Goal: Task Accomplishment & Management: Use online tool/utility

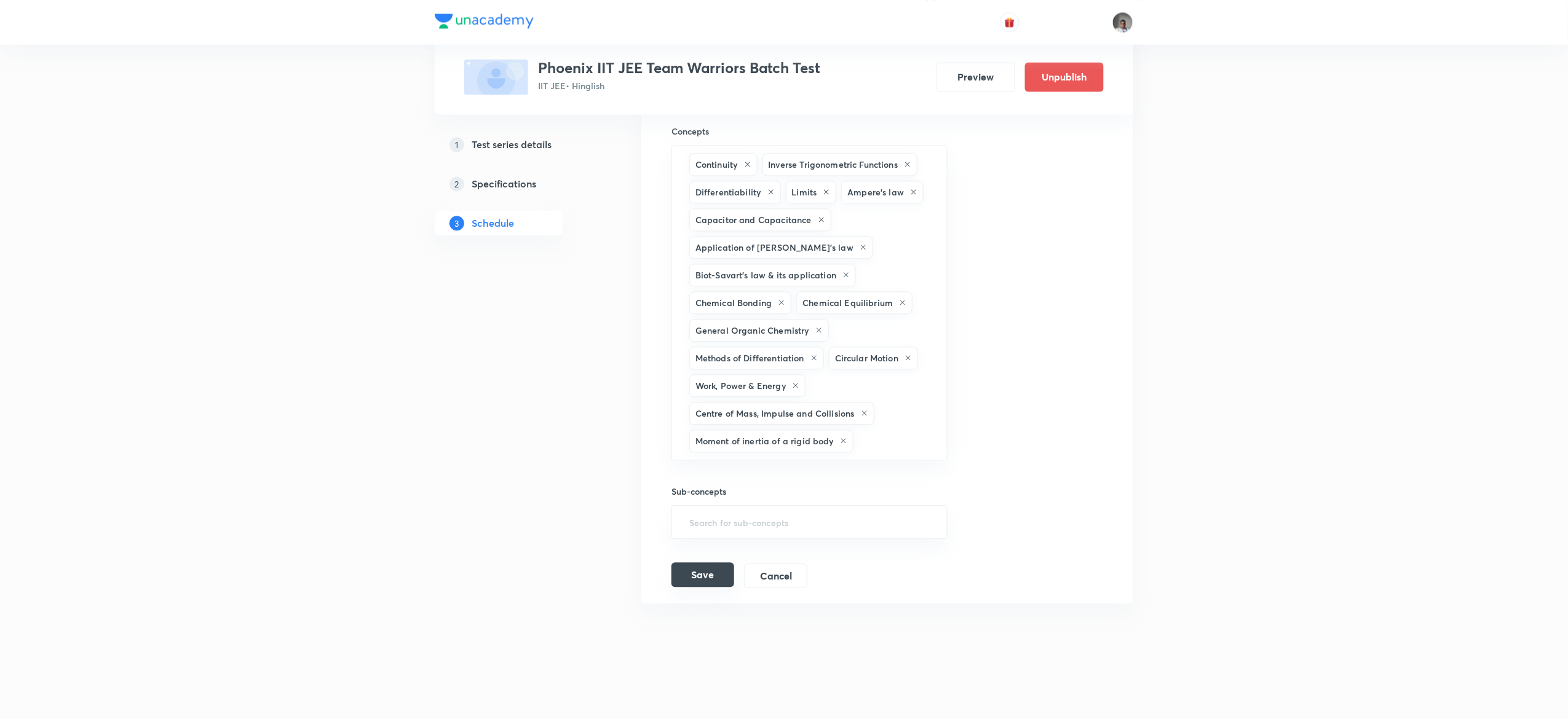
click at [682, 570] on button "Save" at bounding box center [703, 574] width 63 height 25
click at [696, 577] on button "Save" at bounding box center [703, 574] width 63 height 25
click at [694, 585] on button "Save" at bounding box center [703, 574] width 63 height 25
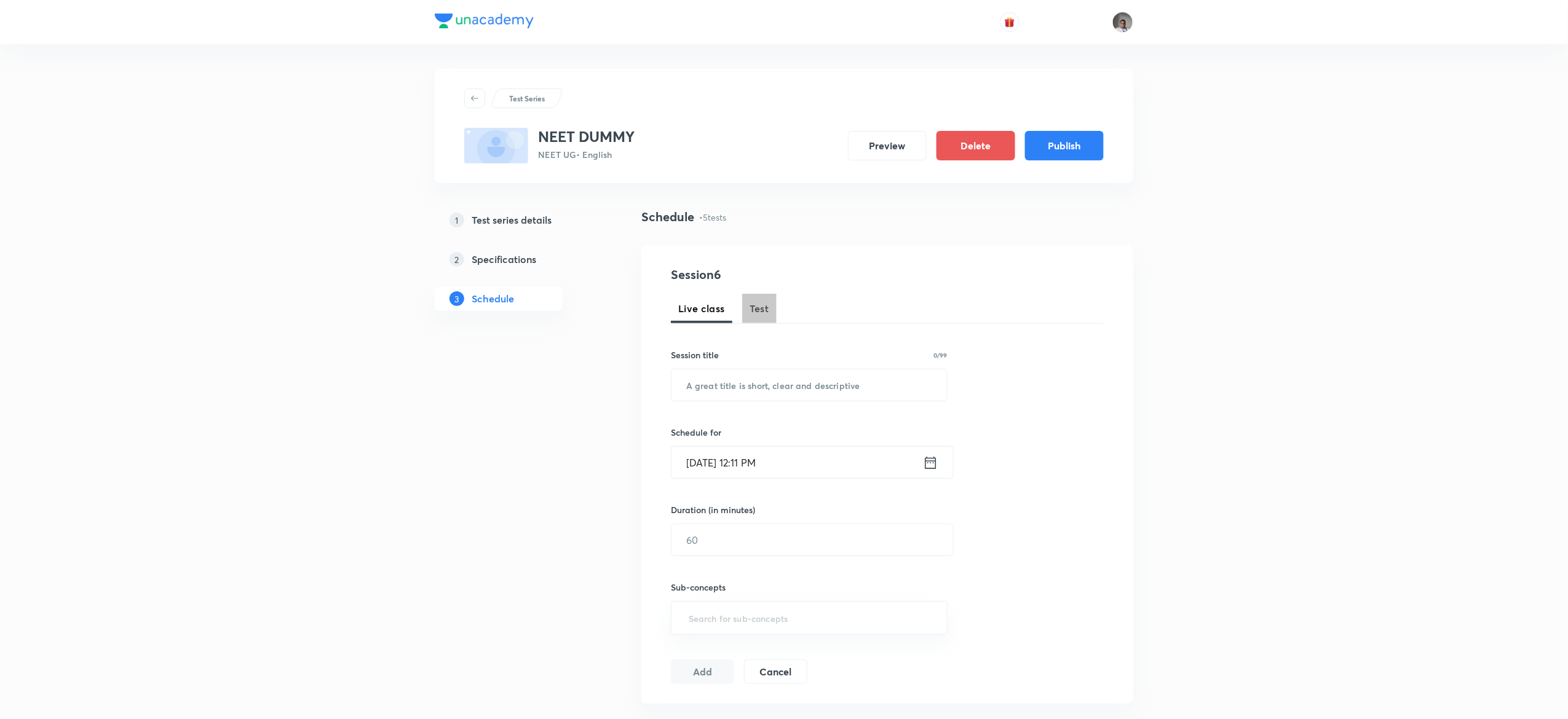
click at [760, 312] on span "Test" at bounding box center [759, 308] width 20 height 15
click at [770, 320] on button "Test" at bounding box center [758, 308] width 34 height 29
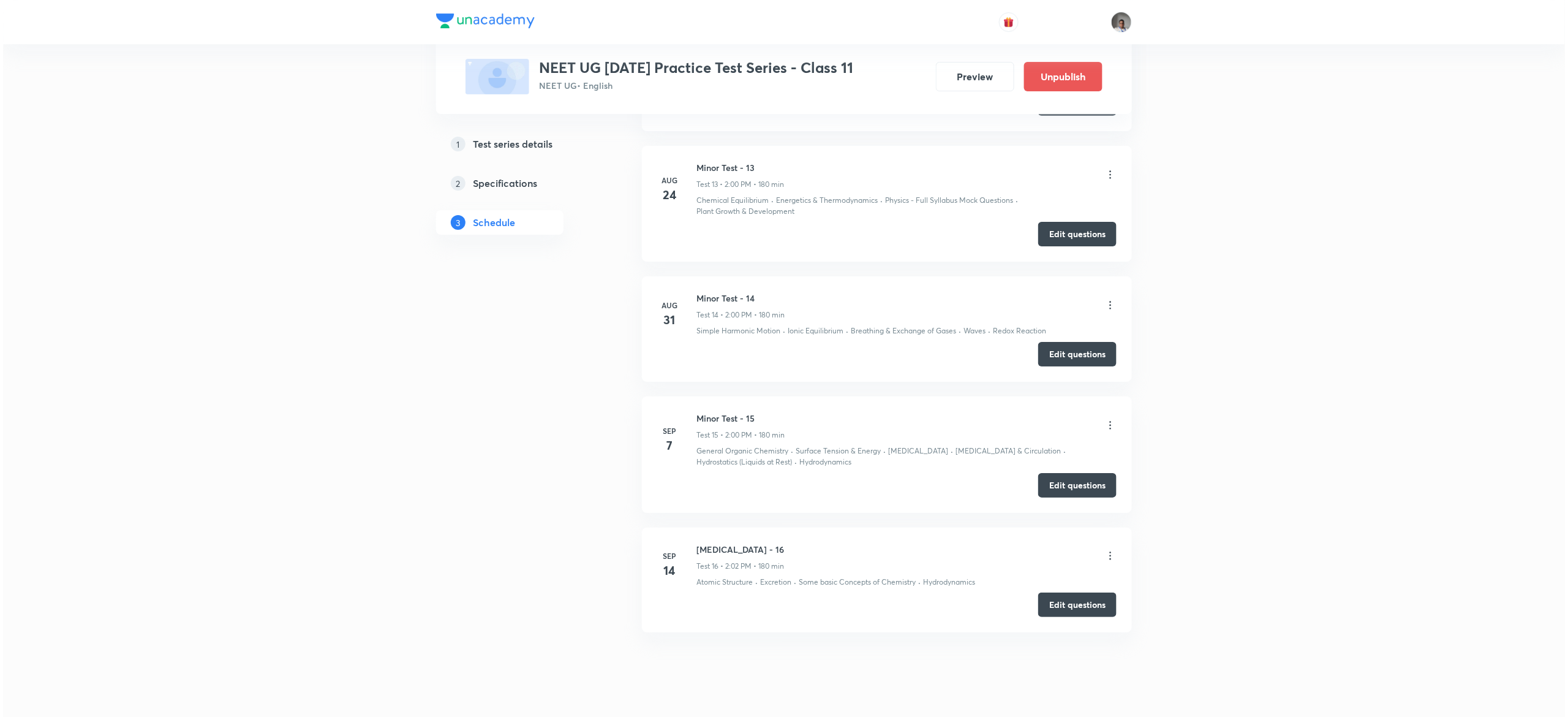
scroll to position [2187, 0]
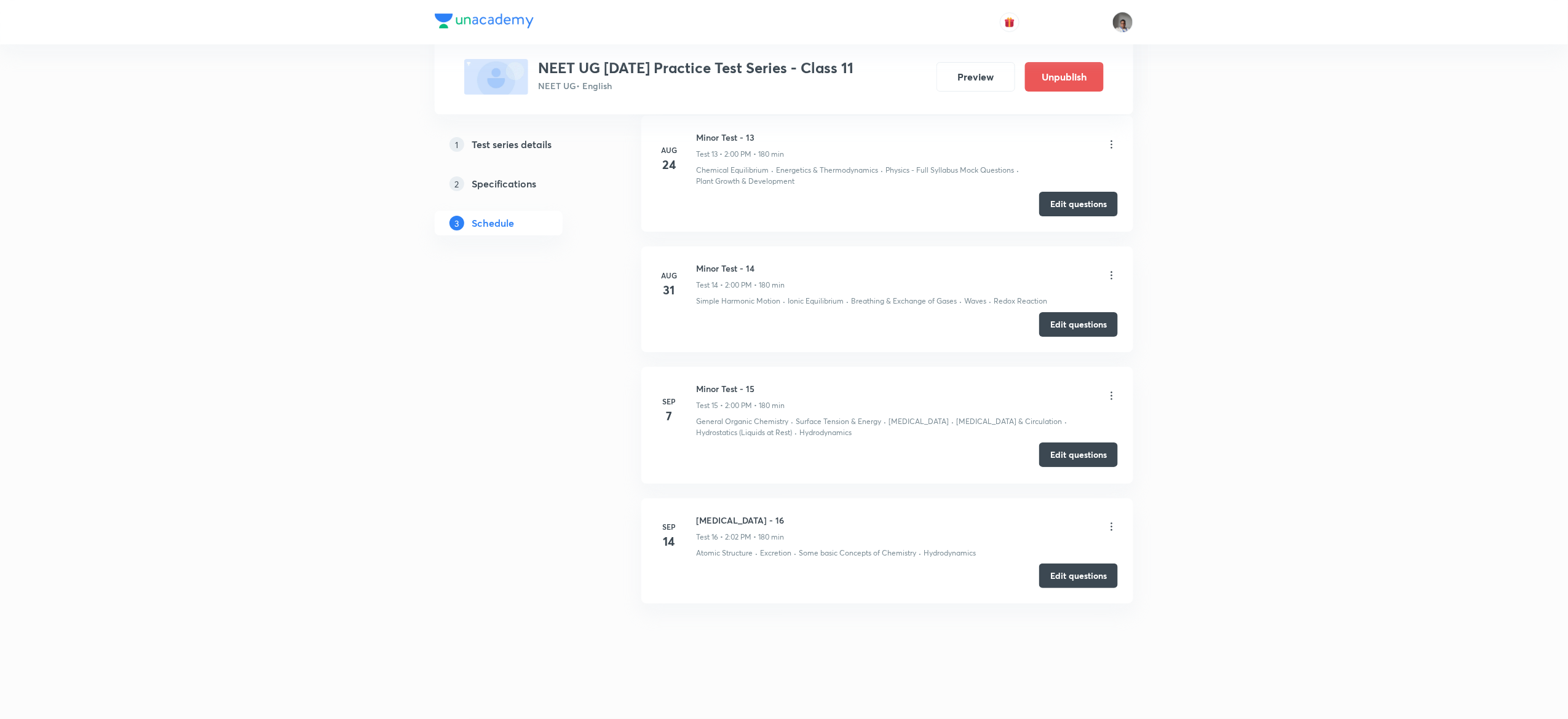
click at [1053, 450] on button "Edit questions" at bounding box center [1078, 454] width 78 height 25
click at [1111, 528] on icon at bounding box center [1111, 527] width 13 height 13
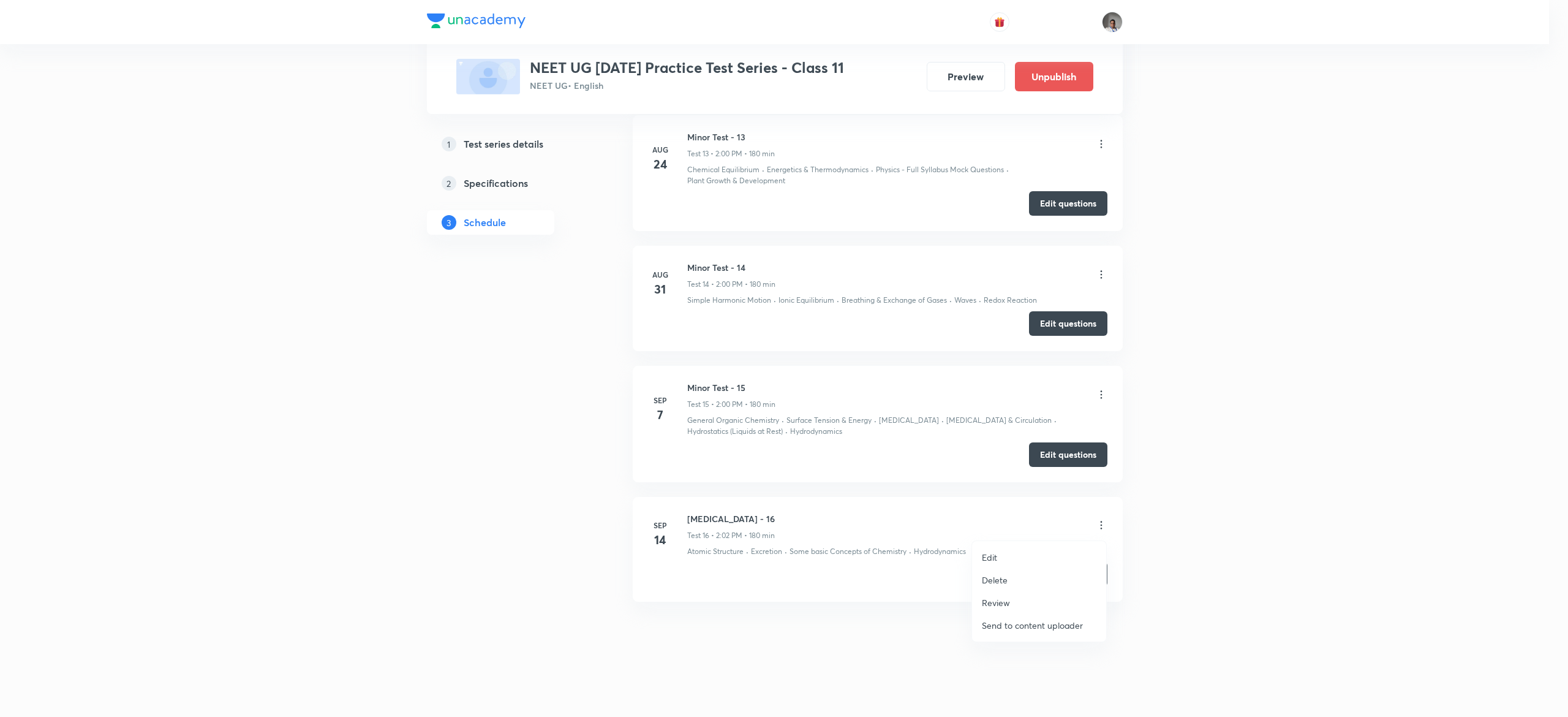
click at [1010, 551] on li "Edit" at bounding box center [1038, 557] width 134 height 22
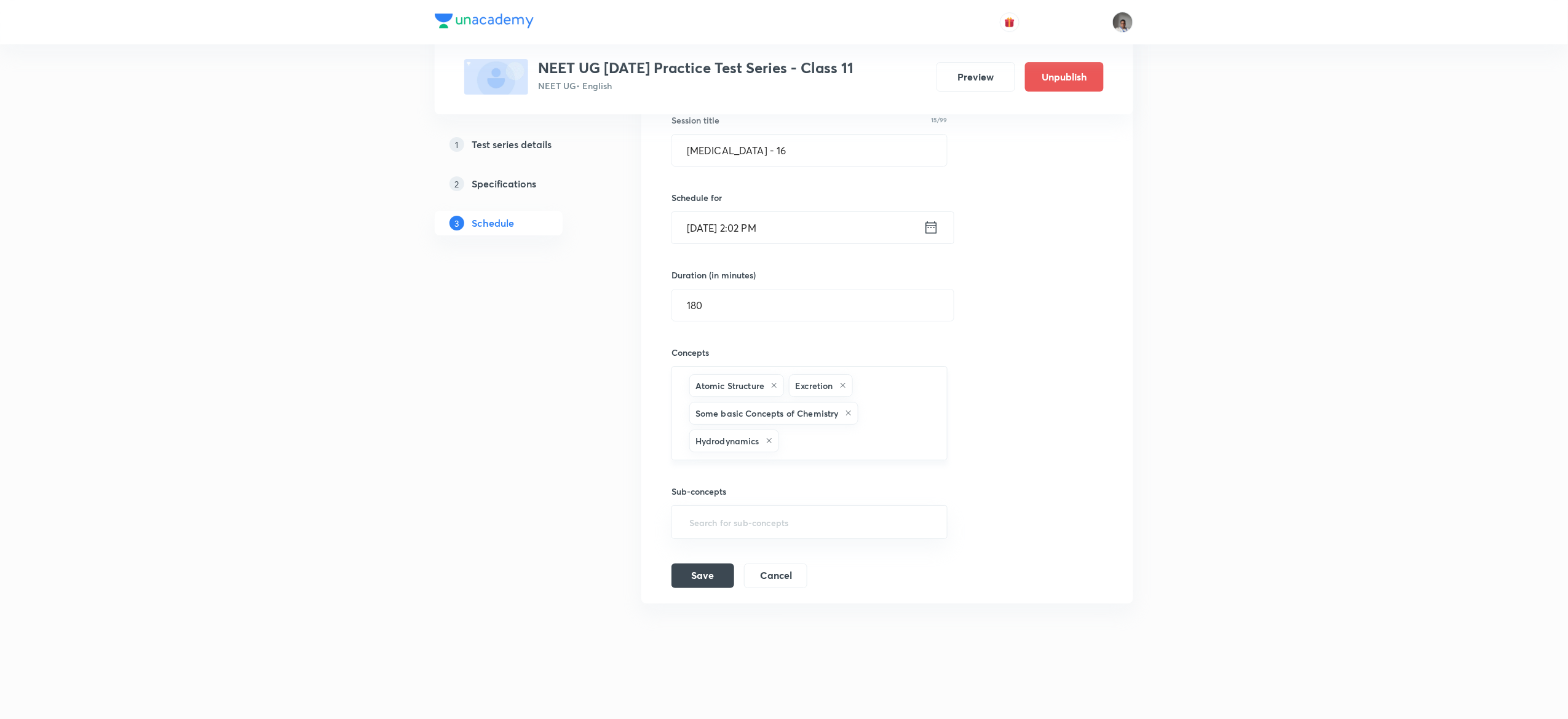
click at [903, 460] on div "Atomic Structure Excretion Some basic Concepts of Chemistry Hydrodynamics ​" at bounding box center [809, 413] width 276 height 94
click at [903, 460] on div "Atomic Structure Excretion Some basic Concepts of Chemistry ​" at bounding box center [809, 428] width 276 height 67
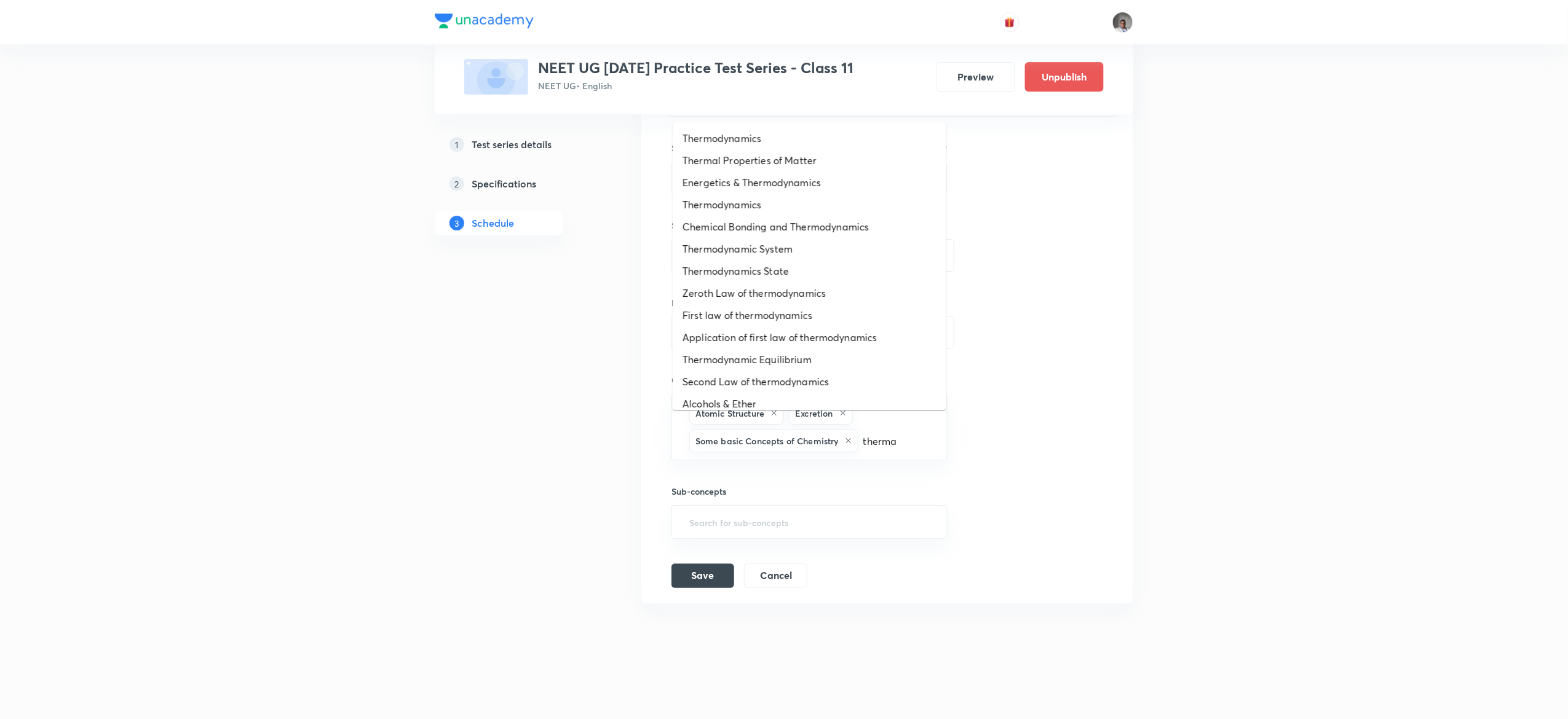
type input "thermal"
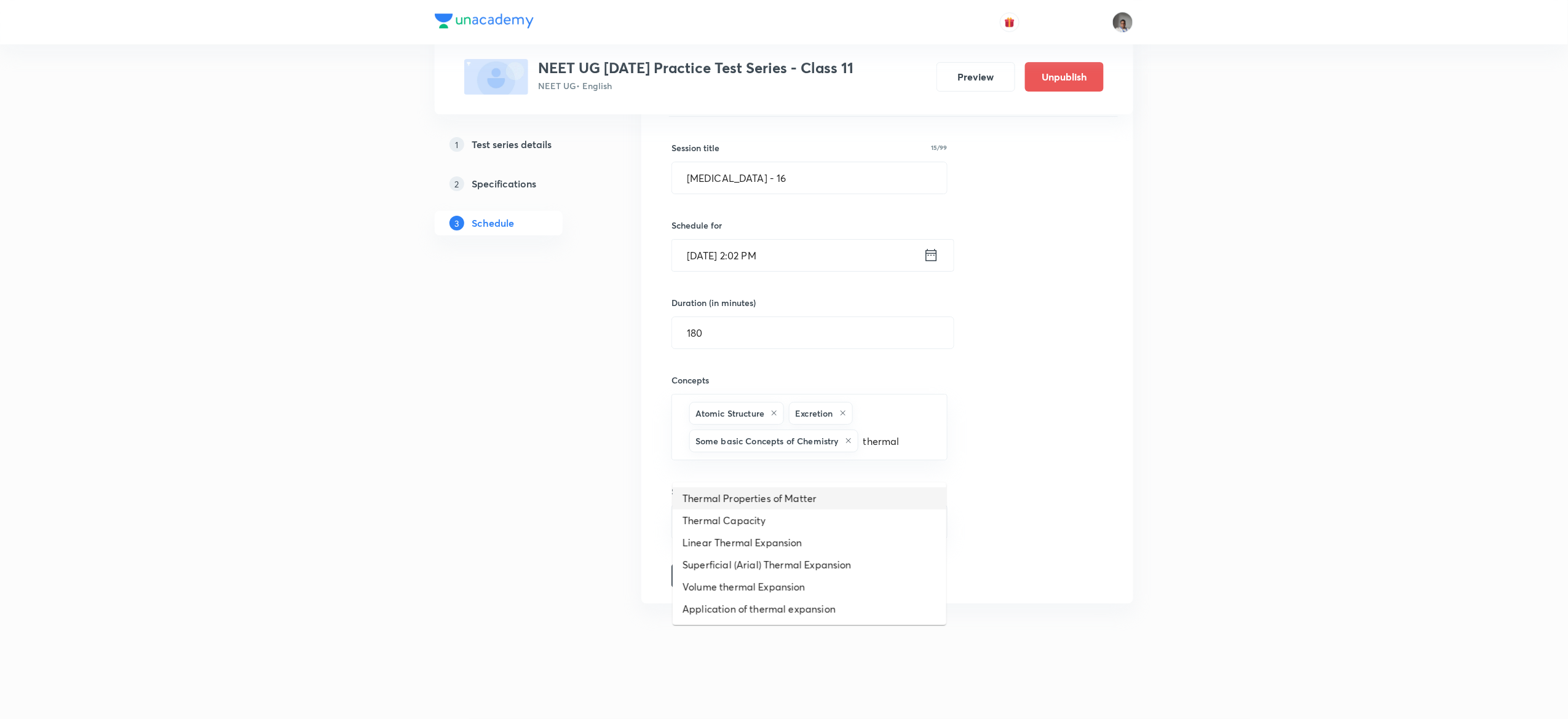
click at [844, 488] on li "Thermal Properties of Matter" at bounding box center [809, 498] width 274 height 23
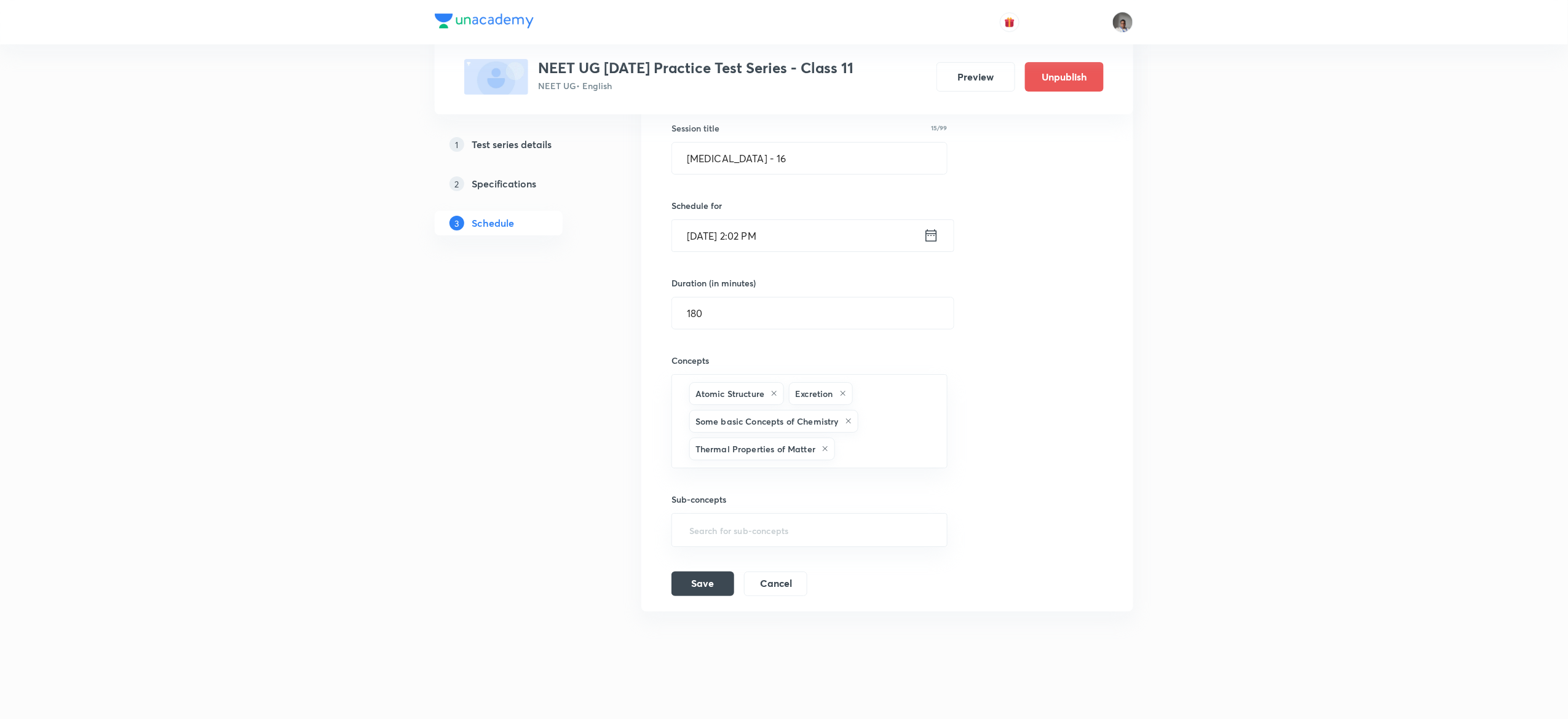
scroll to position [2122, 0]
click at [706, 588] on div "Save Cancel" at bounding box center [744, 576] width 145 height 25
click at [706, 580] on button "Save" at bounding box center [703, 574] width 63 height 25
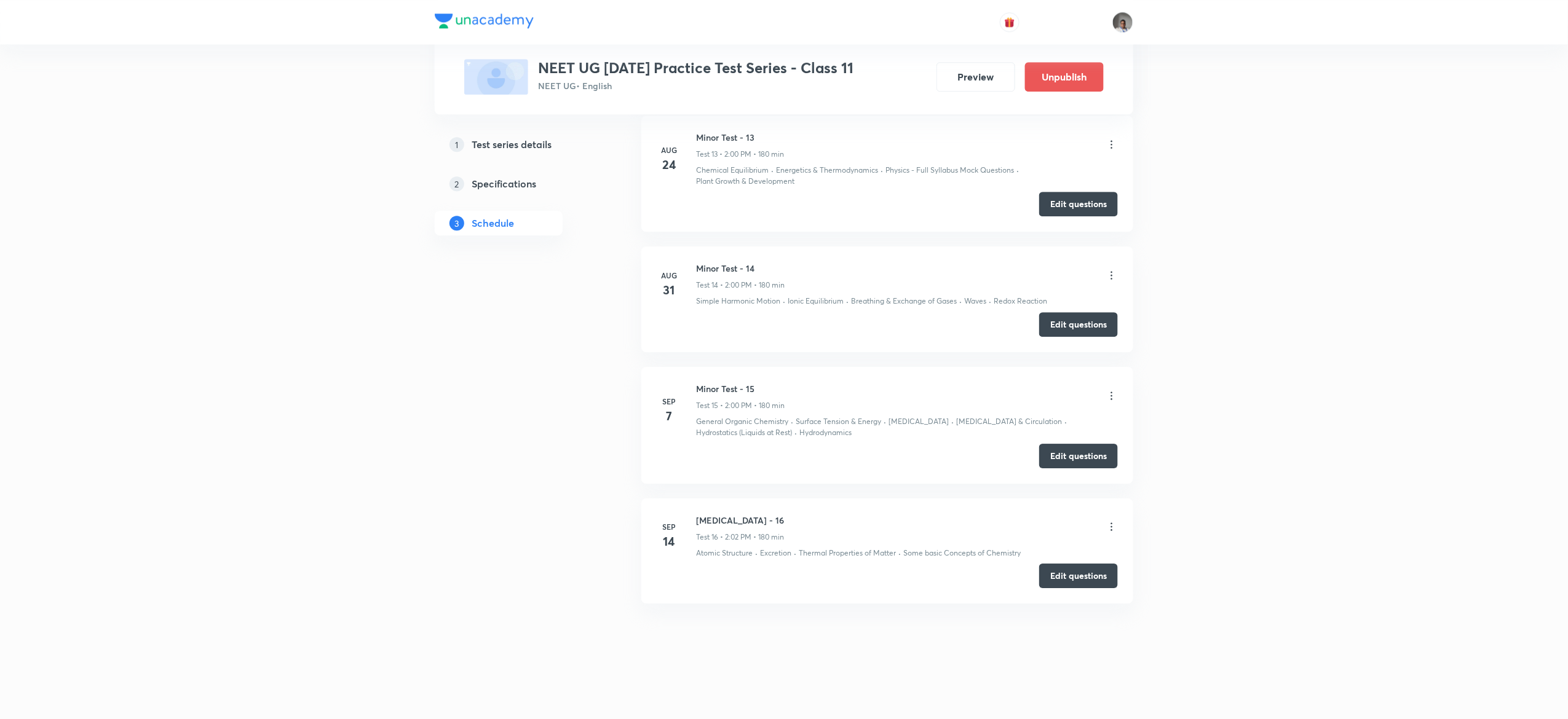
click at [1113, 390] on icon at bounding box center [1111, 395] width 13 height 13
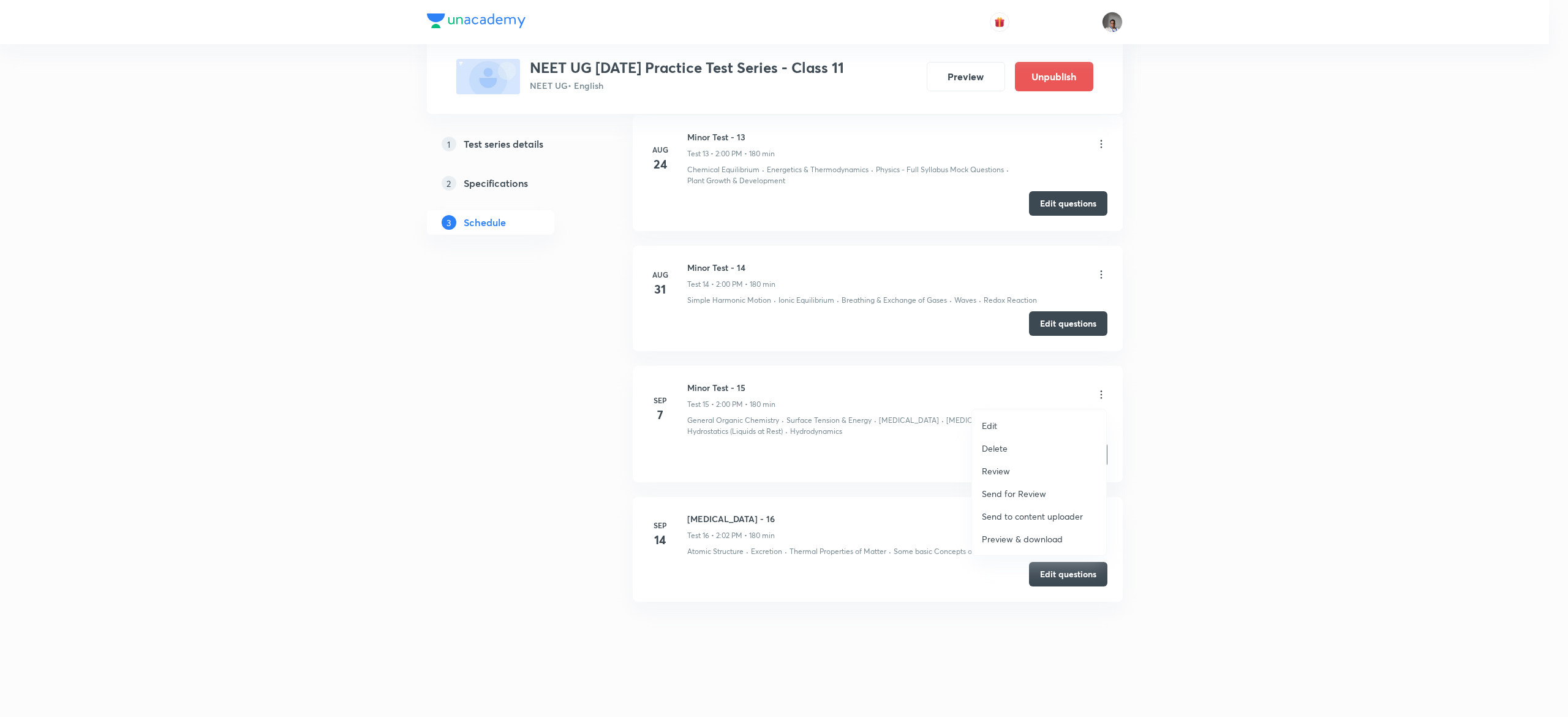
click at [1001, 421] on li "Edit" at bounding box center [1038, 426] width 134 height 22
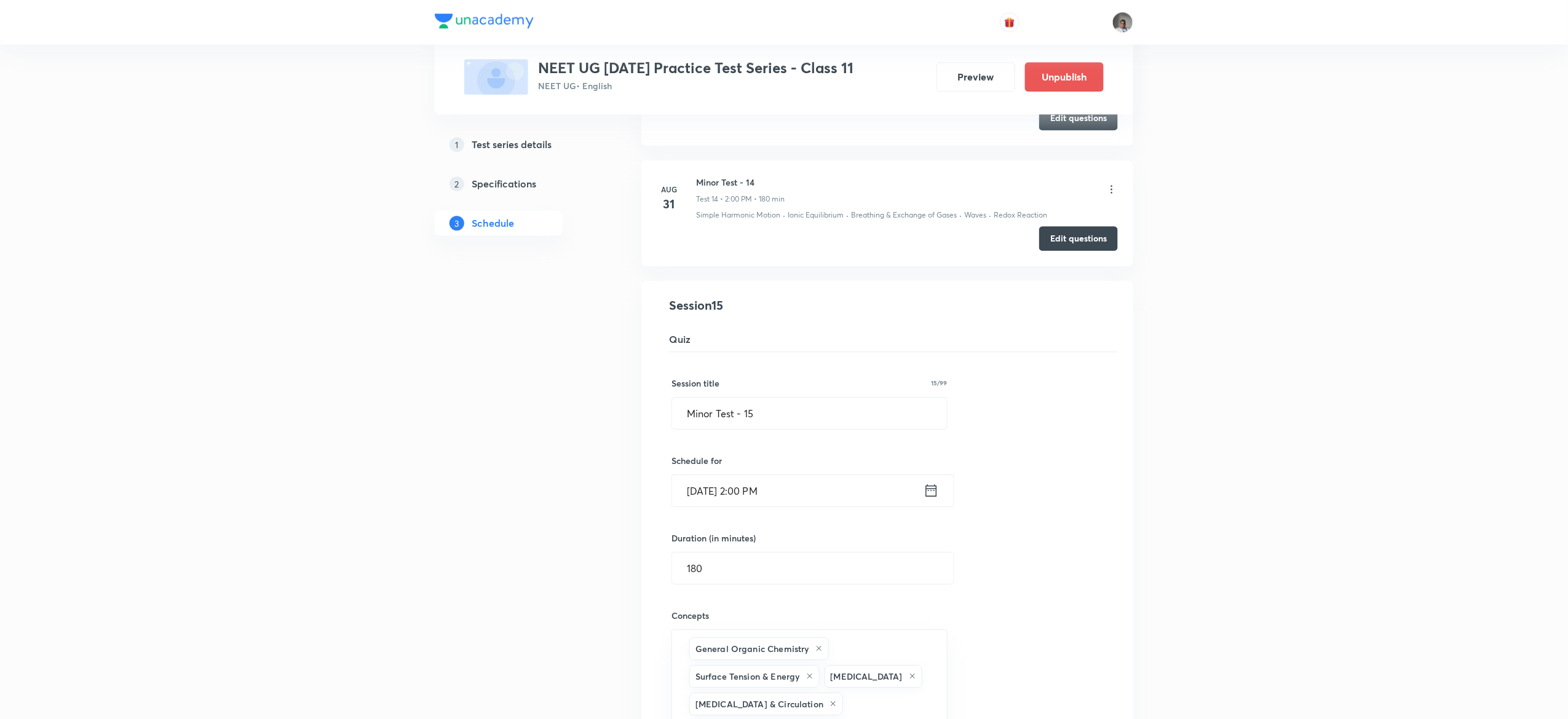
scroll to position [2167, 0]
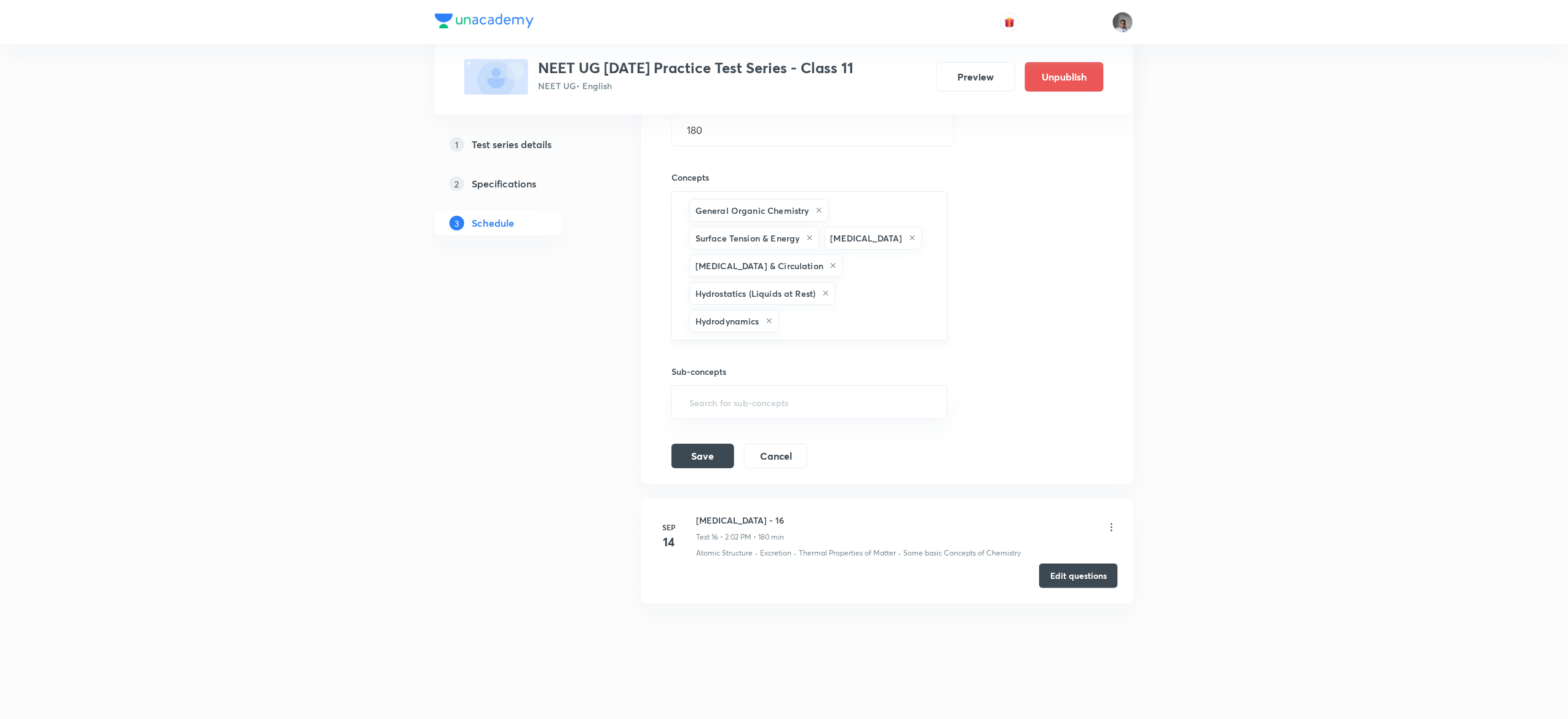
click at [873, 338] on div "General Organic Chemistry Surface Tension & Energy Hydrocarbons Body Fluids & C…" at bounding box center [809, 266] width 276 height 149
type input "surf"
click at [704, 457] on button "Save" at bounding box center [703, 454] width 63 height 25
click at [1117, 575] on button "Edit questions" at bounding box center [1078, 574] width 78 height 25
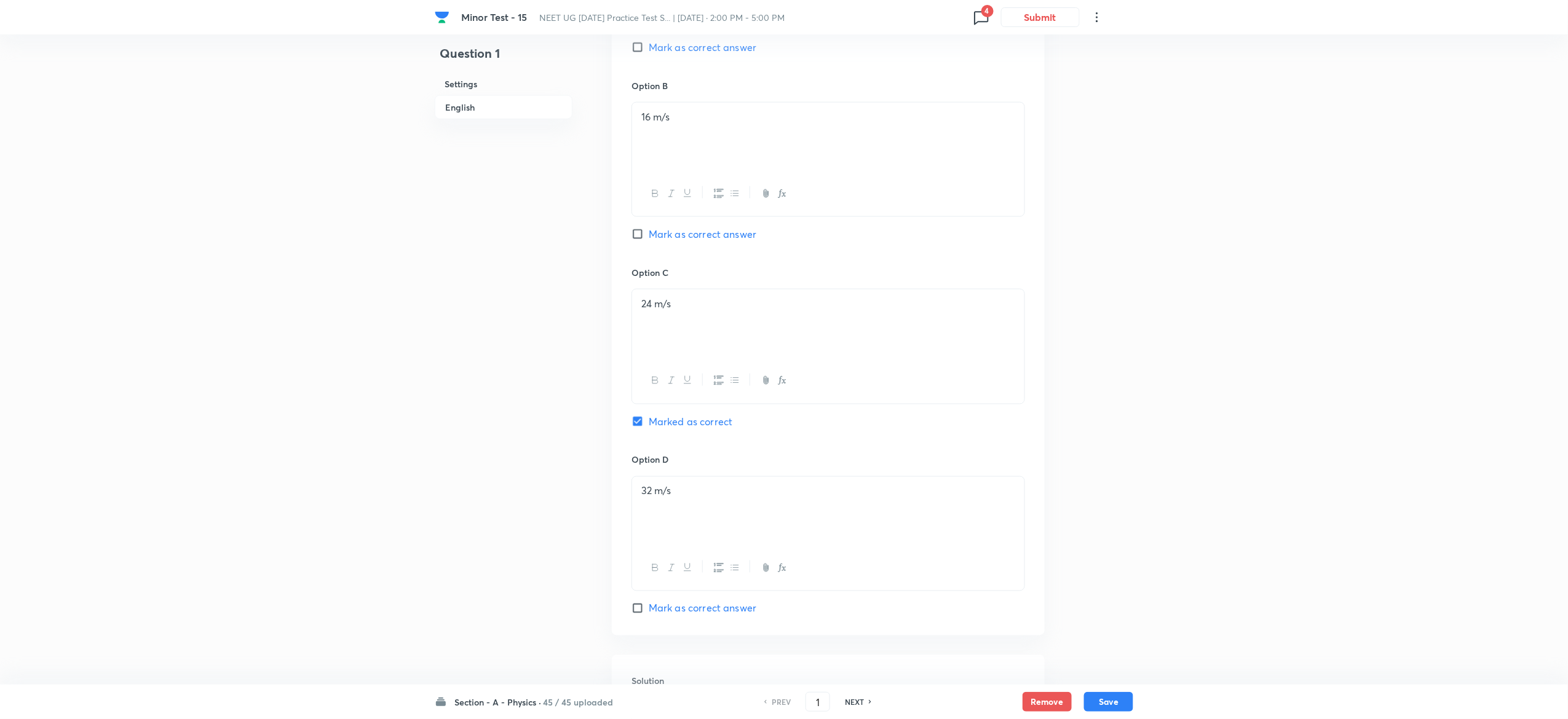
scroll to position [1003, 0]
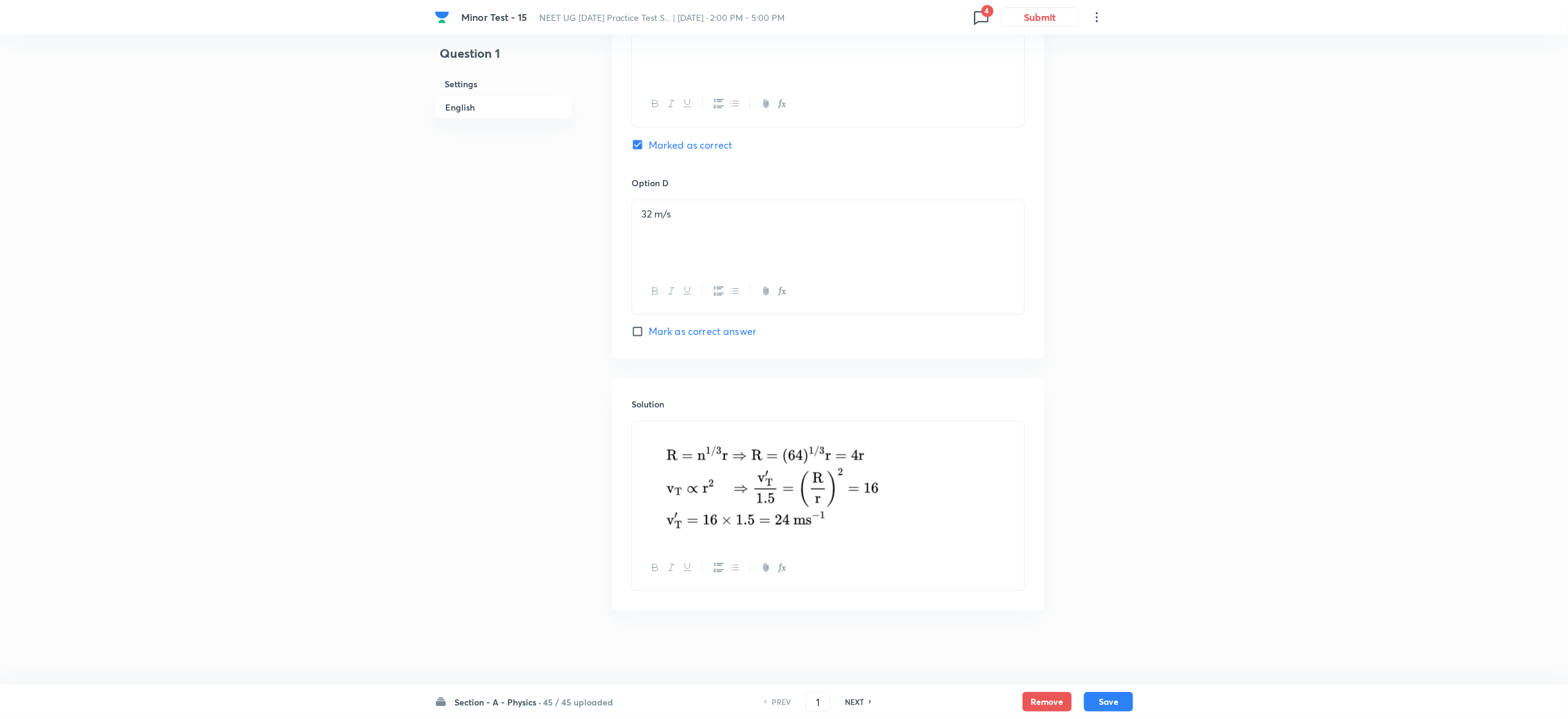
click at [854, 705] on h6 "NEXT" at bounding box center [854, 701] width 19 height 11
type input "2"
checkbox input "true"
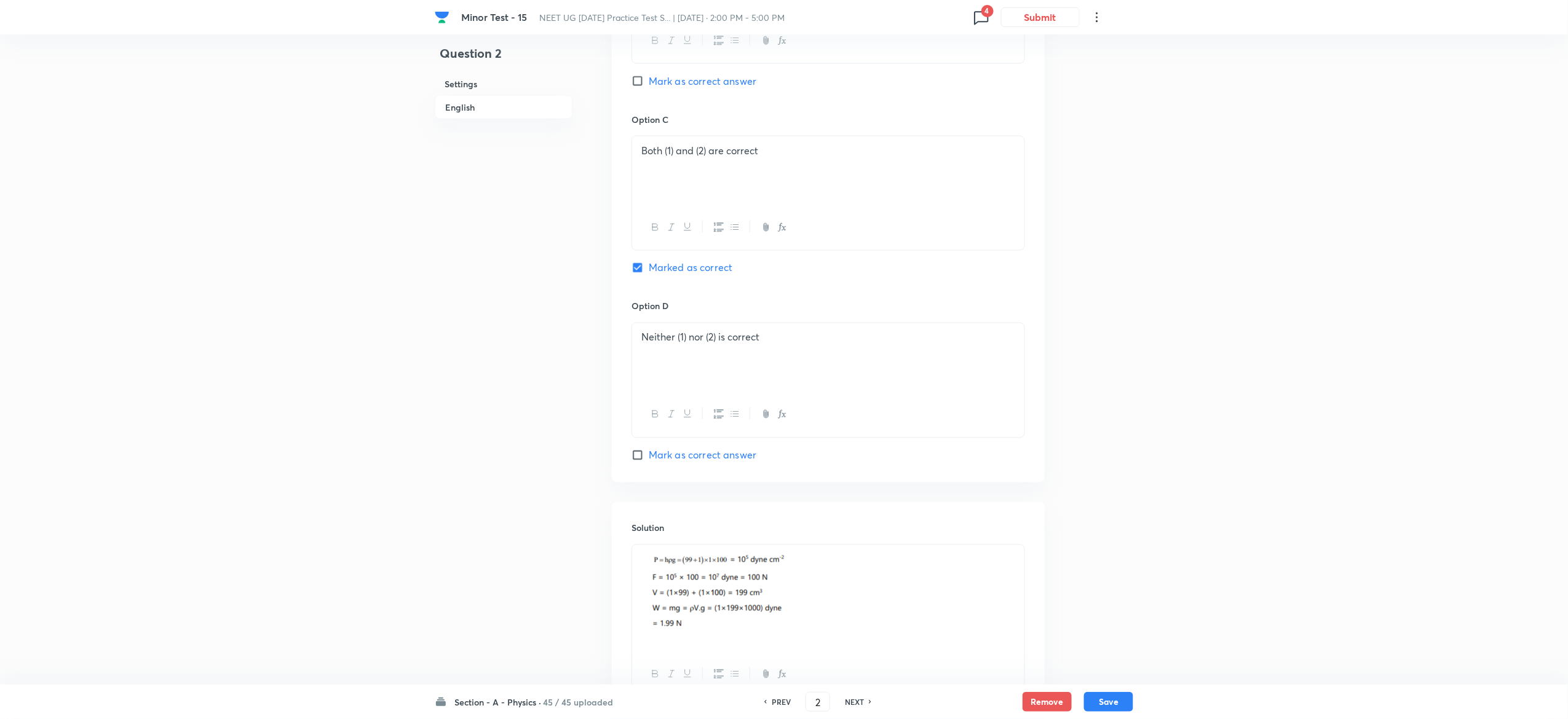
click at [854, 705] on h6 "NEXT" at bounding box center [854, 701] width 19 height 11
type input "3"
checkbox input "false"
checkbox input "true"
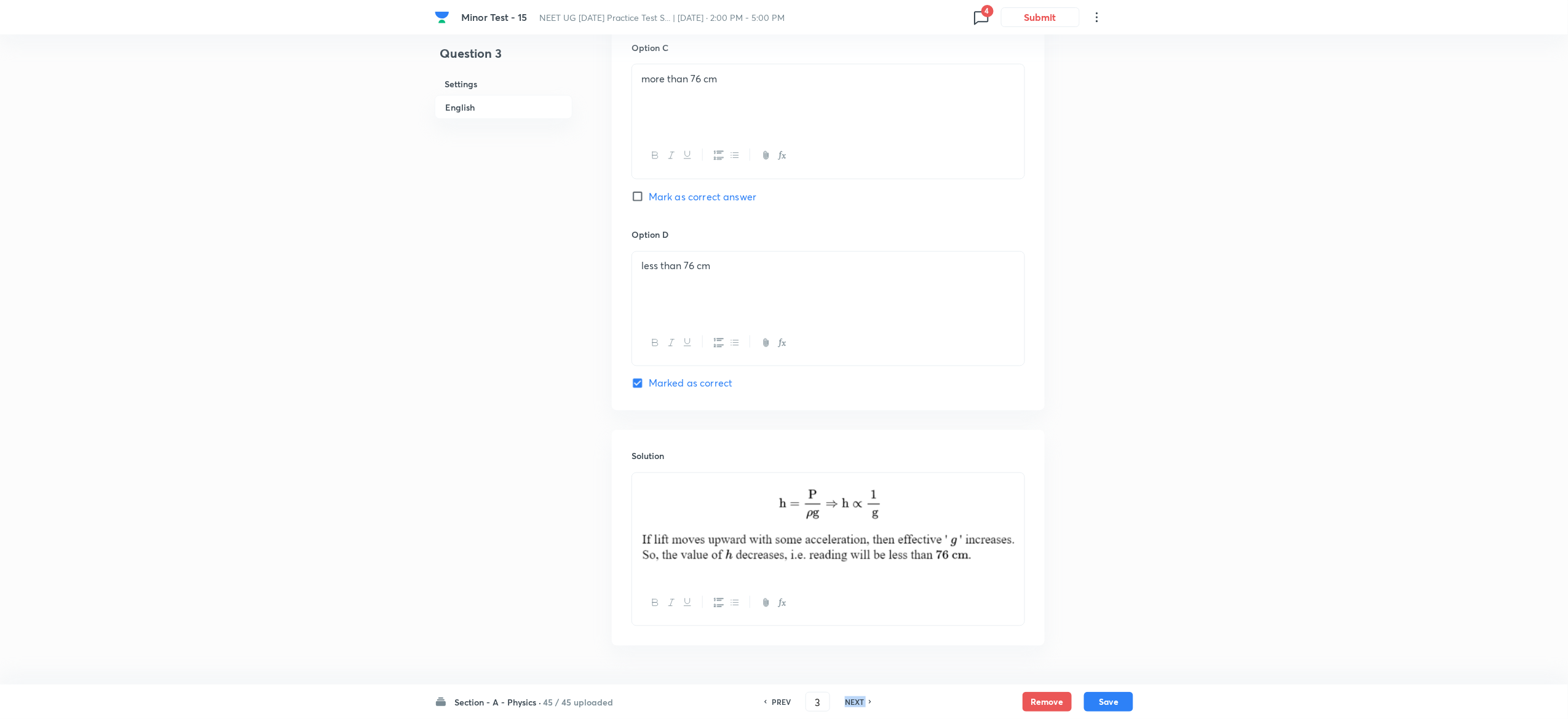
click at [854, 705] on h6 "NEXT" at bounding box center [854, 701] width 19 height 11
type input "4"
checkbox input "false"
checkbox input "true"
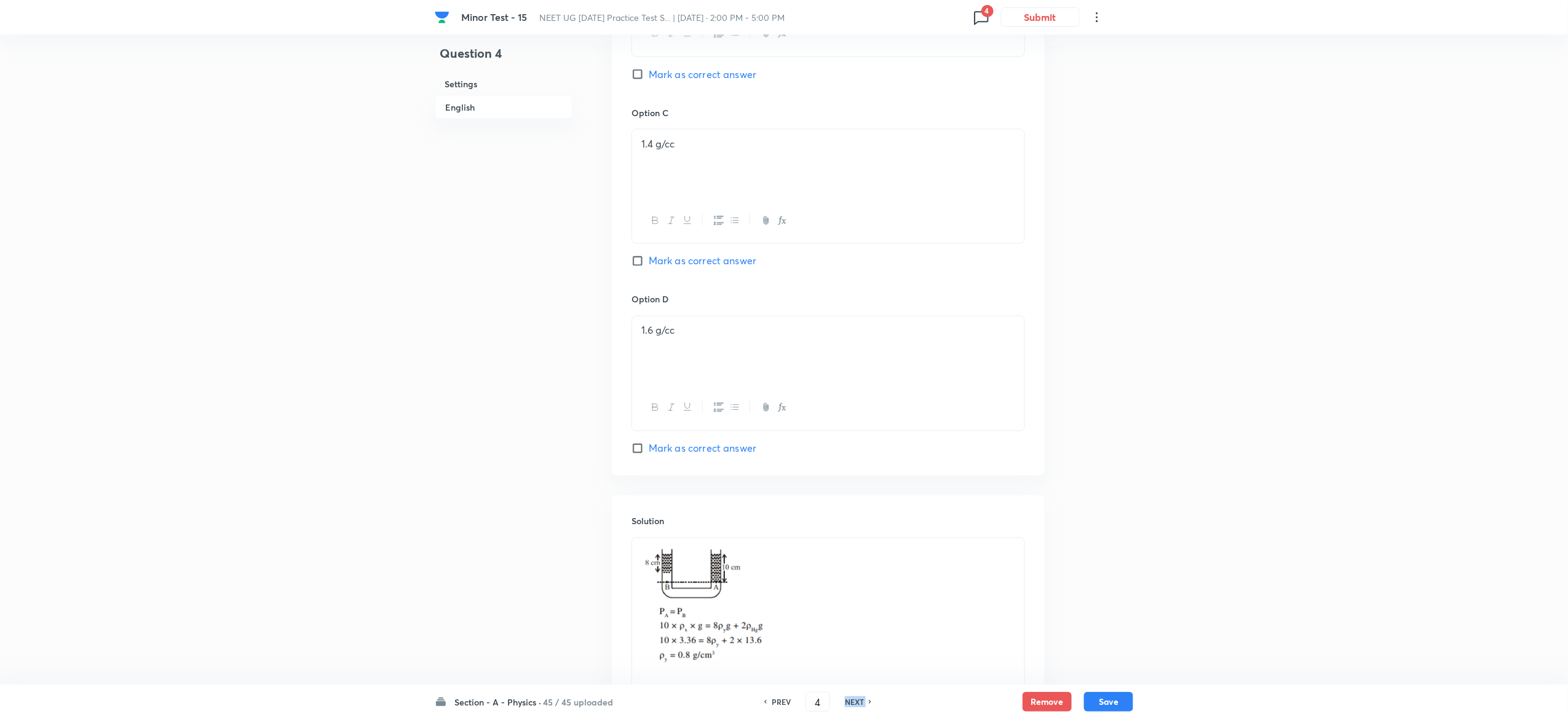
click at [854, 705] on h6 "NEXT" at bounding box center [854, 701] width 19 height 11
type input "5"
checkbox input "true"
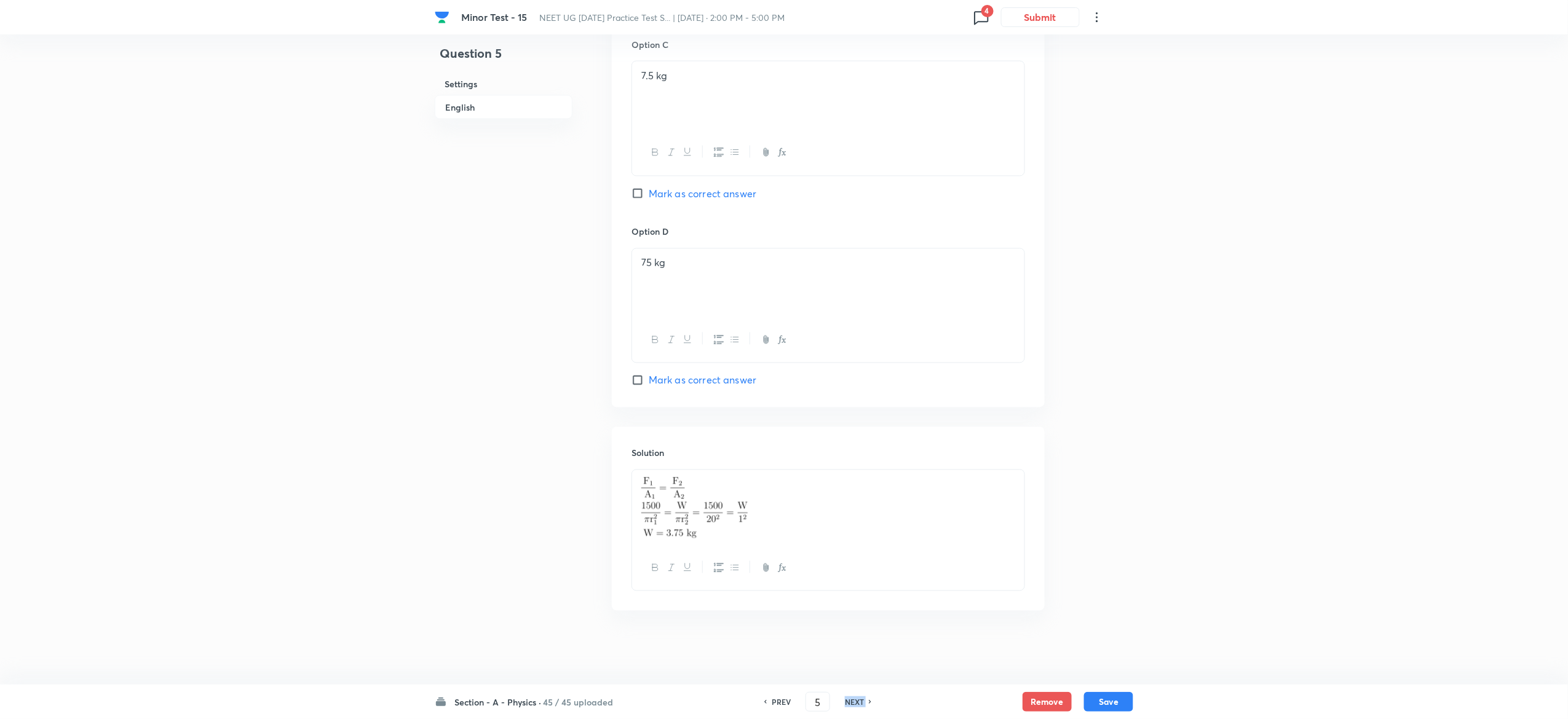
click at [854, 705] on h6 "NEXT" at bounding box center [854, 701] width 19 height 11
type input "6"
checkbox input "true"
click at [854, 705] on h6 "NEXT" at bounding box center [854, 701] width 19 height 11
type input "7"
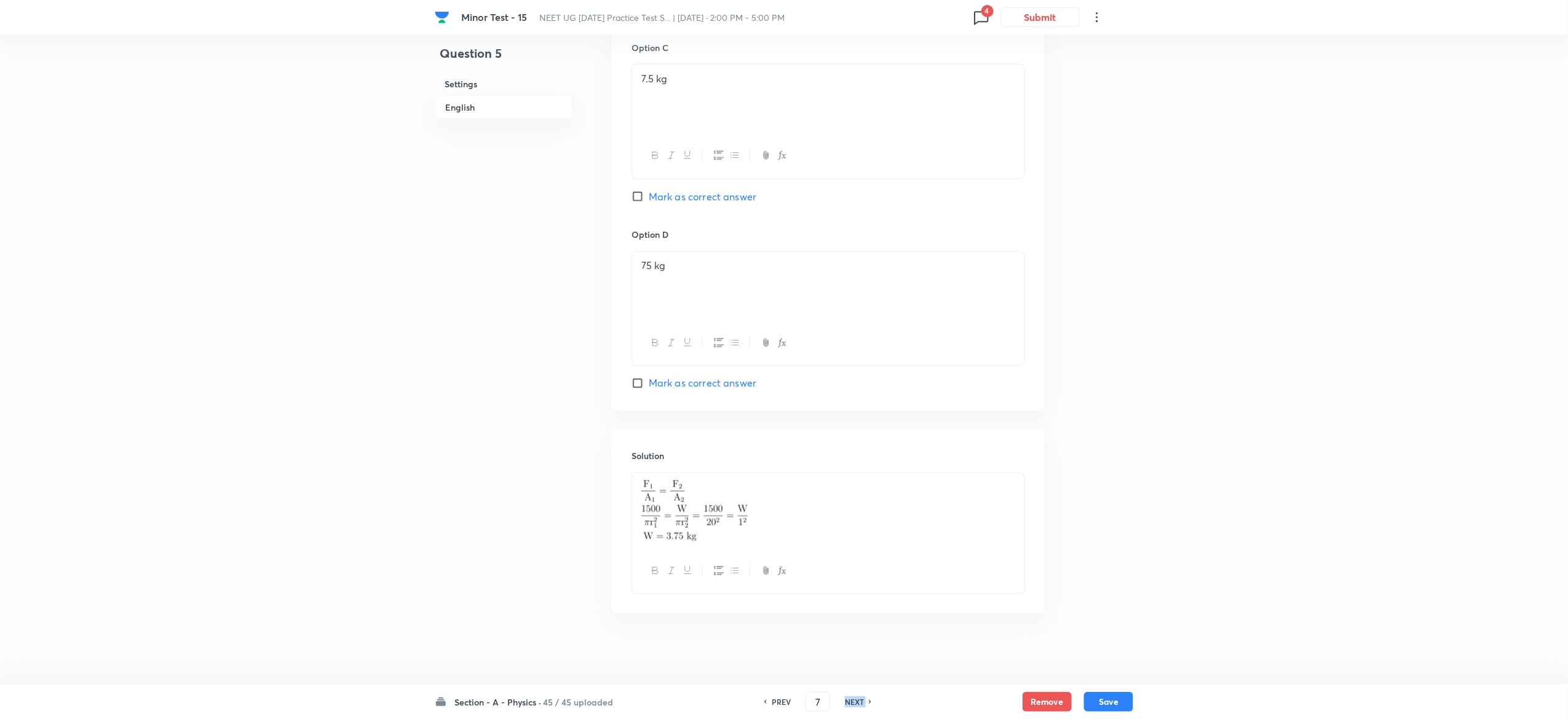
checkbox input "false"
checkbox input "true"
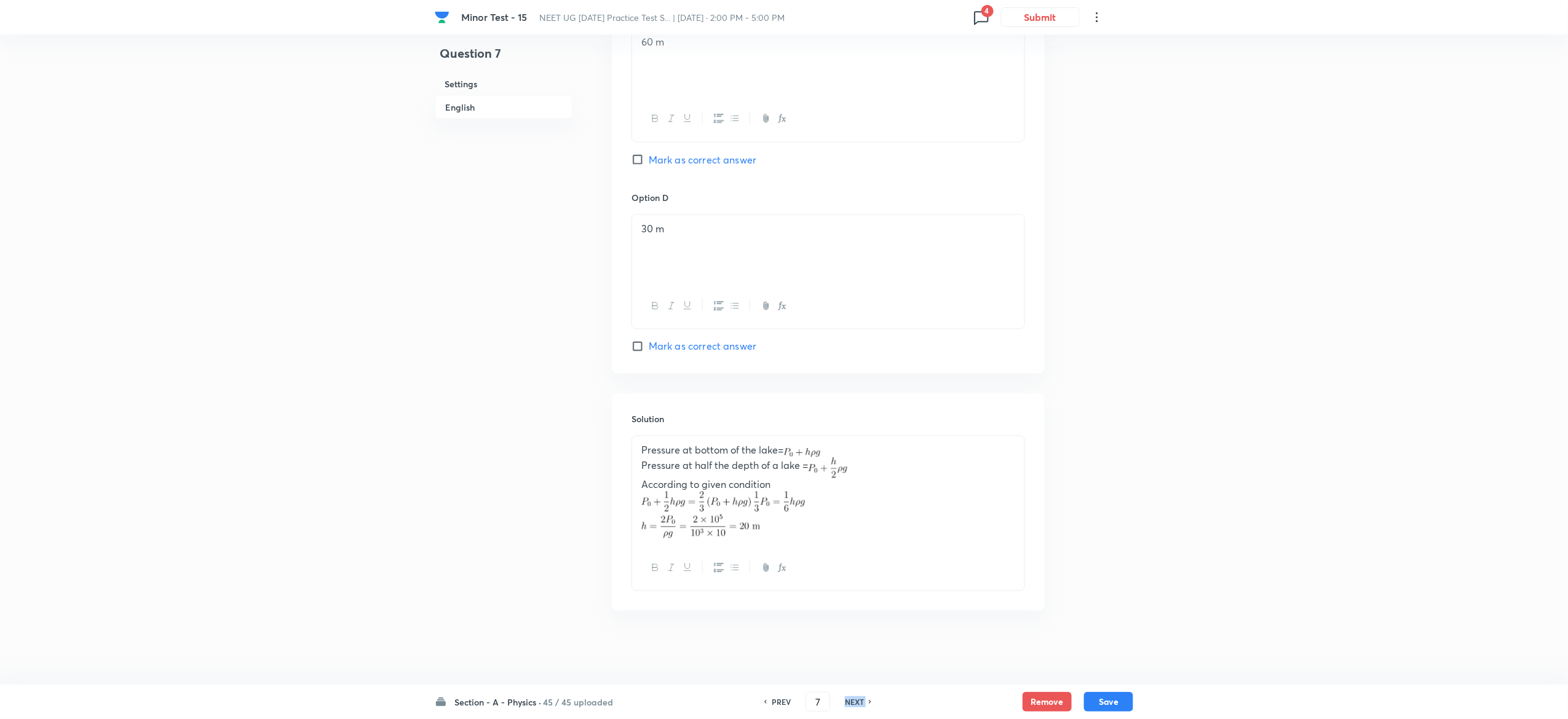
click at [854, 705] on h6 "NEXT" at bounding box center [854, 701] width 19 height 11
type input "8"
checkbox input "false"
checkbox input "true"
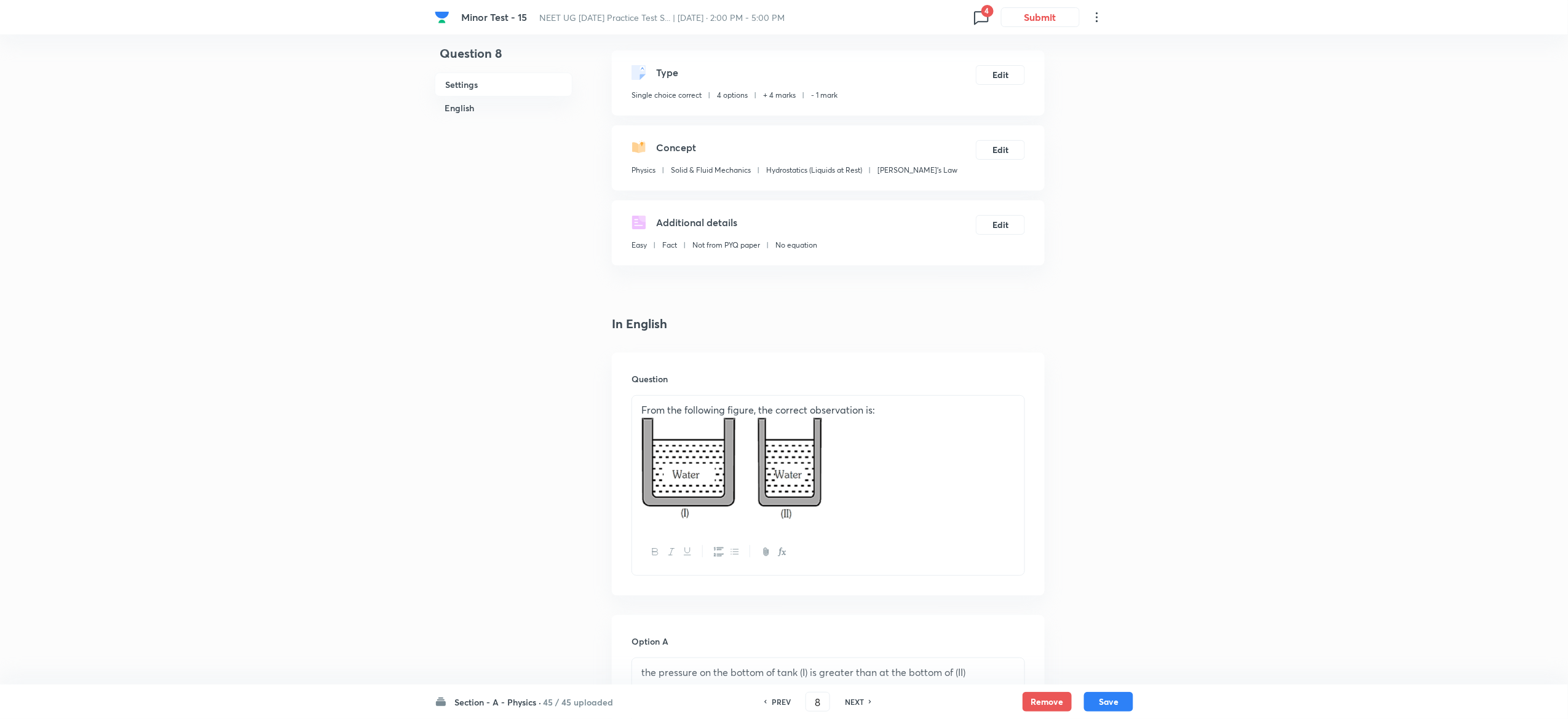
scroll to position [0, 0]
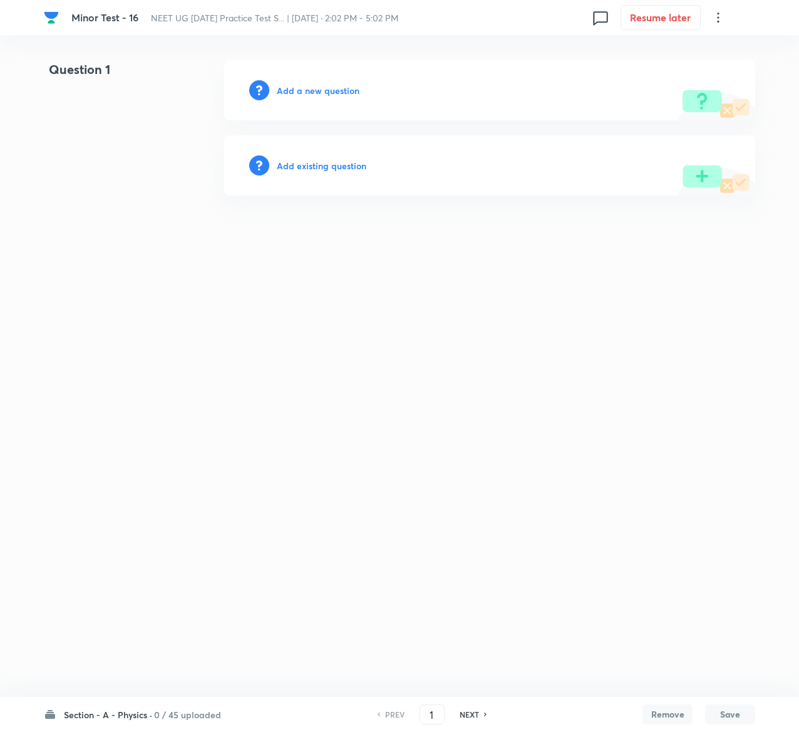
click at [348, 162] on h6 "Add existing question" at bounding box center [322, 165] width 90 height 13
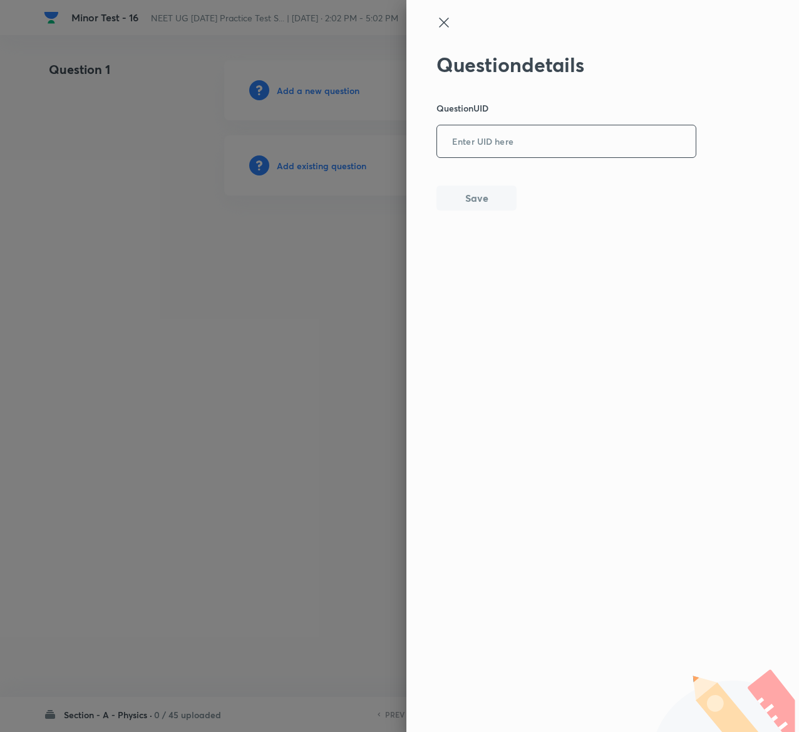
click at [492, 143] on input "text" at bounding box center [566, 142] width 259 height 31
paste input "PJSHG"
type input "PJSHG"
click at [477, 204] on button "Save" at bounding box center [477, 196] width 80 height 25
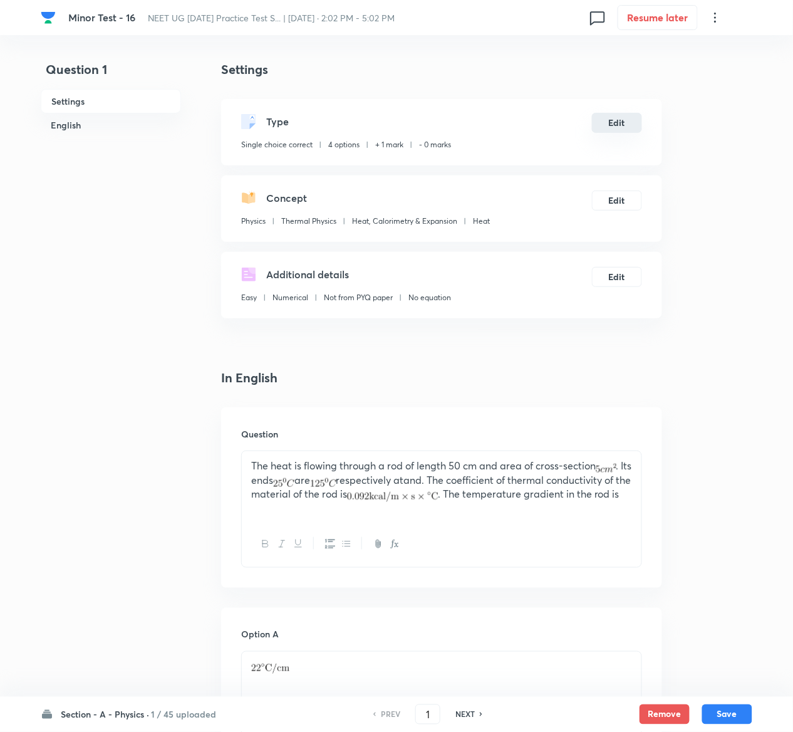
click at [625, 129] on button "Edit" at bounding box center [617, 123] width 50 height 20
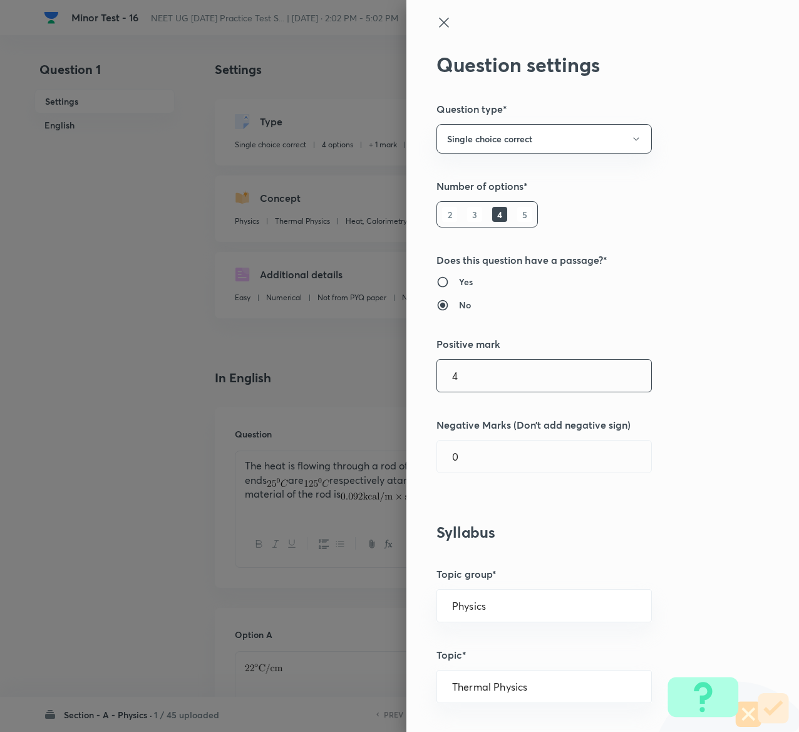
type input "4"
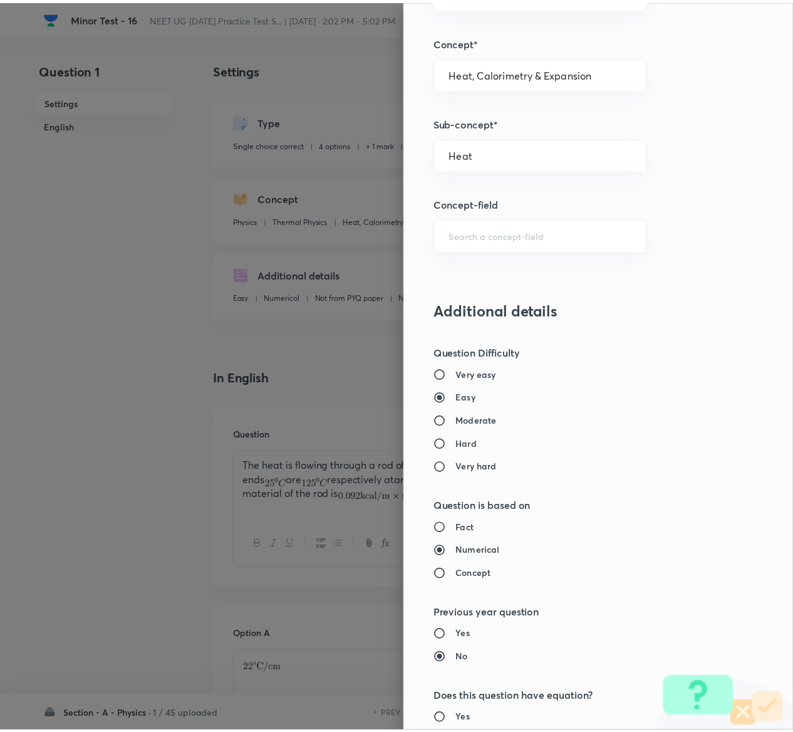
scroll to position [979, 0]
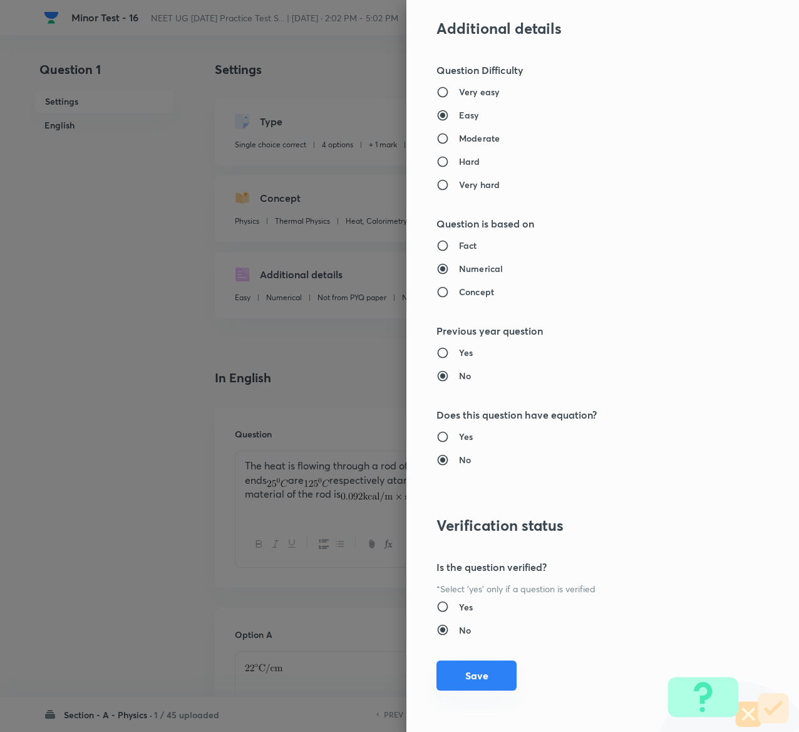
type input "1"
click at [467, 670] on button "Save" at bounding box center [477, 675] width 80 height 30
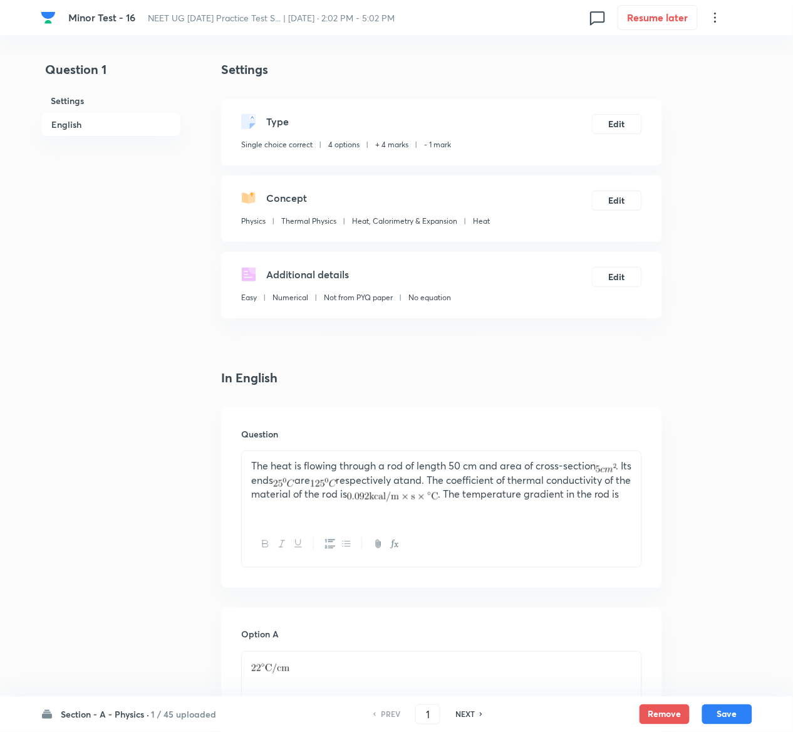
scroll to position [970, 0]
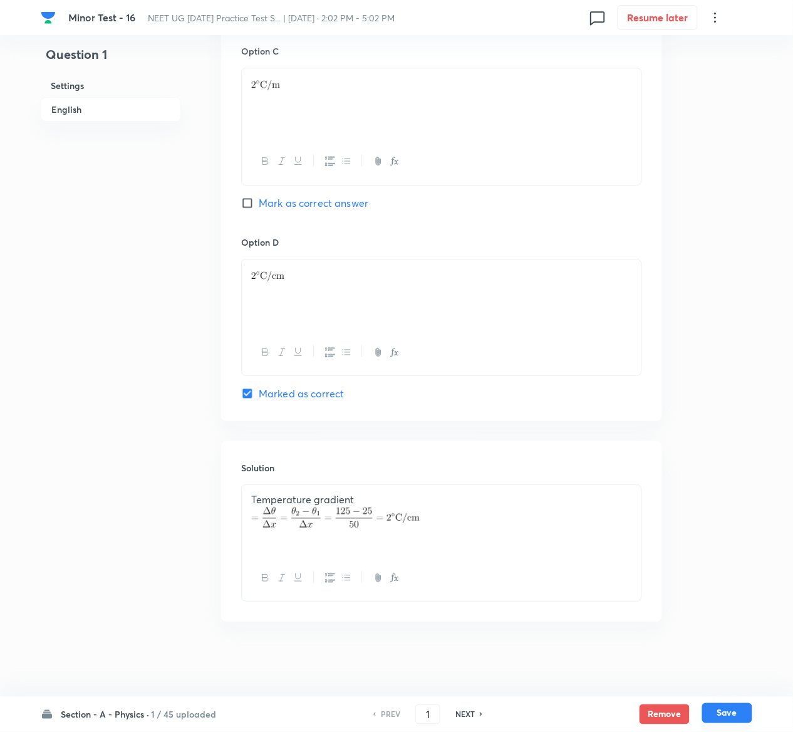
click at [732, 712] on button "Save" at bounding box center [727, 713] width 50 height 20
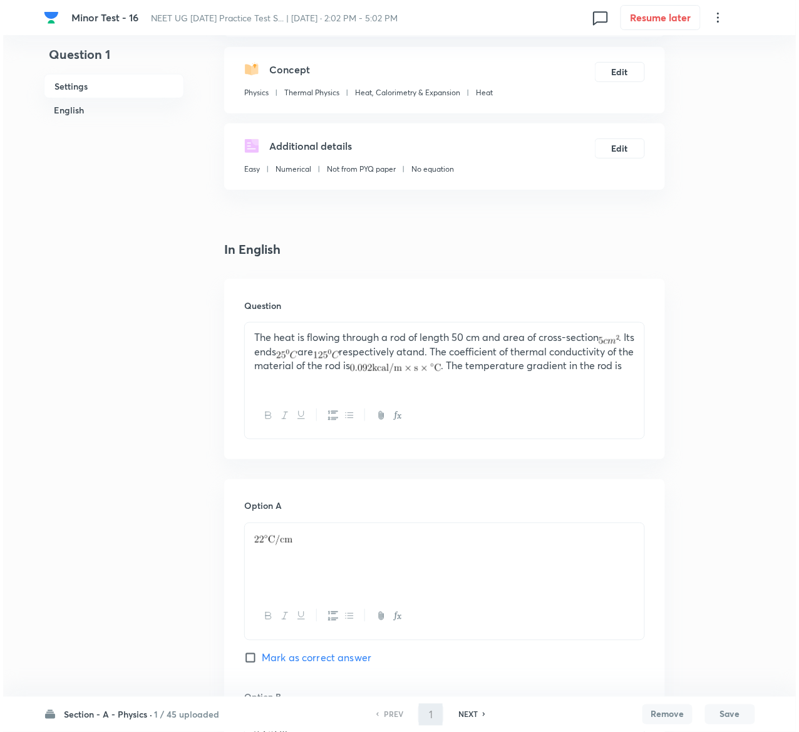
scroll to position [0, 0]
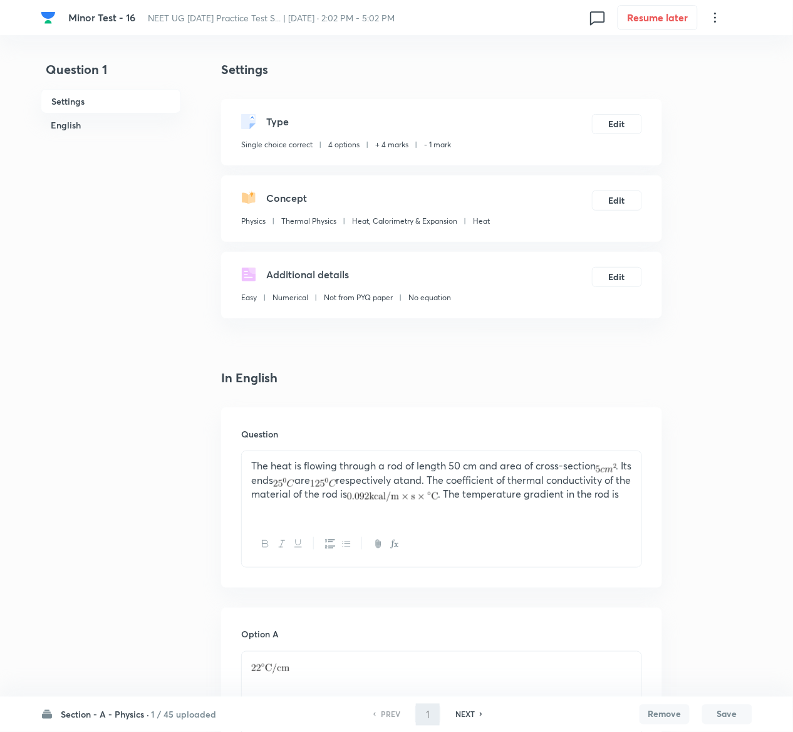
type input "2"
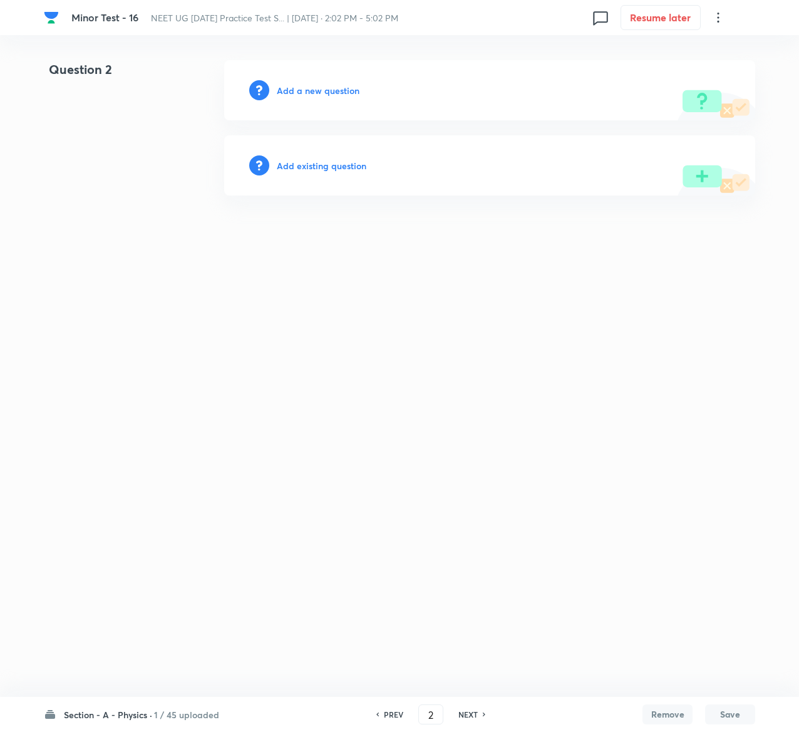
click at [350, 167] on h6 "Add existing question" at bounding box center [322, 165] width 90 height 13
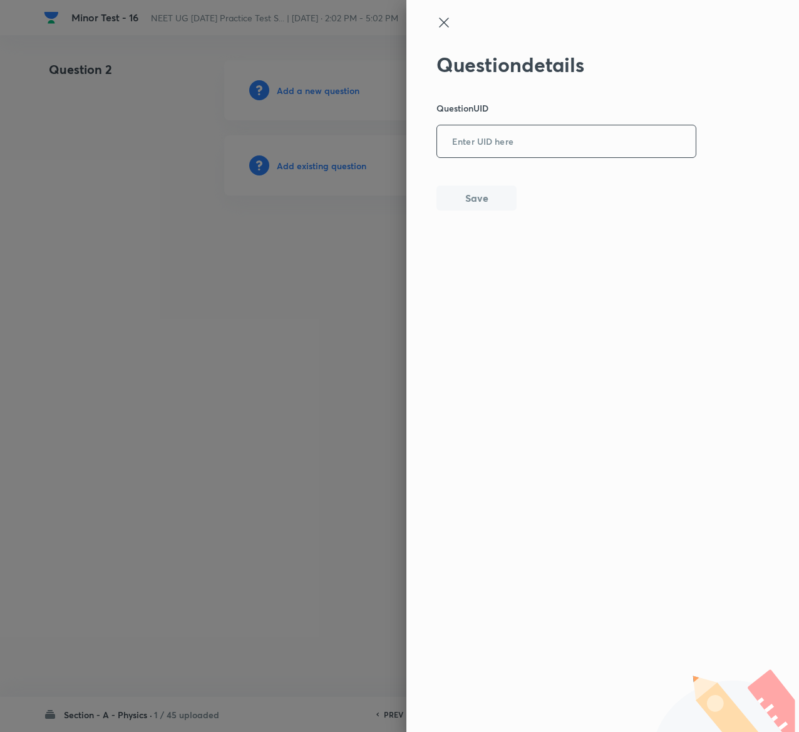
click at [502, 152] on input "text" at bounding box center [566, 142] width 259 height 31
paste input "L70OD"
type input "L70OD"
click at [500, 195] on button "Save" at bounding box center [477, 196] width 80 height 25
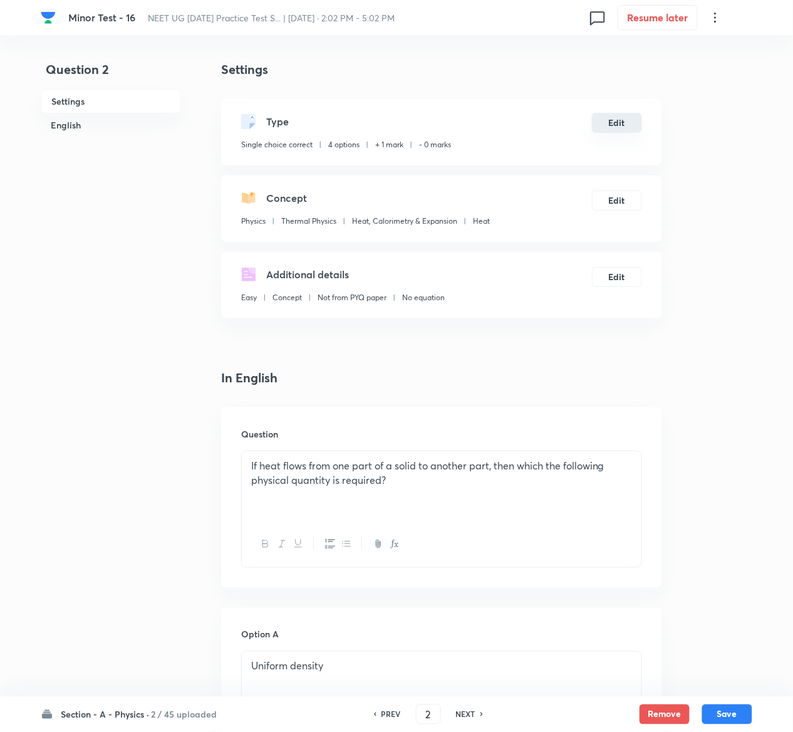
click at [614, 125] on button "Edit" at bounding box center [617, 123] width 50 height 20
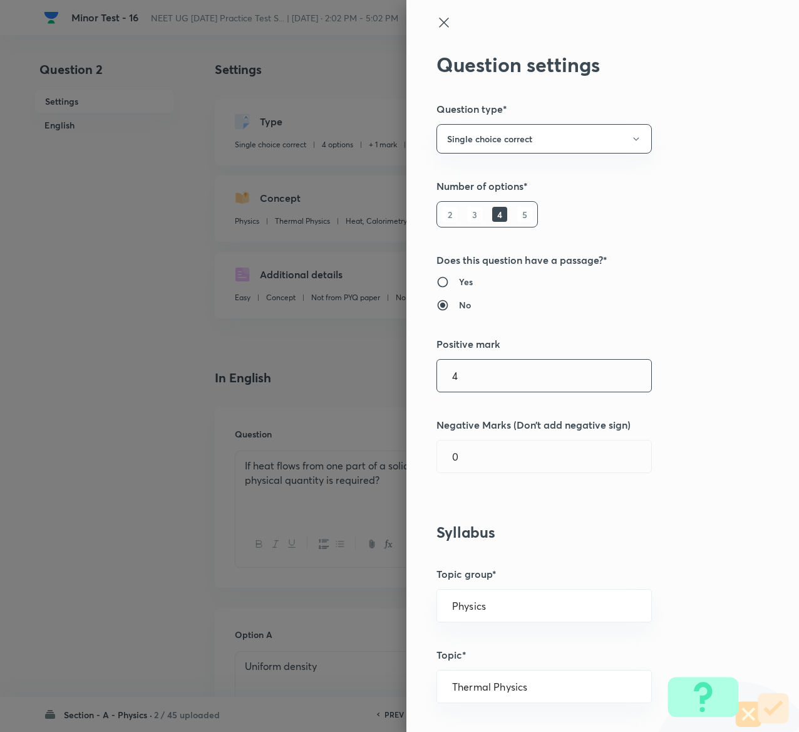
type input "4"
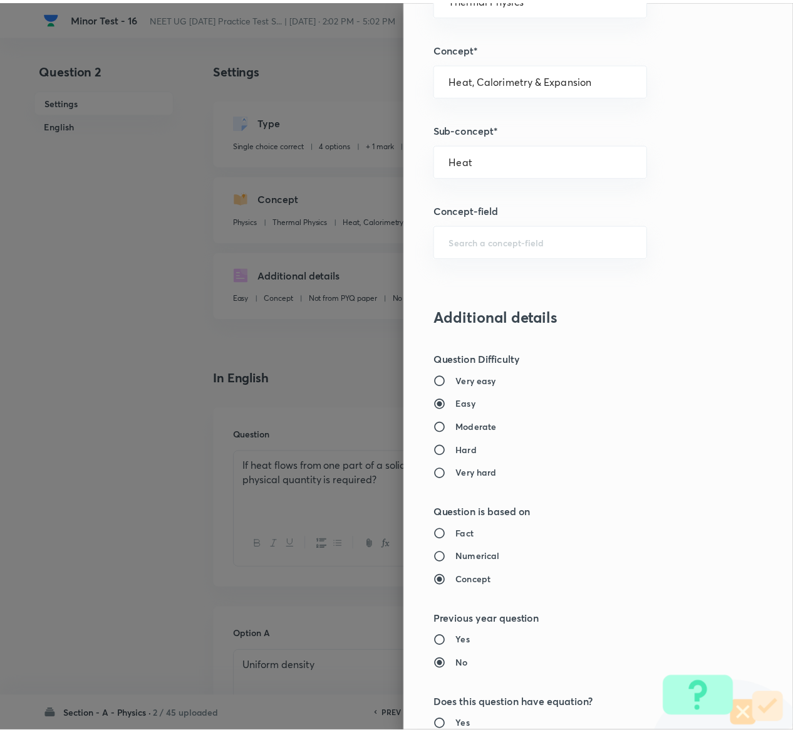
scroll to position [979, 0]
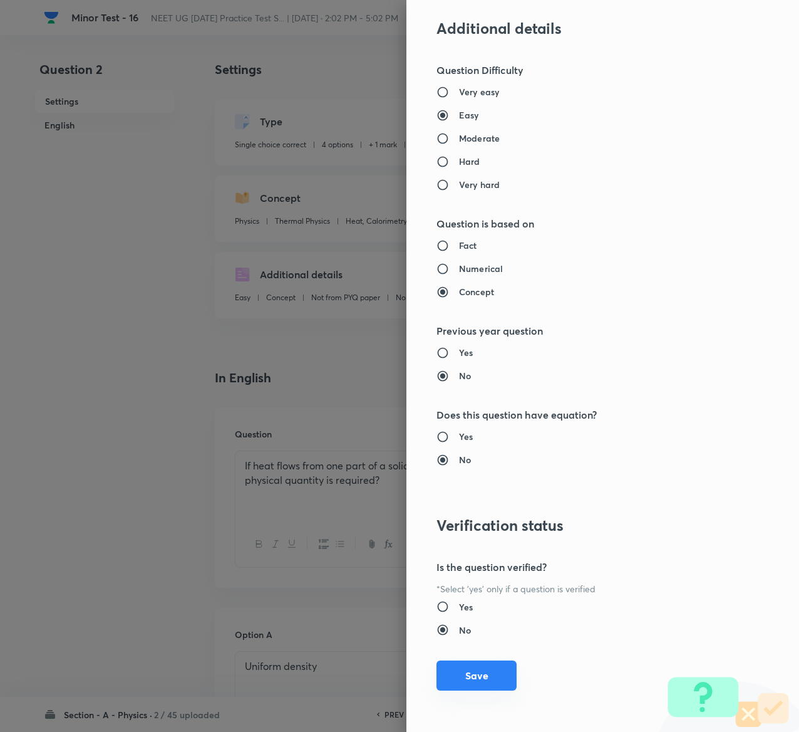
type input "1"
click at [480, 679] on button "Save" at bounding box center [477, 675] width 80 height 30
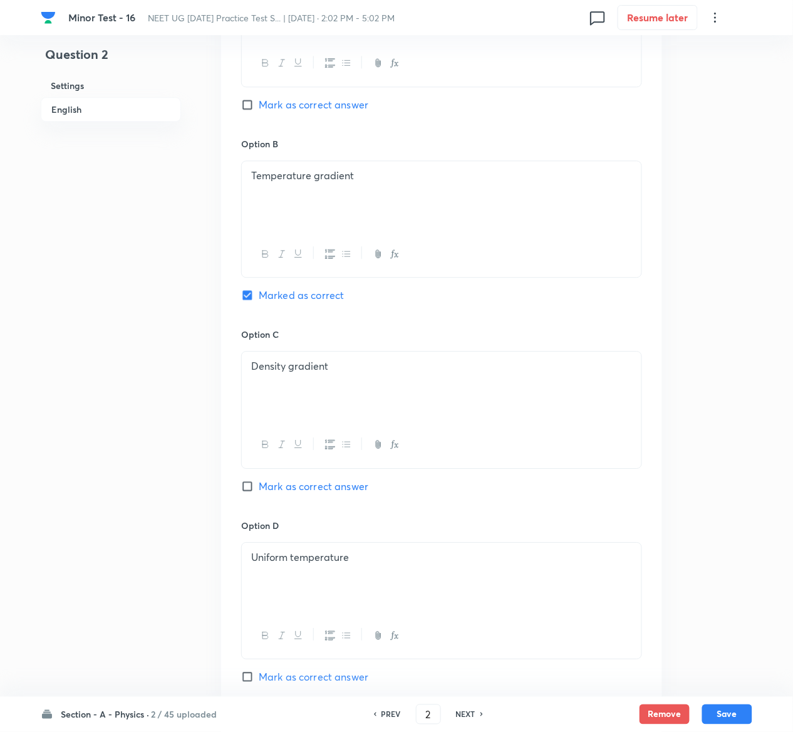
scroll to position [969, 0]
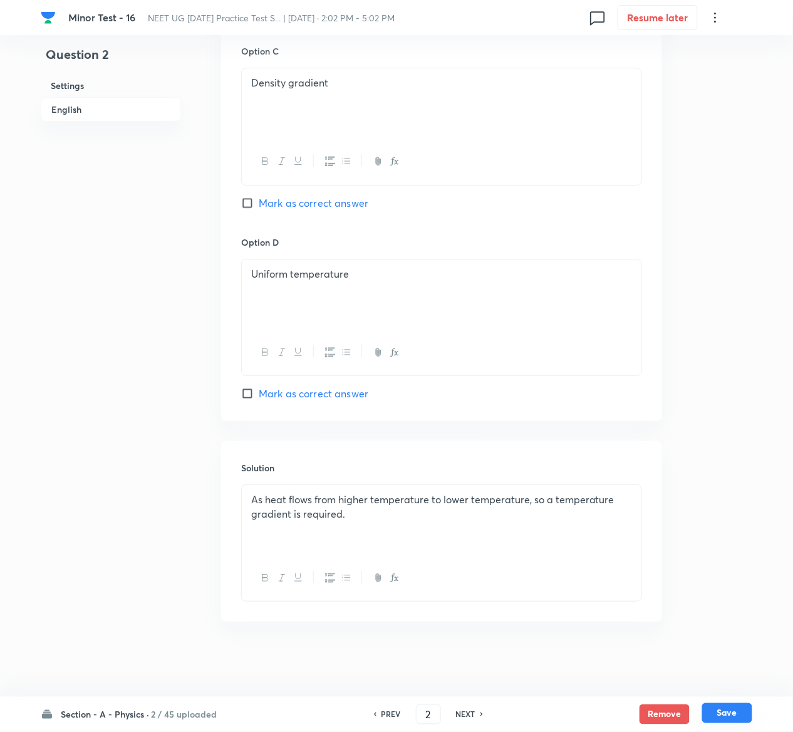
click at [747, 716] on button "Save" at bounding box center [727, 713] width 50 height 20
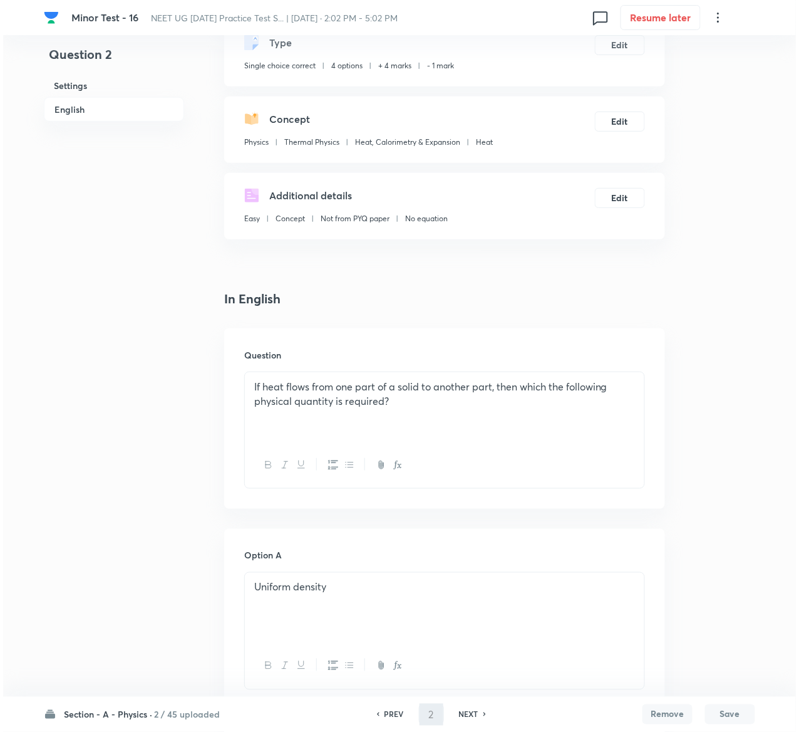
scroll to position [0, 0]
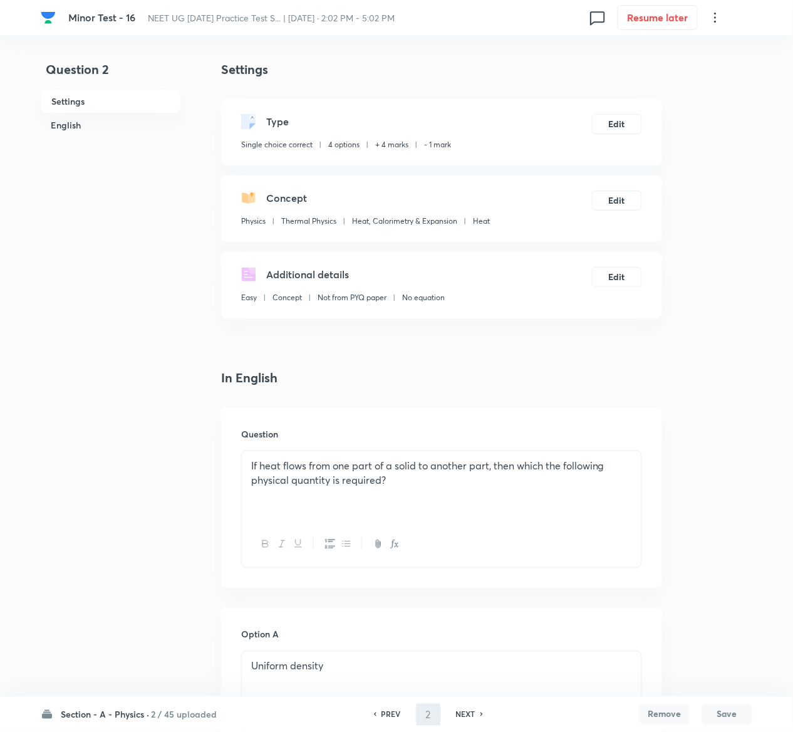
type input "3"
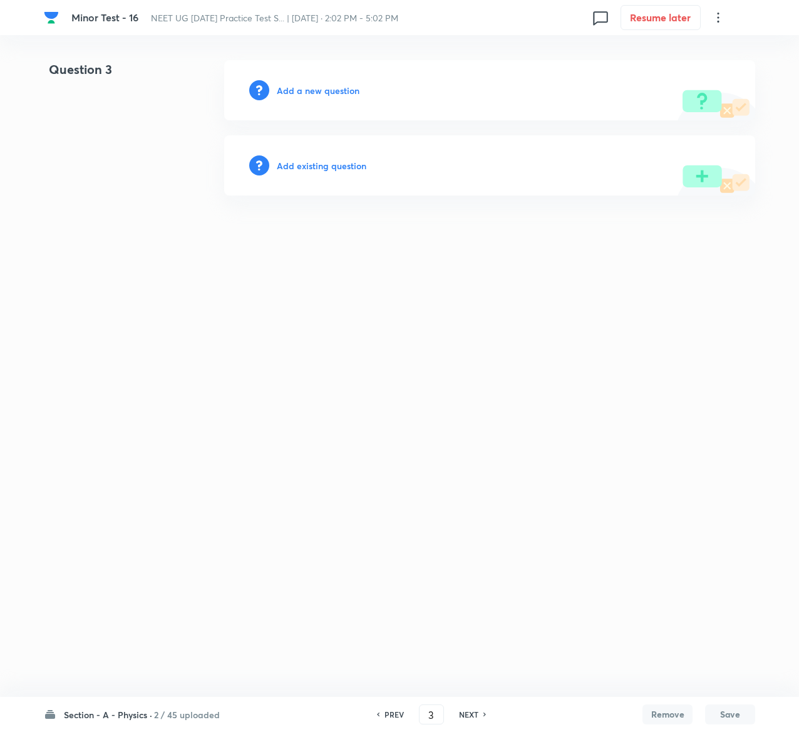
click at [355, 165] on h6 "Add existing question" at bounding box center [322, 165] width 90 height 13
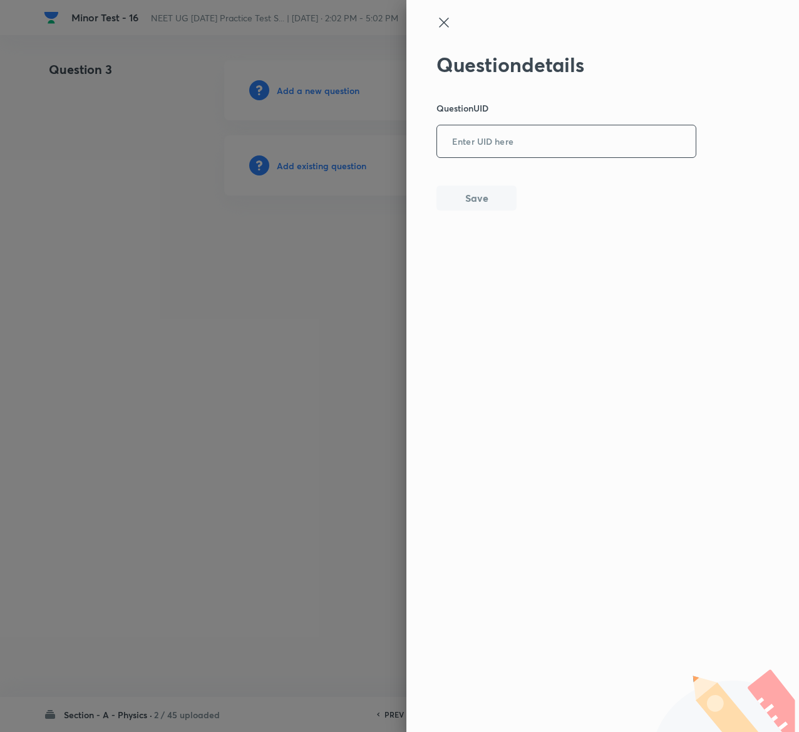
click at [480, 140] on input "text" at bounding box center [566, 142] width 259 height 31
paste input "M74TI"
type input "M74TI"
click at [440, 194] on button "Save" at bounding box center [477, 196] width 80 height 25
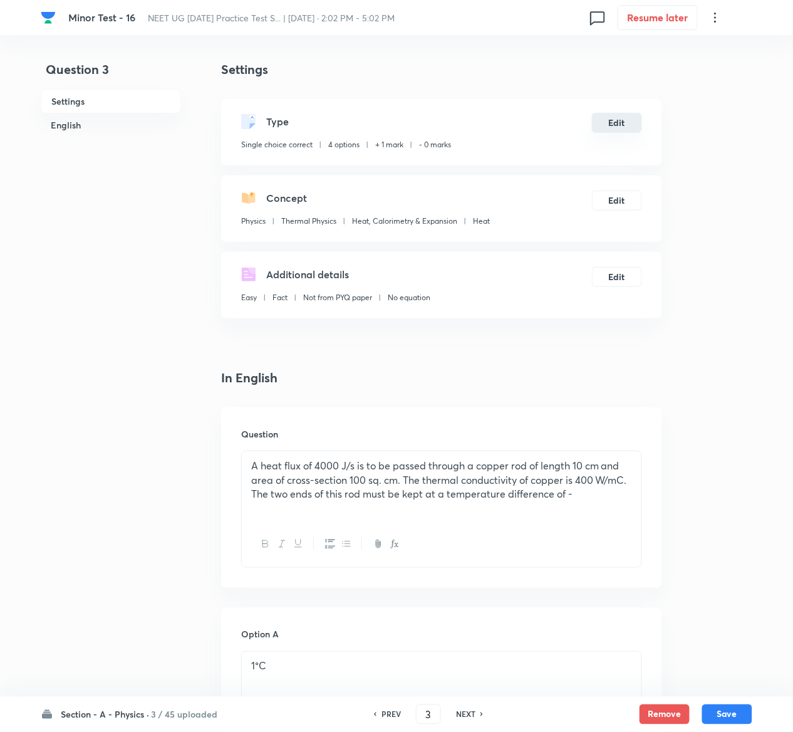
click at [608, 124] on button "Edit" at bounding box center [617, 123] width 50 height 20
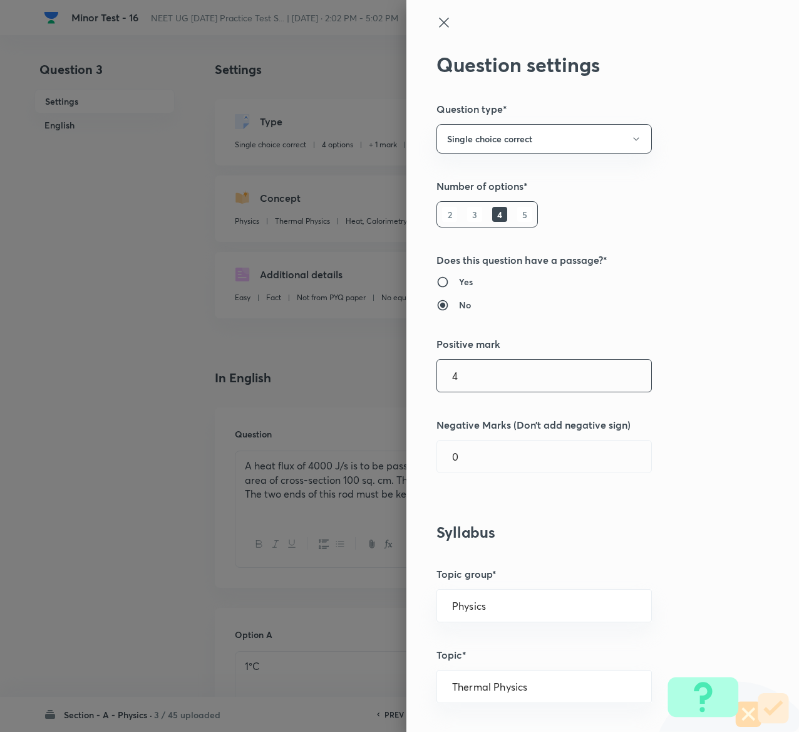
type input "4"
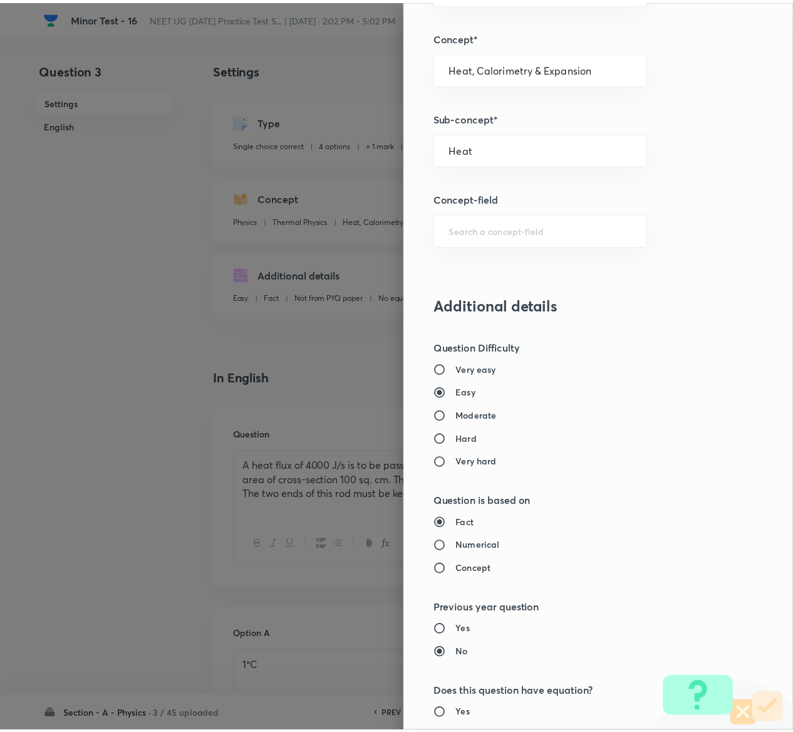
scroll to position [979, 0]
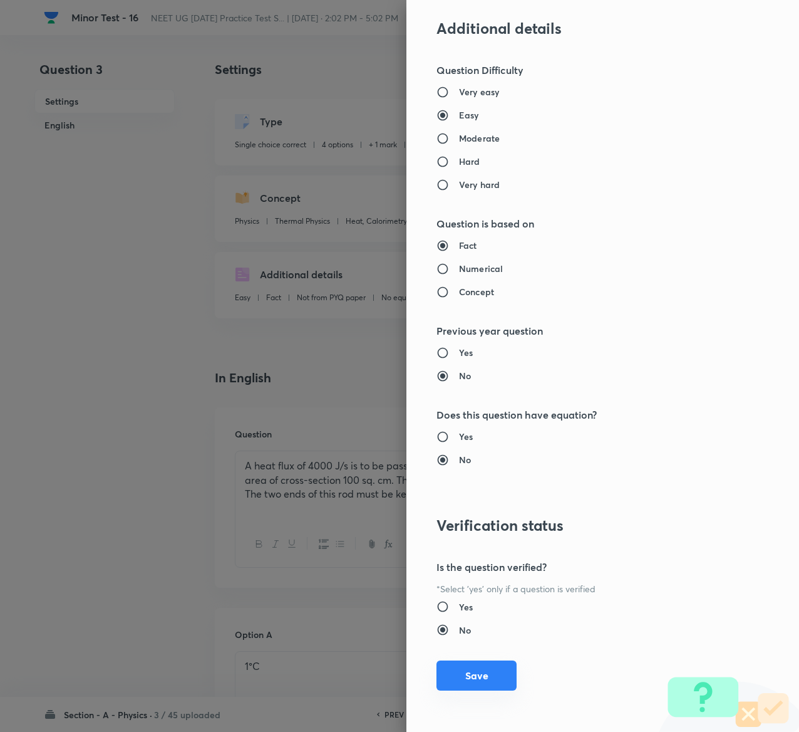
type input "1"
click at [454, 670] on button "Save" at bounding box center [477, 675] width 80 height 30
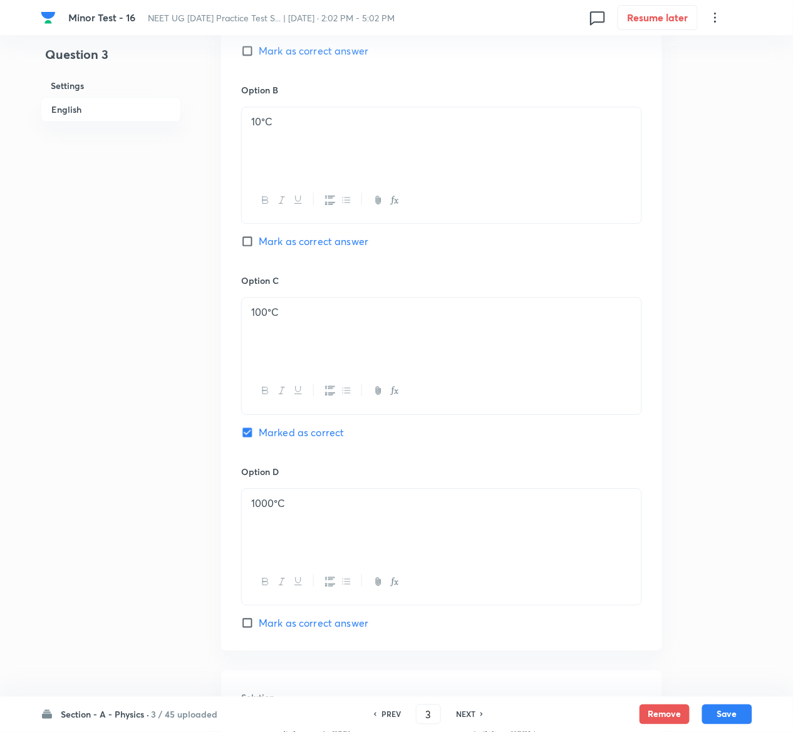
scroll to position [969, 0]
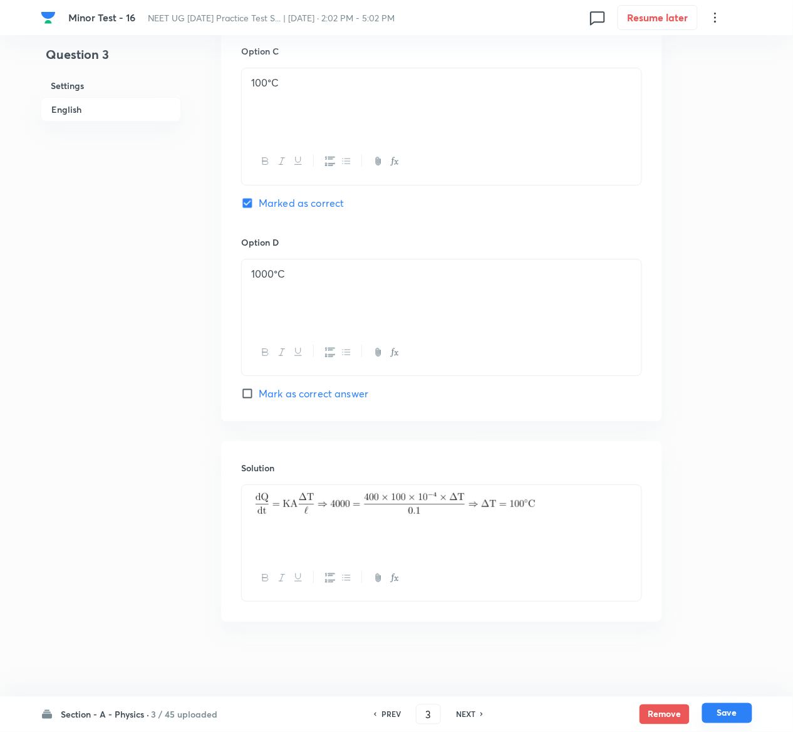
click at [744, 714] on button "Save" at bounding box center [727, 713] width 50 height 20
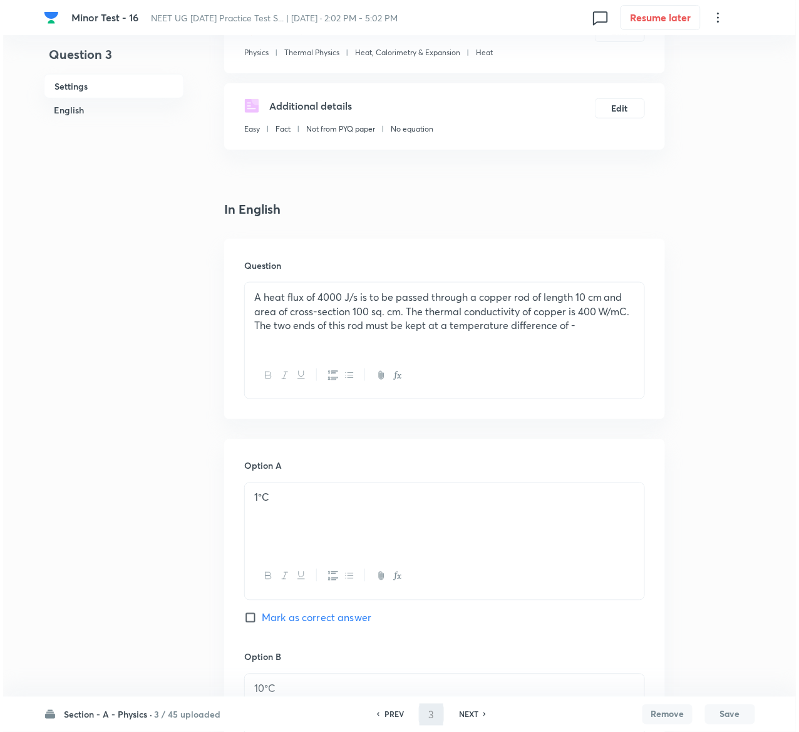
scroll to position [0, 0]
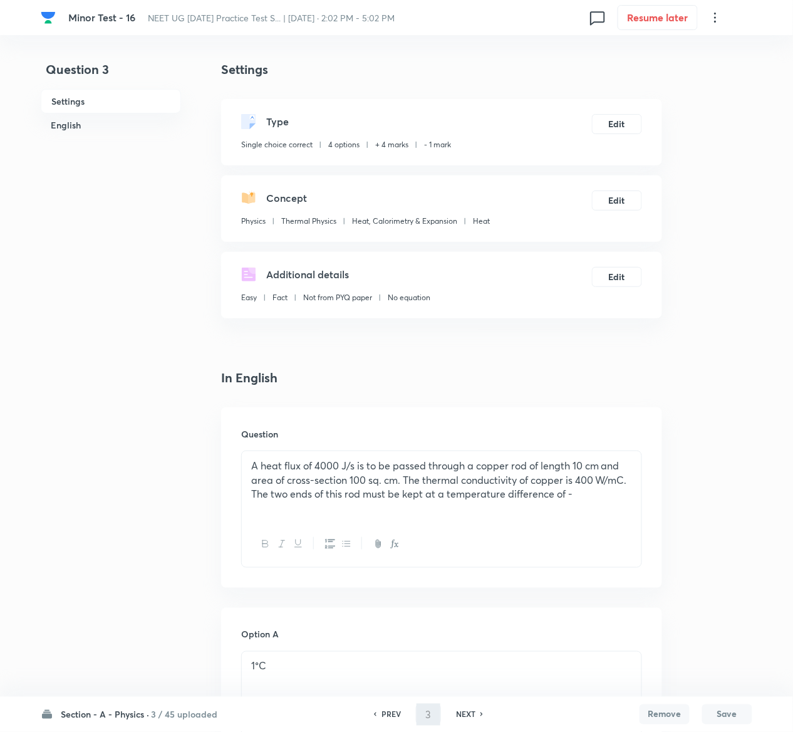
type input "4"
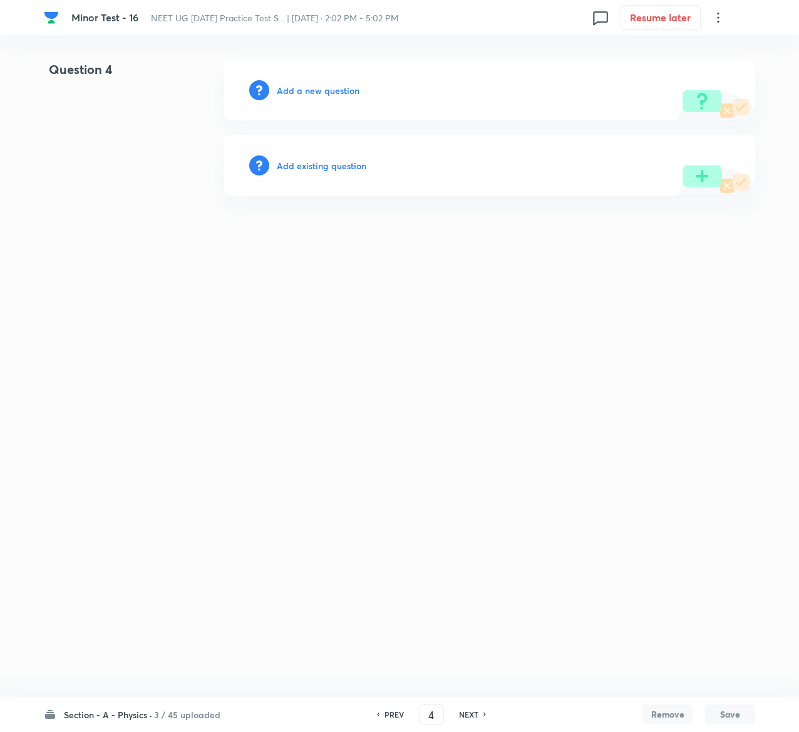
click at [345, 162] on h6 "Add existing question" at bounding box center [322, 165] width 90 height 13
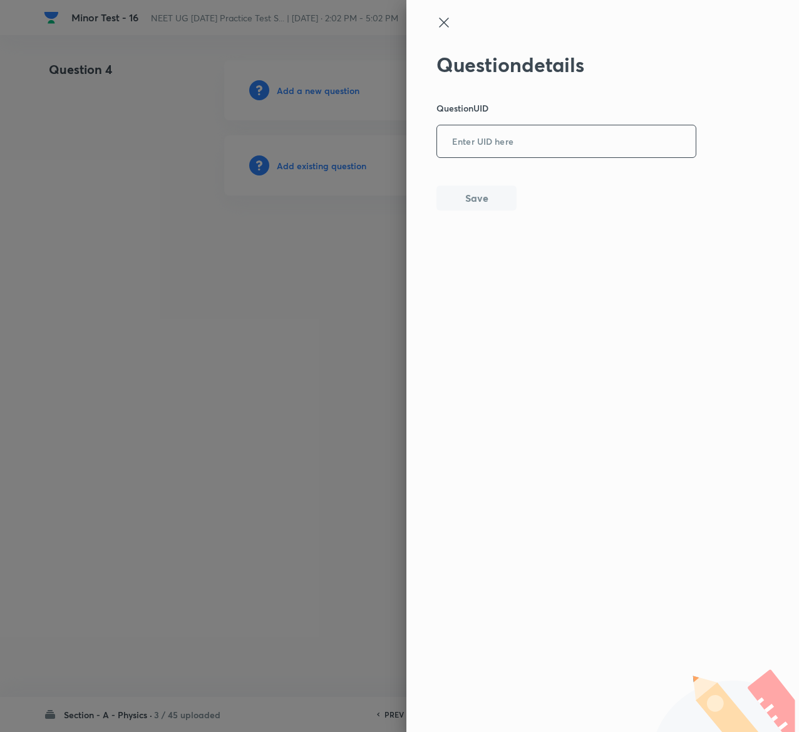
click at [539, 134] on input "text" at bounding box center [566, 142] width 259 height 31
paste input "OISJG"
type input "OISJG"
click at [477, 188] on button "Save" at bounding box center [477, 196] width 80 height 25
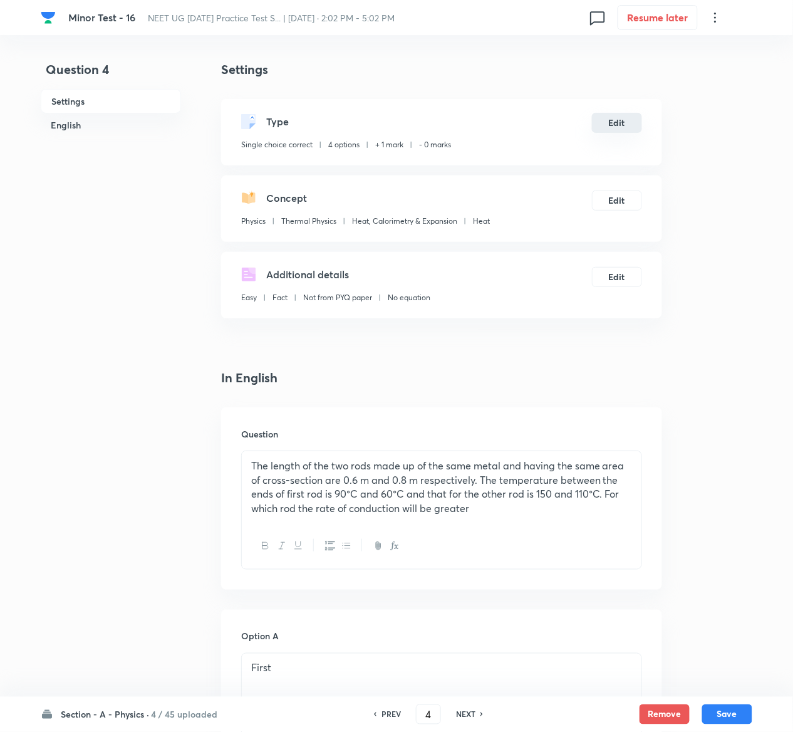
click at [617, 115] on button "Edit" at bounding box center [617, 123] width 50 height 20
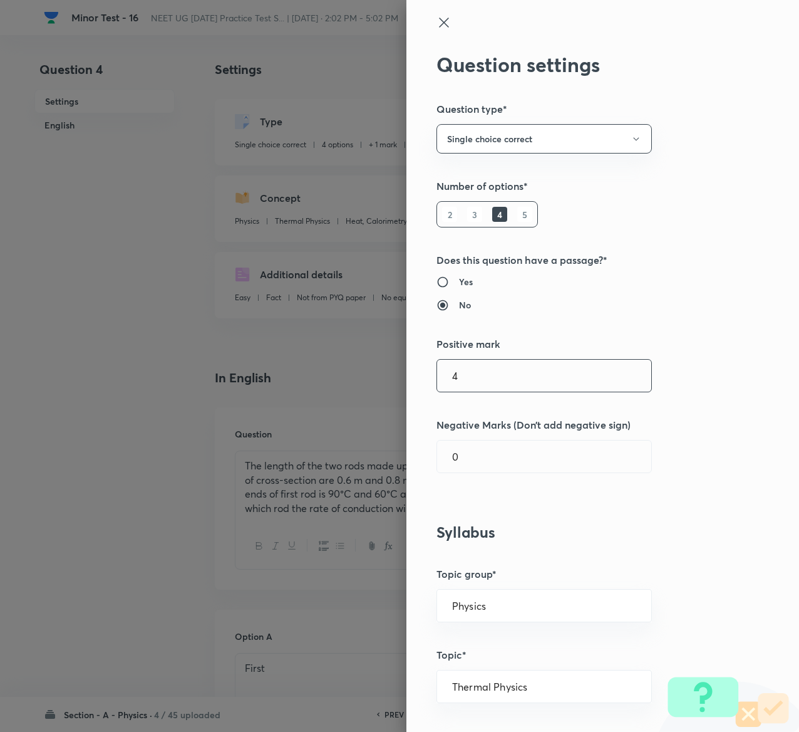
type input "4"
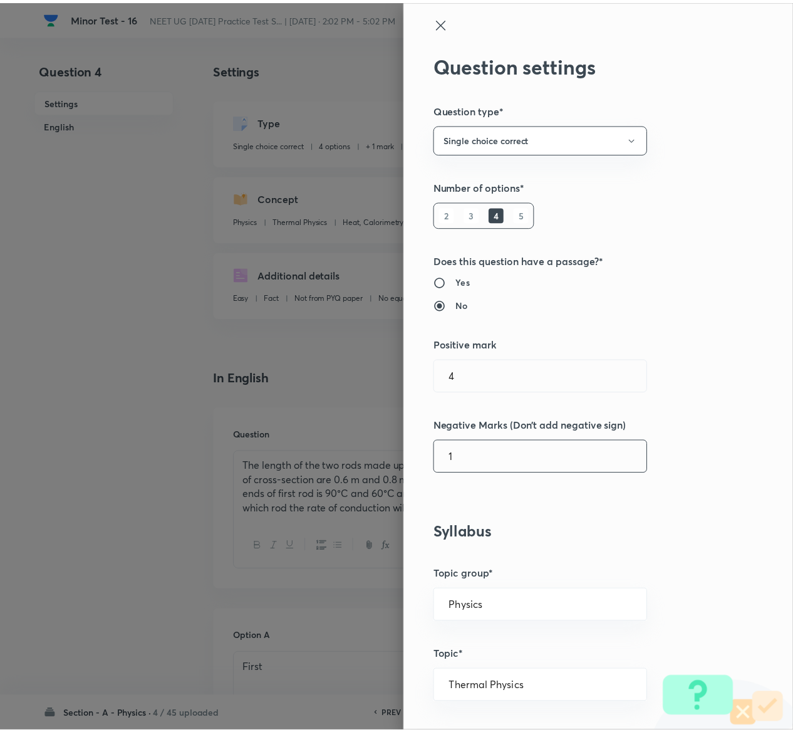
scroll to position [979, 0]
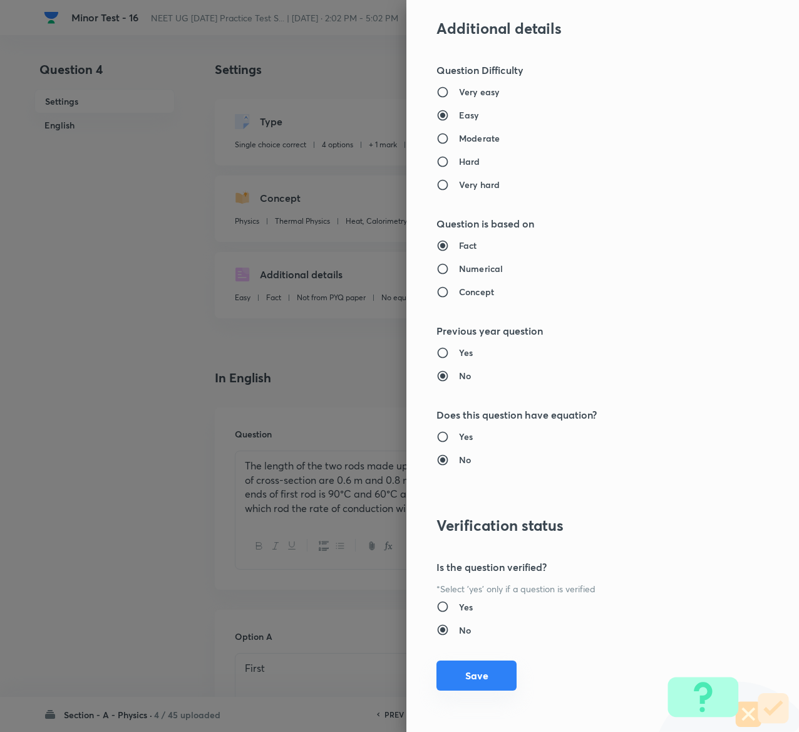
type input "1"
click at [487, 679] on button "Save" at bounding box center [477, 675] width 80 height 30
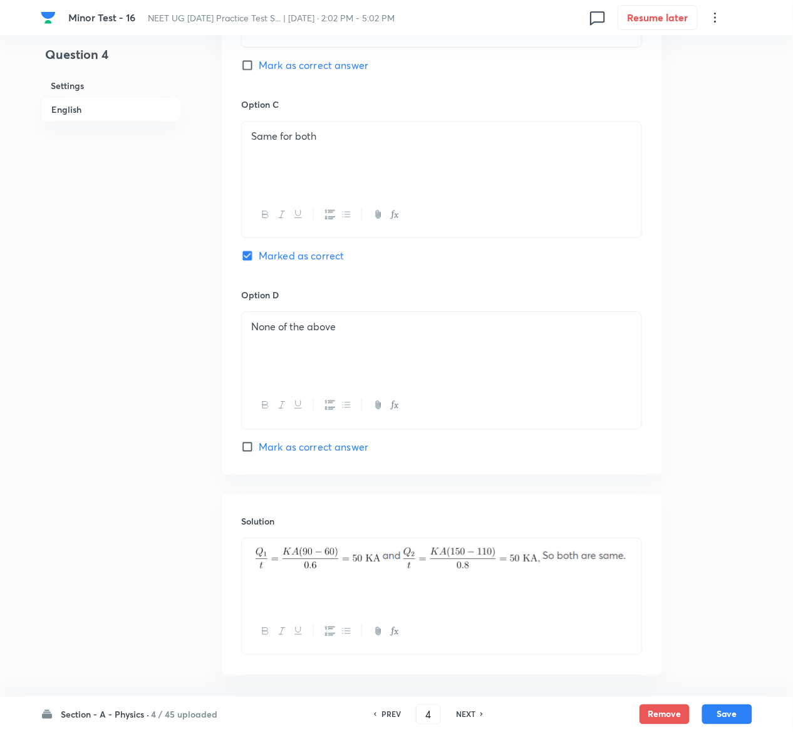
scroll to position [970, 0]
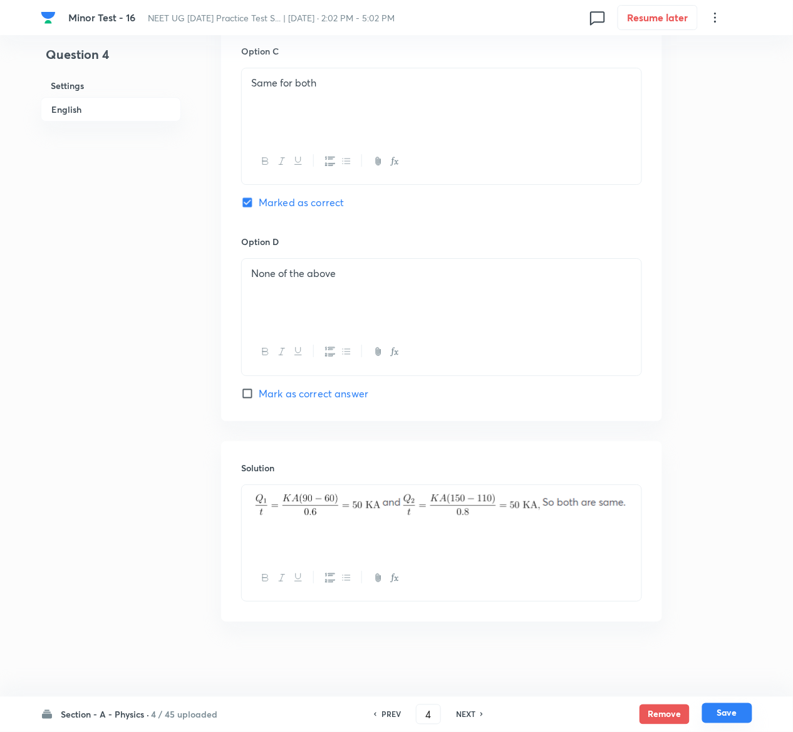
click at [742, 714] on button "Save" at bounding box center [727, 713] width 50 height 20
type input "5"
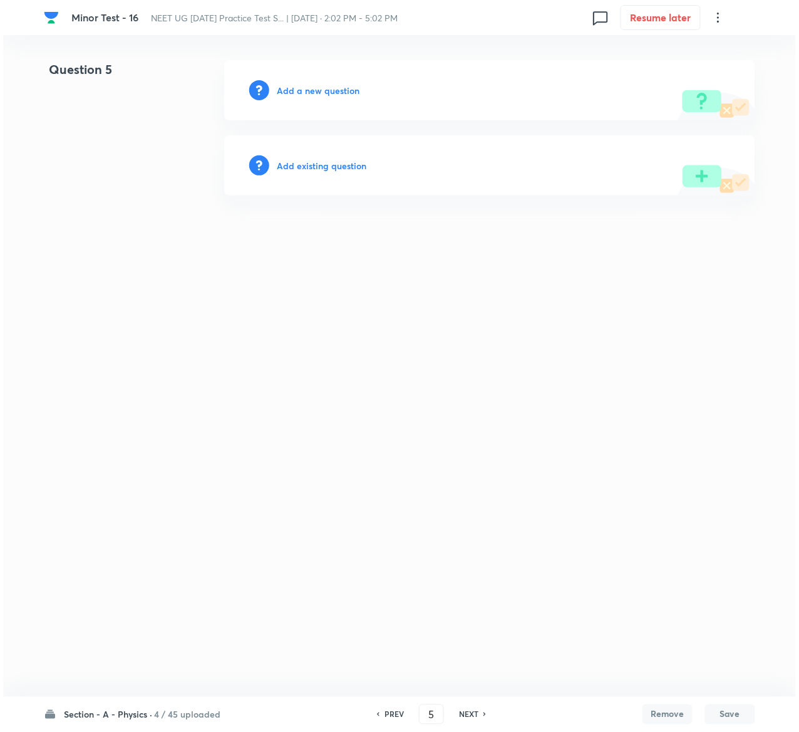
scroll to position [0, 0]
click at [346, 167] on h6 "Add existing question" at bounding box center [322, 165] width 90 height 13
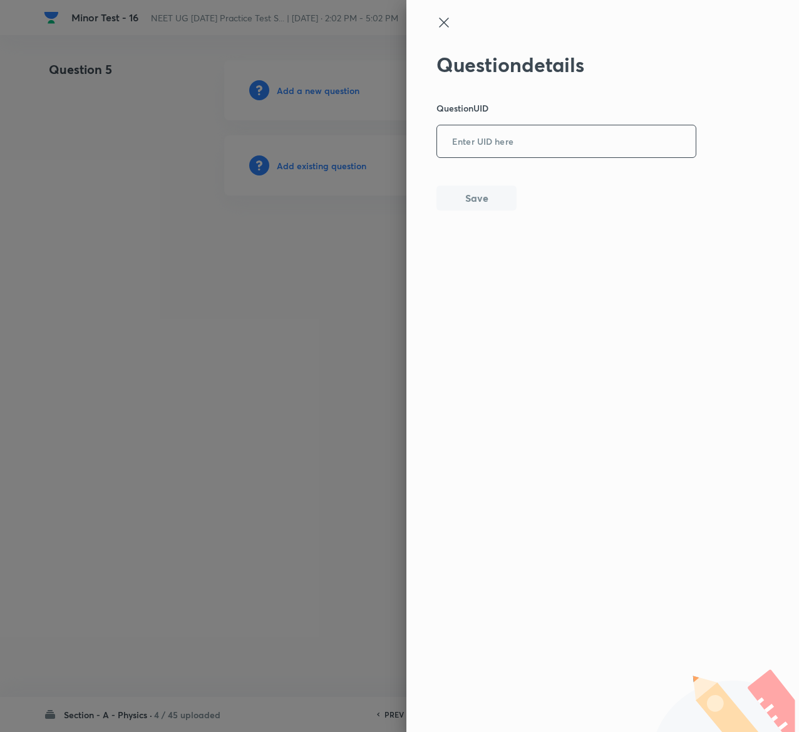
click at [521, 154] on input "text" at bounding box center [566, 142] width 259 height 31
paste input "0VP05"
type input "0VP05"
click at [461, 198] on button "Save" at bounding box center [477, 196] width 80 height 25
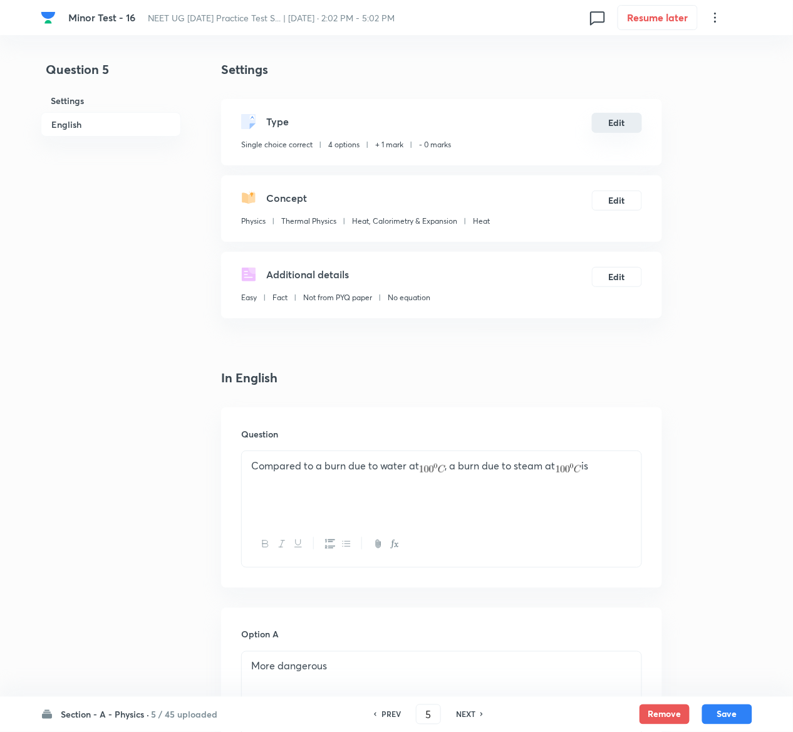
click at [634, 125] on button "Edit" at bounding box center [617, 123] width 50 height 20
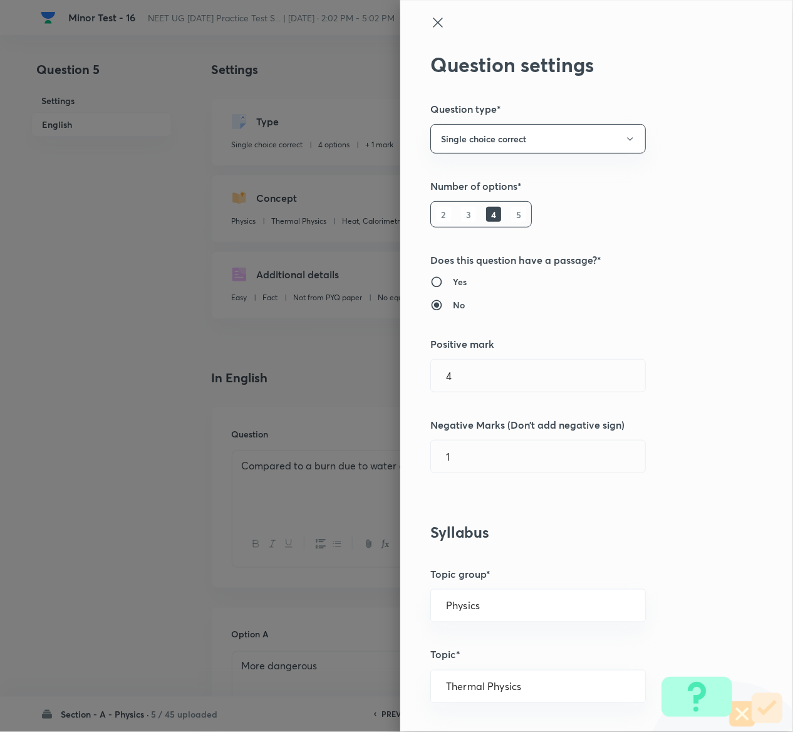
type input "1"
type input "0"
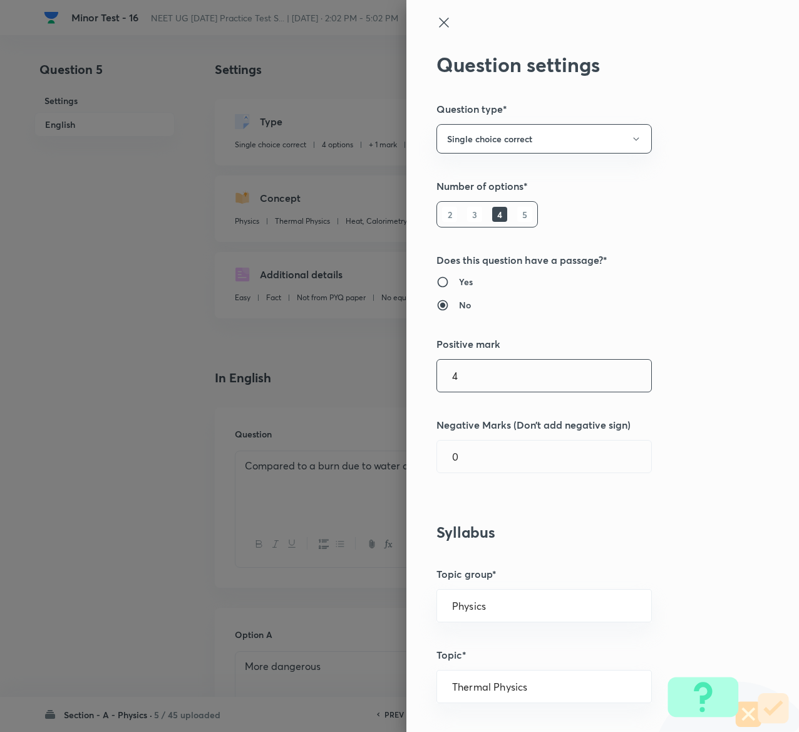
type input "4"
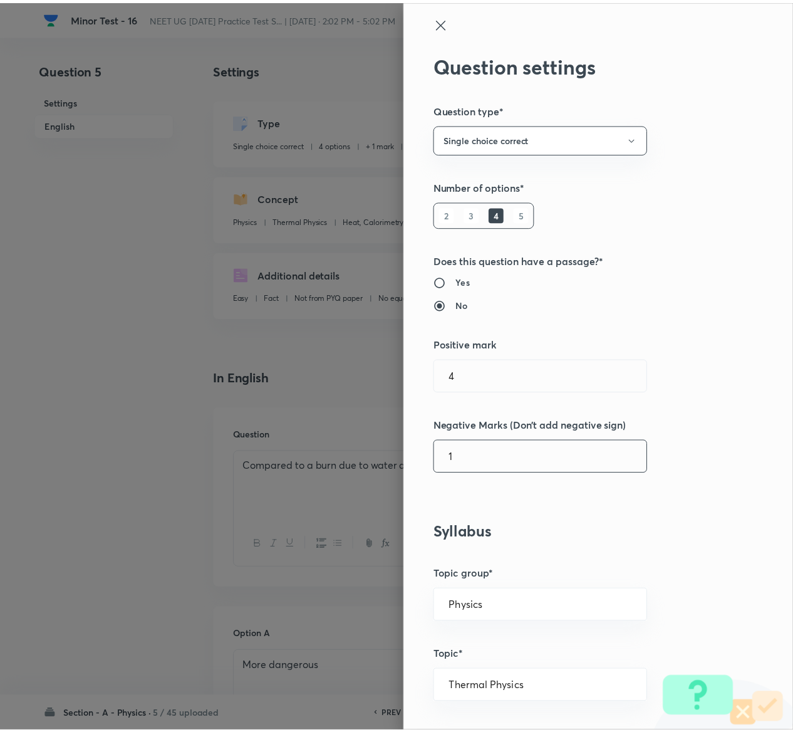
scroll to position [979, 0]
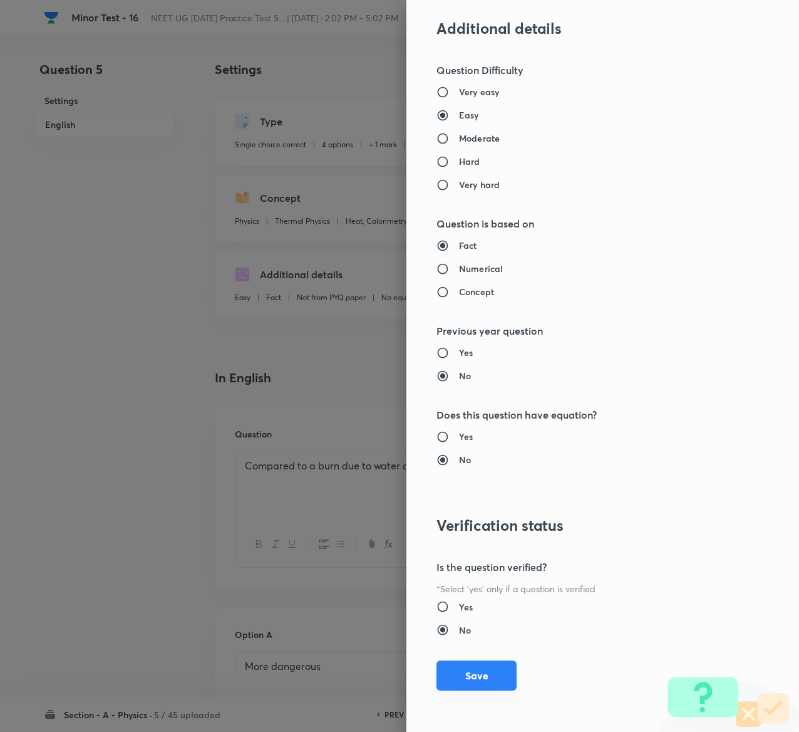
type input "1"
click at [474, 669] on button "Save" at bounding box center [477, 675] width 80 height 30
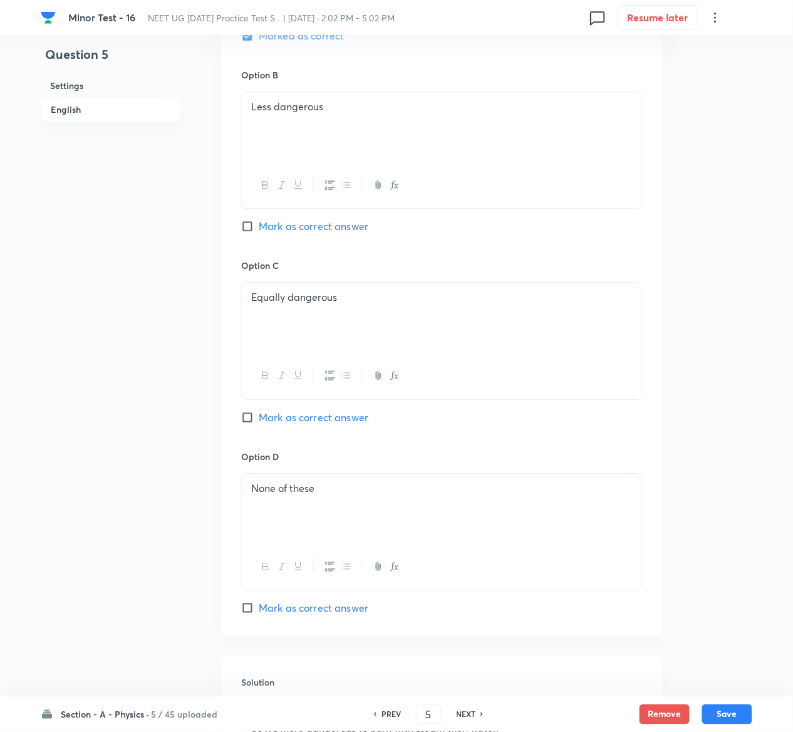
scroll to position [969, 0]
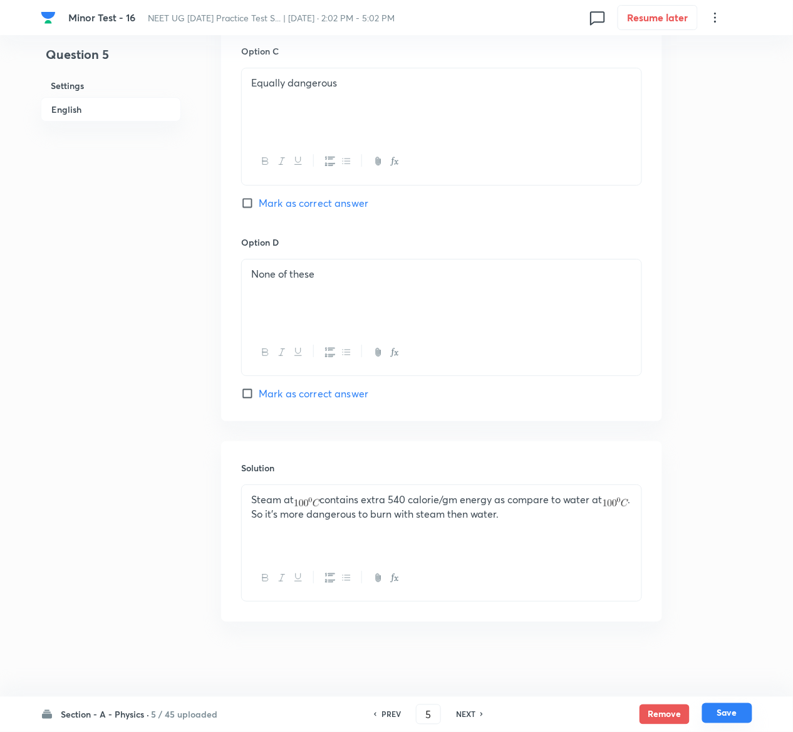
click at [742, 714] on button "Save" at bounding box center [727, 713] width 50 height 20
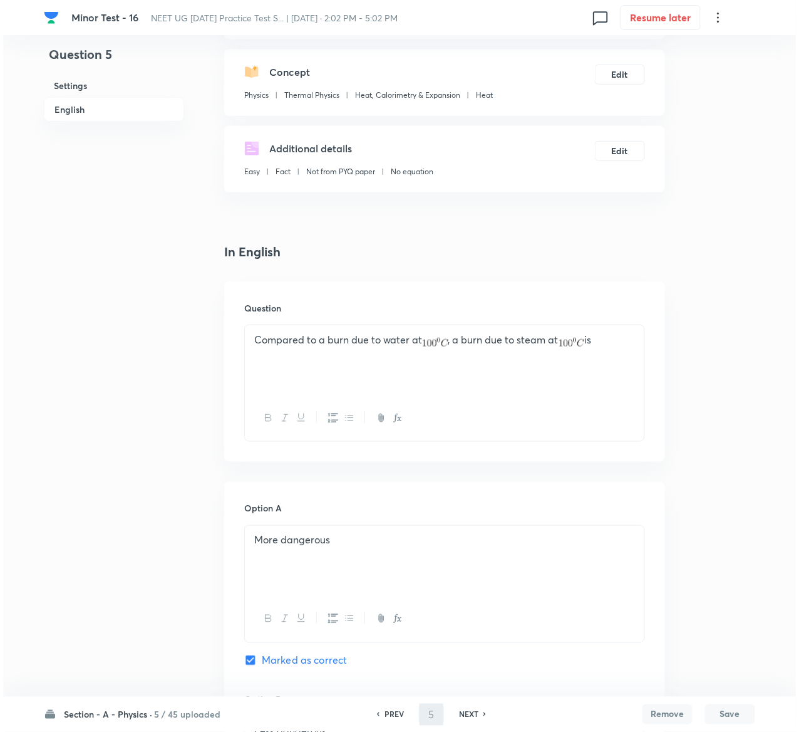
scroll to position [0, 0]
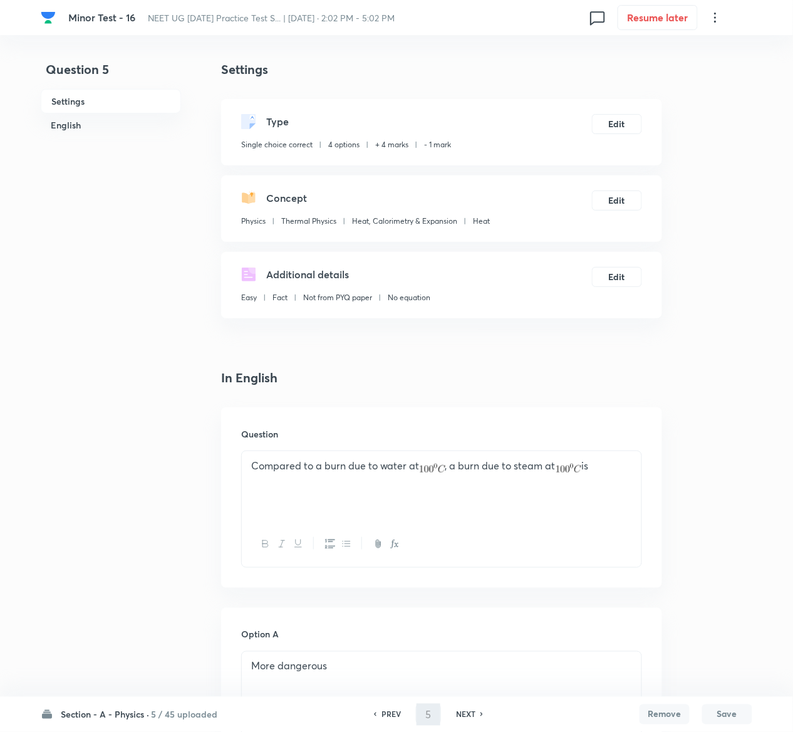
type input "6"
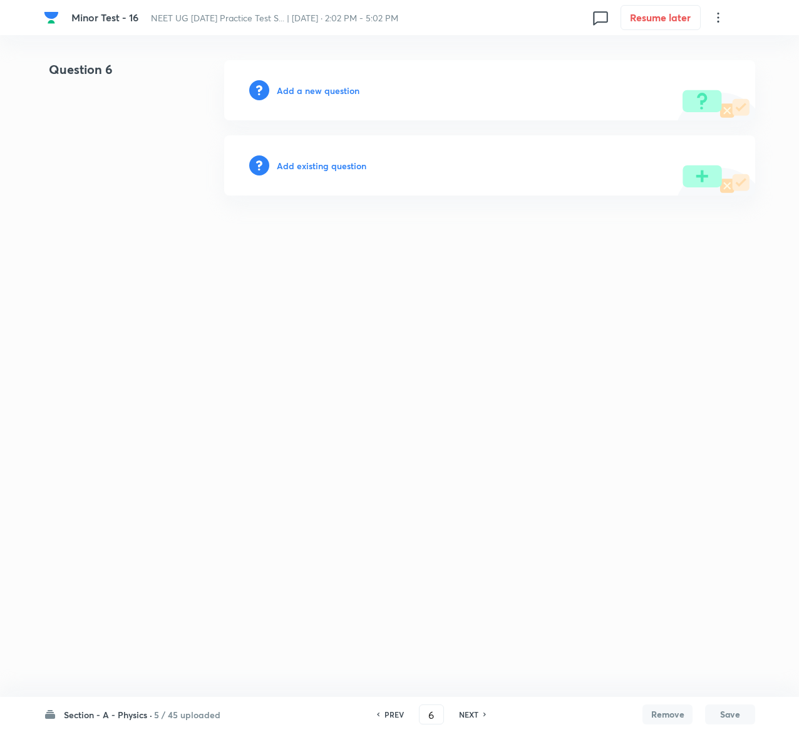
click at [359, 172] on h6 "Add existing question" at bounding box center [322, 165] width 90 height 13
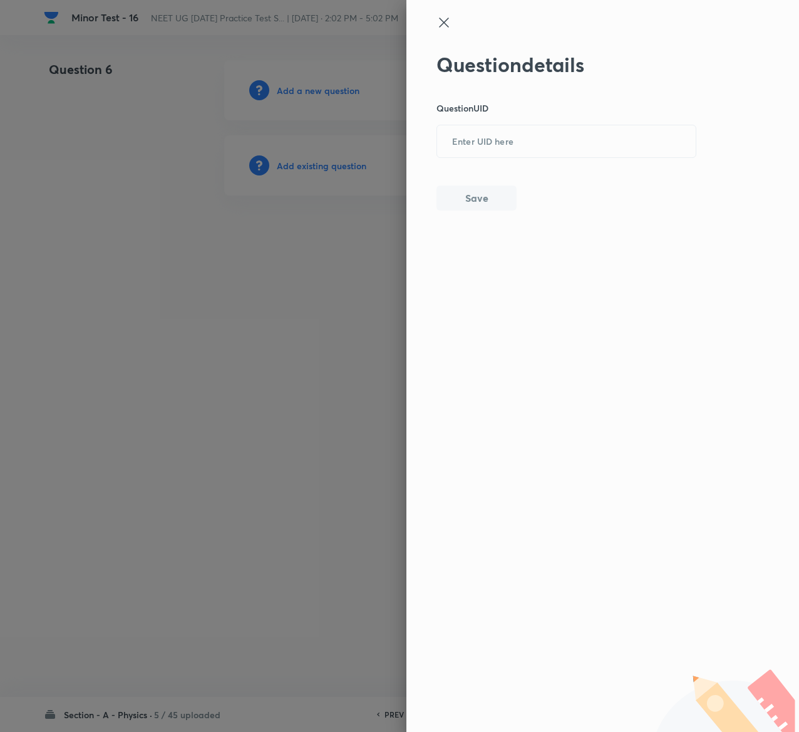
click at [519, 163] on div "Question details Question UID ​ Save" at bounding box center [567, 132] width 261 height 158
click at [519, 155] on input "text" at bounding box center [566, 142] width 259 height 31
paste input "JM88I"
type input "JM88I"
click at [495, 195] on button "Save" at bounding box center [477, 196] width 80 height 25
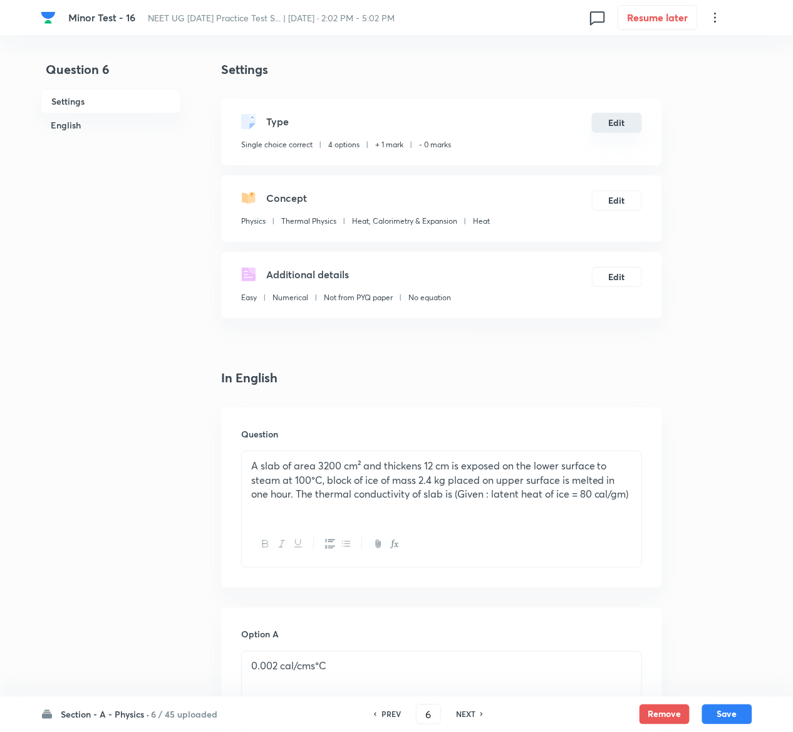
click at [625, 113] on button "Edit" at bounding box center [617, 123] width 50 height 20
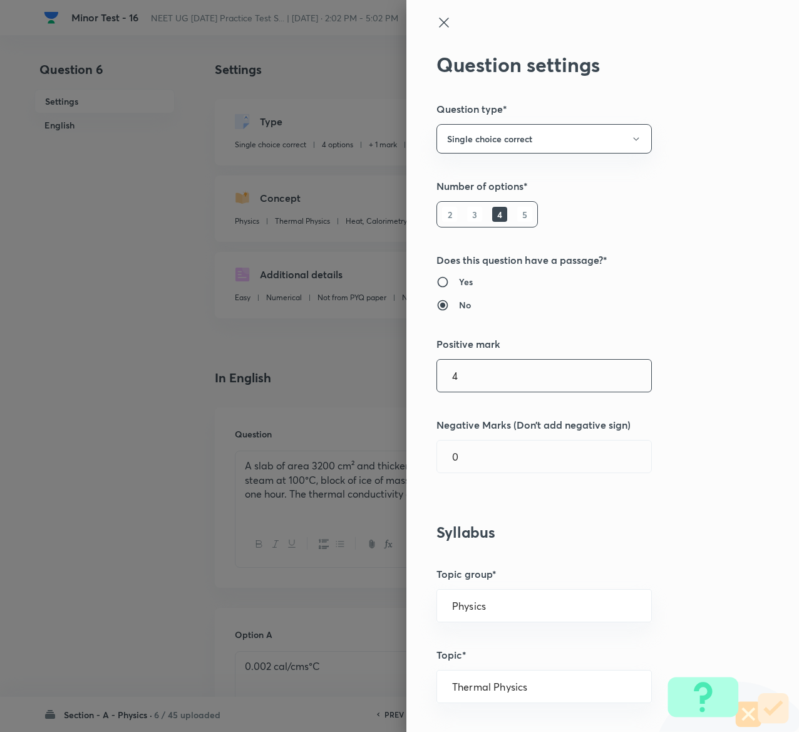
type input "4"
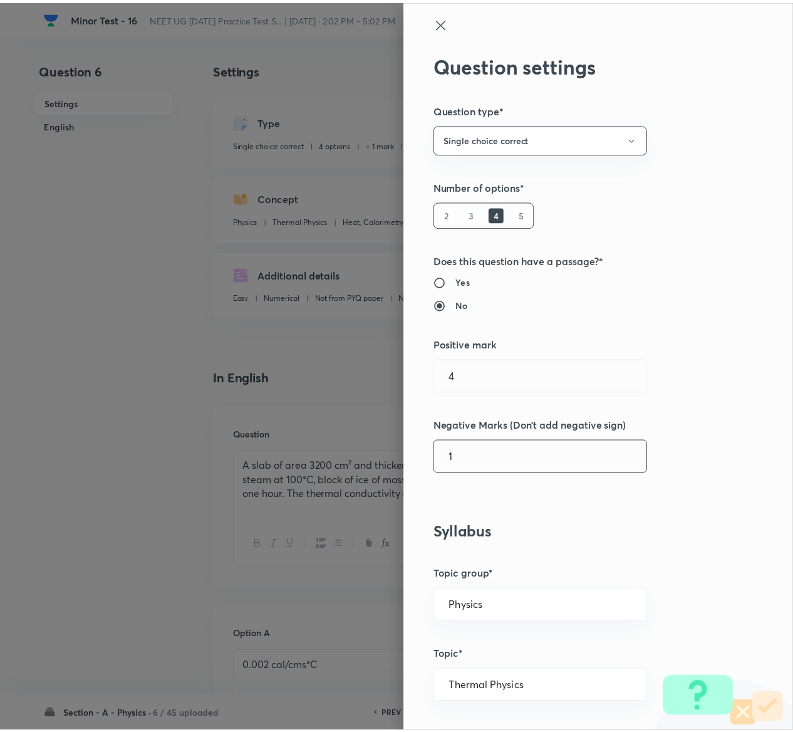
scroll to position [979, 0]
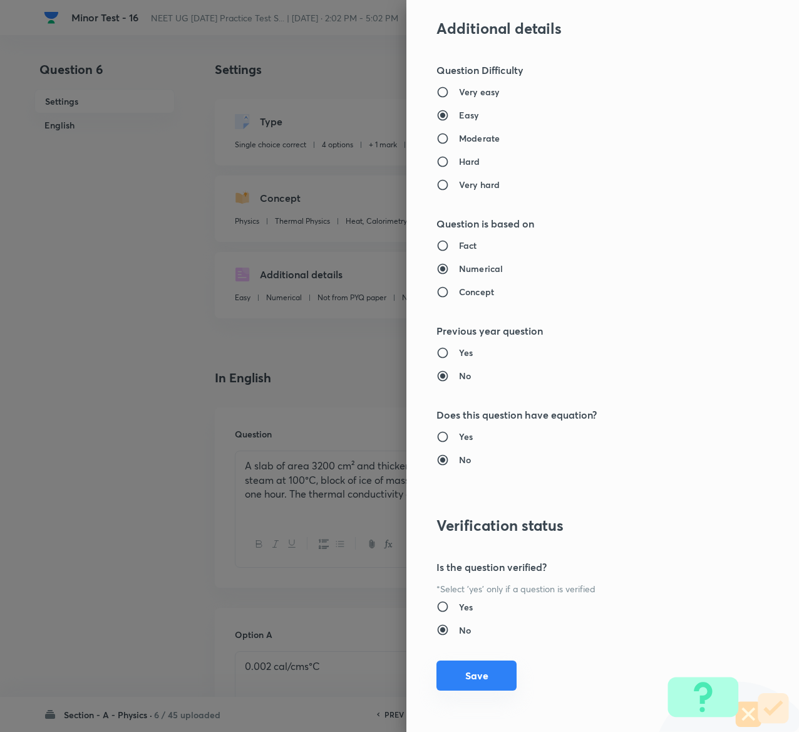
type input "1"
click at [469, 671] on button "Save" at bounding box center [477, 675] width 80 height 30
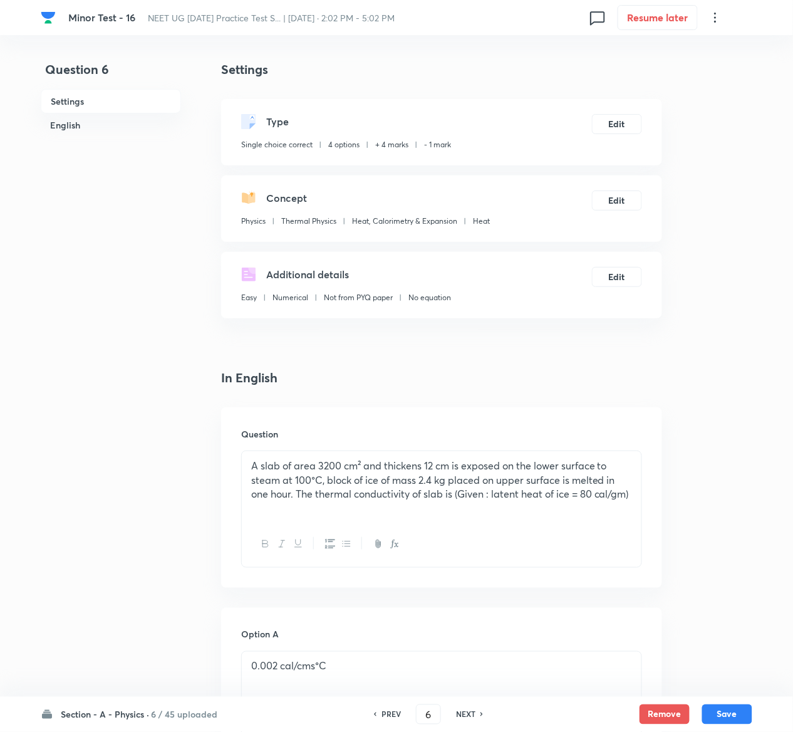
scroll to position [982, 0]
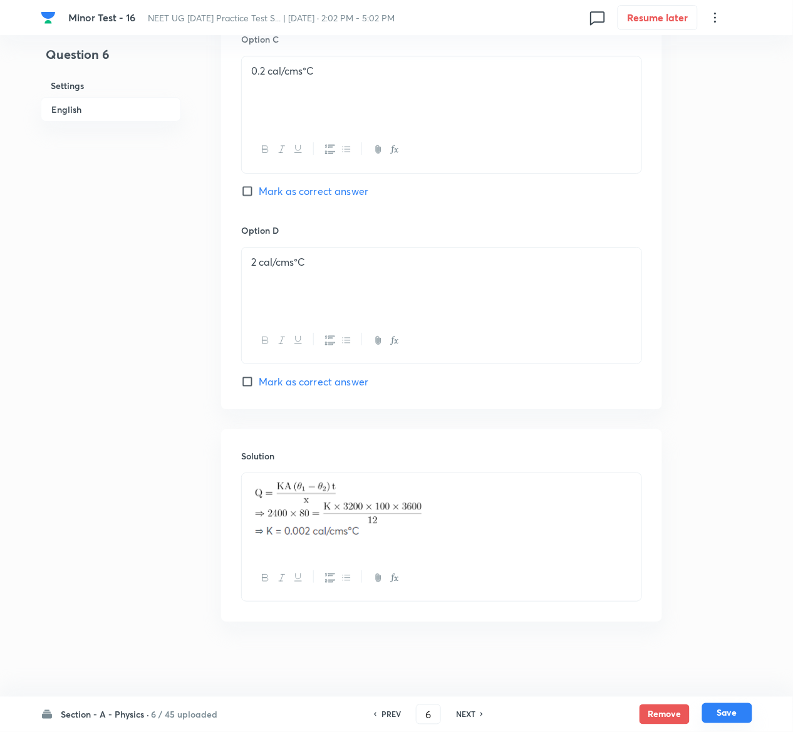
click at [732, 709] on button "Save" at bounding box center [727, 713] width 50 height 20
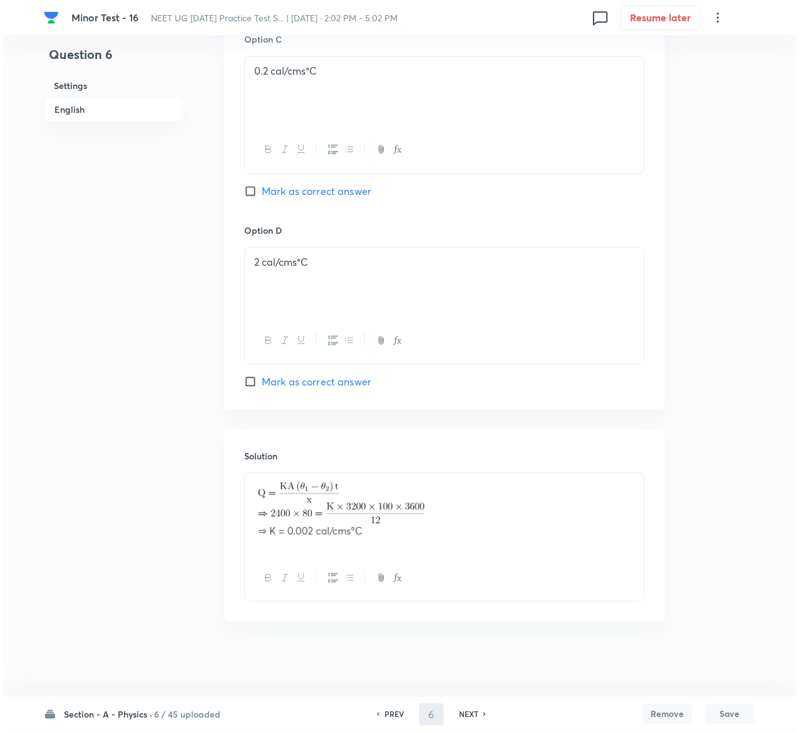
scroll to position [0, 0]
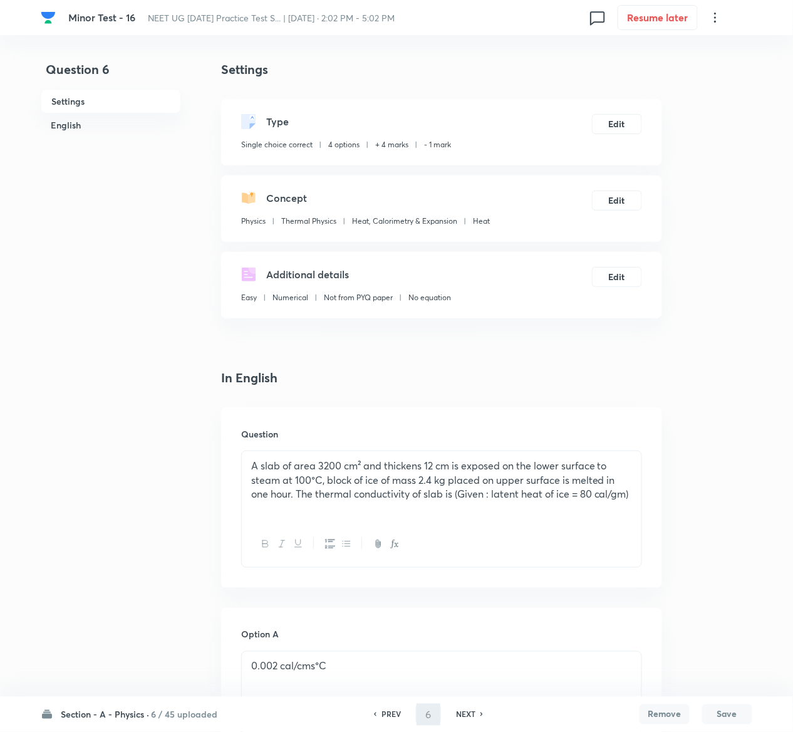
type input "7"
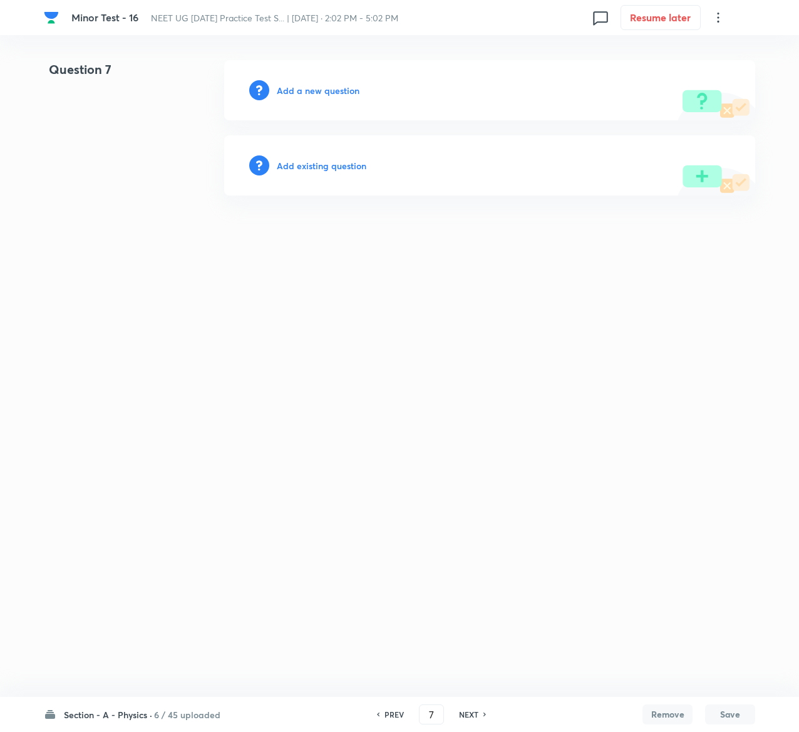
click at [331, 162] on h6 "Add existing question" at bounding box center [322, 165] width 90 height 13
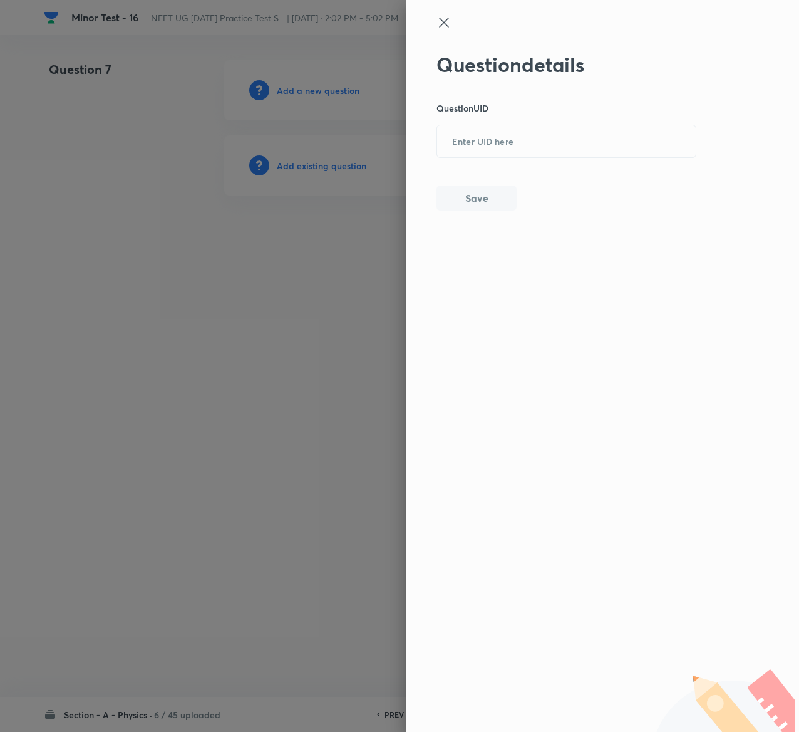
click at [476, 158] on div "Question details Question UID ​ Save" at bounding box center [567, 132] width 261 height 158
click at [477, 157] on input "text" at bounding box center [566, 142] width 259 height 31
paste input "44RLY"
type input "44RLY"
click at [499, 192] on button "Save" at bounding box center [477, 196] width 80 height 25
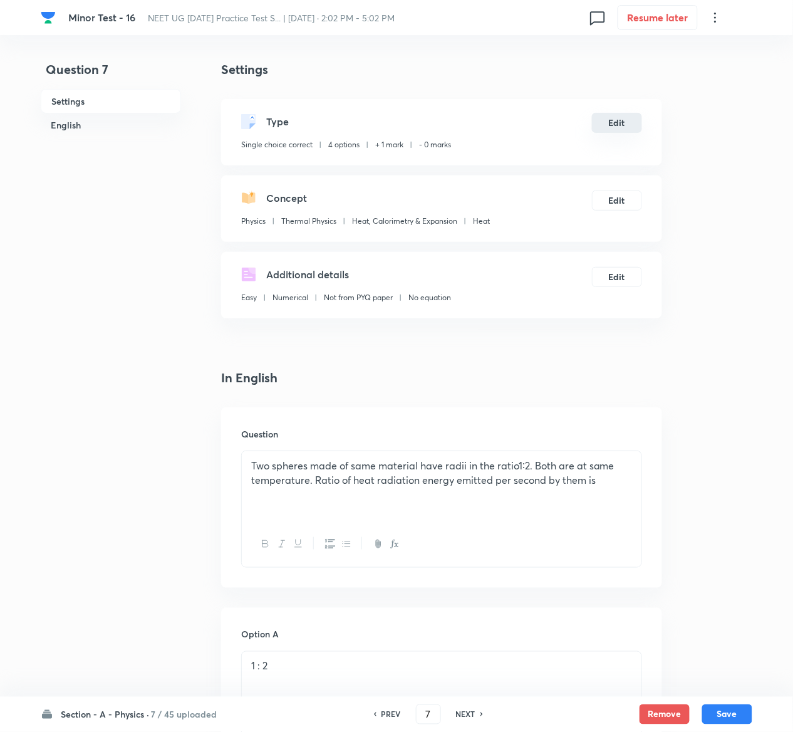
click at [623, 118] on button "Edit" at bounding box center [617, 123] width 50 height 20
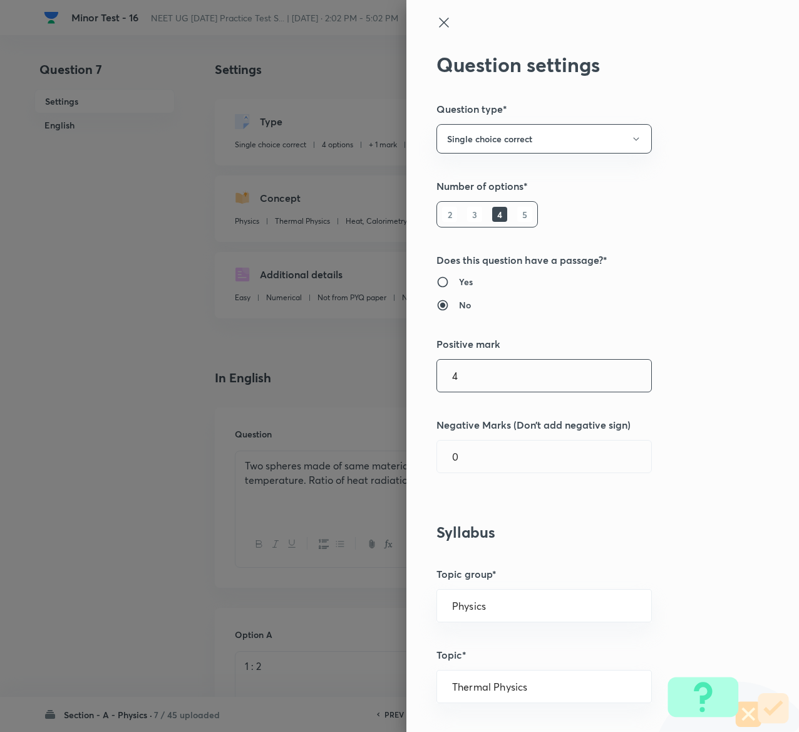
type input "4"
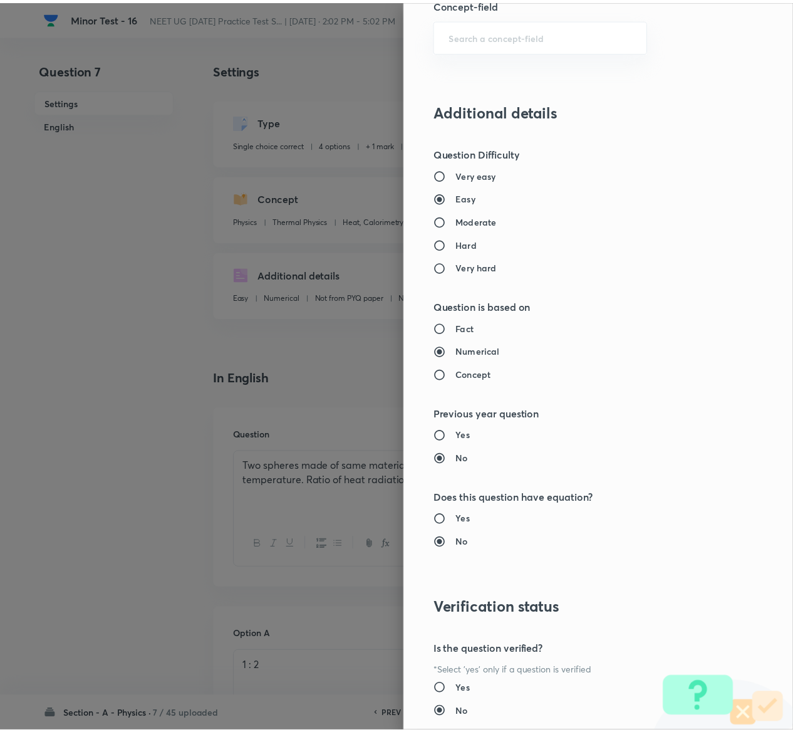
scroll to position [979, 0]
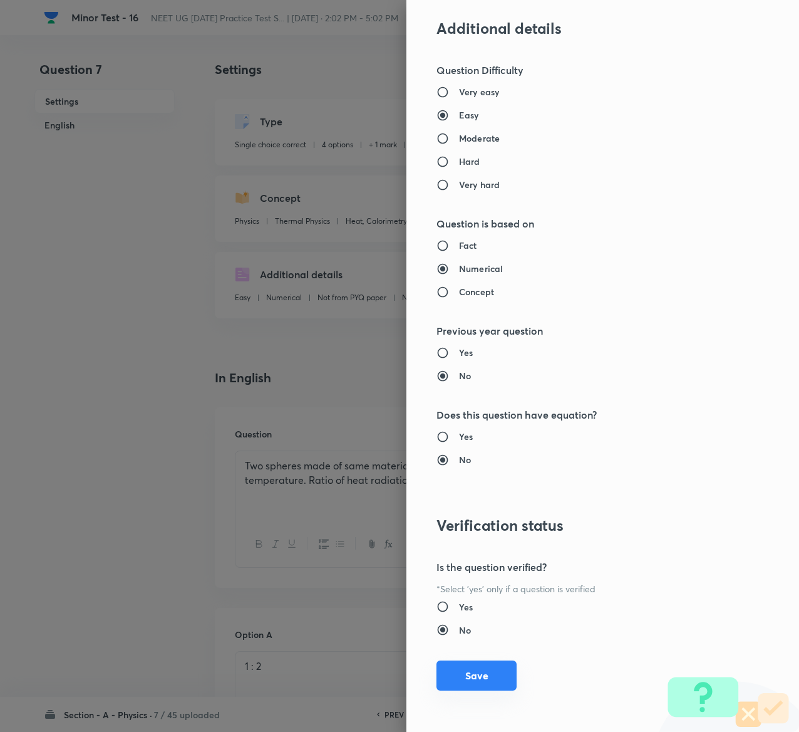
type input "1"
click at [477, 666] on button "Save" at bounding box center [477, 675] width 80 height 30
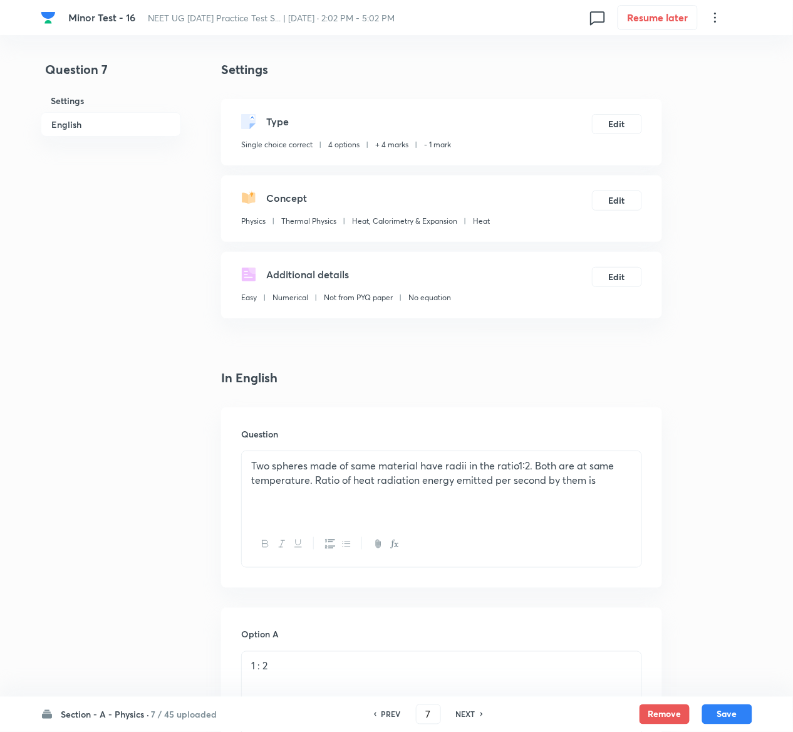
scroll to position [987, 0]
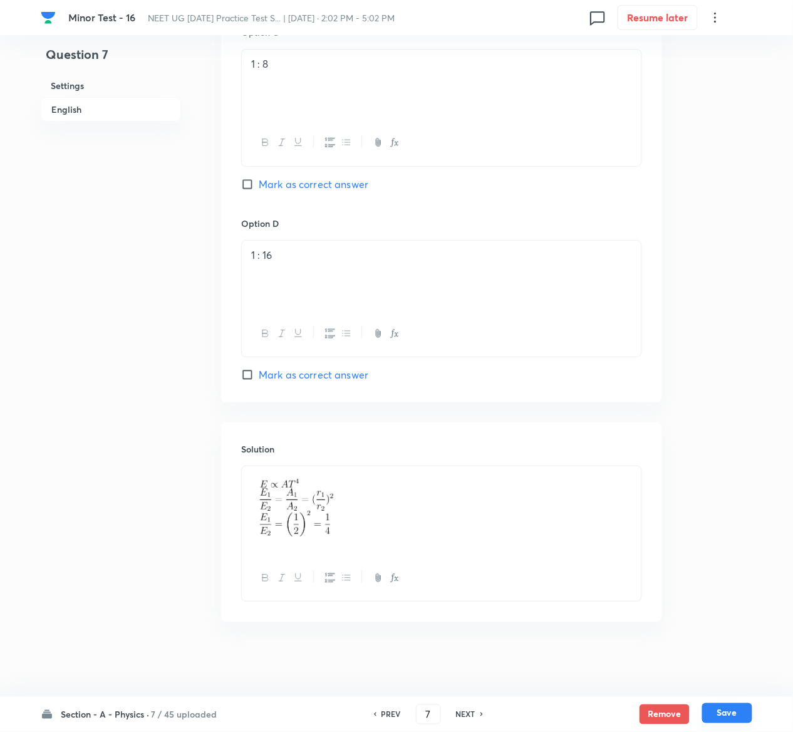
click at [739, 712] on button "Save" at bounding box center [727, 713] width 50 height 20
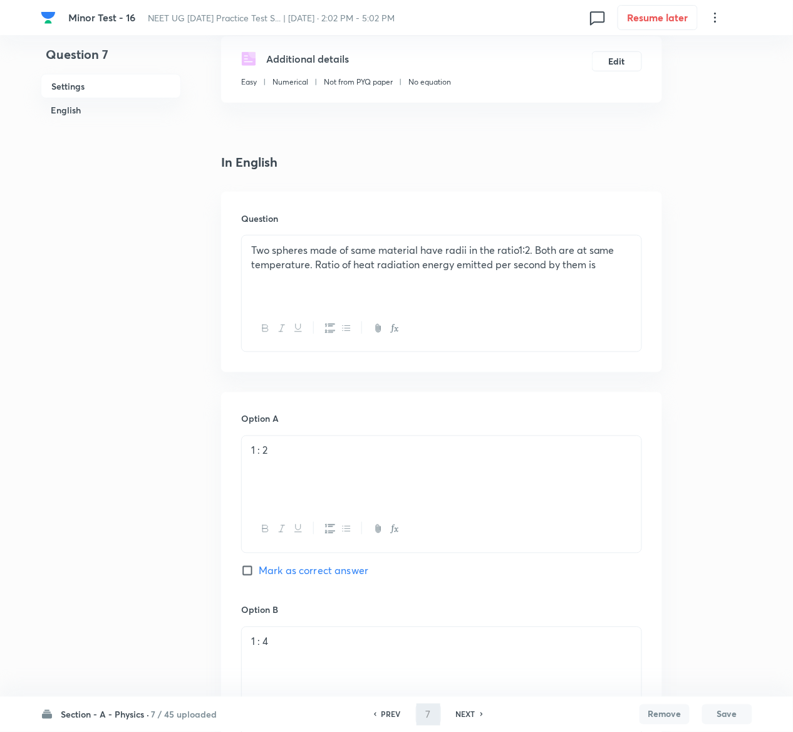
scroll to position [0, 0]
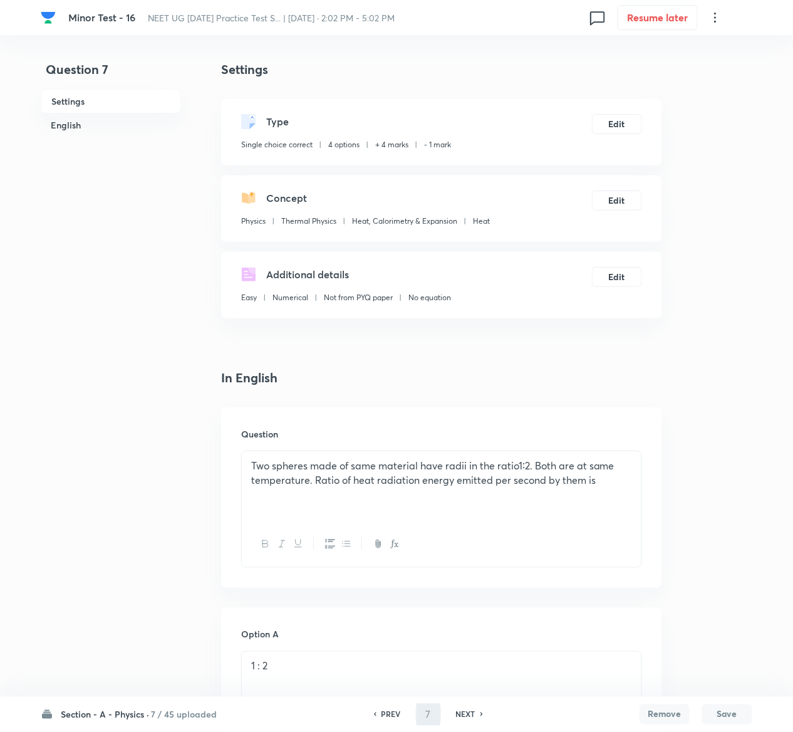
type input "8"
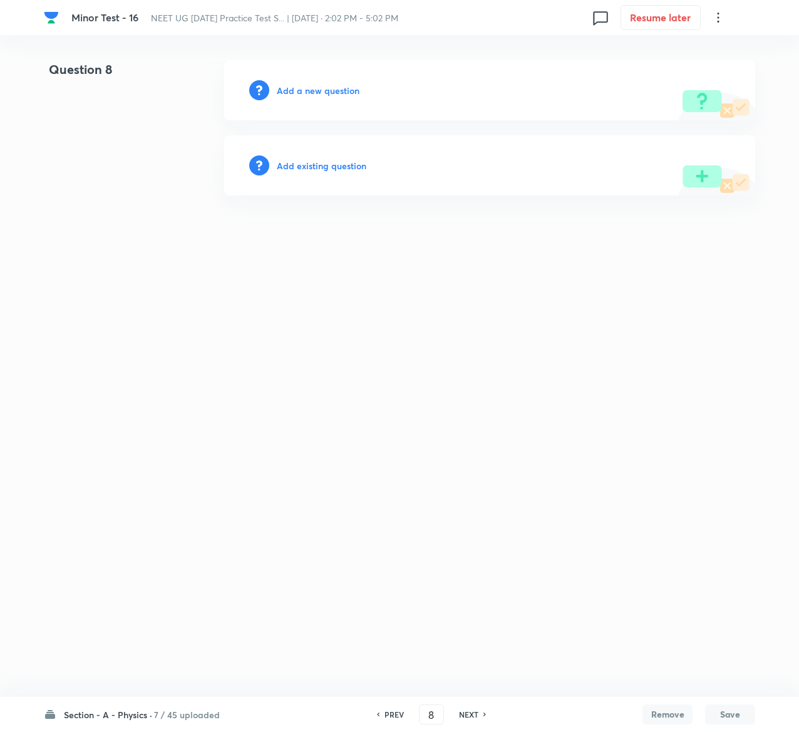
click at [323, 164] on h6 "Add existing question" at bounding box center [322, 165] width 90 height 13
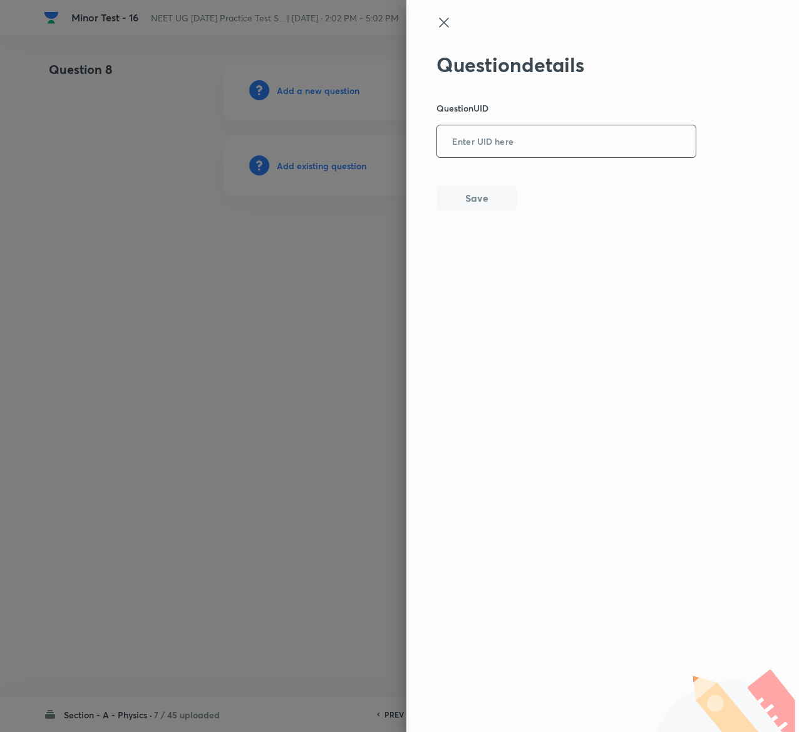
click at [490, 142] on input "text" at bounding box center [566, 142] width 259 height 31
paste input "TB1Y6"
type input "TB1Y6"
click at [489, 202] on button "Save" at bounding box center [477, 196] width 80 height 25
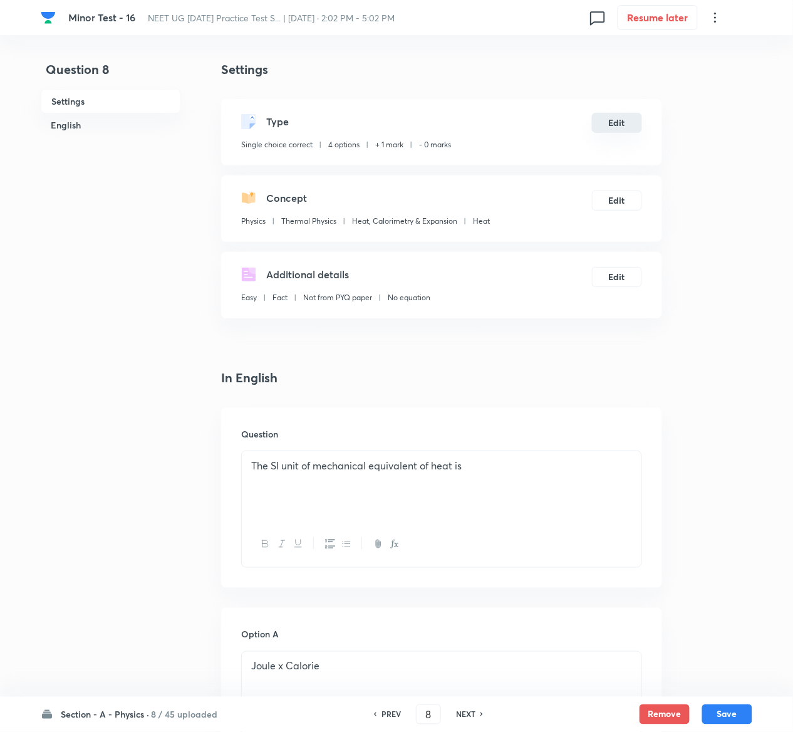
click at [633, 118] on button "Edit" at bounding box center [617, 123] width 50 height 20
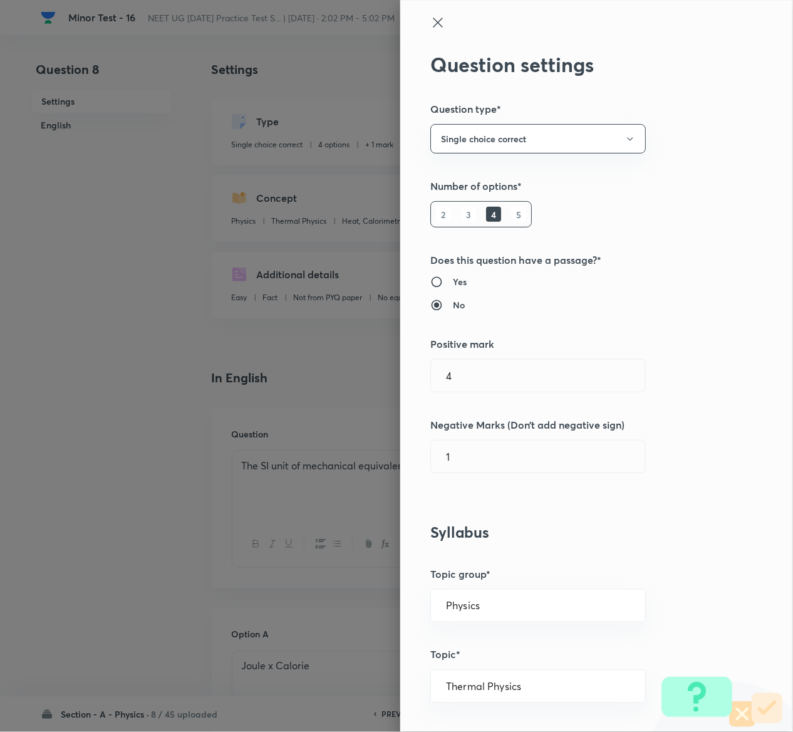
radio input "true"
radio input "false"
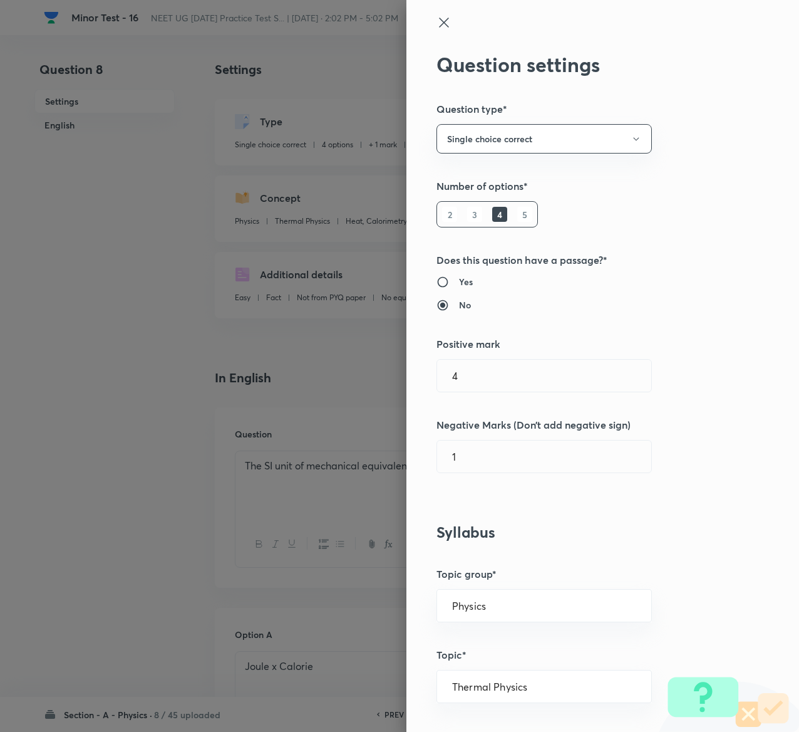
type input "1"
type input "0"
click at [437, 22] on icon at bounding box center [444, 22] width 15 height 15
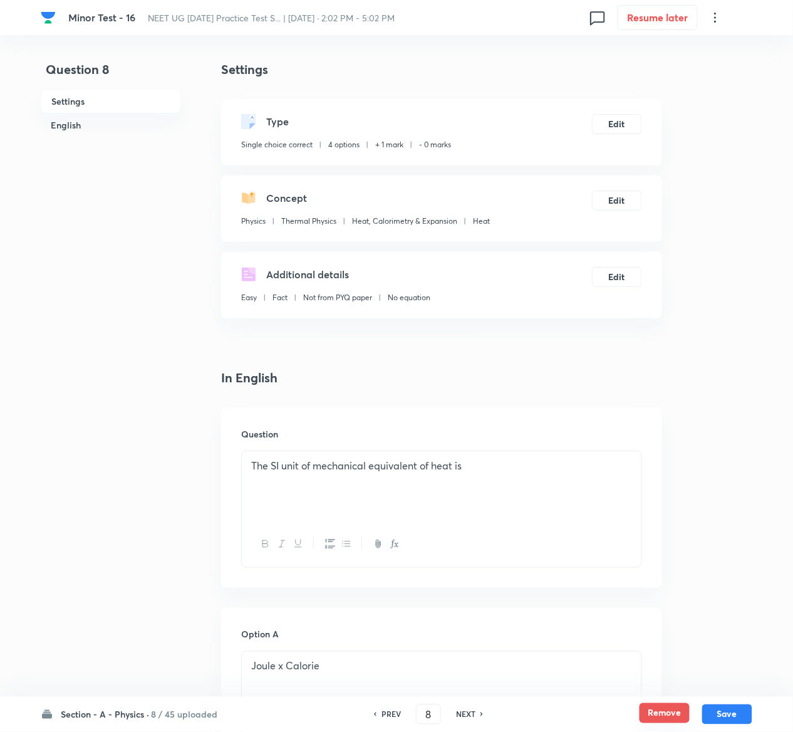
click at [678, 713] on button "Remove" at bounding box center [665, 713] width 50 height 20
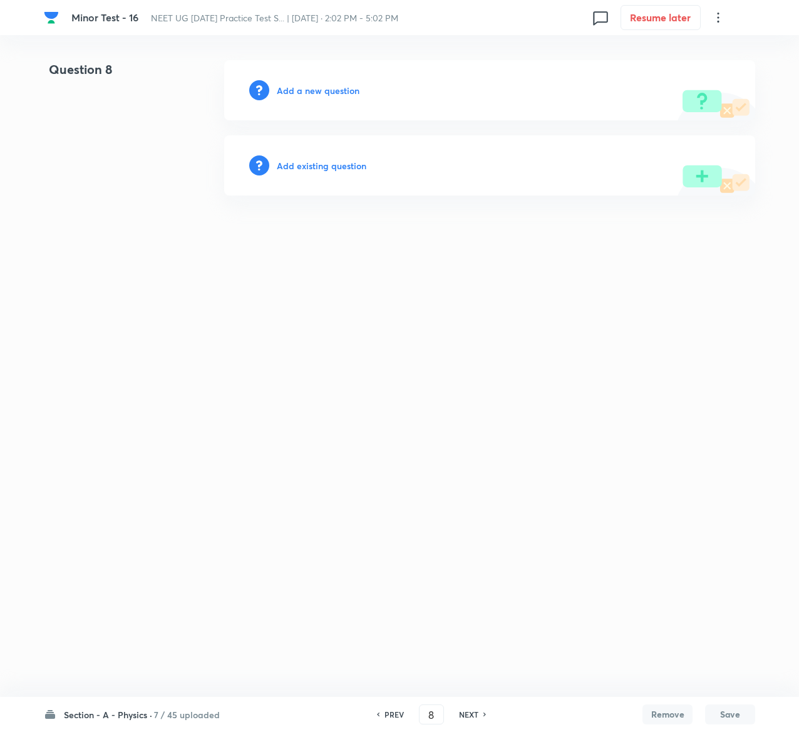
click at [331, 164] on h6 "Add existing question" at bounding box center [322, 165] width 90 height 13
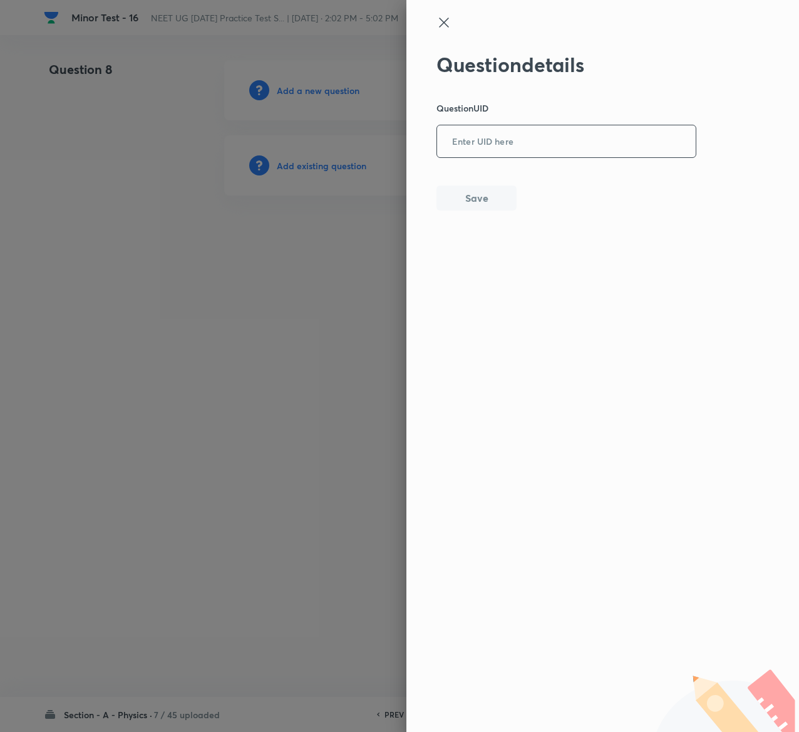
click at [588, 155] on input "text" at bounding box center [566, 142] width 259 height 31
paste input "UBCK4"
type input "UBCK4"
click at [502, 199] on button "Save" at bounding box center [477, 196] width 80 height 25
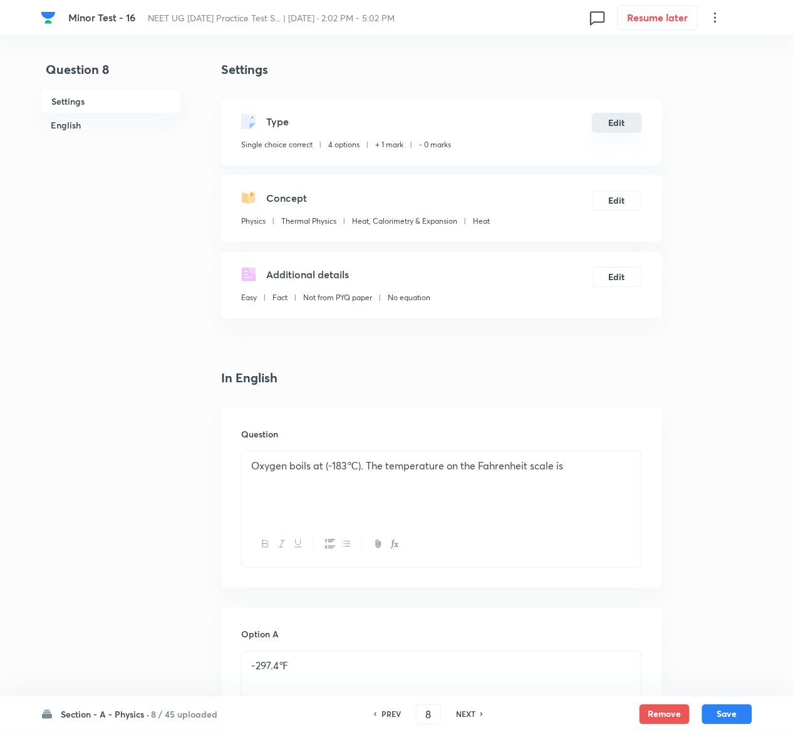
click at [625, 125] on button "Edit" at bounding box center [617, 123] width 50 height 20
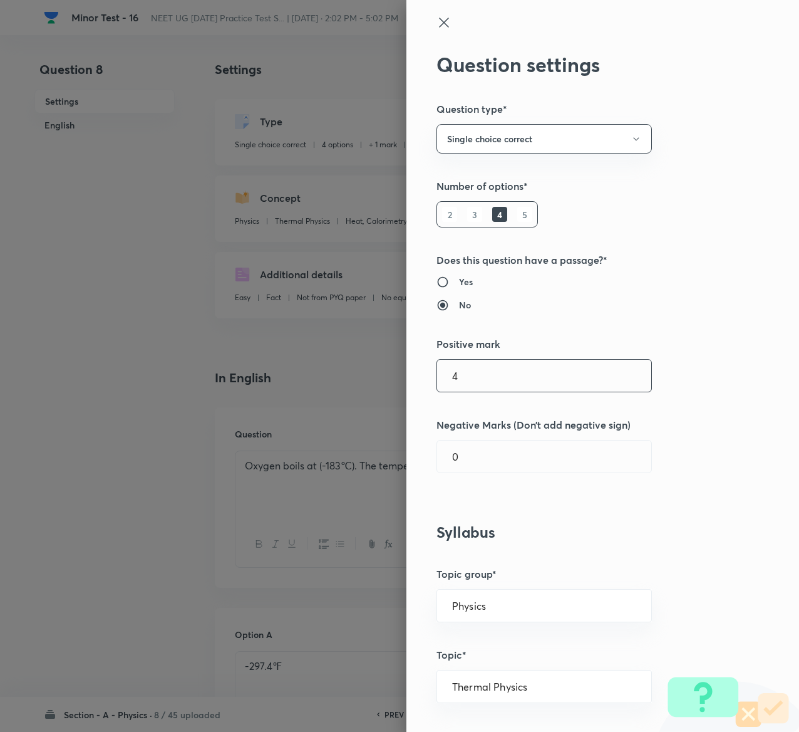
type input "4"
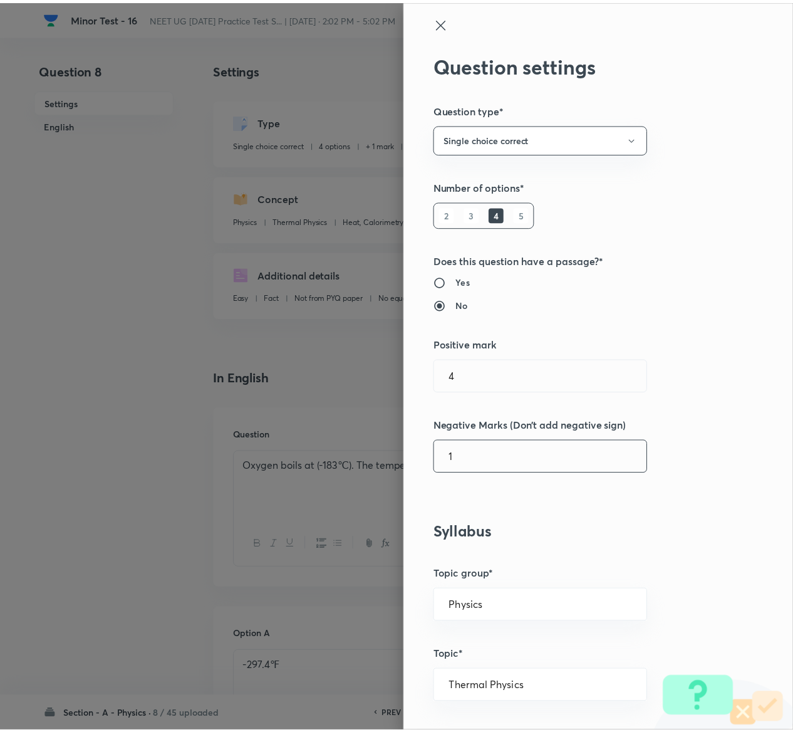
scroll to position [979, 0]
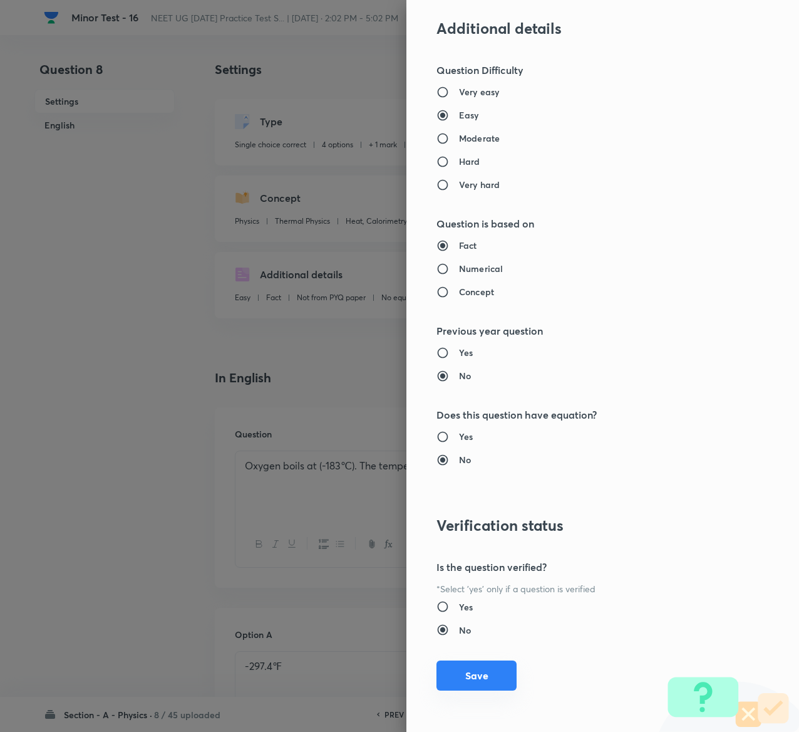
type input "1"
click at [452, 669] on button "Save" at bounding box center [477, 675] width 80 height 30
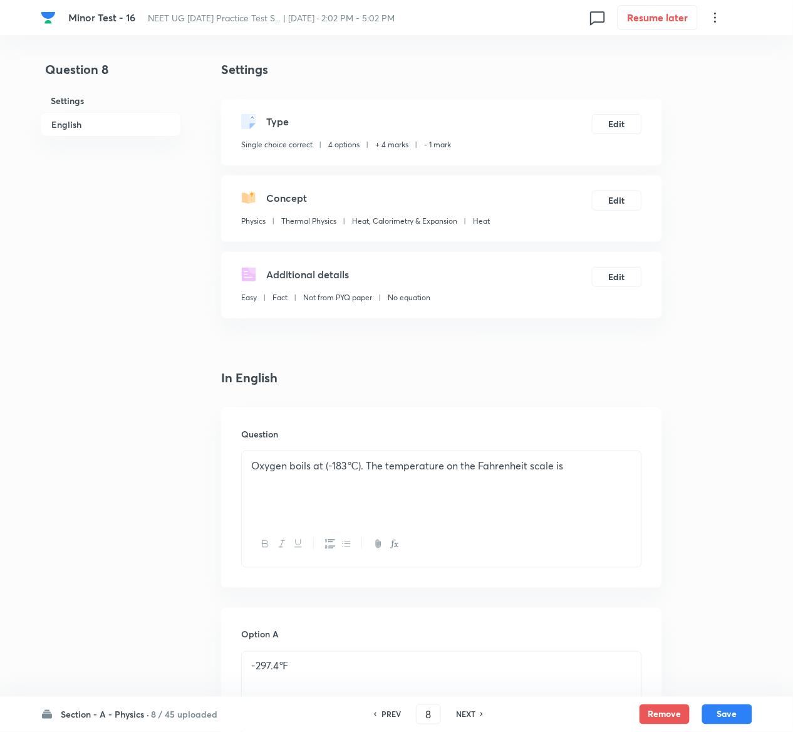
scroll to position [1004, 0]
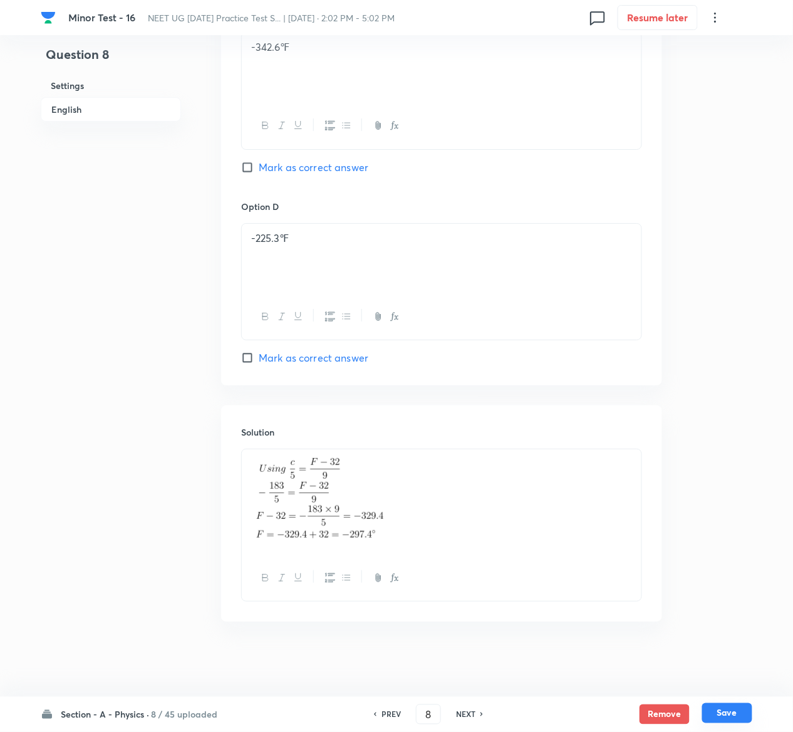
click at [733, 712] on button "Save" at bounding box center [727, 713] width 50 height 20
type input "9"
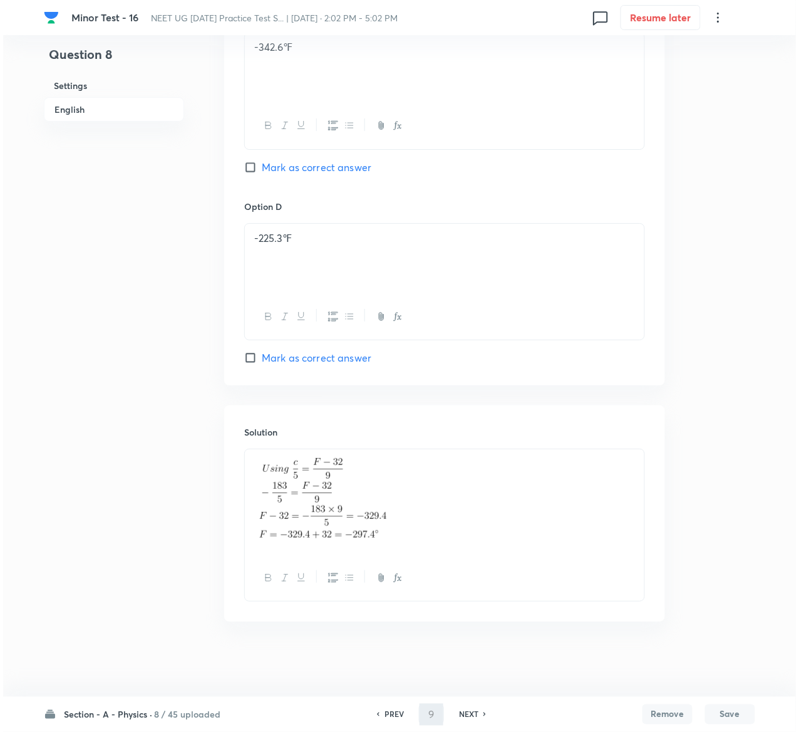
scroll to position [0, 0]
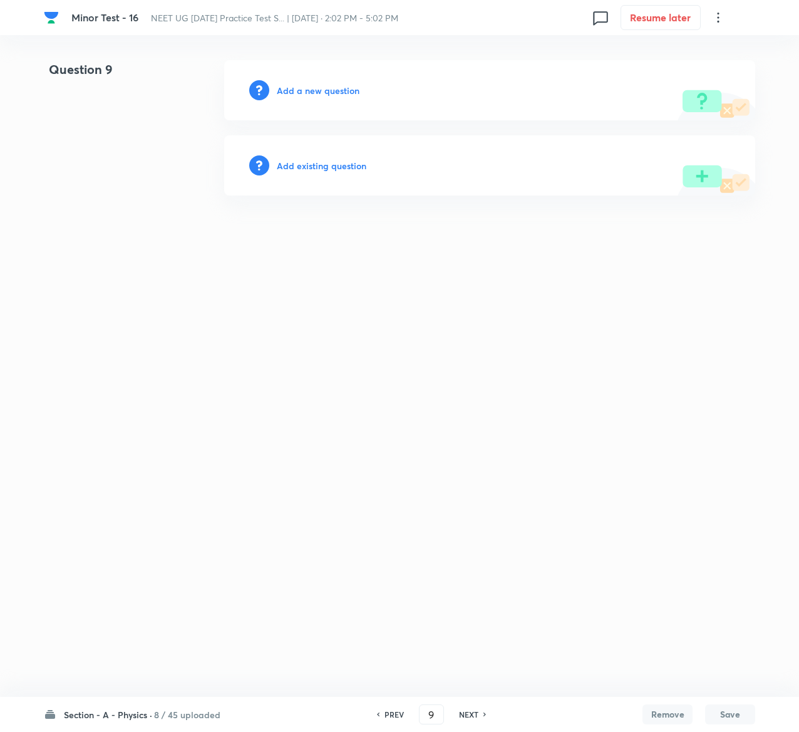
click at [321, 170] on h6 "Add existing question" at bounding box center [322, 165] width 90 height 13
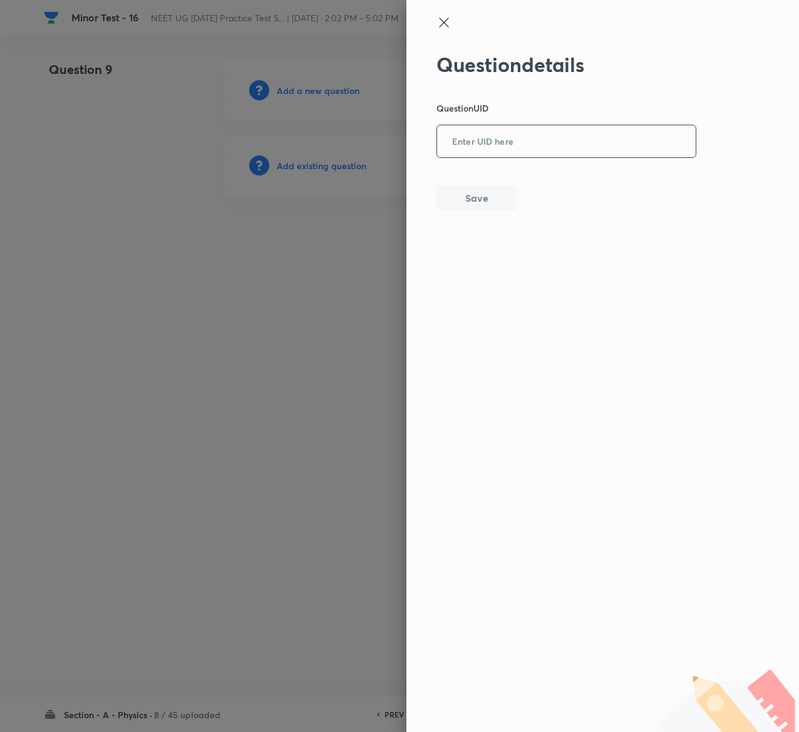
click at [500, 157] on div "​" at bounding box center [567, 141] width 260 height 33
paste input "PALN7"
type input "PALN7"
click at [480, 193] on button "Save" at bounding box center [477, 196] width 80 height 25
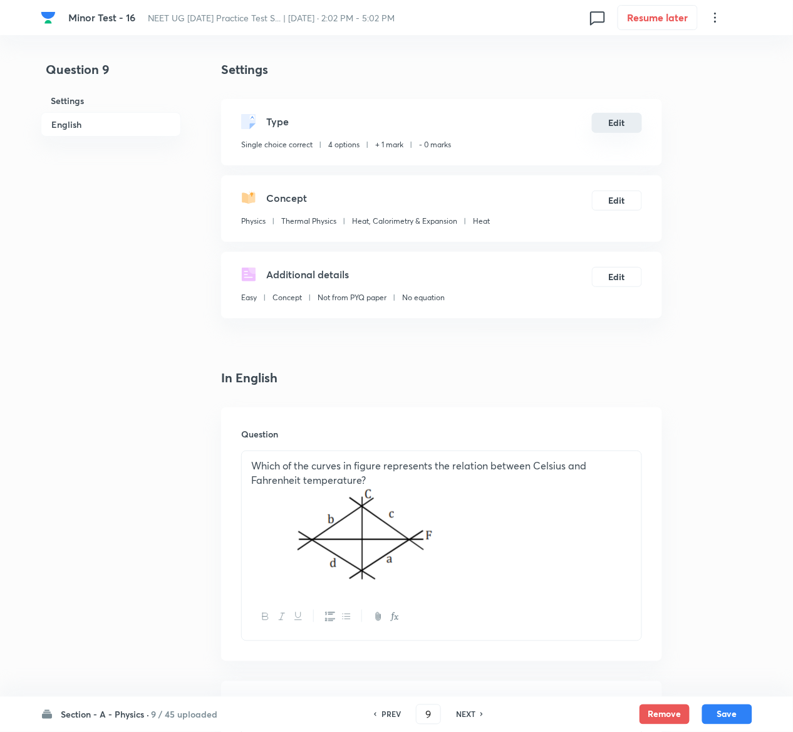
click at [622, 125] on button "Edit" at bounding box center [617, 123] width 50 height 20
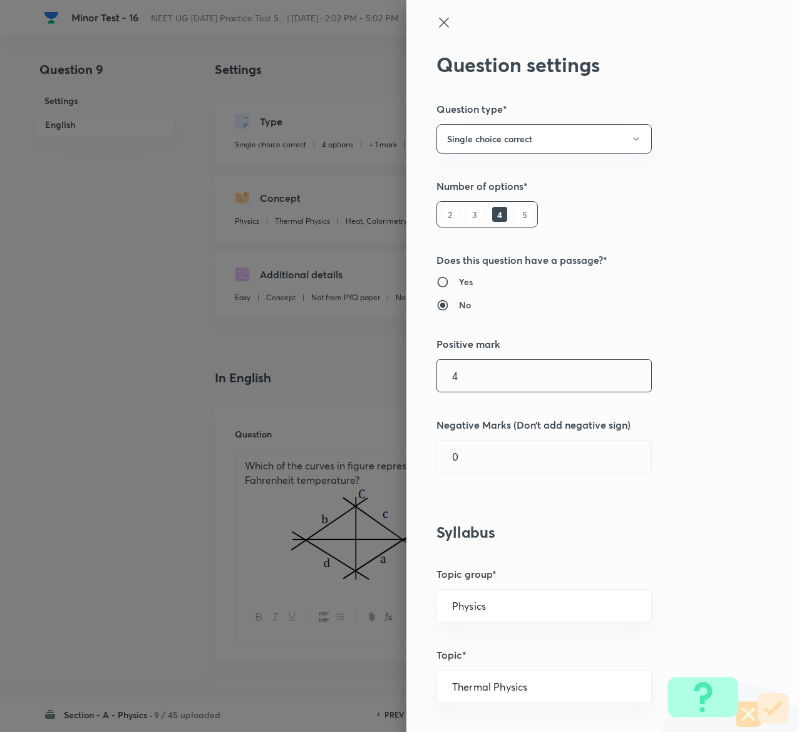
type input "4"
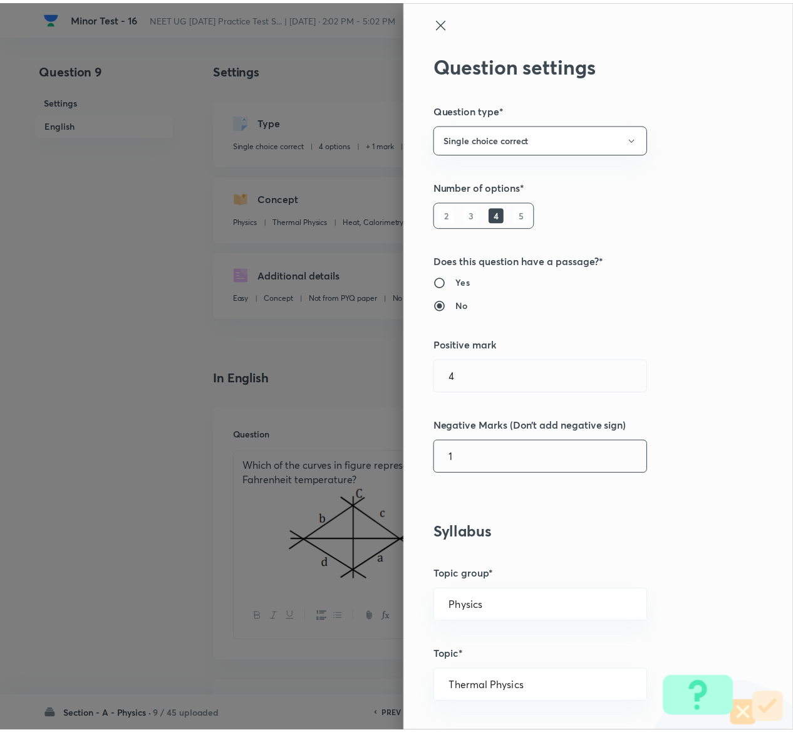
scroll to position [979, 0]
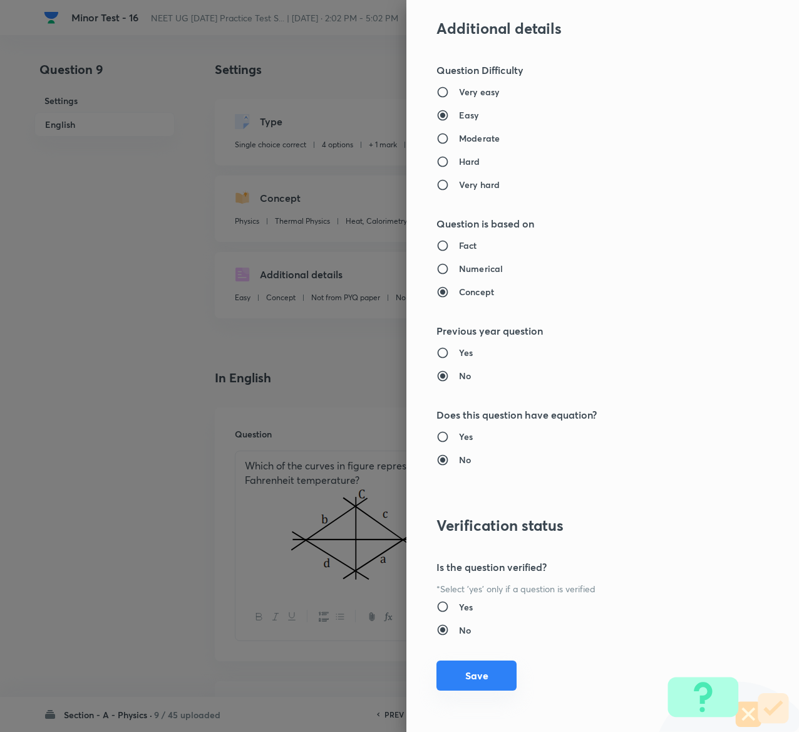
type input "1"
click at [437, 675] on button "Save" at bounding box center [477, 675] width 80 height 30
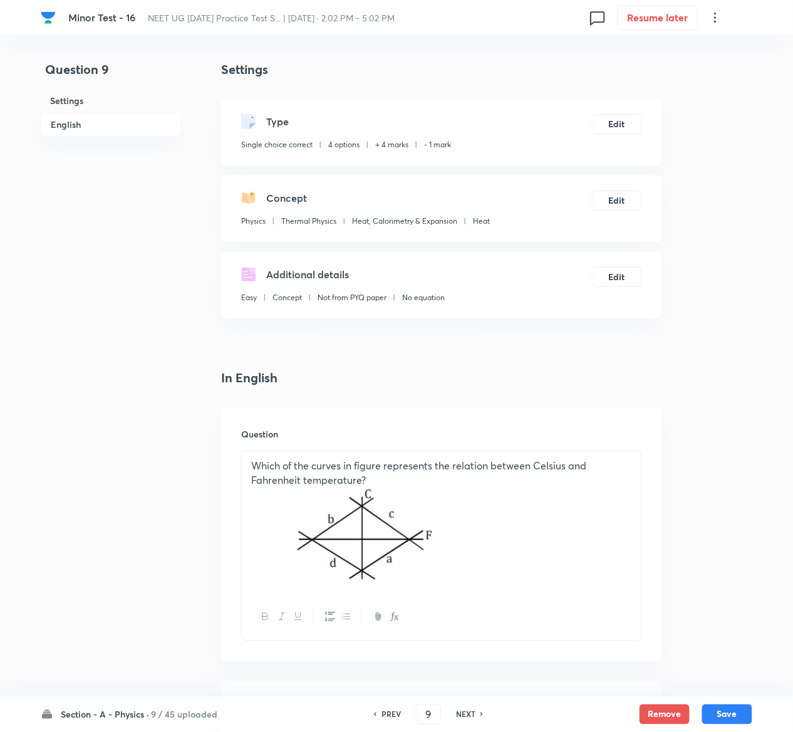
scroll to position [1066, 0]
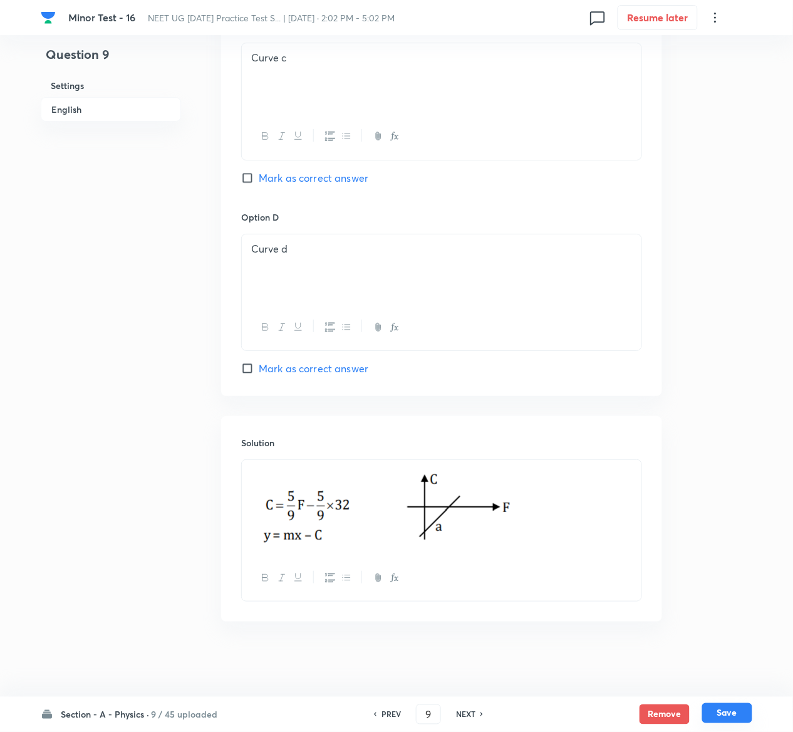
click at [750, 717] on button "Save" at bounding box center [727, 713] width 50 height 20
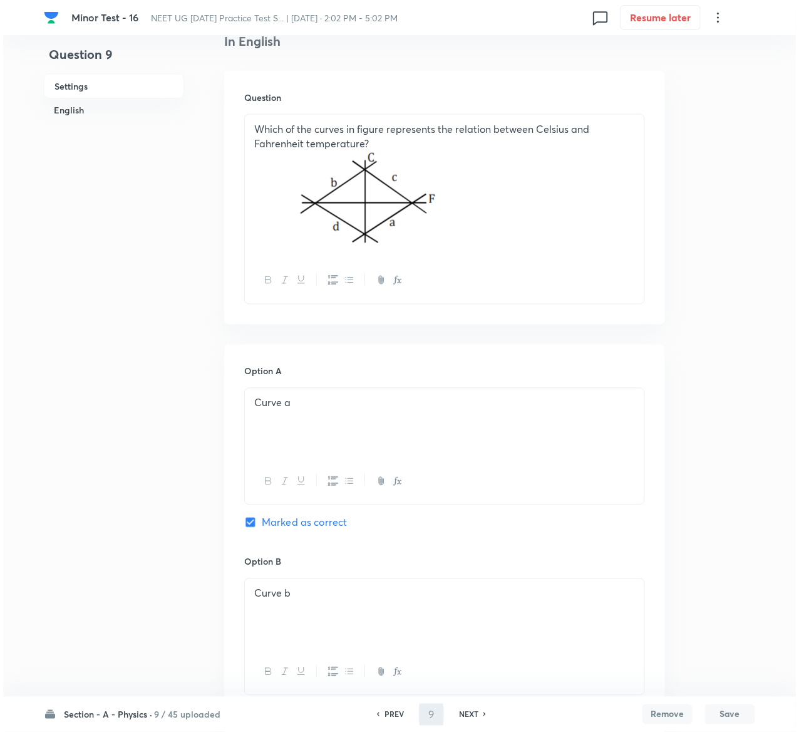
scroll to position [0, 0]
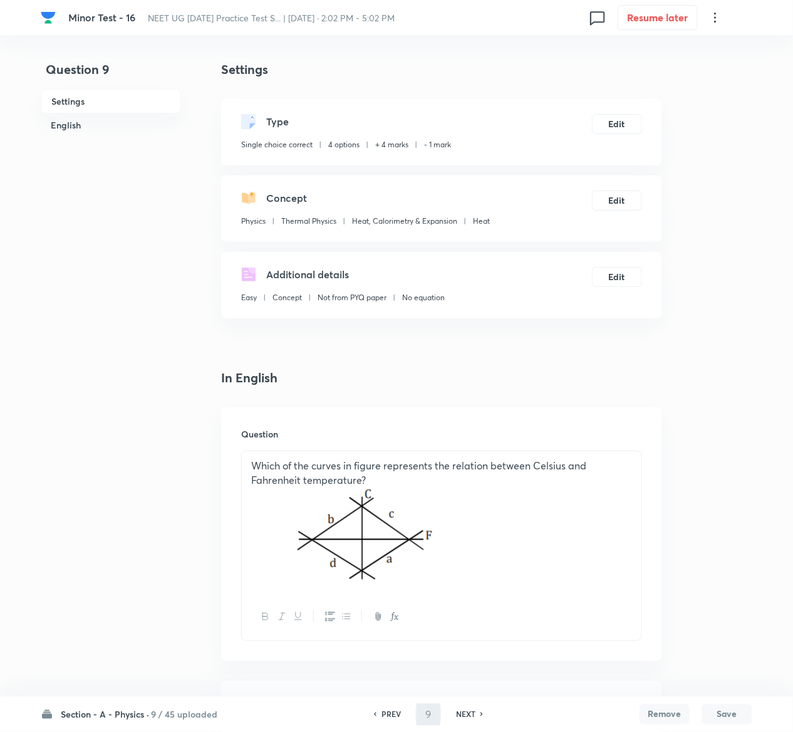
type input "10"
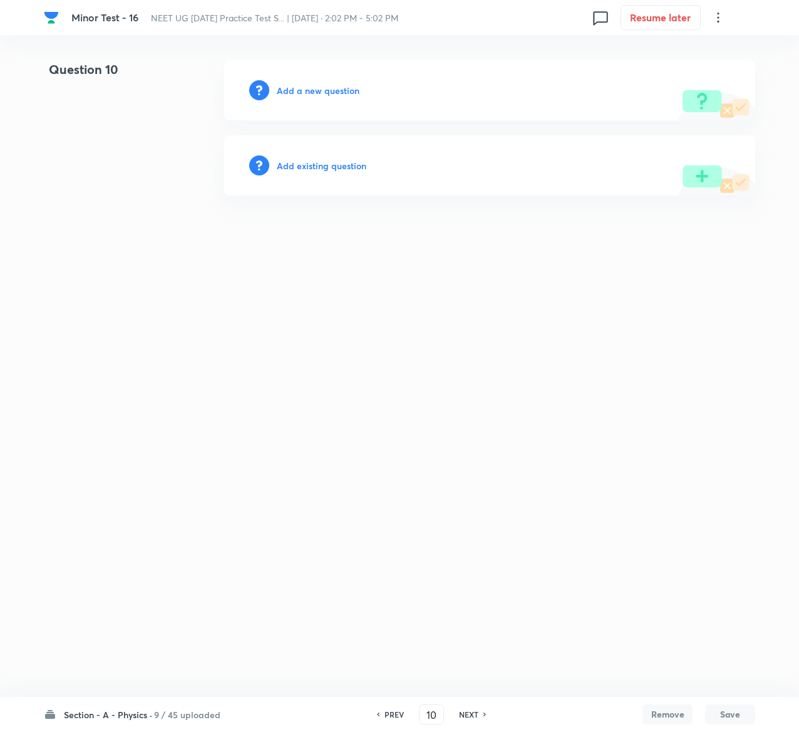
click at [349, 164] on h6 "Add existing question" at bounding box center [322, 165] width 90 height 13
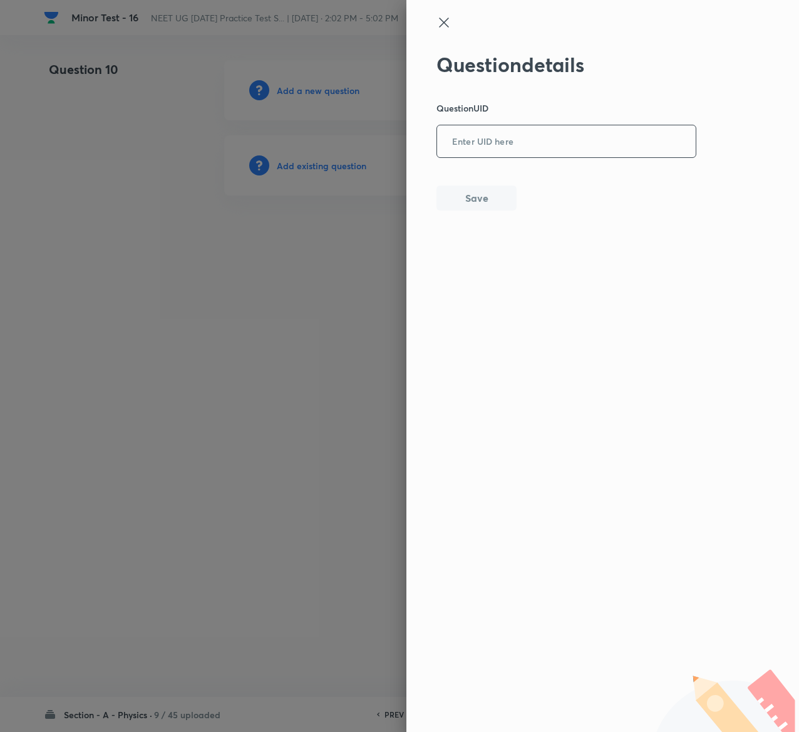
click at [565, 127] on input "text" at bounding box center [566, 142] width 259 height 31
paste input "N02PD"
type input "N02PD"
click at [492, 192] on button "Save" at bounding box center [477, 196] width 80 height 25
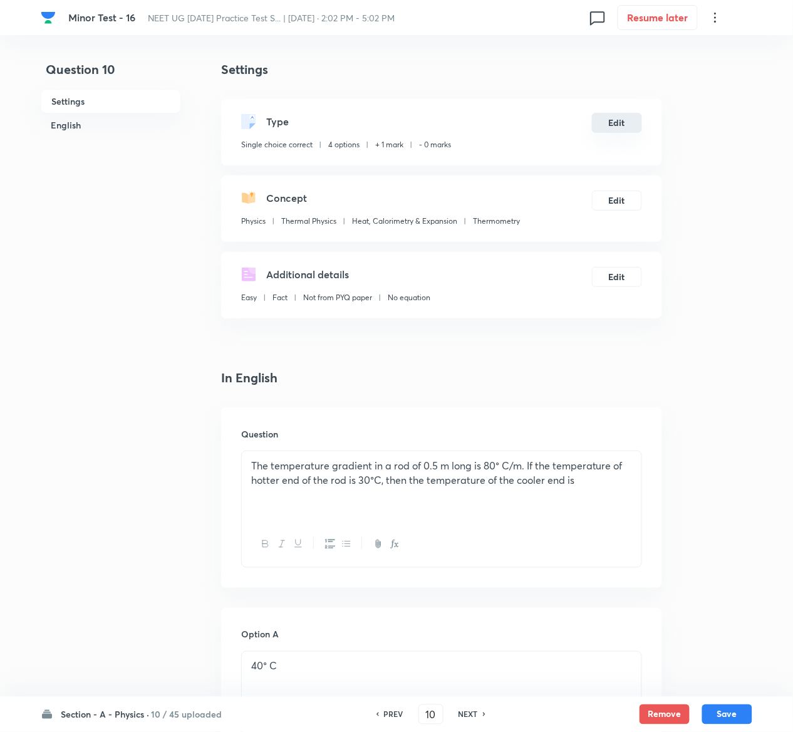
click at [629, 125] on button "Edit" at bounding box center [617, 123] width 50 height 20
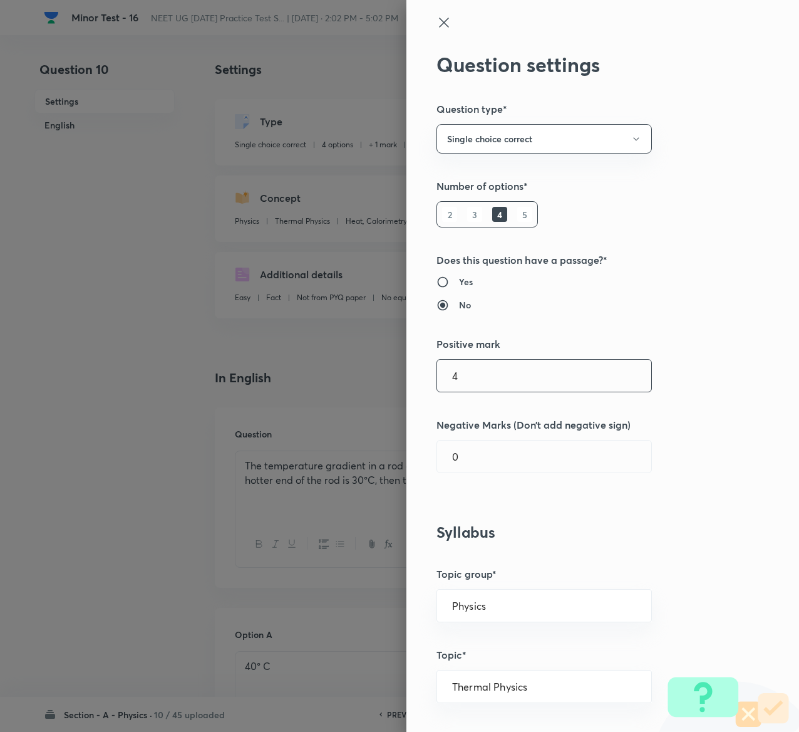
type input "4"
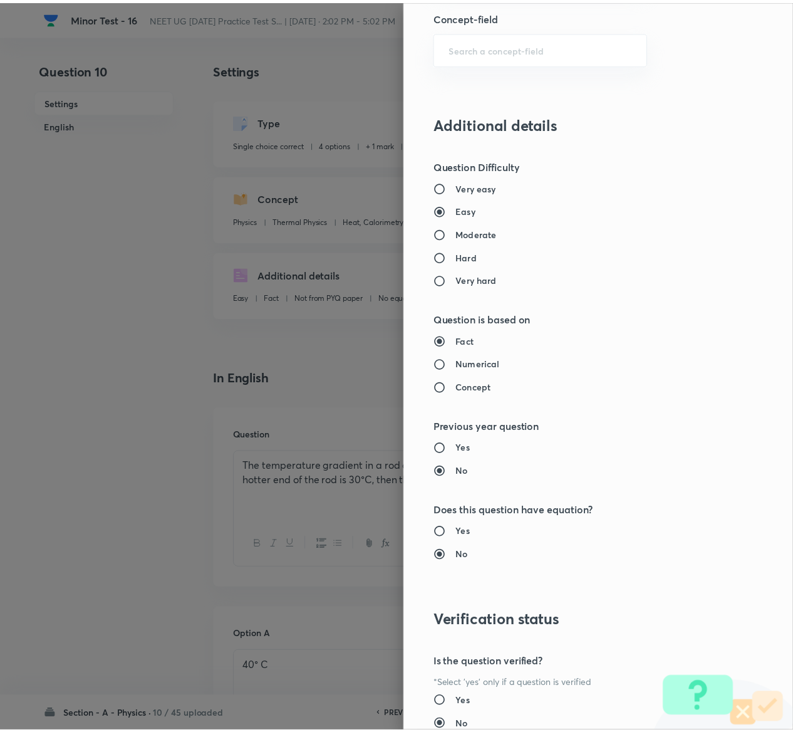
scroll to position [979, 0]
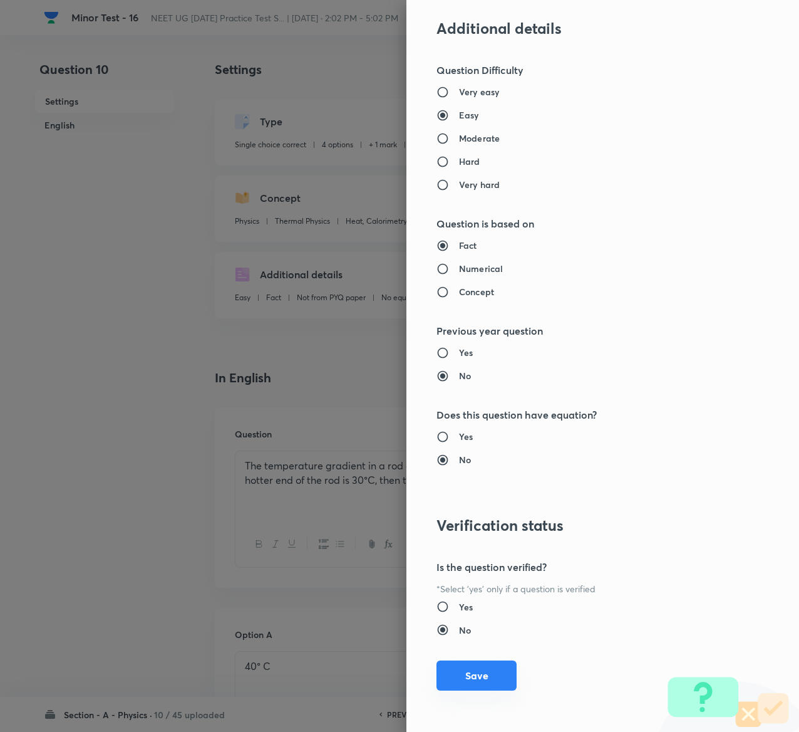
type input "1"
click at [452, 674] on button "Save" at bounding box center [477, 675] width 80 height 30
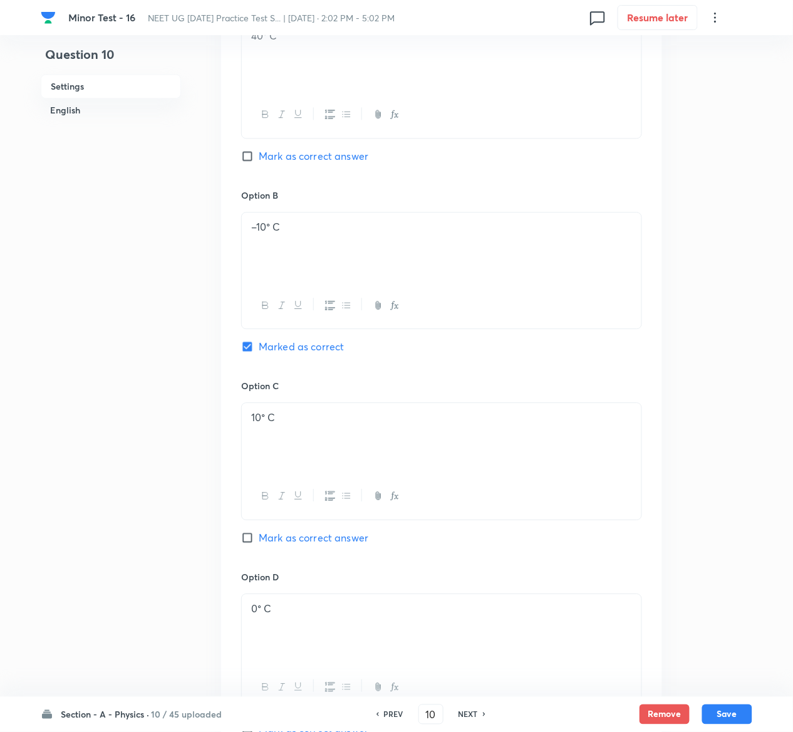
scroll to position [969, 0]
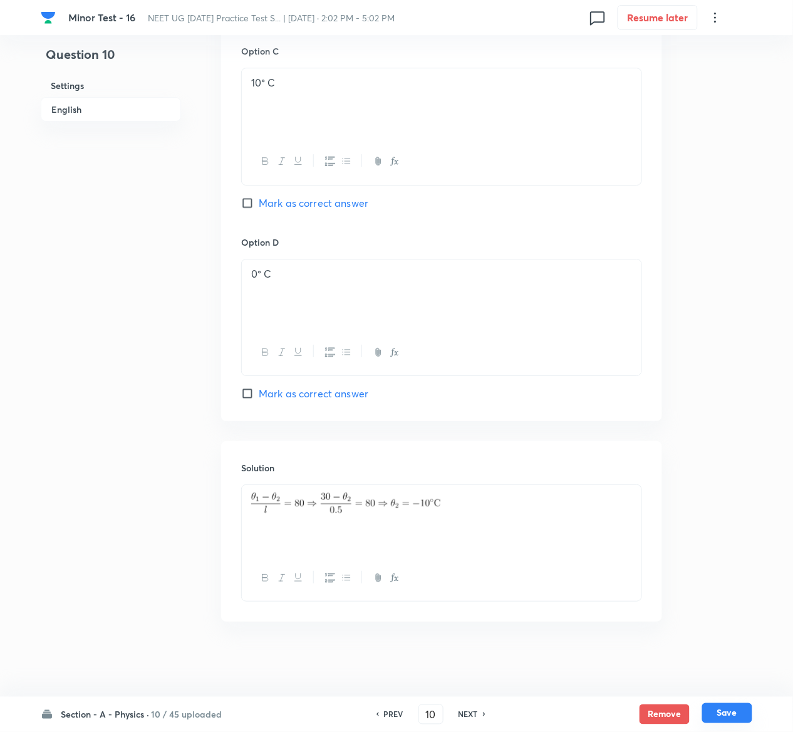
click at [737, 712] on button "Save" at bounding box center [727, 713] width 50 height 20
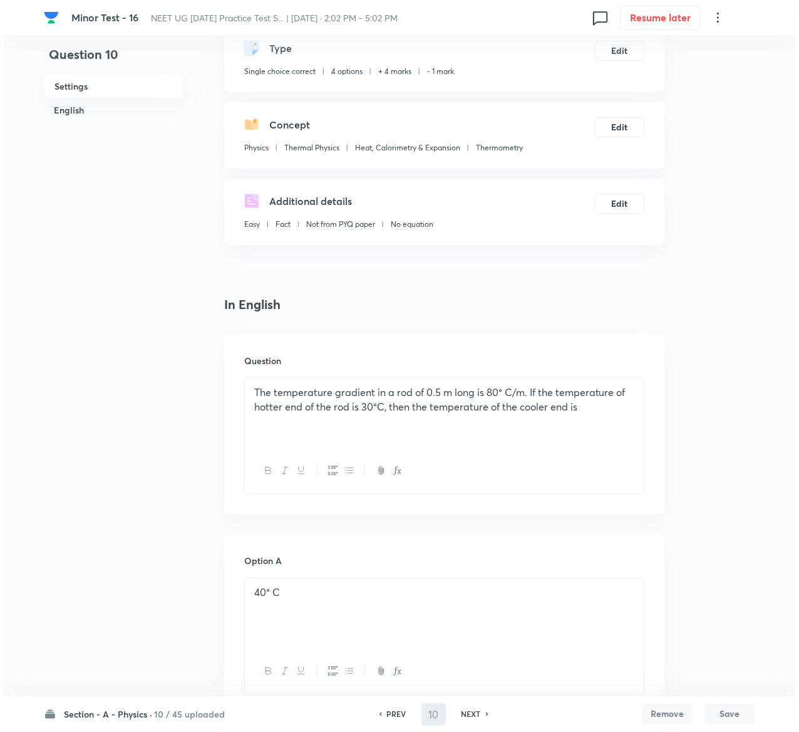
scroll to position [0, 0]
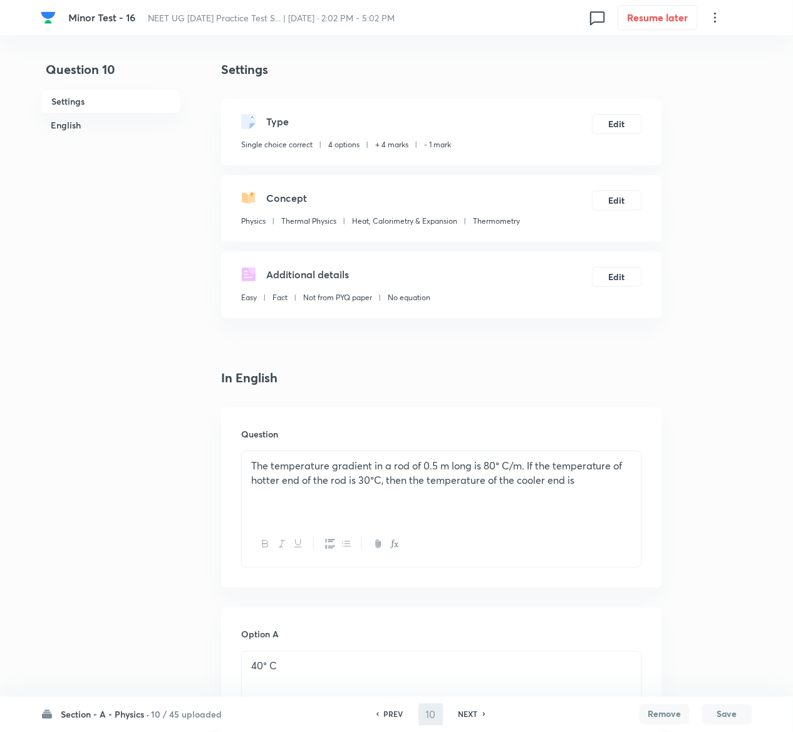
type input "11"
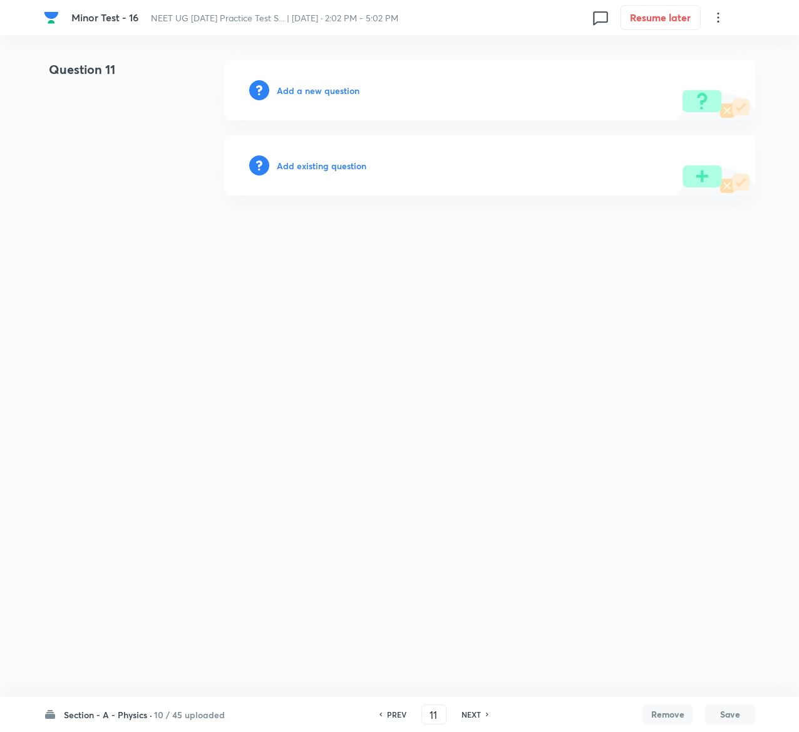
click at [341, 164] on h6 "Add existing question" at bounding box center [322, 165] width 90 height 13
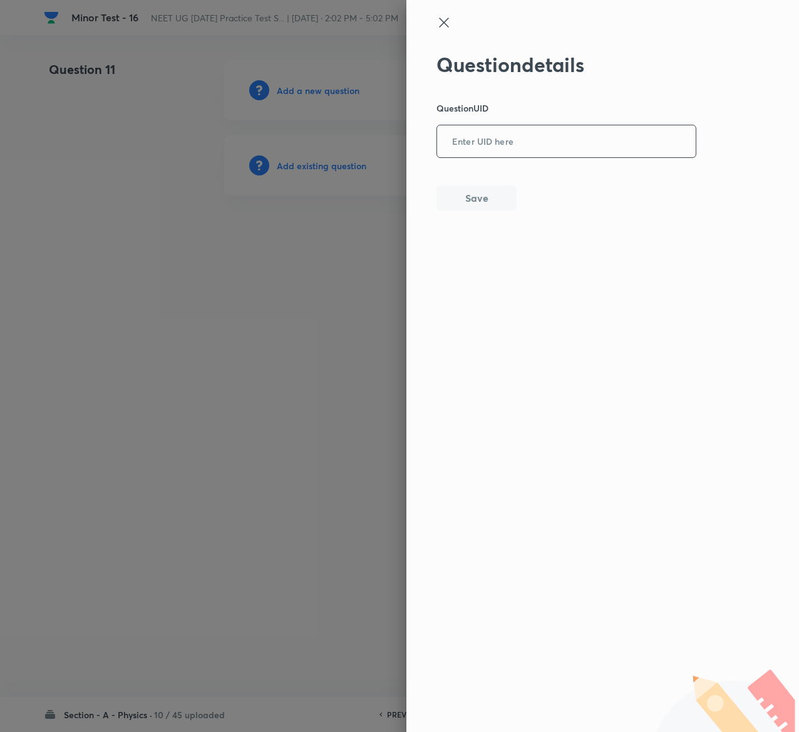
click at [527, 140] on input "text" at bounding box center [566, 142] width 259 height 31
paste input "QX6UX"
type input "QX6UX"
click at [510, 199] on button "Save" at bounding box center [477, 196] width 80 height 25
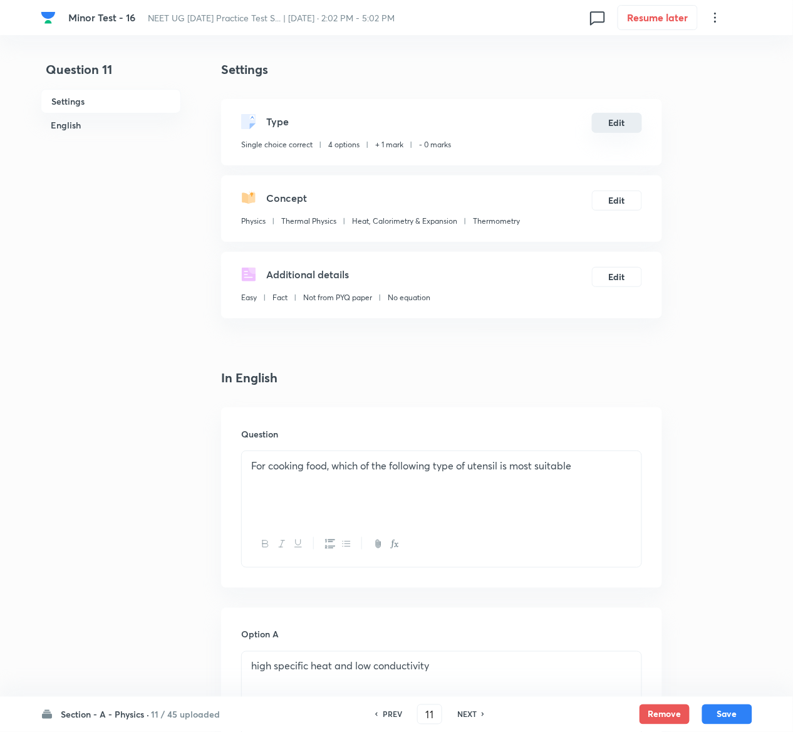
click at [632, 130] on button "Edit" at bounding box center [617, 123] width 50 height 20
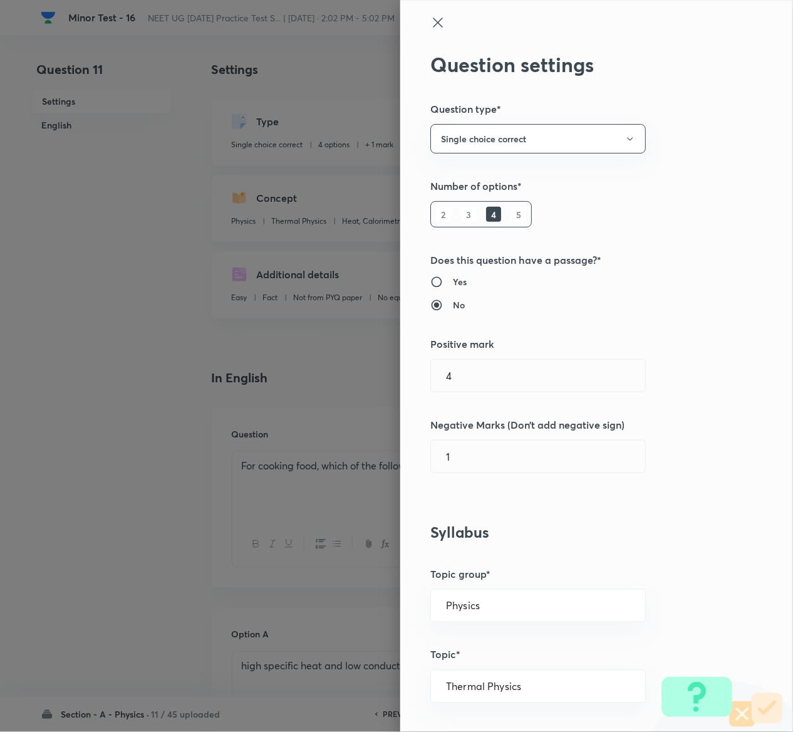
type input "1"
type input "0"
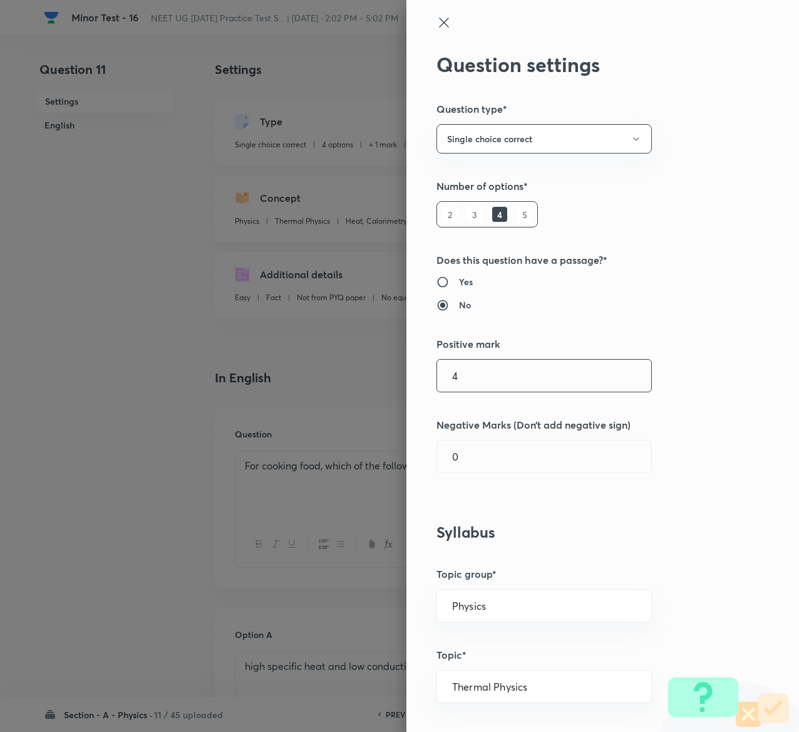
type input "4"
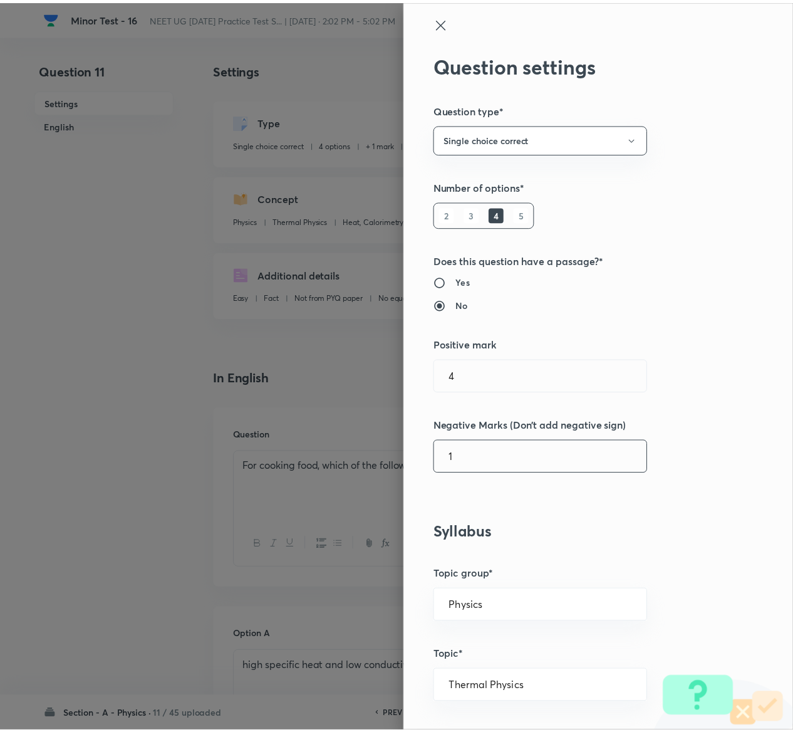
scroll to position [979, 0]
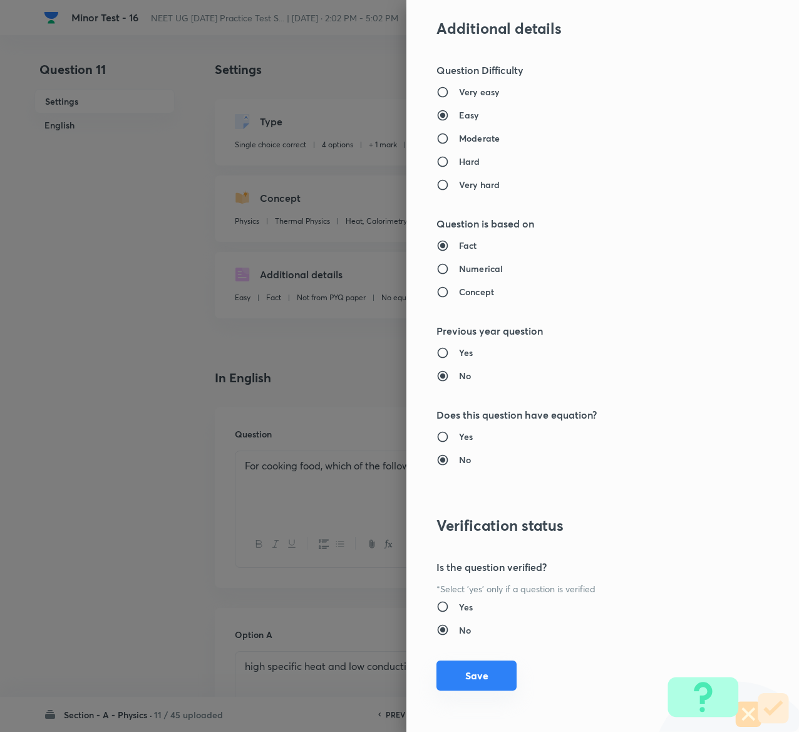
type input "1"
click at [445, 665] on button "Save" at bounding box center [477, 675] width 80 height 30
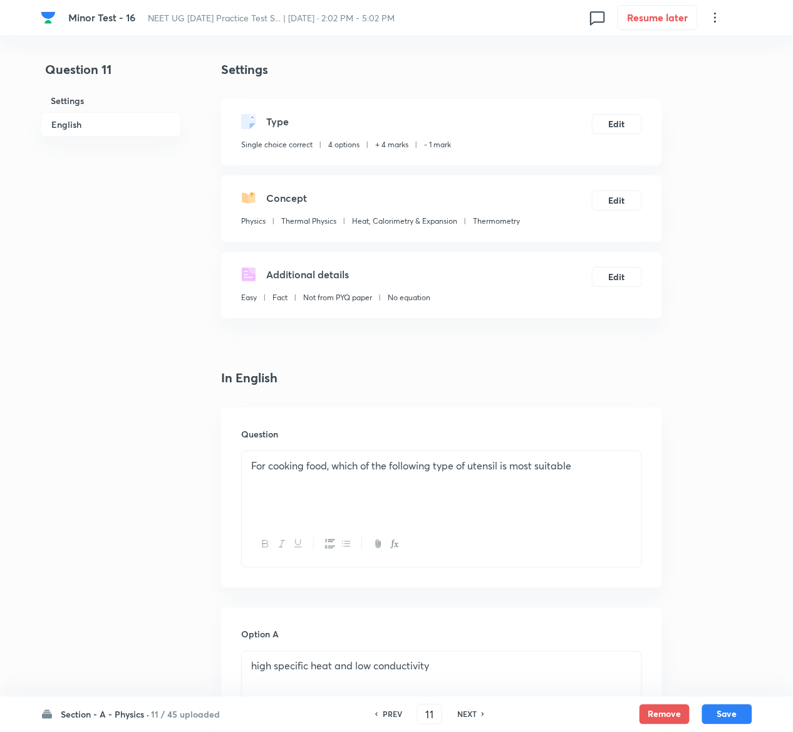
scroll to position [969, 0]
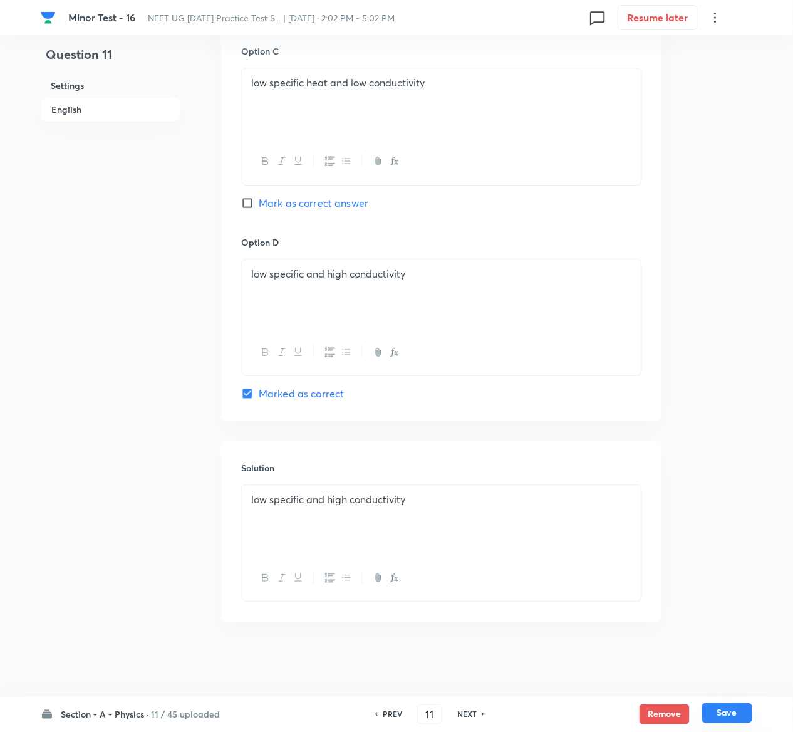
click at [748, 716] on button "Save" at bounding box center [727, 713] width 50 height 20
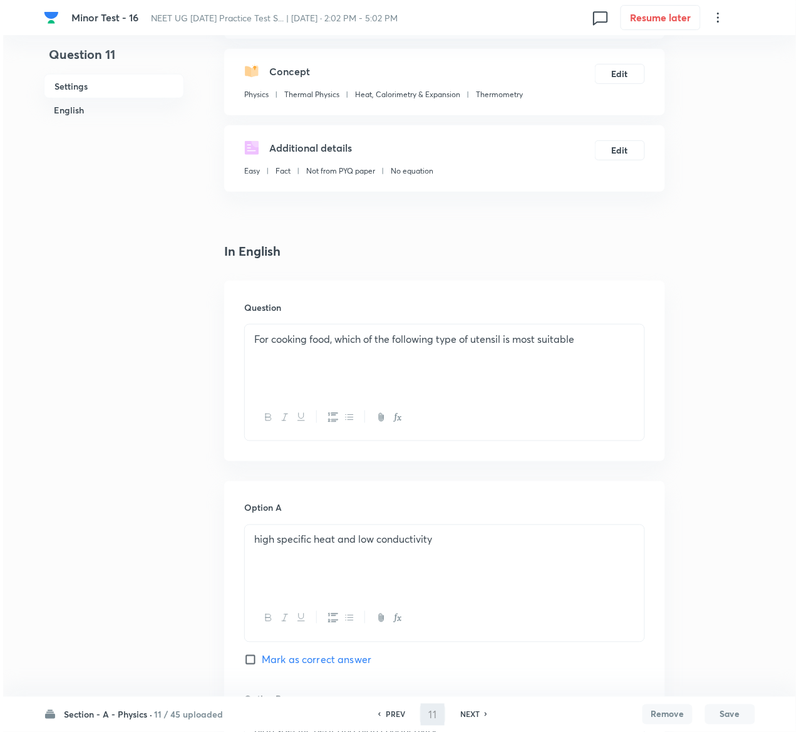
scroll to position [0, 0]
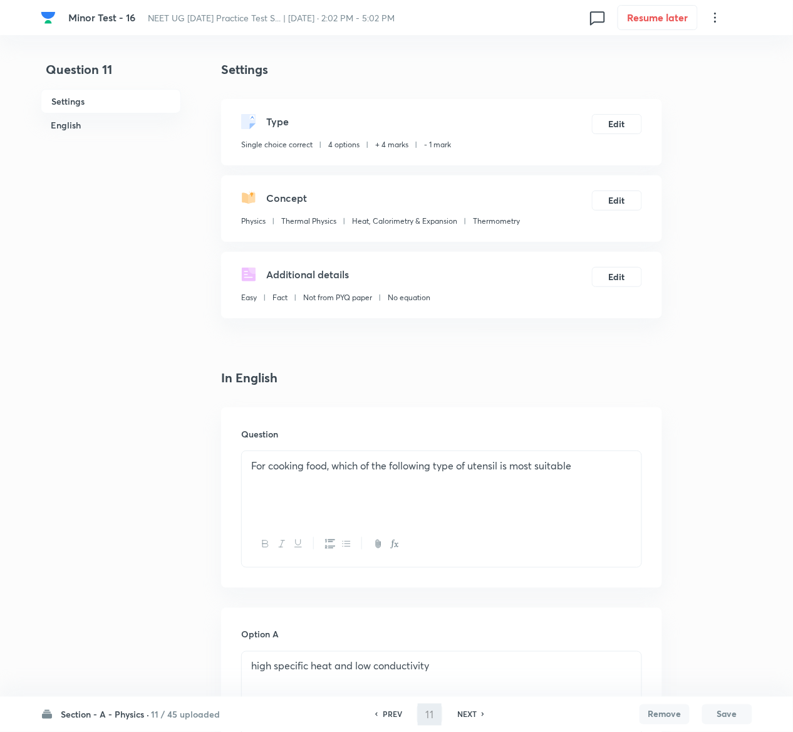
type input "12"
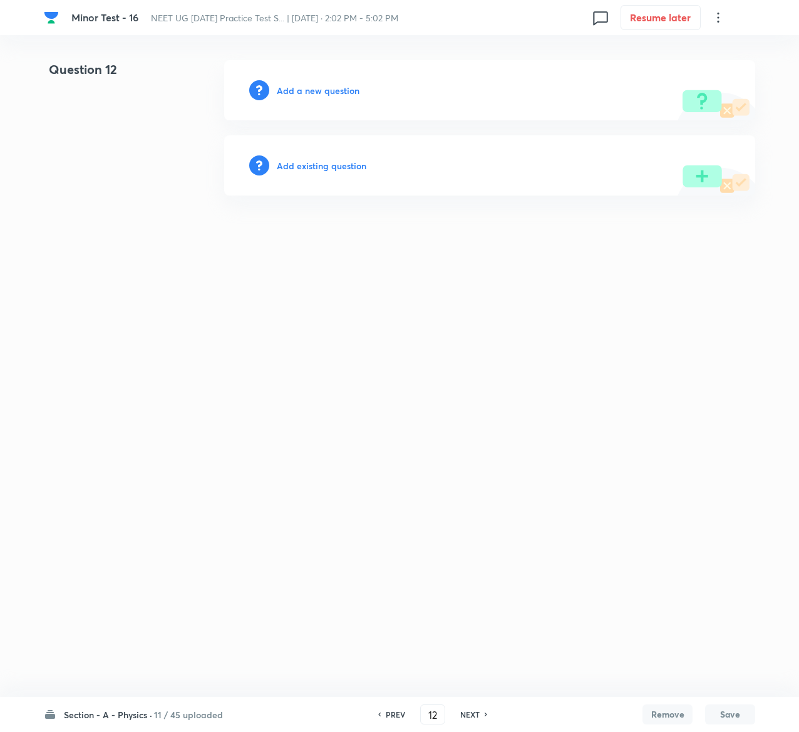
click at [326, 160] on h6 "Add existing question" at bounding box center [322, 165] width 90 height 13
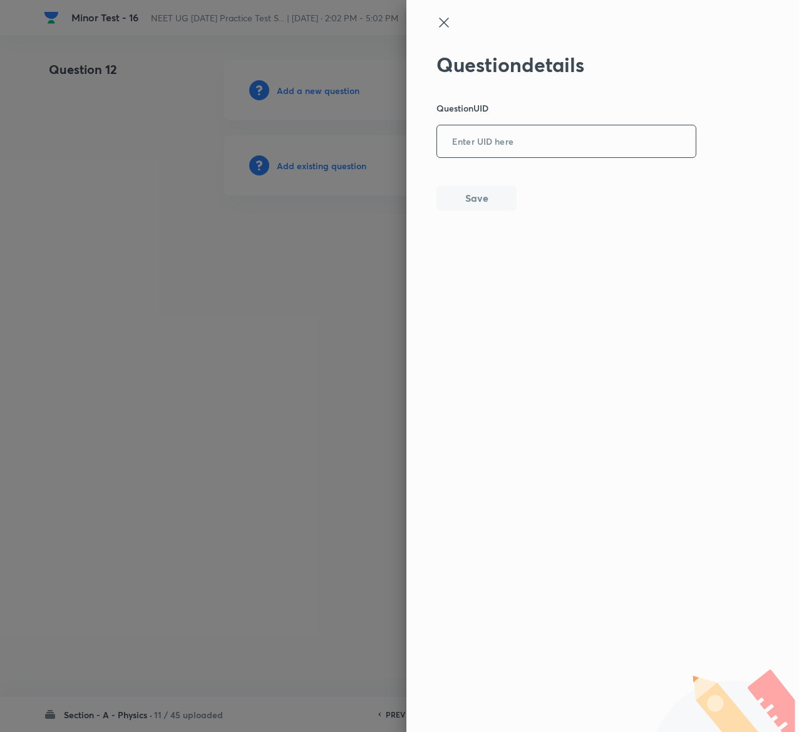
click at [549, 150] on input "text" at bounding box center [566, 142] width 259 height 31
paste input "ZQHZT"
type input "ZQHZT"
click at [477, 200] on button "Save" at bounding box center [477, 196] width 80 height 25
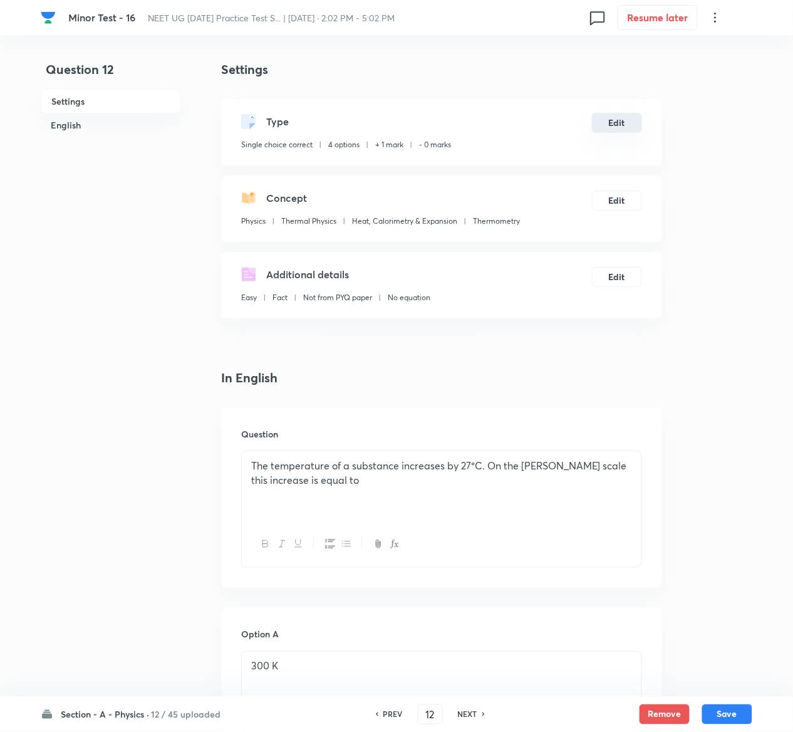
click at [632, 125] on button "Edit" at bounding box center [617, 123] width 50 height 20
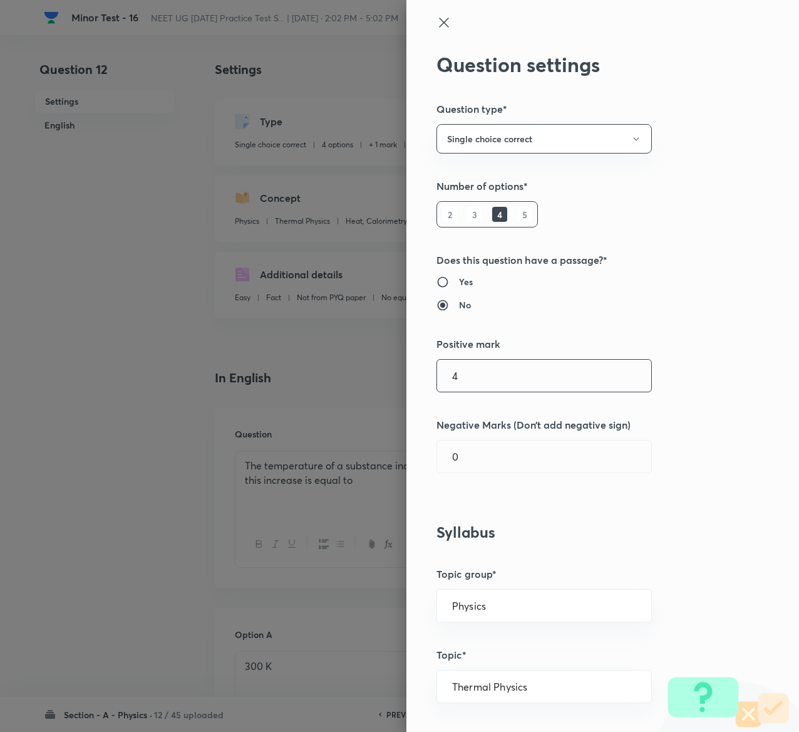
type input "4"
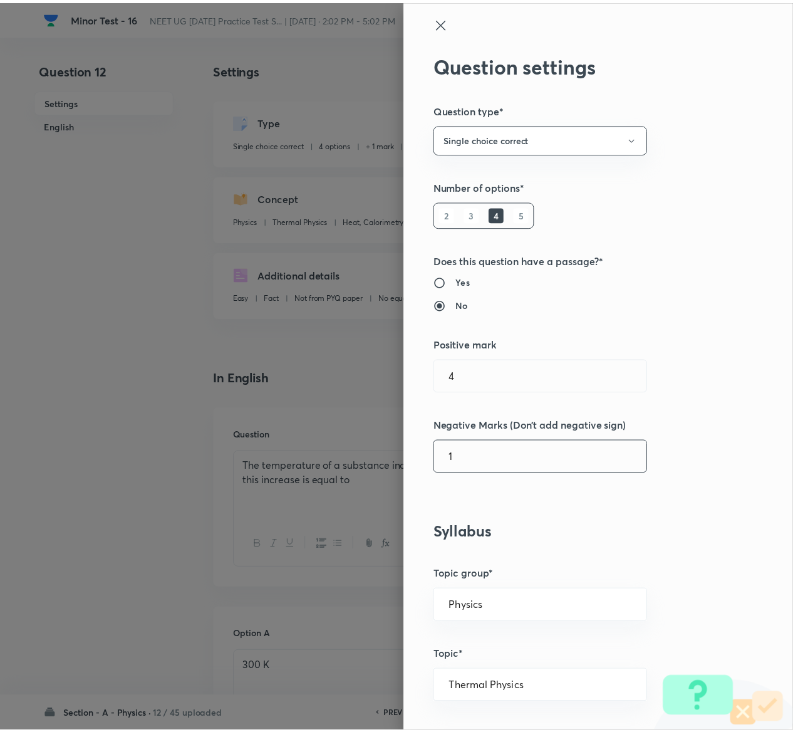
scroll to position [979, 0]
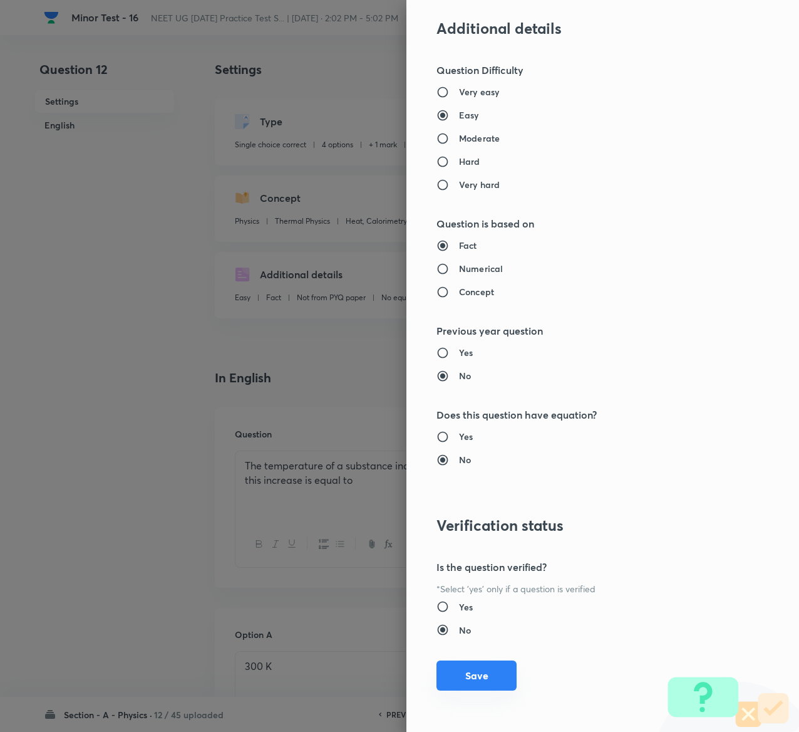
type input "1"
click at [464, 679] on button "Save" at bounding box center [477, 675] width 80 height 30
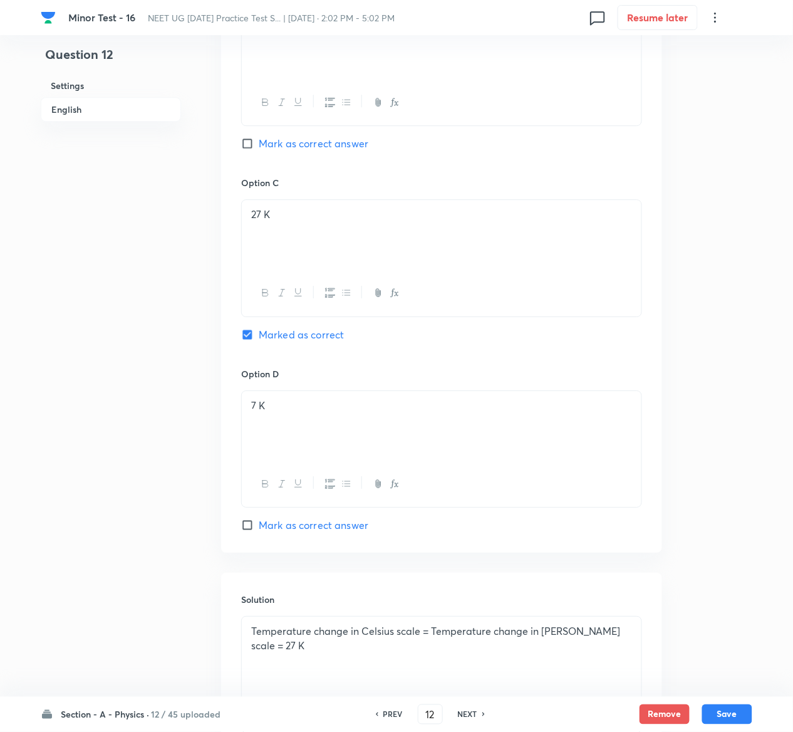
scroll to position [969, 0]
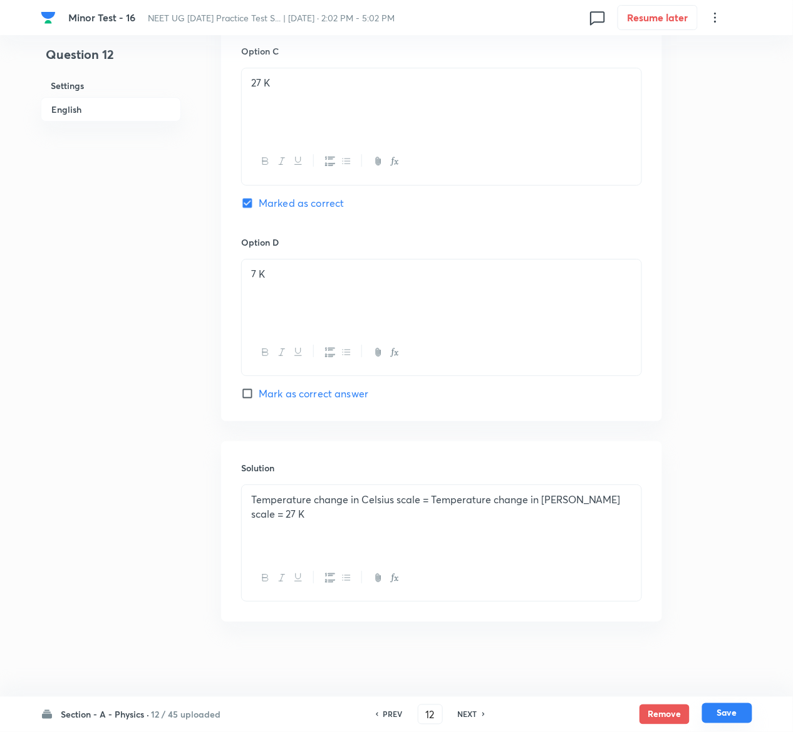
click at [744, 709] on button "Save" at bounding box center [727, 713] width 50 height 20
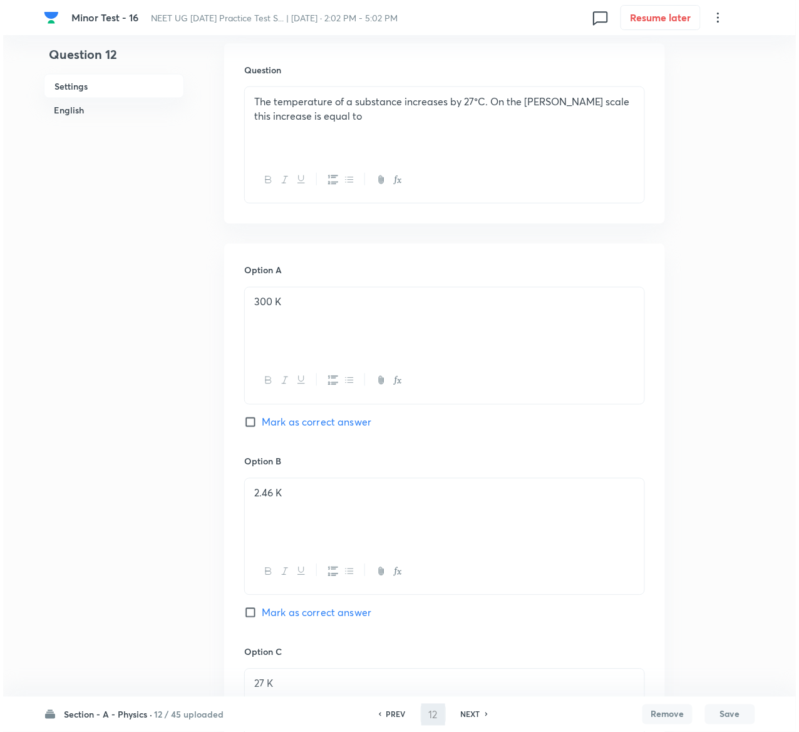
scroll to position [0, 0]
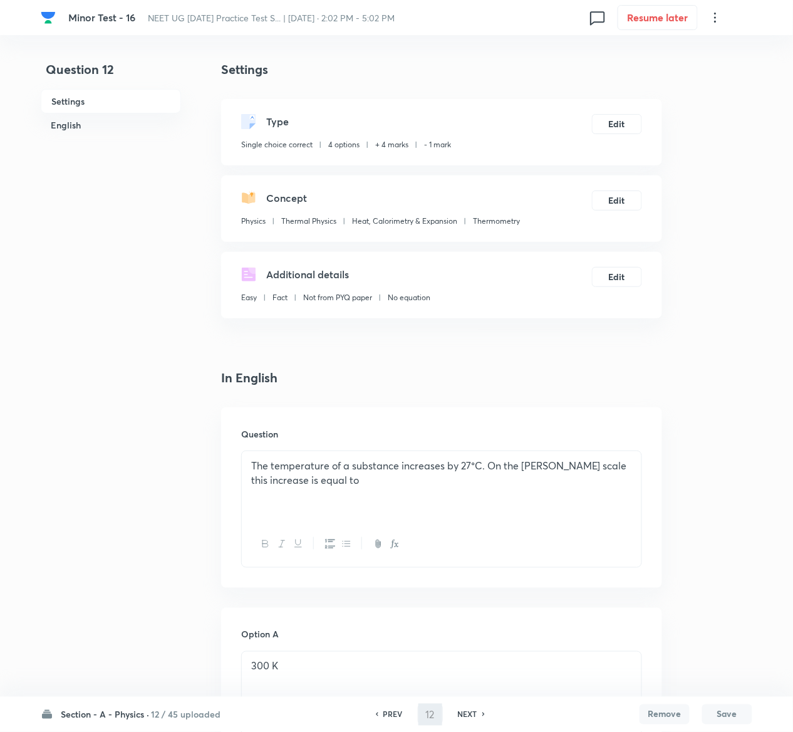
type input "13"
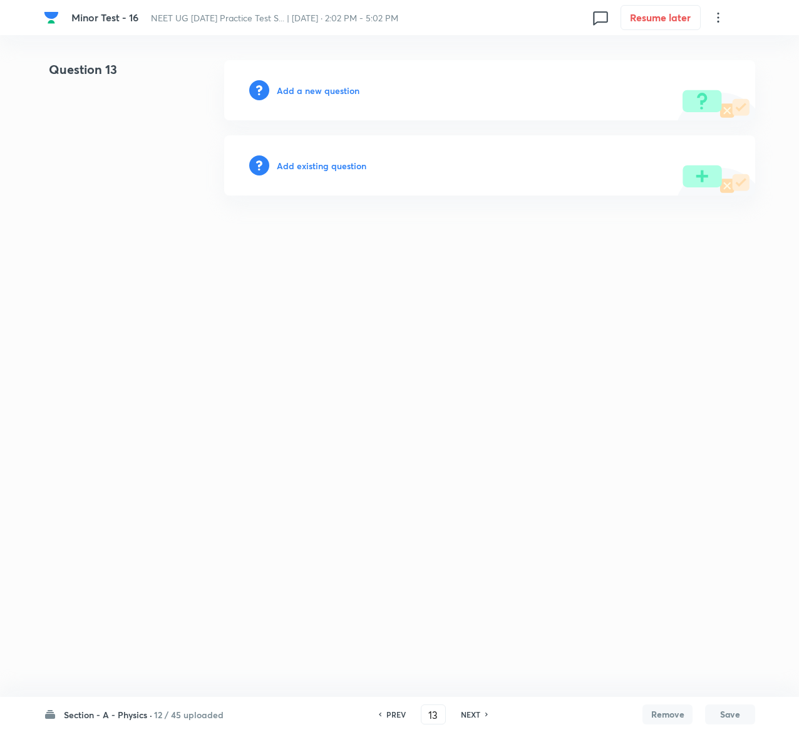
drag, startPoint x: 343, startPoint y: 154, endPoint x: 343, endPoint y: 164, distance: 10.0
click at [343, 164] on div "Add existing question" at bounding box center [489, 165] width 531 height 60
click at [343, 164] on h6 "Add existing question" at bounding box center [322, 165] width 90 height 13
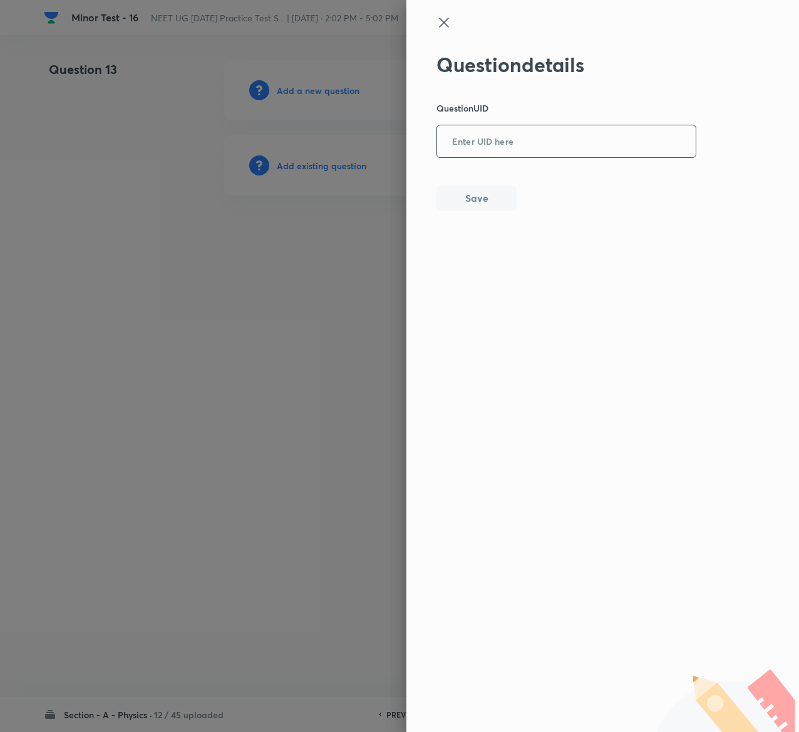
drag, startPoint x: 504, startPoint y: 160, endPoint x: 506, endPoint y: 140, distance: 20.1
click at [506, 140] on div "Question details Question UID ​ Save" at bounding box center [567, 132] width 261 height 158
click at [506, 140] on input "text" at bounding box center [566, 142] width 259 height 31
paste input "MCYOB"
type input "MCYOB"
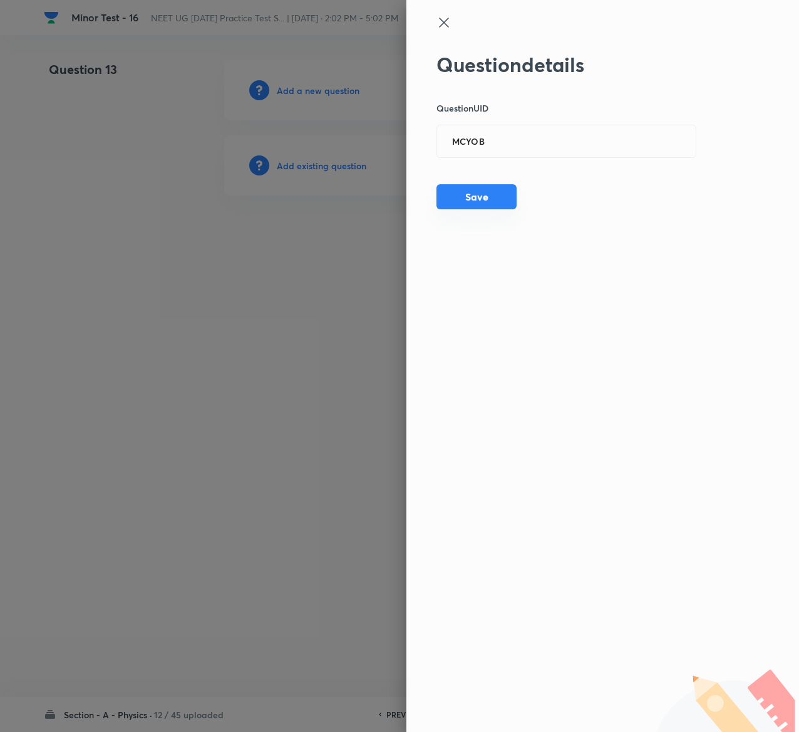
click at [467, 187] on button "Save" at bounding box center [477, 196] width 80 height 25
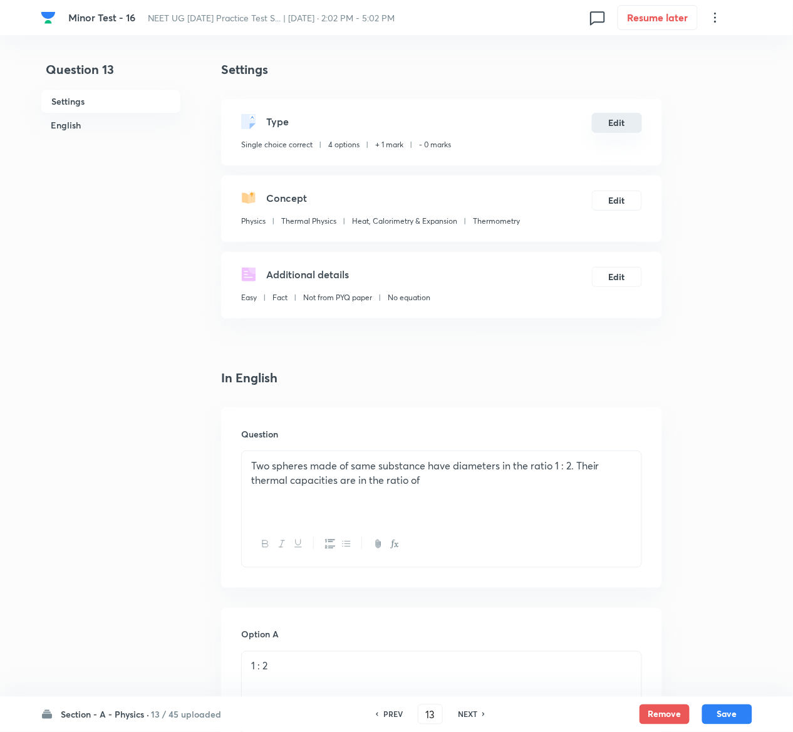
click at [622, 124] on button "Edit" at bounding box center [617, 123] width 50 height 20
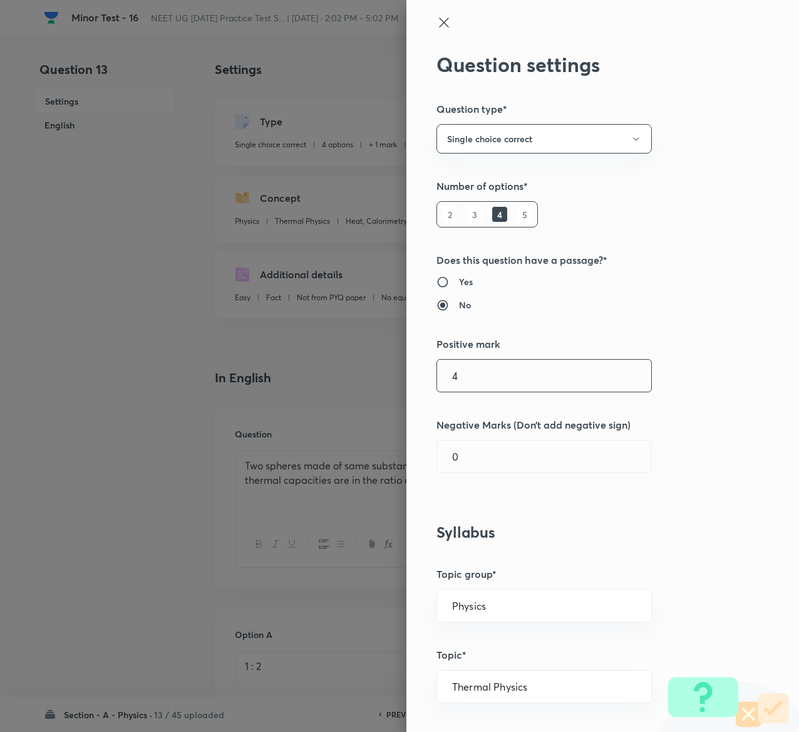
type input "4"
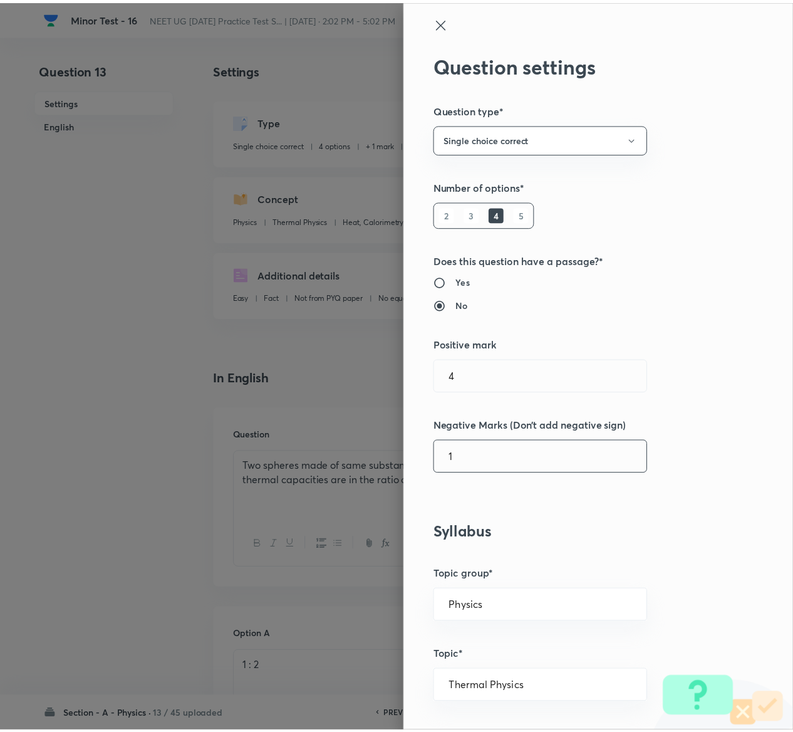
scroll to position [979, 0]
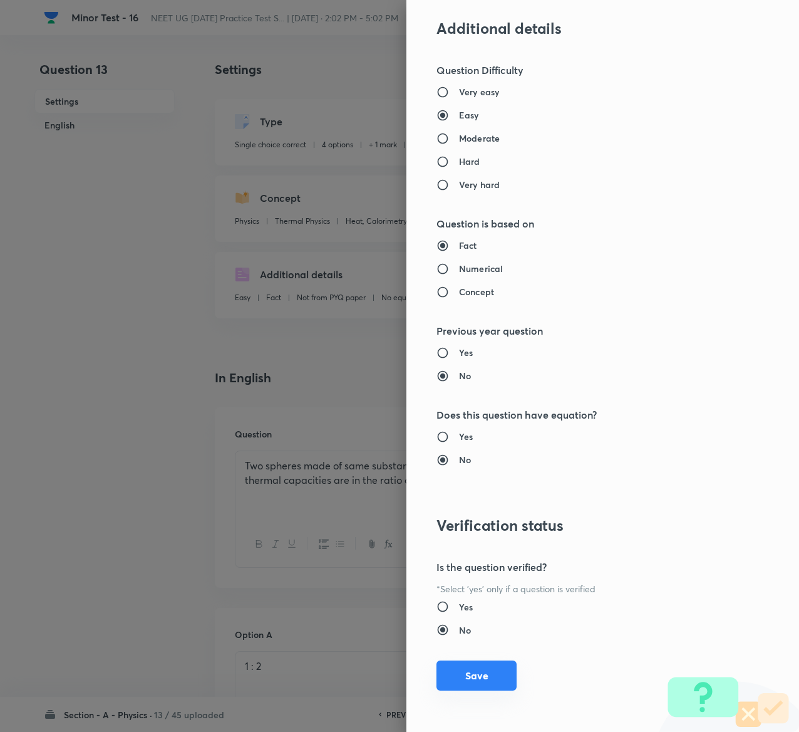
type input "1"
click at [451, 678] on button "Save" at bounding box center [477, 675] width 80 height 30
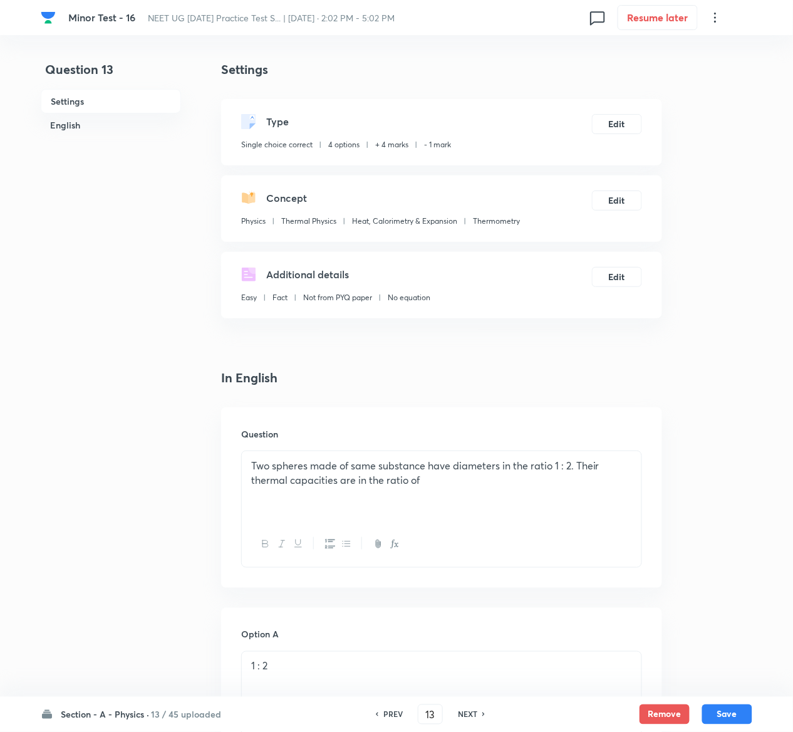
scroll to position [998, 0]
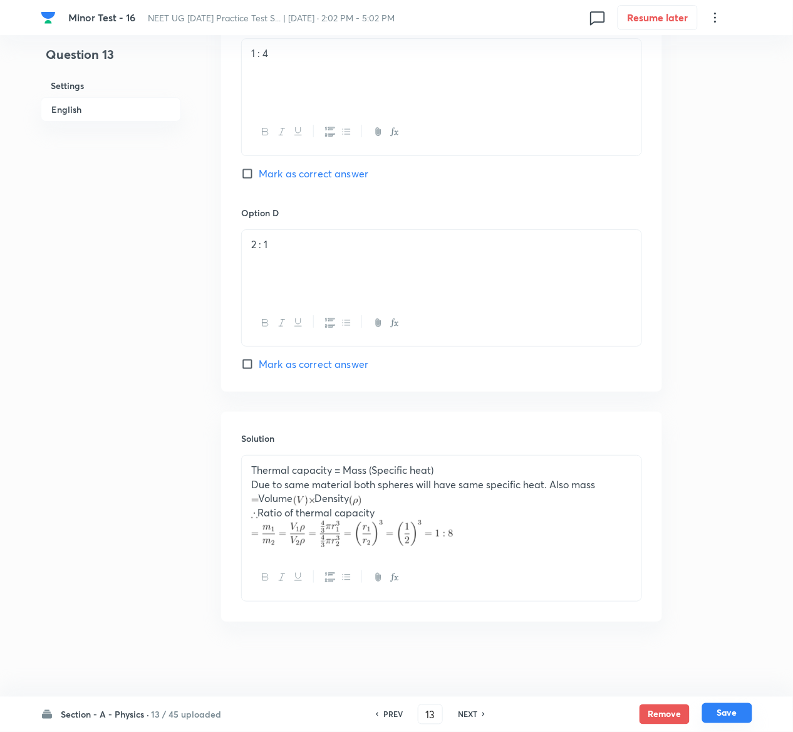
click at [738, 718] on button "Save" at bounding box center [727, 713] width 50 height 20
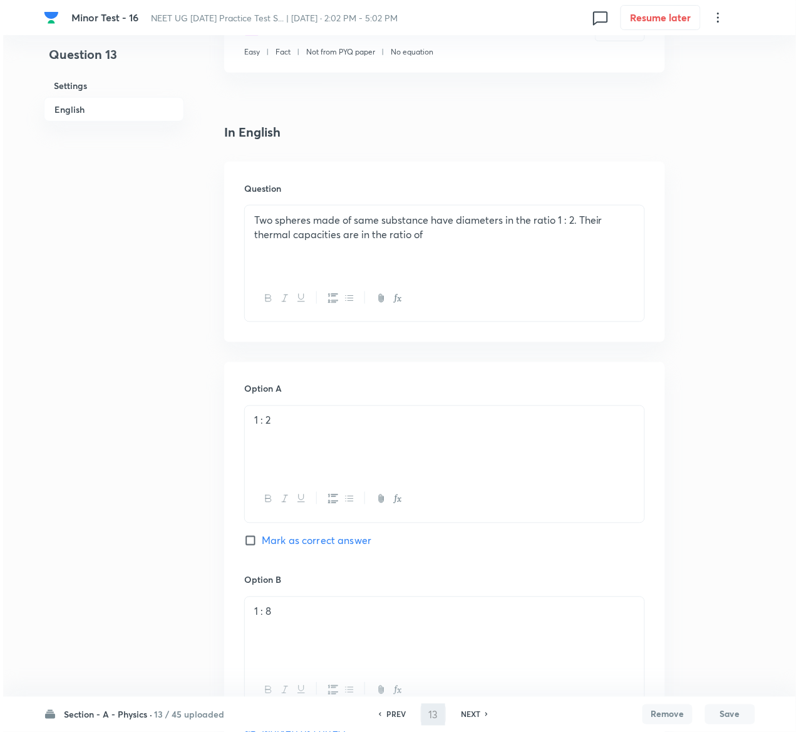
scroll to position [0, 0]
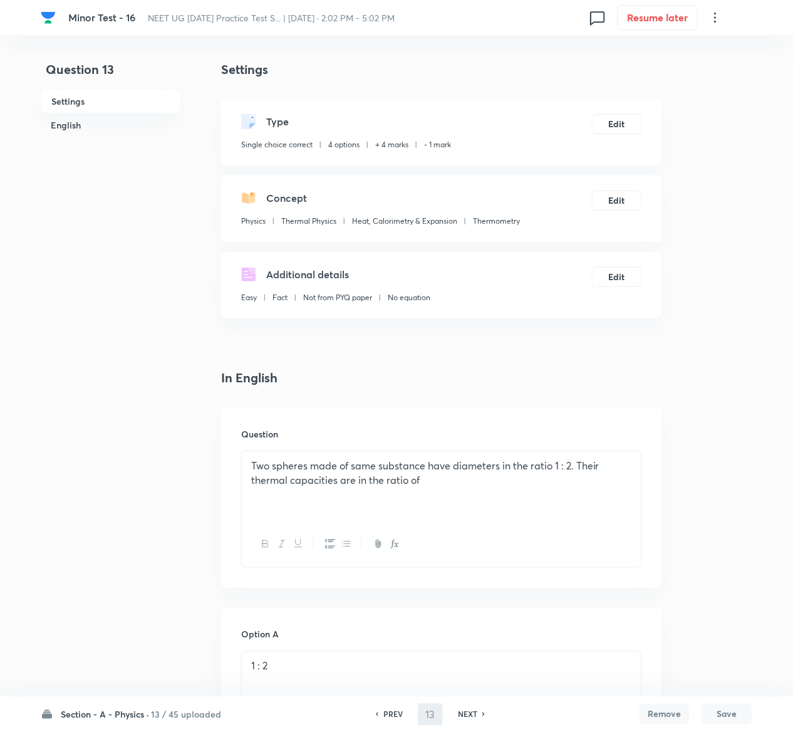
type input "14"
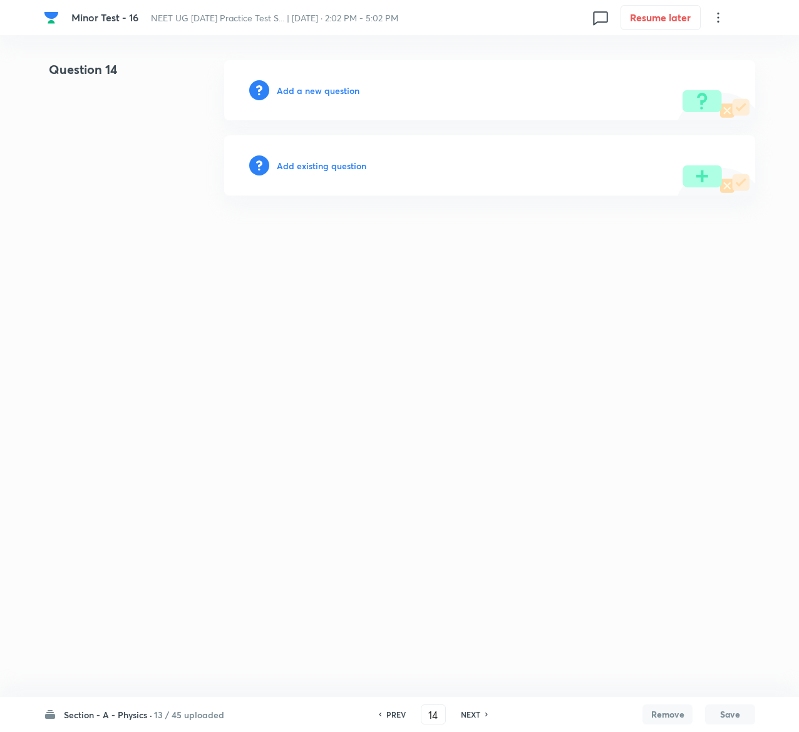
click at [350, 164] on h6 "Add existing question" at bounding box center [322, 165] width 90 height 13
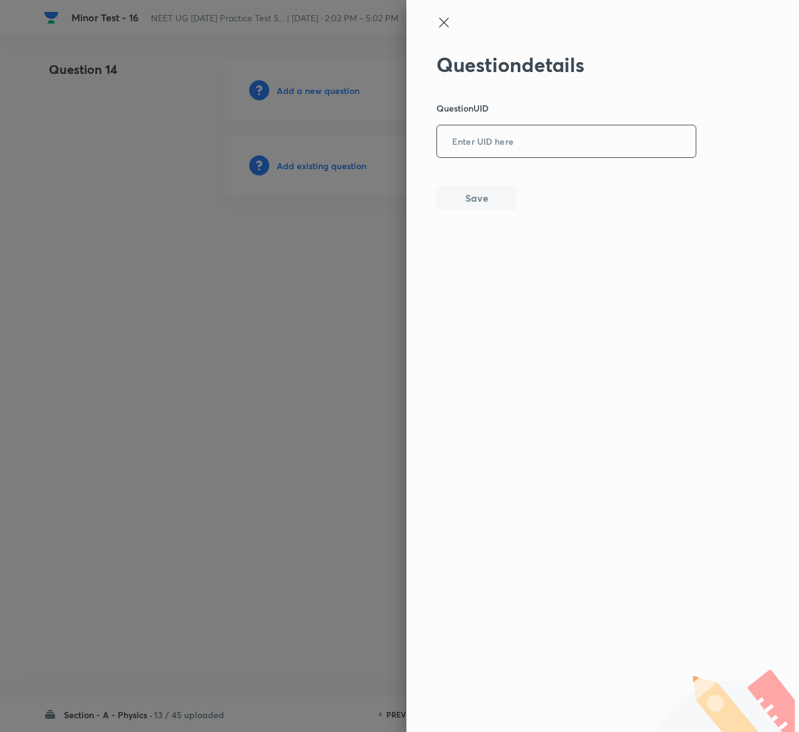
click at [643, 145] on input "text" at bounding box center [566, 142] width 259 height 31
paste input "CUWBH"
type input "CUWBH"
click at [469, 189] on button "Save" at bounding box center [477, 196] width 80 height 25
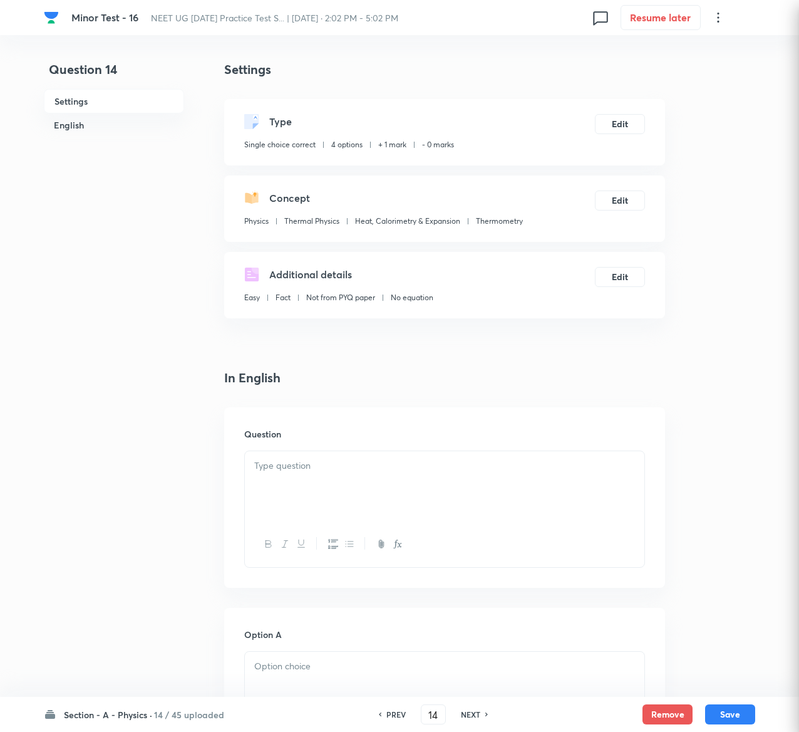
checkbox input "true"
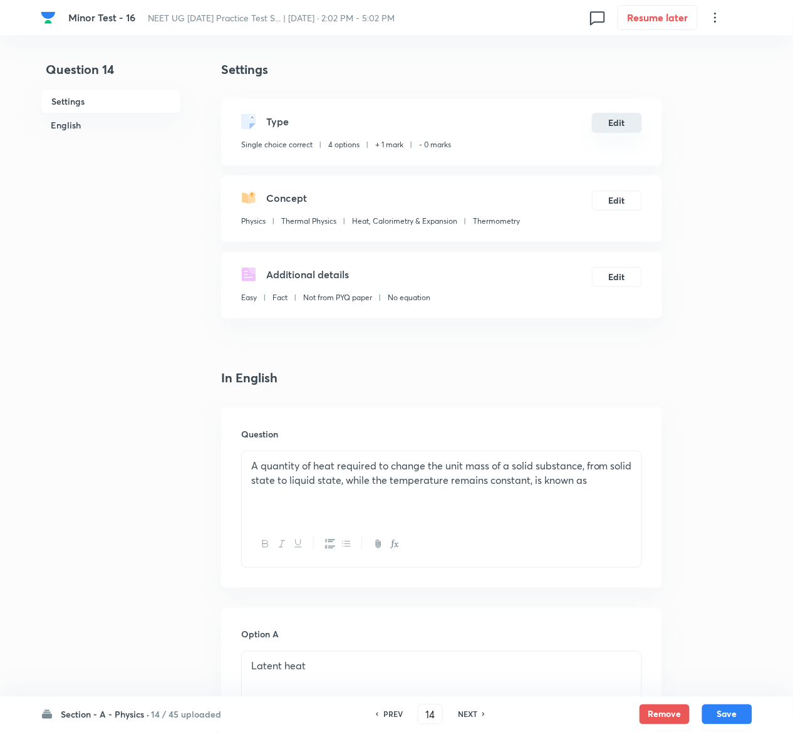
click at [611, 117] on button "Edit" at bounding box center [617, 123] width 50 height 20
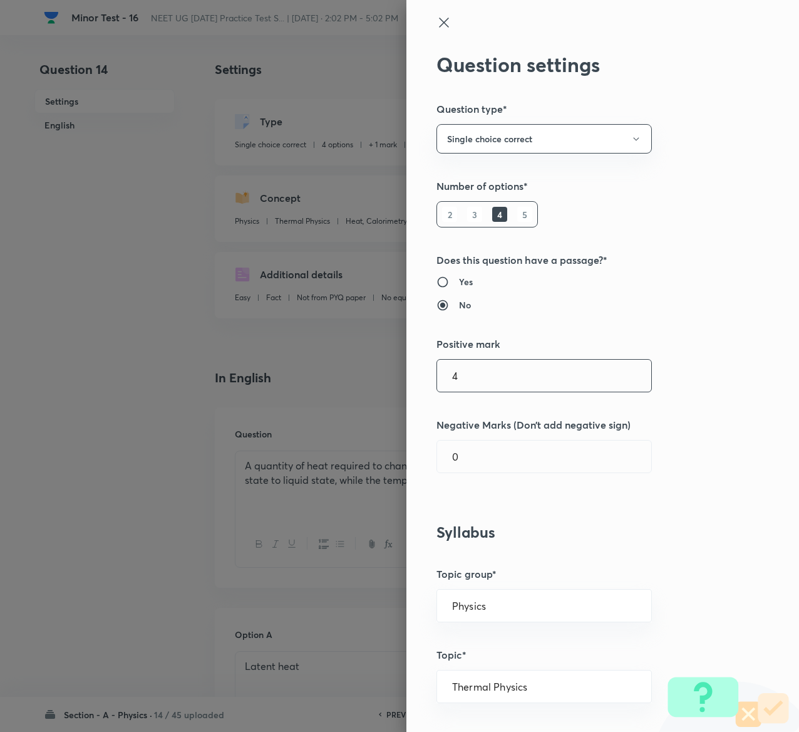
type input "4"
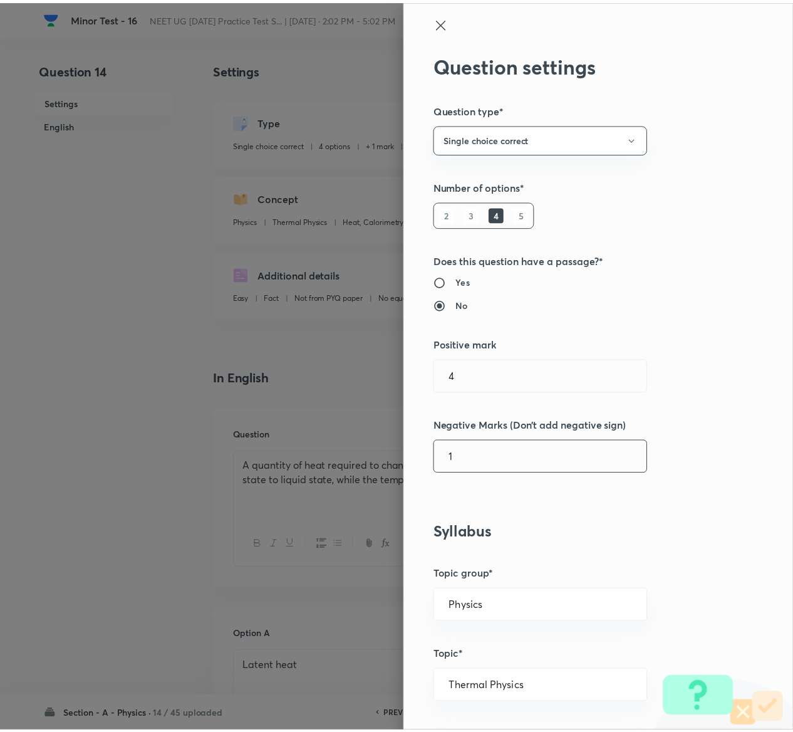
scroll to position [979, 0]
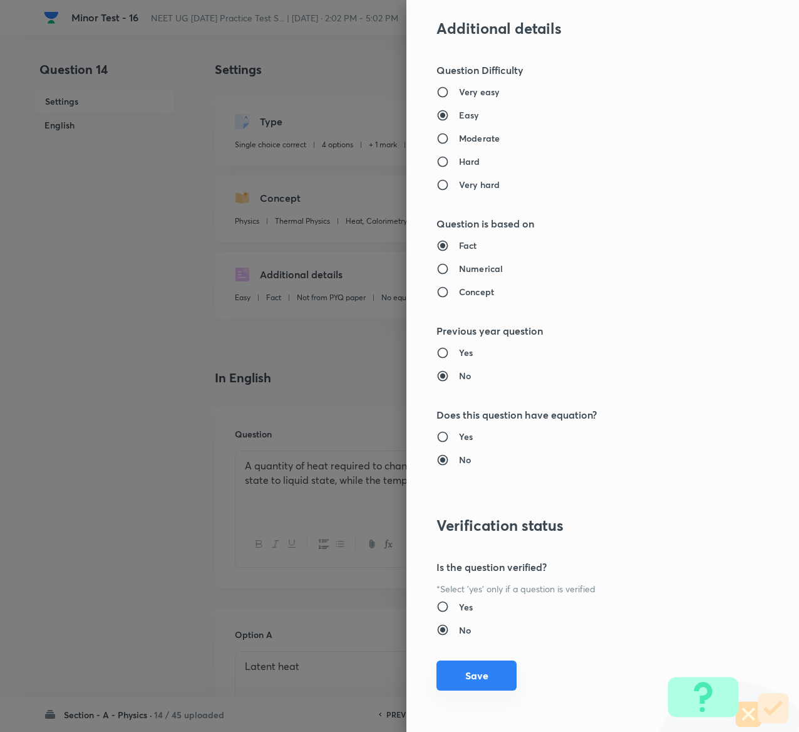
type input "1"
click at [450, 681] on button "Save" at bounding box center [477, 675] width 80 height 30
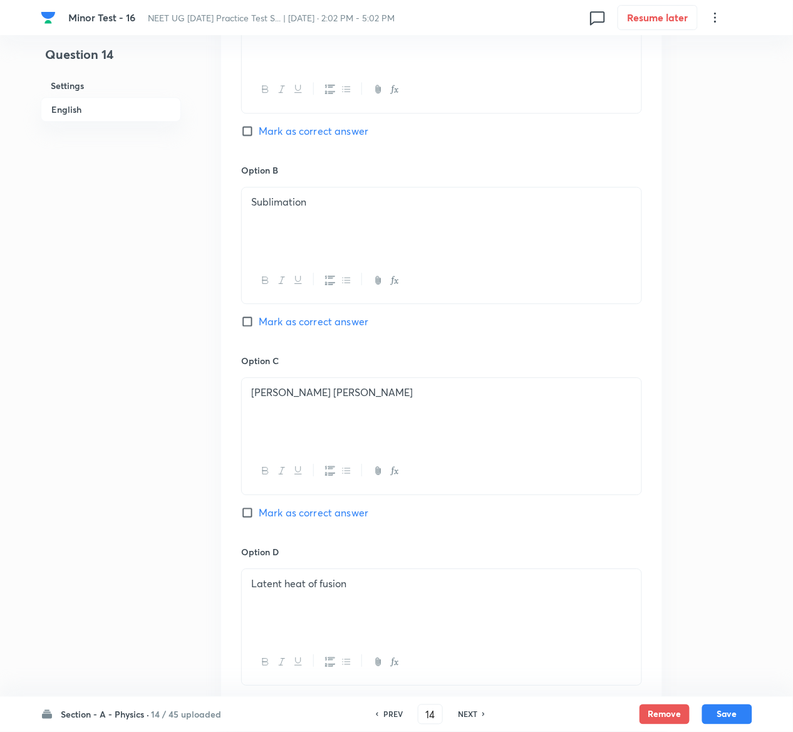
scroll to position [969, 0]
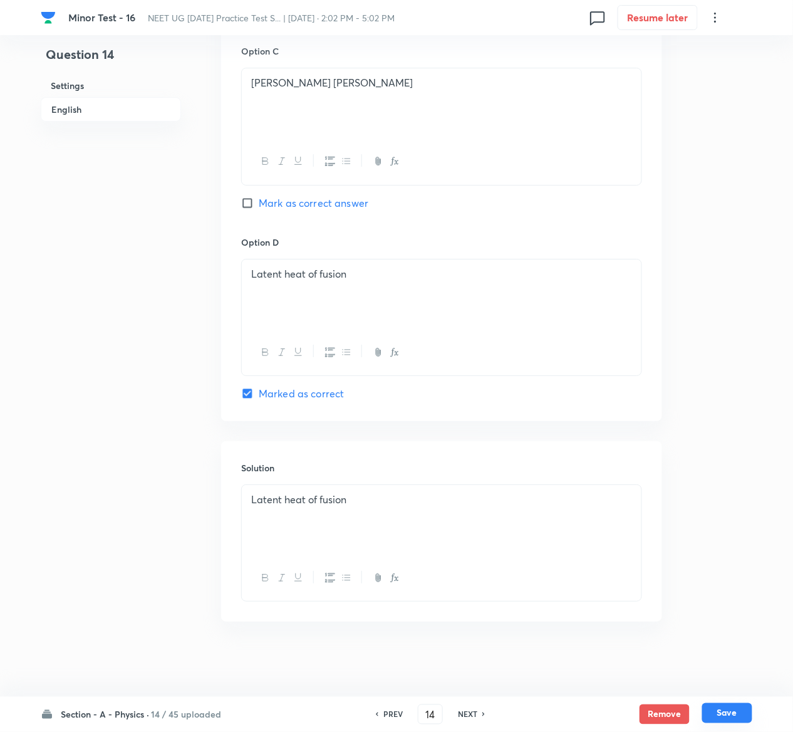
click at [741, 708] on button "Save" at bounding box center [727, 713] width 50 height 20
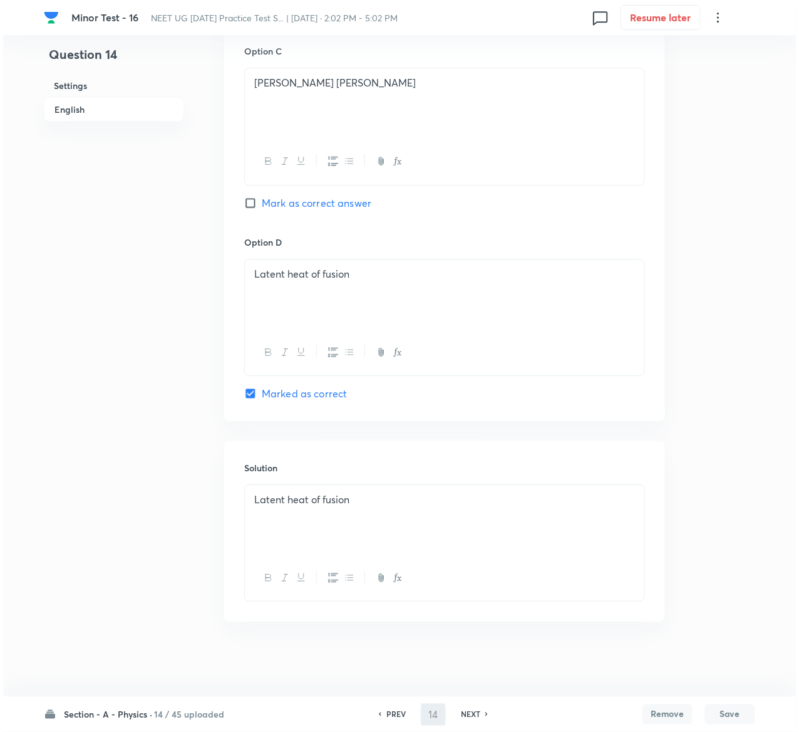
scroll to position [0, 0]
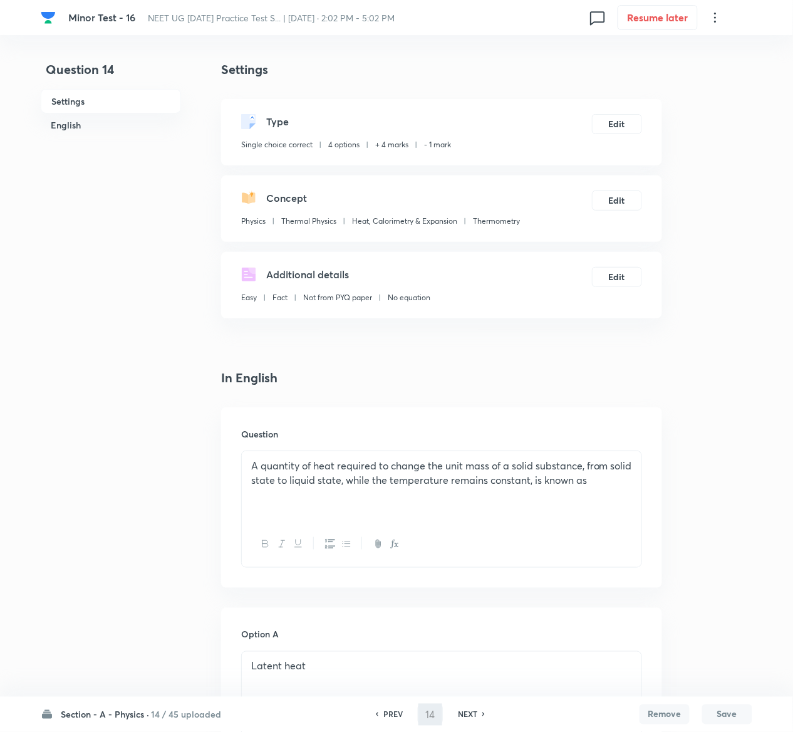
type input "15"
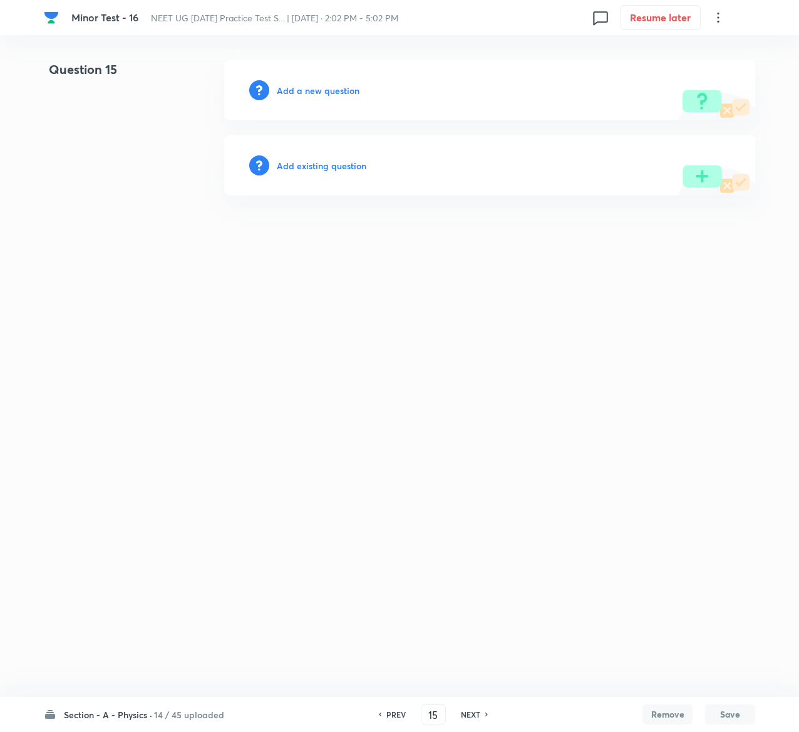
click at [336, 162] on h6 "Add existing question" at bounding box center [322, 165] width 90 height 13
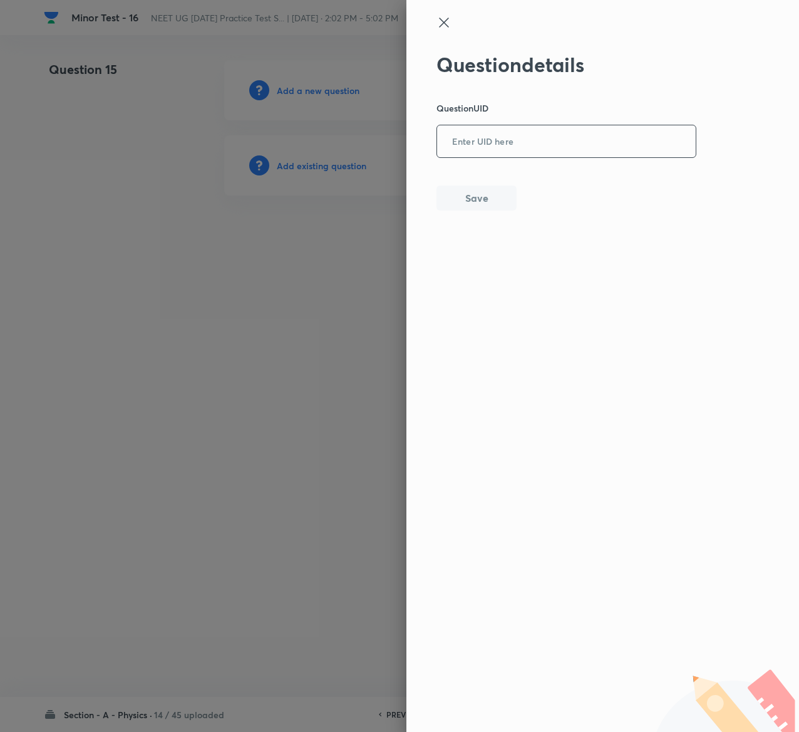
drag, startPoint x: 534, startPoint y: 160, endPoint x: 534, endPoint y: 137, distance: 23.2
click at [534, 137] on div "Question details Question UID ​ Save" at bounding box center [567, 132] width 261 height 158
click at [534, 137] on input "text" at bounding box center [566, 142] width 259 height 31
paste input "JY4T3"
type input "JY4T3"
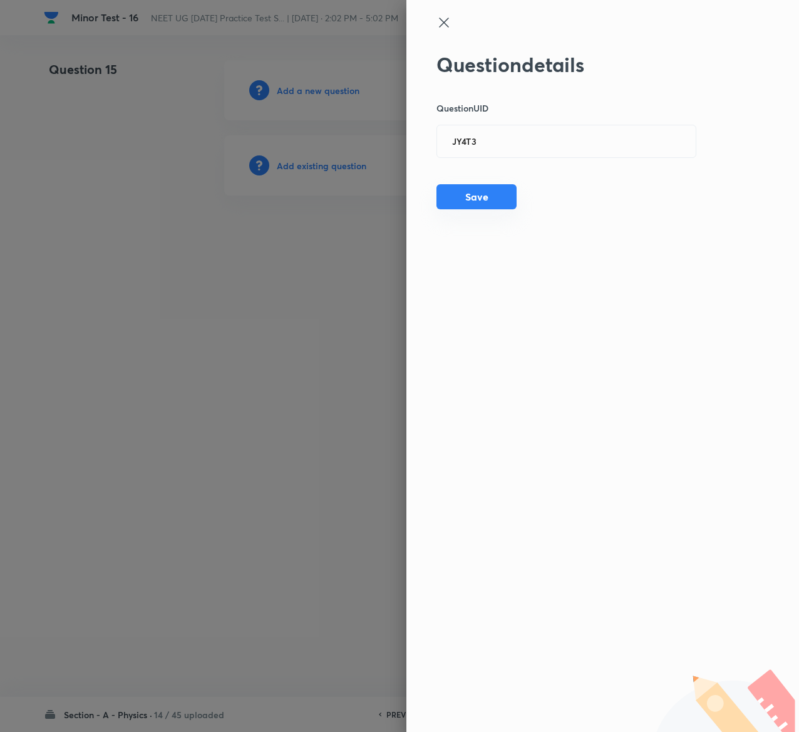
click at [494, 198] on button "Save" at bounding box center [477, 196] width 80 height 25
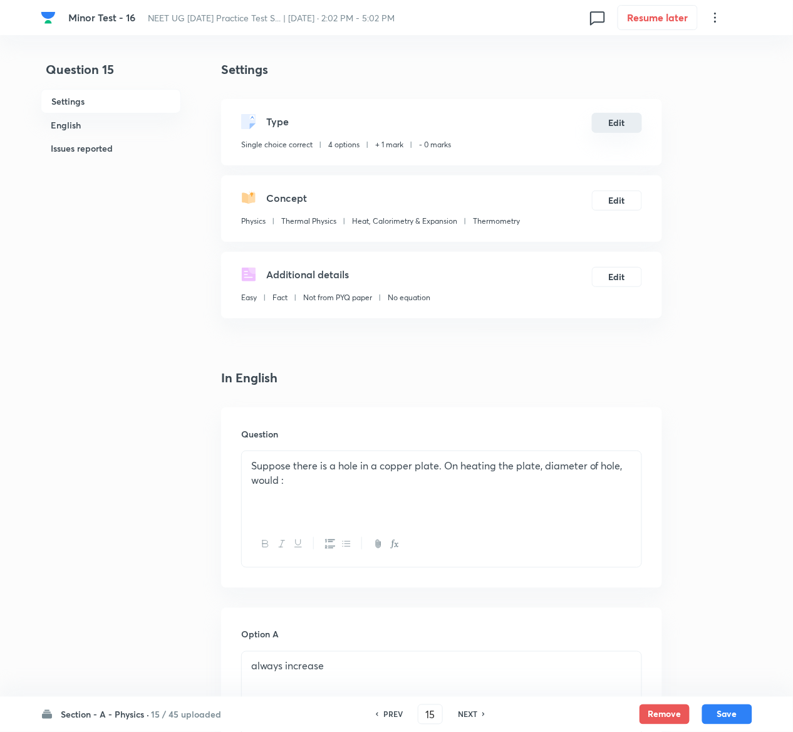
click at [625, 122] on button "Edit" at bounding box center [617, 123] width 50 height 20
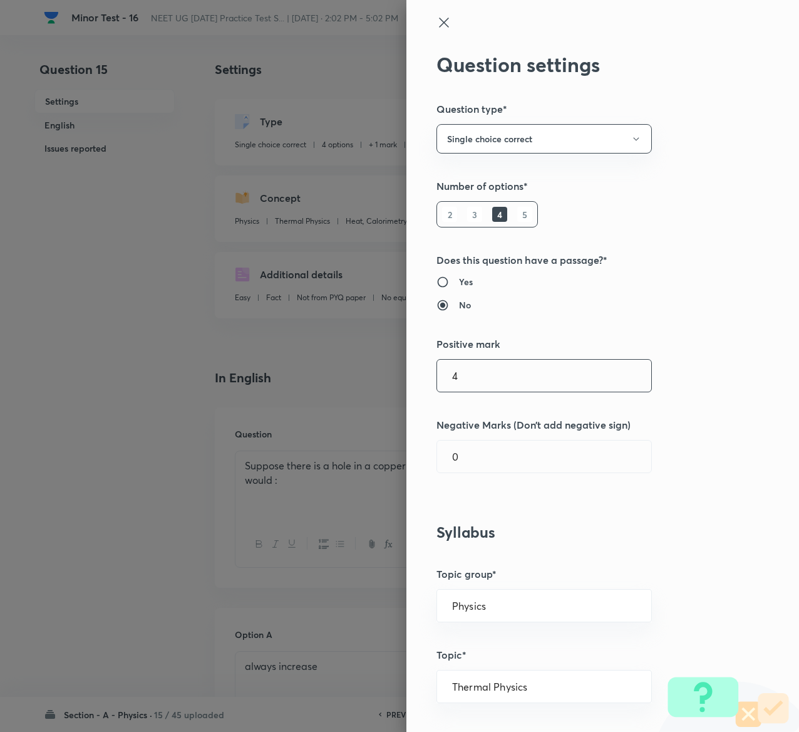
type input "4"
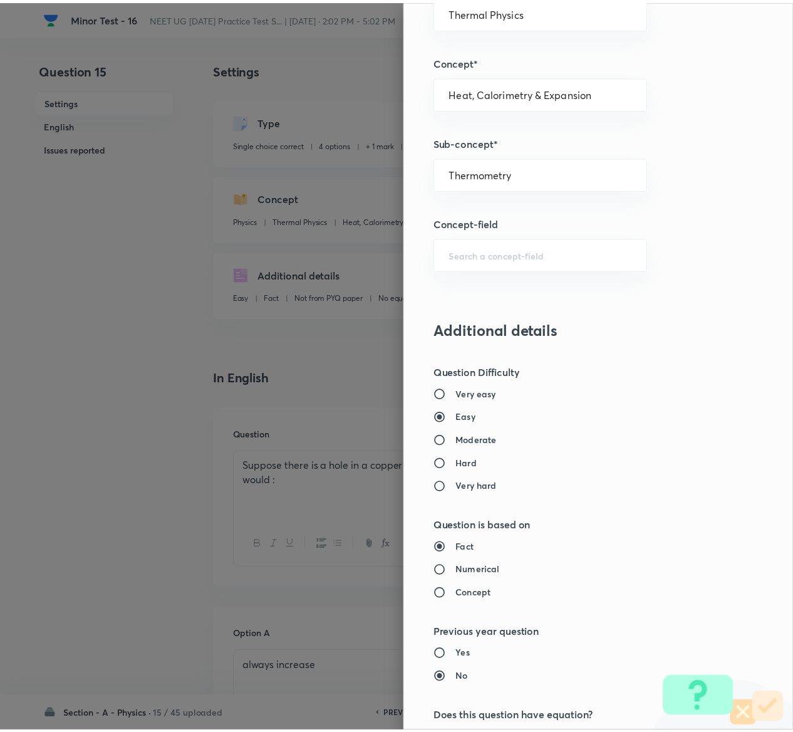
scroll to position [979, 0]
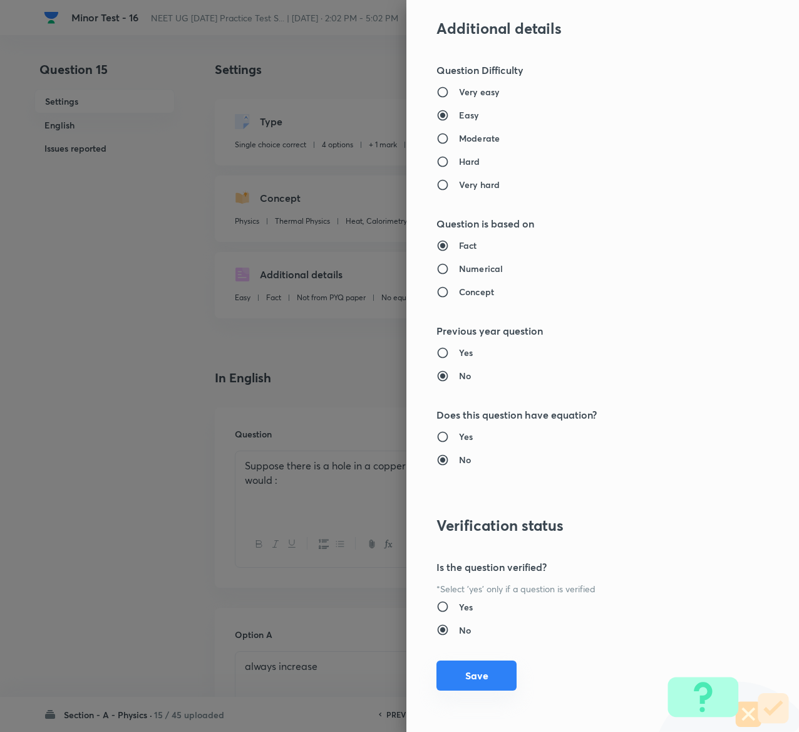
type input "1"
click at [477, 669] on button "Save" at bounding box center [477, 675] width 80 height 30
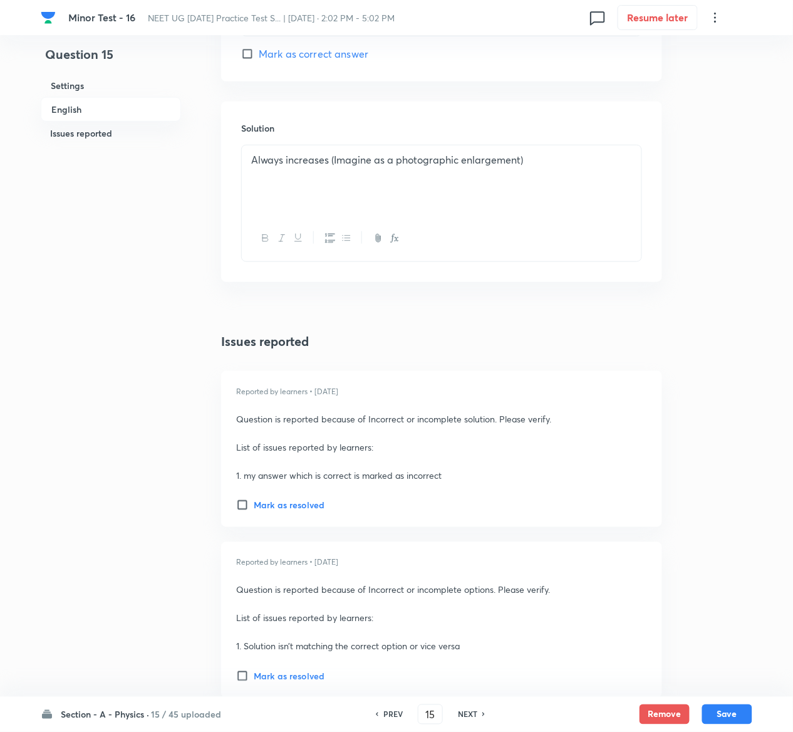
scroll to position [1399, 0]
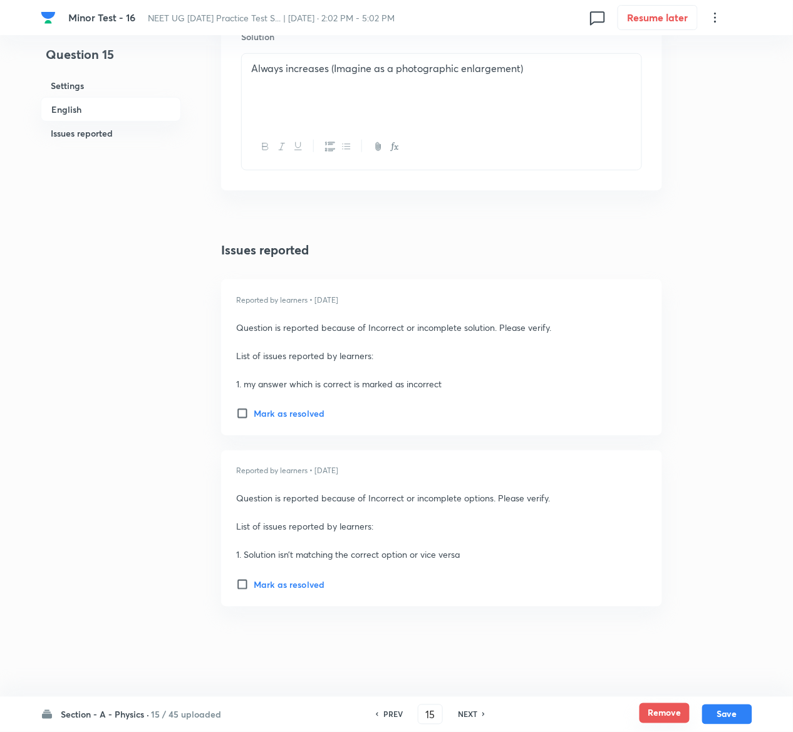
click at [675, 714] on button "Remove" at bounding box center [665, 713] width 50 height 20
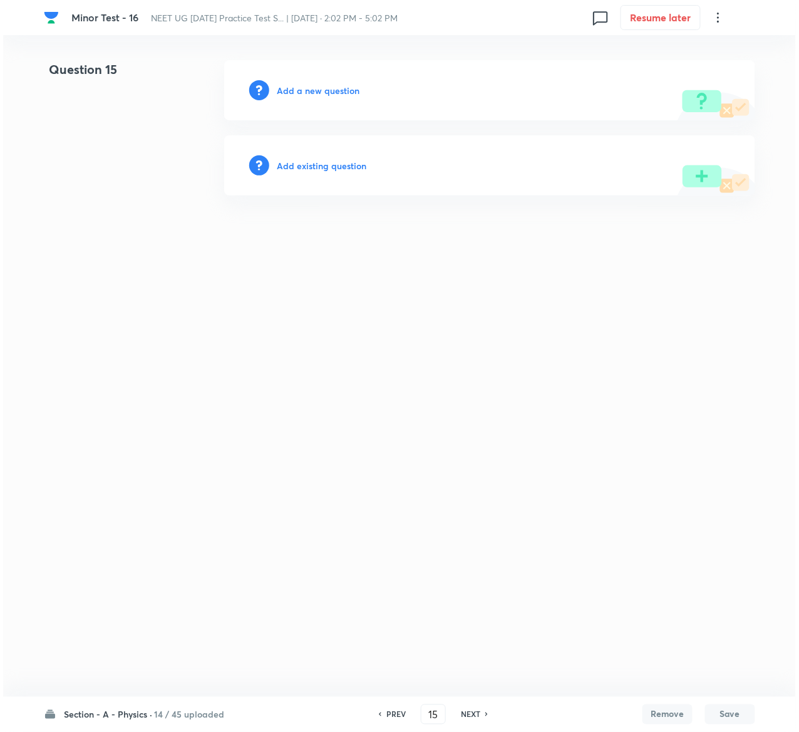
scroll to position [0, 0]
click at [351, 165] on h6 "Add existing question" at bounding box center [322, 165] width 90 height 13
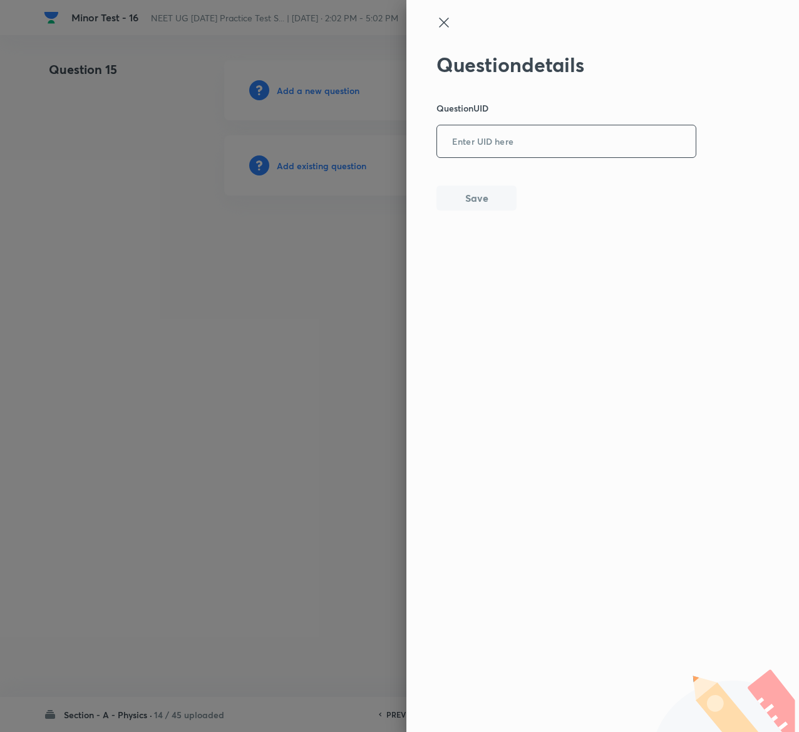
click at [511, 129] on input "text" at bounding box center [566, 142] width 259 height 31
paste input "TMZB6"
type input "TMZB6"
click at [494, 194] on button "Save" at bounding box center [477, 196] width 80 height 25
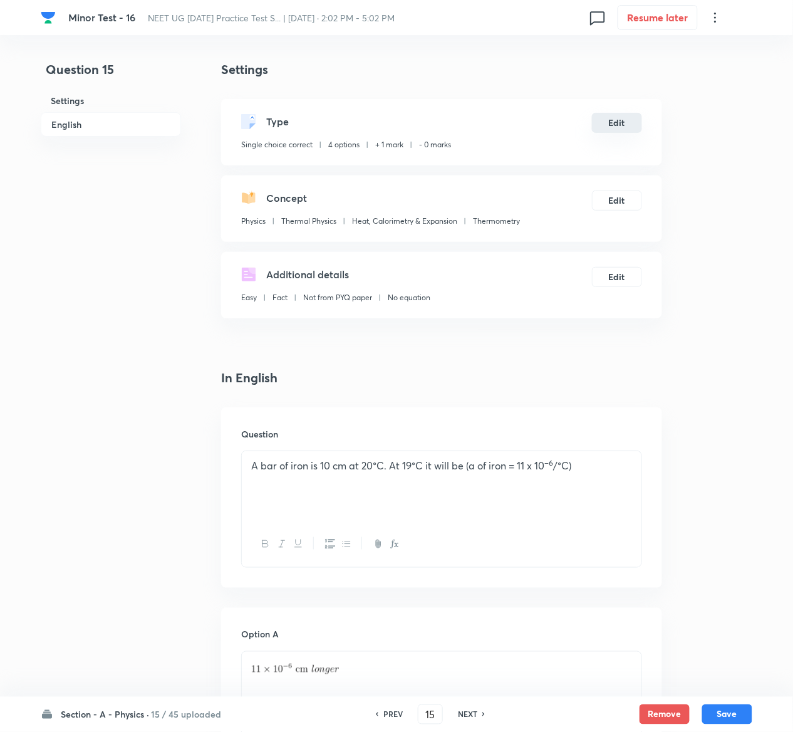
click at [615, 119] on button "Edit" at bounding box center [617, 123] width 50 height 20
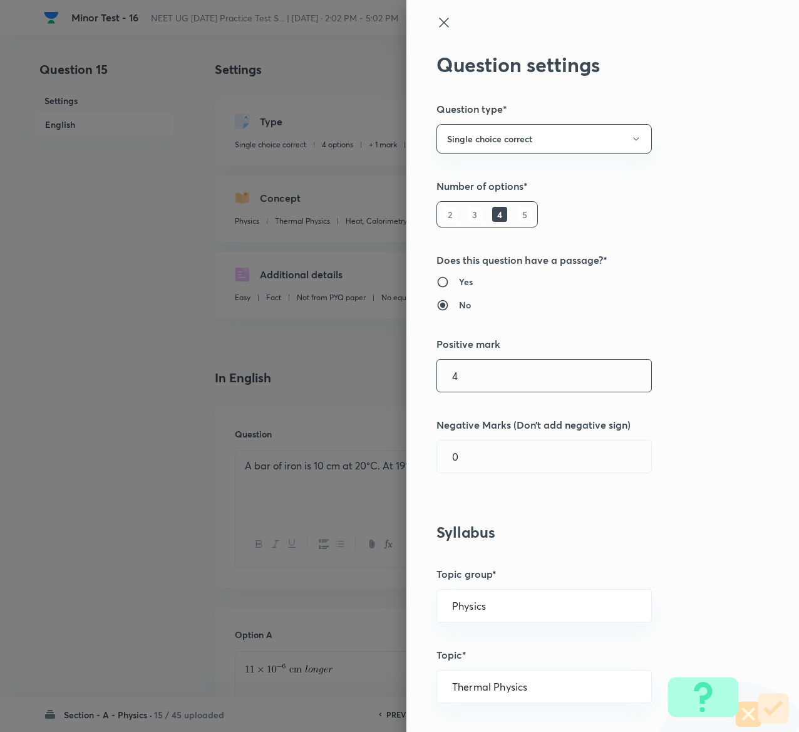
type input "4"
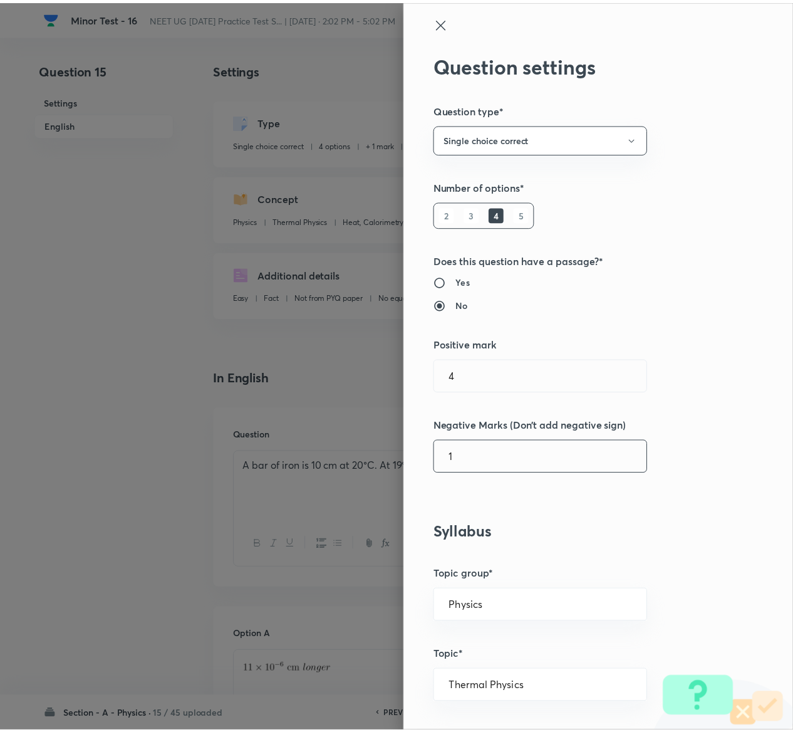
scroll to position [979, 0]
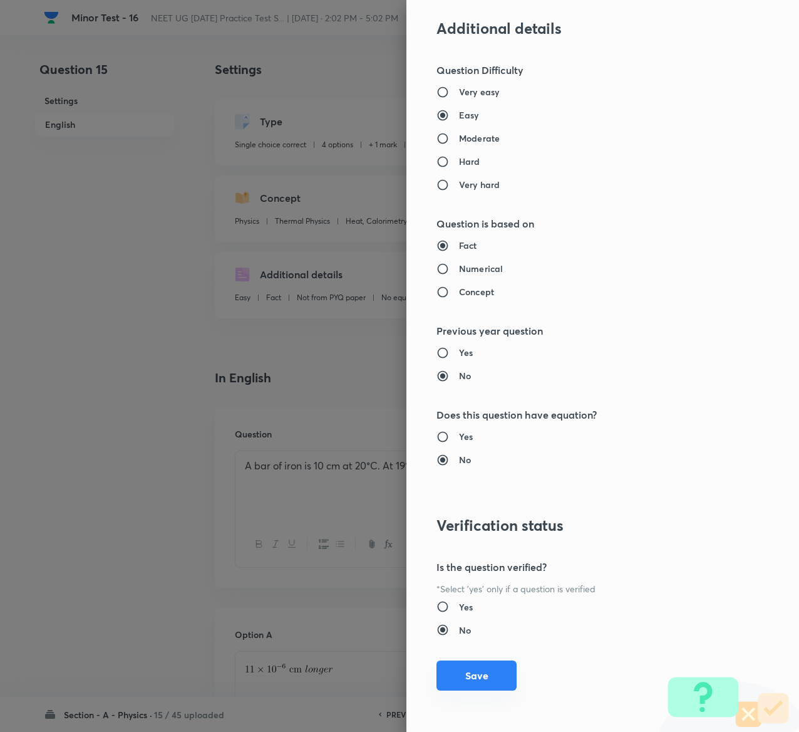
type input "1"
click at [455, 670] on button "Save" at bounding box center [477, 675] width 80 height 30
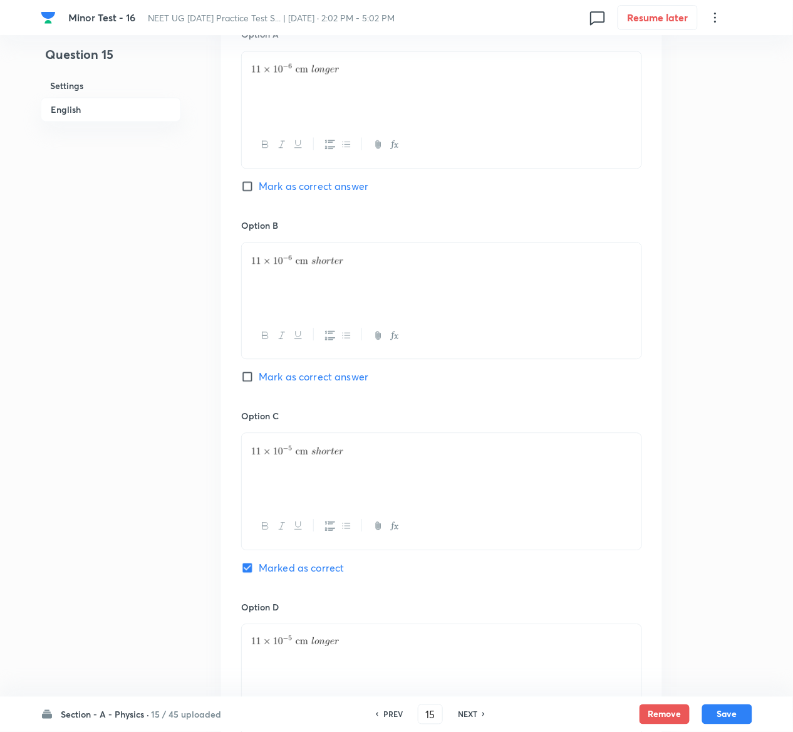
scroll to position [989, 0]
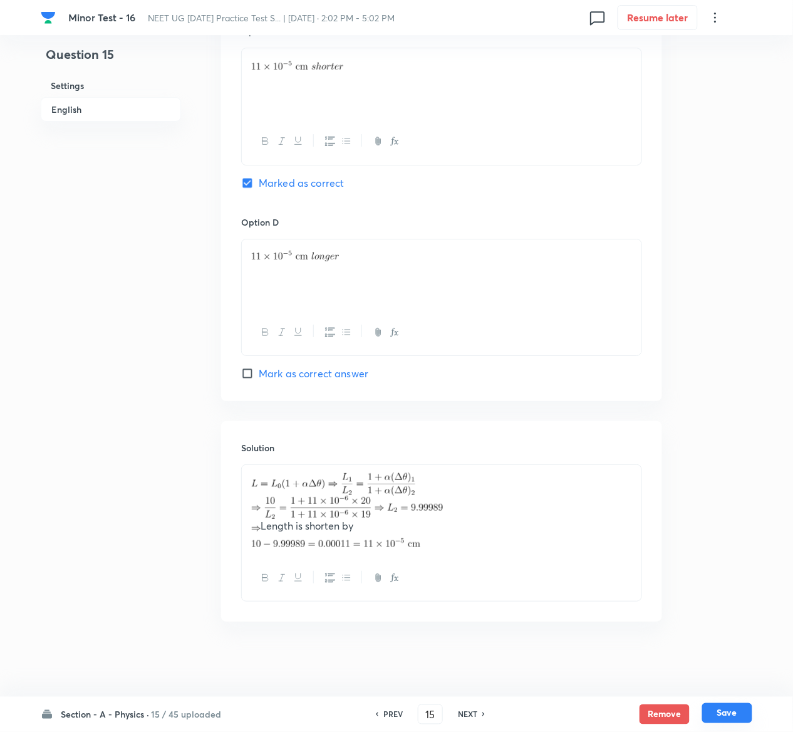
click at [740, 714] on button "Save" at bounding box center [727, 713] width 50 height 20
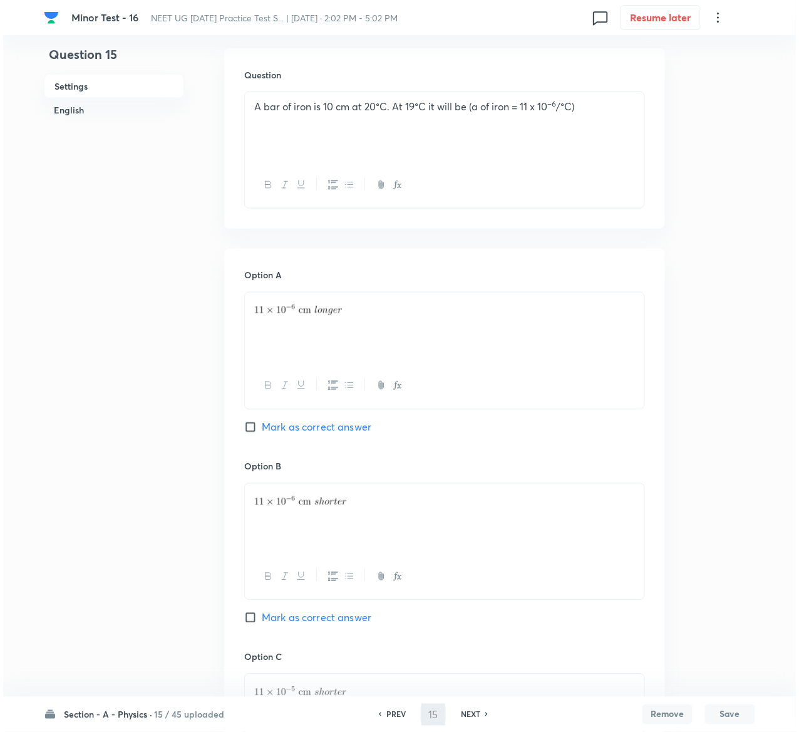
scroll to position [0, 0]
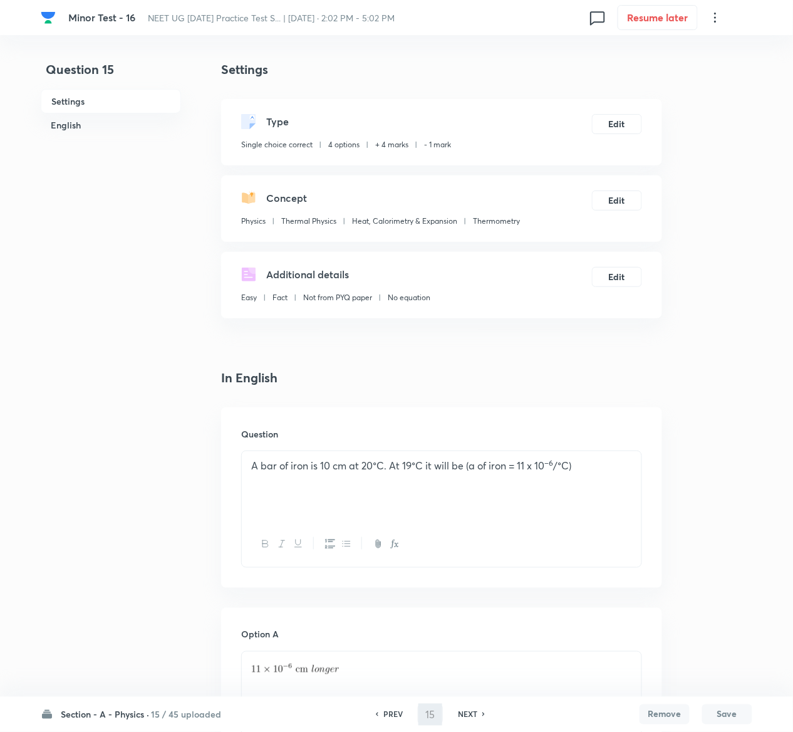
type input "16"
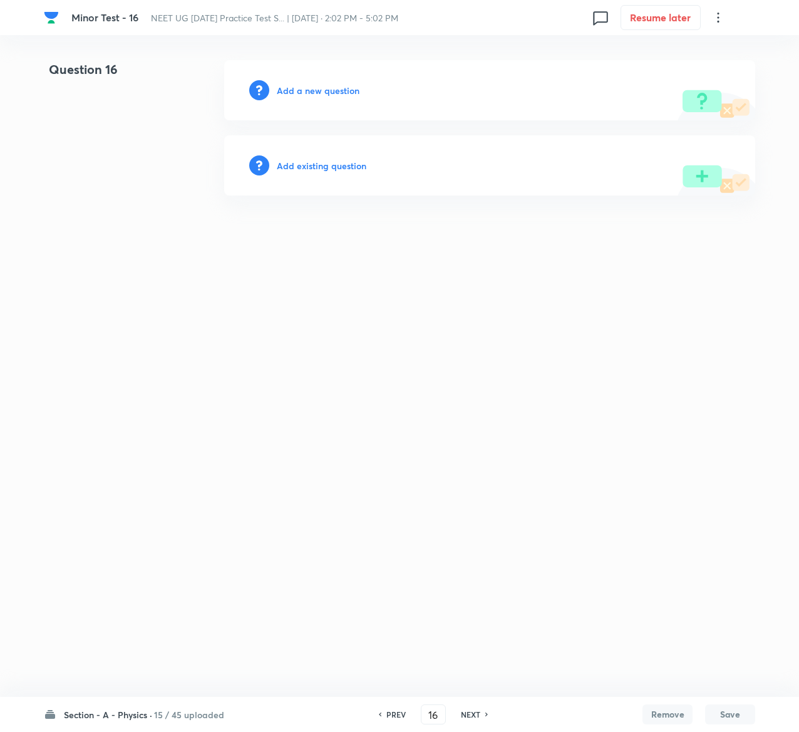
click at [342, 165] on h6 "Add existing question" at bounding box center [322, 165] width 90 height 13
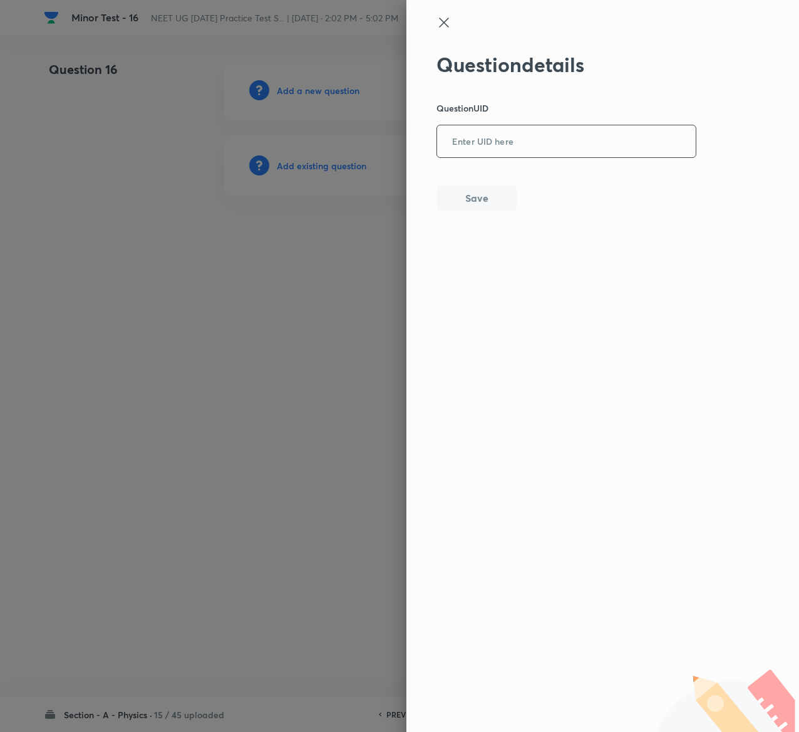
click at [575, 143] on input "text" at bounding box center [566, 142] width 259 height 31
paste input "8DWF7"
type input "8DWF7"
drag, startPoint x: 529, startPoint y: 197, endPoint x: 484, endPoint y: 195, distance: 45.1
click at [484, 195] on div "Question details Question UID 8DWF7 ​ Save" at bounding box center [567, 132] width 261 height 158
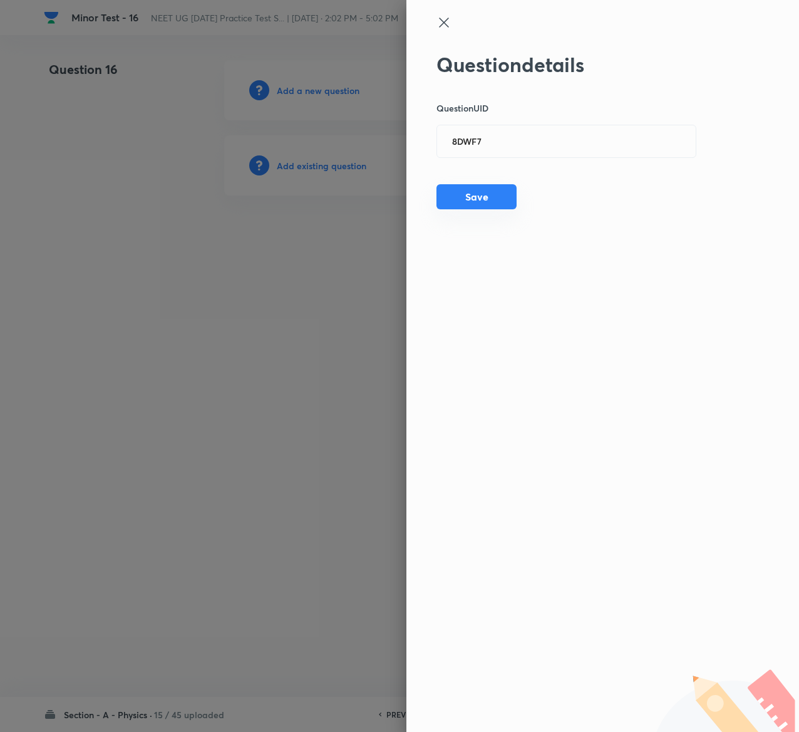
click at [484, 195] on button "Save" at bounding box center [477, 196] width 80 height 25
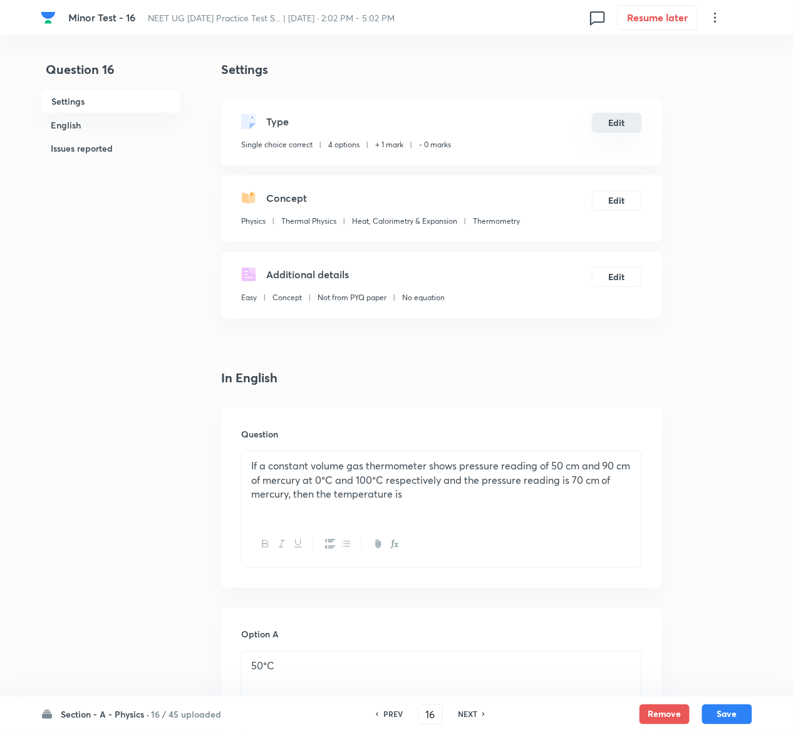
click at [622, 125] on button "Edit" at bounding box center [617, 123] width 50 height 20
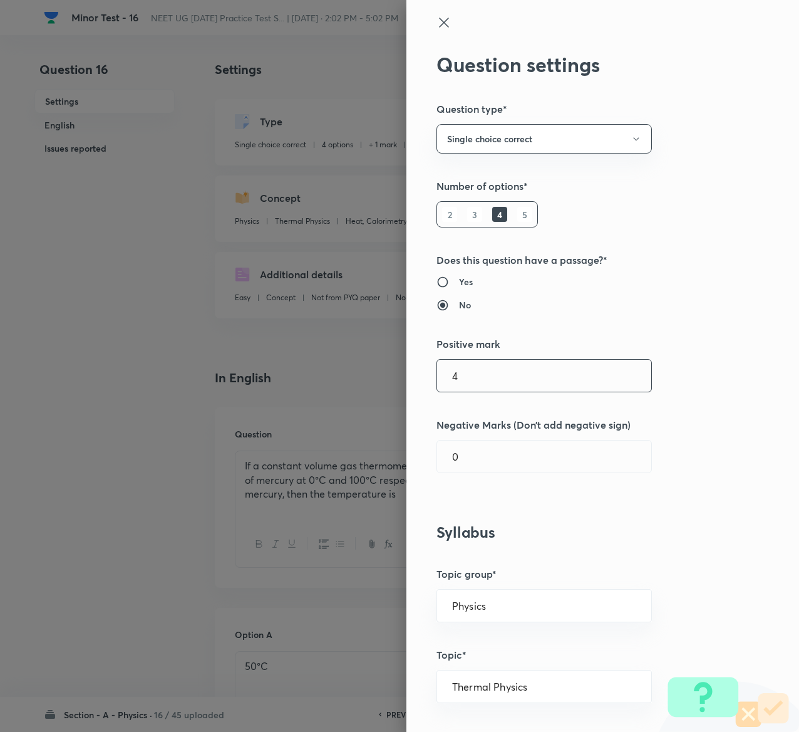
type input "4"
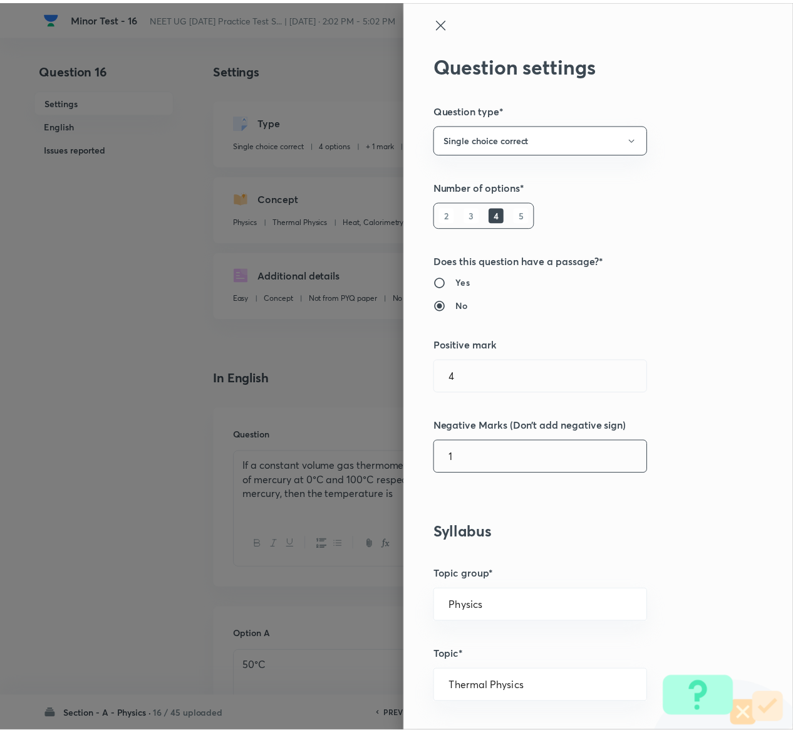
scroll to position [979, 0]
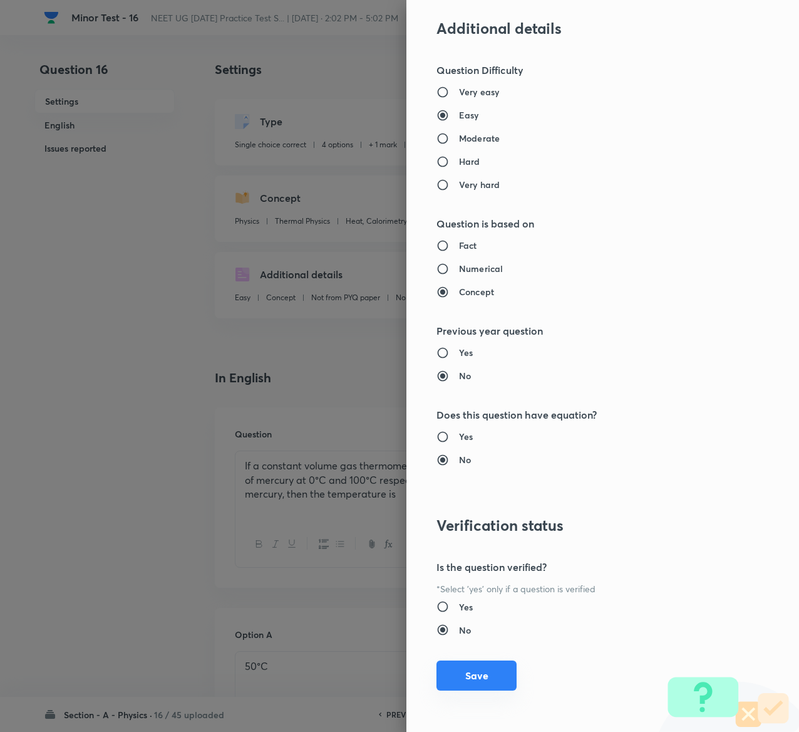
type input "1"
click at [484, 680] on button "Save" at bounding box center [477, 675] width 80 height 30
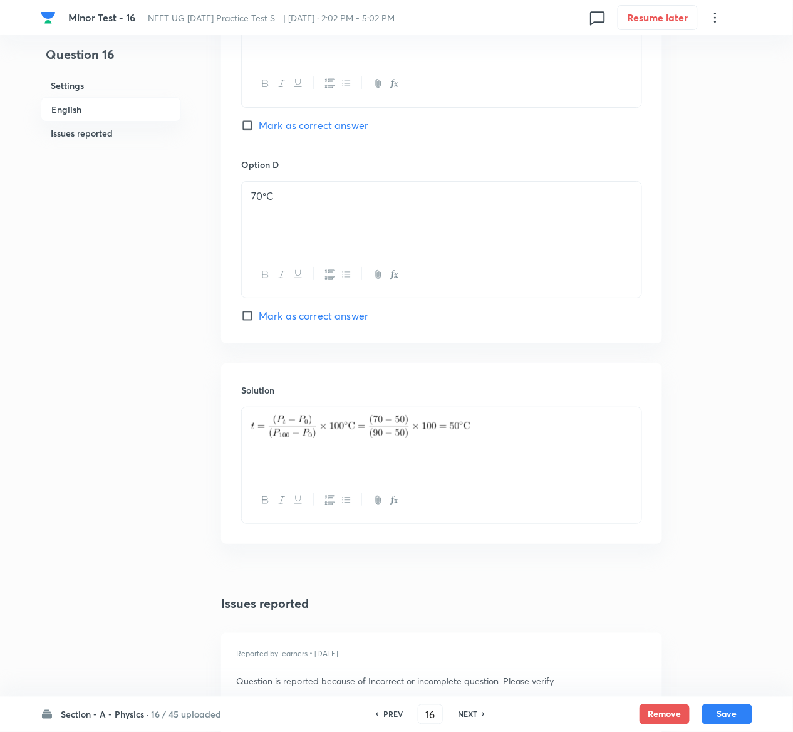
scroll to position [1256, 0]
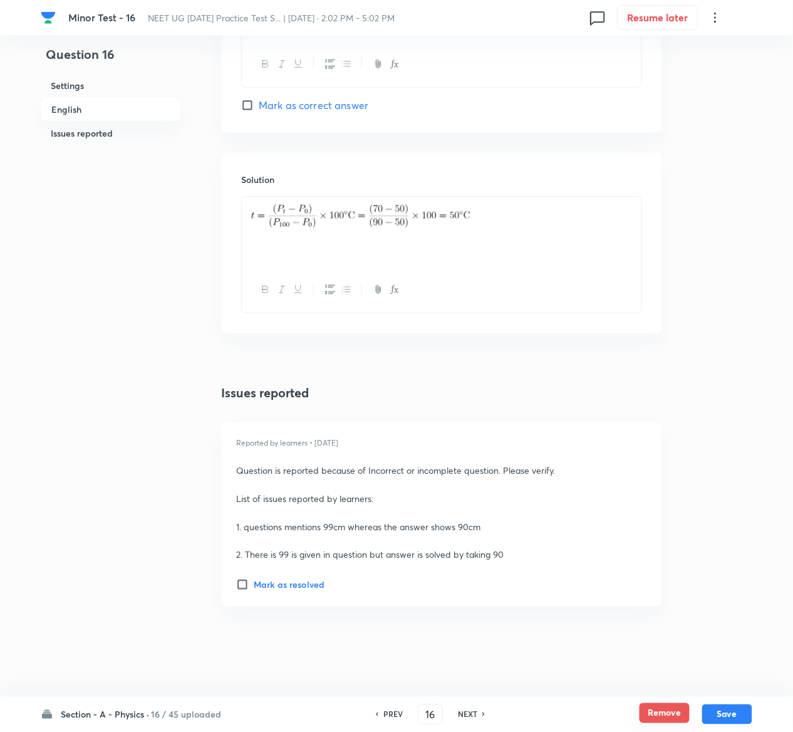
click at [660, 714] on button "Remove" at bounding box center [665, 713] width 50 height 20
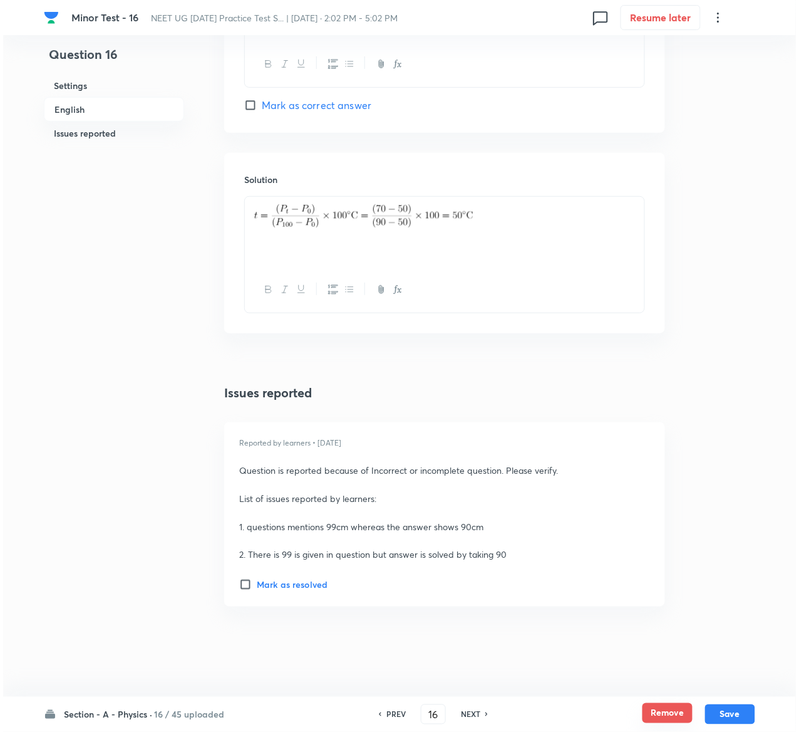
scroll to position [0, 0]
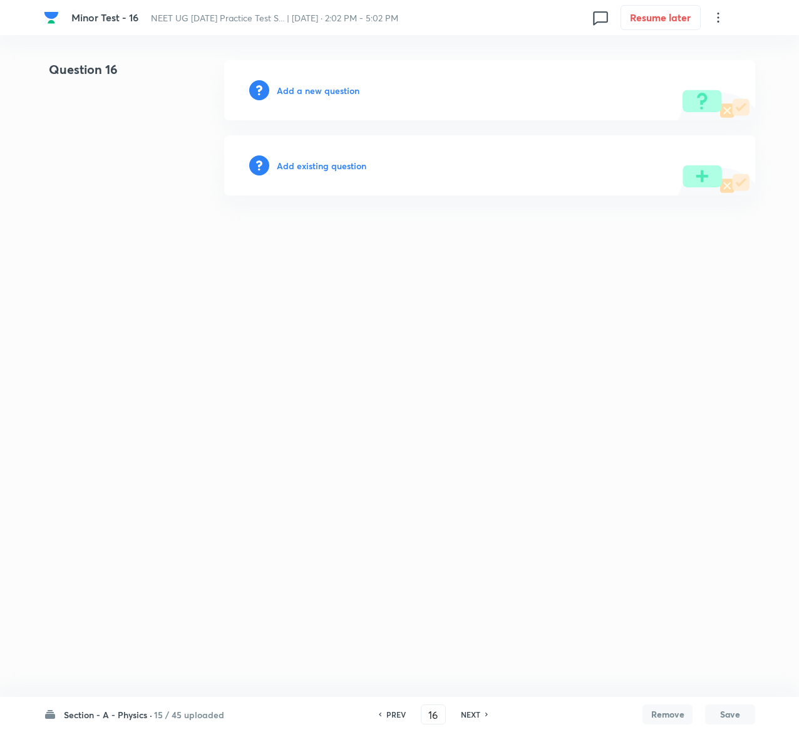
click at [328, 164] on h6 "Add existing question" at bounding box center [322, 165] width 90 height 13
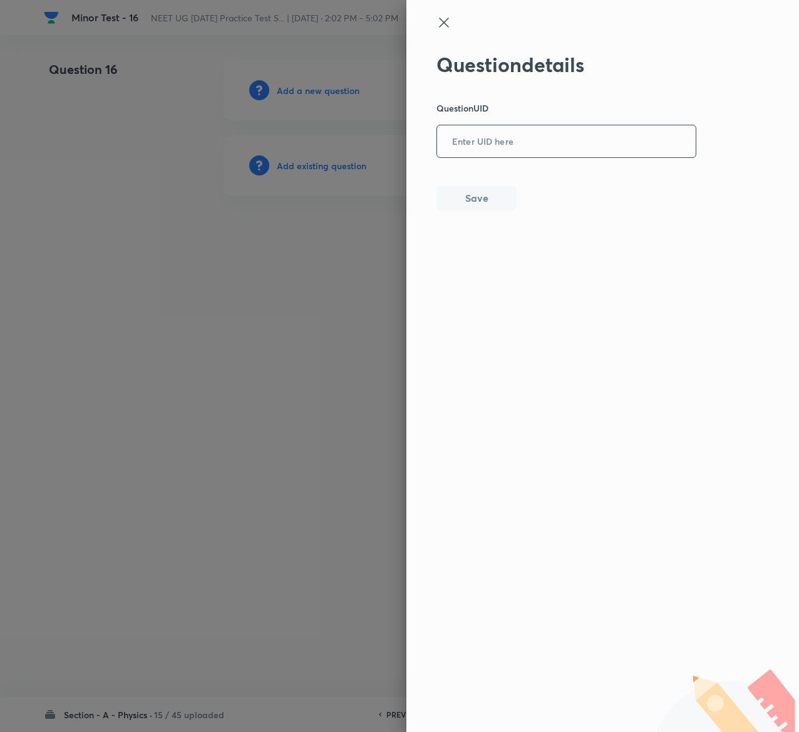
click at [484, 137] on input "text" at bounding box center [566, 142] width 259 height 31
paste input "3IJTC"
type input "3IJTC"
click at [472, 190] on button "Save" at bounding box center [477, 196] width 80 height 25
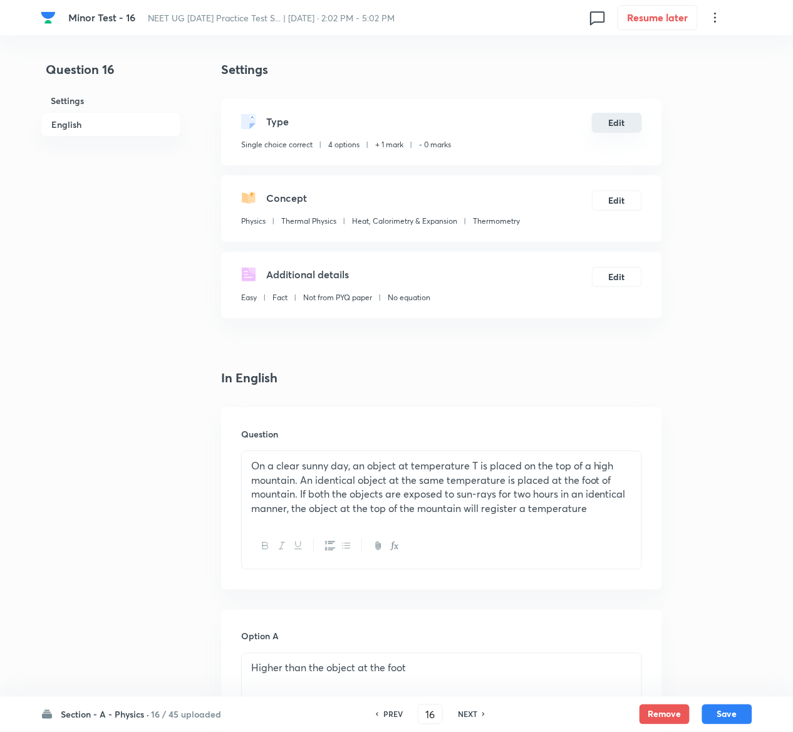
click at [637, 115] on button "Edit" at bounding box center [617, 123] width 50 height 20
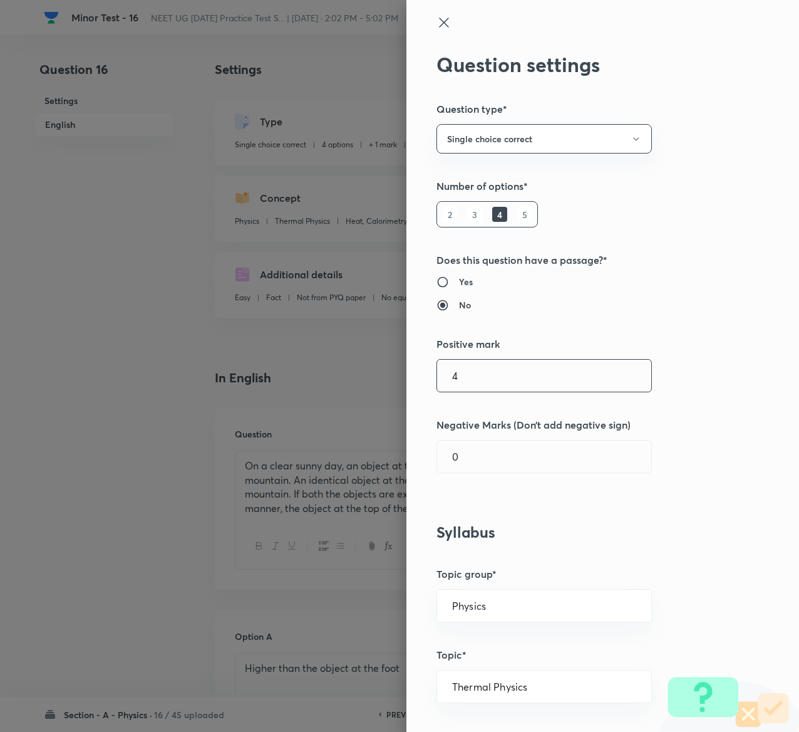
type input "4"
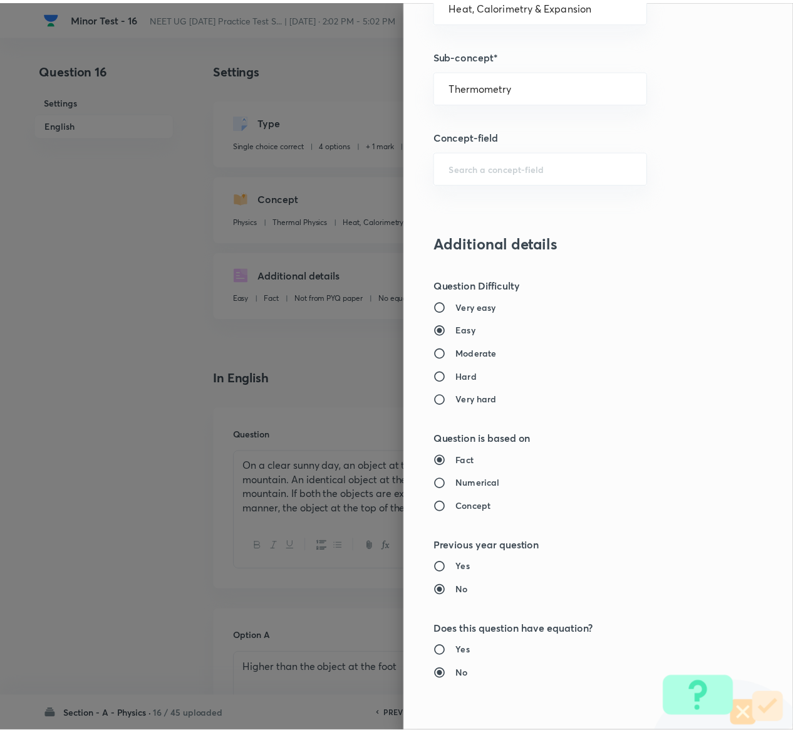
scroll to position [979, 0]
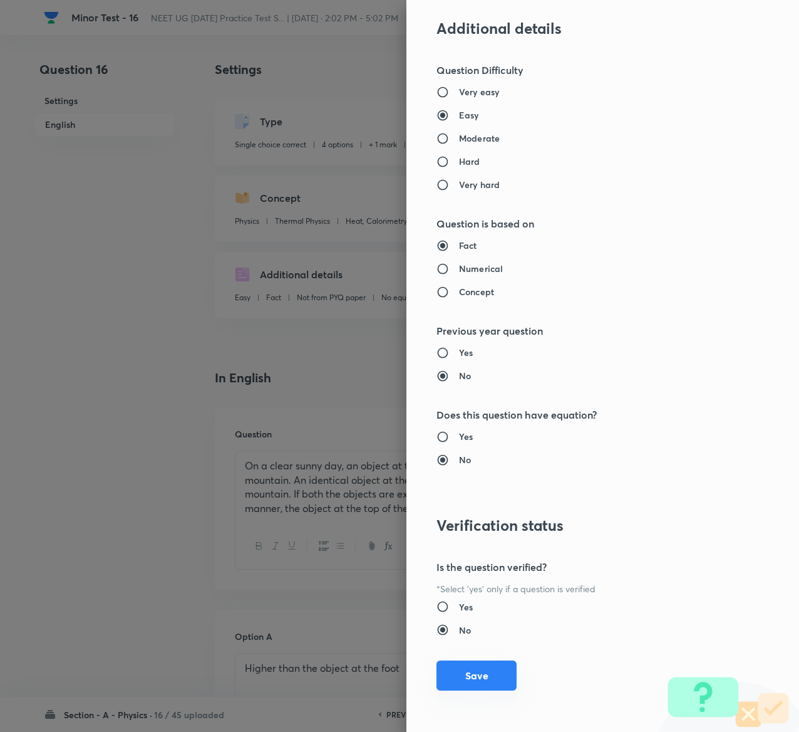
type input "1"
click at [452, 671] on button "Save" at bounding box center [477, 675] width 80 height 30
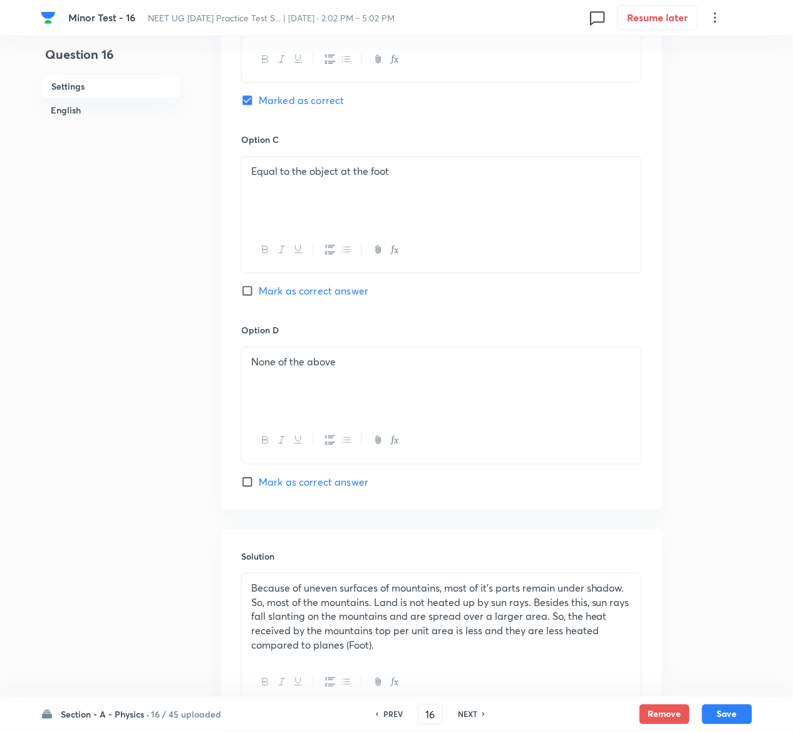
scroll to position [986, 0]
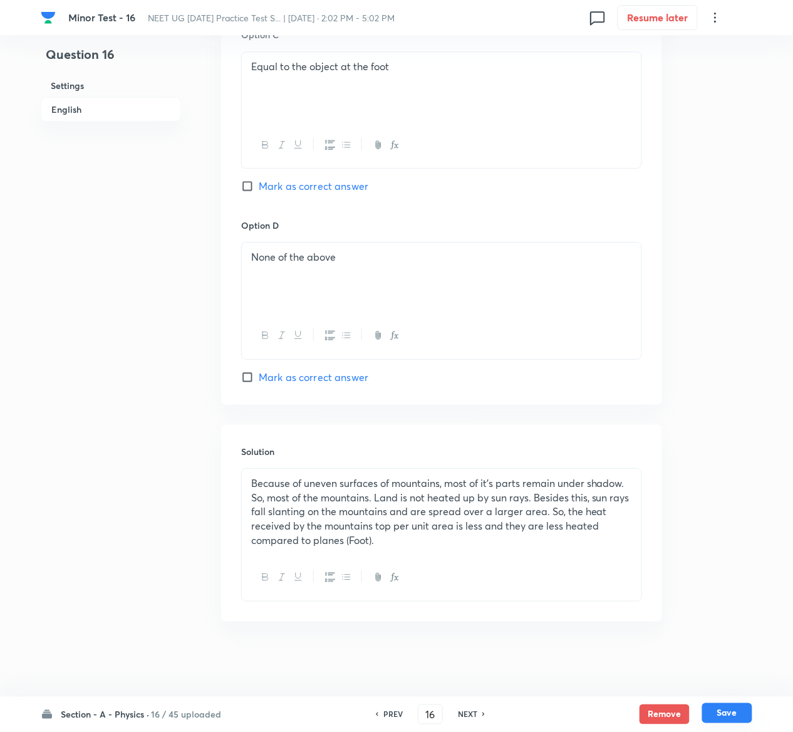
click at [735, 711] on button "Save" at bounding box center [727, 713] width 50 height 20
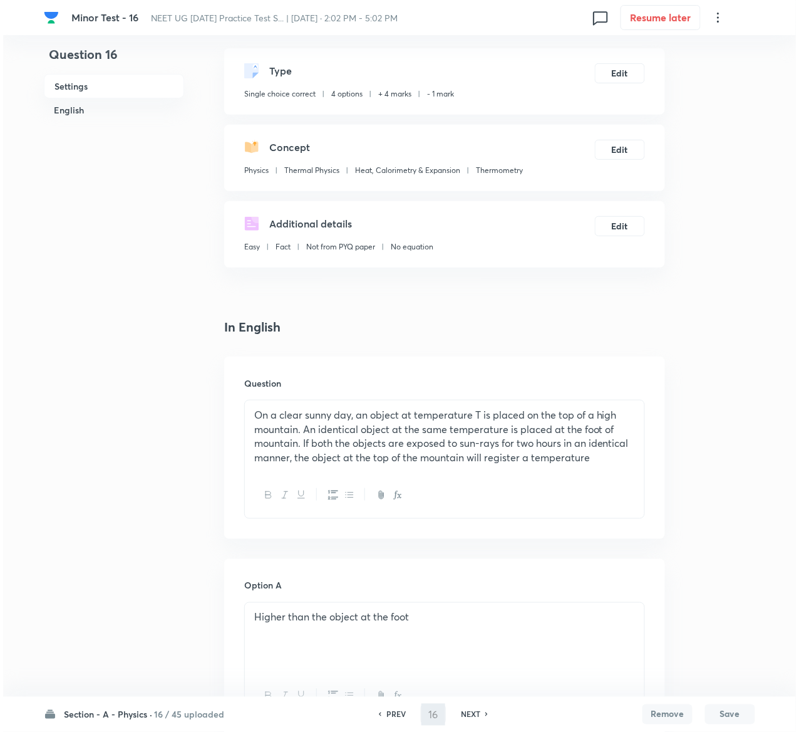
scroll to position [0, 0]
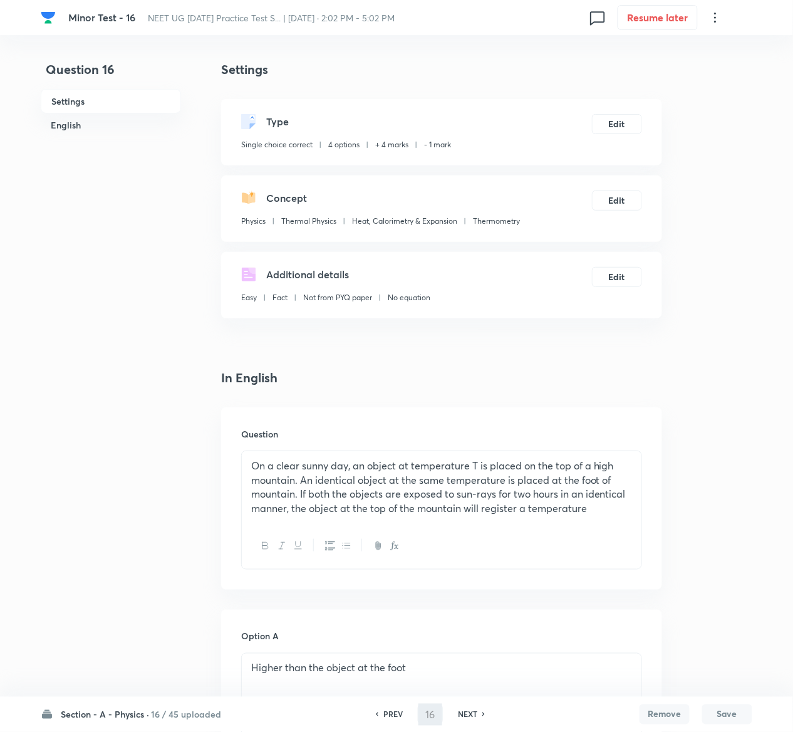
type input "17"
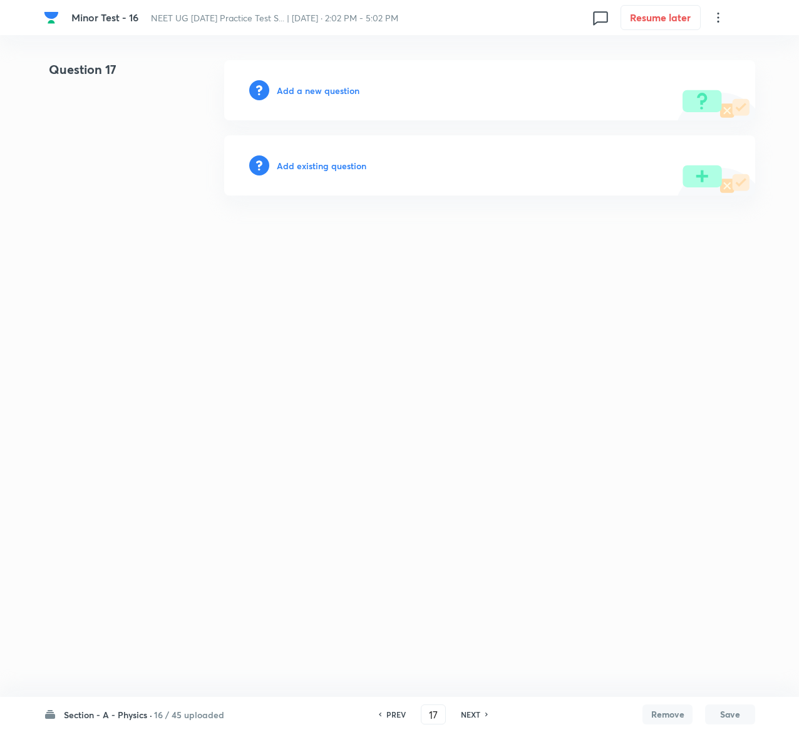
click at [360, 165] on h6 "Add existing question" at bounding box center [322, 165] width 90 height 13
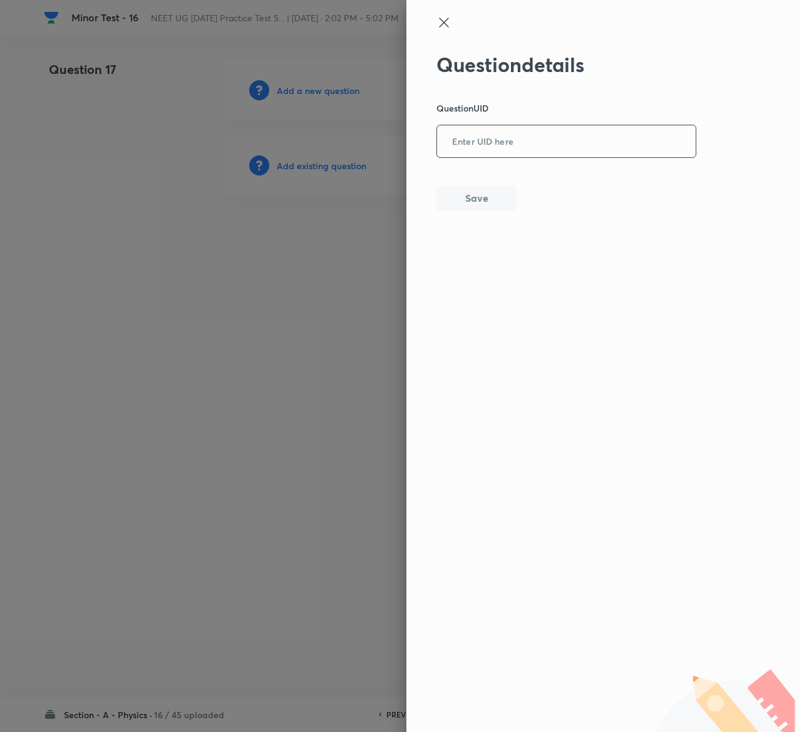
click at [546, 148] on input "text" at bounding box center [566, 142] width 259 height 31
paste input "27126"
click at [546, 148] on input "27126" at bounding box center [566, 142] width 259 height 31
type input "27126"
click at [477, 190] on button "Save" at bounding box center [477, 196] width 80 height 25
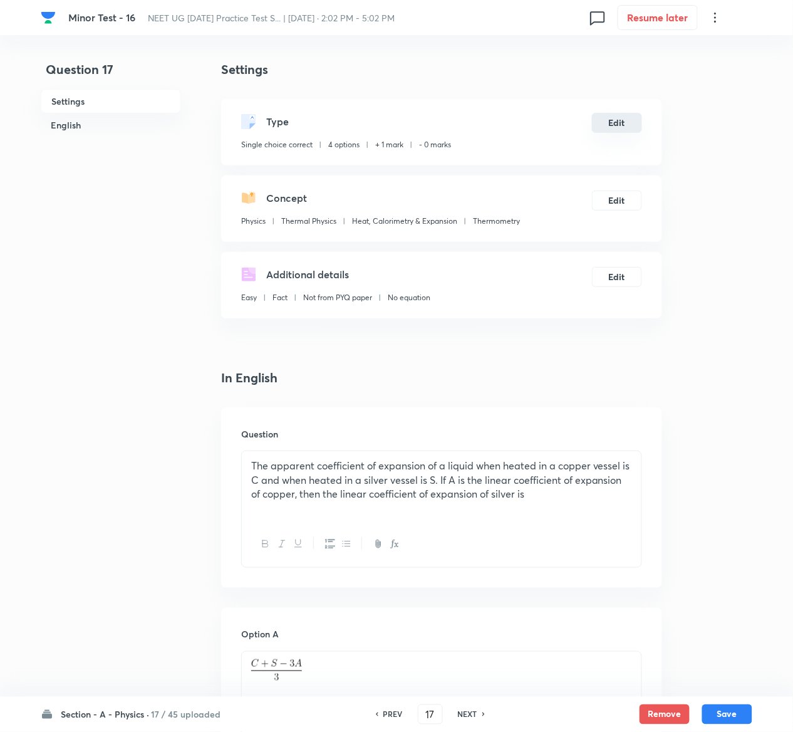
click at [619, 113] on button "Edit" at bounding box center [617, 123] width 50 height 20
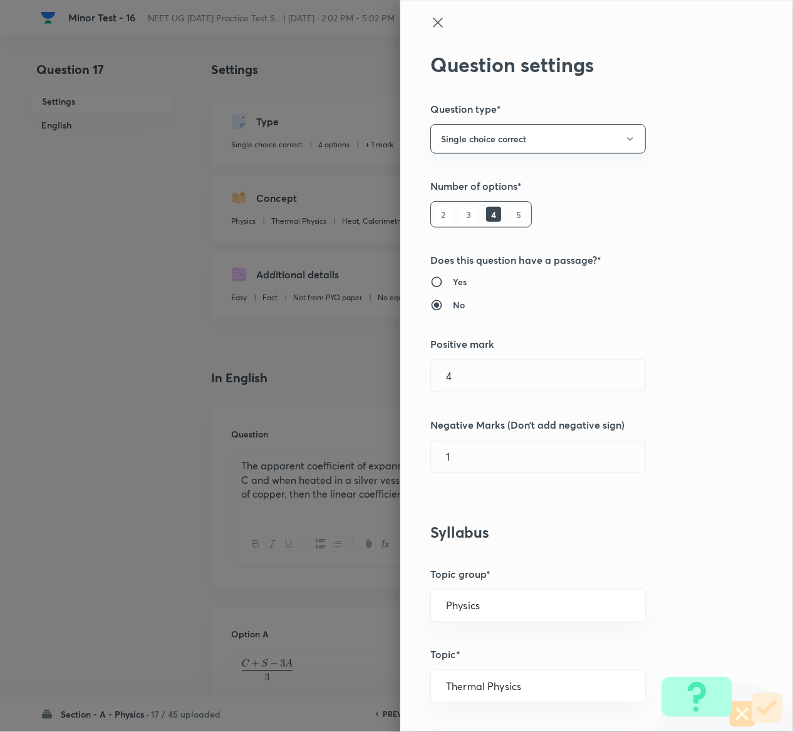
type input "1"
type input "0"
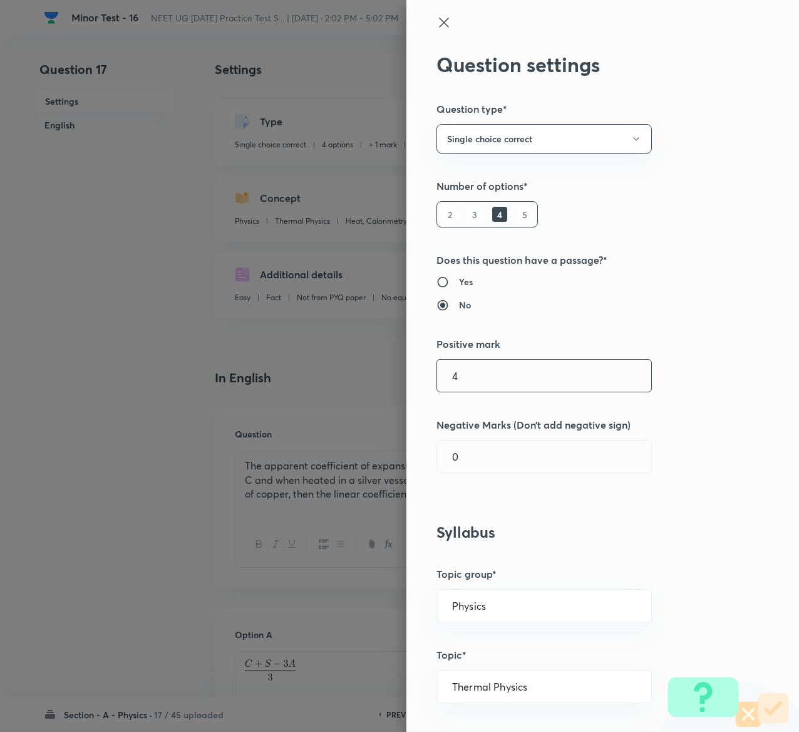
type input "4"
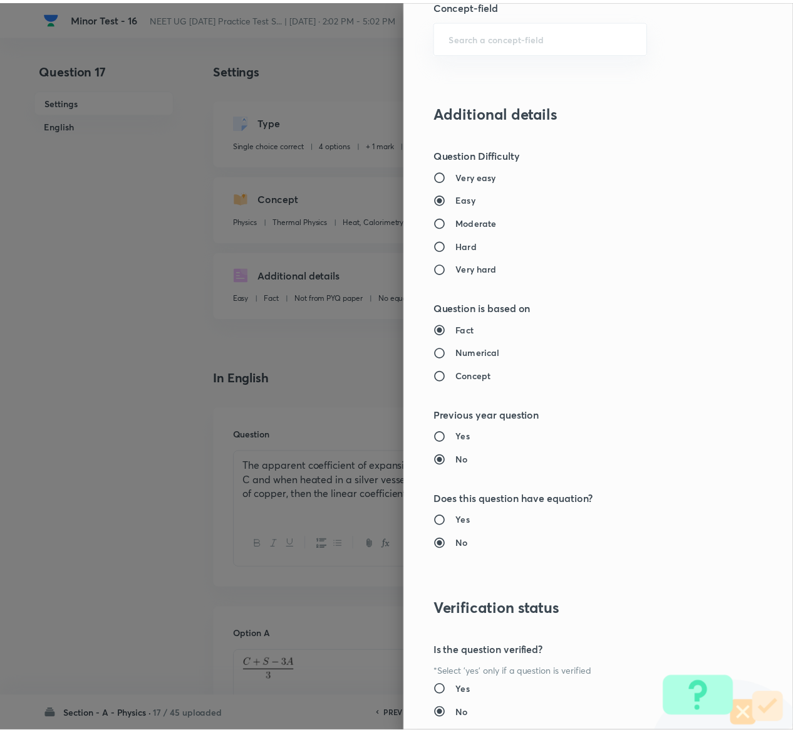
scroll to position [979, 0]
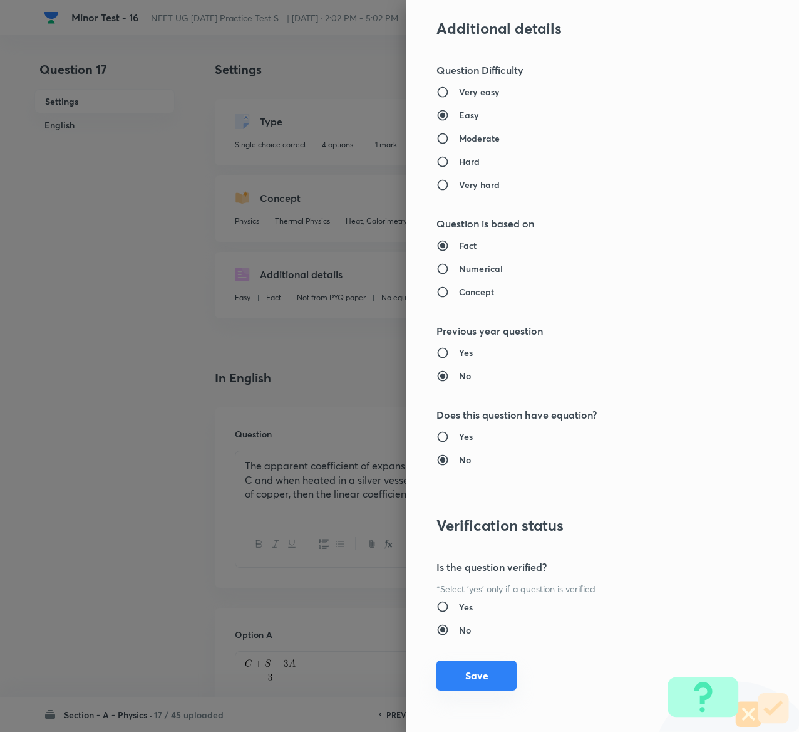
type input "1"
click at [474, 678] on button "Save" at bounding box center [477, 675] width 80 height 30
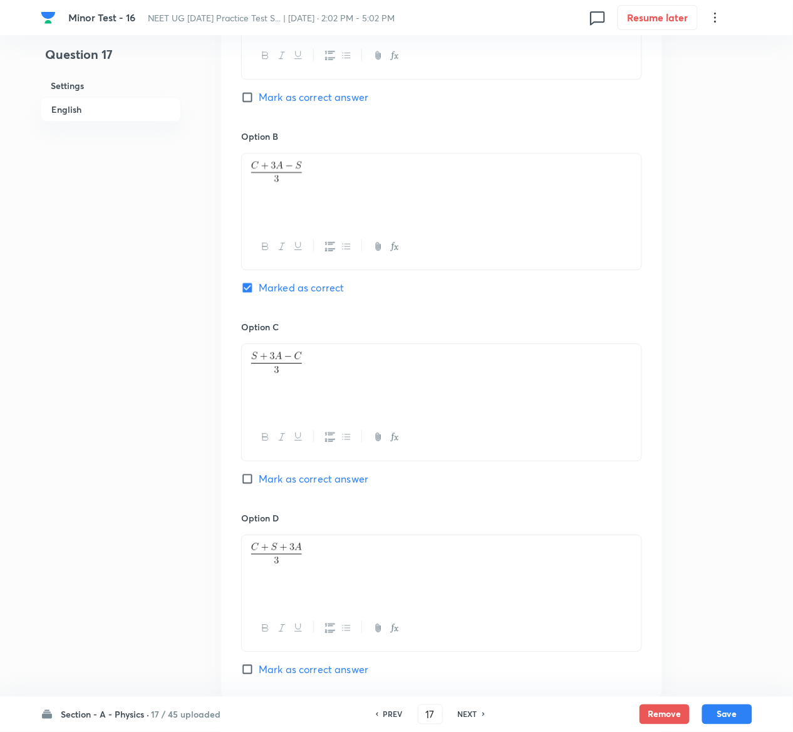
scroll to position [992, 0]
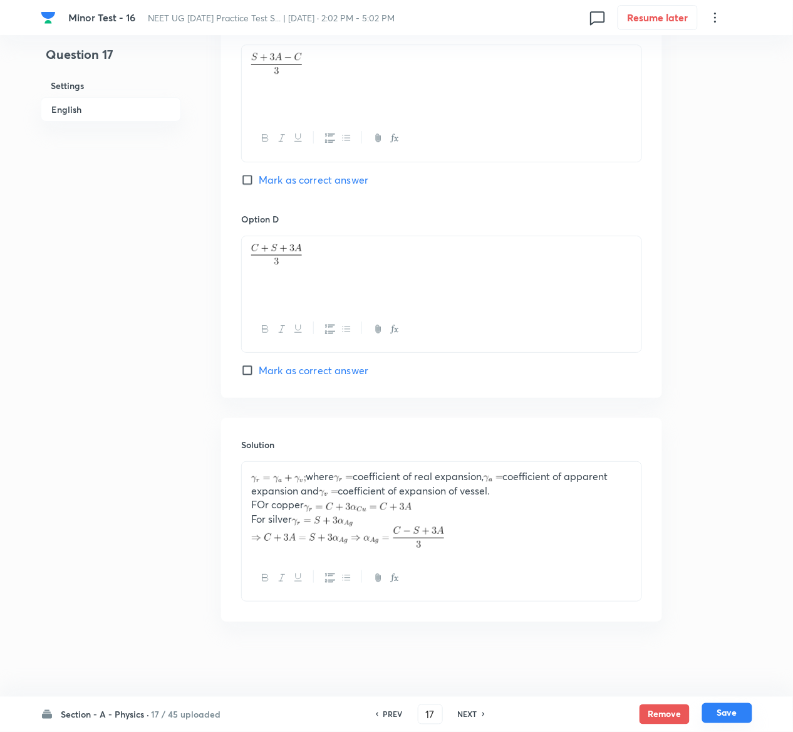
click at [737, 712] on button "Save" at bounding box center [727, 713] width 50 height 20
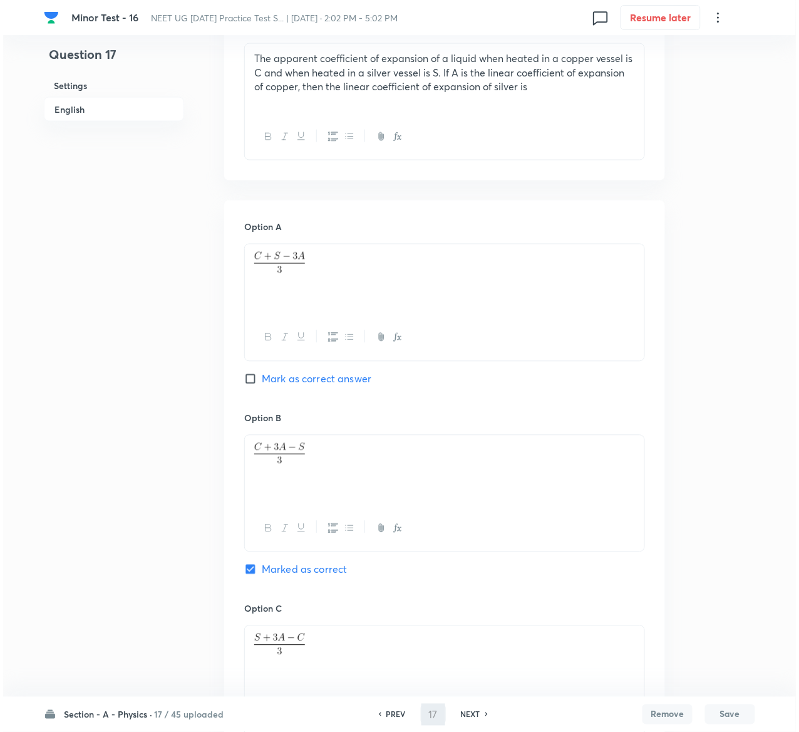
scroll to position [0, 0]
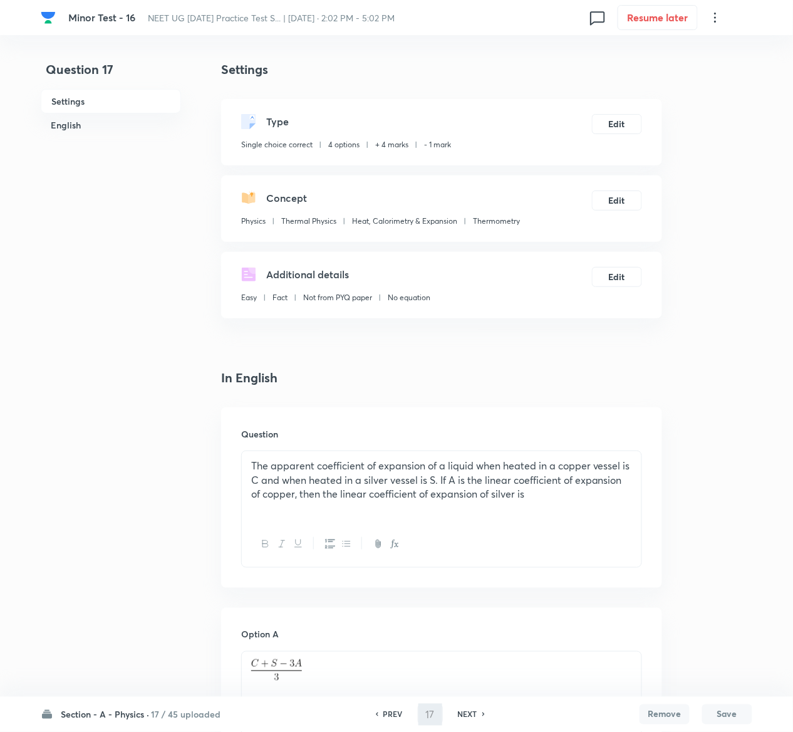
type input "18"
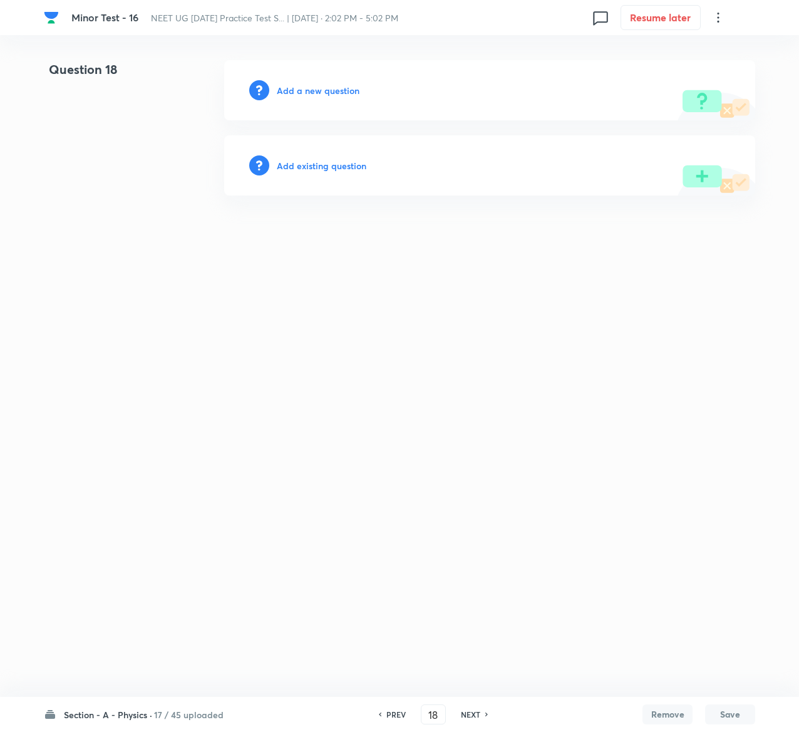
click at [336, 164] on h6 "Add existing question" at bounding box center [322, 165] width 90 height 13
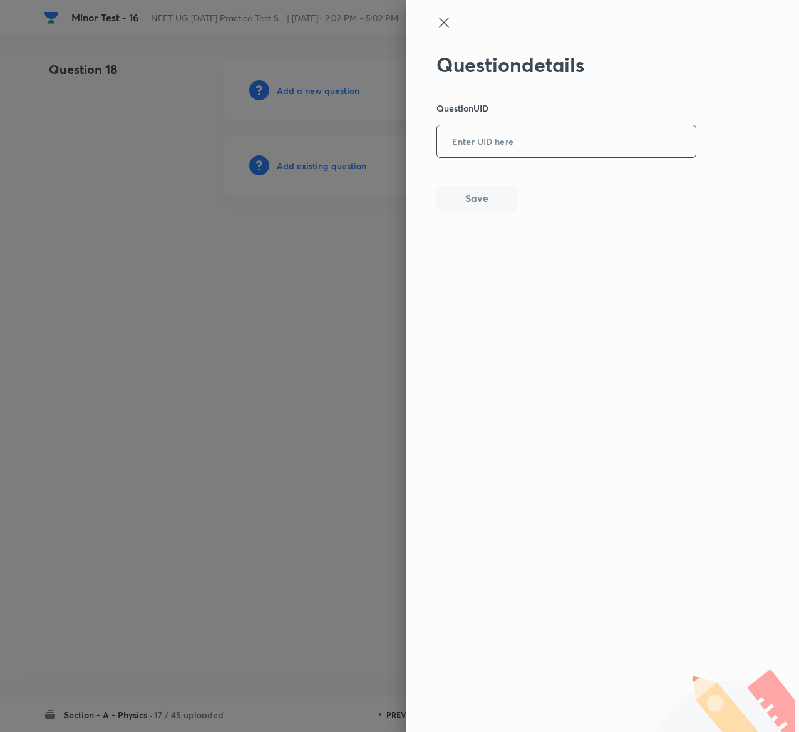
click at [586, 157] on div "​" at bounding box center [567, 141] width 260 height 33
paste input "VVXA5"
type input "VVXA5"
click at [586, 157] on div "VVXA5 ​" at bounding box center [567, 141] width 260 height 33
click at [477, 189] on button "Save" at bounding box center [477, 196] width 80 height 25
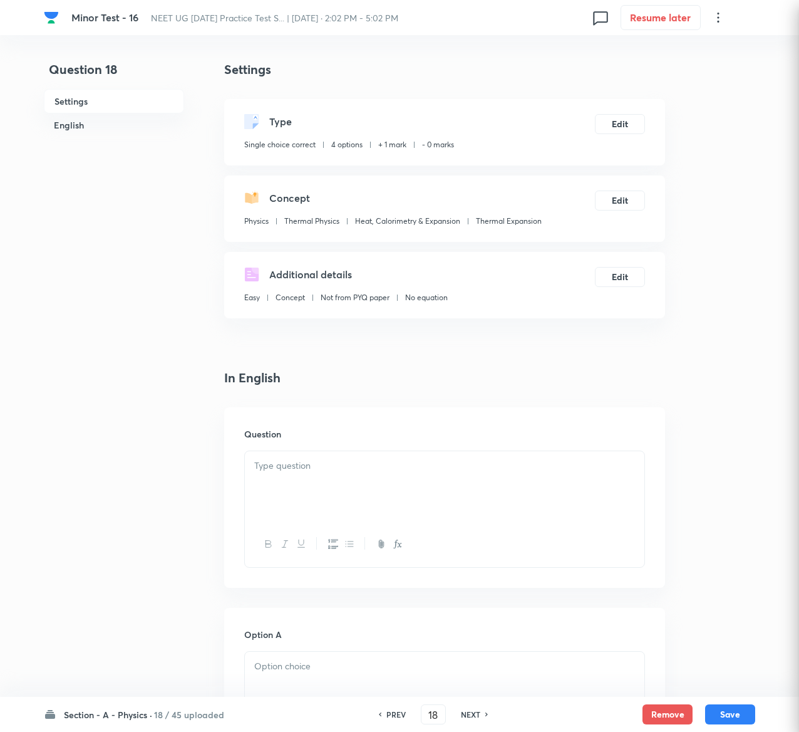
checkbox input "true"
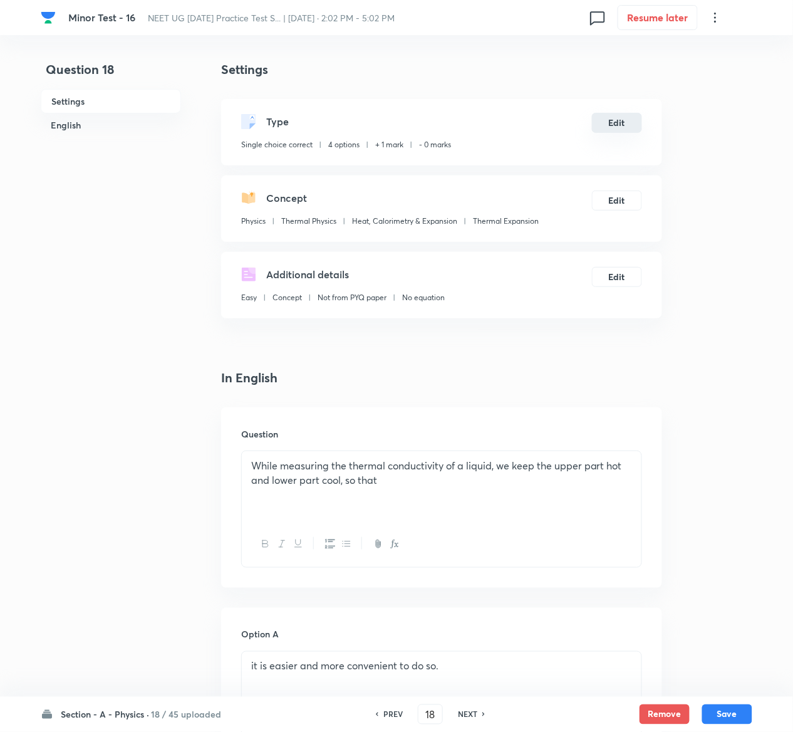
click at [615, 120] on button "Edit" at bounding box center [617, 123] width 50 height 20
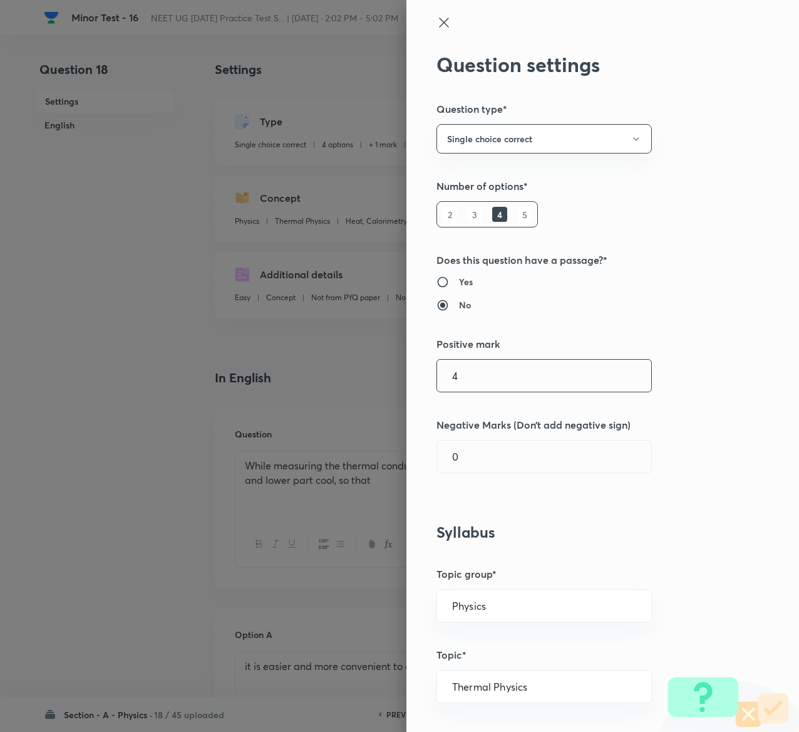
type input "4"
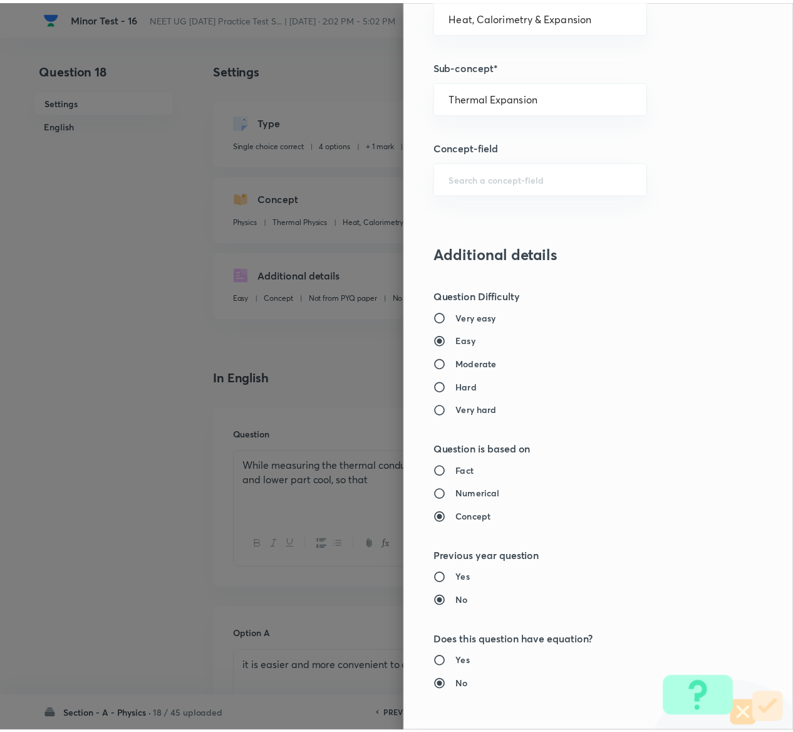
scroll to position [979, 0]
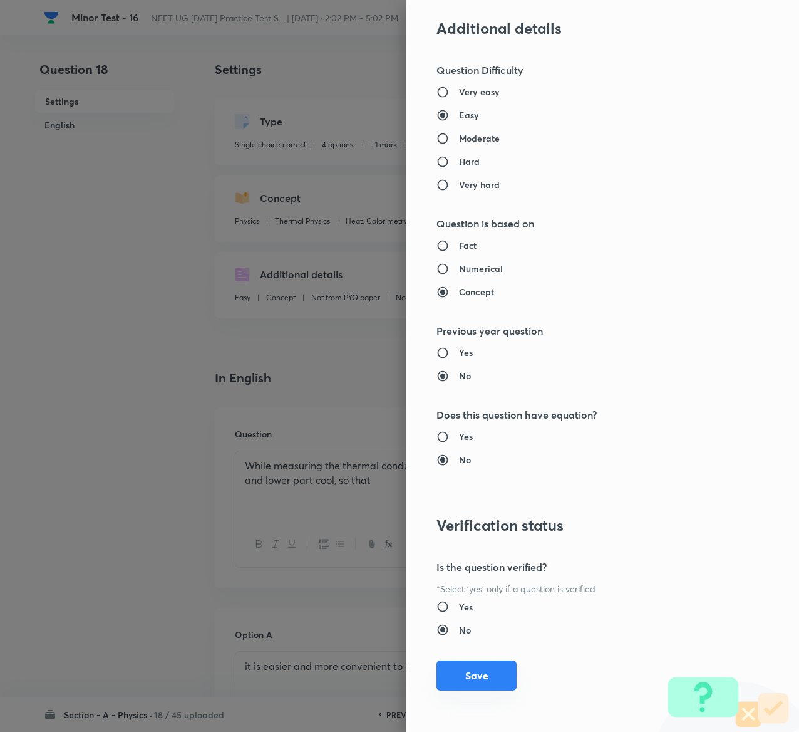
type input "1"
click at [451, 673] on button "Save" at bounding box center [477, 675] width 80 height 30
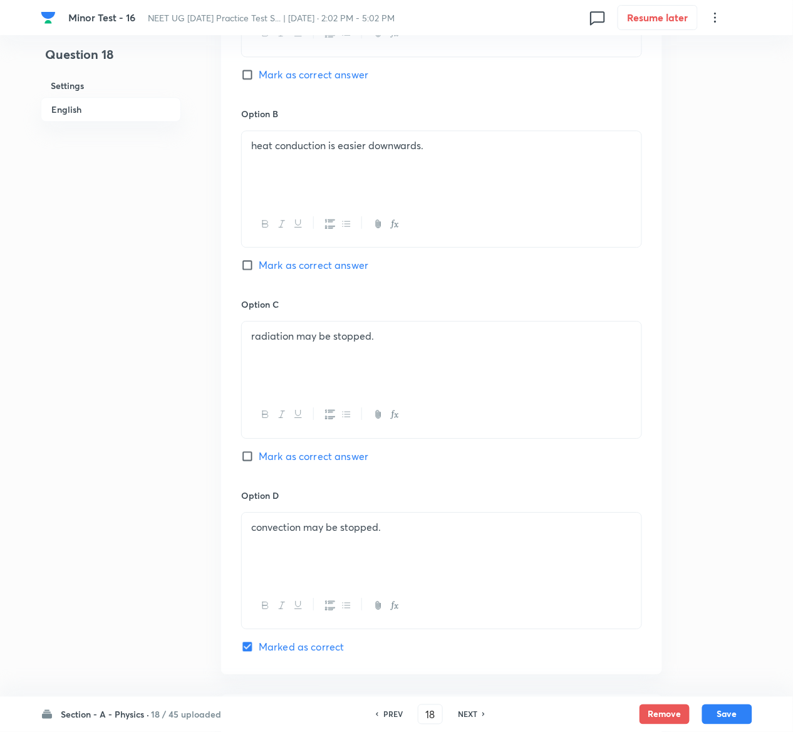
scroll to position [969, 0]
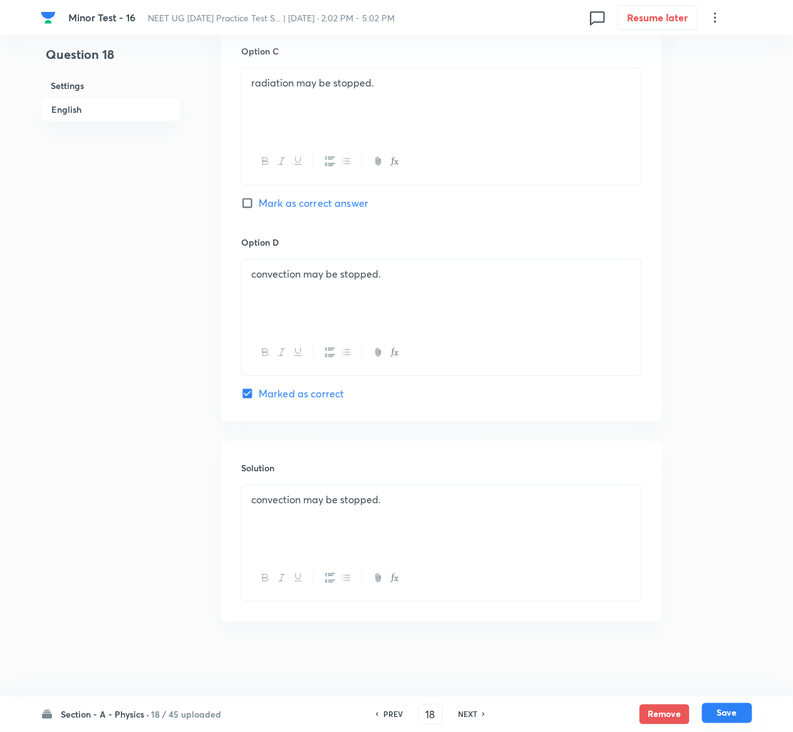
click at [732, 712] on button "Save" at bounding box center [727, 713] width 50 height 20
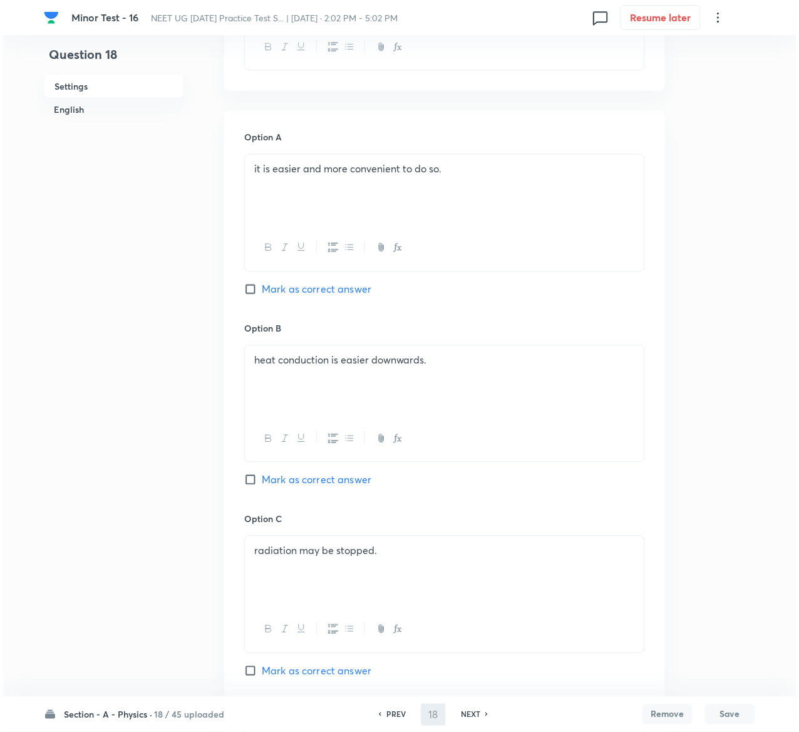
scroll to position [0, 0]
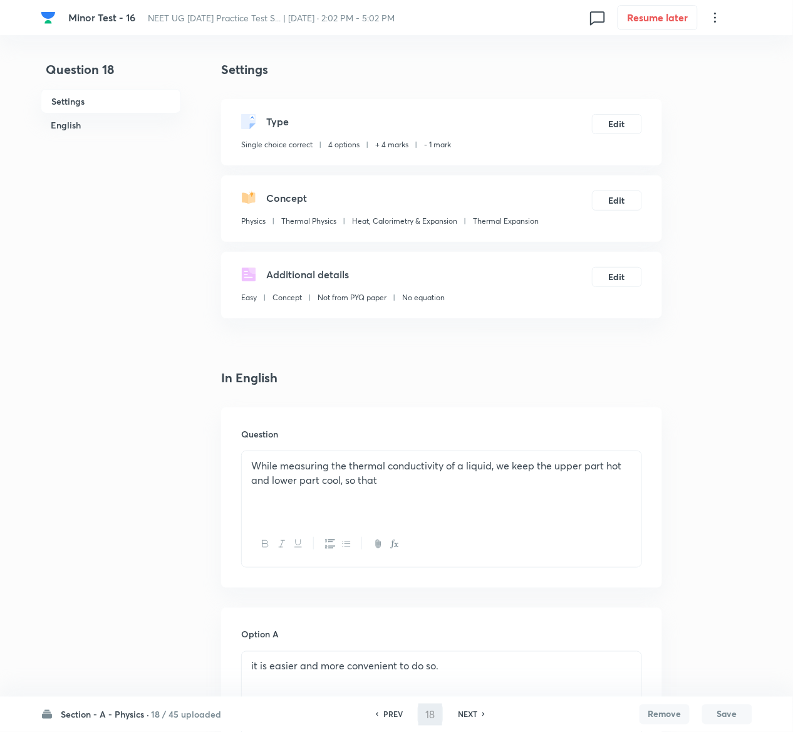
type input "19"
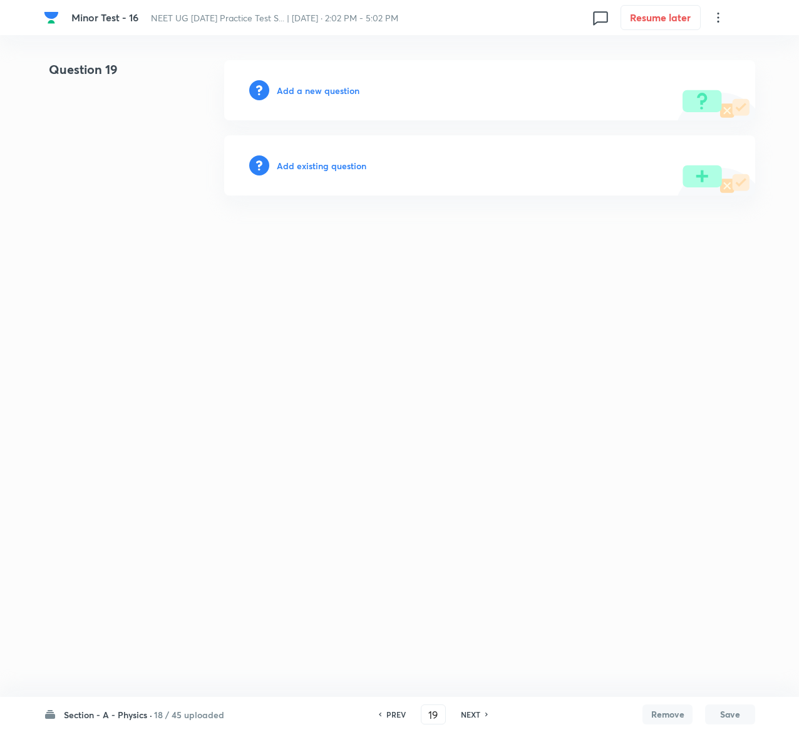
click at [335, 169] on h6 "Add existing question" at bounding box center [322, 165] width 90 height 13
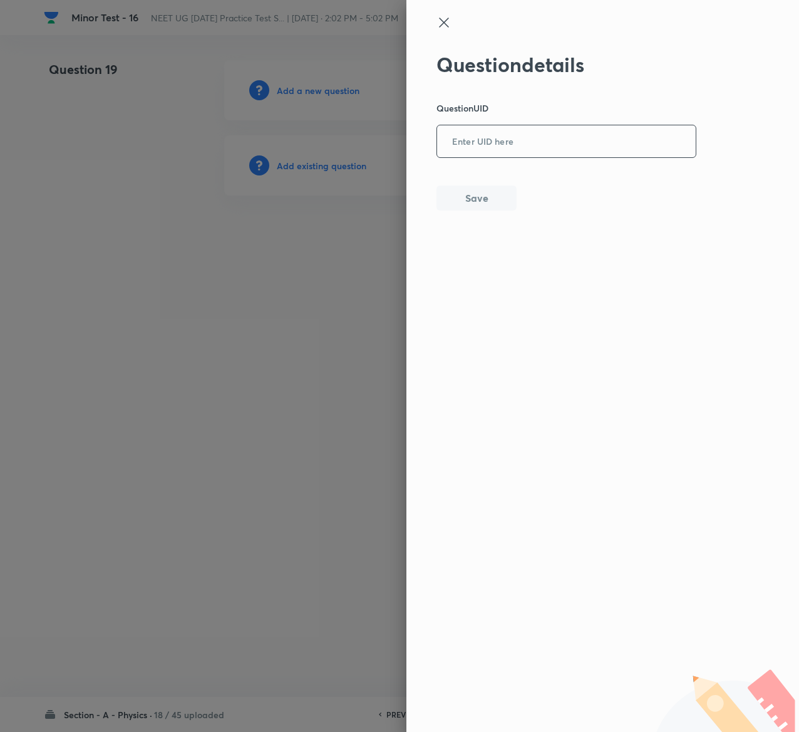
click at [492, 152] on input "text" at bounding box center [566, 142] width 259 height 31
paste input "HL2LT"
click at [492, 152] on input "HL2LT" at bounding box center [566, 142] width 259 height 31
type input "HL2LT"
click at [475, 195] on button "Save" at bounding box center [477, 196] width 80 height 25
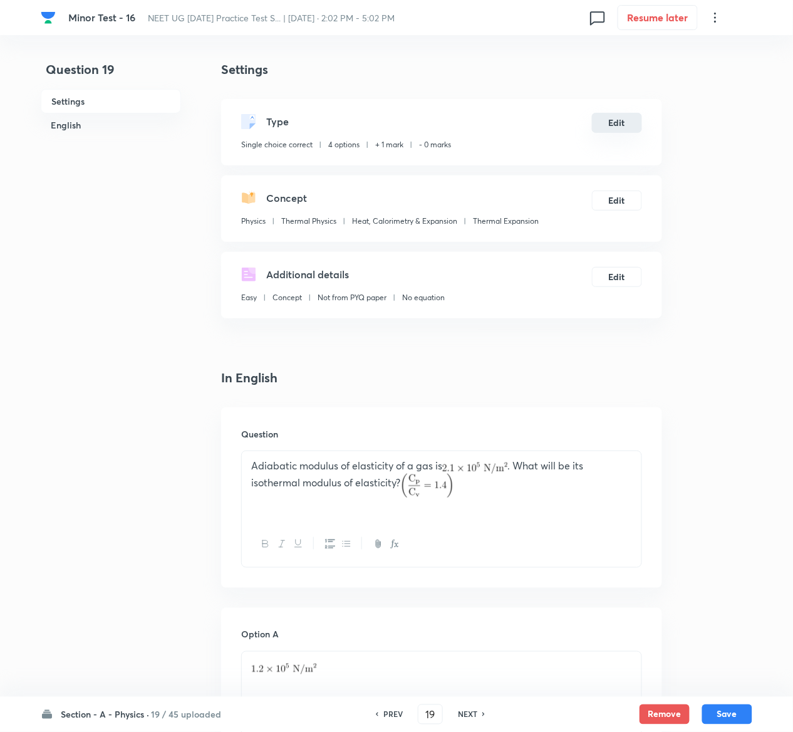
click at [623, 125] on button "Edit" at bounding box center [617, 123] width 50 height 20
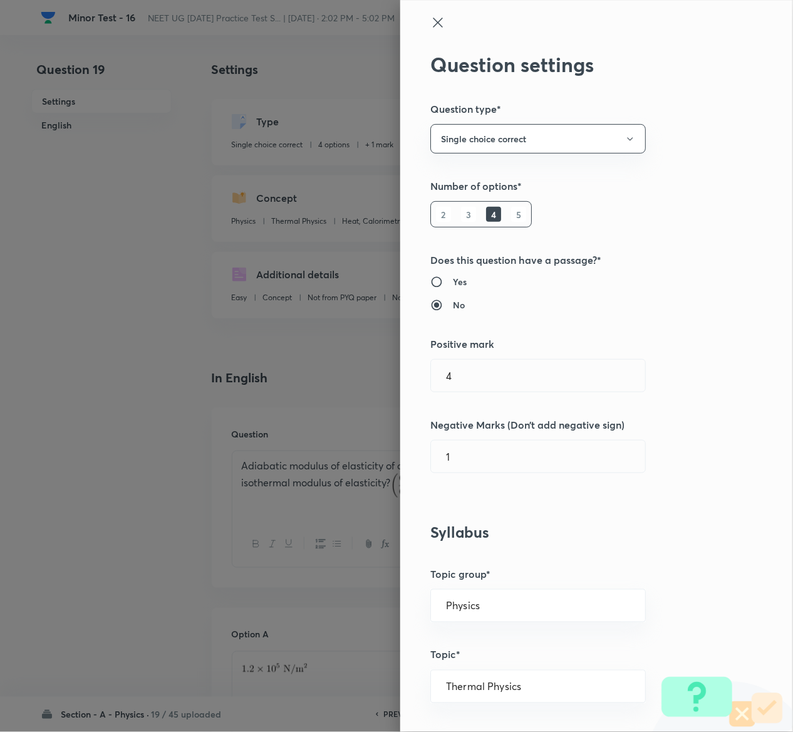
type input "1"
type input "0"
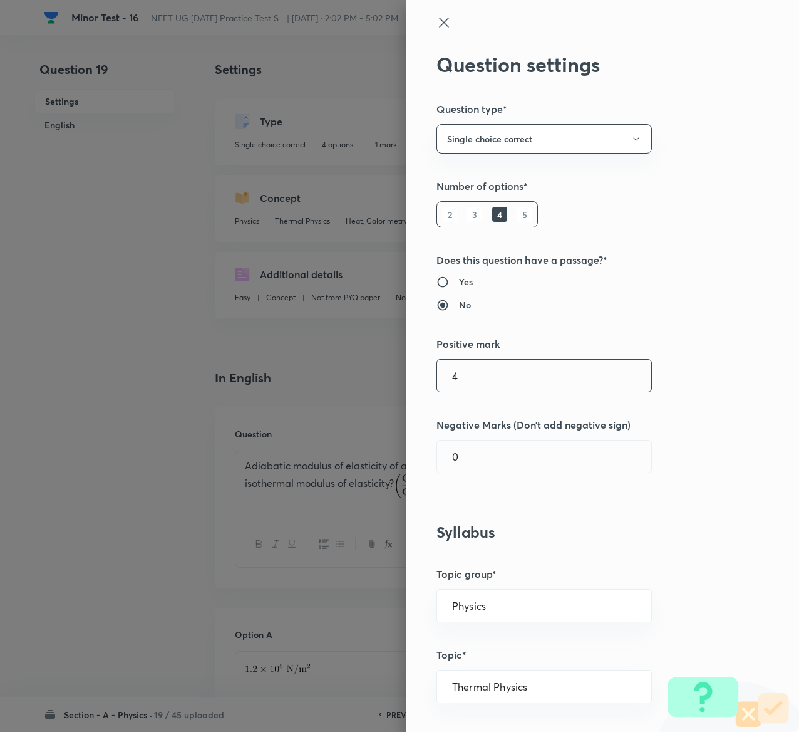
type input "4"
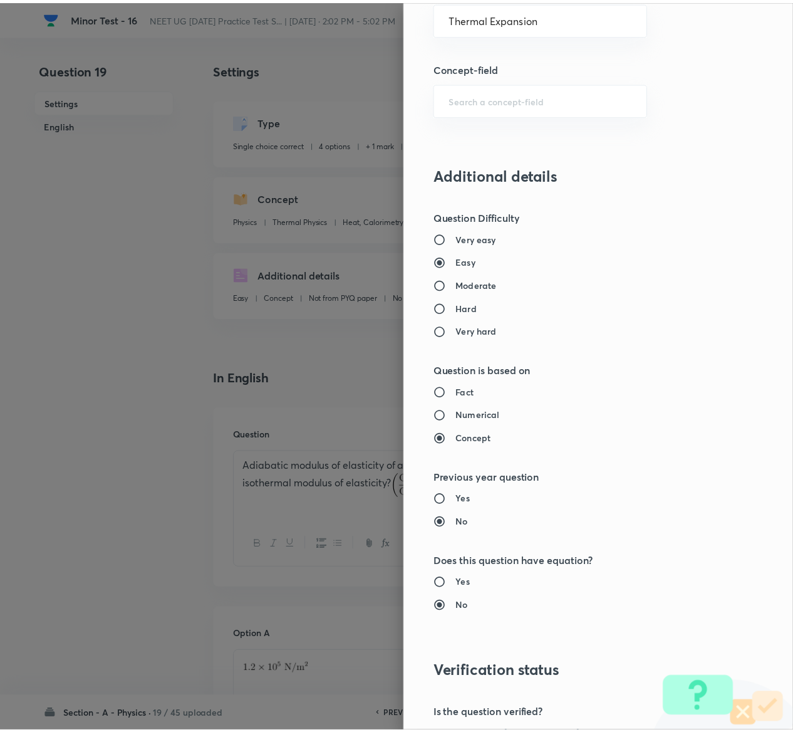
scroll to position [979, 0]
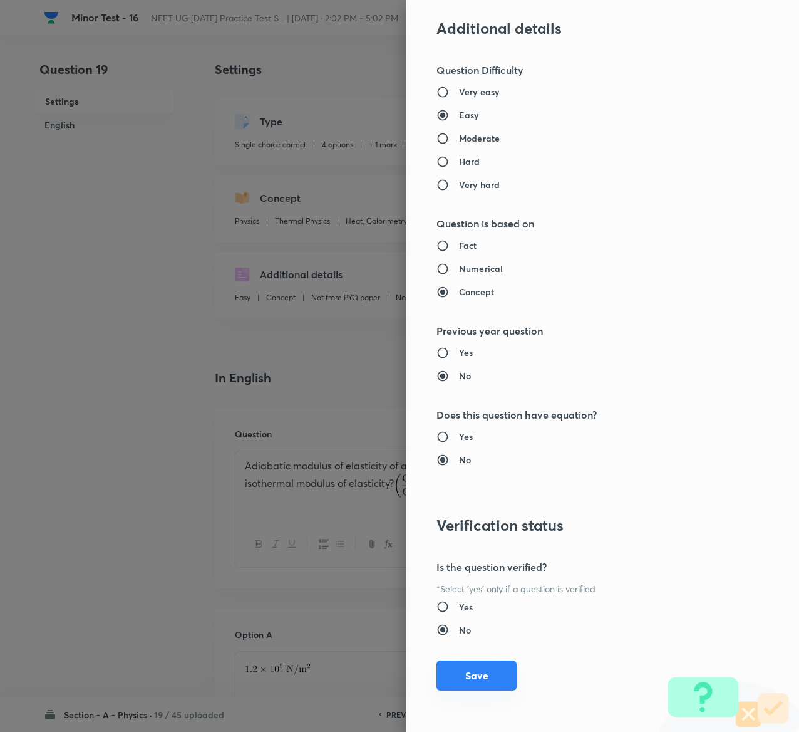
type input "1"
click at [452, 678] on button "Save" at bounding box center [477, 675] width 80 height 30
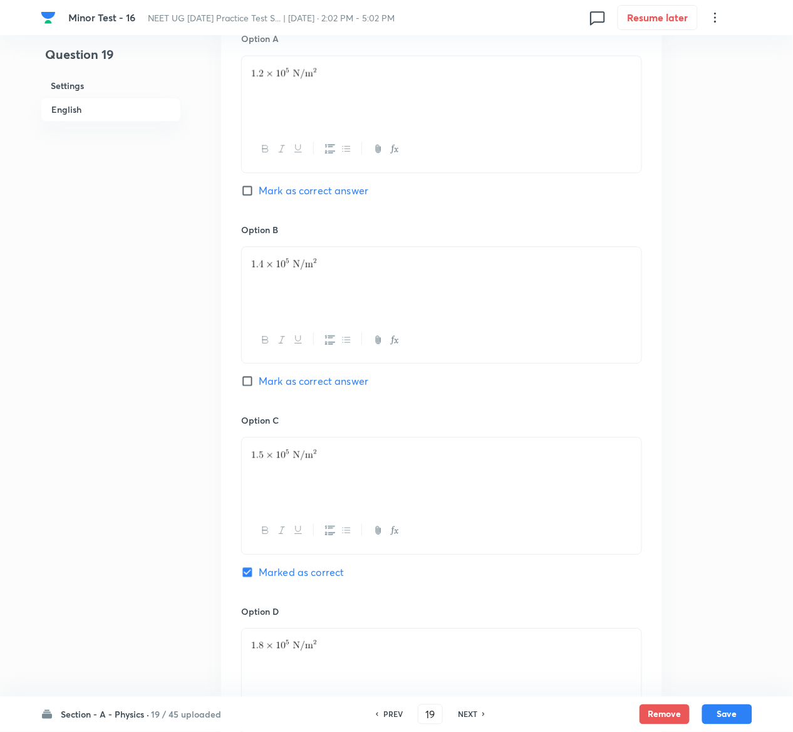
scroll to position [969, 0]
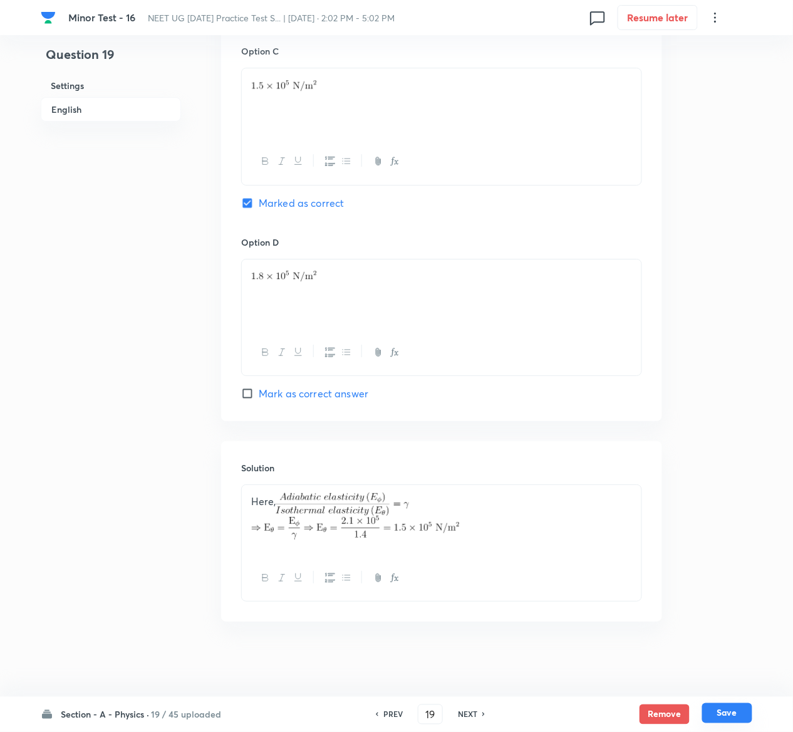
click at [736, 714] on button "Save" at bounding box center [727, 713] width 50 height 20
type input "20"
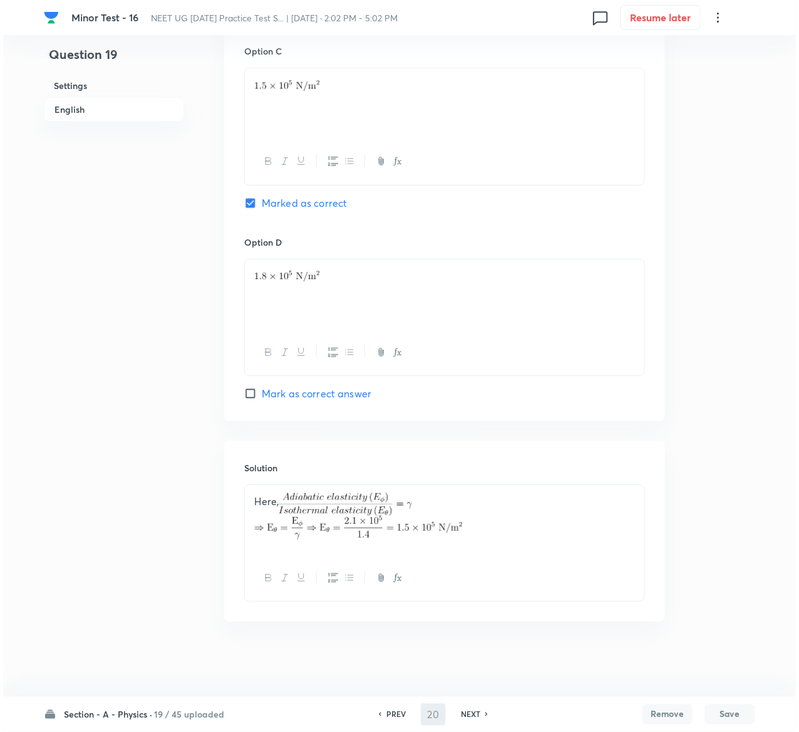
scroll to position [0, 0]
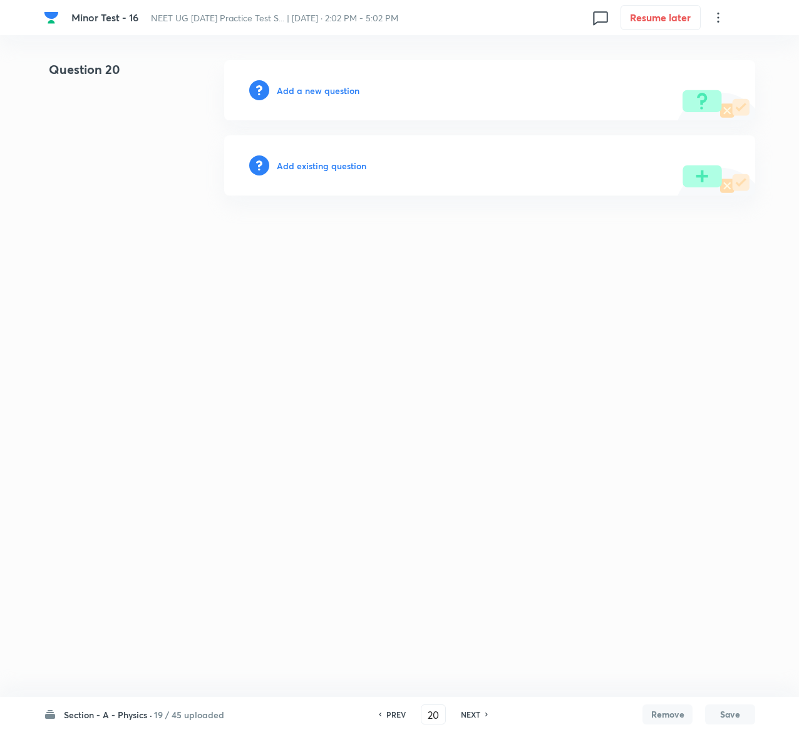
click at [319, 157] on div "Add existing question" at bounding box center [489, 165] width 531 height 60
click at [321, 163] on h6 "Add existing question" at bounding box center [322, 165] width 90 height 13
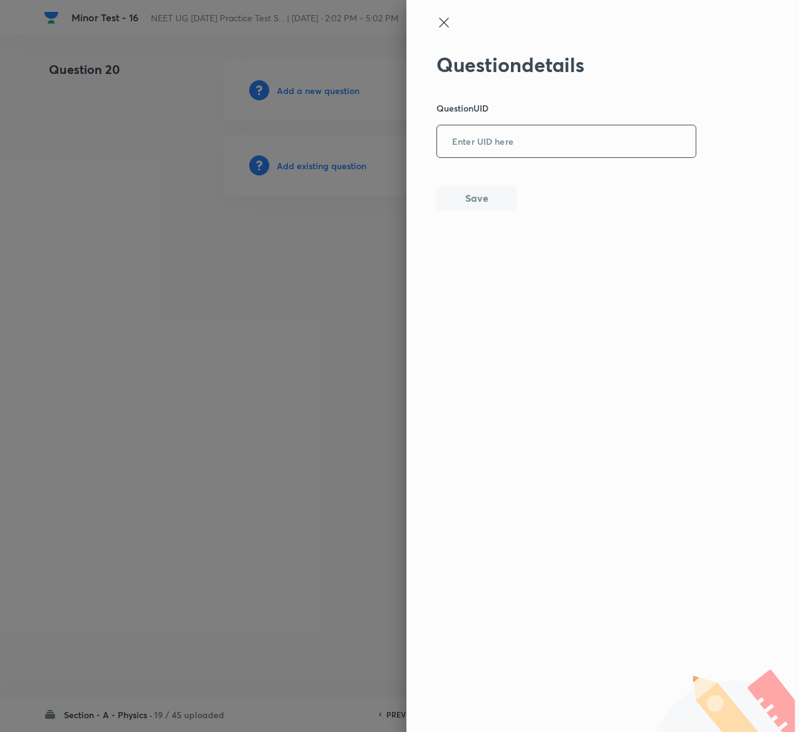
click at [629, 148] on input "text" at bounding box center [566, 142] width 259 height 31
paste input "BFHNC"
type input "BFHNC"
click at [489, 197] on button "Save" at bounding box center [477, 196] width 80 height 25
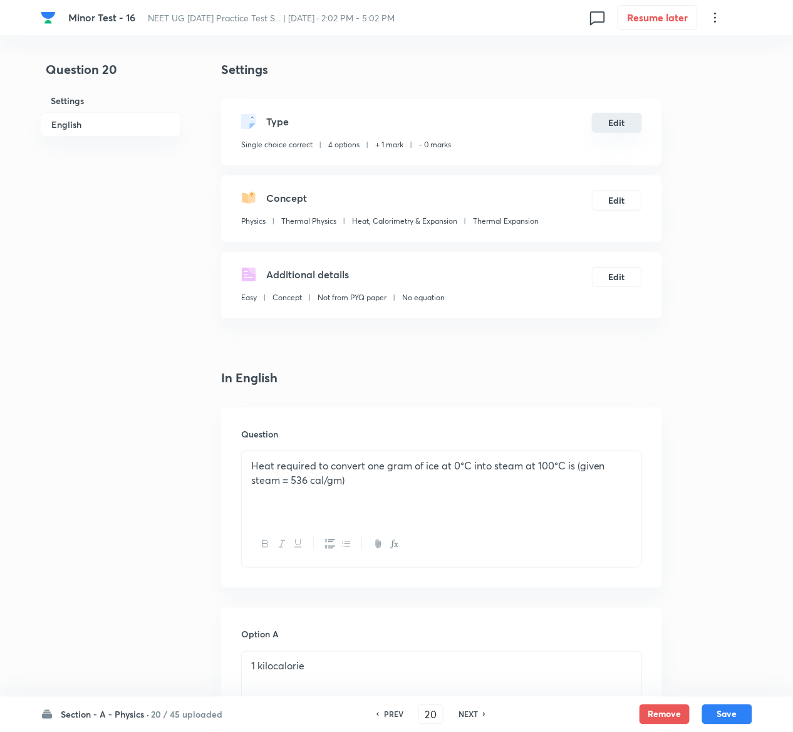
click at [613, 119] on button "Edit" at bounding box center [617, 123] width 50 height 20
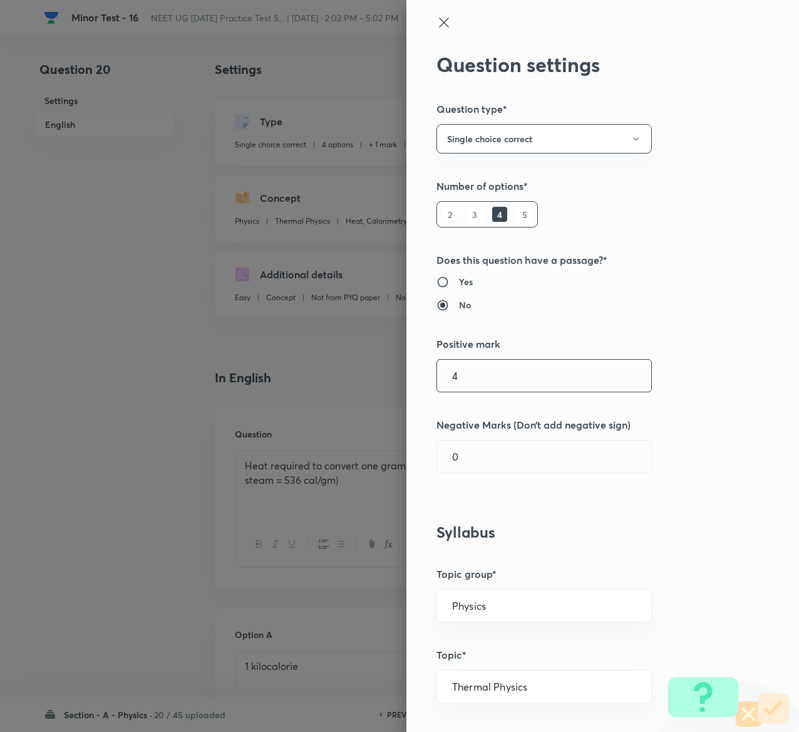
type input "4"
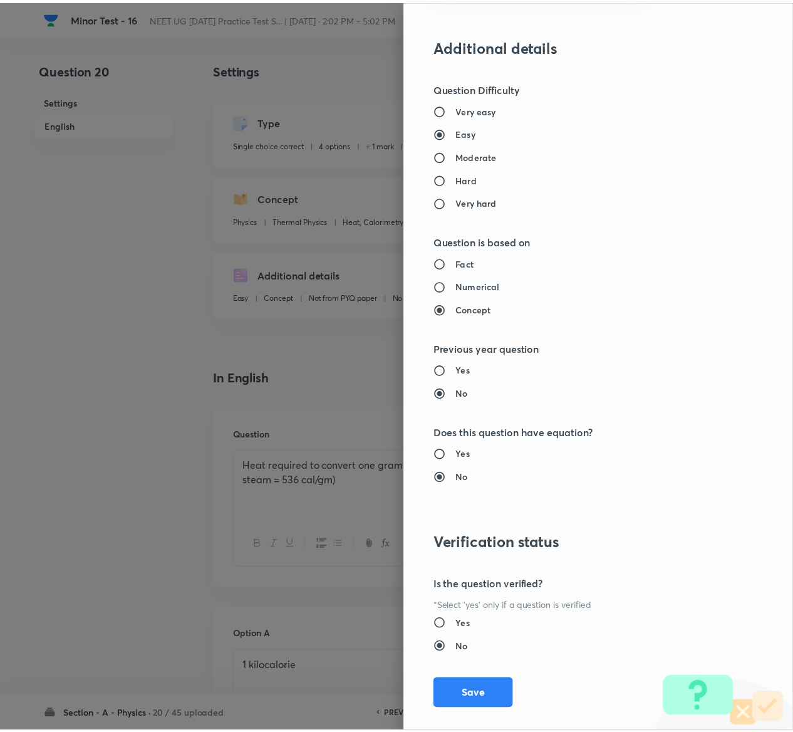
scroll to position [979, 0]
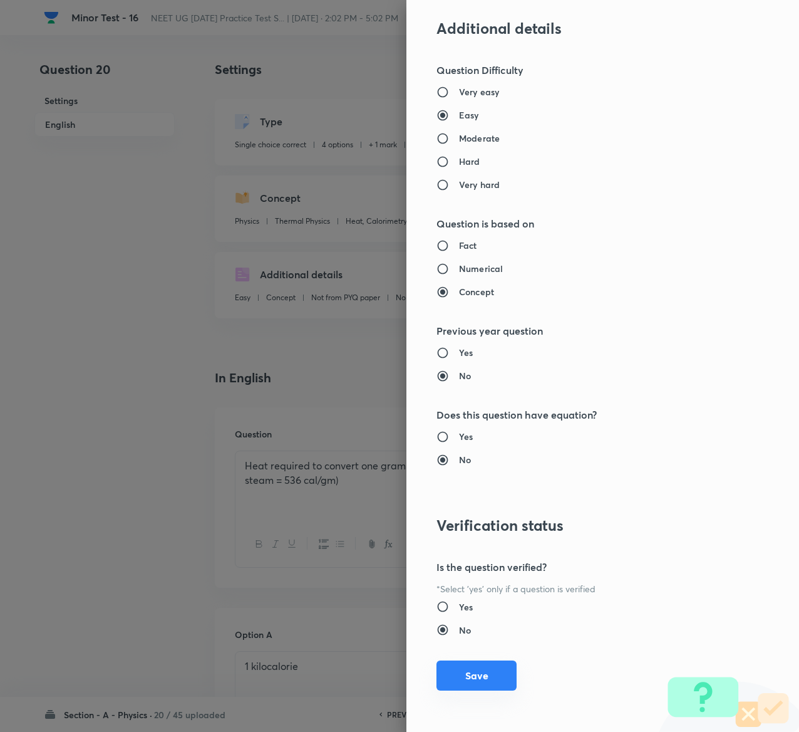
type input "1"
click at [470, 672] on button "Save" at bounding box center [477, 675] width 80 height 30
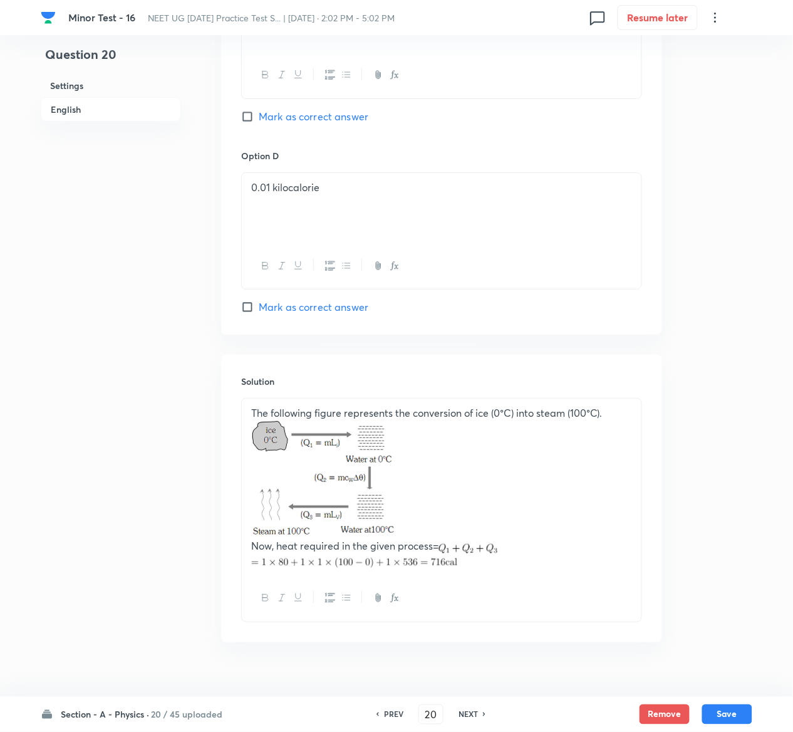
scroll to position [1075, 0]
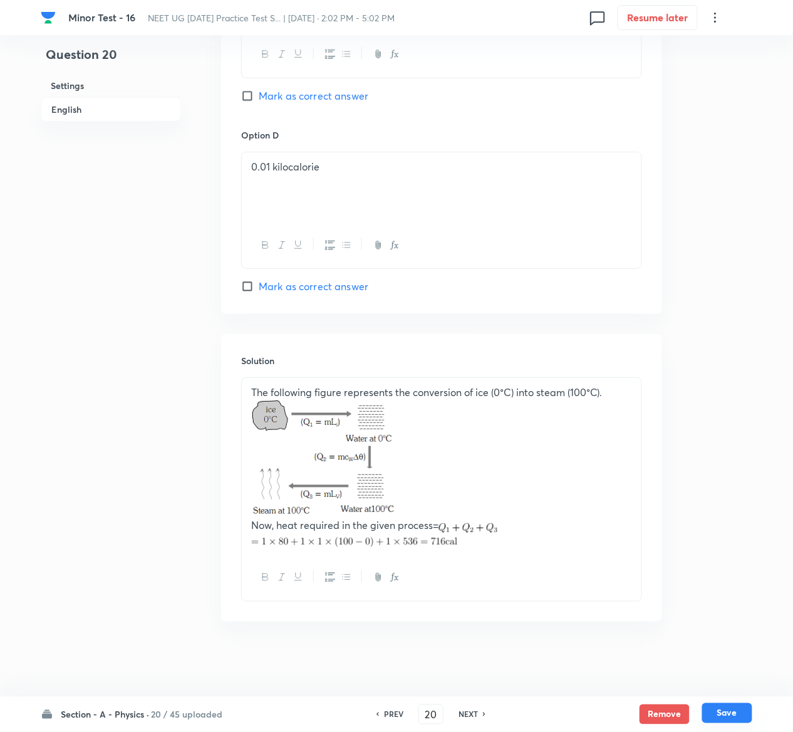
click at [737, 713] on button "Save" at bounding box center [727, 713] width 50 height 20
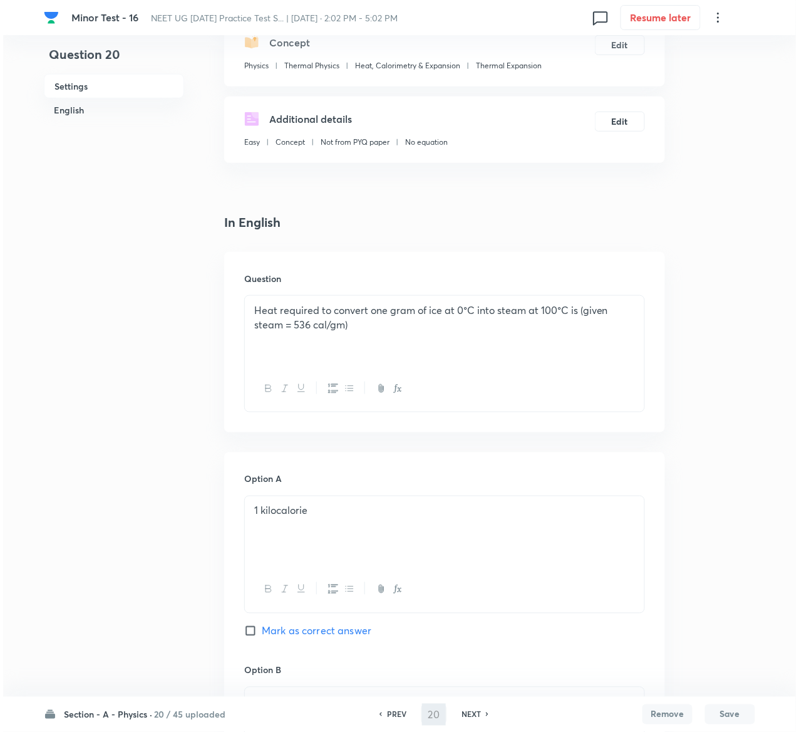
scroll to position [0, 0]
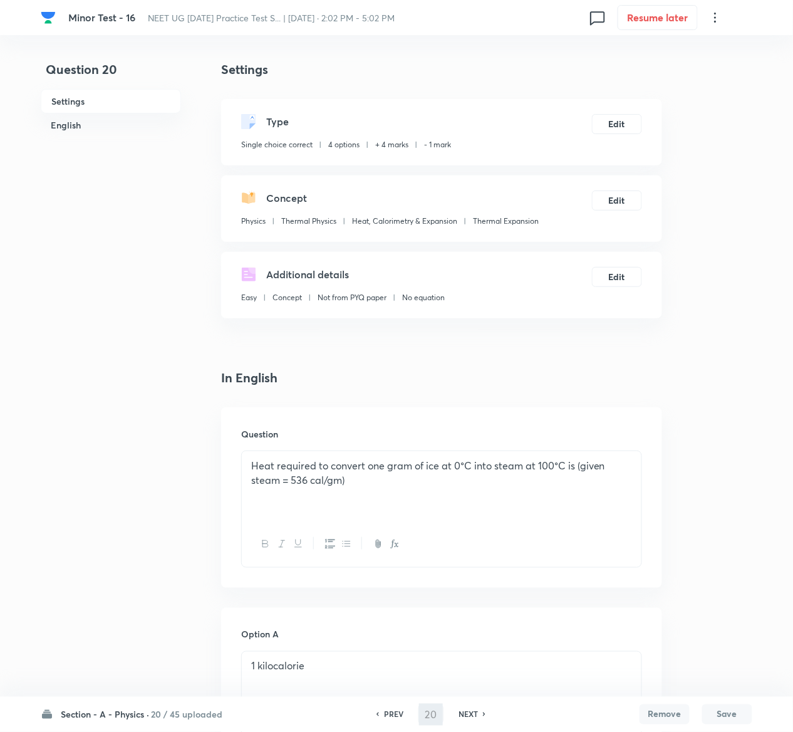
type input "21"
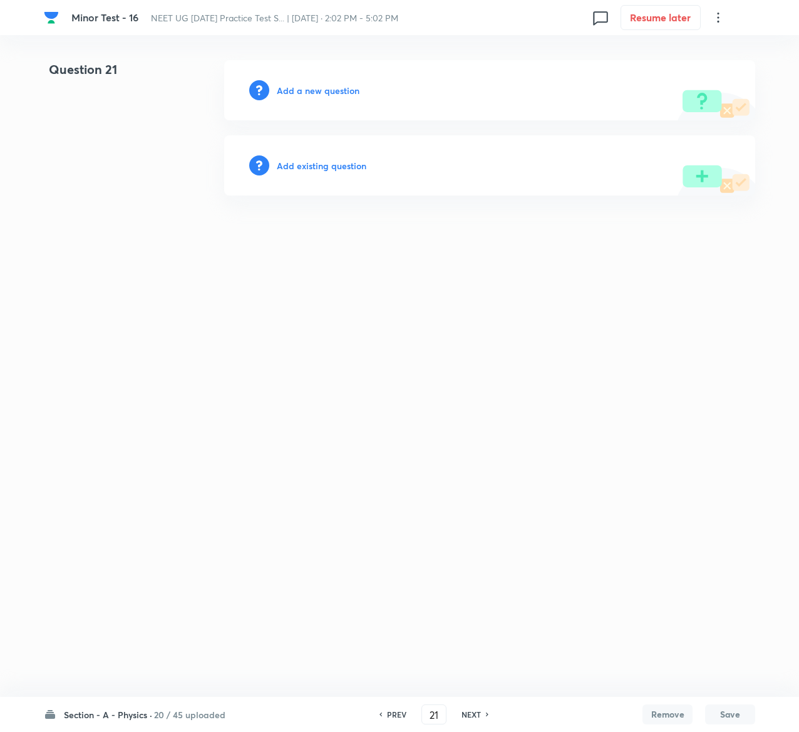
click at [341, 163] on h6 "Add existing question" at bounding box center [322, 165] width 90 height 13
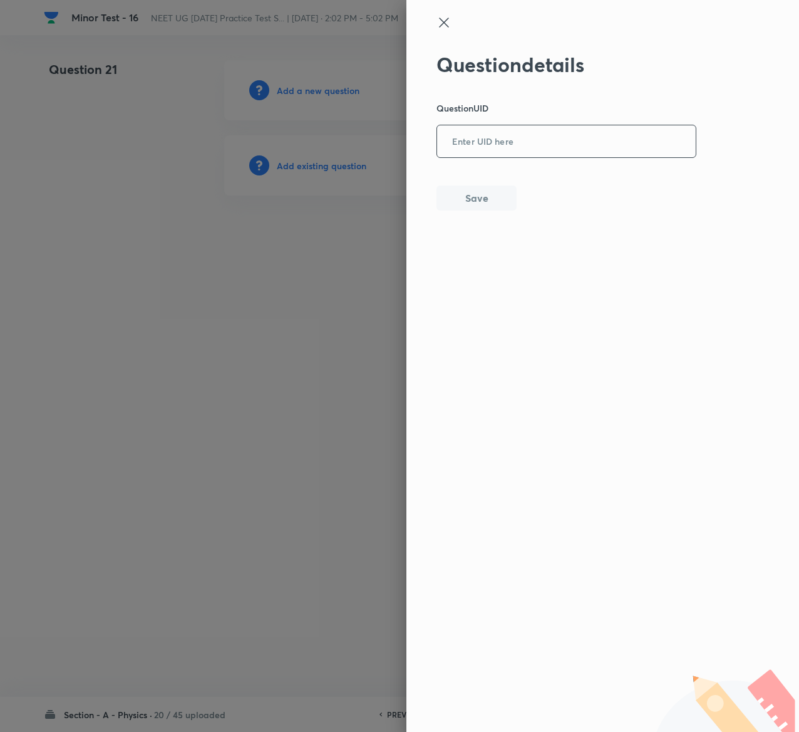
click at [596, 142] on input "text" at bounding box center [566, 142] width 259 height 31
paste input "E7W5C"
click at [596, 142] on input "E7W5C" at bounding box center [566, 142] width 259 height 31
type input "E7W5C"
click at [484, 199] on button "Save" at bounding box center [477, 196] width 80 height 25
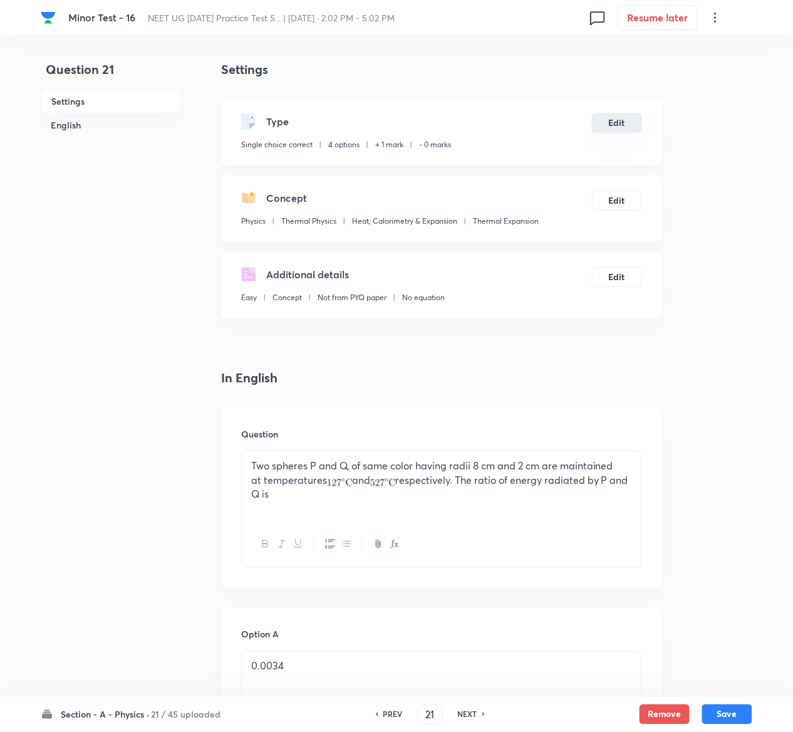
click at [614, 122] on button "Edit" at bounding box center [617, 123] width 50 height 20
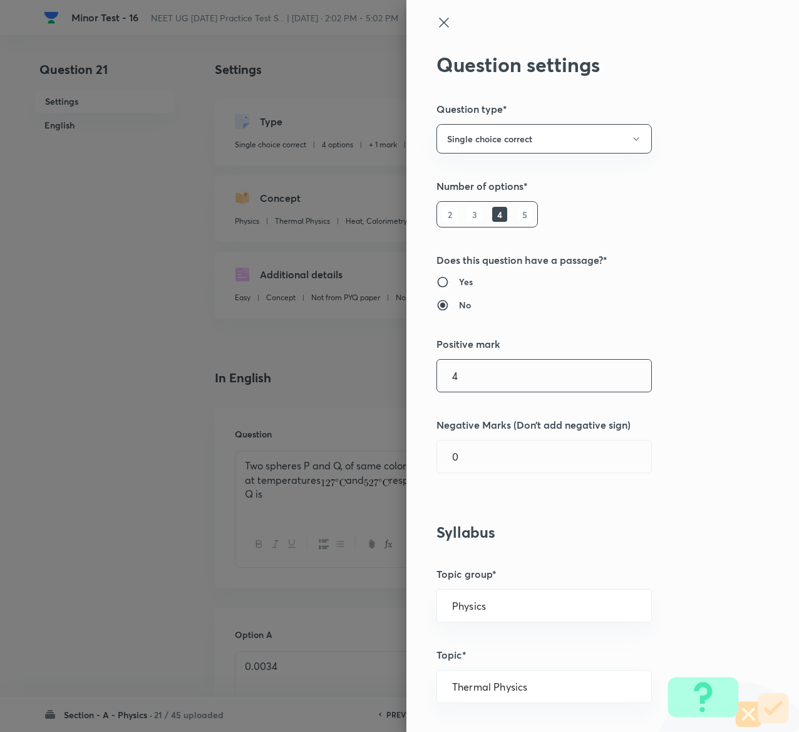
type input "4"
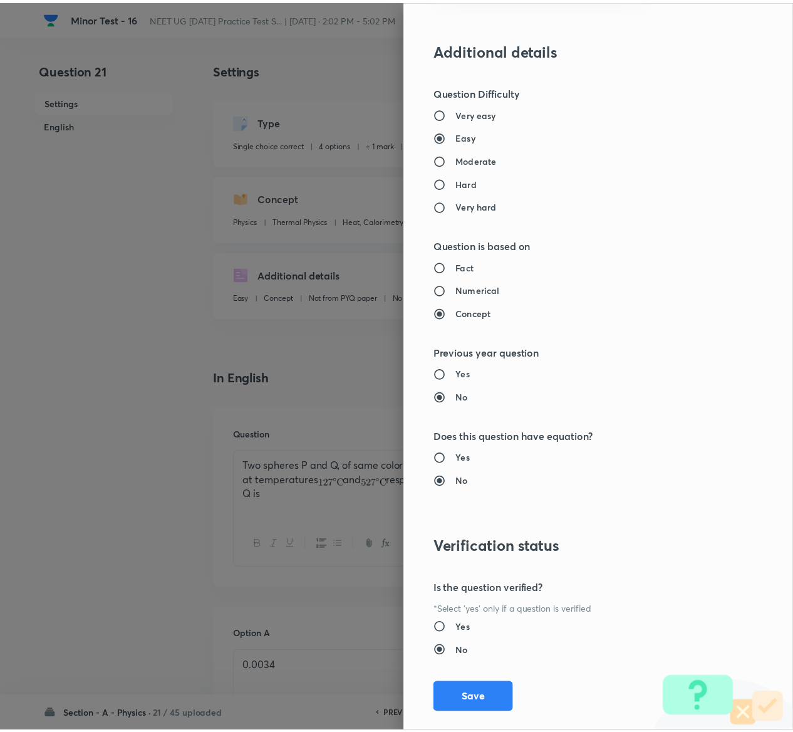
scroll to position [979, 0]
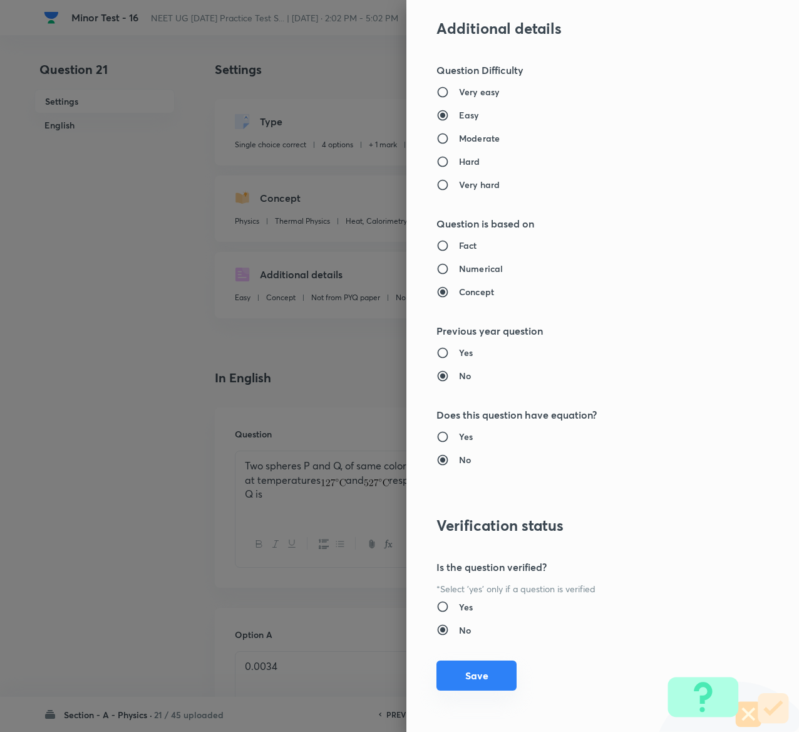
type input "1"
click at [464, 666] on button "Save" at bounding box center [477, 675] width 80 height 30
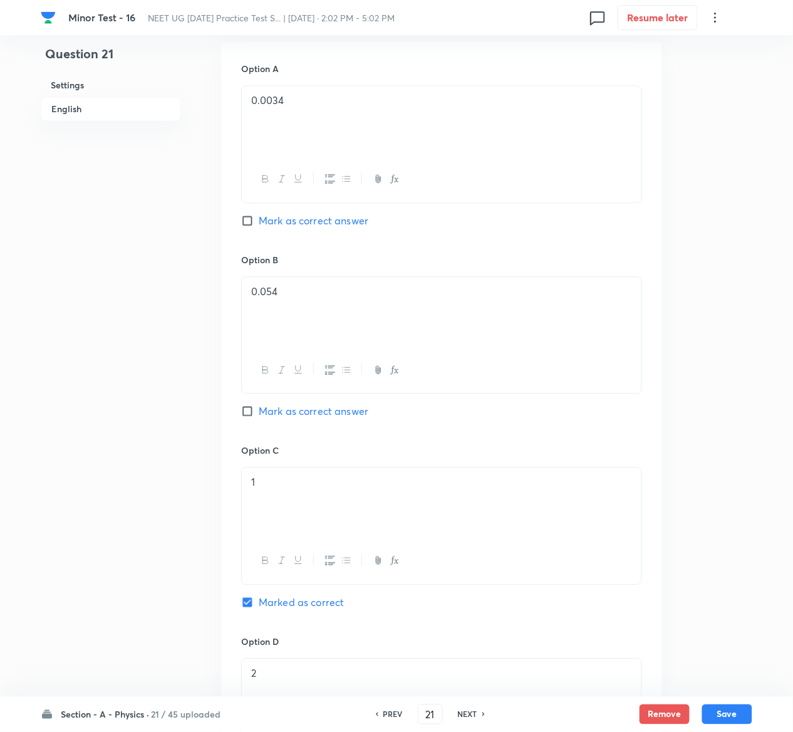
scroll to position [970, 0]
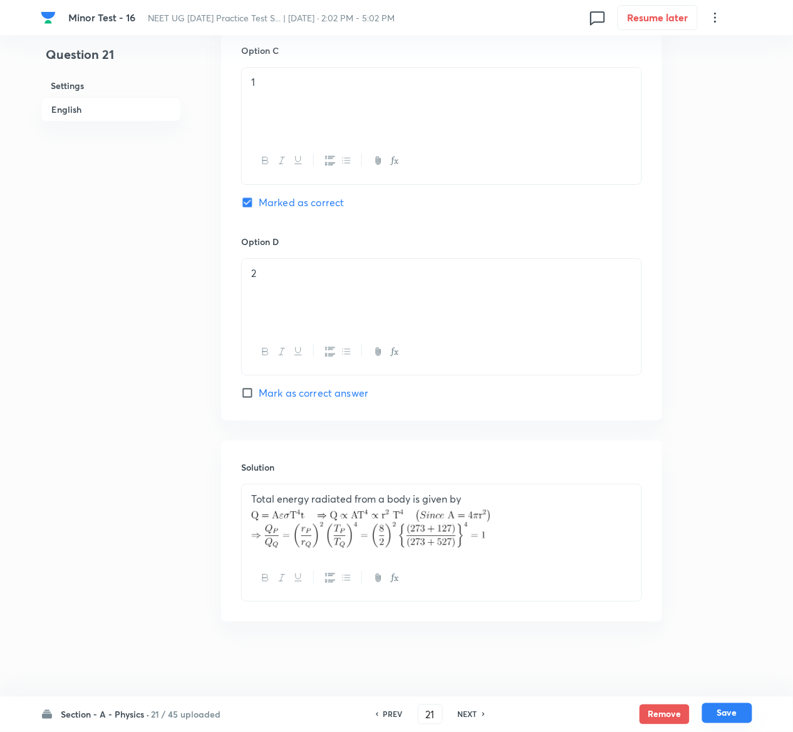
click at [745, 714] on button "Save" at bounding box center [727, 713] width 50 height 20
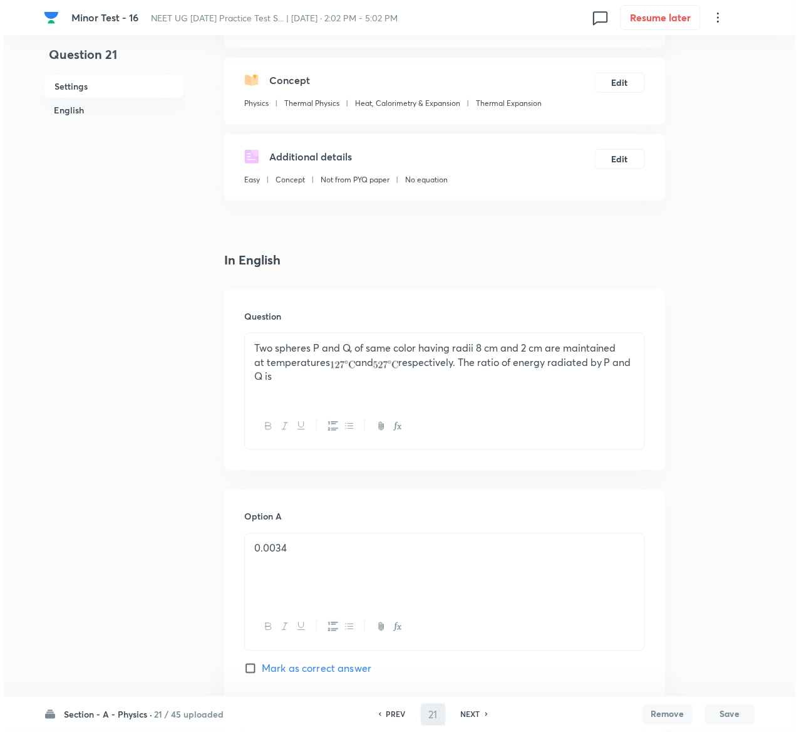
scroll to position [0, 0]
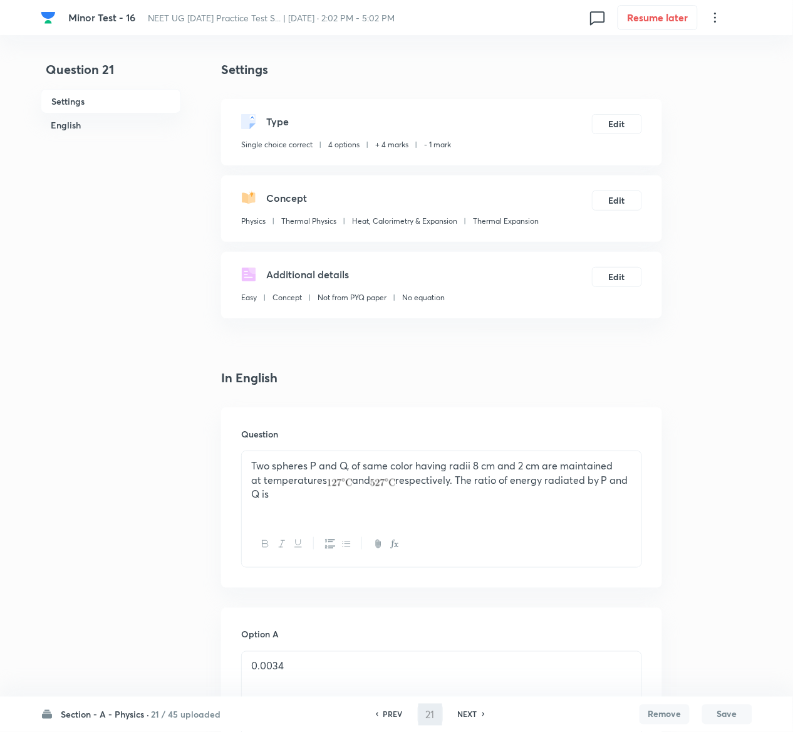
type input "22"
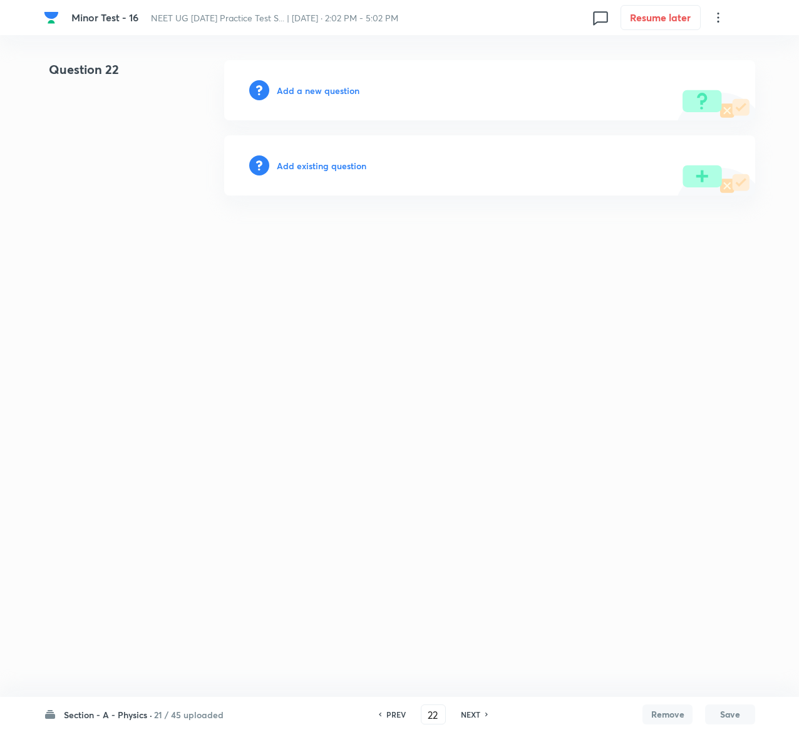
click at [354, 165] on h6 "Add existing question" at bounding box center [322, 165] width 90 height 13
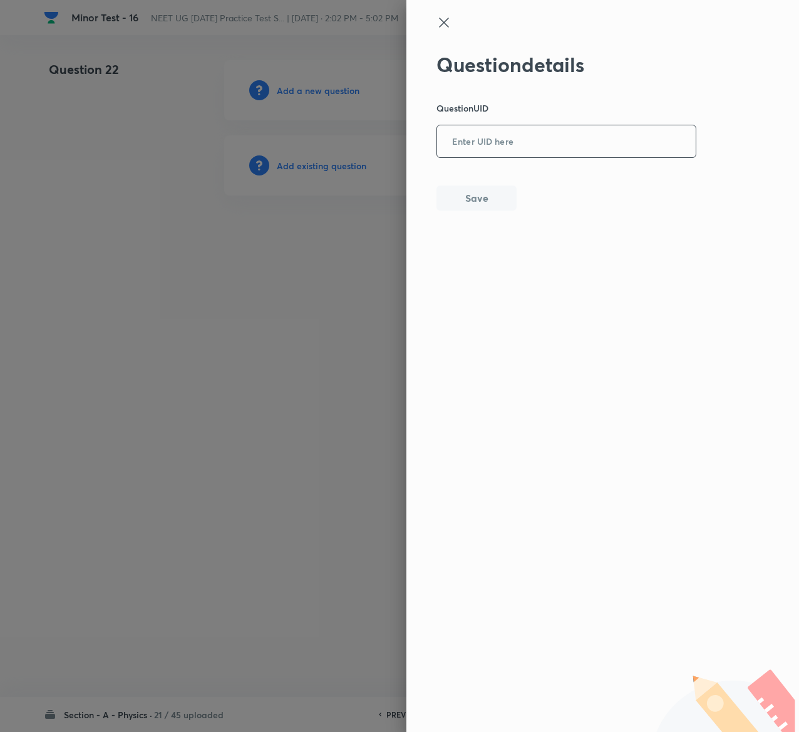
click at [521, 145] on input "text" at bounding box center [566, 142] width 259 height 31
paste input "FIIJZ"
type input "FIIJZ"
click at [502, 203] on button "Save" at bounding box center [477, 196] width 80 height 25
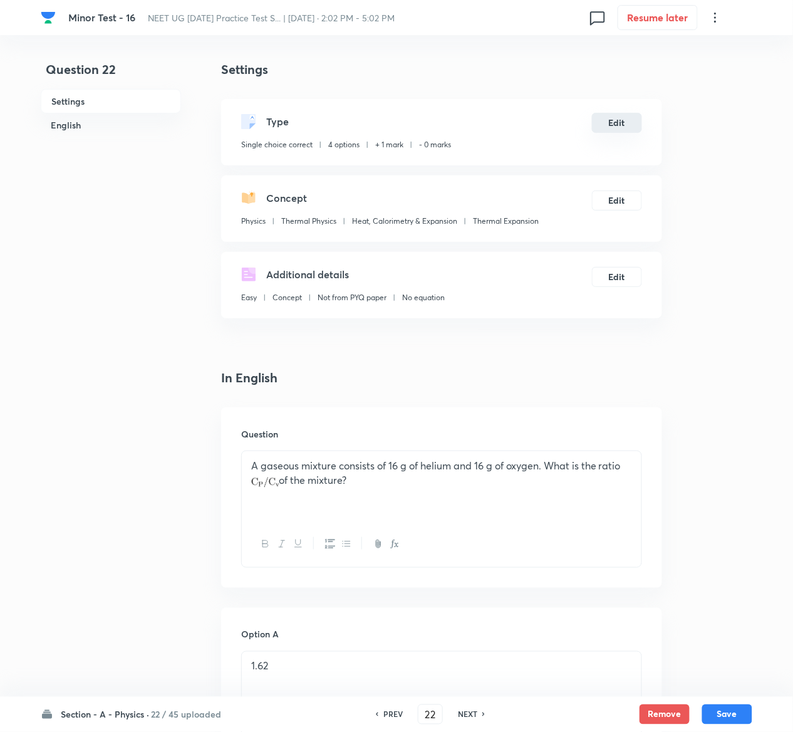
click at [622, 125] on button "Edit" at bounding box center [617, 123] width 50 height 20
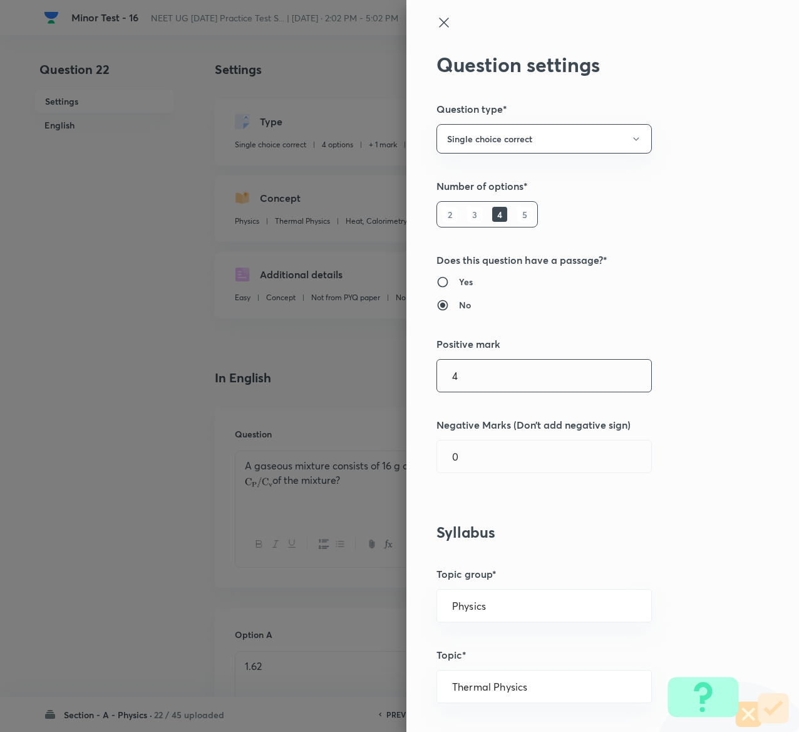
type input "4"
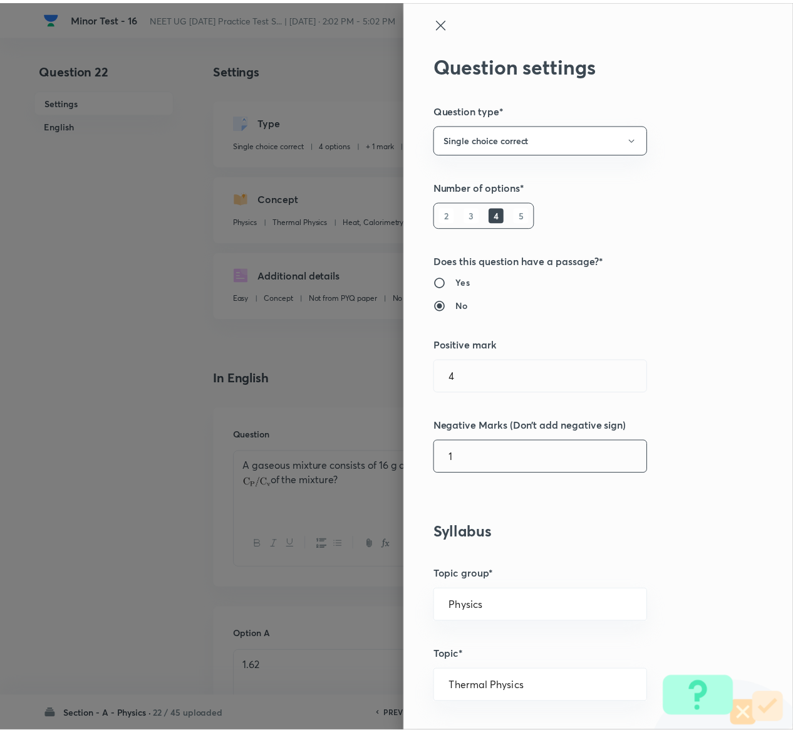
scroll to position [979, 0]
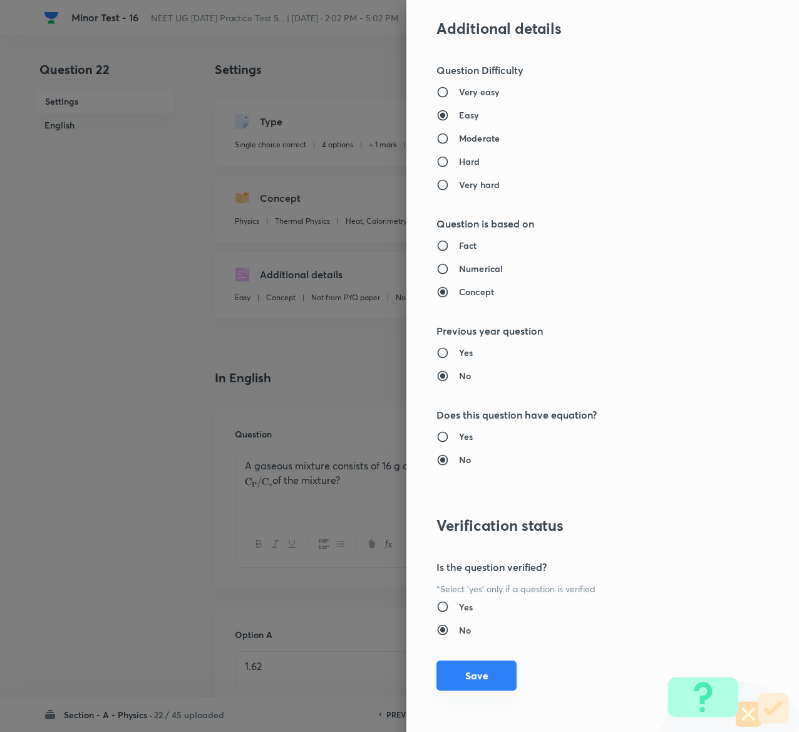
type input "1"
click at [452, 667] on button "Save" at bounding box center [477, 675] width 80 height 30
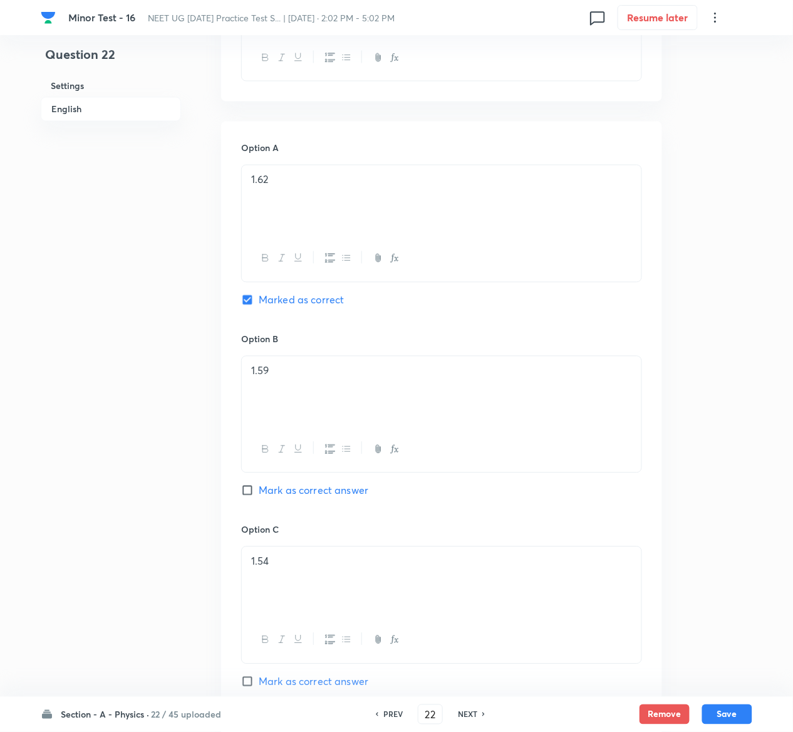
scroll to position [1061, 0]
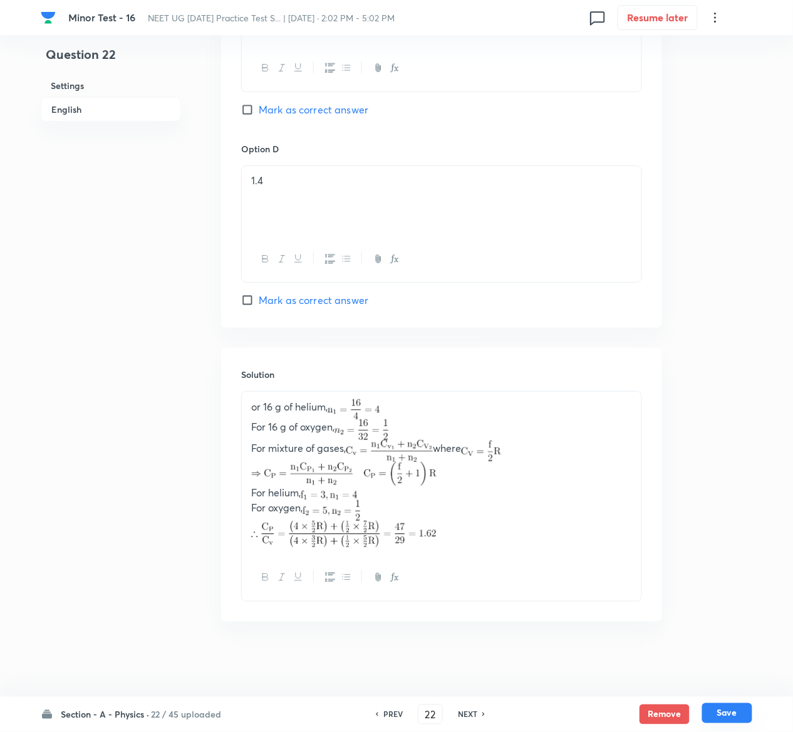
click at [742, 705] on button "Save" at bounding box center [727, 713] width 50 height 20
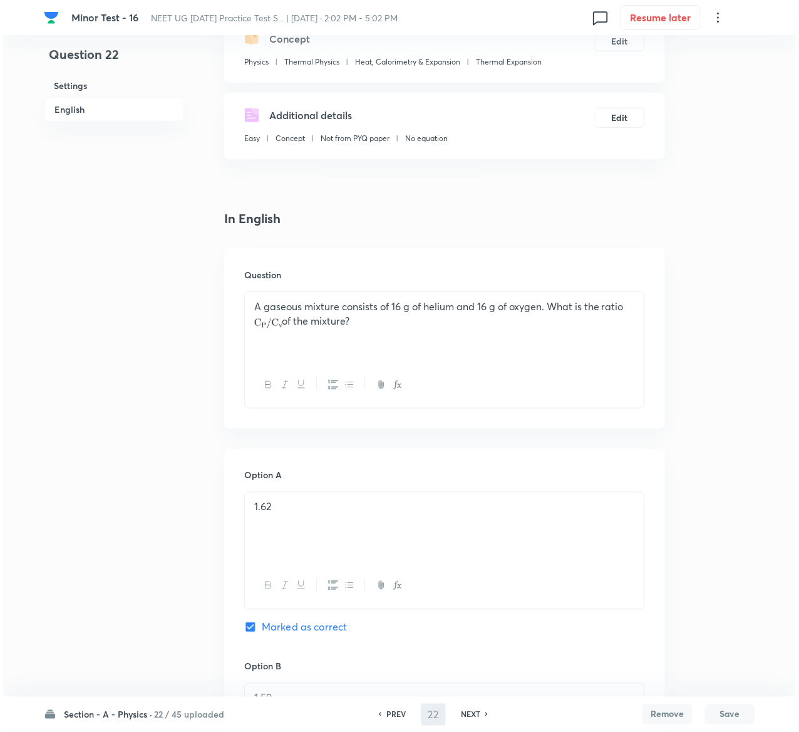
scroll to position [0, 0]
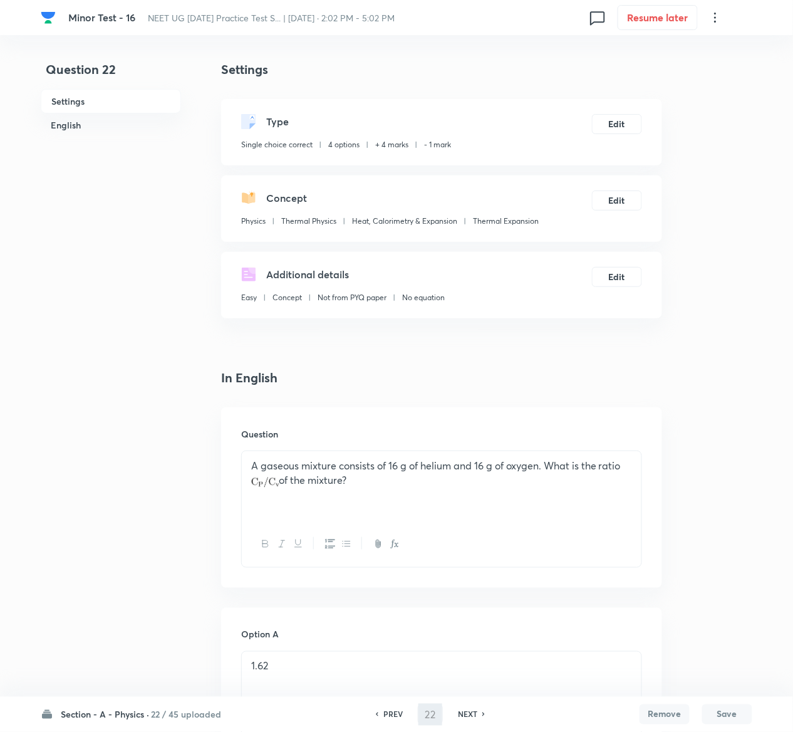
type input "23"
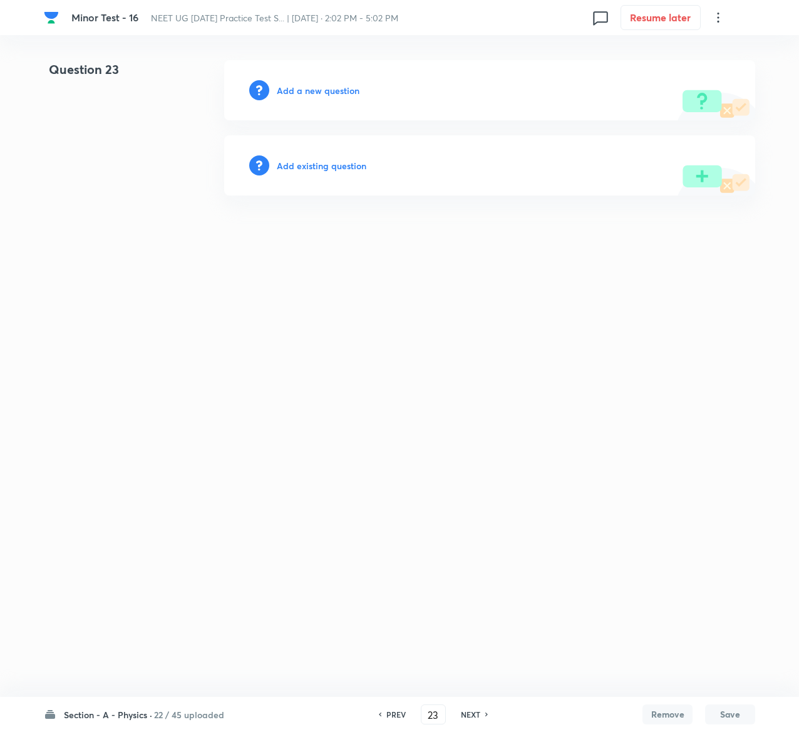
click at [336, 167] on h6 "Add existing question" at bounding box center [322, 165] width 90 height 13
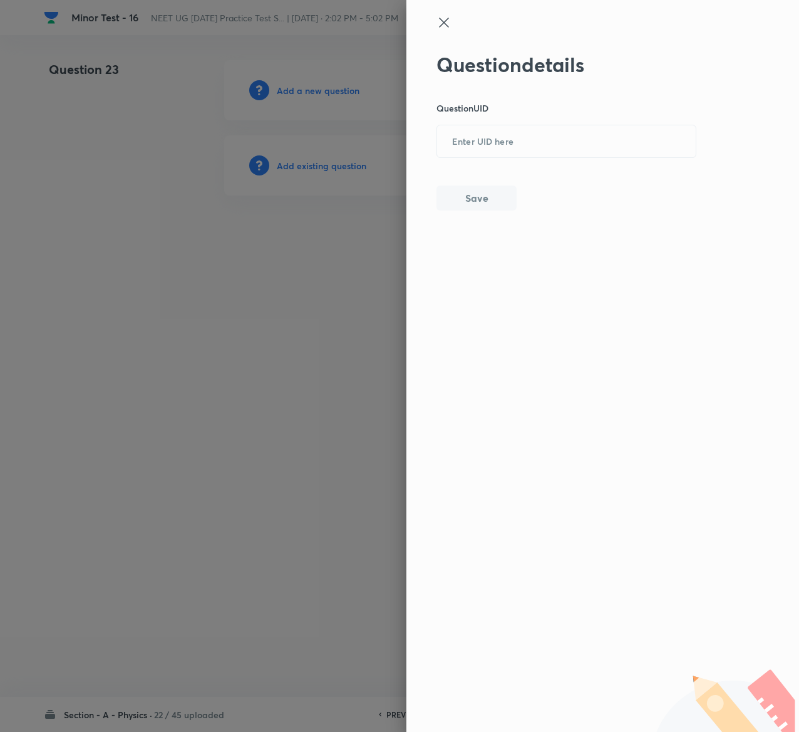
click at [541, 158] on div "Question details Question UID ​ Save" at bounding box center [567, 132] width 261 height 158
click at [541, 155] on input "text" at bounding box center [566, 142] width 259 height 31
paste input "ZZSL7"
type input "ZZSL7"
click at [481, 200] on button "Save" at bounding box center [477, 196] width 80 height 25
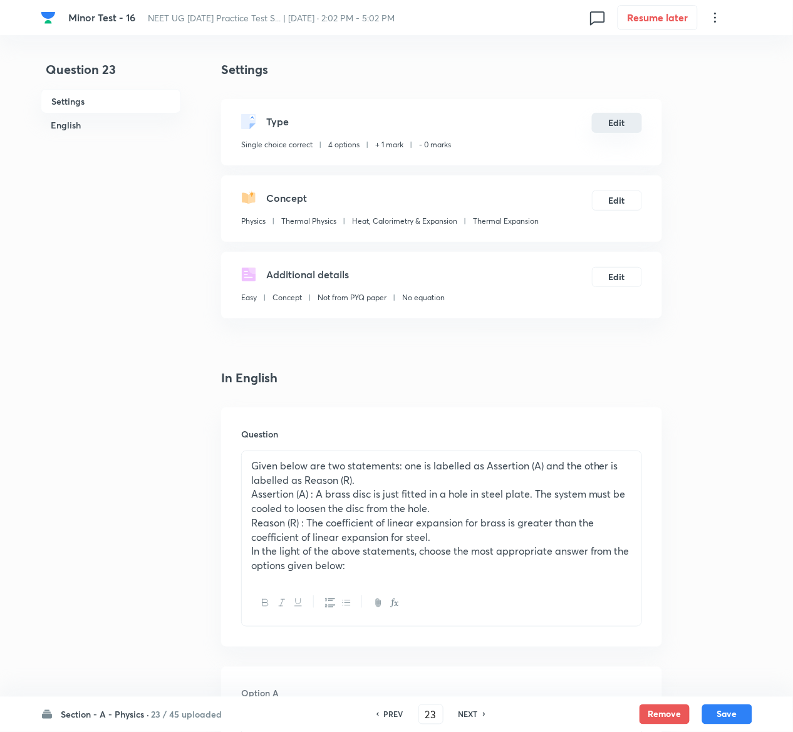
click at [622, 125] on button "Edit" at bounding box center [617, 123] width 50 height 20
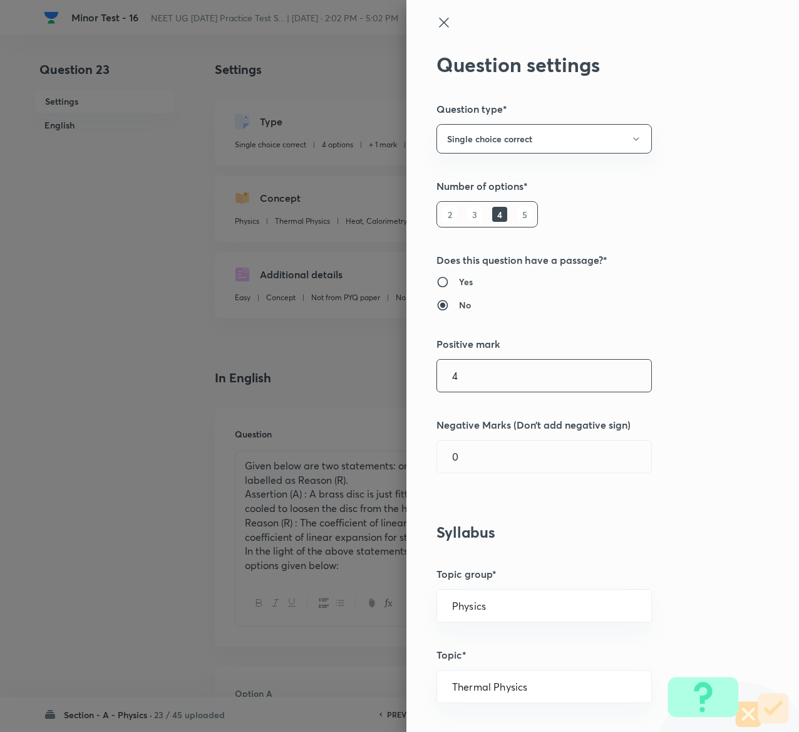
type input "4"
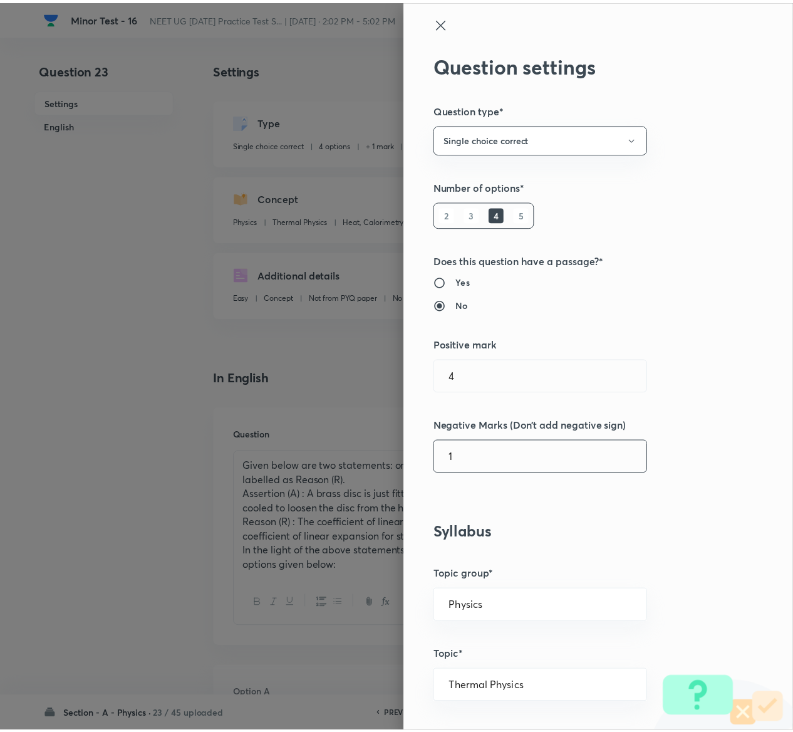
scroll to position [979, 0]
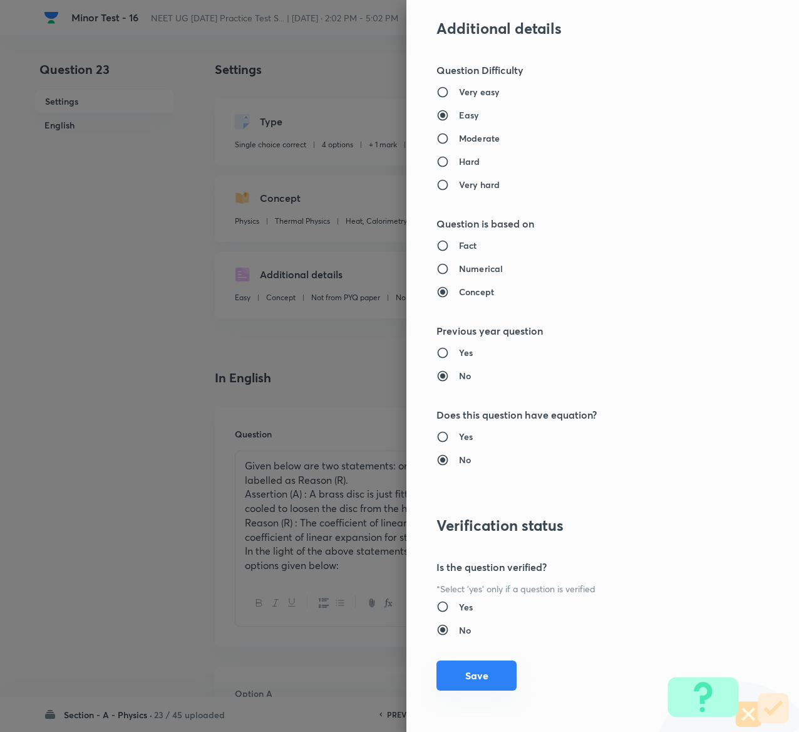
type input "1"
click at [469, 682] on button "Save" at bounding box center [477, 675] width 80 height 30
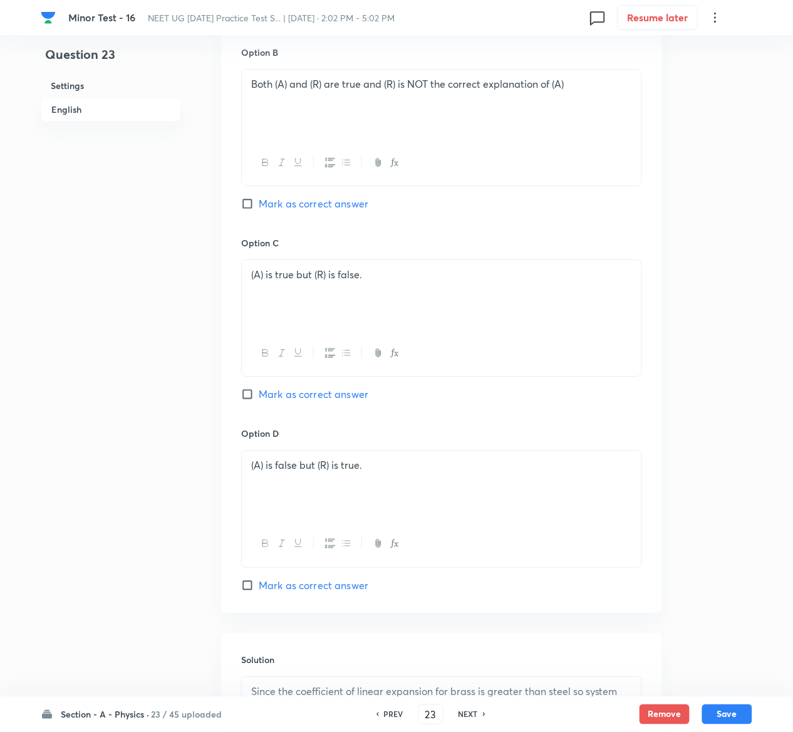
scroll to position [1028, 0]
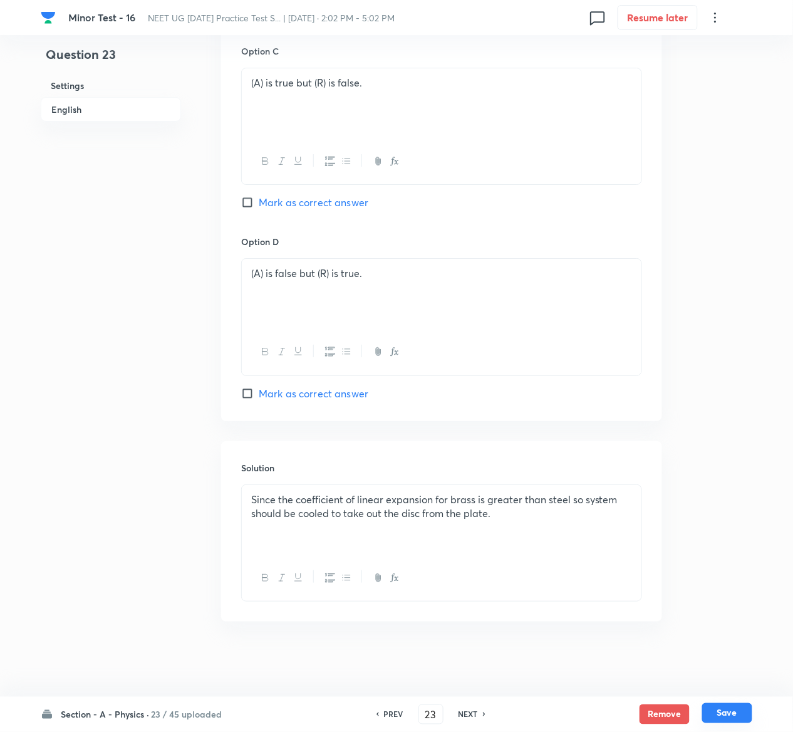
click at [740, 711] on button "Save" at bounding box center [727, 713] width 50 height 20
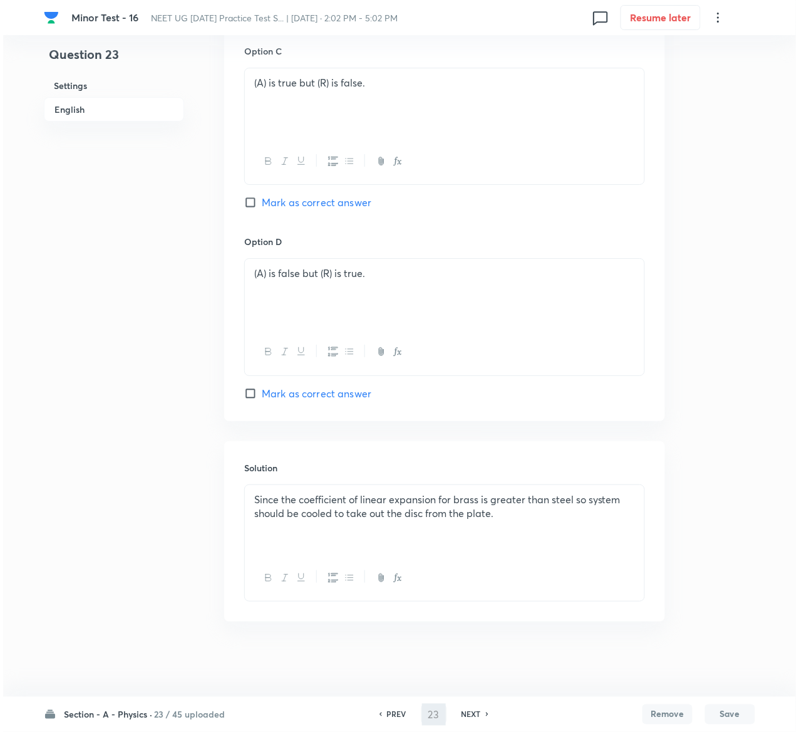
scroll to position [0, 0]
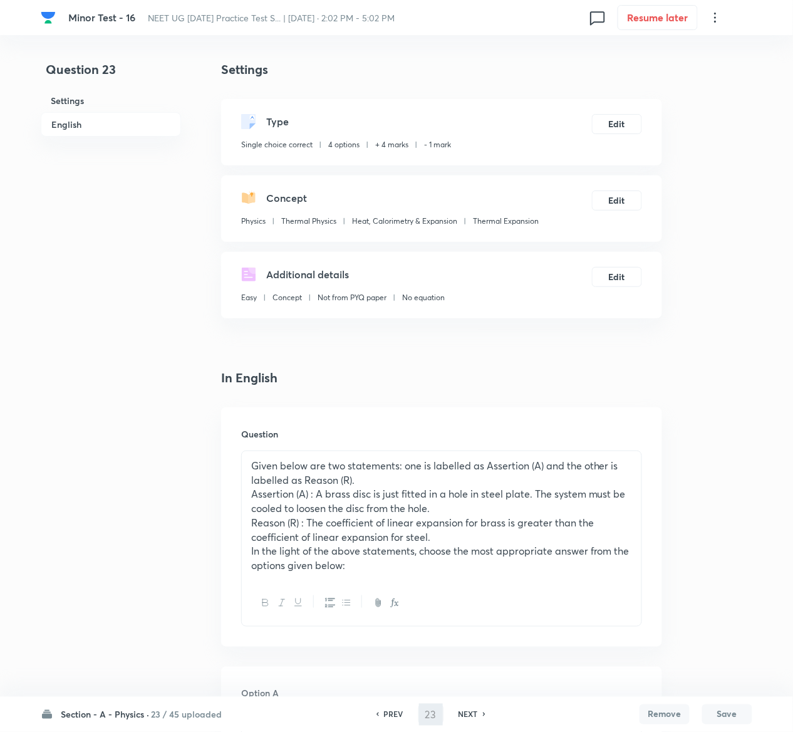
type input "24"
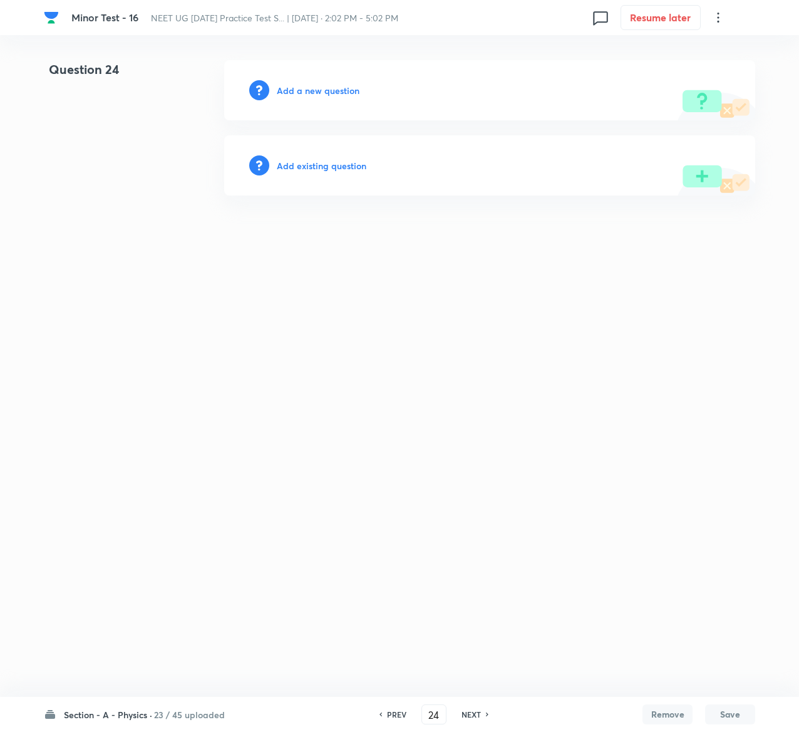
click at [338, 170] on h6 "Add existing question" at bounding box center [322, 165] width 90 height 13
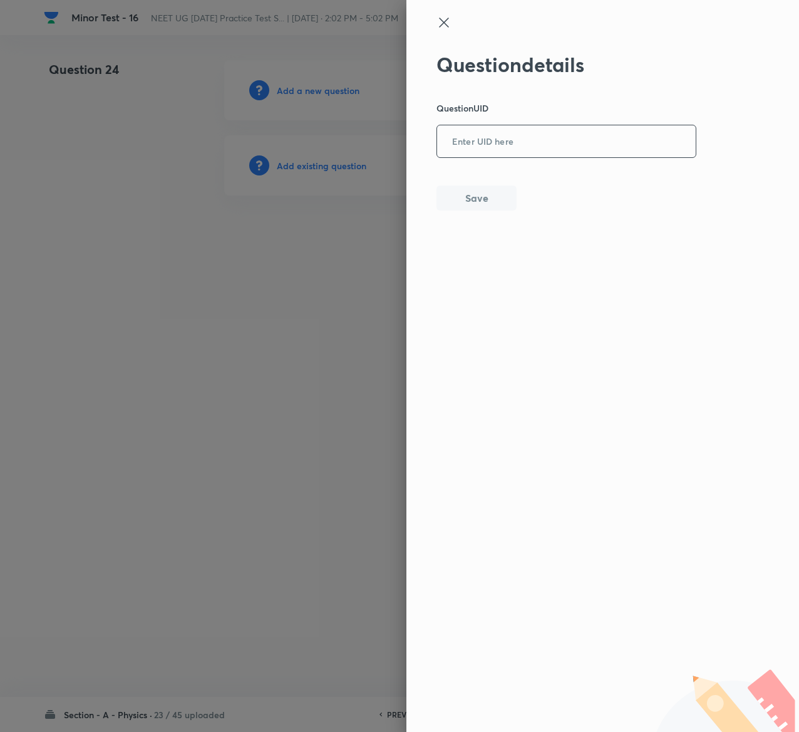
click at [608, 140] on input "text" at bounding box center [566, 142] width 259 height 31
paste input "ZXU9A"
type input "ZXU9A"
click at [482, 188] on button "Save" at bounding box center [477, 196] width 80 height 25
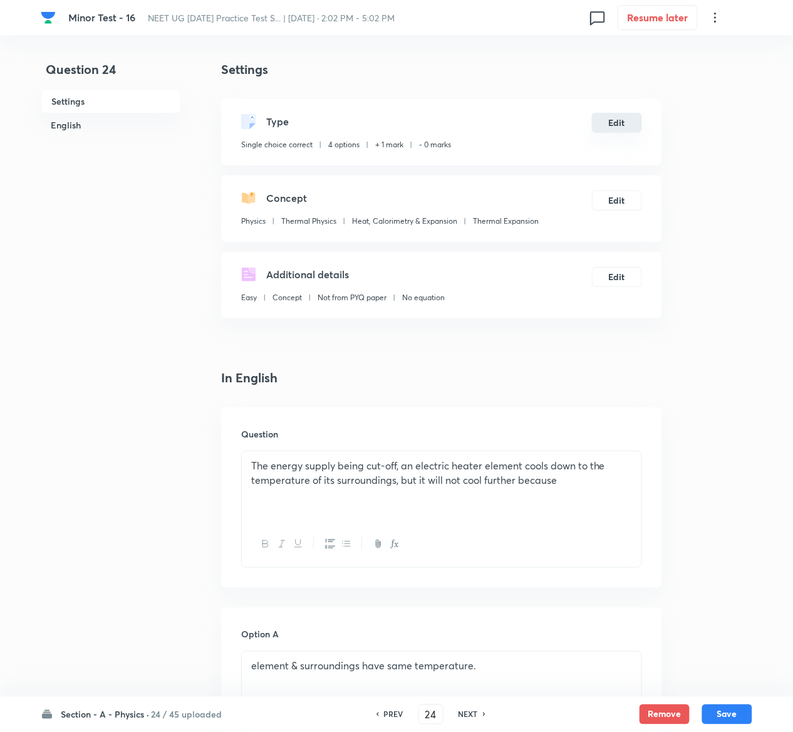
click at [634, 119] on button "Edit" at bounding box center [617, 123] width 50 height 20
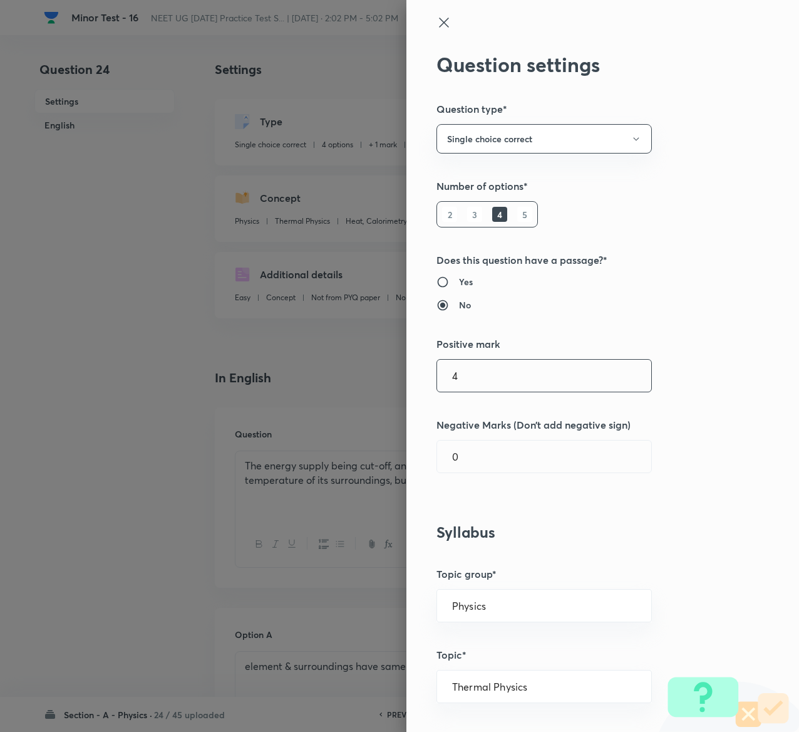
type input "4"
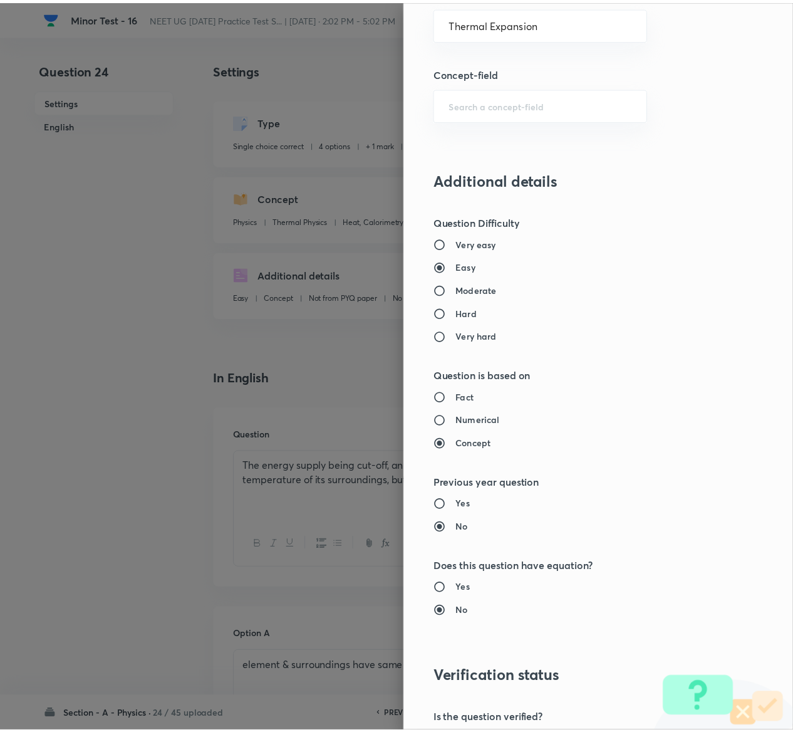
scroll to position [979, 0]
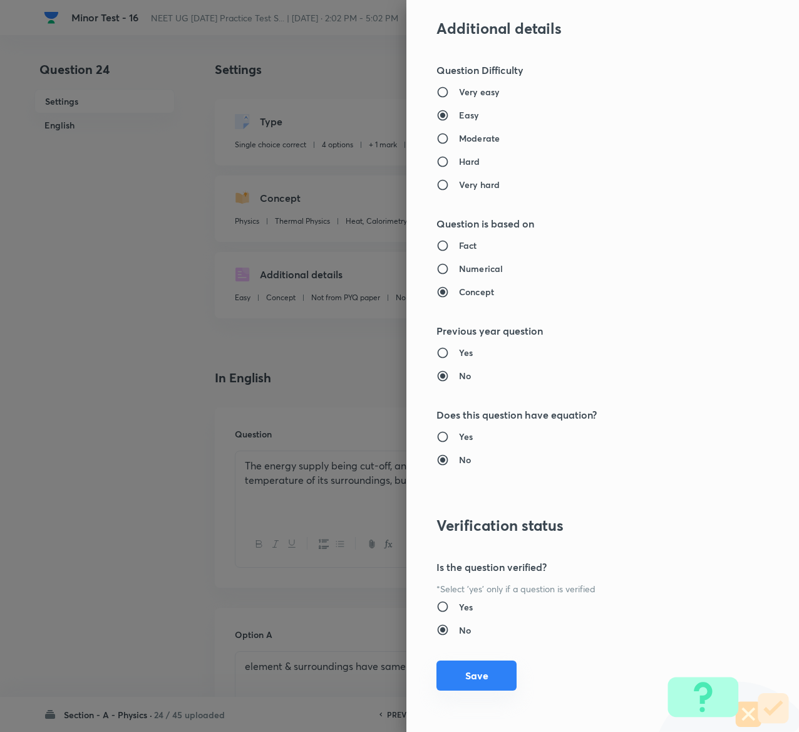
type input "1"
click at [474, 679] on button "Save" at bounding box center [477, 675] width 80 height 30
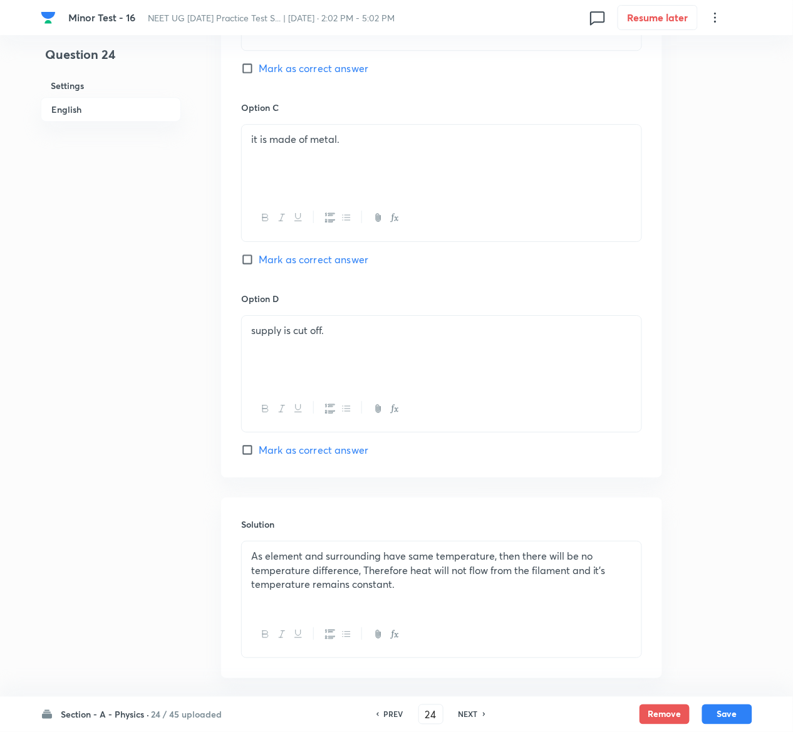
scroll to position [969, 0]
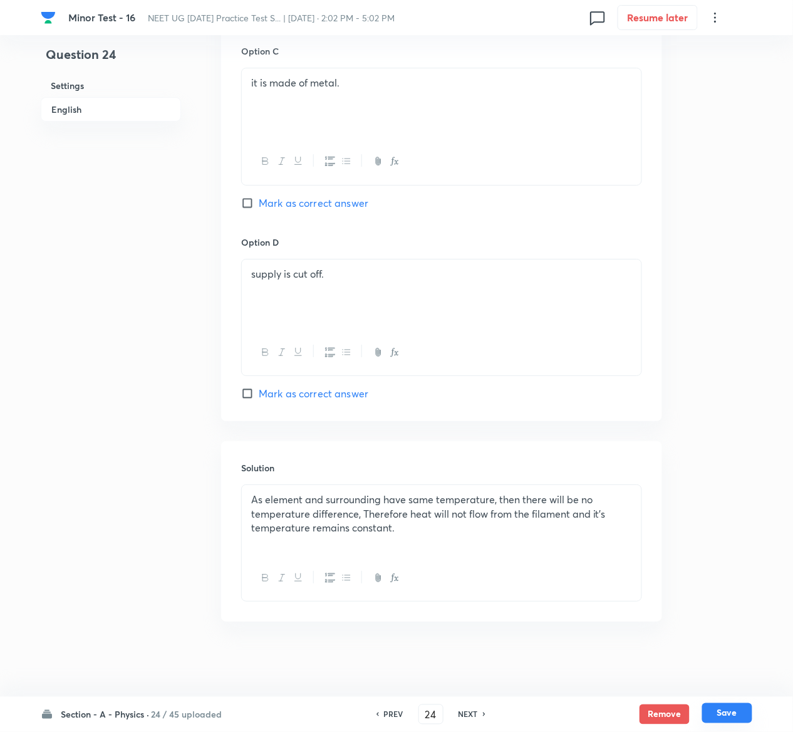
click at [725, 709] on button "Save" at bounding box center [727, 713] width 50 height 20
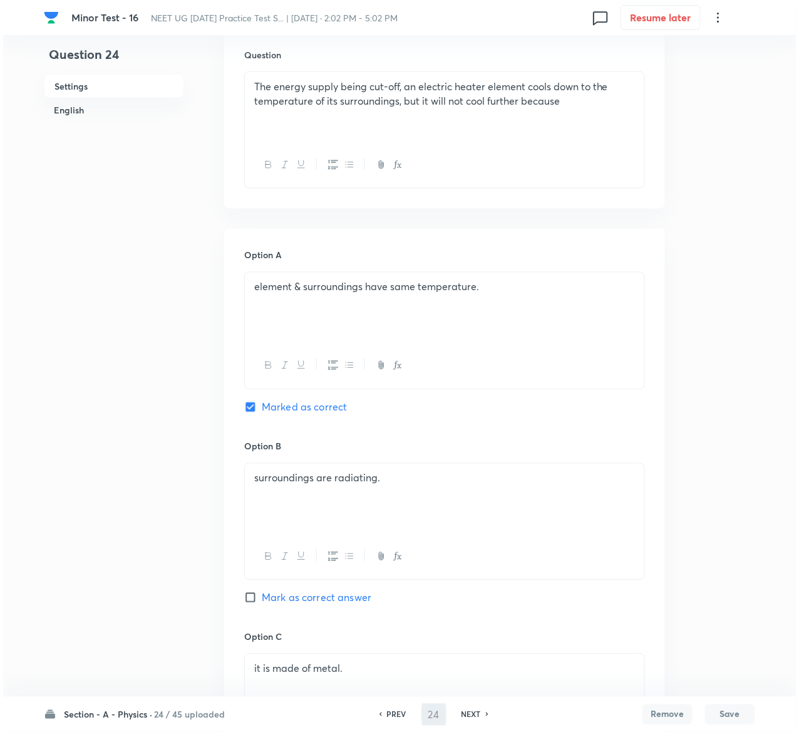
scroll to position [0, 0]
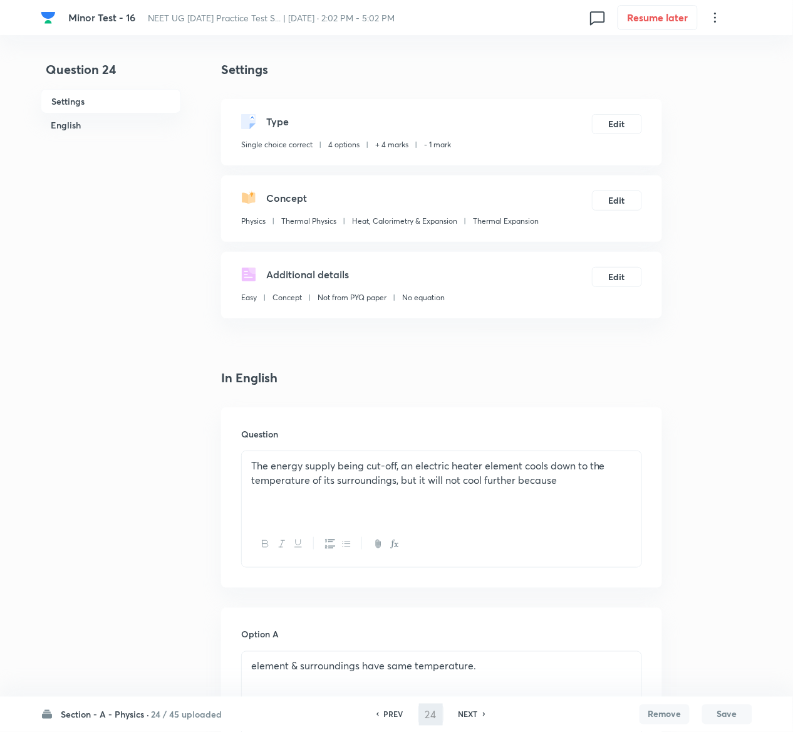
type input "25"
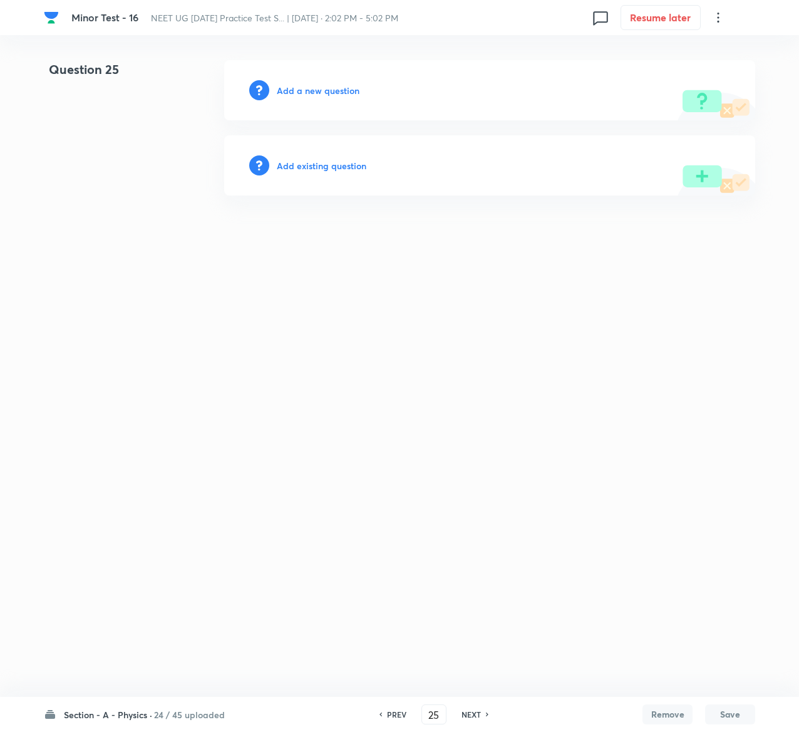
click at [358, 164] on h6 "Add existing question" at bounding box center [322, 165] width 90 height 13
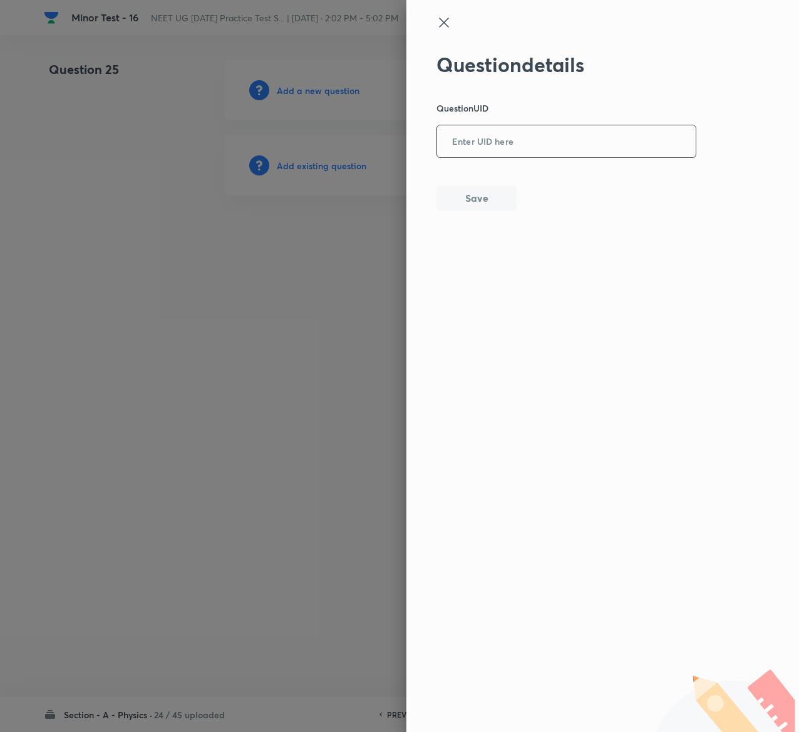
click at [542, 139] on input "text" at bounding box center [566, 142] width 259 height 31
paste input "14PA0"
type input "14PA0"
click at [487, 195] on button "Save" at bounding box center [477, 196] width 80 height 25
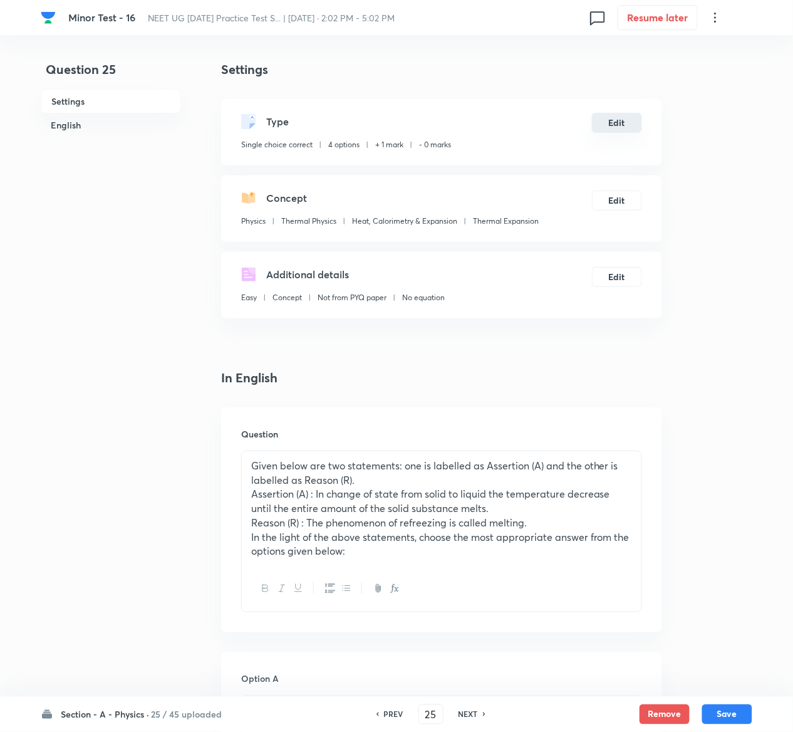
click at [625, 117] on button "Edit" at bounding box center [617, 123] width 50 height 20
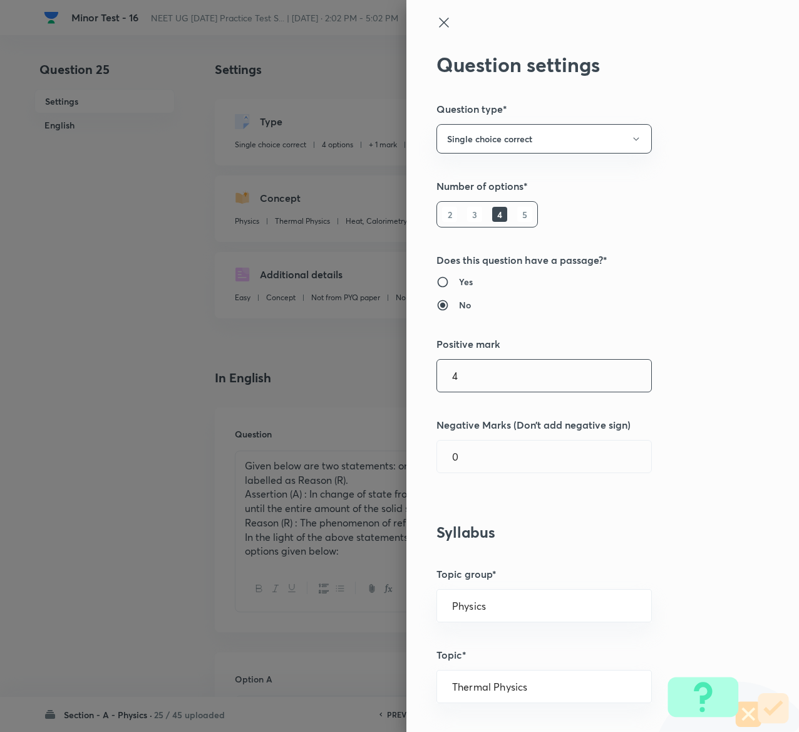
type input "4"
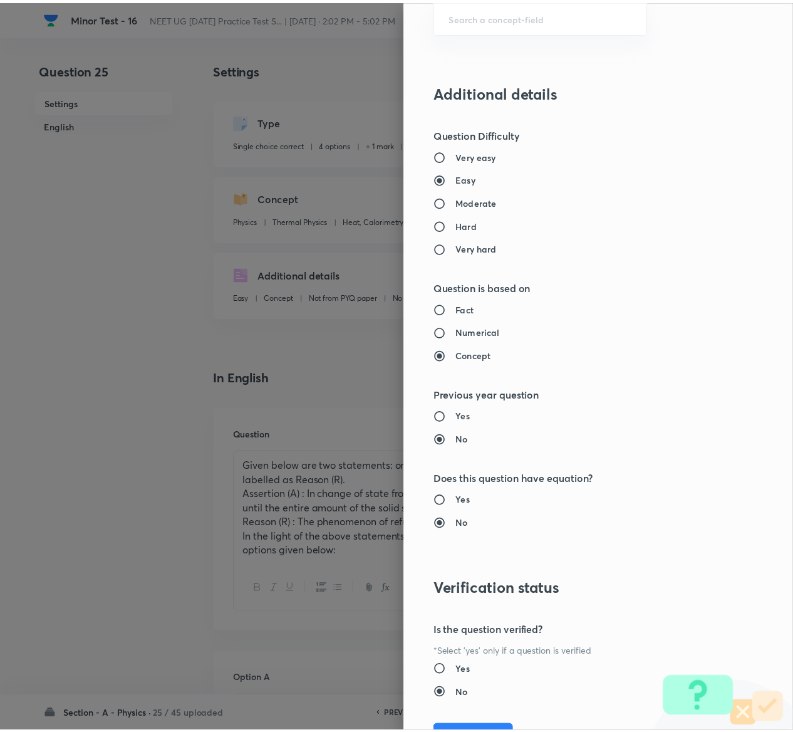
scroll to position [979, 0]
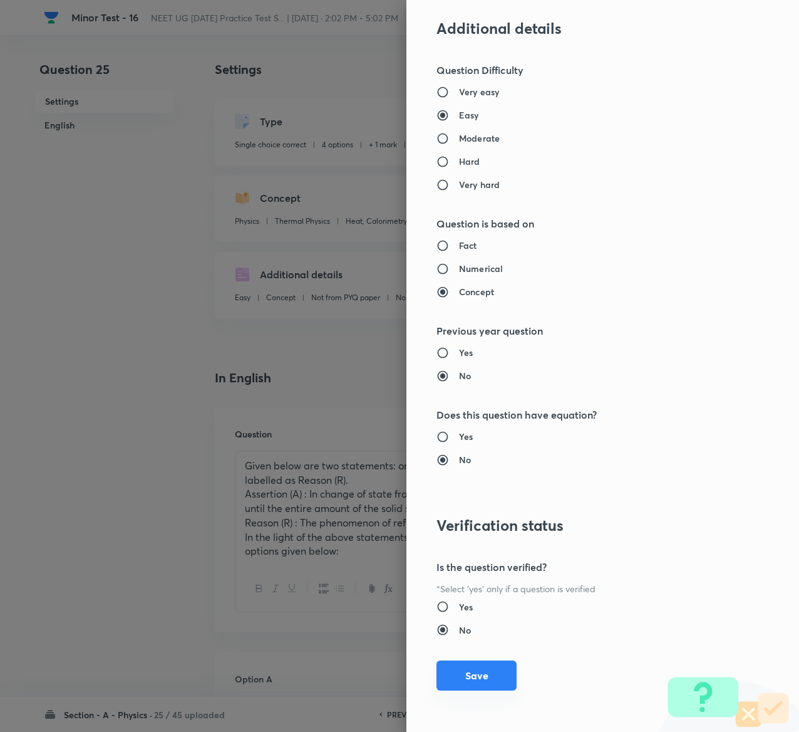
type input "1"
click at [480, 680] on button "Save" at bounding box center [477, 675] width 80 height 30
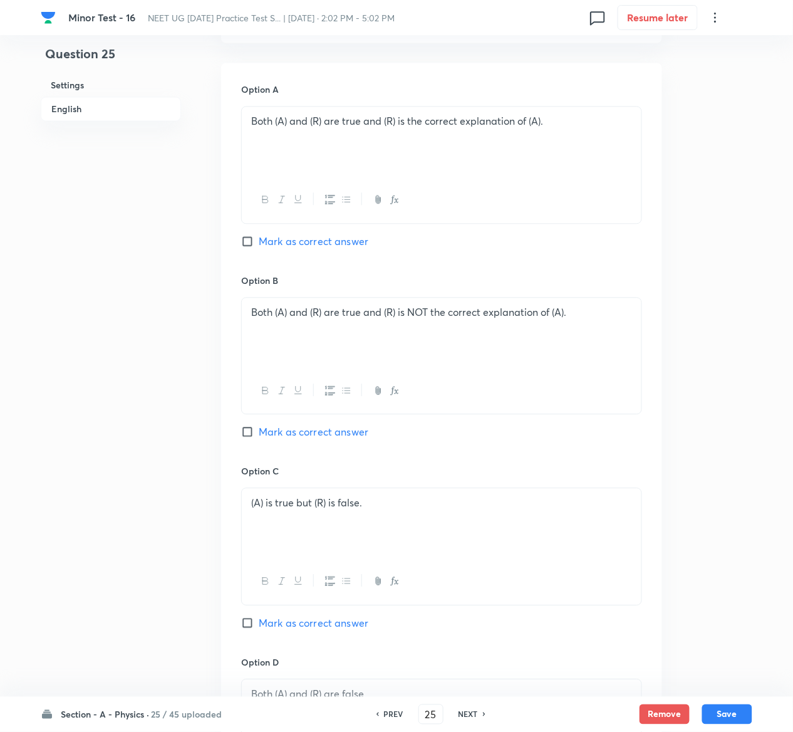
scroll to position [1013, 0]
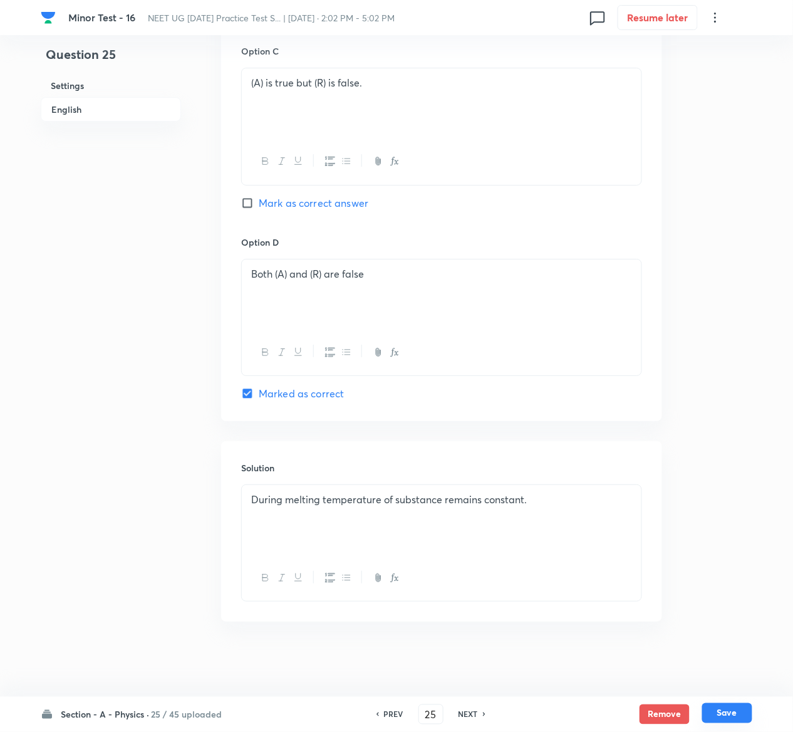
click at [737, 714] on button "Save" at bounding box center [727, 713] width 50 height 20
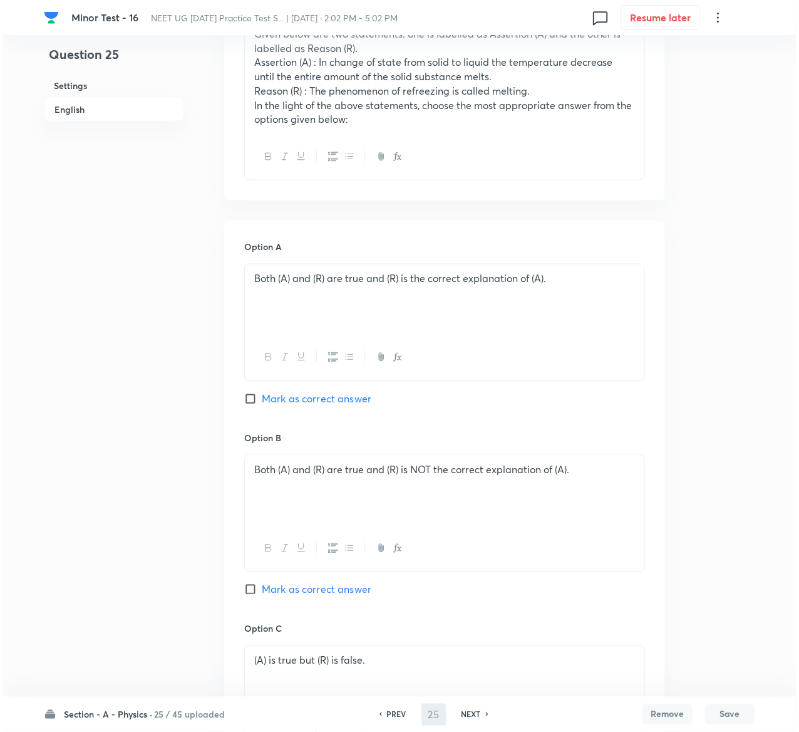
scroll to position [0, 0]
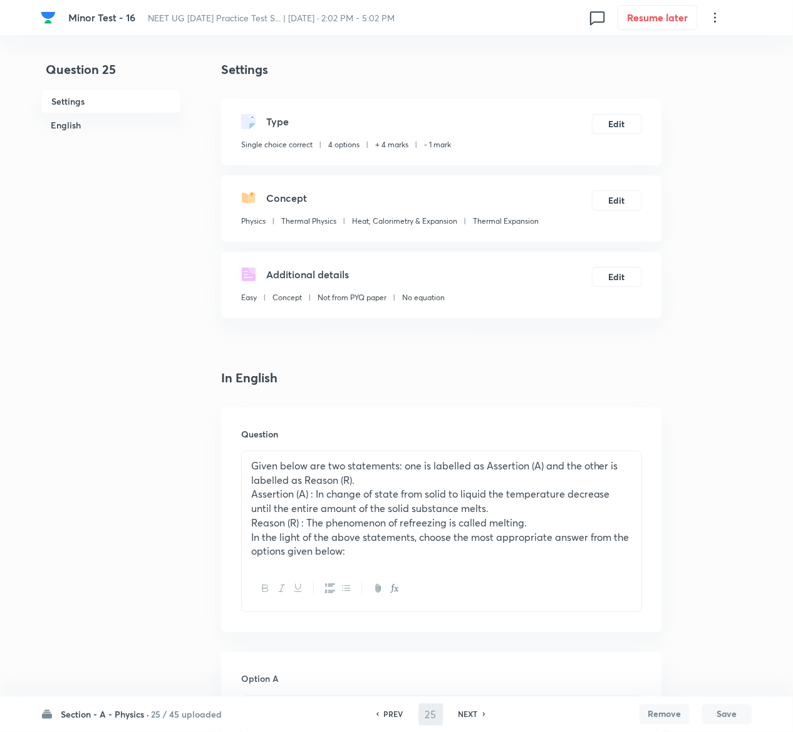
type input "26"
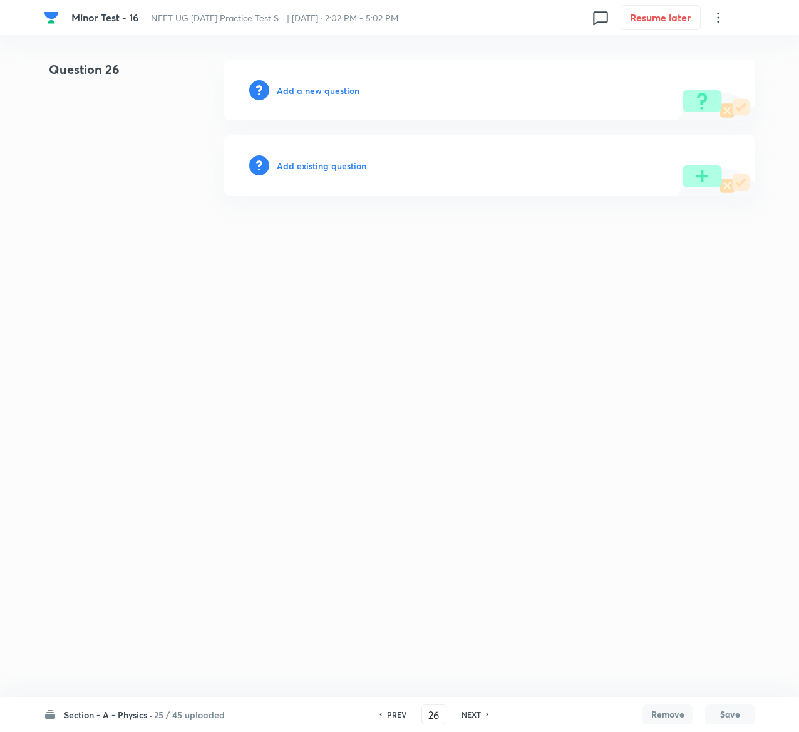
click at [347, 167] on h6 "Add existing question" at bounding box center [322, 165] width 90 height 13
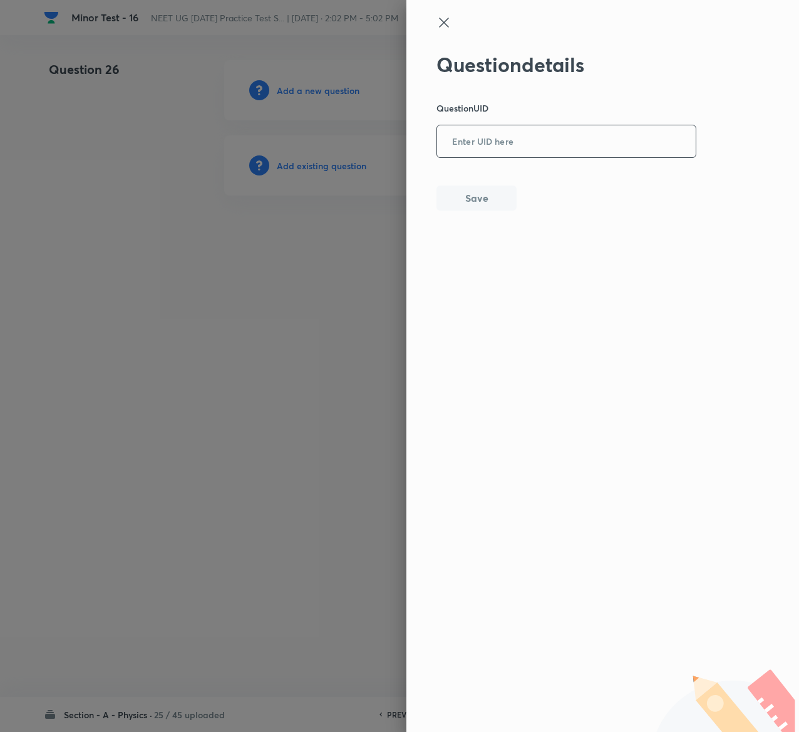
click at [608, 155] on input "text" at bounding box center [566, 142] width 259 height 31
paste input "YAZNJ"
type input "YAZNJ"
click at [514, 200] on button "Save" at bounding box center [477, 196] width 80 height 25
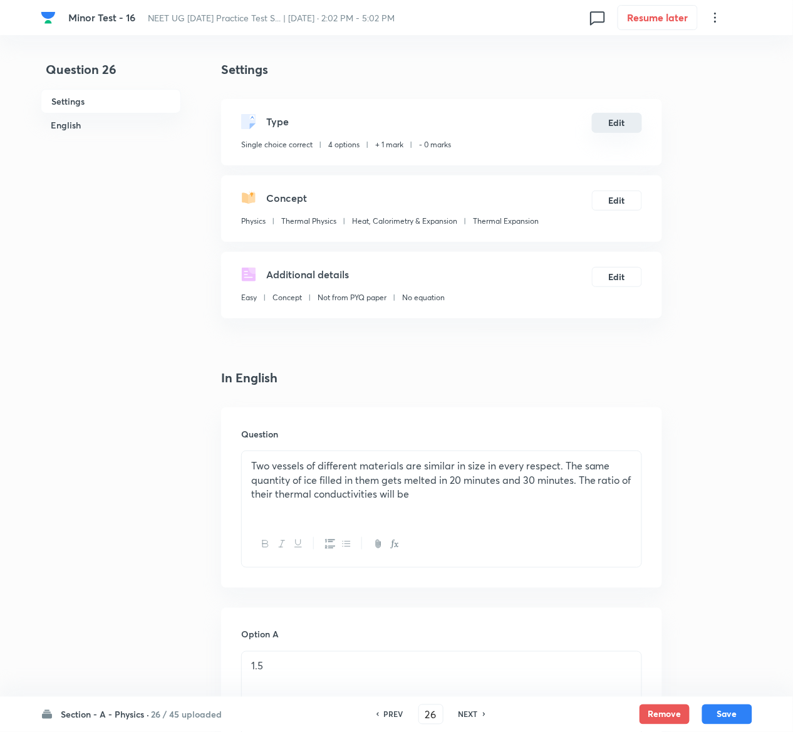
click at [615, 117] on button "Edit" at bounding box center [617, 123] width 50 height 20
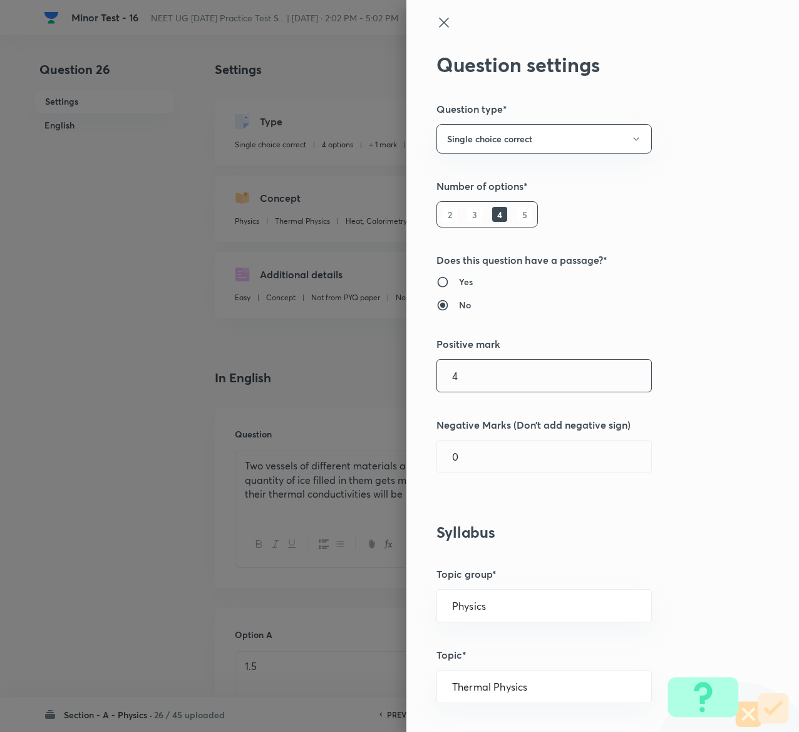
type input "4"
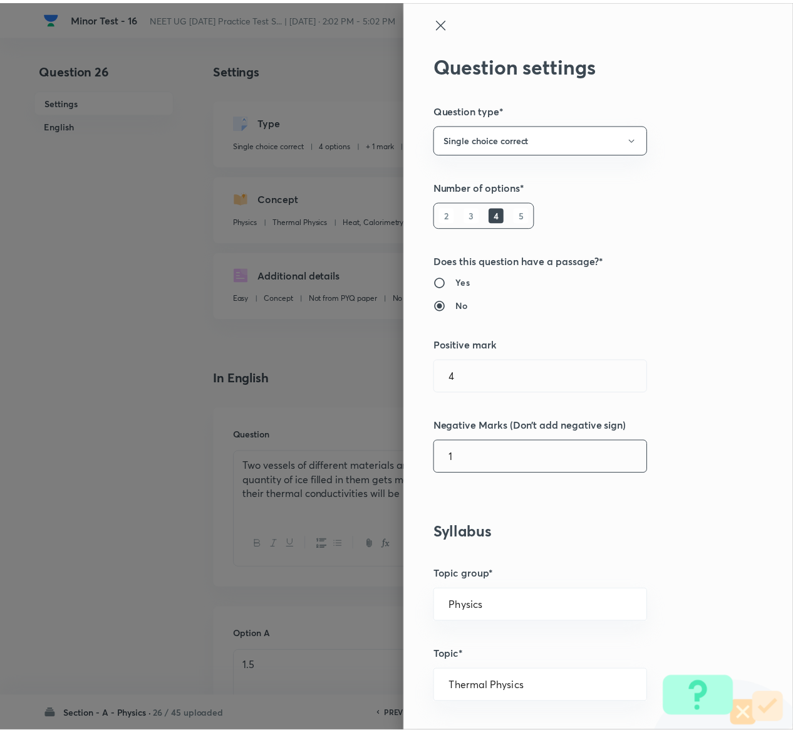
scroll to position [979, 0]
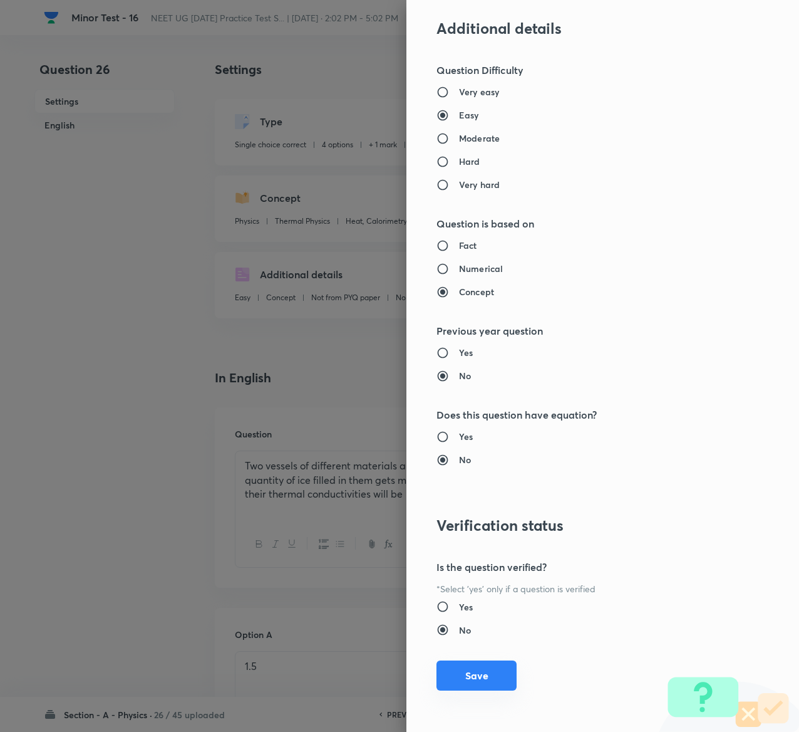
type input "1"
click at [439, 674] on button "Save" at bounding box center [477, 675] width 80 height 30
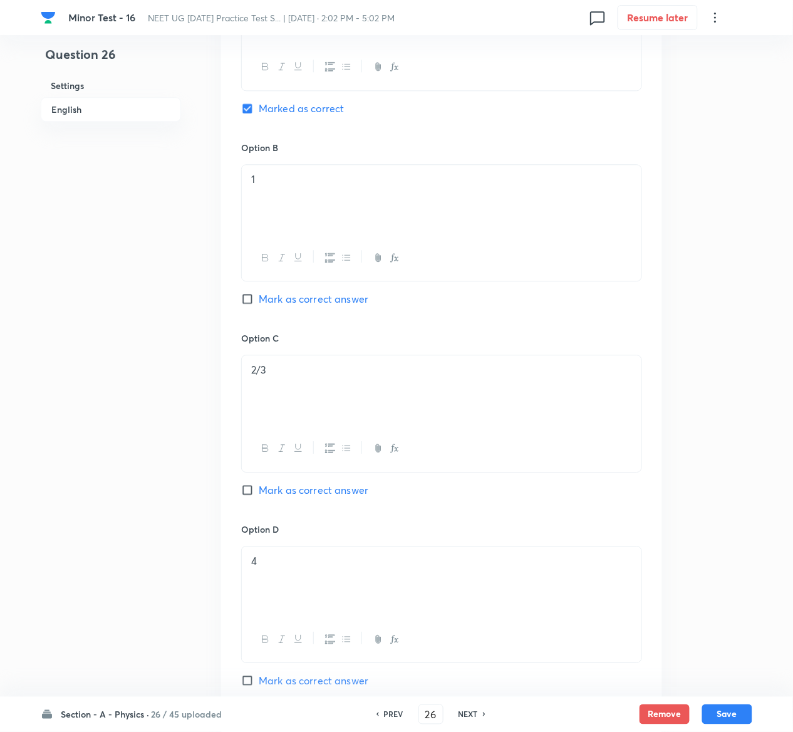
scroll to position [971, 0]
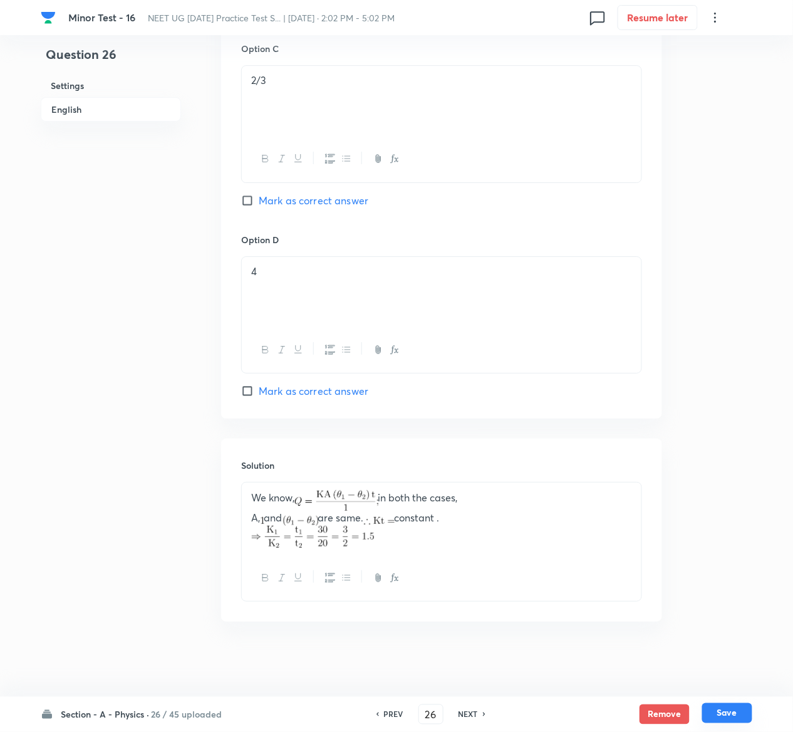
click at [751, 712] on button "Save" at bounding box center [727, 713] width 50 height 20
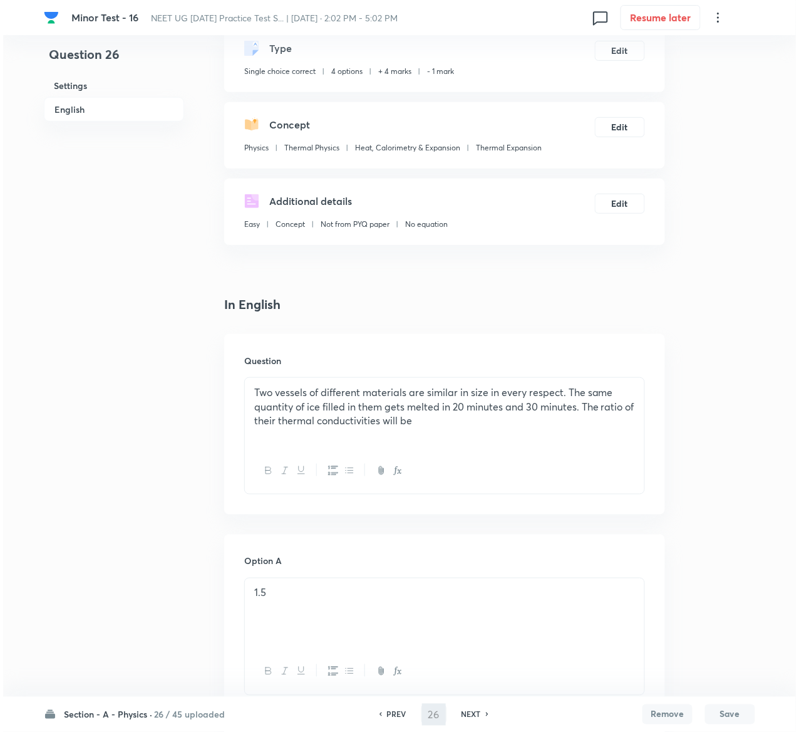
scroll to position [0, 0]
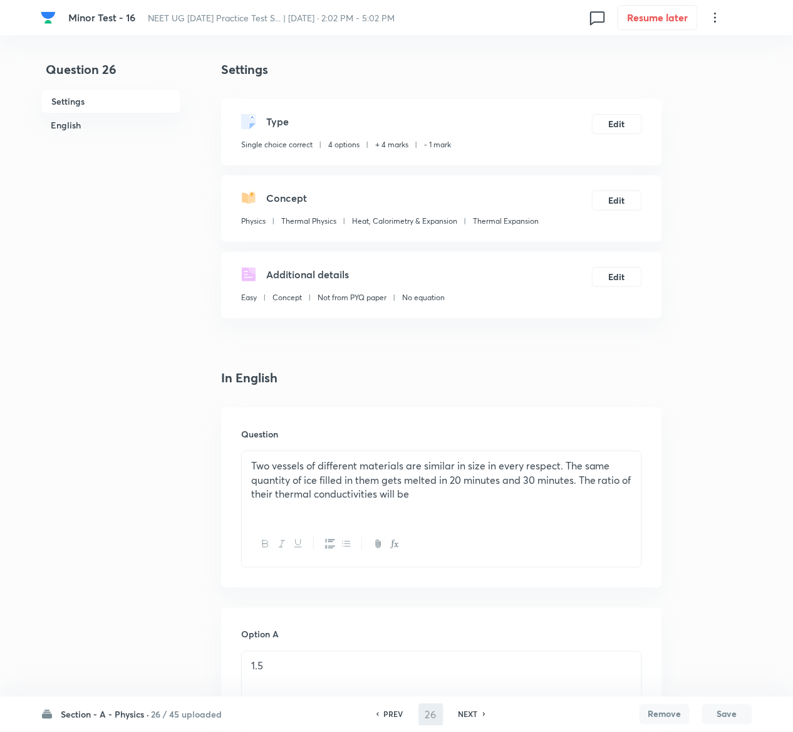
type input "27"
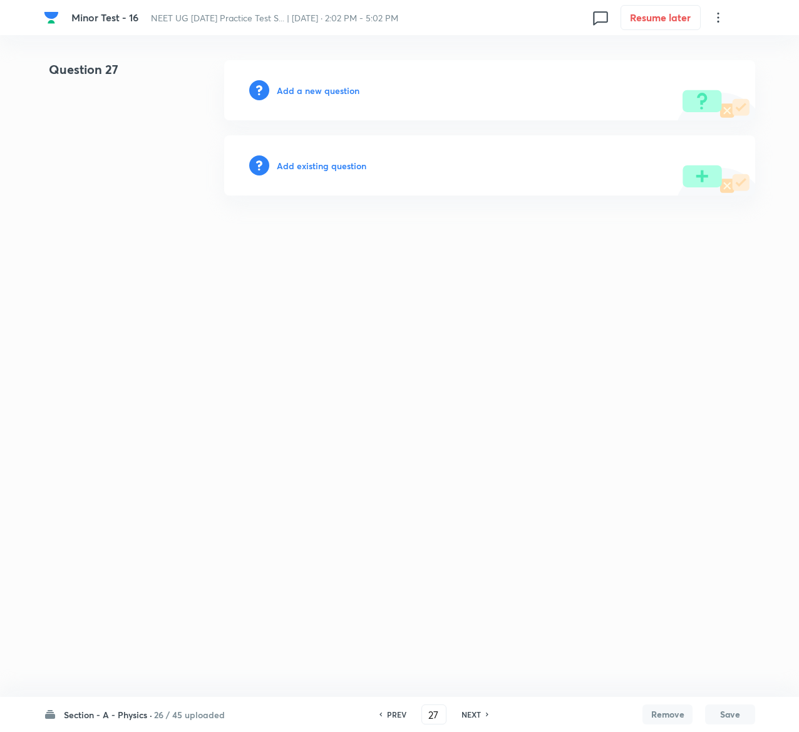
click at [329, 163] on h6 "Add existing question" at bounding box center [322, 165] width 90 height 13
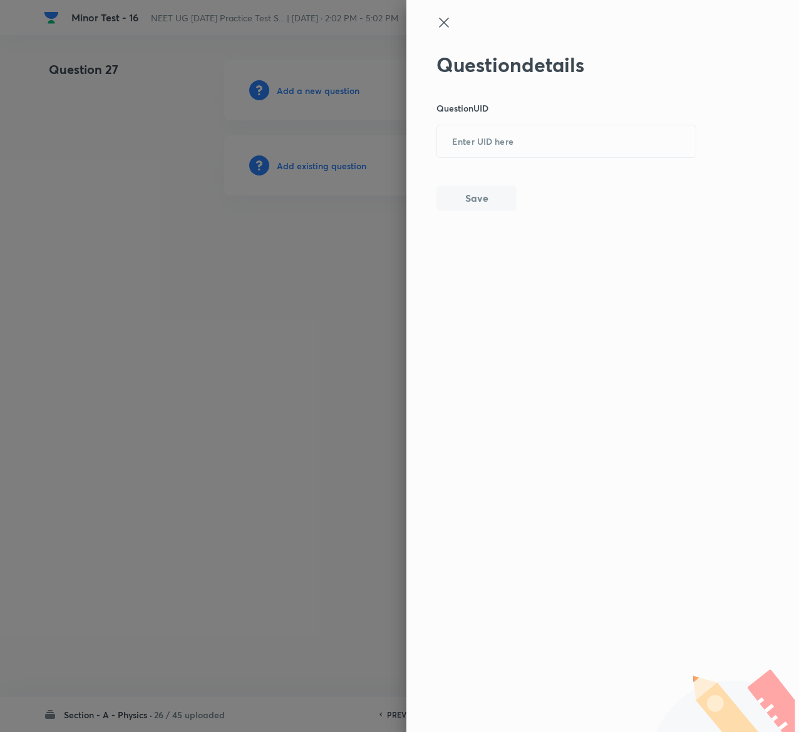
click at [600, 119] on div "Question details Question UID ​ Save" at bounding box center [567, 132] width 261 height 158
click at [602, 140] on input "text" at bounding box center [566, 142] width 259 height 31
paste input "B6P5E"
type input "B6P5E"
click at [450, 200] on button "Save" at bounding box center [477, 196] width 80 height 25
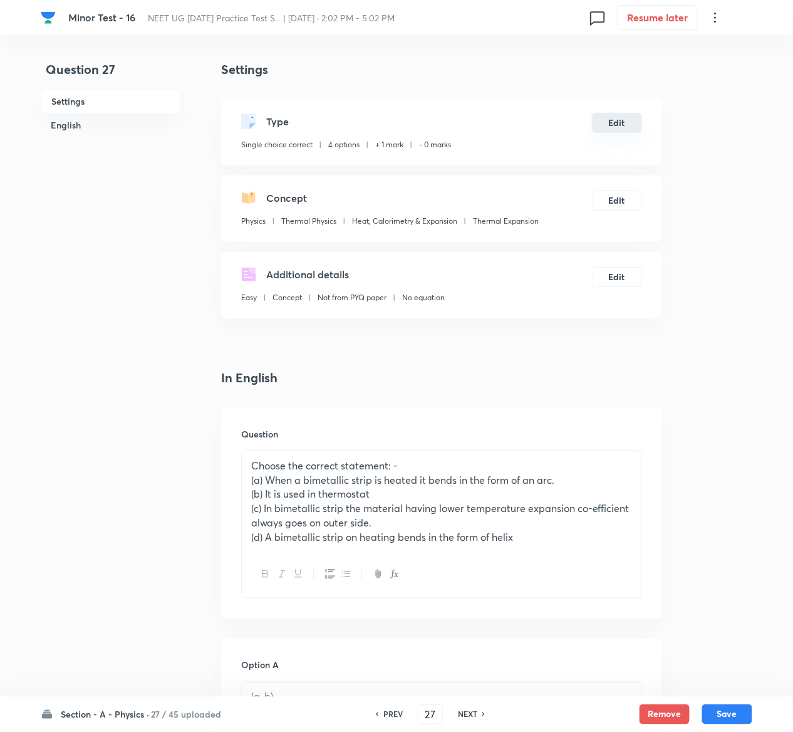
click at [622, 122] on button "Edit" at bounding box center [617, 123] width 50 height 20
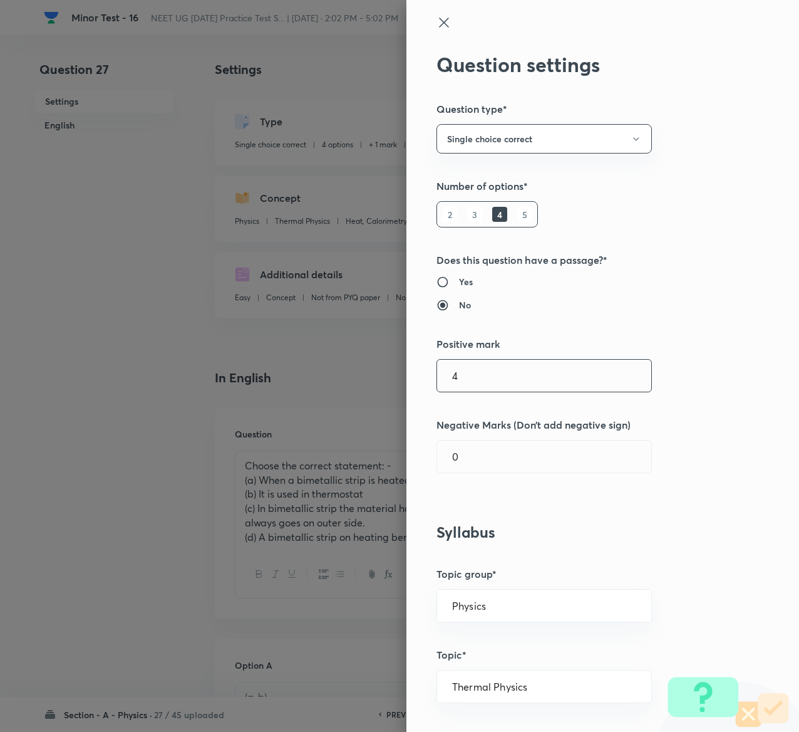
type input "4"
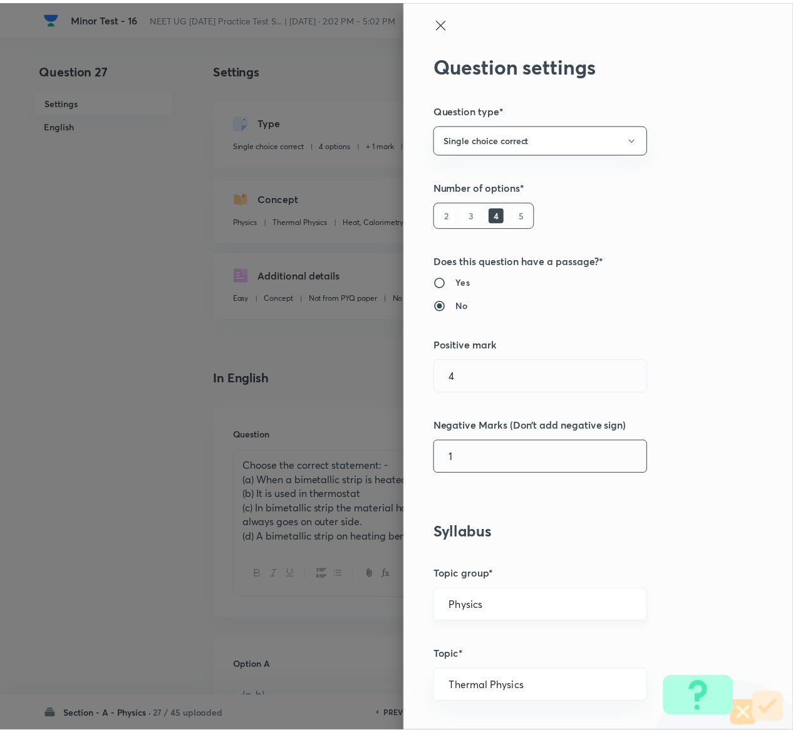
scroll to position [979, 0]
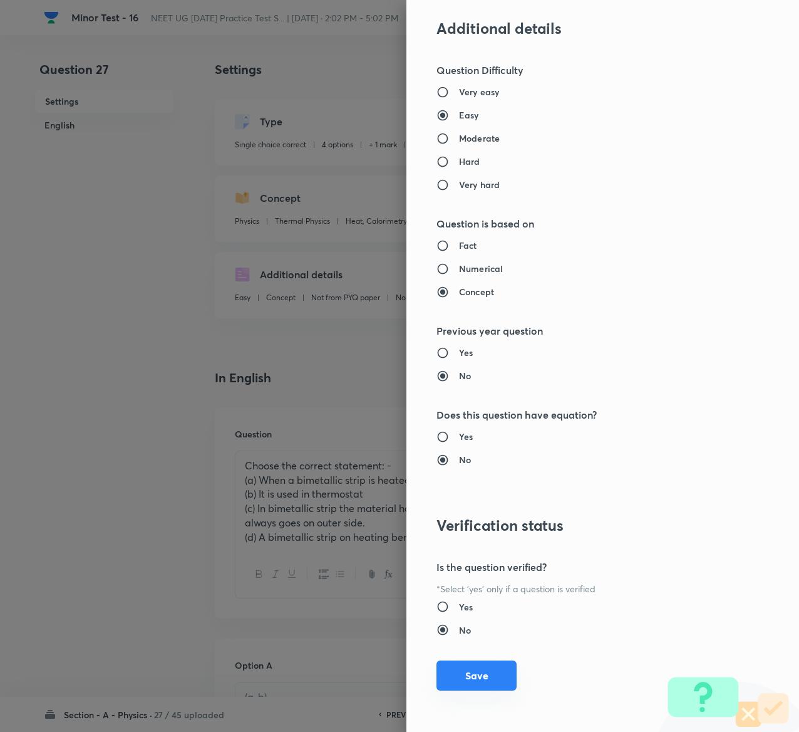
type input "1"
click at [459, 672] on button "Save" at bounding box center [477, 675] width 80 height 30
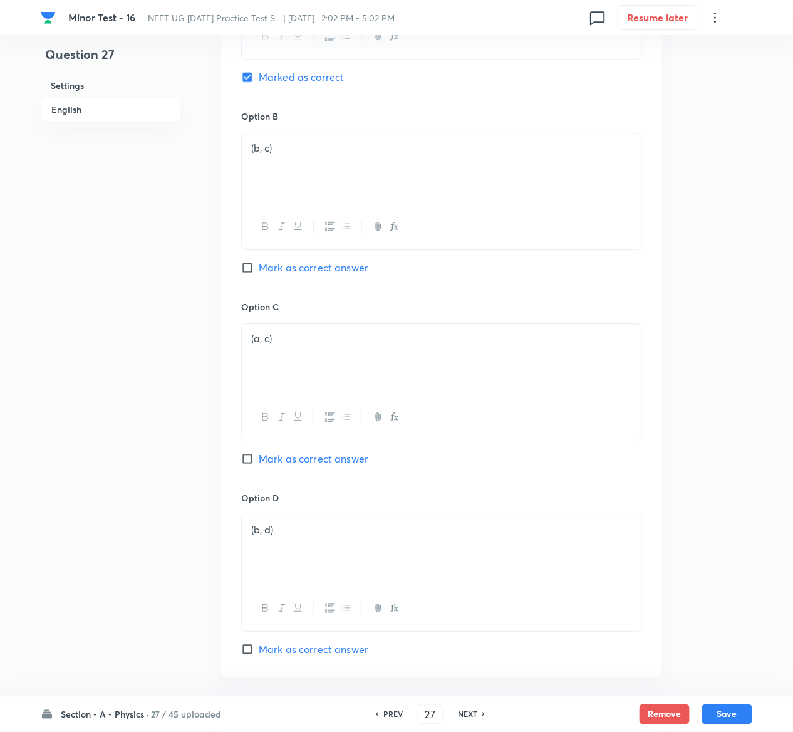
scroll to position [999, 0]
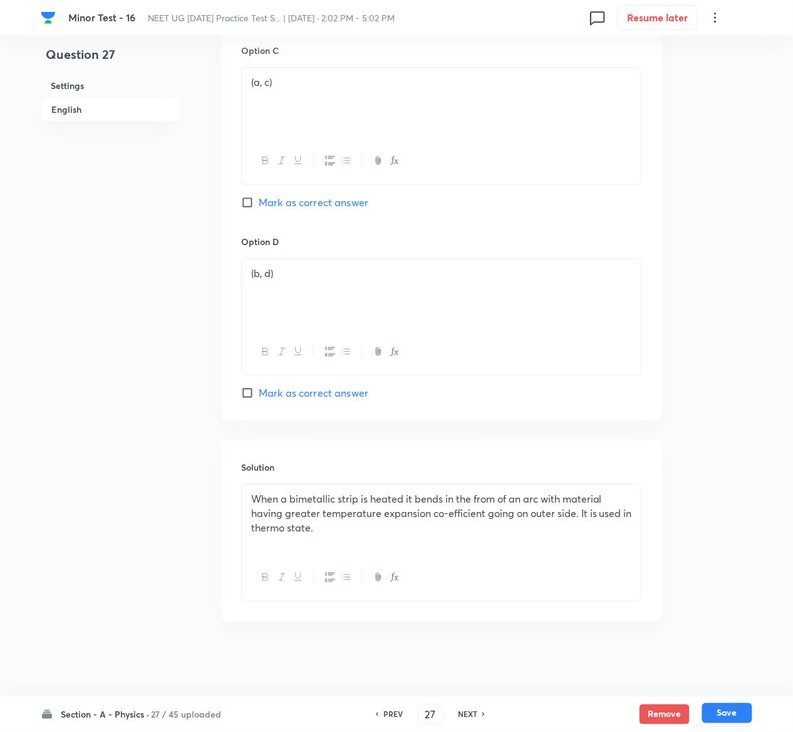
click at [739, 714] on button "Save" at bounding box center [727, 713] width 50 height 20
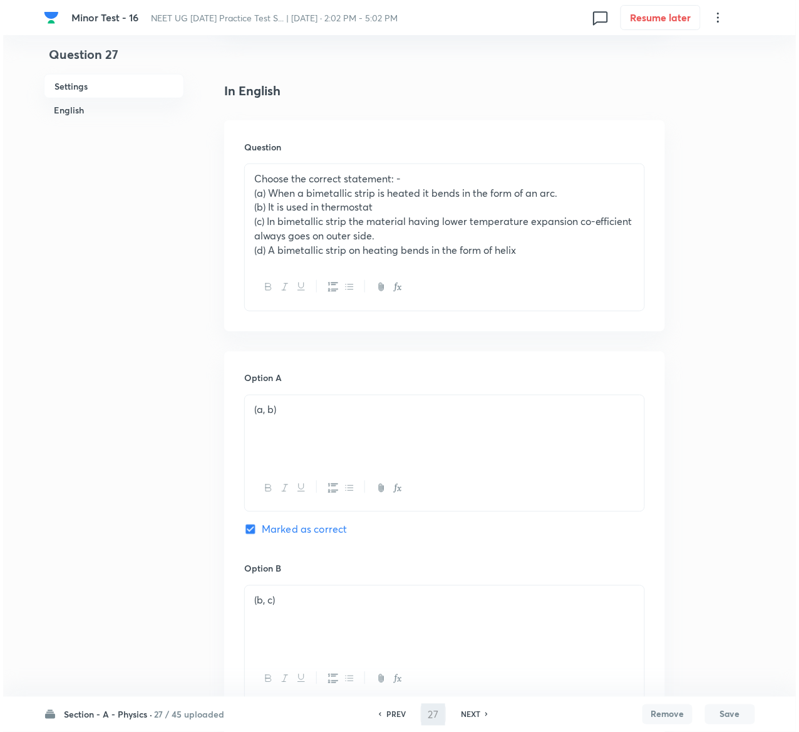
scroll to position [0, 0]
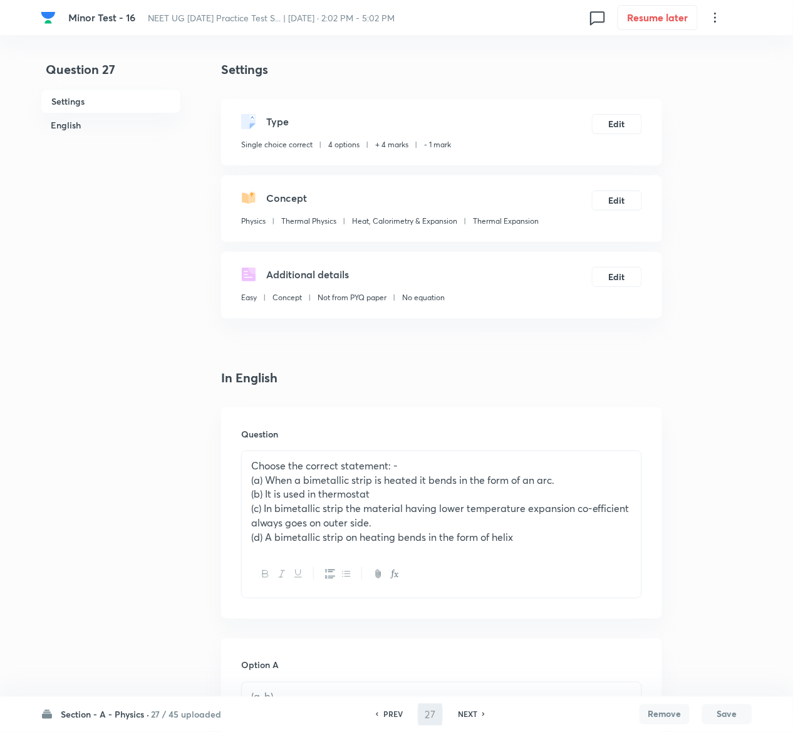
type input "28"
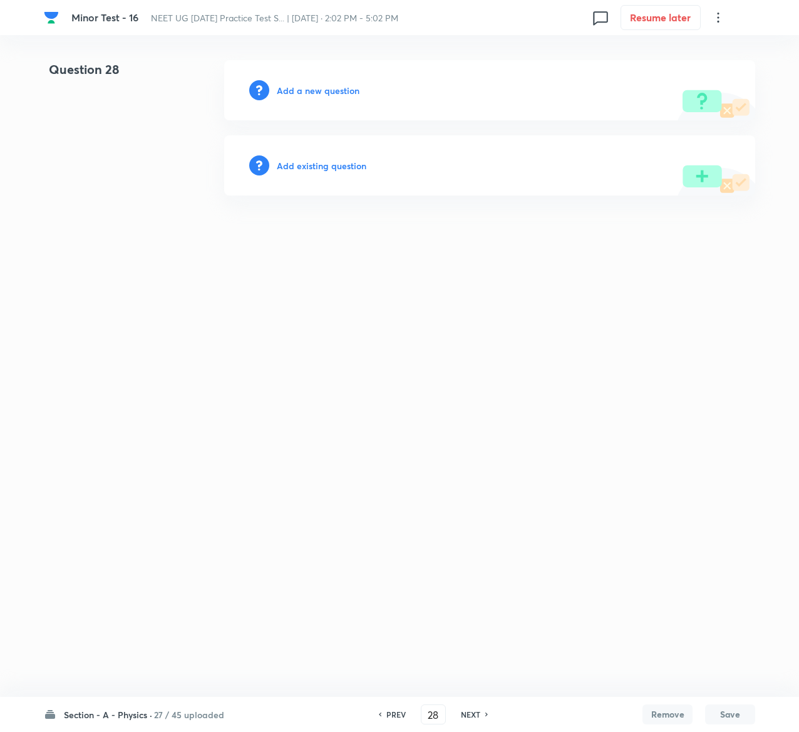
click at [349, 165] on h6 "Add existing question" at bounding box center [322, 165] width 90 height 13
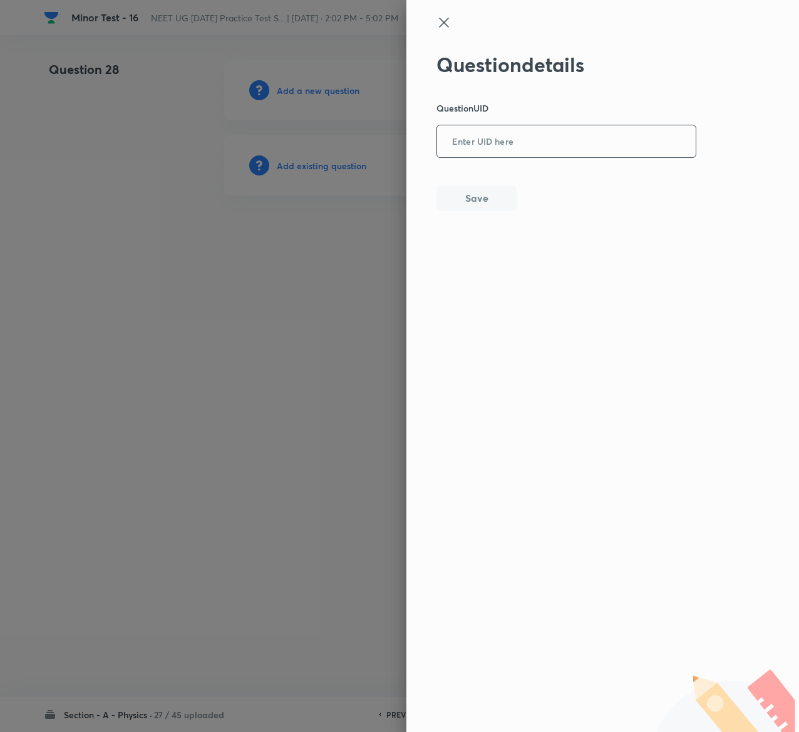
click at [624, 137] on input "text" at bounding box center [566, 142] width 259 height 31
paste input "9CSD5"
click at [624, 137] on input "9CSD5" at bounding box center [566, 142] width 259 height 31
type input "9CSD5"
click at [471, 200] on button "Save" at bounding box center [477, 196] width 80 height 25
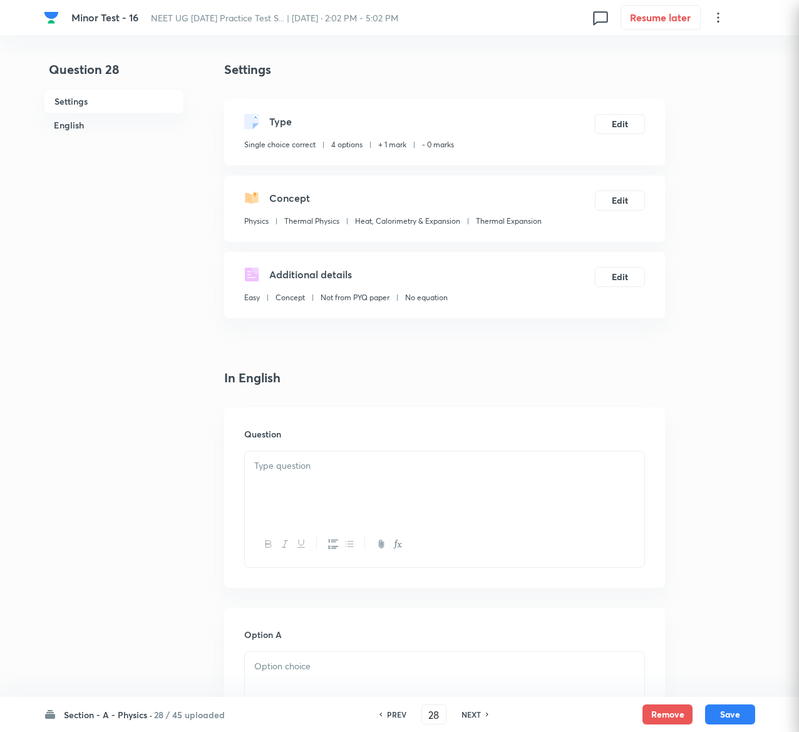
checkbox input "true"
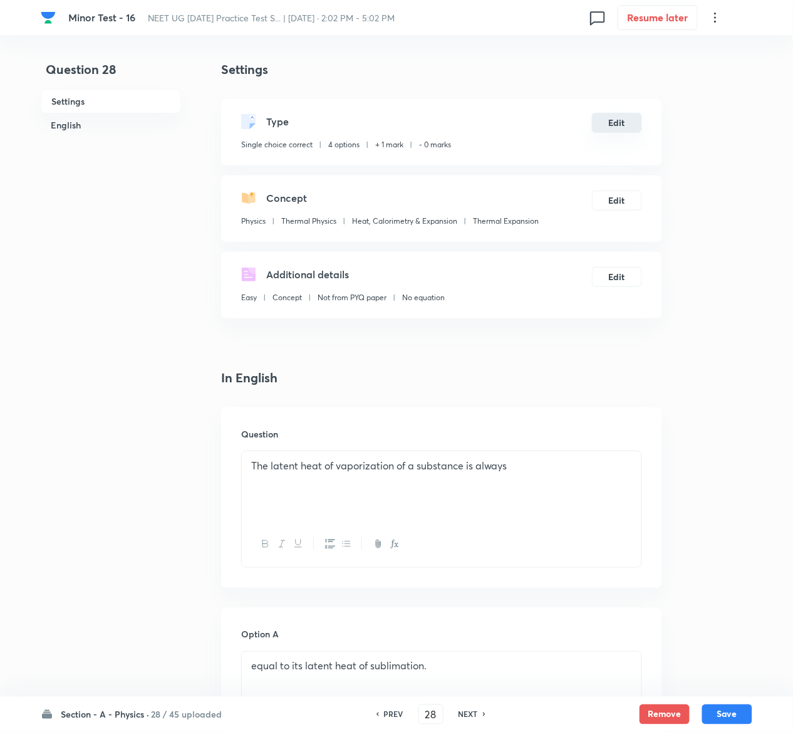
click at [638, 125] on button "Edit" at bounding box center [617, 123] width 50 height 20
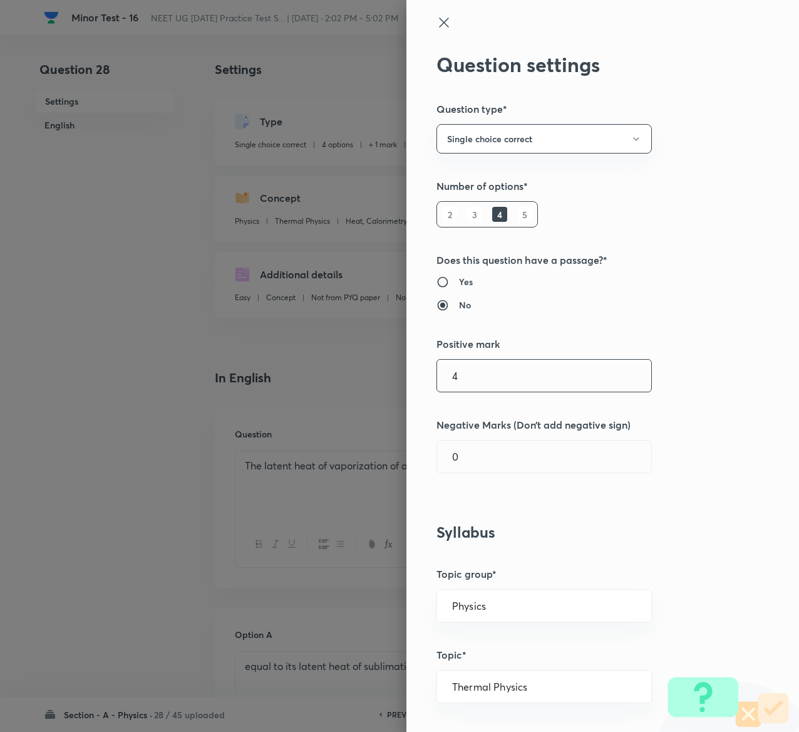
type input "4"
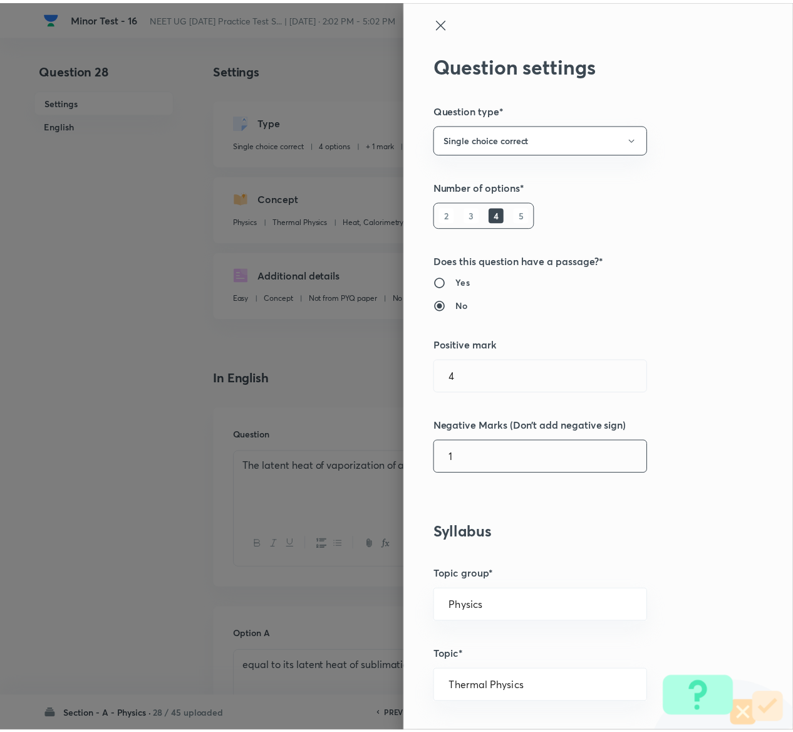
scroll to position [979, 0]
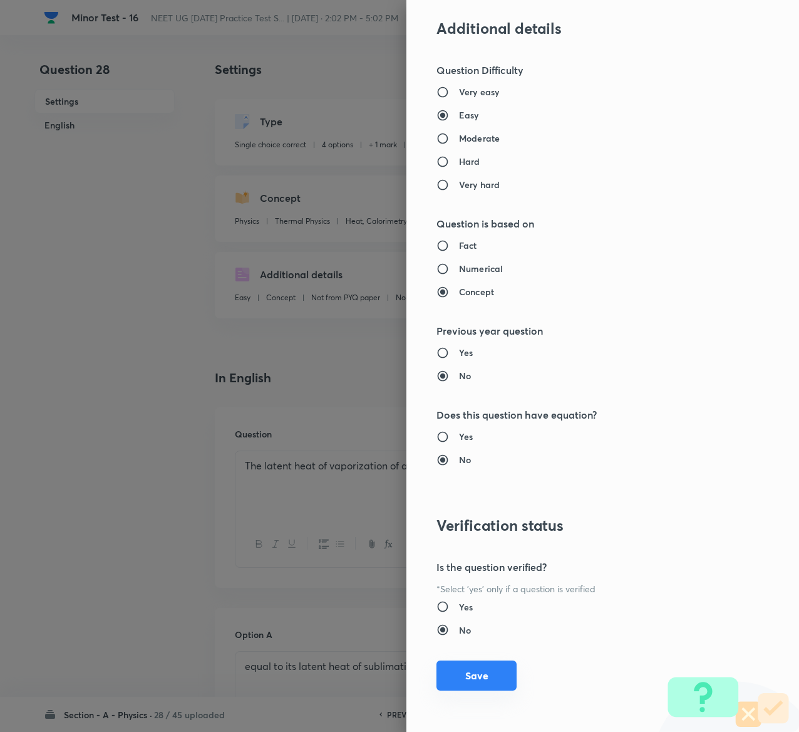
type input "1"
click at [477, 683] on button "Save" at bounding box center [477, 675] width 80 height 30
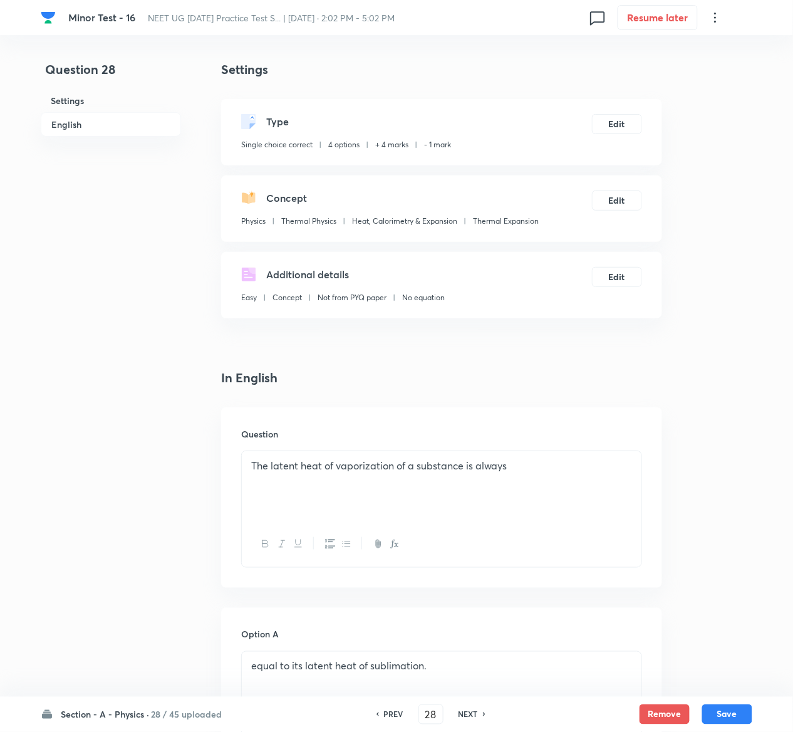
scroll to position [969, 0]
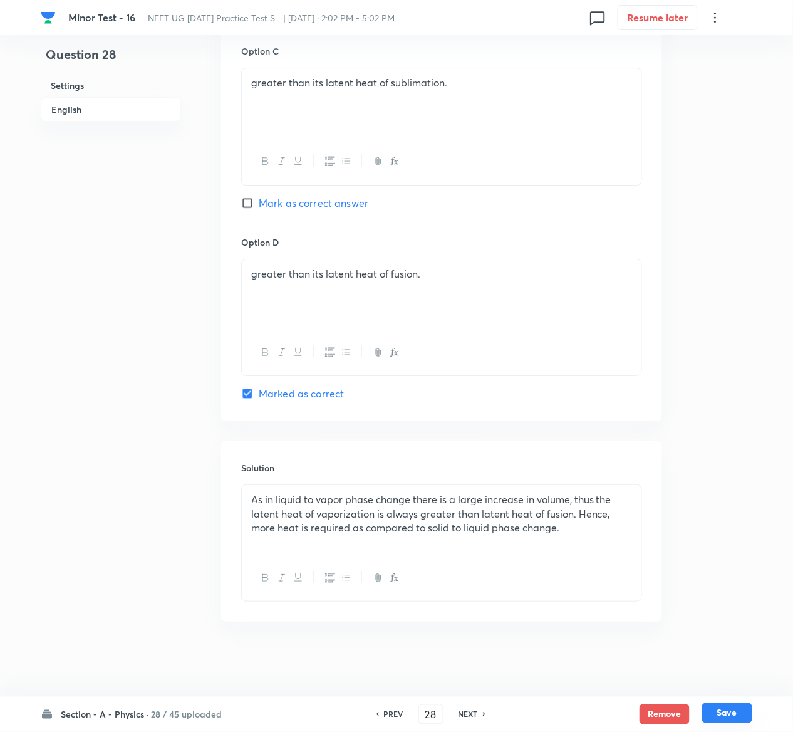
click at [741, 709] on button "Save" at bounding box center [727, 713] width 50 height 20
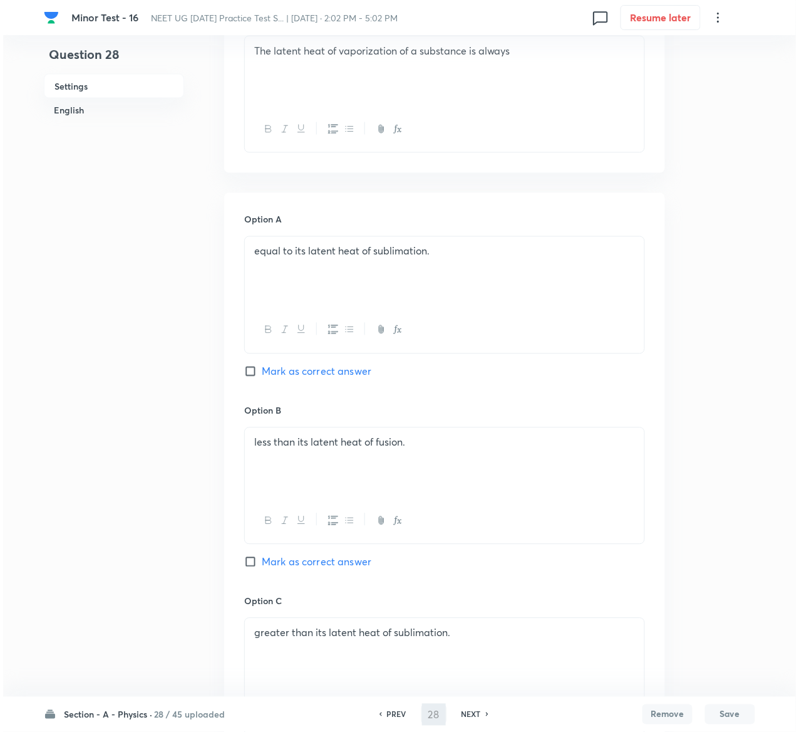
scroll to position [0, 0]
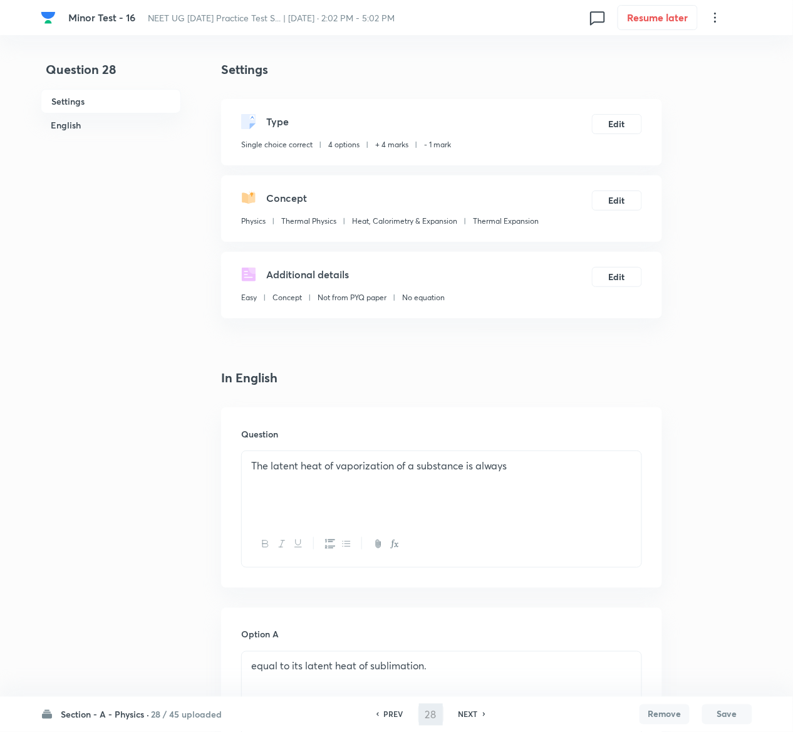
type input "29"
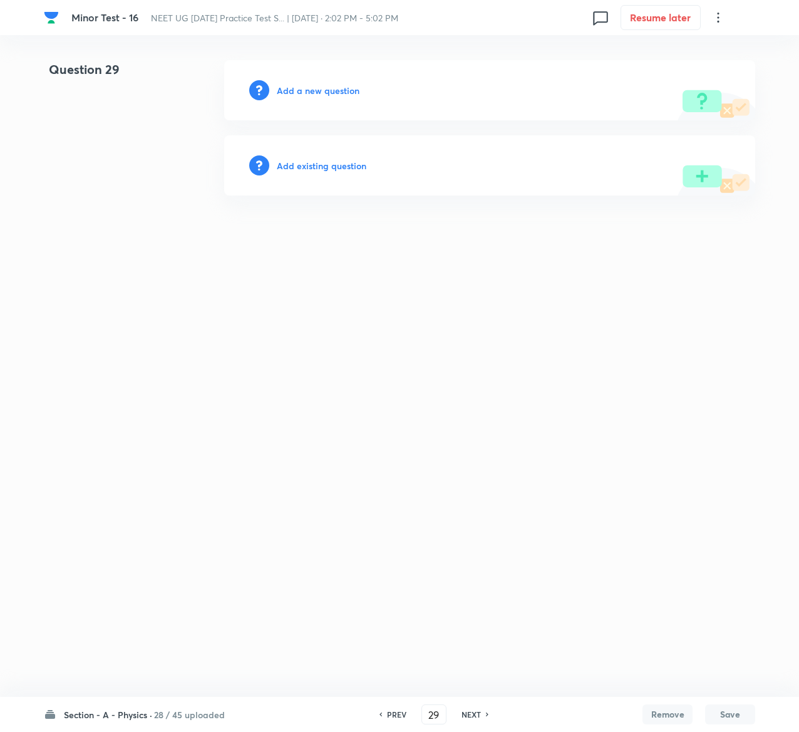
click at [325, 165] on h6 "Add existing question" at bounding box center [322, 165] width 90 height 13
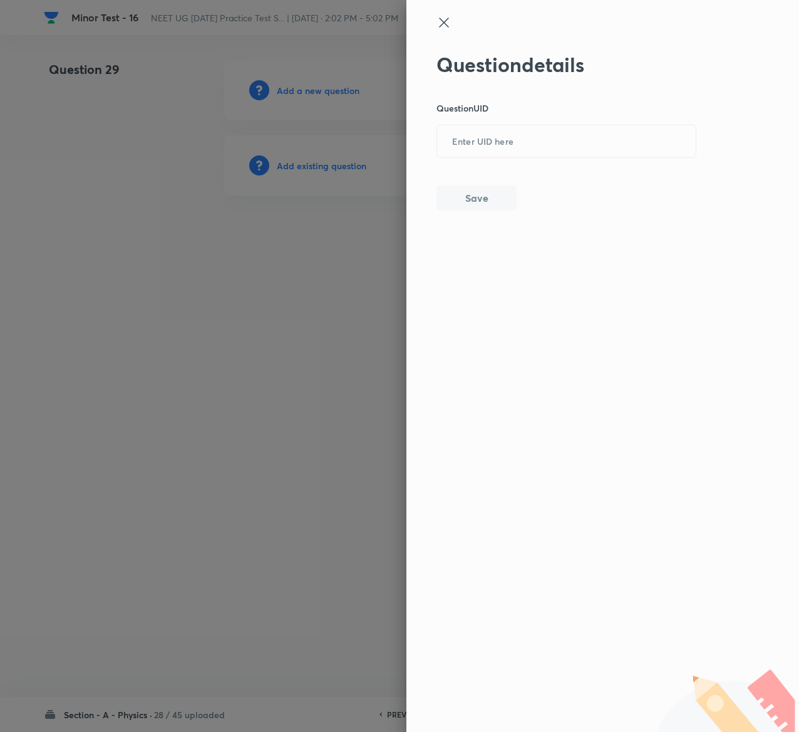
click at [563, 158] on div "Question details Question UID ​ Save" at bounding box center [567, 132] width 261 height 158
click at [563, 155] on input "text" at bounding box center [566, 142] width 259 height 31
paste input "I6VET"
type input "I6VET"
click at [485, 210] on div "Question details Question UID I6VET ​ Save" at bounding box center [567, 132] width 261 height 158
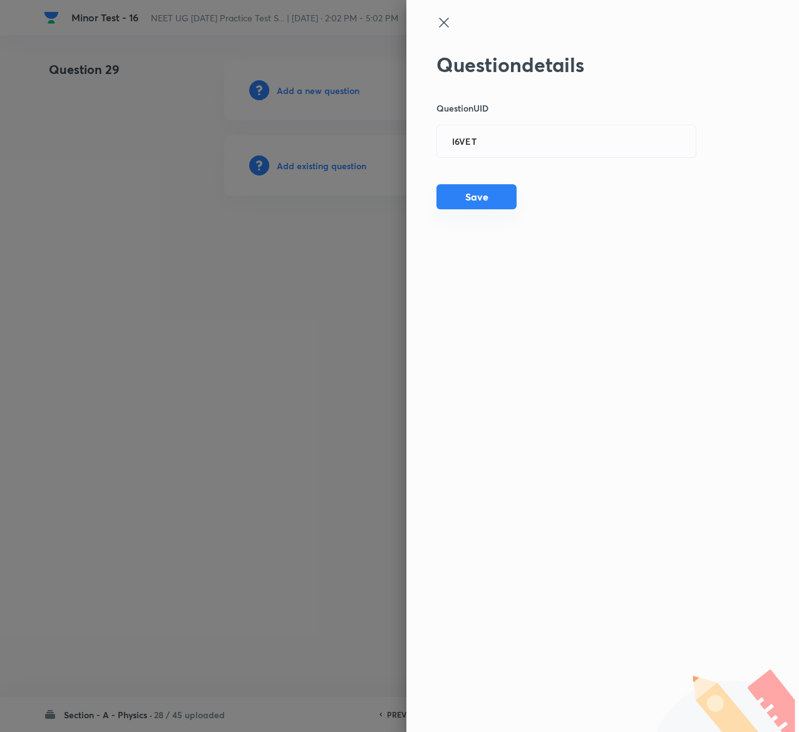
click at [485, 208] on button "Save" at bounding box center [477, 196] width 80 height 25
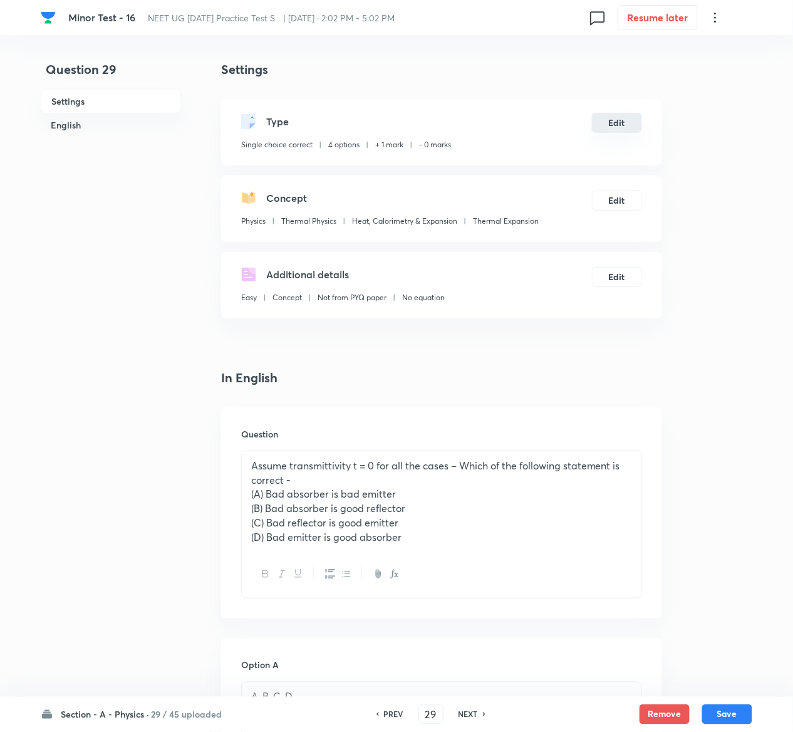
click at [620, 120] on button "Edit" at bounding box center [617, 123] width 50 height 20
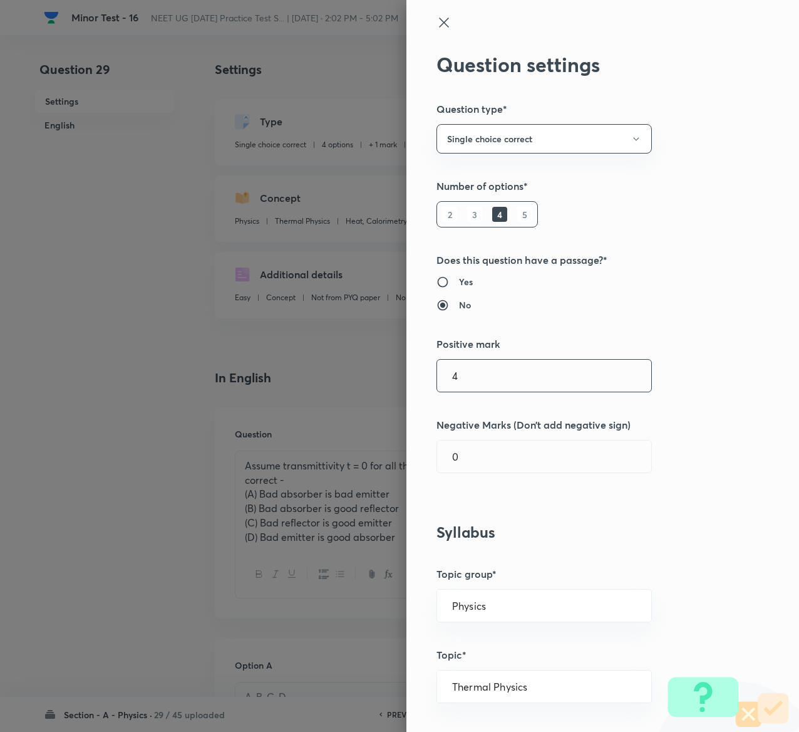
type input "4"
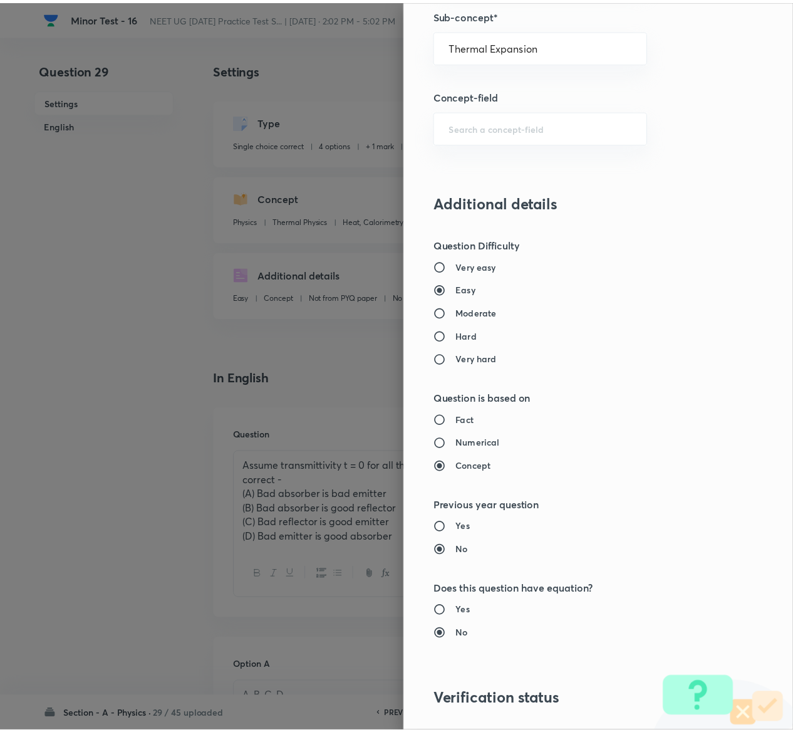
scroll to position [979, 0]
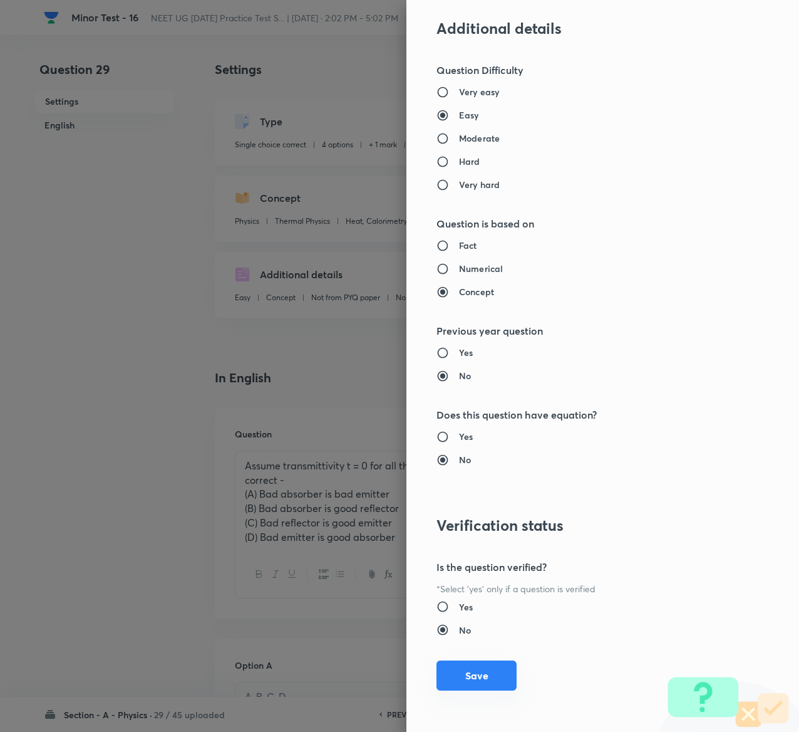
type input "1"
click at [452, 664] on button "Save" at bounding box center [477, 675] width 80 height 30
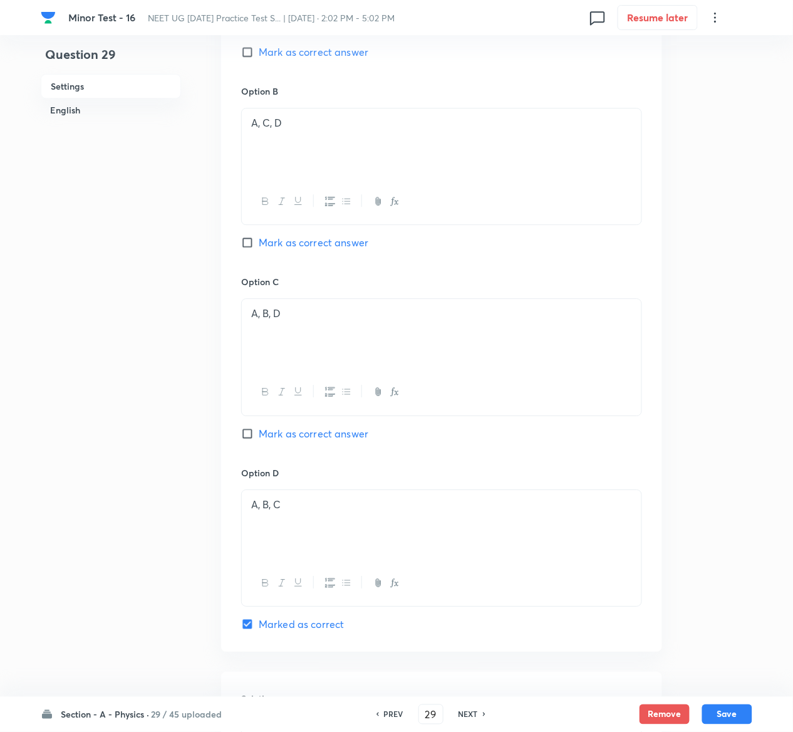
scroll to position [1026, 0]
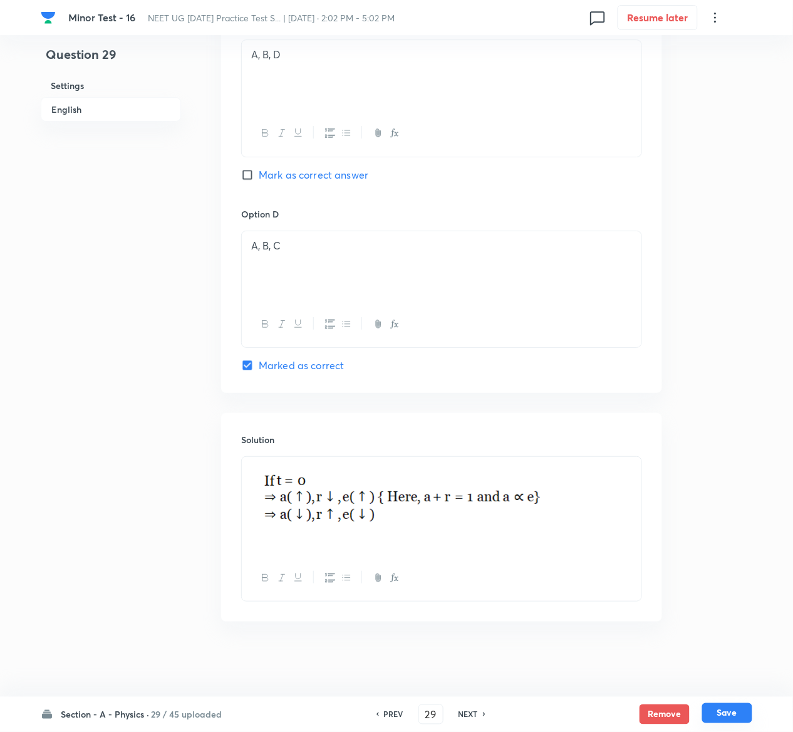
click at [741, 711] on button "Save" at bounding box center [727, 713] width 50 height 20
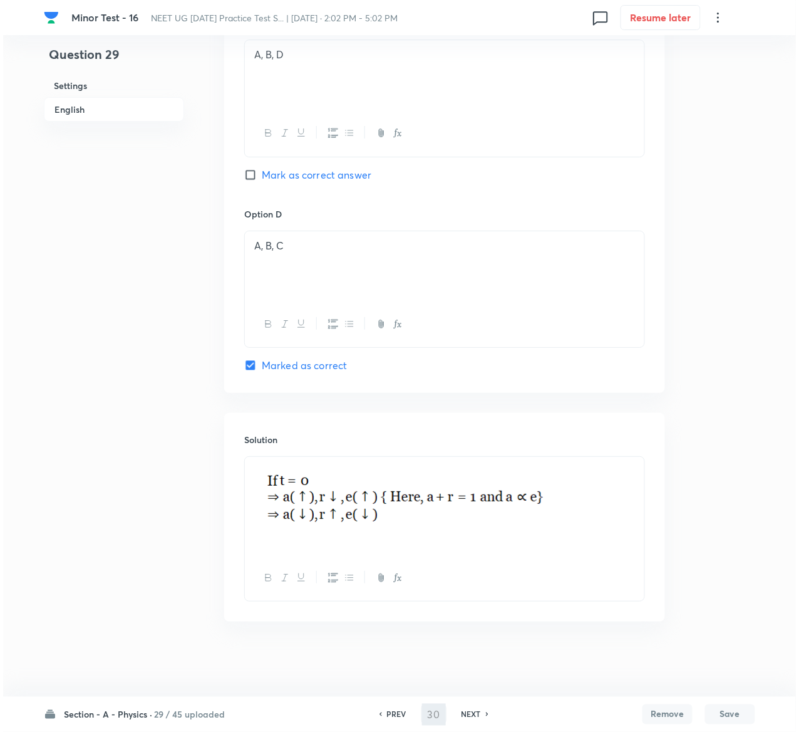
scroll to position [0, 0]
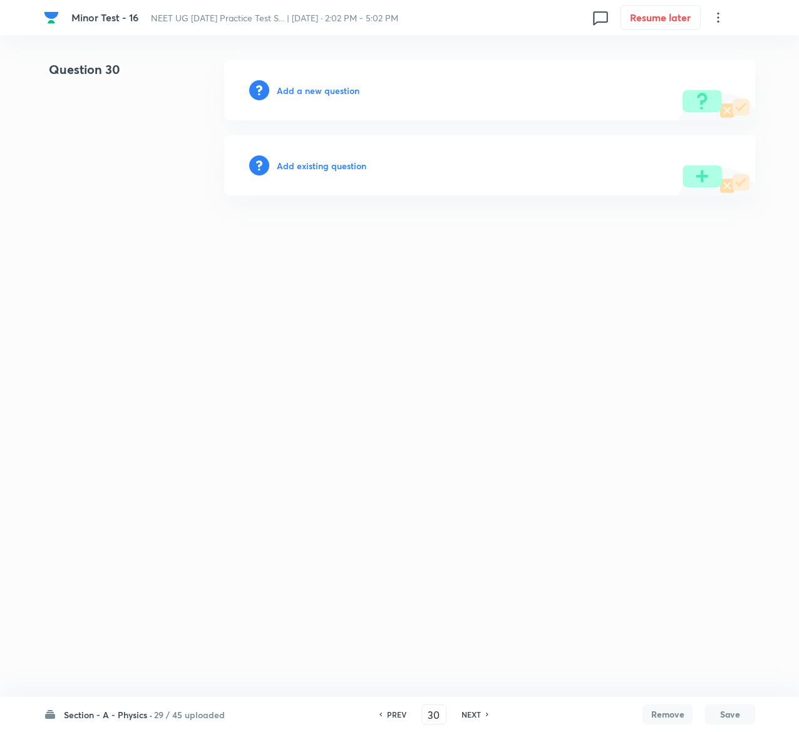
click at [350, 168] on h6 "Add existing question" at bounding box center [322, 165] width 90 height 13
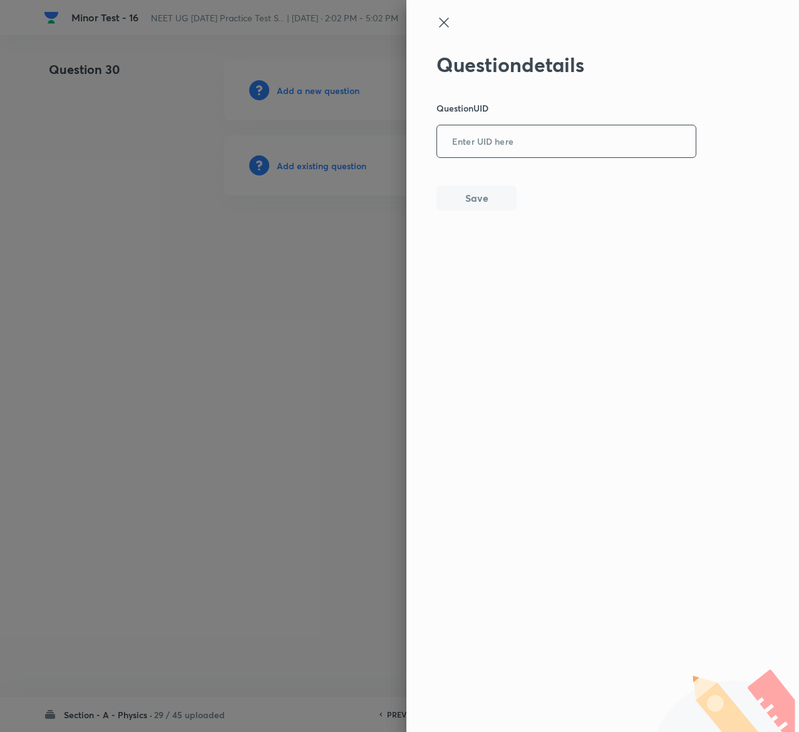
click at [589, 147] on input "text" at bounding box center [566, 142] width 259 height 31
paste input "NN0YV"
click at [494, 187] on button "Save" at bounding box center [477, 196] width 80 height 25
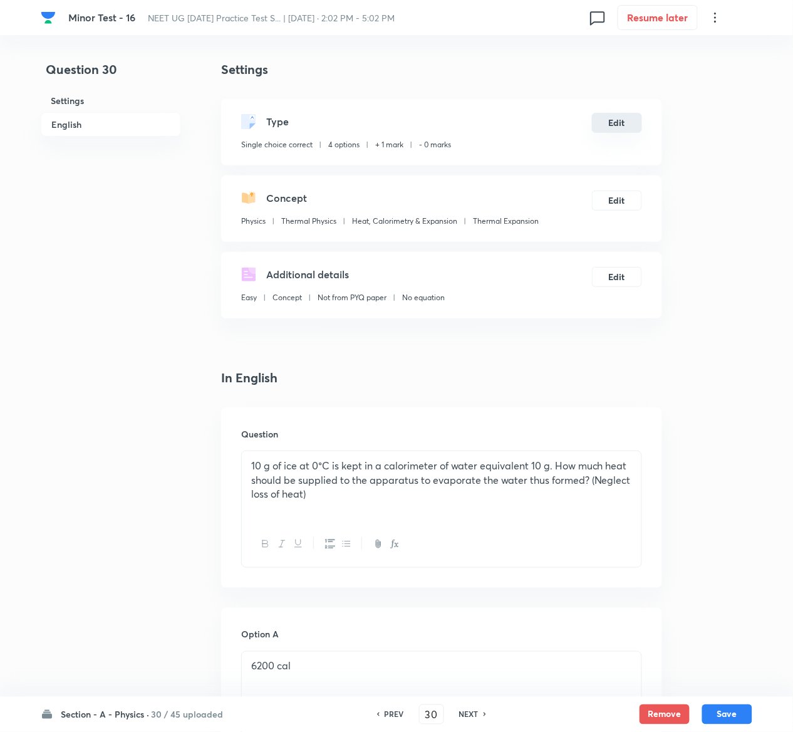
click at [625, 120] on button "Edit" at bounding box center [617, 123] width 50 height 20
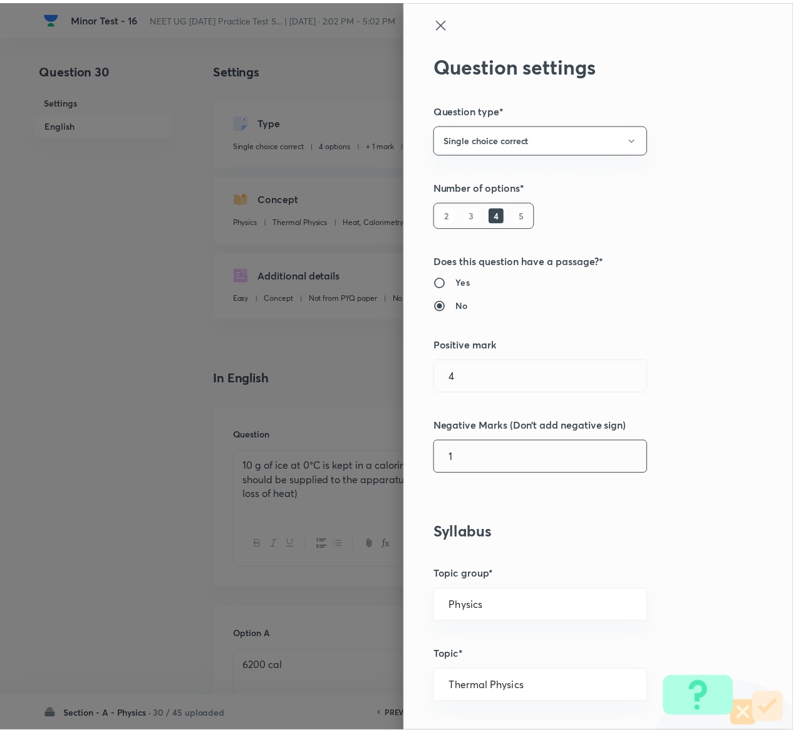
scroll to position [979, 0]
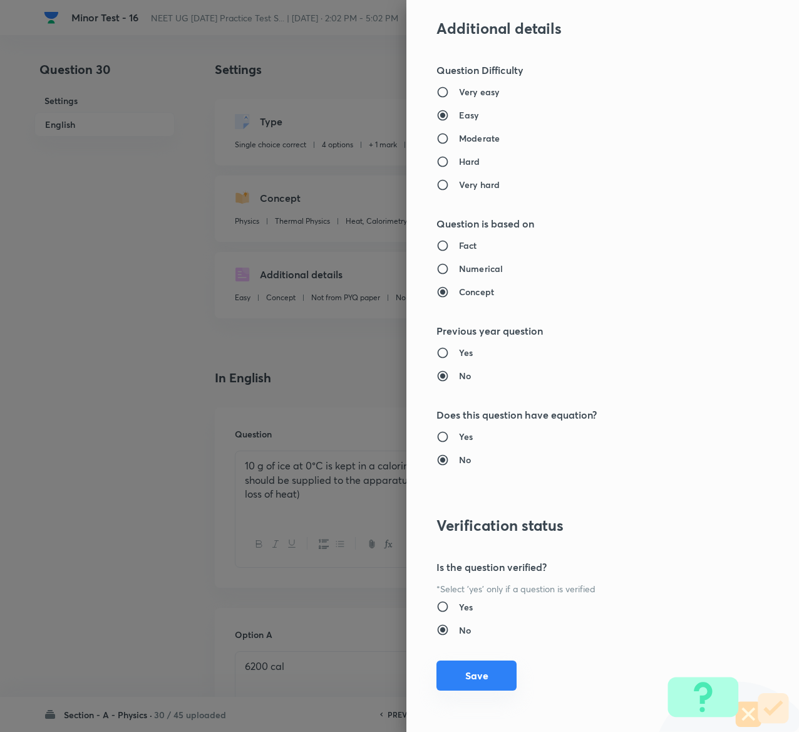
click at [452, 684] on button "Save" at bounding box center [477, 675] width 80 height 30
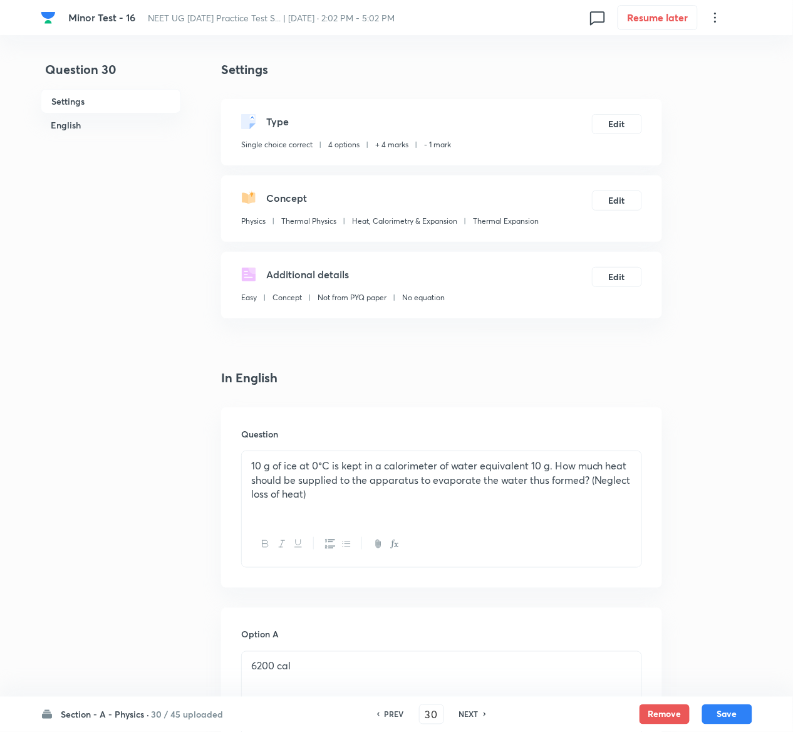
scroll to position [983, 0]
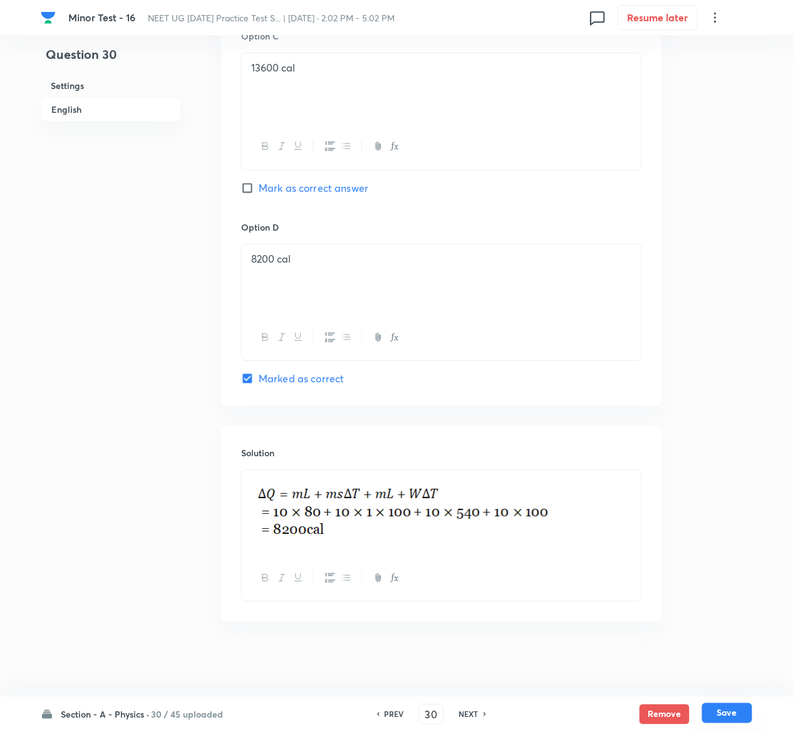
click at [734, 714] on button "Save" at bounding box center [727, 713] width 50 height 20
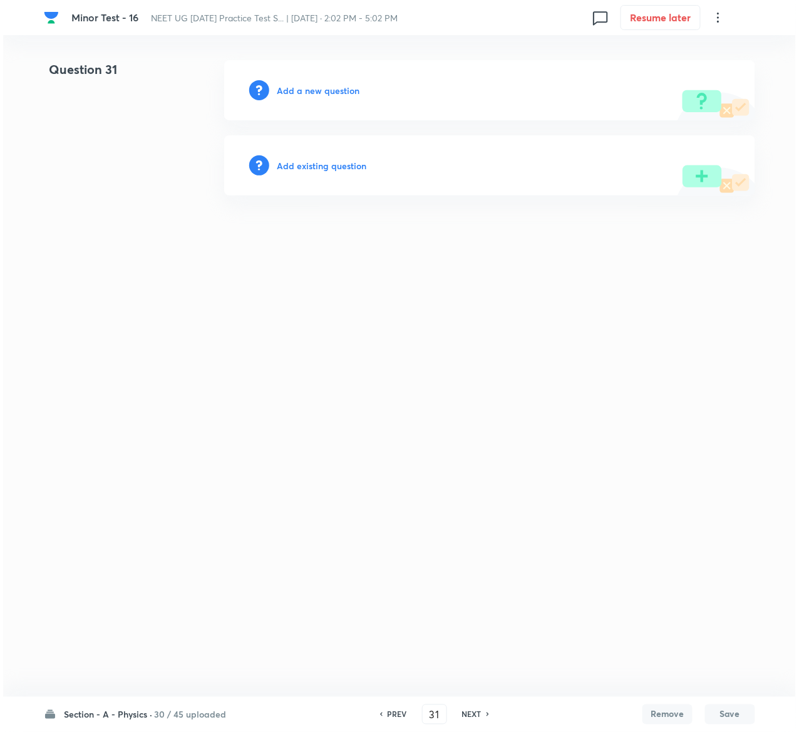
scroll to position [0, 0]
click at [338, 167] on h6 "Add existing question" at bounding box center [322, 165] width 90 height 13
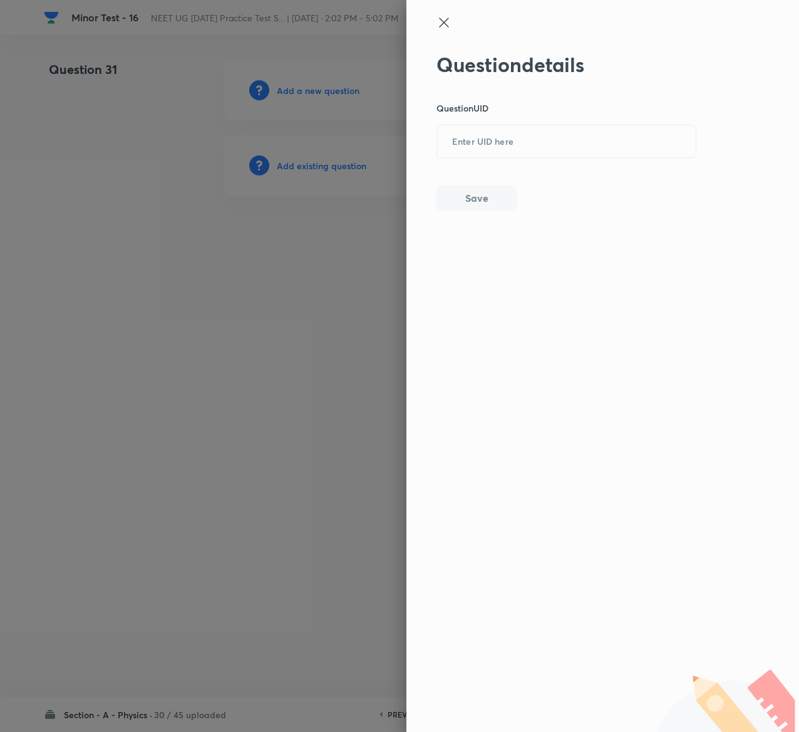
click at [603, 165] on div "Question details Question UID ​ Save" at bounding box center [567, 132] width 261 height 158
click at [596, 145] on input "text" at bounding box center [566, 142] width 259 height 31
paste input "HSBG9"
click at [474, 194] on button "Save" at bounding box center [477, 196] width 80 height 25
click at [474, 194] on button "Save" at bounding box center [477, 197] width 80 height 25
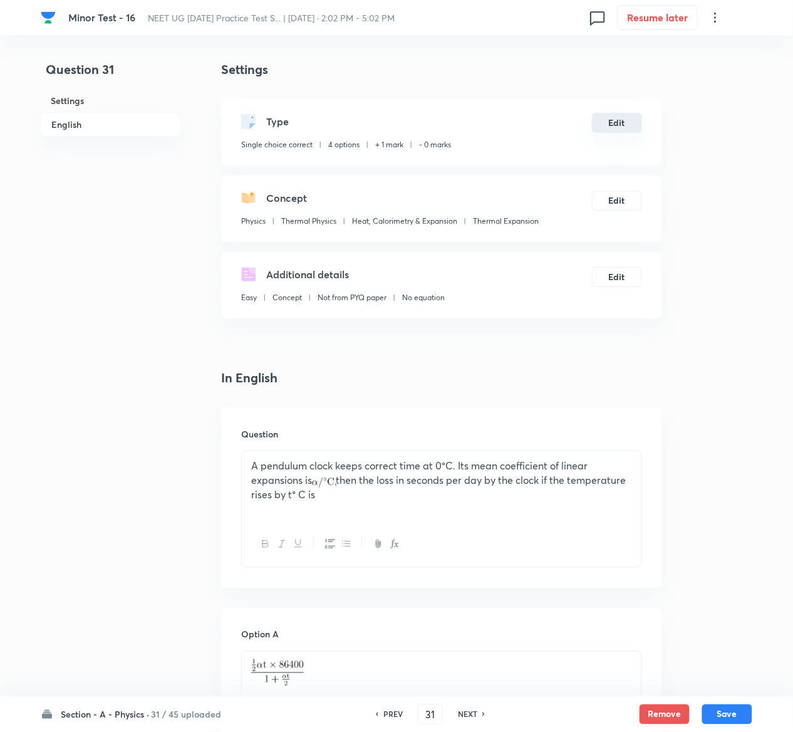
click at [615, 125] on button "Edit" at bounding box center [617, 123] width 50 height 20
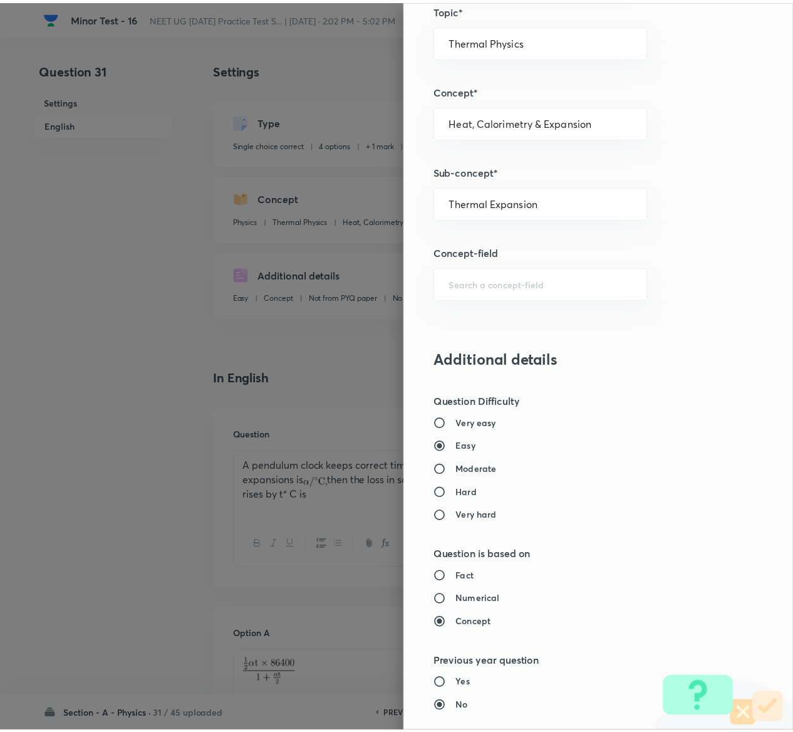
scroll to position [979, 0]
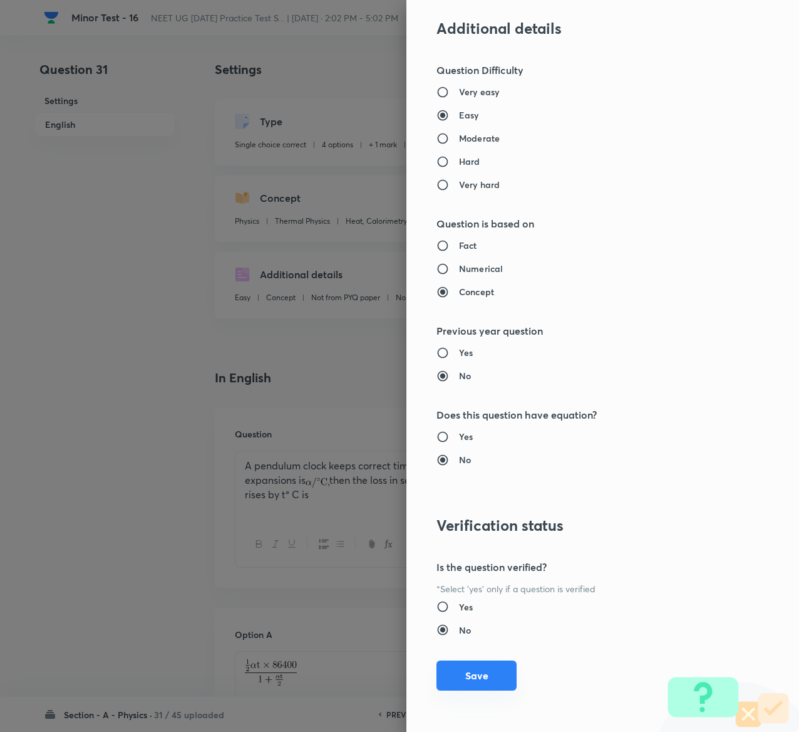
click at [460, 671] on button "Save" at bounding box center [477, 675] width 80 height 30
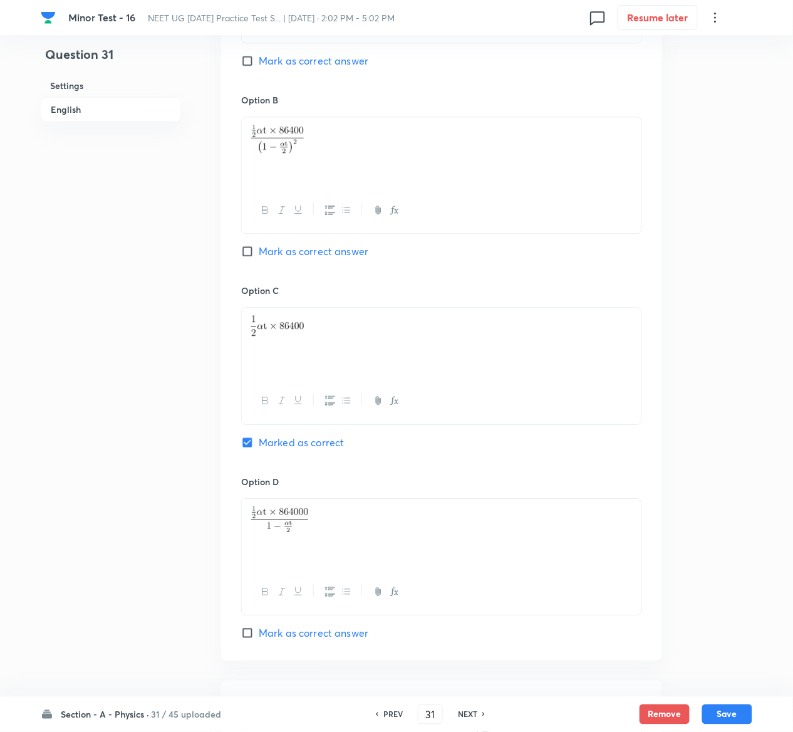
scroll to position [972, 0]
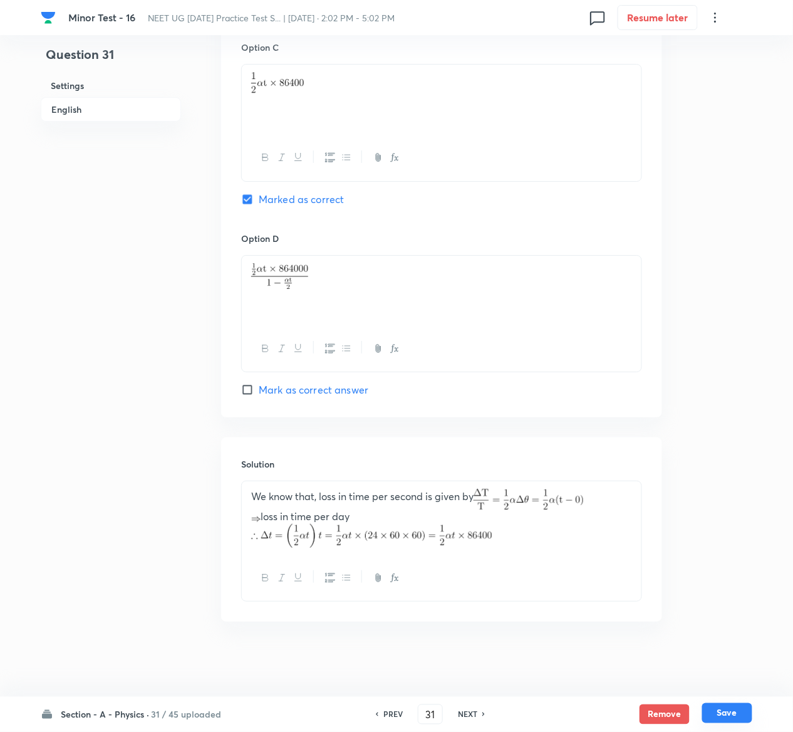
click at [736, 711] on button "Save" at bounding box center [727, 713] width 50 height 20
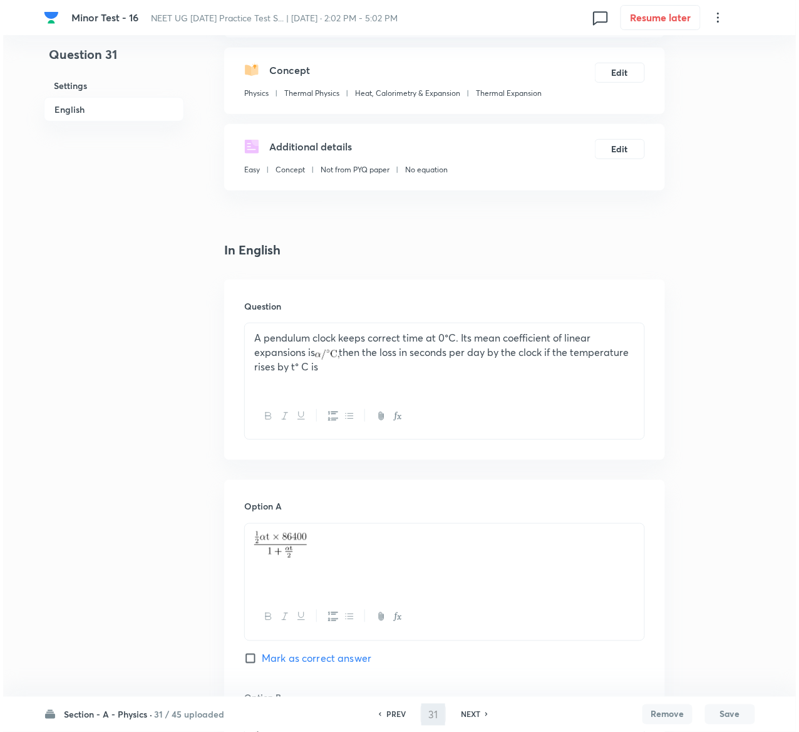
scroll to position [0, 0]
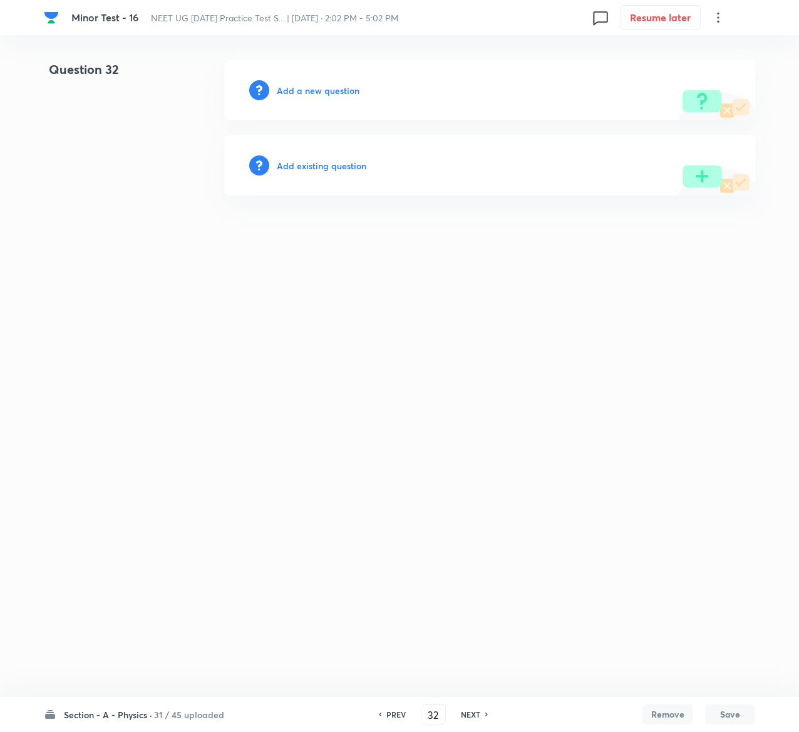
click at [349, 160] on h6 "Add existing question" at bounding box center [322, 165] width 90 height 13
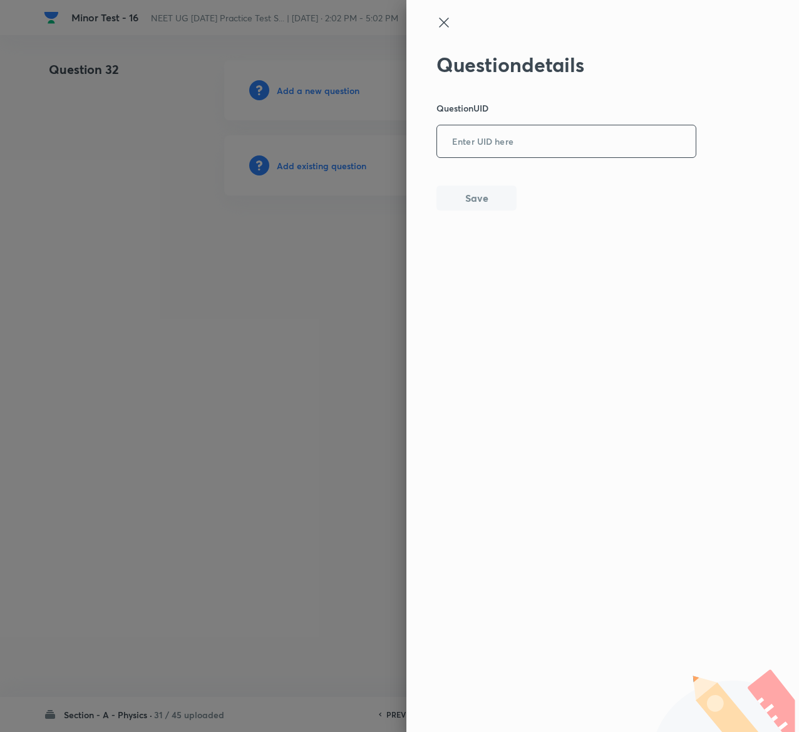
click at [562, 150] on input "text" at bounding box center [566, 142] width 259 height 31
paste input "EIZMD"
click at [484, 195] on button "Save" at bounding box center [477, 196] width 80 height 25
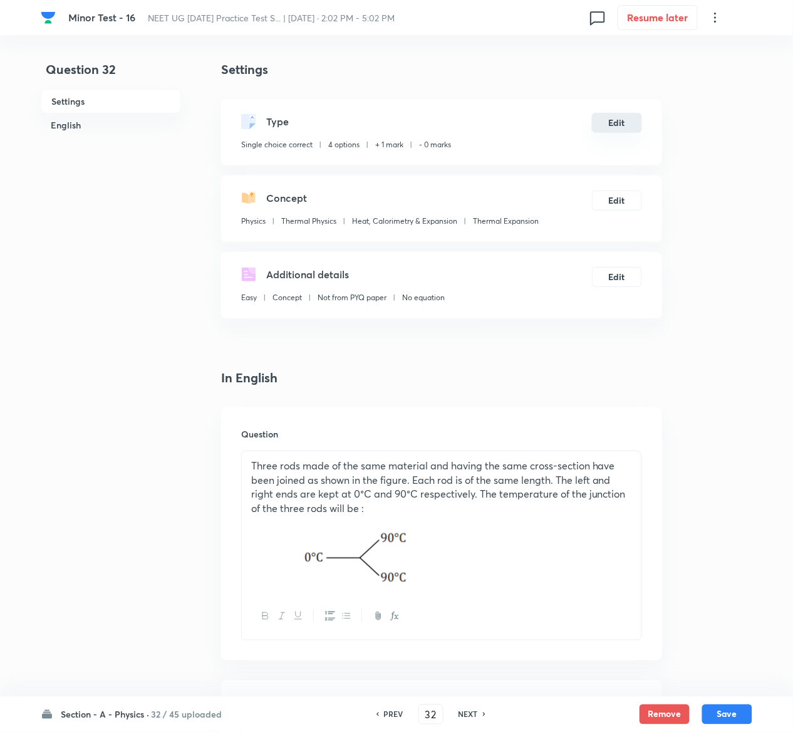
click at [625, 114] on button "Edit" at bounding box center [617, 123] width 50 height 20
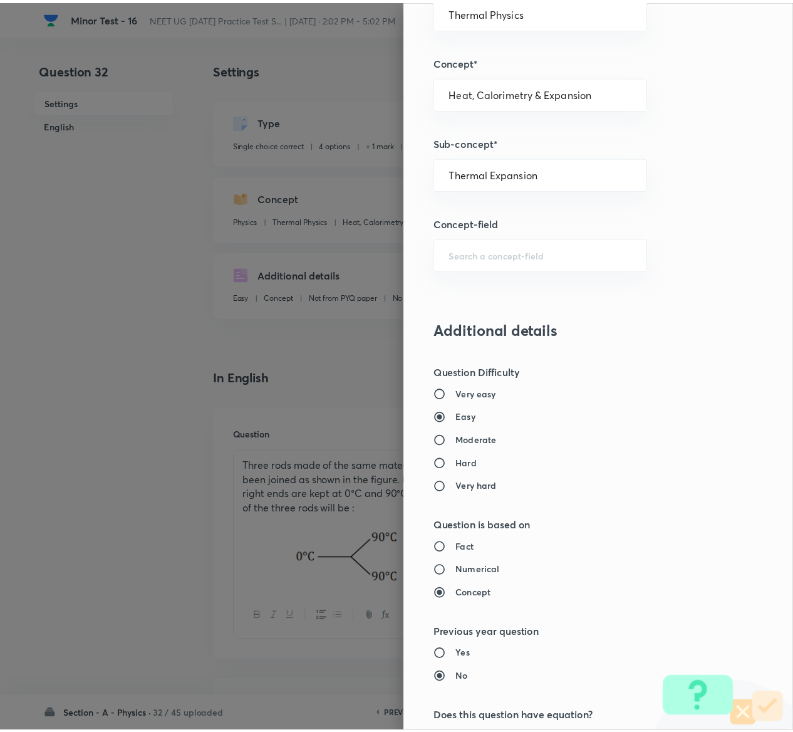
scroll to position [979, 0]
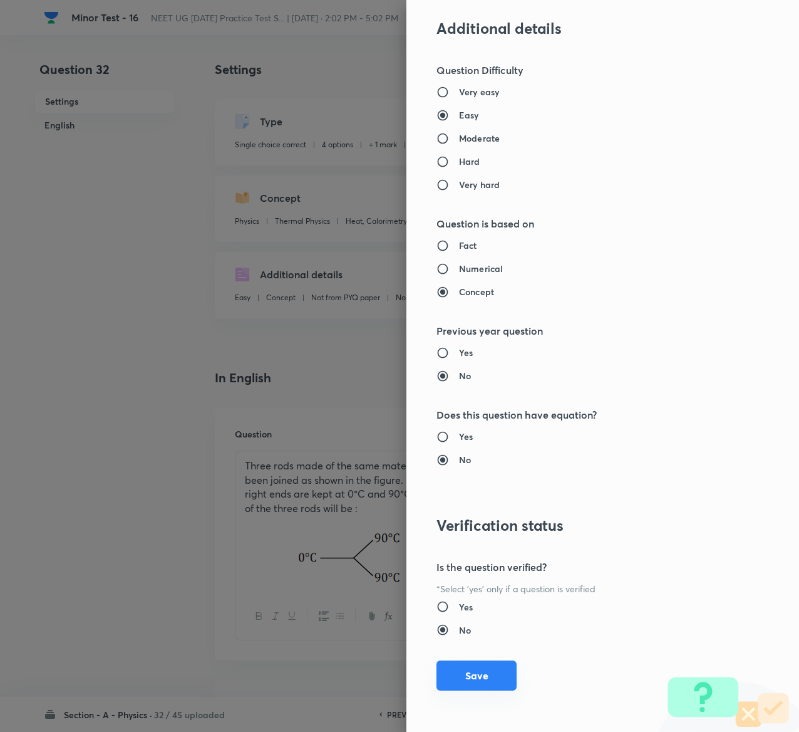
click at [459, 684] on button "Save" at bounding box center [477, 675] width 80 height 30
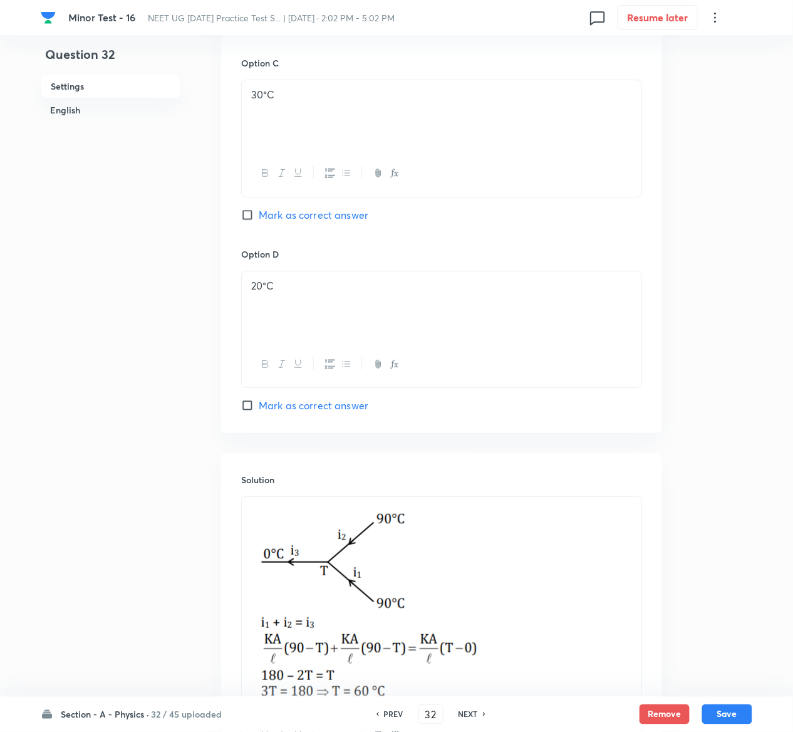
scroll to position [1184, 0]
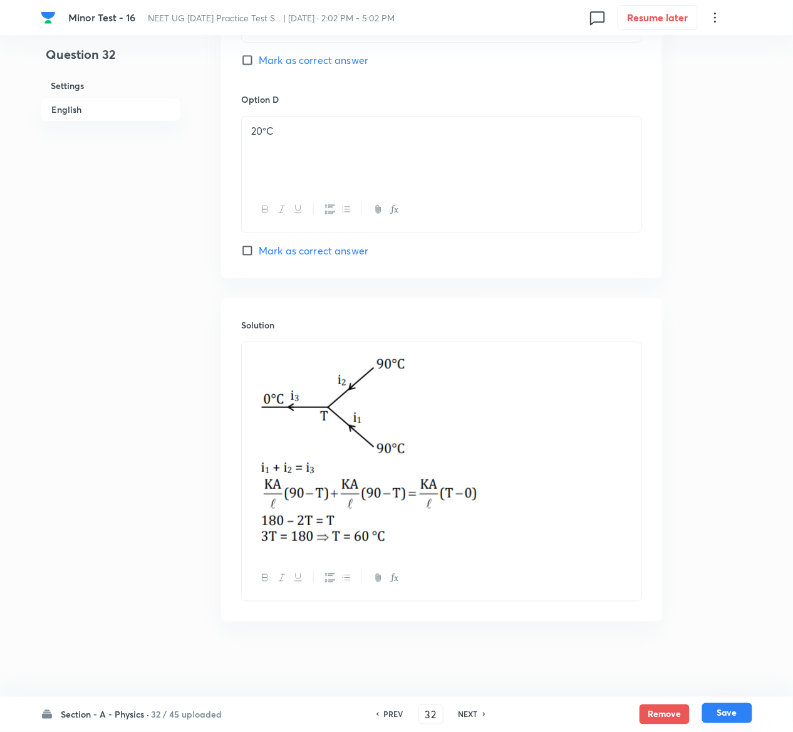
click at [742, 723] on div "Remove Save" at bounding box center [696, 714] width 113 height 20
click at [742, 714] on button "Save" at bounding box center [727, 713] width 50 height 20
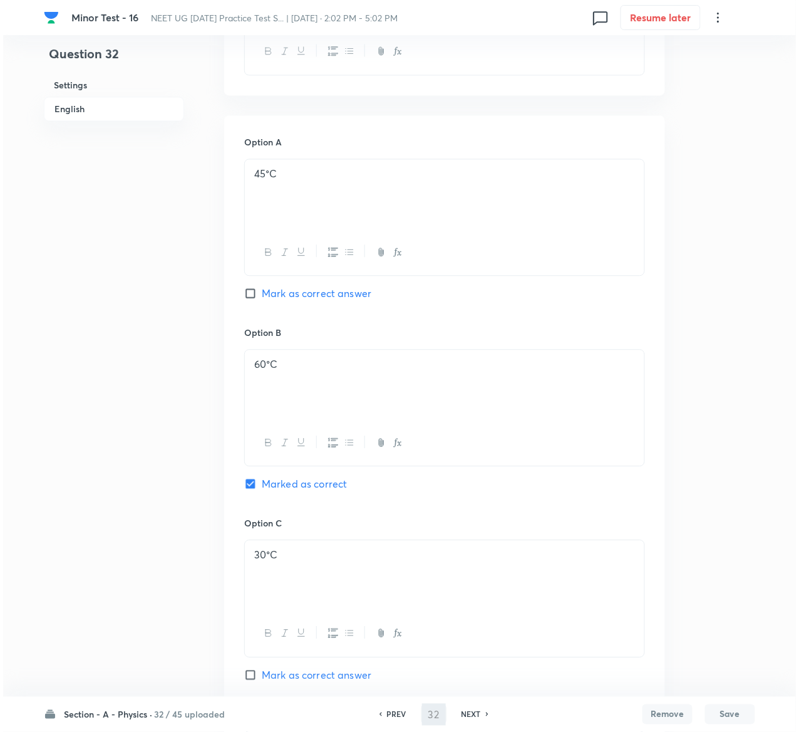
scroll to position [0, 0]
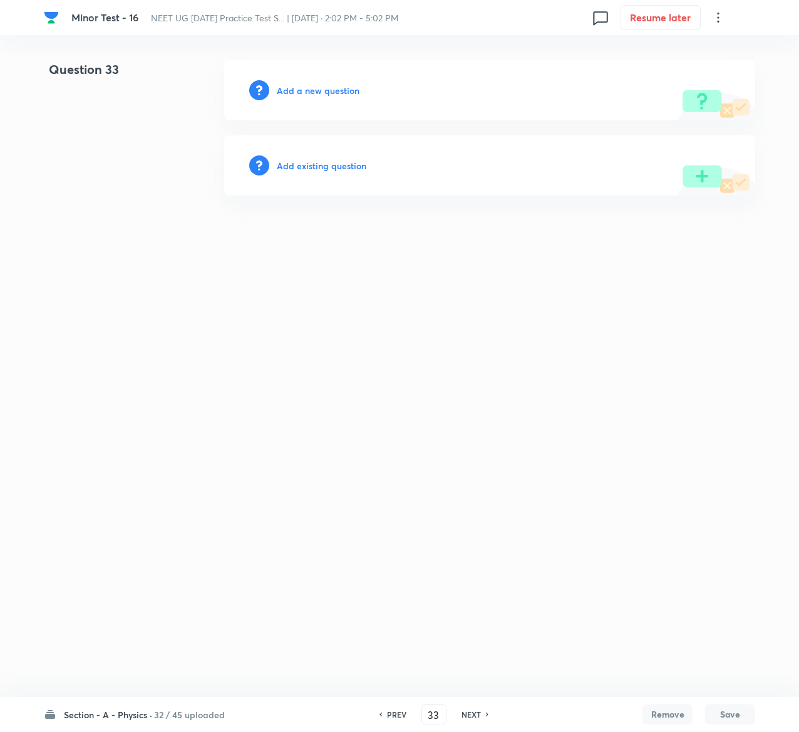
click at [346, 165] on h6 "Add existing question" at bounding box center [322, 165] width 90 height 13
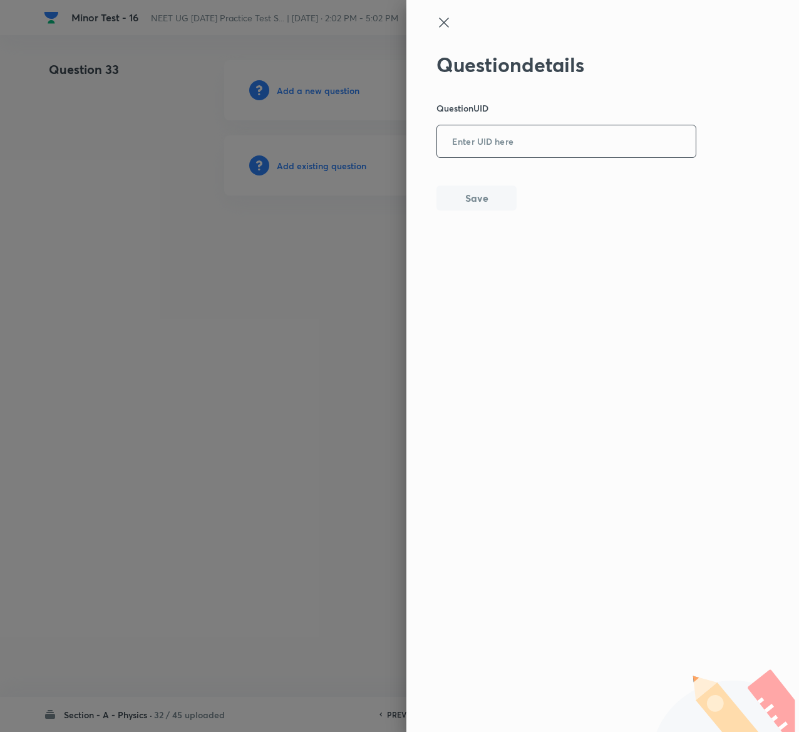
click at [605, 127] on input "text" at bounding box center [566, 142] width 259 height 31
paste input "IZCM4"
click at [472, 195] on button "Save" at bounding box center [477, 196] width 80 height 25
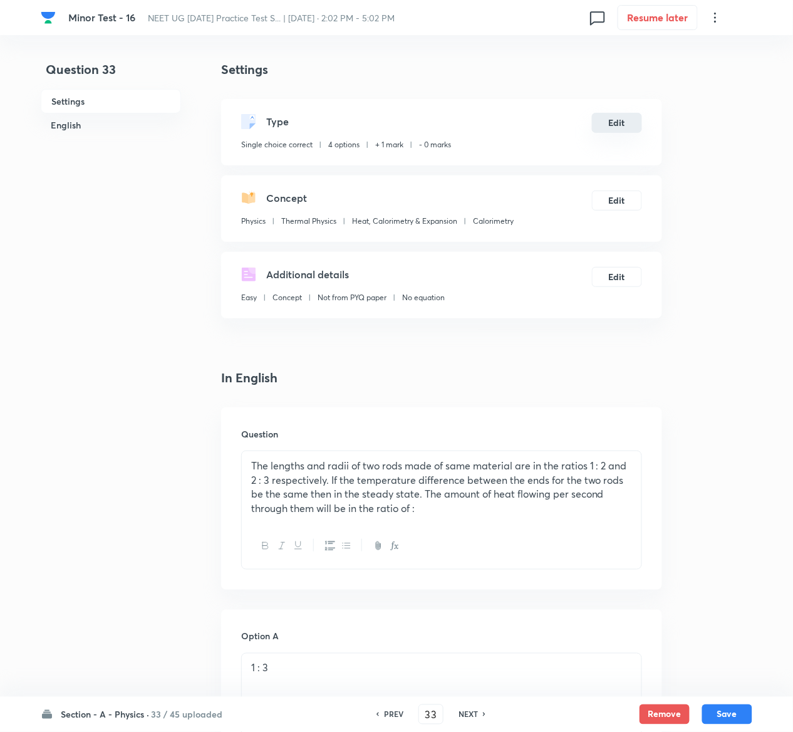
click at [624, 120] on button "Edit" at bounding box center [617, 123] width 50 height 20
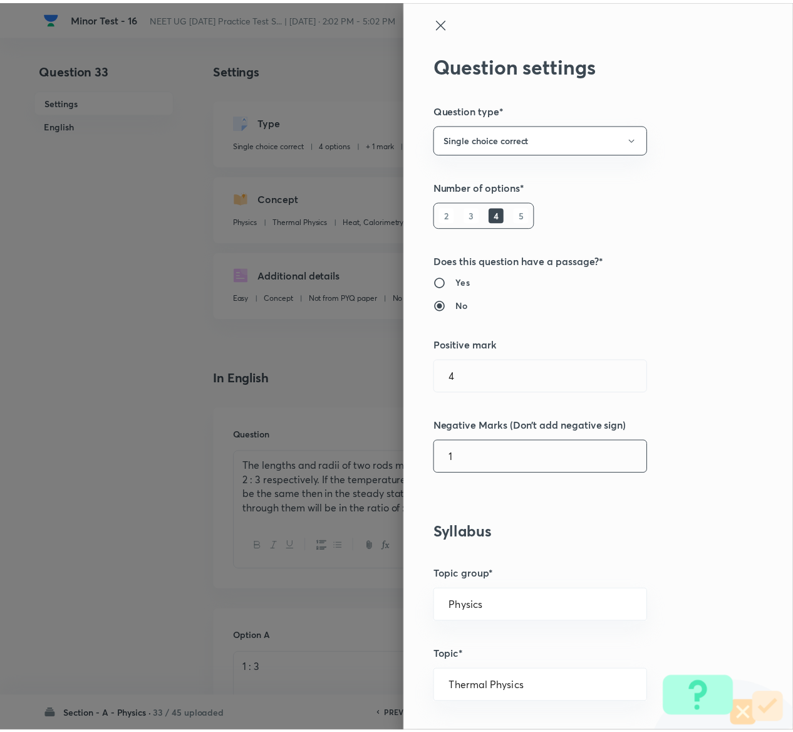
scroll to position [979, 0]
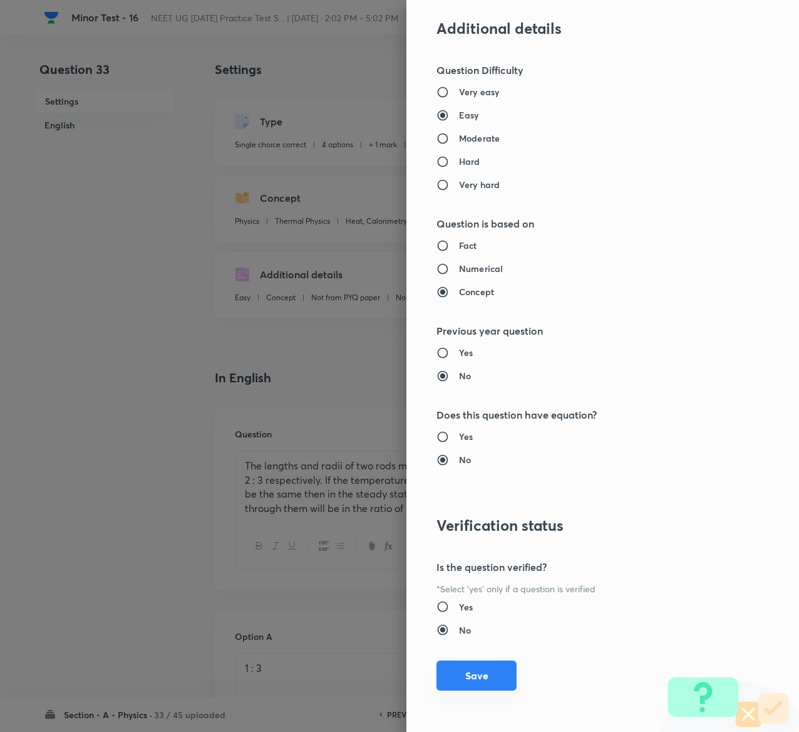
click at [452, 663] on button "Save" at bounding box center [477, 675] width 80 height 30
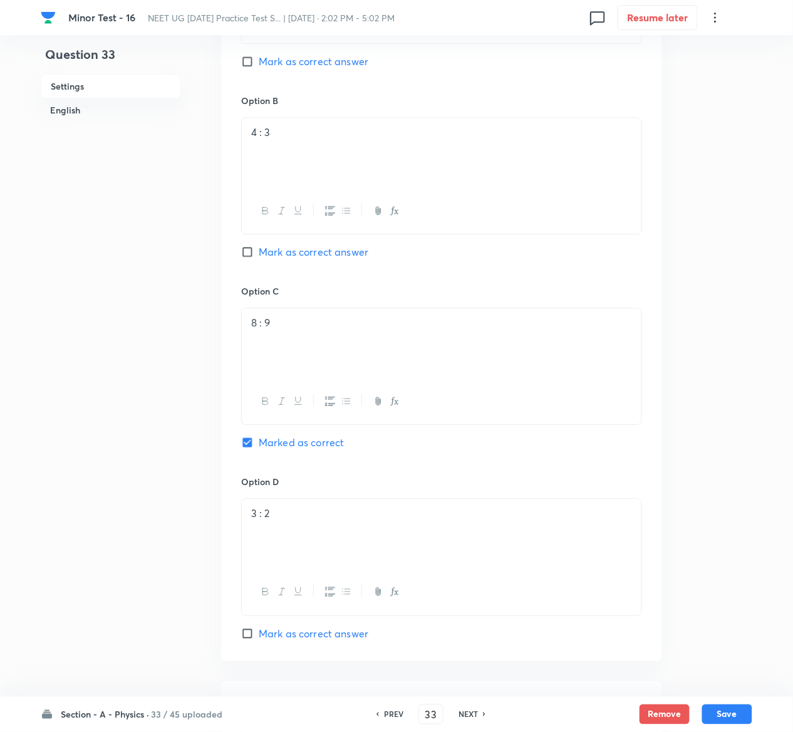
scroll to position [991, 0]
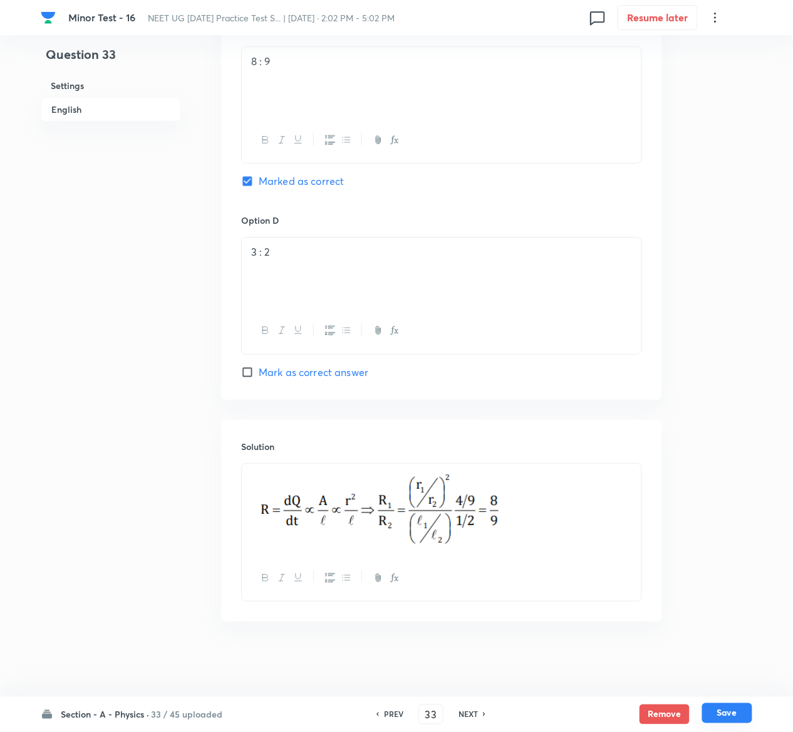
click at [744, 710] on button "Save" at bounding box center [727, 713] width 50 height 20
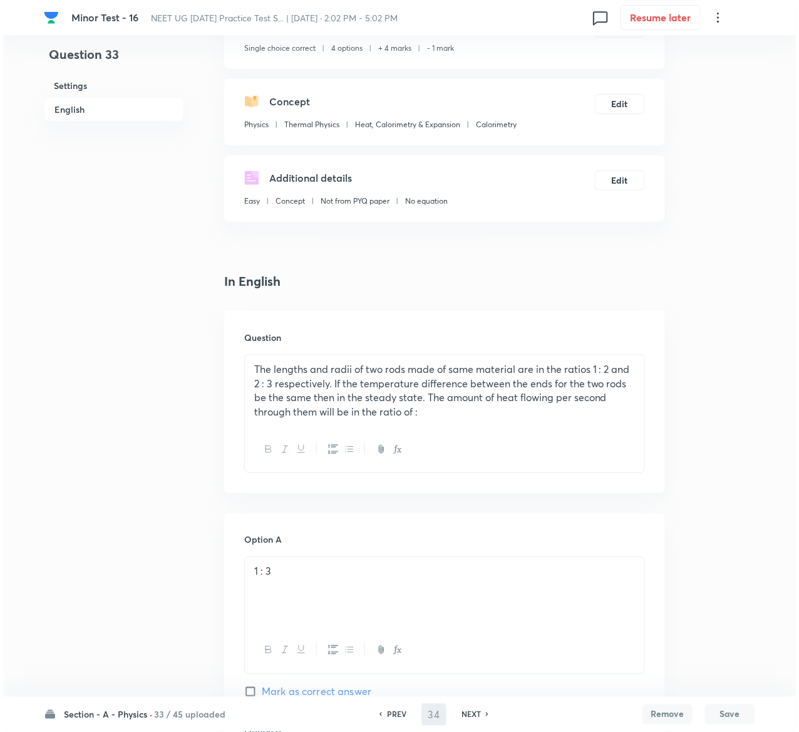
scroll to position [0, 0]
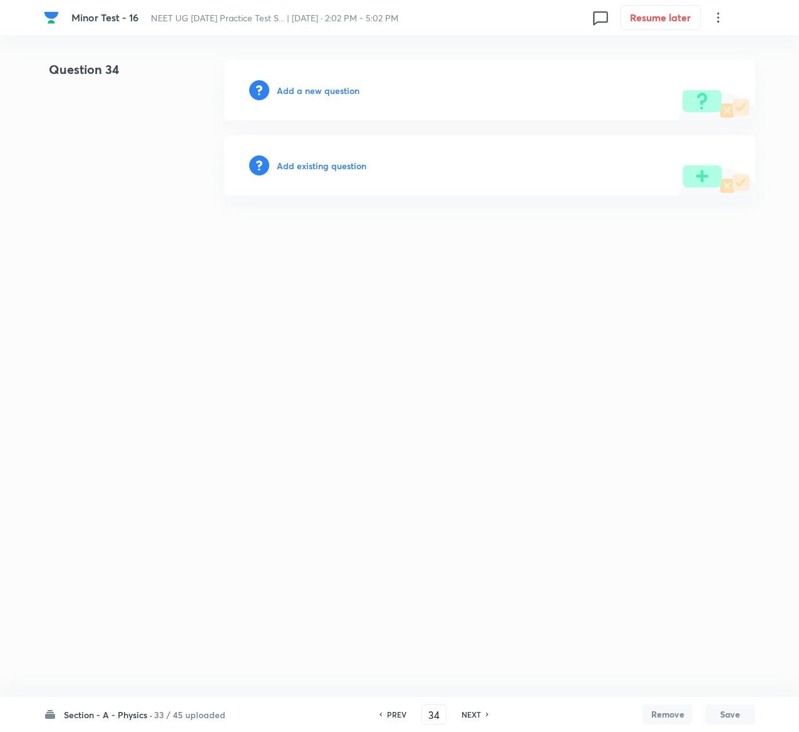
click at [331, 162] on h6 "Add existing question" at bounding box center [322, 165] width 90 height 13
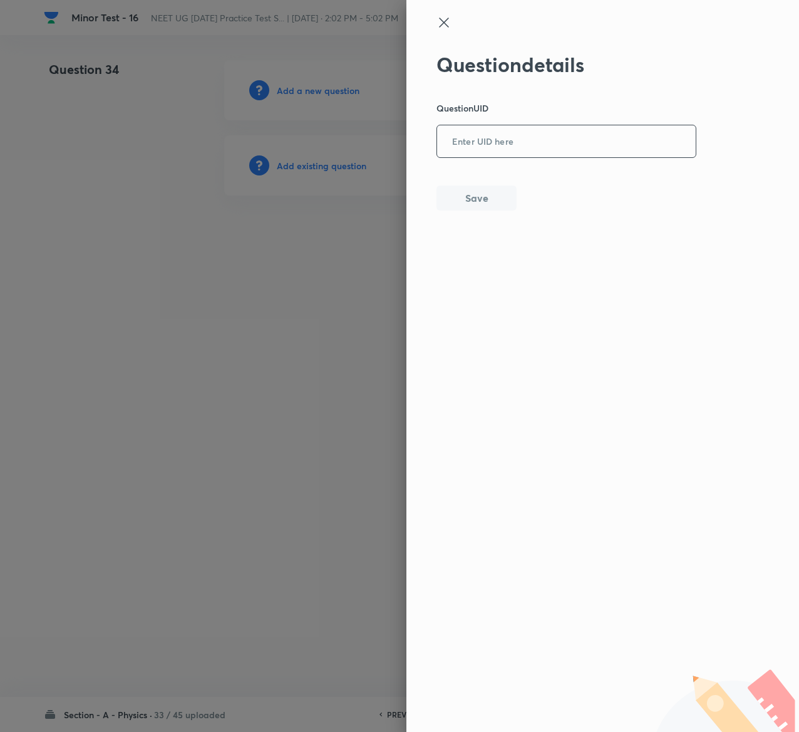
click at [449, 142] on input "text" at bounding box center [566, 142] width 259 height 31
paste input "6FUA4"
click at [469, 205] on button "Save" at bounding box center [477, 196] width 80 height 25
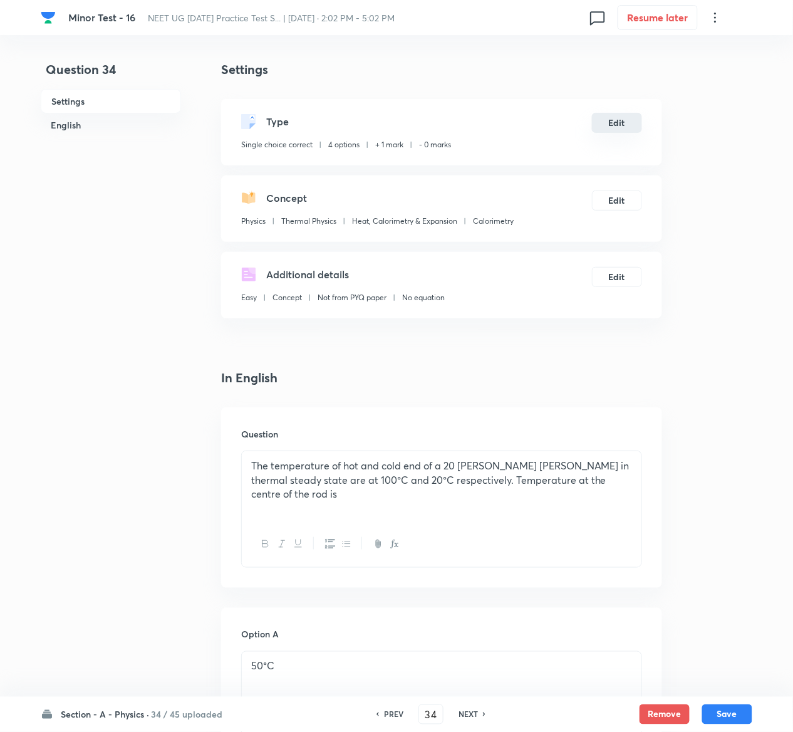
click at [615, 114] on button "Edit" at bounding box center [617, 123] width 50 height 20
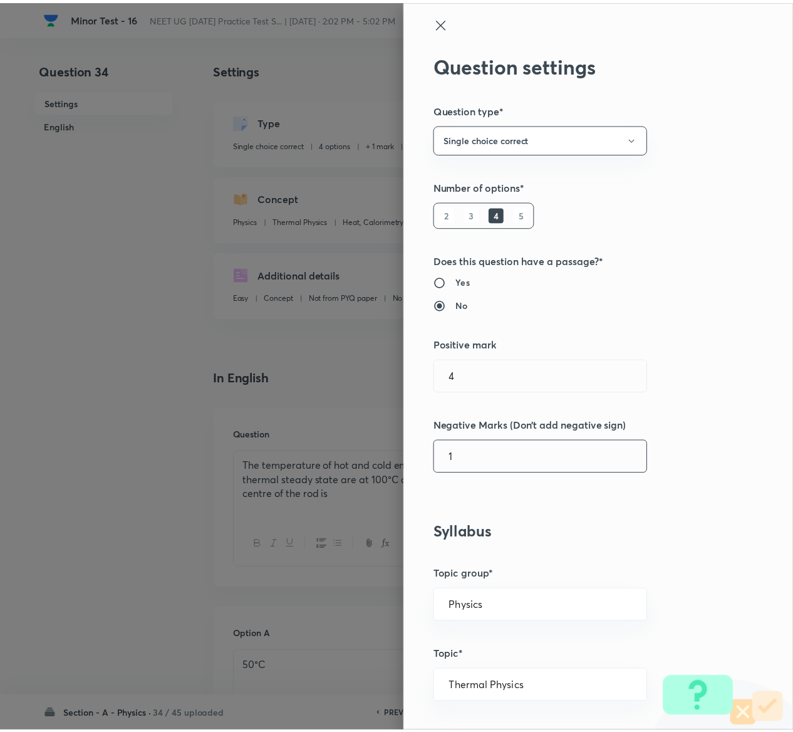
scroll to position [979, 0]
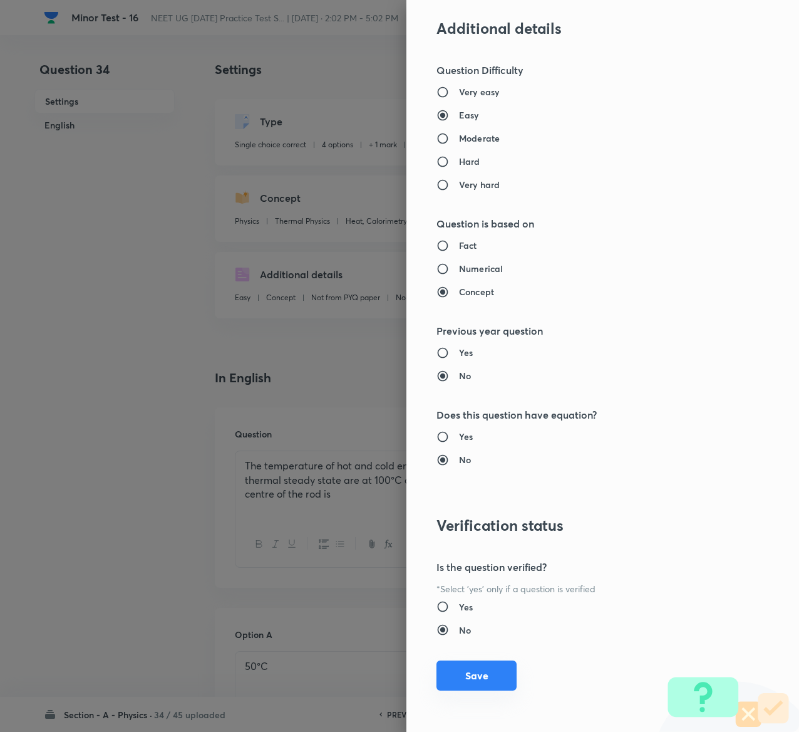
click at [472, 664] on button "Save" at bounding box center [477, 675] width 80 height 30
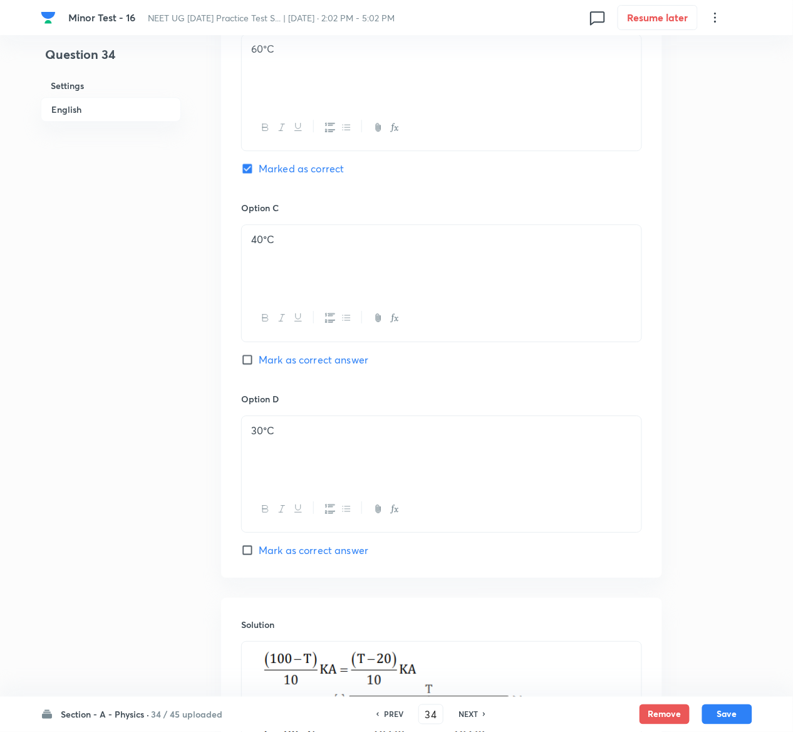
scroll to position [1006, 0]
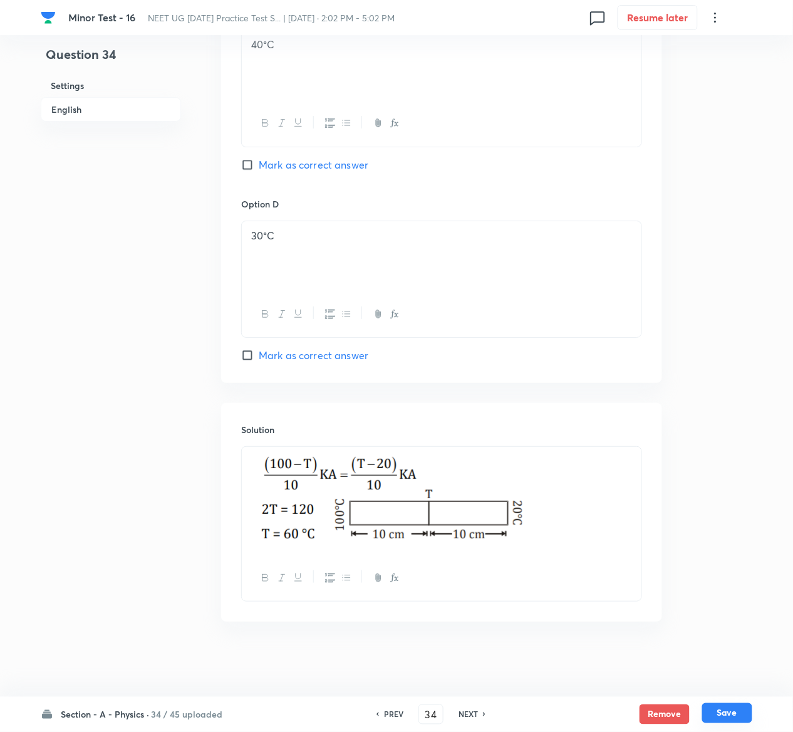
click at [744, 721] on button "Save" at bounding box center [727, 713] width 50 height 20
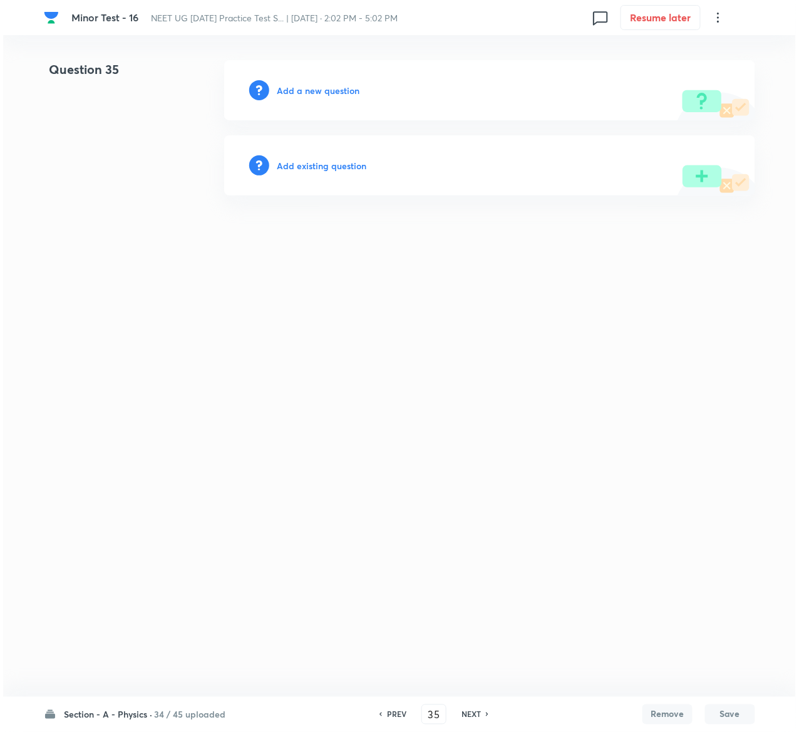
scroll to position [0, 0]
click at [336, 160] on h6 "Add existing question" at bounding box center [322, 165] width 90 height 13
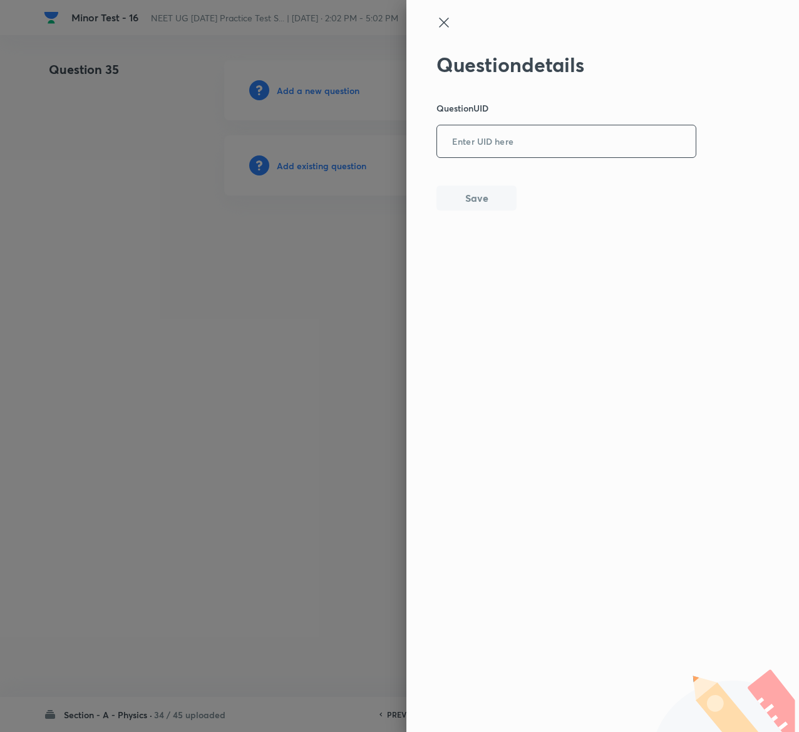
click at [499, 139] on input "text" at bounding box center [566, 142] width 259 height 31
paste input "NKZR0"
click at [457, 189] on button "Save" at bounding box center [477, 196] width 80 height 25
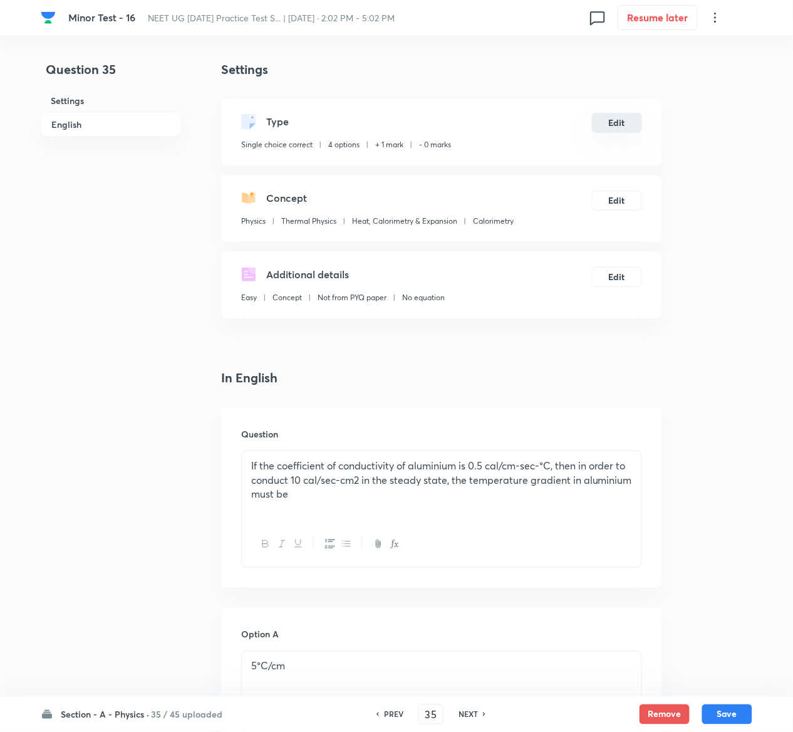
click at [623, 120] on button "Edit" at bounding box center [617, 123] width 50 height 20
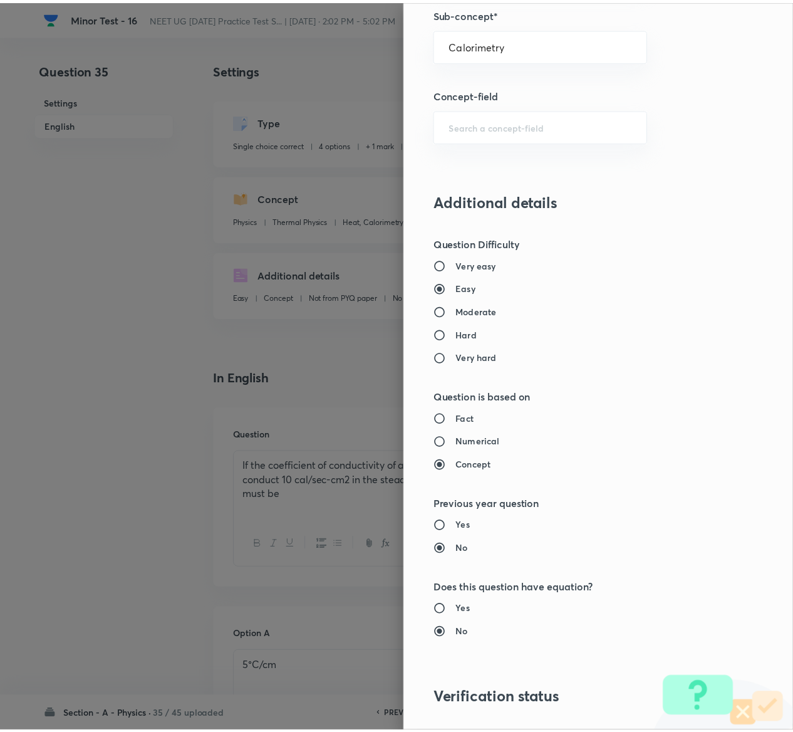
scroll to position [979, 0]
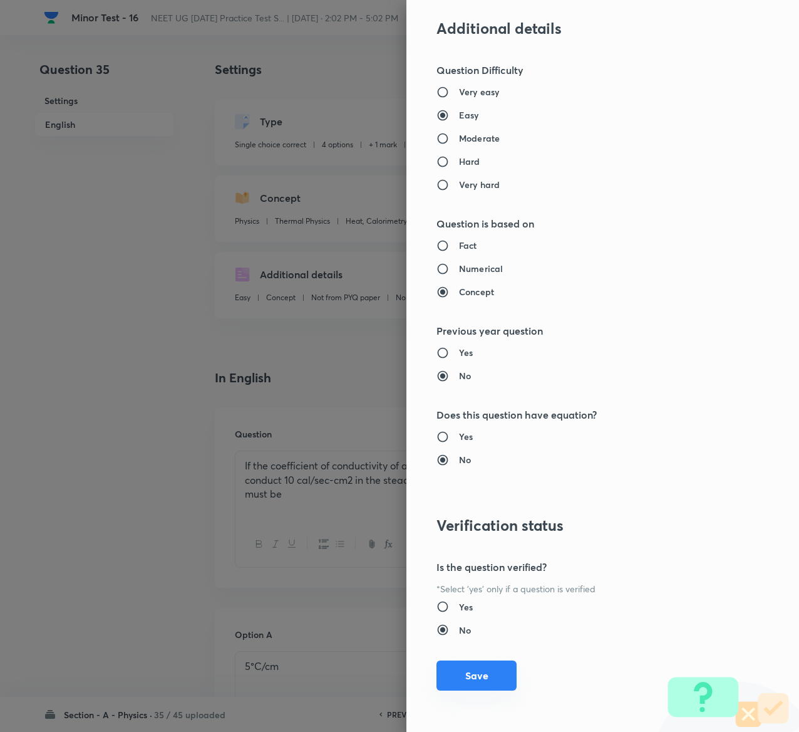
click at [472, 668] on button "Save" at bounding box center [477, 675] width 80 height 30
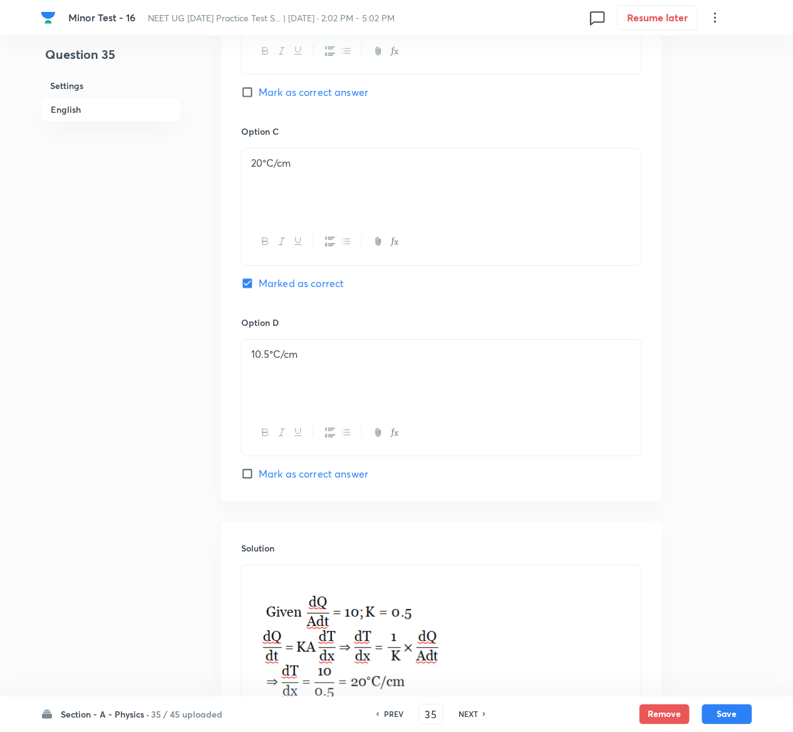
scroll to position [1060, 0]
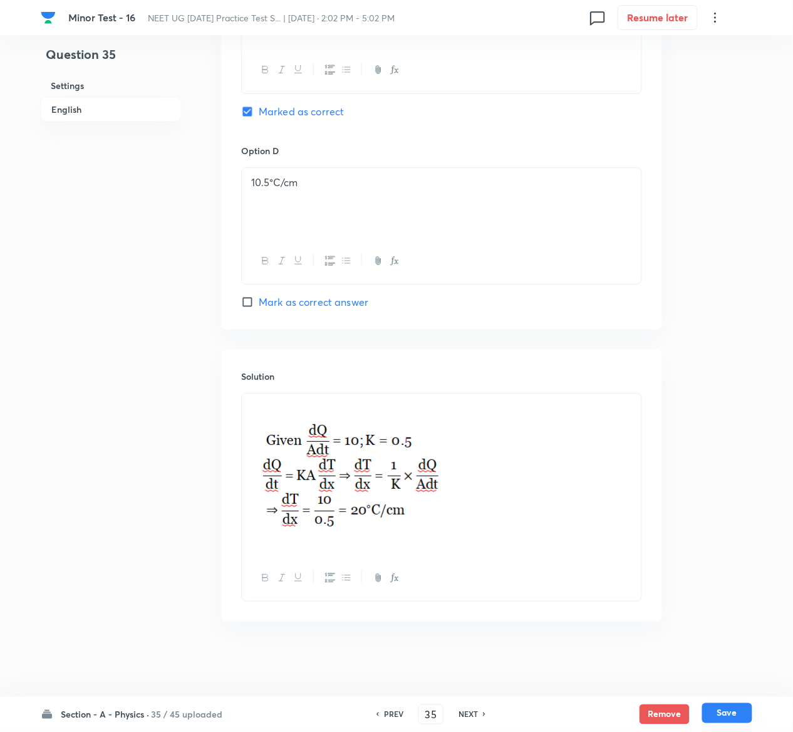
click at [744, 721] on button "Save" at bounding box center [727, 713] width 50 height 20
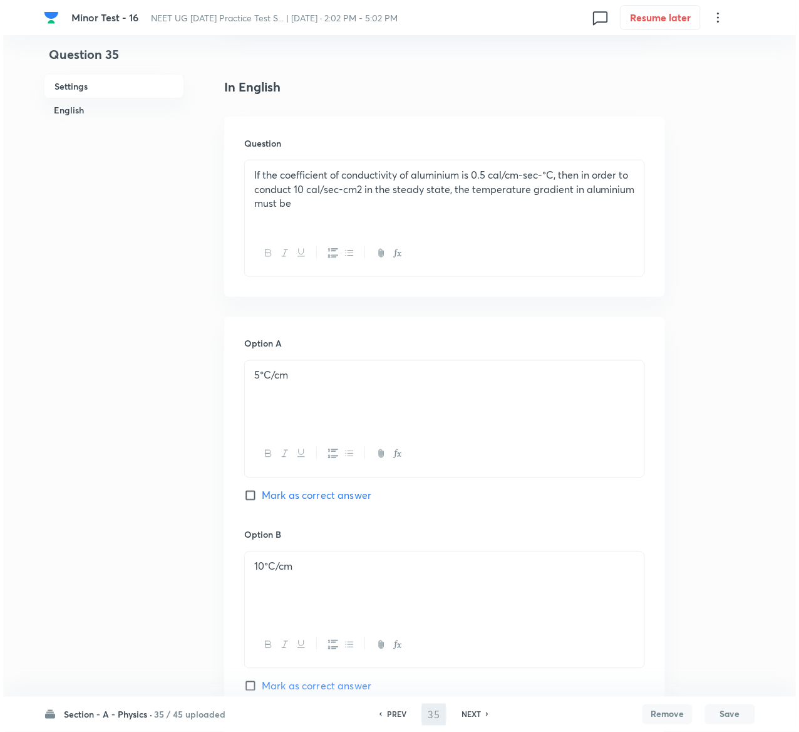
scroll to position [0, 0]
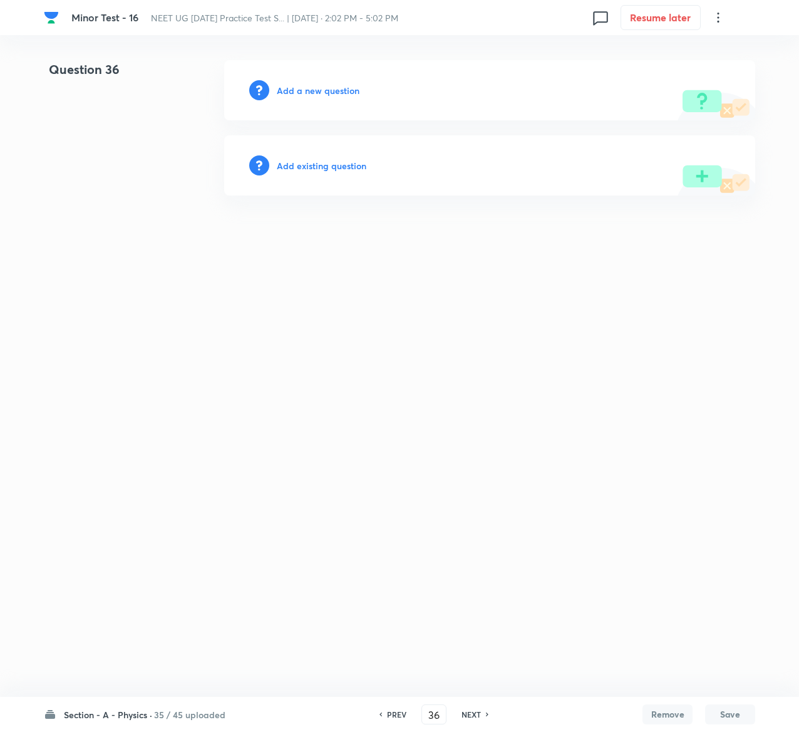
click at [336, 164] on h6 "Add existing question" at bounding box center [322, 165] width 90 height 13
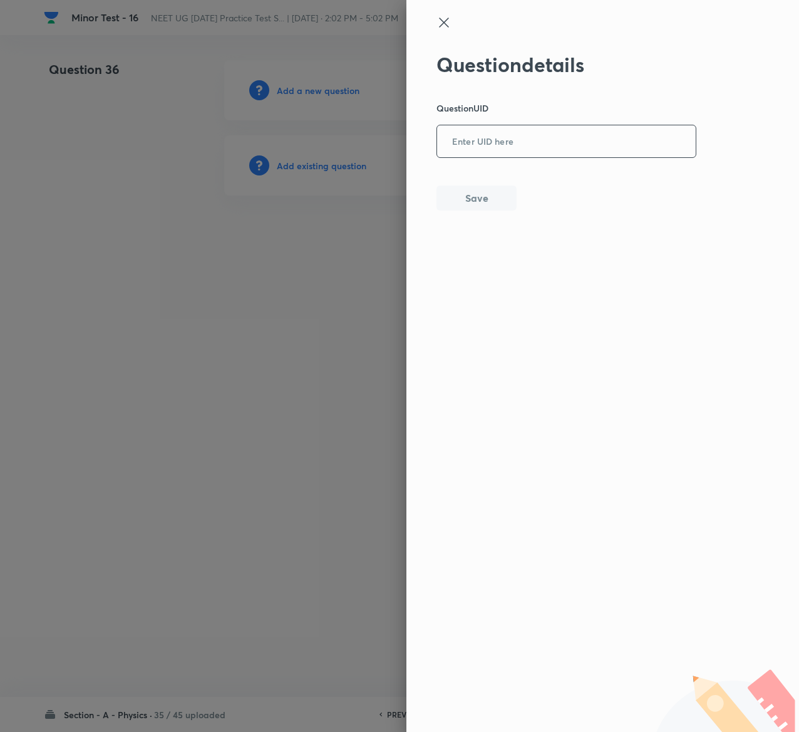
click at [532, 140] on input "text" at bounding box center [566, 142] width 259 height 31
paste input "L9GAW"
click at [496, 193] on button "Save" at bounding box center [477, 196] width 80 height 25
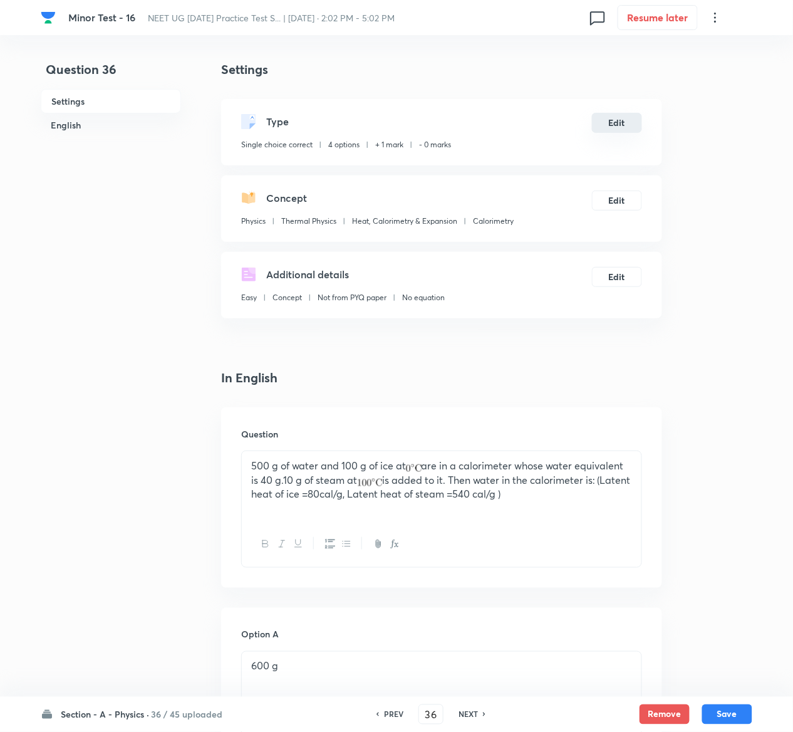
click at [630, 120] on button "Edit" at bounding box center [617, 123] width 50 height 20
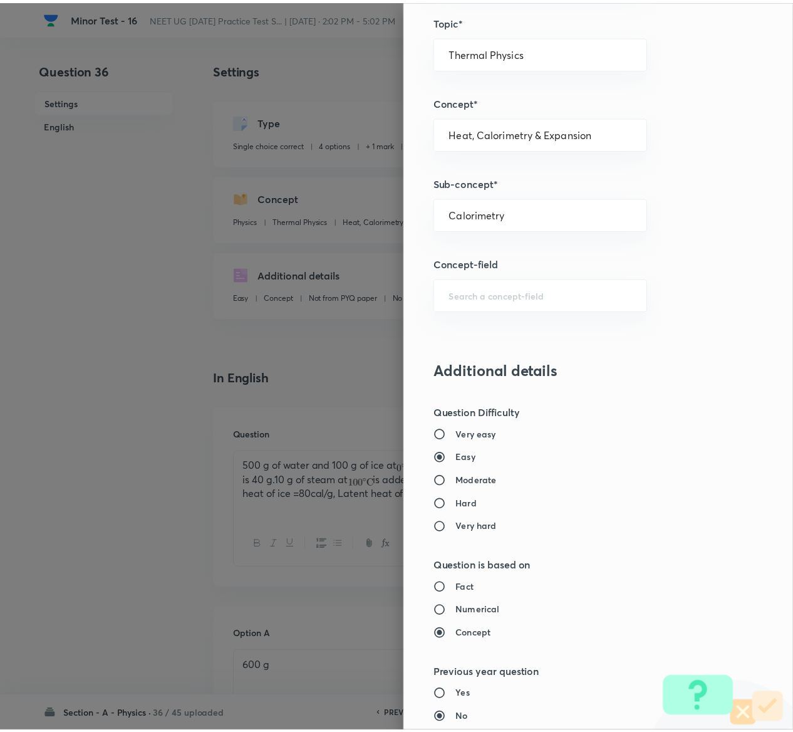
scroll to position [979, 0]
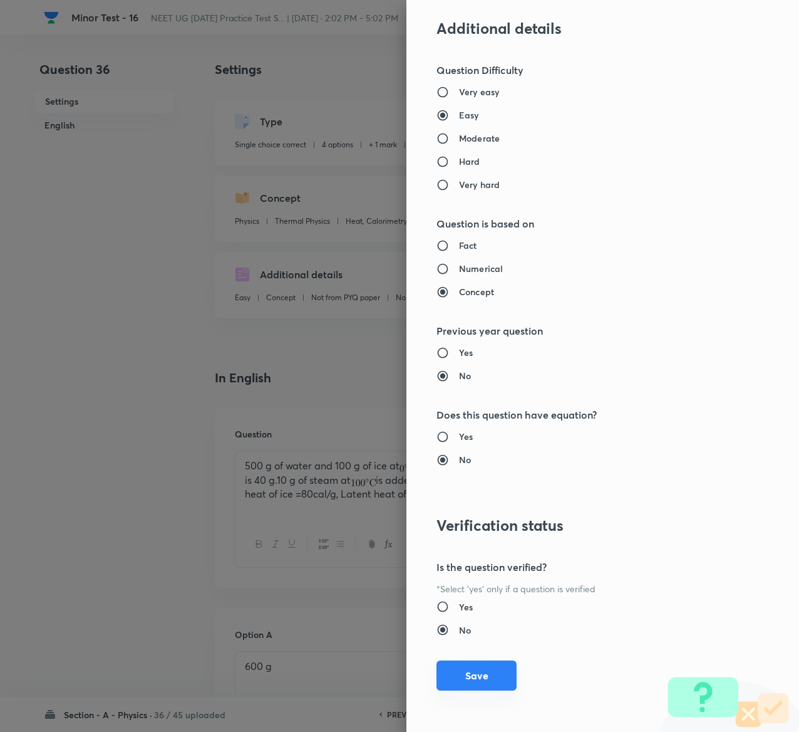
click at [474, 679] on button "Save" at bounding box center [477, 675] width 80 height 30
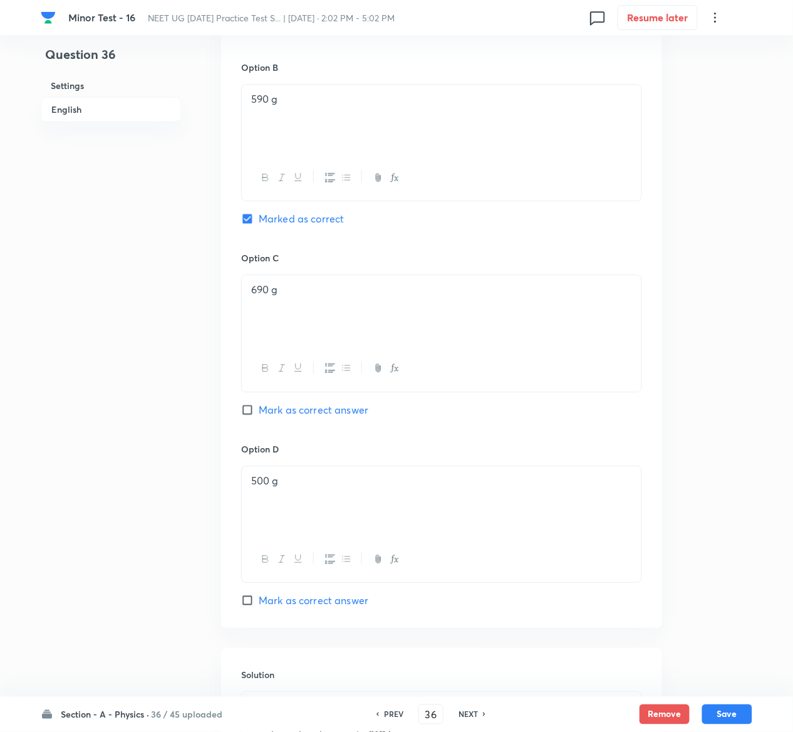
scroll to position [1093, 0]
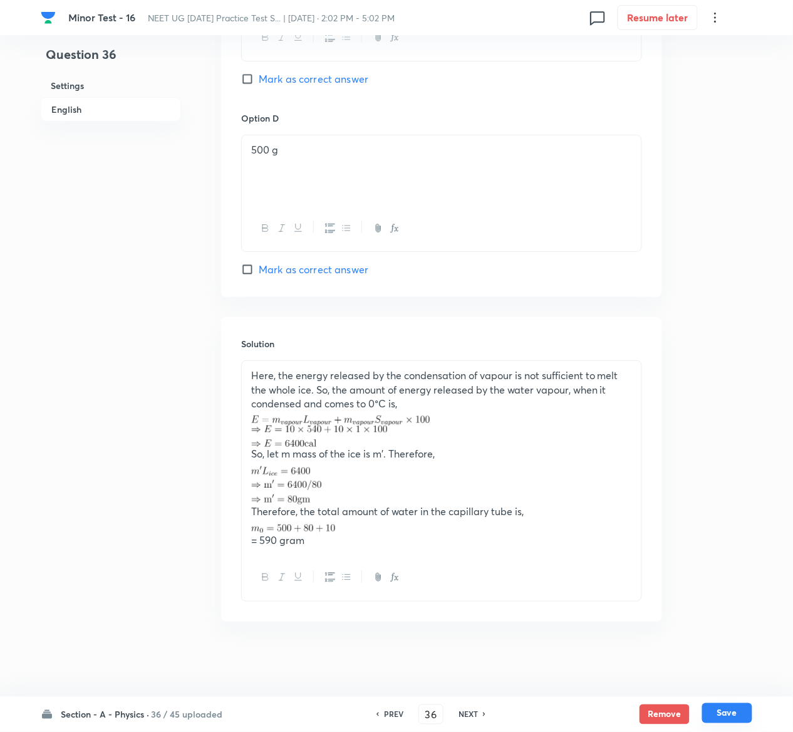
click at [737, 709] on button "Save" at bounding box center [727, 713] width 50 height 20
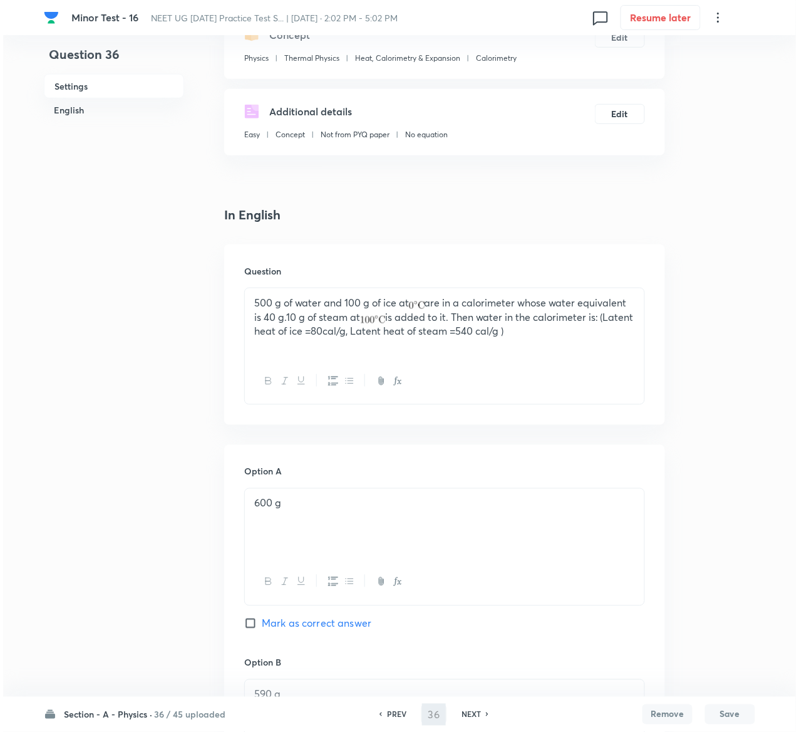
scroll to position [0, 0]
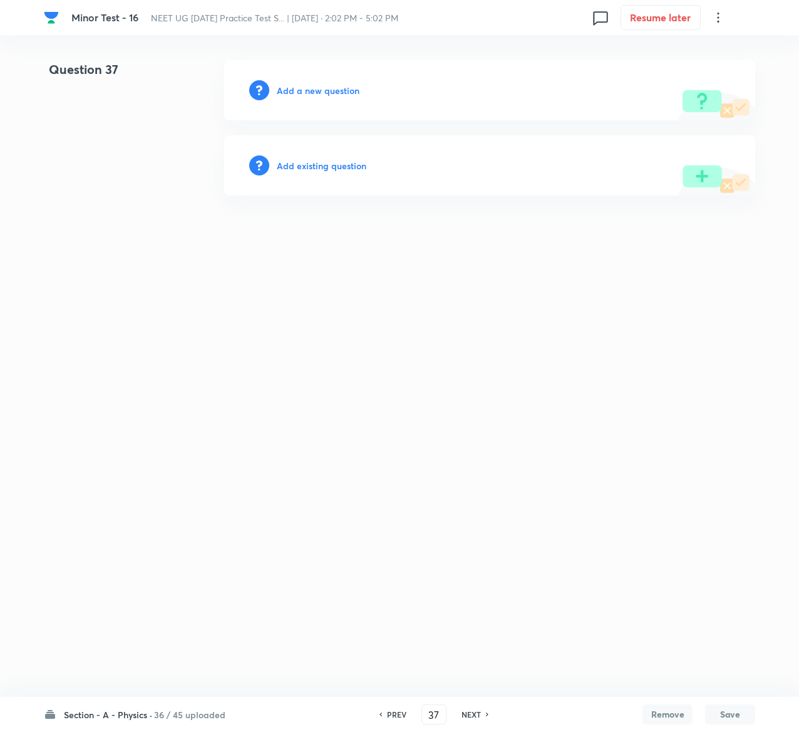
click at [340, 170] on h6 "Add existing question" at bounding box center [322, 165] width 90 height 13
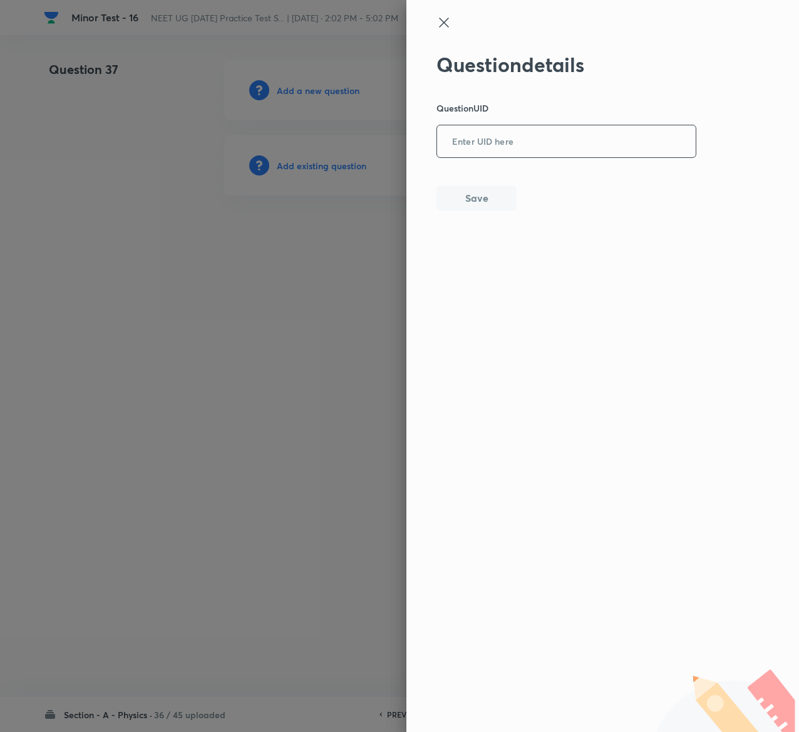
click at [469, 150] on input "text" at bounding box center [566, 142] width 259 height 31
paste input "NXDFB"
click at [481, 193] on button "Save" at bounding box center [477, 196] width 80 height 25
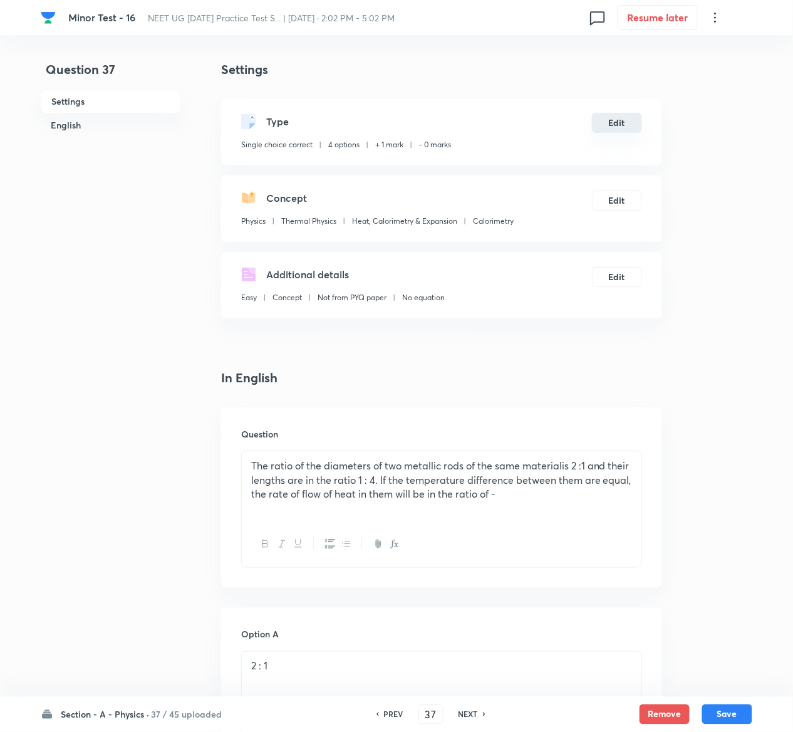
click at [605, 120] on button "Edit" at bounding box center [617, 123] width 50 height 20
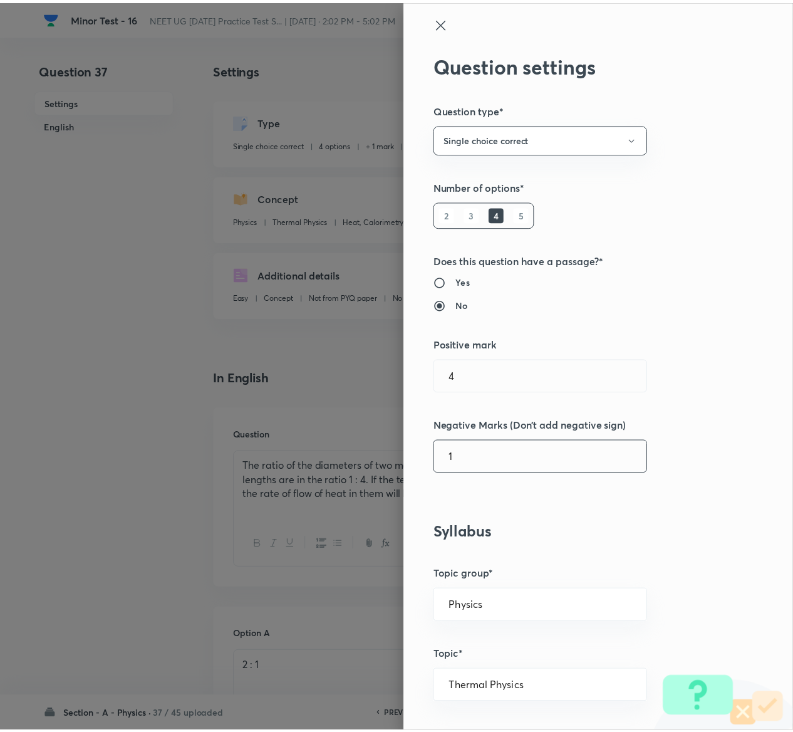
scroll to position [979, 0]
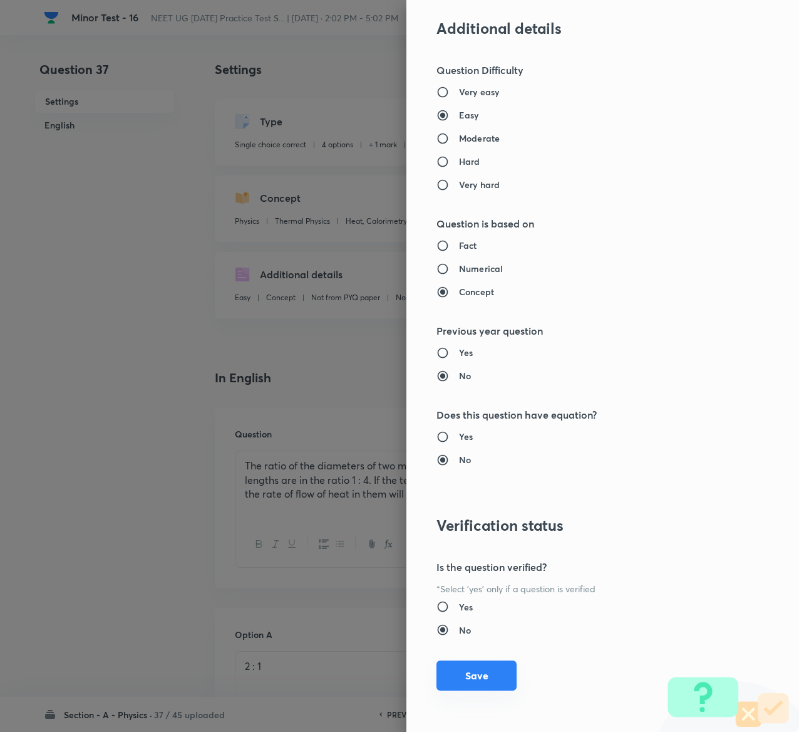
click at [456, 677] on button "Save" at bounding box center [477, 675] width 80 height 30
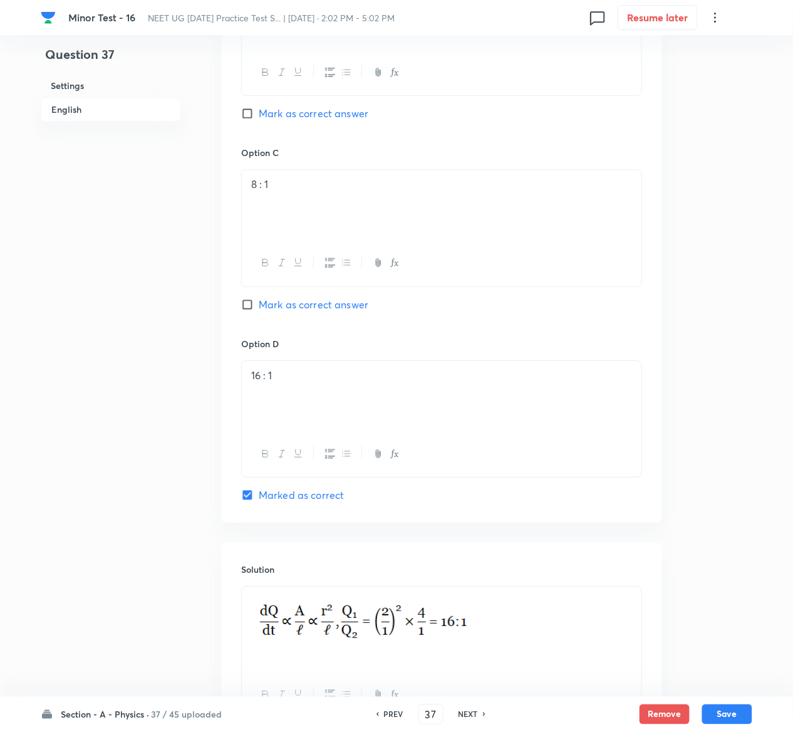
scroll to position [983, 0]
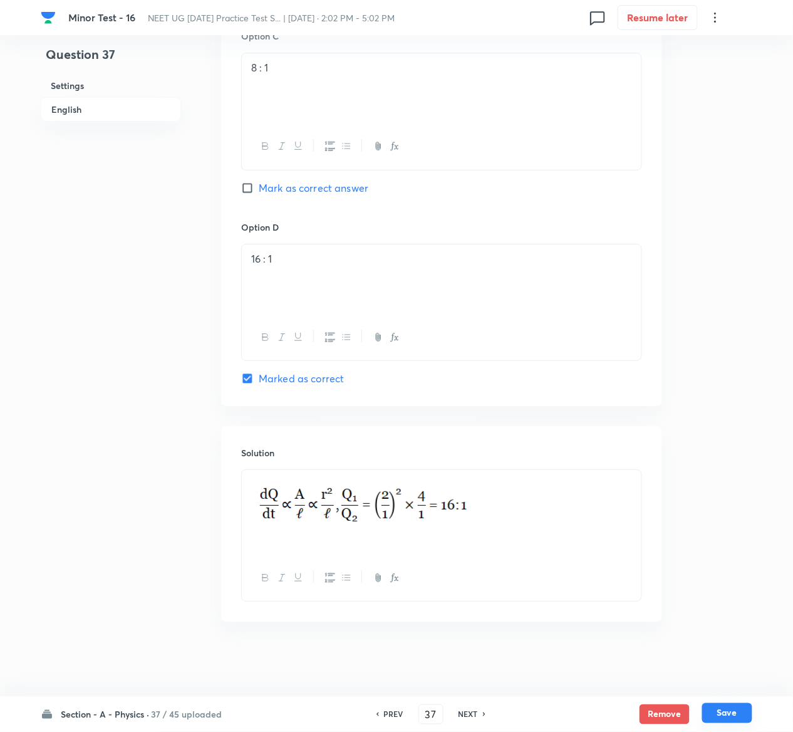
click at [742, 709] on button "Save" at bounding box center [727, 713] width 50 height 20
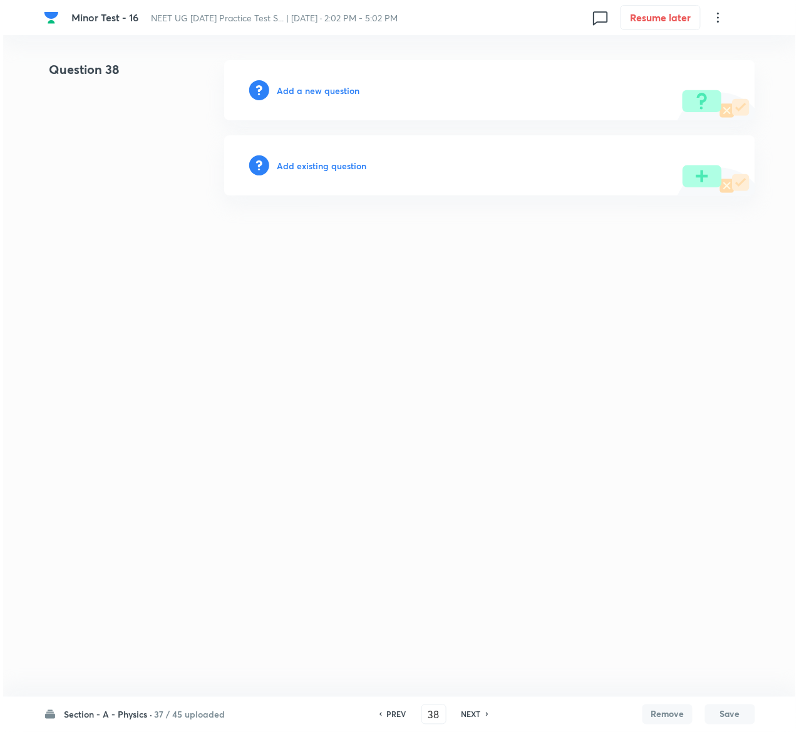
scroll to position [0, 0]
click at [340, 162] on h6 "Add existing question" at bounding box center [322, 165] width 90 height 13
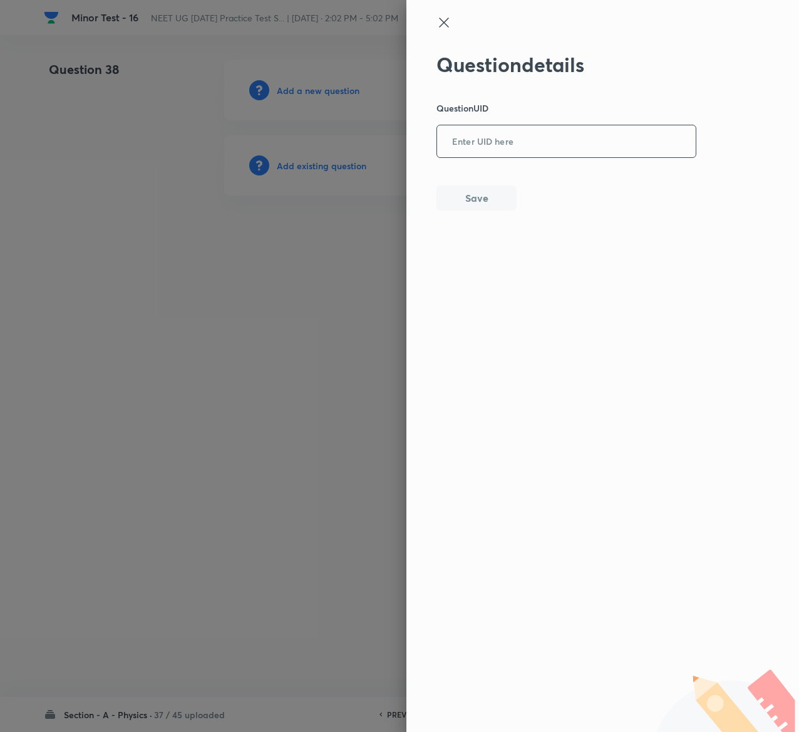
click at [571, 137] on input "text" at bounding box center [566, 142] width 259 height 31
paste input "NO5W1"
click at [502, 207] on button "Save" at bounding box center [477, 196] width 80 height 25
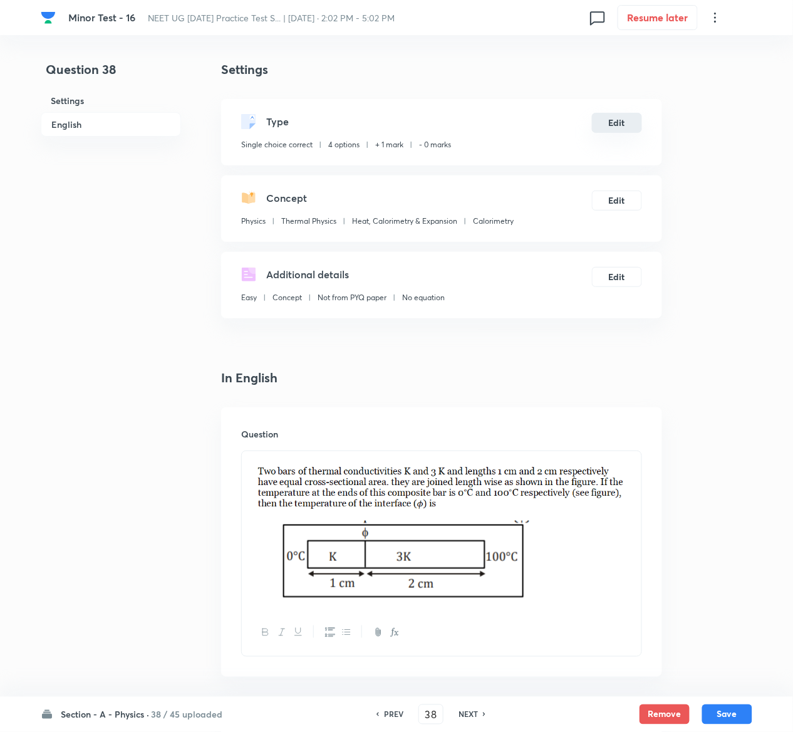
click at [624, 120] on button "Edit" at bounding box center [617, 123] width 50 height 20
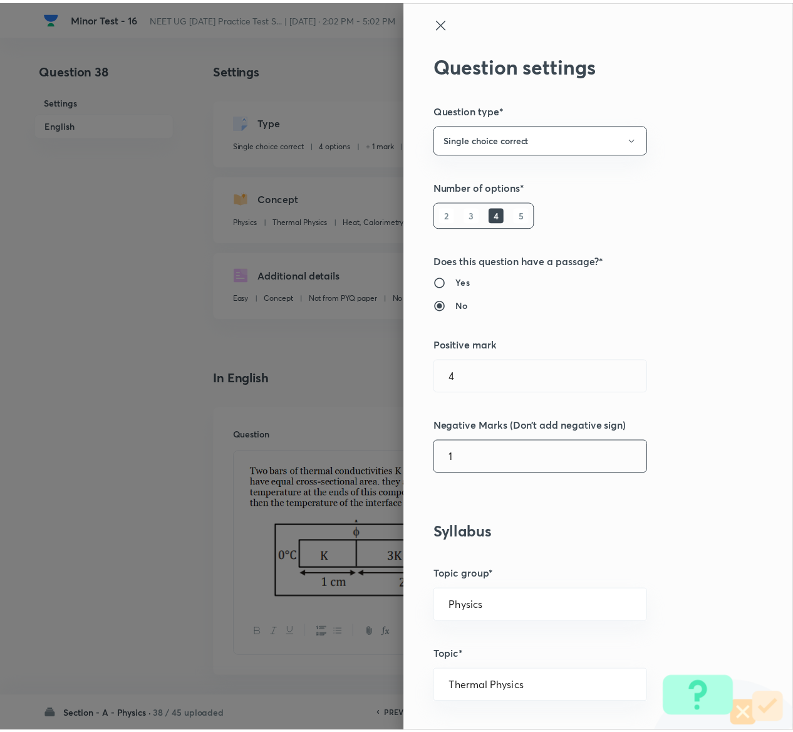
scroll to position [979, 0]
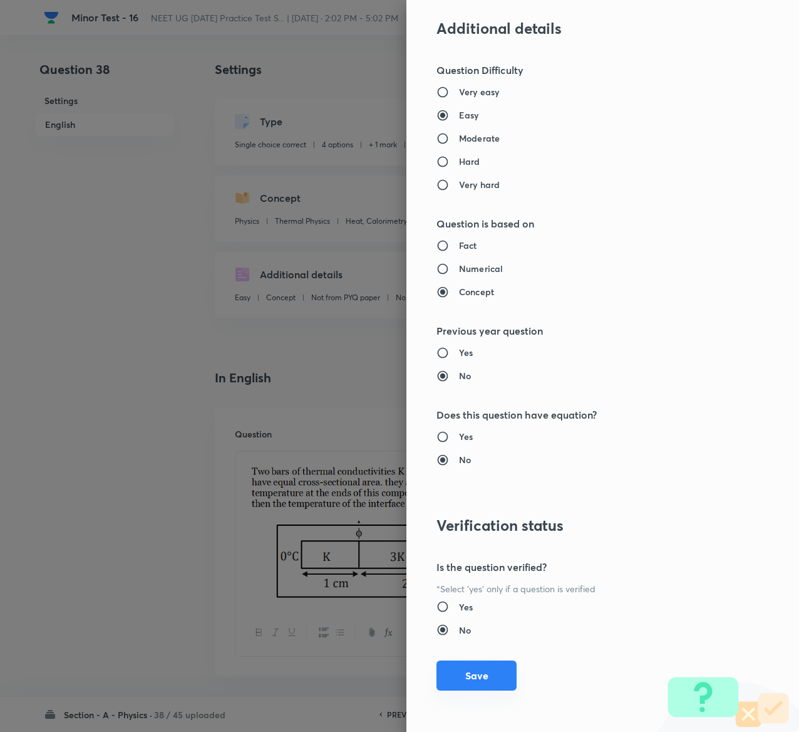
click at [449, 669] on button "Save" at bounding box center [477, 675] width 80 height 30
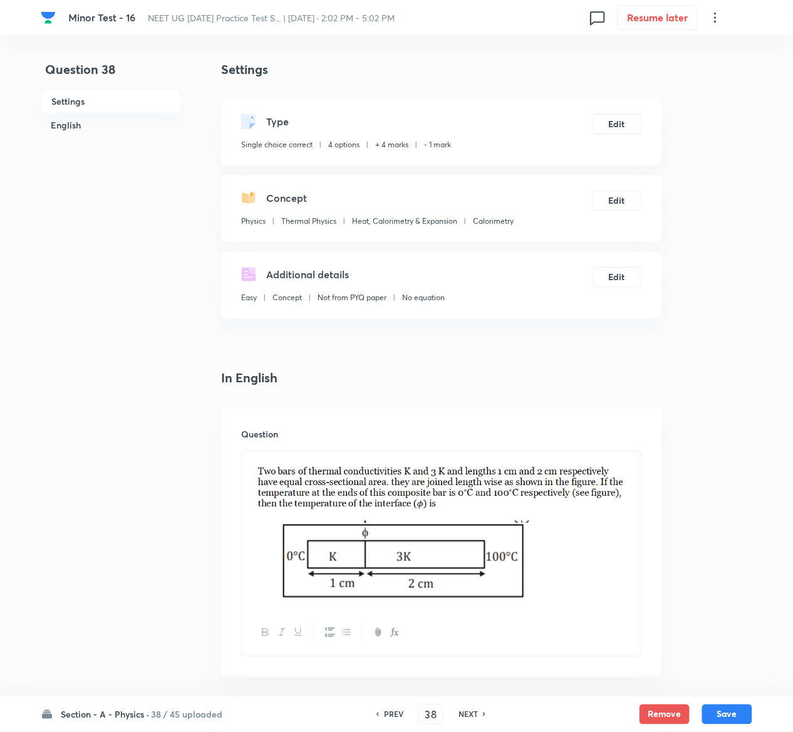
scroll to position [1085, 0]
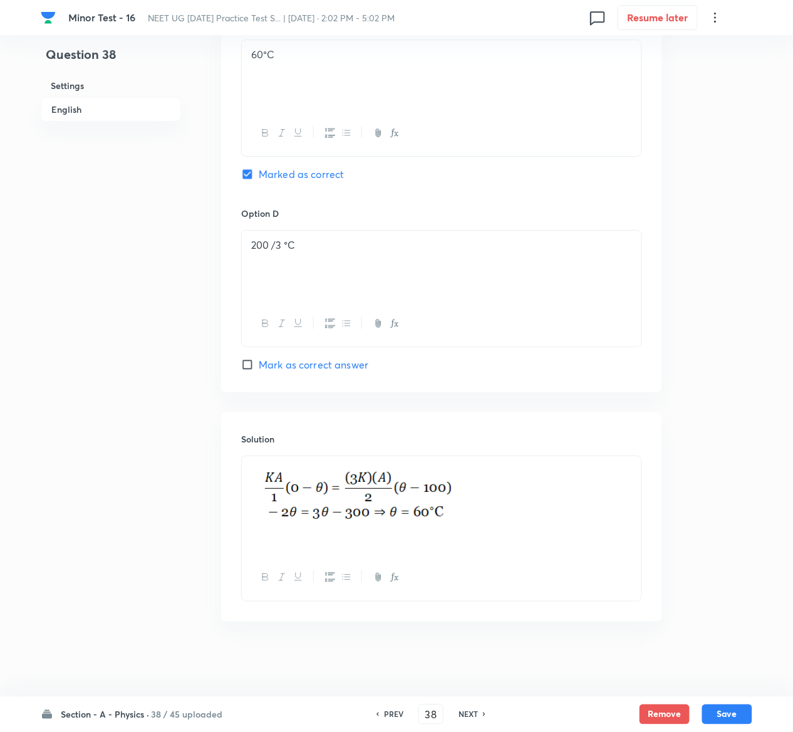
click at [737, 704] on button "Save" at bounding box center [727, 714] width 50 height 20
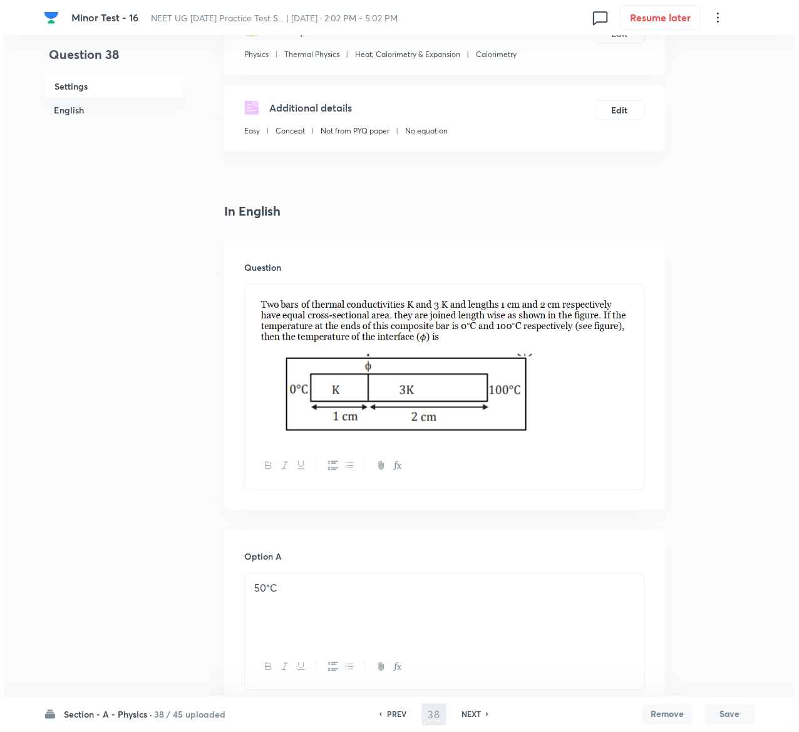
scroll to position [0, 0]
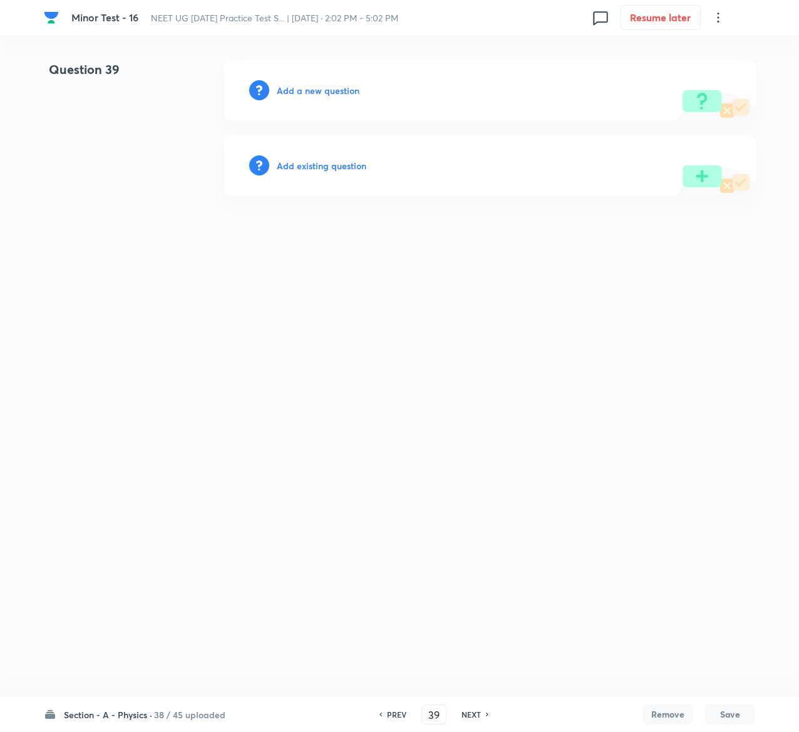
click at [346, 164] on h6 "Add existing question" at bounding box center [322, 165] width 90 height 13
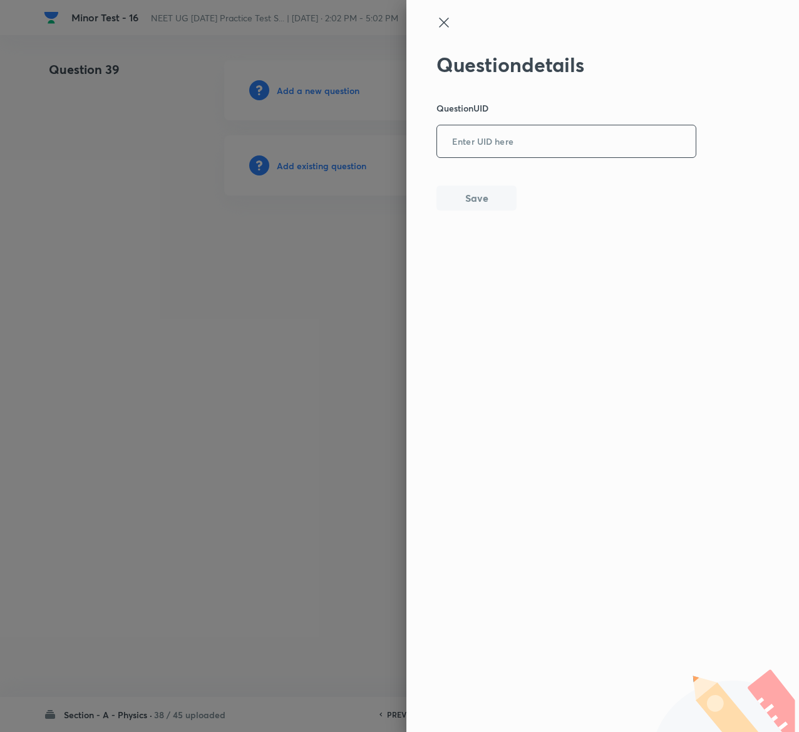
click at [533, 152] on input "text" at bounding box center [566, 142] width 259 height 31
paste input "6WF7N"
click at [485, 192] on button "Save" at bounding box center [477, 196] width 80 height 25
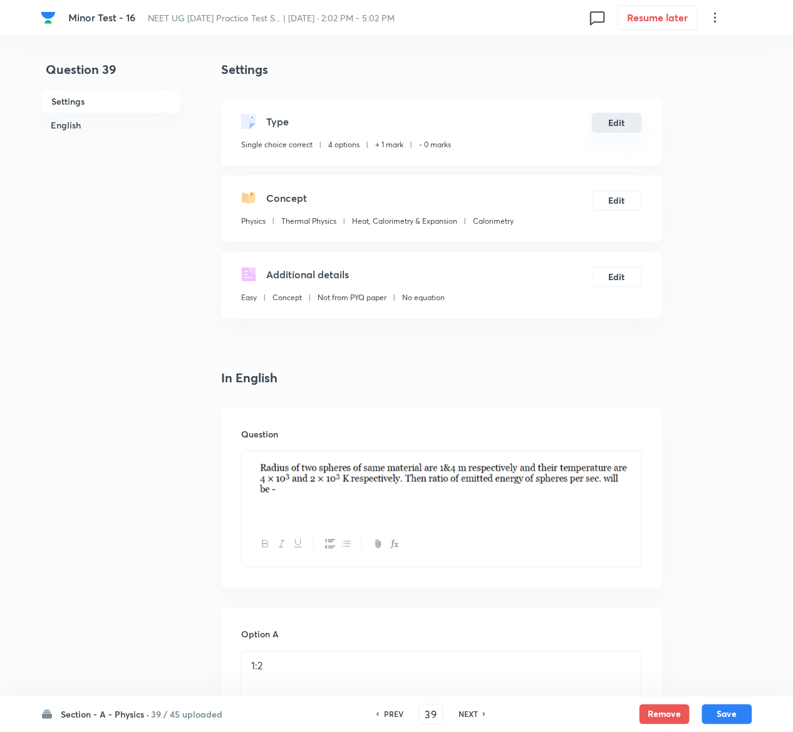
click at [620, 122] on button "Edit" at bounding box center [617, 123] width 50 height 20
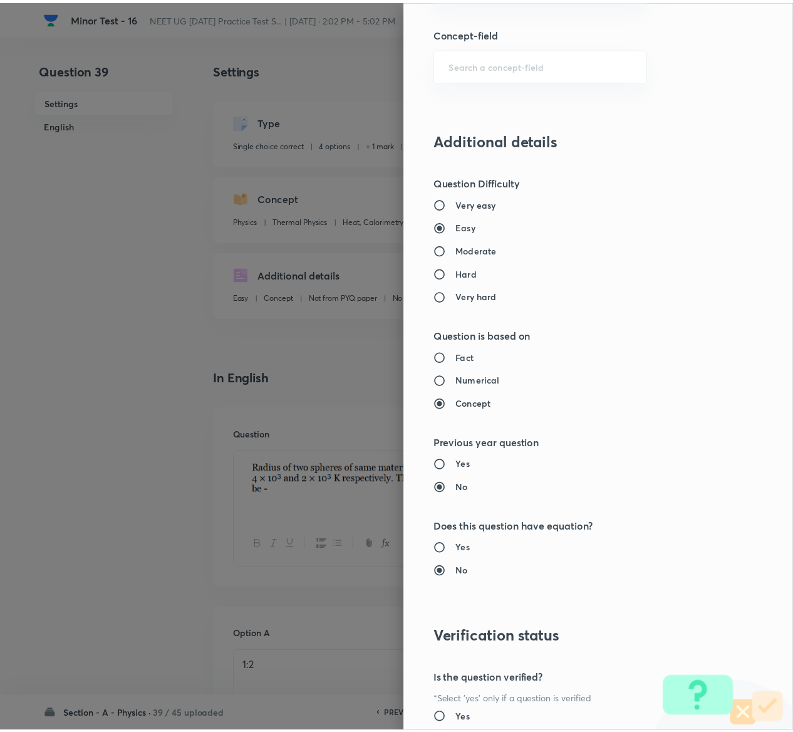
scroll to position [979, 0]
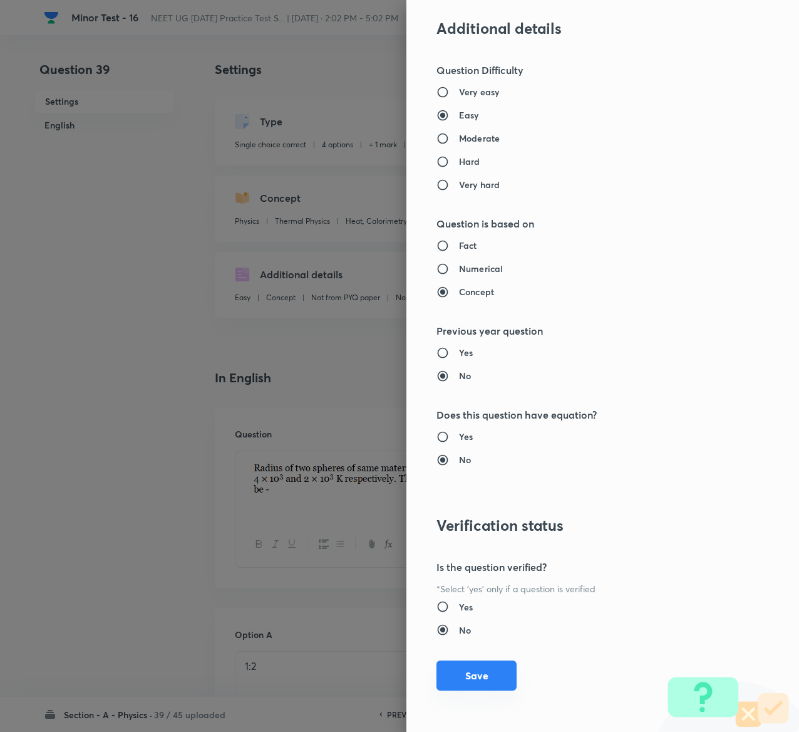
click at [457, 674] on button "Save" at bounding box center [477, 675] width 80 height 30
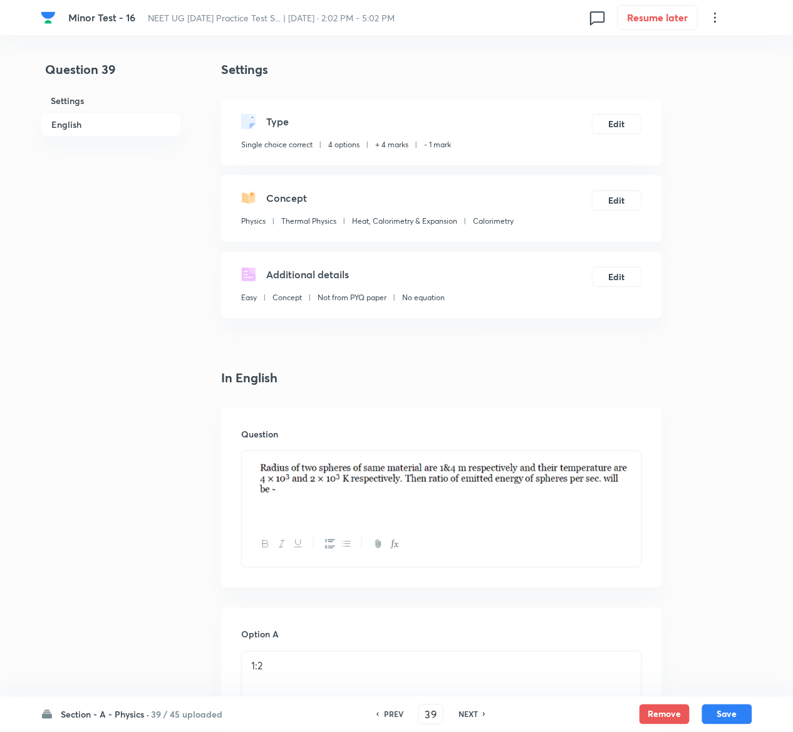
scroll to position [1091, 0]
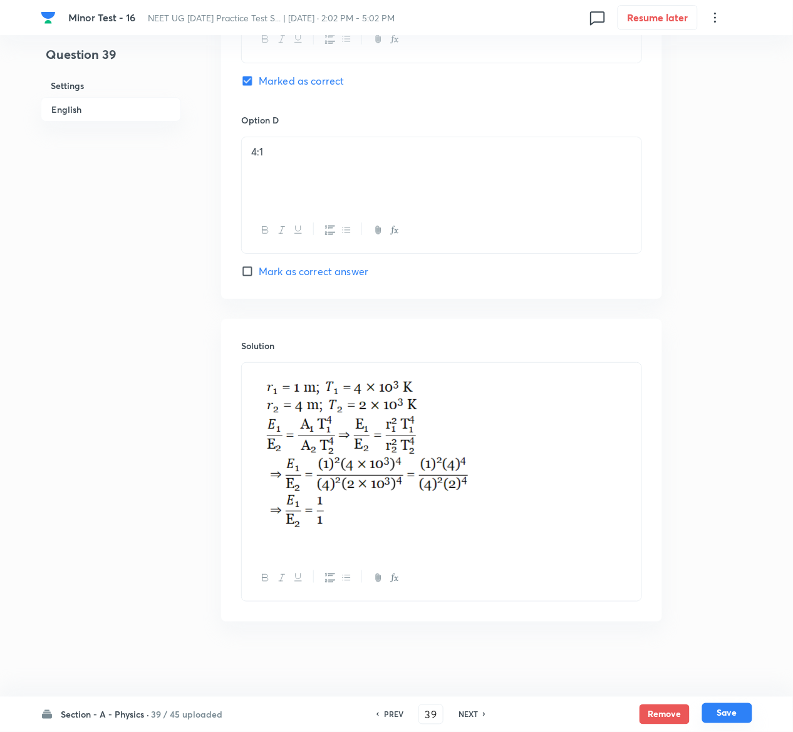
click at [738, 704] on button "Save" at bounding box center [727, 713] width 50 height 20
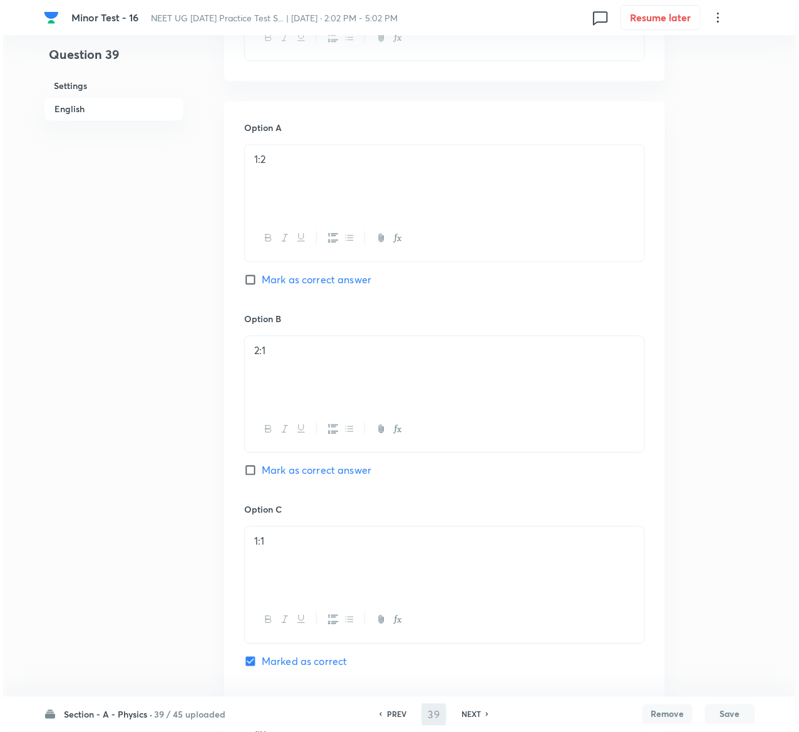
scroll to position [0, 0]
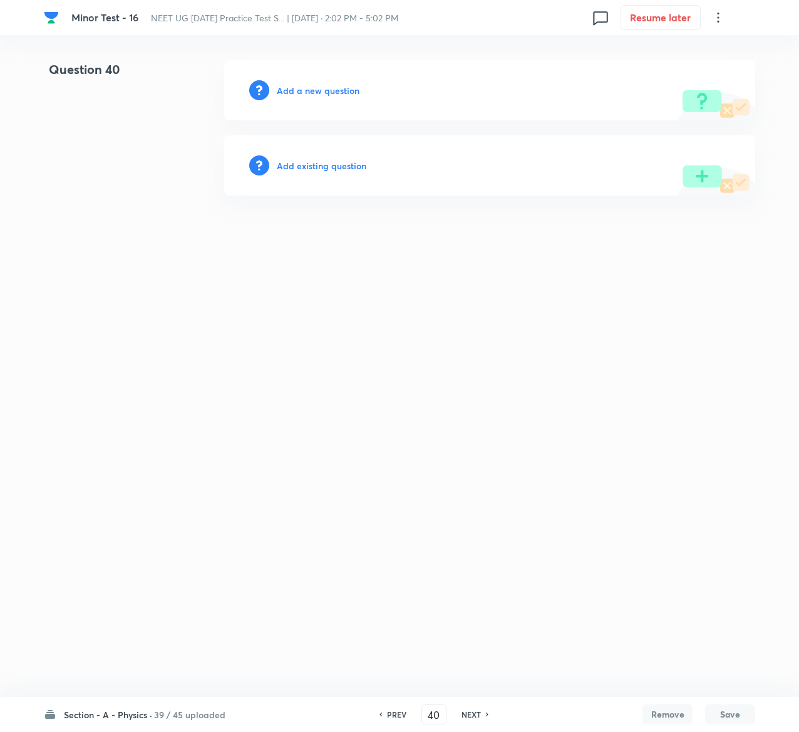
click at [344, 167] on h6 "Add existing question" at bounding box center [322, 165] width 90 height 13
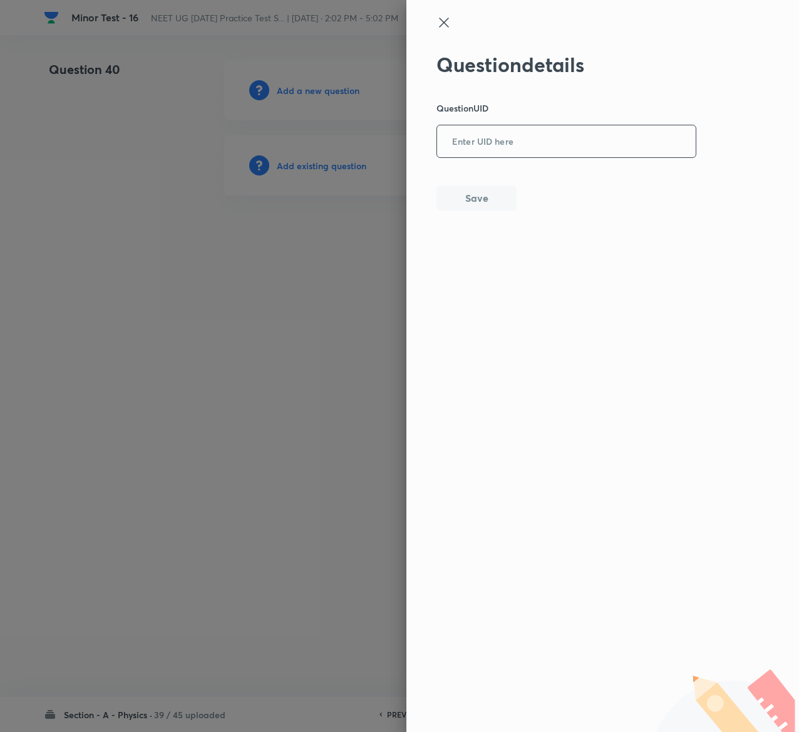
click at [565, 149] on input "text" at bounding box center [566, 142] width 259 height 31
paste input "ZK7Q4"
click at [452, 182] on div "Question details Question UID ZK7Q4 ​ Save" at bounding box center [567, 132] width 261 height 158
click at [457, 193] on button "Save" at bounding box center [477, 196] width 80 height 25
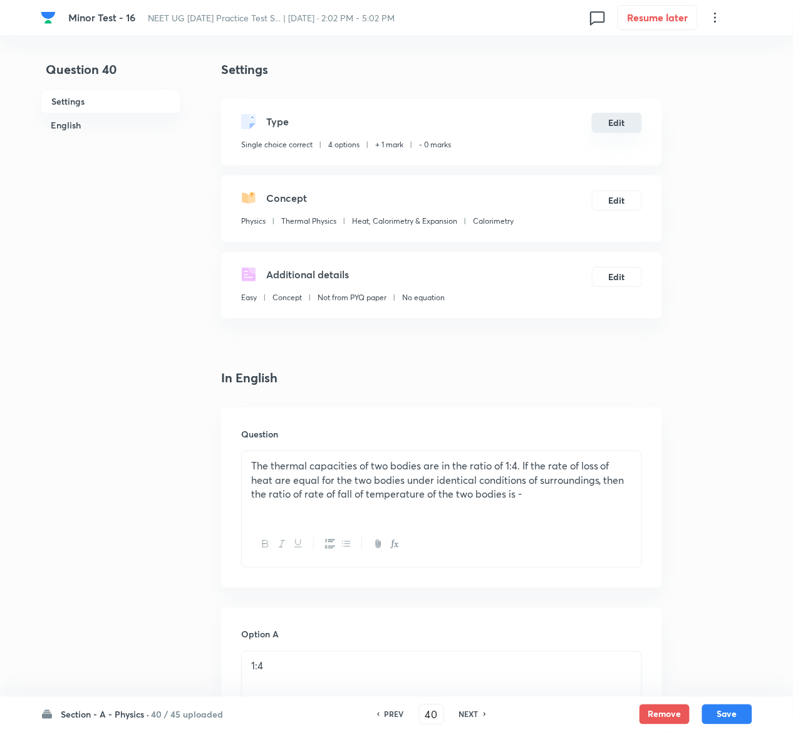
click at [627, 122] on button "Edit" at bounding box center [617, 123] width 50 height 20
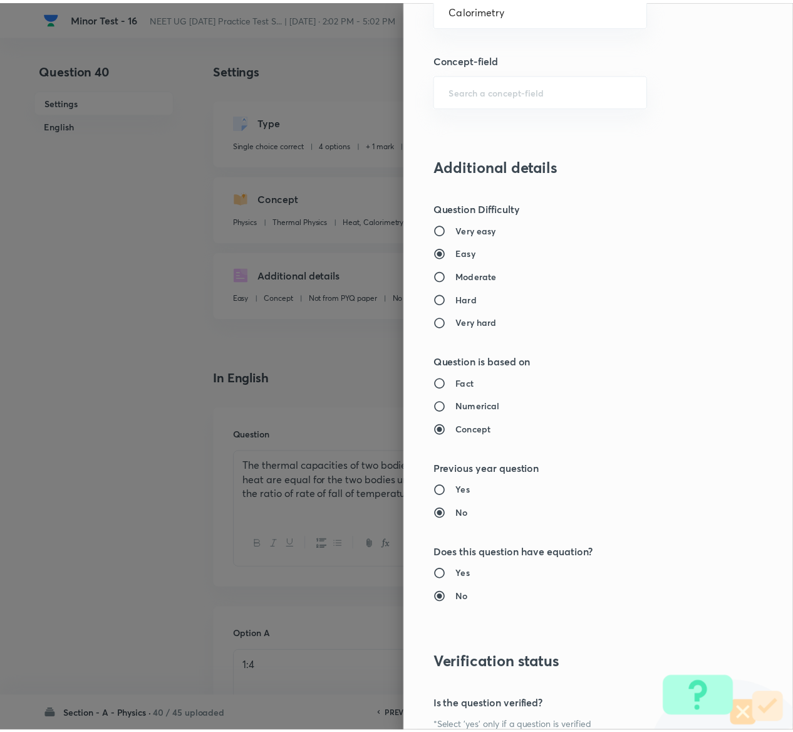
scroll to position [979, 0]
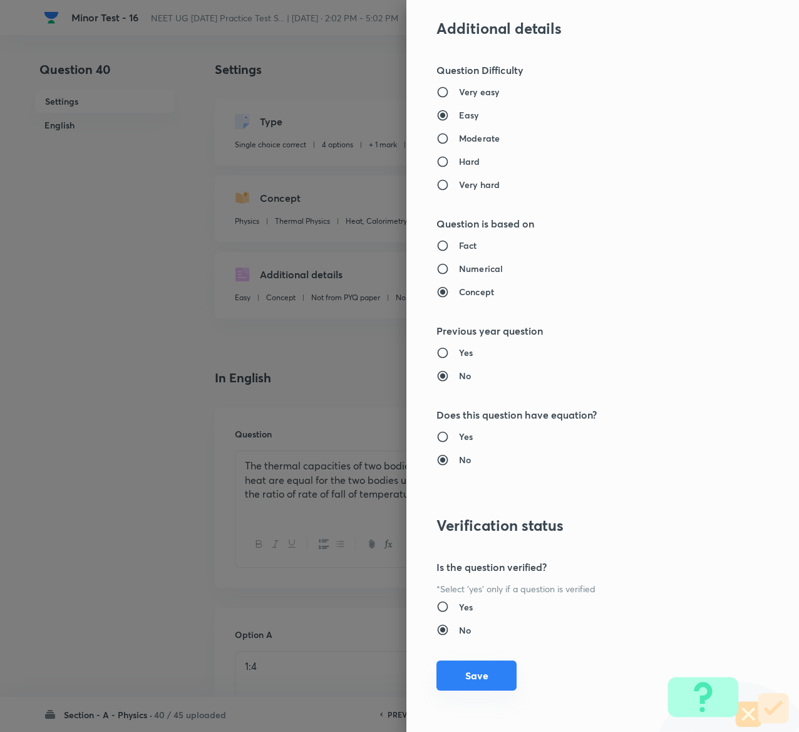
click at [467, 671] on button "Save" at bounding box center [477, 675] width 80 height 30
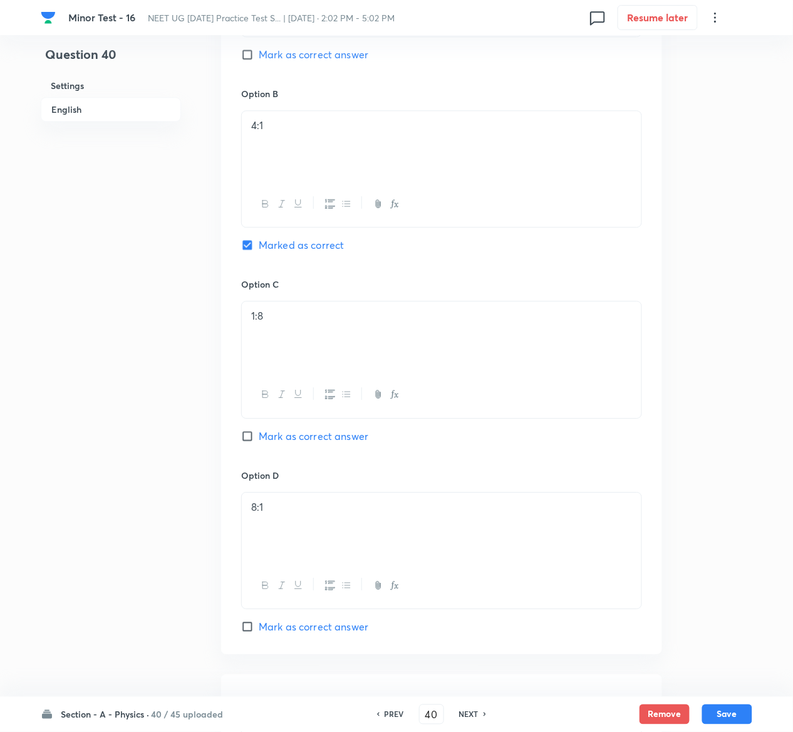
scroll to position [1109, 0]
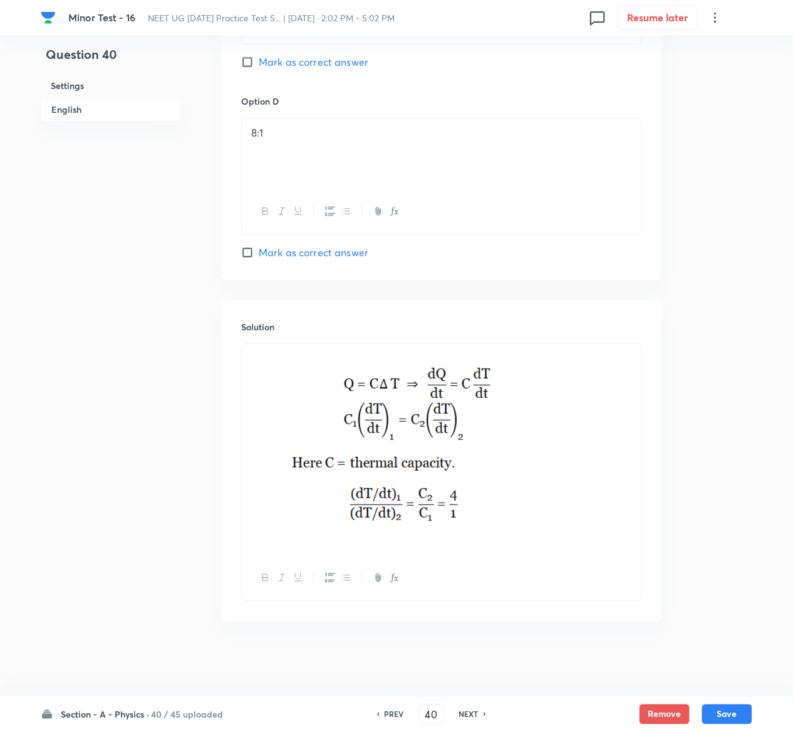
click at [738, 704] on button "Save" at bounding box center [727, 714] width 50 height 20
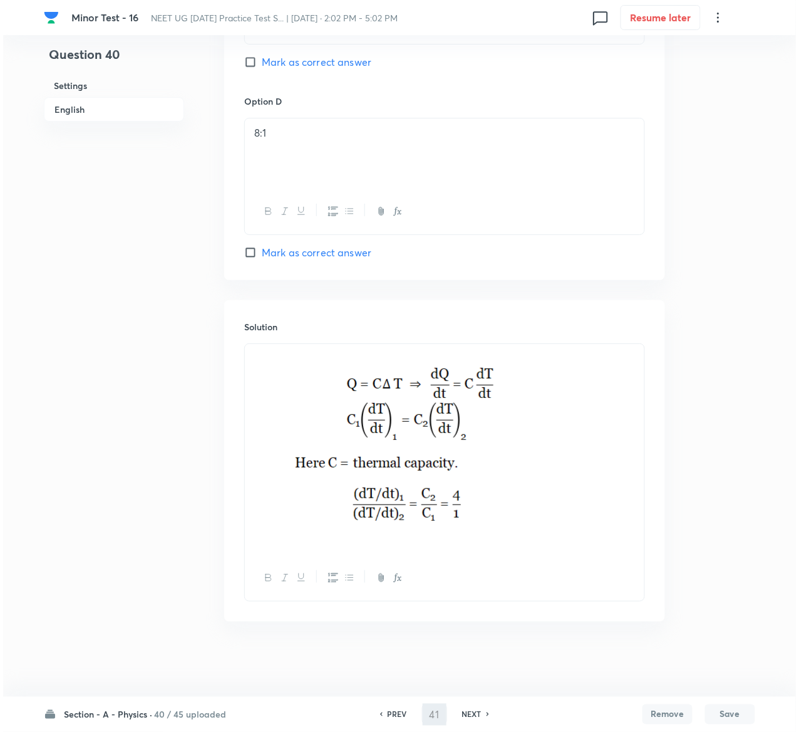
scroll to position [0, 0]
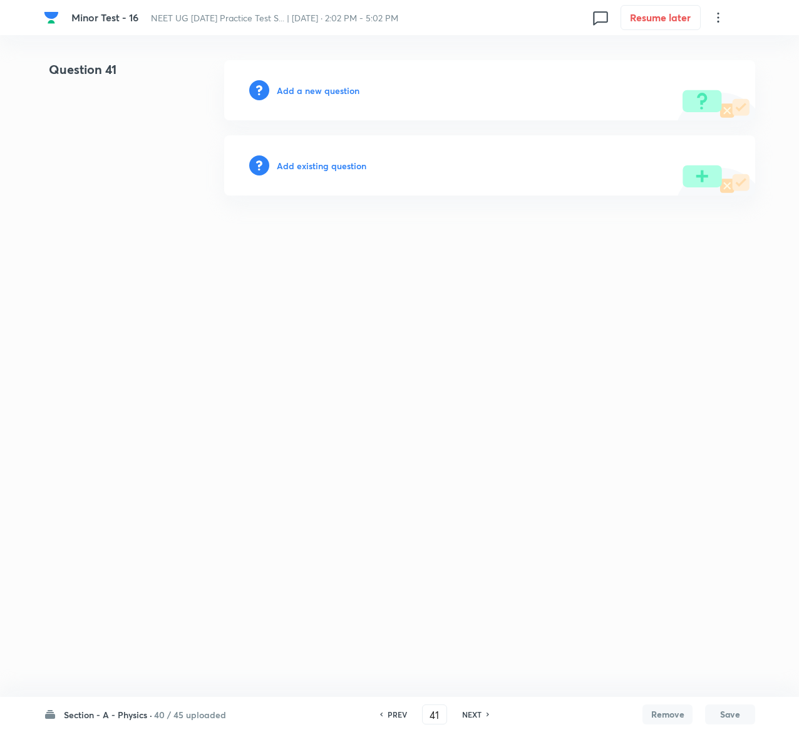
click at [355, 167] on h6 "Add existing question" at bounding box center [322, 165] width 90 height 13
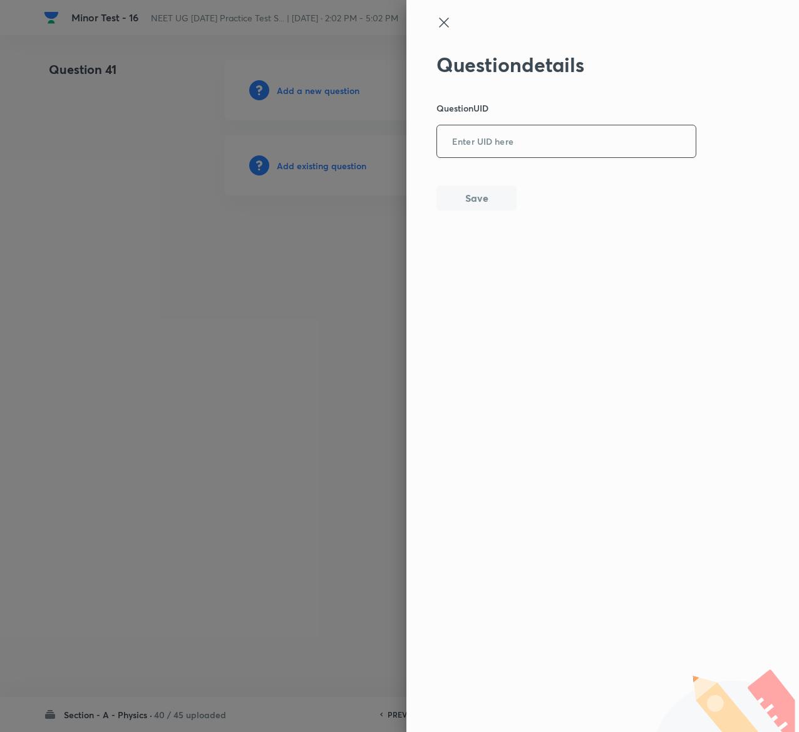
click at [544, 152] on input "text" at bounding box center [566, 142] width 259 height 31
paste input "2VPR8"
click at [492, 200] on button "Save" at bounding box center [477, 196] width 80 height 25
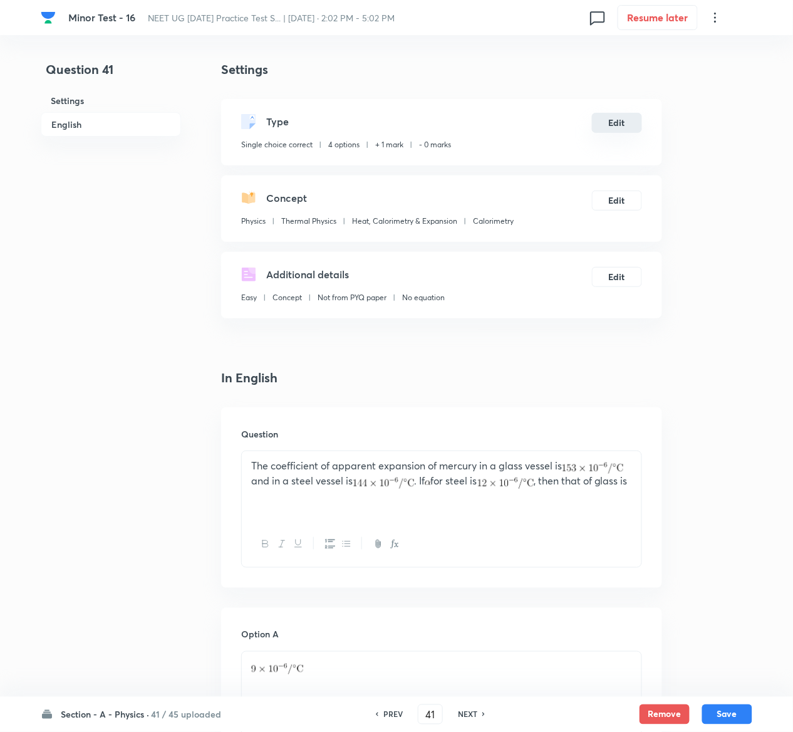
click at [625, 122] on button "Edit" at bounding box center [617, 123] width 50 height 20
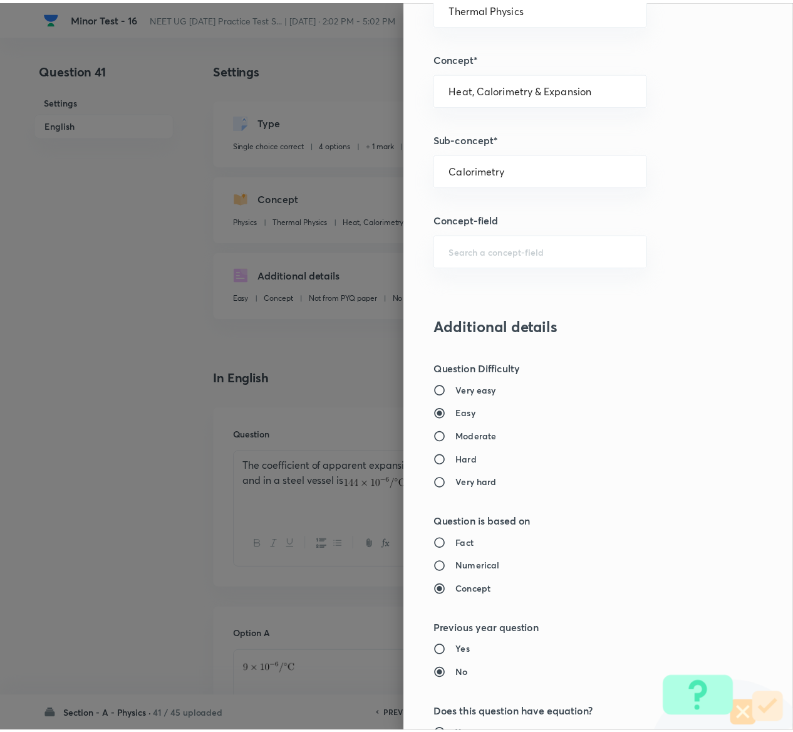
scroll to position [979, 0]
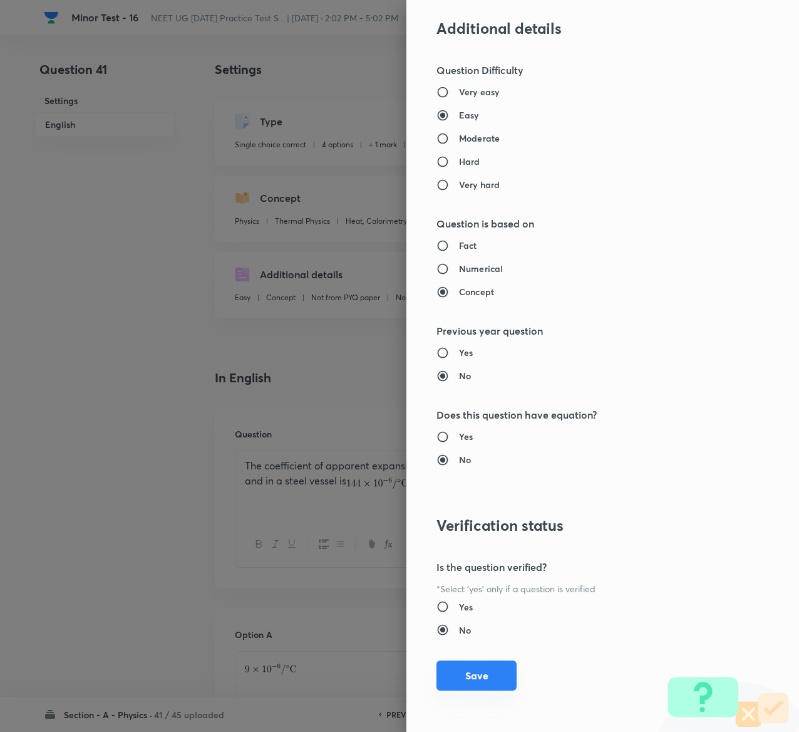
click at [461, 667] on button "Save" at bounding box center [477, 675] width 80 height 30
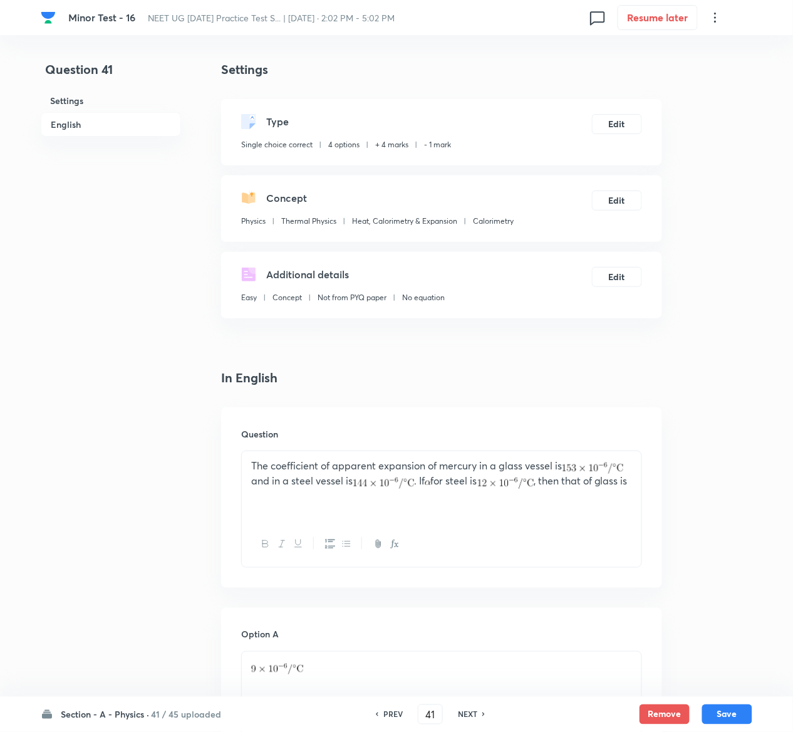
scroll to position [1028, 0]
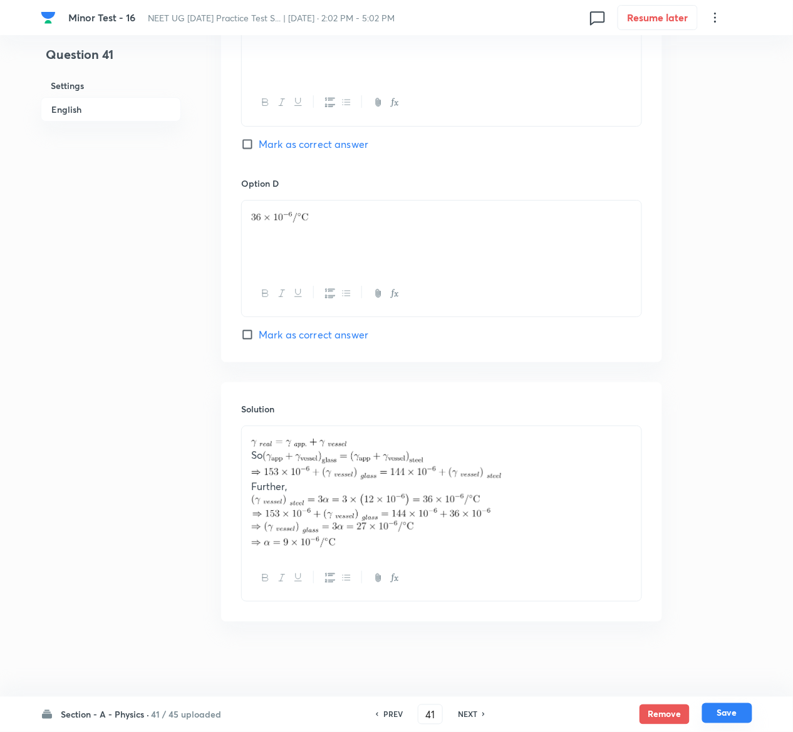
click at [737, 719] on button "Save" at bounding box center [727, 713] width 50 height 20
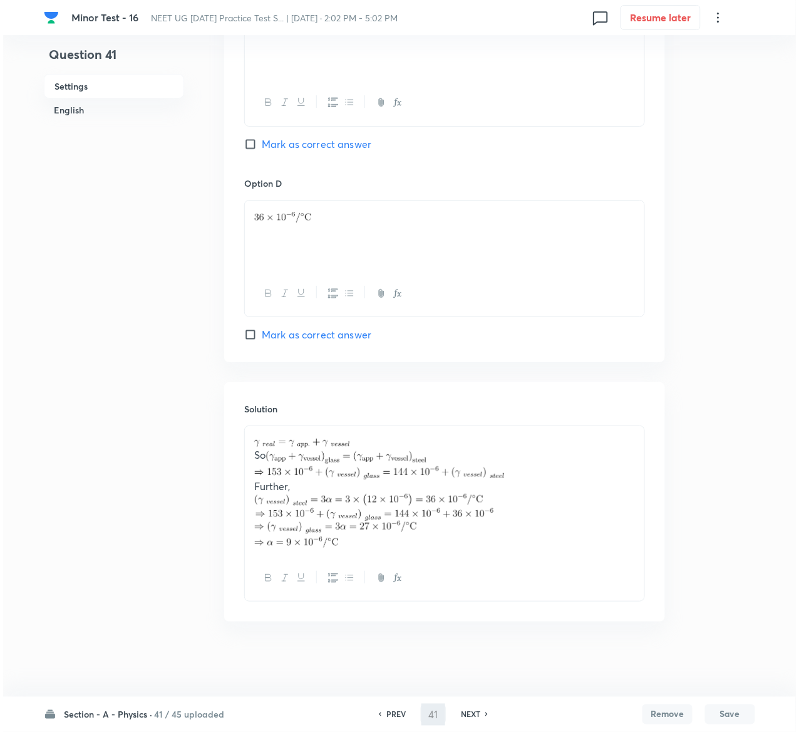
scroll to position [0, 0]
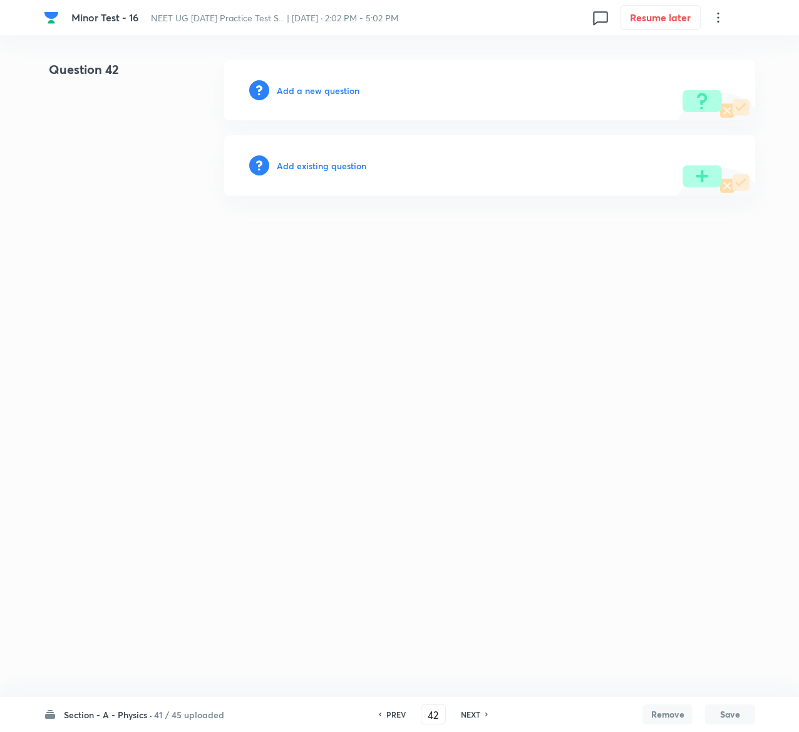
click at [352, 167] on h6 "Add existing question" at bounding box center [322, 165] width 90 height 13
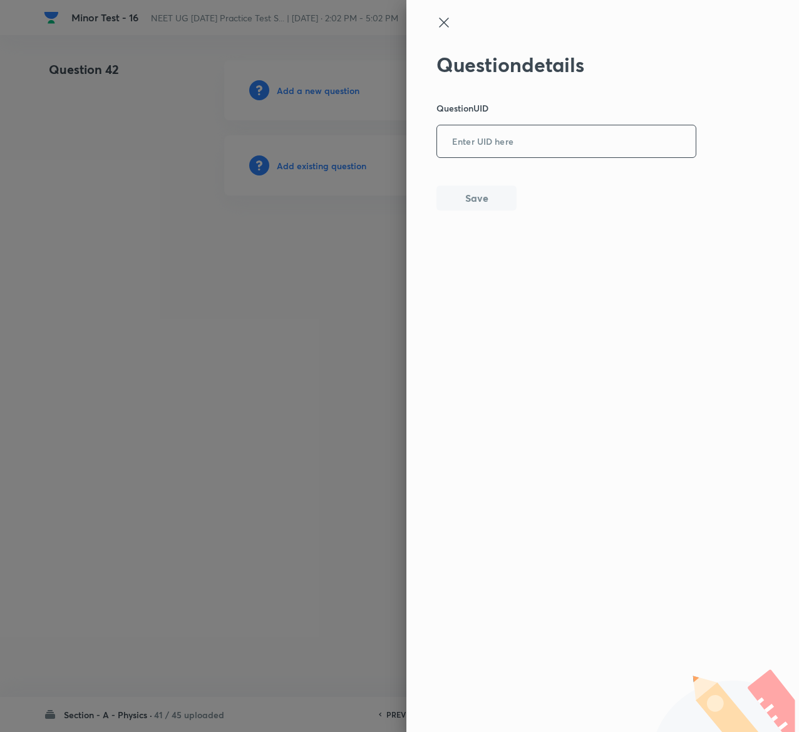
click at [545, 142] on input "text" at bounding box center [566, 142] width 259 height 31
paste input "FWN29"
click at [545, 142] on input "FWN29" at bounding box center [566, 142] width 259 height 31
click at [499, 207] on button "Save" at bounding box center [477, 196] width 80 height 25
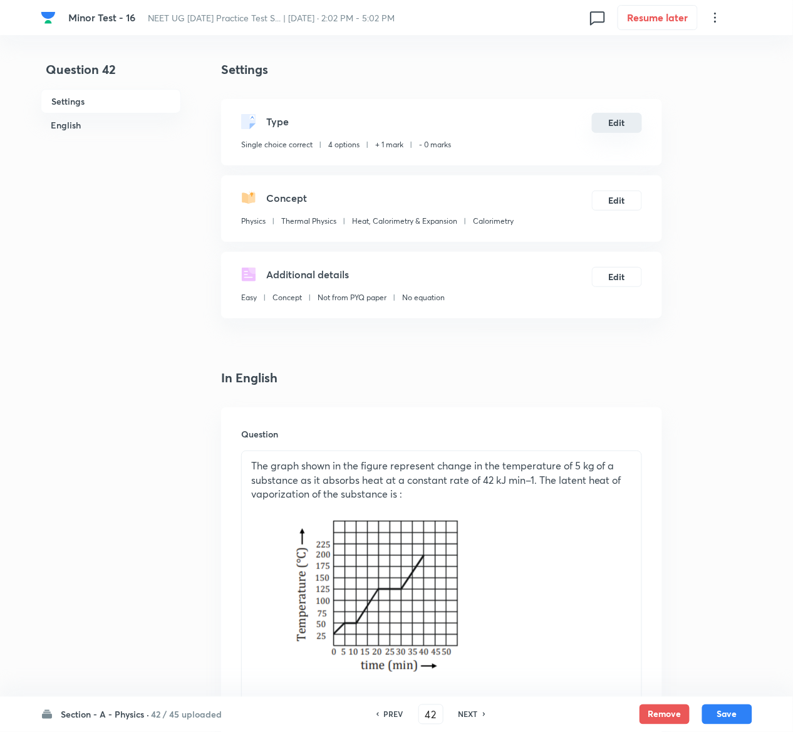
click at [610, 125] on button "Edit" at bounding box center [617, 123] width 50 height 20
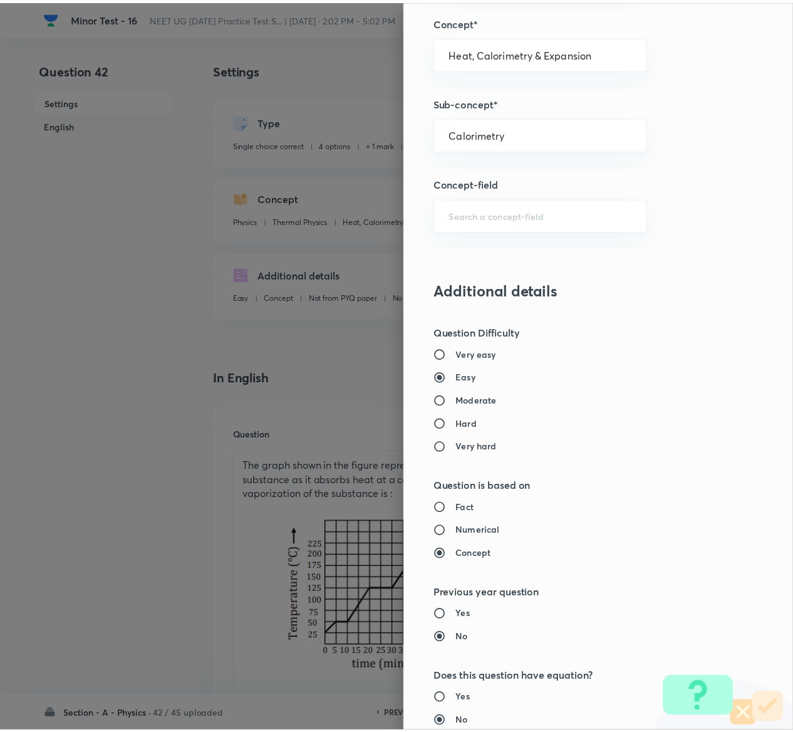
scroll to position [979, 0]
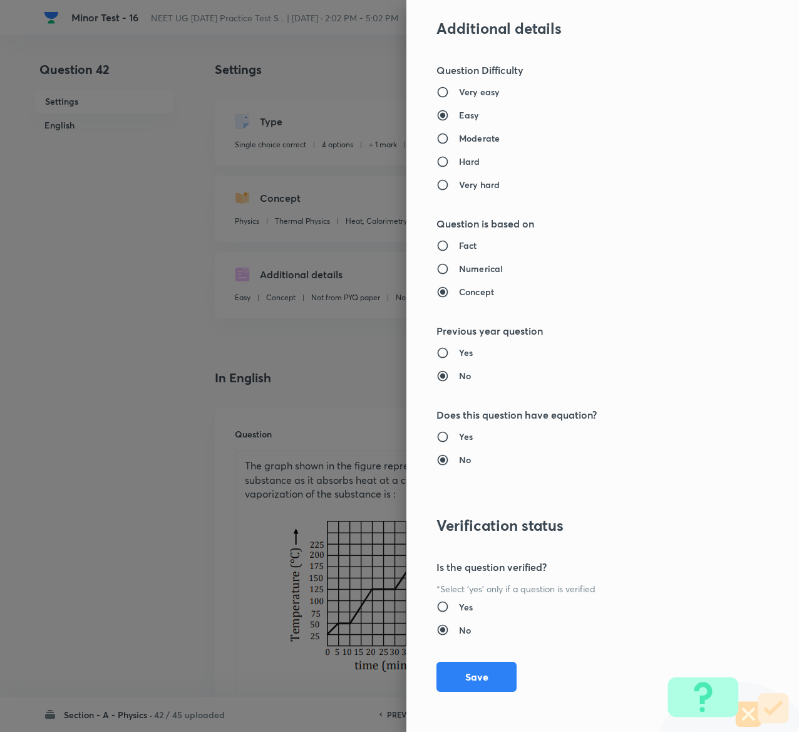
click at [461, 671] on button "Save" at bounding box center [477, 677] width 80 height 30
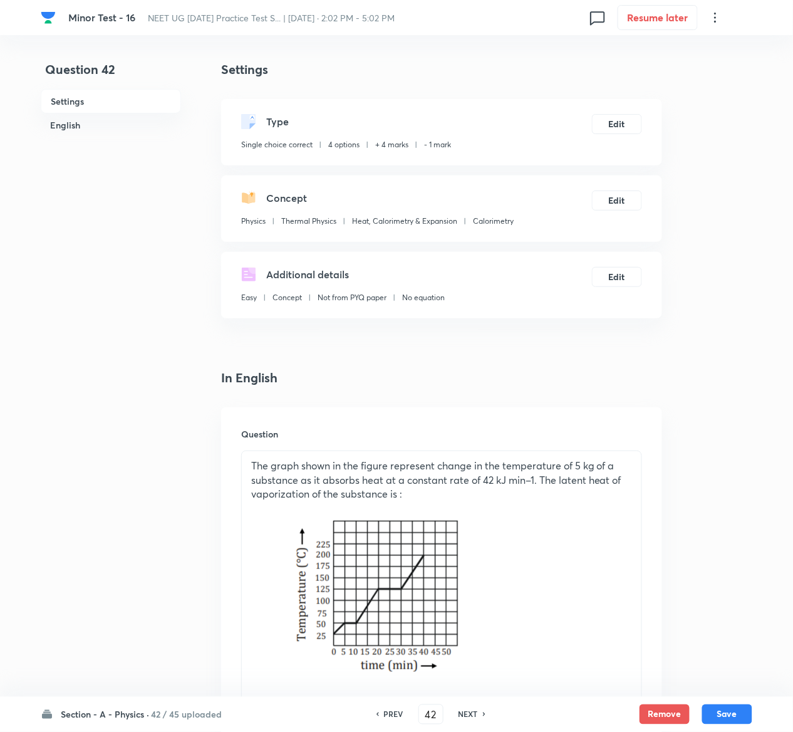
scroll to position [1171, 0]
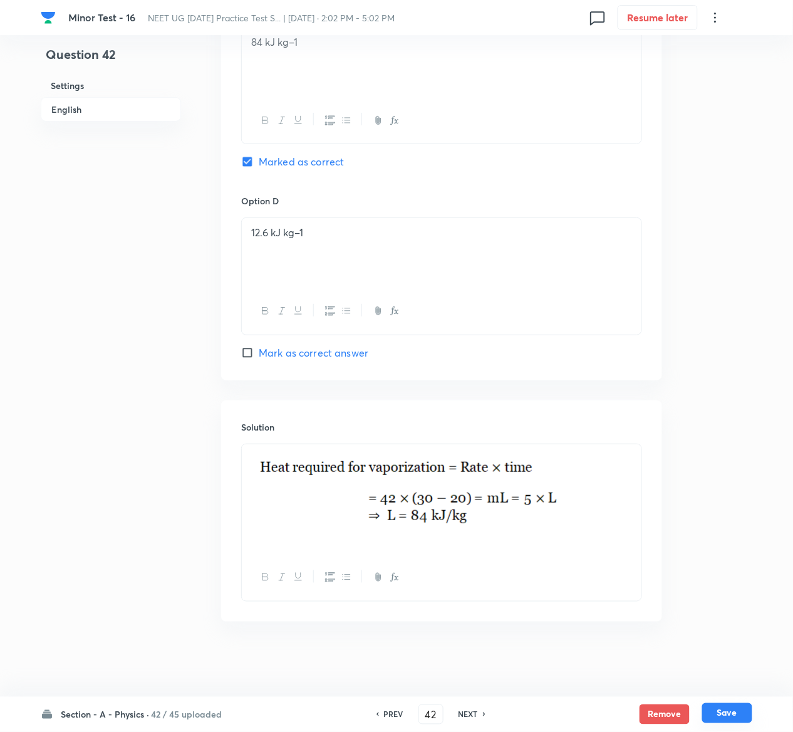
click at [734, 711] on button "Save" at bounding box center [727, 713] width 50 height 20
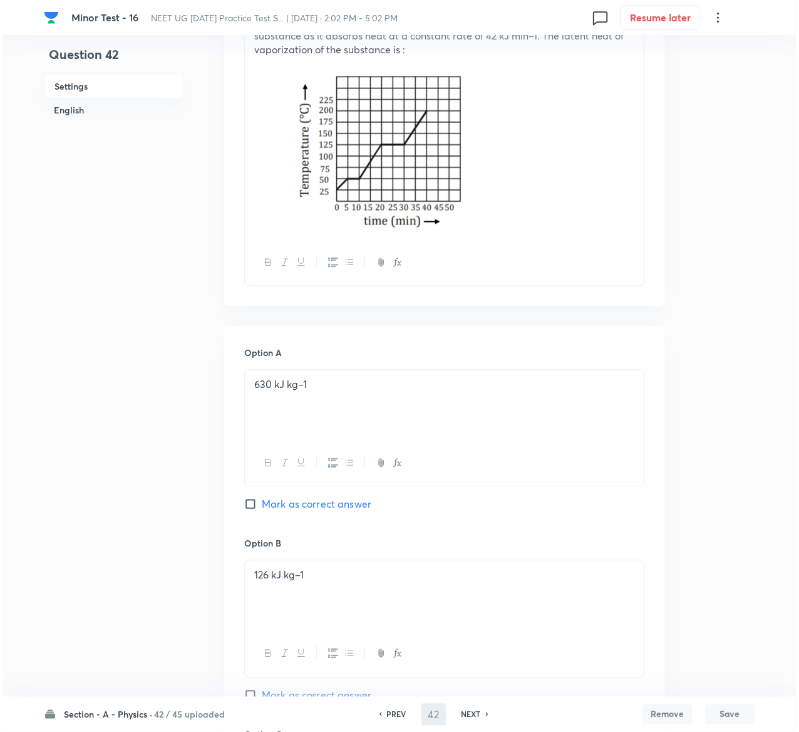
scroll to position [0, 0]
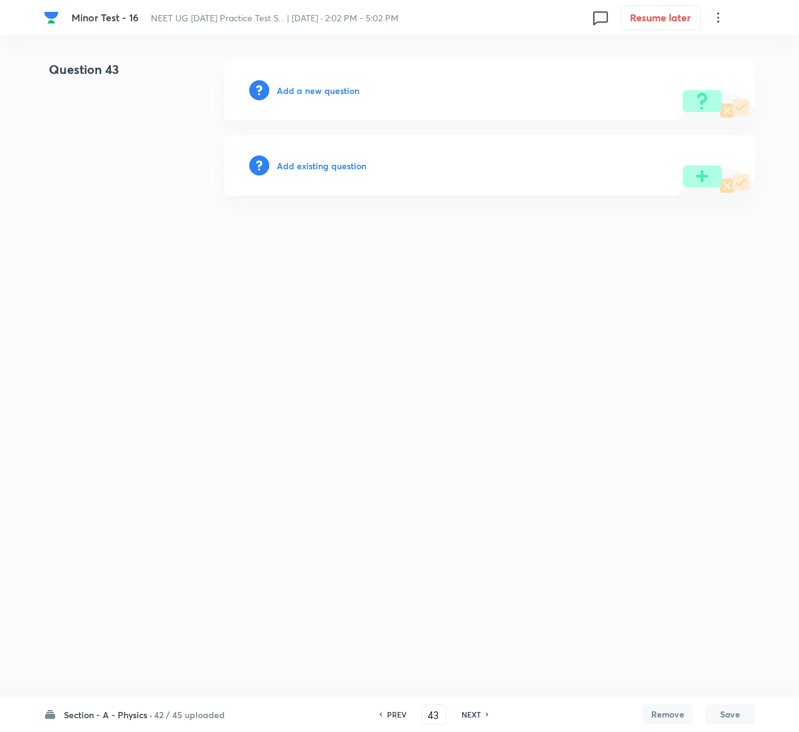
click at [344, 160] on h6 "Add existing question" at bounding box center [322, 165] width 90 height 13
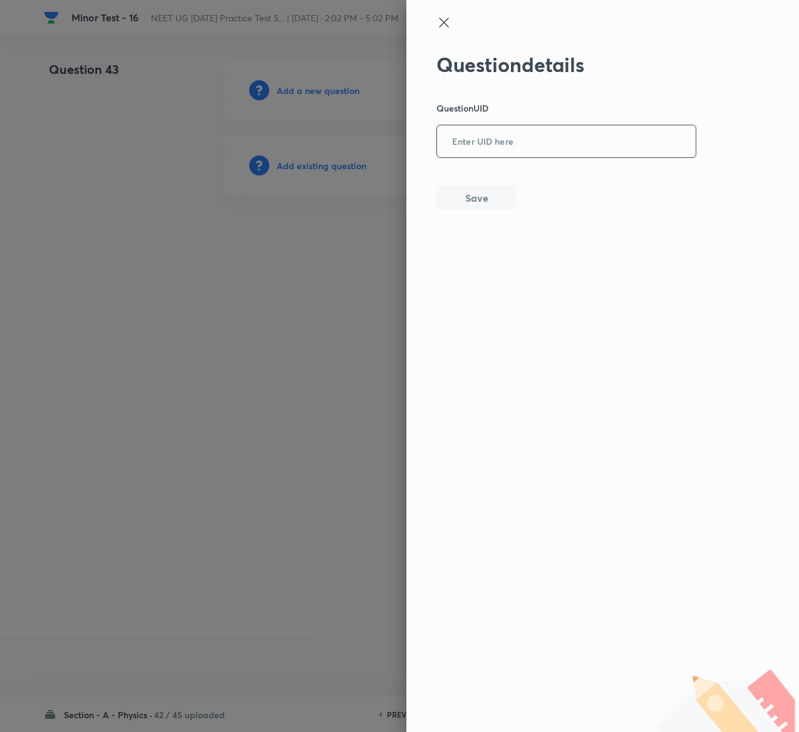
click at [553, 149] on input "text" at bounding box center [566, 142] width 259 height 31
paste input "3C563"
click at [494, 202] on button "Save" at bounding box center [477, 196] width 80 height 25
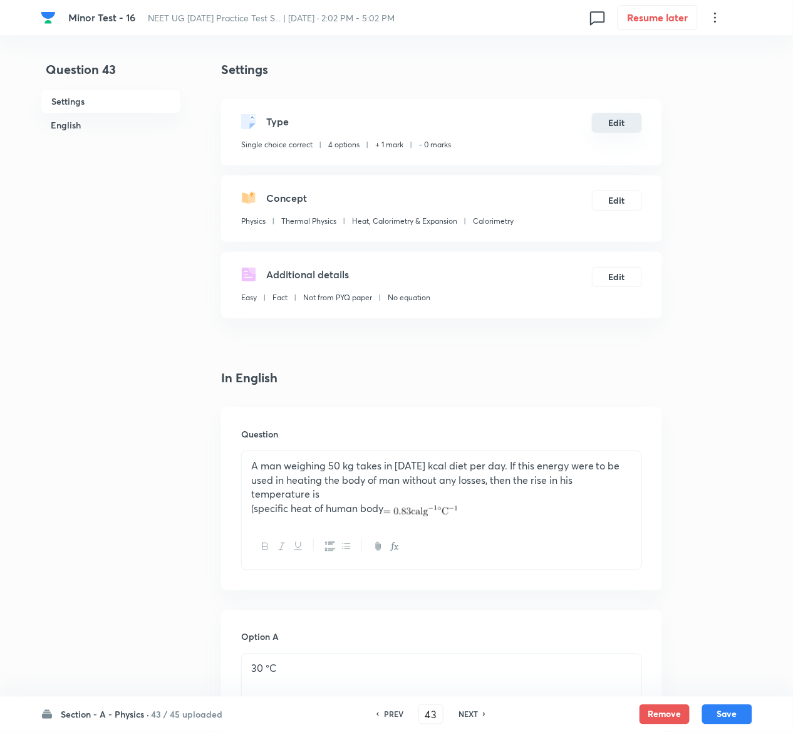
click at [632, 117] on button "Edit" at bounding box center [617, 123] width 50 height 20
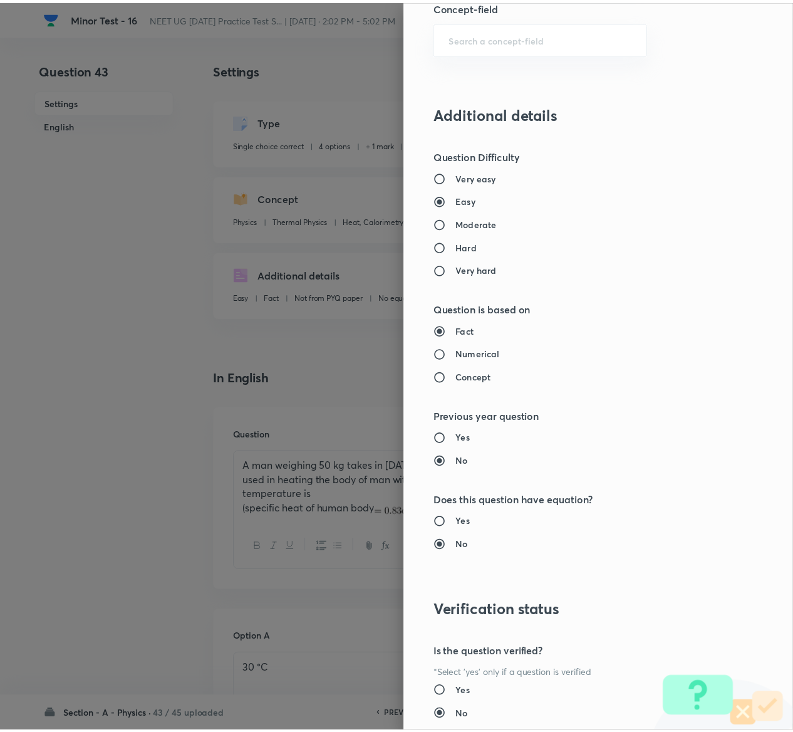
scroll to position [979, 0]
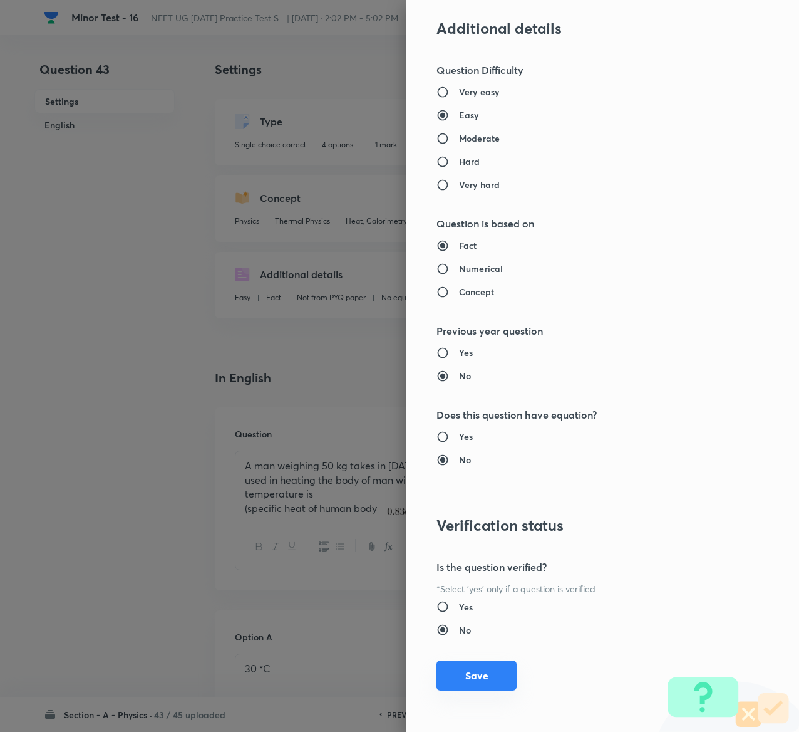
click at [465, 664] on button "Save" at bounding box center [477, 675] width 80 height 30
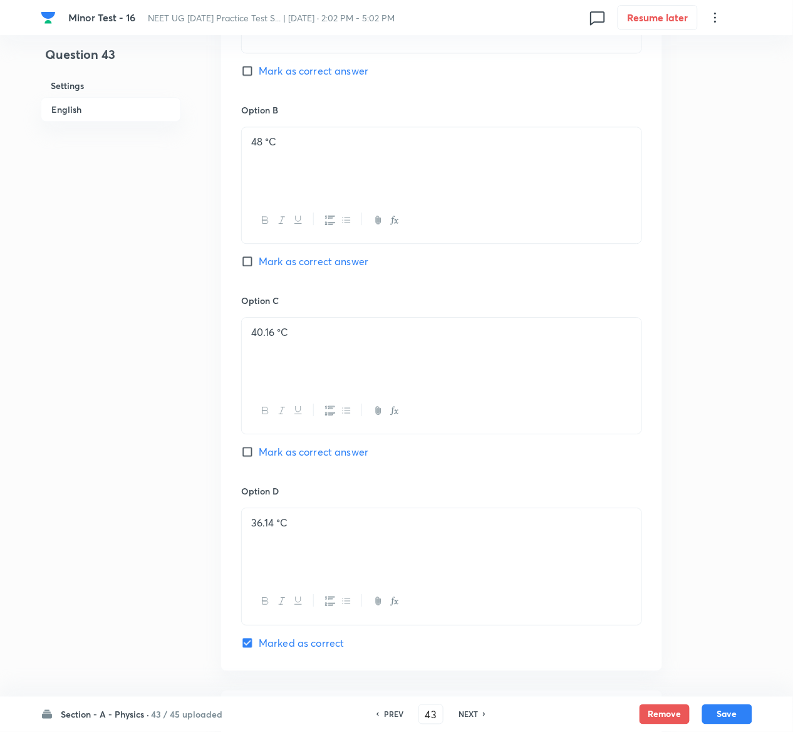
scroll to position [982, 0]
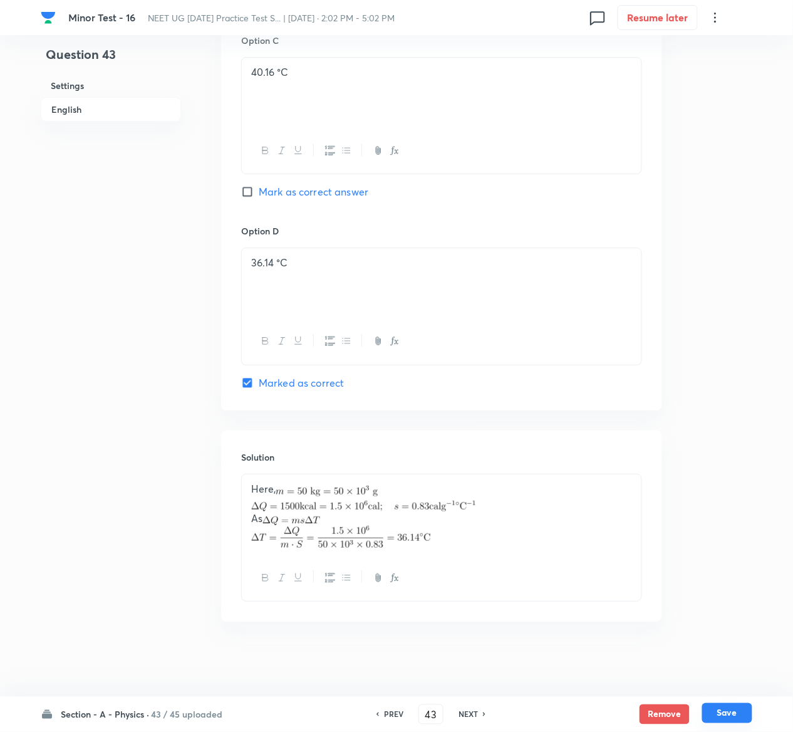
click at [749, 714] on button "Save" at bounding box center [727, 713] width 50 height 20
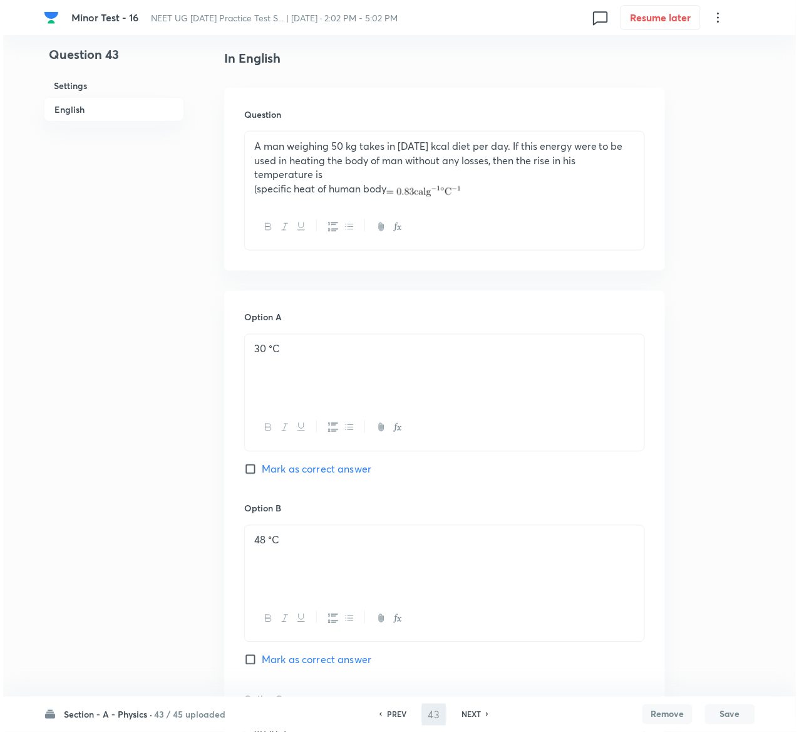
scroll to position [0, 0]
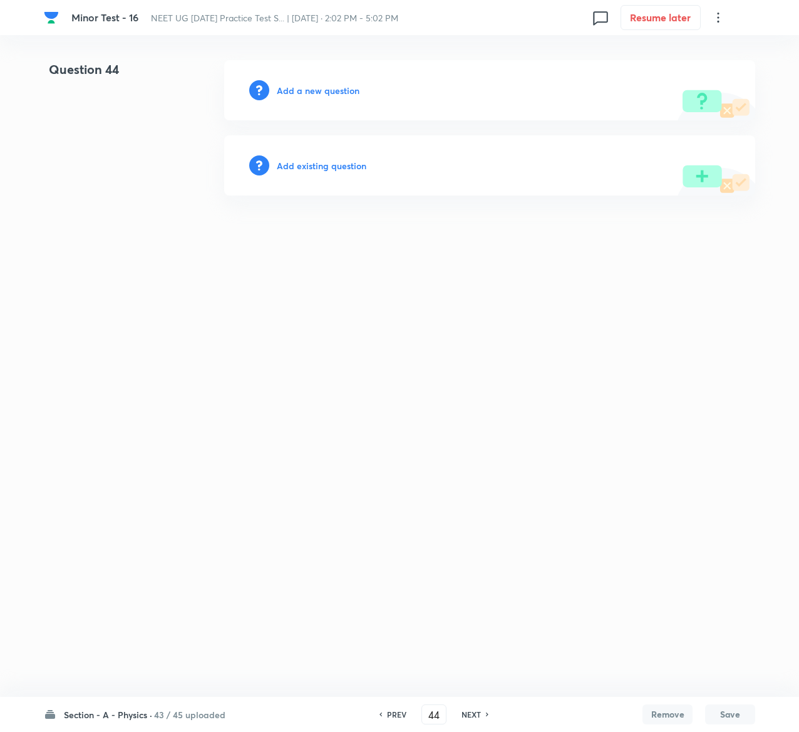
click at [345, 159] on h6 "Add existing question" at bounding box center [322, 165] width 90 height 13
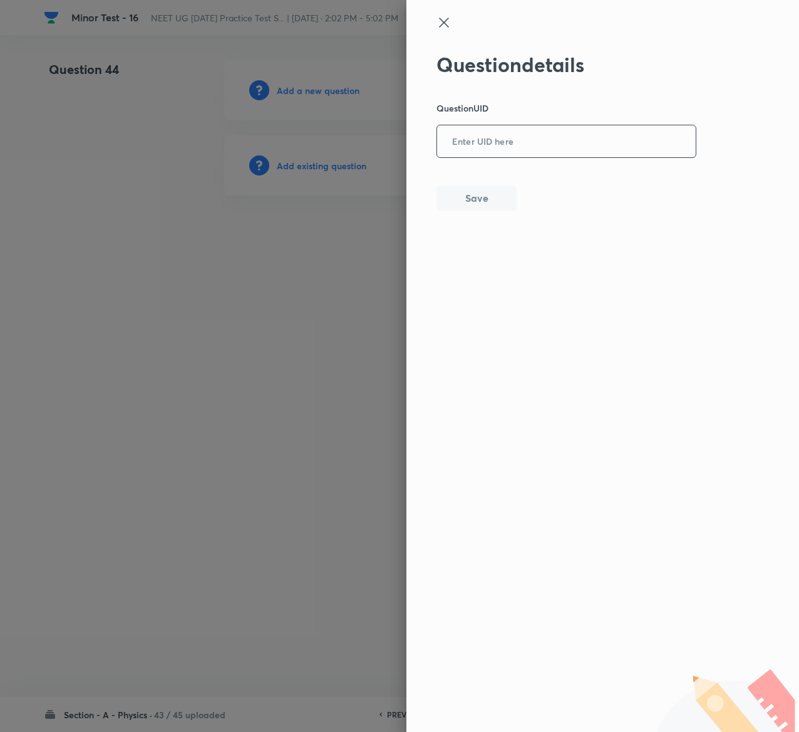
click at [526, 147] on input "text" at bounding box center [566, 142] width 259 height 31
paste input "MHZKN"
click at [492, 200] on button "Save" at bounding box center [477, 196] width 80 height 25
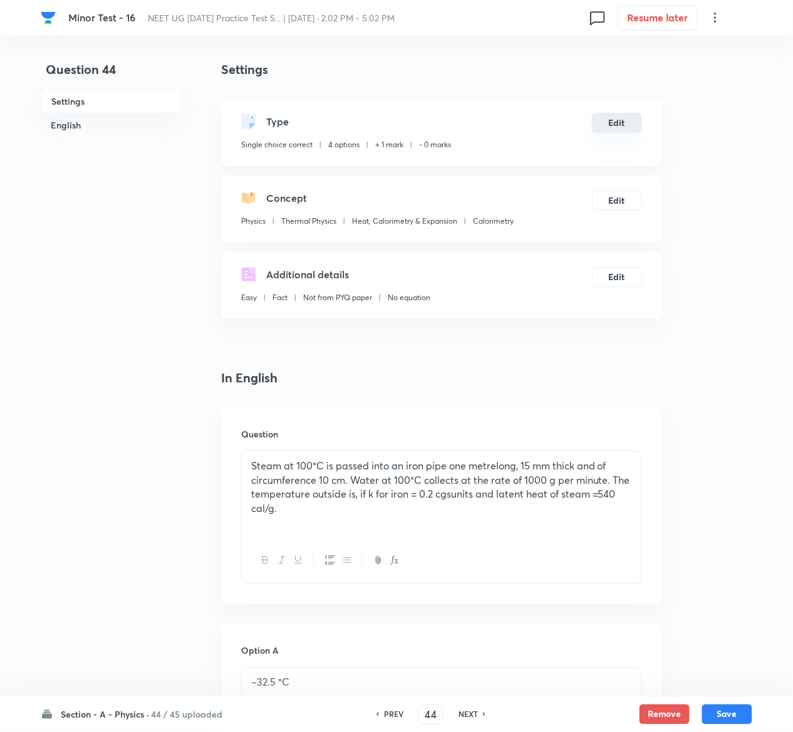
click at [624, 120] on button "Edit" at bounding box center [617, 123] width 50 height 20
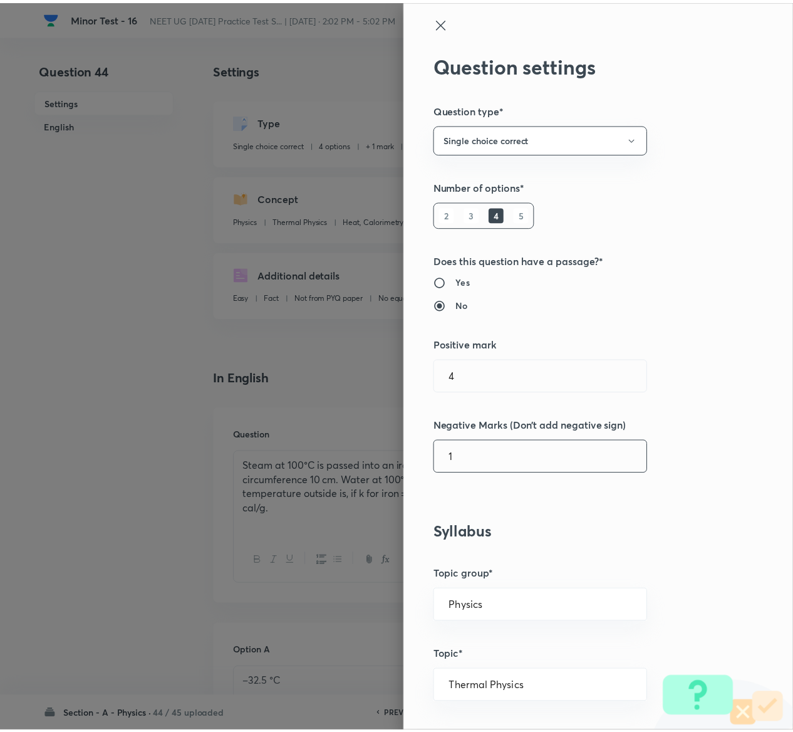
scroll to position [979, 0]
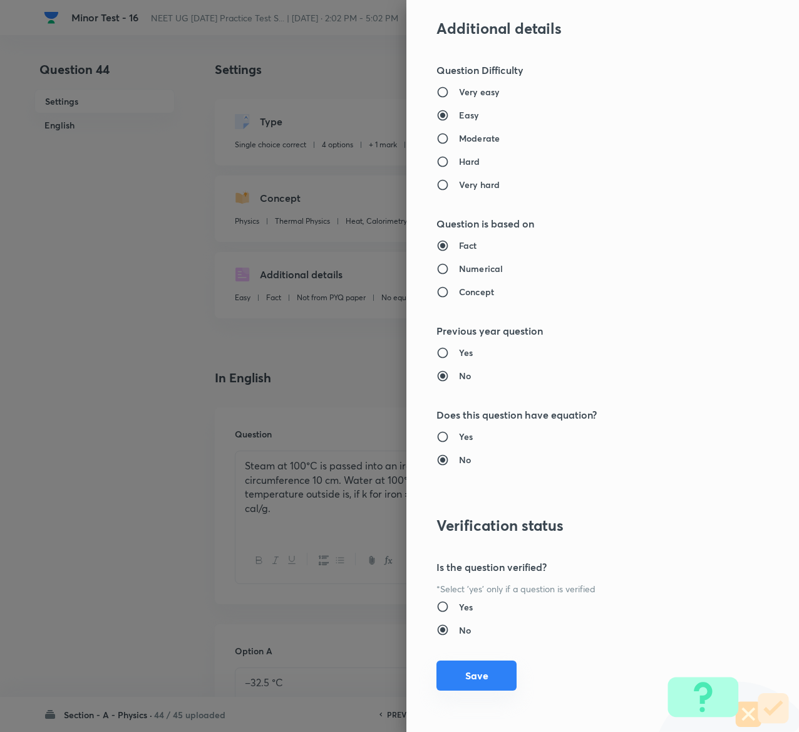
click at [477, 679] on button "Save" at bounding box center [477, 675] width 80 height 30
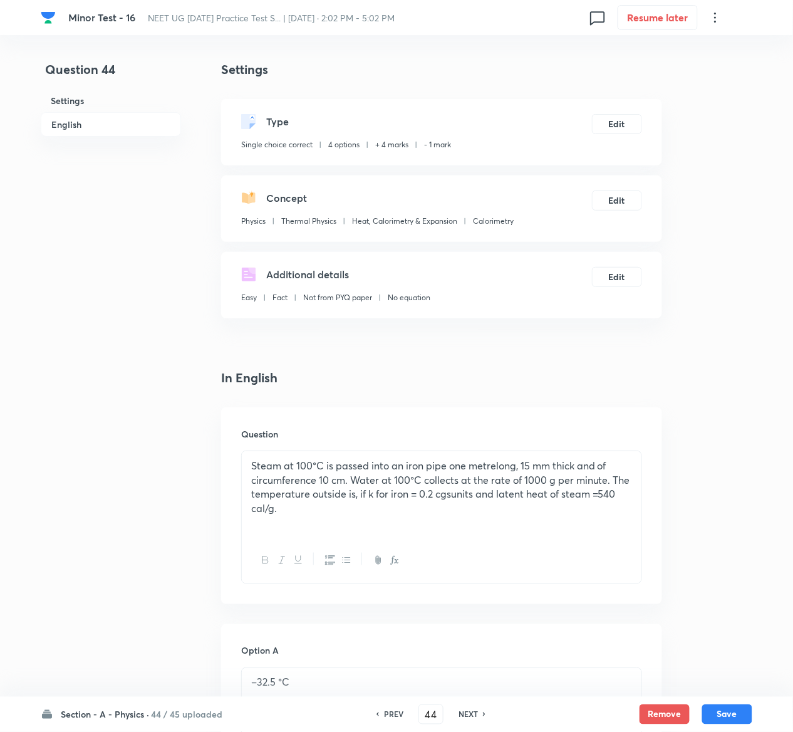
scroll to position [1054, 0]
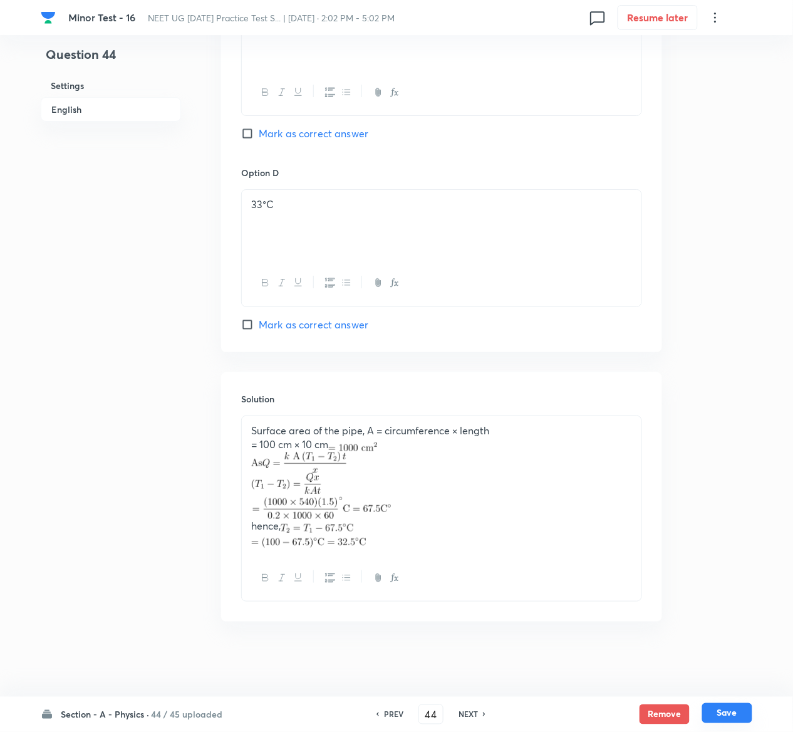
click at [734, 710] on button "Save" at bounding box center [727, 713] width 50 height 20
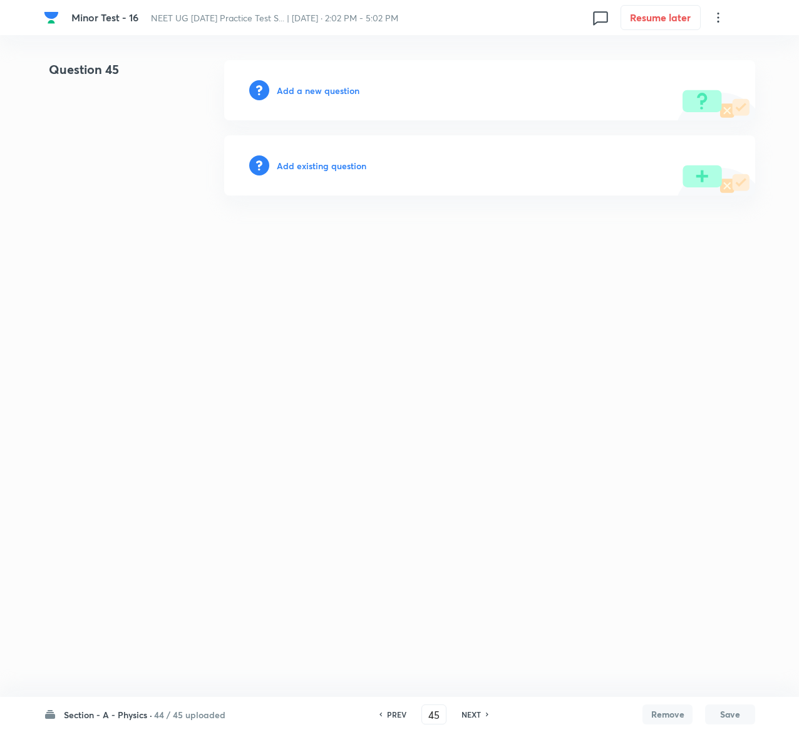
click at [336, 168] on h6 "Add existing question" at bounding box center [322, 165] width 90 height 13
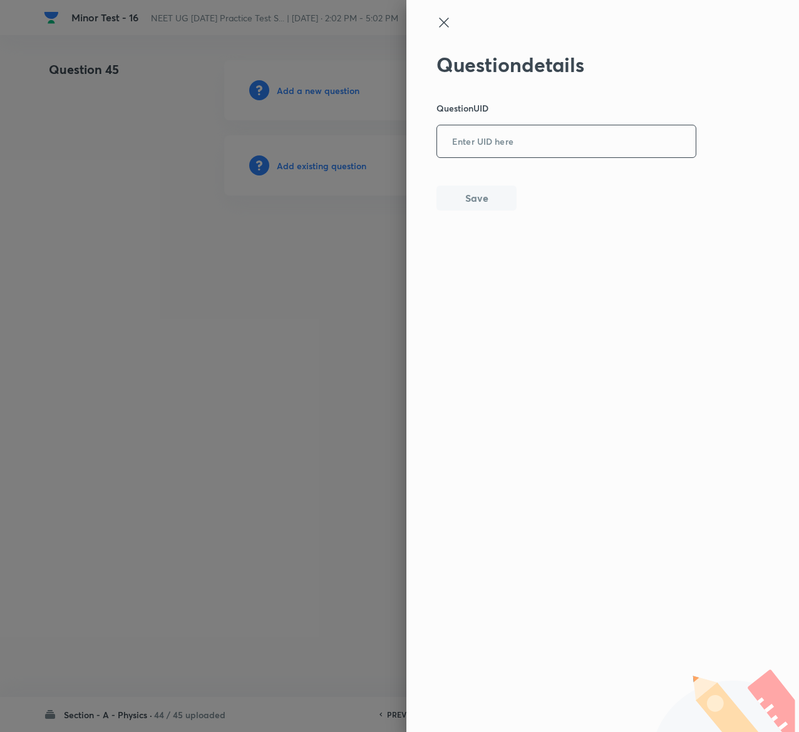
click at [512, 143] on input "text" at bounding box center [566, 142] width 259 height 31
paste input "P21DY"
click at [487, 197] on button "Save" at bounding box center [477, 196] width 80 height 25
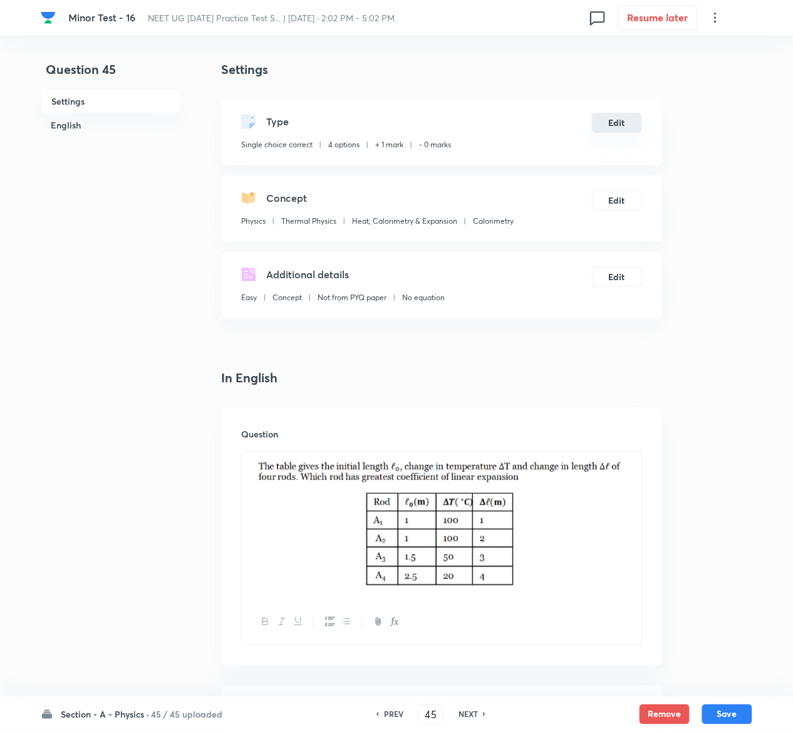
click at [623, 118] on button "Edit" at bounding box center [617, 123] width 50 height 20
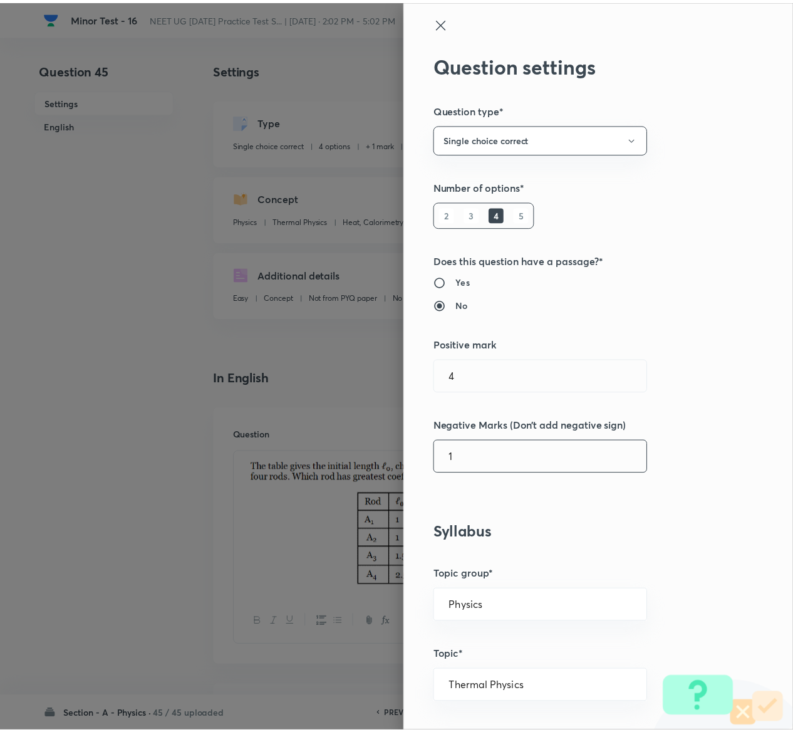
scroll to position [979, 0]
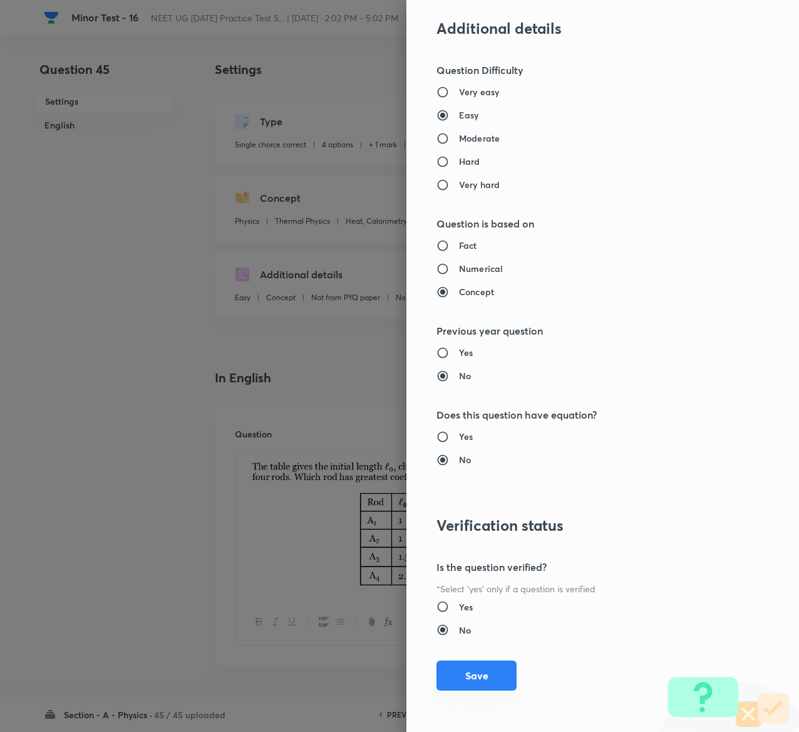
click at [464, 675] on button "Save" at bounding box center [477, 675] width 80 height 30
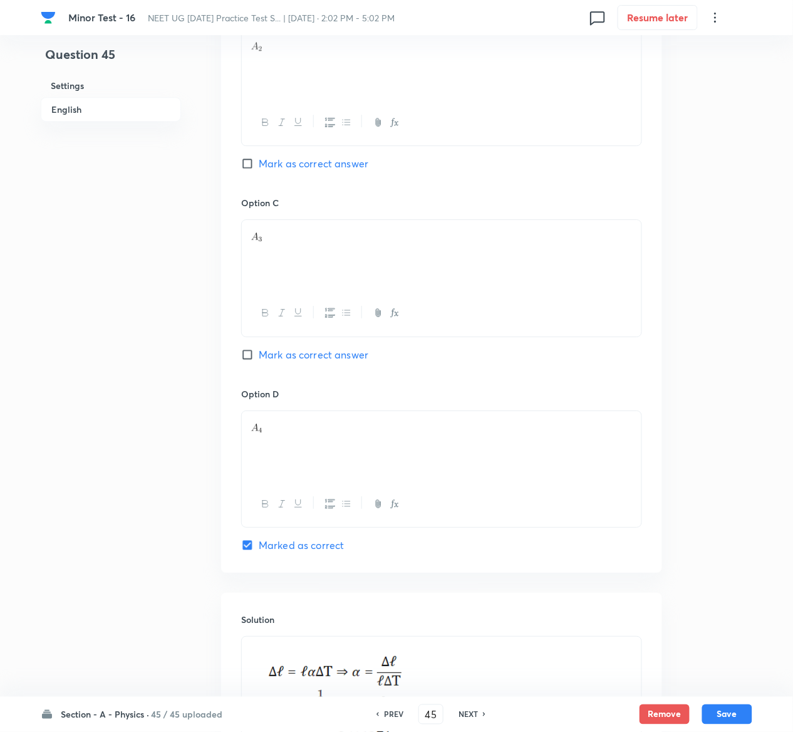
scroll to position [1186, 0]
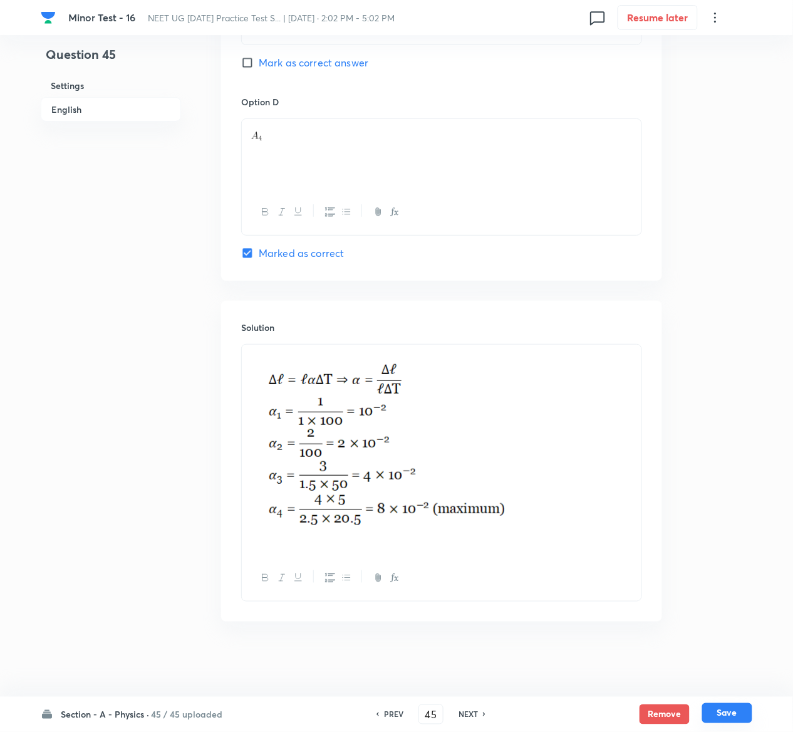
click at [745, 705] on button "Save" at bounding box center [727, 713] width 50 height 20
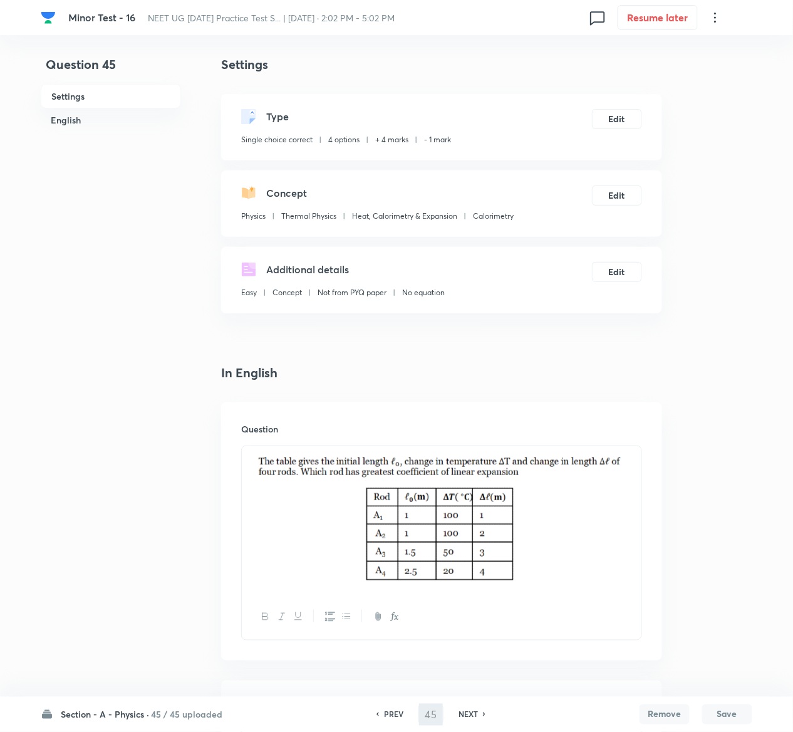
scroll to position [0, 0]
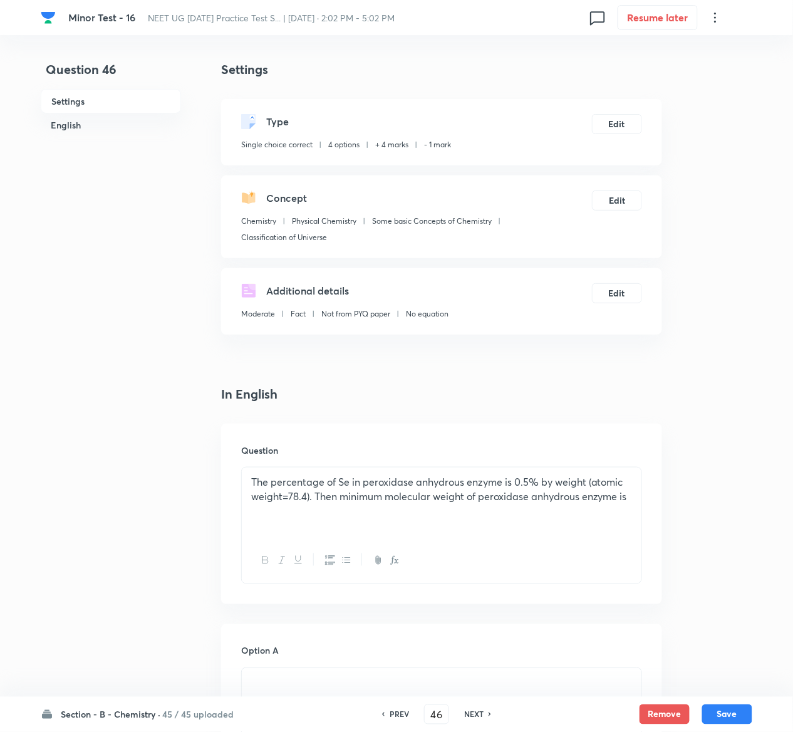
click at [397, 715] on h6 "PREV" at bounding box center [399, 714] width 19 height 11
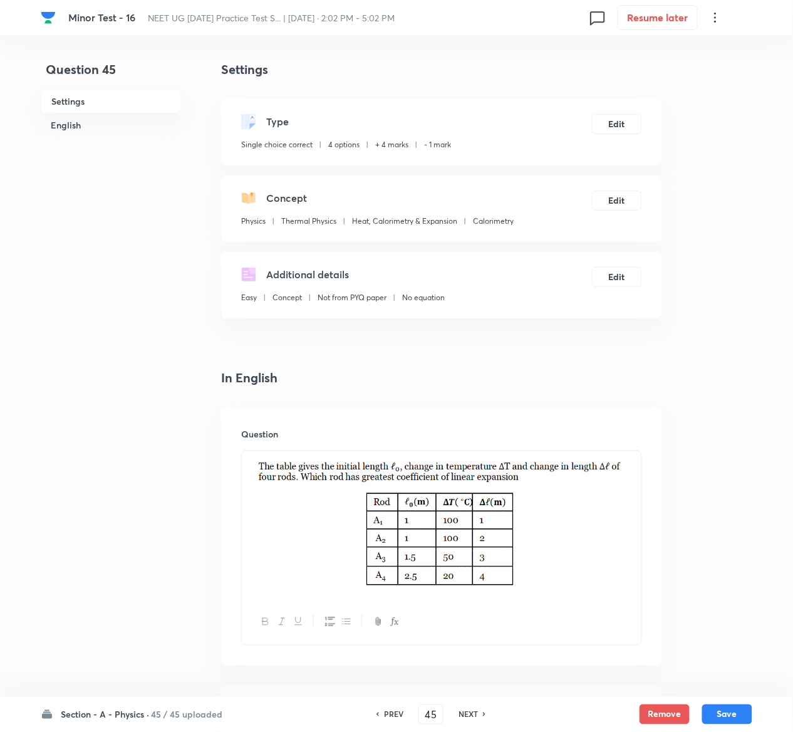
click at [397, 715] on h6 "PREV" at bounding box center [393, 714] width 19 height 11
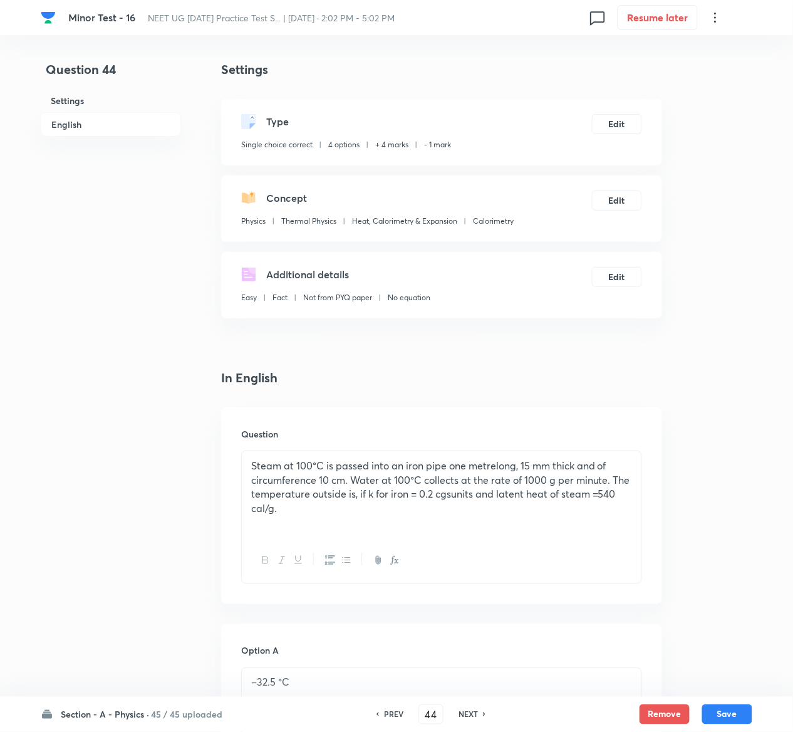
scroll to position [1054, 0]
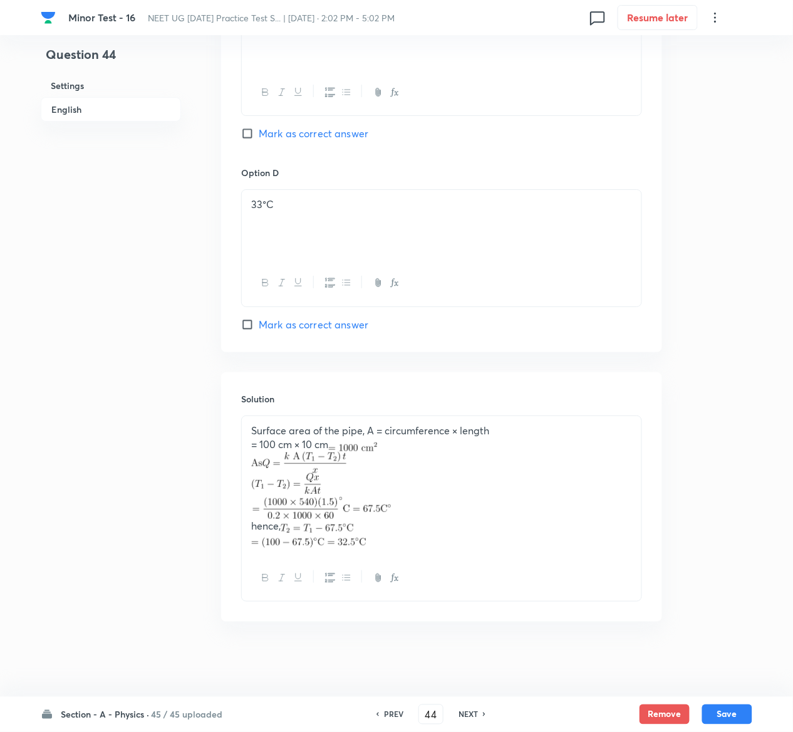
click at [657, 703] on div "Section - A - Physics · 45 / 45 uploaded PREV 44 ​ NEXT Remove Save" at bounding box center [397, 714] width 712 height 35
click at [657, 708] on button "Remove" at bounding box center [665, 713] width 50 height 20
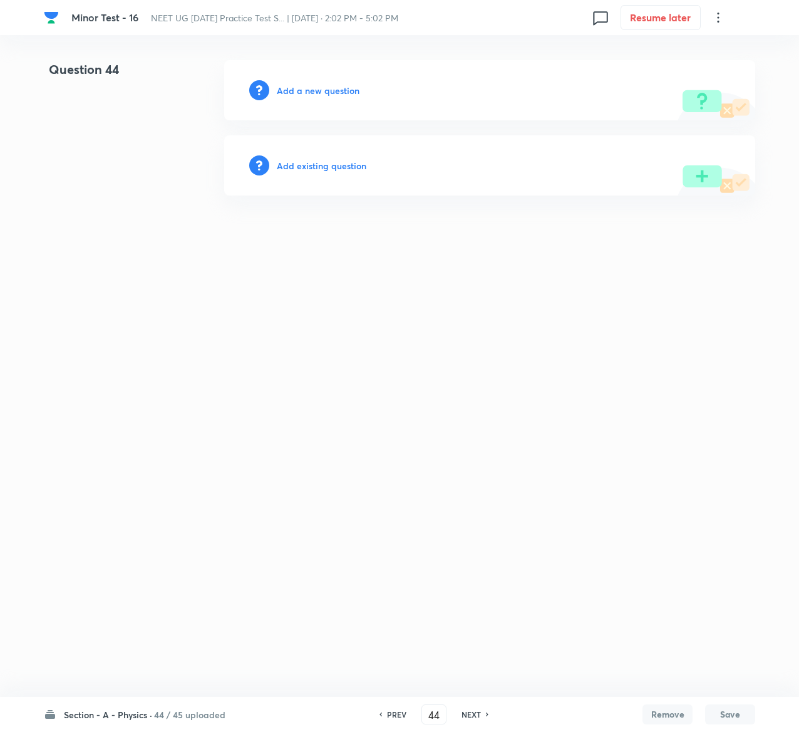
click at [349, 169] on h6 "Add existing question" at bounding box center [322, 165] width 90 height 13
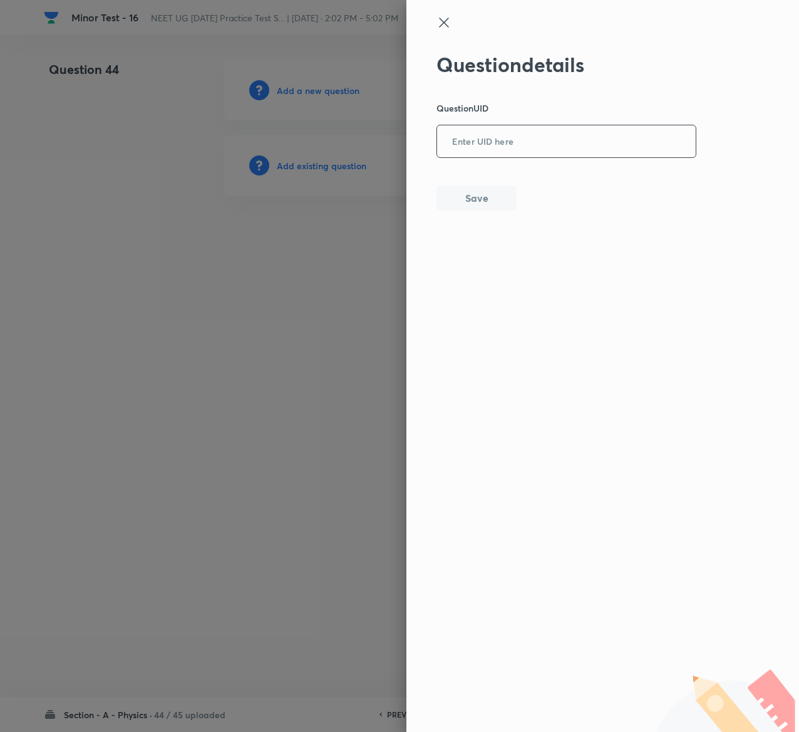
click at [578, 134] on input "text" at bounding box center [566, 142] width 259 height 31
paste input "KZ6OA"
drag, startPoint x: 492, startPoint y: 180, endPoint x: 492, endPoint y: 192, distance: 11.3
click at [492, 192] on div "Question details Question UID KZ6OA ​ Save" at bounding box center [567, 132] width 261 height 158
click at [492, 192] on button "Save" at bounding box center [477, 196] width 80 height 25
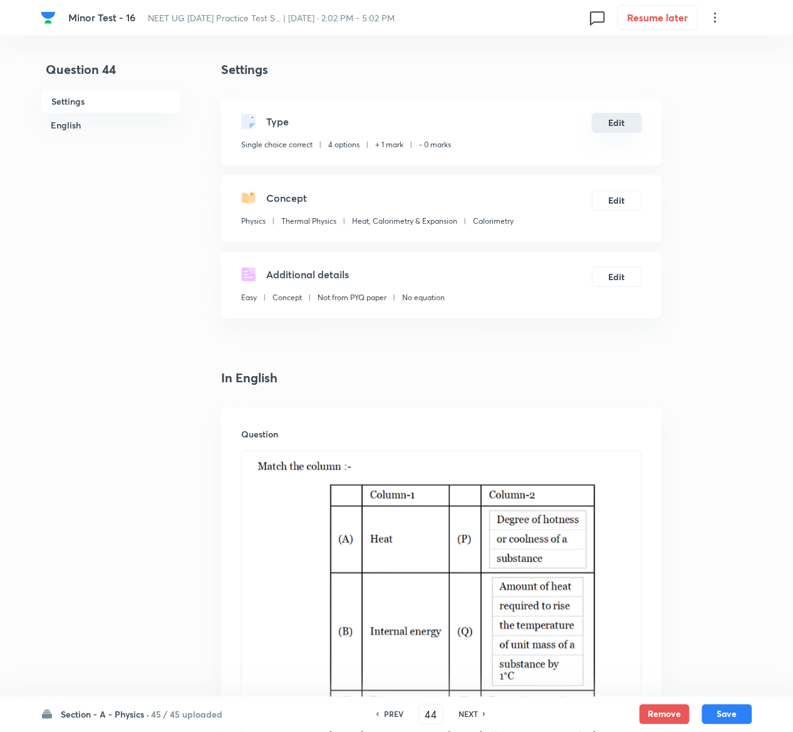
click at [633, 122] on button "Edit" at bounding box center [617, 123] width 50 height 20
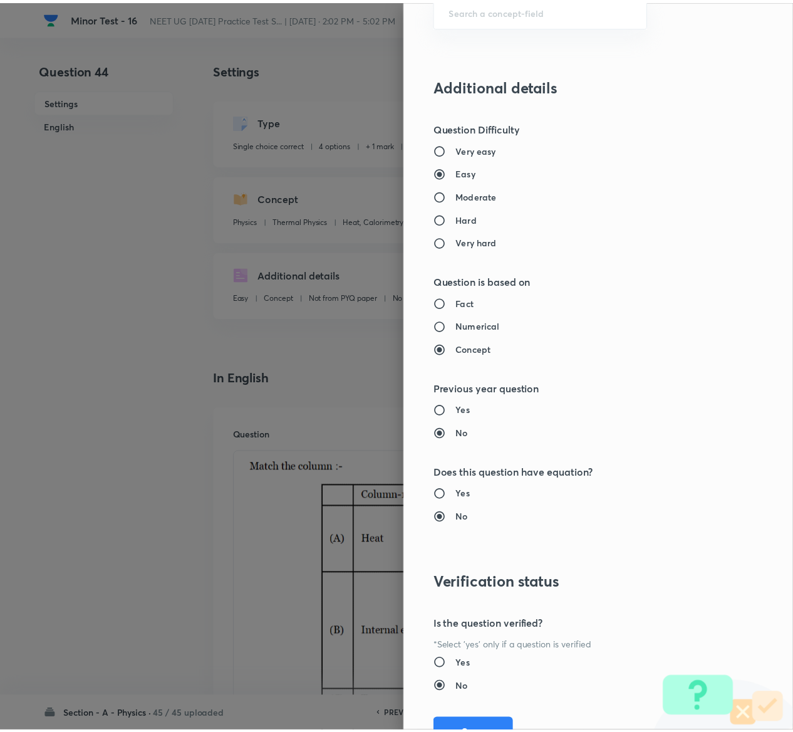
scroll to position [979, 0]
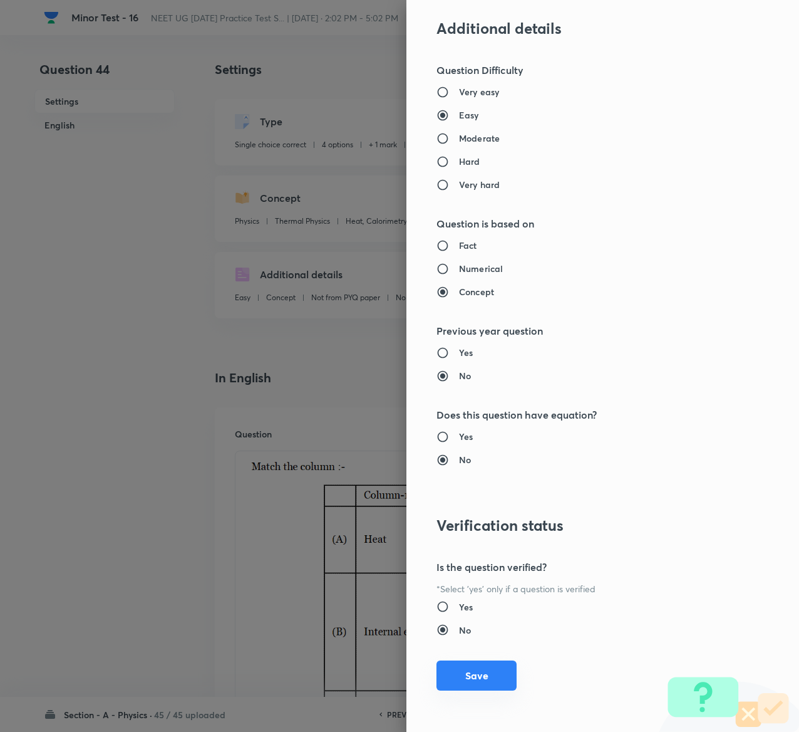
click at [452, 681] on button "Save" at bounding box center [477, 675] width 80 height 30
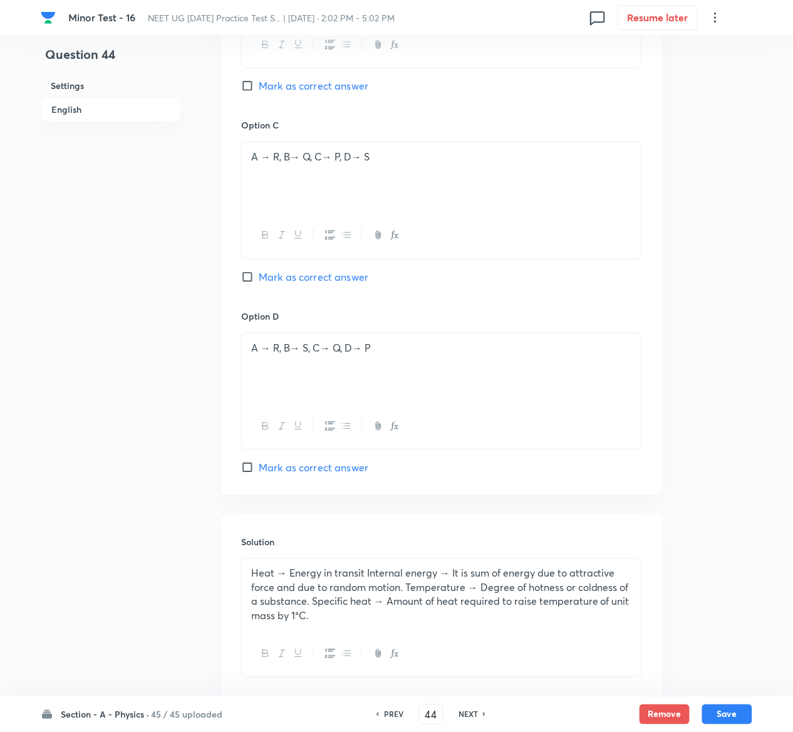
scroll to position [1319, 0]
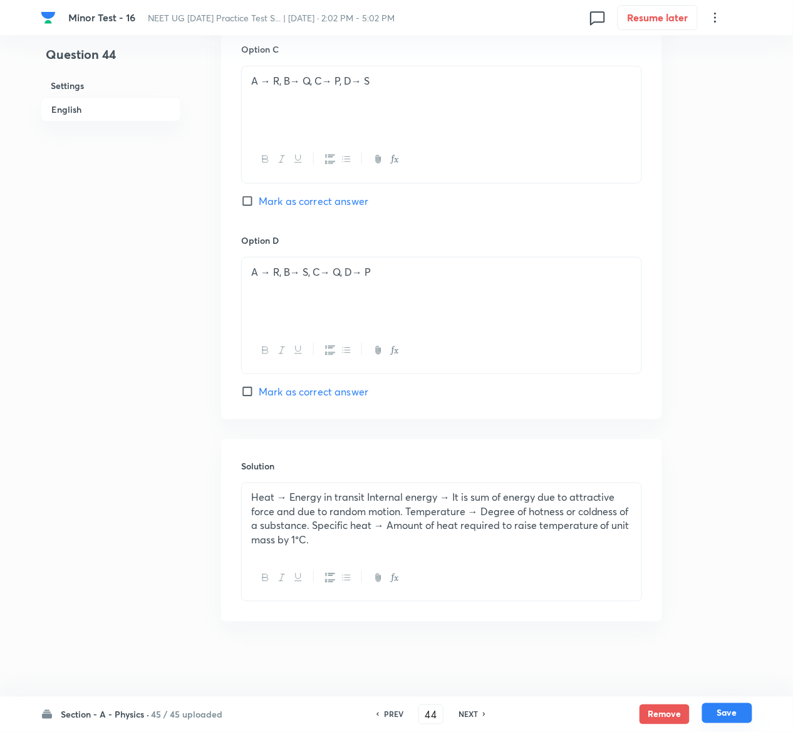
click at [737, 719] on button "Save" at bounding box center [727, 713] width 50 height 20
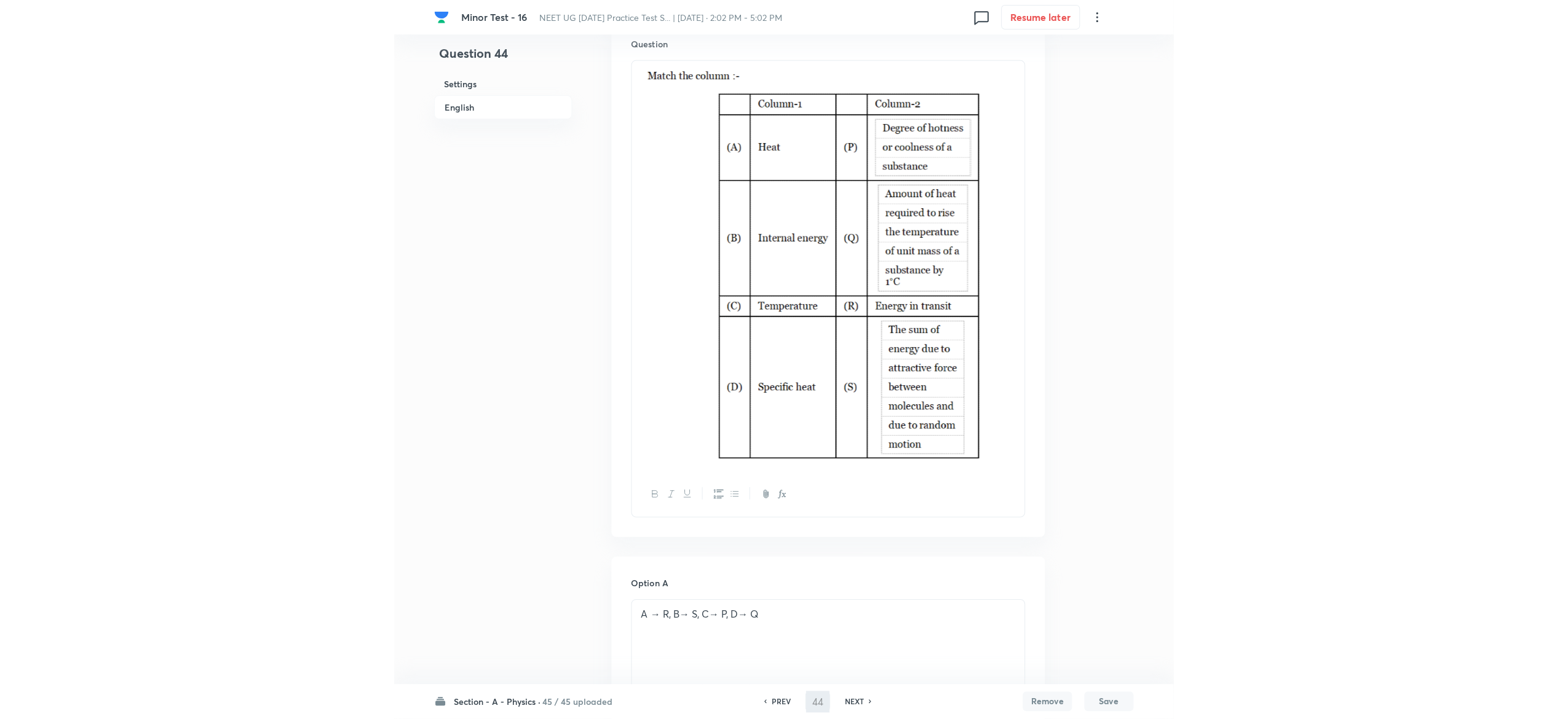
scroll to position [0, 0]
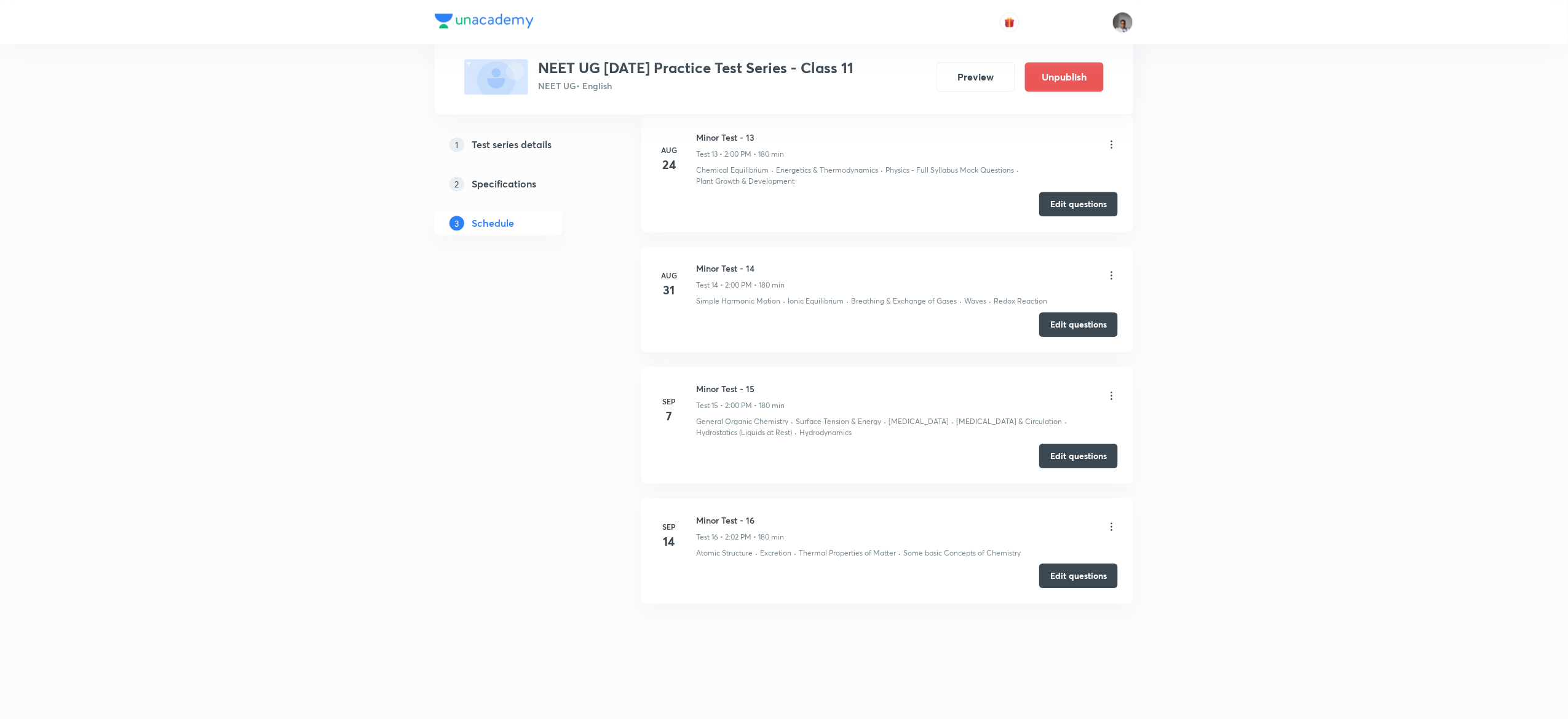
scroll to position [1707, 0]
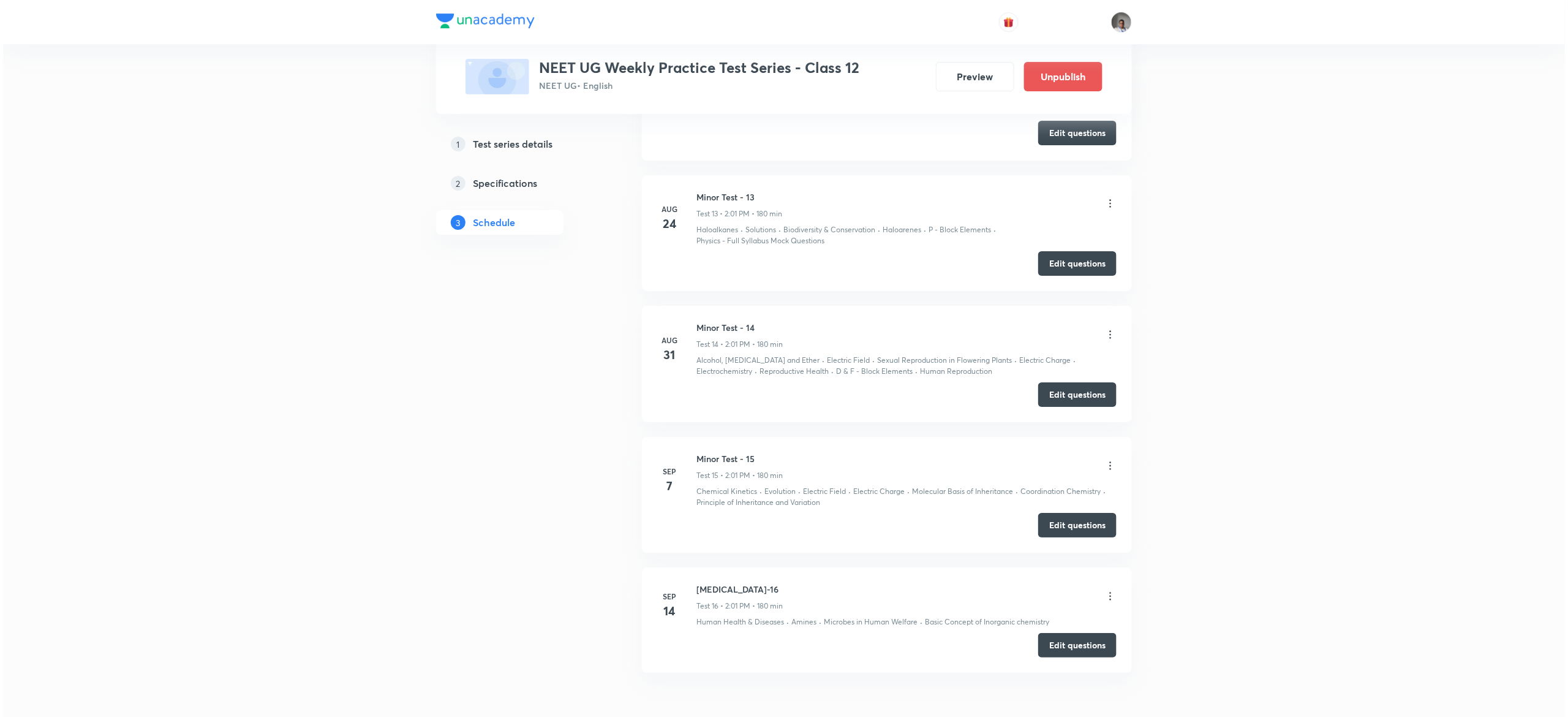
scroll to position [2143, 0]
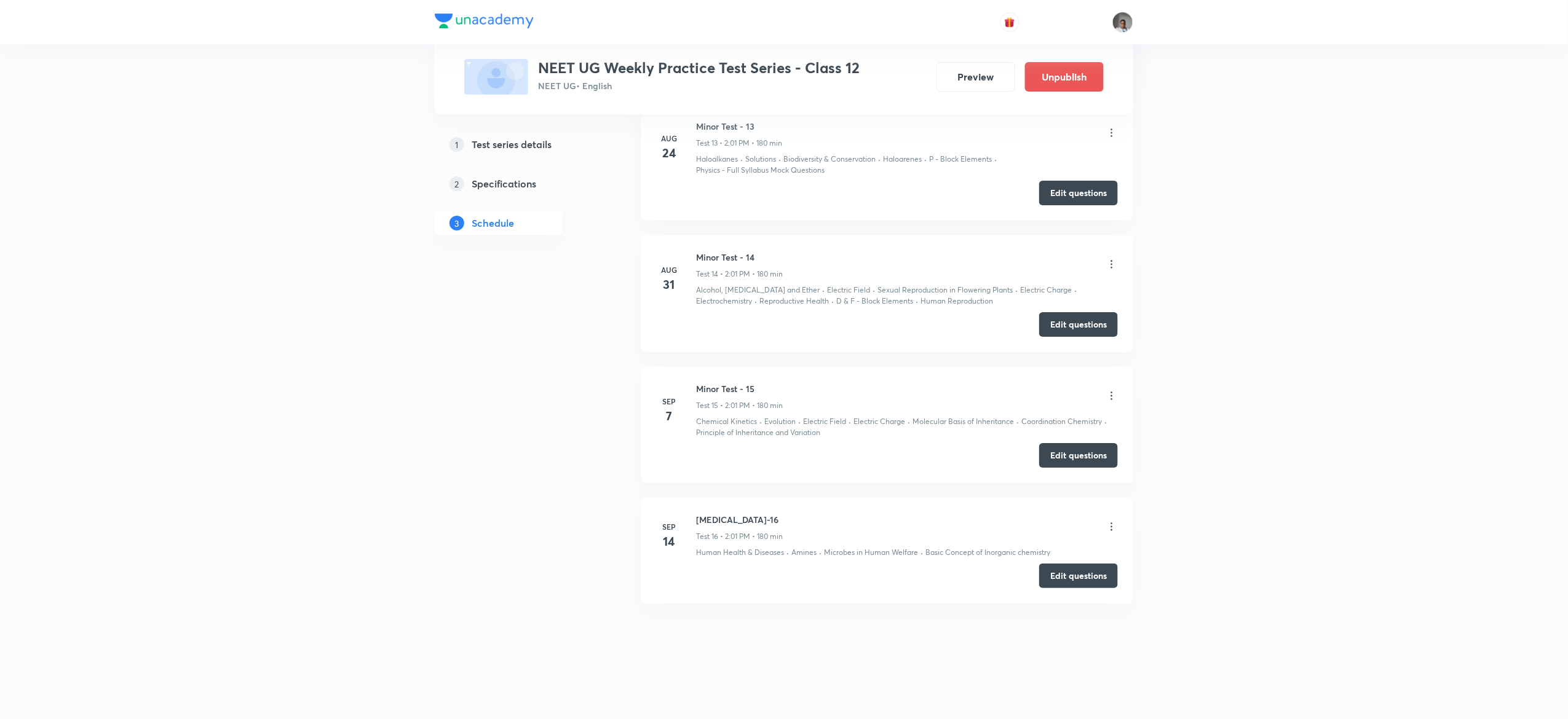
click at [1107, 526] on icon at bounding box center [1111, 527] width 13 height 13
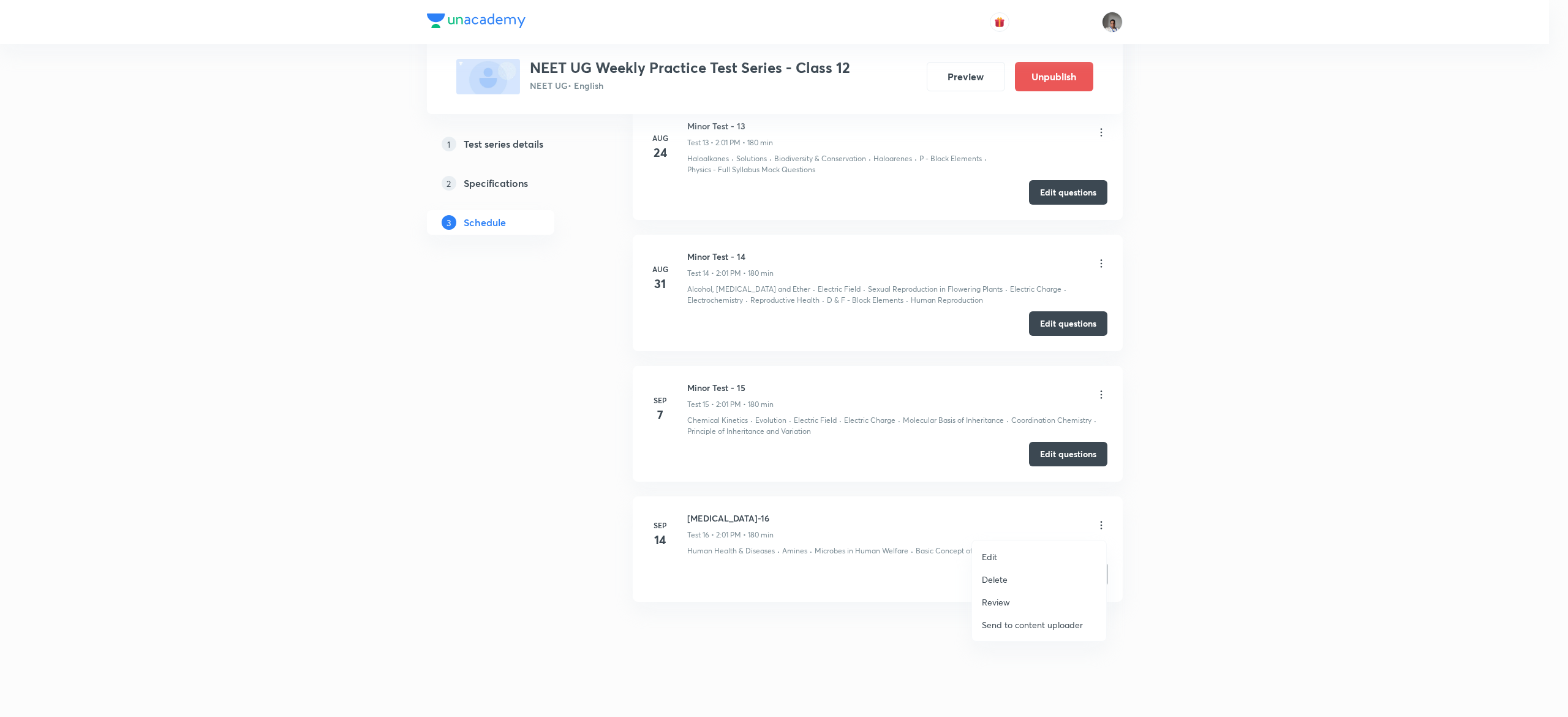
click at [990, 565] on li "Edit" at bounding box center [1038, 557] width 134 height 22
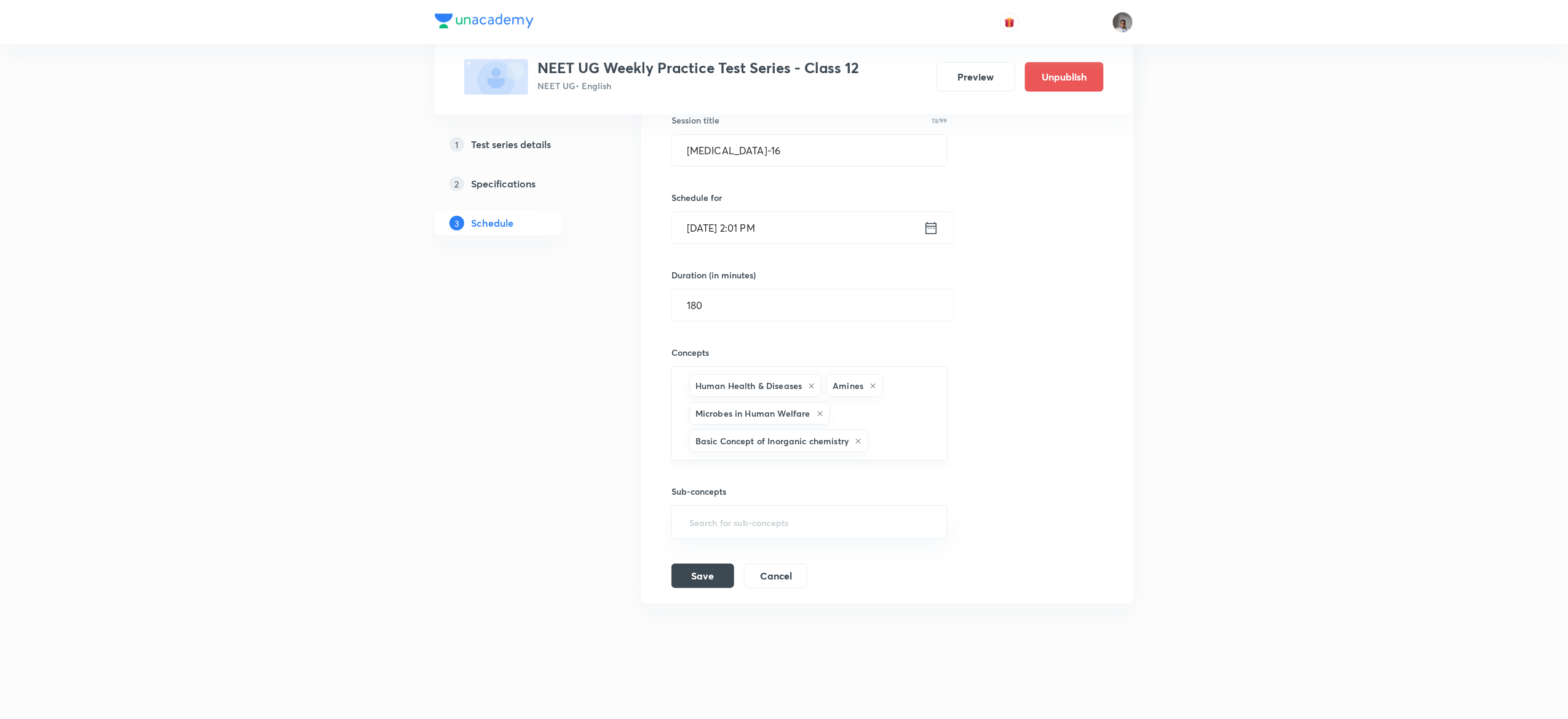
click at [933, 441] on div "Human Health & Diseases Amines Microbes in Human Welfare Basic Concept of Inorg…" at bounding box center [809, 413] width 276 height 94
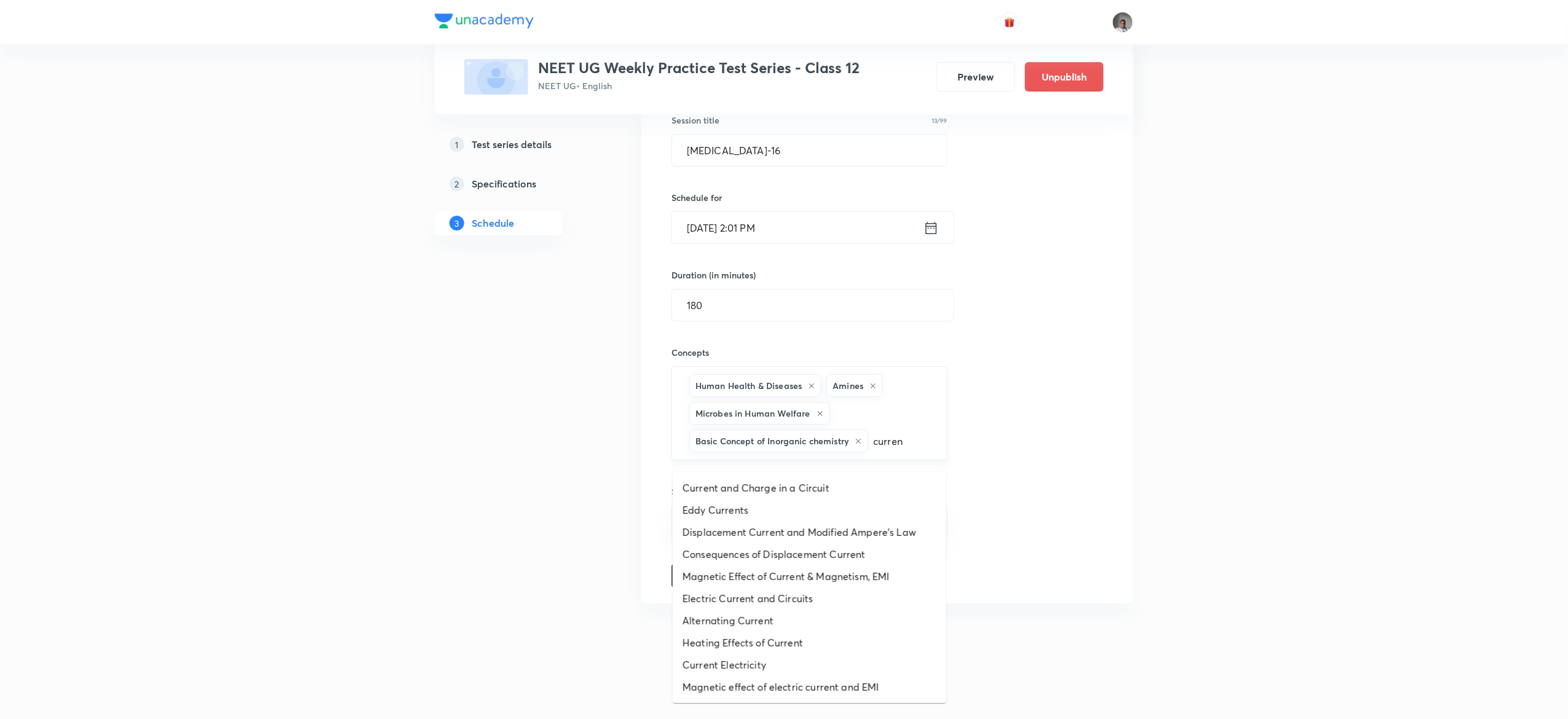
type input "current"
click at [768, 654] on li "Current Electricity" at bounding box center [809, 665] width 274 height 23
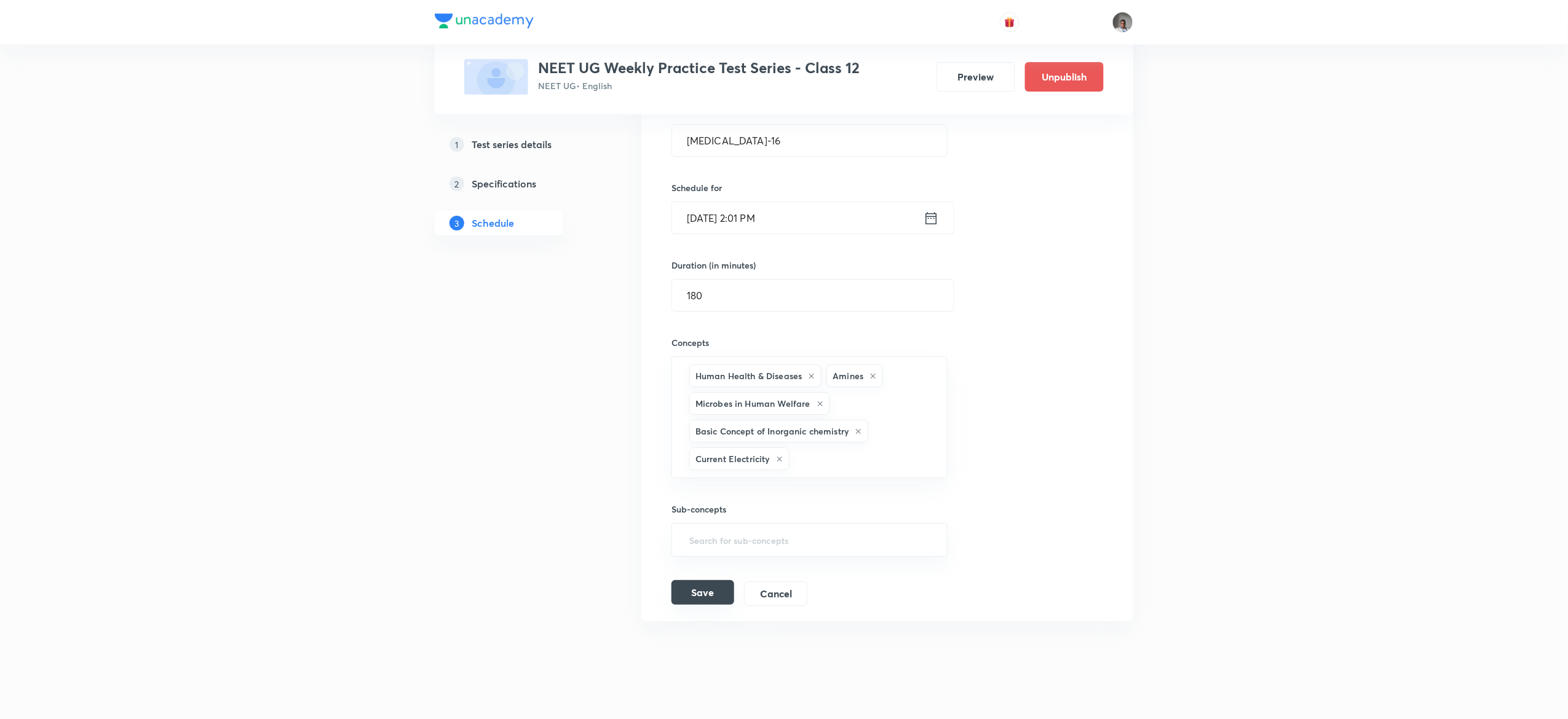
click at [714, 605] on button "Save" at bounding box center [703, 591] width 63 height 25
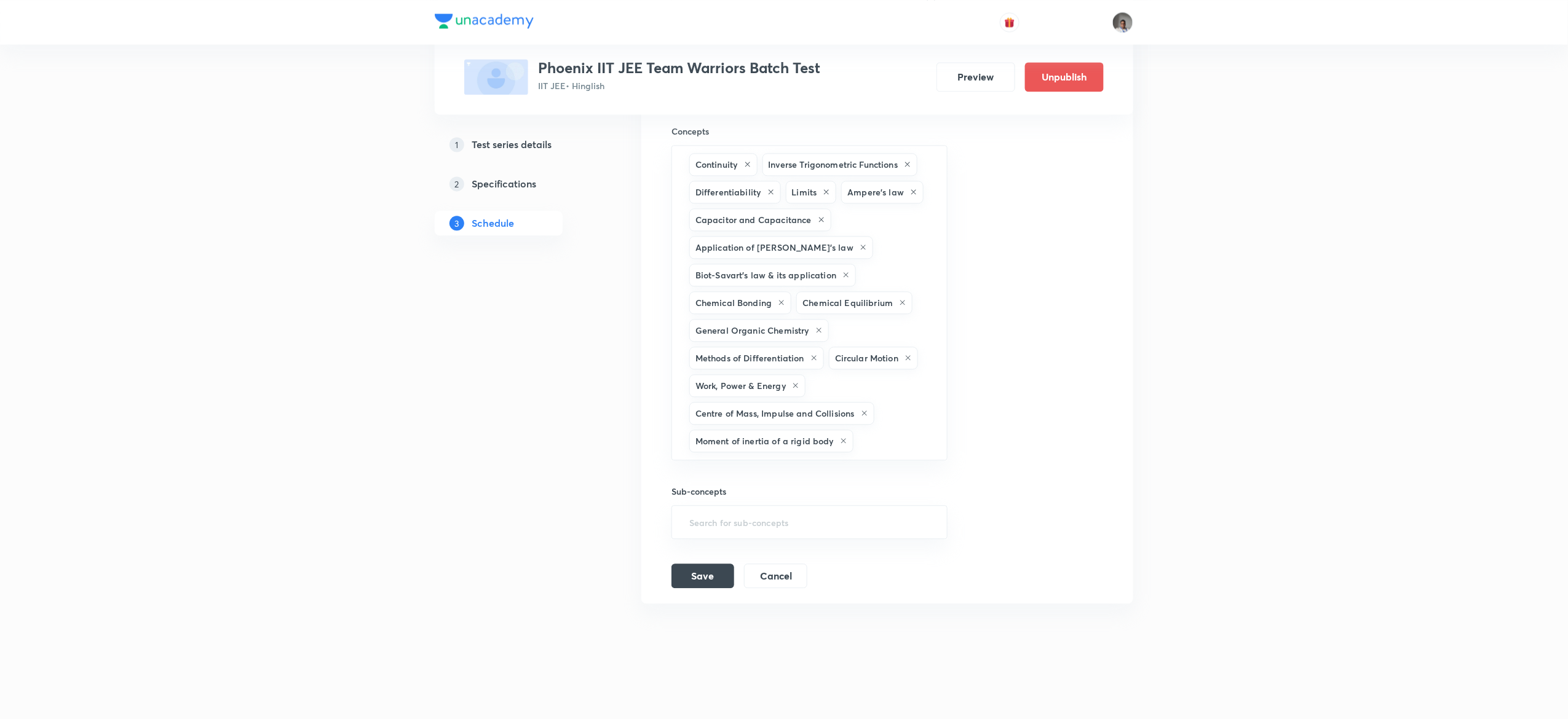
scroll to position [1286, 0]
click at [697, 568] on button "Save" at bounding box center [703, 574] width 63 height 25
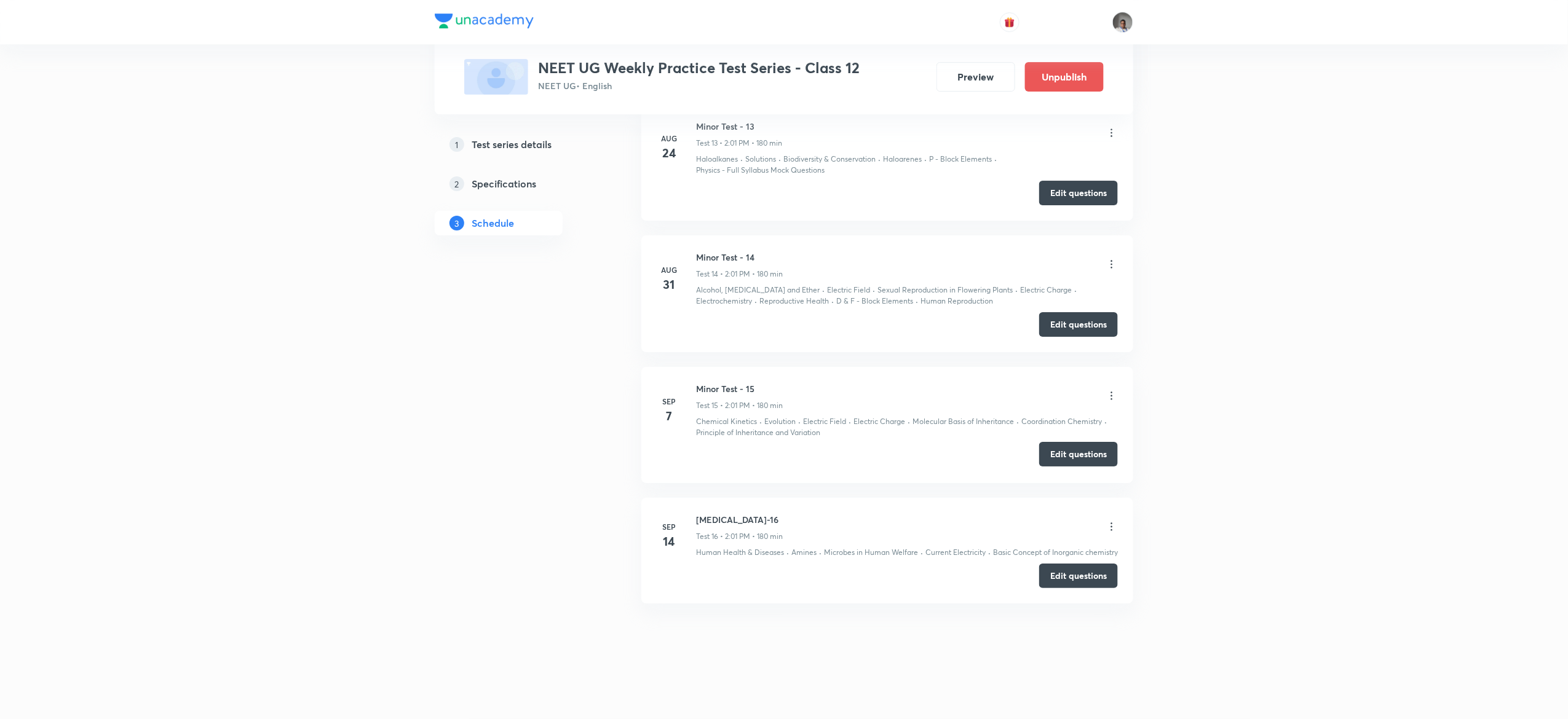
click at [1093, 441] on button "Edit questions" at bounding box center [1078, 453] width 78 height 25
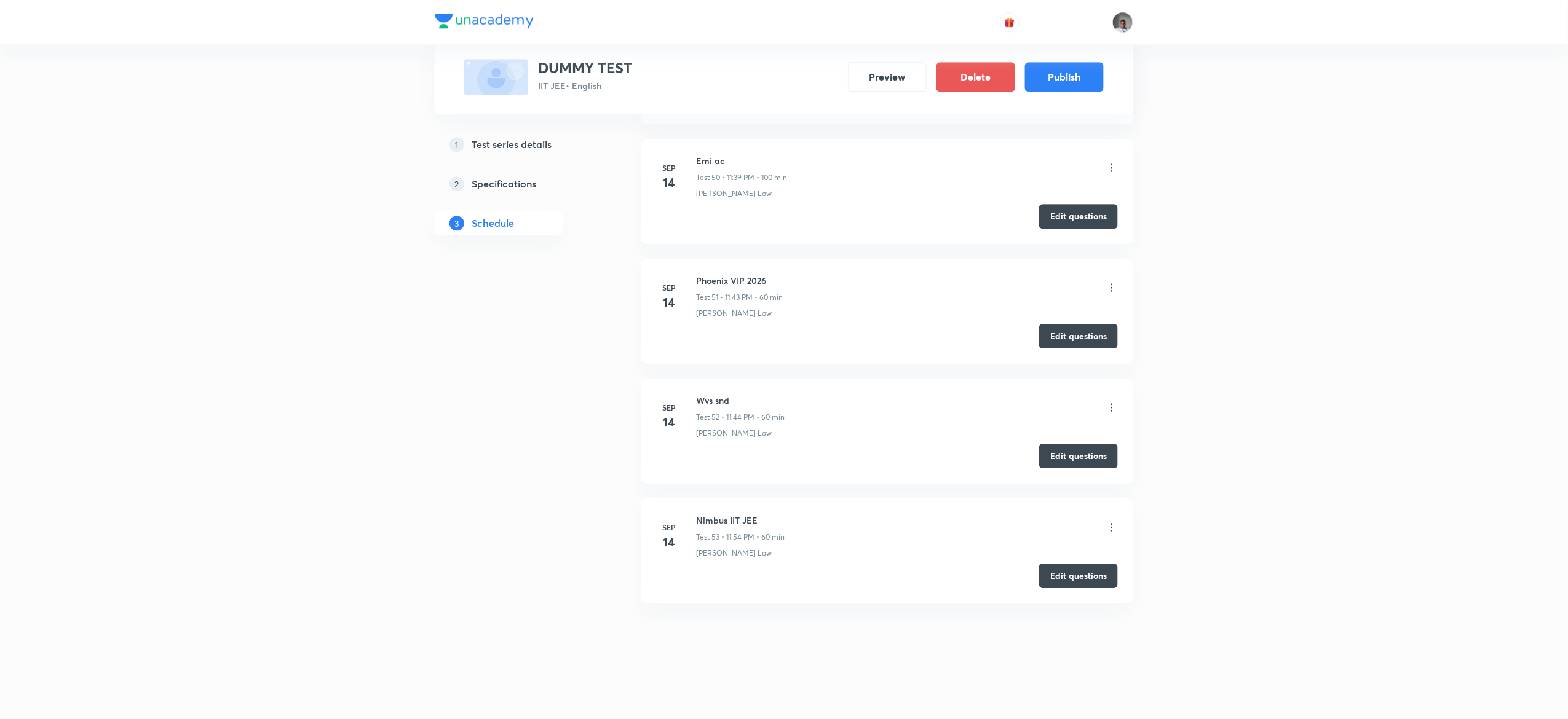
click at [766, 312] on div "Moseley's Law" at bounding box center [907, 313] width 422 height 11
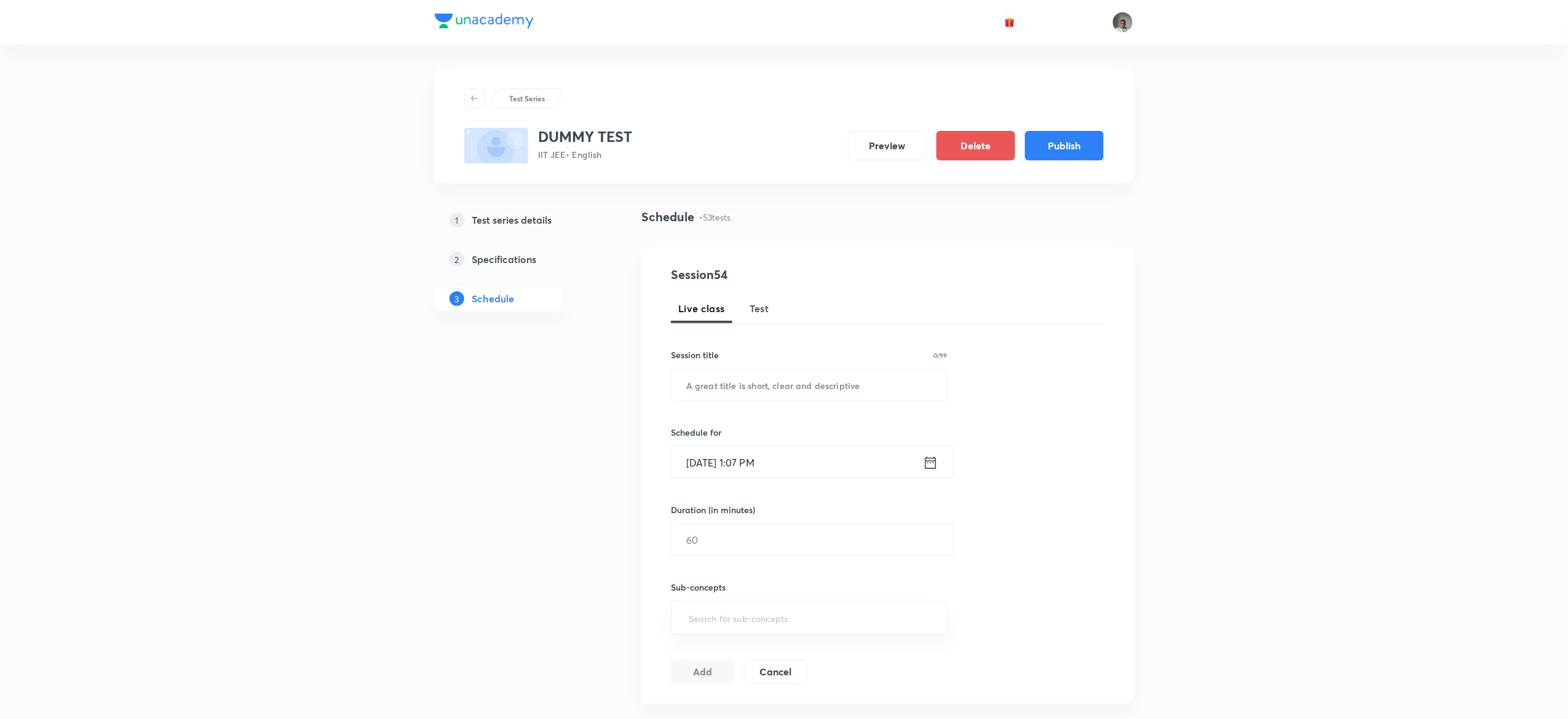
click at [758, 307] on span "Test" at bounding box center [759, 308] width 20 height 15
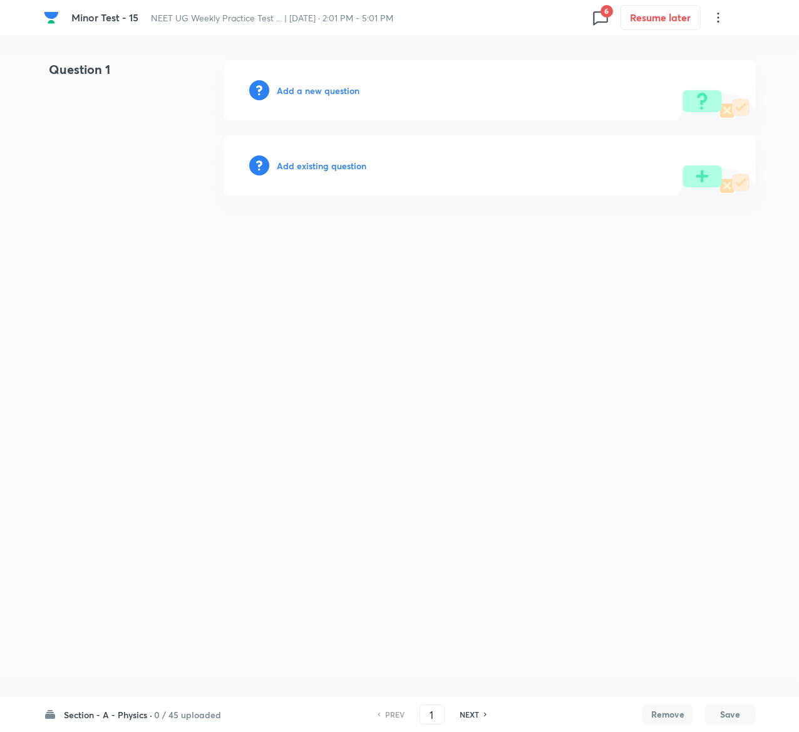
click at [333, 165] on h6 "Add existing question" at bounding box center [322, 165] width 90 height 13
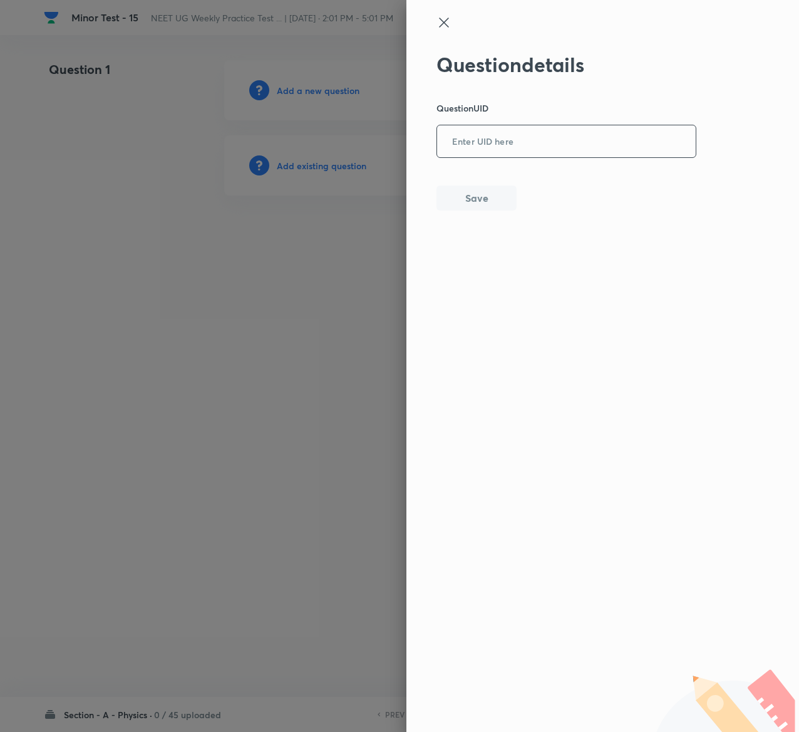
click at [501, 142] on input "text" at bounding box center [566, 142] width 259 height 31
paste input "3NBEB"
type input "3NBEB"
click at [481, 199] on button "Save" at bounding box center [477, 196] width 80 height 25
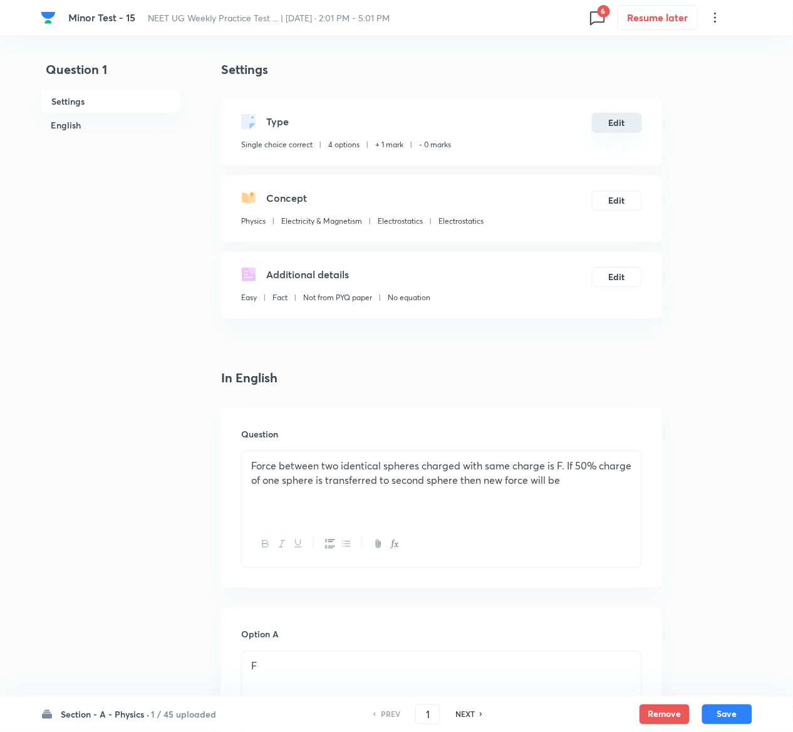
click at [635, 122] on button "Edit" at bounding box center [617, 123] width 50 height 20
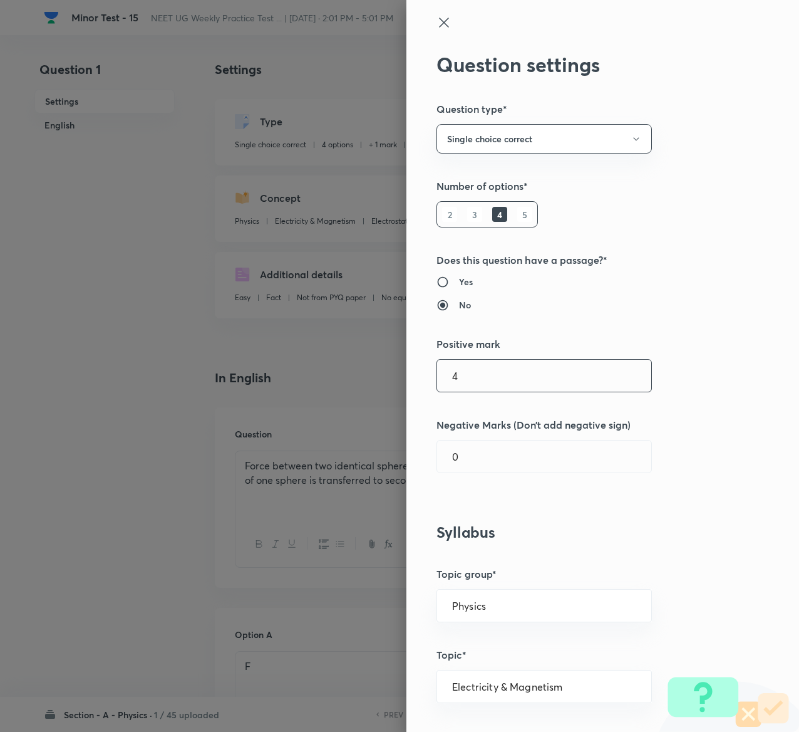
type input "4"
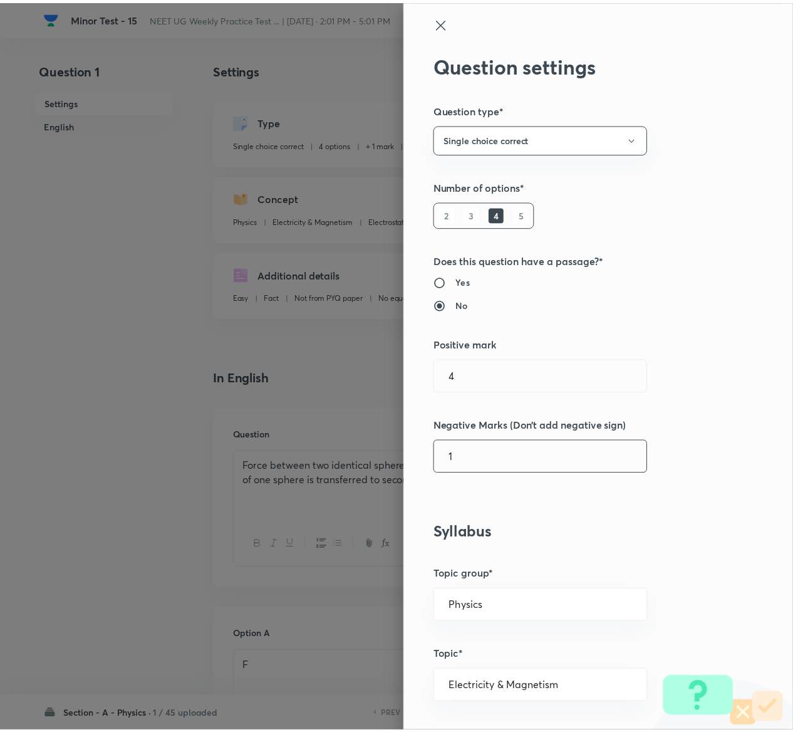
scroll to position [979, 0]
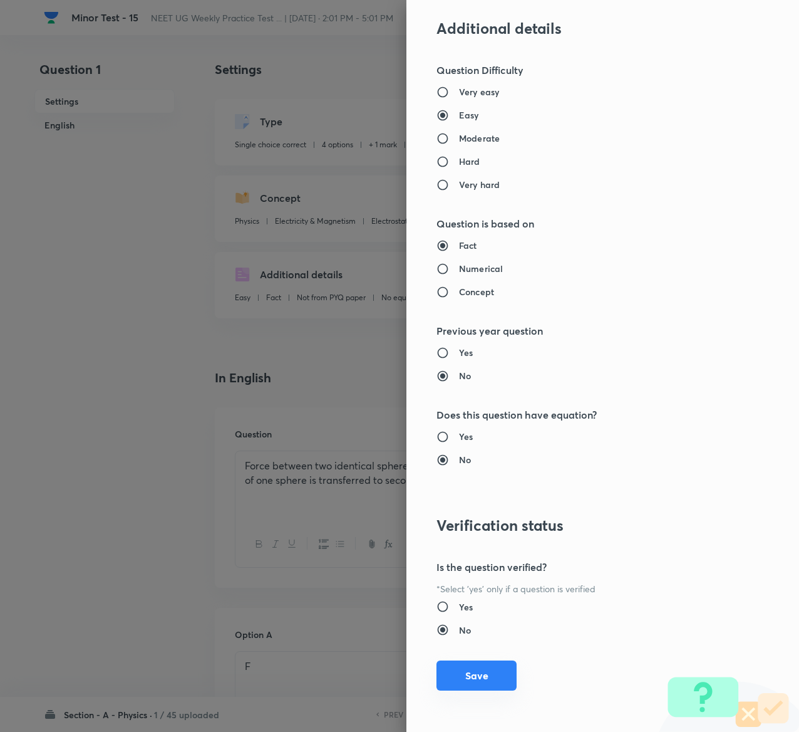
type input "1"
click at [467, 677] on button "Save" at bounding box center [477, 675] width 80 height 30
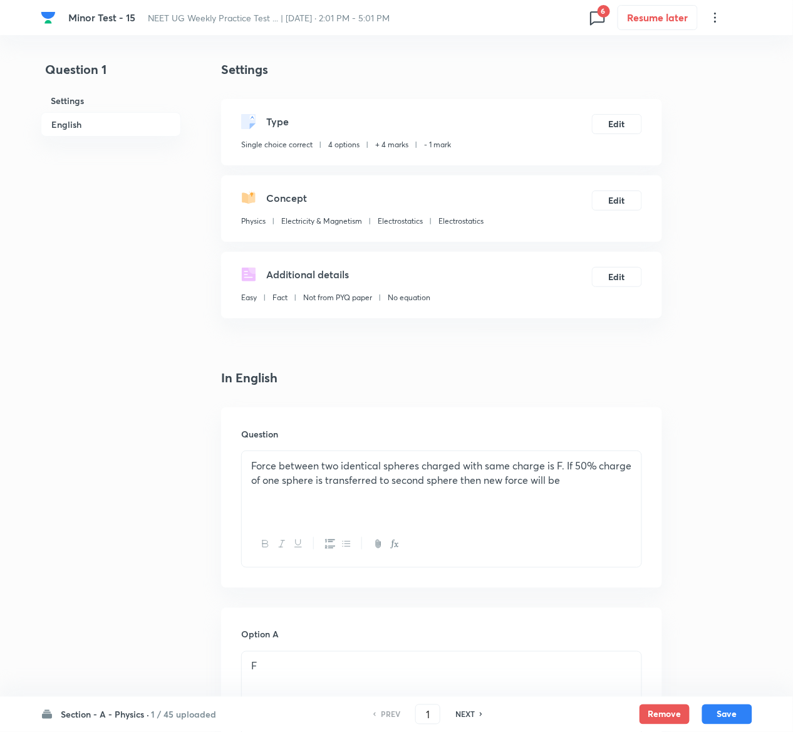
scroll to position [1098, 0]
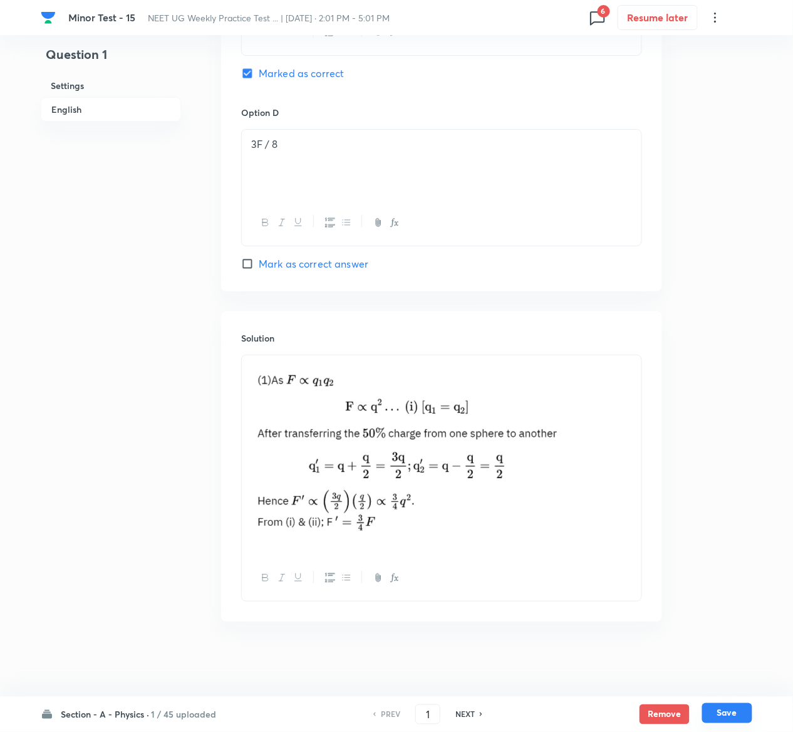
click at [745, 711] on button "Save" at bounding box center [727, 713] width 50 height 20
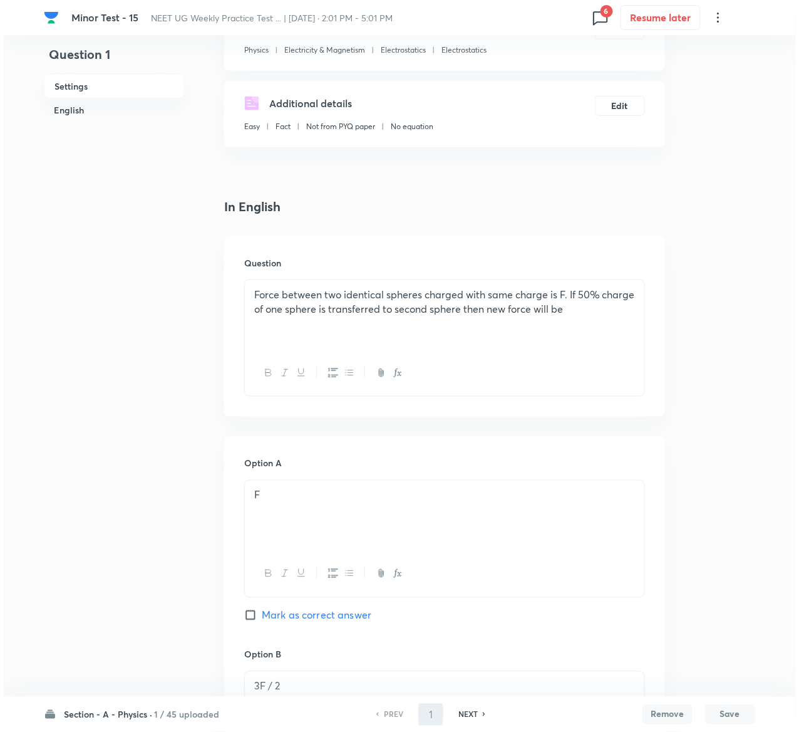
scroll to position [0, 0]
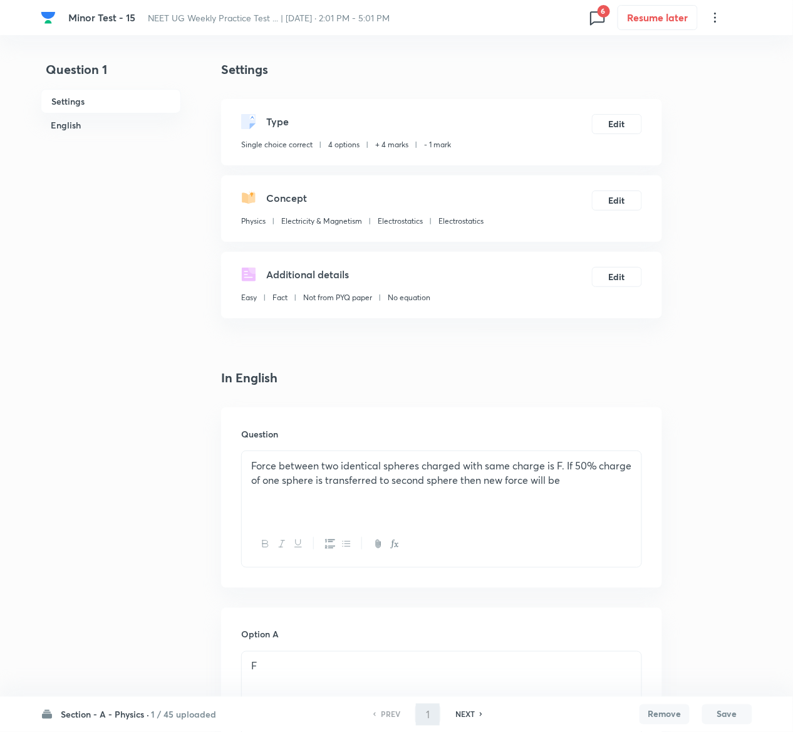
type input "2"
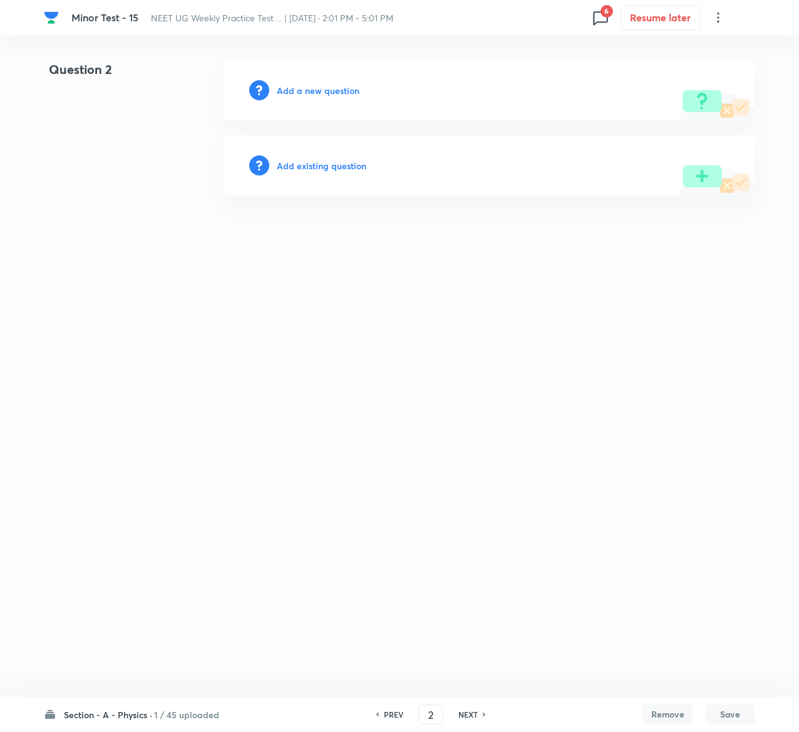
click at [356, 164] on h6 "Add existing question" at bounding box center [322, 165] width 90 height 13
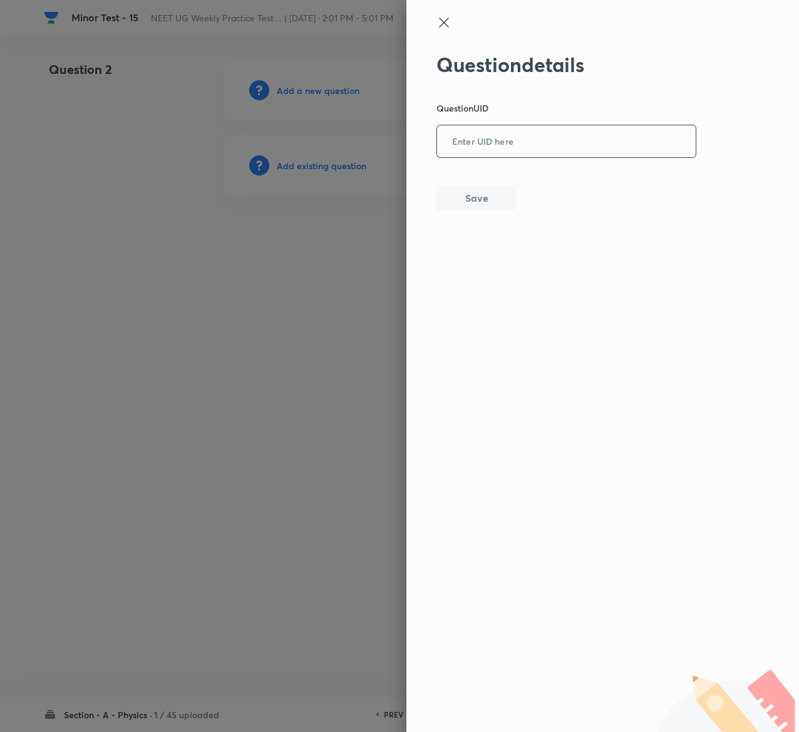
click at [538, 149] on input "text" at bounding box center [566, 142] width 259 height 31
paste input "6YSW3"
type input "6YSW3"
click at [509, 200] on button "Save" at bounding box center [477, 196] width 80 height 25
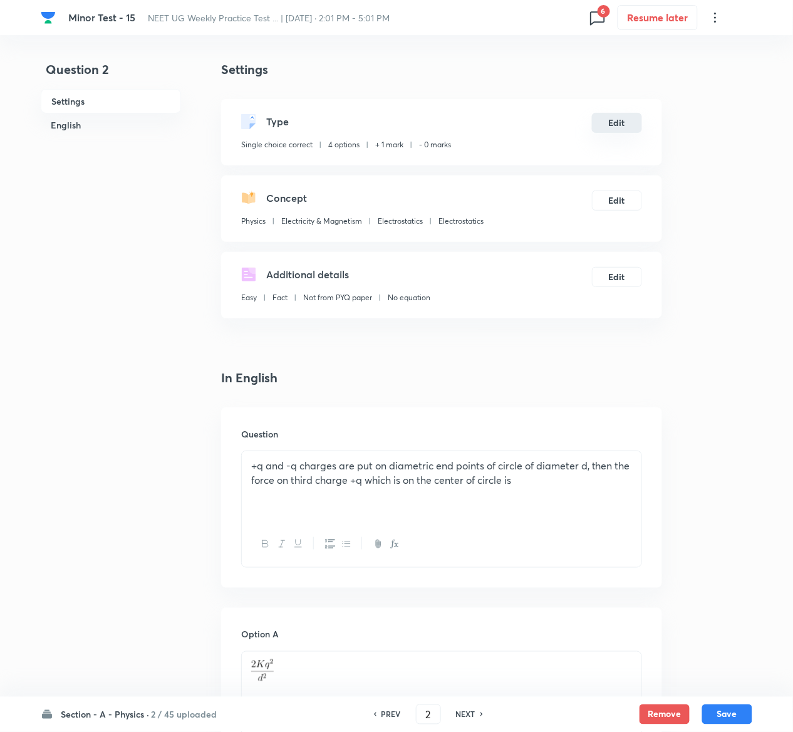
click at [620, 120] on button "Edit" at bounding box center [617, 123] width 50 height 20
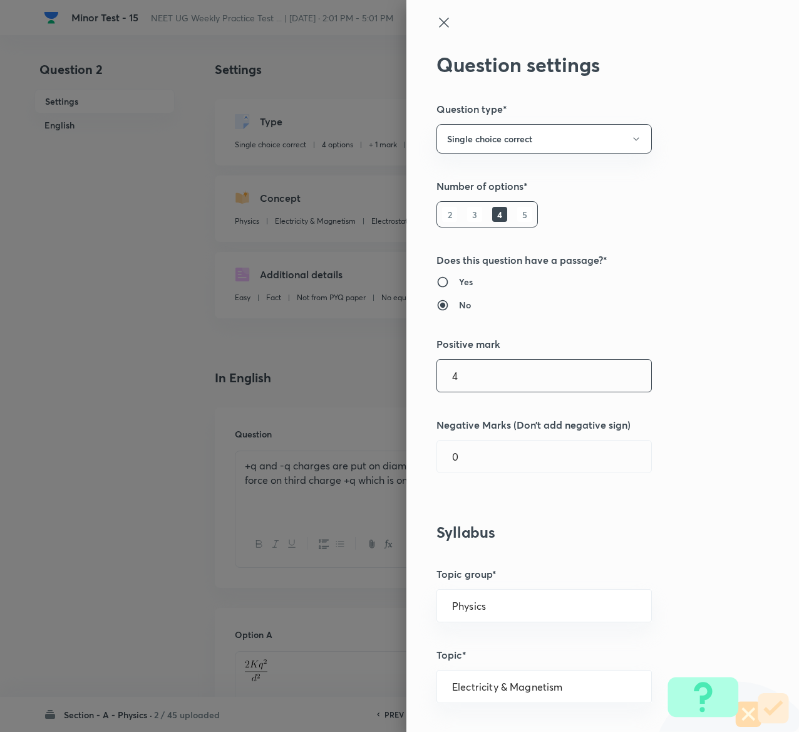
type input "4"
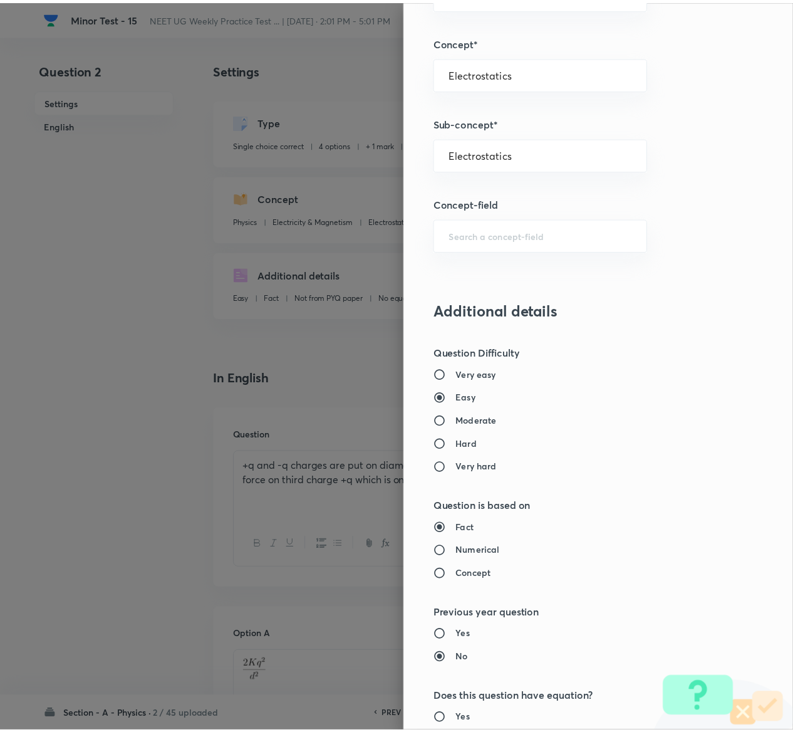
scroll to position [979, 0]
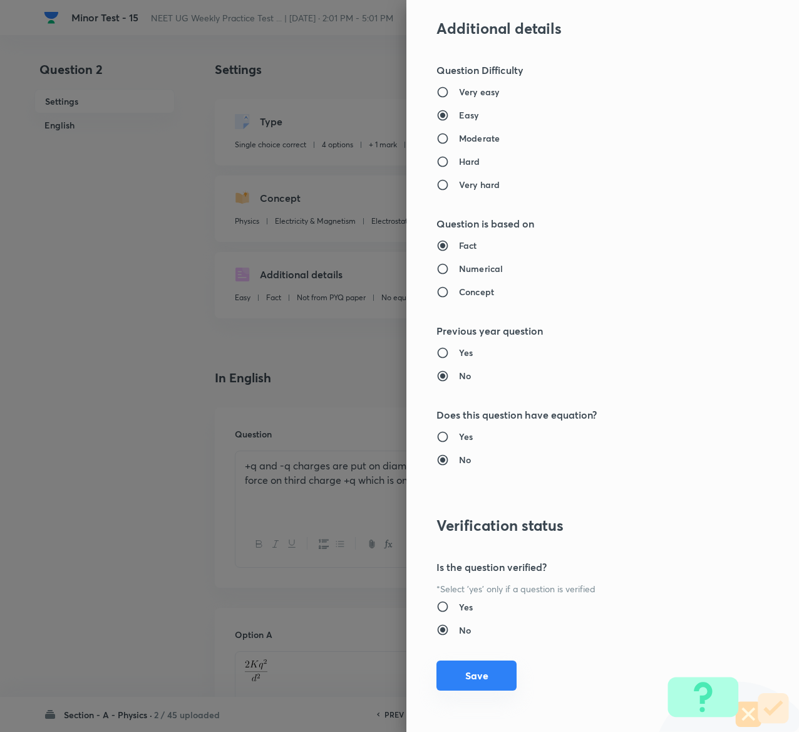
type input "1"
click at [461, 669] on button "Save" at bounding box center [477, 675] width 80 height 30
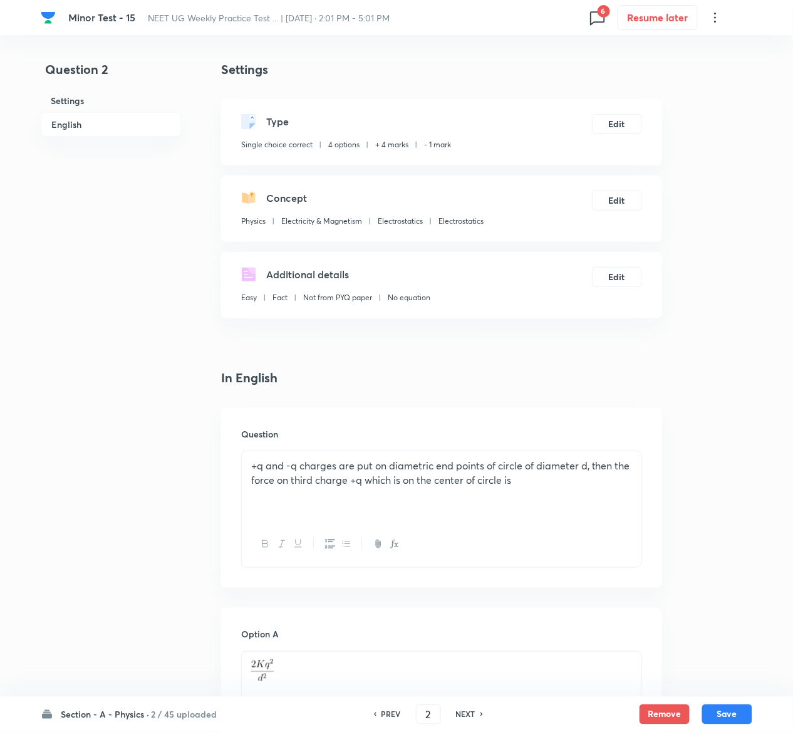
scroll to position [1241, 0]
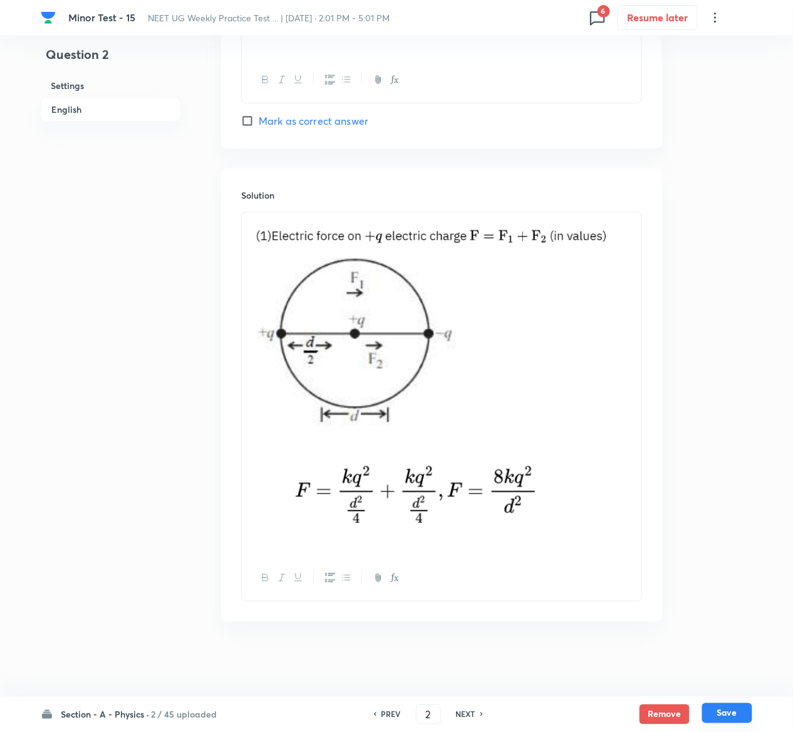
click at [745, 715] on button "Save" at bounding box center [727, 713] width 50 height 20
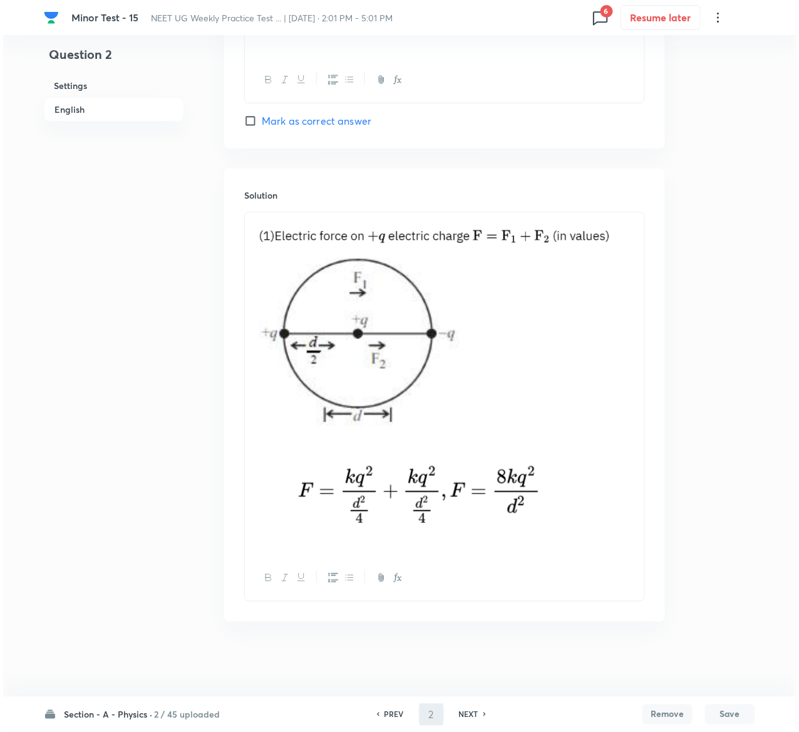
scroll to position [0, 0]
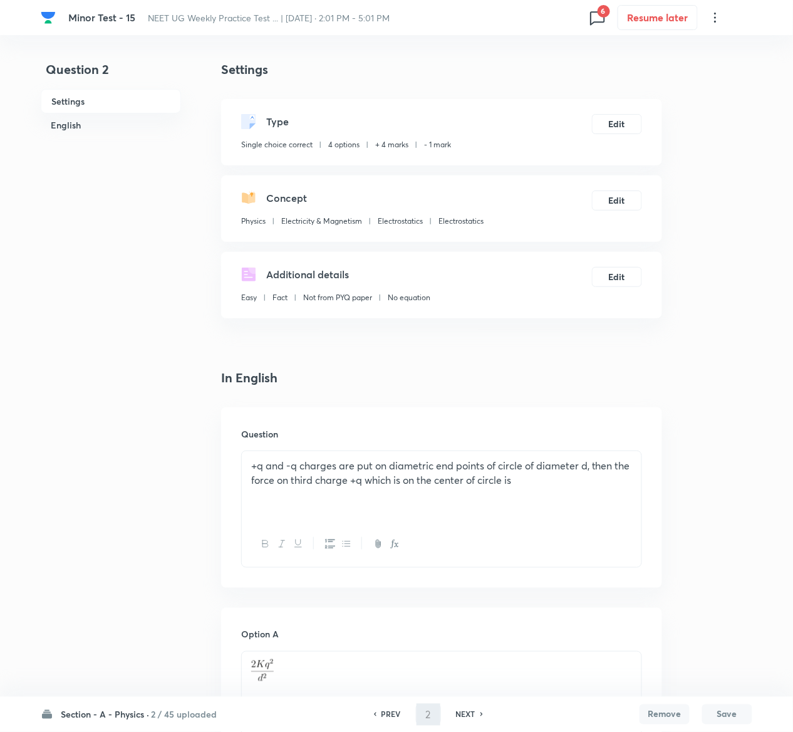
type input "3"
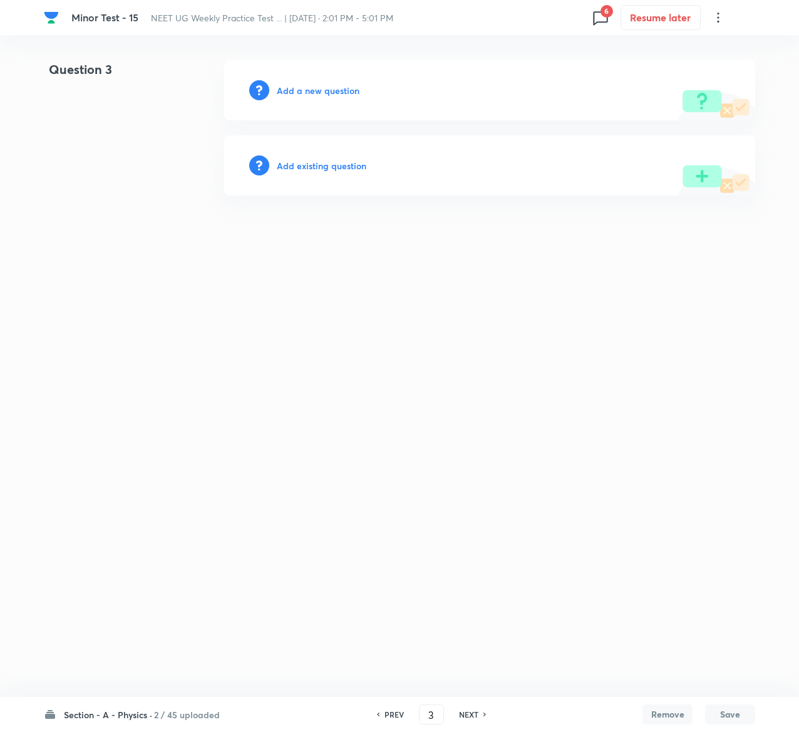
click at [357, 165] on h6 "Add existing question" at bounding box center [322, 165] width 90 height 13
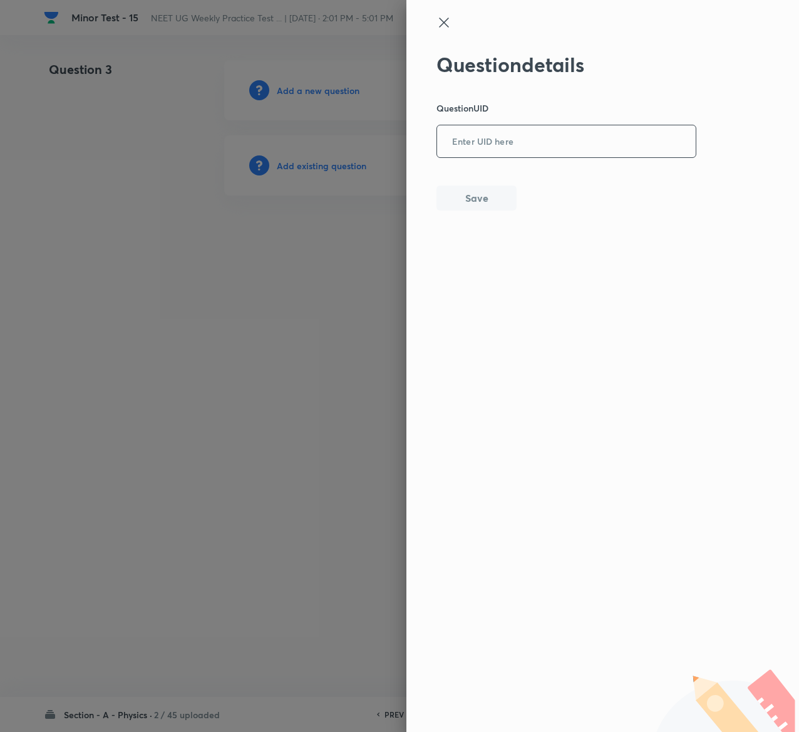
click at [500, 140] on input "text" at bounding box center [566, 142] width 259 height 31
paste input "J3ZR4"
type input "J3ZR4"
click at [477, 189] on button "Save" at bounding box center [477, 196] width 80 height 25
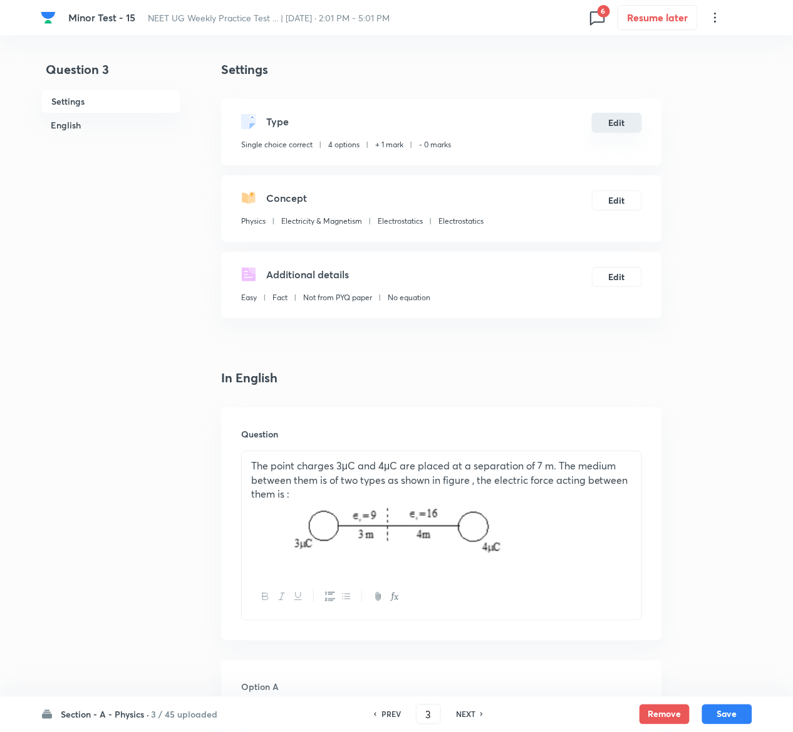
click at [611, 118] on button "Edit" at bounding box center [617, 123] width 50 height 20
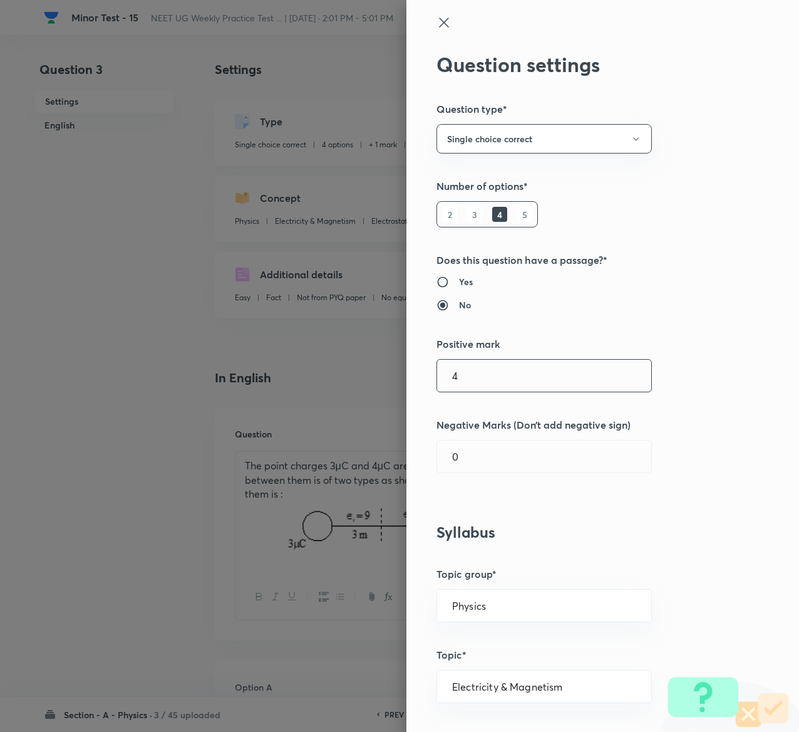
type input "4"
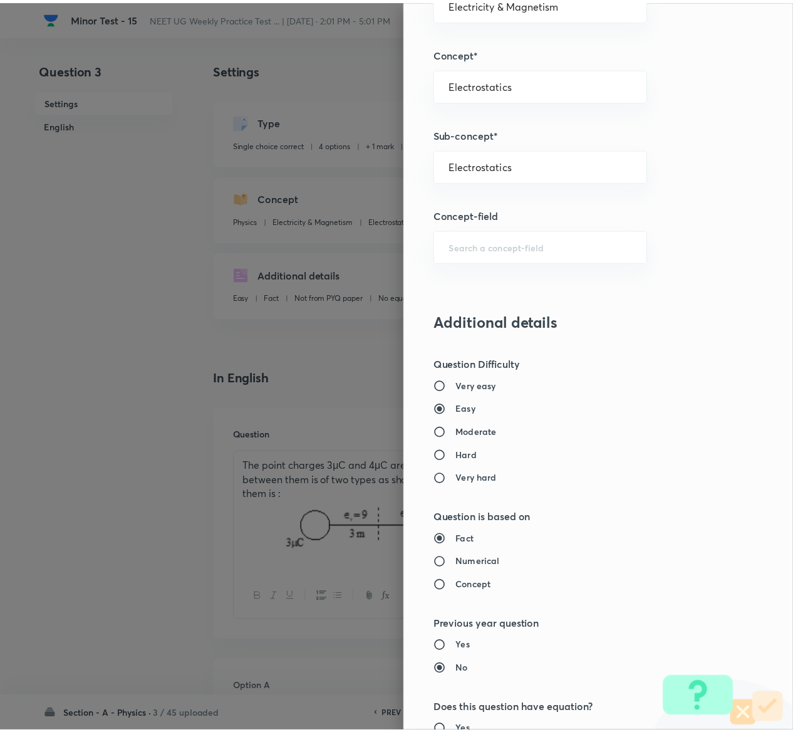
scroll to position [979, 0]
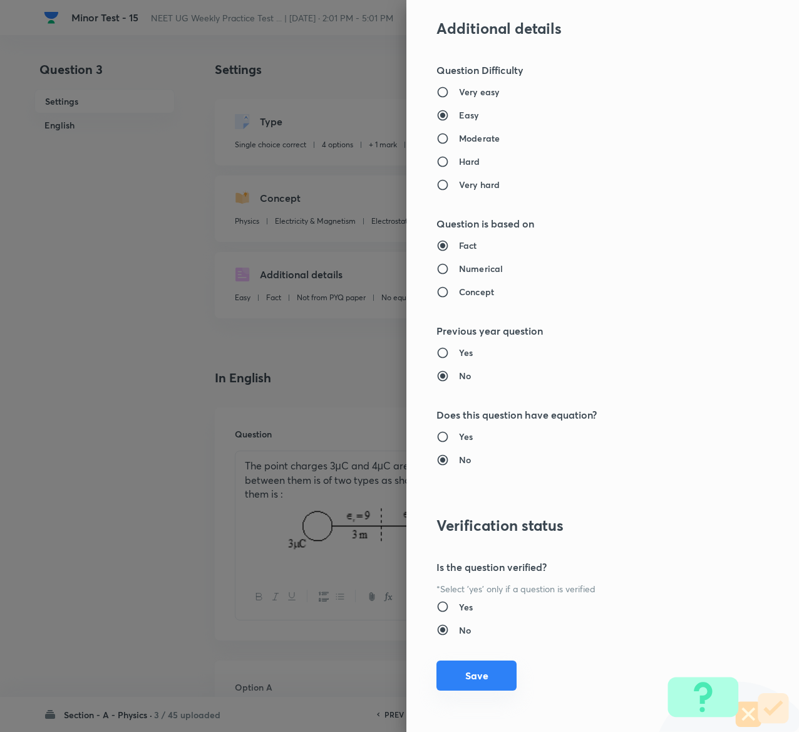
type input "1"
click at [465, 669] on button "Save" at bounding box center [477, 675] width 80 height 30
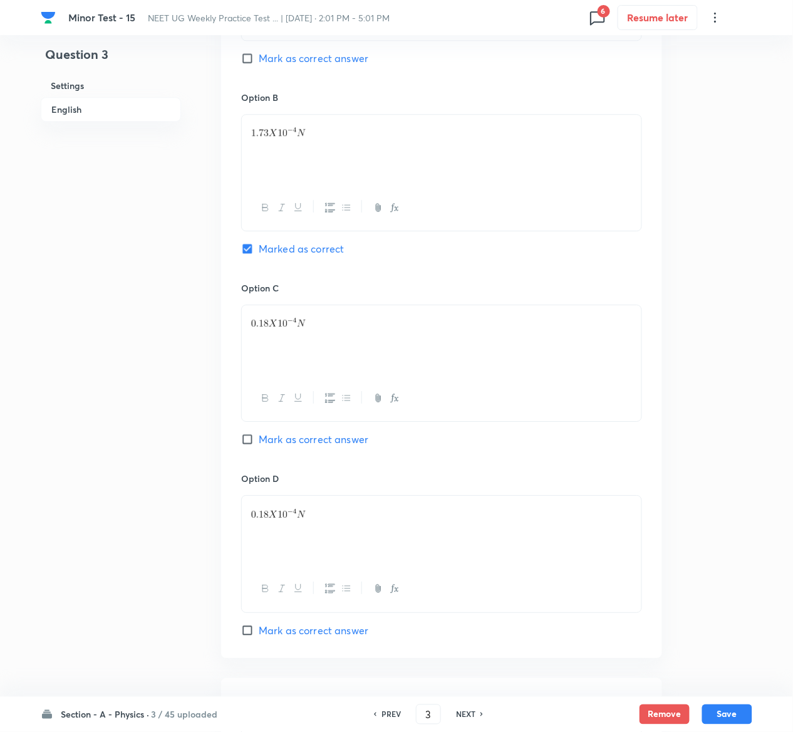
scroll to position [1070, 0]
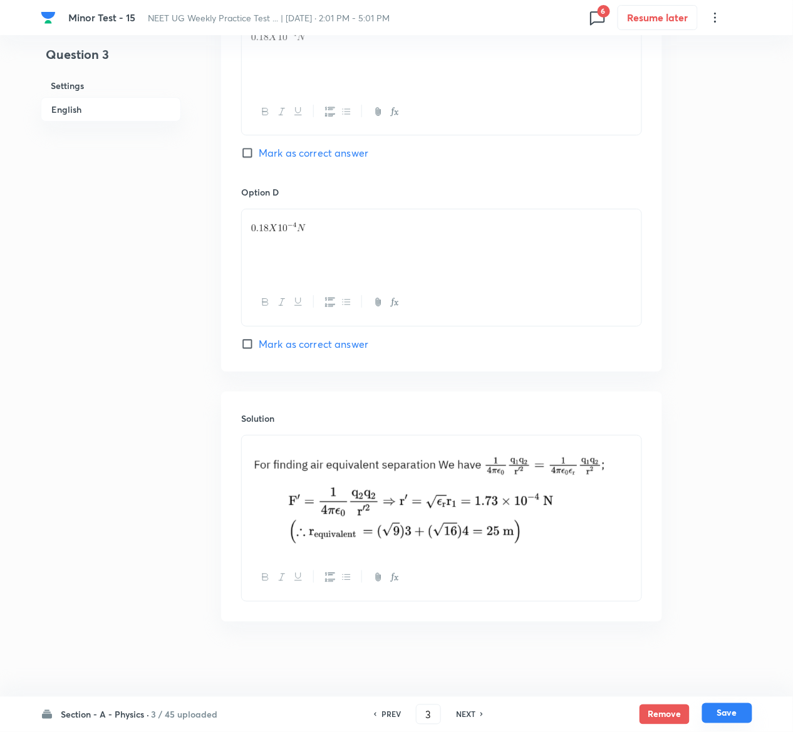
click at [740, 721] on button "Save" at bounding box center [727, 713] width 50 height 20
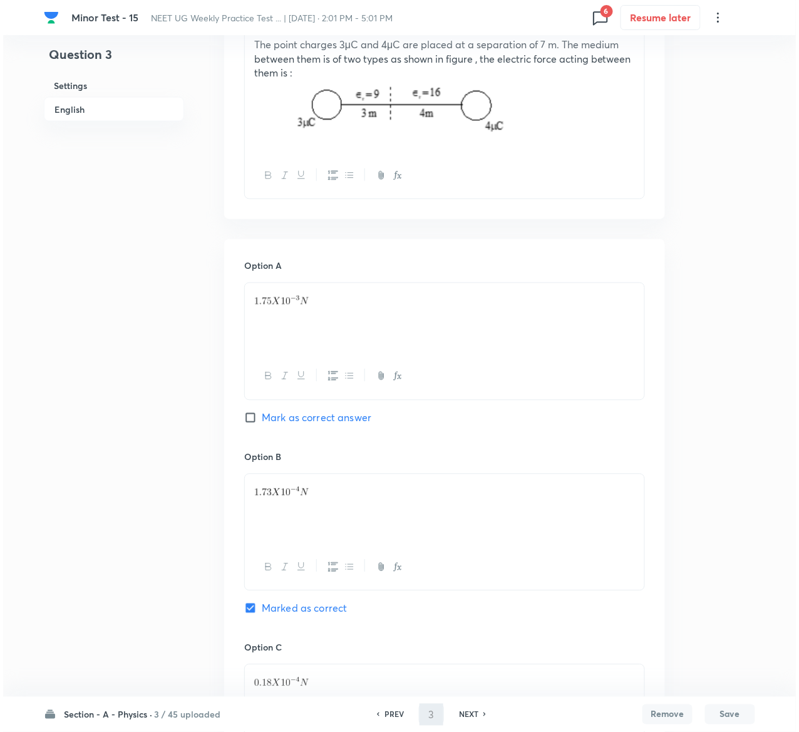
scroll to position [0, 0]
type input "4"
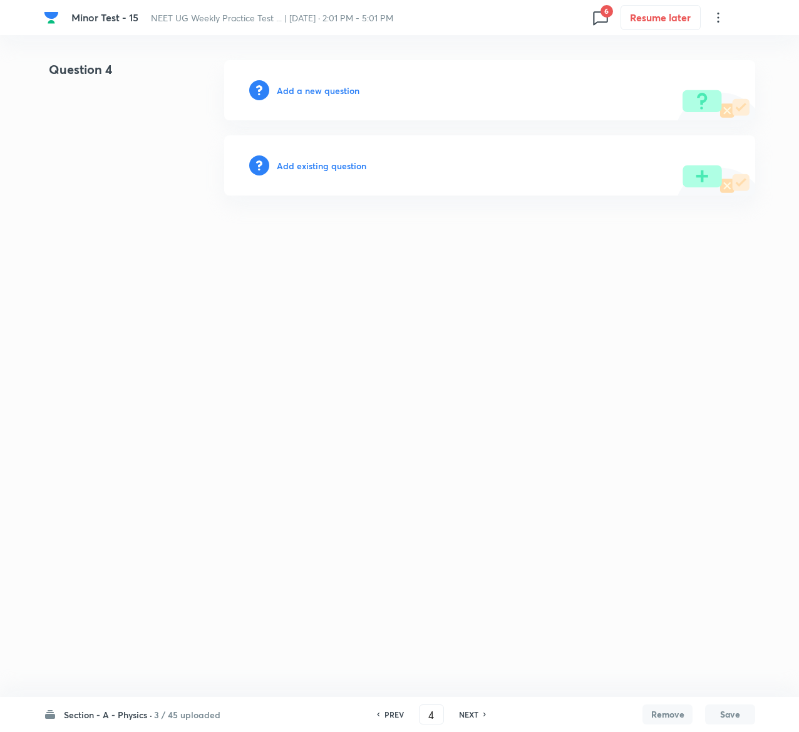
click at [345, 164] on h6 "Add existing question" at bounding box center [322, 165] width 90 height 13
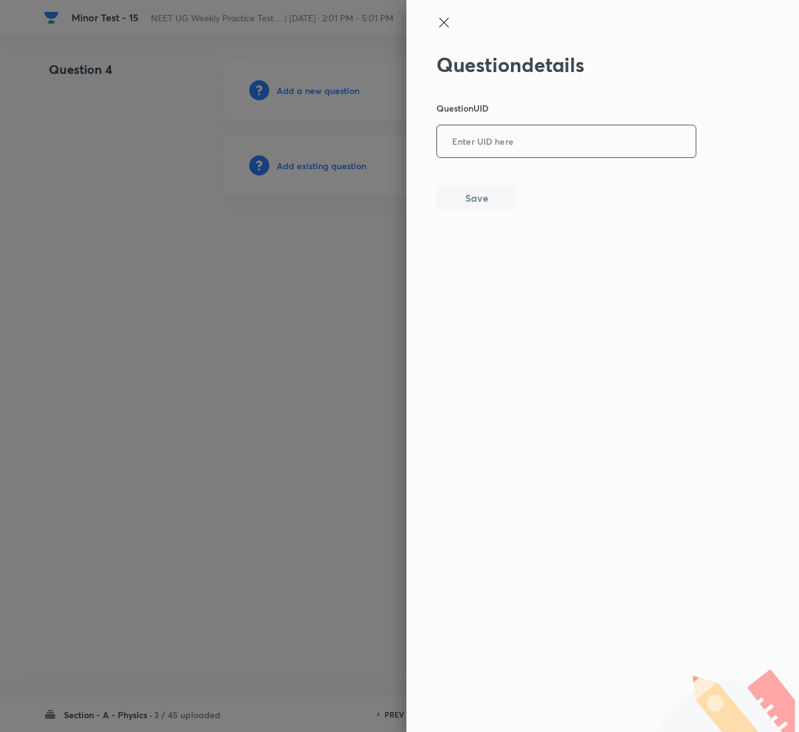
click at [575, 140] on input "text" at bounding box center [566, 142] width 259 height 31
paste input "8AFOV"
type input "8AFOV"
click at [494, 197] on button "Save" at bounding box center [477, 196] width 80 height 25
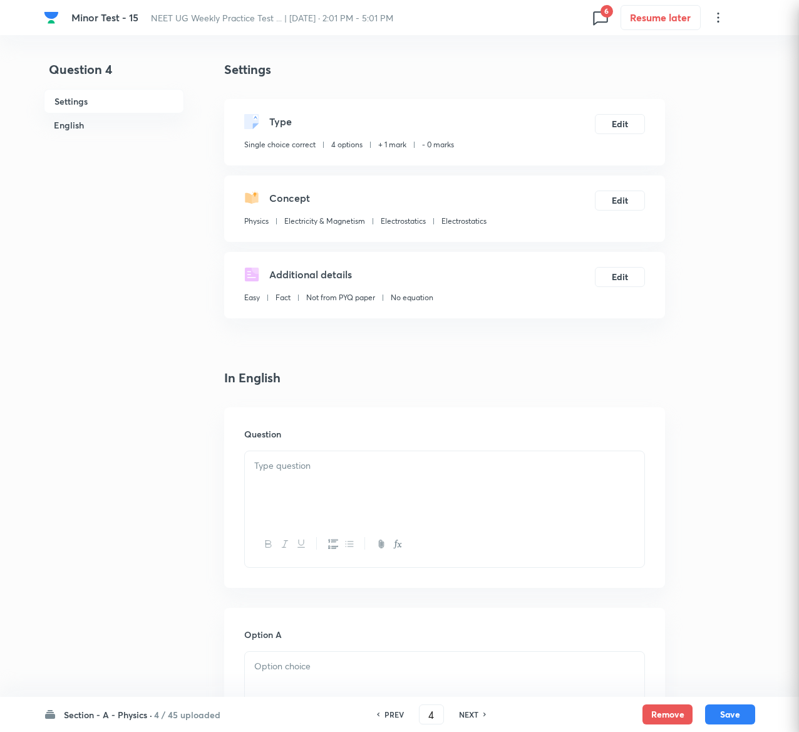
checkbox input "true"
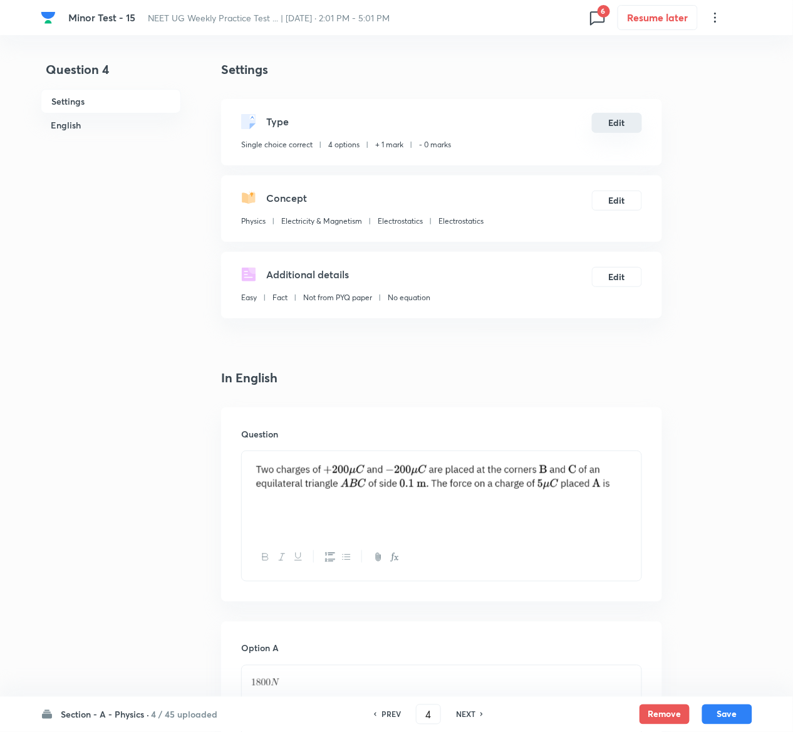
click at [613, 117] on button "Edit" at bounding box center [617, 123] width 50 height 20
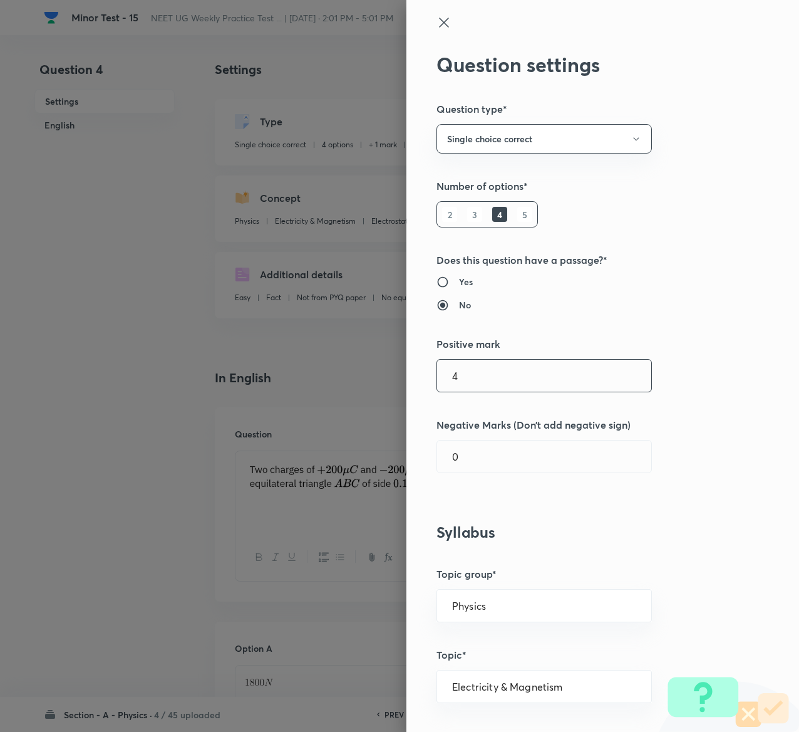
type input "4"
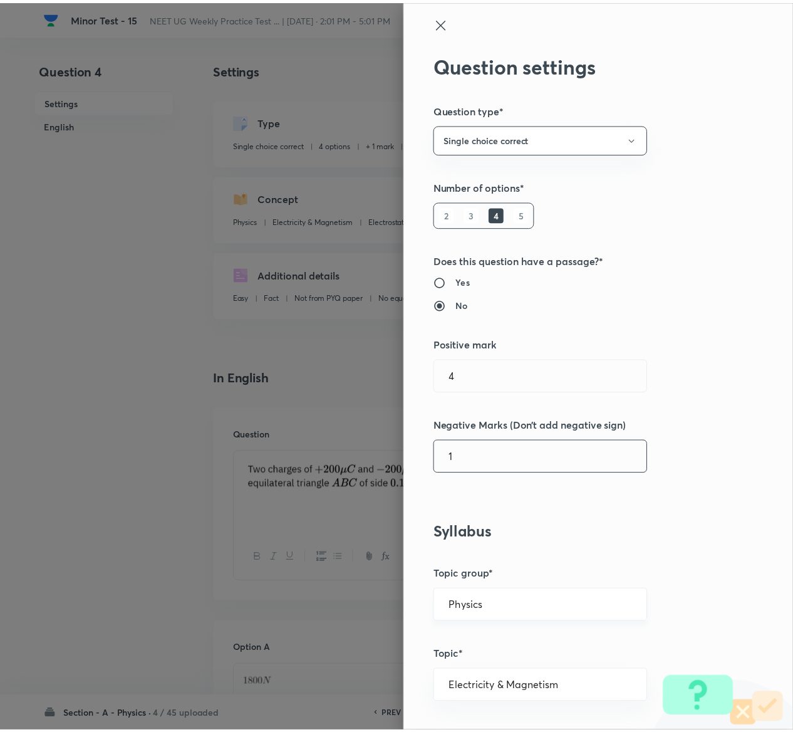
scroll to position [979, 0]
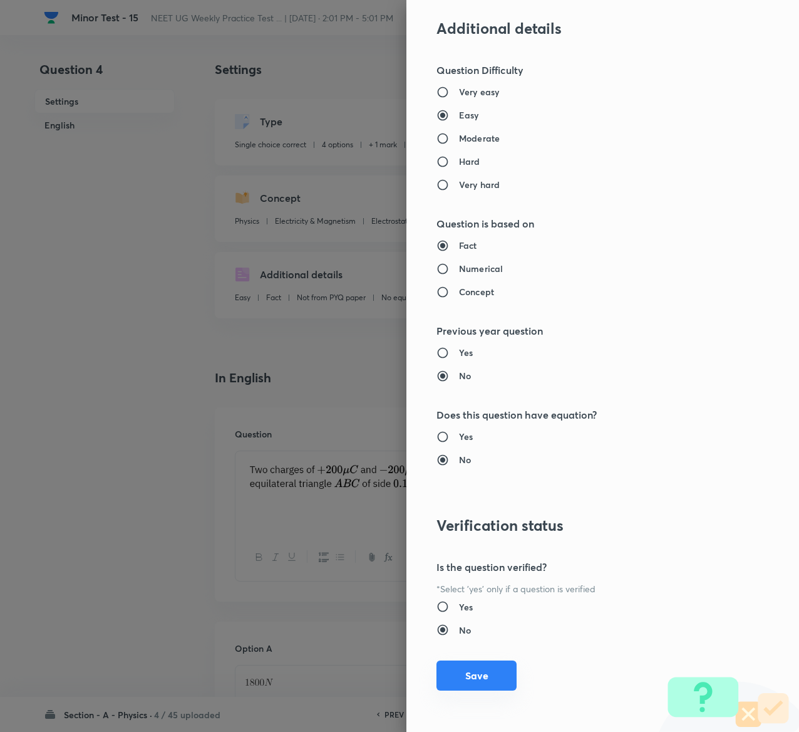
type input "1"
click at [445, 679] on button "Save" at bounding box center [477, 675] width 80 height 30
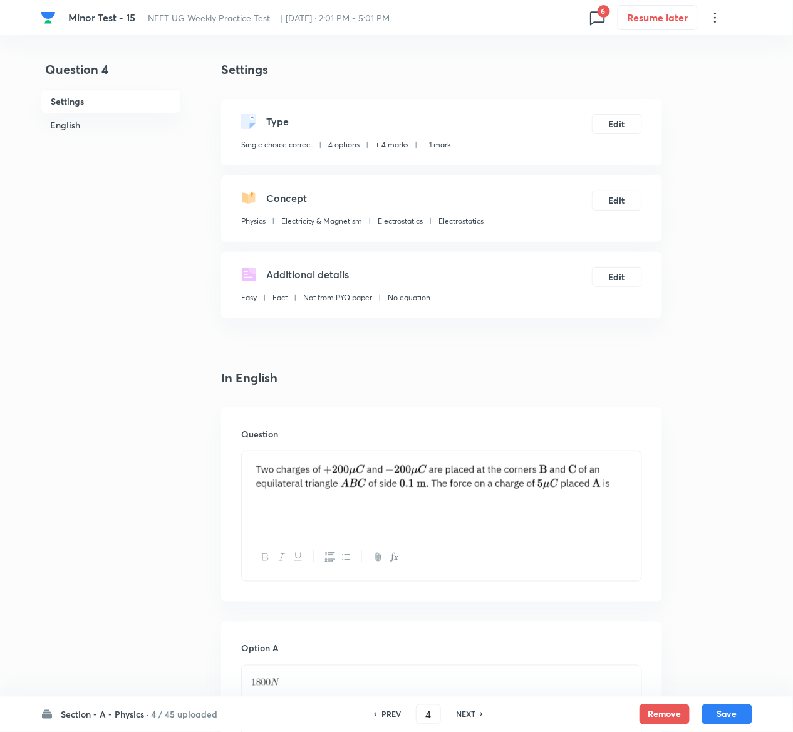
scroll to position [1197, 0]
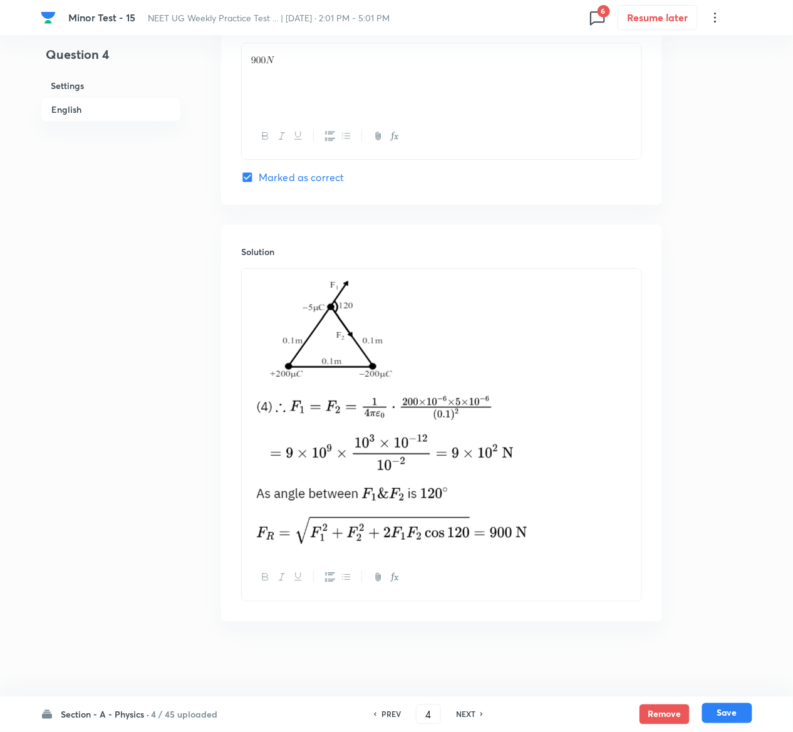
click at [741, 709] on button "Save" at bounding box center [727, 713] width 50 height 20
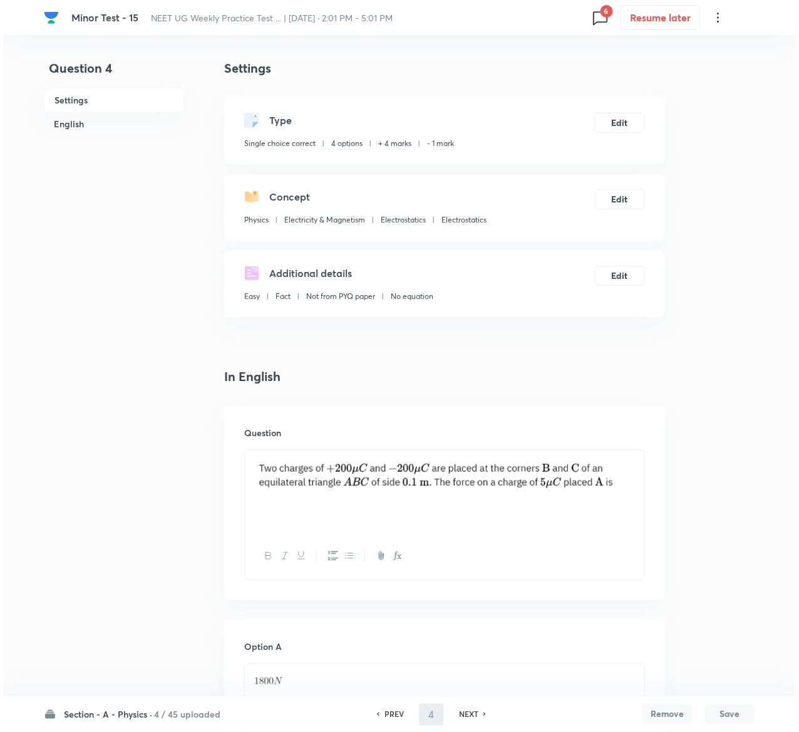
scroll to position [0, 0]
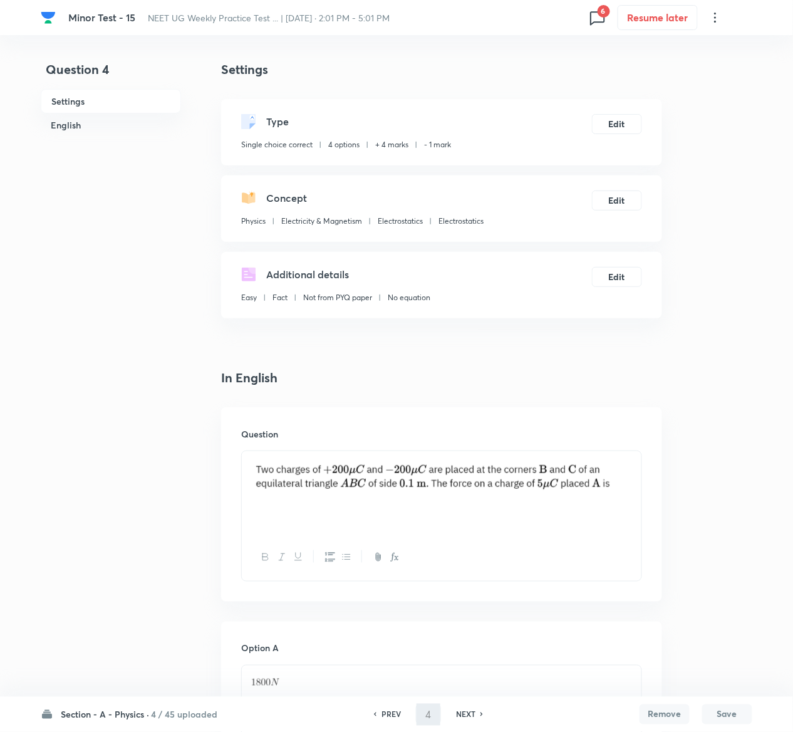
type input "5"
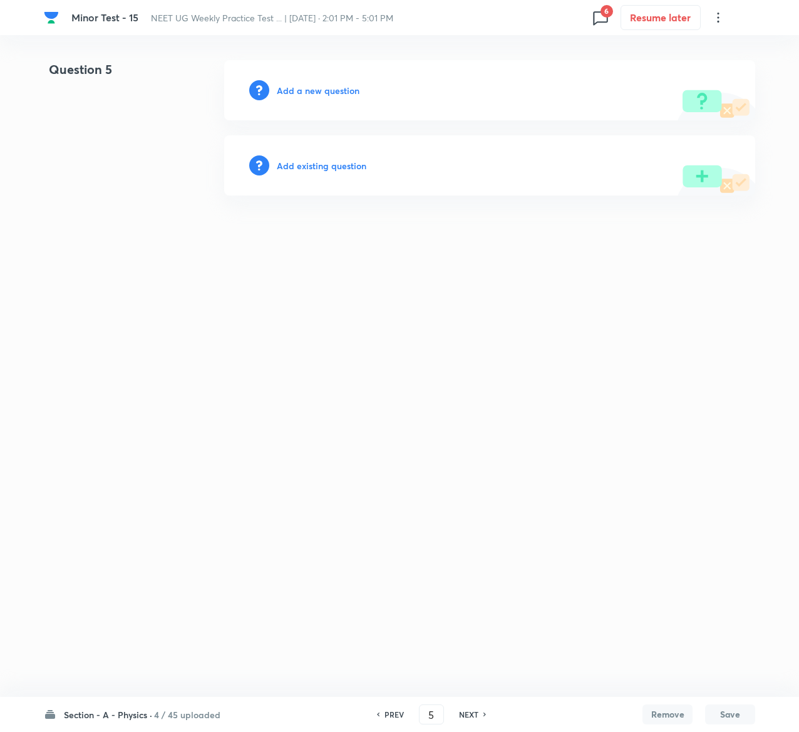
click at [326, 165] on h6 "Add existing question" at bounding box center [322, 165] width 90 height 13
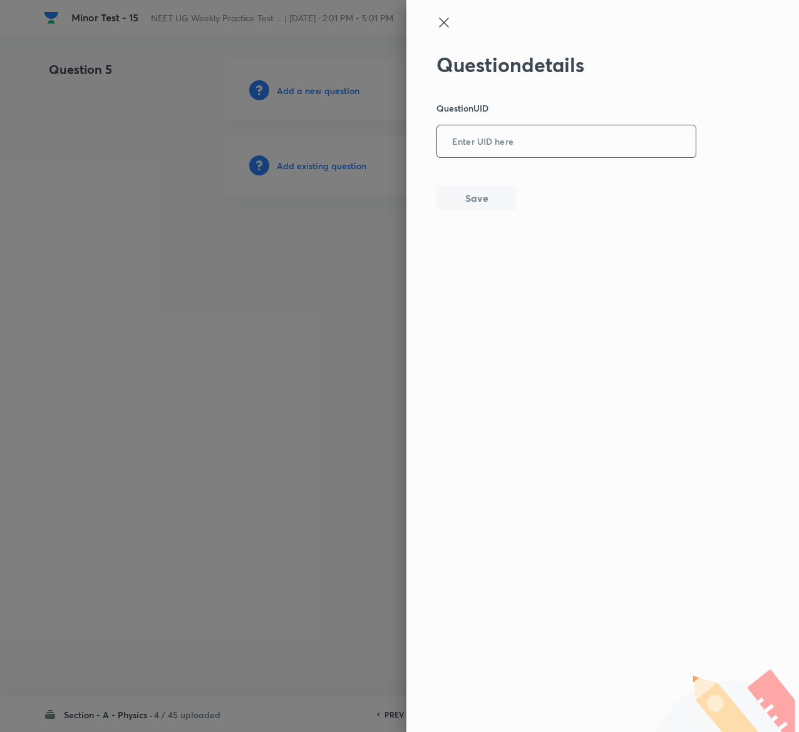
click at [560, 152] on input "text" at bounding box center [566, 142] width 259 height 31
paste input "FK1MQ"
type input "FK1MQ"
click at [472, 185] on button "Save" at bounding box center [477, 196] width 80 height 25
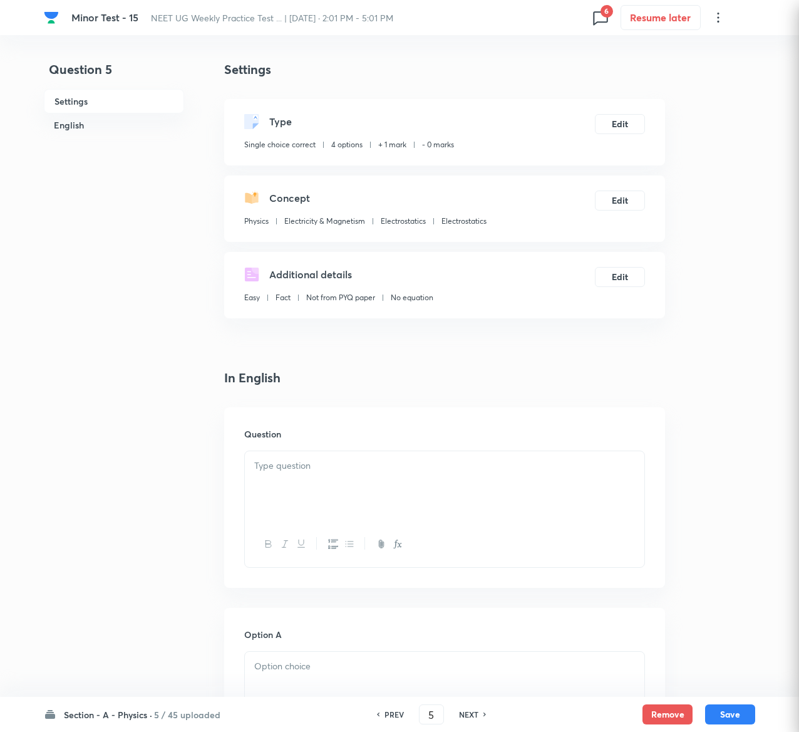
checkbox input "true"
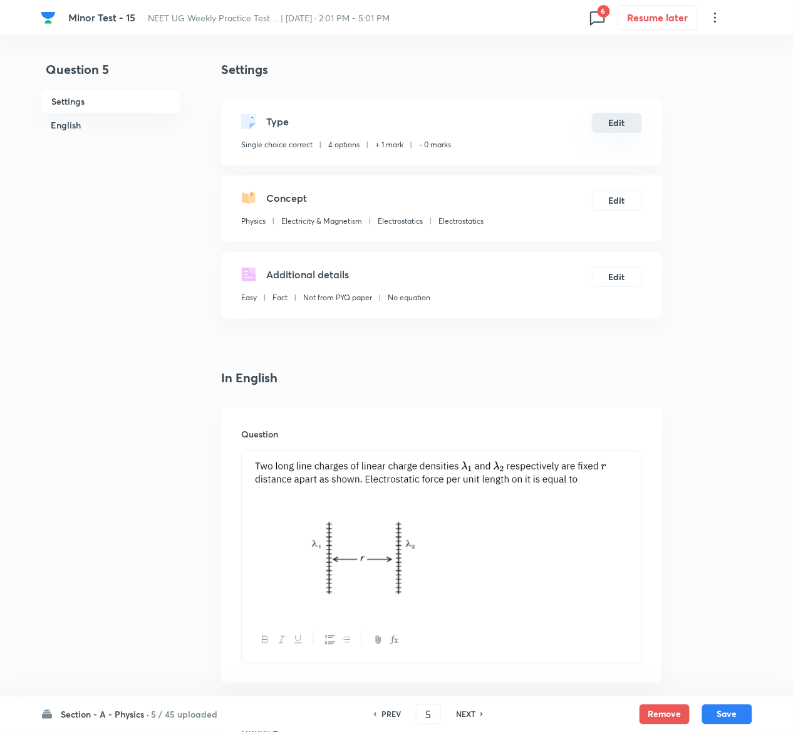
click at [628, 127] on button "Edit" at bounding box center [617, 123] width 50 height 20
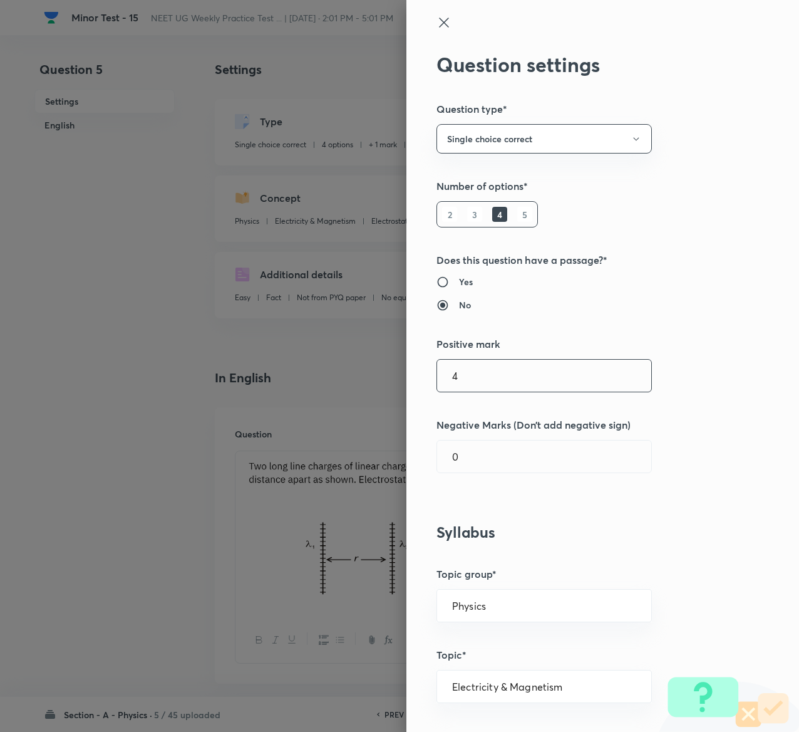
type input "4"
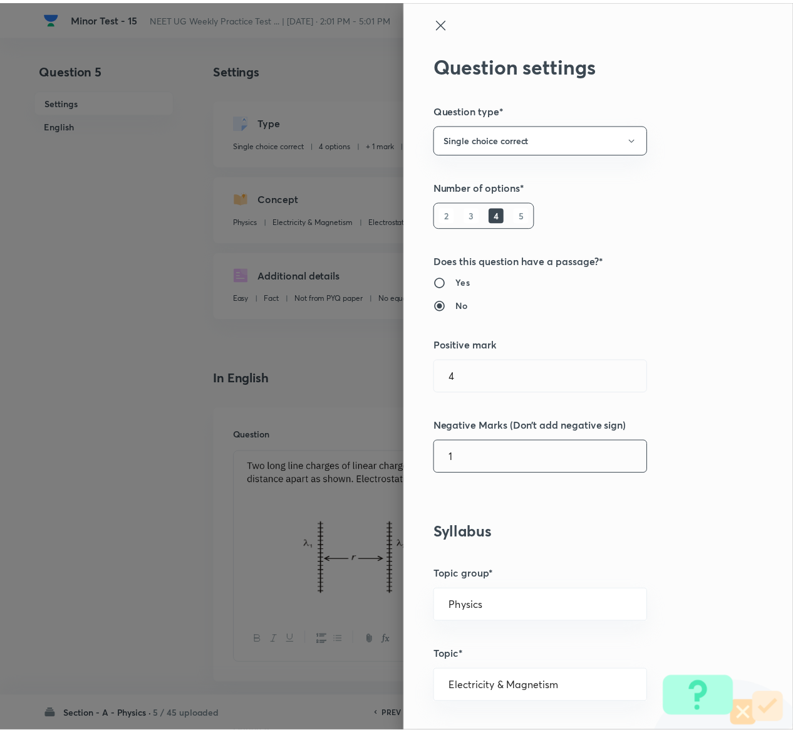
scroll to position [979, 0]
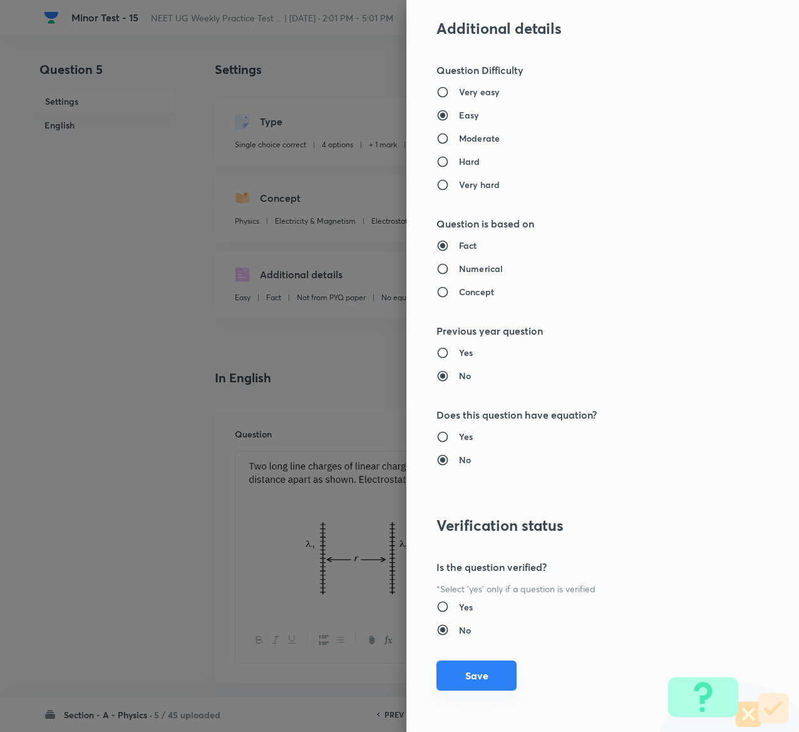
type input "1"
click at [457, 683] on button "Save" at bounding box center [477, 675] width 80 height 30
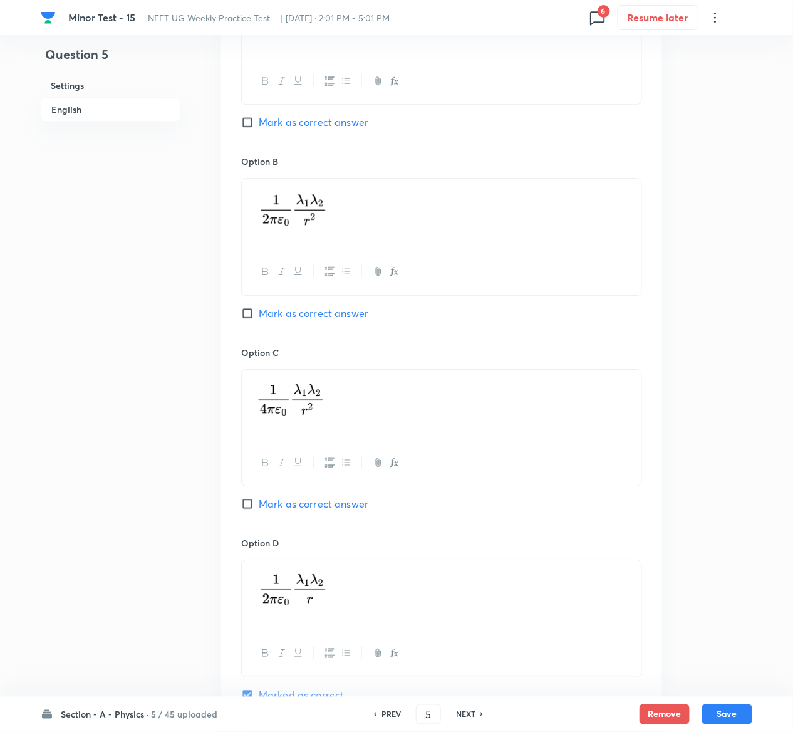
scroll to position [1084, 0]
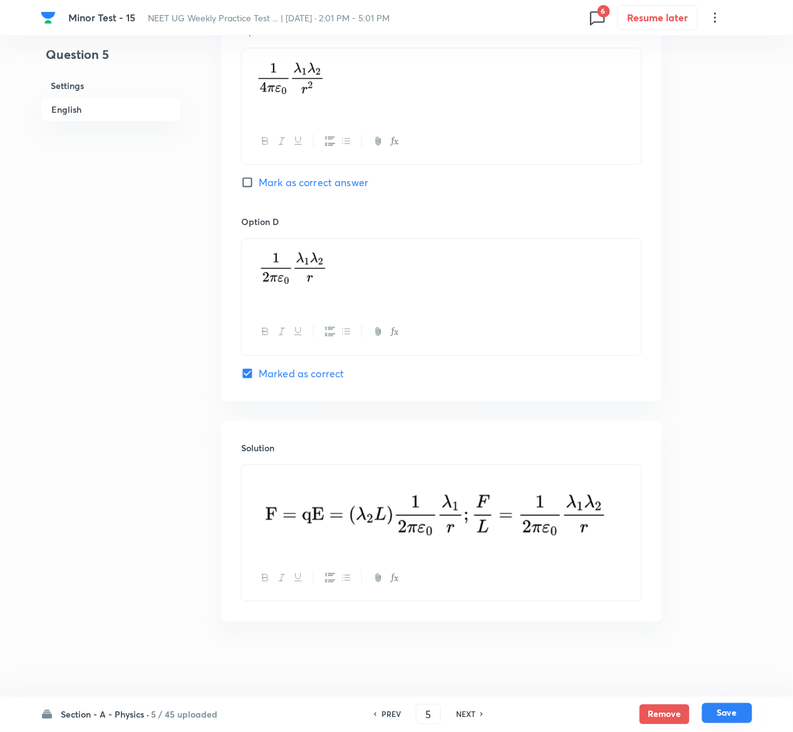
click at [731, 710] on button "Save" at bounding box center [727, 713] width 50 height 20
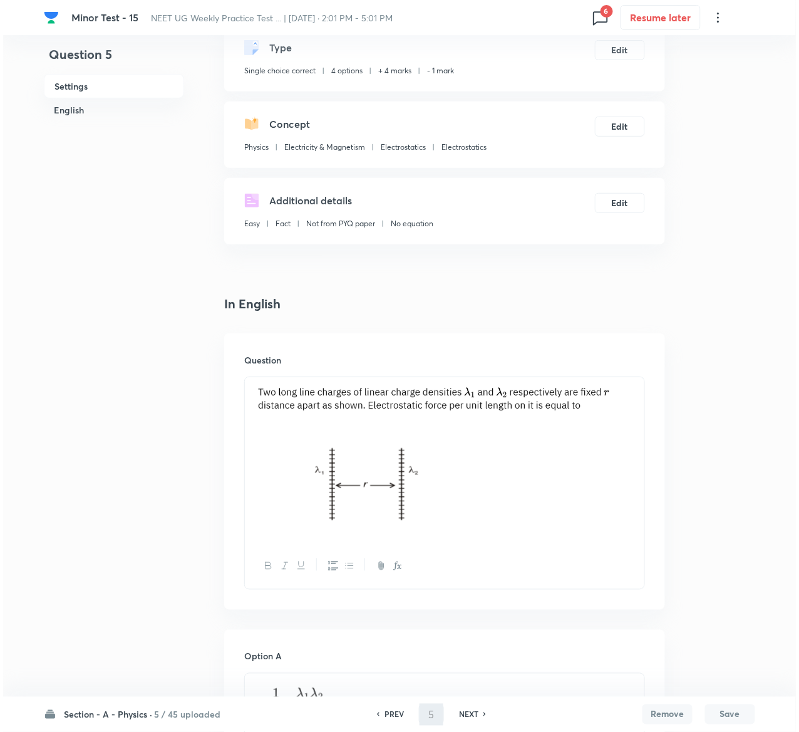
scroll to position [0, 0]
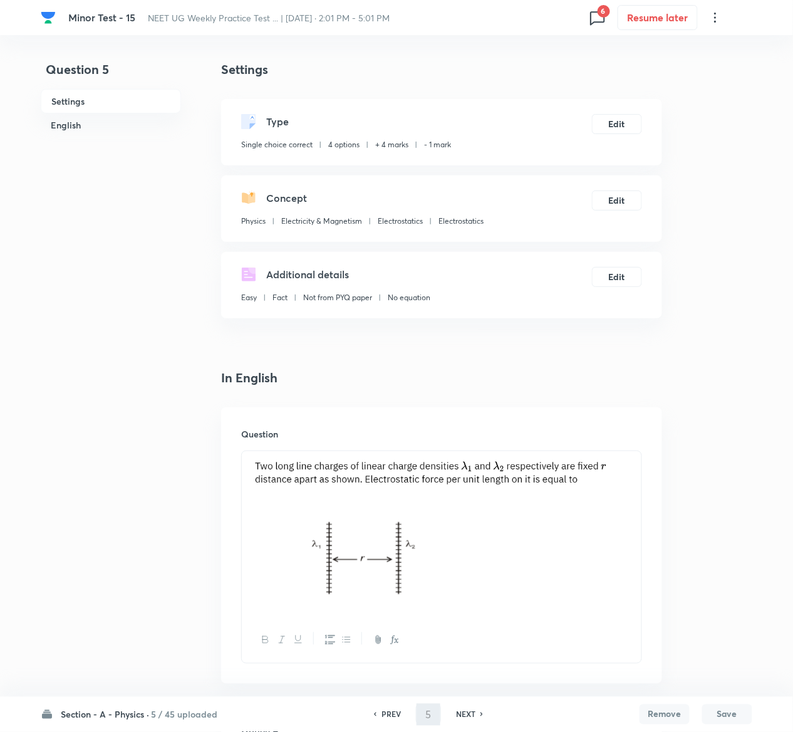
type input "6"
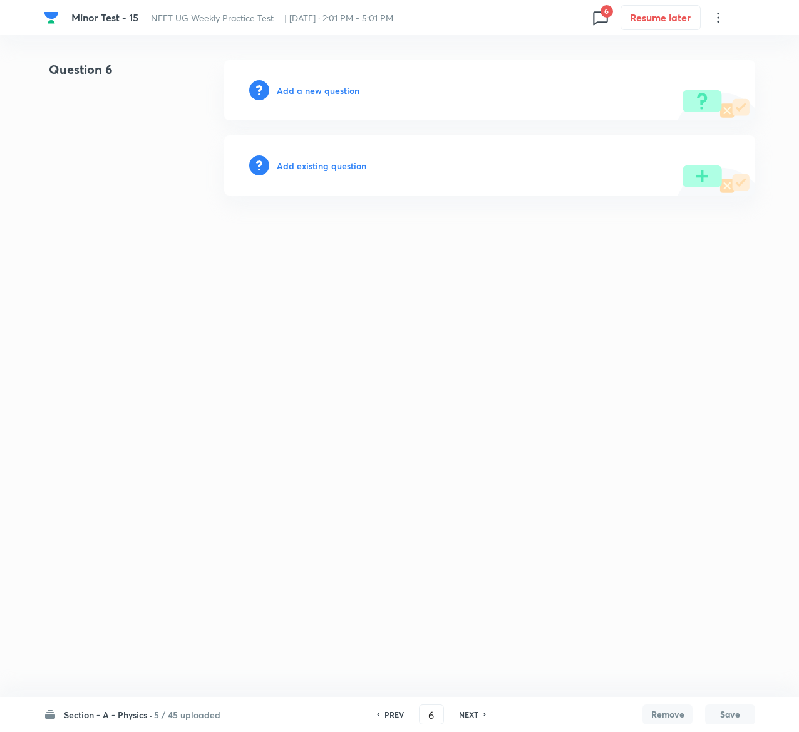
click at [346, 163] on h6 "Add existing question" at bounding box center [322, 165] width 90 height 13
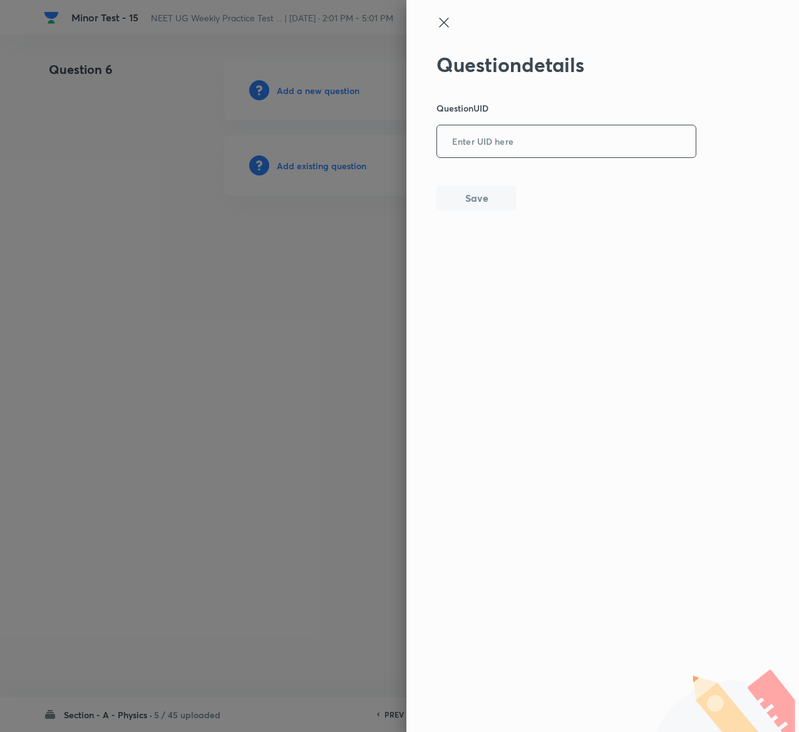
click at [519, 142] on input "text" at bounding box center [566, 142] width 259 height 31
paste input "N57OS"
click at [519, 142] on input "N57OS" at bounding box center [566, 142] width 259 height 31
type input "N57OS"
click at [475, 192] on button "Save" at bounding box center [477, 196] width 80 height 25
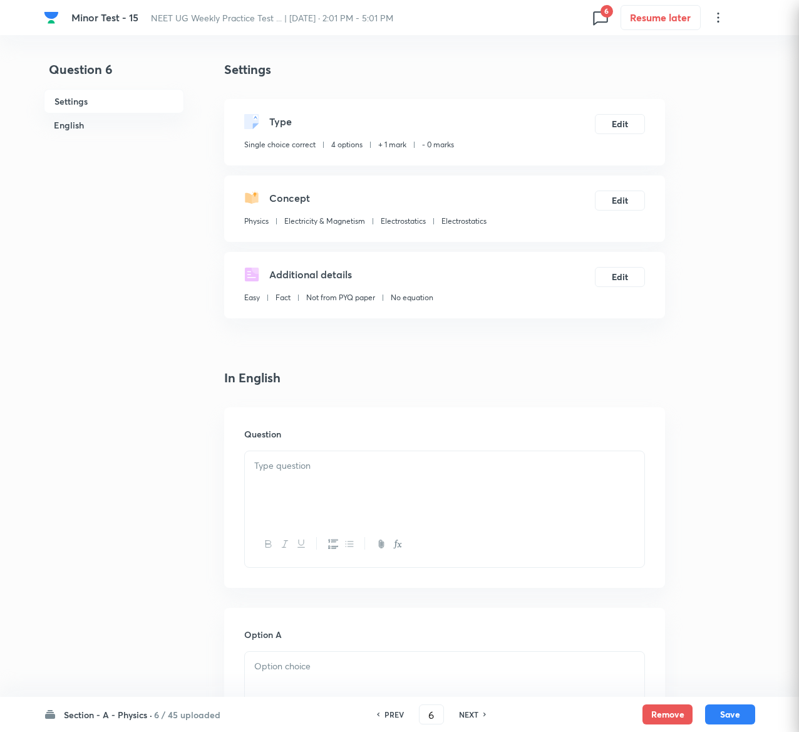
checkbox input "true"
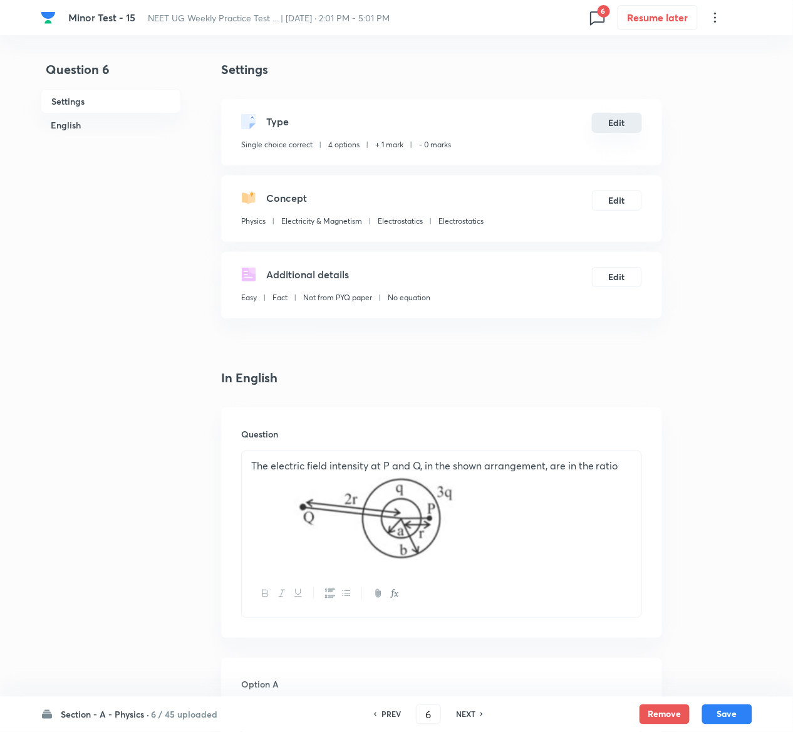
click at [623, 127] on button "Edit" at bounding box center [617, 123] width 50 height 20
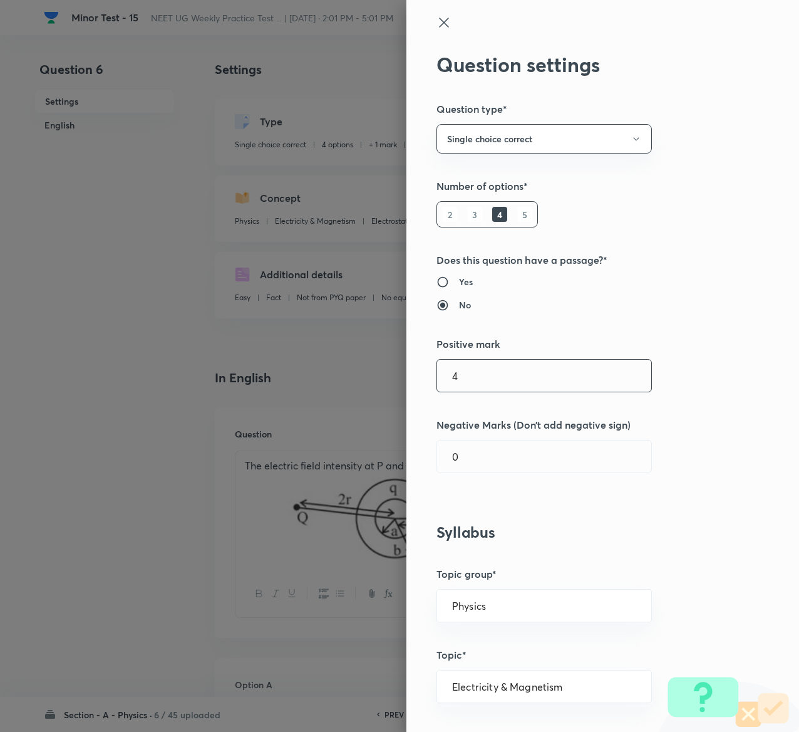
type input "4"
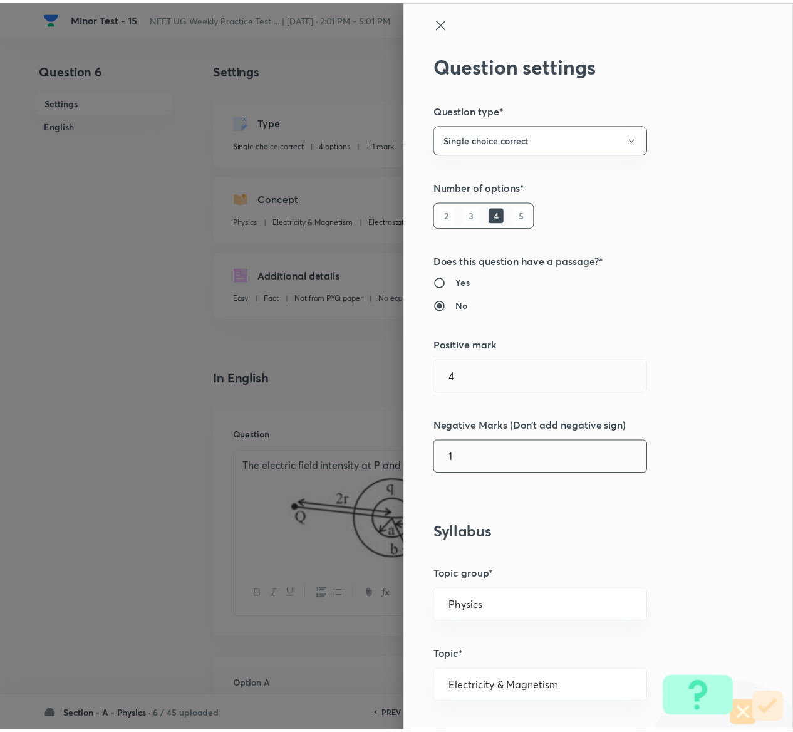
scroll to position [979, 0]
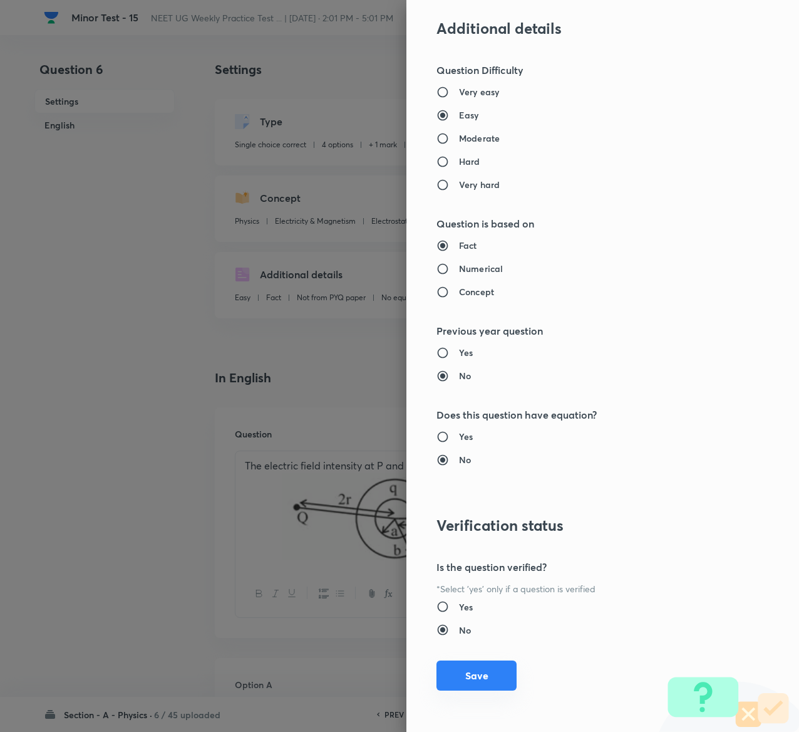
type input "1"
click at [461, 677] on button "Save" at bounding box center [477, 675] width 80 height 30
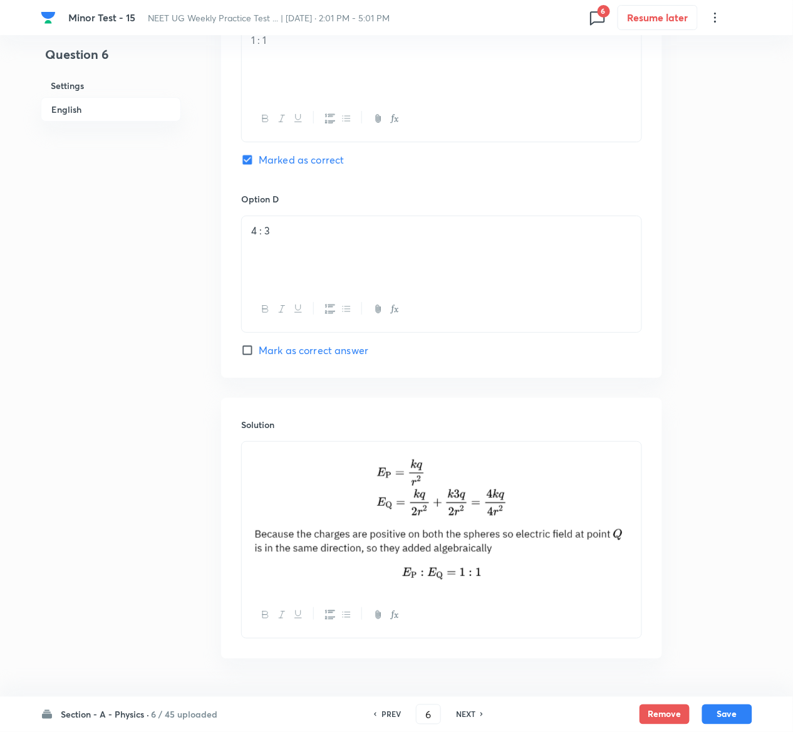
scroll to position [1098, 0]
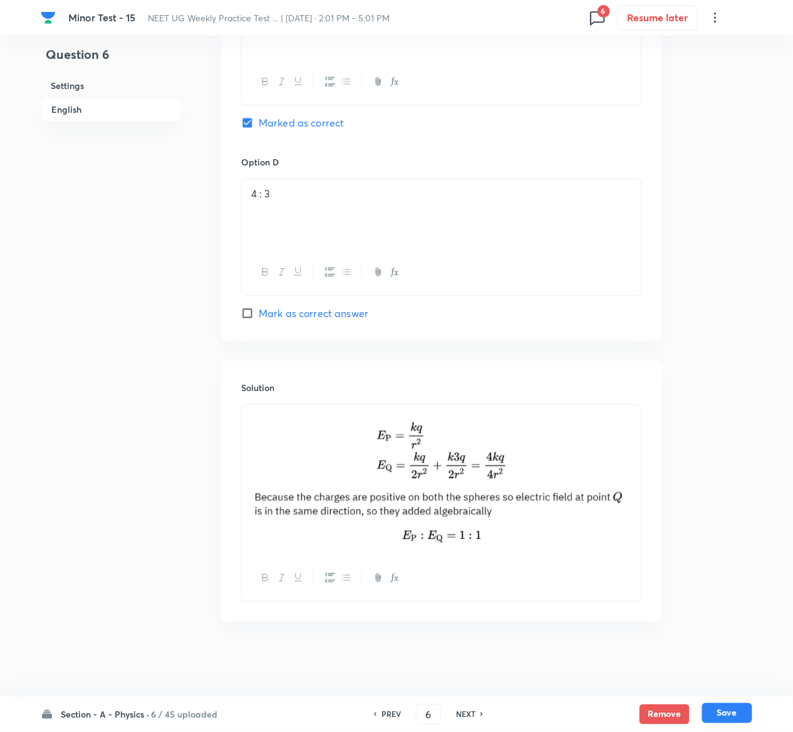
click at [745, 711] on button "Save" at bounding box center [727, 713] width 50 height 20
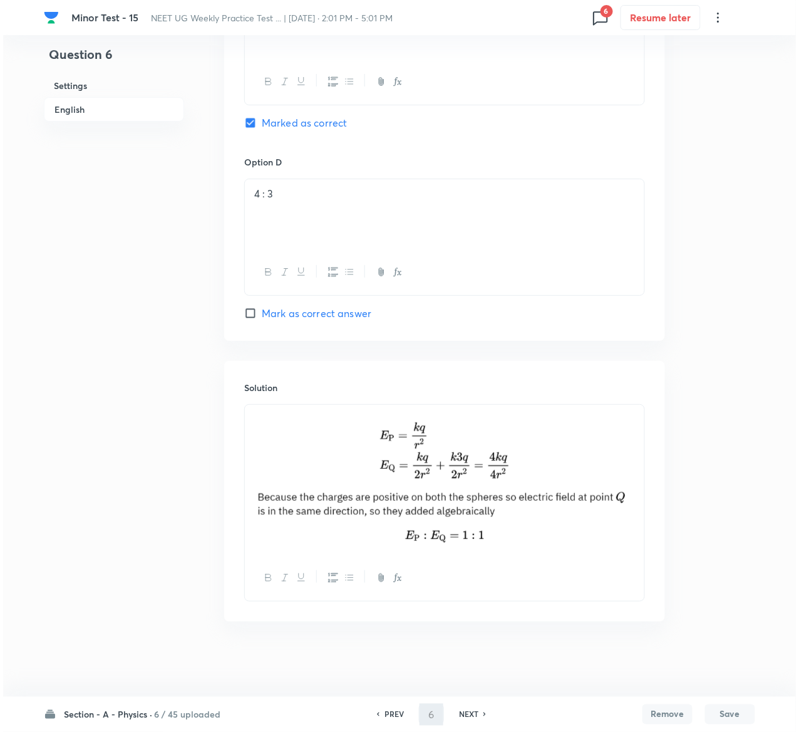
scroll to position [0, 0]
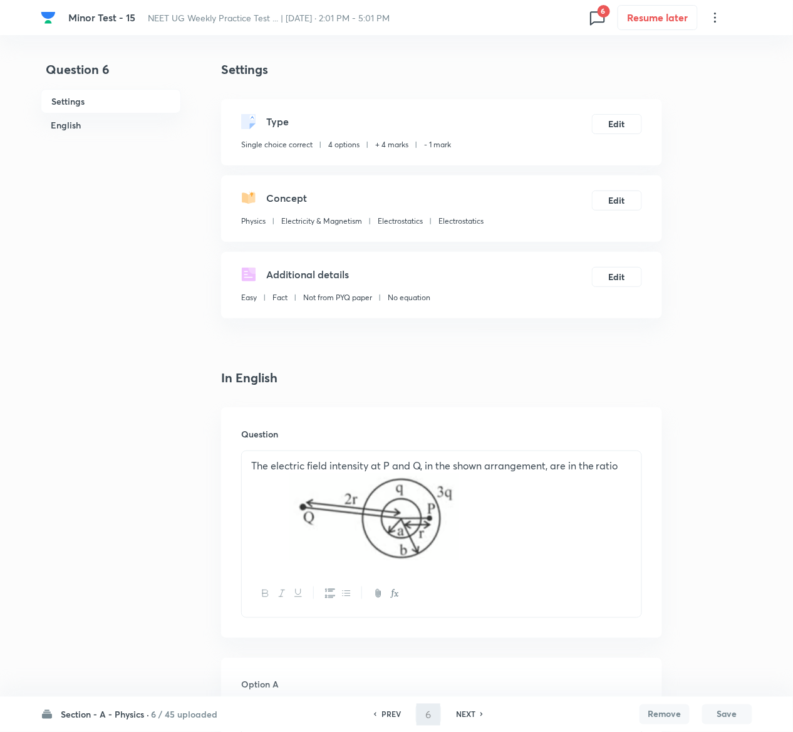
type input "7"
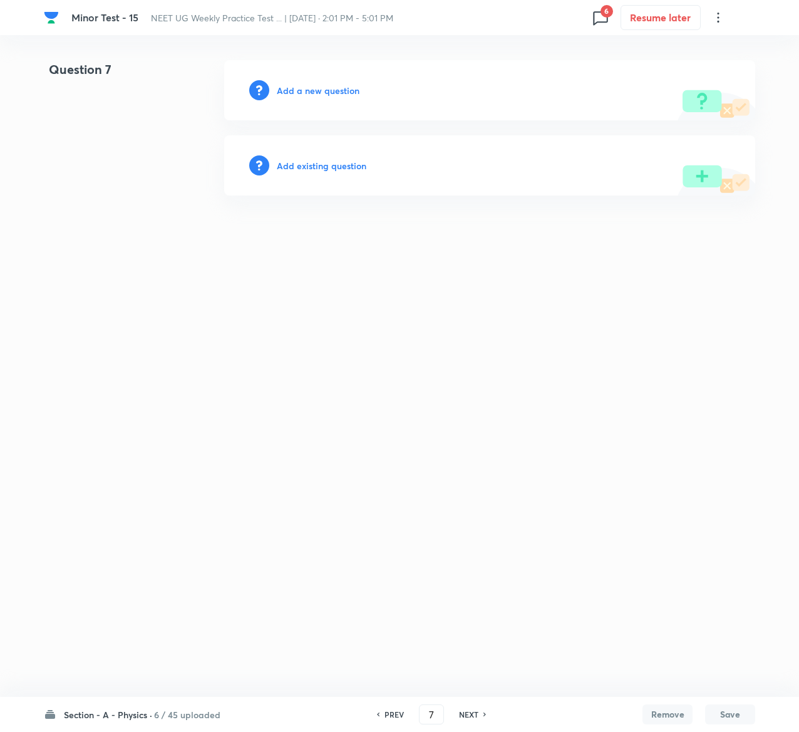
click at [343, 167] on h6 "Add existing question" at bounding box center [322, 165] width 90 height 13
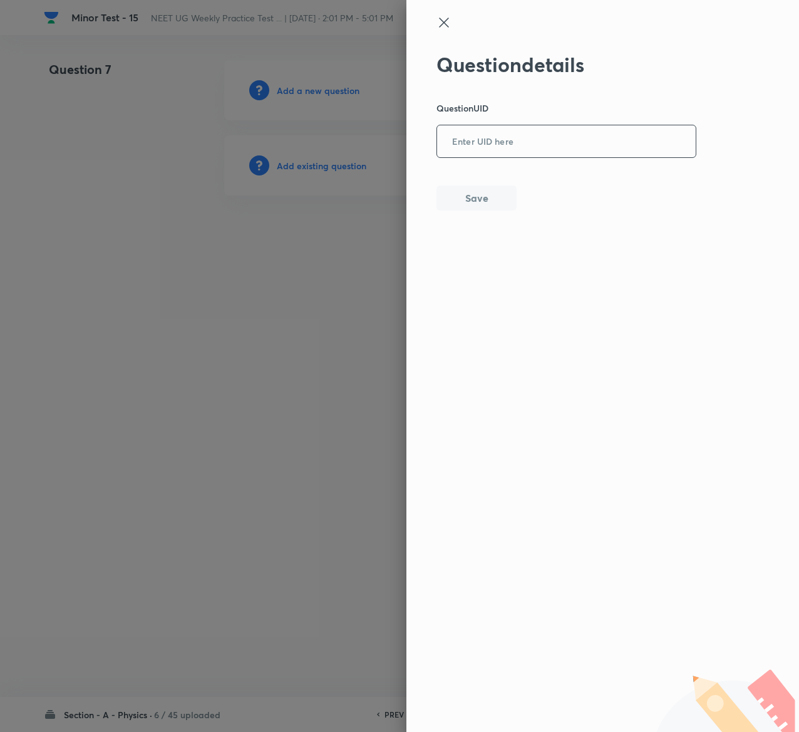
click at [552, 145] on input "text" at bounding box center [566, 142] width 259 height 31
paste input "UVG0H"
type input "UVG0H"
click at [480, 187] on button "Save" at bounding box center [477, 196] width 80 height 25
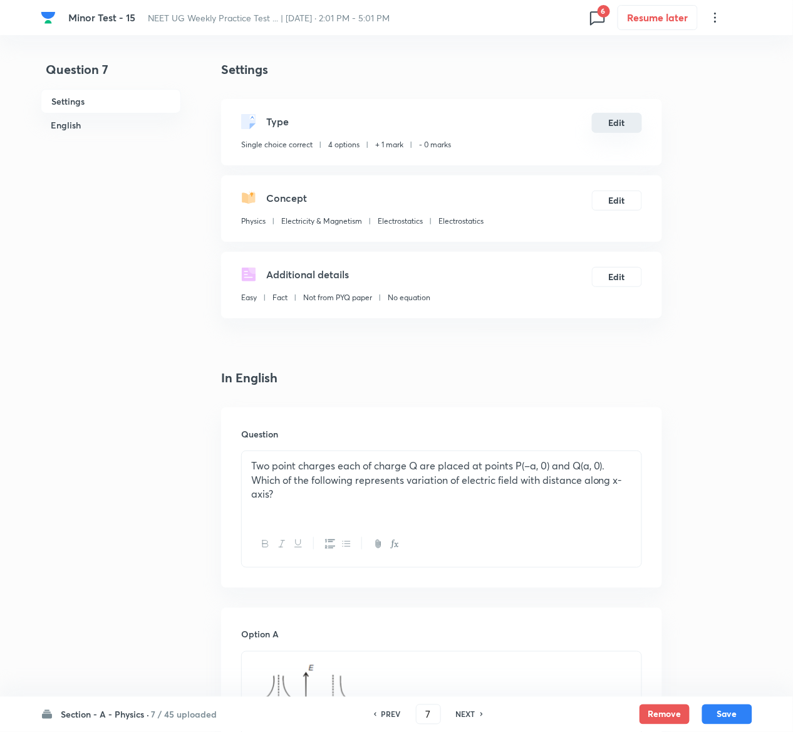
click at [624, 122] on button "Edit" at bounding box center [617, 123] width 50 height 20
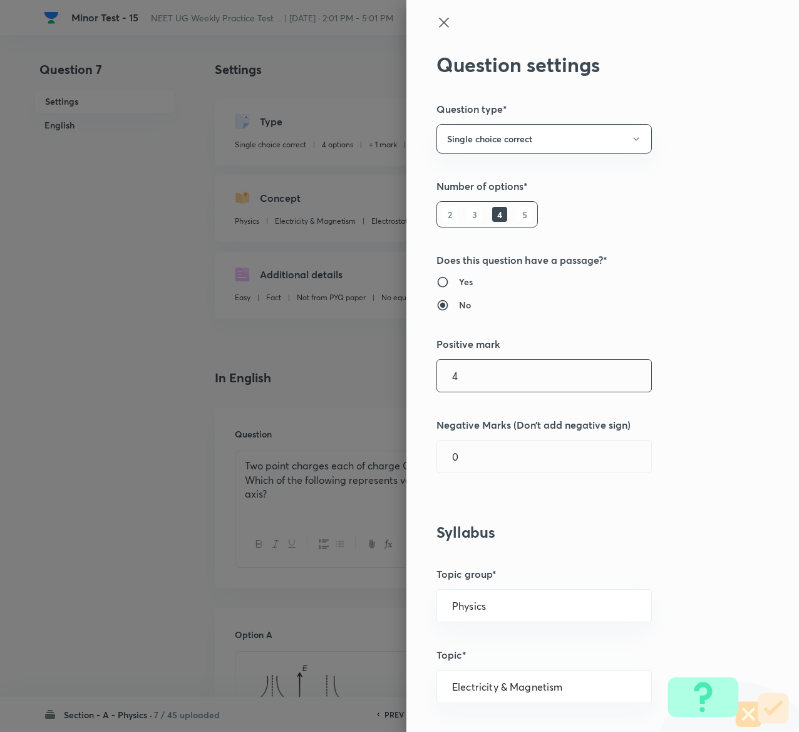
type input "4"
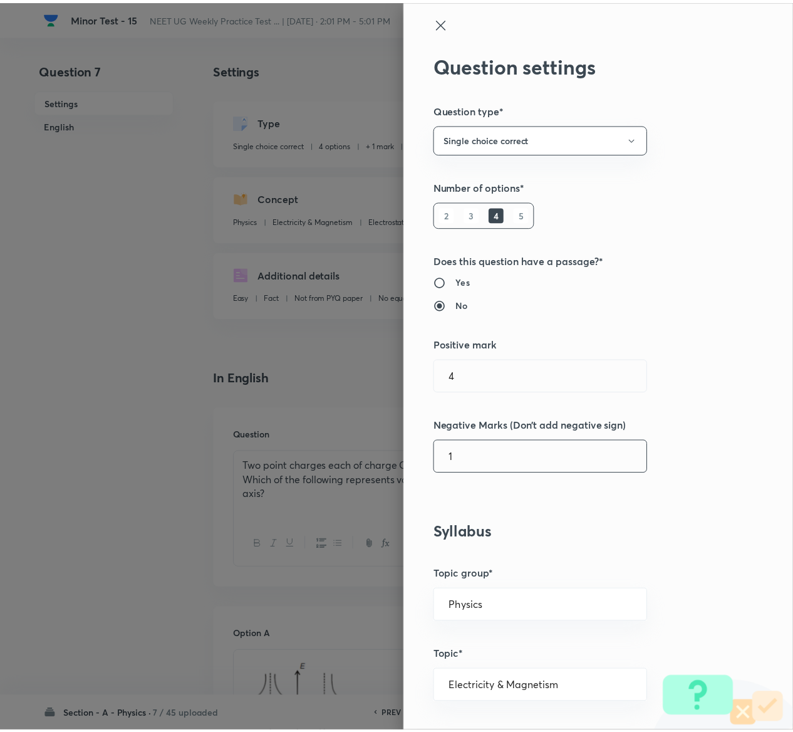
scroll to position [979, 0]
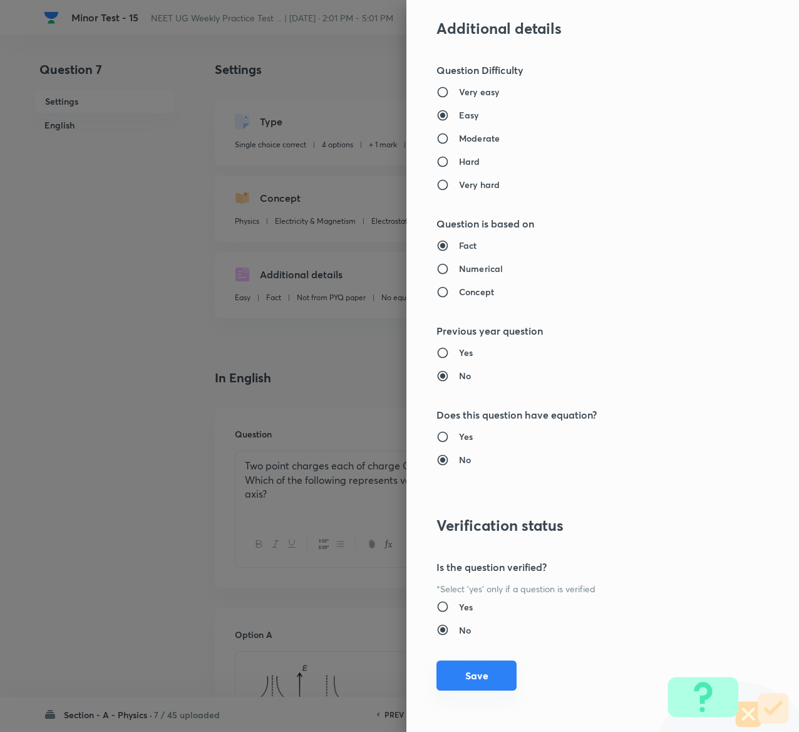
type input "1"
click at [479, 670] on button "Save" at bounding box center [477, 675] width 80 height 30
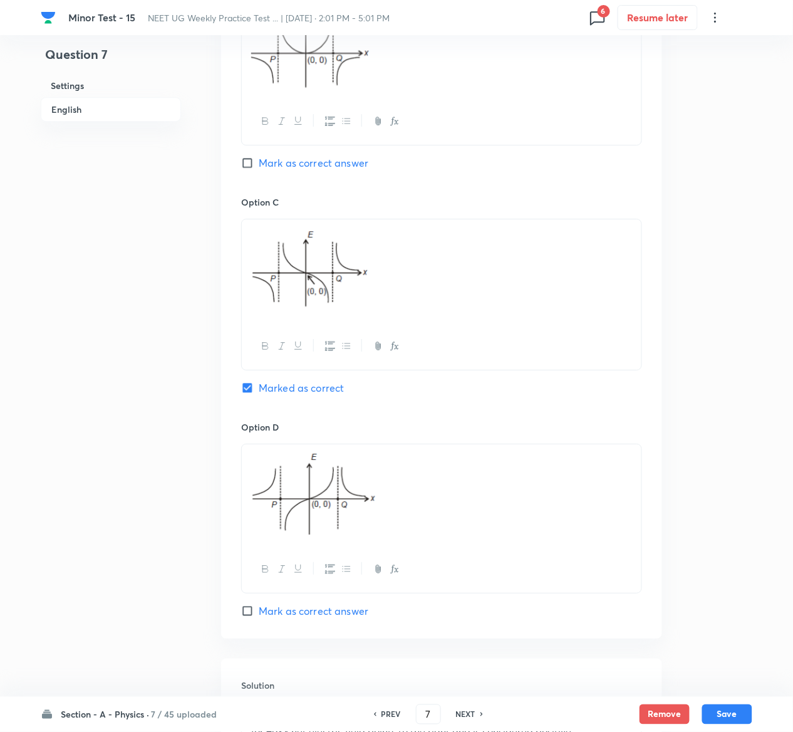
scroll to position [1096, 0]
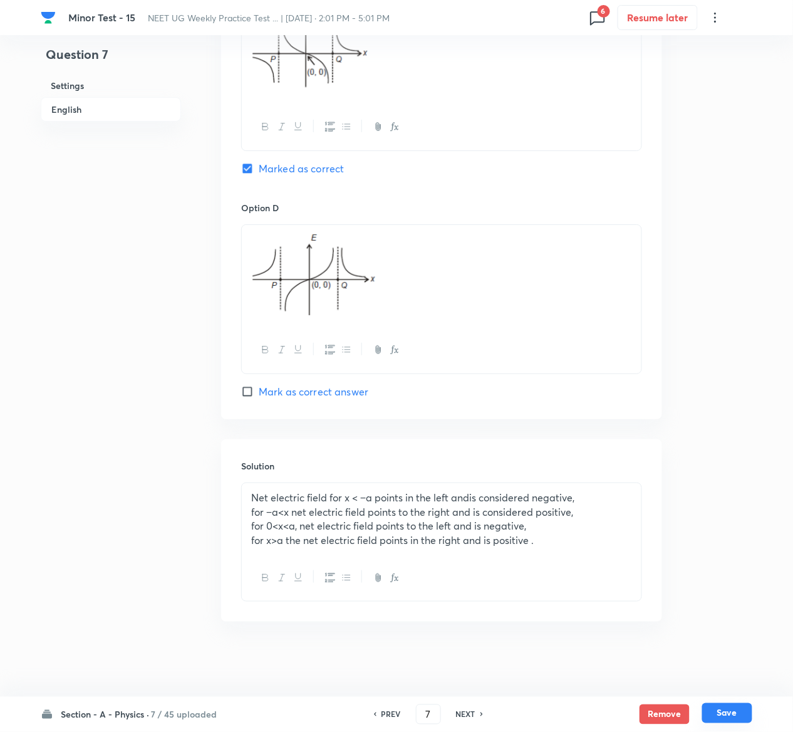
click at [737, 715] on button "Save" at bounding box center [727, 713] width 50 height 20
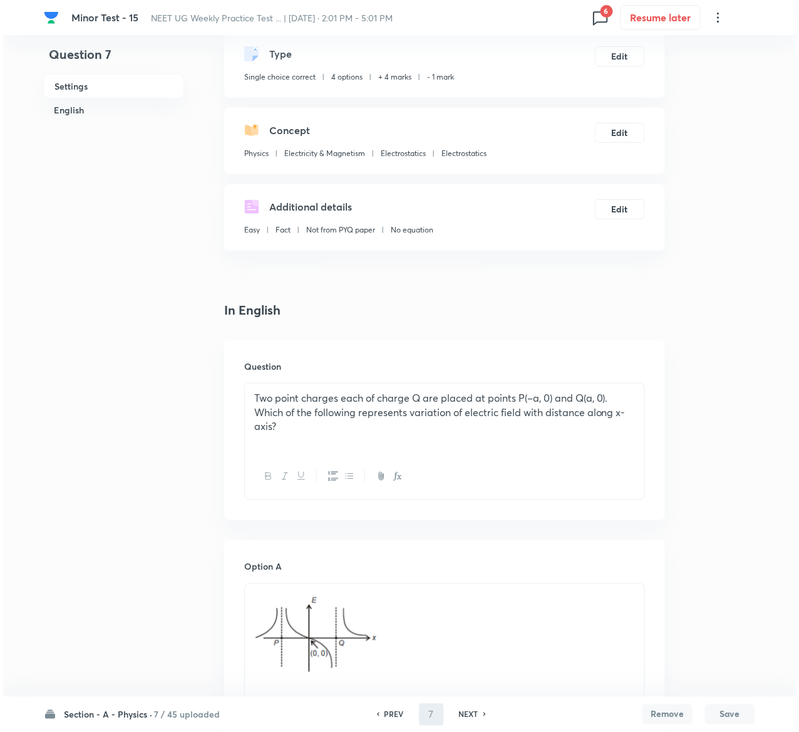
scroll to position [0, 0]
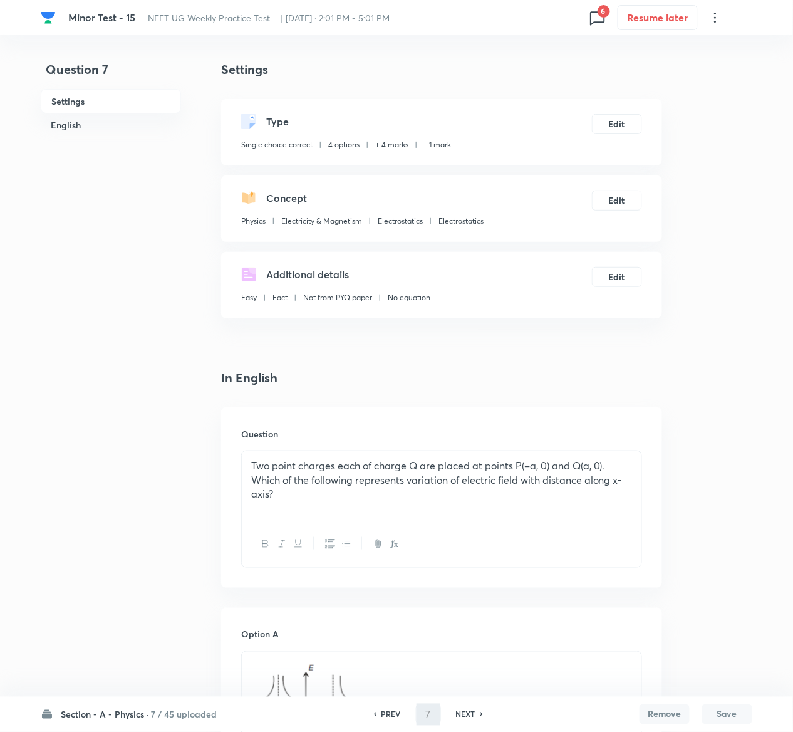
type input "8"
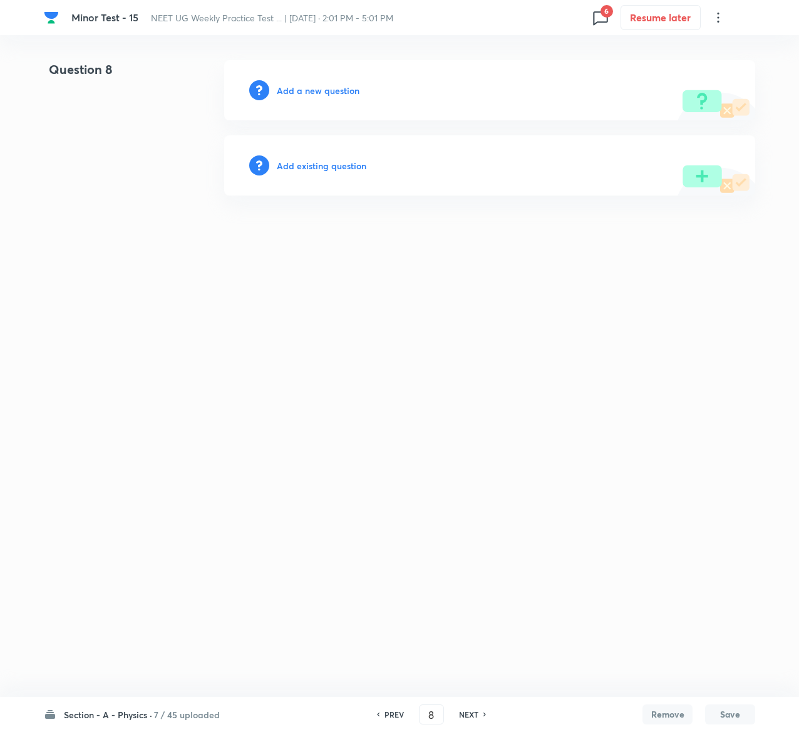
click at [345, 170] on h6 "Add existing question" at bounding box center [322, 165] width 90 height 13
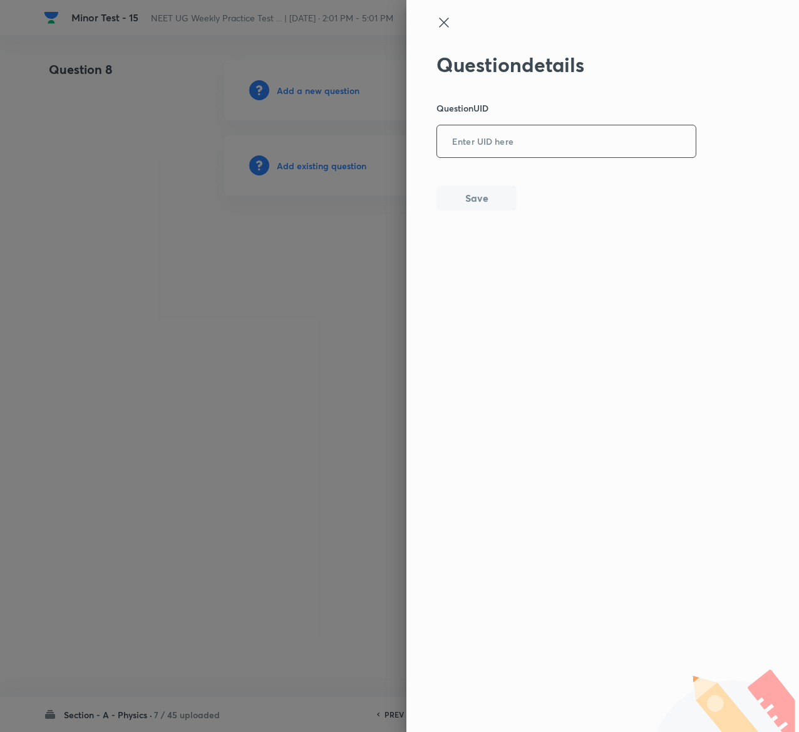
click at [575, 132] on input "text" at bounding box center [566, 142] width 259 height 31
paste input "B64LF"
type input "B64LF"
click at [476, 180] on div "Question details Question UID B64LF ​ Save" at bounding box center [567, 132] width 261 height 158
click at [477, 193] on button "Save" at bounding box center [477, 196] width 80 height 25
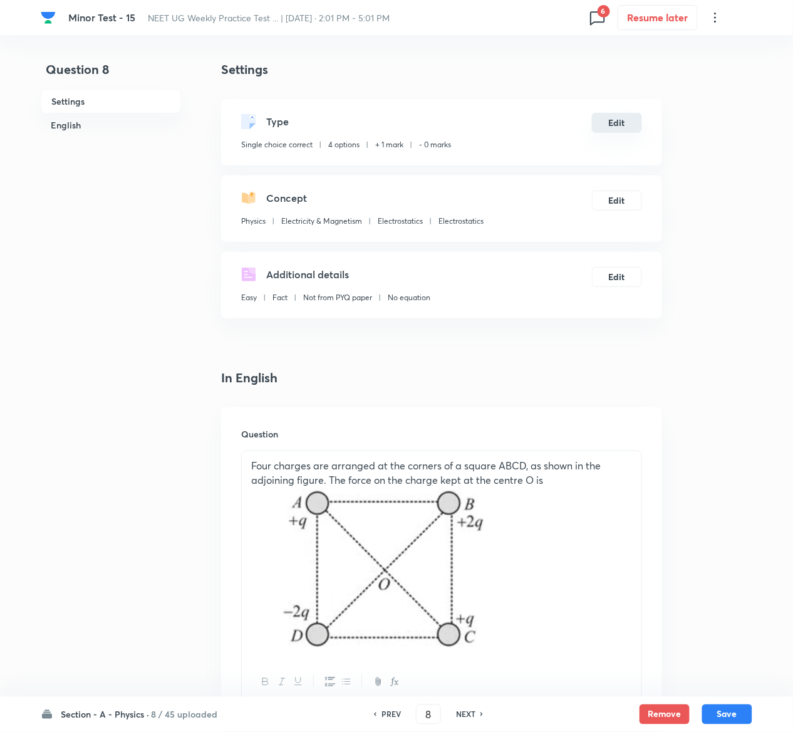
click at [630, 127] on button "Edit" at bounding box center [617, 123] width 50 height 20
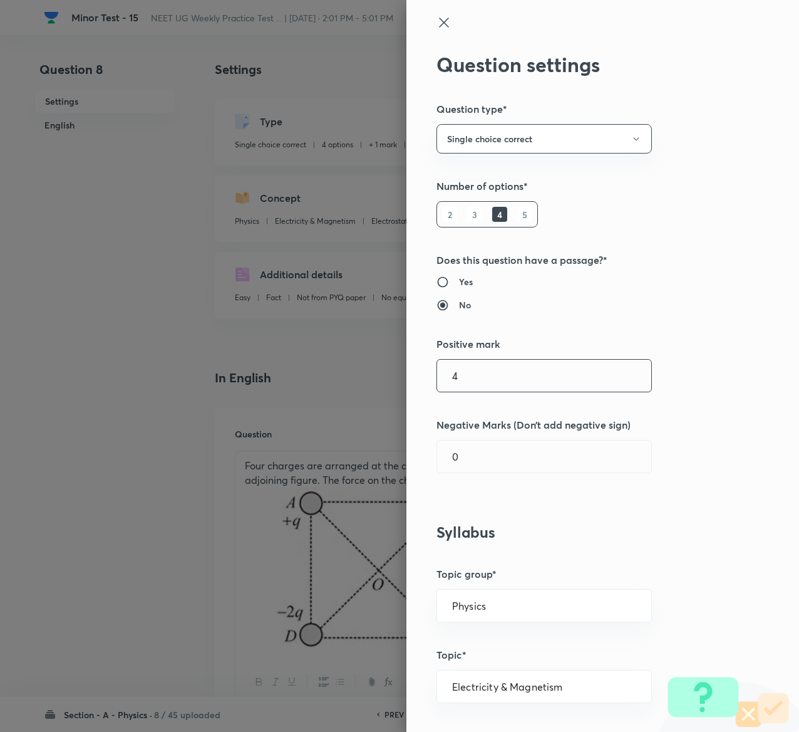
type input "4"
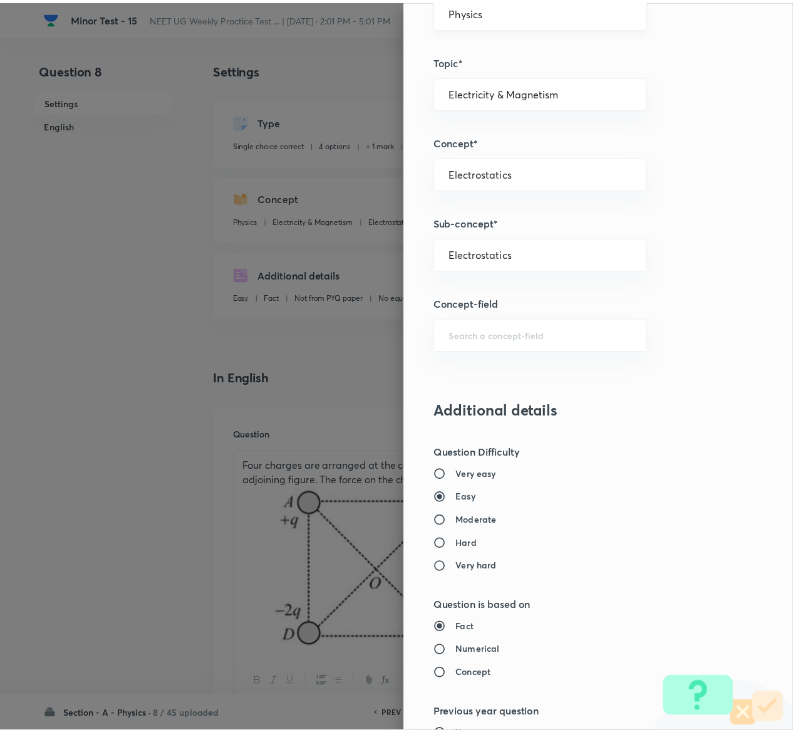
scroll to position [979, 0]
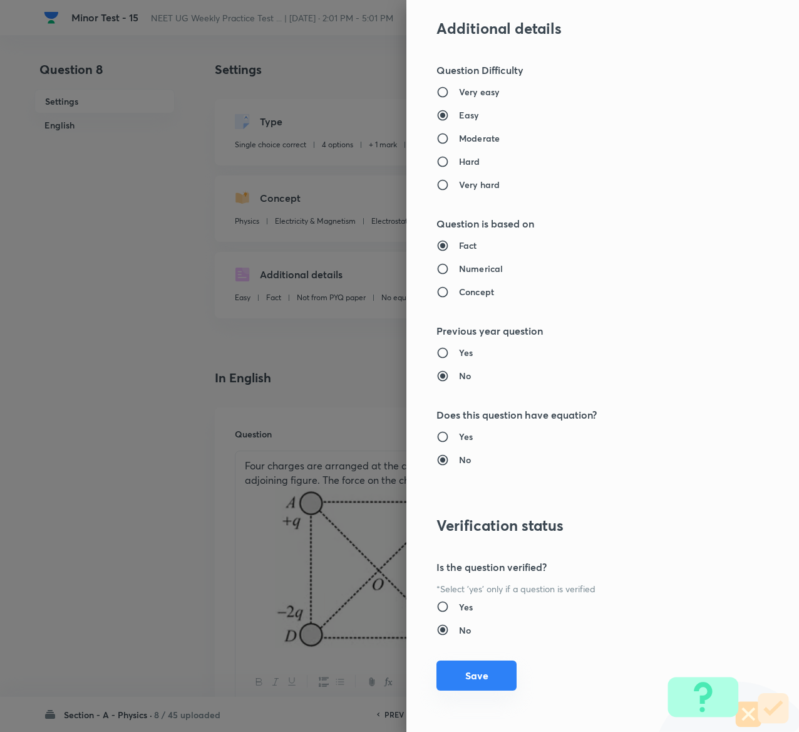
type input "1"
click at [454, 672] on button "Save" at bounding box center [477, 675] width 80 height 30
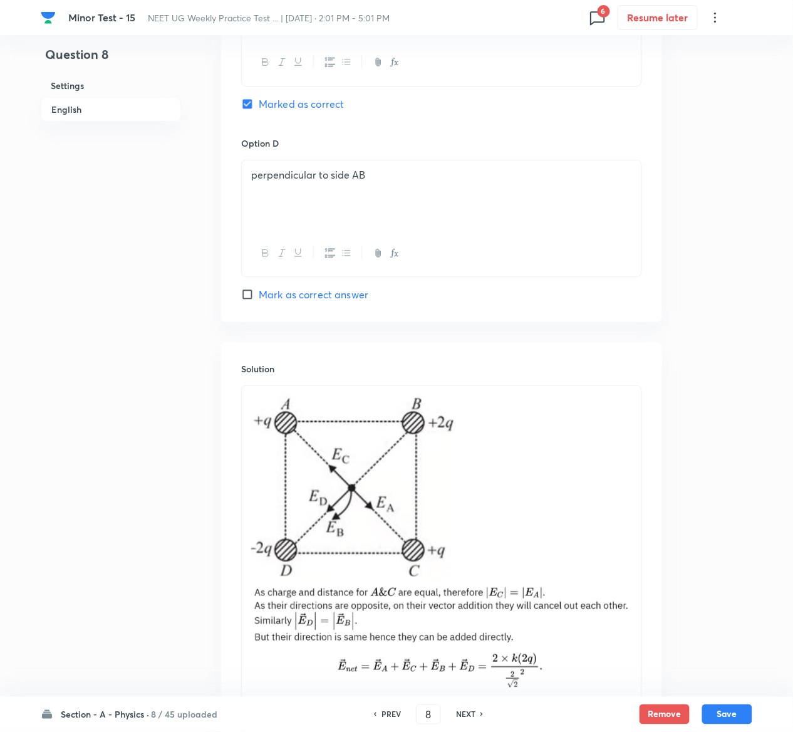
scroll to position [1377, 0]
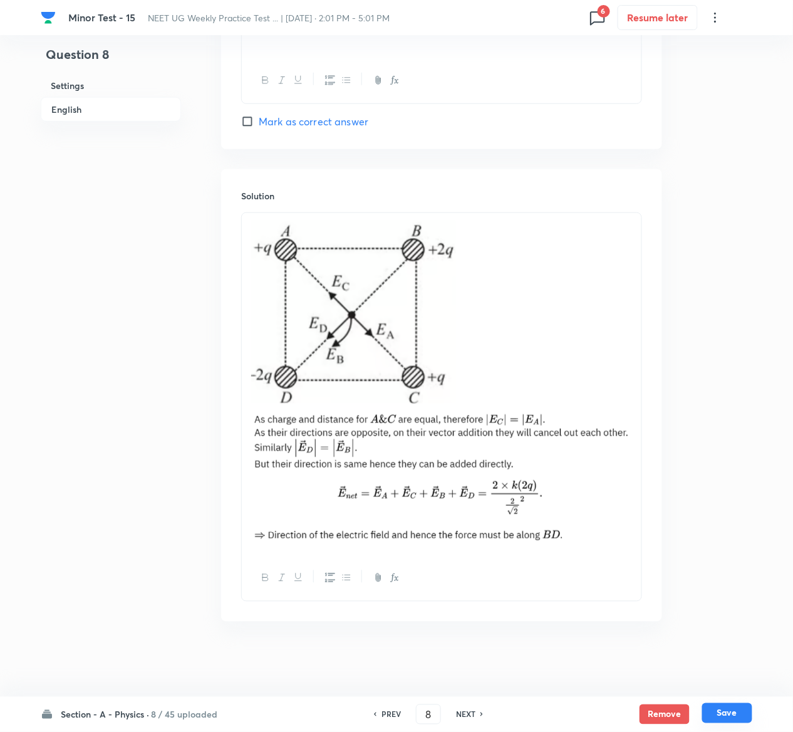
click at [742, 709] on button "Save" at bounding box center [727, 713] width 50 height 20
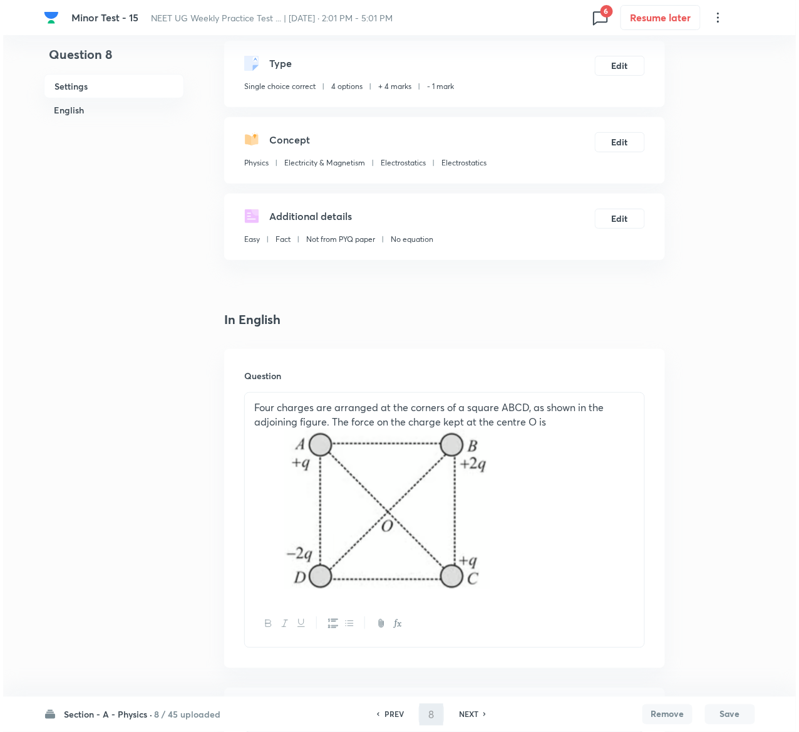
scroll to position [0, 0]
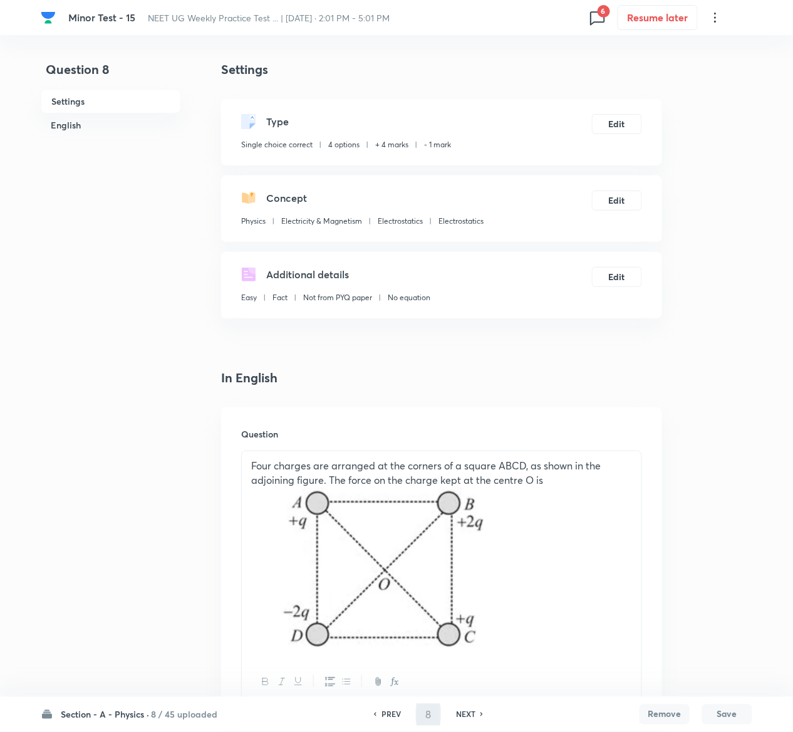
type input "9"
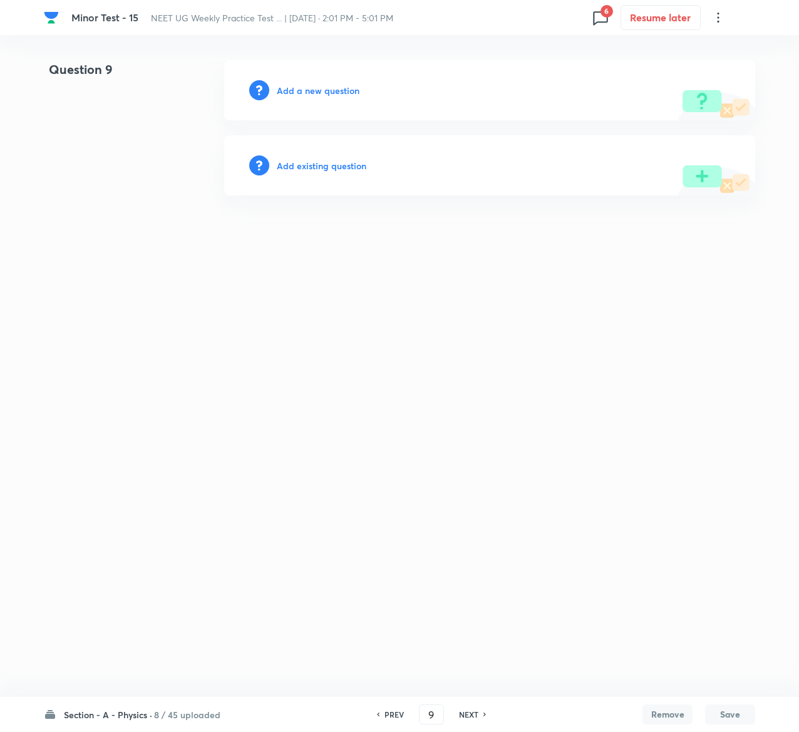
click at [344, 157] on div "Add existing question" at bounding box center [489, 165] width 531 height 60
click at [342, 165] on h6 "Add existing question" at bounding box center [322, 165] width 90 height 13
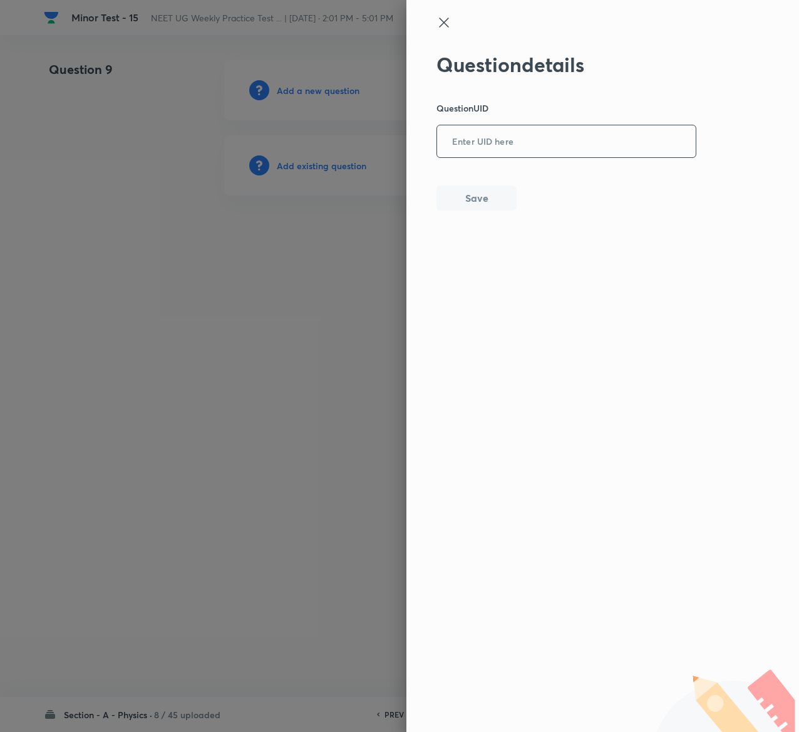
click at [487, 147] on input "text" at bounding box center [566, 142] width 259 height 31
paste input "MD9QD"
type input "MD9QD"
click at [499, 198] on button "Save" at bounding box center [477, 196] width 80 height 25
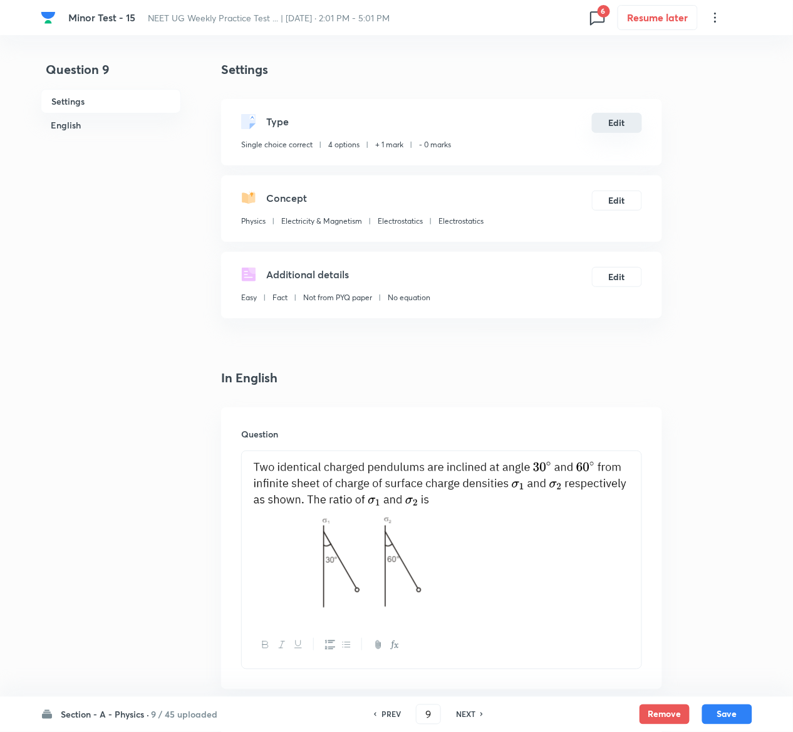
click at [627, 120] on button "Edit" at bounding box center [617, 123] width 50 height 20
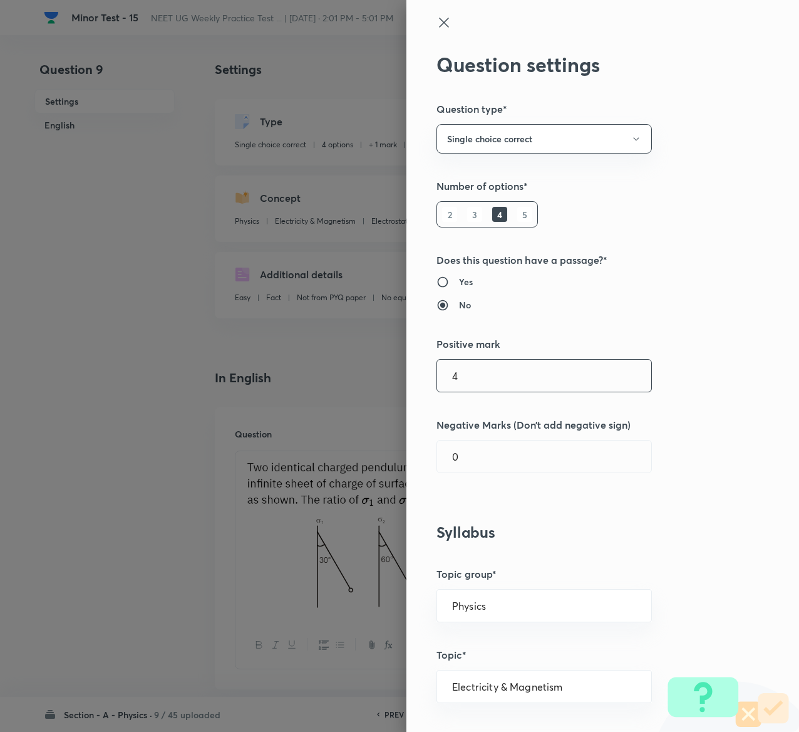
type input "4"
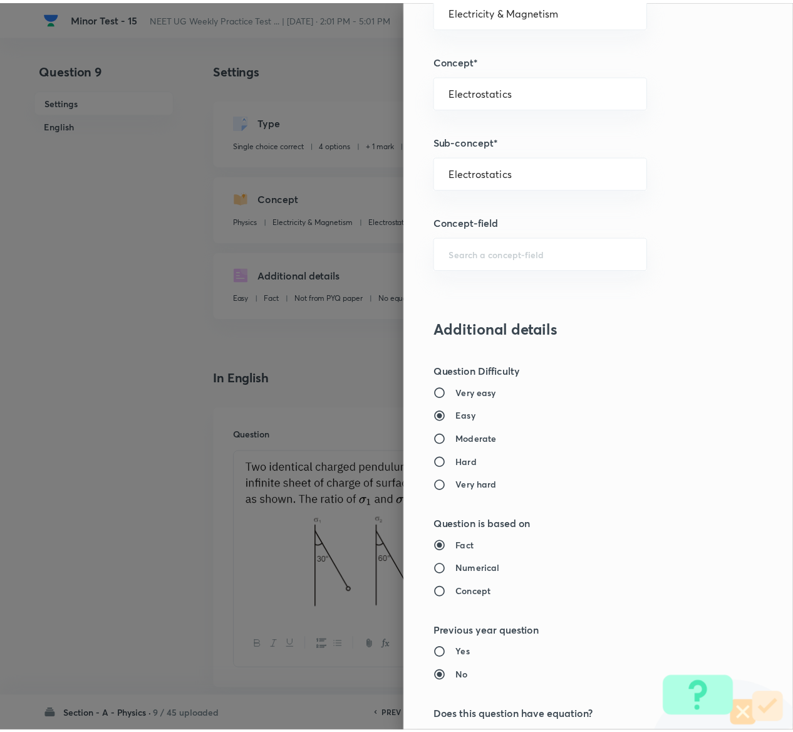
scroll to position [979, 0]
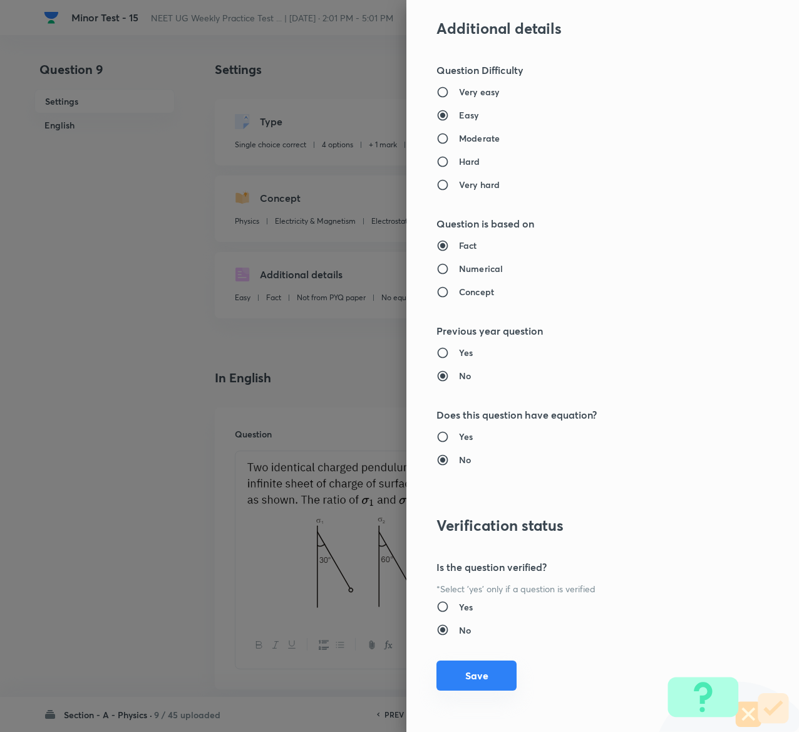
type input "1"
click at [465, 677] on button "Save" at bounding box center [477, 675] width 80 height 30
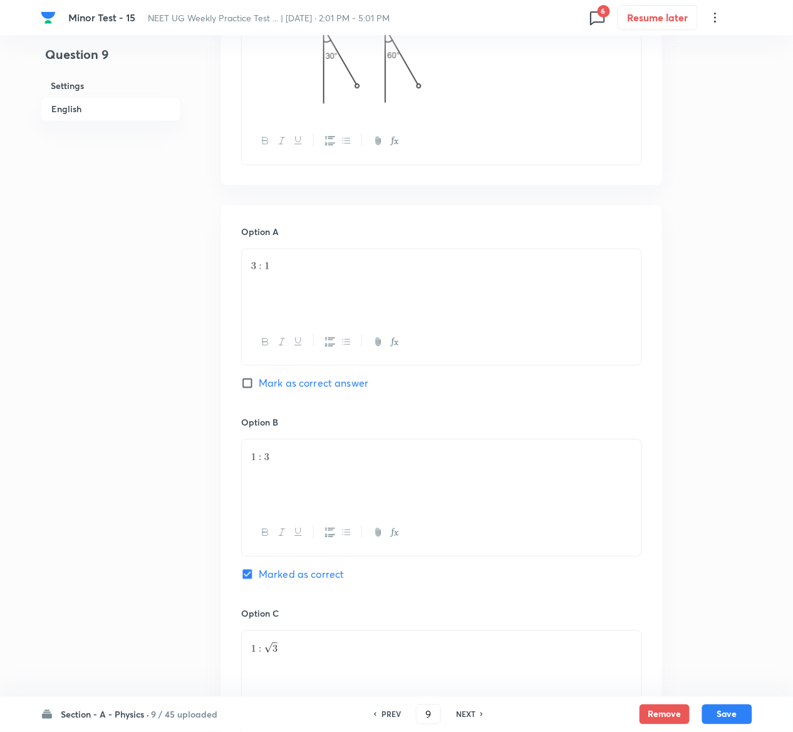
scroll to position [1115, 0]
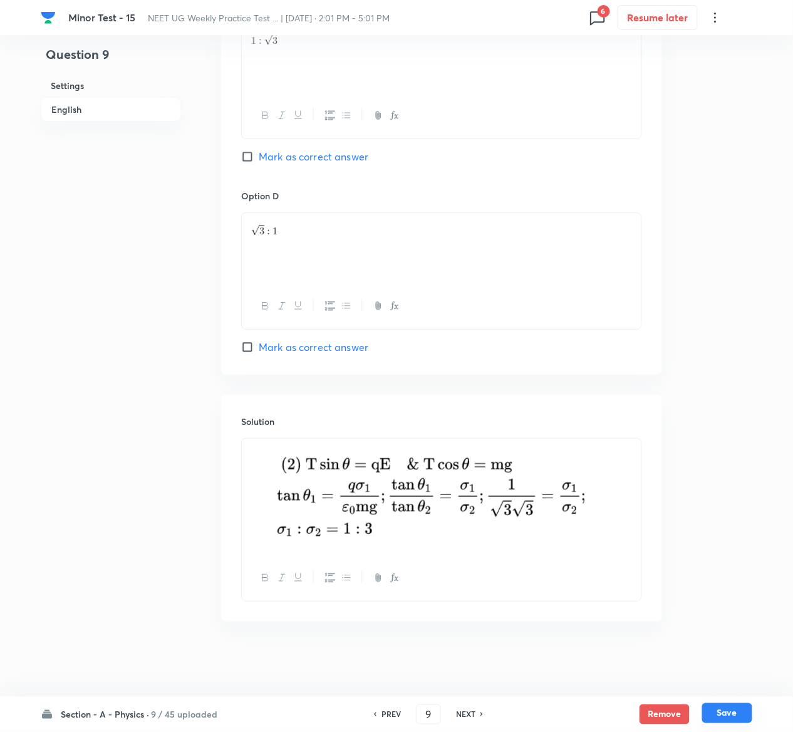
click at [732, 710] on button "Save" at bounding box center [727, 713] width 50 height 20
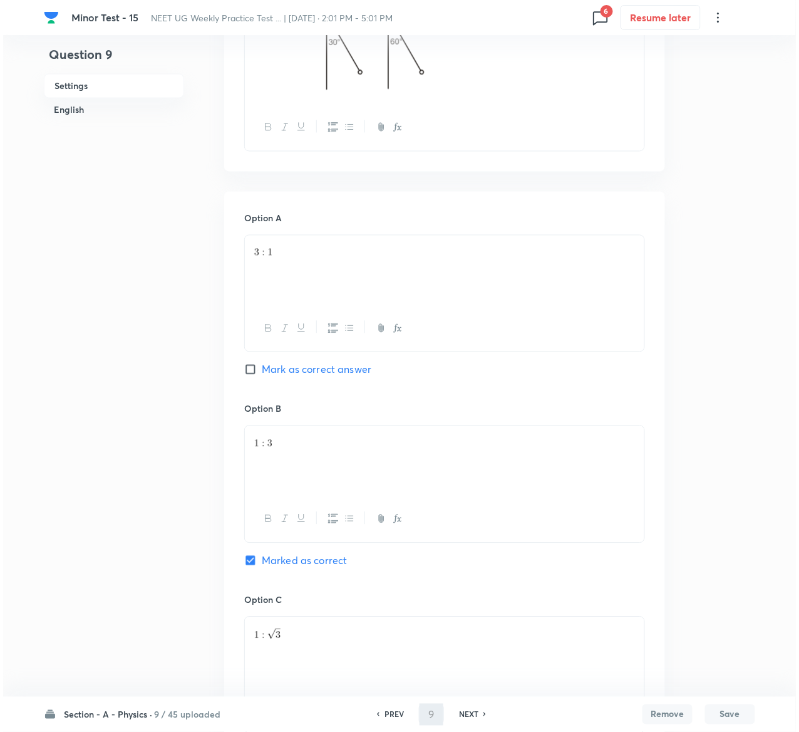
scroll to position [0, 0]
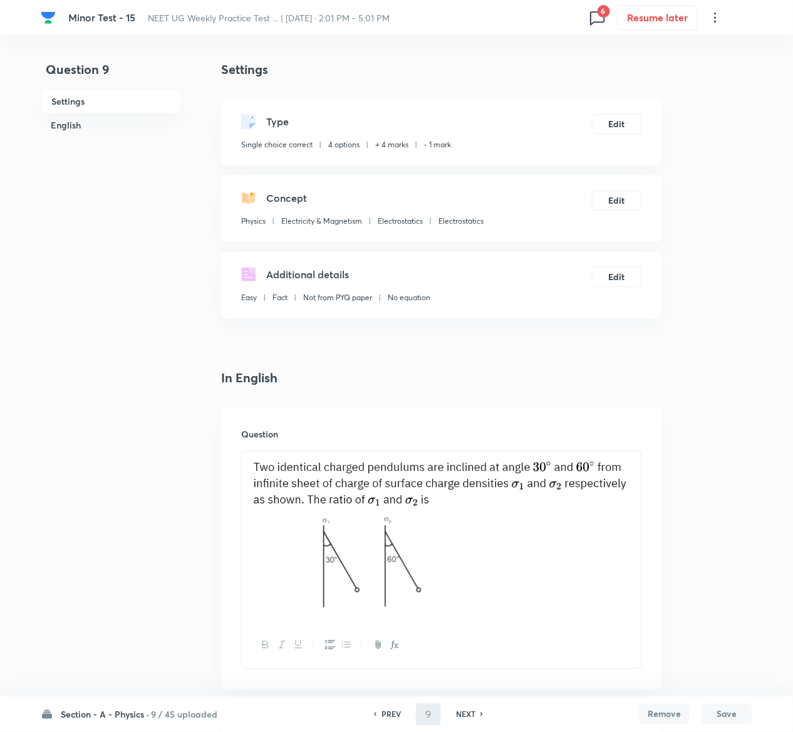
type input "10"
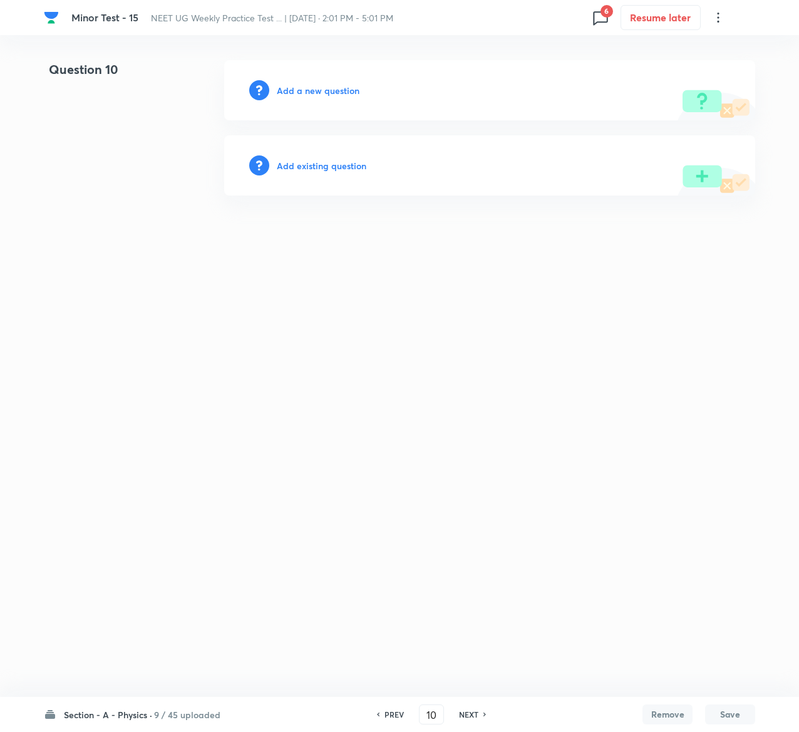
click at [357, 172] on h6 "Add existing question" at bounding box center [322, 165] width 90 height 13
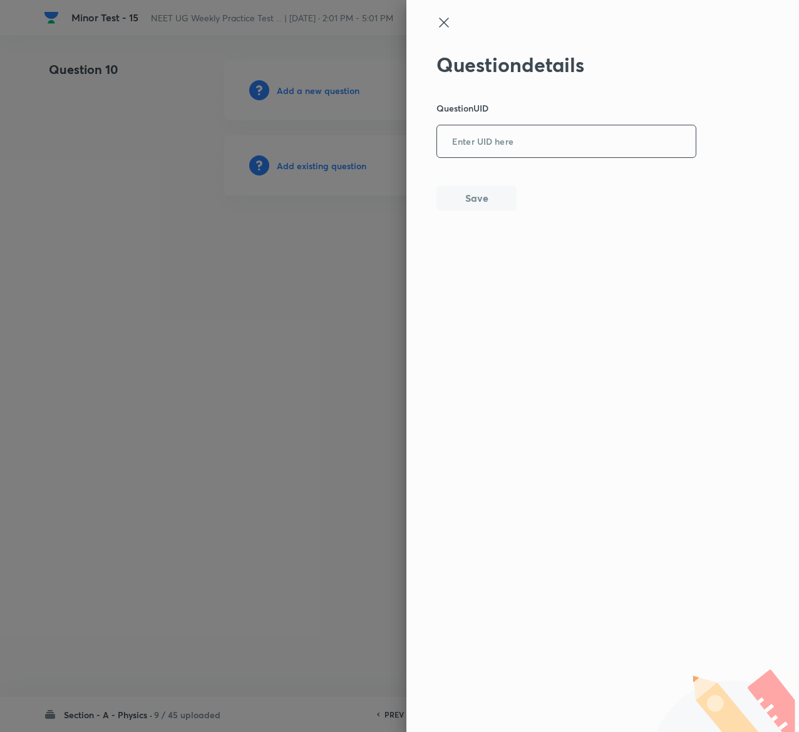
click at [494, 150] on input "text" at bounding box center [566, 142] width 259 height 31
paste input "JMS9G"
type input "JMS9G"
click at [495, 202] on button "Save" at bounding box center [477, 196] width 80 height 25
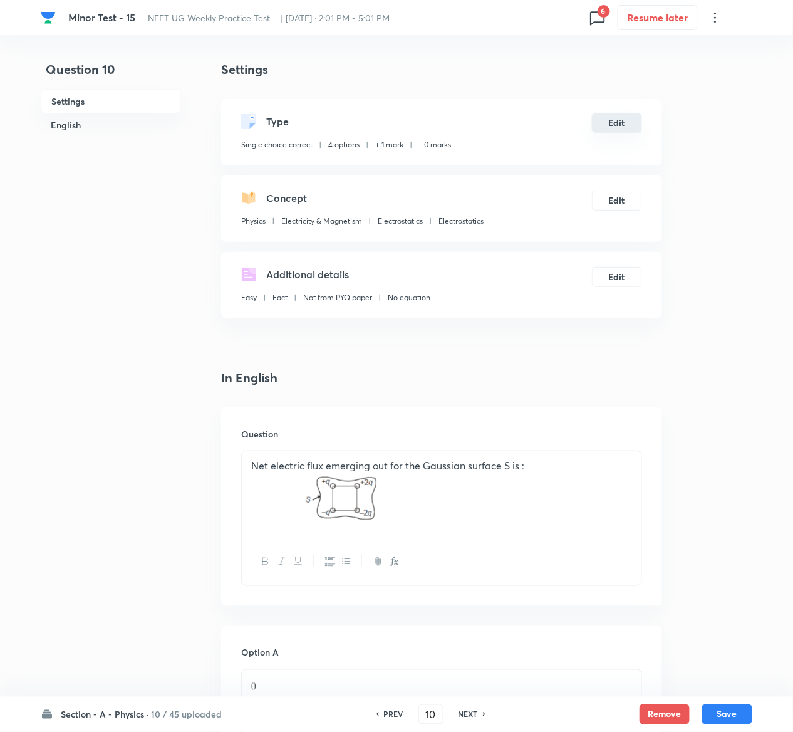
click at [627, 127] on button "Edit" at bounding box center [617, 123] width 50 height 20
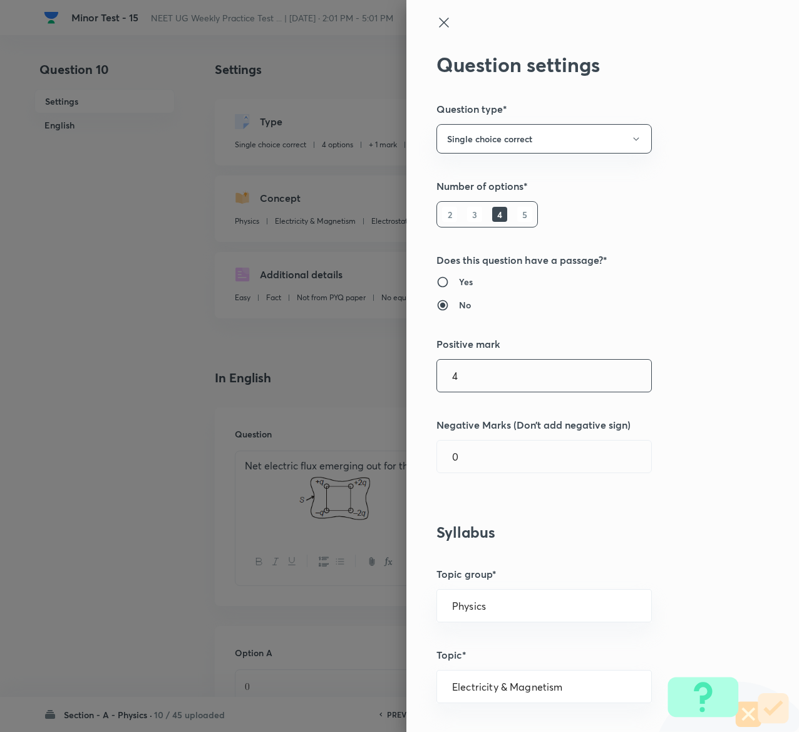
type input "4"
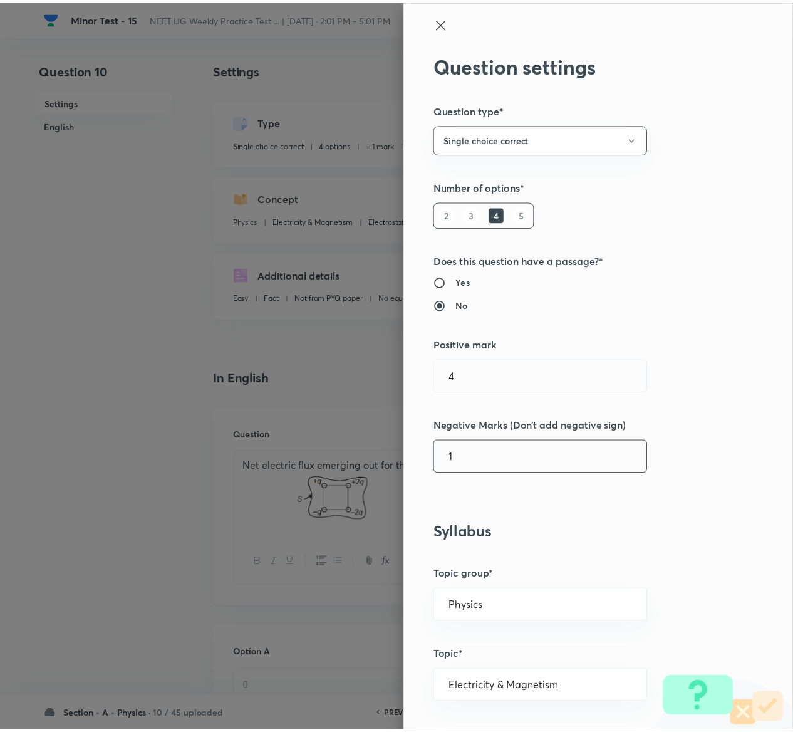
scroll to position [979, 0]
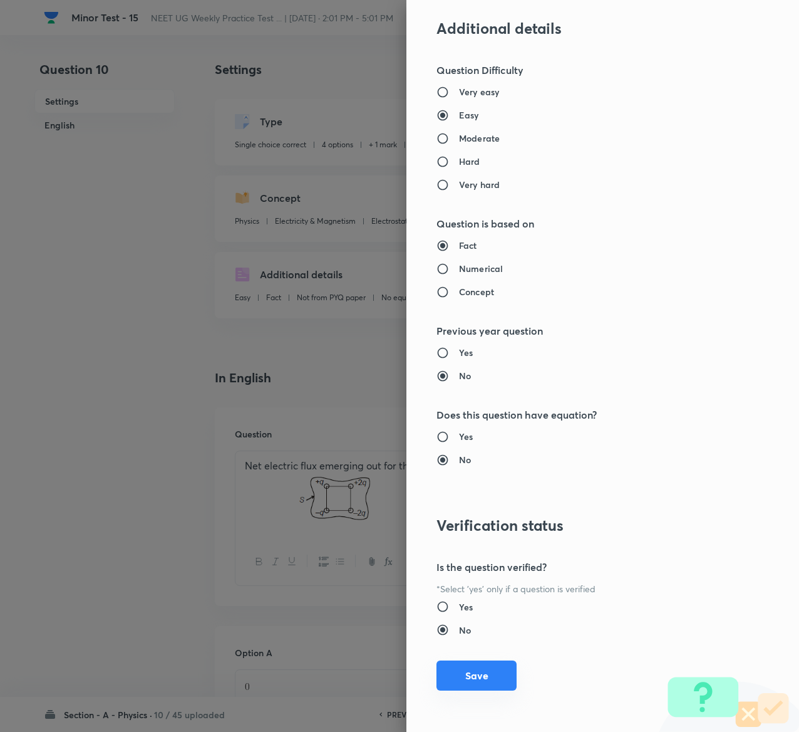
type input "1"
click at [462, 664] on button "Save" at bounding box center [477, 675] width 80 height 30
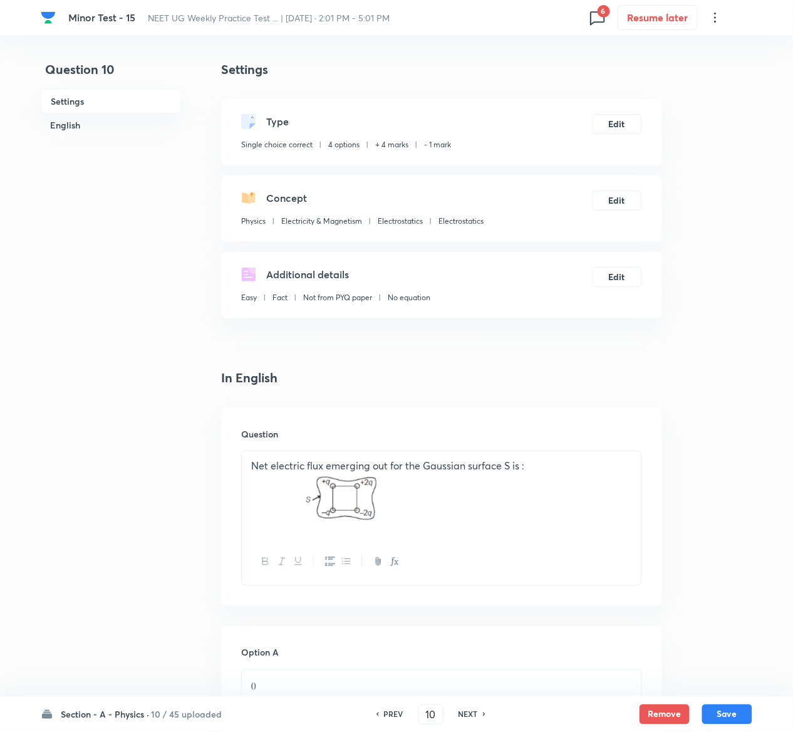
scroll to position [986, 0]
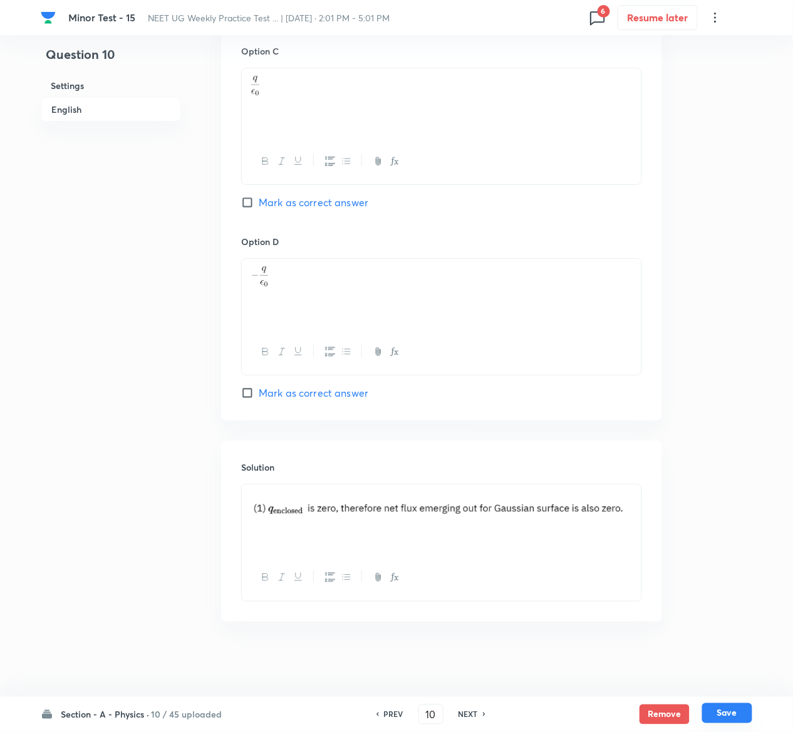
click at [736, 714] on button "Save" at bounding box center [727, 713] width 50 height 20
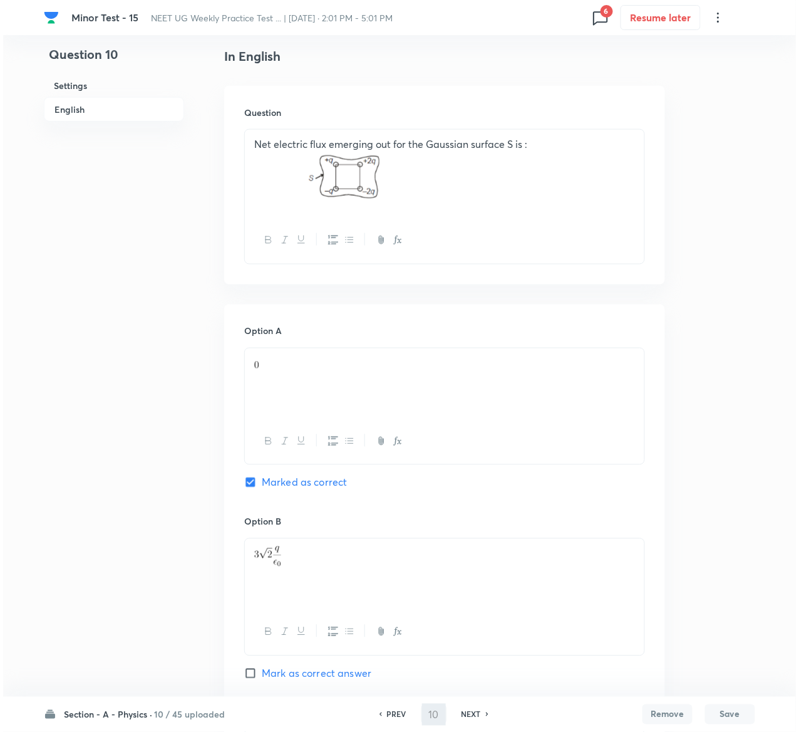
scroll to position [0, 0]
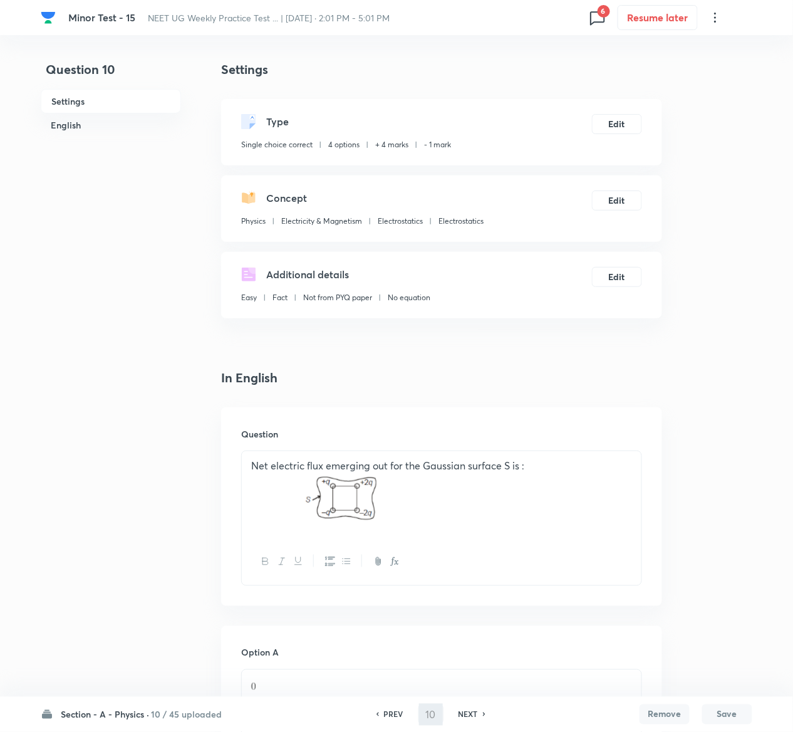
type input "11"
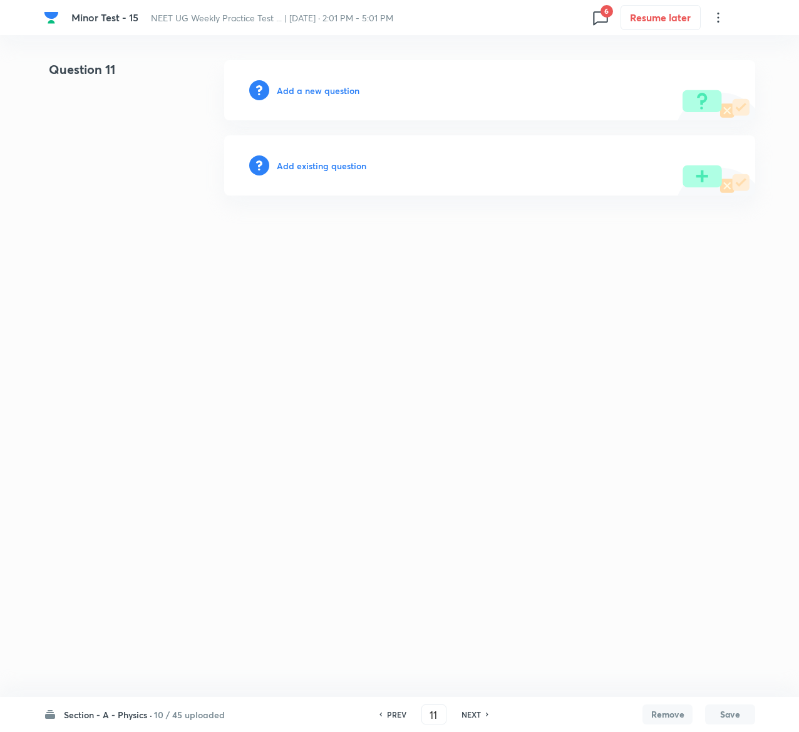
click at [332, 159] on h6 "Add existing question" at bounding box center [322, 165] width 90 height 13
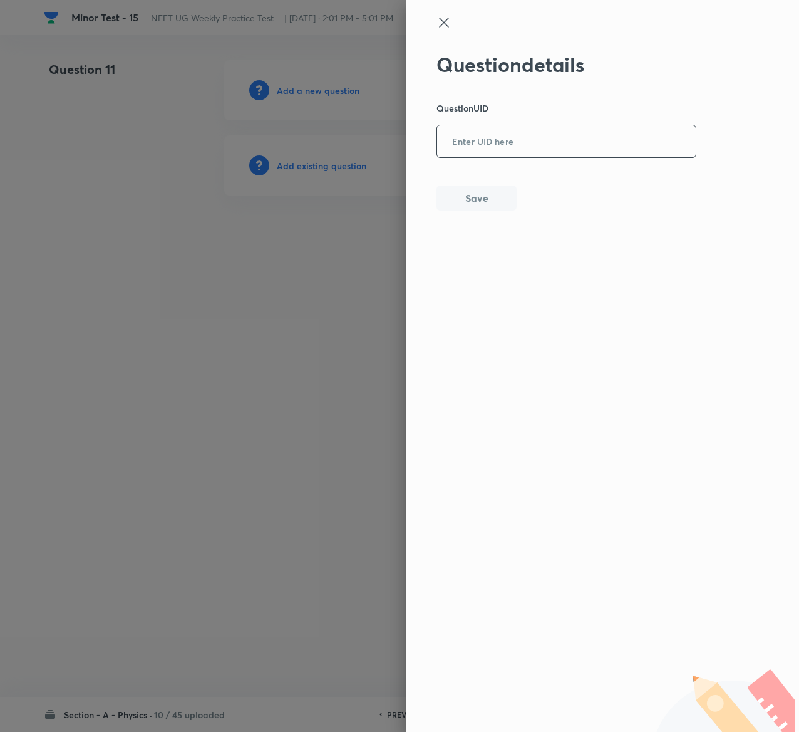
click at [467, 140] on input "text" at bounding box center [566, 142] width 259 height 31
paste input "0IS08"
type input "0IS08"
click at [477, 195] on button "Save" at bounding box center [477, 196] width 80 height 25
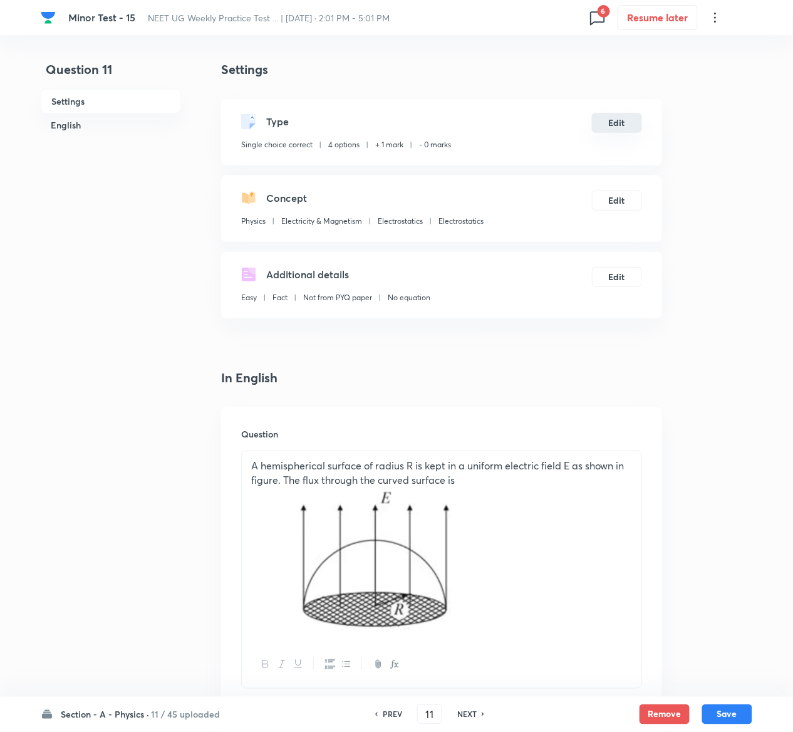
click at [611, 118] on button "Edit" at bounding box center [617, 123] width 50 height 20
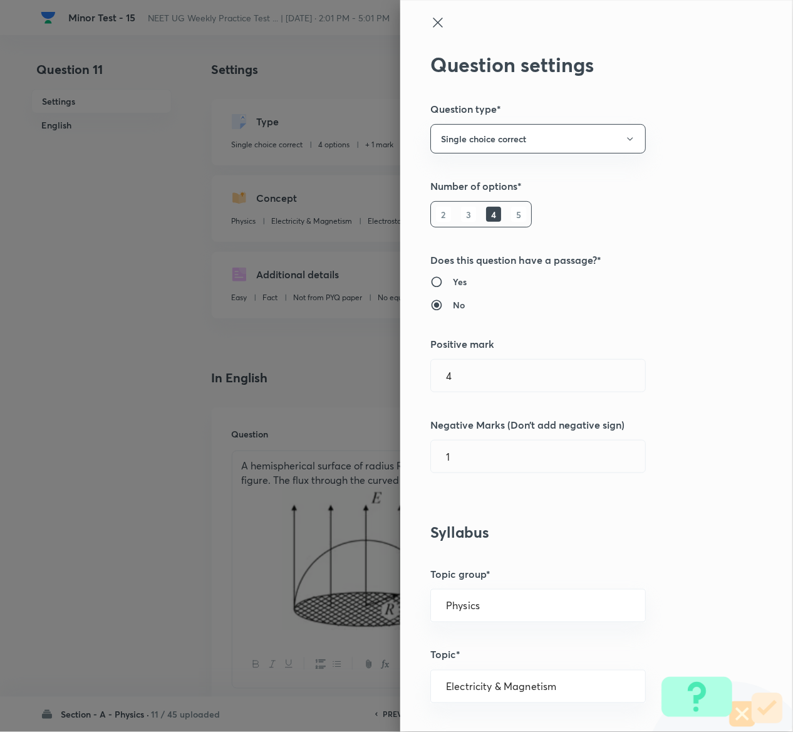
type input "1"
type input "0"
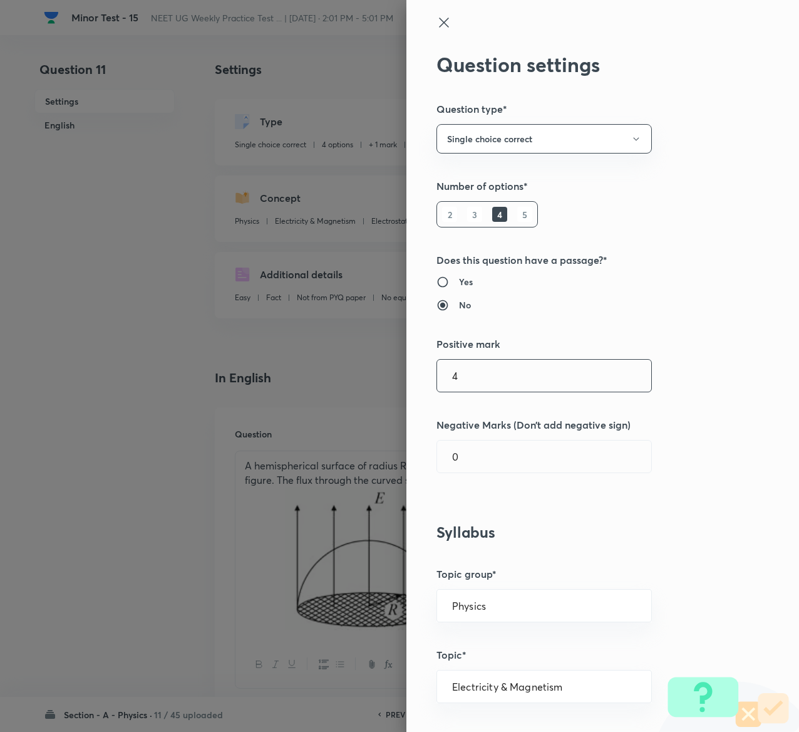
type input "4"
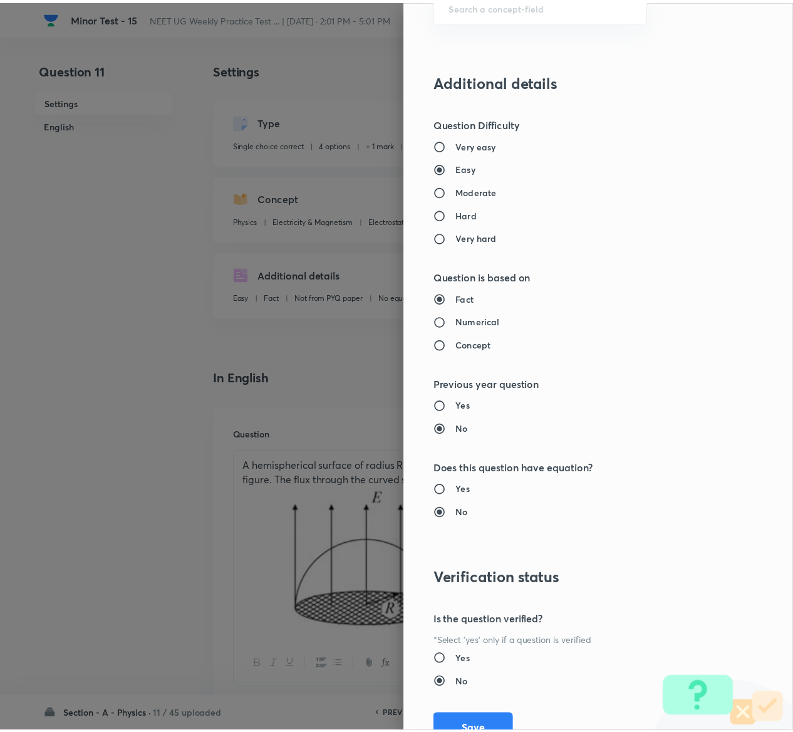
scroll to position [979, 0]
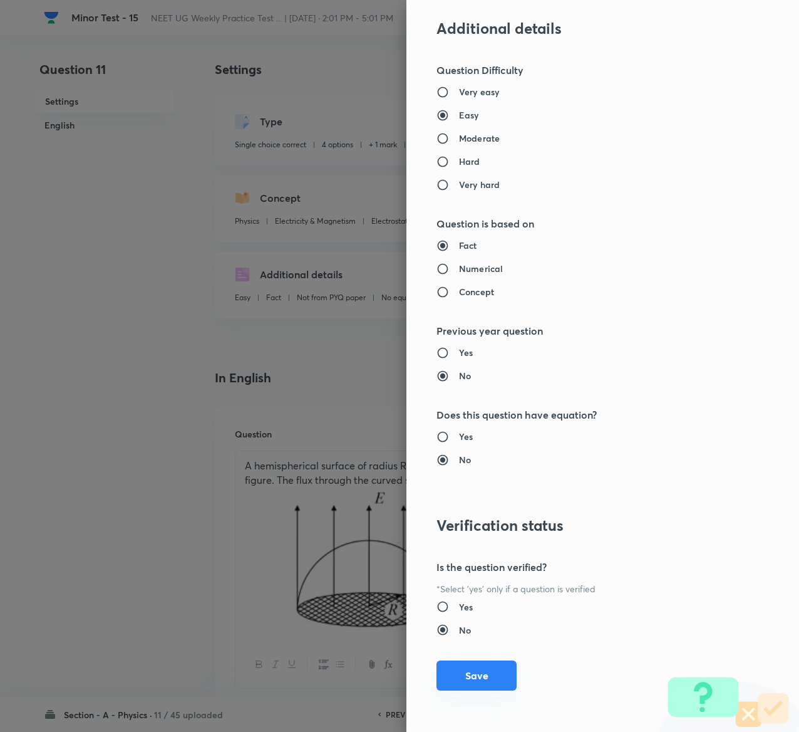
type input "1"
click at [437, 676] on button "Save" at bounding box center [477, 675] width 80 height 30
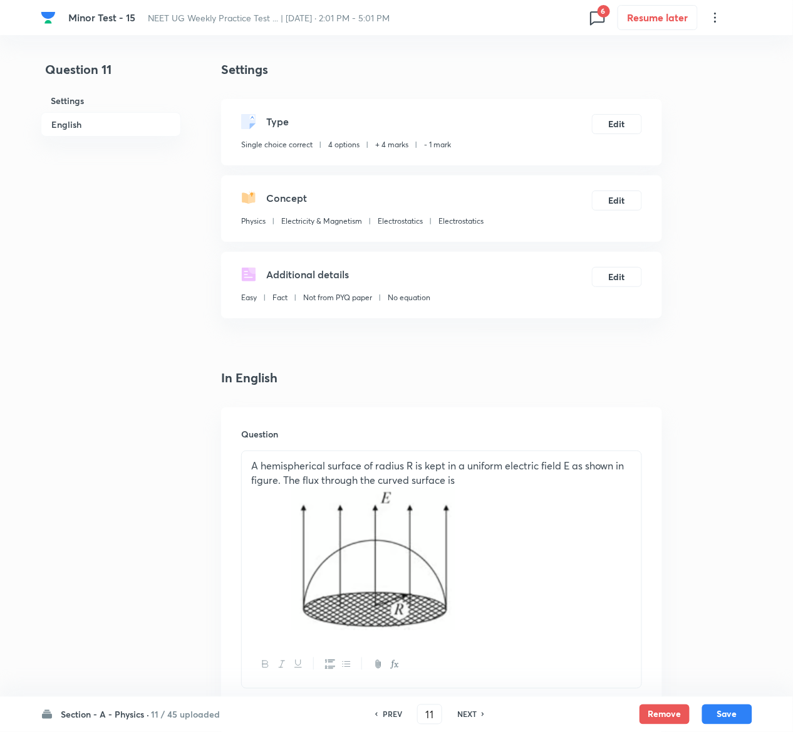
scroll to position [1259, 0]
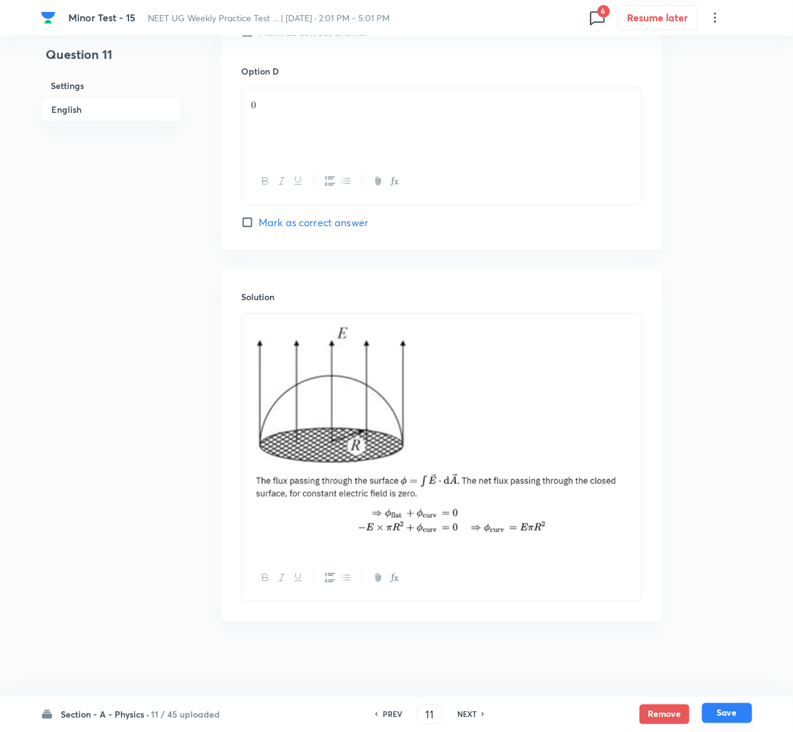
click at [739, 714] on button "Save" at bounding box center [727, 713] width 50 height 20
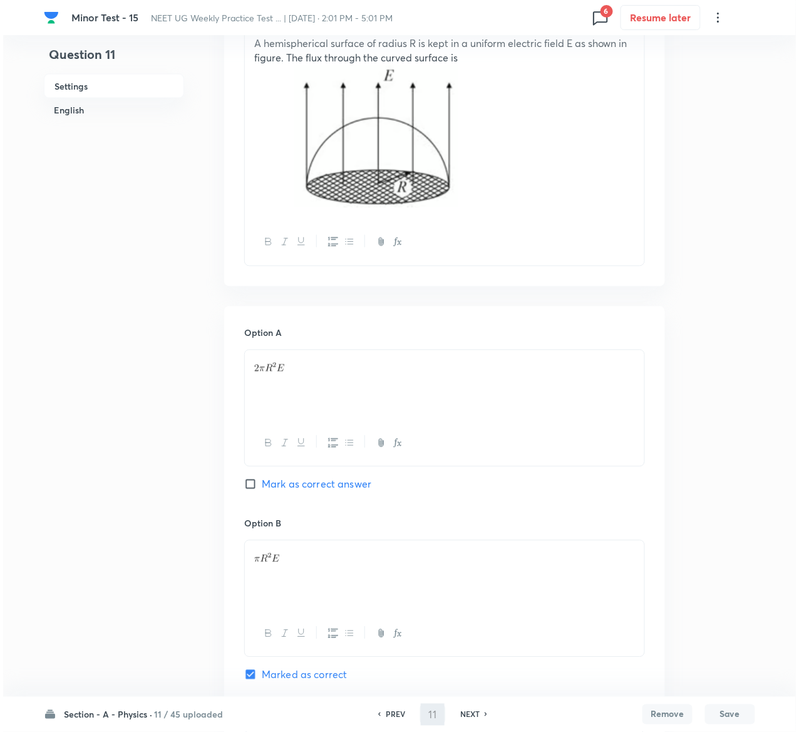
scroll to position [0, 0]
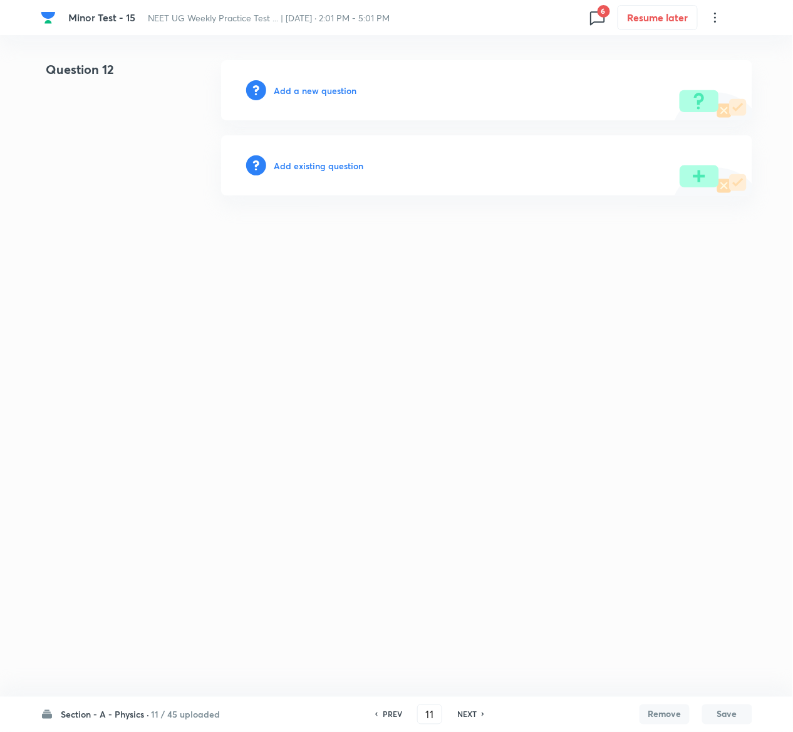
type input "12"
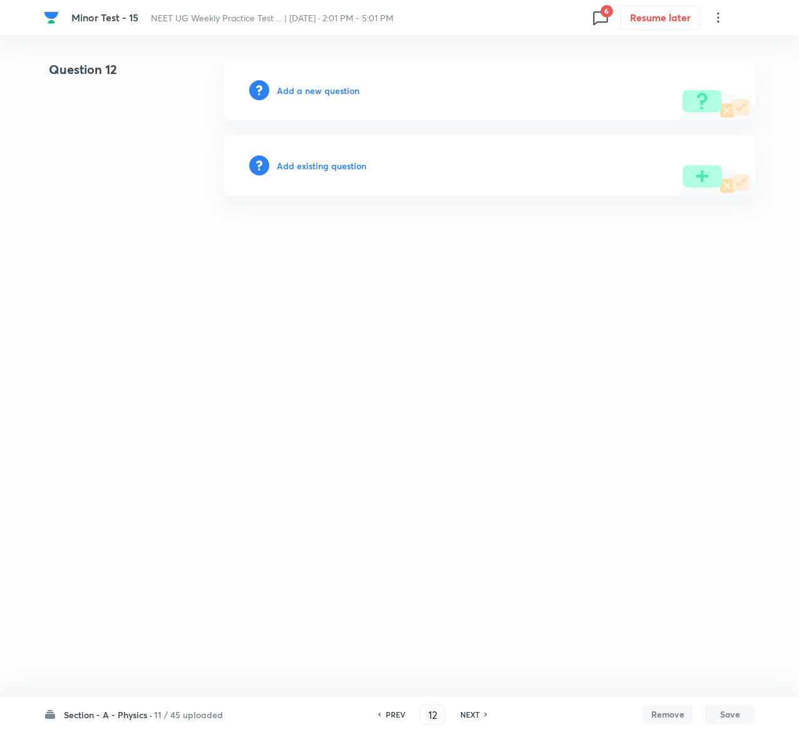
click at [333, 160] on h6 "Add existing question" at bounding box center [322, 165] width 90 height 13
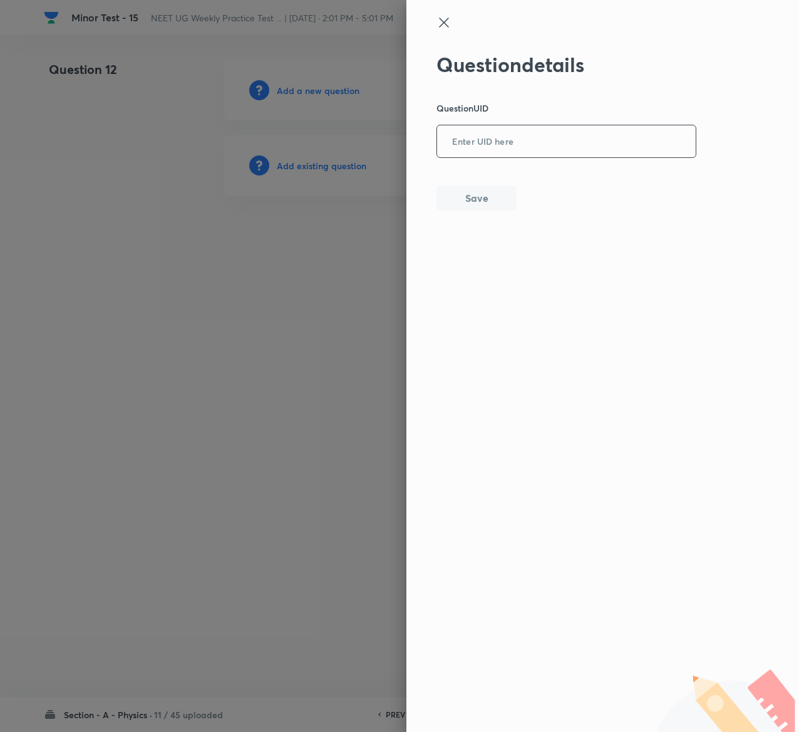
click at [530, 142] on input "text" at bounding box center [566, 142] width 259 height 31
paste input "3YULB"
type input "3YULB"
click at [474, 194] on button "Save" at bounding box center [477, 196] width 80 height 25
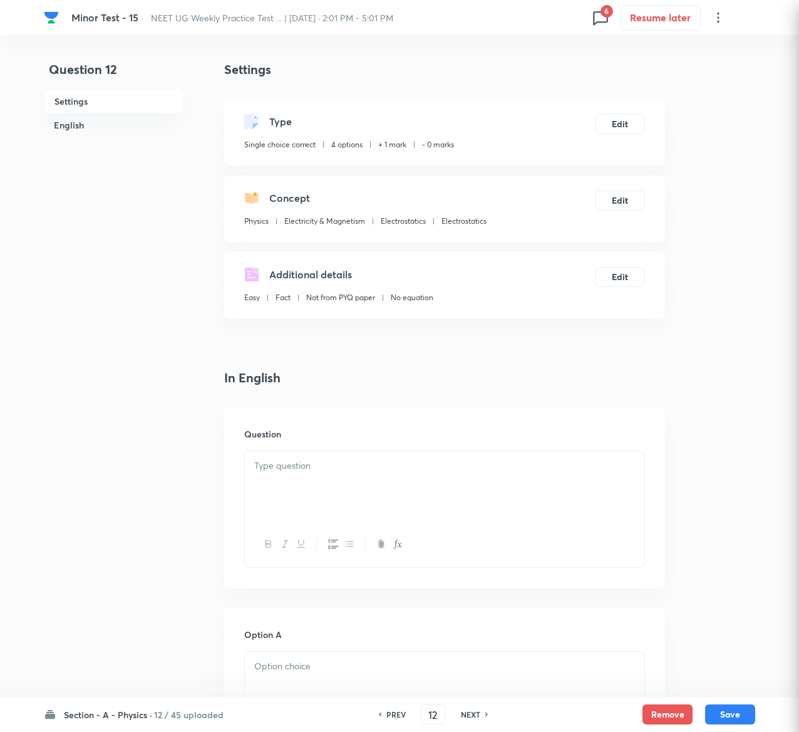
checkbox input "true"
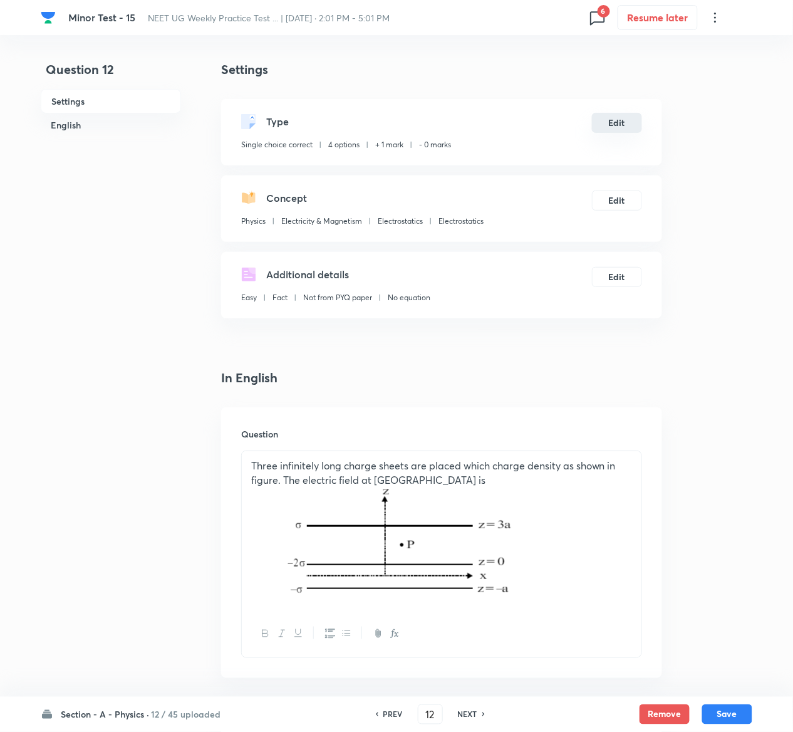
click at [619, 125] on button "Edit" at bounding box center [617, 123] width 50 height 20
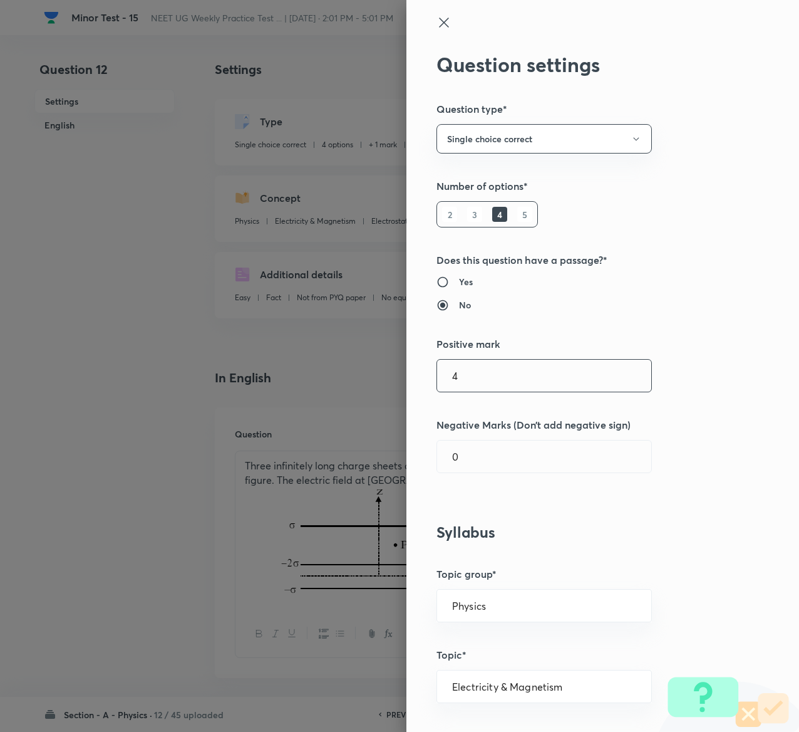
type input "4"
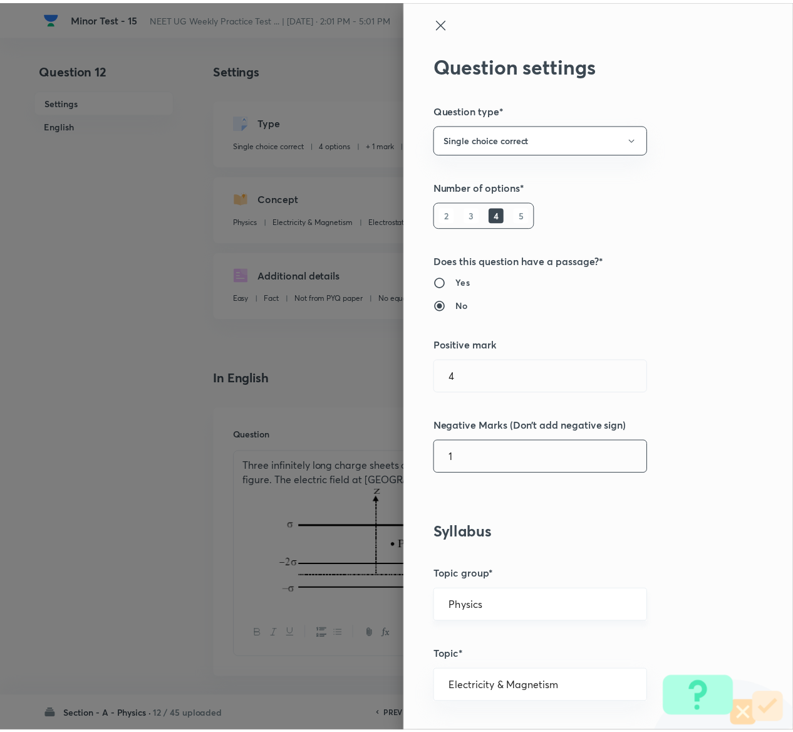
scroll to position [979, 0]
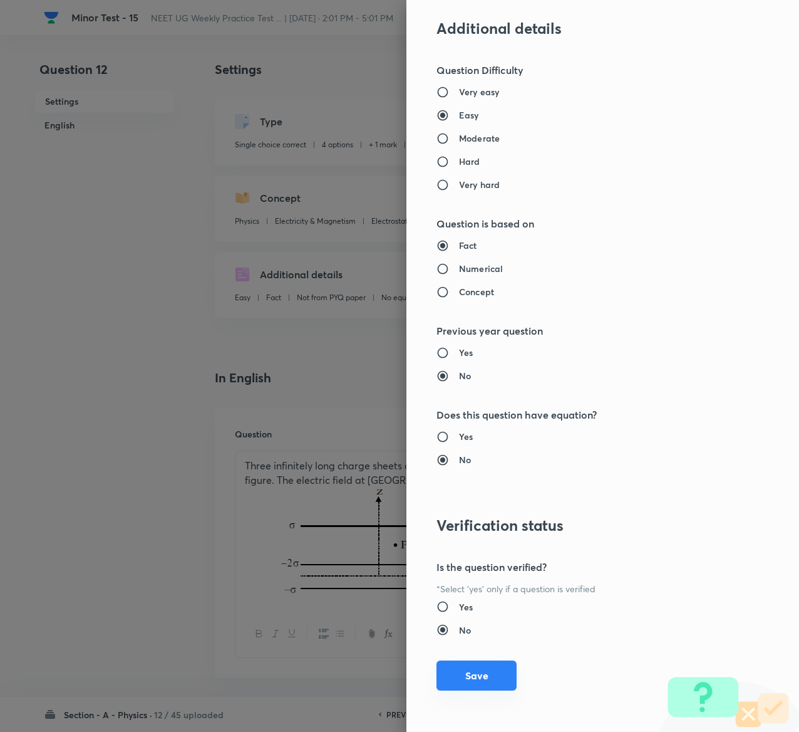
type input "1"
click at [454, 671] on button "Save" at bounding box center [477, 675] width 80 height 30
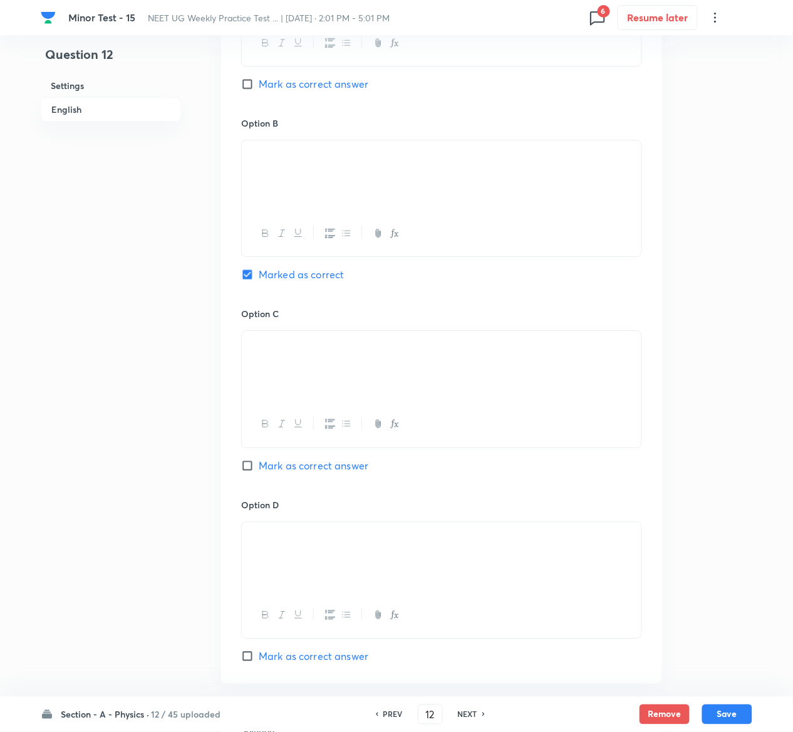
scroll to position [1086, 0]
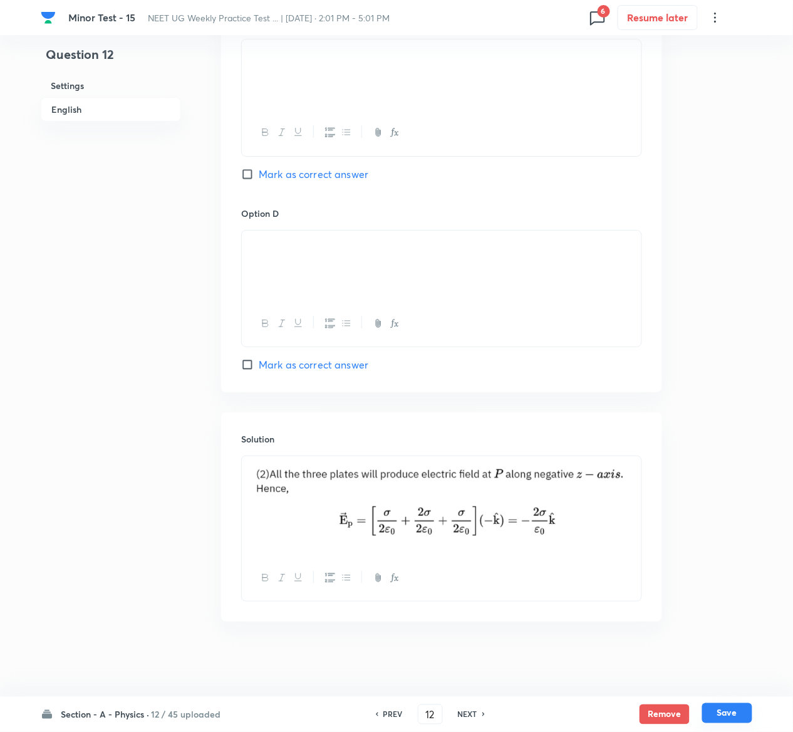
click at [734, 714] on button "Save" at bounding box center [727, 713] width 50 height 20
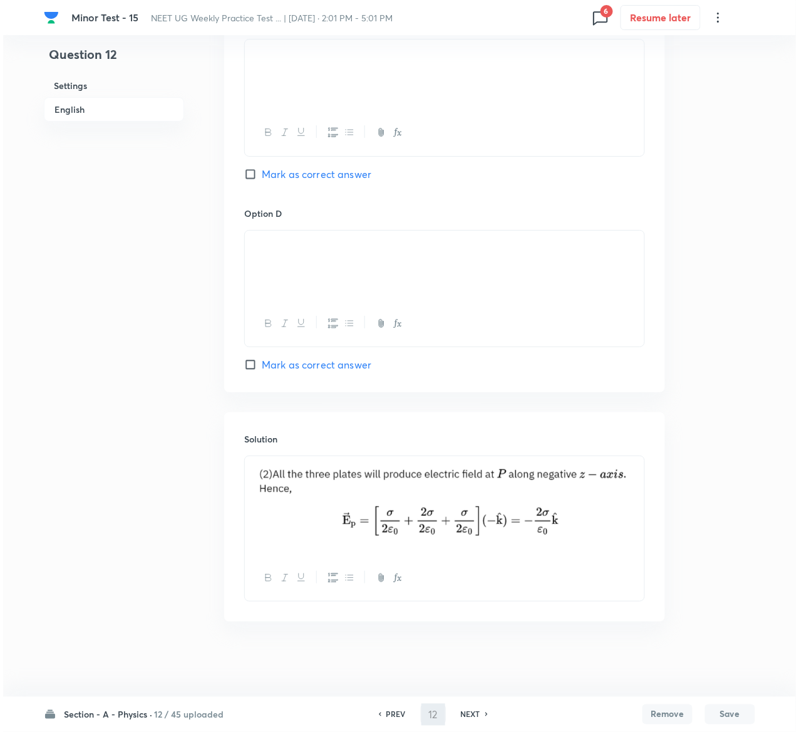
scroll to position [0, 0]
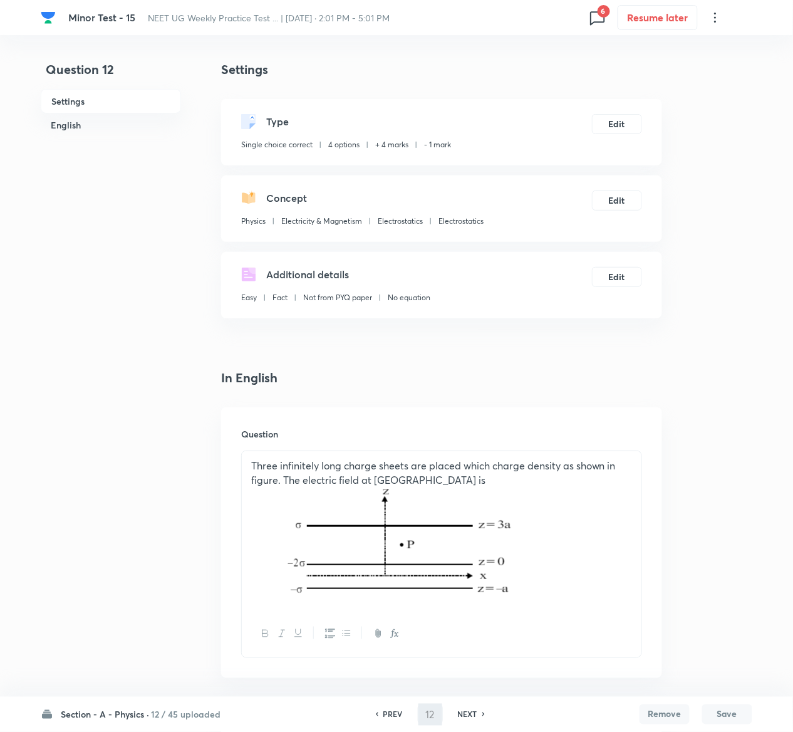
type input "13"
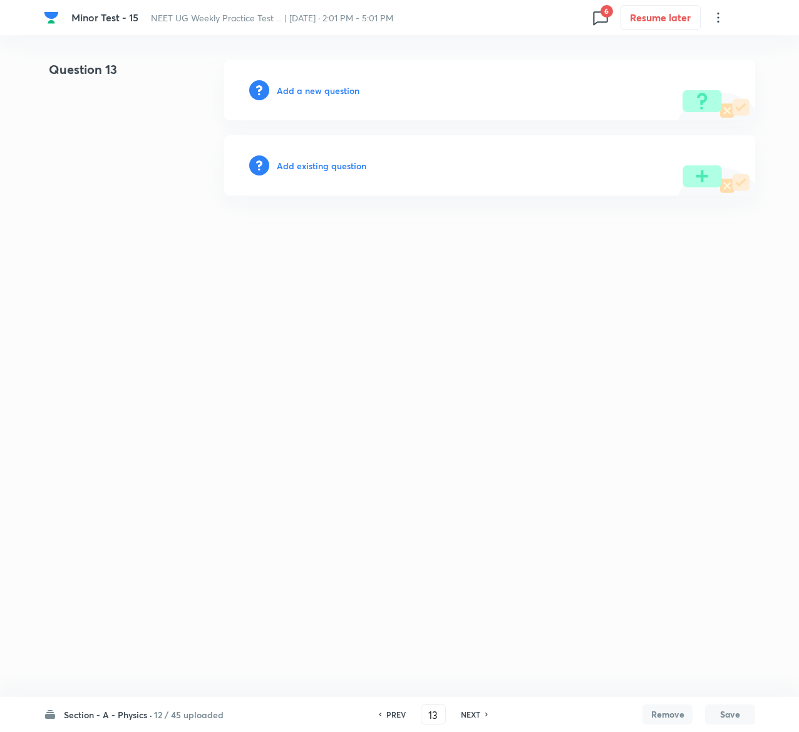
click at [351, 165] on h6 "Add existing question" at bounding box center [322, 165] width 90 height 13
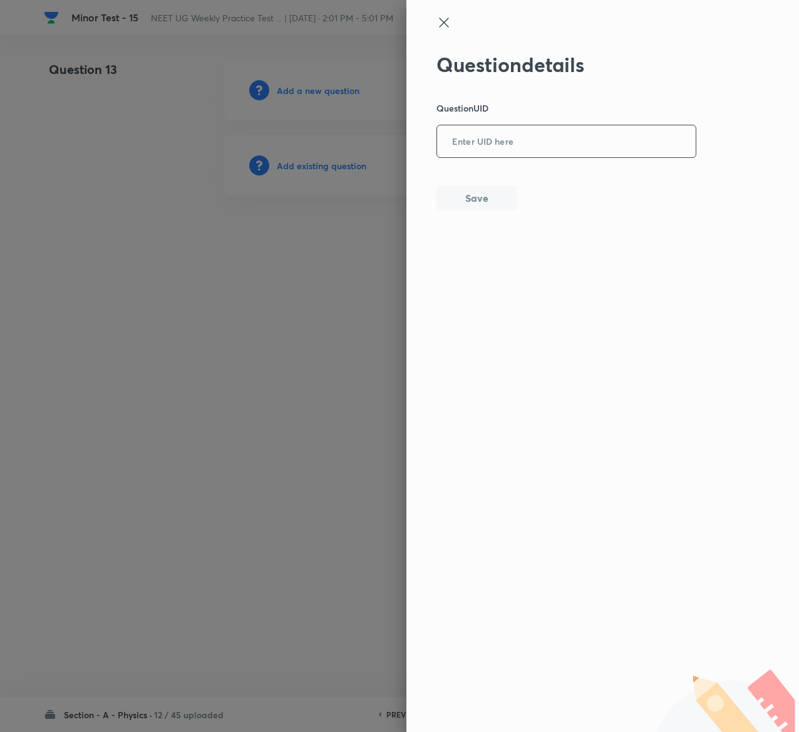
click at [617, 153] on input "text" at bounding box center [566, 142] width 259 height 31
paste input "225I8"
type input "225I8"
click at [476, 203] on button "Save" at bounding box center [477, 196] width 80 height 25
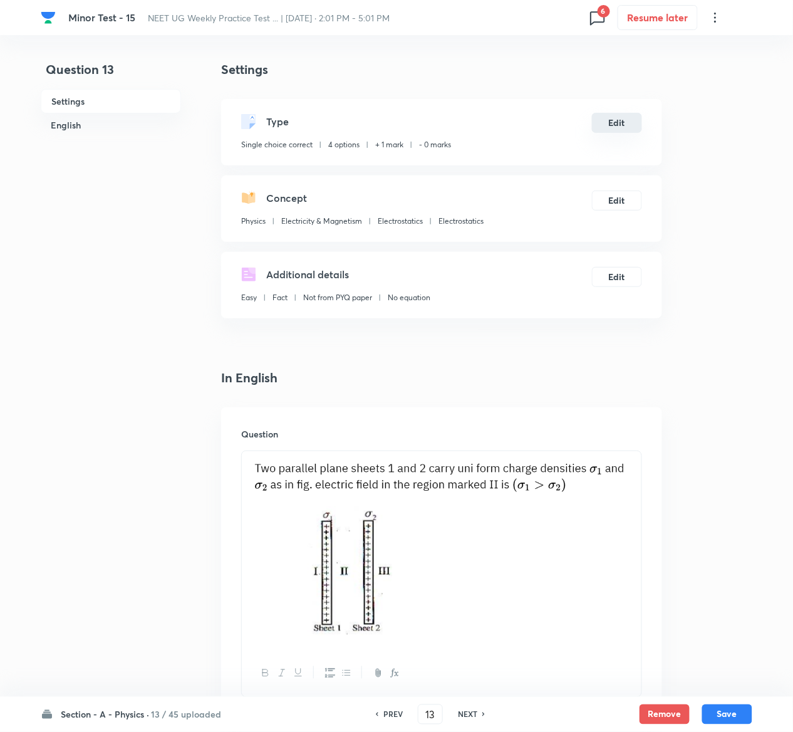
click at [629, 125] on button "Edit" at bounding box center [617, 123] width 50 height 20
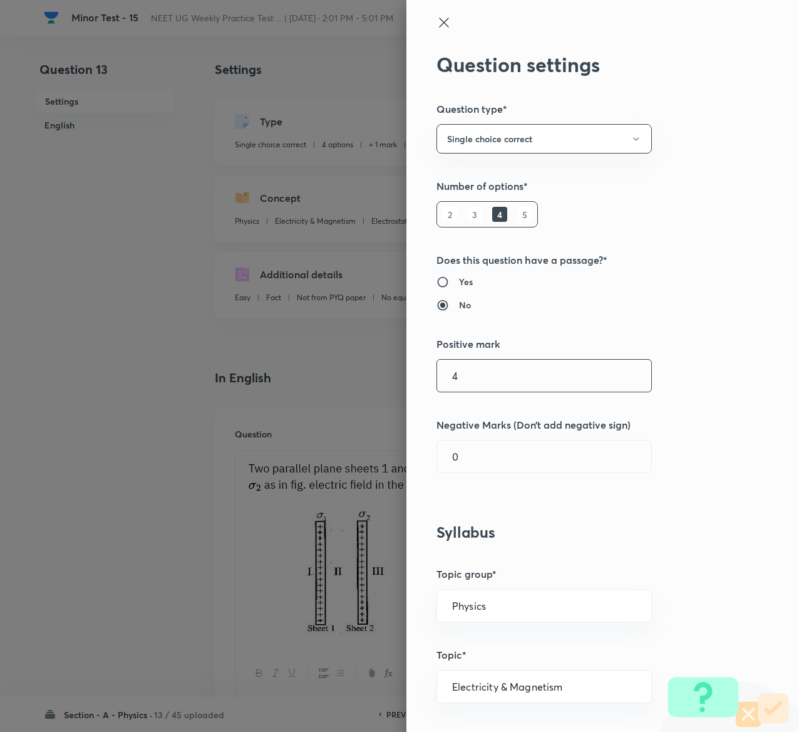
type input "4"
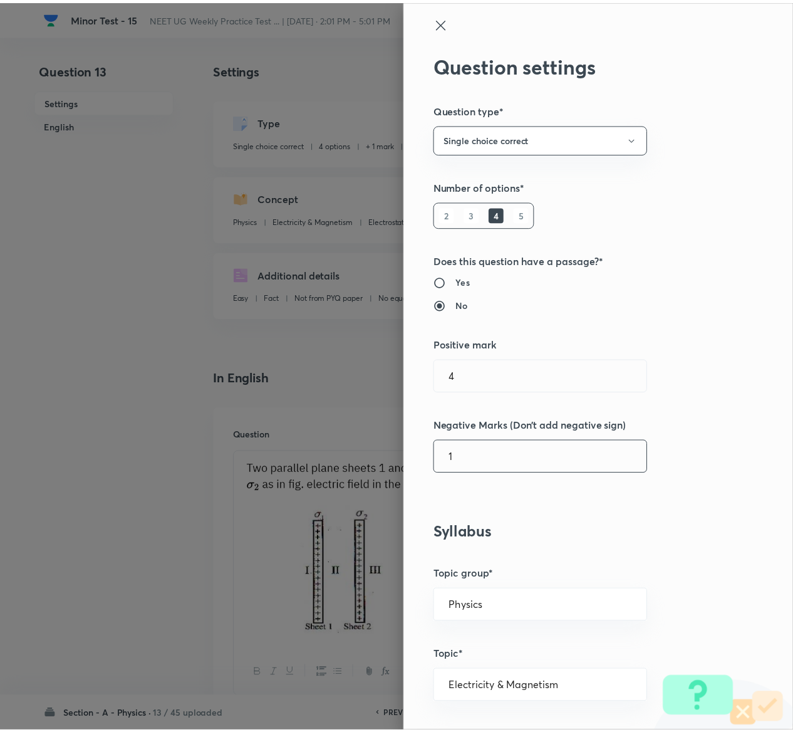
scroll to position [979, 0]
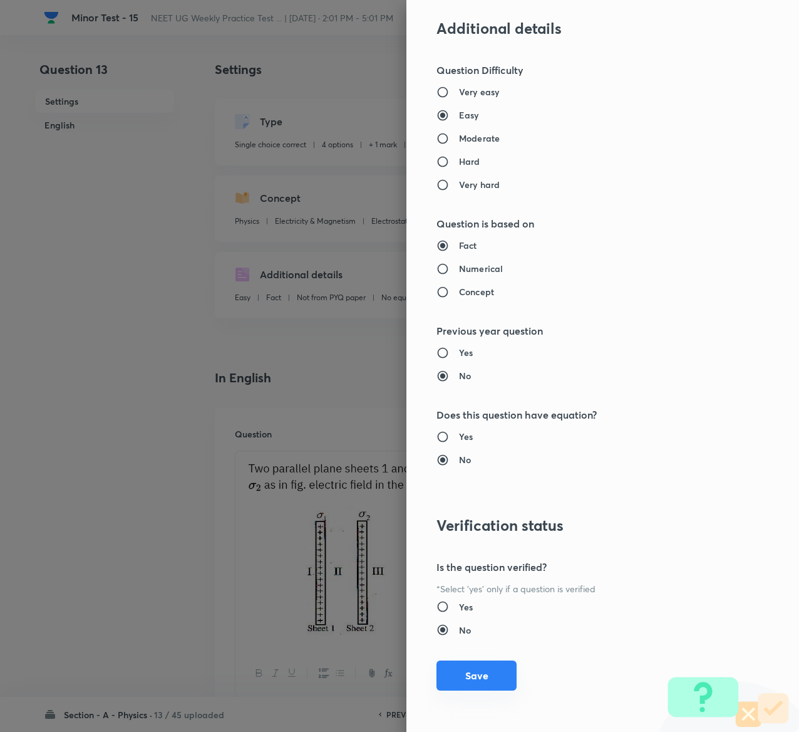
type input "1"
click at [476, 673] on button "Save" at bounding box center [477, 675] width 80 height 30
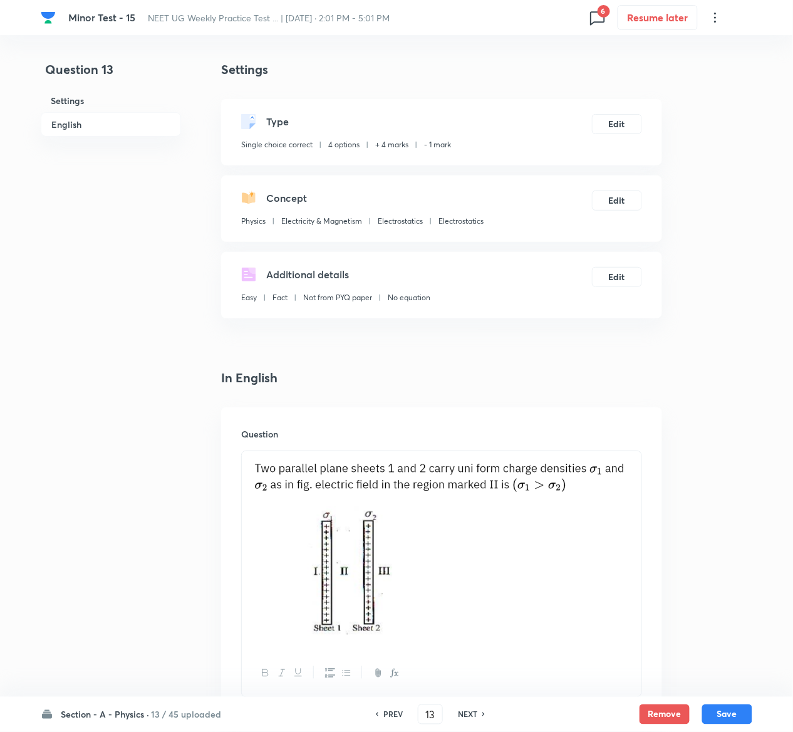
scroll to position [1366, 0]
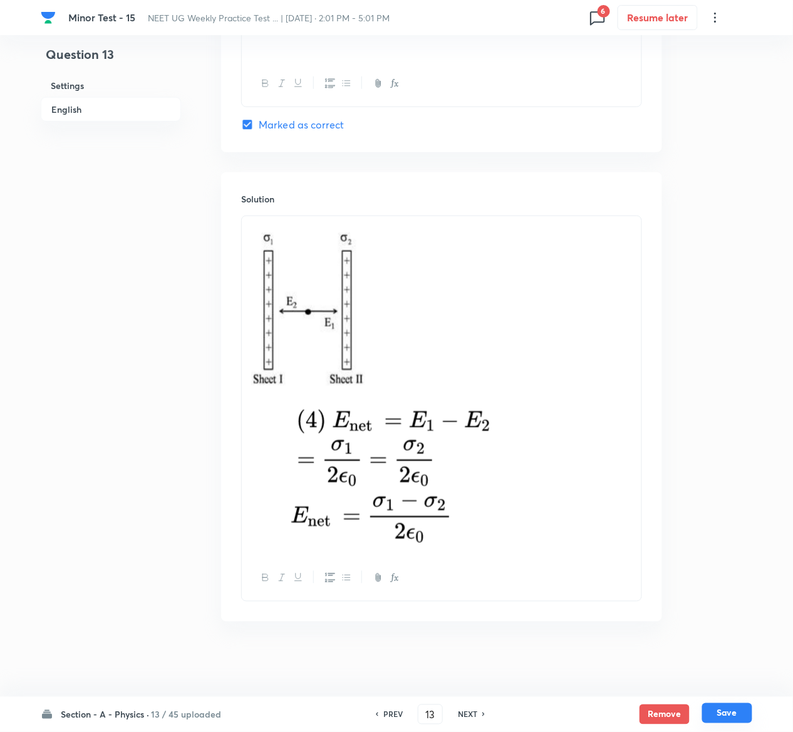
click at [734, 711] on button "Save" at bounding box center [727, 713] width 50 height 20
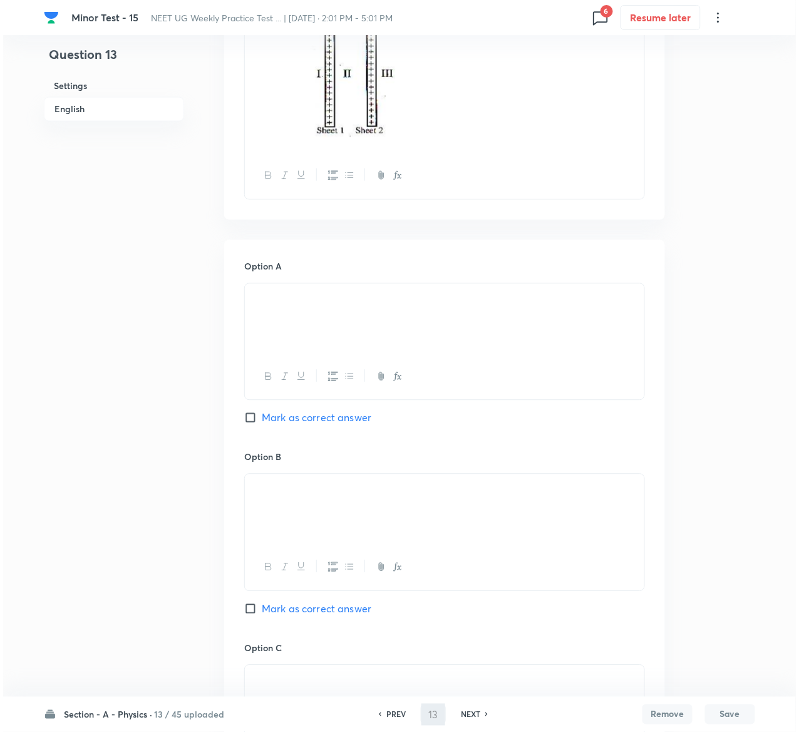
scroll to position [0, 0]
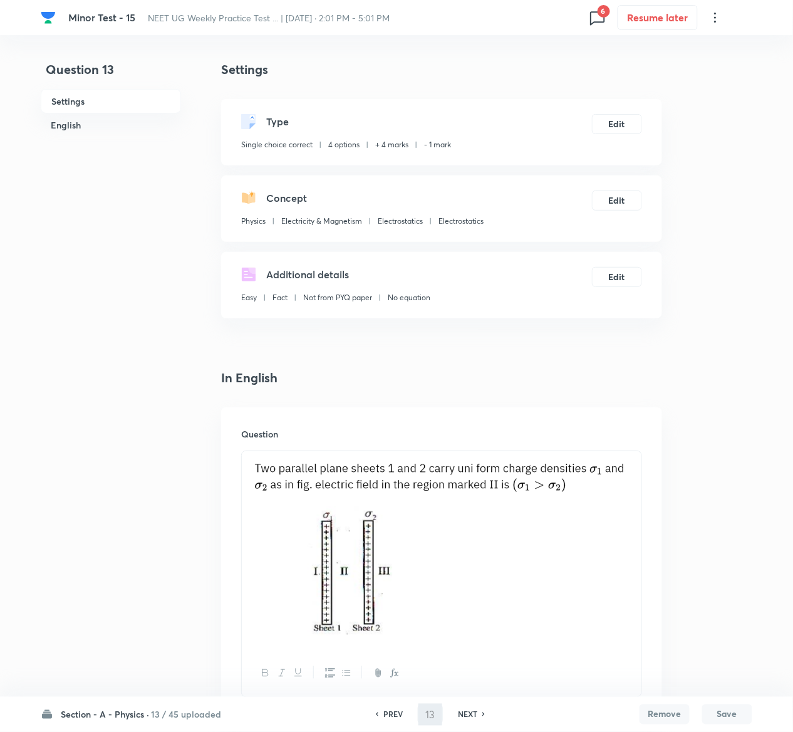
type input "14"
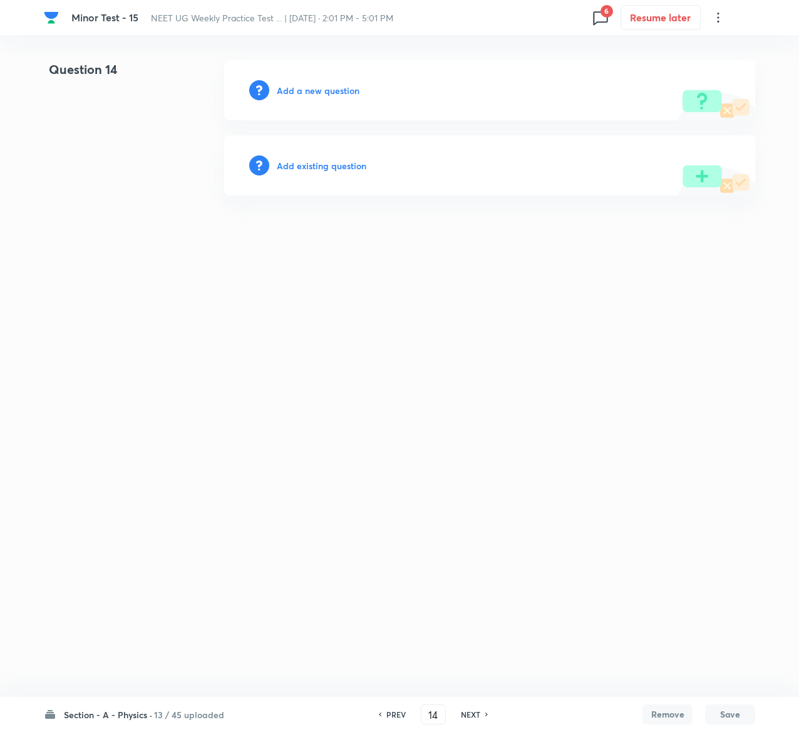
click at [341, 162] on h6 "Add existing question" at bounding box center [322, 165] width 90 height 13
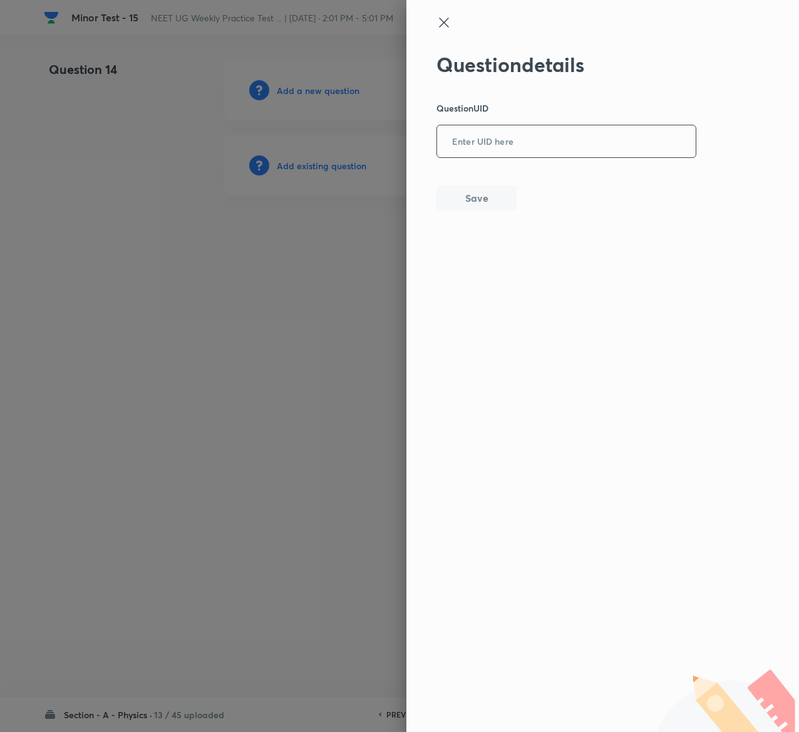
click at [573, 139] on input "text" at bounding box center [566, 142] width 259 height 31
paste input "271Z0"
type input "271Z0"
click at [475, 204] on button "Save" at bounding box center [477, 196] width 80 height 25
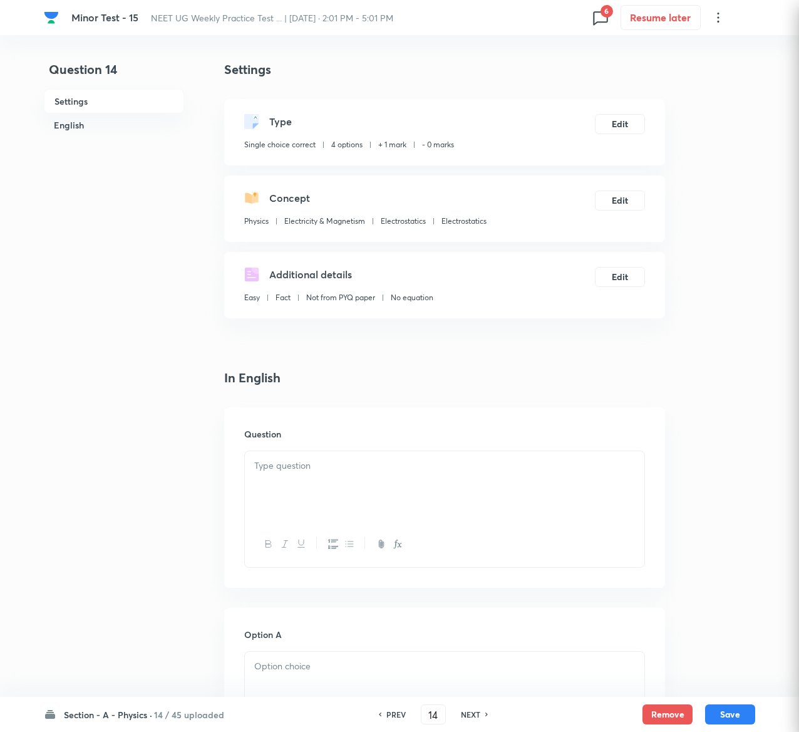
checkbox input "true"
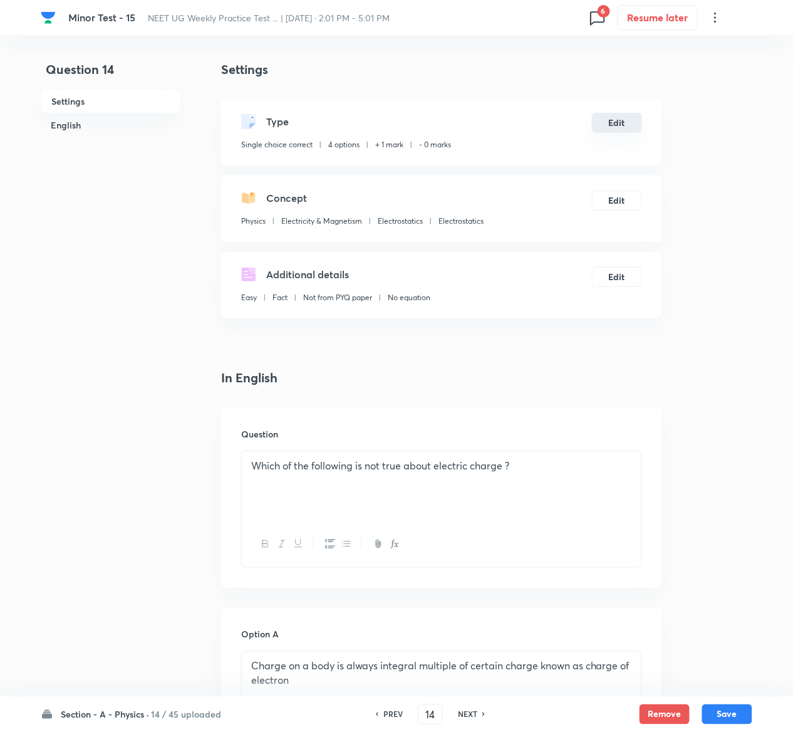
click at [622, 117] on button "Edit" at bounding box center [617, 123] width 50 height 20
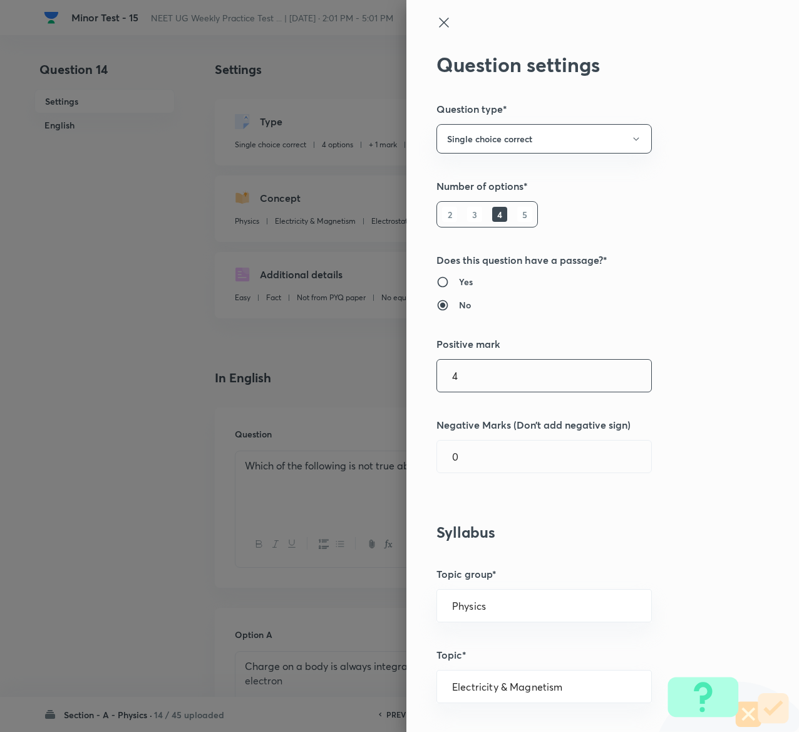
type input "4"
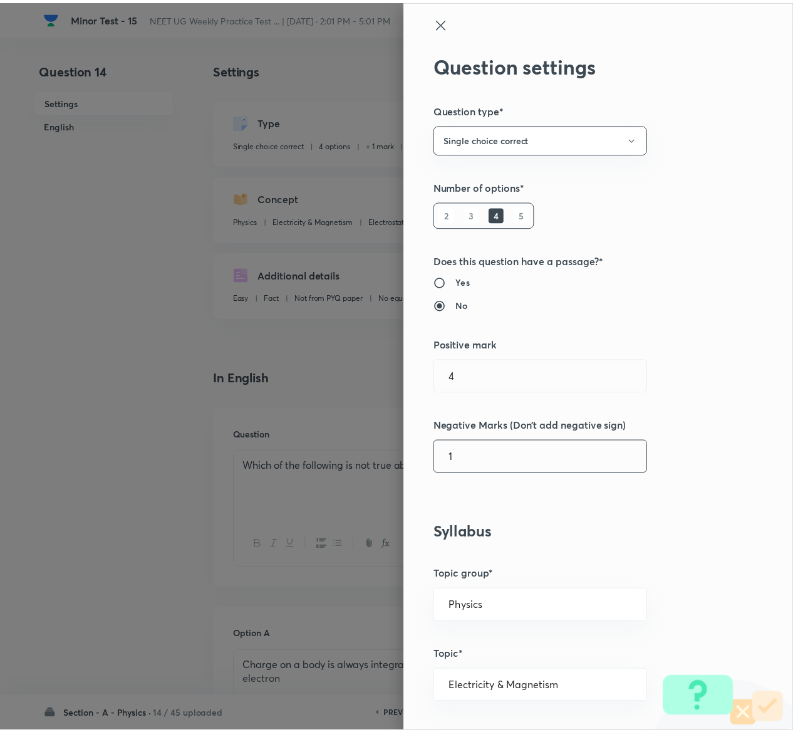
scroll to position [979, 0]
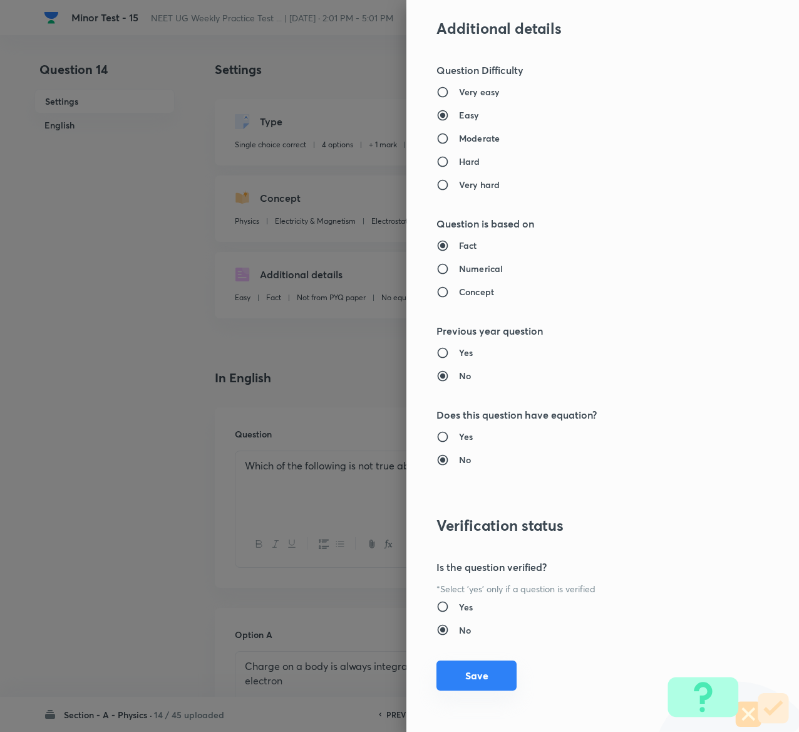
type input "1"
click at [477, 672] on button "Save" at bounding box center [477, 675] width 80 height 30
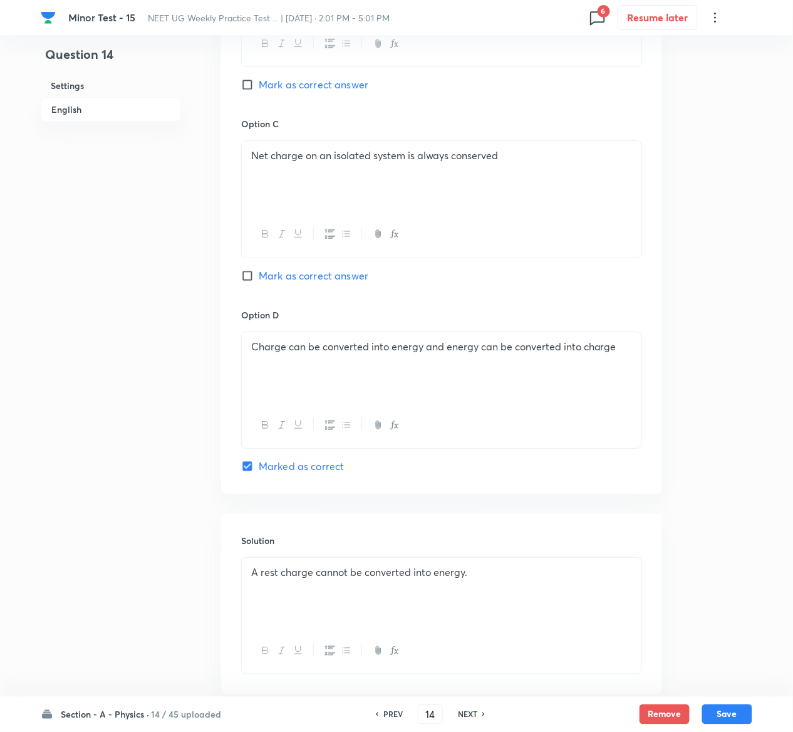
scroll to position [969, 0]
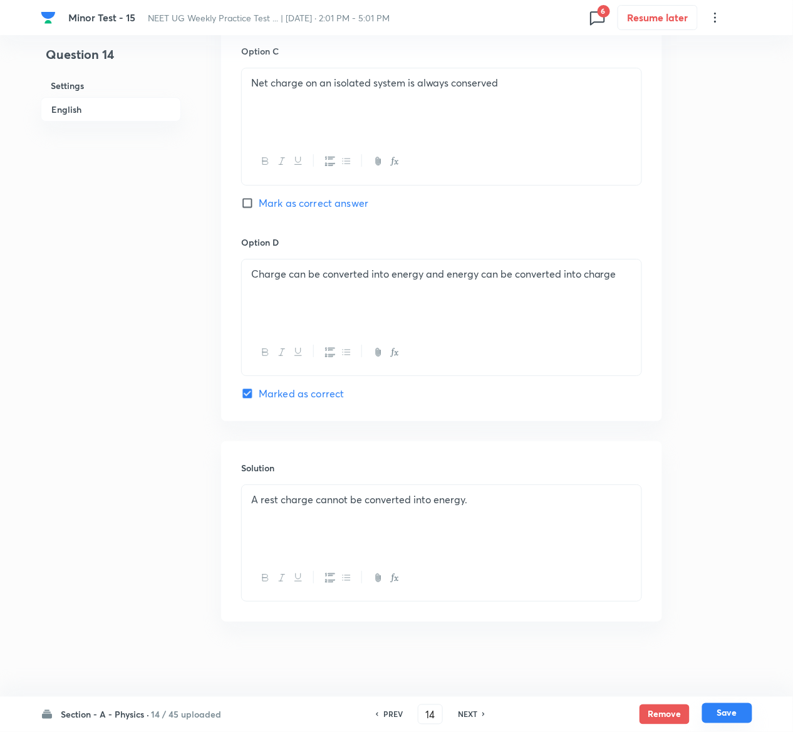
click at [742, 719] on button "Save" at bounding box center [727, 713] width 50 height 20
type input "15"
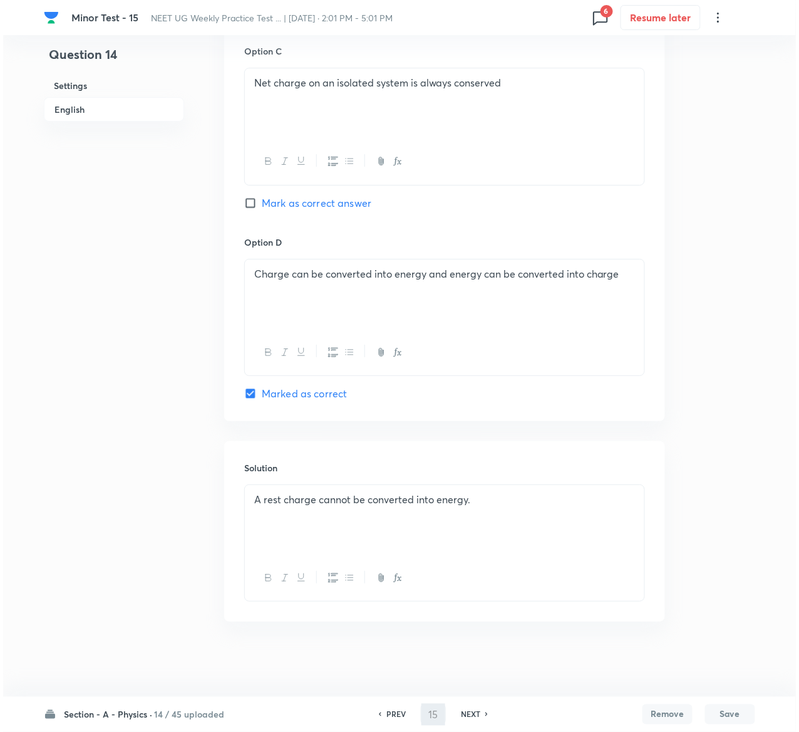
scroll to position [0, 0]
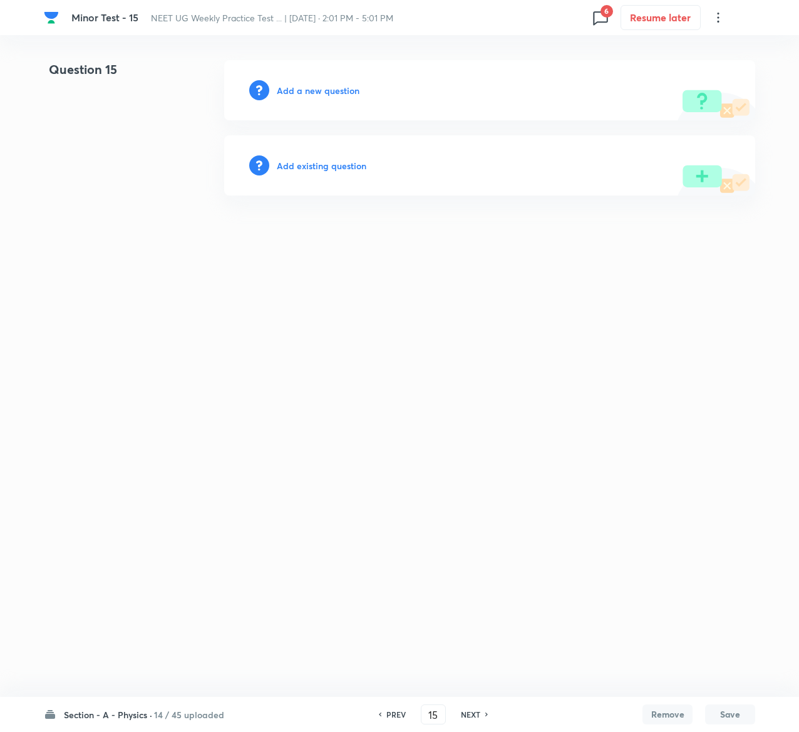
click at [357, 162] on h6 "Add existing question" at bounding box center [322, 165] width 90 height 13
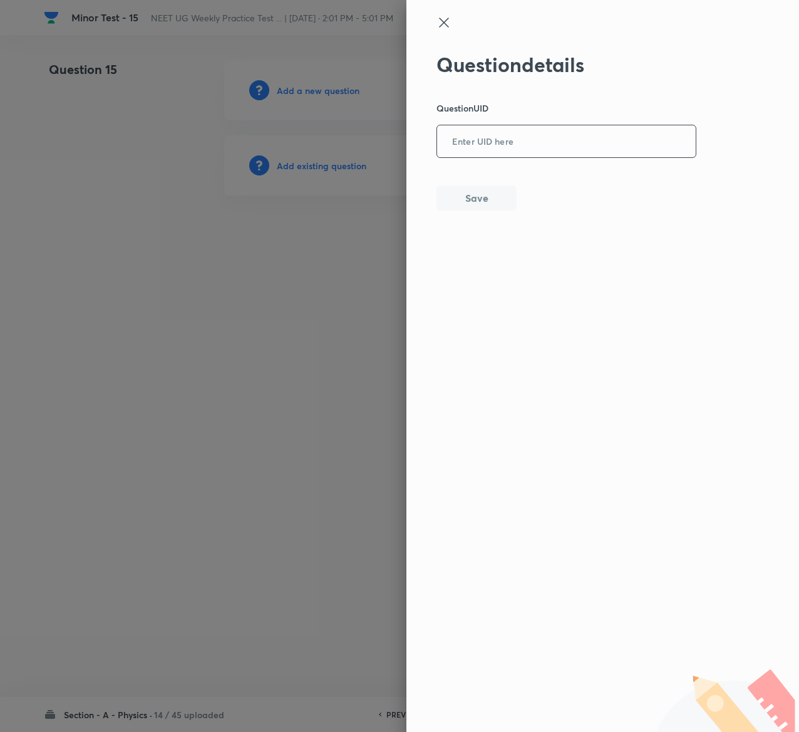
click at [595, 140] on input "text" at bounding box center [566, 142] width 259 height 31
paste input "4BWAM"
type input "4BWAM"
click at [496, 211] on div "Question details Question UID 4BWAM ​ Save" at bounding box center [603, 366] width 393 height 732
click at [496, 210] on div "Question details Question UID 4BWAM ​ Save" at bounding box center [567, 132] width 261 height 158
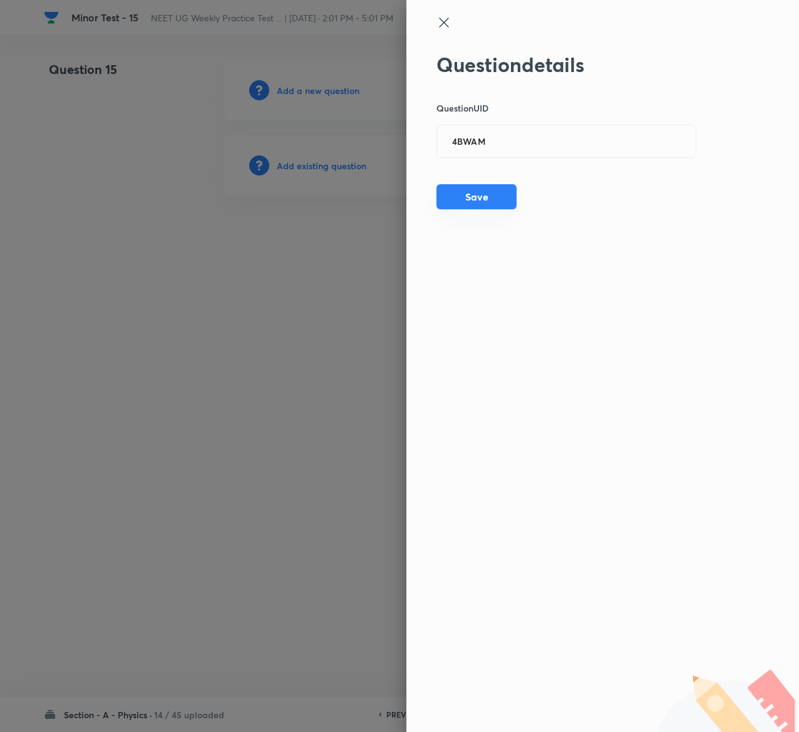
click at [496, 207] on button "Save" at bounding box center [477, 196] width 80 height 25
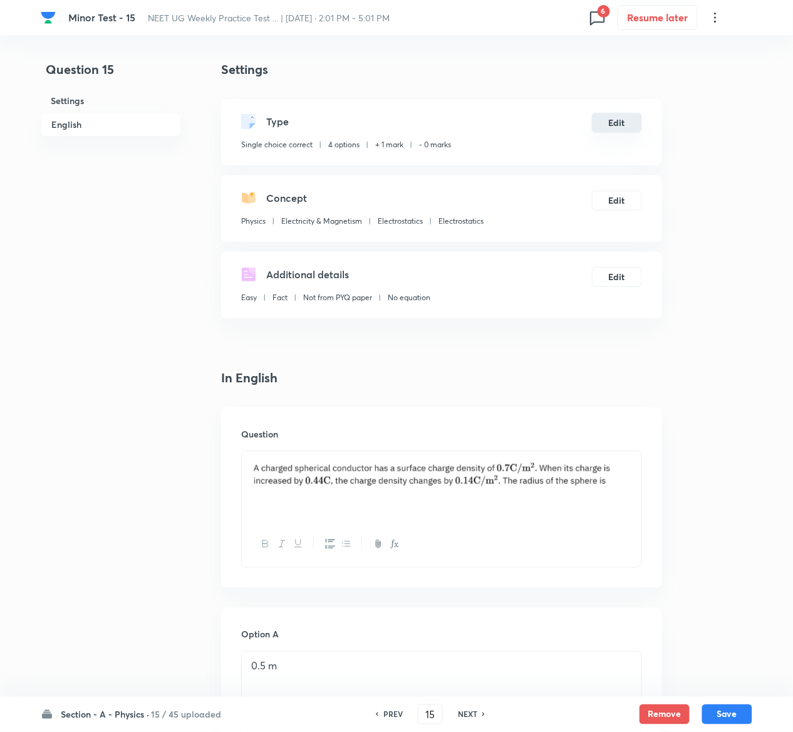
click at [618, 125] on button "Edit" at bounding box center [617, 123] width 50 height 20
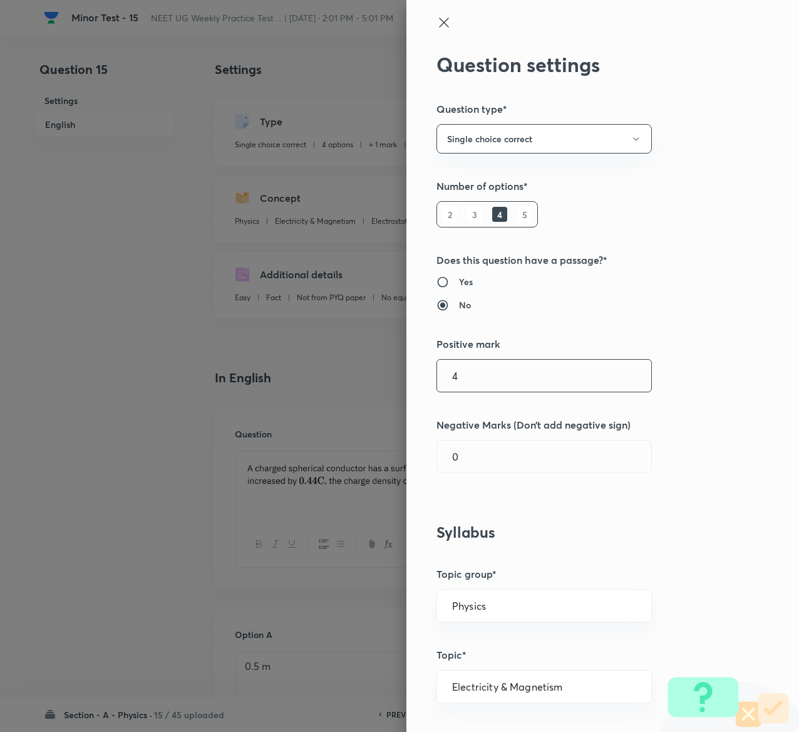
type input "4"
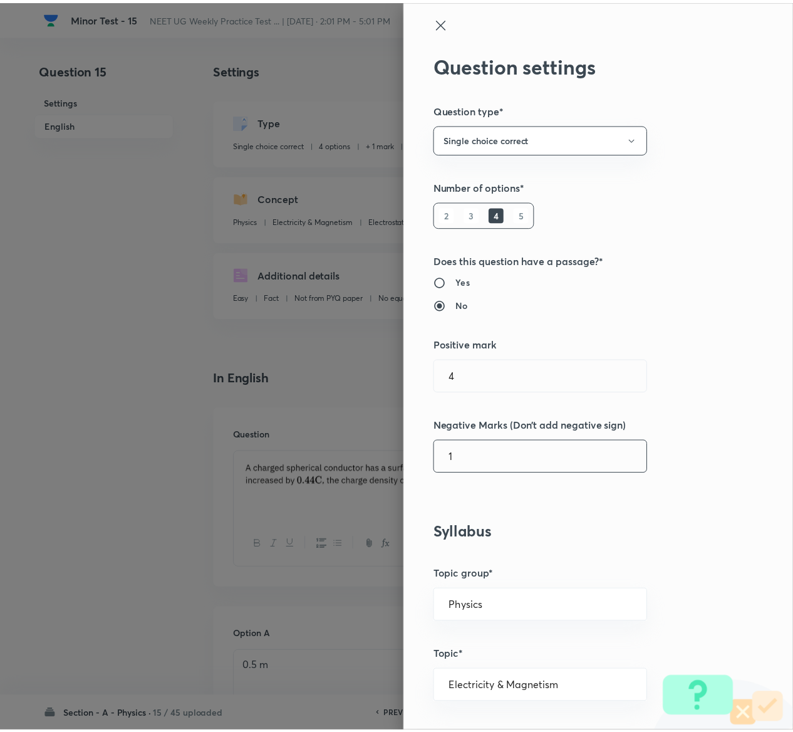
scroll to position [979, 0]
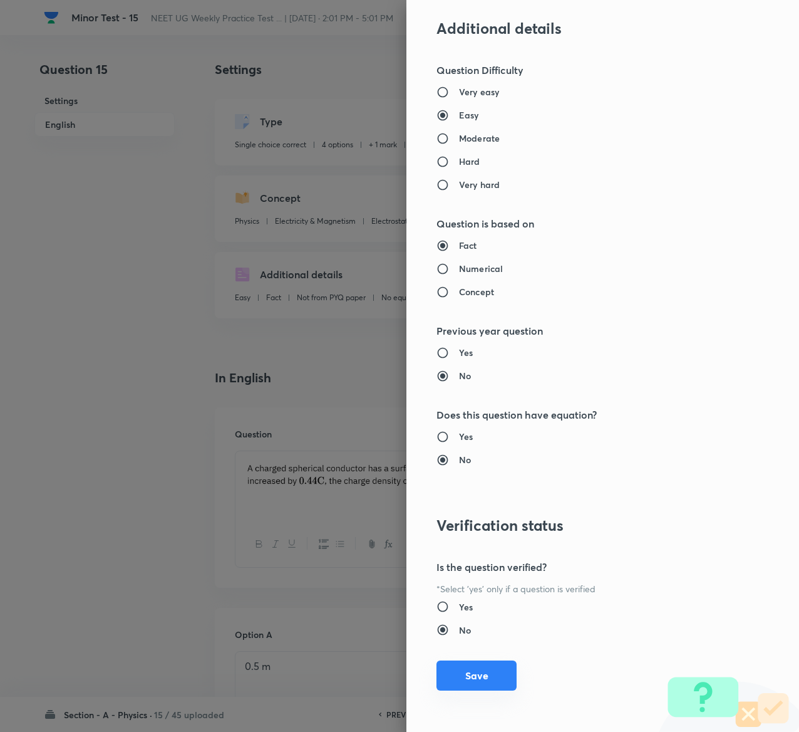
type input "1"
click at [467, 677] on button "Save" at bounding box center [477, 675] width 80 height 30
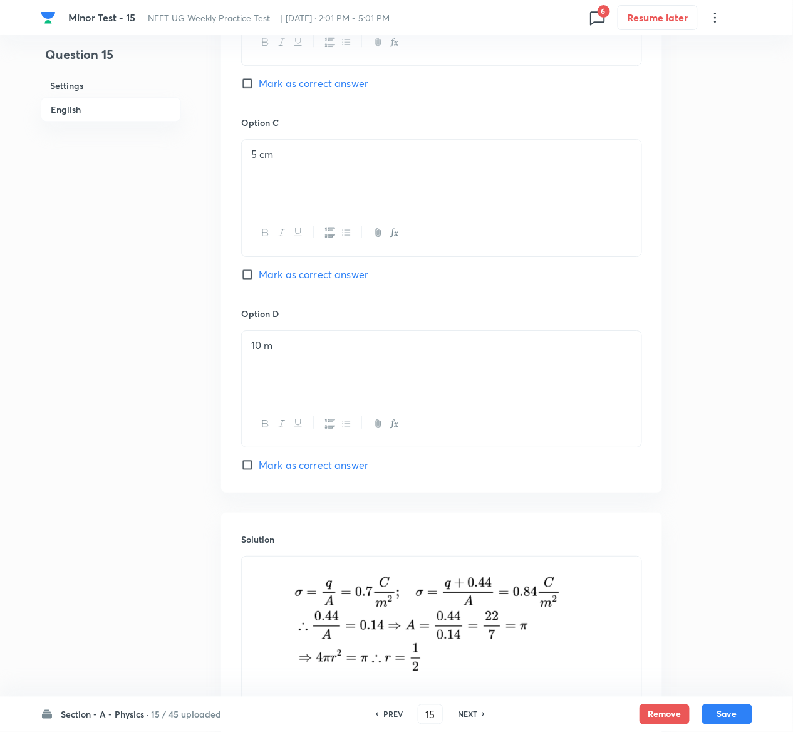
scroll to position [1026, 0]
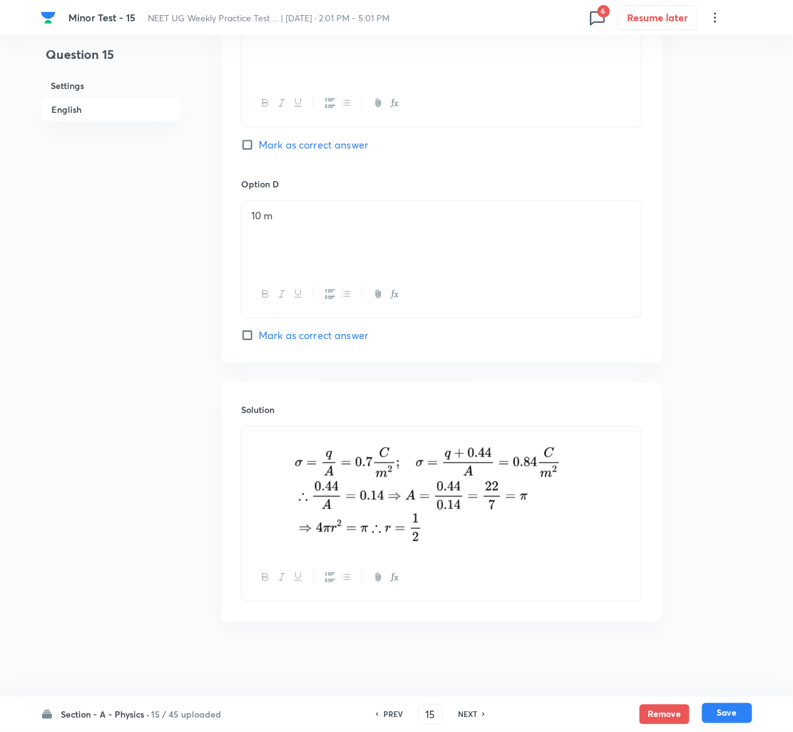
click at [742, 710] on button "Save" at bounding box center [727, 713] width 50 height 20
click at [742, 710] on button "Save" at bounding box center [727, 714] width 50 height 20
type input "16"
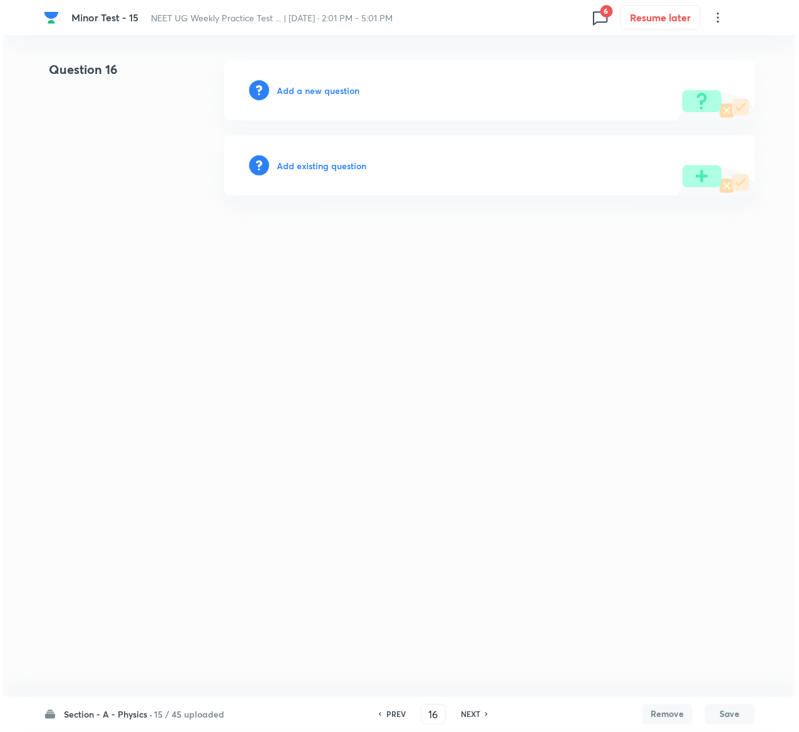
scroll to position [0, 0]
click at [345, 163] on h6 "Add existing question" at bounding box center [322, 165] width 90 height 13
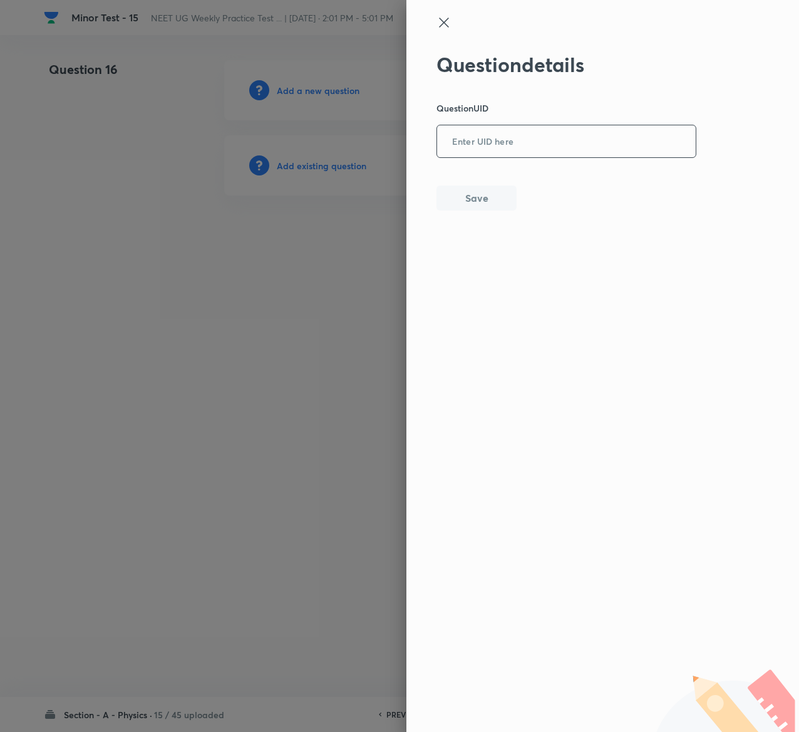
click at [513, 149] on input "text" at bounding box center [566, 142] width 259 height 31
paste input "XY158"
type input "XY158"
click at [447, 190] on button "Save" at bounding box center [477, 196] width 80 height 25
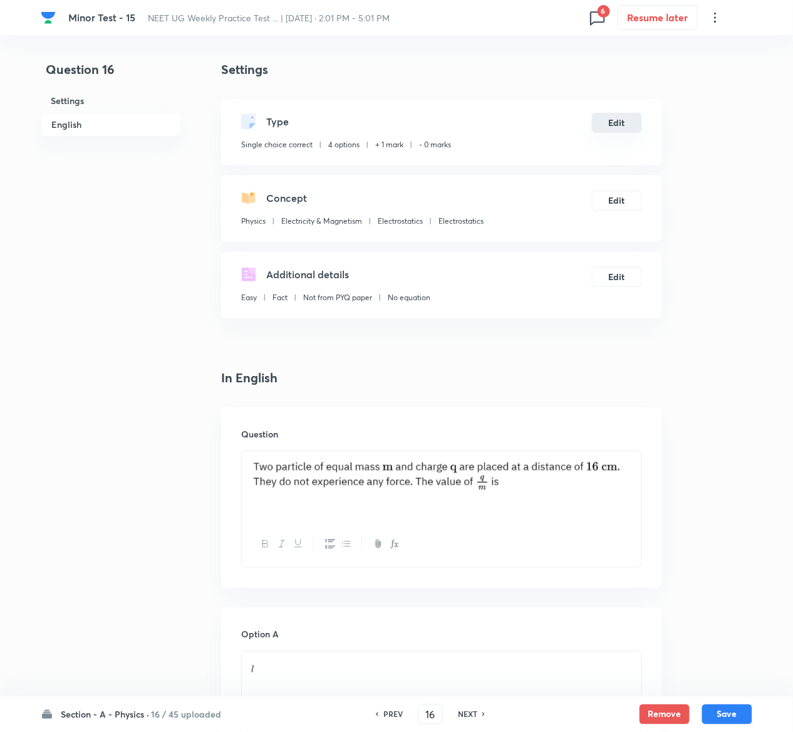
click at [622, 122] on button "Edit" at bounding box center [617, 123] width 50 height 20
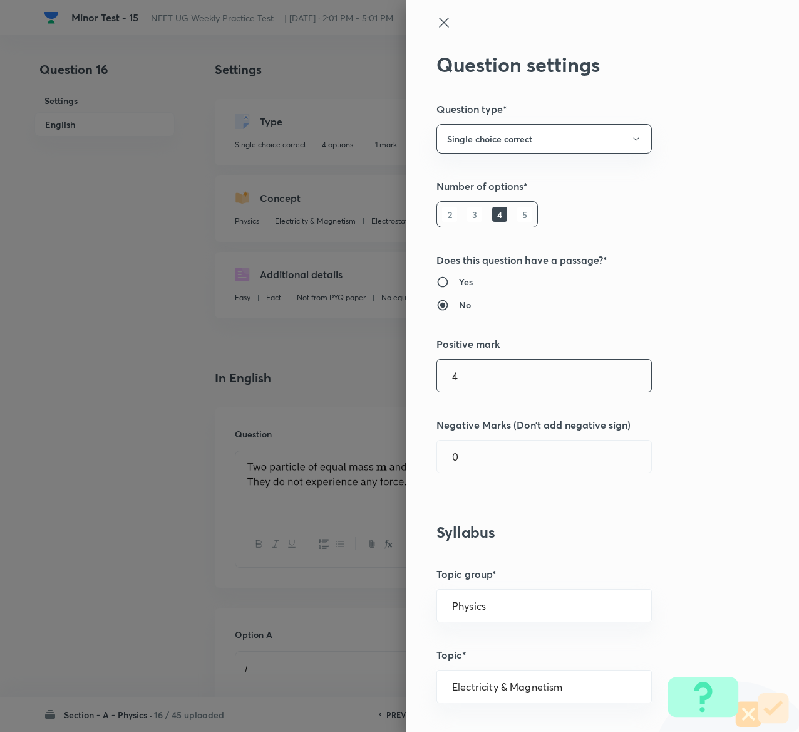
type input "4"
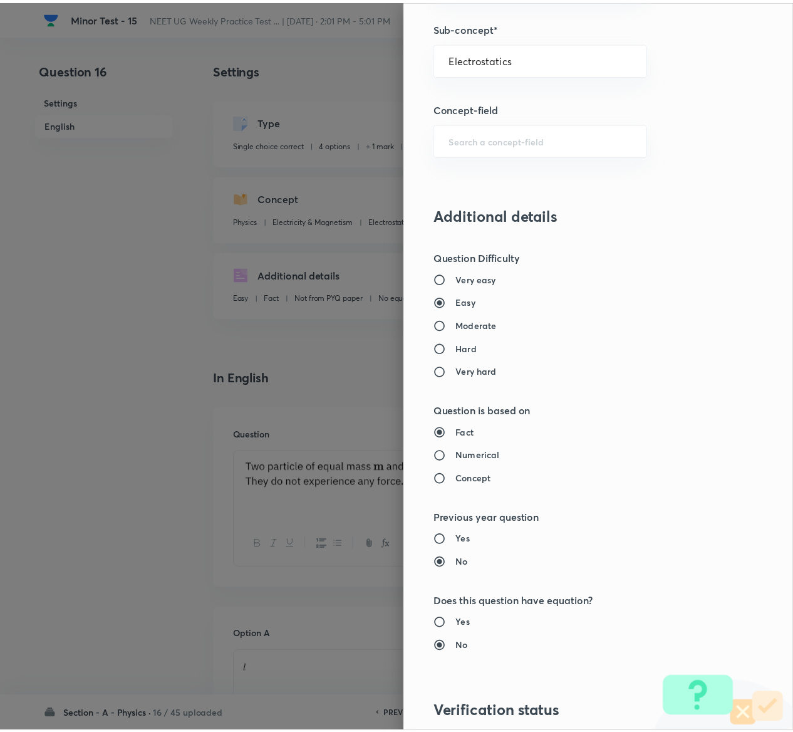
scroll to position [979, 0]
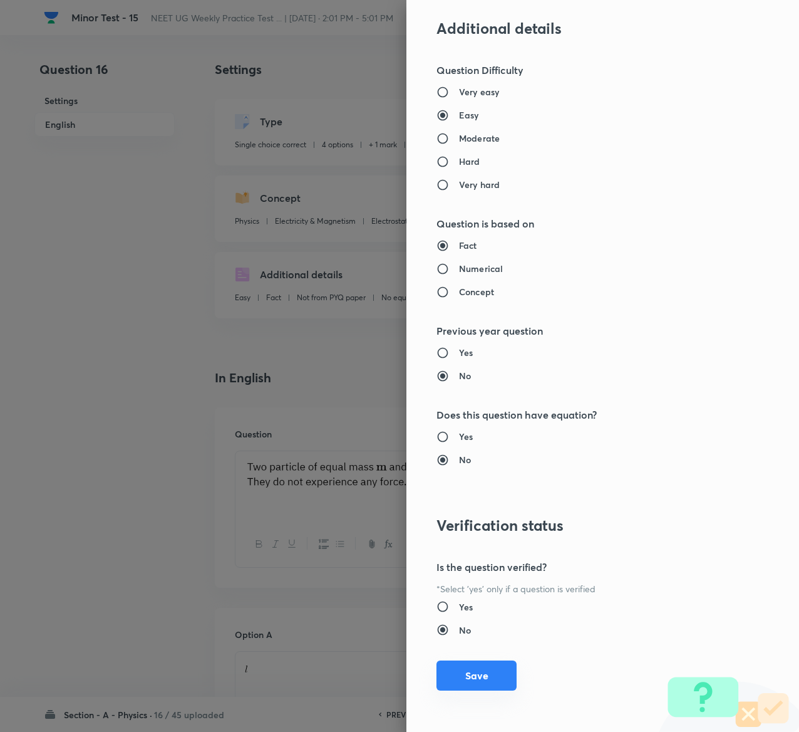
type input "1"
click at [469, 664] on button "Save" at bounding box center [477, 675] width 80 height 30
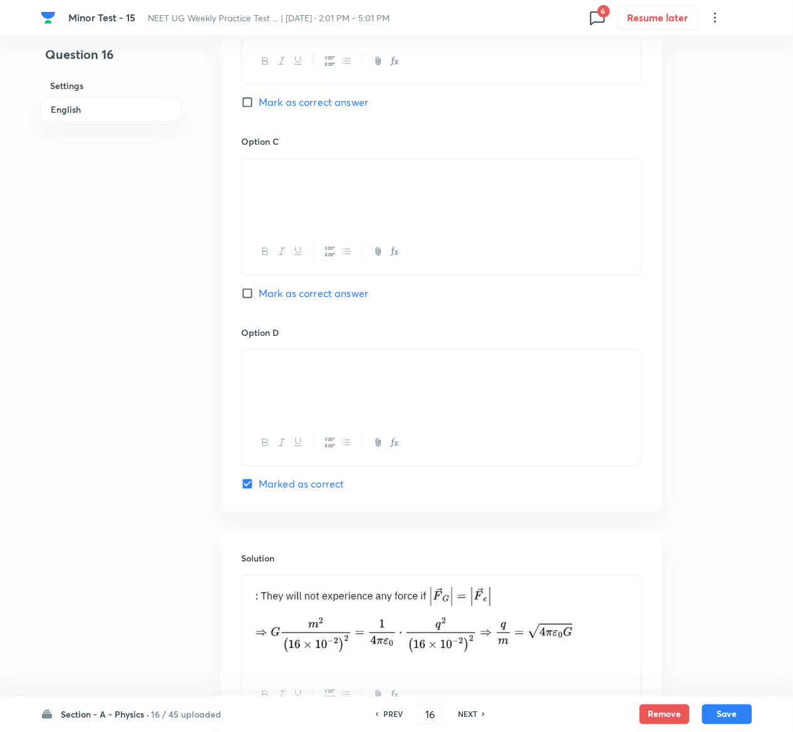
scroll to position [995, 0]
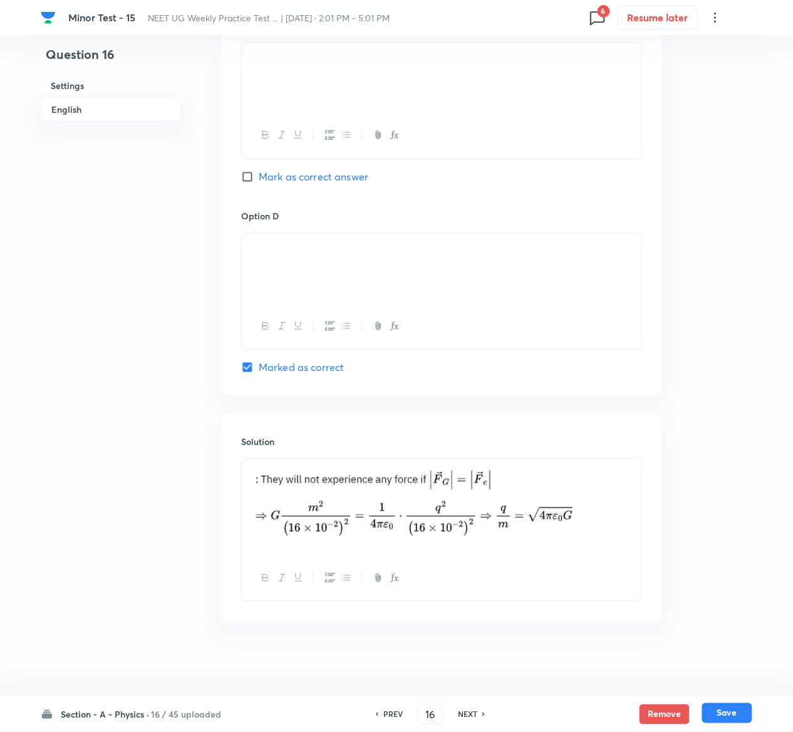
click at [729, 704] on button "Save" at bounding box center [727, 713] width 50 height 20
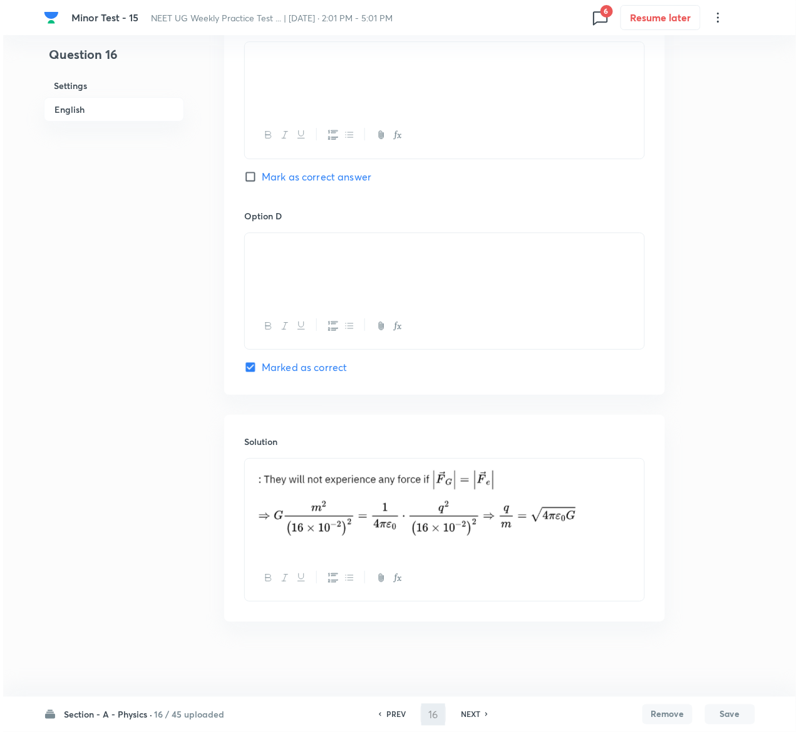
scroll to position [0, 0]
type input "17"
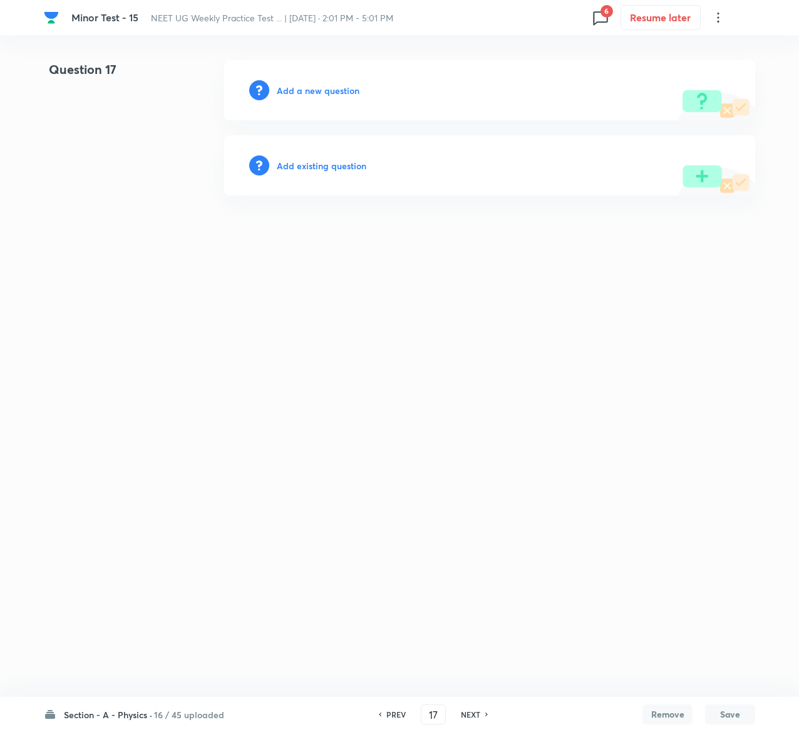
click at [339, 165] on h6 "Add existing question" at bounding box center [322, 165] width 90 height 13
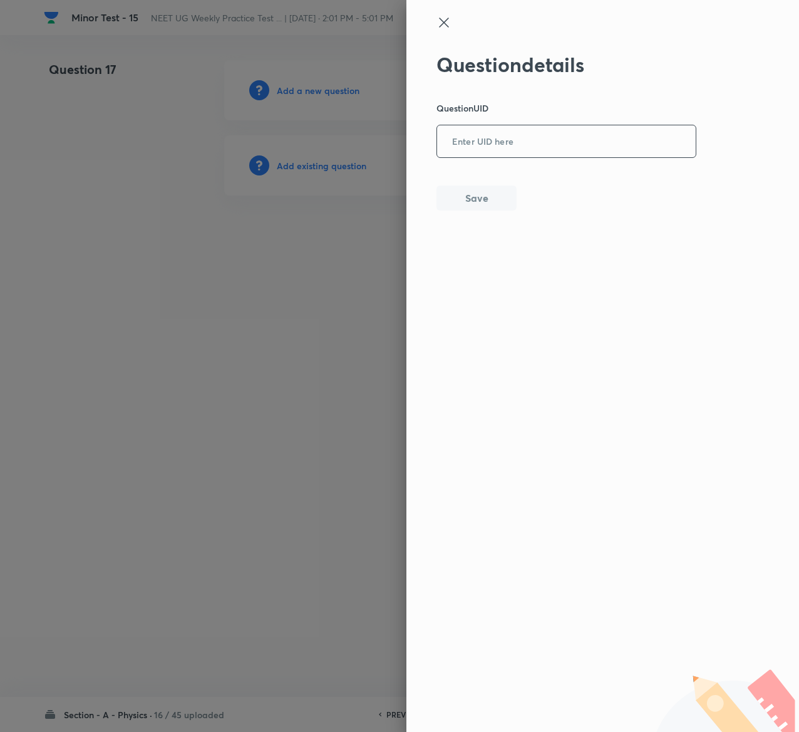
click at [619, 139] on input "text" at bounding box center [566, 142] width 259 height 31
paste input "Z88NJ"
type input "Z88NJ"
click at [489, 213] on div "Question details Question UID Z88NJ ​ Save" at bounding box center [603, 366] width 393 height 732
click at [485, 204] on button "Save" at bounding box center [477, 196] width 80 height 25
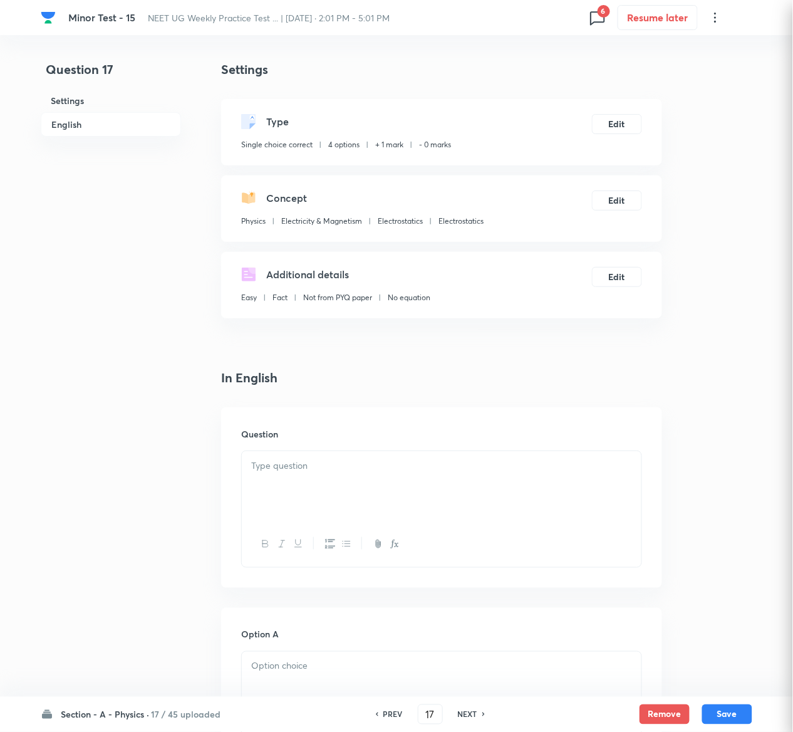
checkbox input "true"
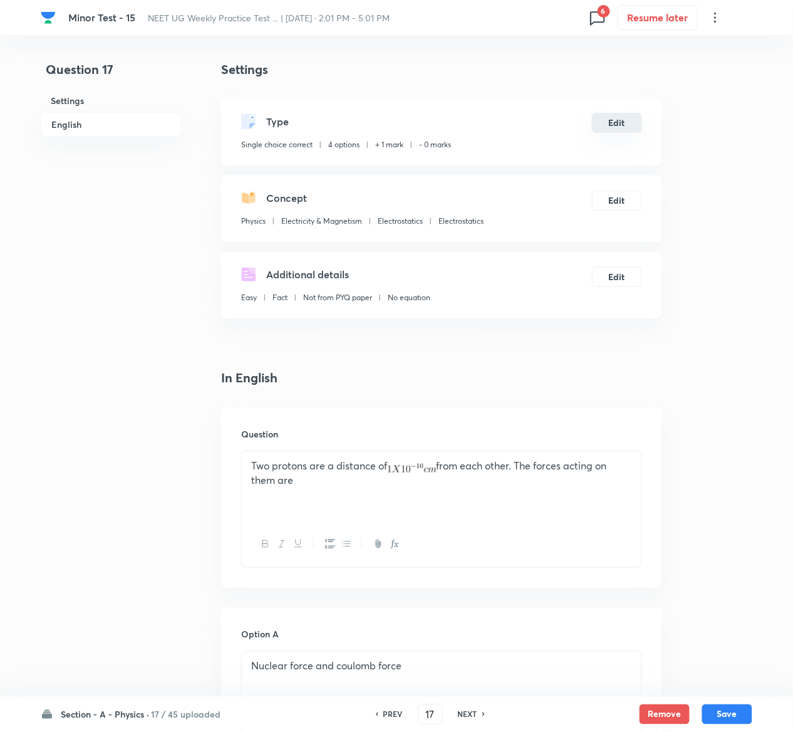
click at [627, 120] on button "Edit" at bounding box center [617, 123] width 50 height 20
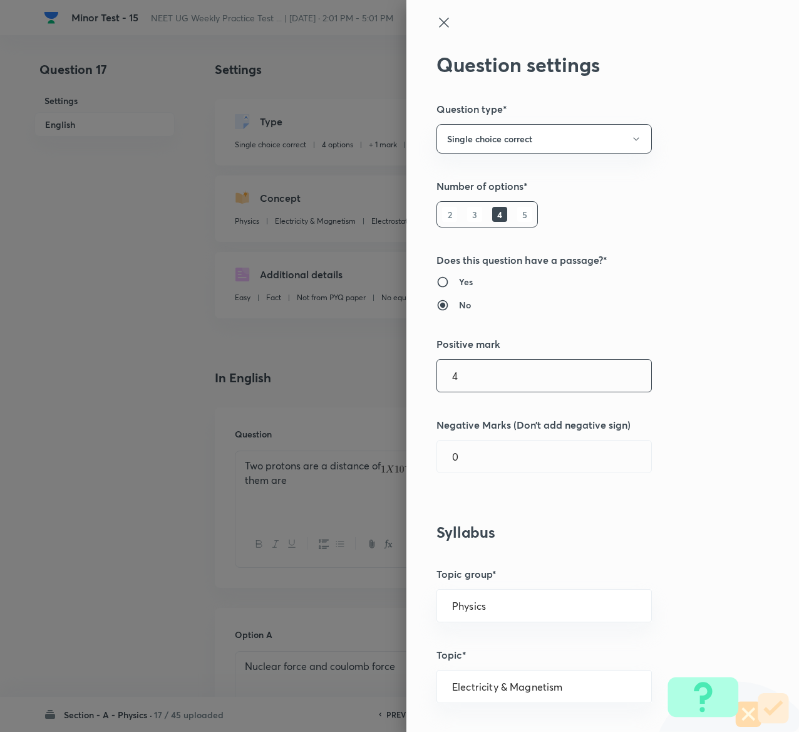
type input "4"
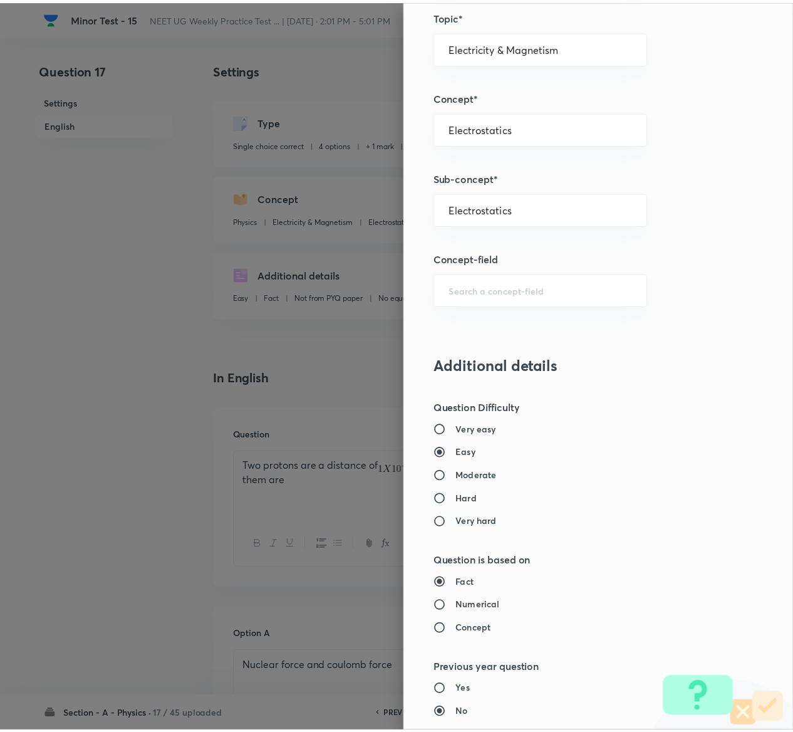
scroll to position [979, 0]
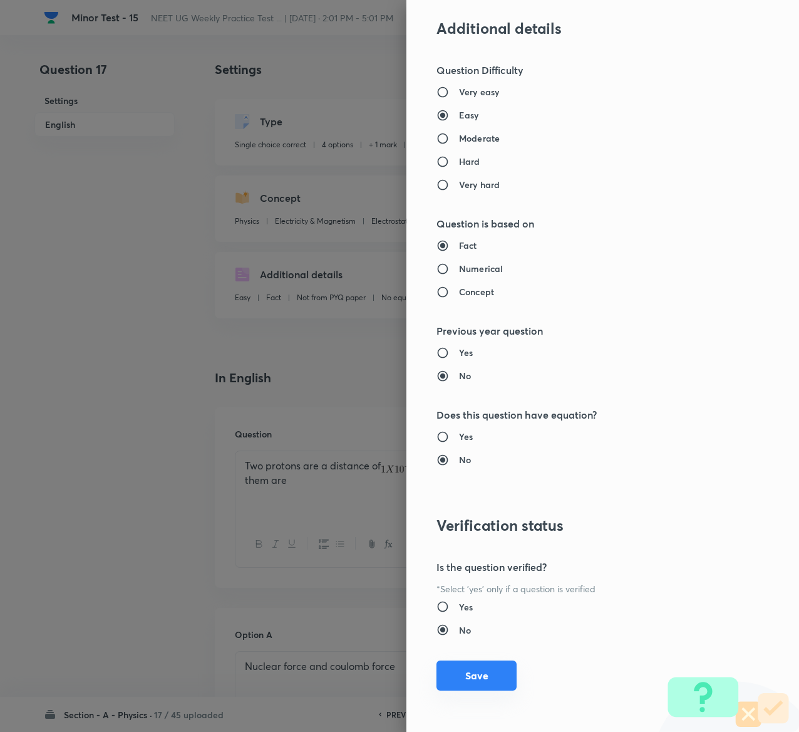
type input "1"
click at [489, 684] on button "Save" at bounding box center [477, 675] width 80 height 30
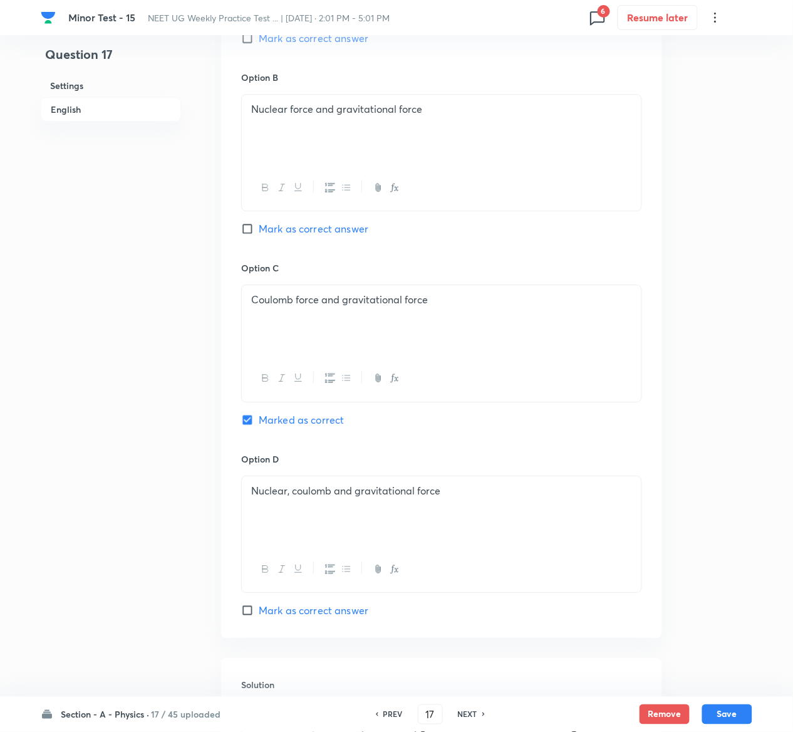
scroll to position [969, 0]
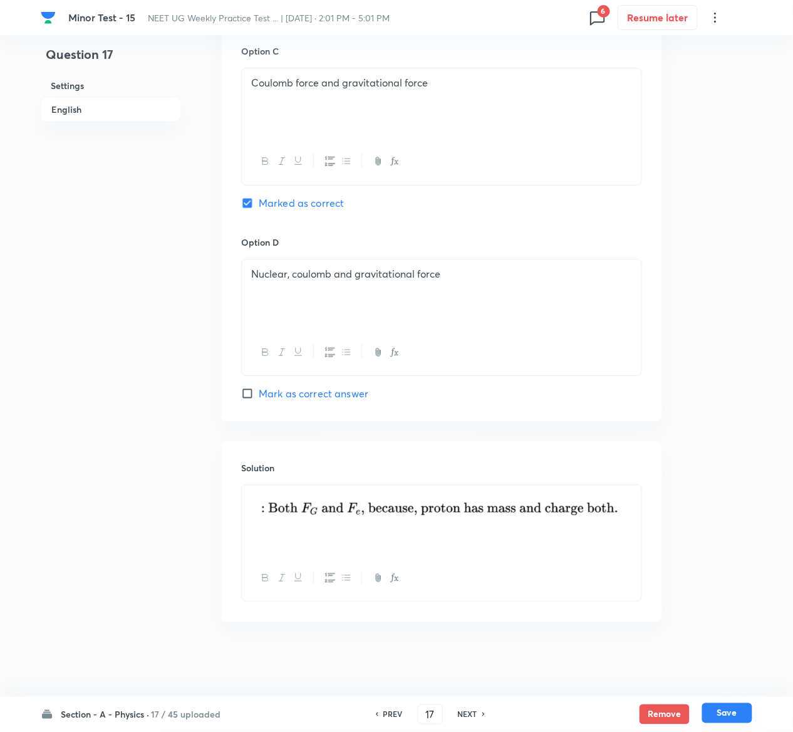
click at [728, 721] on button "Save" at bounding box center [727, 713] width 50 height 20
type input "18"
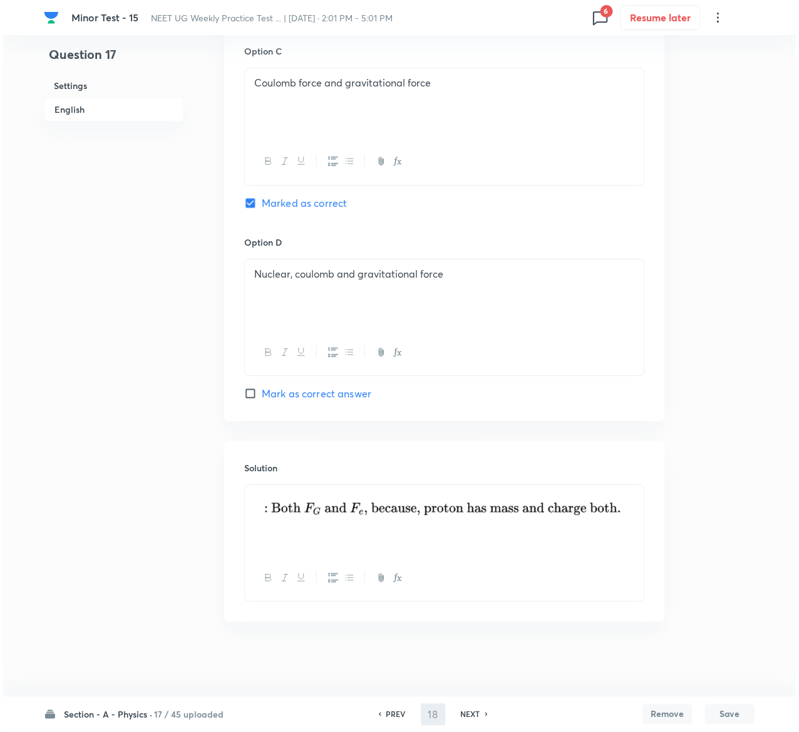
scroll to position [0, 0]
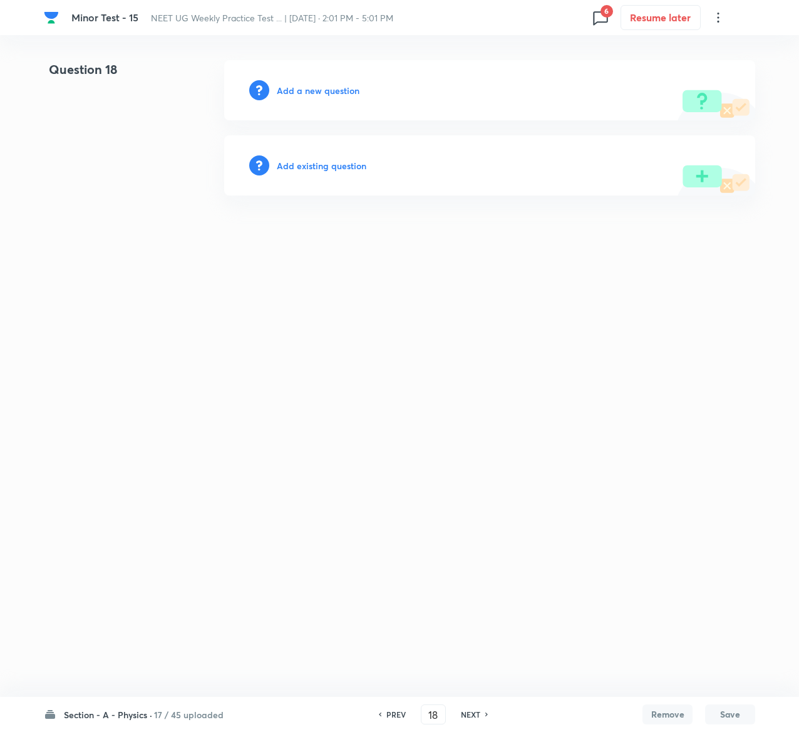
click at [338, 168] on h6 "Add existing question" at bounding box center [322, 165] width 90 height 13
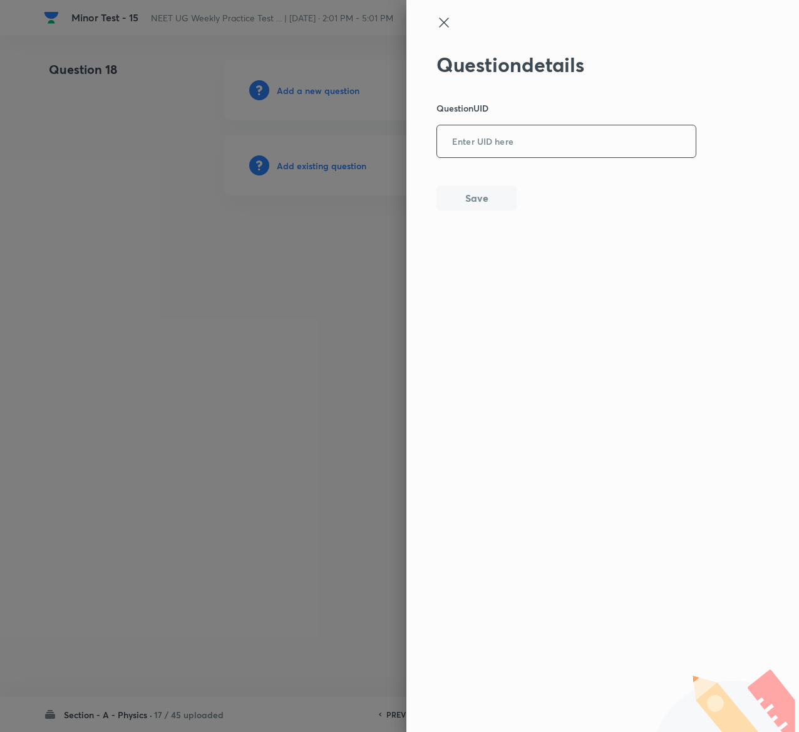
click at [541, 155] on input "text" at bounding box center [566, 142] width 259 height 31
paste input "7AQZV"
type input "7AQZV"
click at [469, 197] on button "Save" at bounding box center [477, 196] width 80 height 25
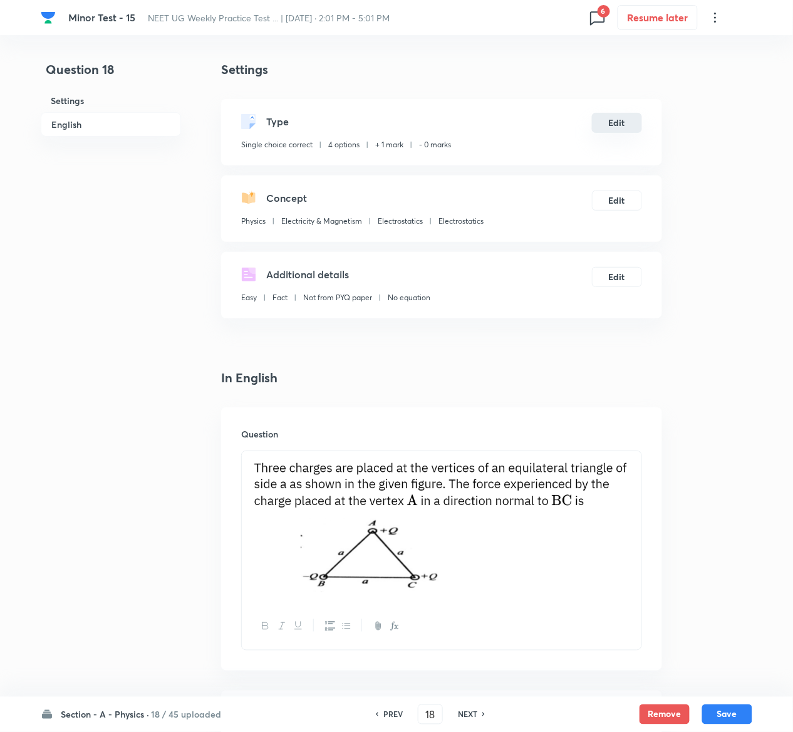
click at [627, 125] on button "Edit" at bounding box center [617, 123] width 50 height 20
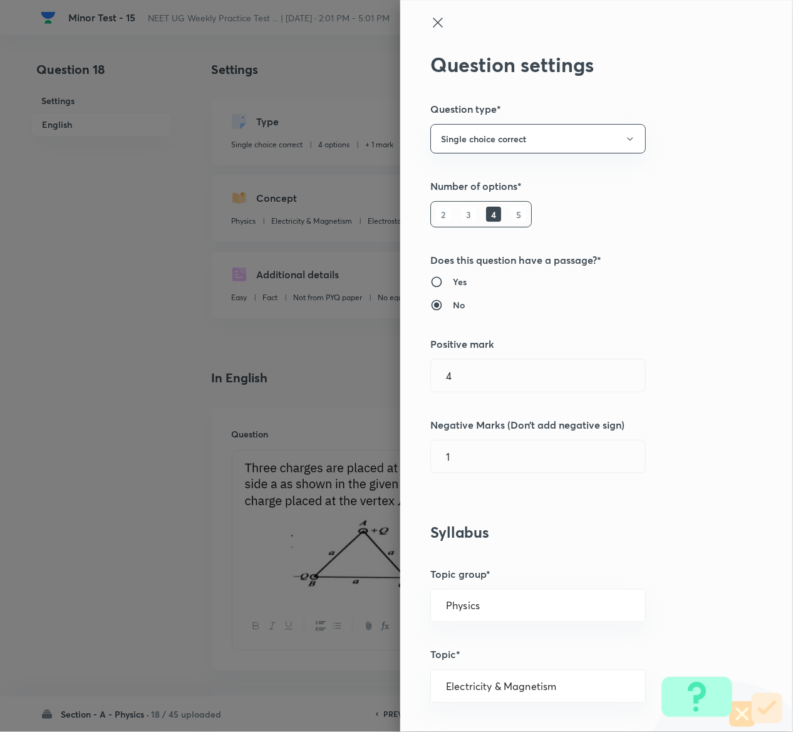
type input "1"
type input "0"
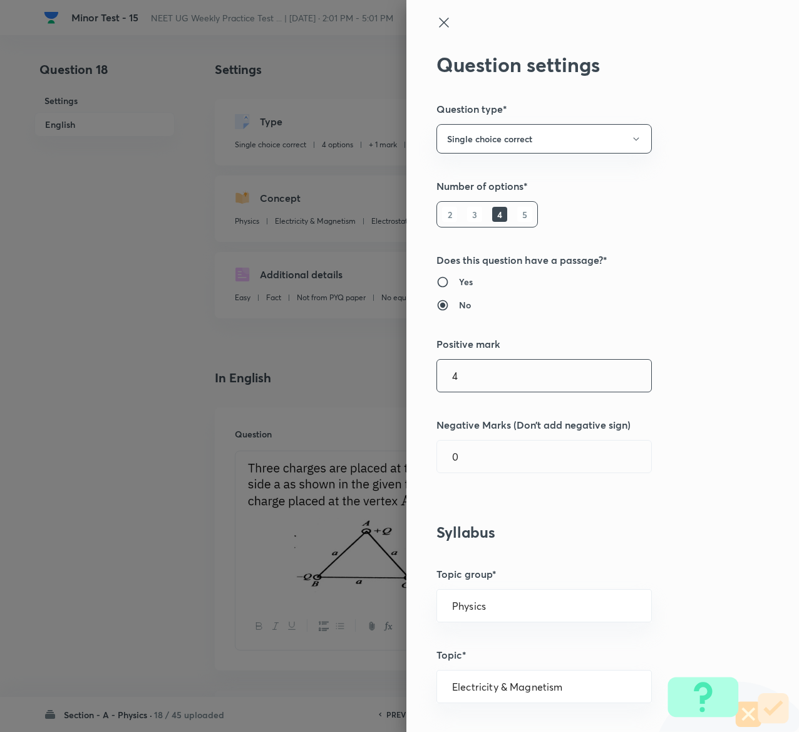
type input "4"
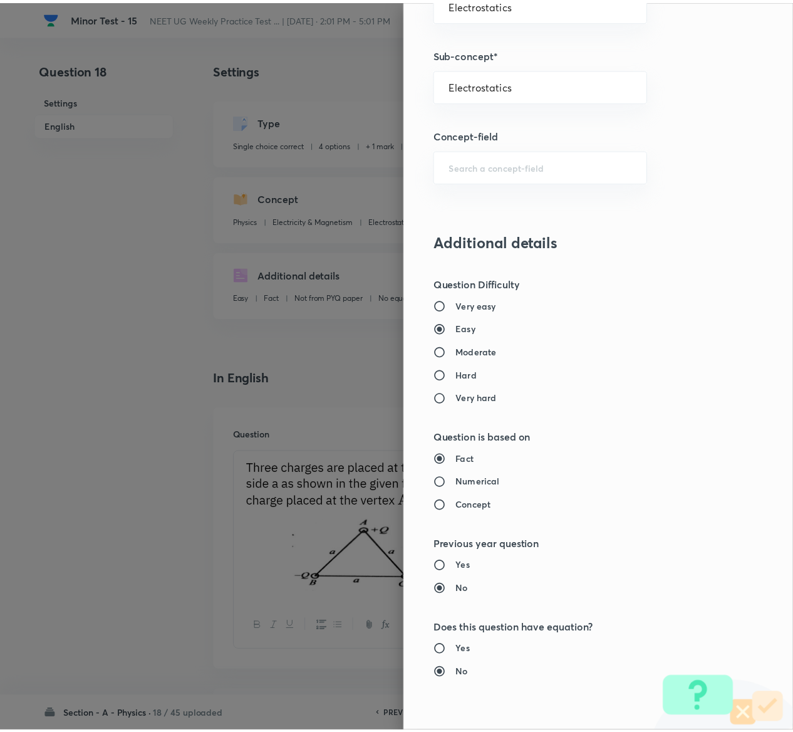
scroll to position [979, 0]
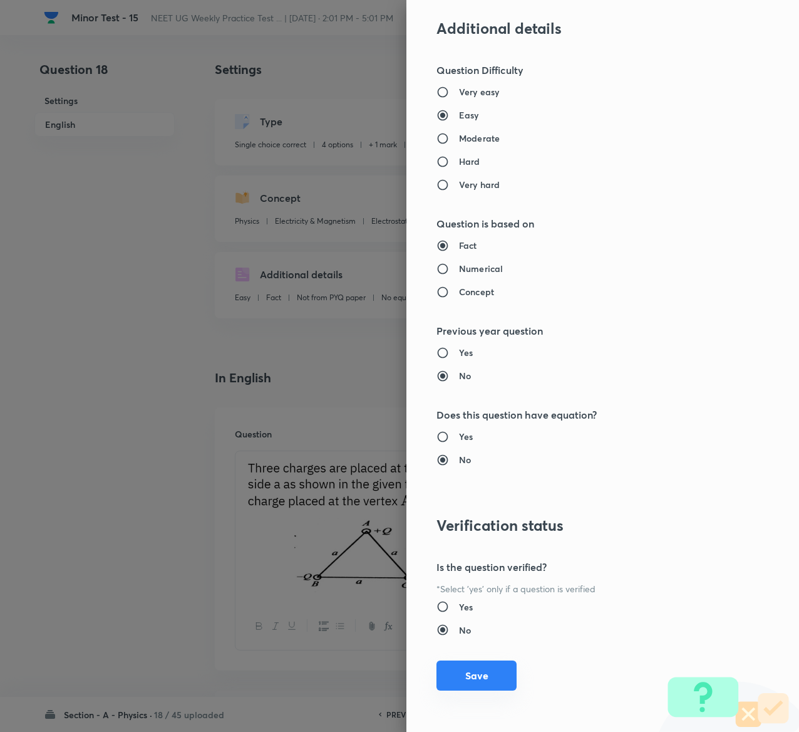
type input "1"
click at [462, 669] on button "Save" at bounding box center [477, 675] width 80 height 30
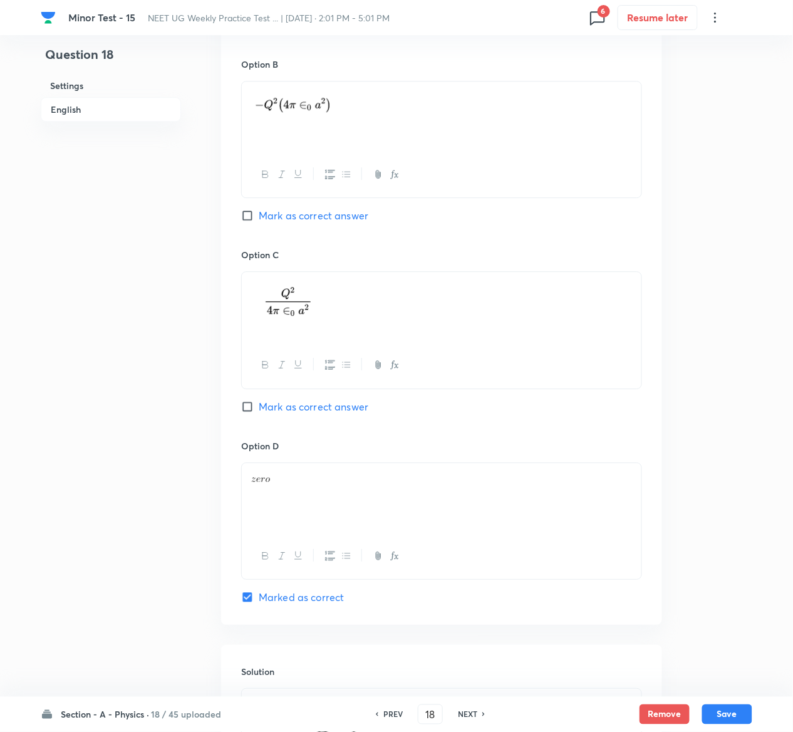
scroll to position [1236, 0]
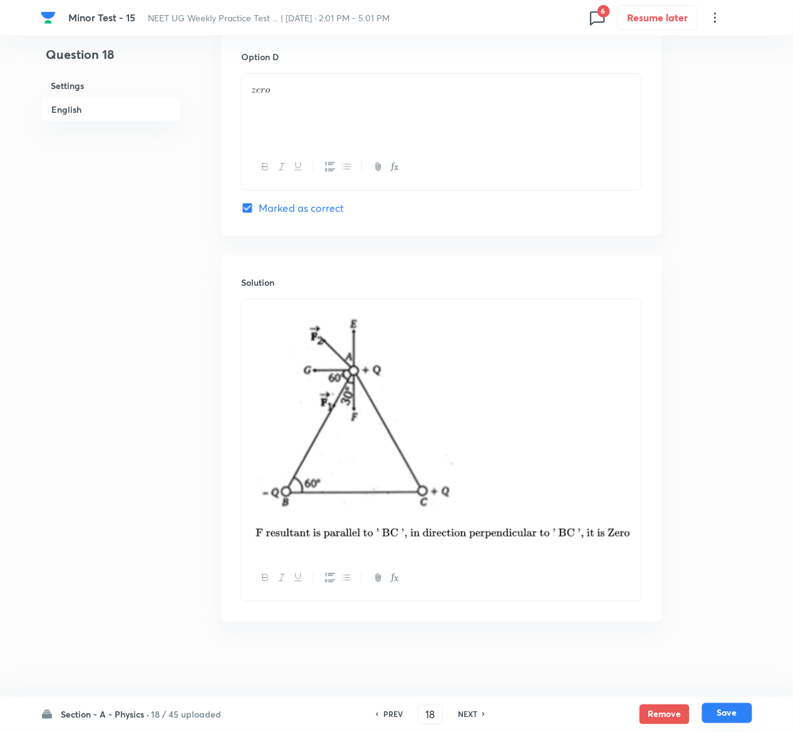
click at [729, 708] on button "Save" at bounding box center [727, 713] width 50 height 20
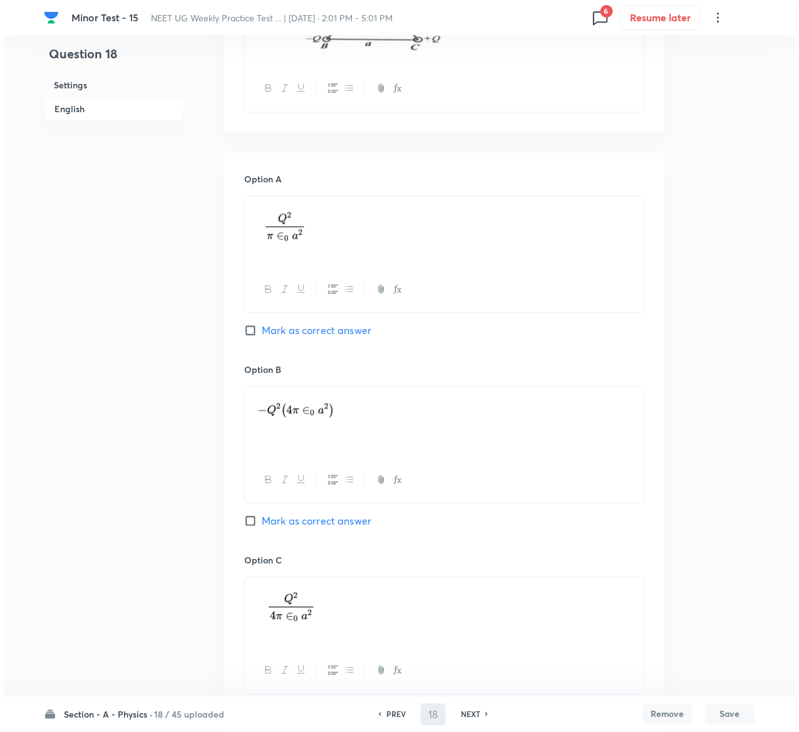
scroll to position [0, 0]
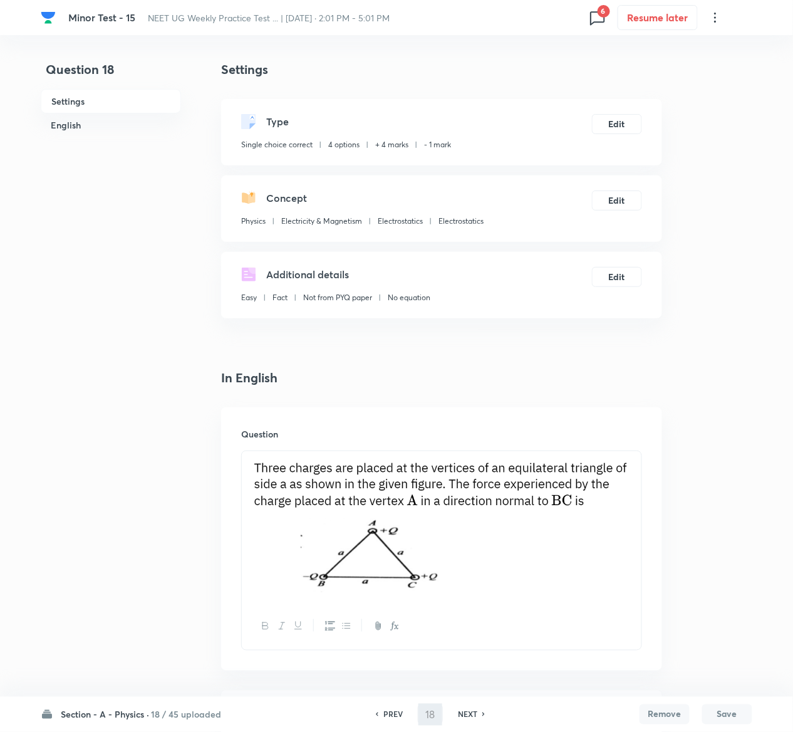
type input "19"
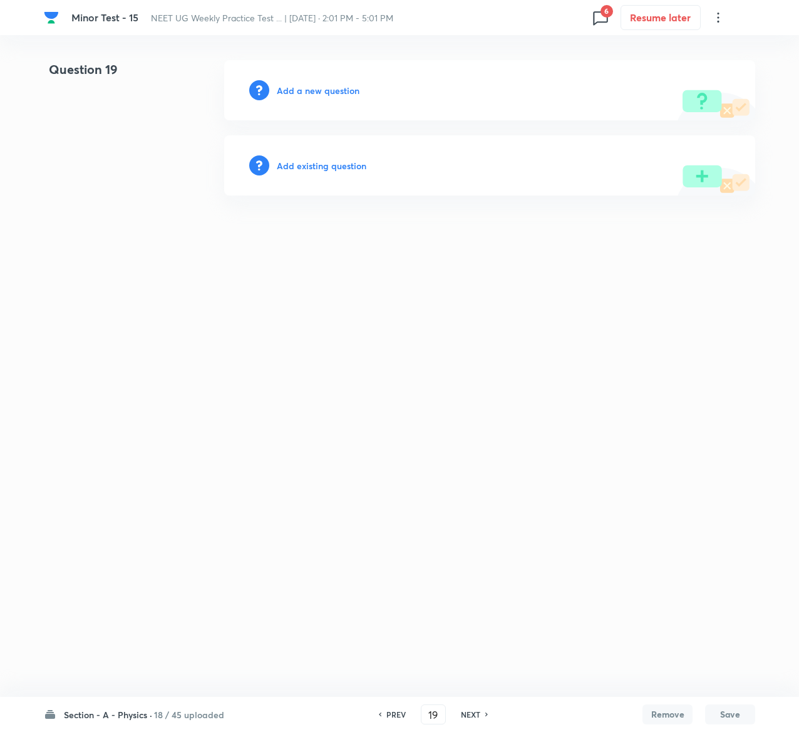
click at [332, 159] on h6 "Add existing question" at bounding box center [322, 165] width 90 height 13
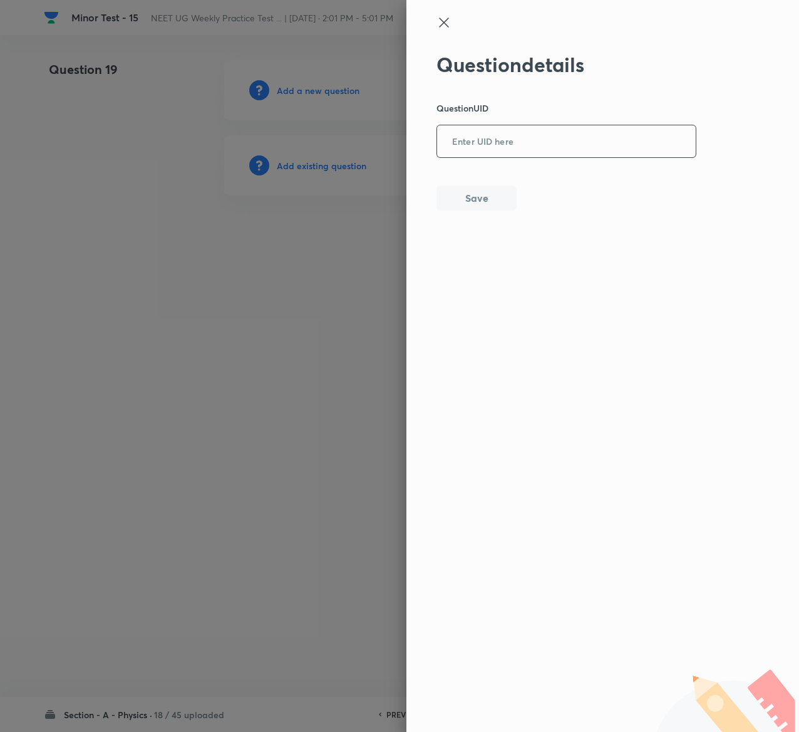
click at [563, 142] on input "text" at bounding box center [566, 142] width 259 height 31
paste input "L2CQG"
type input "L2CQG"
click at [487, 184] on div "Question details Question UID L2CQG ​ Save" at bounding box center [567, 132] width 261 height 158
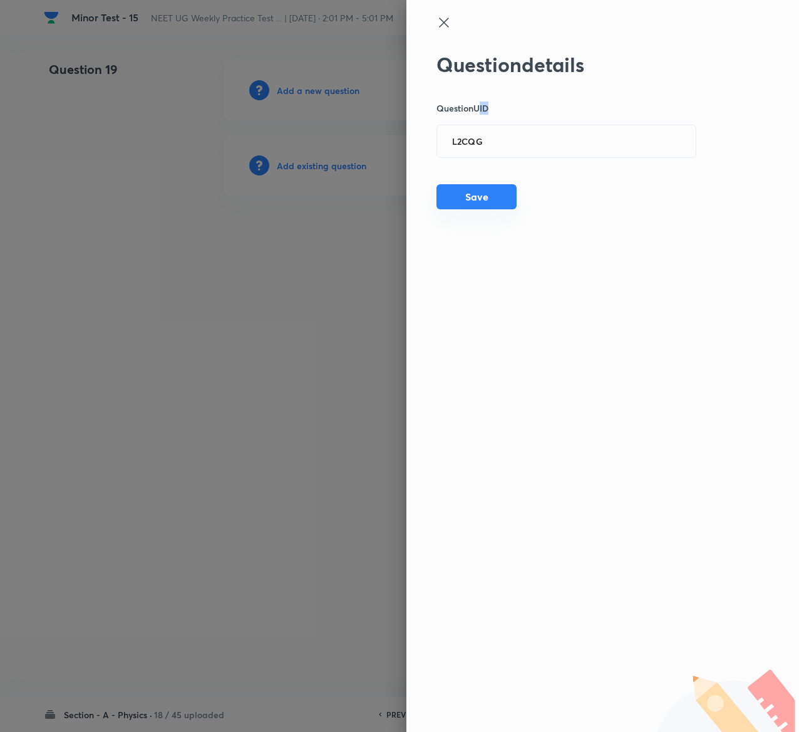
click at [487, 187] on div "Question details Question UID L2CQG ​ Save" at bounding box center [567, 132] width 261 height 158
click at [487, 187] on button "Save" at bounding box center [477, 196] width 80 height 25
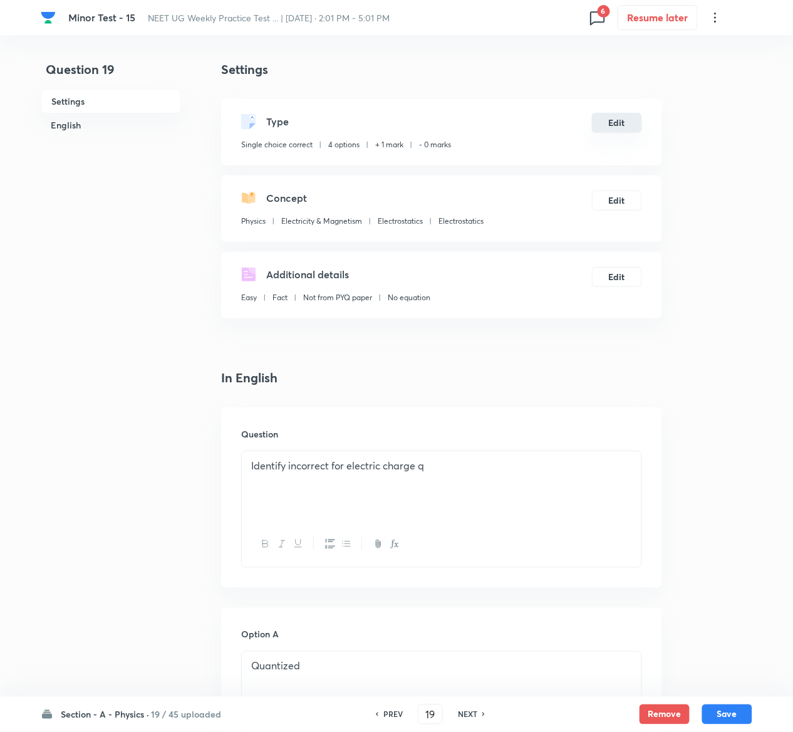
click at [619, 119] on button "Edit" at bounding box center [617, 123] width 50 height 20
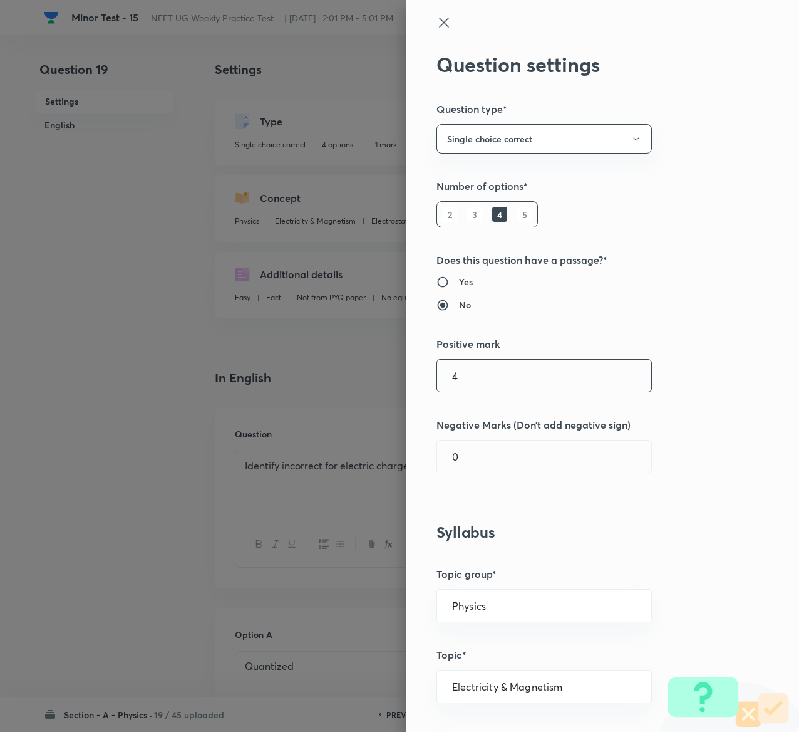
type input "4"
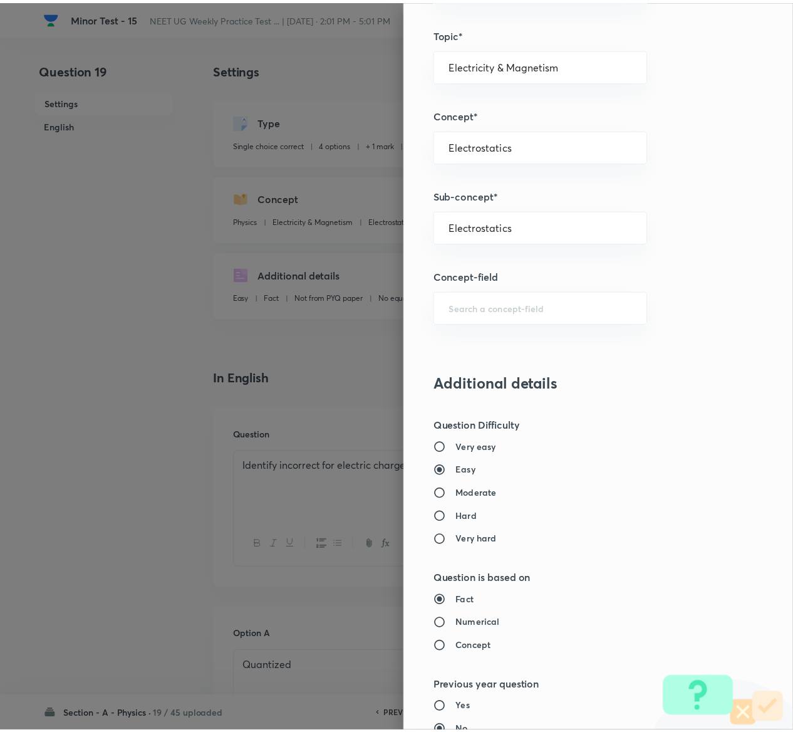
scroll to position [979, 0]
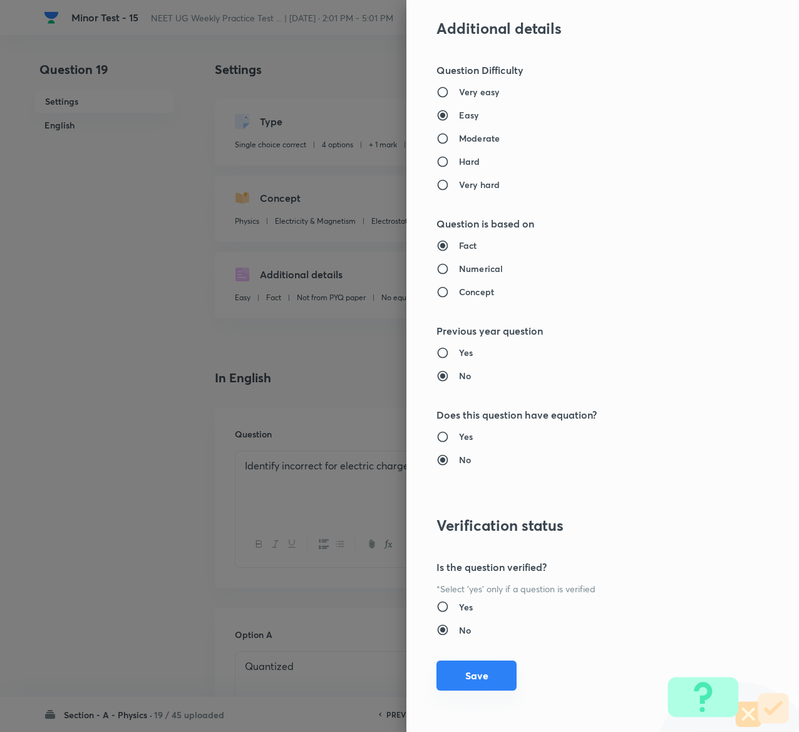
type input "1"
click at [465, 668] on button "Save" at bounding box center [477, 675] width 80 height 30
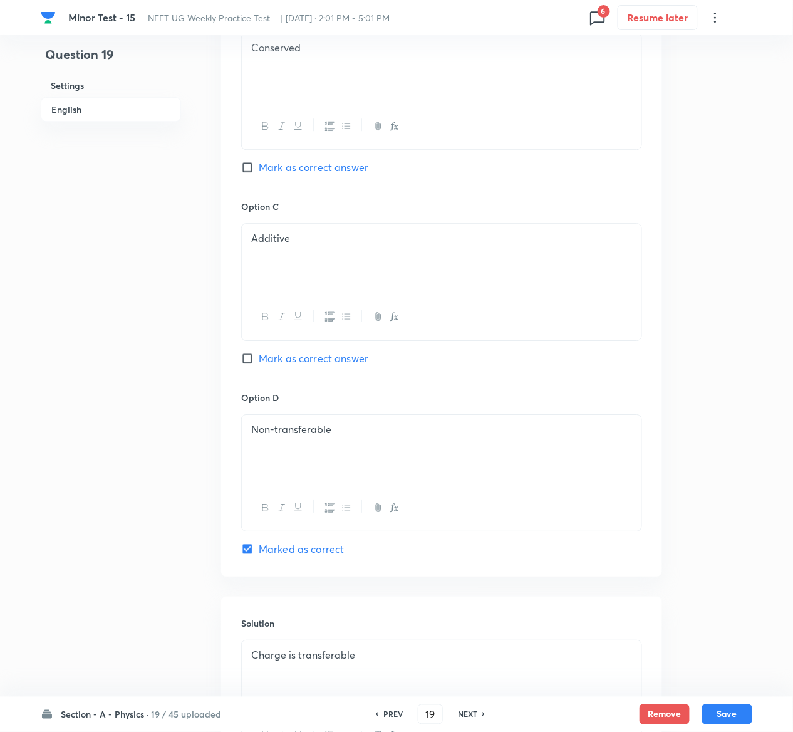
scroll to position [969, 0]
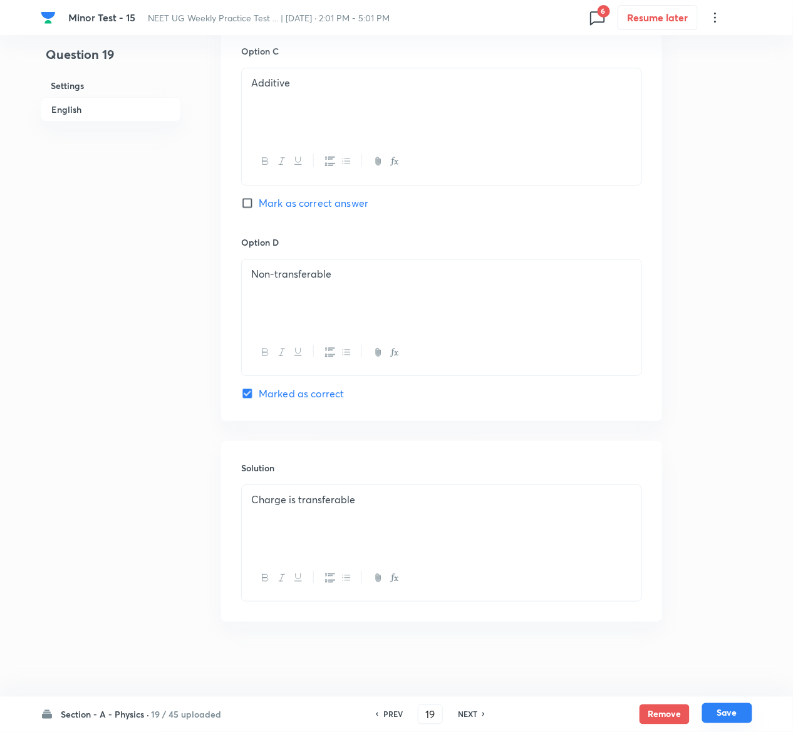
click at [745, 707] on button "Save" at bounding box center [727, 713] width 50 height 20
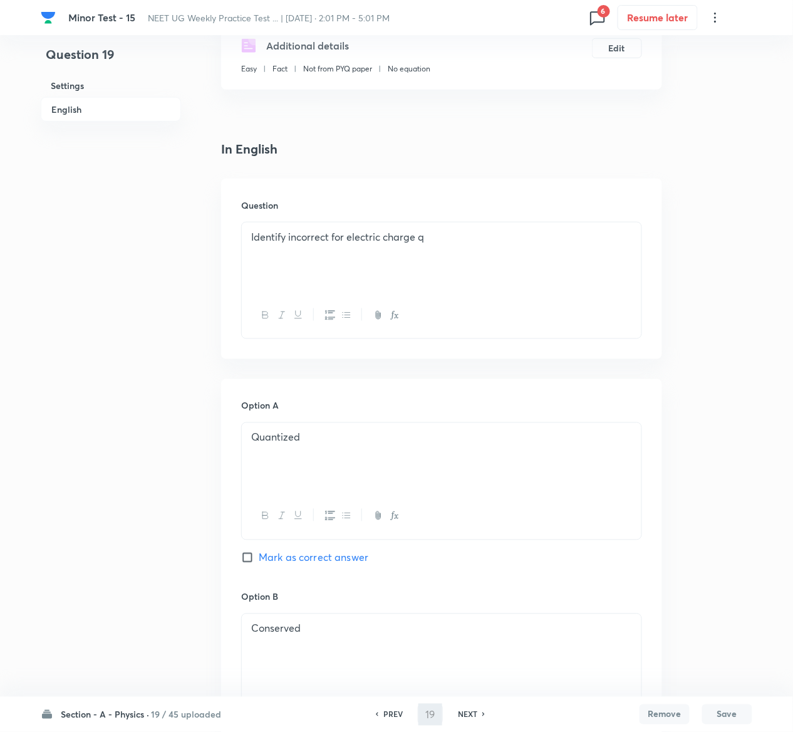
type input "20"
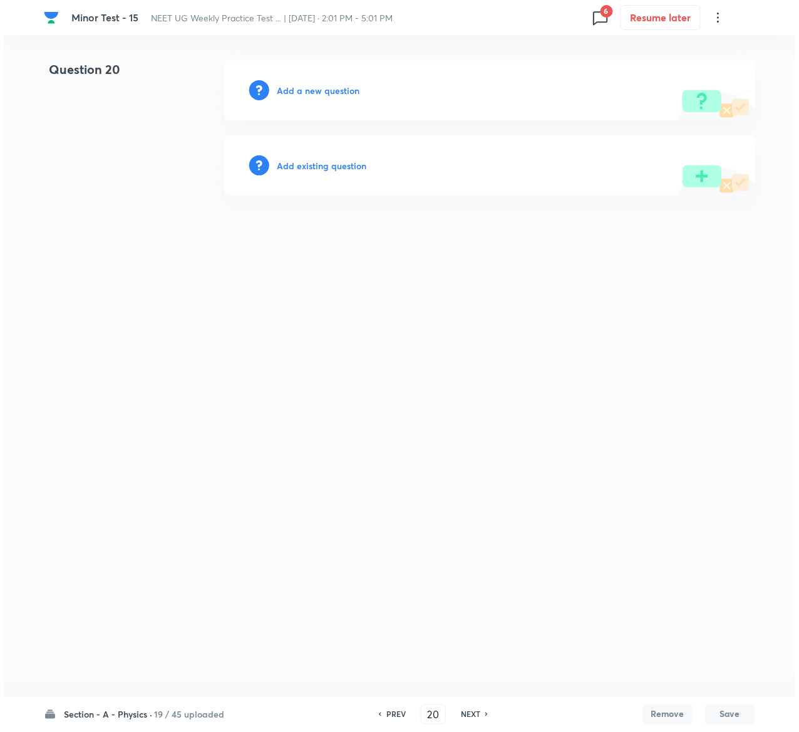
scroll to position [0, 0]
click at [353, 155] on div "Add existing question" at bounding box center [489, 165] width 531 height 60
click at [353, 159] on h6 "Add existing question" at bounding box center [322, 165] width 90 height 13
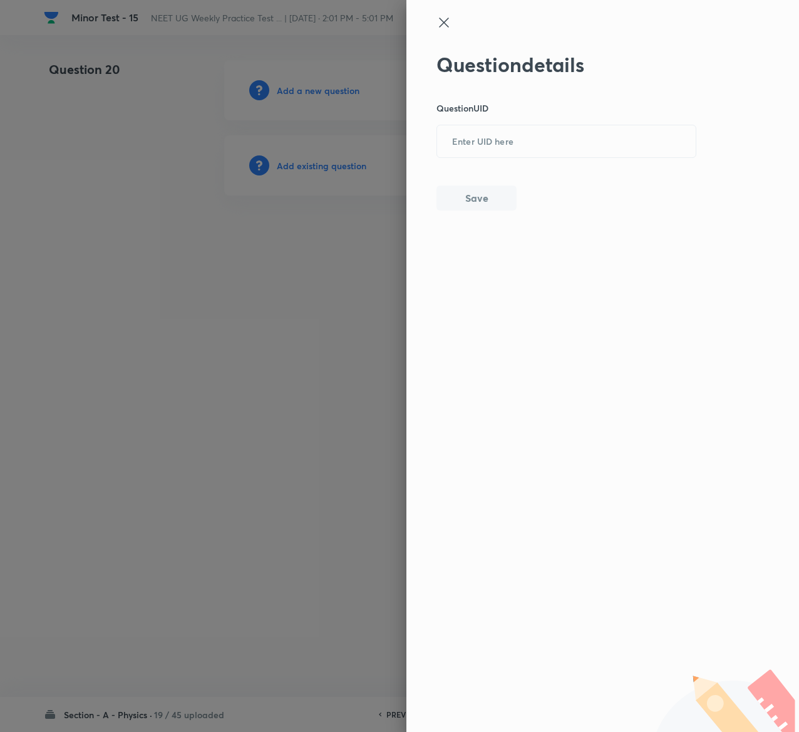
click at [507, 159] on div "Question details Question UID ​ Save" at bounding box center [567, 132] width 261 height 158
click at [507, 152] on input "text" at bounding box center [566, 142] width 259 height 31
paste input "T3YCO"
type input "T3YCO"
click at [496, 194] on button "Save" at bounding box center [477, 196] width 80 height 25
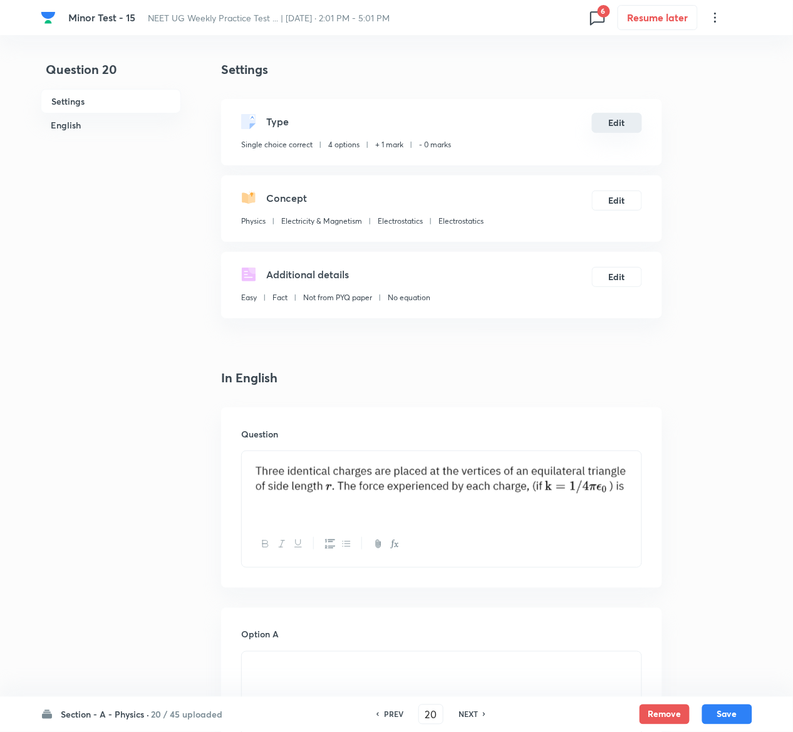
click at [612, 122] on button "Edit" at bounding box center [617, 123] width 50 height 20
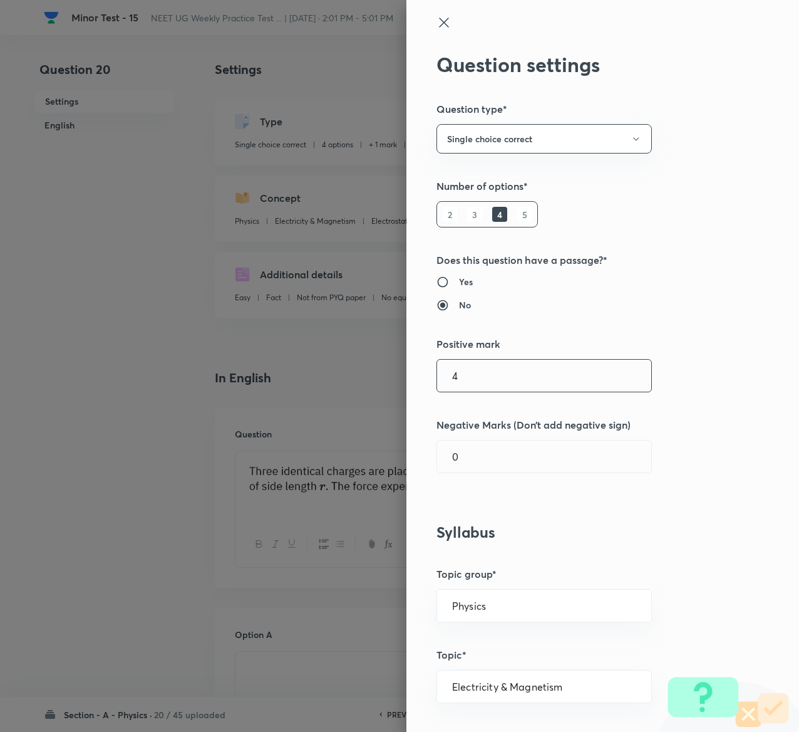
type input "4"
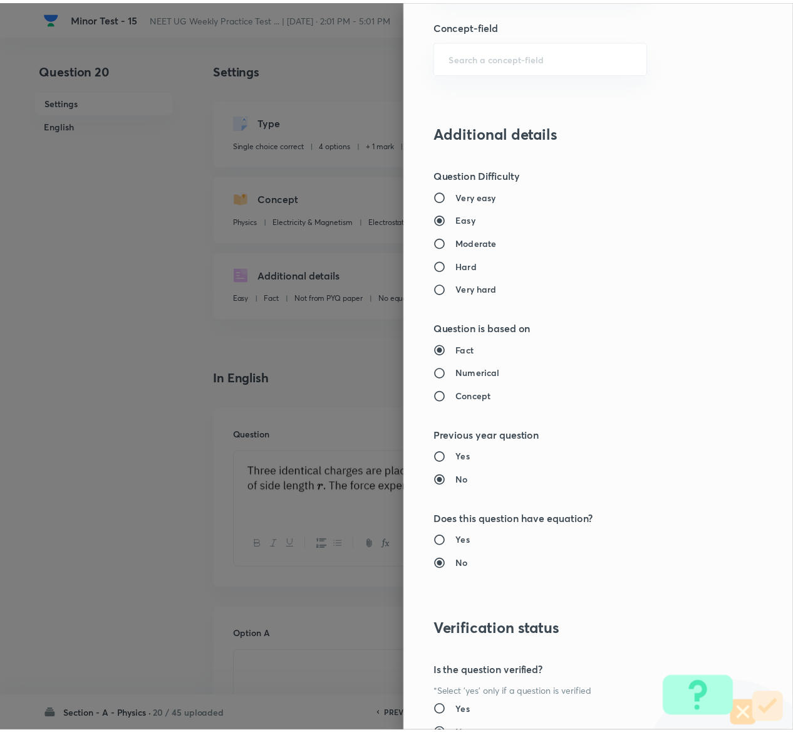
scroll to position [979, 0]
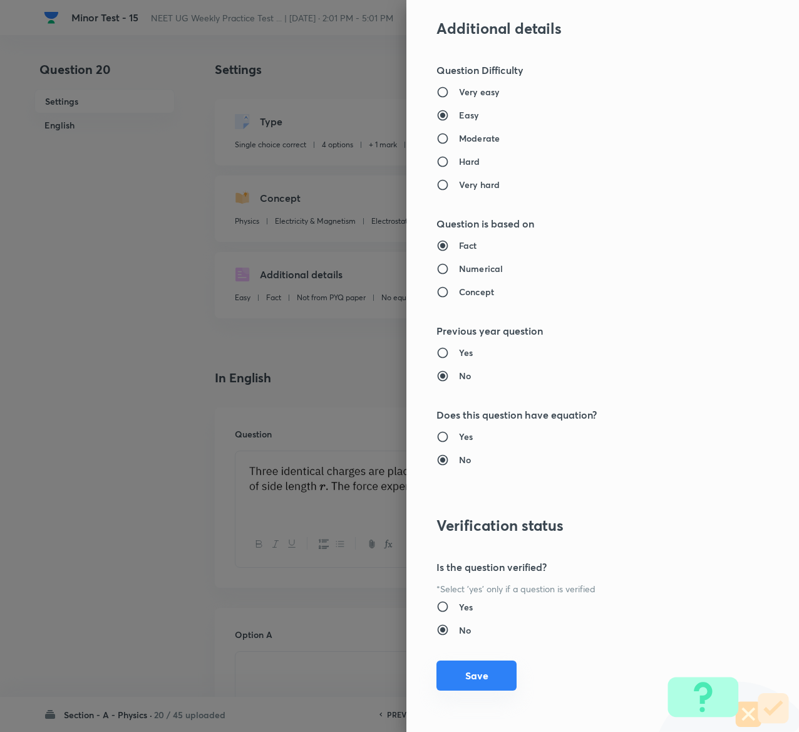
type input "1"
click at [466, 673] on button "Save" at bounding box center [477, 675] width 80 height 30
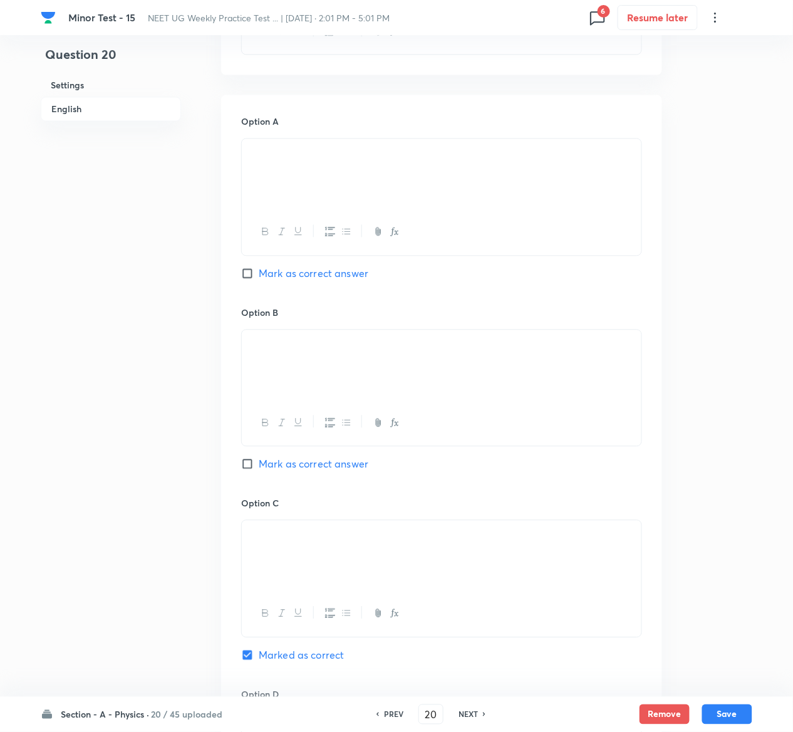
scroll to position [1031, 0]
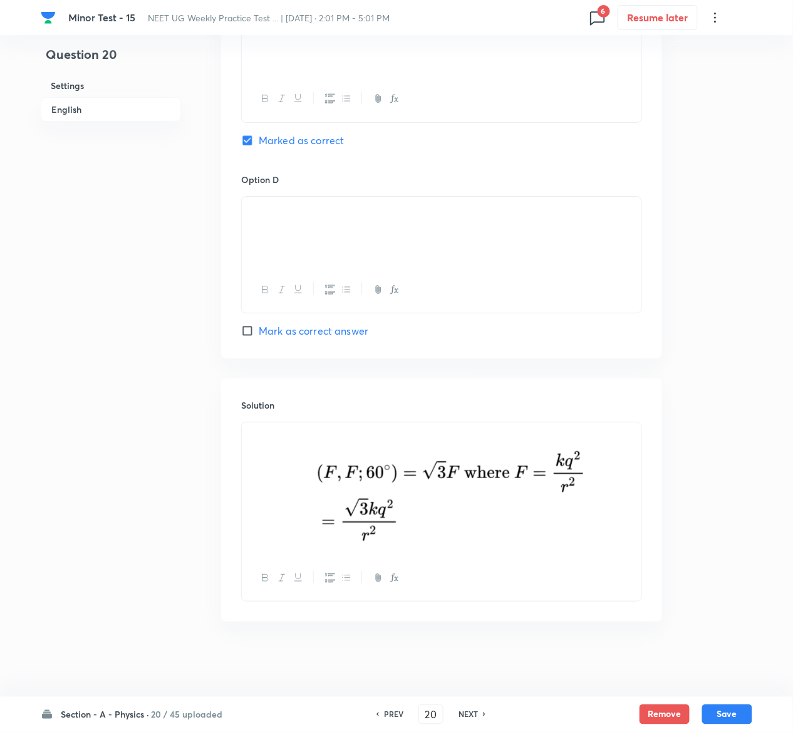
click at [743, 726] on div "Section - A - Physics · 20 / 45 uploaded PREV 20 ​ NEXT Remove Save" at bounding box center [397, 714] width 712 height 35
click at [742, 722] on button "Save" at bounding box center [727, 713] width 50 height 20
type input "21"
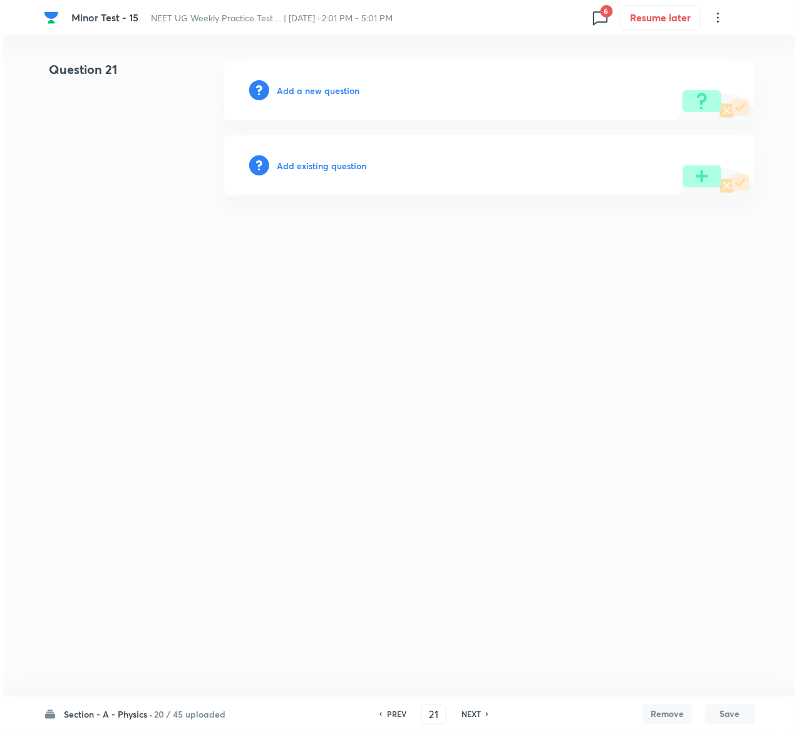
scroll to position [0, 0]
click at [353, 163] on h6 "Add existing question" at bounding box center [322, 165] width 90 height 13
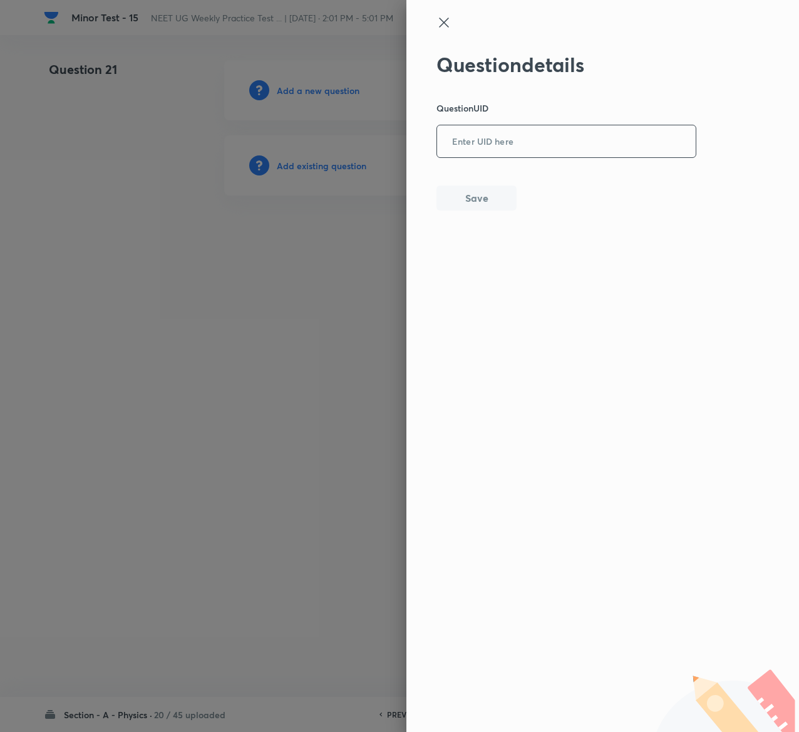
click at [559, 144] on input "text" at bounding box center [566, 142] width 259 height 31
paste input "JWXLS"
type input "JWXLS"
click at [491, 195] on button "Save" at bounding box center [477, 196] width 80 height 25
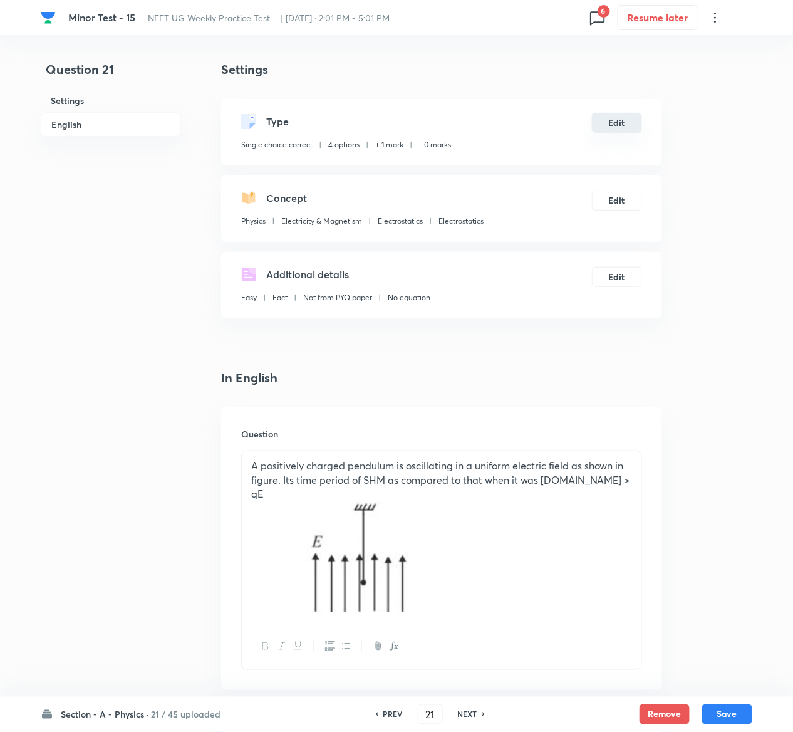
click at [611, 117] on button "Edit" at bounding box center [617, 123] width 50 height 20
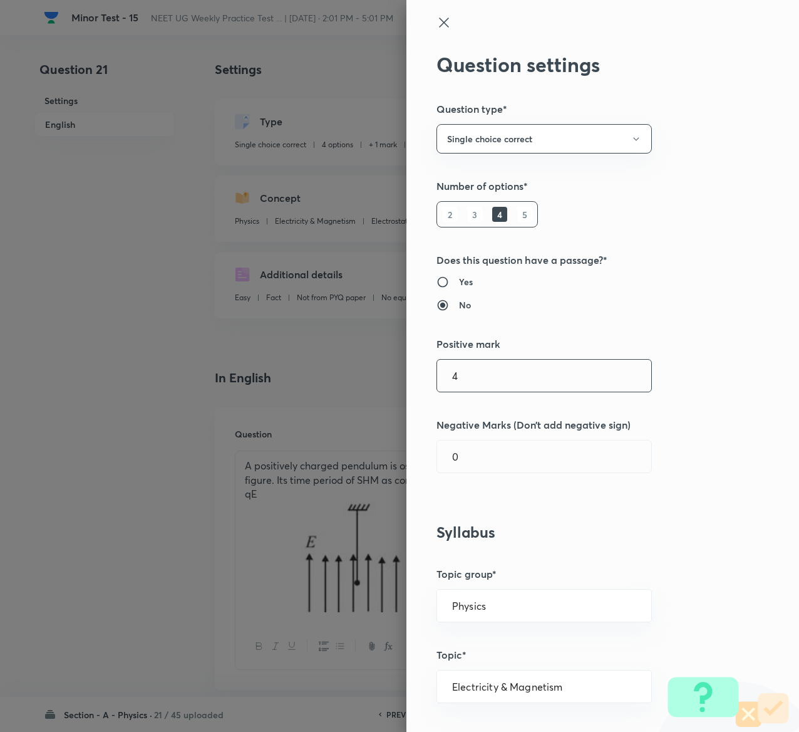
type input "4"
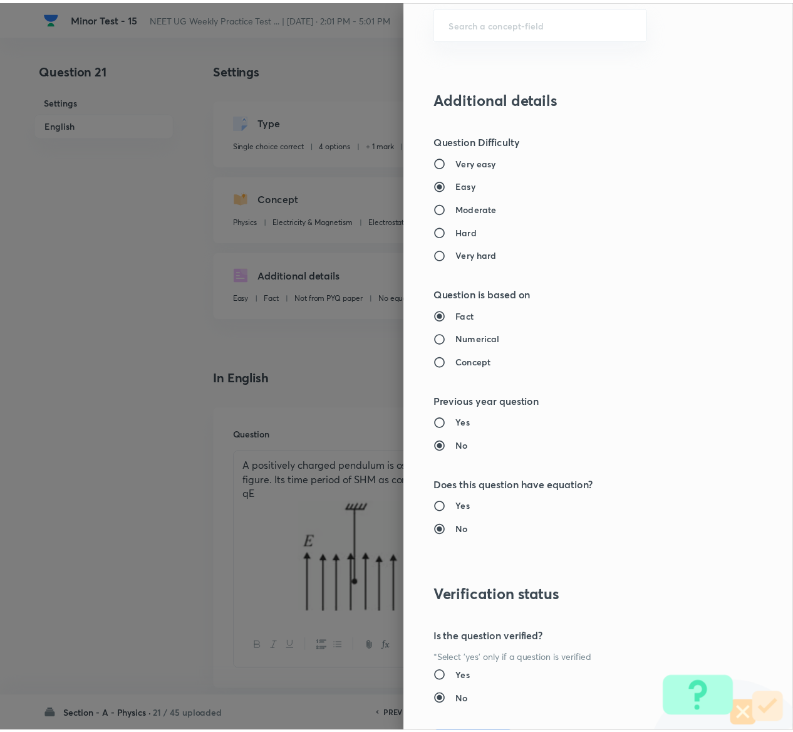
scroll to position [979, 0]
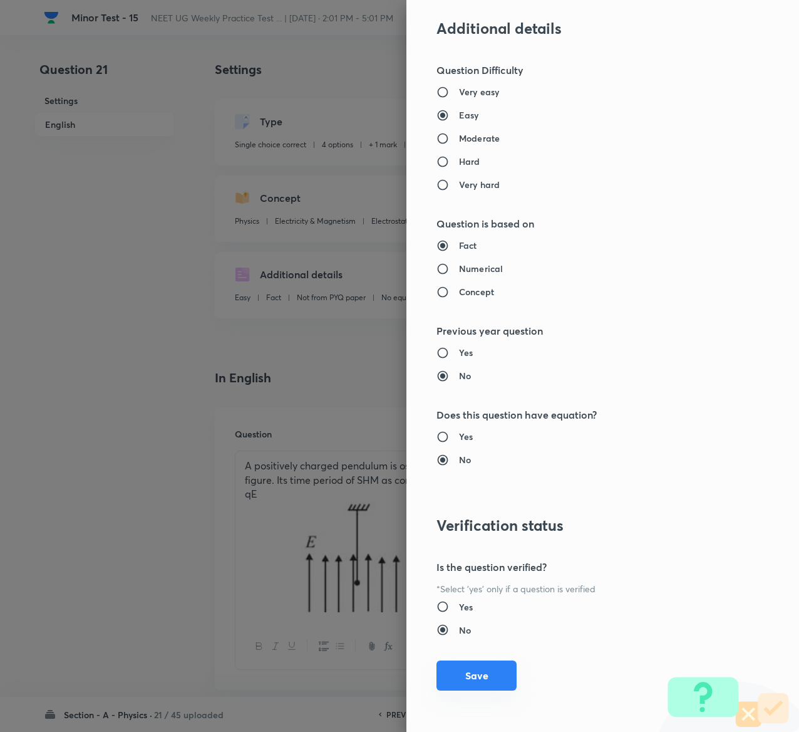
type input "1"
click at [452, 672] on button "Save" at bounding box center [477, 675] width 80 height 30
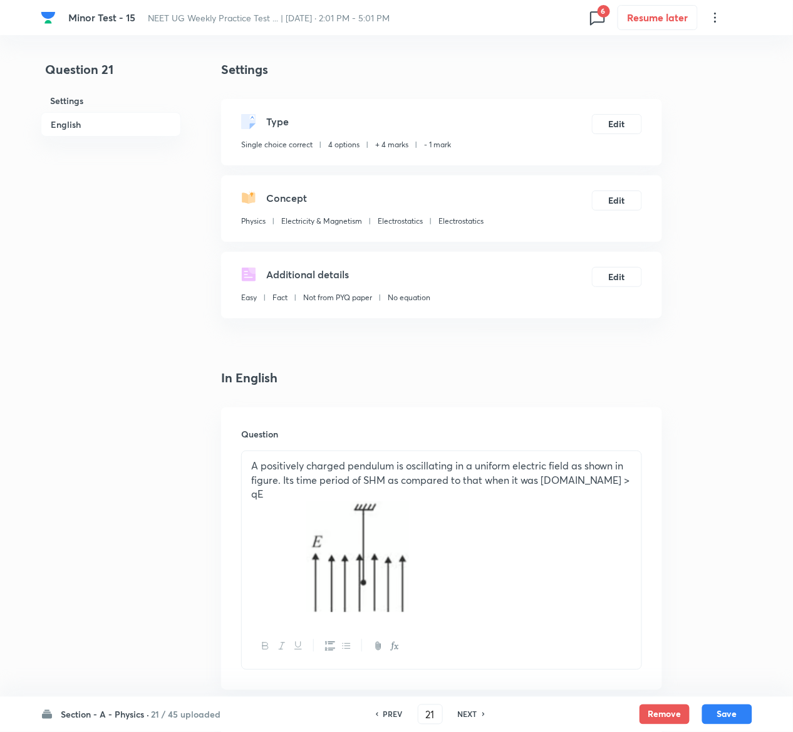
scroll to position [1136, 0]
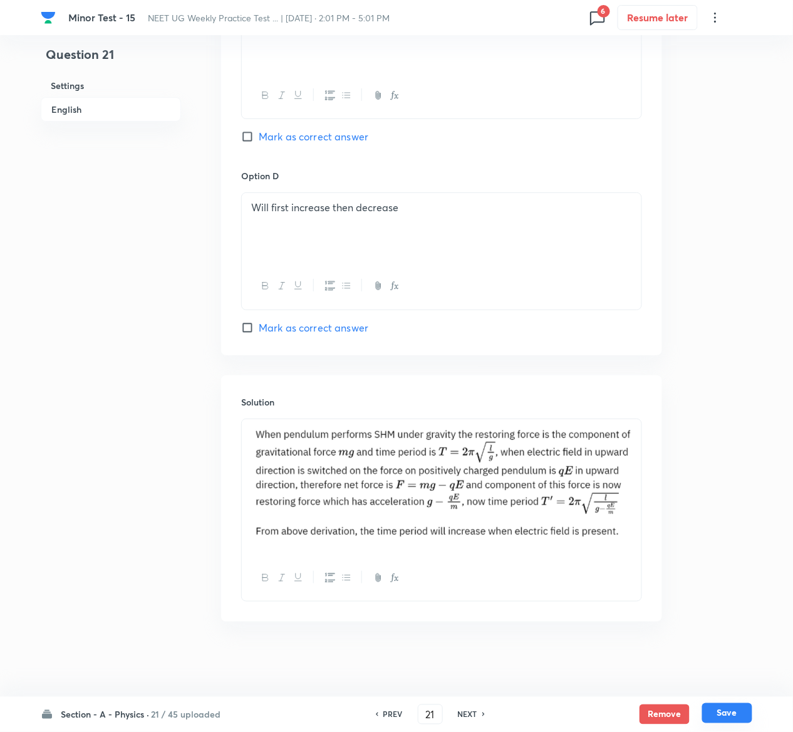
click at [740, 717] on button "Save" at bounding box center [727, 713] width 50 height 20
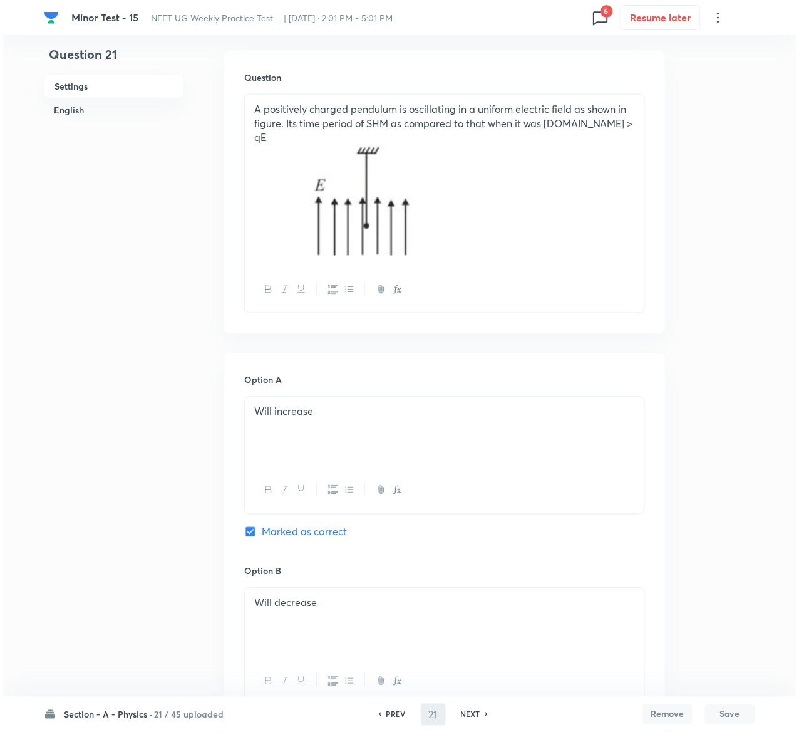
scroll to position [0, 0]
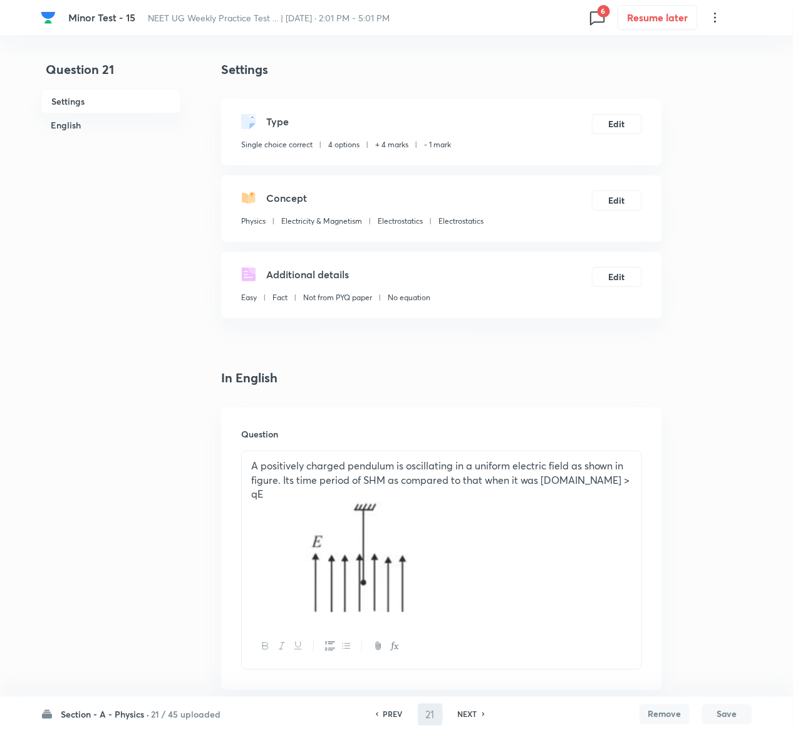
type input "22"
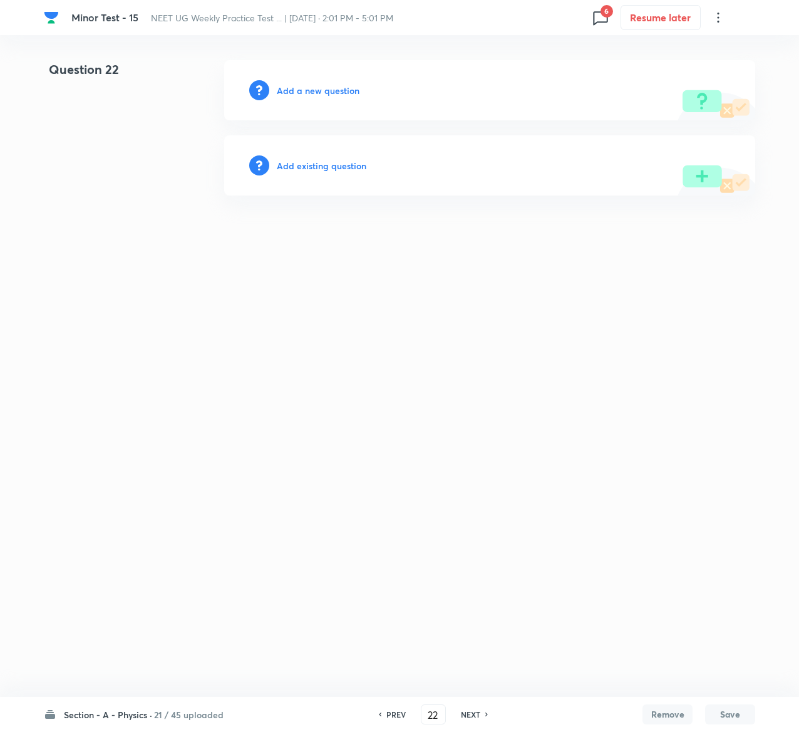
click at [326, 169] on h6 "Add existing question" at bounding box center [322, 165] width 90 height 13
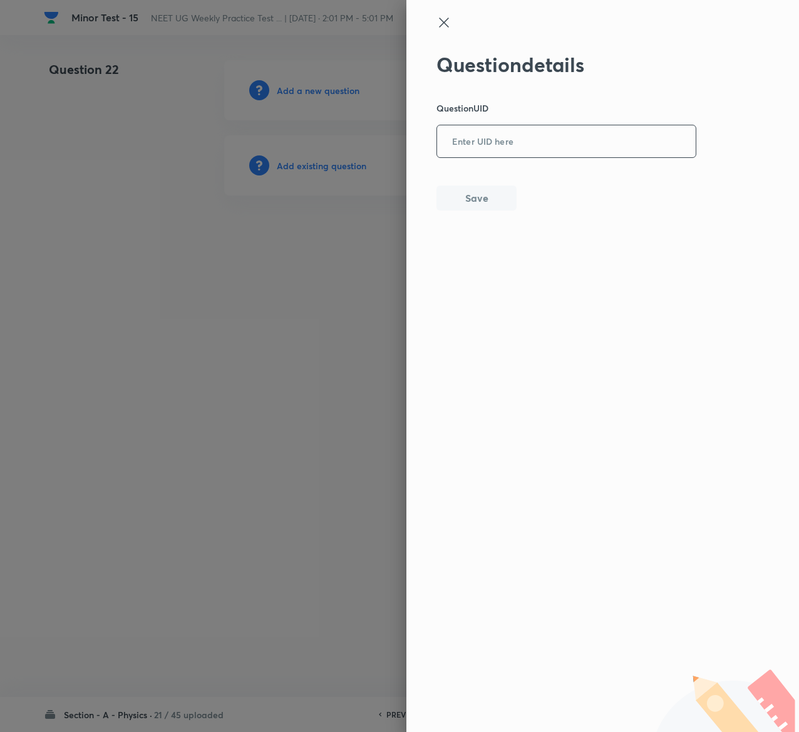
click at [507, 152] on input "text" at bounding box center [566, 142] width 259 height 31
paste input "LGTBY"
type input "LGTBY"
click at [494, 187] on button "Save" at bounding box center [477, 196] width 80 height 25
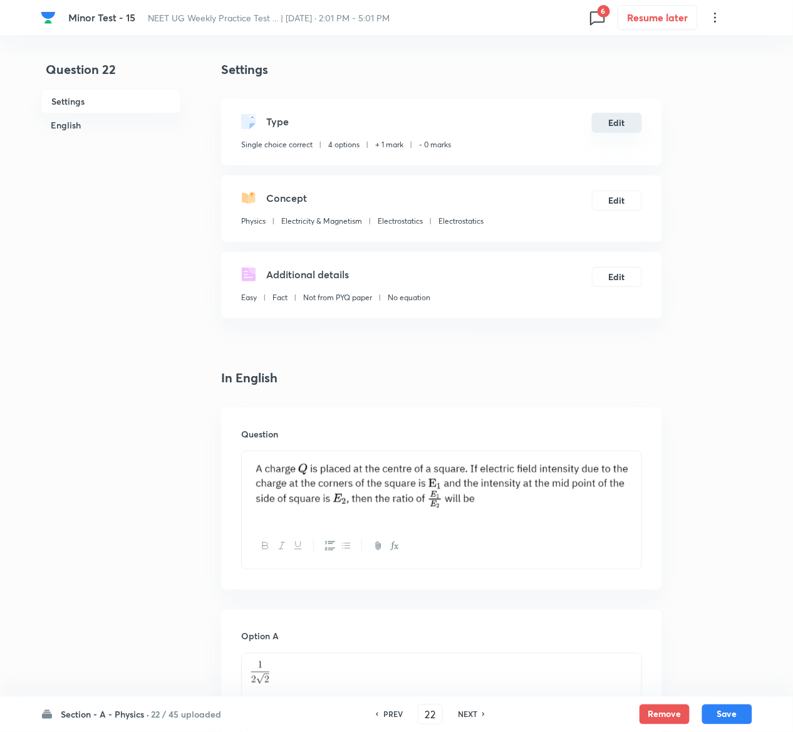
click at [630, 120] on button "Edit" at bounding box center [617, 123] width 50 height 20
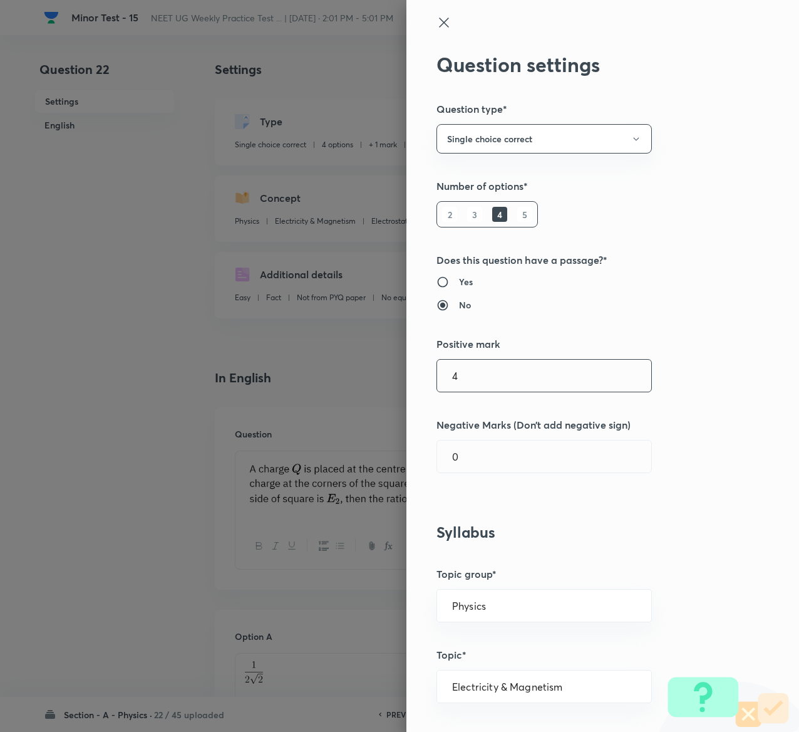
type input "4"
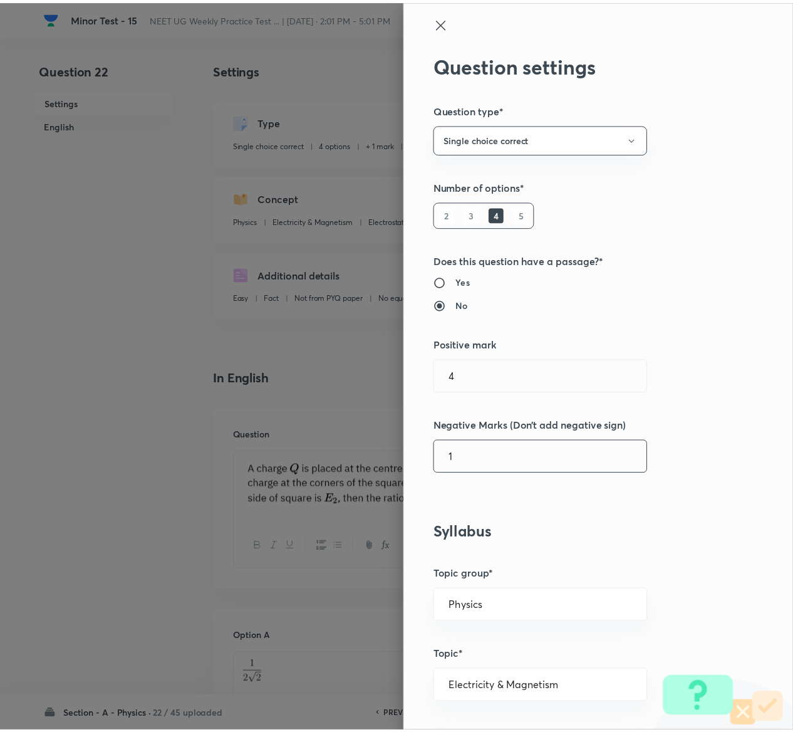
scroll to position [979, 0]
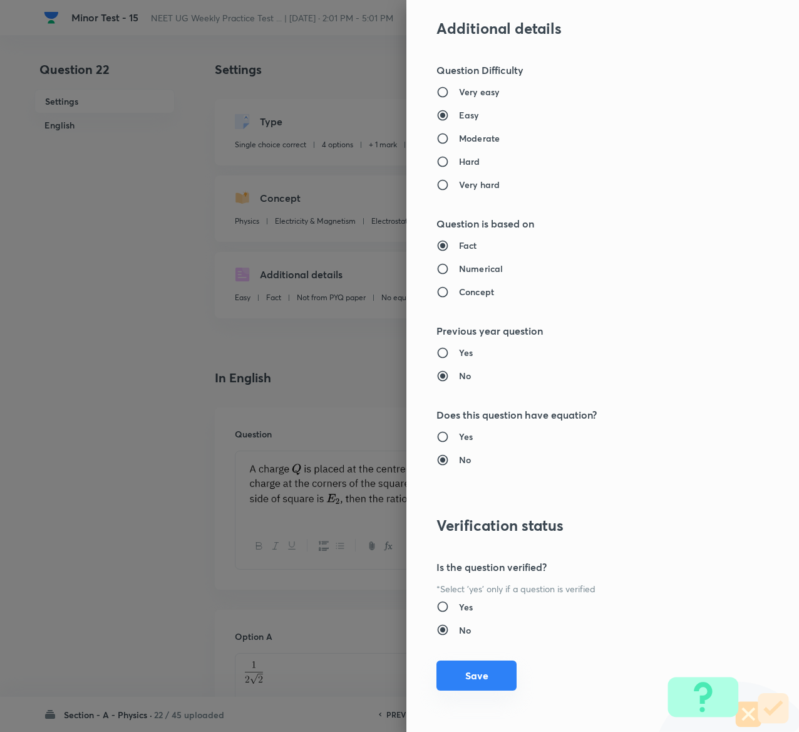
type input "1"
click at [469, 674] on button "Save" at bounding box center [477, 675] width 80 height 30
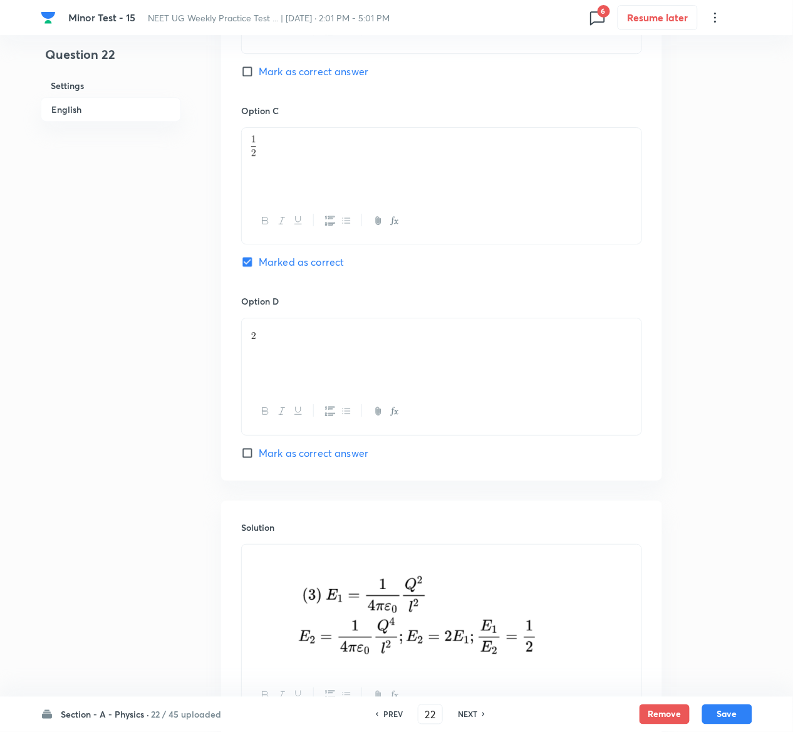
scroll to position [1028, 0]
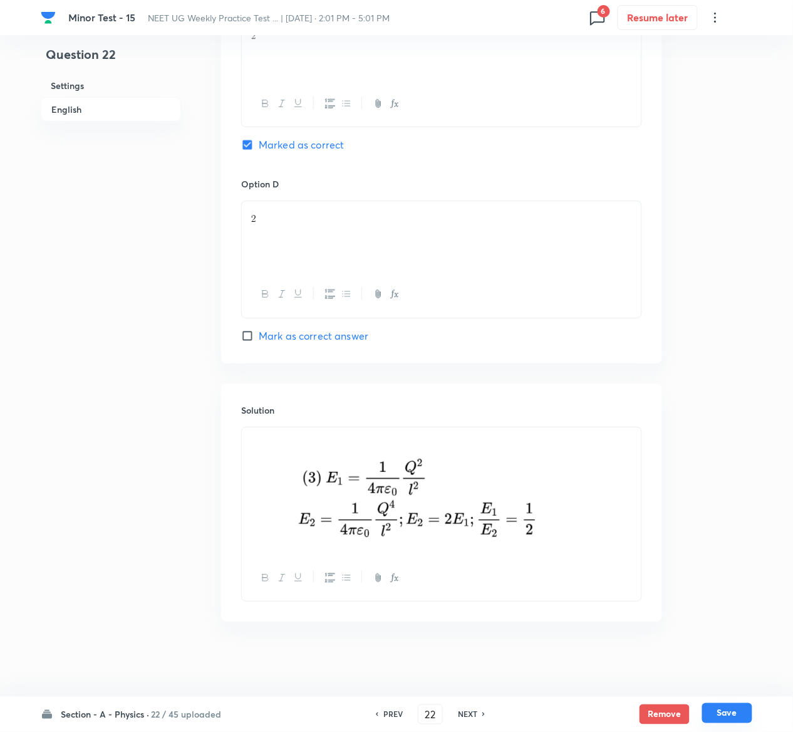
click at [740, 714] on button "Save" at bounding box center [727, 713] width 50 height 20
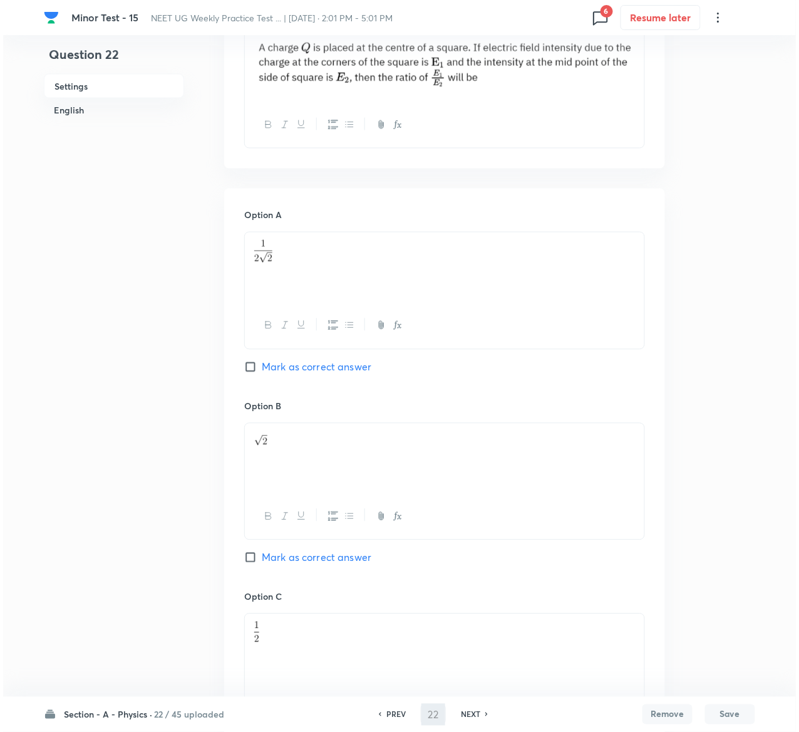
scroll to position [0, 0]
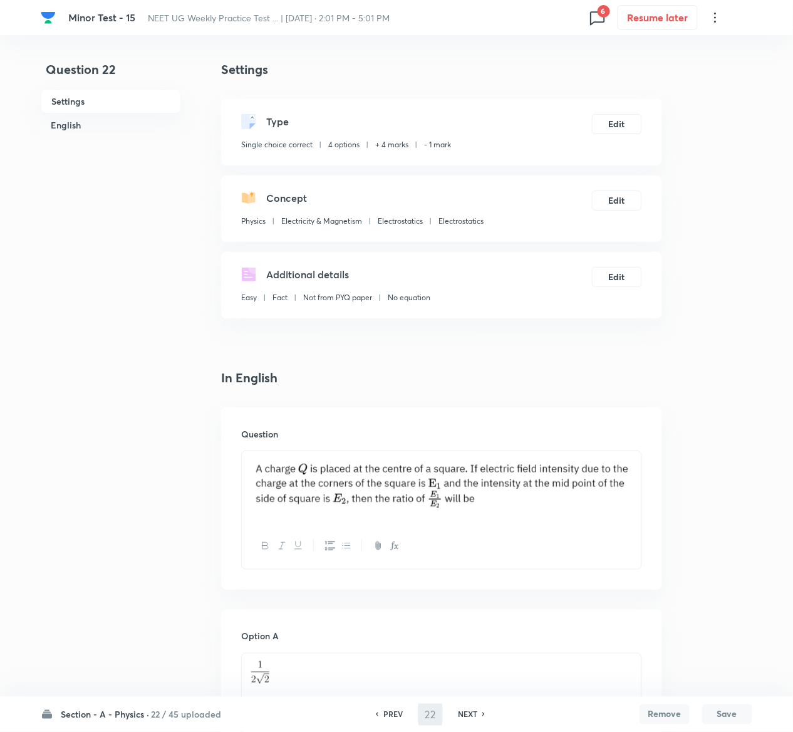
type input "23"
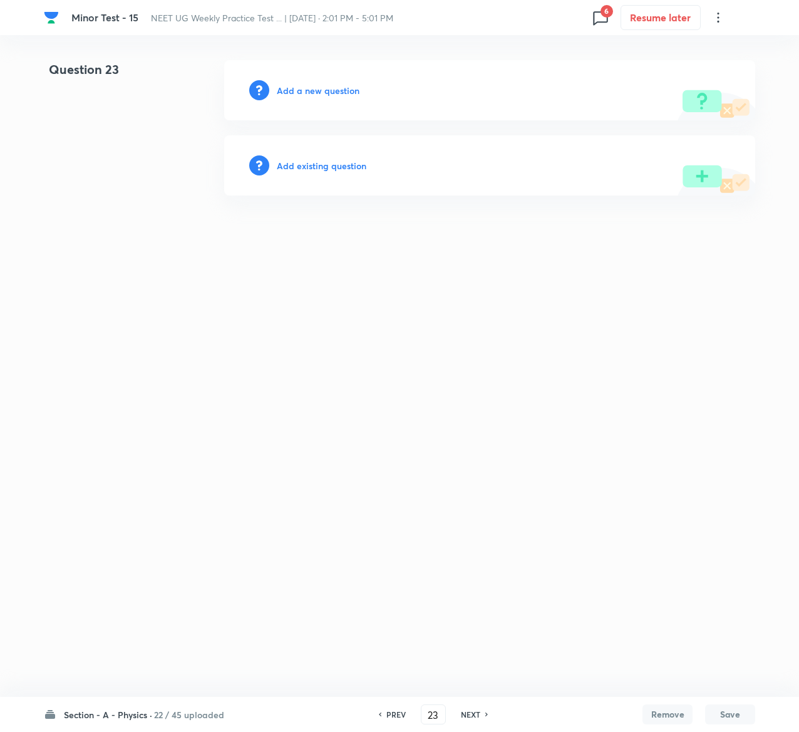
click at [354, 160] on h6 "Add existing question" at bounding box center [322, 165] width 90 height 13
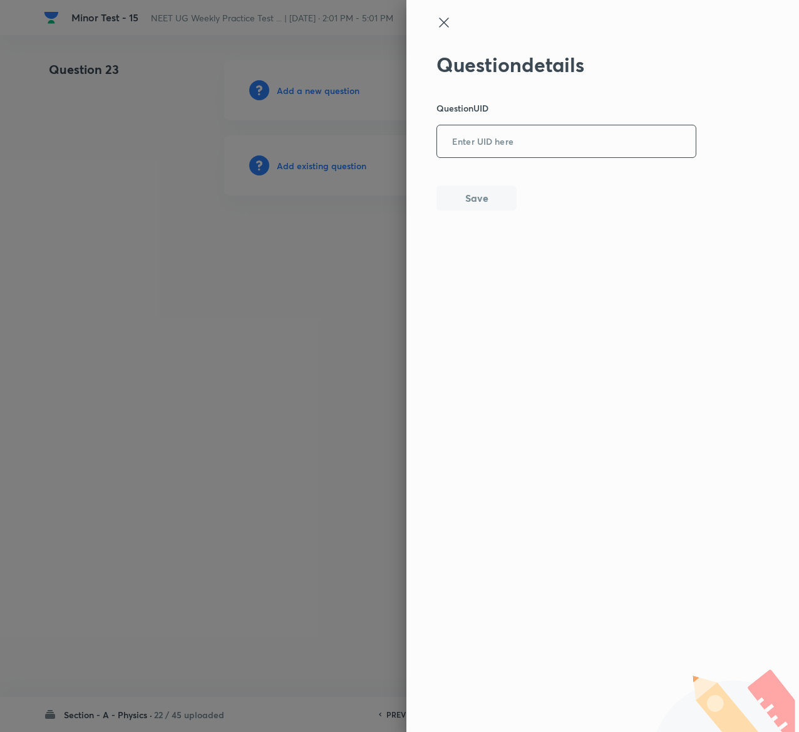
click at [570, 155] on input "text" at bounding box center [566, 142] width 259 height 31
paste input "WXRQV"
type input "WXRQV"
click at [490, 205] on button "Save" at bounding box center [477, 196] width 80 height 25
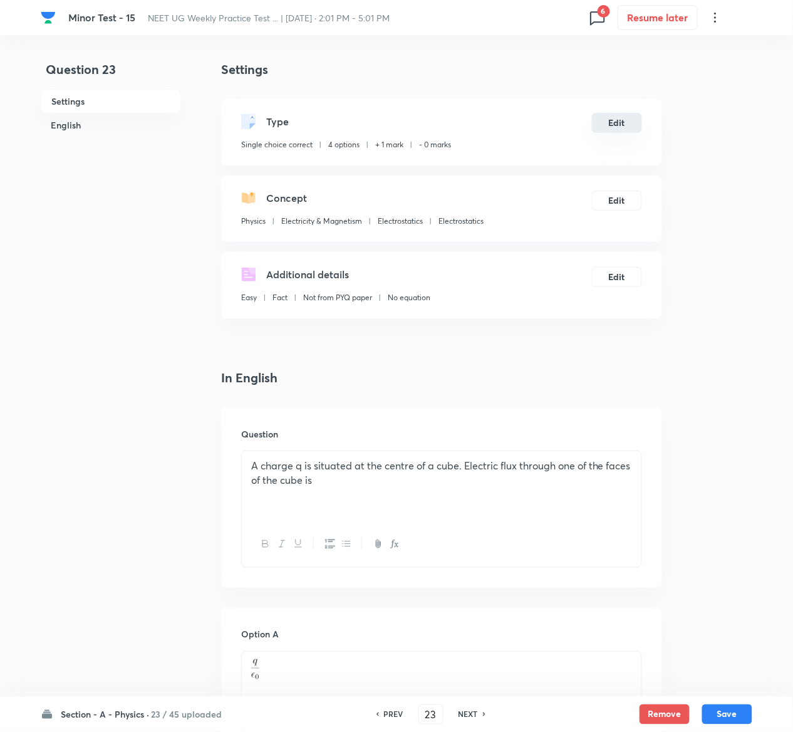
click at [614, 120] on button "Edit" at bounding box center [617, 123] width 50 height 20
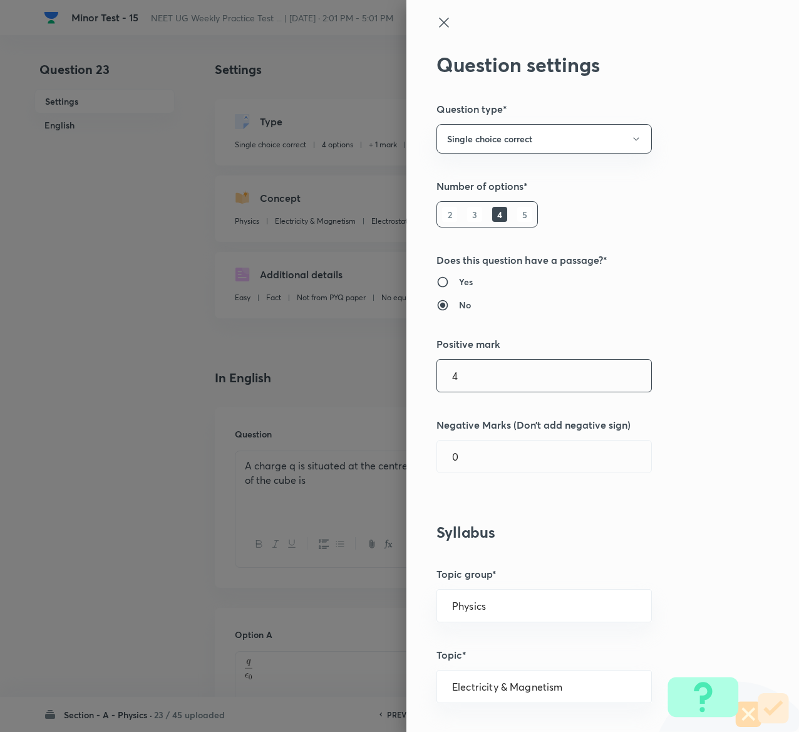
type input "4"
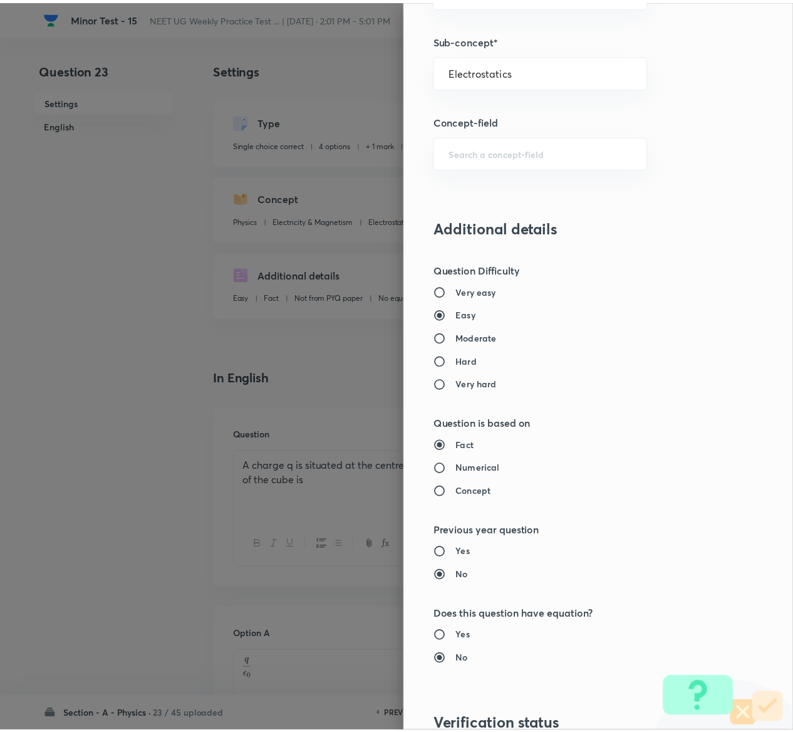
scroll to position [979, 0]
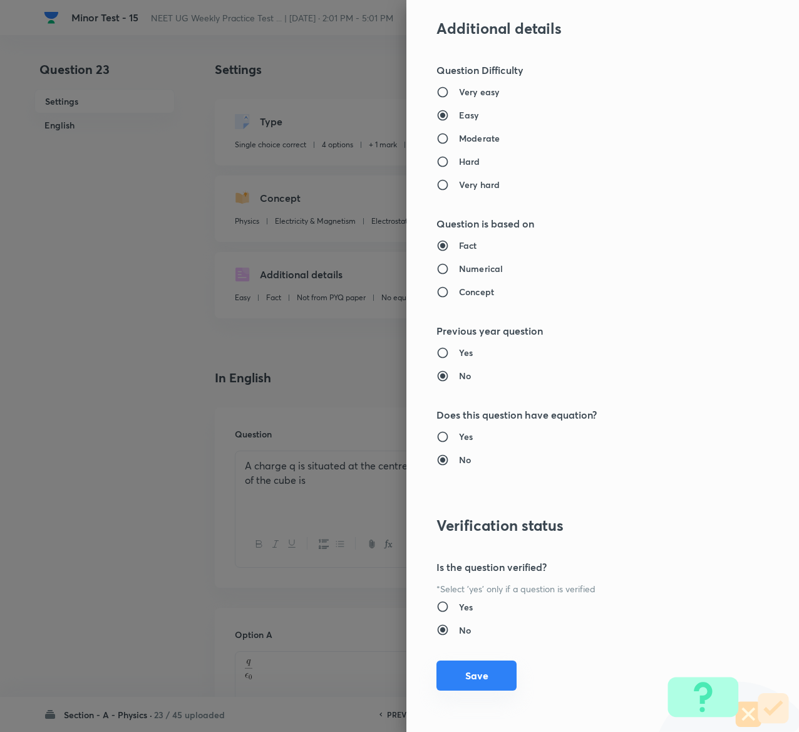
type input "1"
click at [447, 671] on button "Save" at bounding box center [477, 675] width 80 height 30
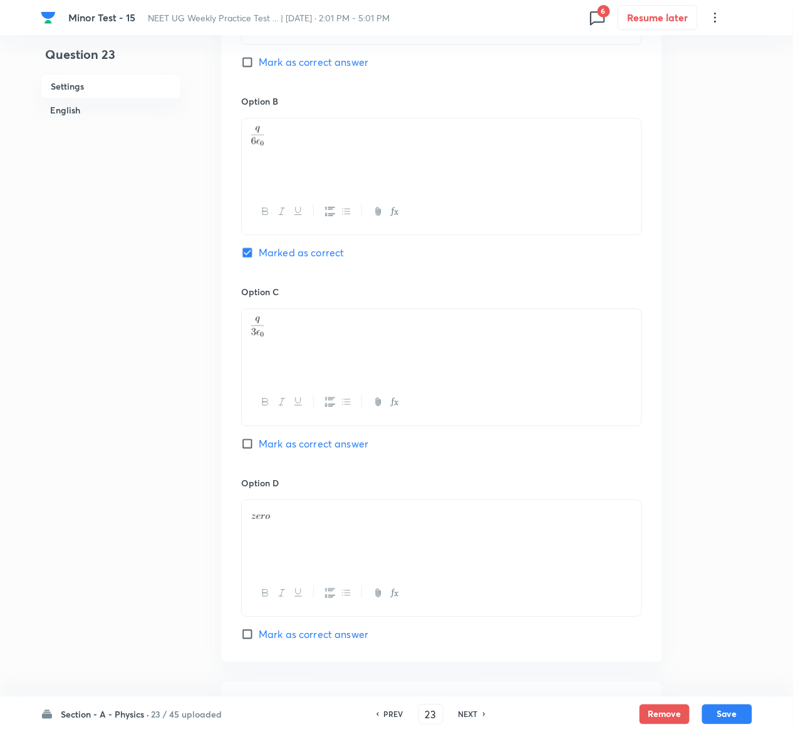
scroll to position [1095, 0]
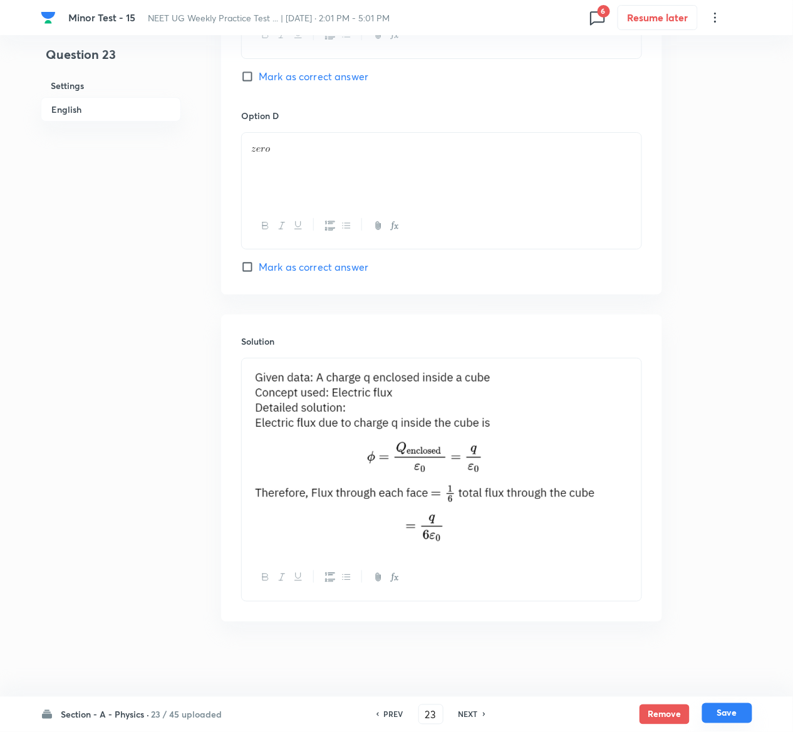
click at [742, 717] on button "Save" at bounding box center [727, 713] width 50 height 20
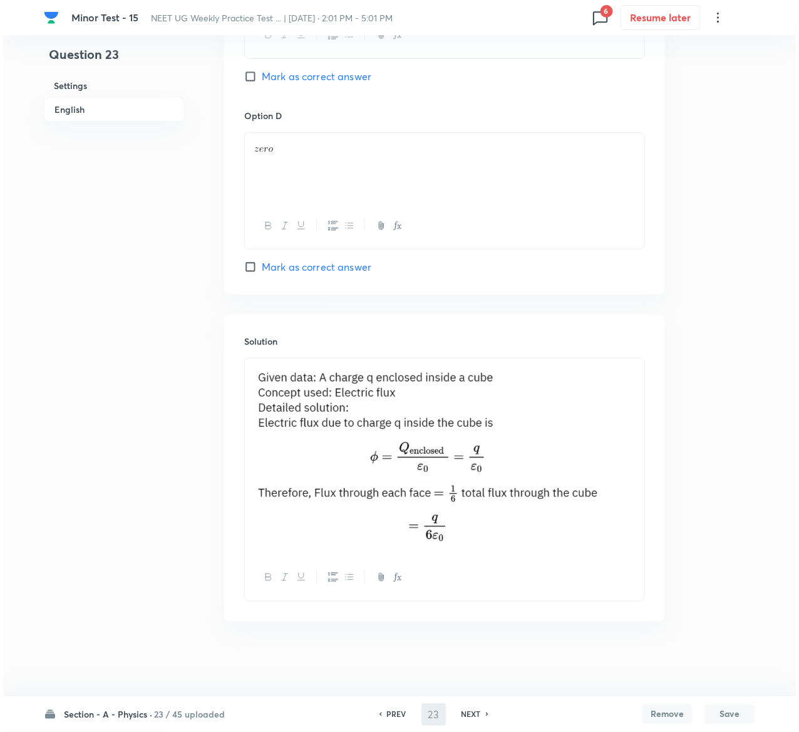
scroll to position [0, 0]
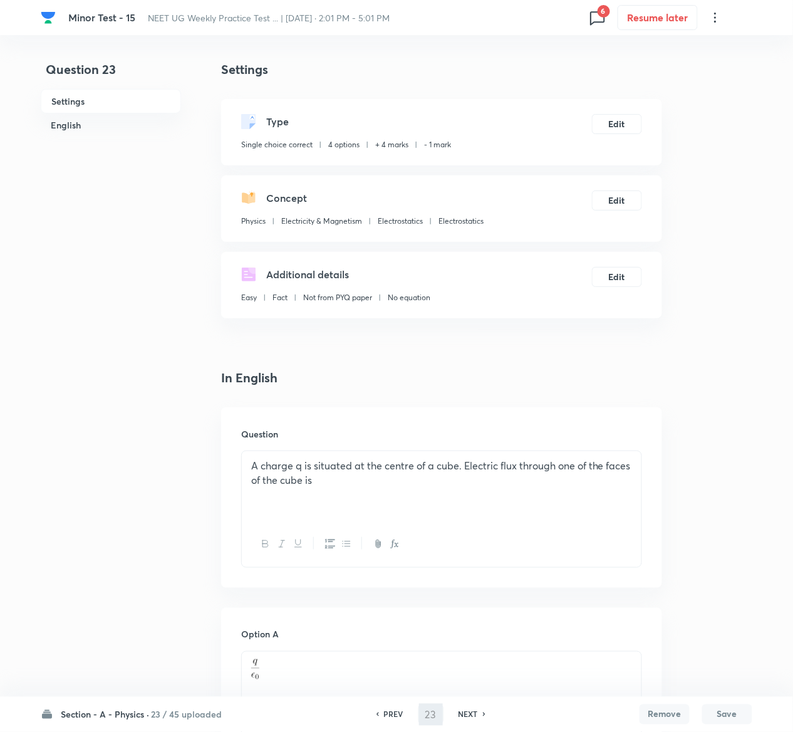
type input "24"
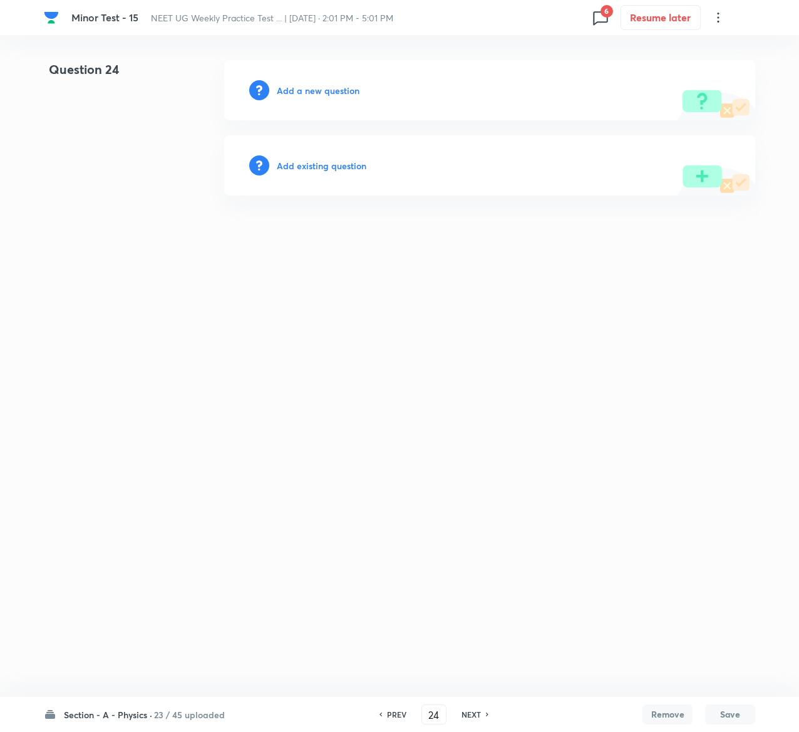
click at [355, 165] on h6 "Add existing question" at bounding box center [322, 165] width 90 height 13
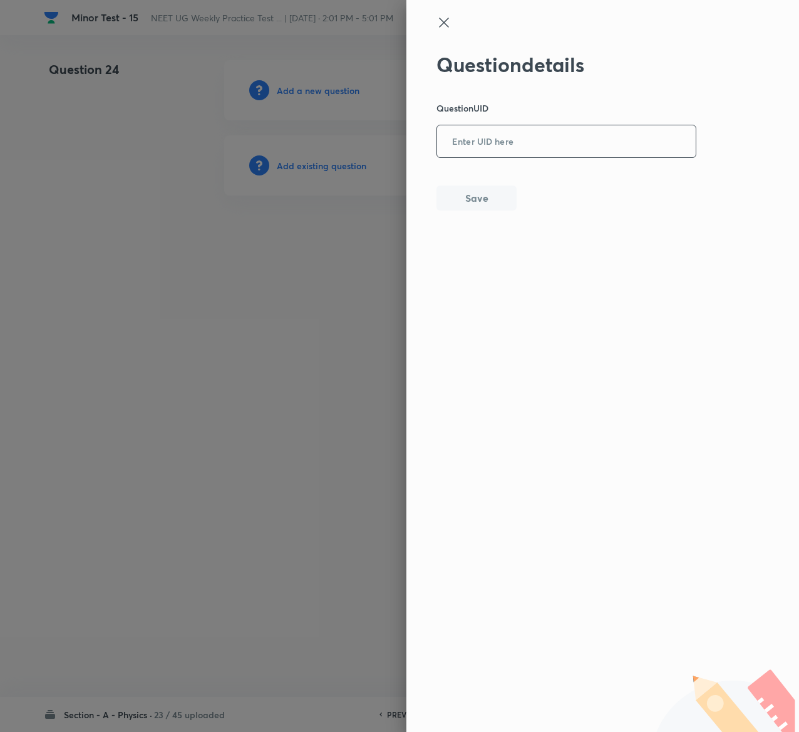
click at [544, 150] on input "text" at bounding box center [566, 142] width 259 height 31
paste input "ZVT4A"
type input "ZVT4A"
click at [447, 200] on button "Save" at bounding box center [477, 196] width 80 height 25
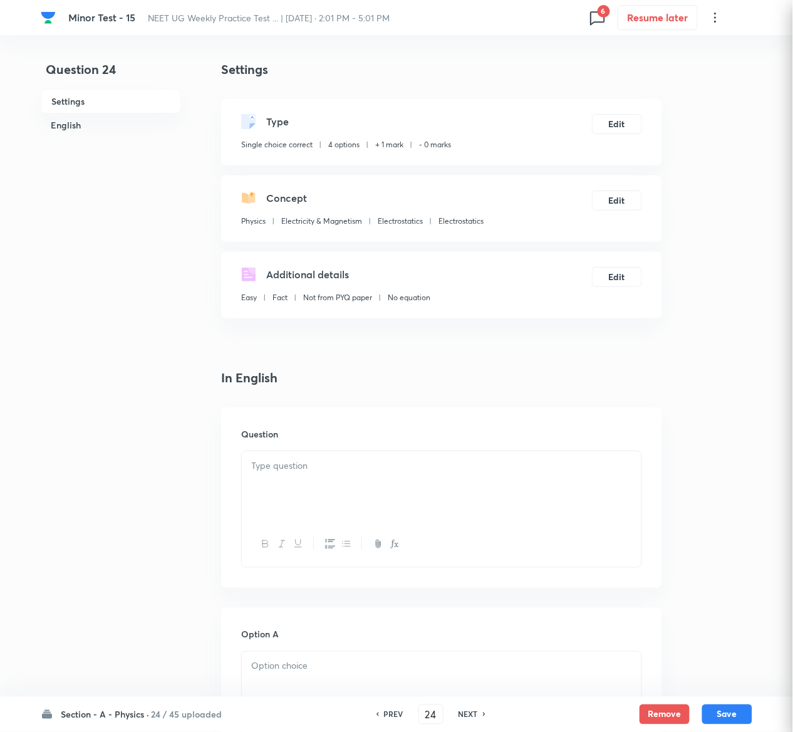
checkbox input "true"
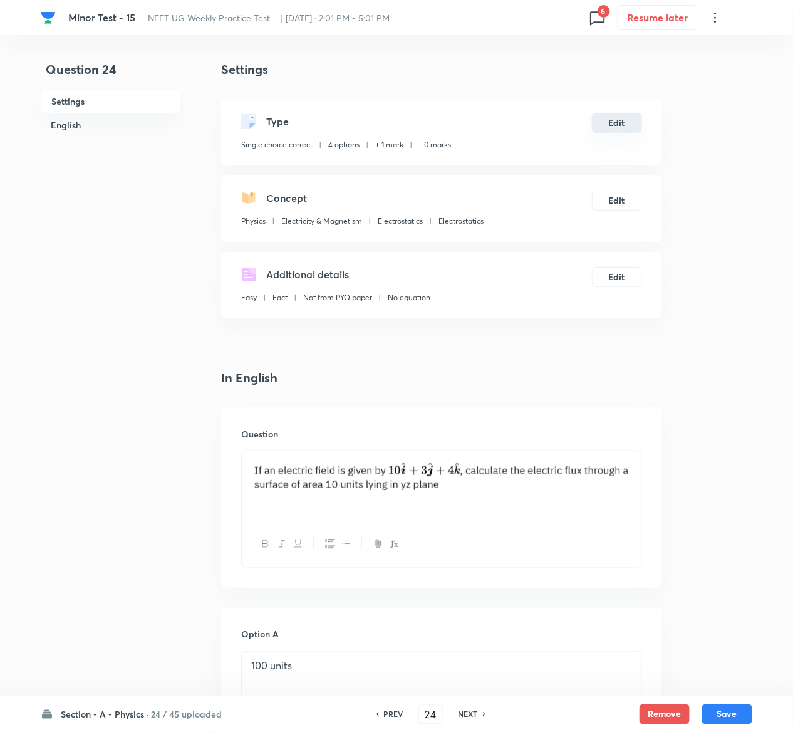
click at [619, 118] on button "Edit" at bounding box center [617, 123] width 50 height 20
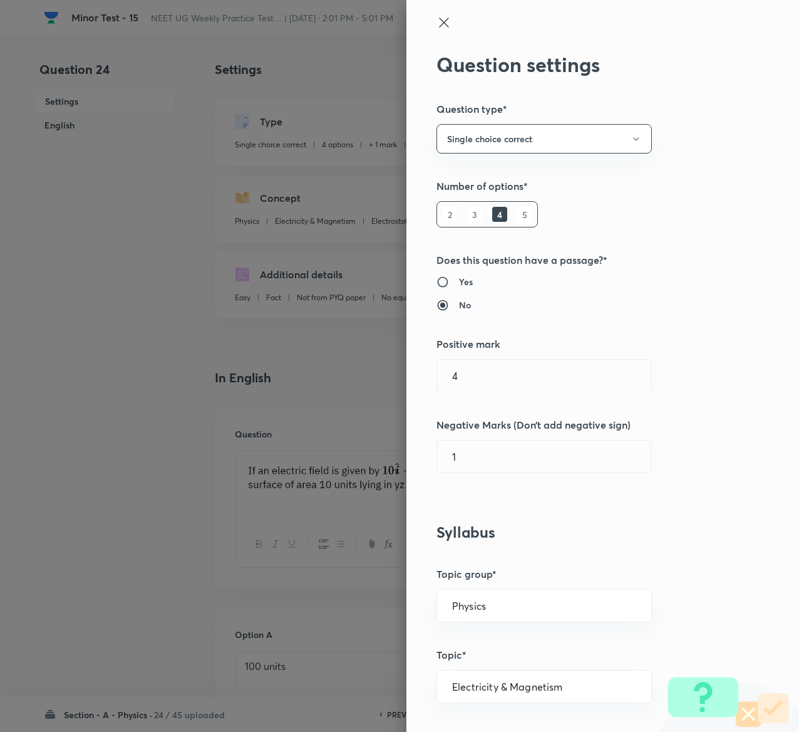
type input "1"
type input "0"
type input "4"
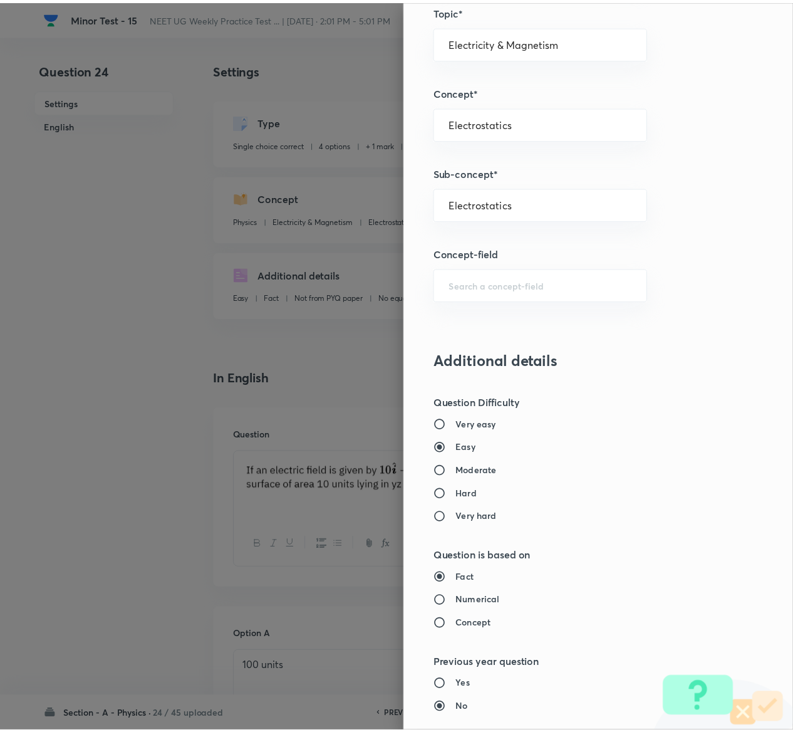
scroll to position [979, 0]
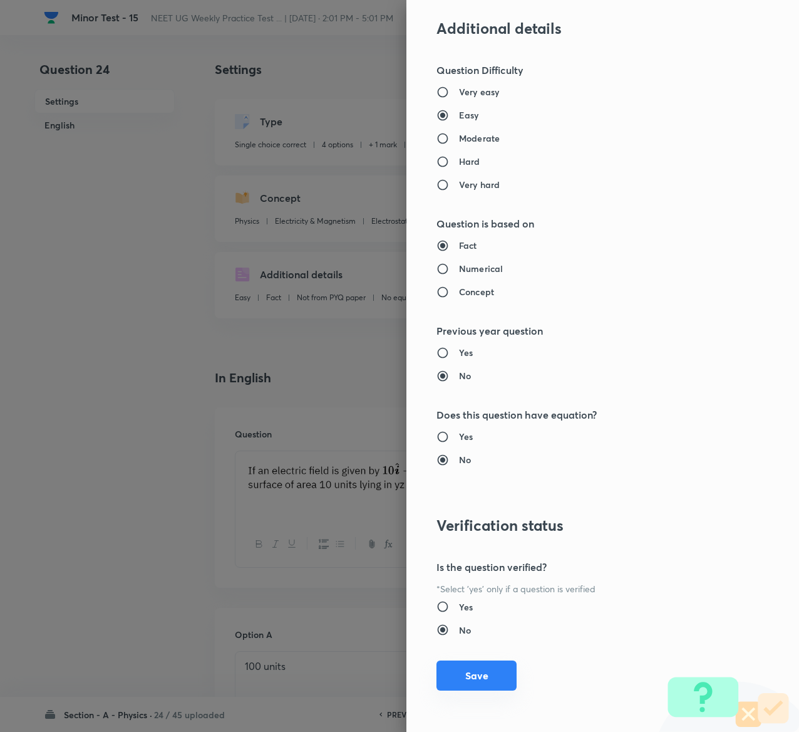
type input "1"
click at [462, 672] on button "Save" at bounding box center [477, 675] width 80 height 30
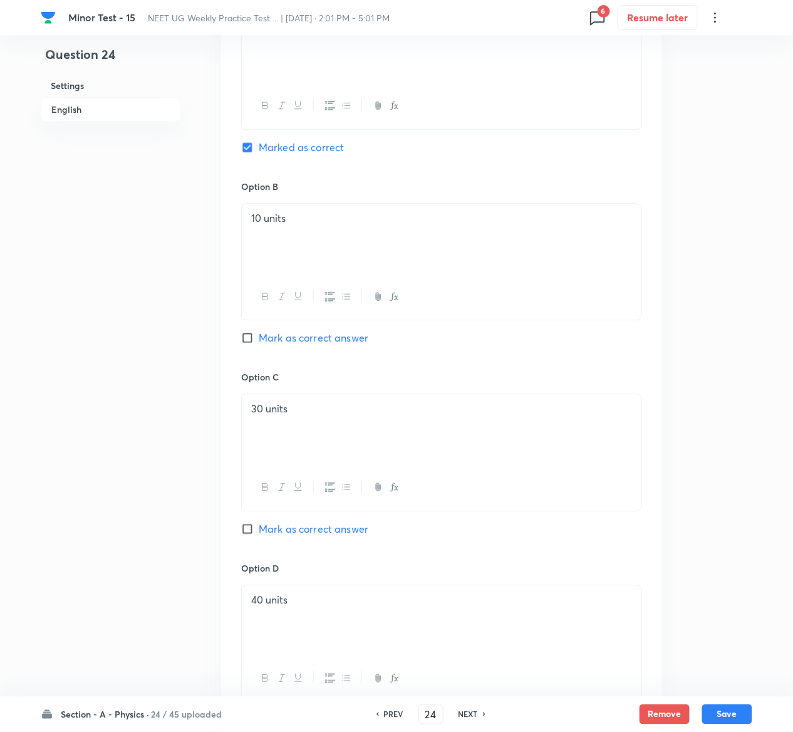
scroll to position [1129, 0]
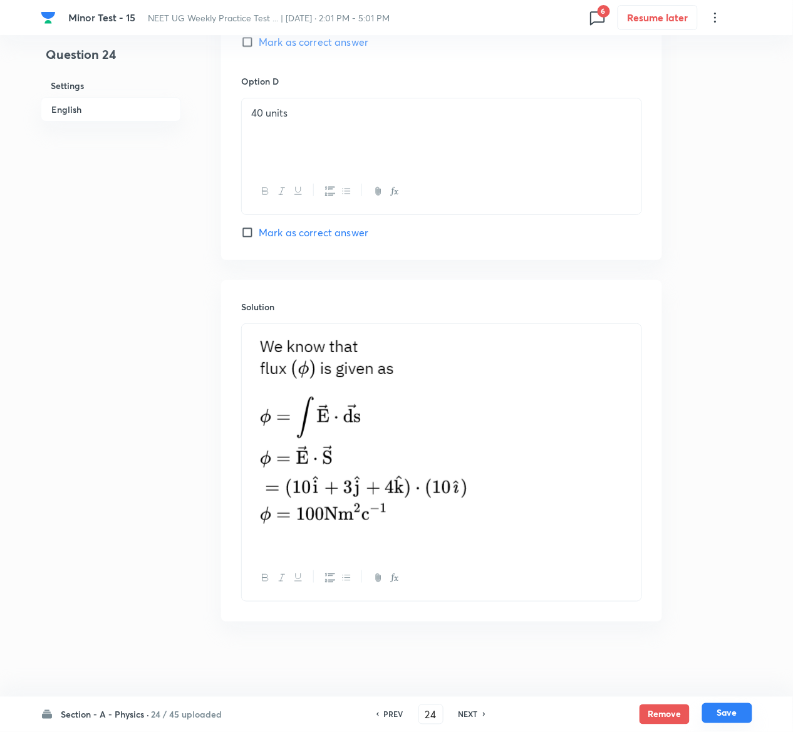
click at [745, 714] on button "Save" at bounding box center [727, 713] width 50 height 20
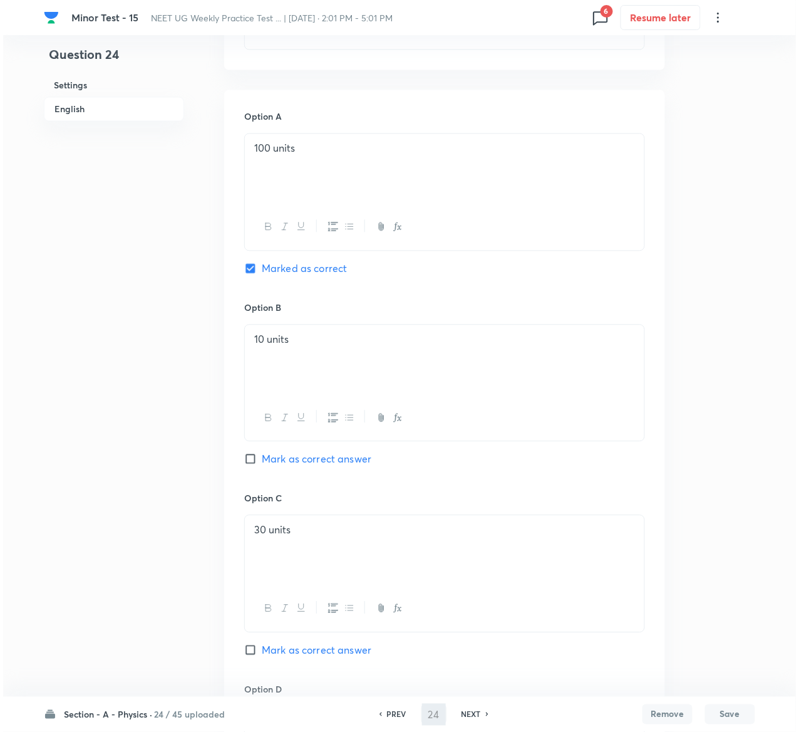
scroll to position [0, 0]
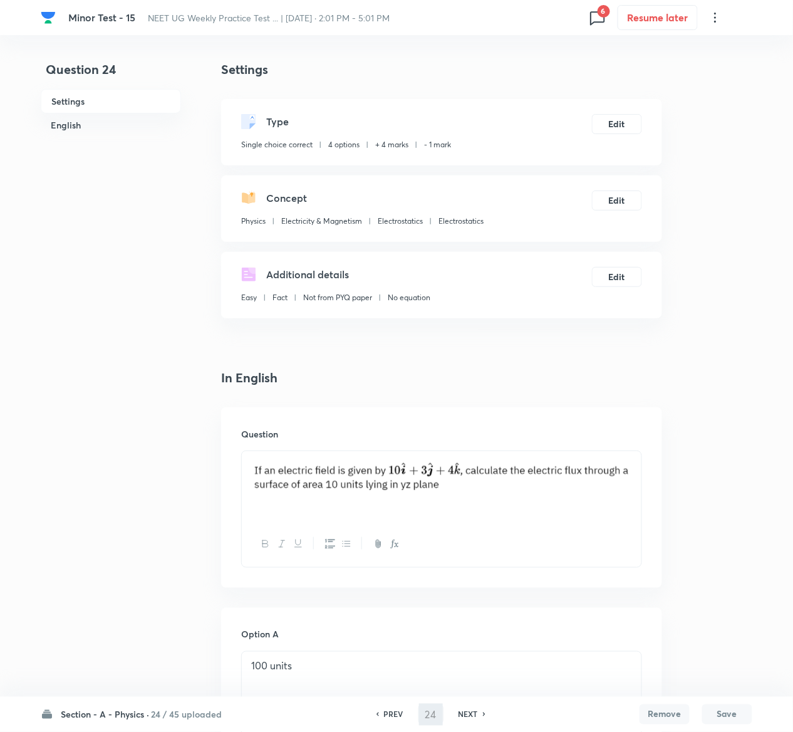
type input "25"
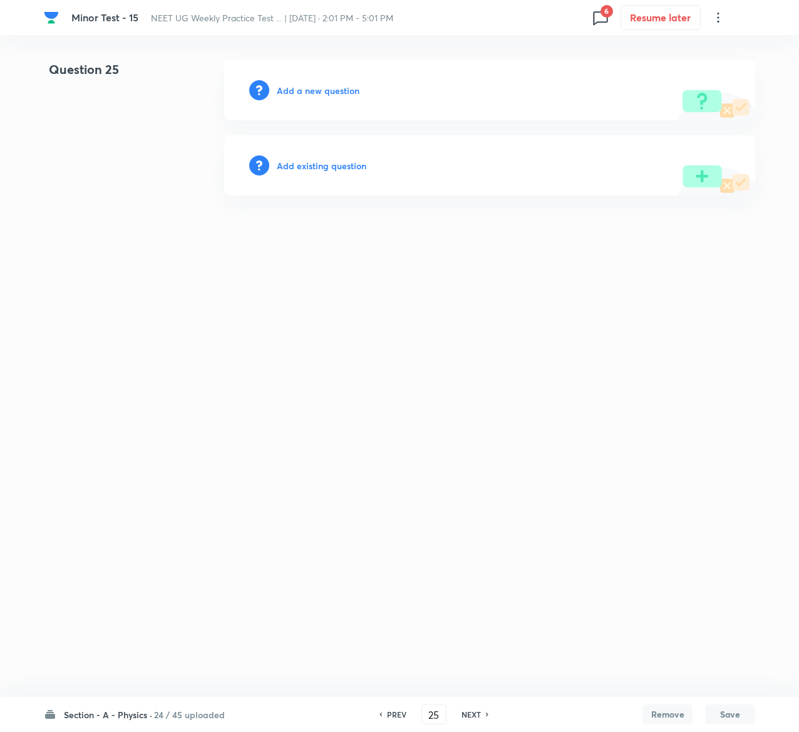
click at [341, 157] on div "Add existing question" at bounding box center [489, 165] width 531 height 60
click at [341, 159] on h6 "Add existing question" at bounding box center [322, 165] width 90 height 13
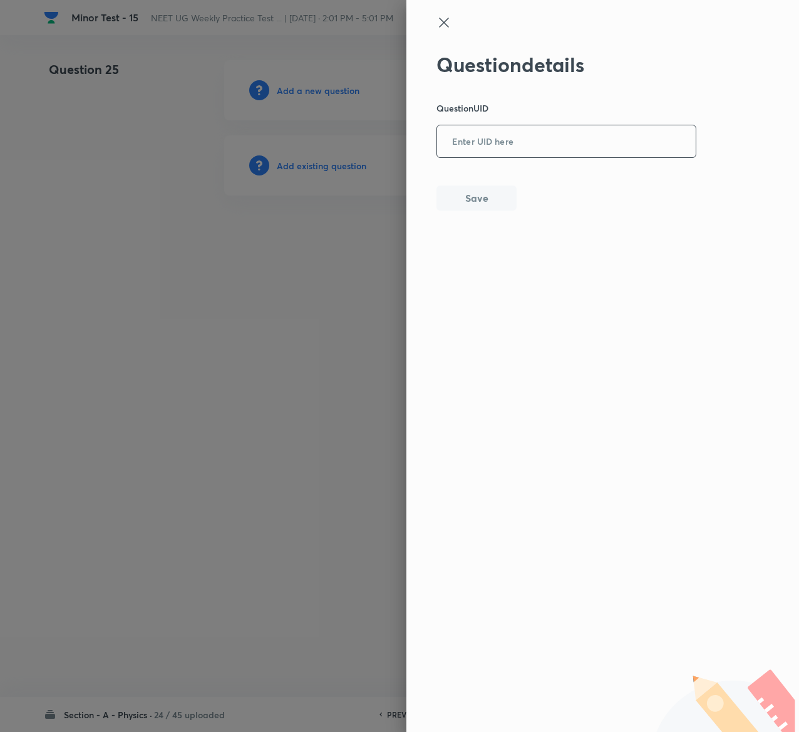
click at [539, 154] on input "text" at bounding box center [566, 142] width 259 height 31
paste input "ZQONY"
type input "ZQONY"
click at [504, 205] on button "Save" at bounding box center [477, 196] width 80 height 25
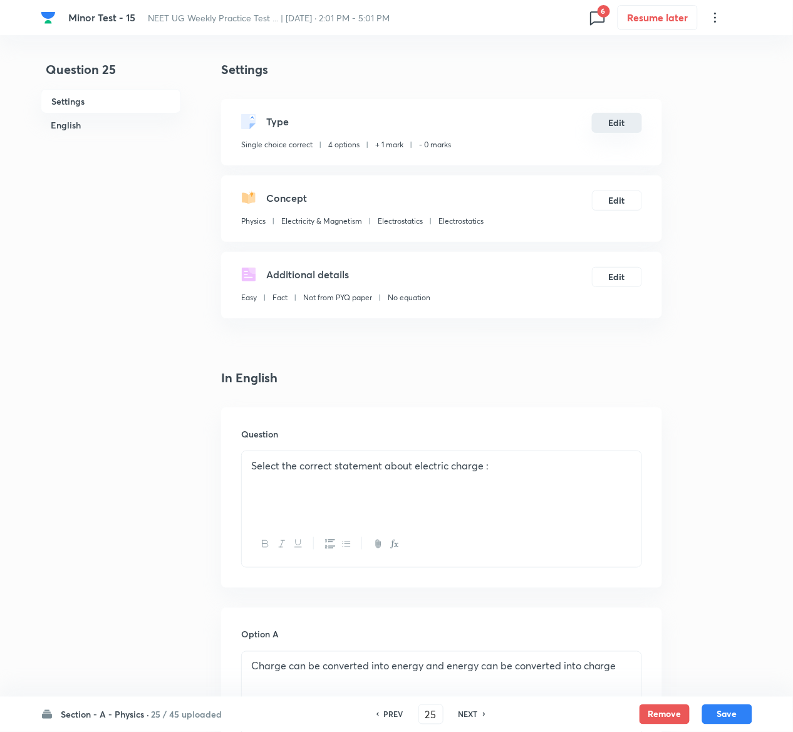
click at [615, 122] on button "Edit" at bounding box center [617, 123] width 50 height 20
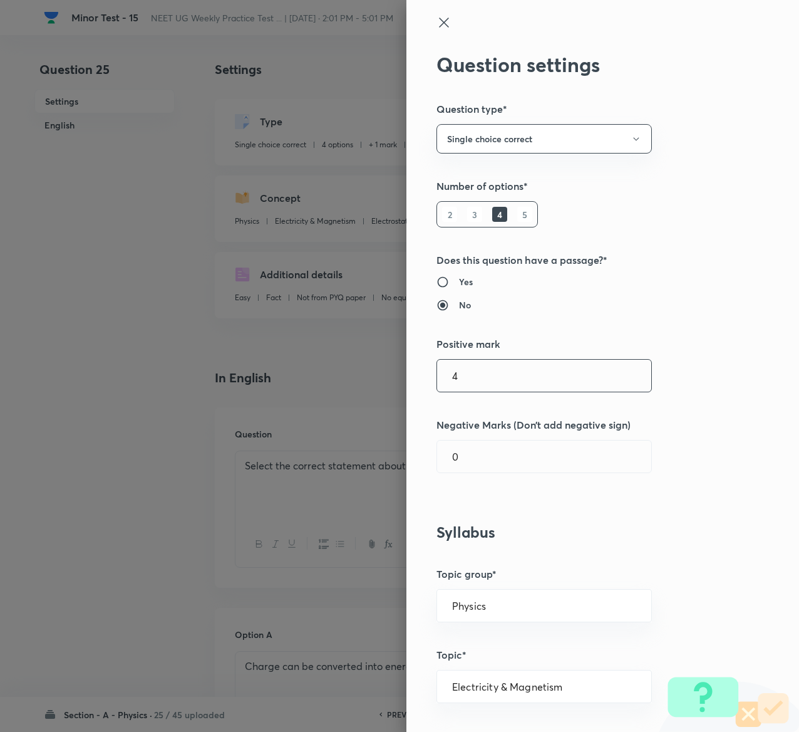
type input "4"
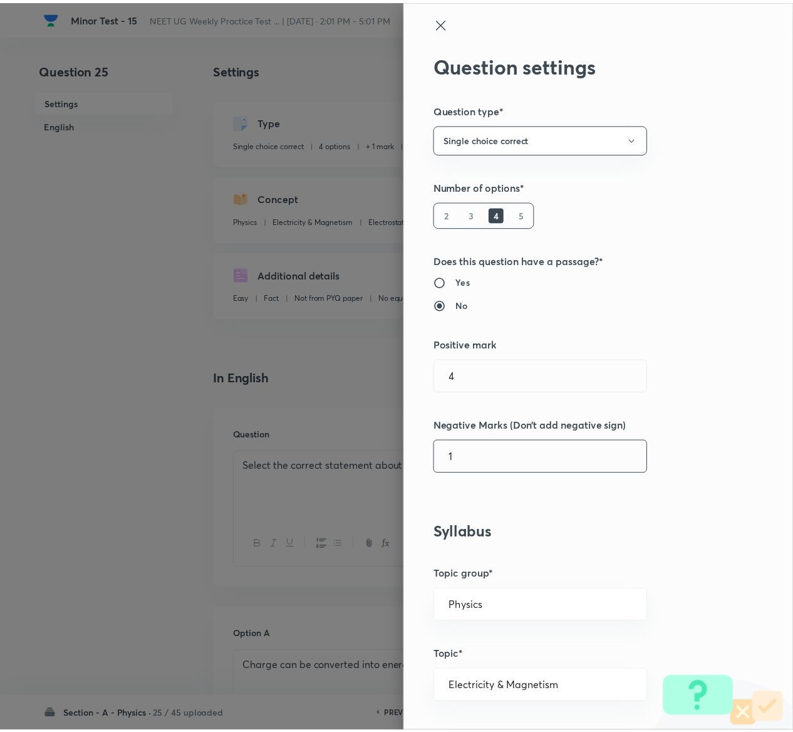
scroll to position [979, 0]
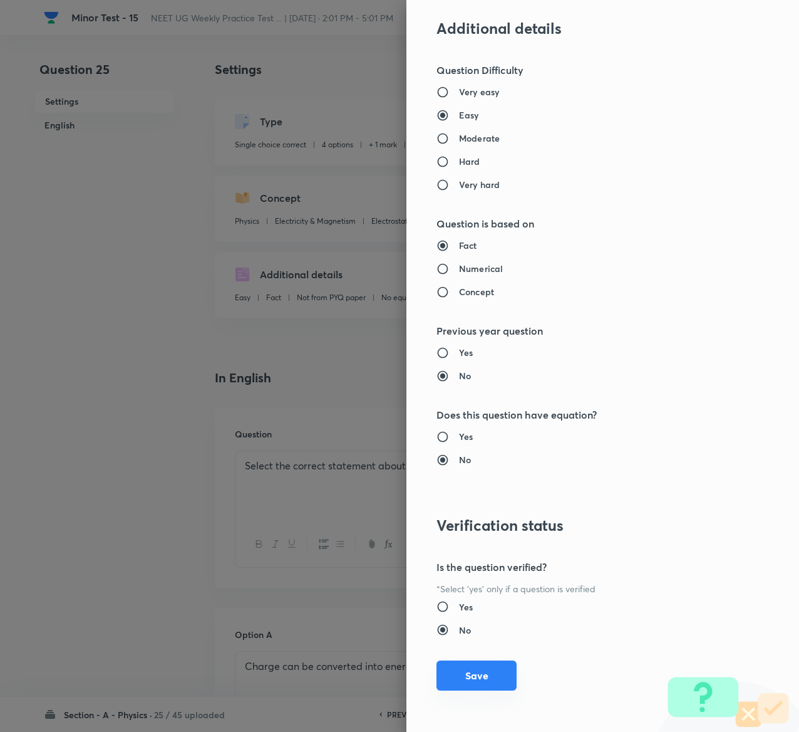
type input "1"
click at [452, 679] on button "Save" at bounding box center [477, 675] width 80 height 30
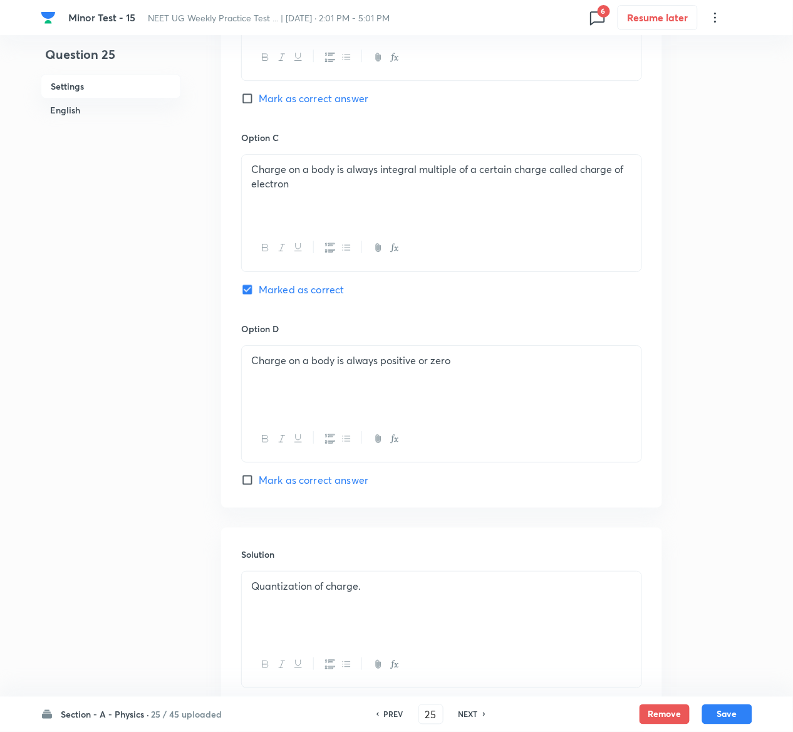
scroll to position [969, 0]
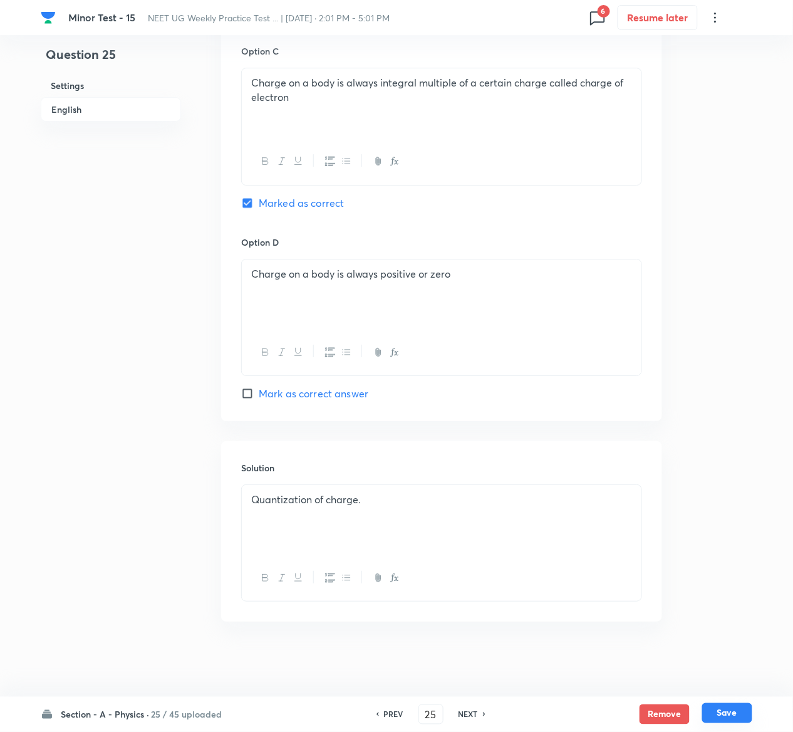
click at [737, 716] on button "Save" at bounding box center [727, 713] width 50 height 20
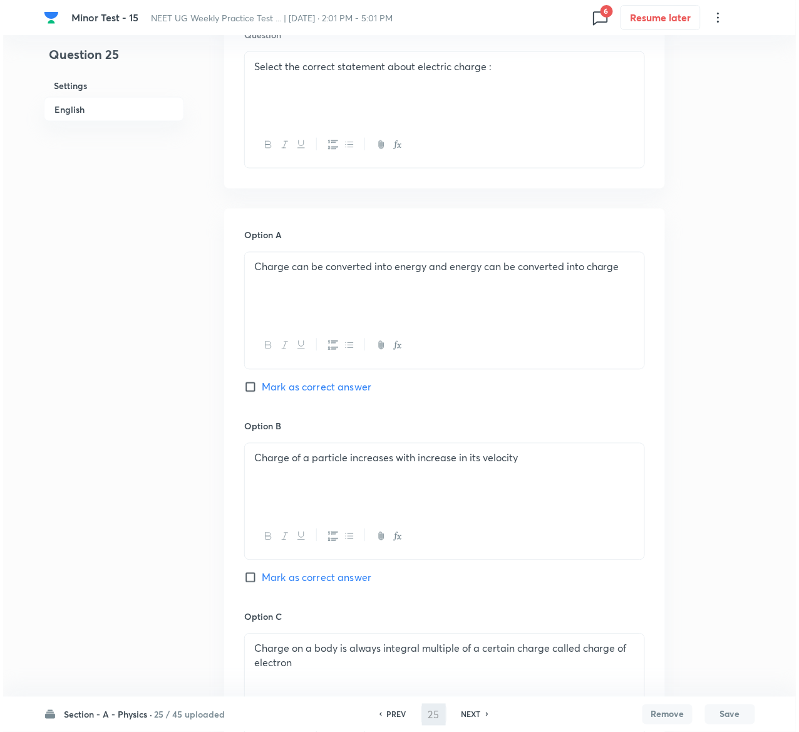
scroll to position [0, 0]
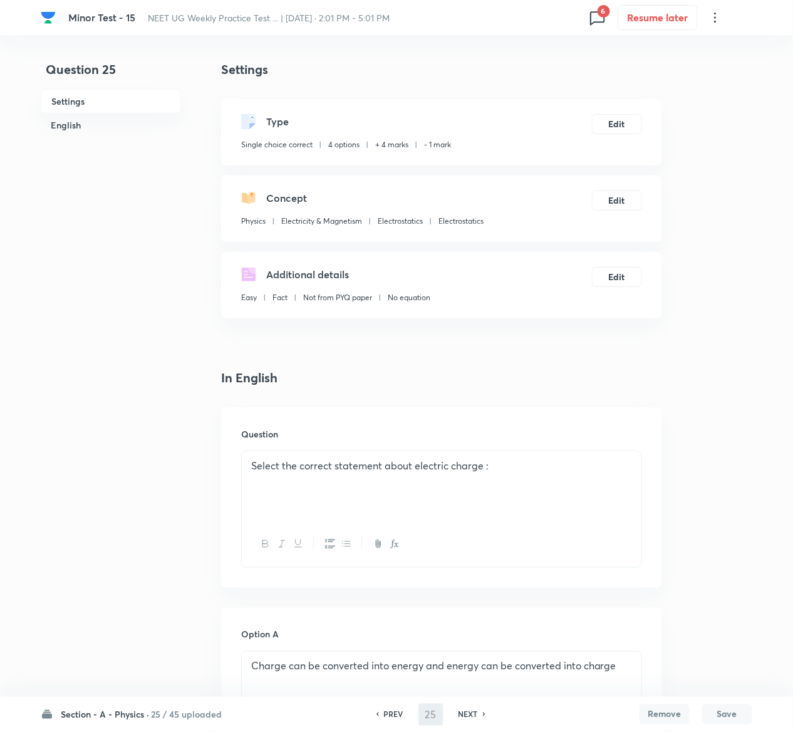
type input "26"
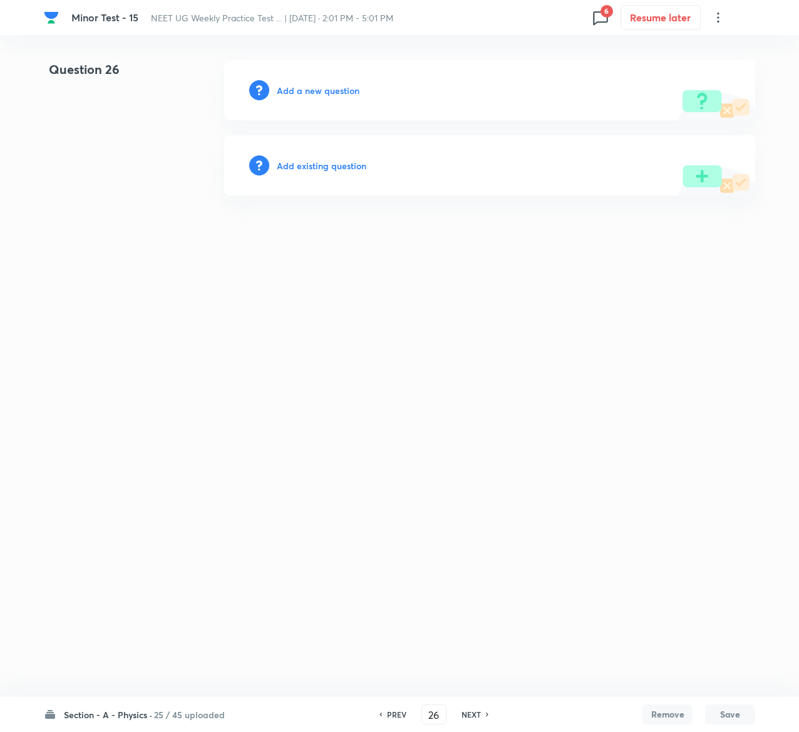
click at [346, 164] on h6 "Add existing question" at bounding box center [322, 165] width 90 height 13
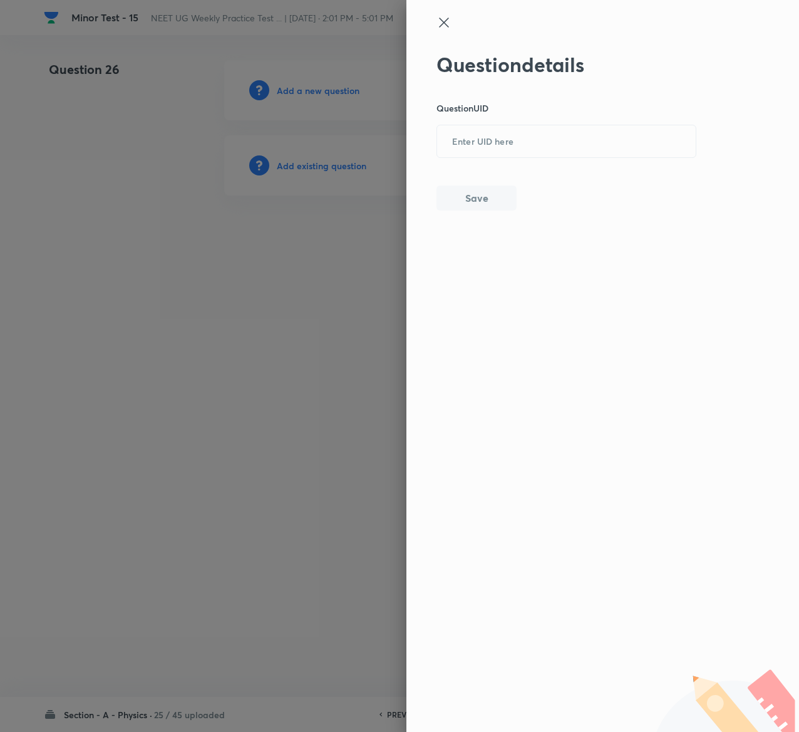
click at [573, 162] on div "Question details Question UID ​ Save" at bounding box center [567, 132] width 261 height 158
click at [571, 145] on input "text" at bounding box center [566, 142] width 259 height 31
paste input "ITFAH"
type input "ITFAH"
click at [502, 195] on button "Save" at bounding box center [477, 196] width 80 height 25
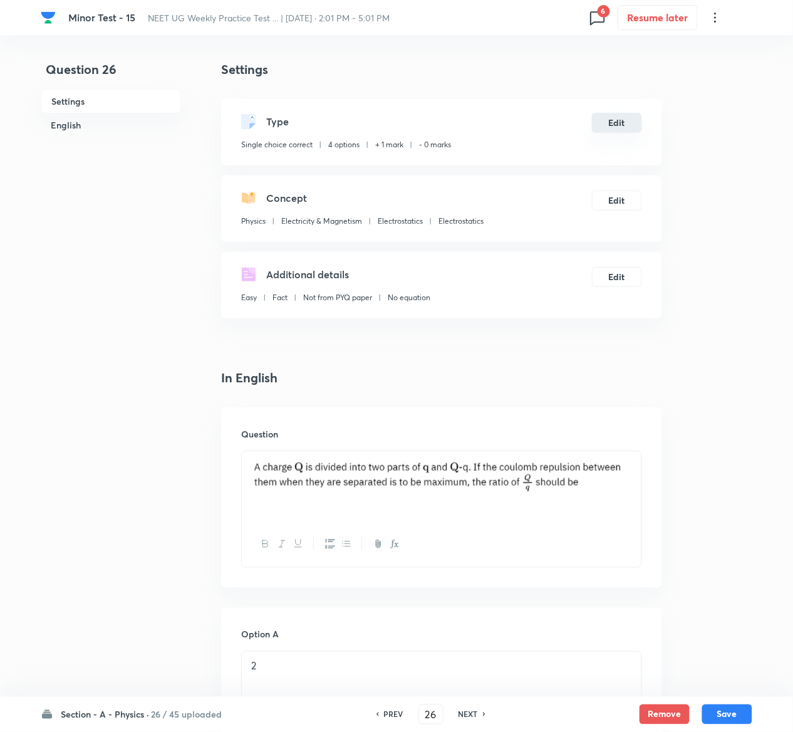
click at [627, 123] on button "Edit" at bounding box center [617, 123] width 50 height 20
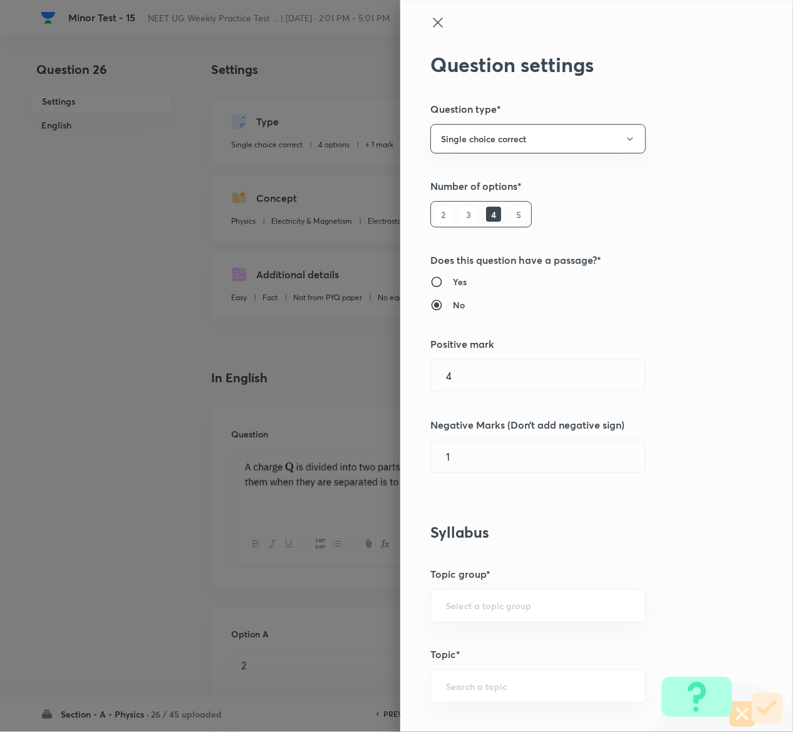
type input "Physics"
type input "Electricity & Magnetism"
type input "Electrostatics"
type input "1"
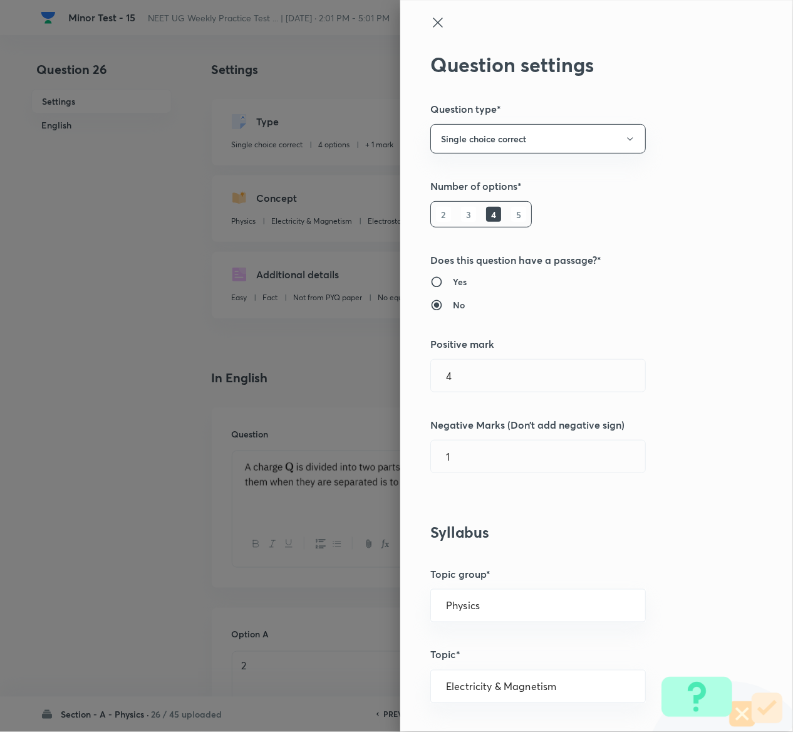
type input "0"
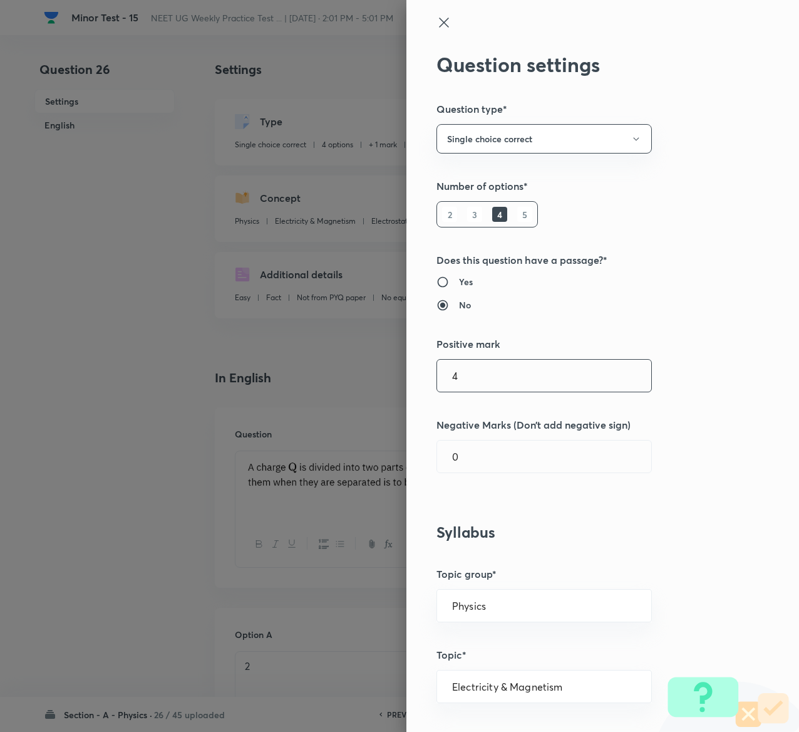
type input "4"
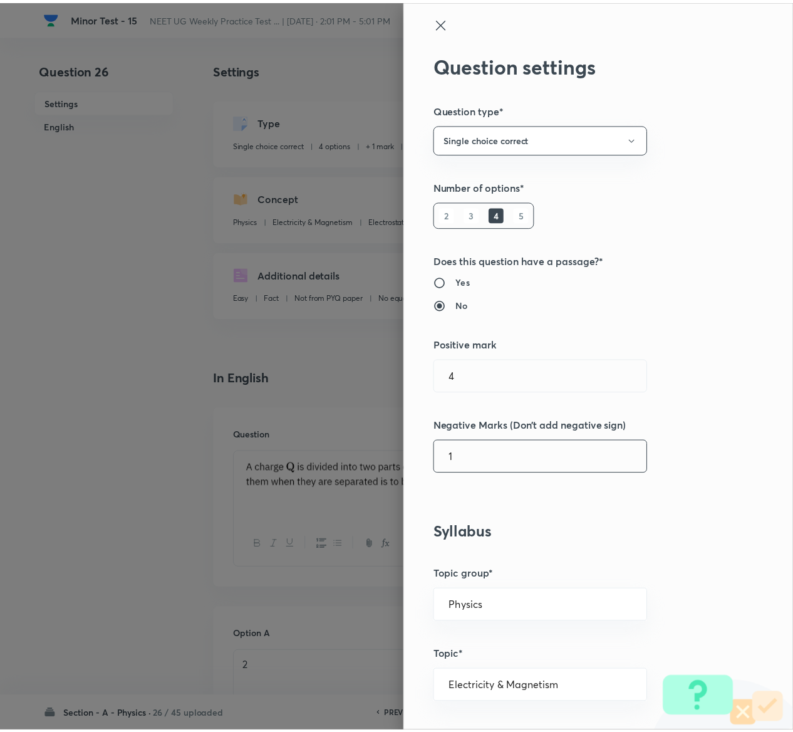
scroll to position [979, 0]
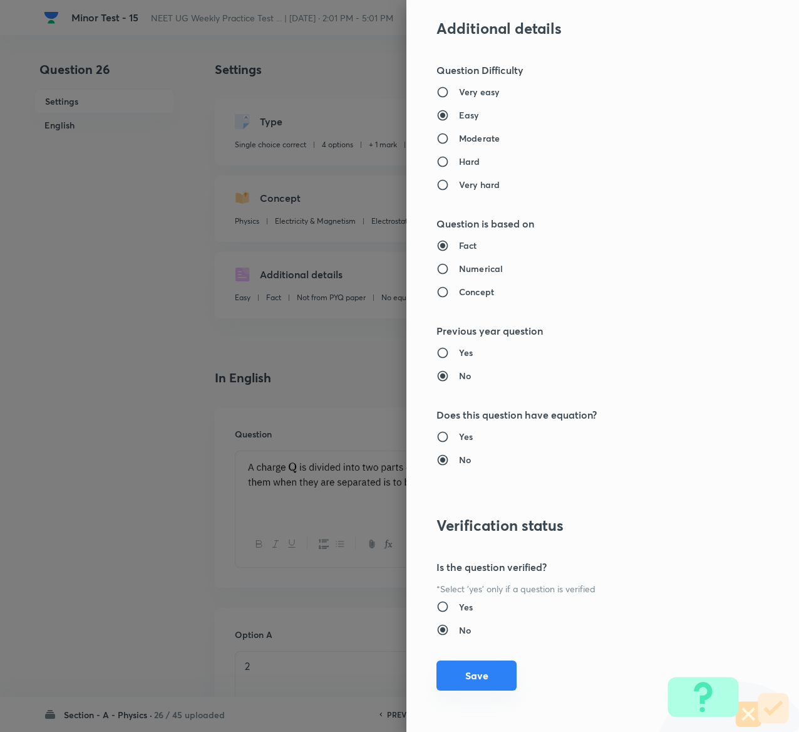
type input "1"
click at [452, 670] on button "Save" at bounding box center [477, 675] width 80 height 30
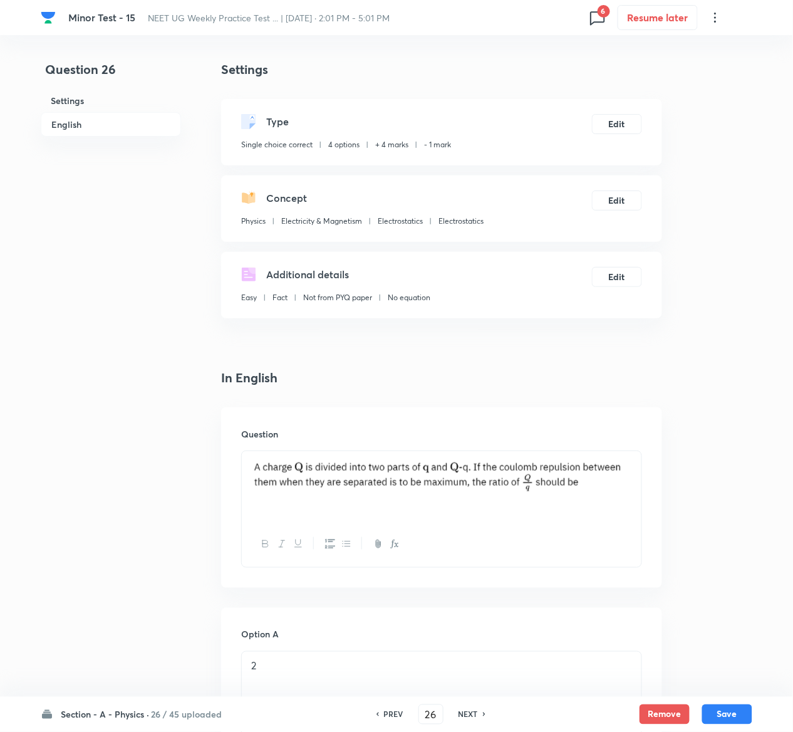
scroll to position [1029, 0]
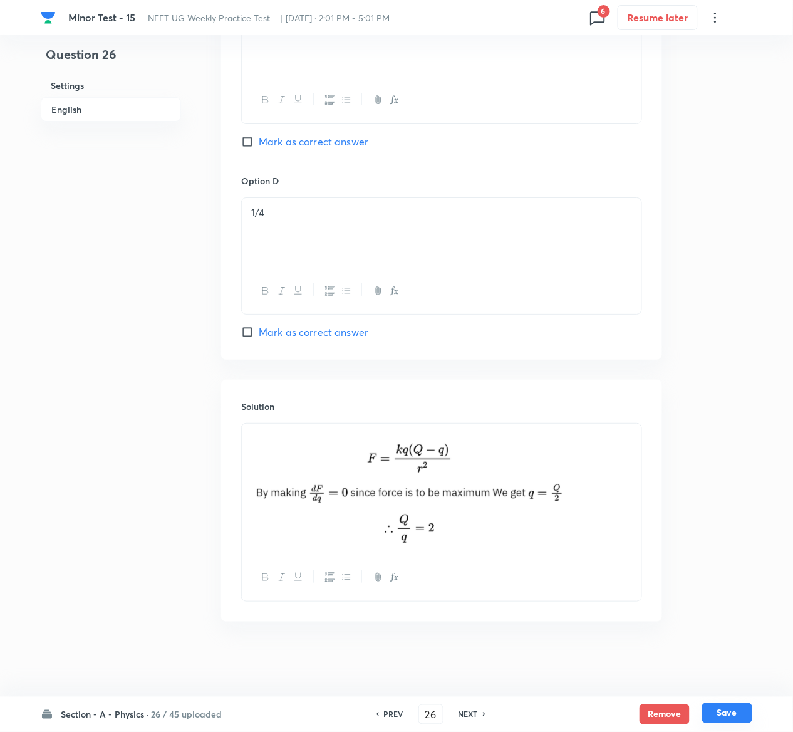
click at [745, 718] on button "Save" at bounding box center [727, 713] width 50 height 20
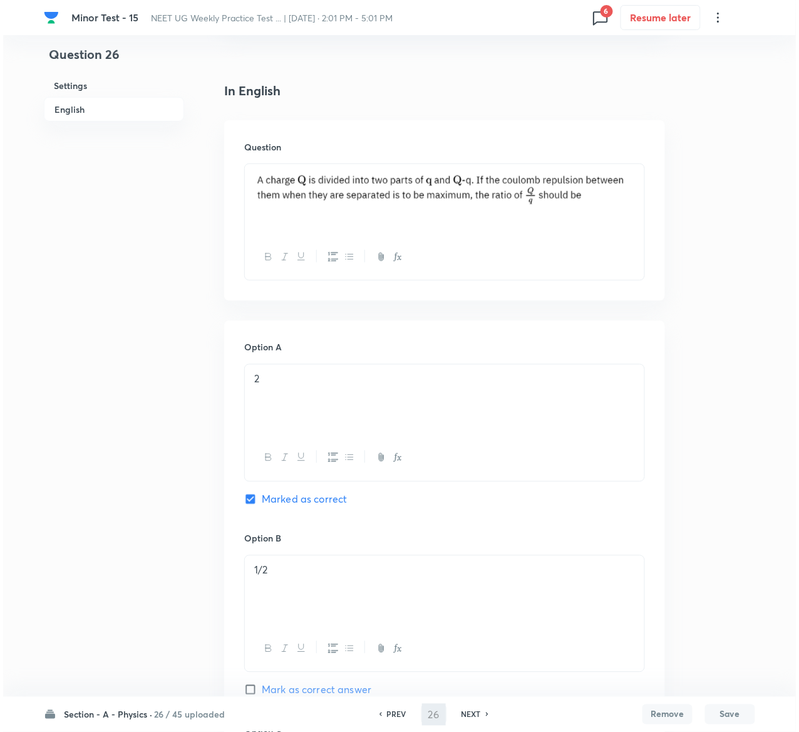
scroll to position [0, 0]
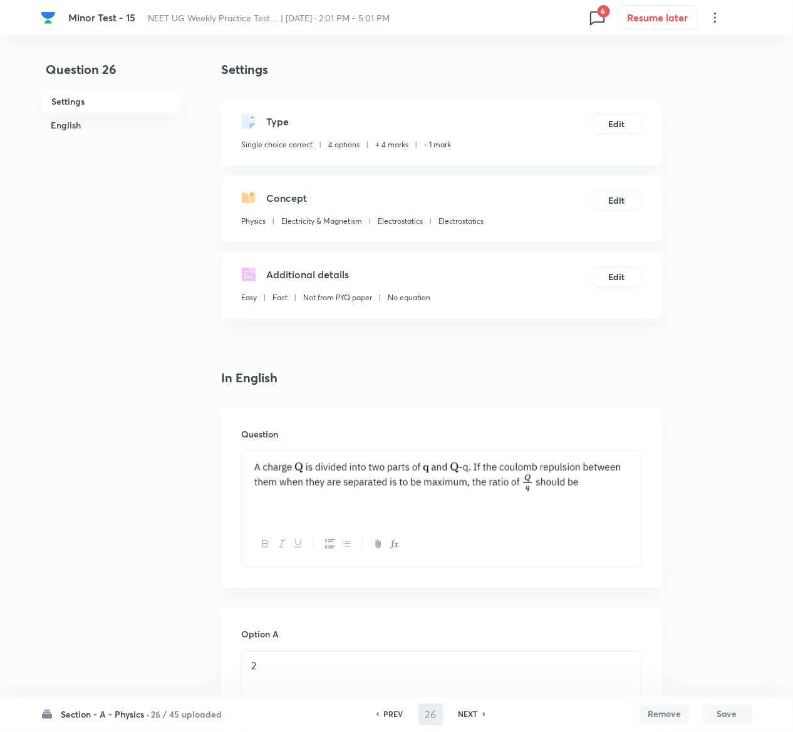
type input "27"
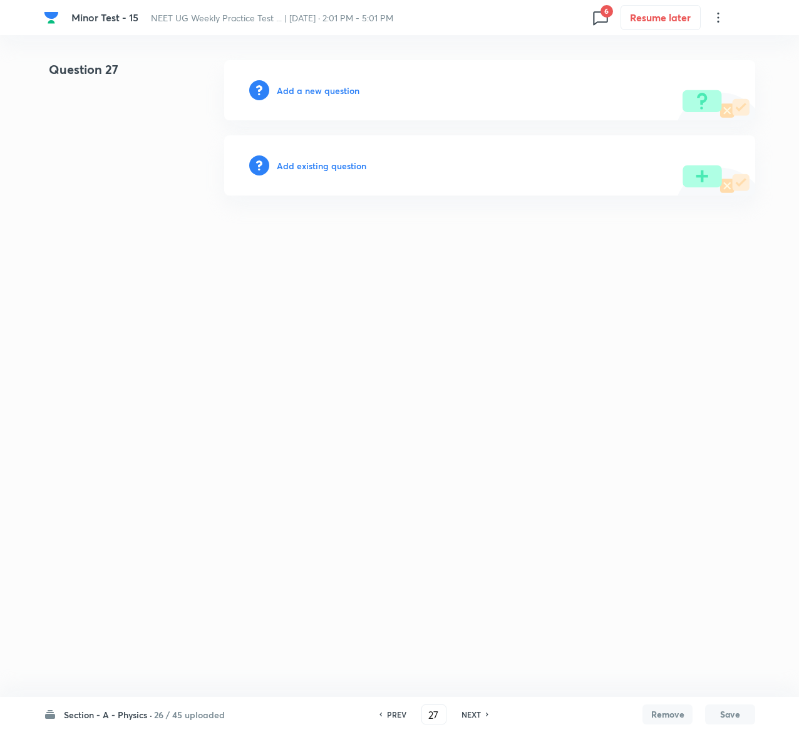
click at [338, 163] on h6 "Add existing question" at bounding box center [322, 165] width 90 height 13
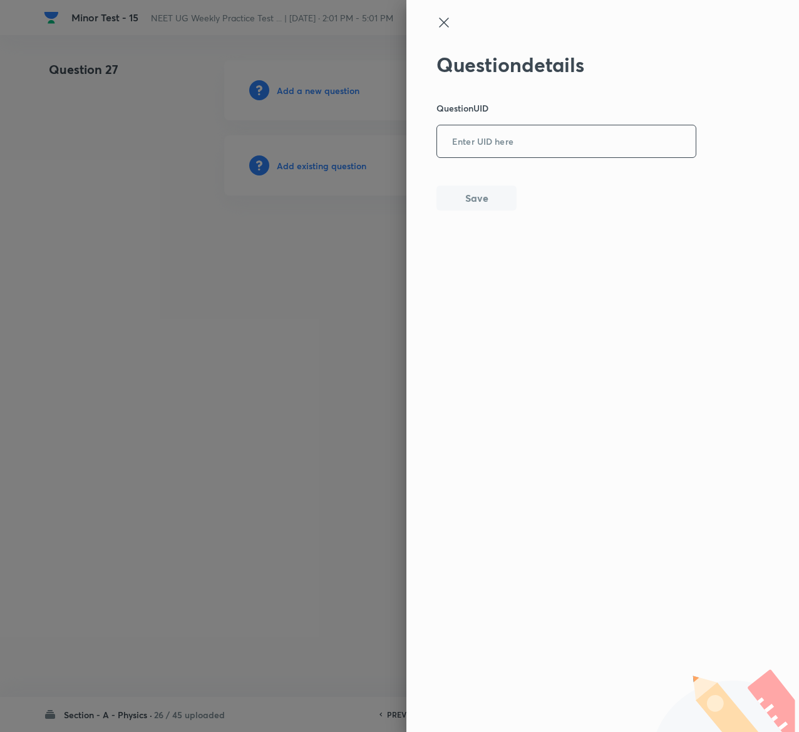
click at [554, 147] on input "text" at bounding box center [566, 142] width 259 height 31
paste input "1TJLM"
type input "1TJLM"
click at [471, 190] on button "Save" at bounding box center [477, 196] width 80 height 25
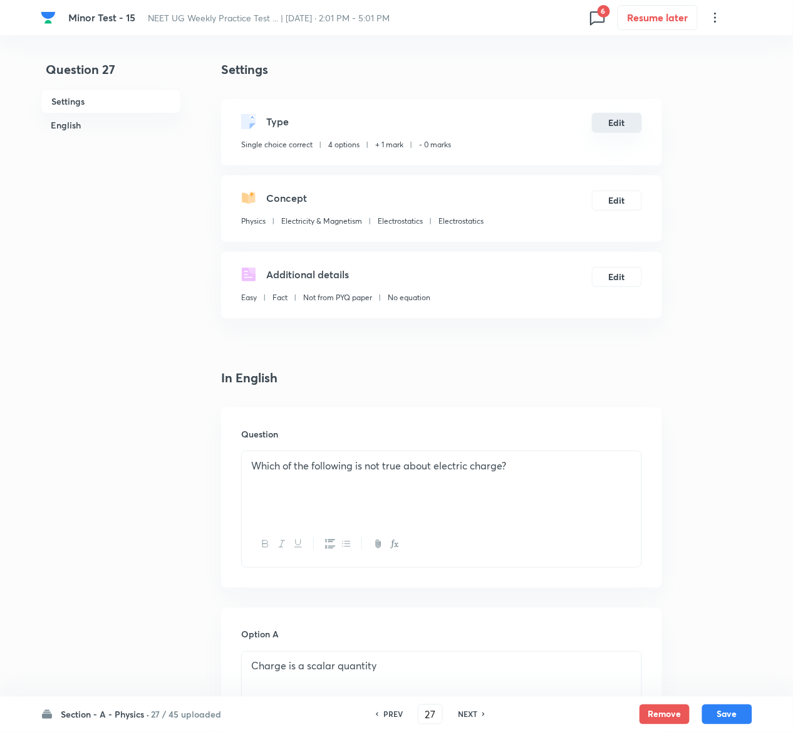
click at [624, 120] on button "Edit" at bounding box center [617, 123] width 50 height 20
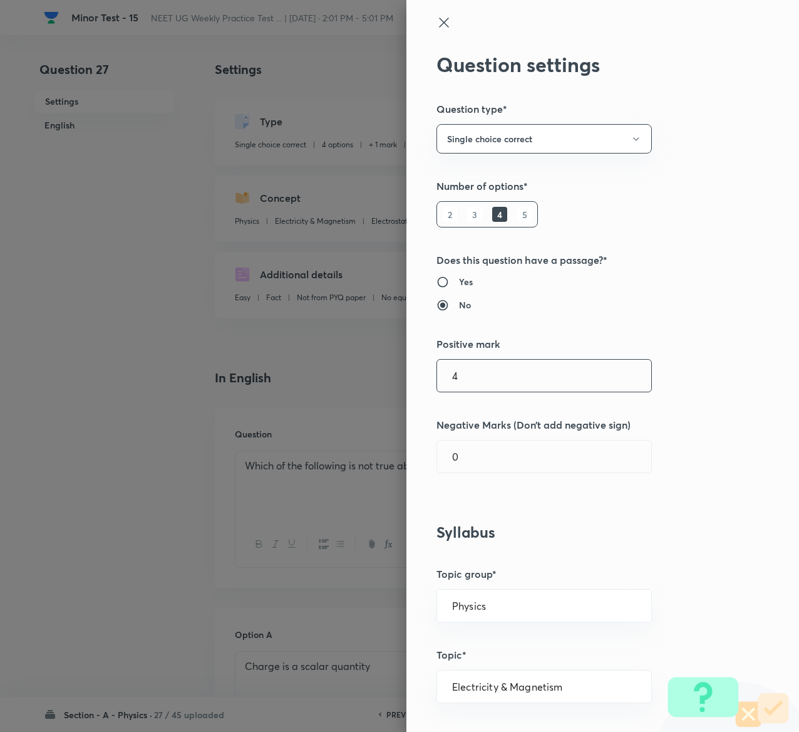
type input "4"
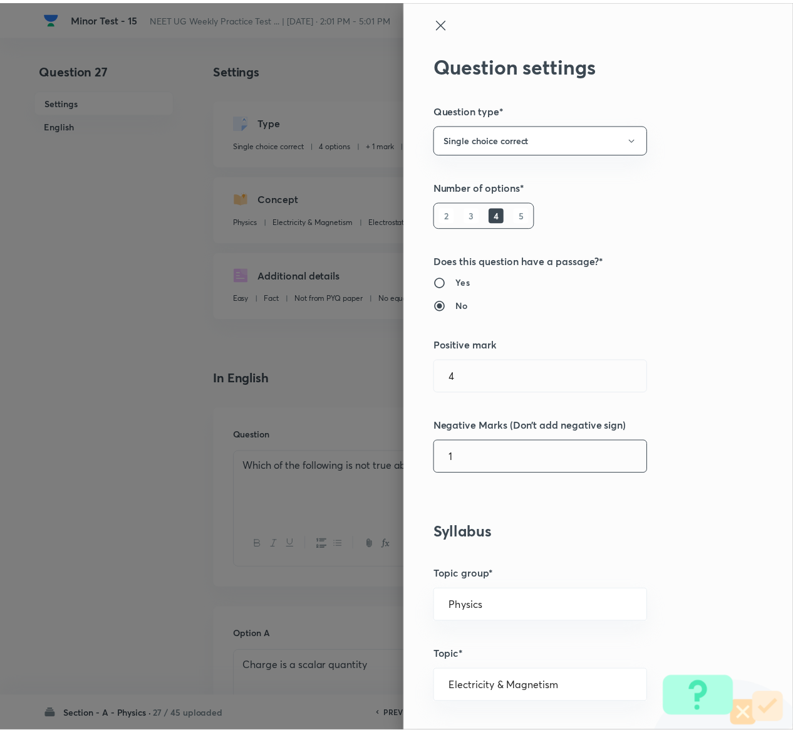
scroll to position [979, 0]
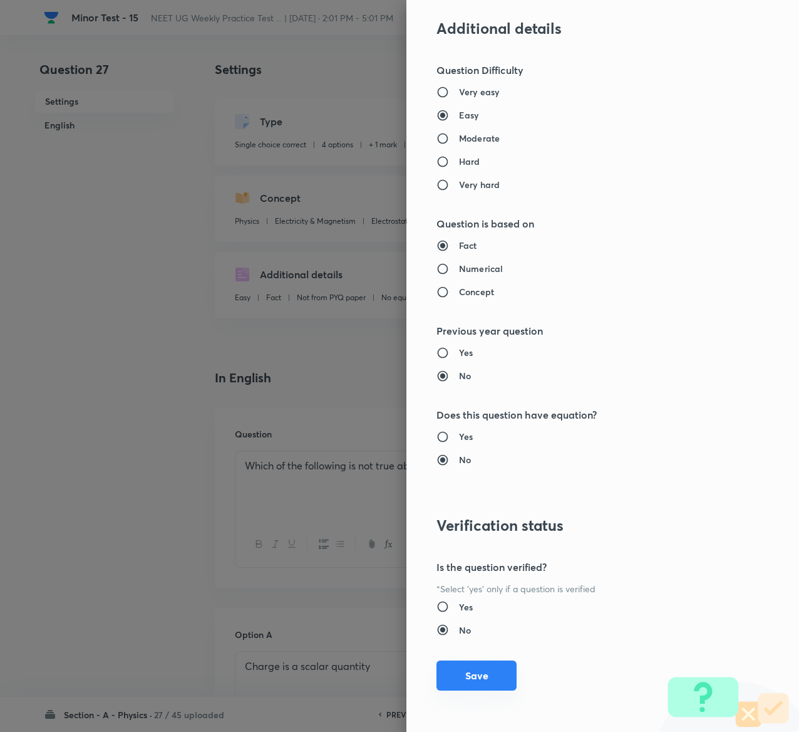
type input "1"
click at [475, 669] on button "Save" at bounding box center [477, 675] width 80 height 30
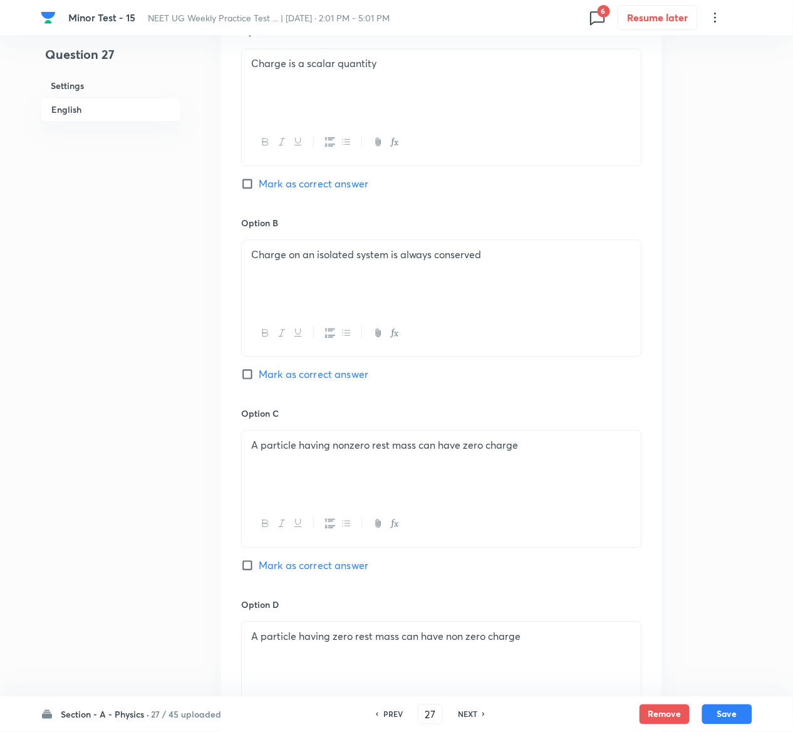
scroll to position [969, 0]
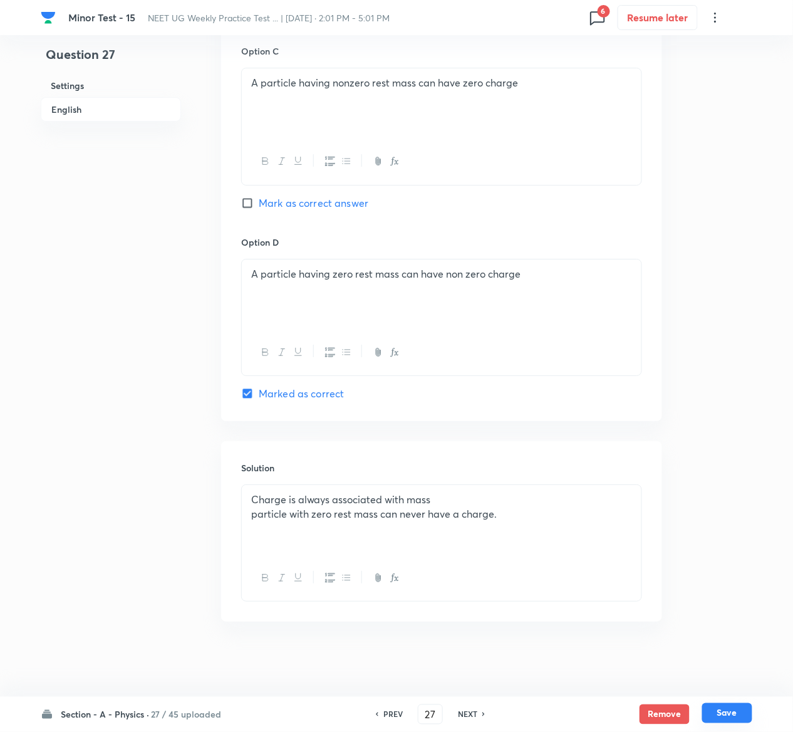
click at [745, 716] on button "Save" at bounding box center [727, 713] width 50 height 20
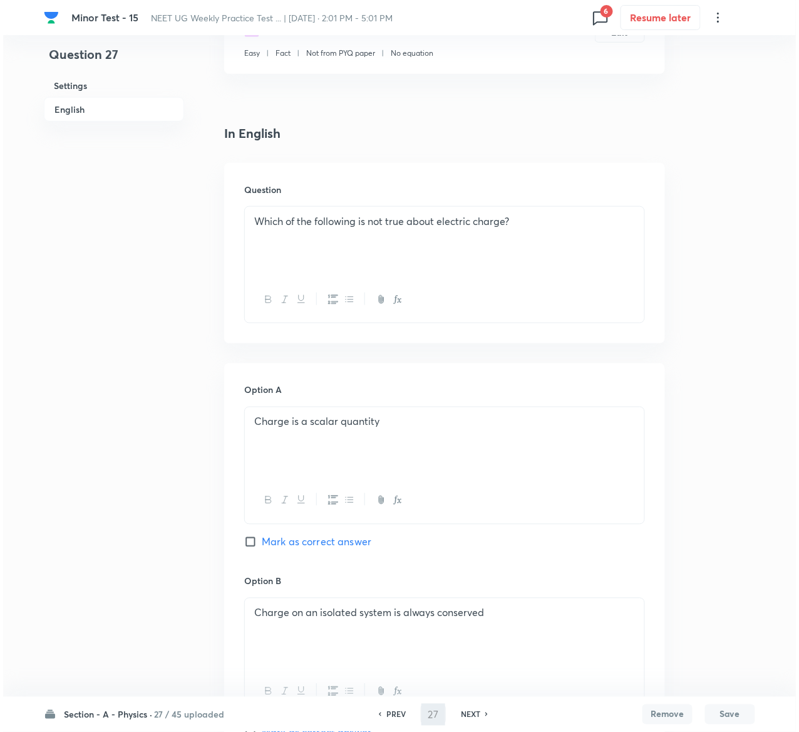
scroll to position [0, 0]
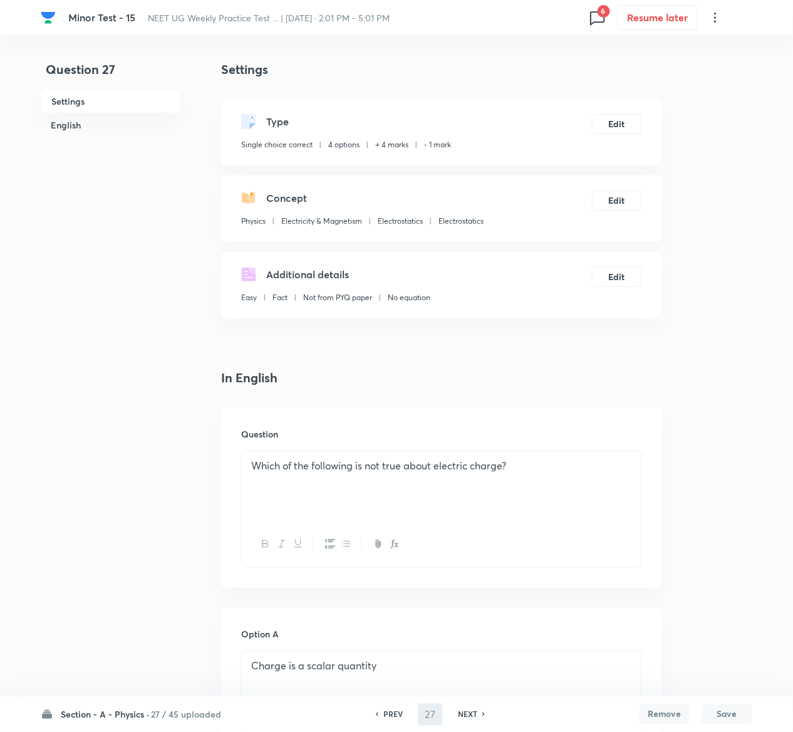
type input "28"
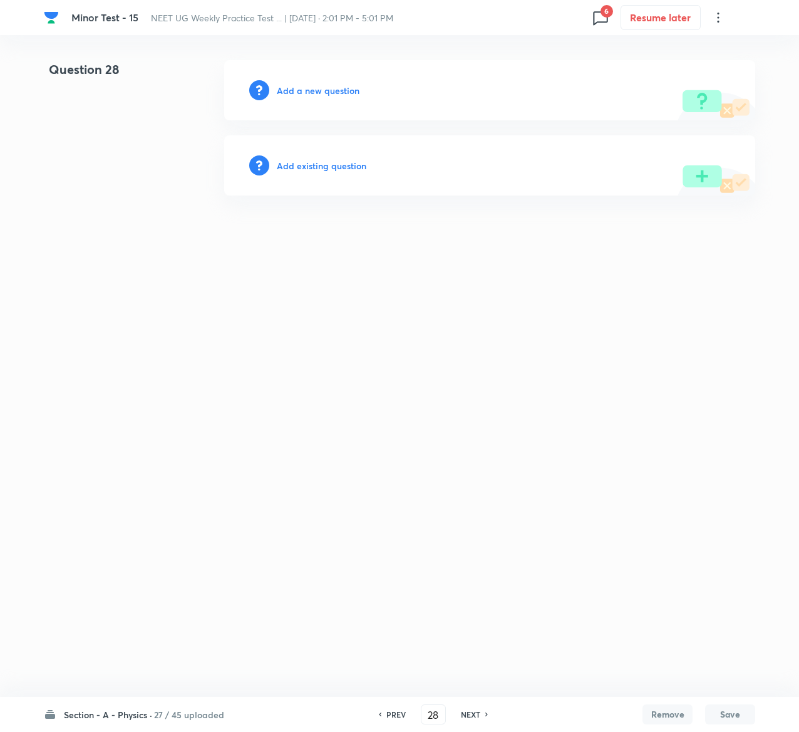
click at [335, 162] on h6 "Add existing question" at bounding box center [322, 165] width 90 height 13
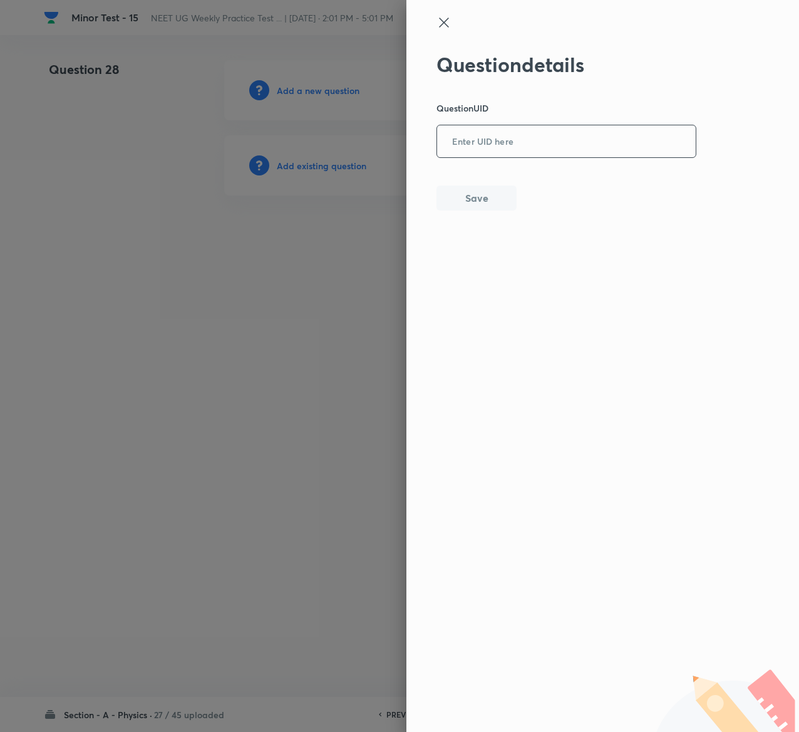
click at [552, 144] on input "text" at bounding box center [566, 142] width 259 height 31
paste input "GPHC6"
click at [552, 144] on input "GPHC6" at bounding box center [566, 142] width 259 height 31
type input "GPHC6"
click at [487, 187] on button "Save" at bounding box center [477, 196] width 80 height 25
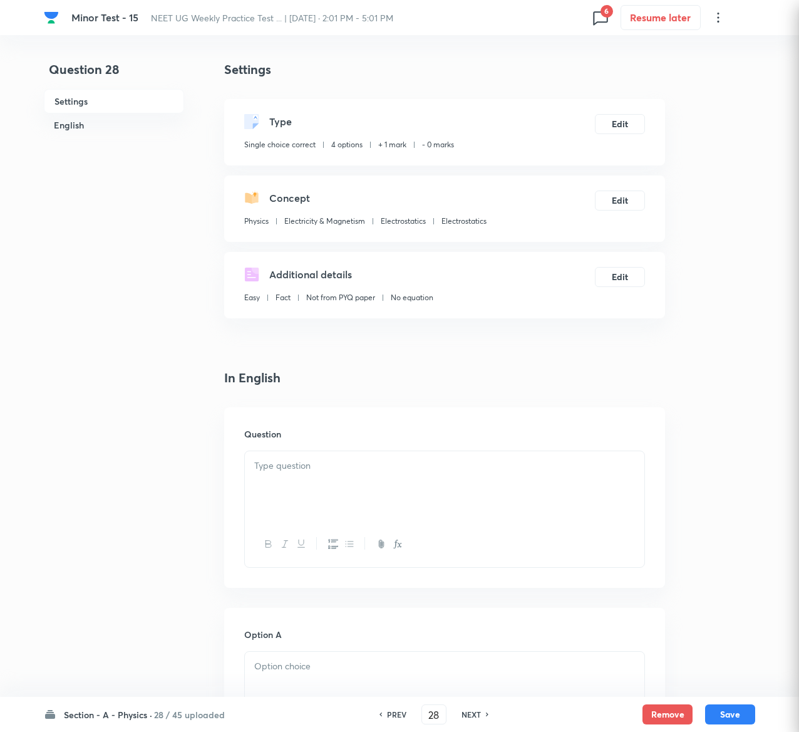
checkbox input "true"
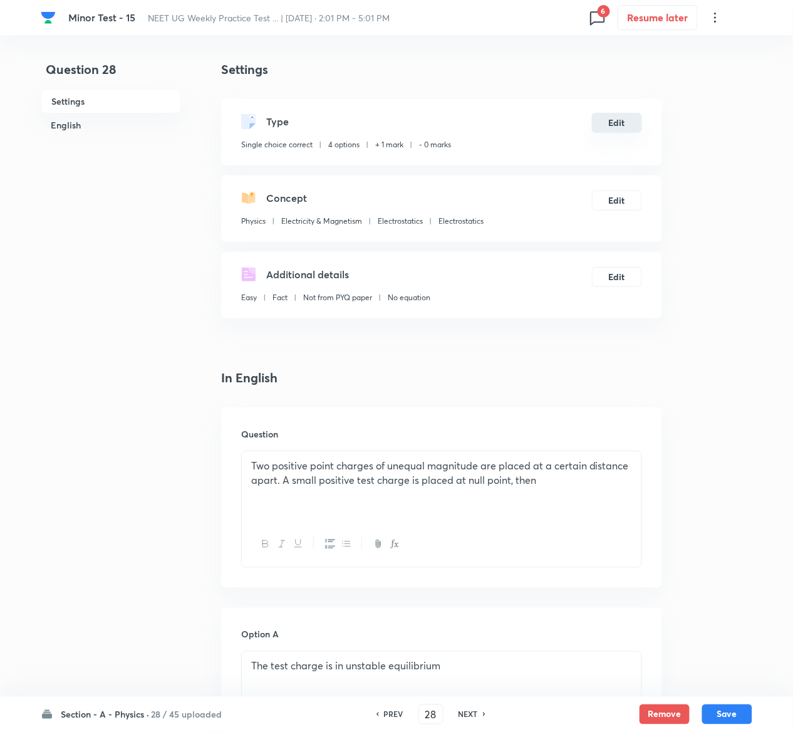
click at [624, 115] on button "Edit" at bounding box center [617, 123] width 50 height 20
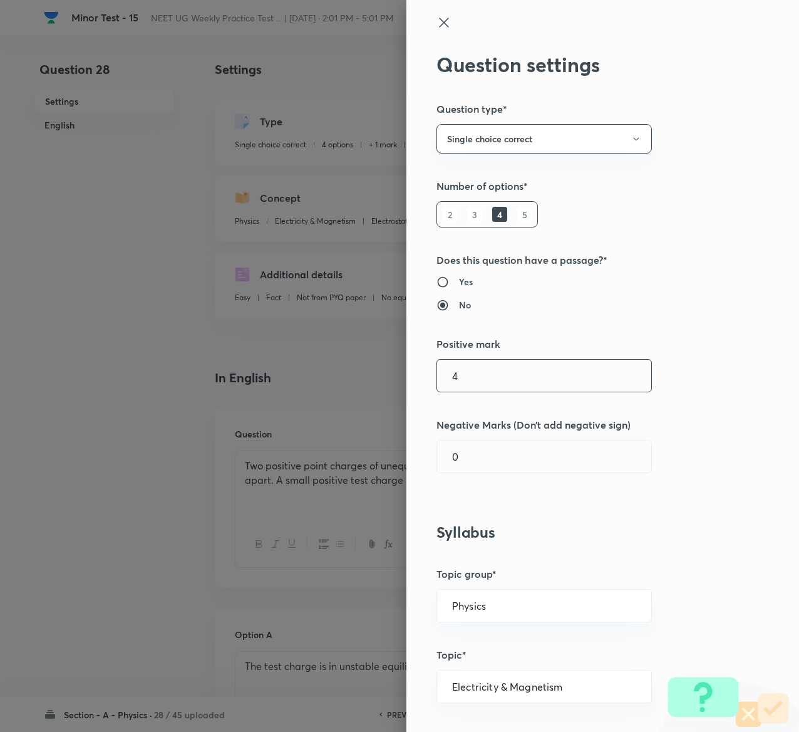
type input "4"
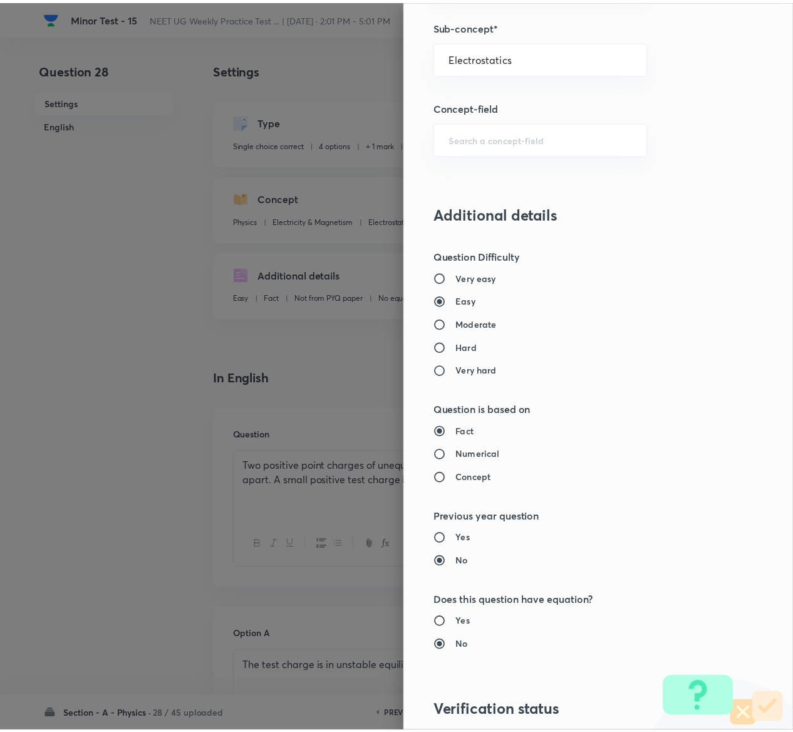
scroll to position [979, 0]
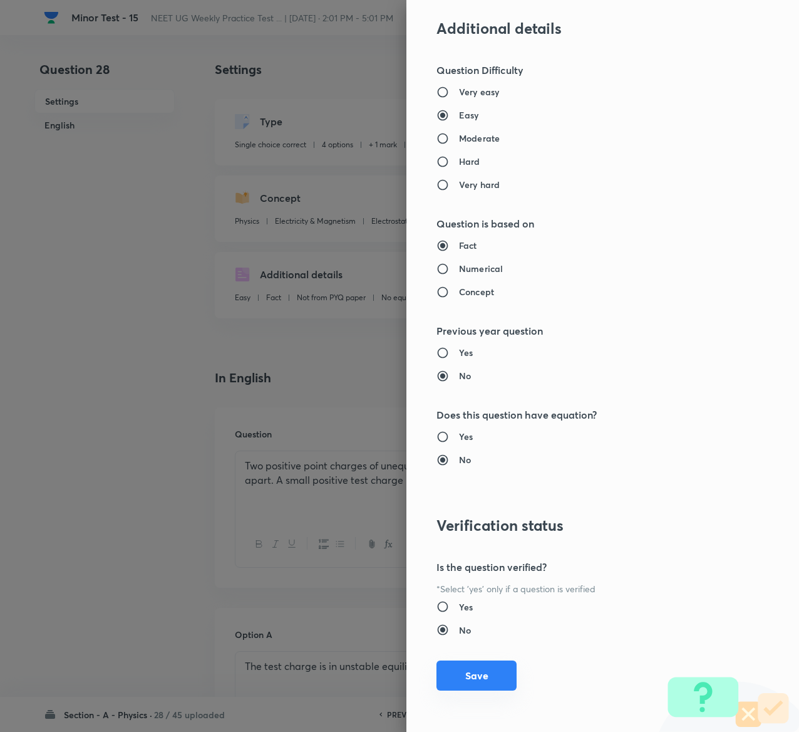
type input "1"
click at [447, 669] on button "Save" at bounding box center [477, 675] width 80 height 30
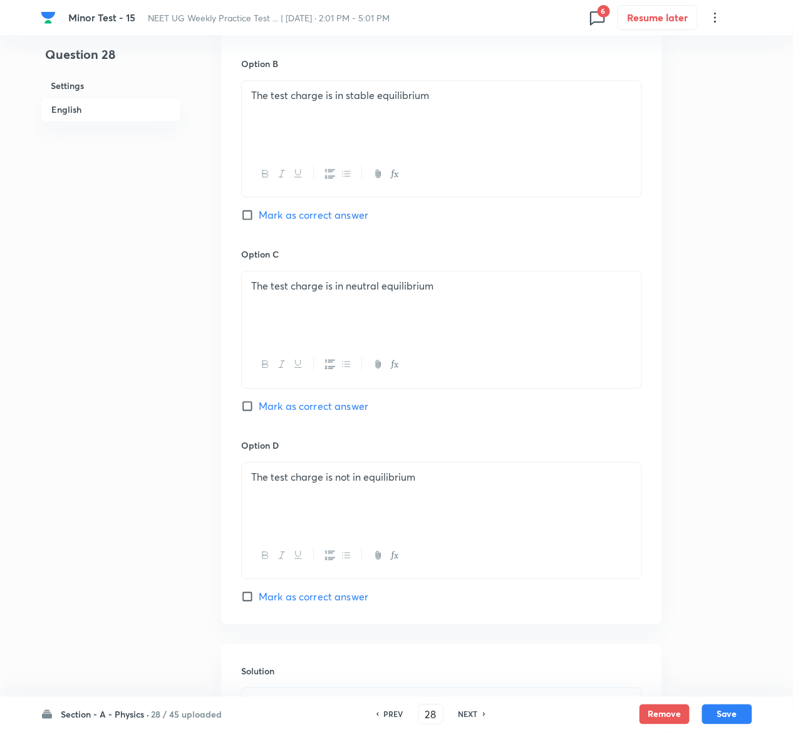
scroll to position [969, 0]
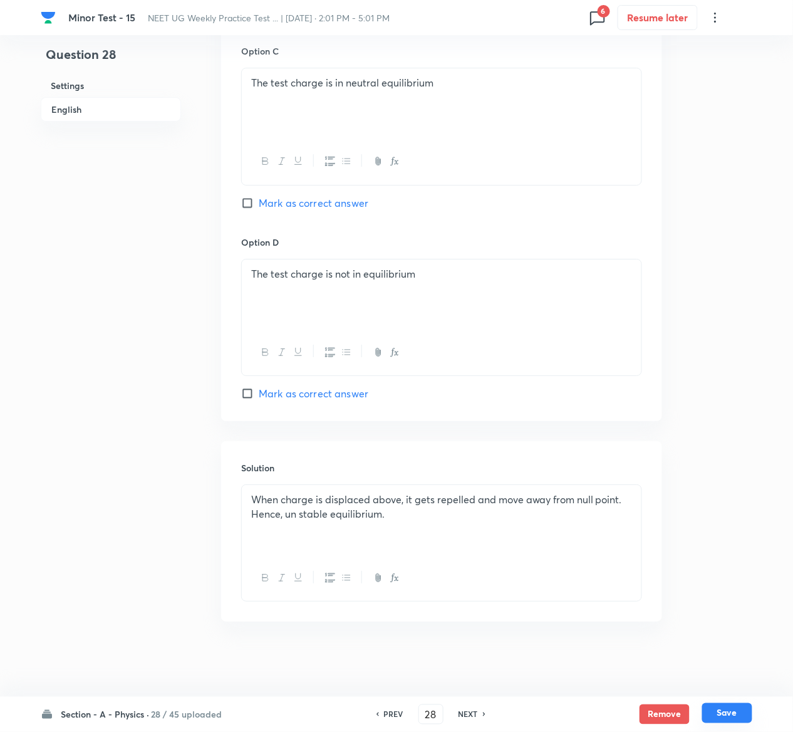
click at [740, 709] on button "Save" at bounding box center [727, 713] width 50 height 20
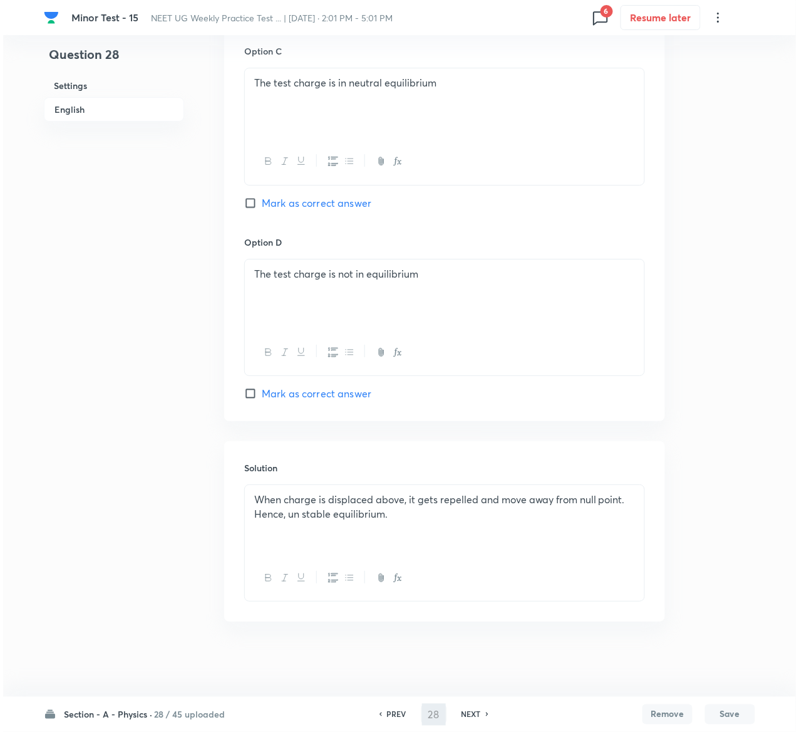
scroll to position [0, 0]
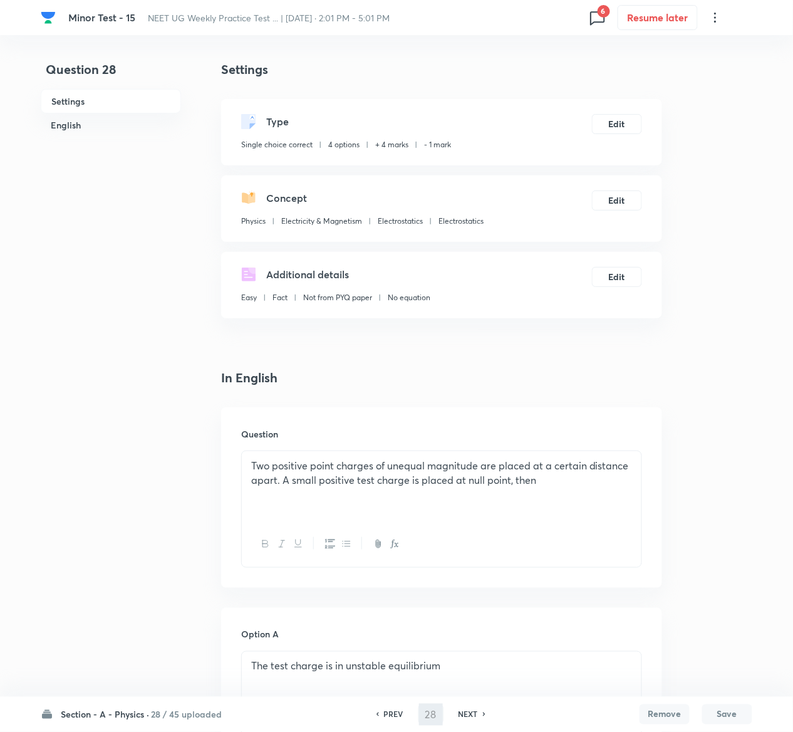
type input "29"
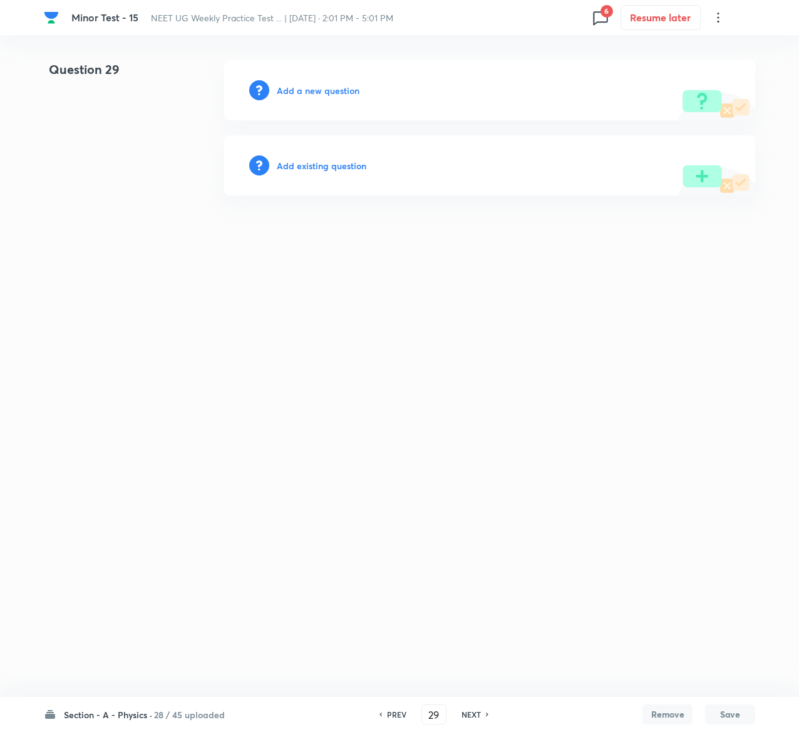
click at [351, 159] on h6 "Add existing question" at bounding box center [322, 165] width 90 height 13
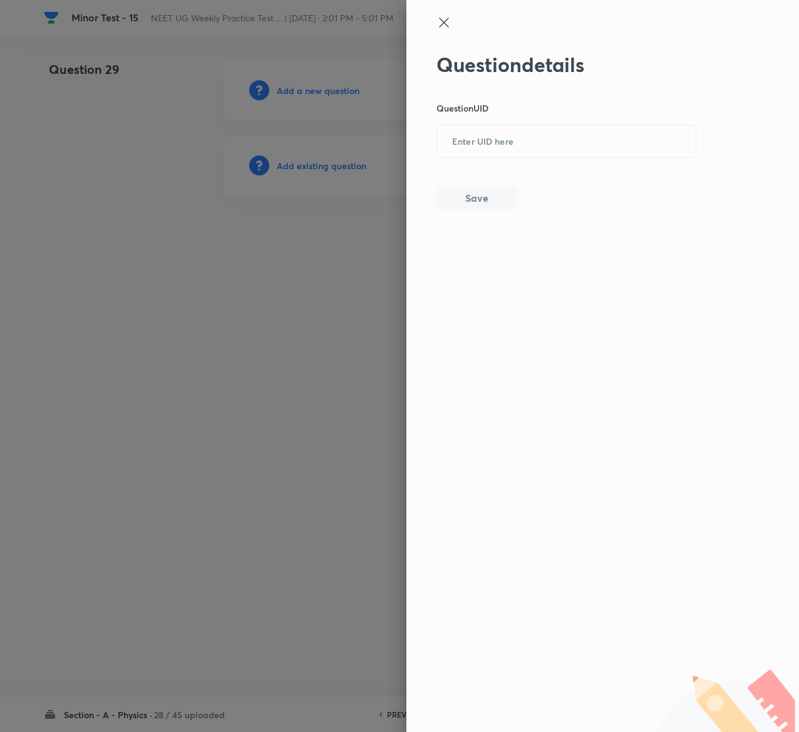
click at [522, 162] on div "Question details Question UID ​ Save" at bounding box center [567, 132] width 261 height 158
click at [522, 137] on input "text" at bounding box center [566, 142] width 259 height 31
paste input "YR918"
type input "YR918"
click at [480, 198] on button "Save" at bounding box center [477, 196] width 80 height 25
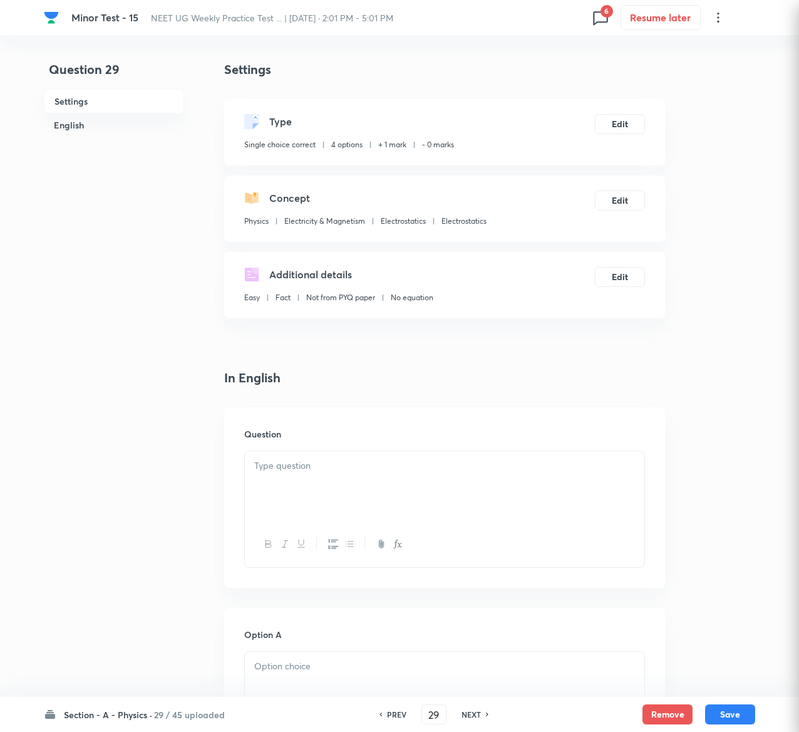
checkbox input "true"
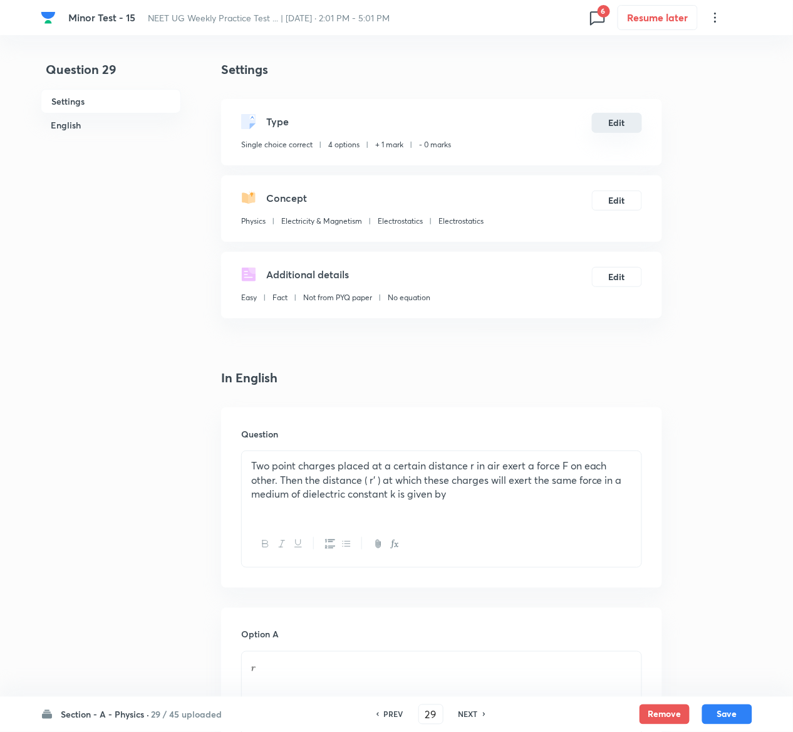
click at [618, 125] on button "Edit" at bounding box center [617, 123] width 50 height 20
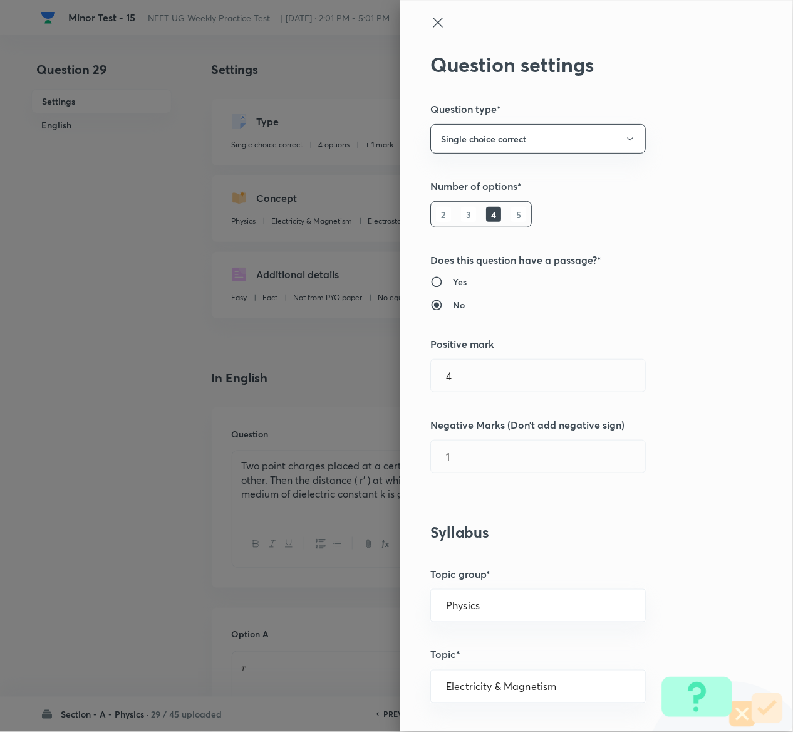
type input "1"
type input "0"
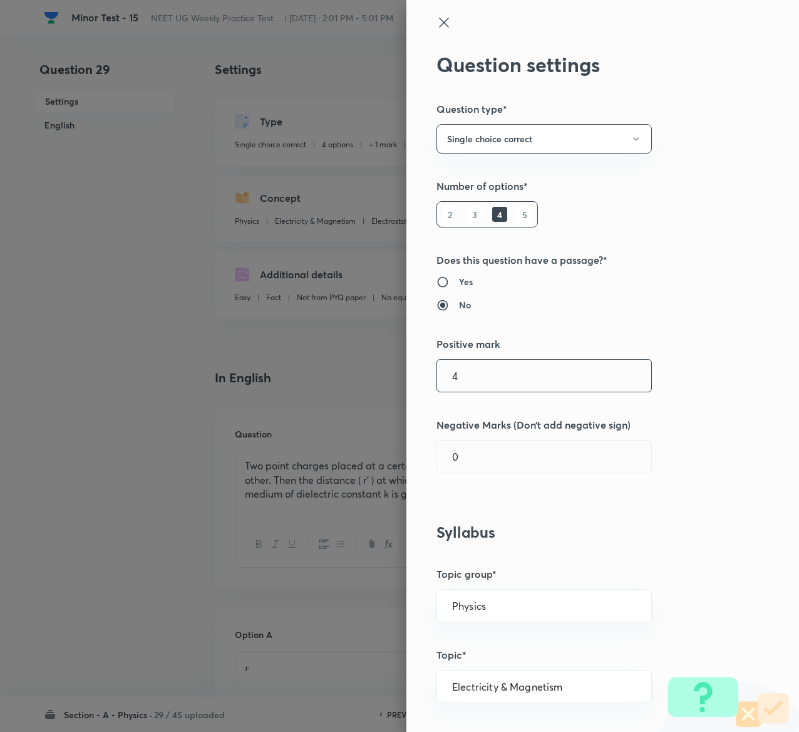
type input "4"
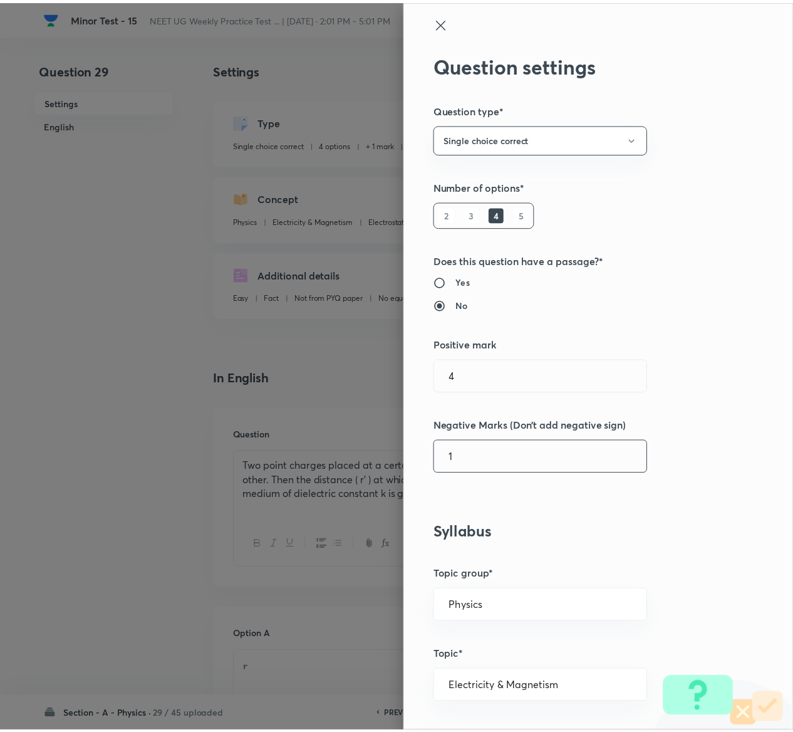
scroll to position [979, 0]
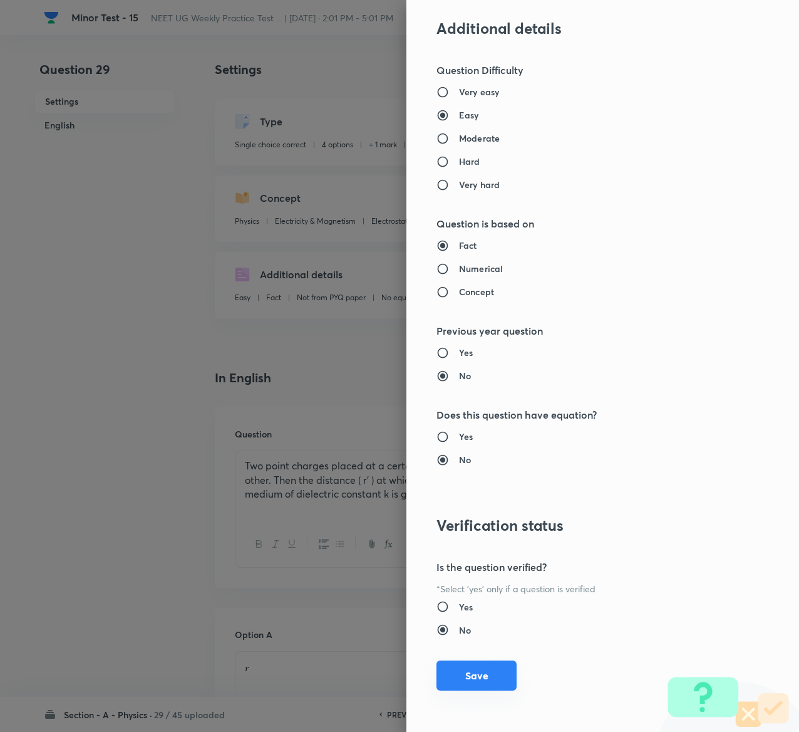
type input "1"
click at [464, 683] on button "Save" at bounding box center [477, 675] width 80 height 30
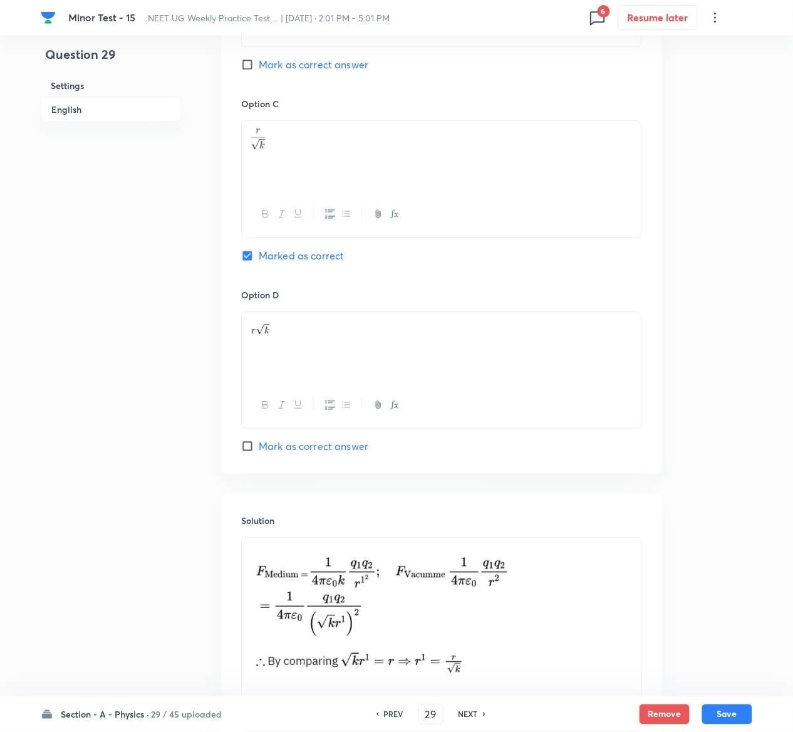
scroll to position [1046, 0]
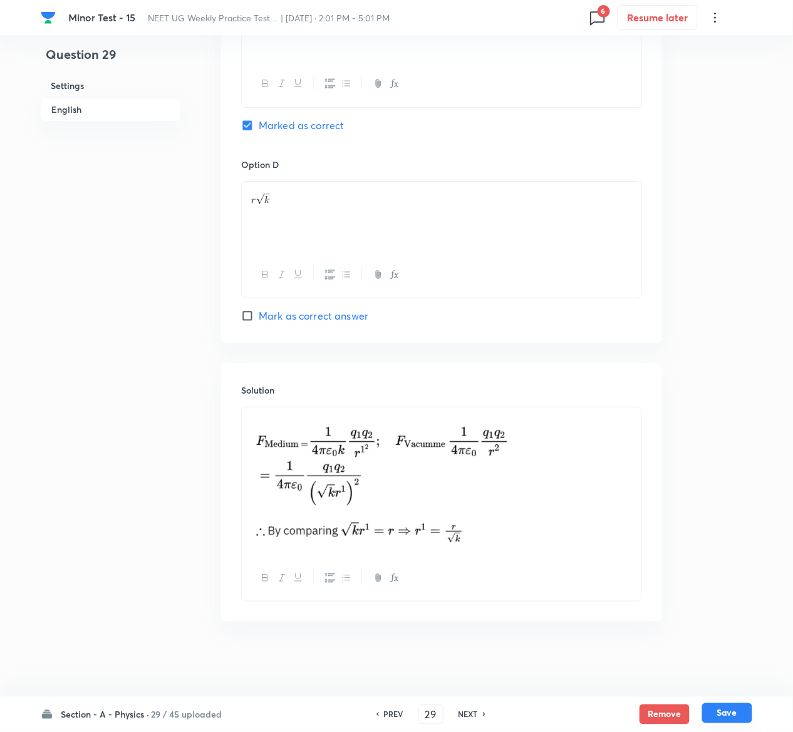
click at [739, 717] on button "Save" at bounding box center [727, 713] width 50 height 20
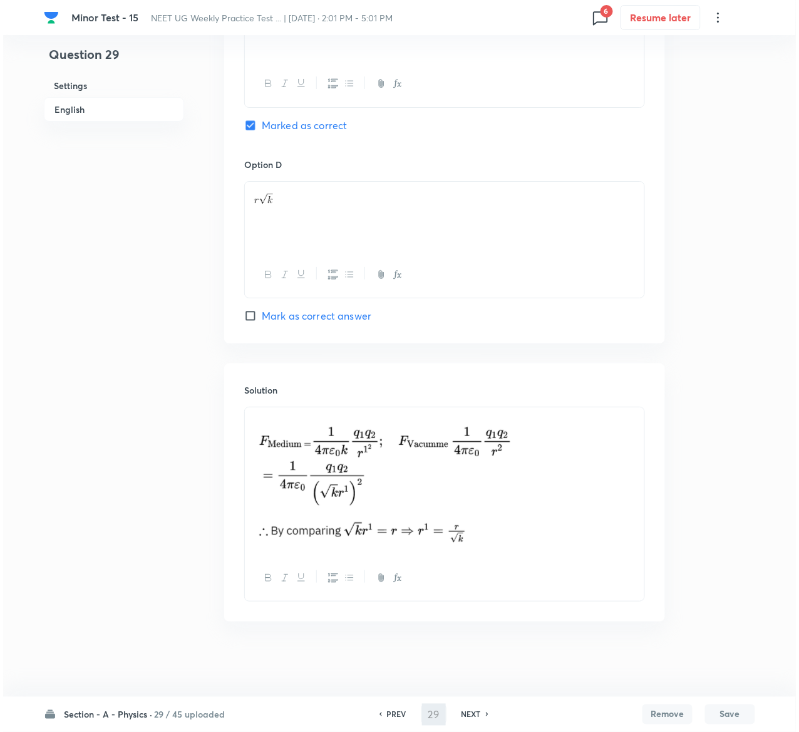
scroll to position [0, 0]
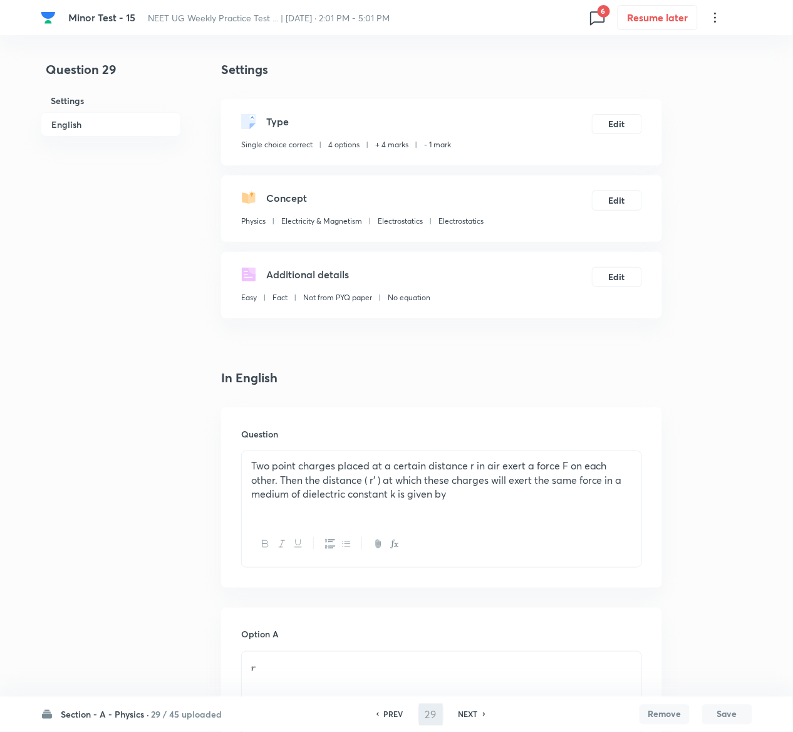
type input "30"
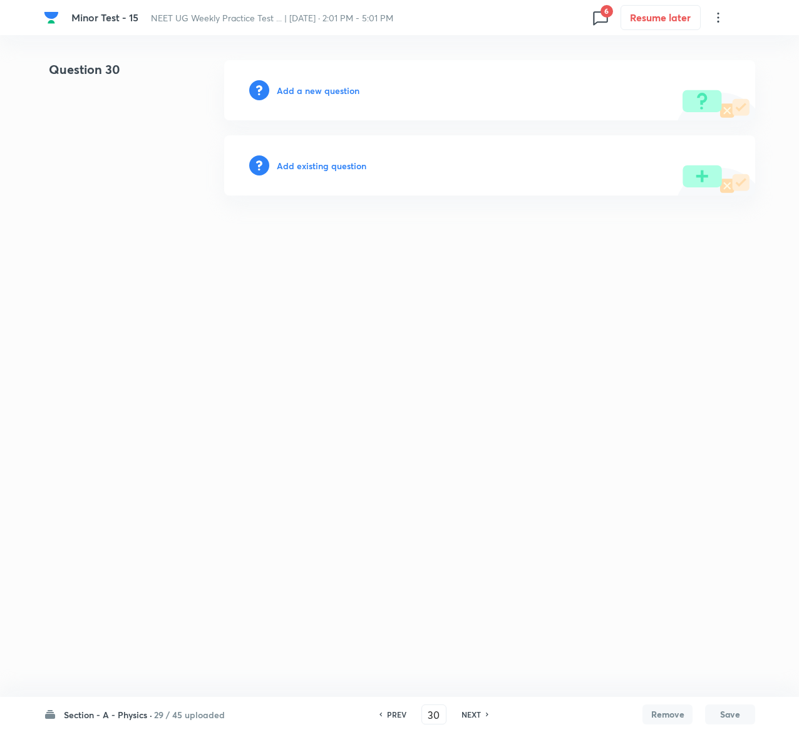
click at [346, 162] on h6 "Add existing question" at bounding box center [322, 165] width 90 height 13
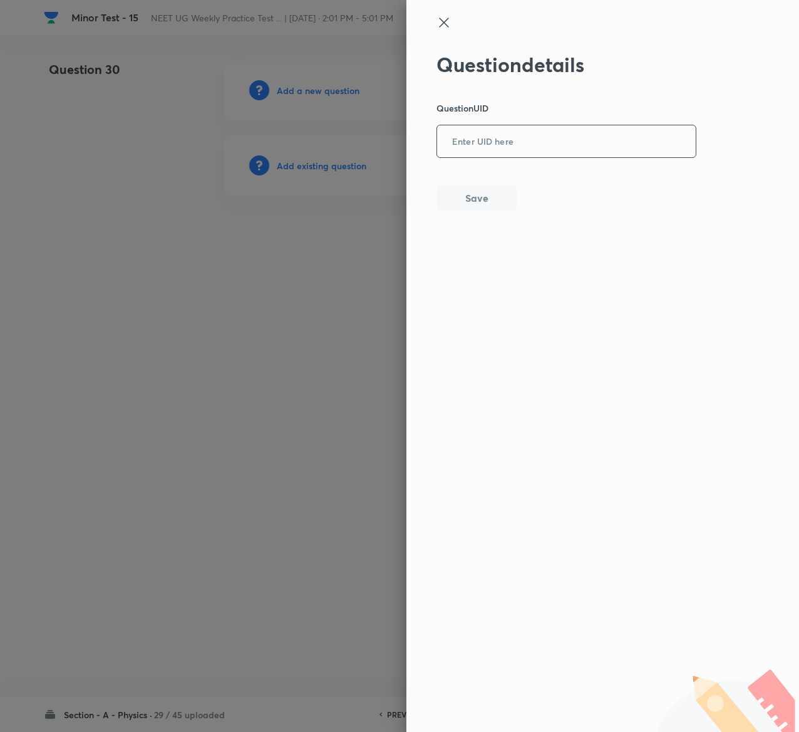
click at [545, 135] on input "text" at bounding box center [566, 142] width 259 height 31
paste input "9OFZN"
type input "9OFZN"
click at [519, 221] on div "Question details Question UID 9OFZN ​ Save" at bounding box center [603, 366] width 393 height 732
click at [486, 197] on button "Save" at bounding box center [477, 196] width 80 height 25
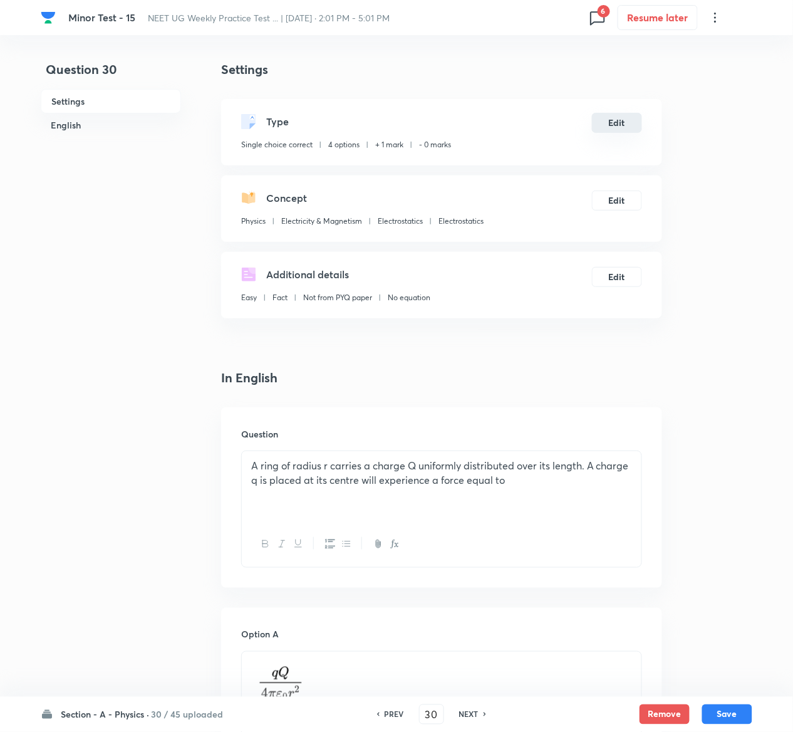
click at [623, 120] on button "Edit" at bounding box center [617, 123] width 50 height 20
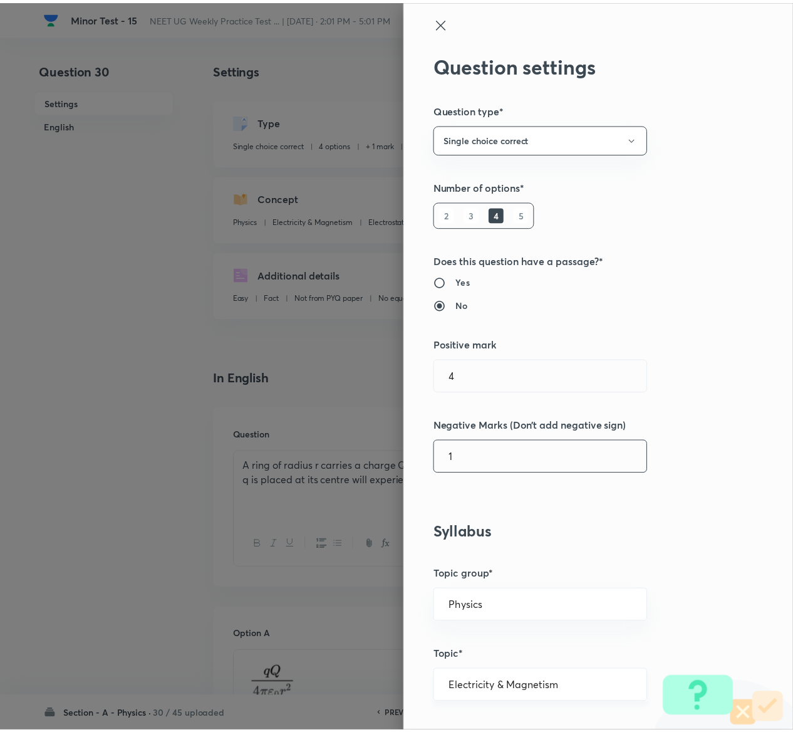
scroll to position [979, 0]
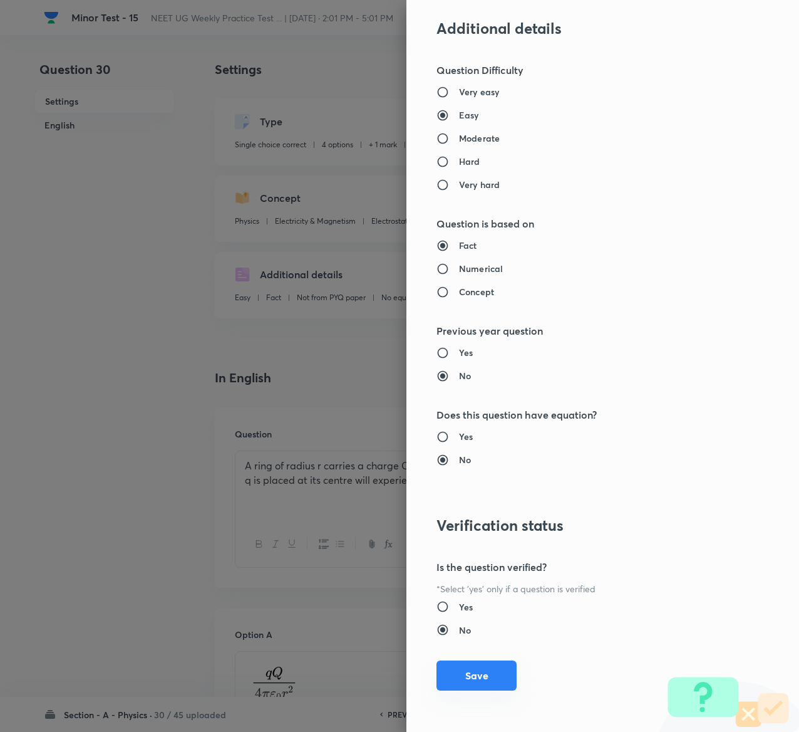
click at [445, 674] on button "Save" at bounding box center [477, 675] width 80 height 30
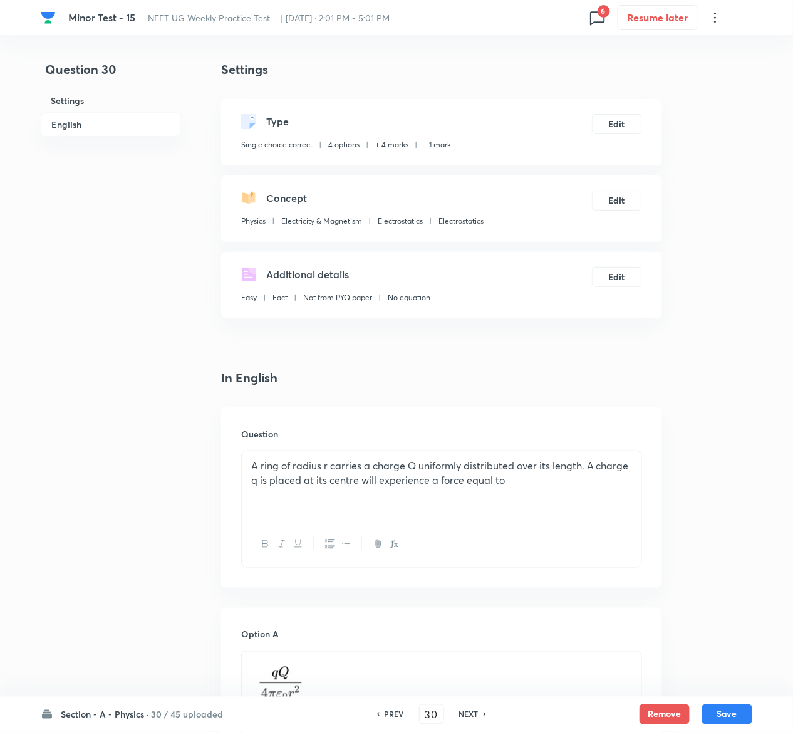
scroll to position [970, 0]
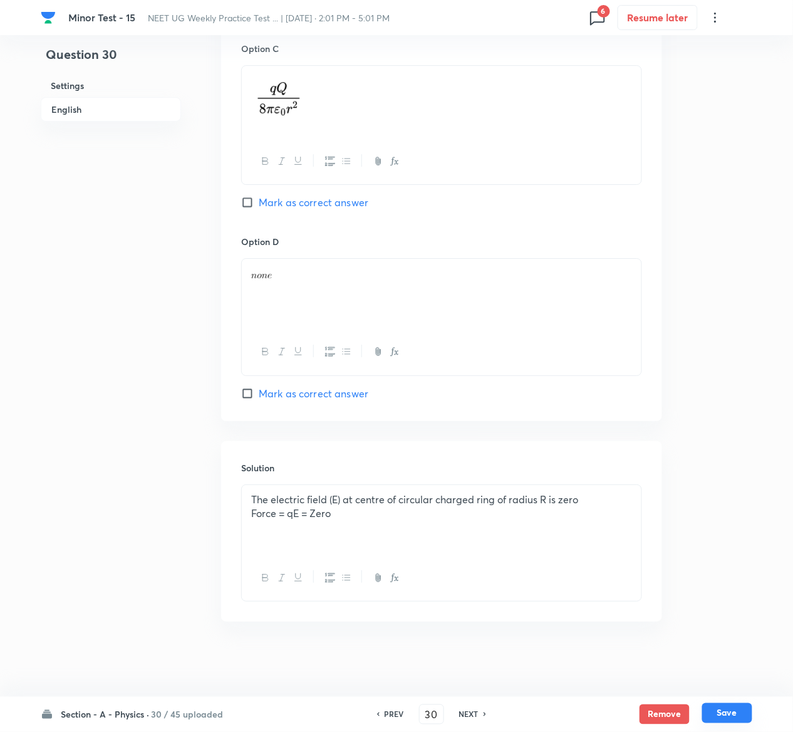
click at [732, 714] on button "Save" at bounding box center [727, 713] width 50 height 20
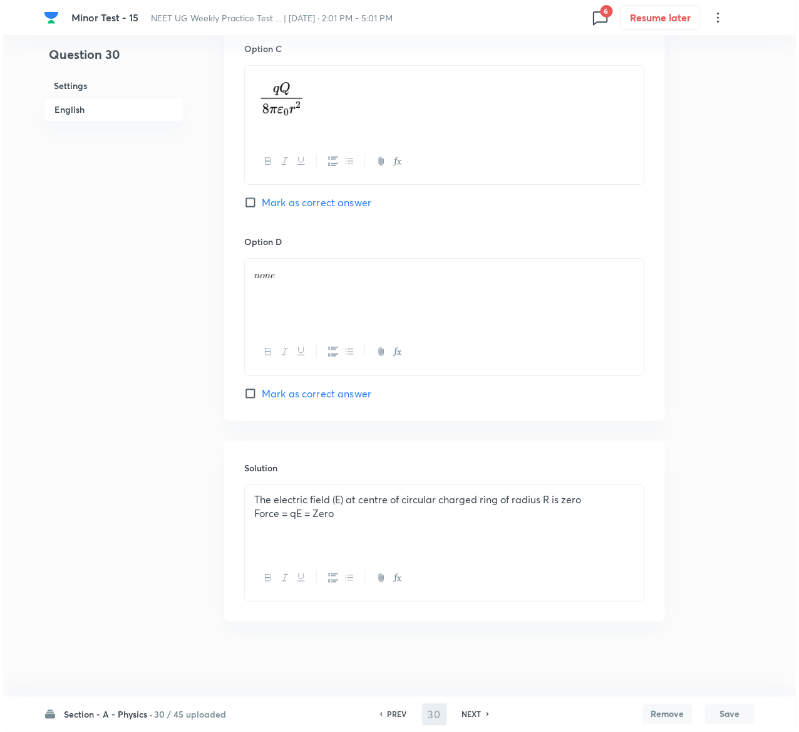
scroll to position [0, 0]
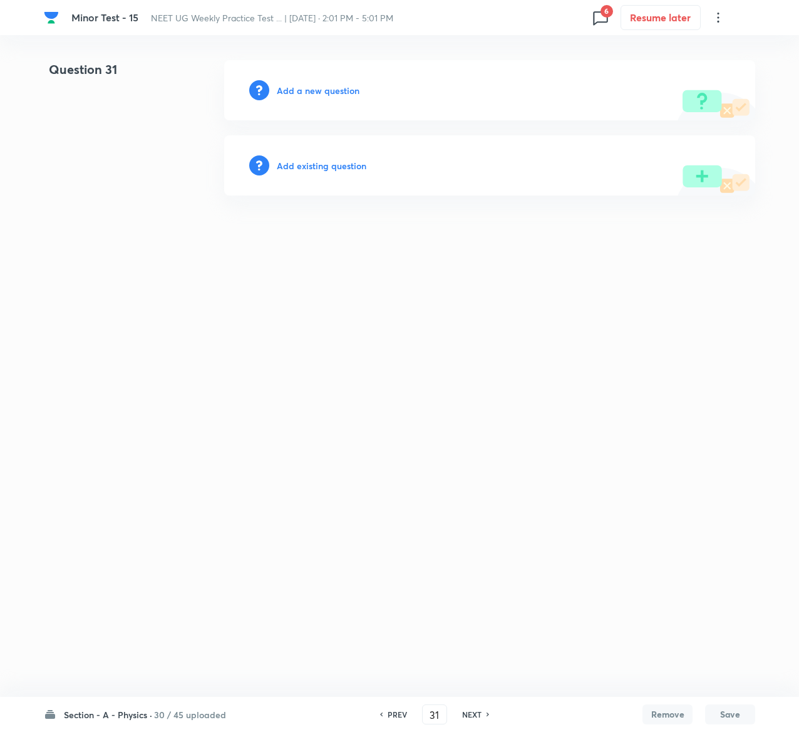
click at [343, 165] on h6 "Add existing question" at bounding box center [322, 165] width 90 height 13
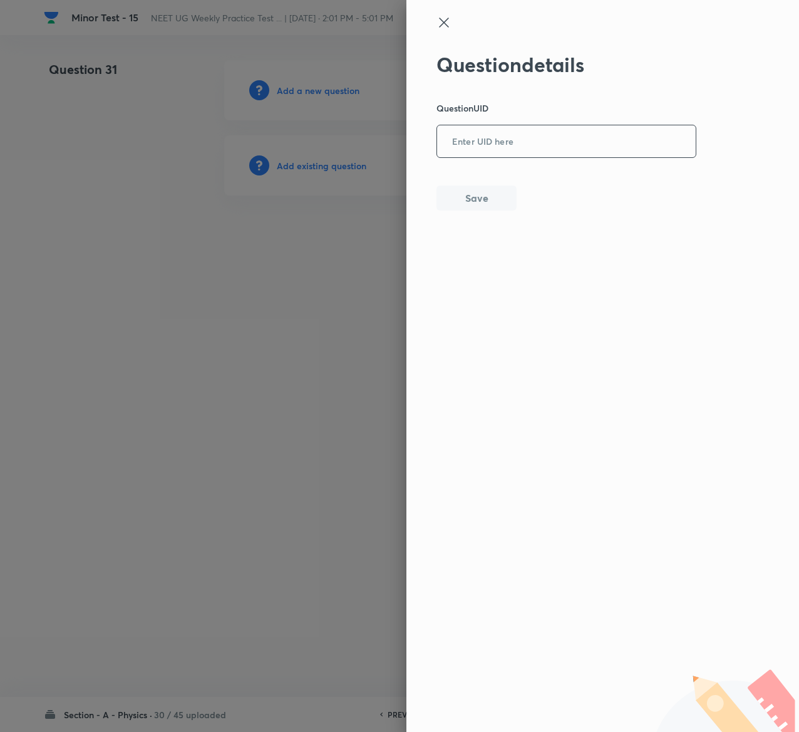
click at [605, 130] on input "text" at bounding box center [566, 142] width 259 height 31
paste input "7RTUT"
click at [472, 189] on button "Save" at bounding box center [477, 196] width 80 height 25
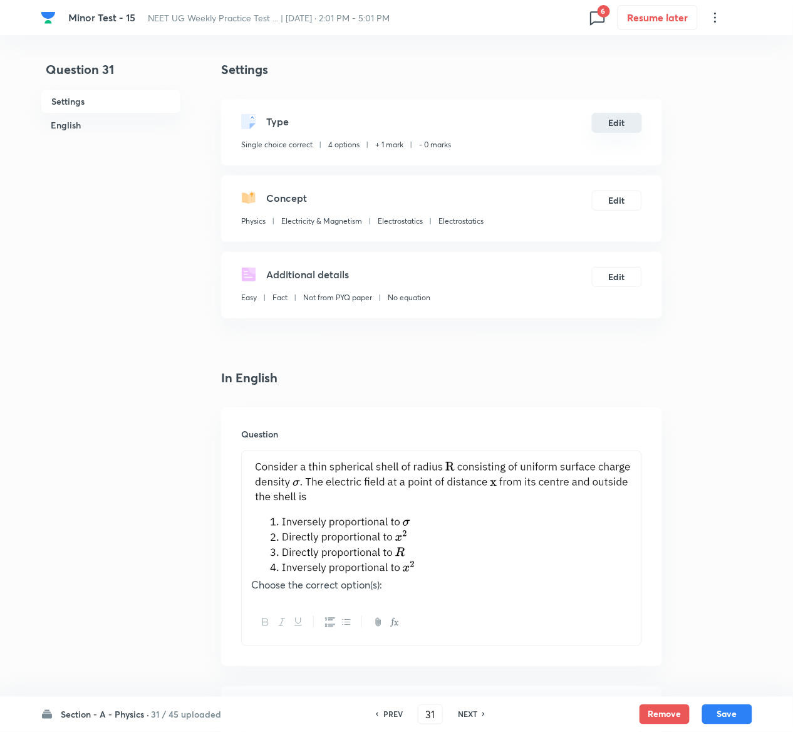
click at [630, 115] on button "Edit" at bounding box center [617, 123] width 50 height 20
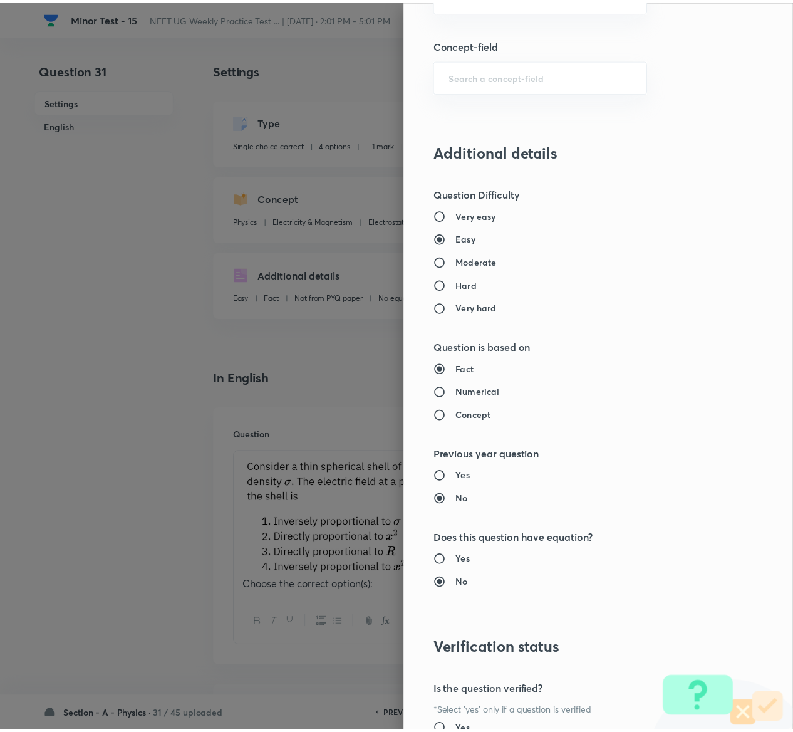
scroll to position [979, 0]
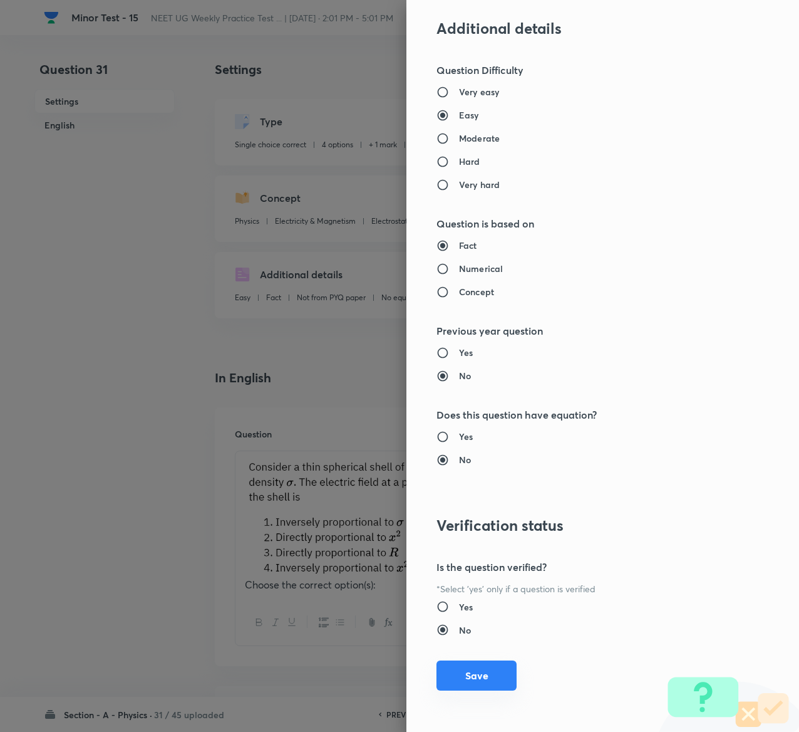
click at [441, 672] on button "Save" at bounding box center [477, 675] width 80 height 30
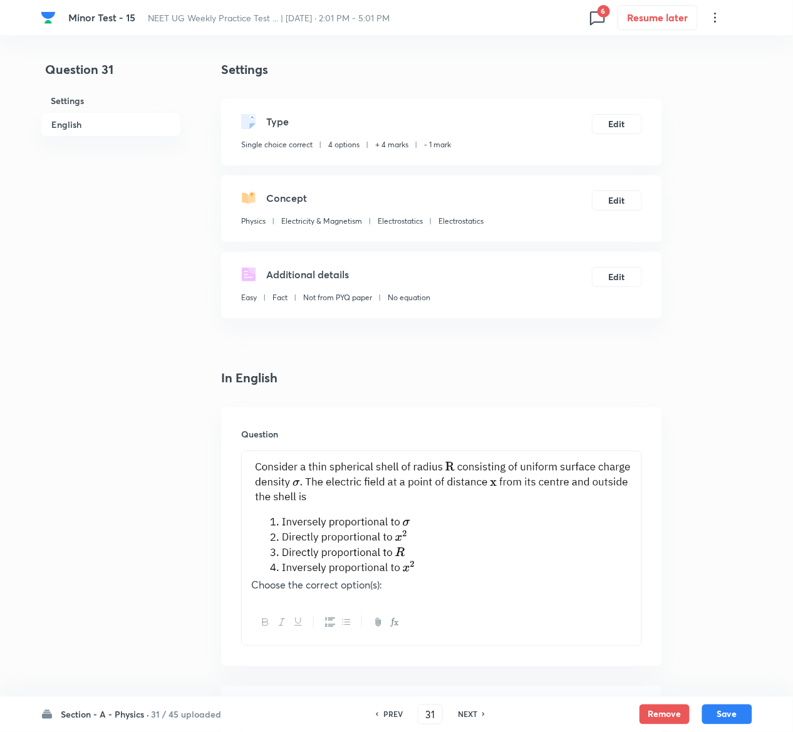
scroll to position [1063, 0]
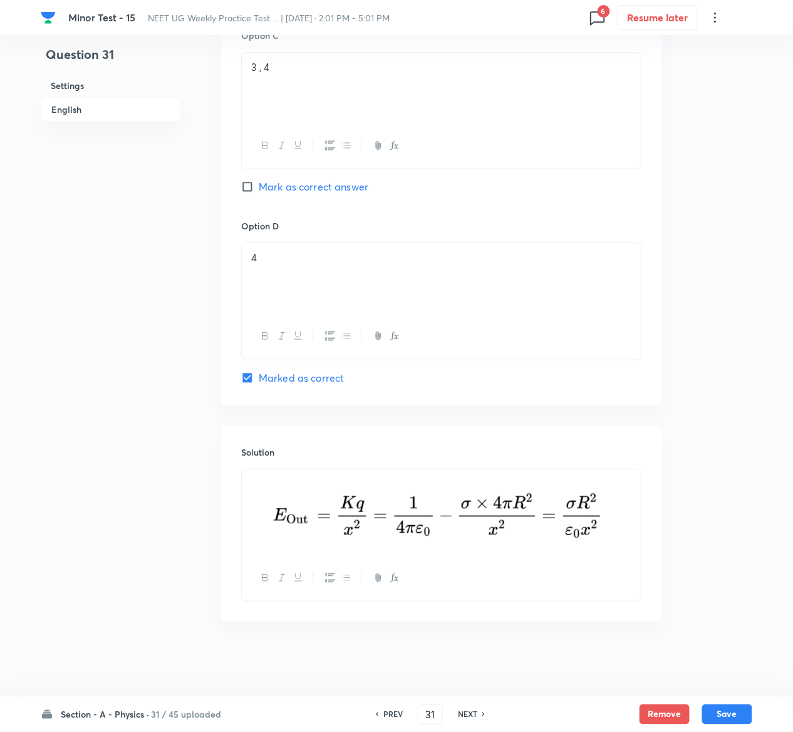
click at [752, 714] on div "Section - A - Physics · 31 / 45 uploaded PREV 31 ​ NEXT Remove Save" at bounding box center [396, 714] width 793 height 35
click at [742, 714] on button "Save" at bounding box center [727, 713] width 50 height 20
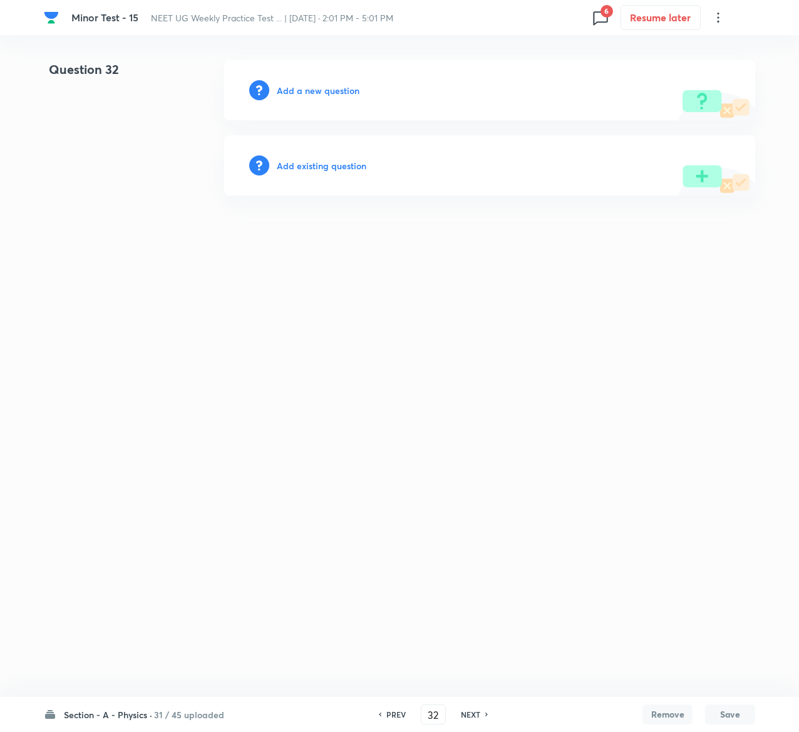
click at [345, 162] on h6 "Add existing question" at bounding box center [322, 165] width 90 height 13
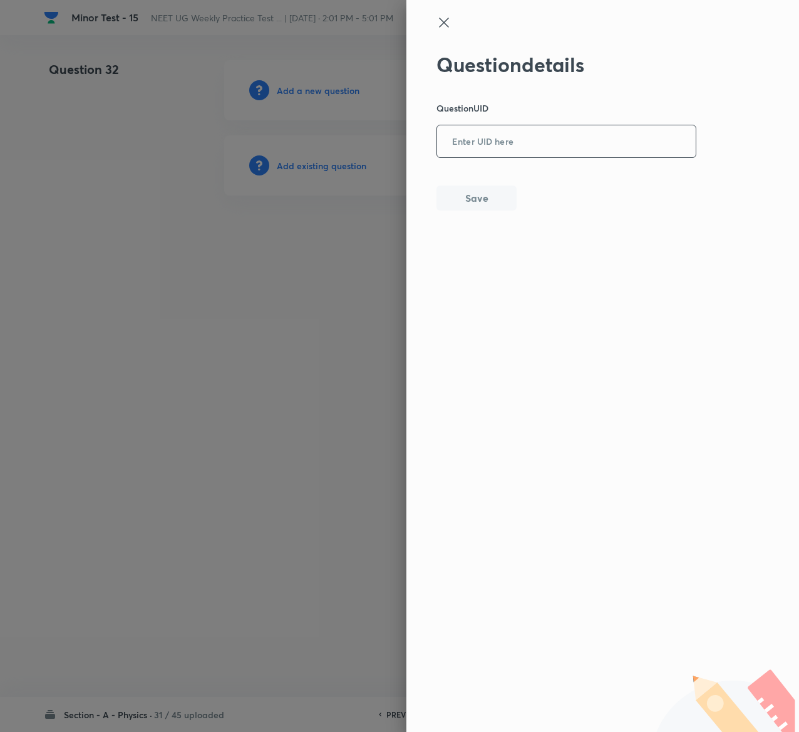
click at [479, 132] on input "text" at bounding box center [566, 142] width 259 height 31
paste input "1VN2N"
click at [462, 190] on button "Save" at bounding box center [477, 196] width 80 height 25
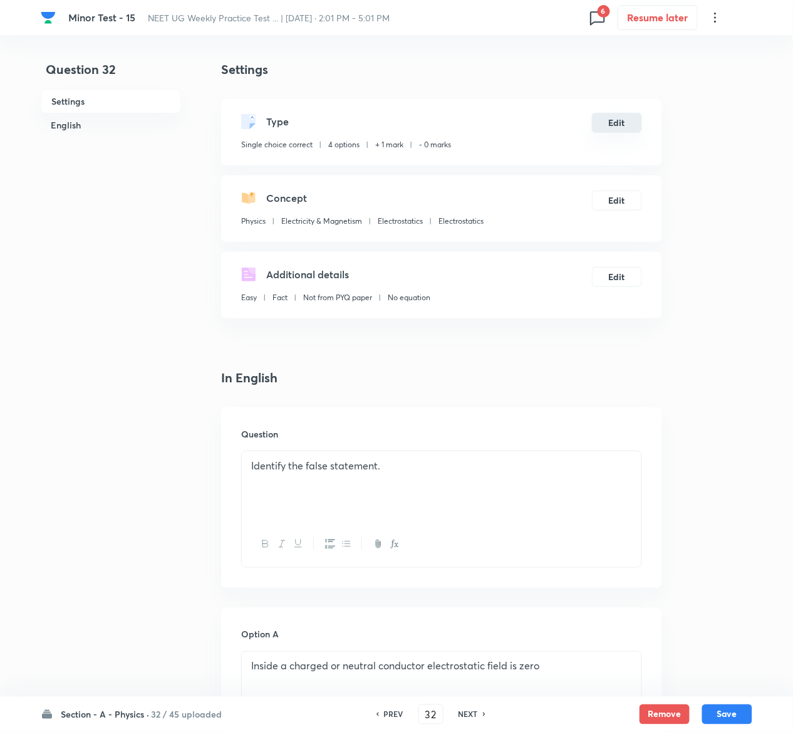
click at [617, 123] on button "Edit" at bounding box center [617, 123] width 50 height 20
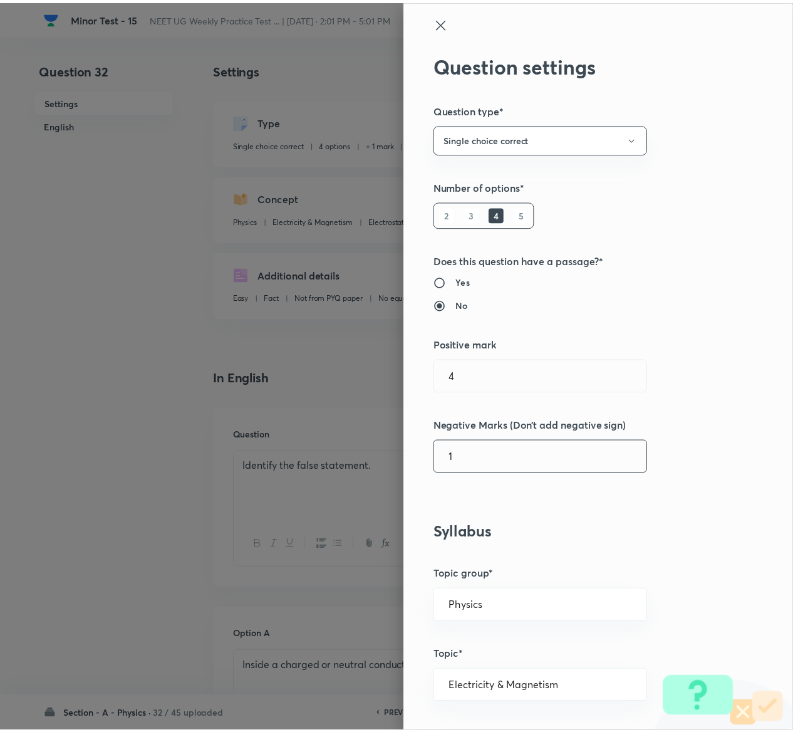
scroll to position [979, 0]
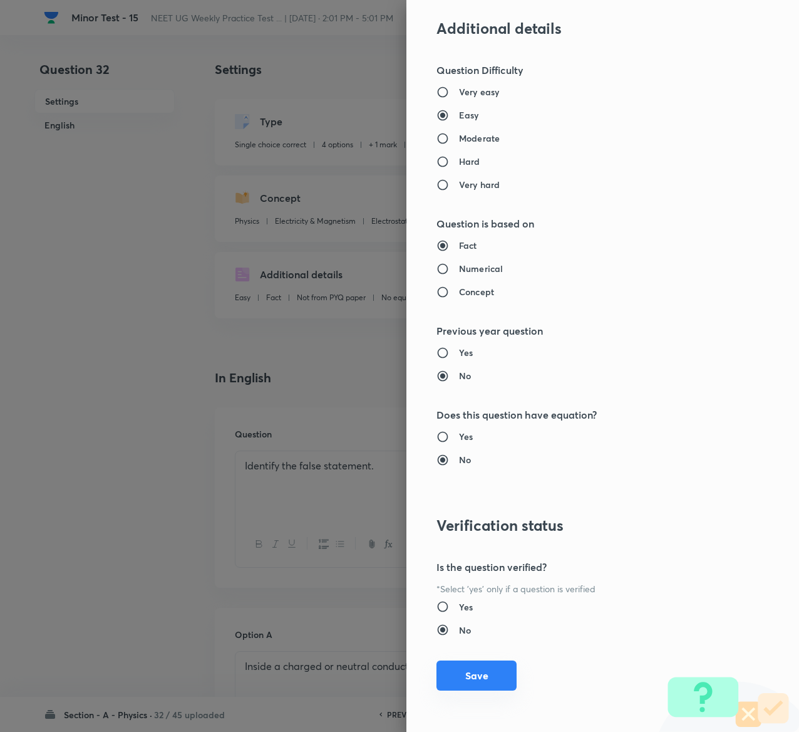
click at [481, 669] on button "Save" at bounding box center [477, 675] width 80 height 30
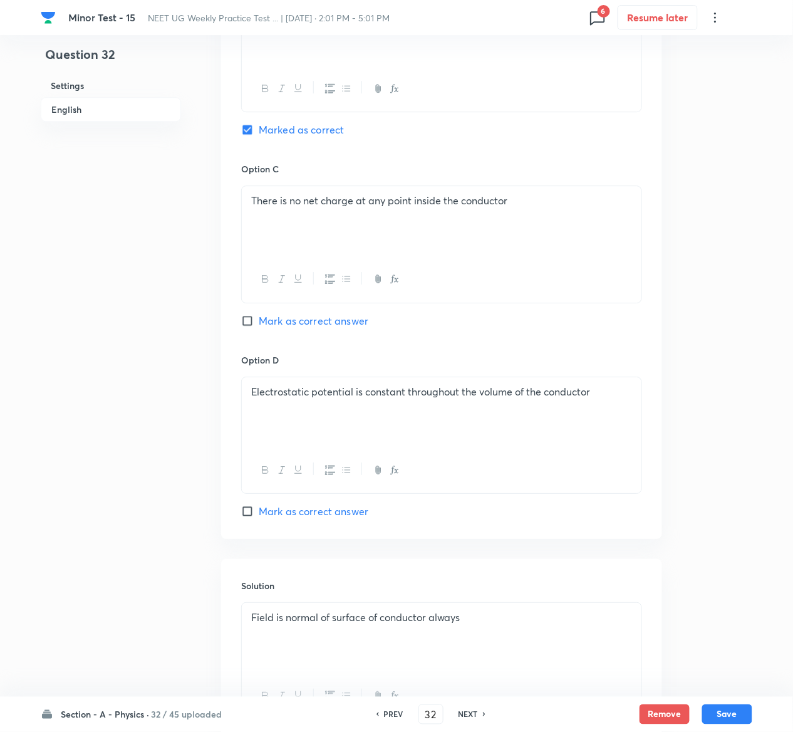
scroll to position [969, 0]
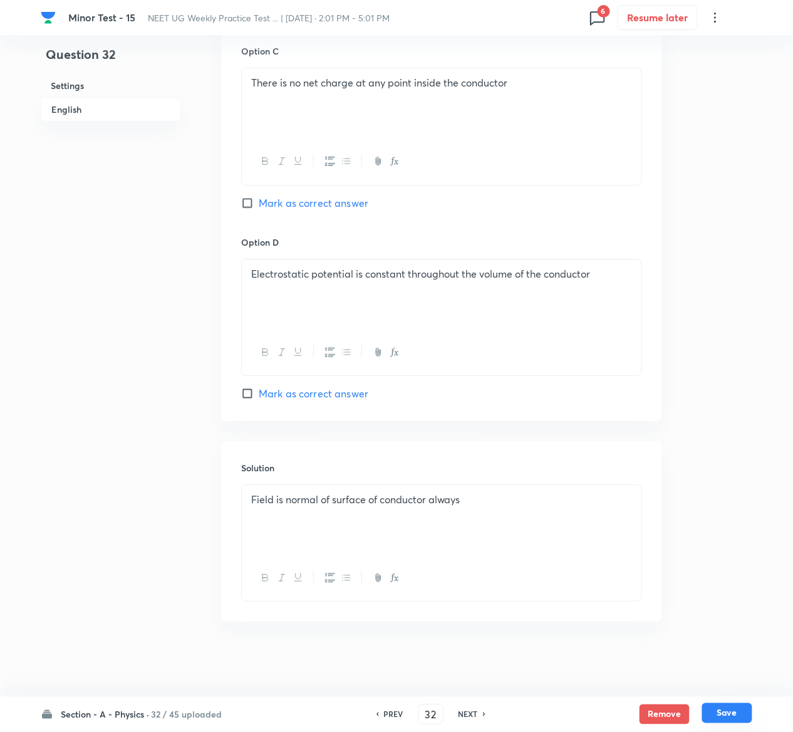
click at [747, 719] on button "Save" at bounding box center [727, 713] width 50 height 20
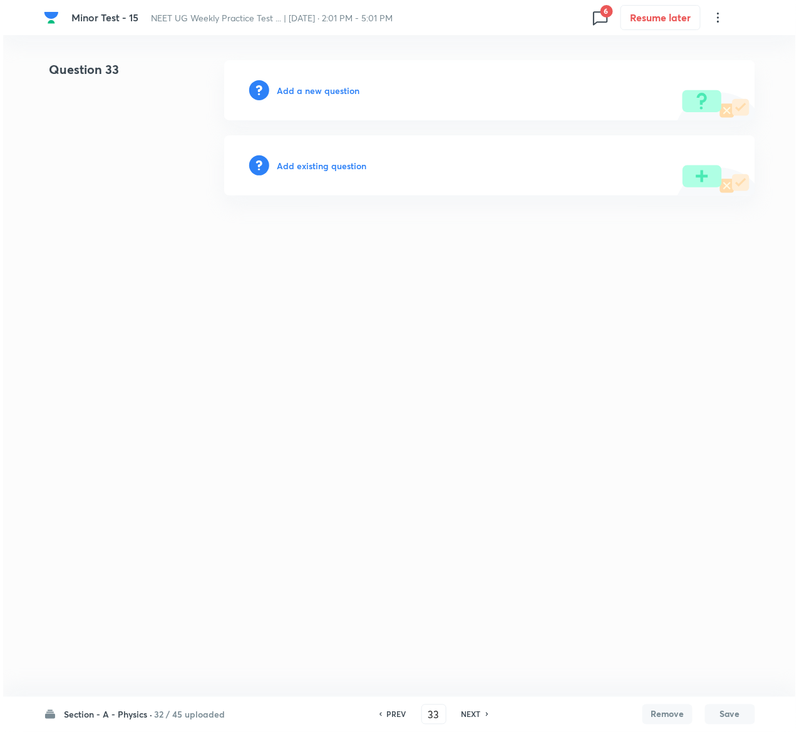
scroll to position [0, 0]
click at [348, 162] on h6 "Add existing question" at bounding box center [322, 165] width 90 height 13
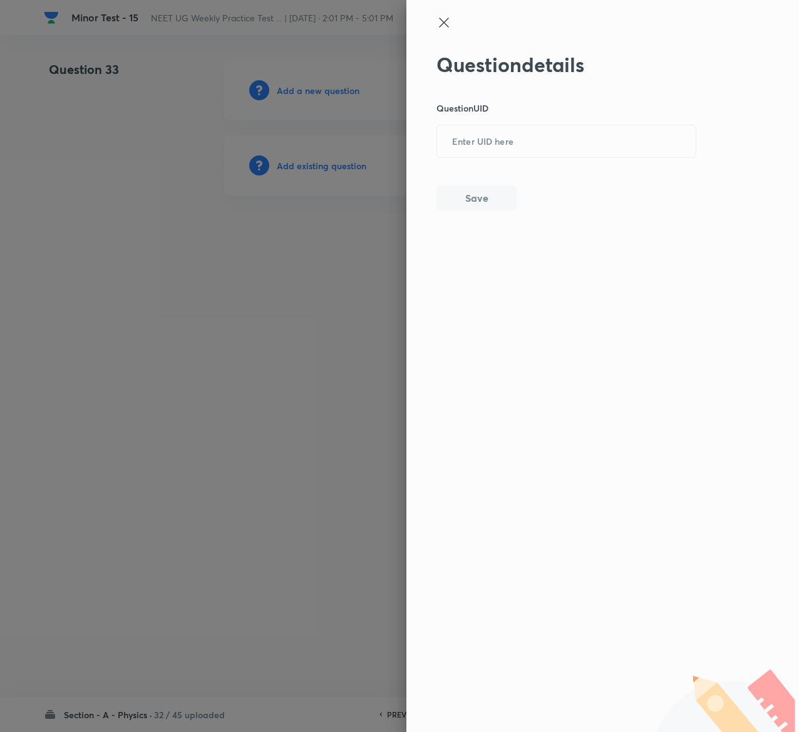
click at [571, 159] on div "Question details Question UID ​ Save" at bounding box center [567, 132] width 261 height 158
click at [566, 142] on input "text" at bounding box center [566, 142] width 259 height 31
paste input "M2R03"
click at [479, 188] on button "Save" at bounding box center [477, 196] width 80 height 25
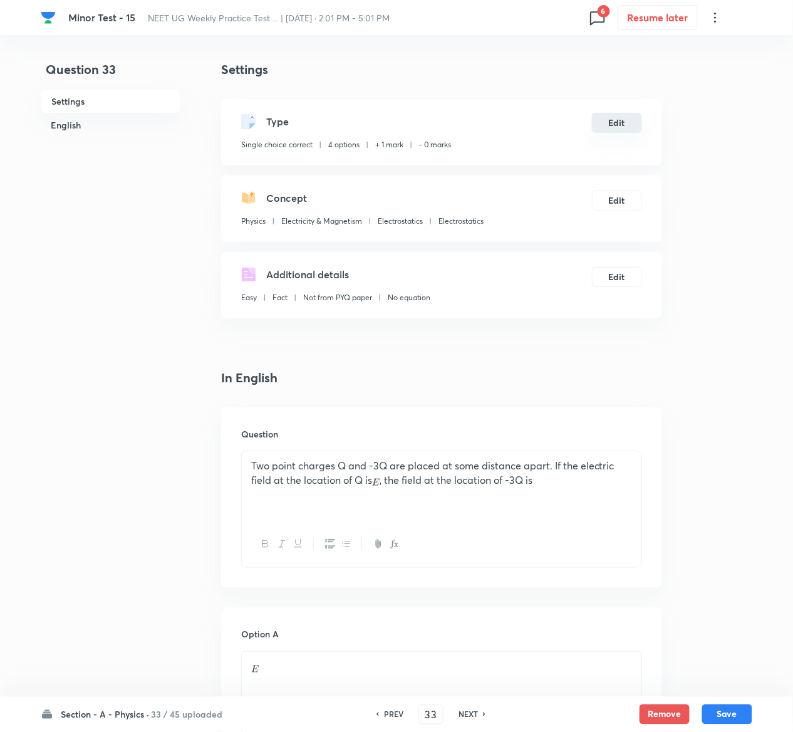
click at [630, 128] on button "Edit" at bounding box center [617, 123] width 50 height 20
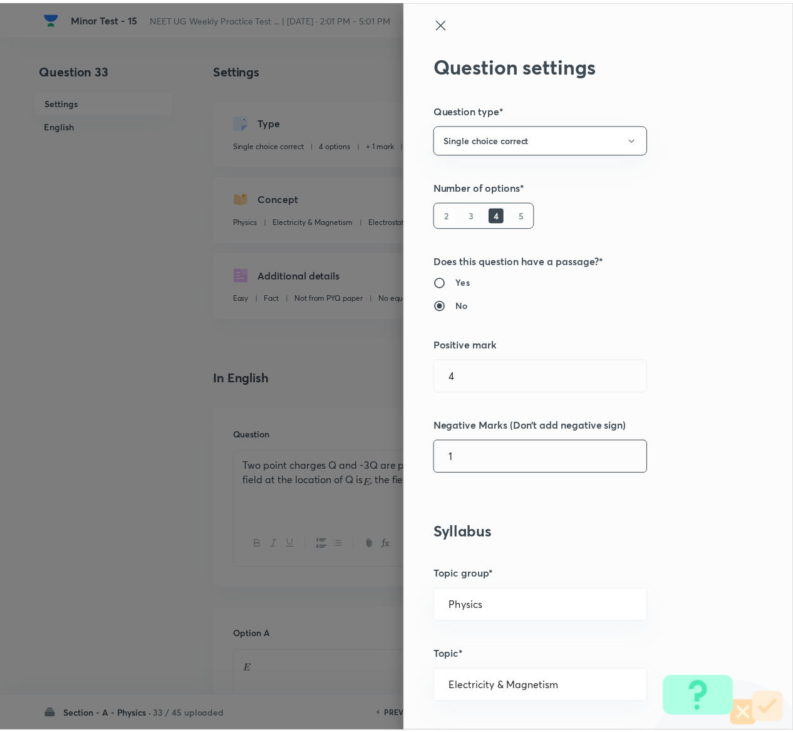
scroll to position [979, 0]
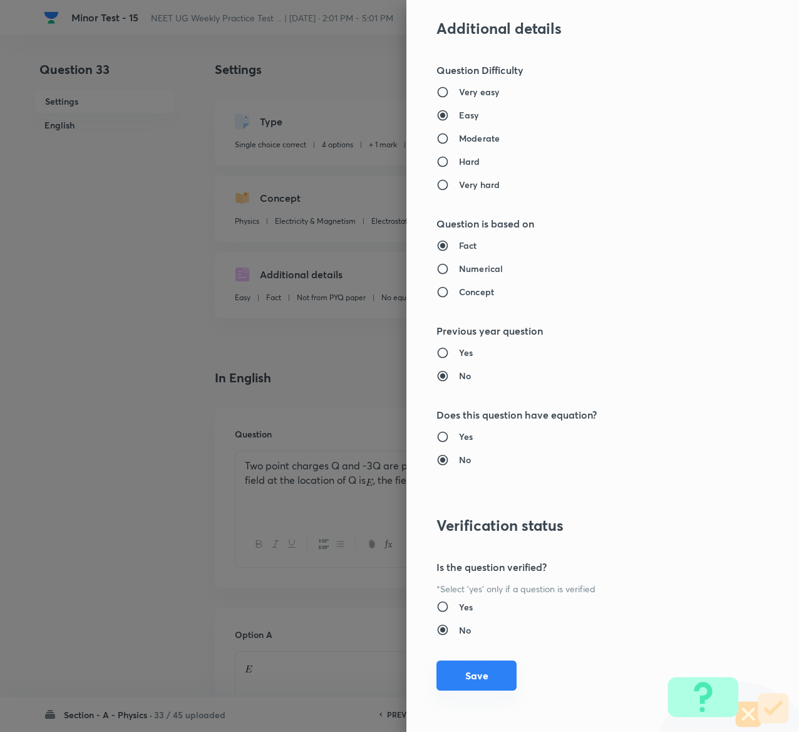
click at [472, 672] on button "Save" at bounding box center [477, 675] width 80 height 30
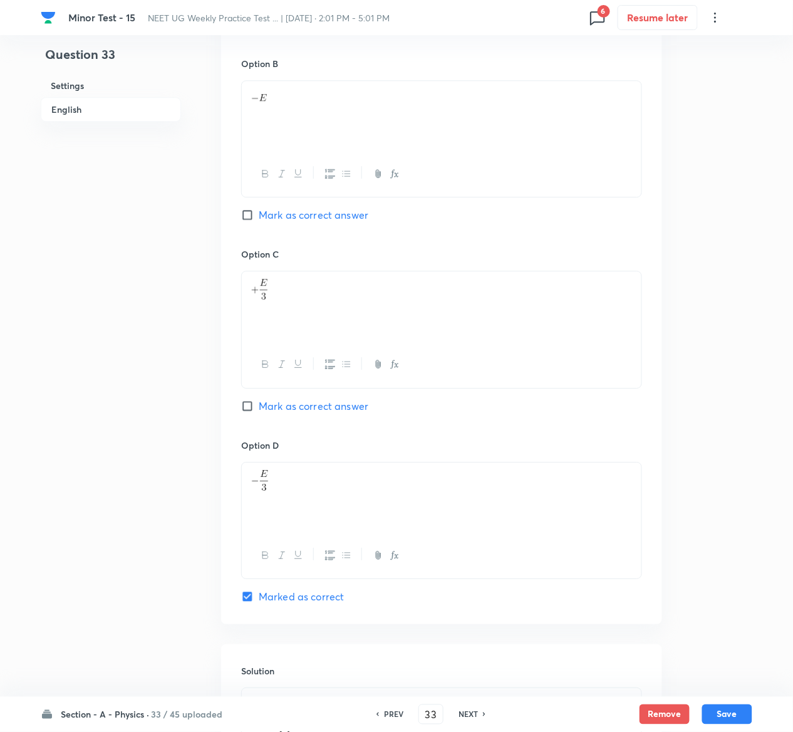
scroll to position [1173, 0]
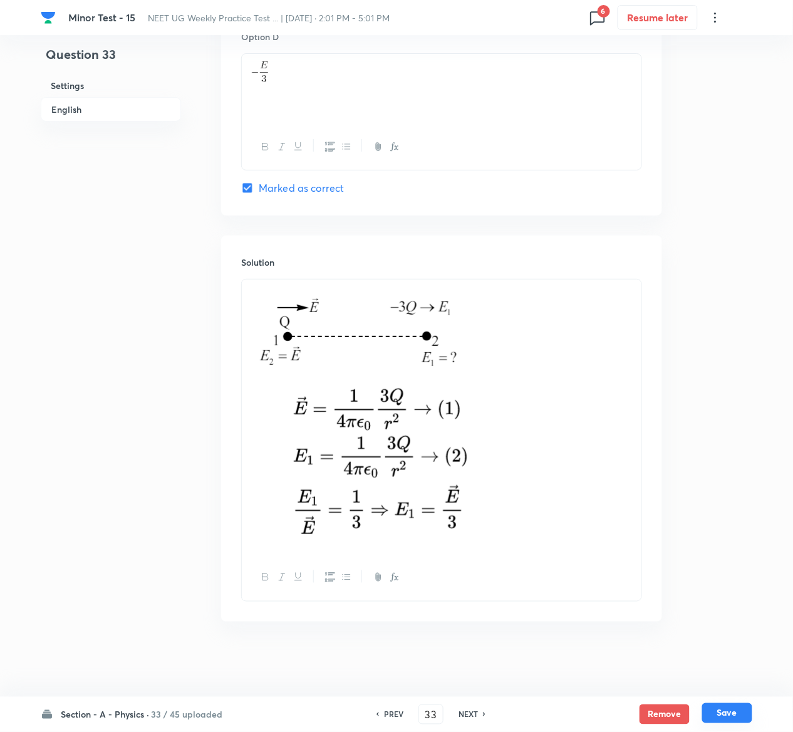
click at [732, 716] on button "Save" at bounding box center [727, 713] width 50 height 20
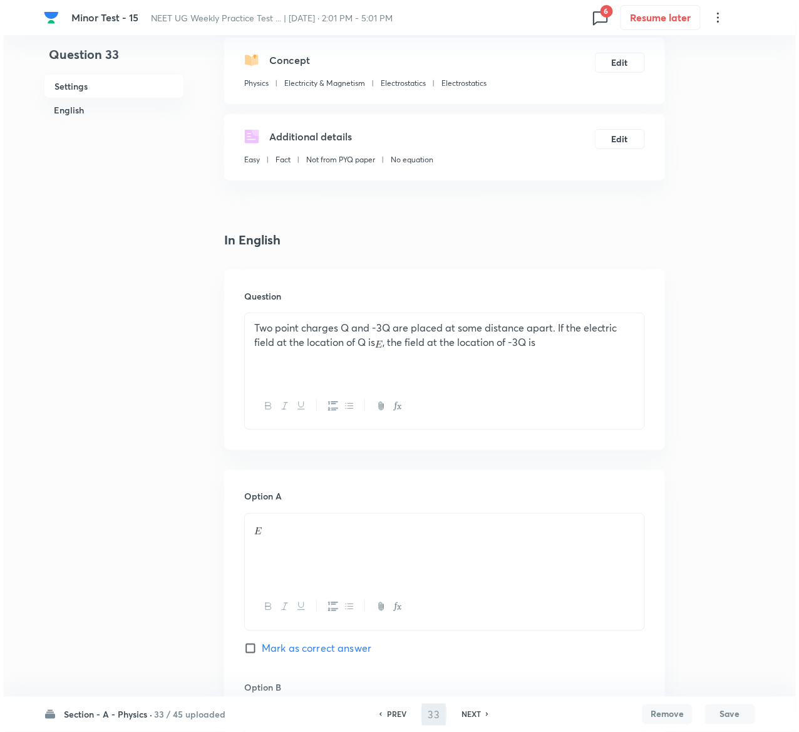
scroll to position [0, 0]
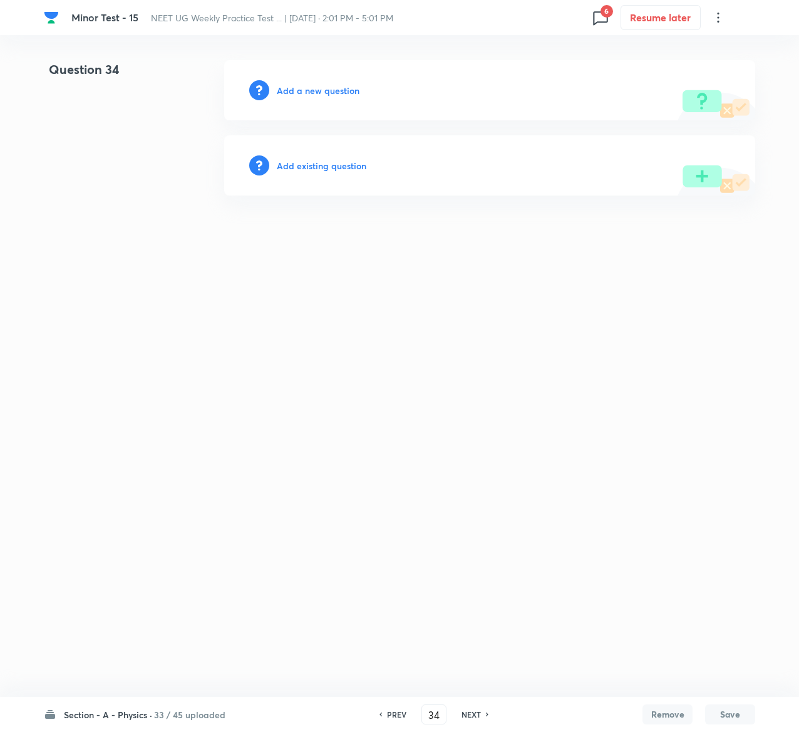
click at [362, 165] on h6 "Add existing question" at bounding box center [322, 165] width 90 height 13
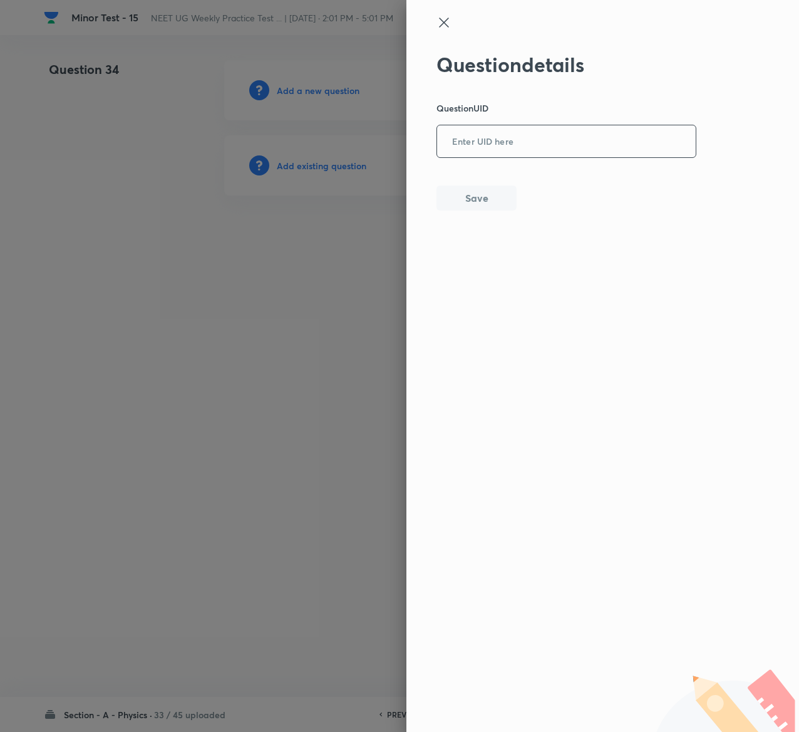
drag, startPoint x: 594, startPoint y: 115, endPoint x: 596, endPoint y: 157, distance: 42.1
click at [596, 157] on div "Question details Question UID ​ Save" at bounding box center [567, 132] width 261 height 158
click at [596, 157] on input "text" at bounding box center [566, 142] width 259 height 31
paste input "EIQHV"
click at [450, 200] on button "Save" at bounding box center [477, 196] width 80 height 25
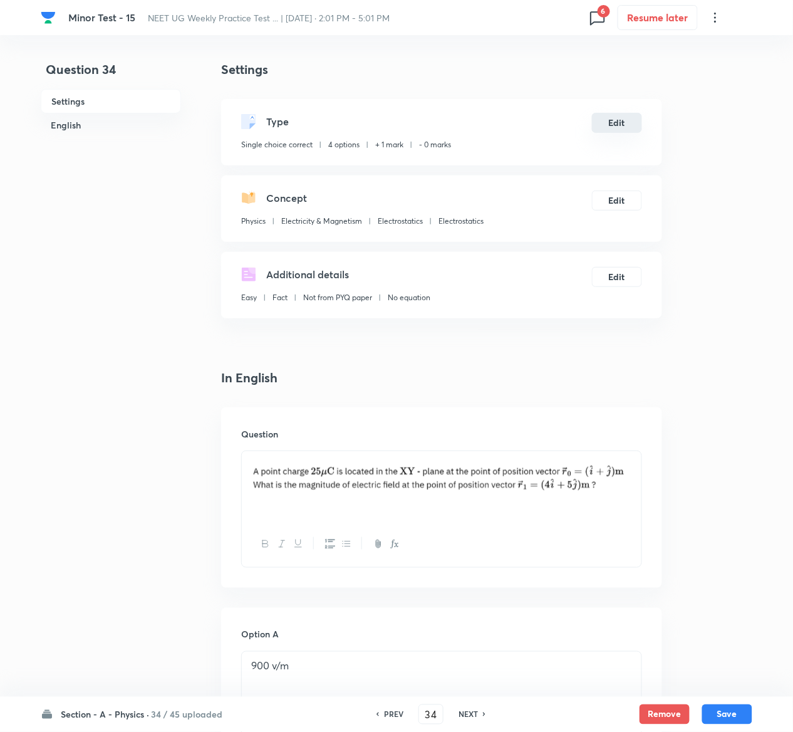
click at [619, 123] on button "Edit" at bounding box center [617, 123] width 50 height 20
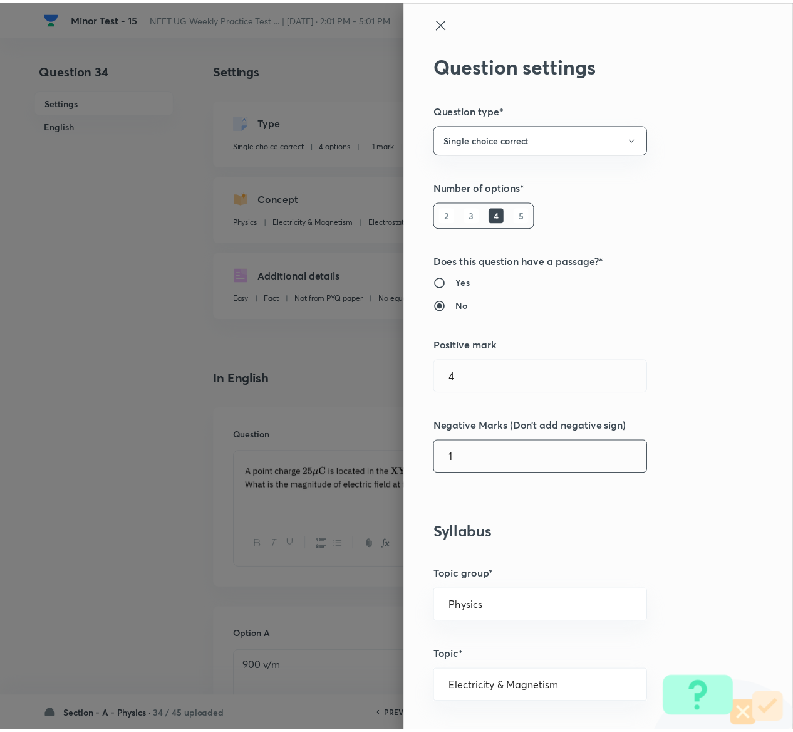
scroll to position [979, 0]
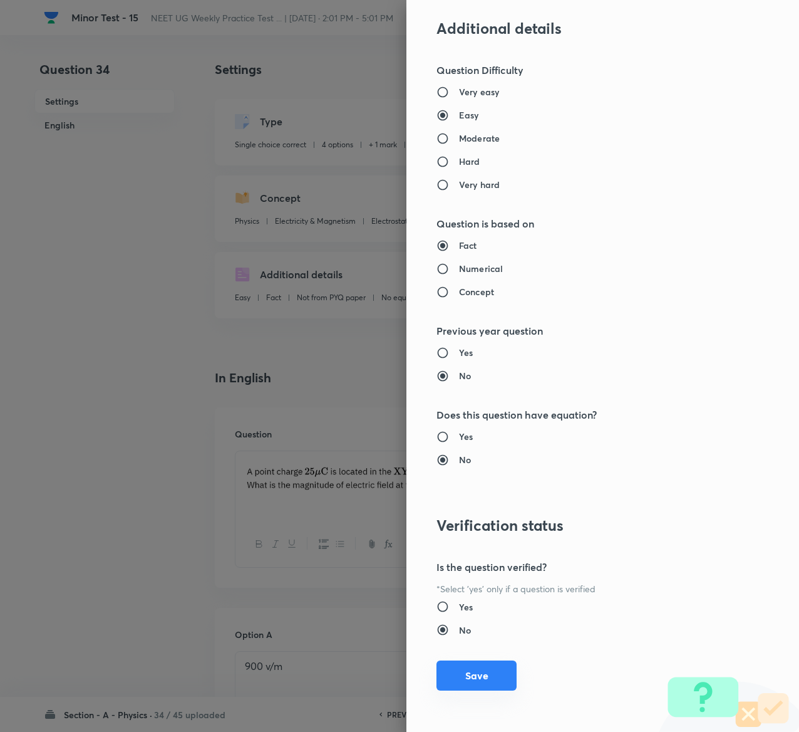
click at [449, 672] on button "Save" at bounding box center [477, 675] width 80 height 30
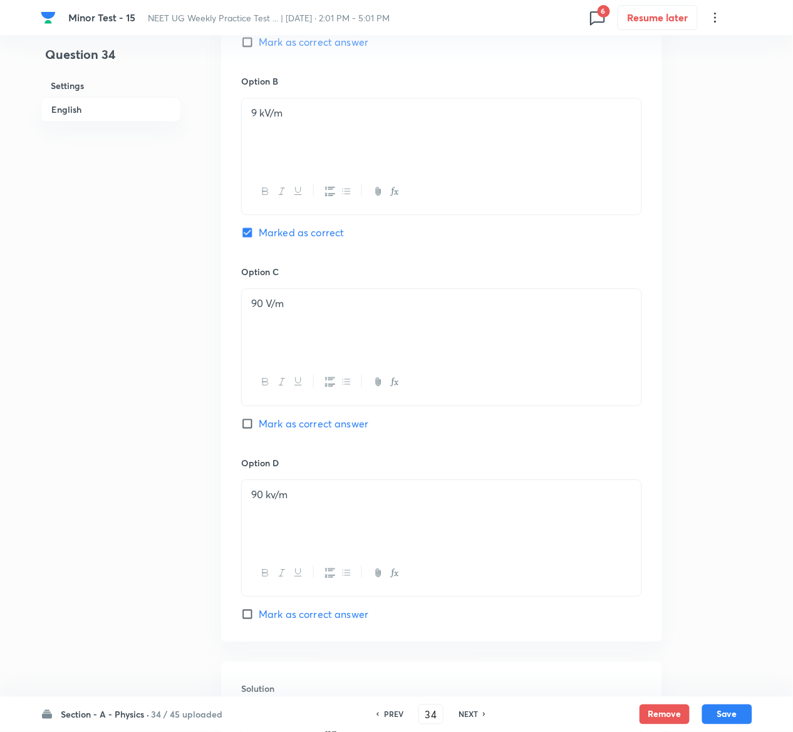
scroll to position [1054, 0]
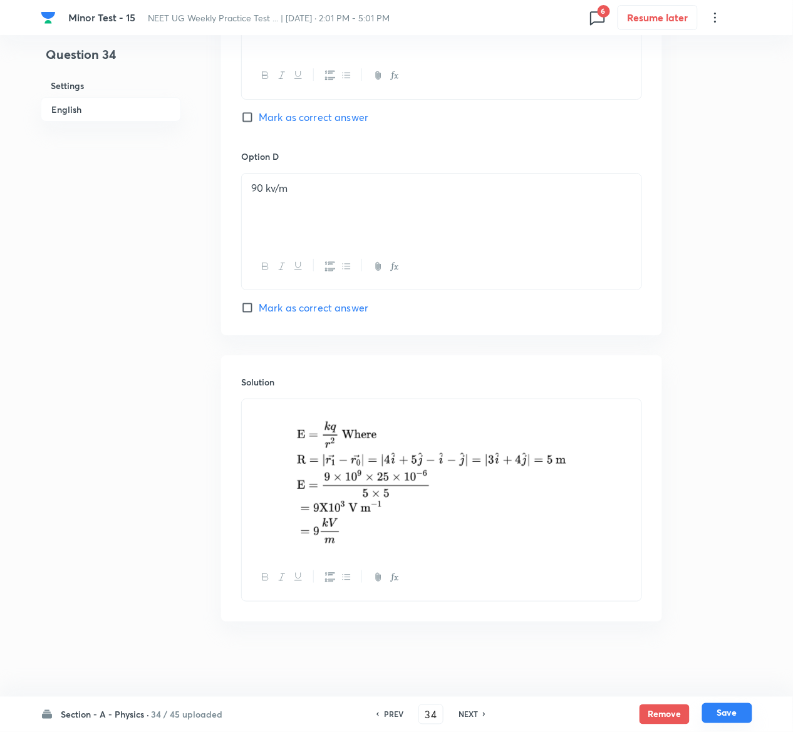
click at [745, 712] on button "Save" at bounding box center [727, 713] width 50 height 20
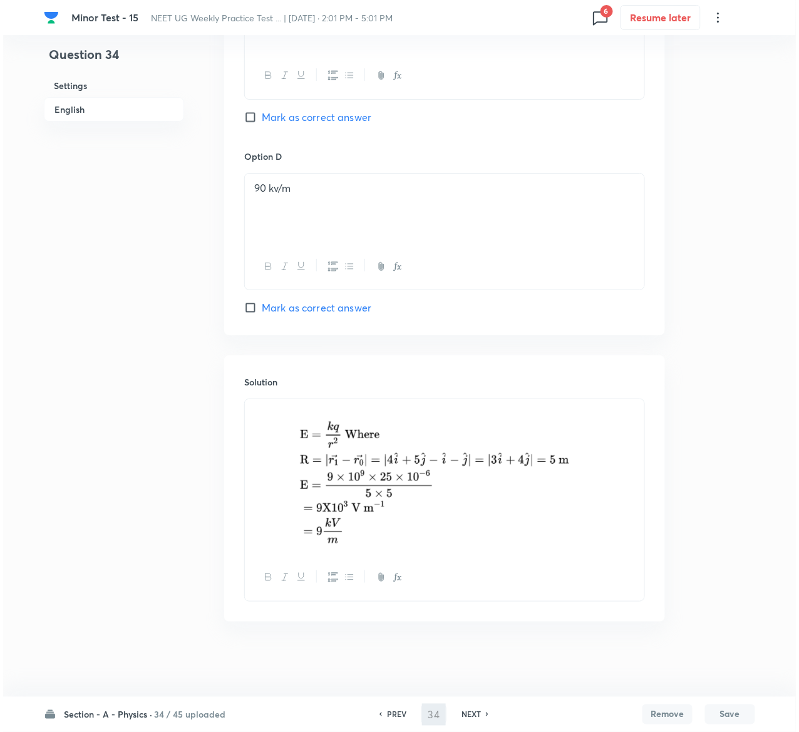
scroll to position [0, 0]
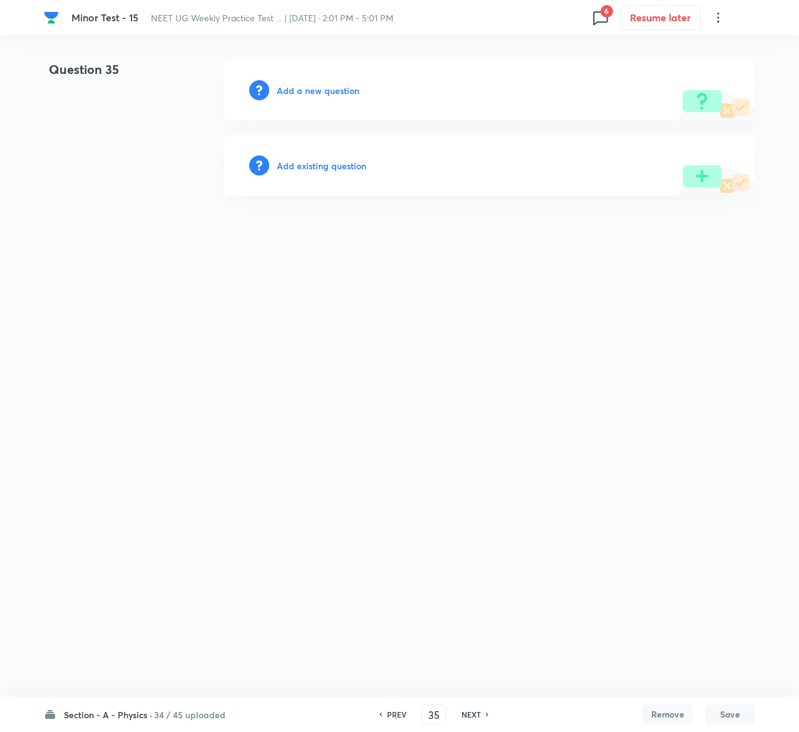
click at [337, 163] on h6 "Add existing question" at bounding box center [322, 165] width 90 height 13
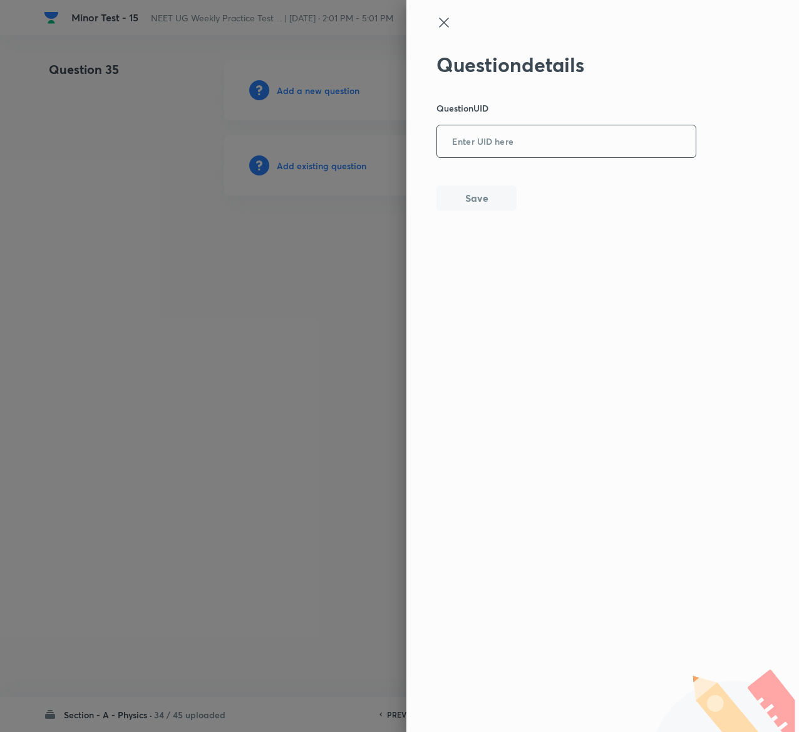
click at [559, 140] on input "text" at bounding box center [566, 142] width 259 height 31
paste input "B1SVZ"
click at [487, 198] on button "Save" at bounding box center [477, 196] width 80 height 25
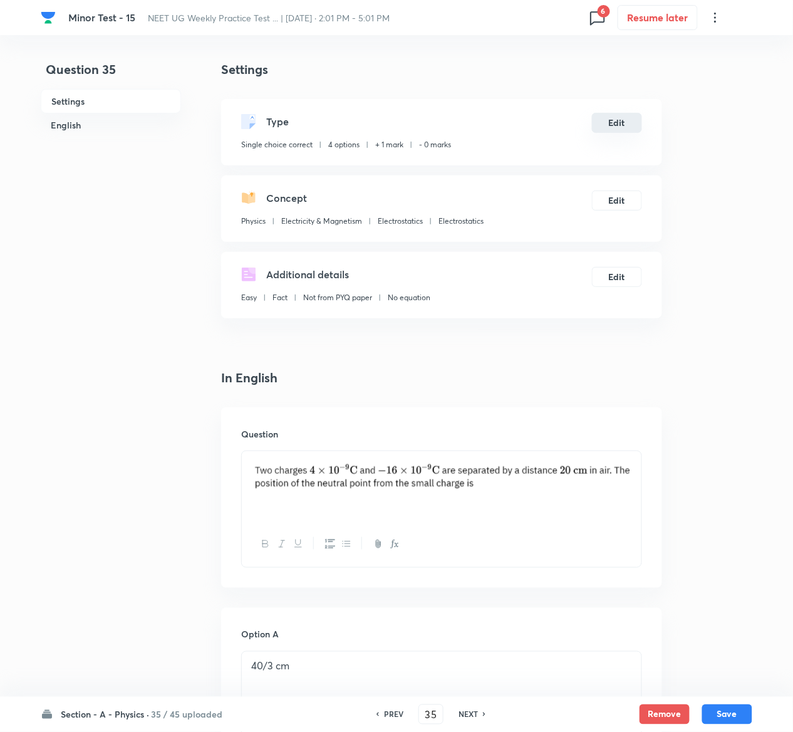
click at [628, 129] on button "Edit" at bounding box center [617, 123] width 50 height 20
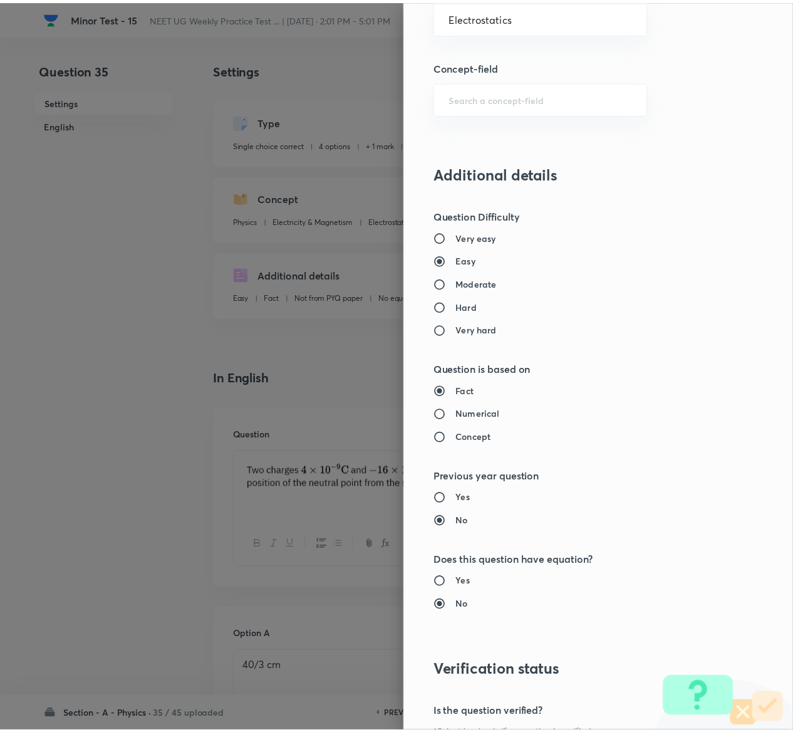
scroll to position [979, 0]
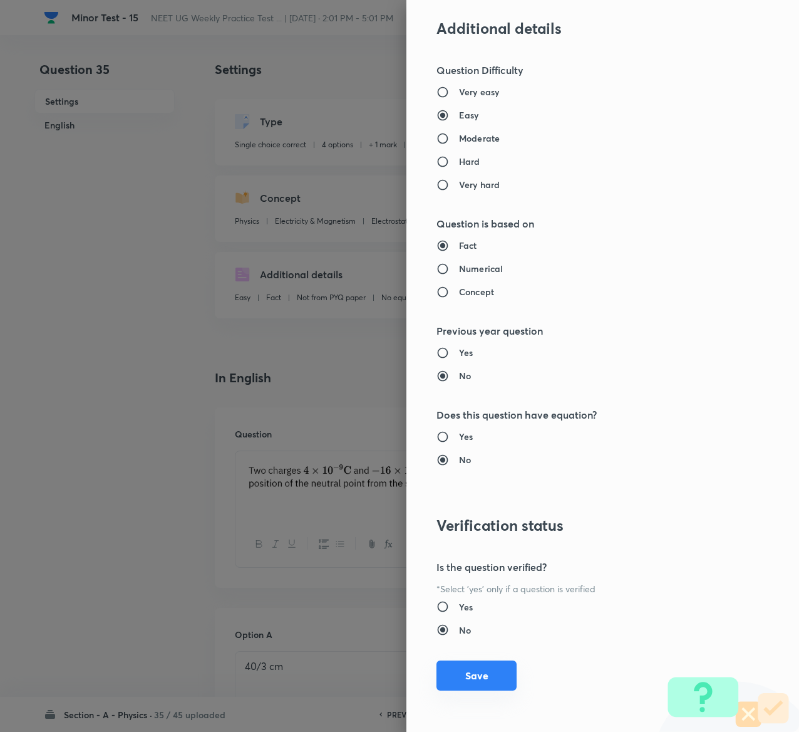
click at [454, 667] on button "Save" at bounding box center [477, 675] width 80 height 30
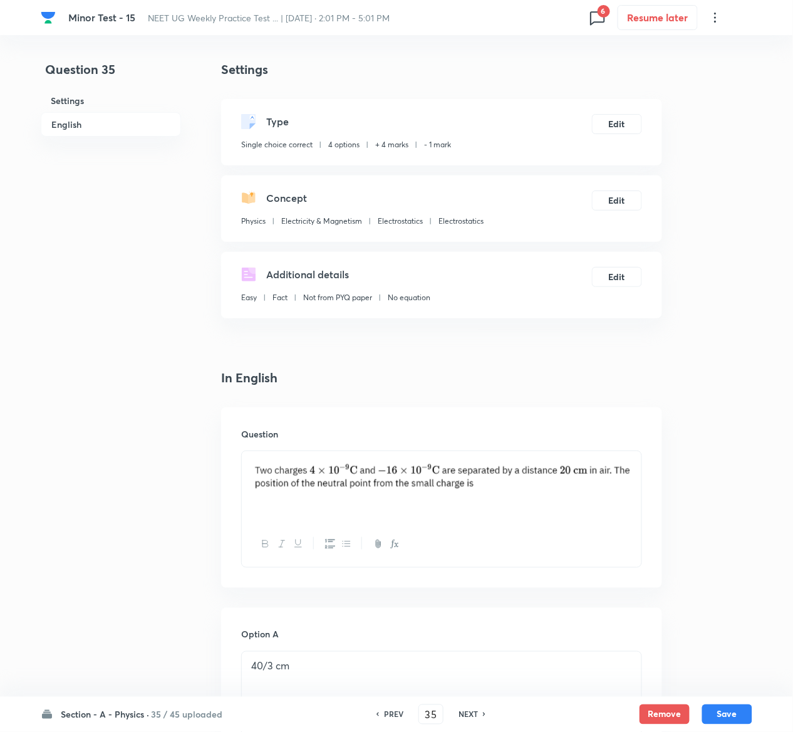
scroll to position [1007, 0]
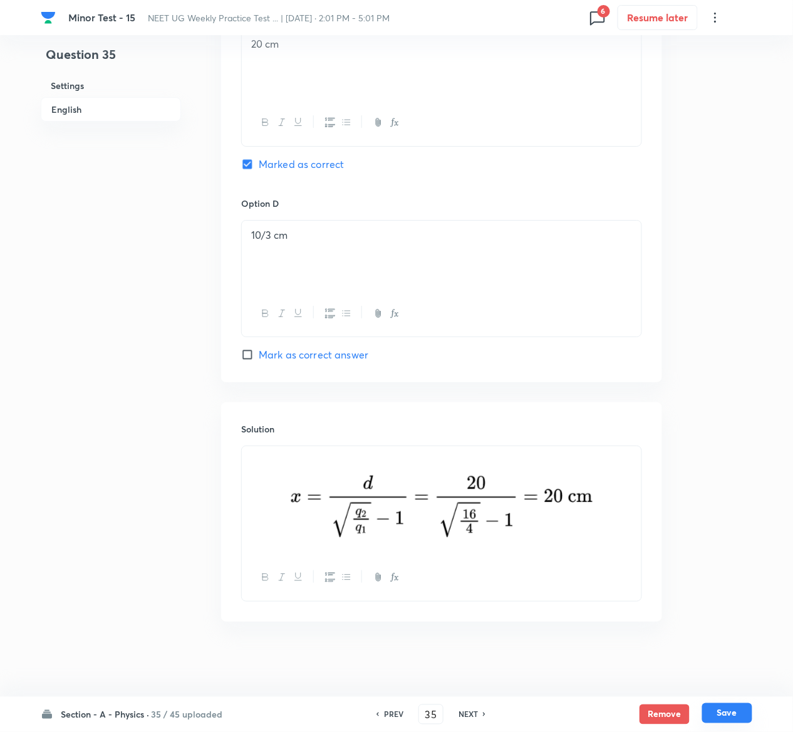
click at [741, 713] on button "Save" at bounding box center [727, 713] width 50 height 20
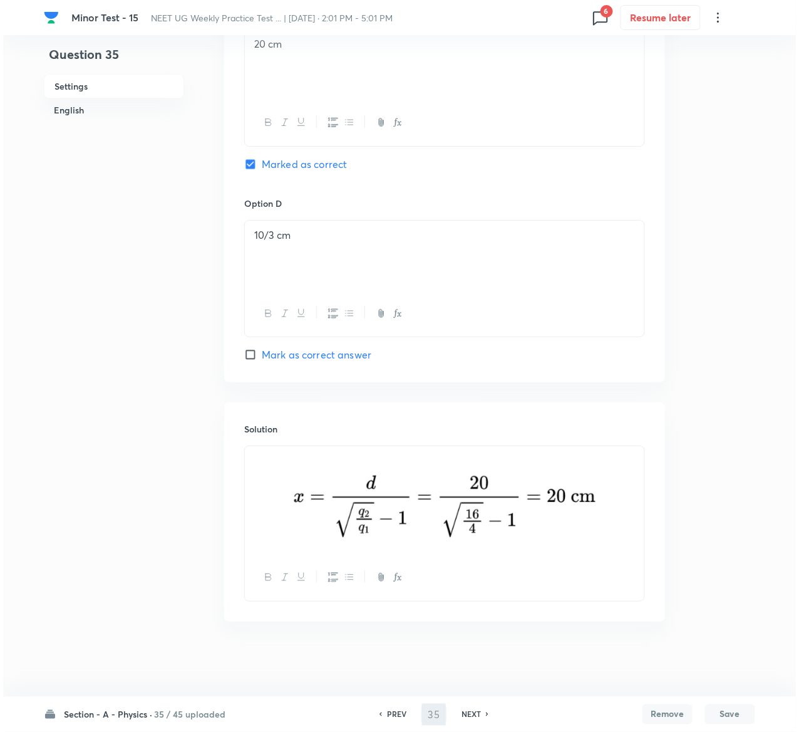
scroll to position [0, 0]
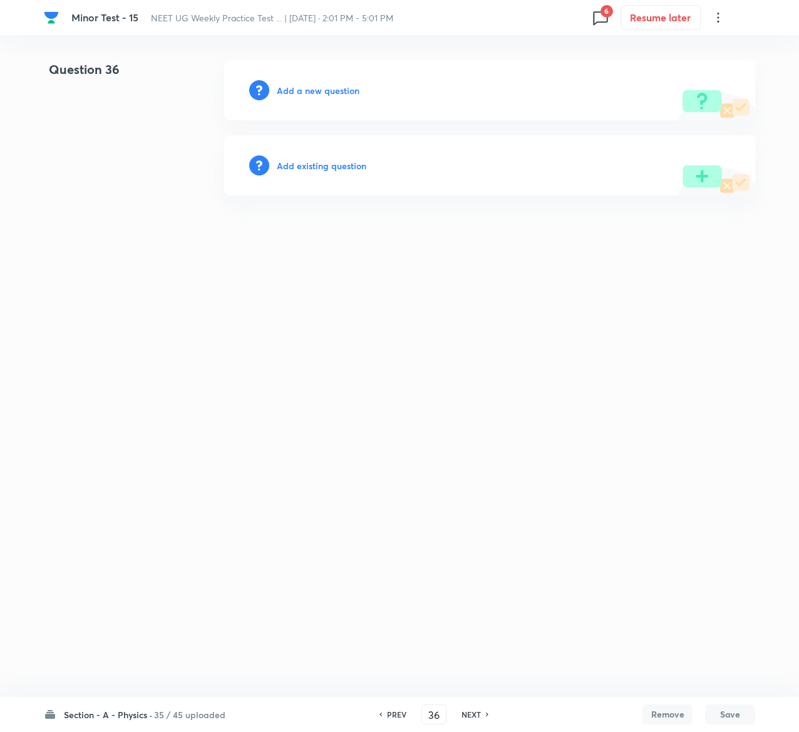
click at [324, 163] on h6 "Add existing question" at bounding box center [322, 165] width 90 height 13
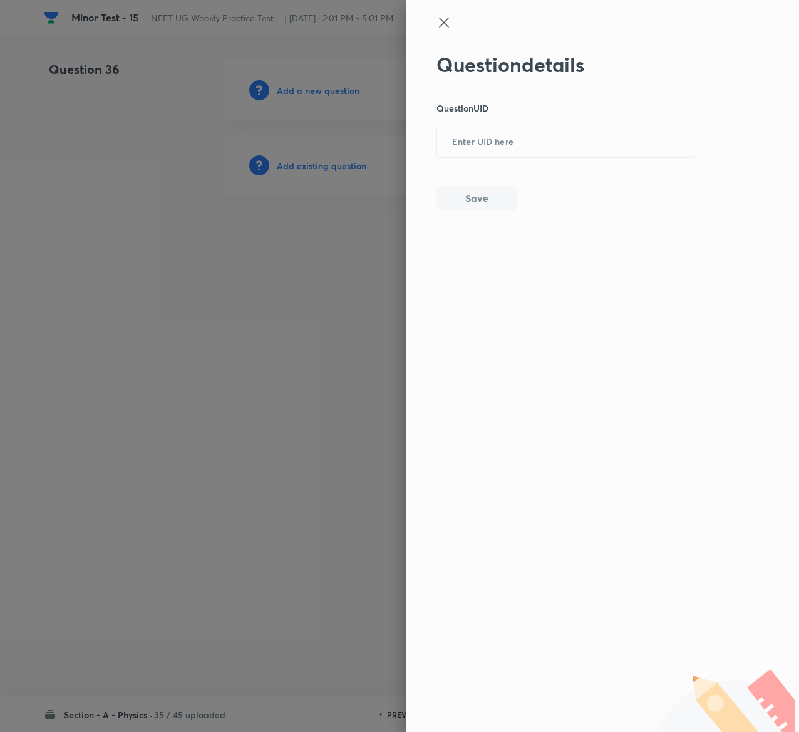
click at [574, 167] on div "Question details Question UID ​ Save" at bounding box center [567, 132] width 261 height 158
click at [565, 145] on input "text" at bounding box center [566, 142] width 259 height 31
paste input "PH4KO"
click at [506, 188] on button "Save" at bounding box center [477, 196] width 80 height 25
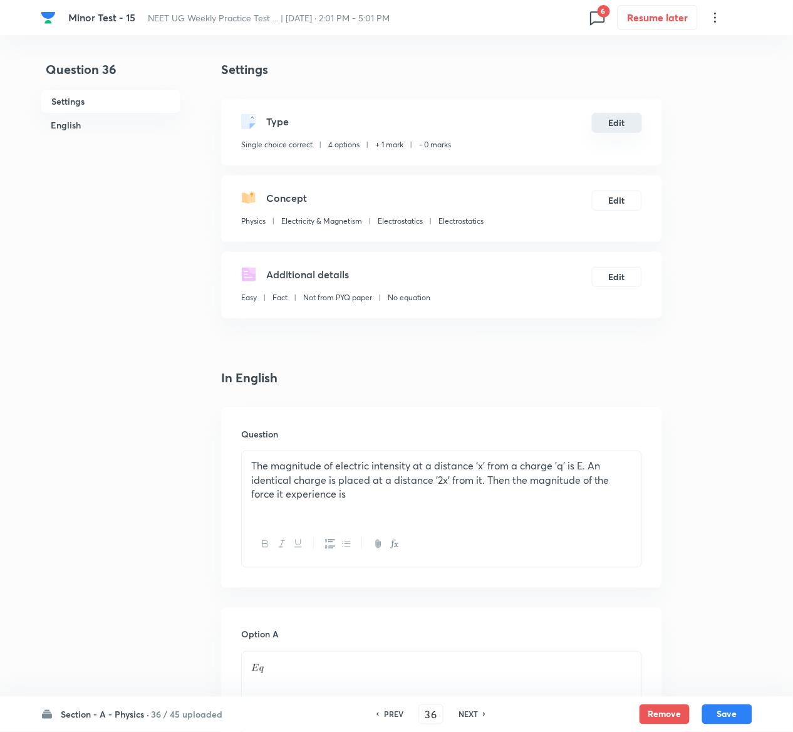
click at [618, 124] on button "Edit" at bounding box center [617, 123] width 50 height 20
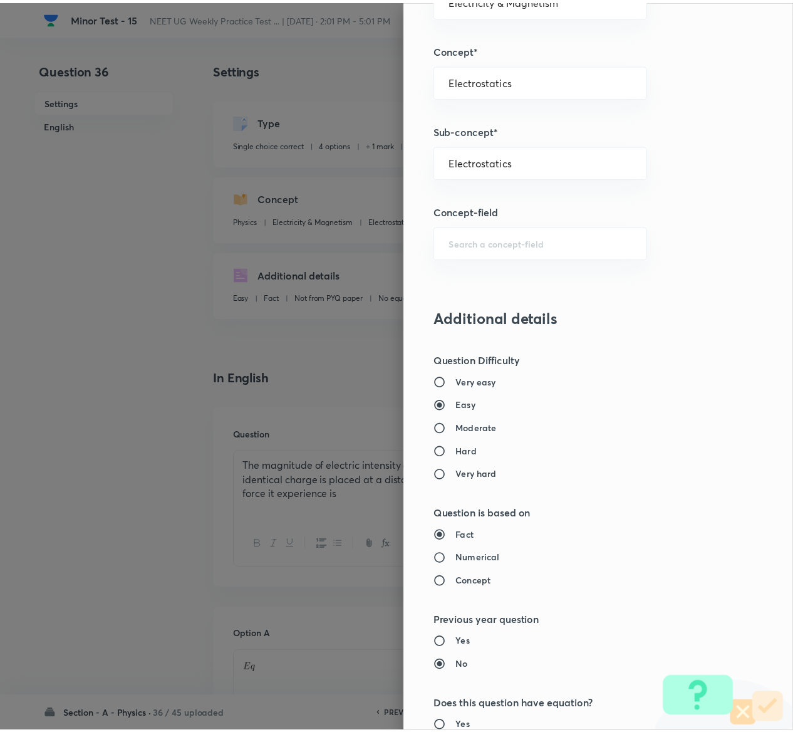
scroll to position [979, 0]
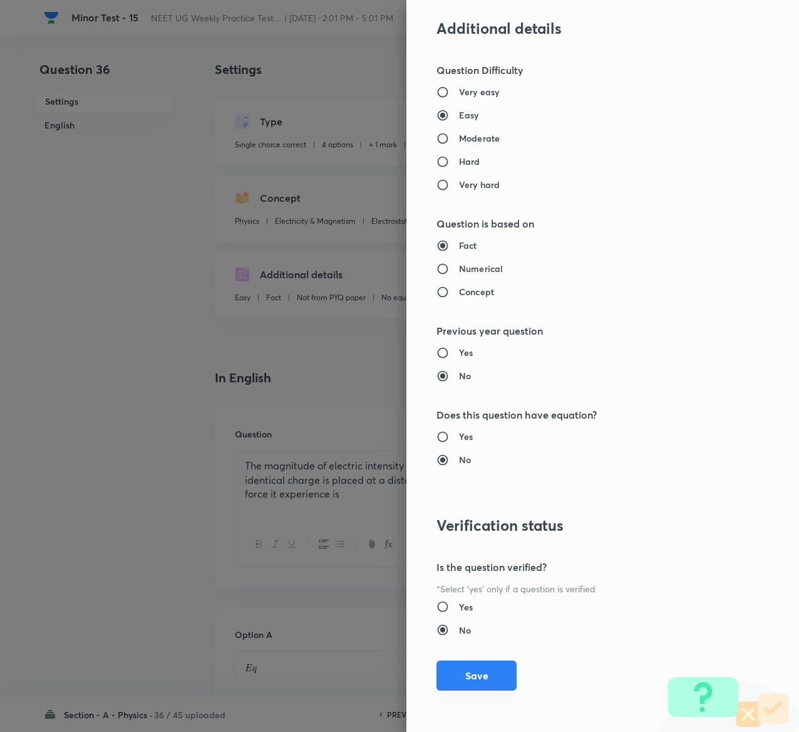
click at [469, 671] on button "Save" at bounding box center [477, 675] width 80 height 30
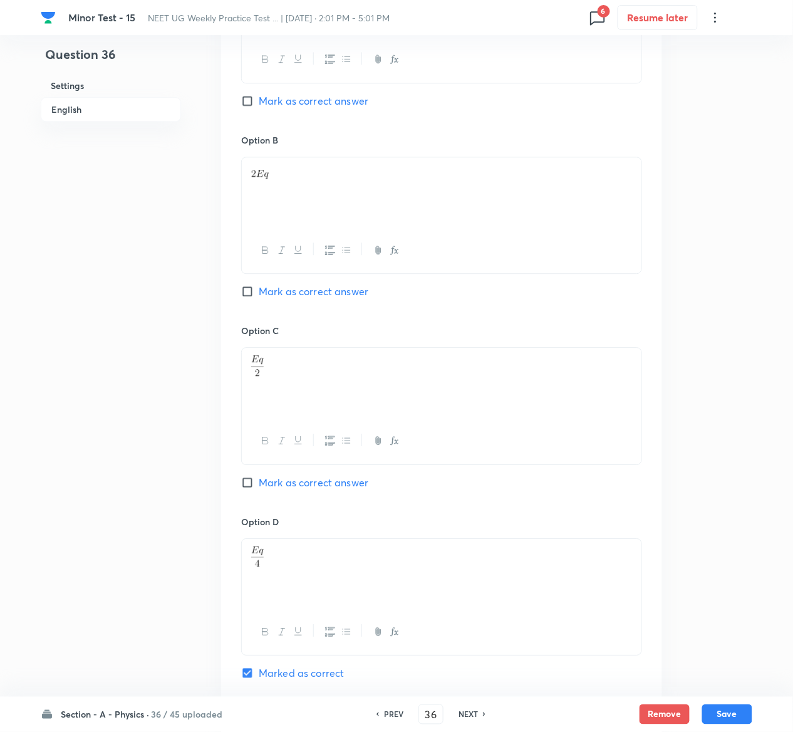
scroll to position [1143, 0]
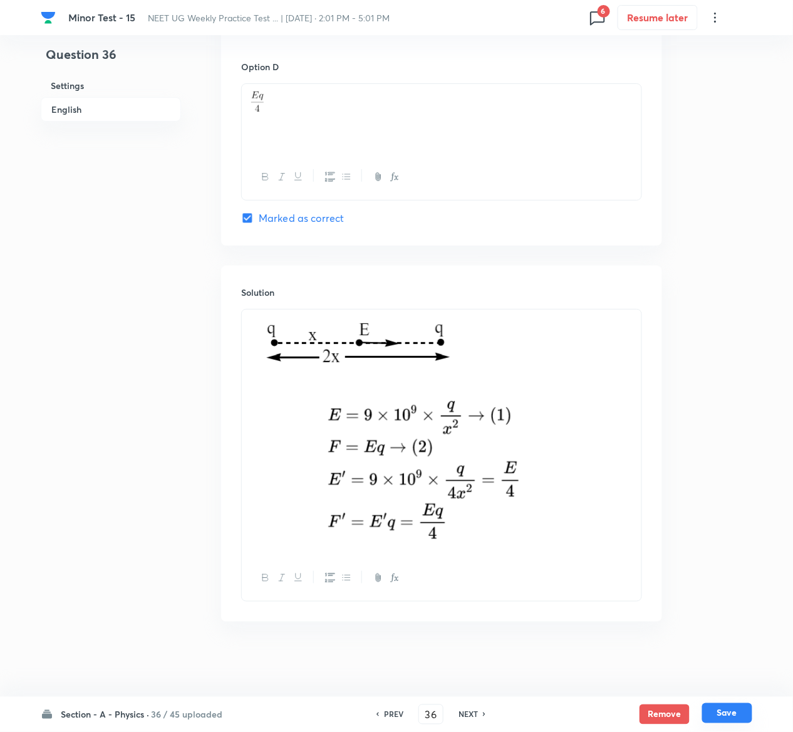
click at [743, 718] on button "Save" at bounding box center [727, 713] width 50 height 20
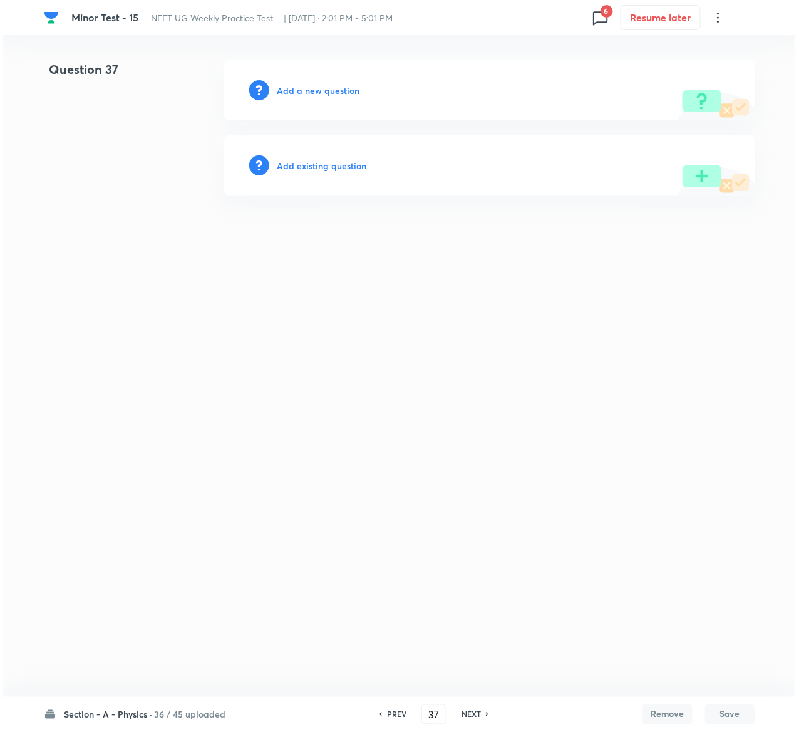
scroll to position [0, 0]
click at [336, 163] on h6 "Add existing question" at bounding box center [322, 165] width 90 height 13
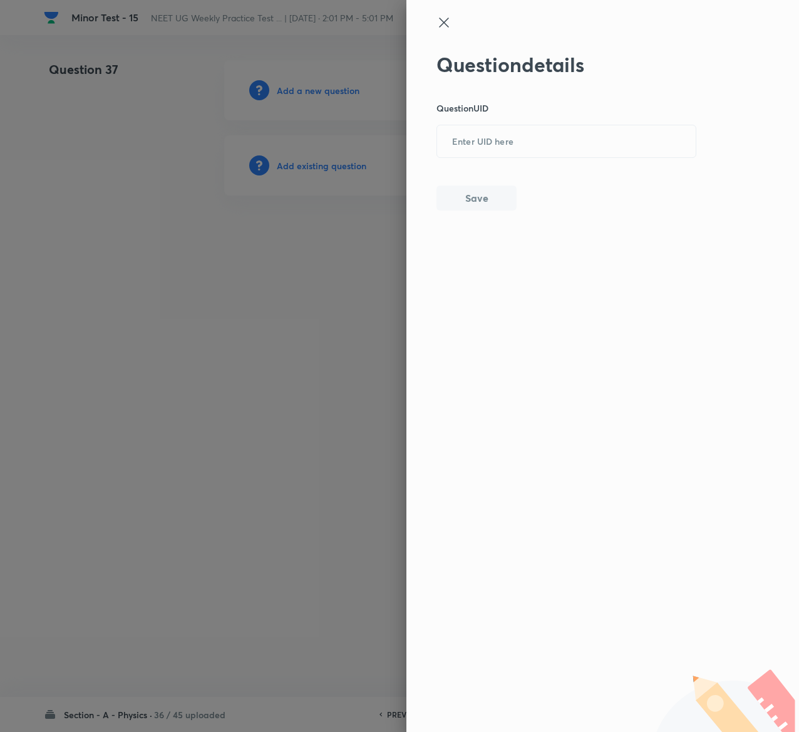
drag, startPoint x: 547, startPoint y: 113, endPoint x: 554, endPoint y: 158, distance: 45.6
click at [554, 158] on div "Question details Question UID ​ Save" at bounding box center [567, 132] width 261 height 158
click at [544, 152] on input "text" at bounding box center [566, 142] width 259 height 31
paste input "ZPPN3"
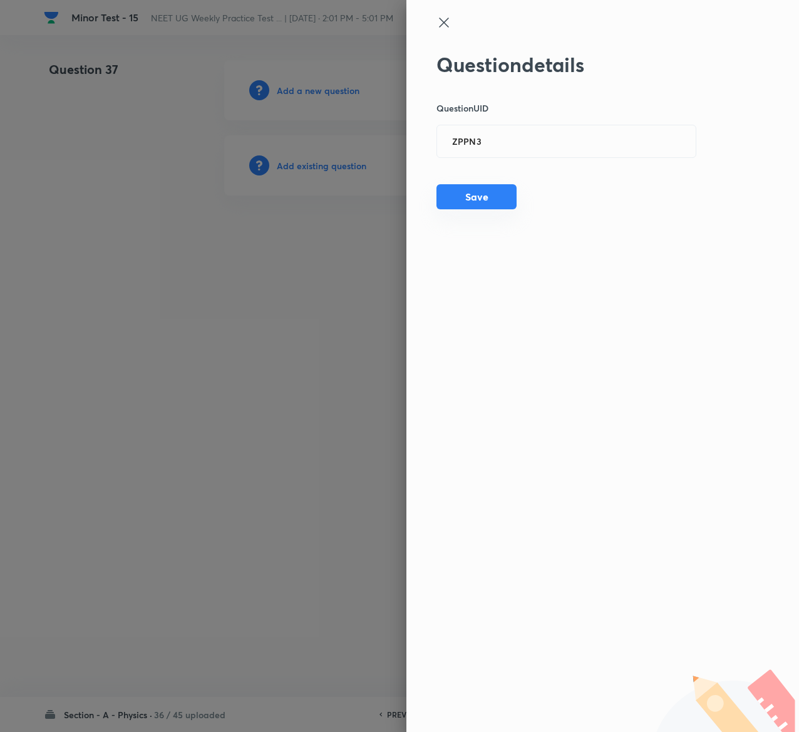
click at [476, 192] on button "Save" at bounding box center [477, 196] width 80 height 25
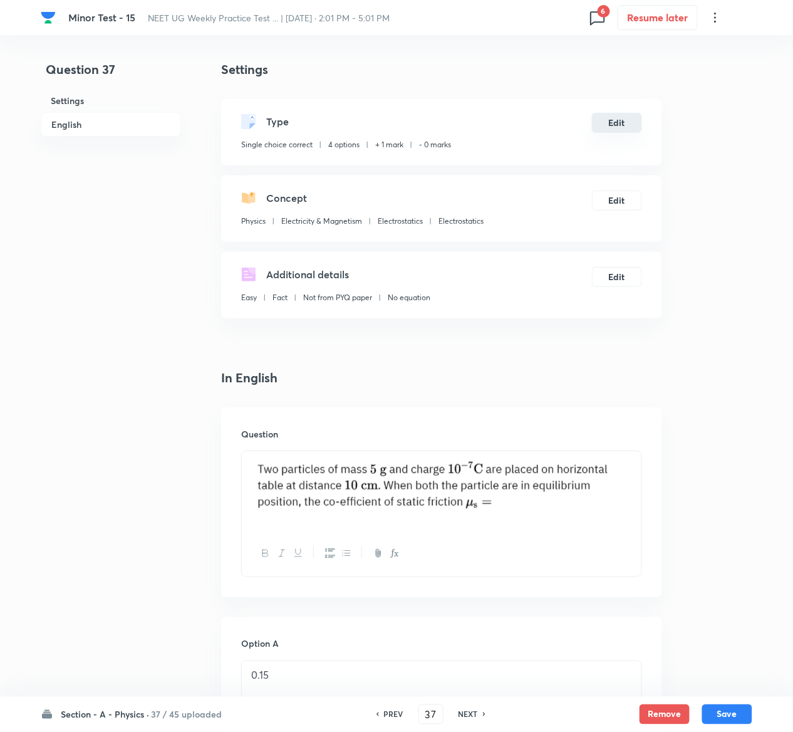
click at [628, 122] on button "Edit" at bounding box center [617, 123] width 50 height 20
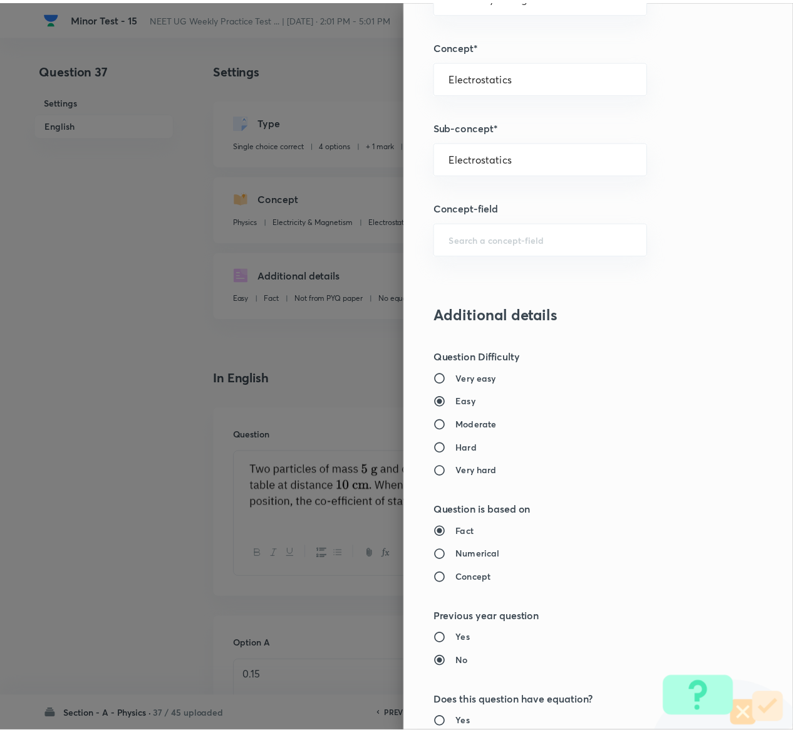
scroll to position [979, 0]
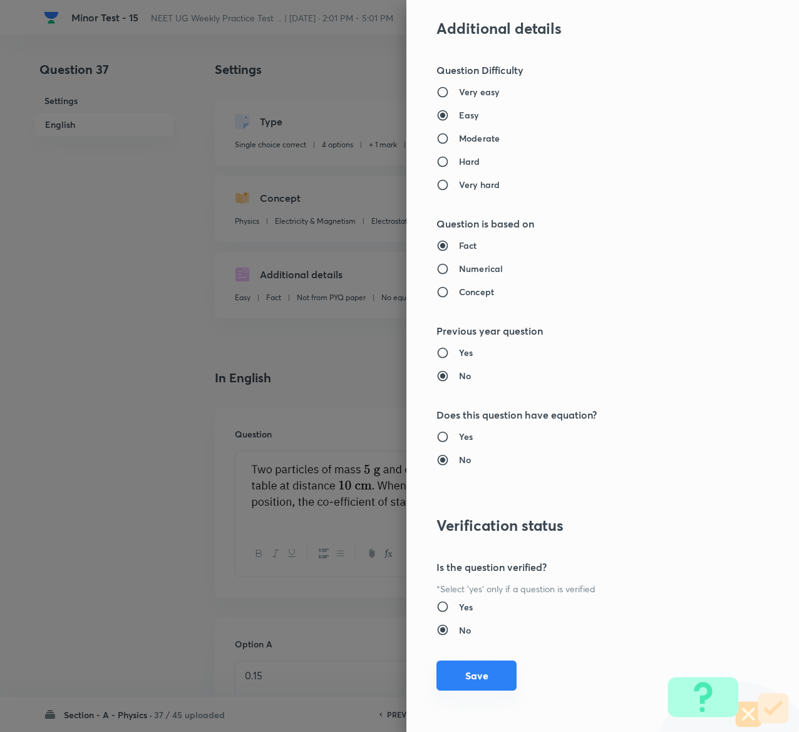
click at [460, 668] on button "Save" at bounding box center [477, 675] width 80 height 30
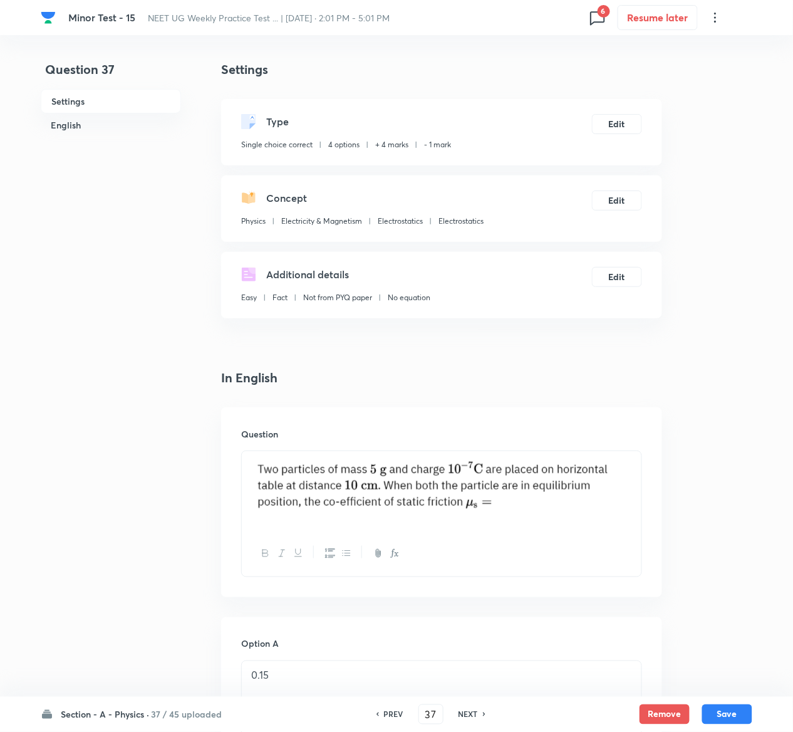
scroll to position [1041, 0]
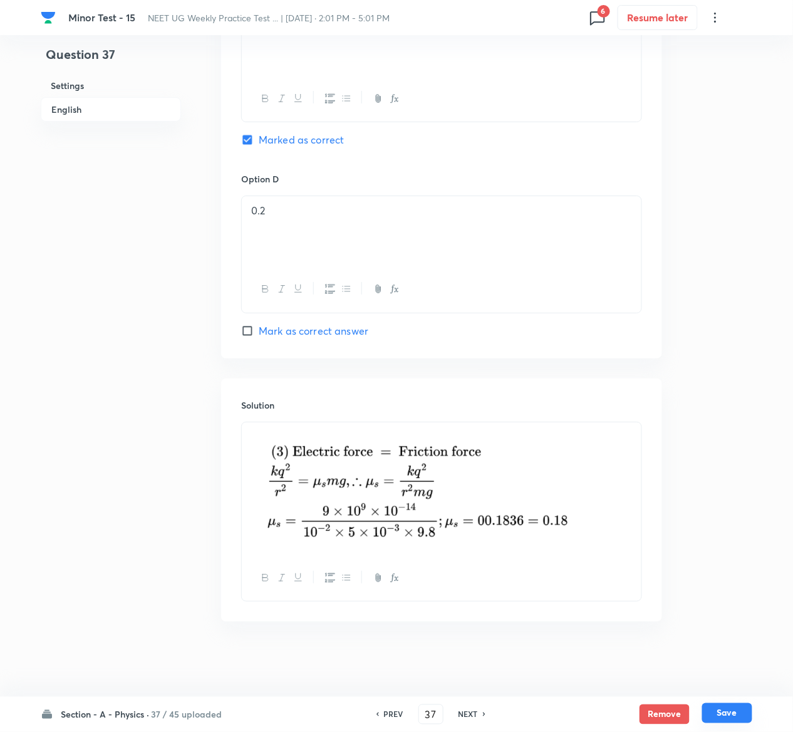
click at [738, 709] on button "Save" at bounding box center [727, 713] width 50 height 20
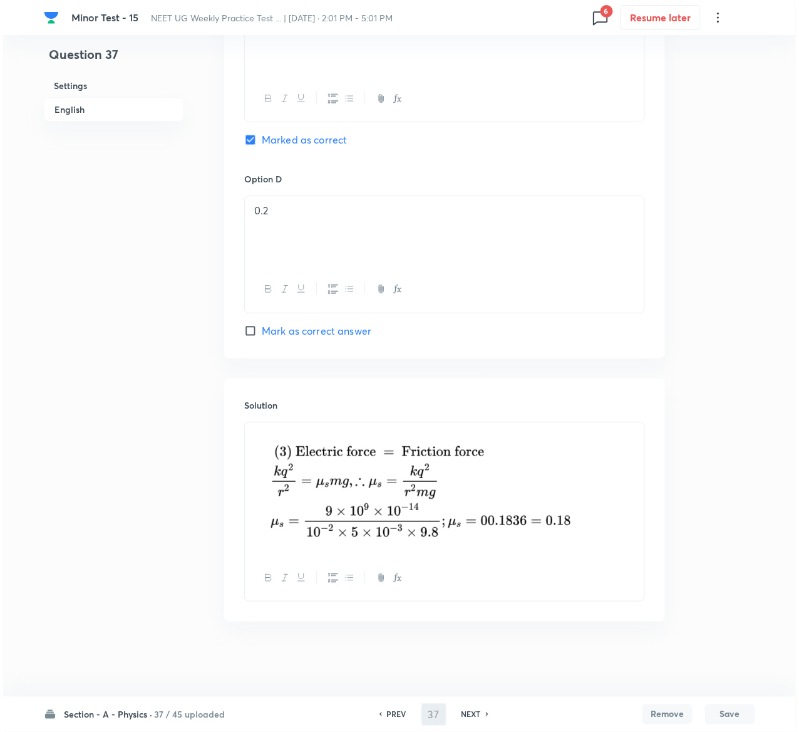
scroll to position [0, 0]
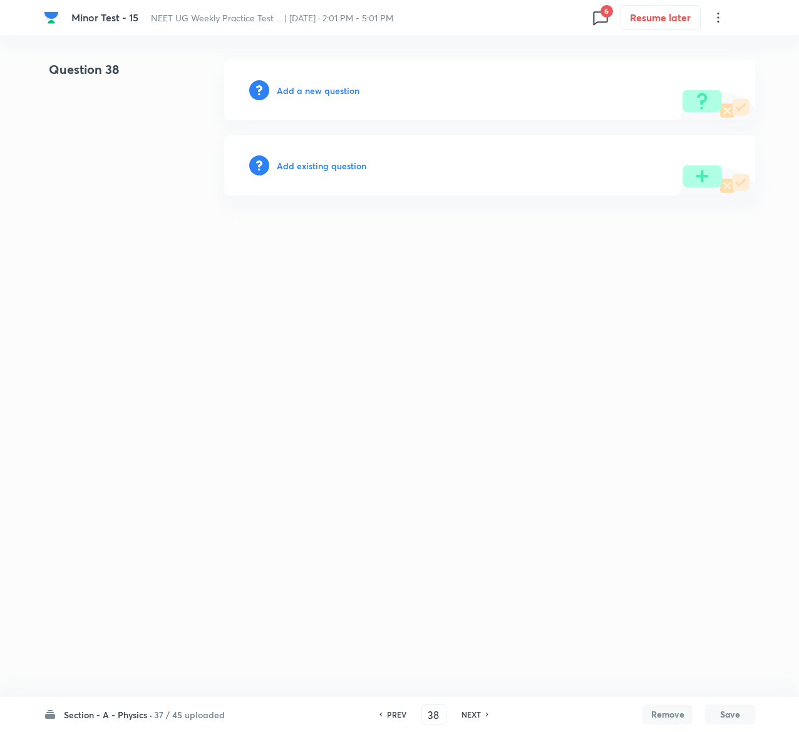
click at [341, 163] on h6 "Add existing question" at bounding box center [322, 165] width 90 height 13
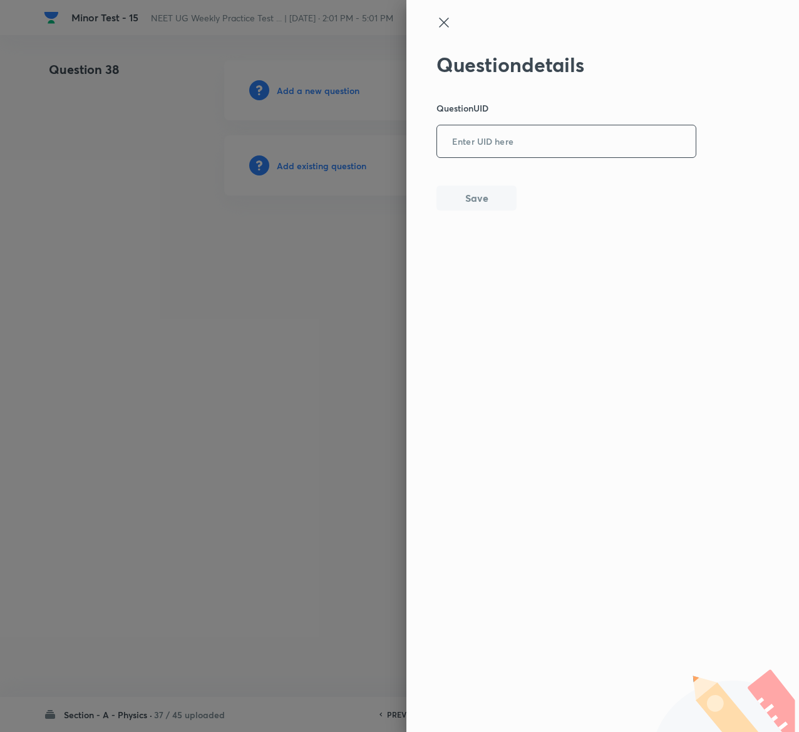
click at [575, 139] on input "text" at bounding box center [566, 142] width 259 height 31
paste input "507TX"
click at [487, 195] on button "Save" at bounding box center [477, 196] width 80 height 25
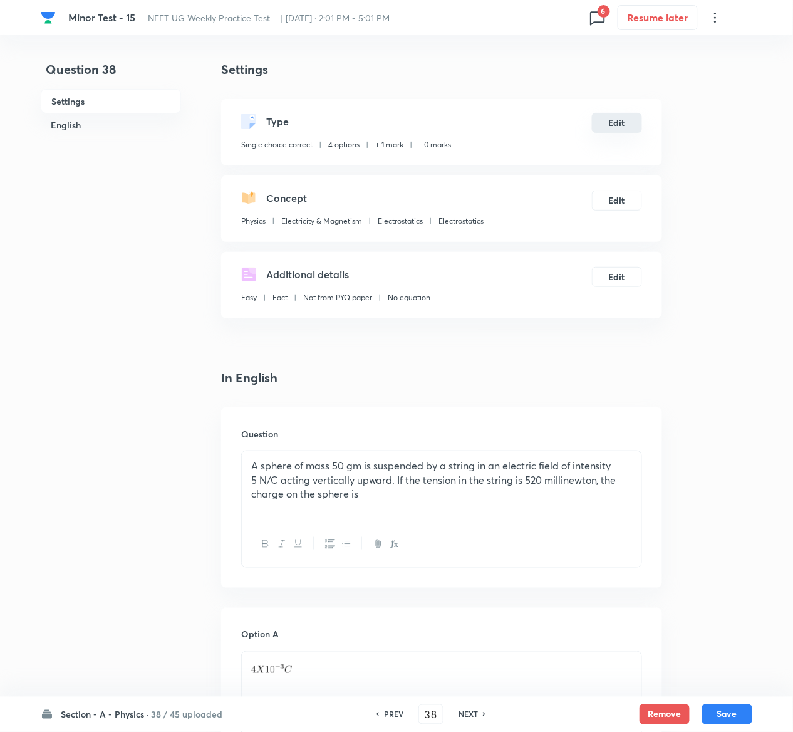
click at [610, 120] on button "Edit" at bounding box center [617, 123] width 50 height 20
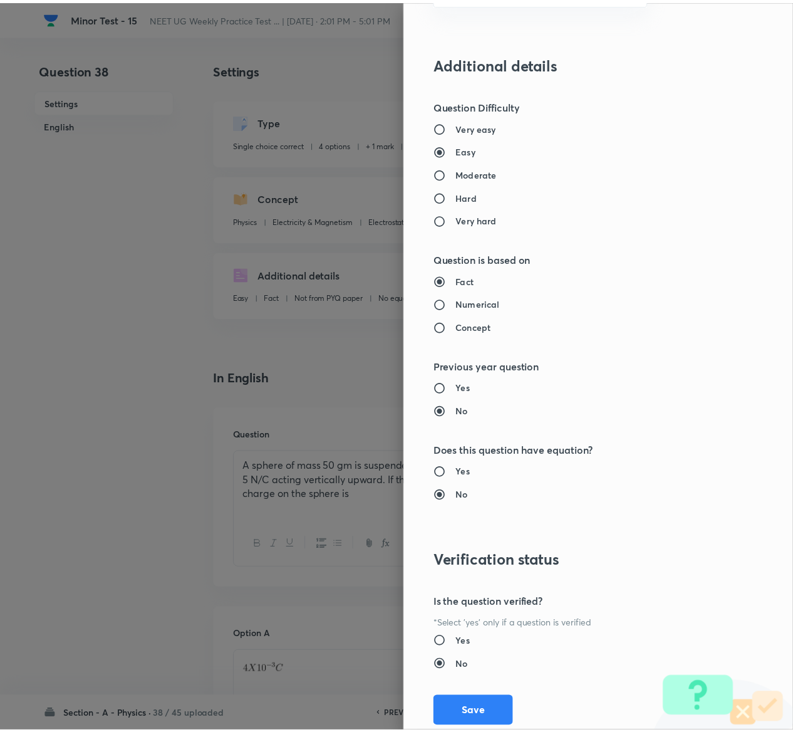
scroll to position [979, 0]
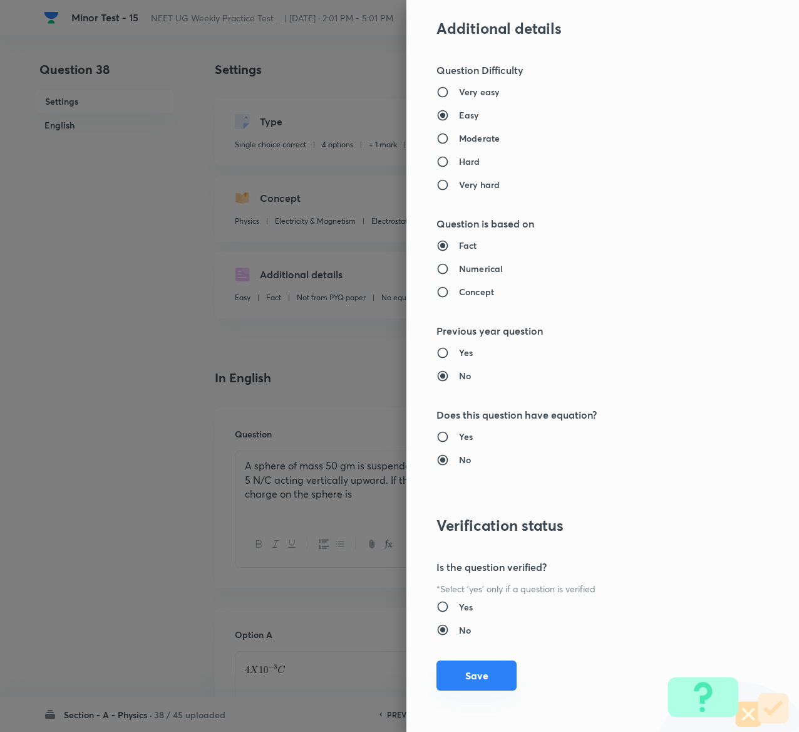
click at [454, 673] on button "Save" at bounding box center [477, 675] width 80 height 30
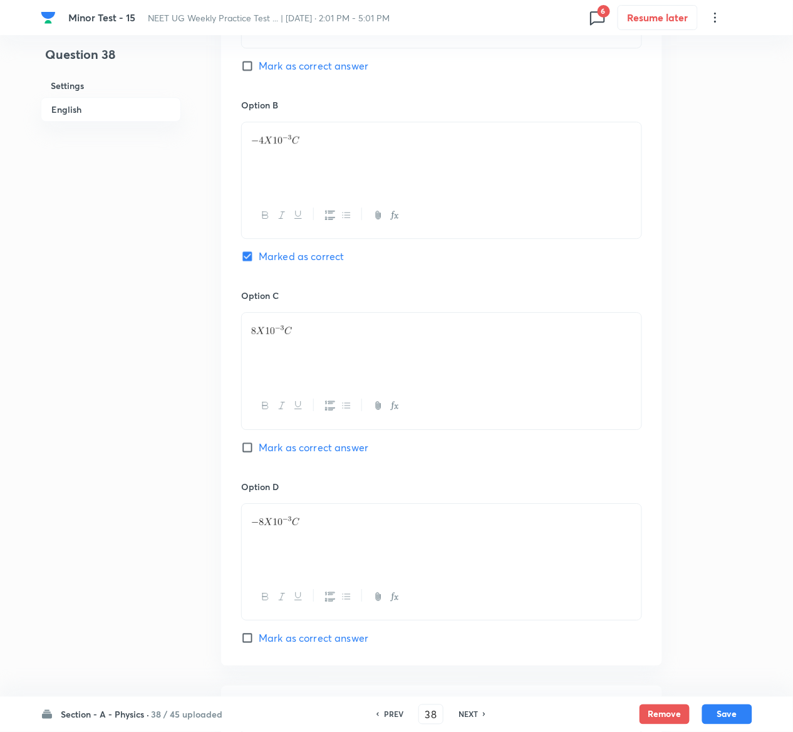
scroll to position [1118, 0]
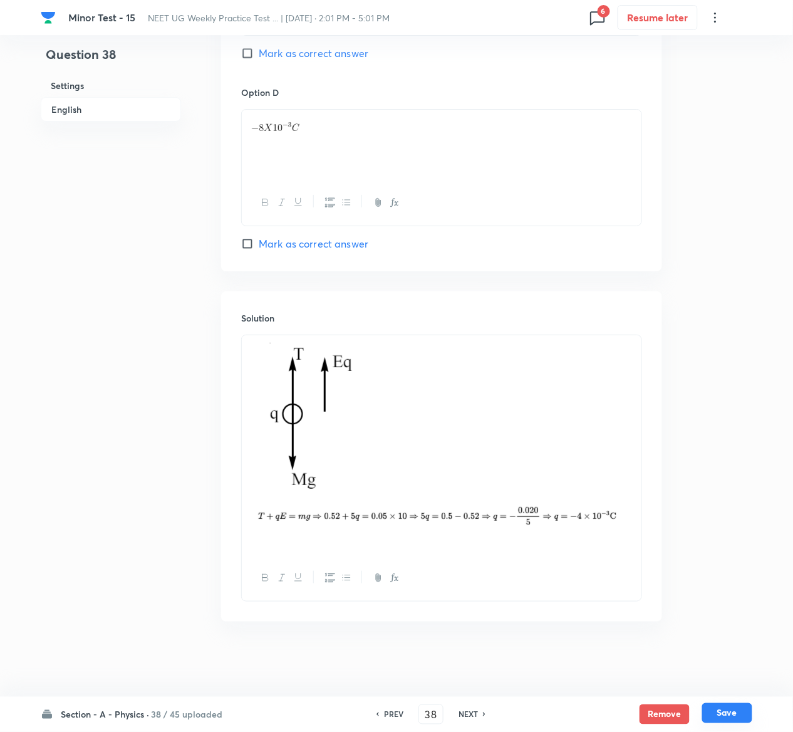
click at [732, 708] on button "Save" at bounding box center [727, 713] width 50 height 20
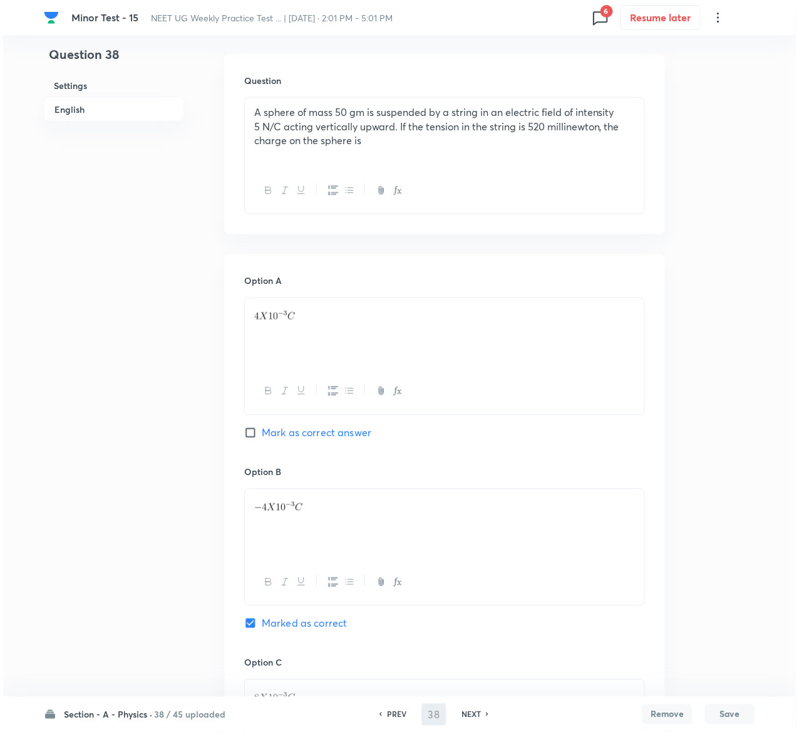
scroll to position [0, 0]
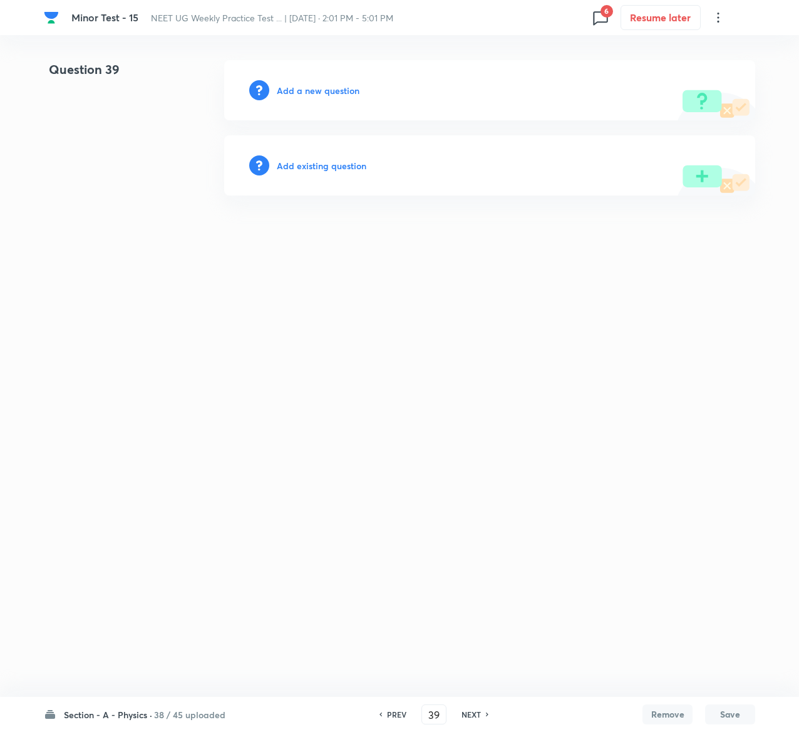
click at [328, 164] on h6 "Add existing question" at bounding box center [322, 165] width 90 height 13
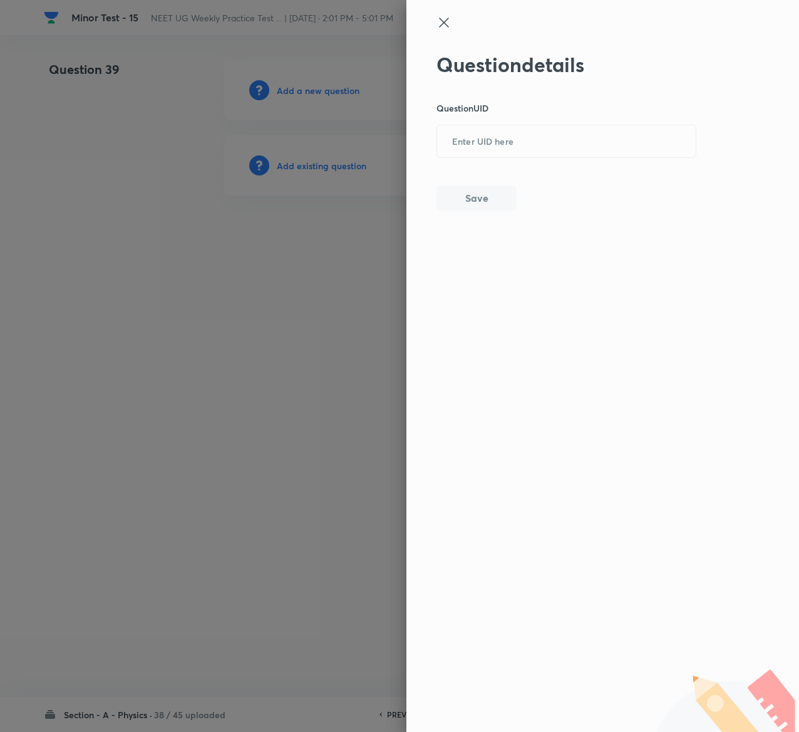
click at [613, 120] on div "Question details Question UID ​ Save" at bounding box center [567, 132] width 261 height 158
click at [611, 130] on input "text" at bounding box center [566, 142] width 259 height 31
paste input "ZQIRZ"
click at [490, 206] on button "Save" at bounding box center [477, 196] width 80 height 25
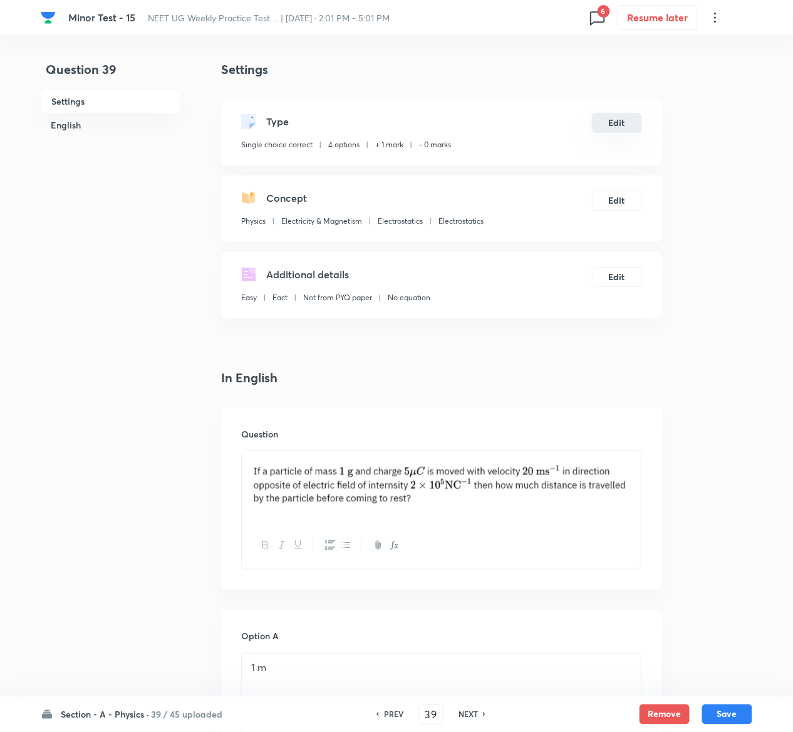
click at [627, 122] on button "Edit" at bounding box center [617, 123] width 50 height 20
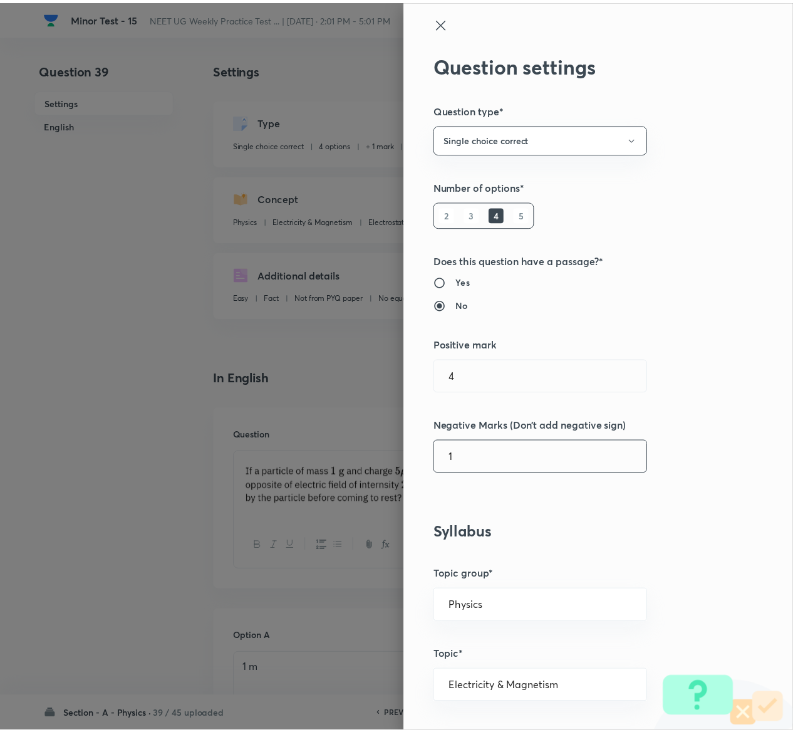
scroll to position [979, 0]
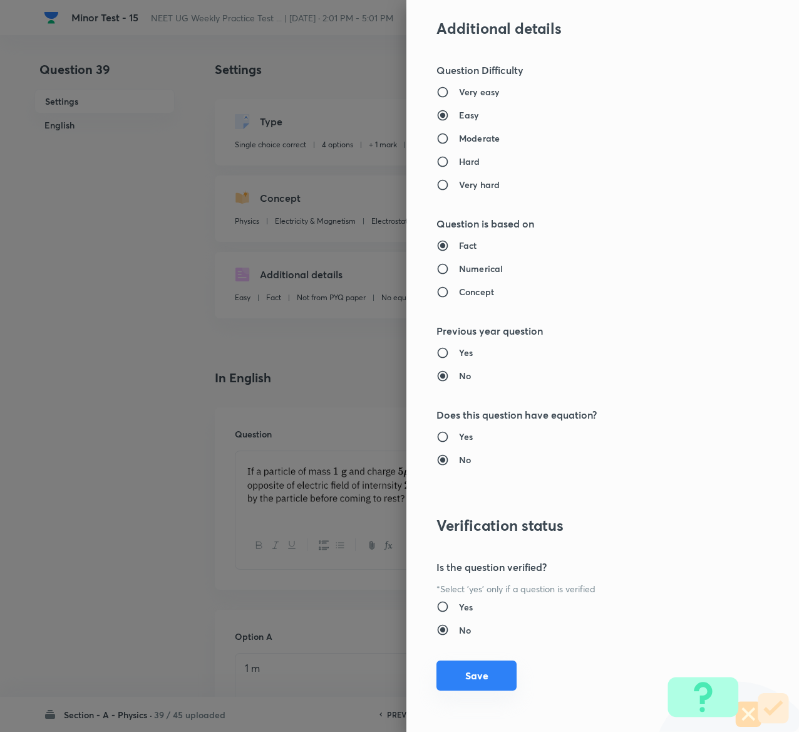
click at [441, 672] on button "Save" at bounding box center [477, 675] width 80 height 30
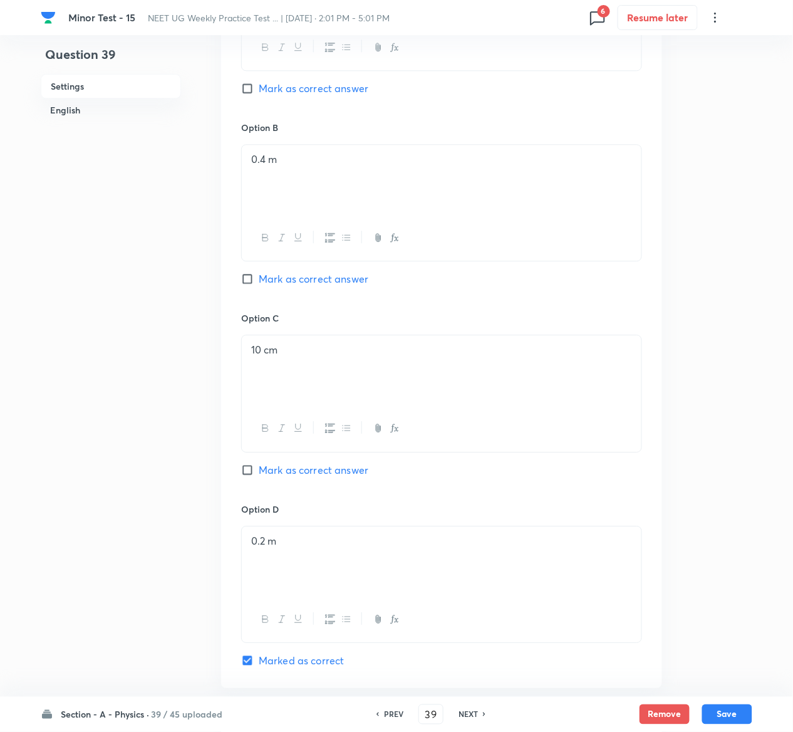
scroll to position [1035, 0]
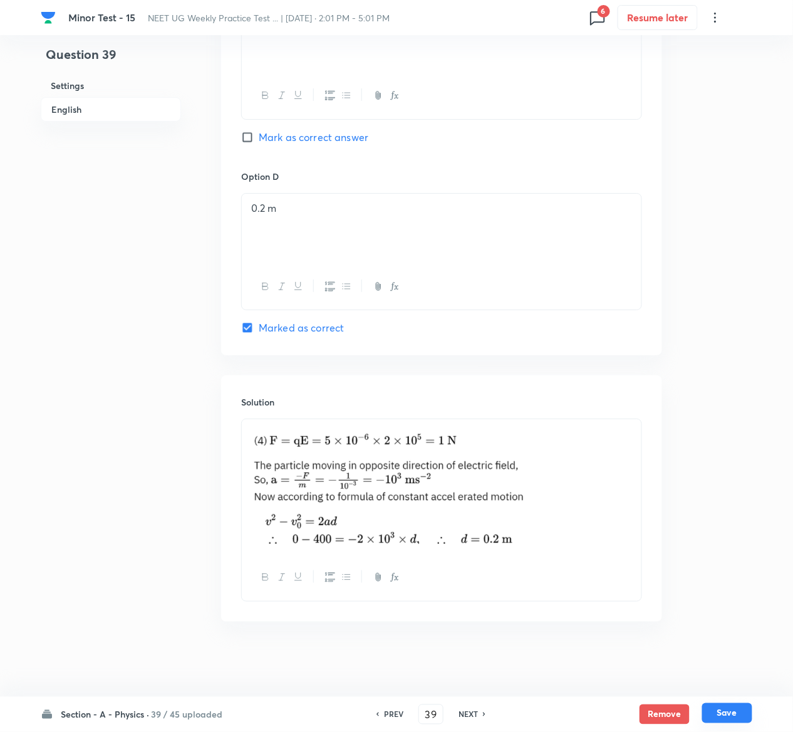
click at [746, 706] on button "Save" at bounding box center [727, 713] width 50 height 20
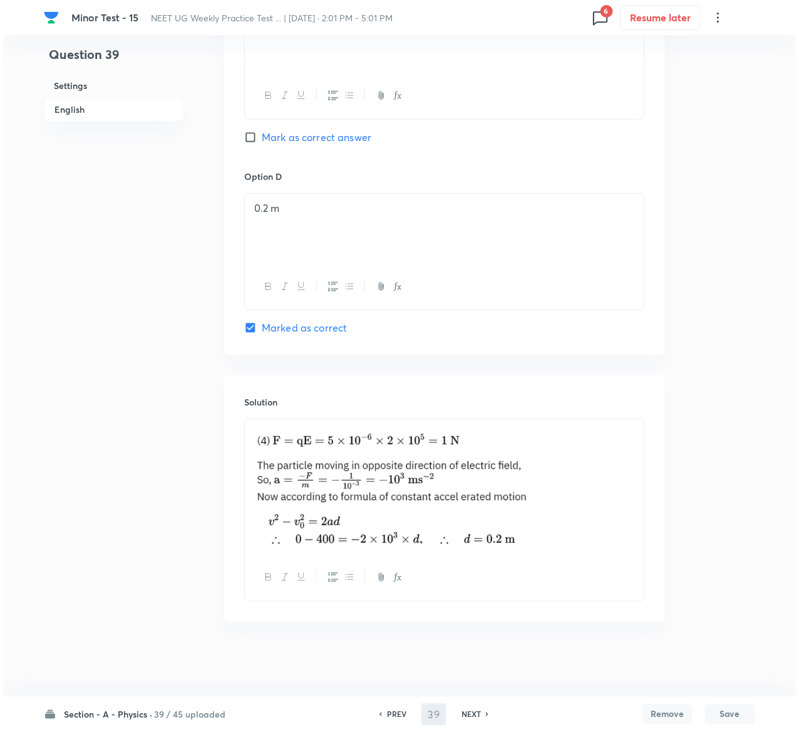
scroll to position [0, 0]
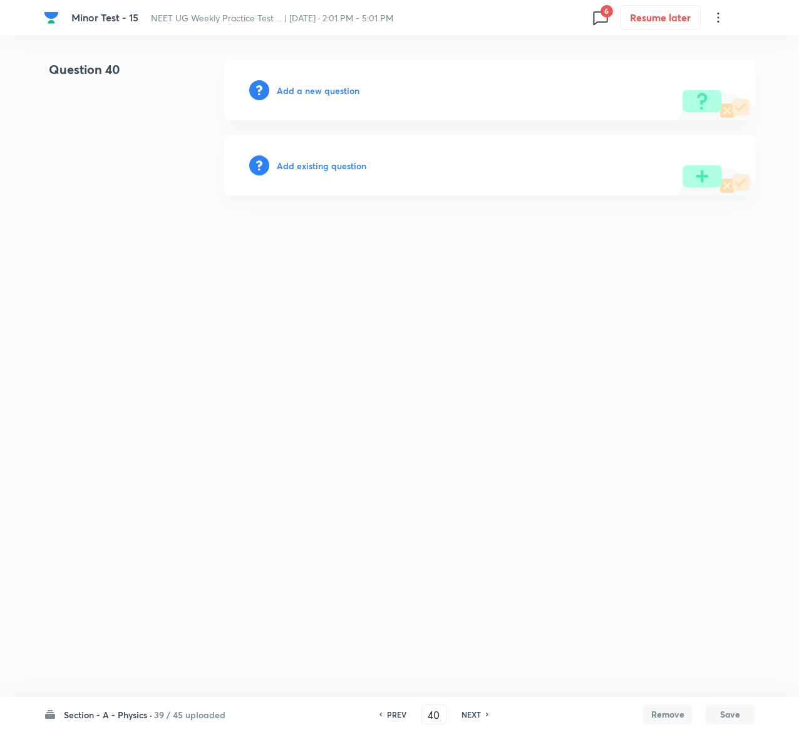
click at [346, 162] on h6 "Add existing question" at bounding box center [322, 165] width 90 height 13
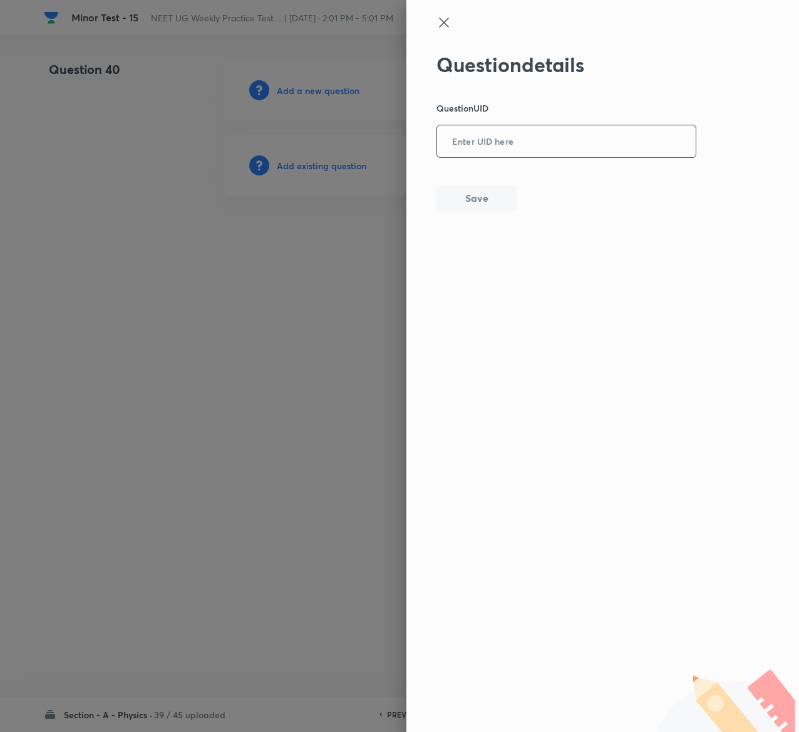
click at [525, 138] on input "text" at bounding box center [566, 142] width 259 height 31
paste input "K8BXI"
click at [525, 138] on input "K8BXI" at bounding box center [566, 142] width 259 height 31
click at [467, 188] on button "Save" at bounding box center [477, 196] width 80 height 25
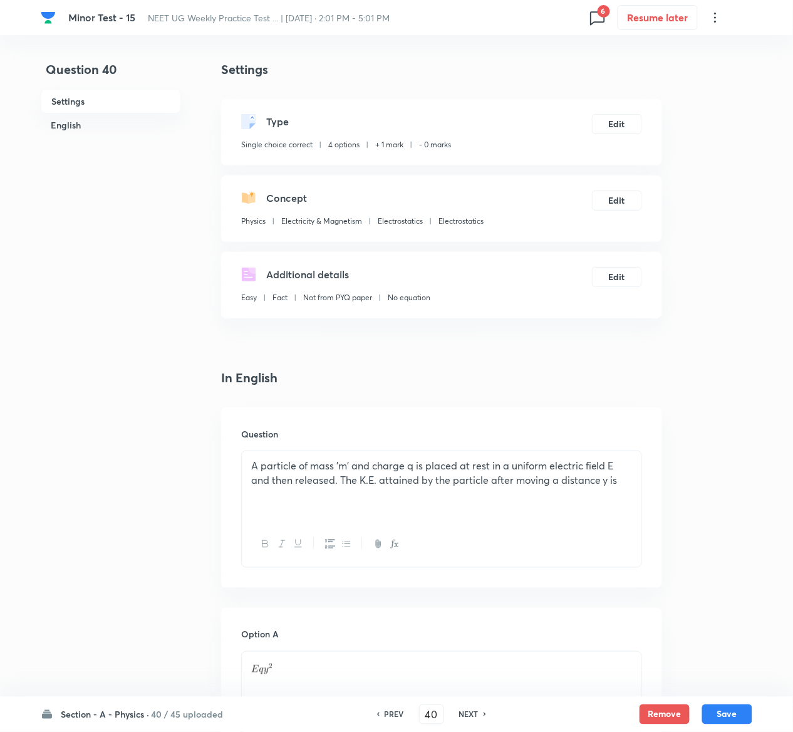
click at [613, 110] on div "Type Single choice correct 4 options + 1 mark - 0 marks Edit" at bounding box center [441, 132] width 441 height 66
click at [613, 122] on button "Edit" at bounding box center [617, 123] width 50 height 20
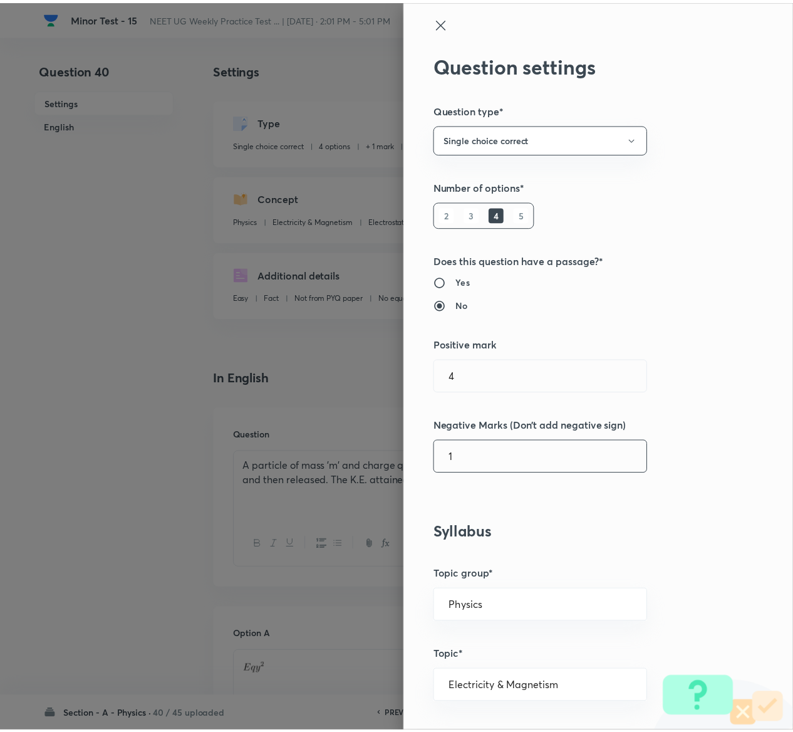
scroll to position [979, 0]
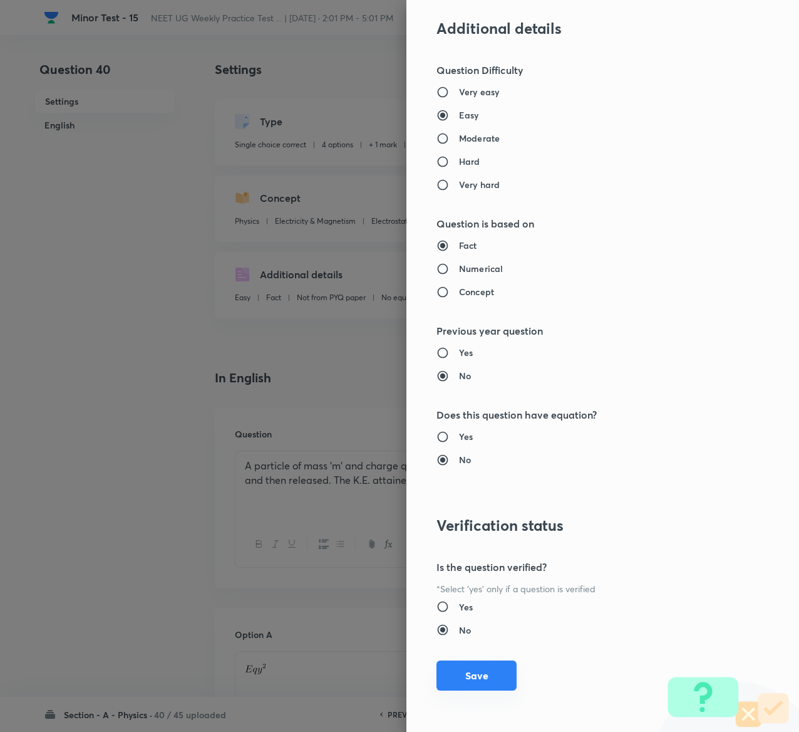
click at [486, 681] on button "Save" at bounding box center [477, 675] width 80 height 30
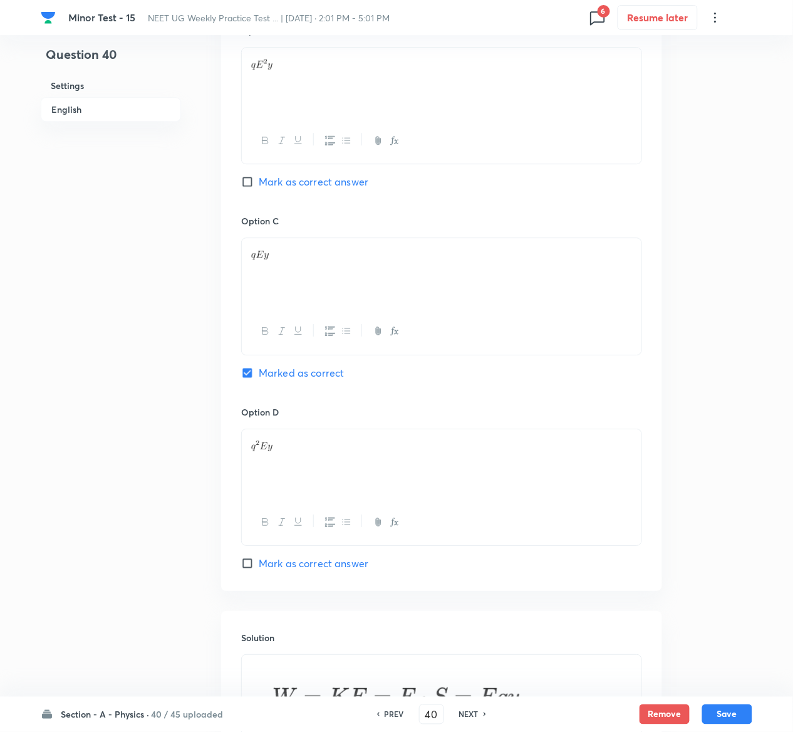
scroll to position [986, 0]
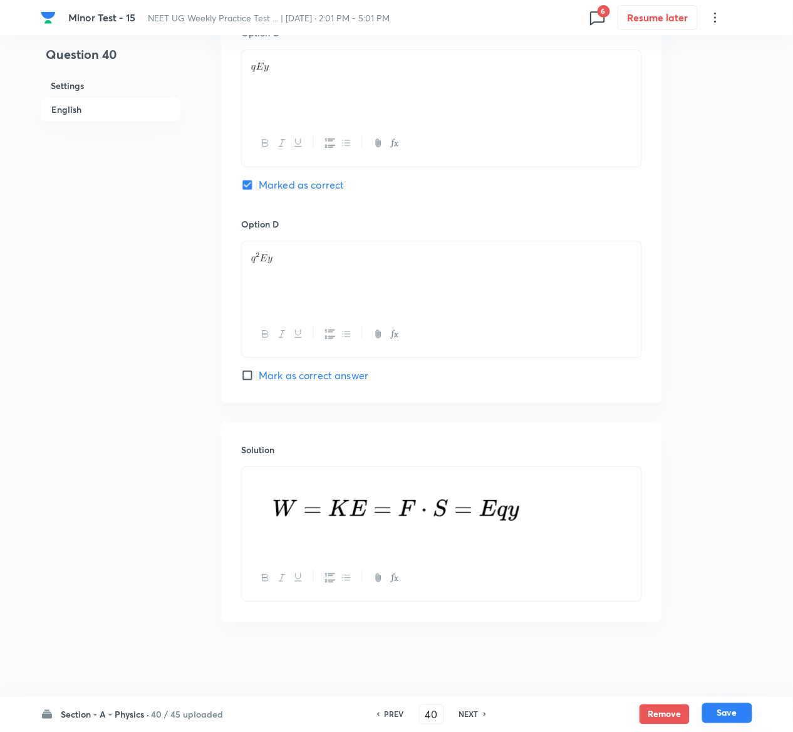
click at [732, 714] on button "Save" at bounding box center [727, 713] width 50 height 20
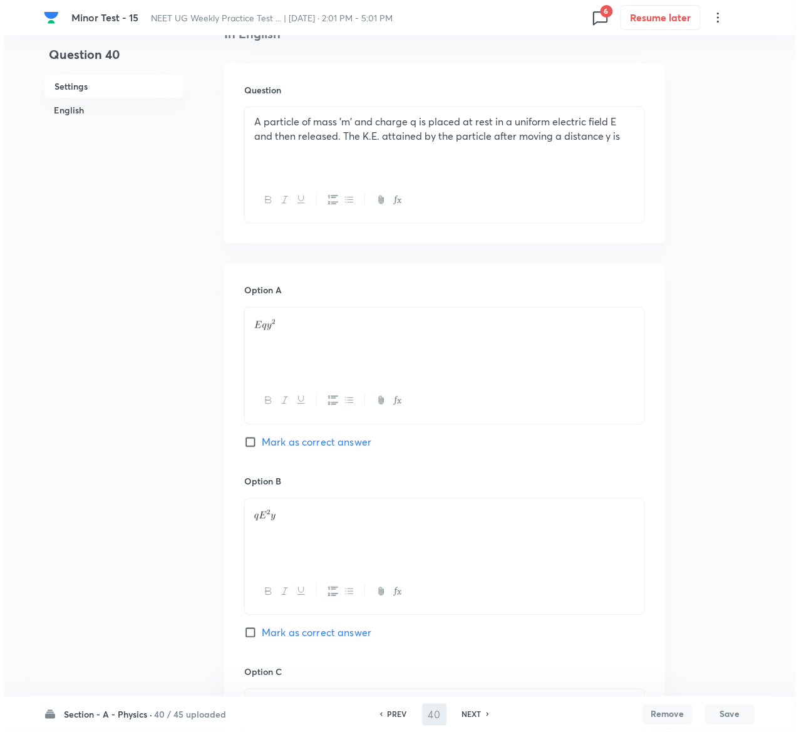
scroll to position [0, 0]
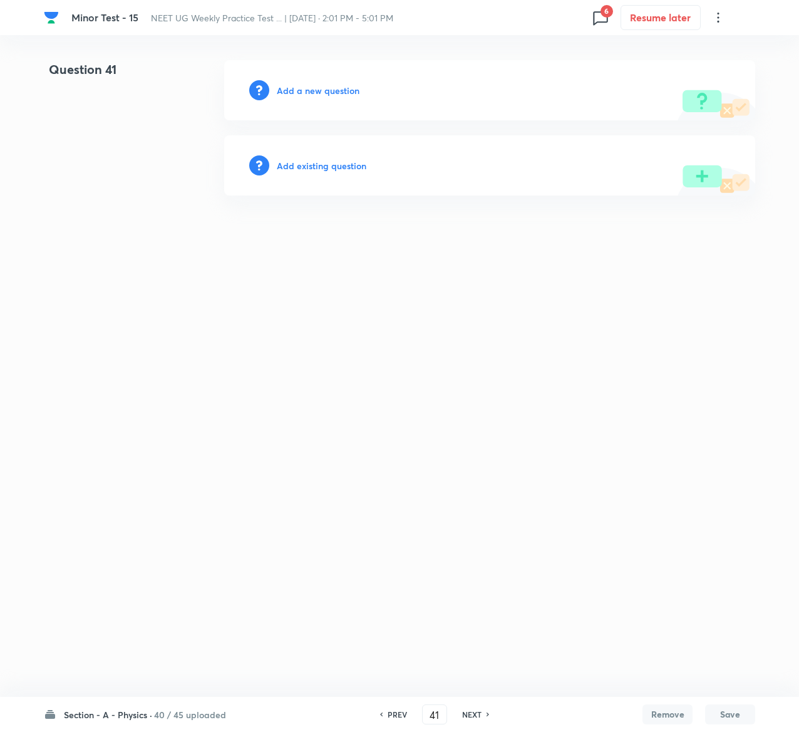
click at [341, 168] on h6 "Add existing question" at bounding box center [322, 165] width 90 height 13
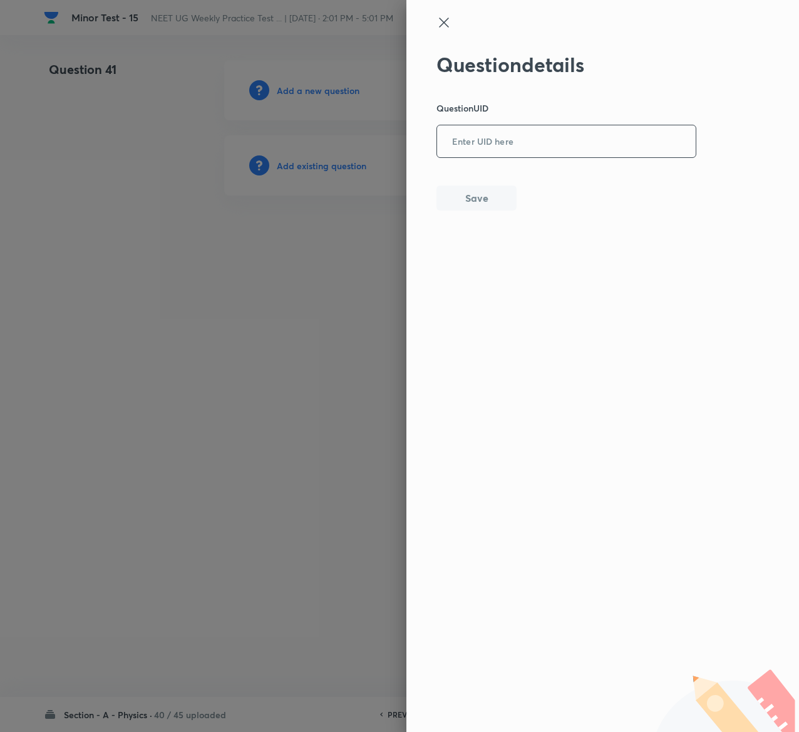
drag, startPoint x: 556, startPoint y: 162, endPoint x: 549, endPoint y: 144, distance: 19.1
click at [549, 144] on div "Question details Question UID ​ Save" at bounding box center [567, 132] width 261 height 158
click at [549, 144] on input "text" at bounding box center [566, 142] width 259 height 31
paste input "8V1GM"
click at [480, 195] on button "Save" at bounding box center [477, 196] width 80 height 25
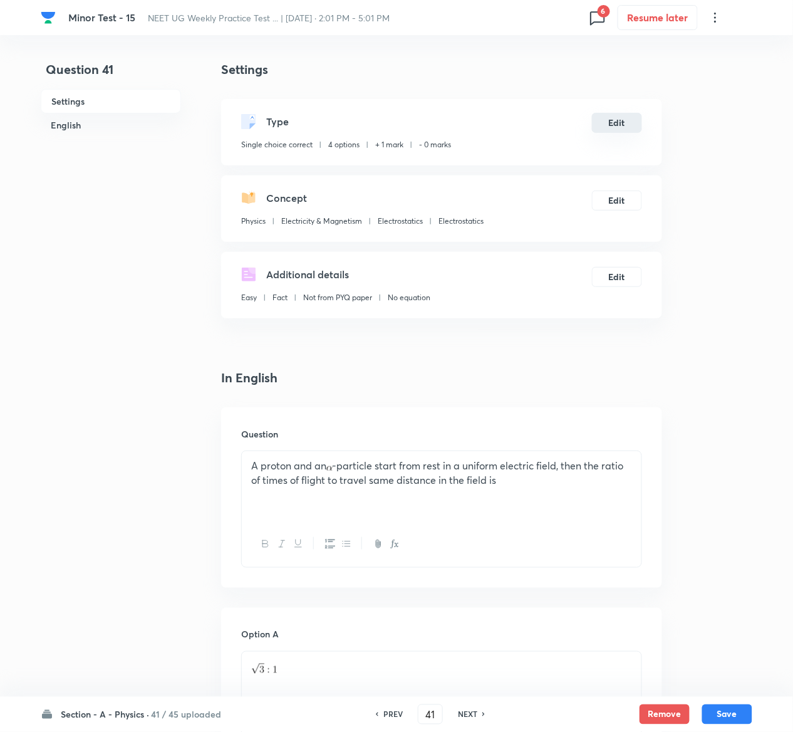
click at [632, 122] on button "Edit" at bounding box center [617, 123] width 50 height 20
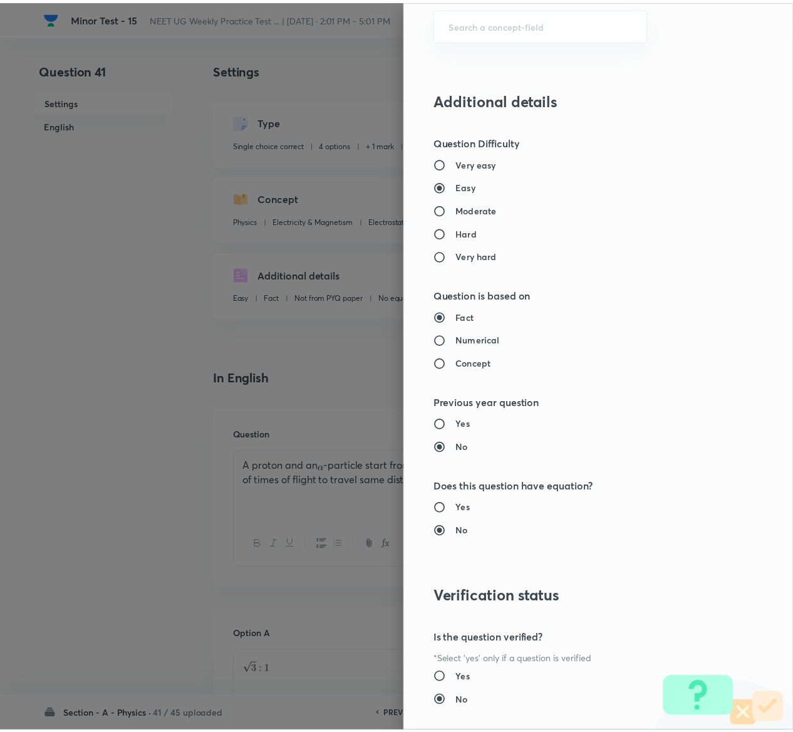
scroll to position [979, 0]
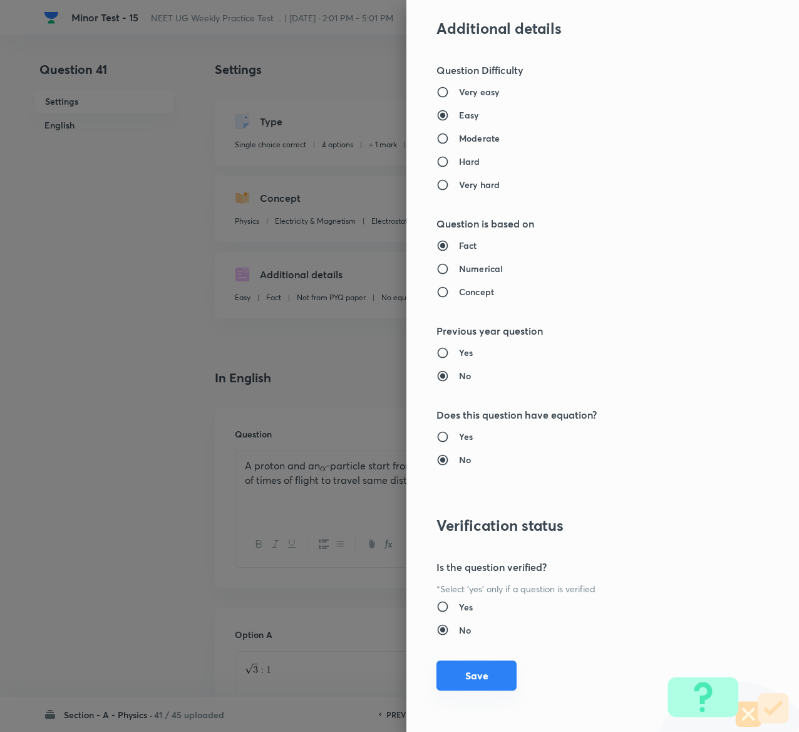
click at [460, 672] on button "Save" at bounding box center [477, 675] width 80 height 30
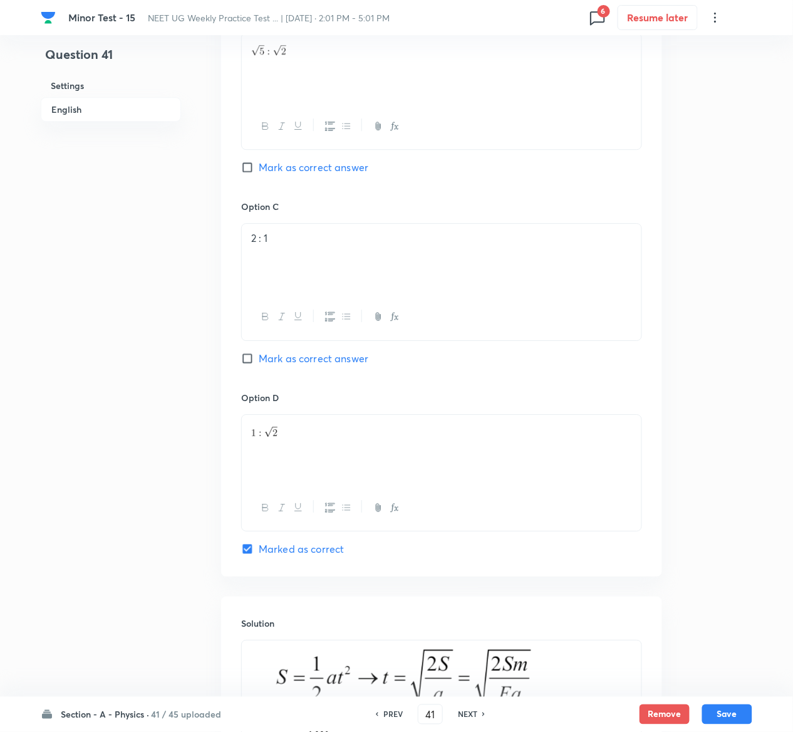
scroll to position [1108, 0]
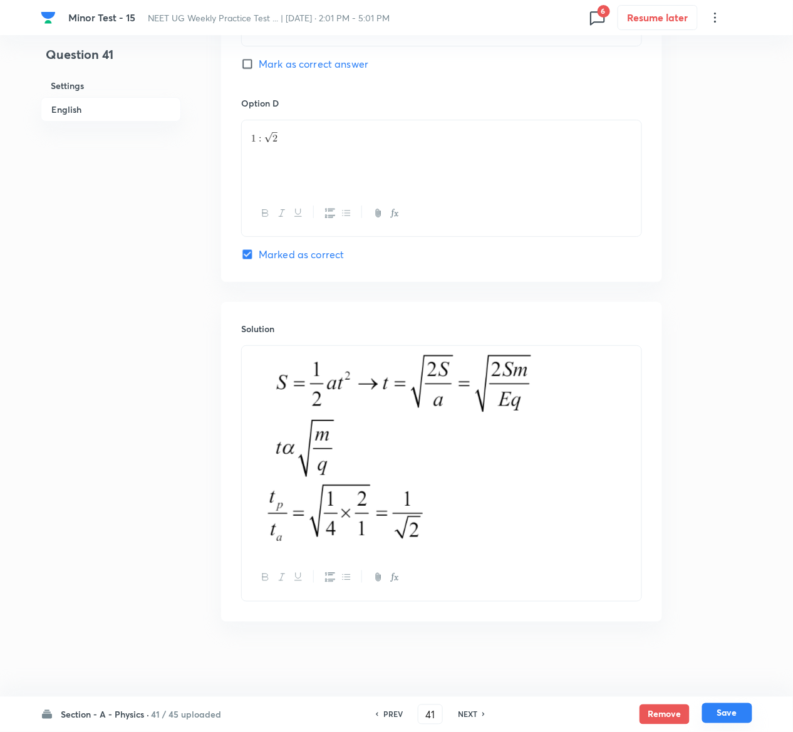
click at [740, 711] on button "Save" at bounding box center [727, 713] width 50 height 20
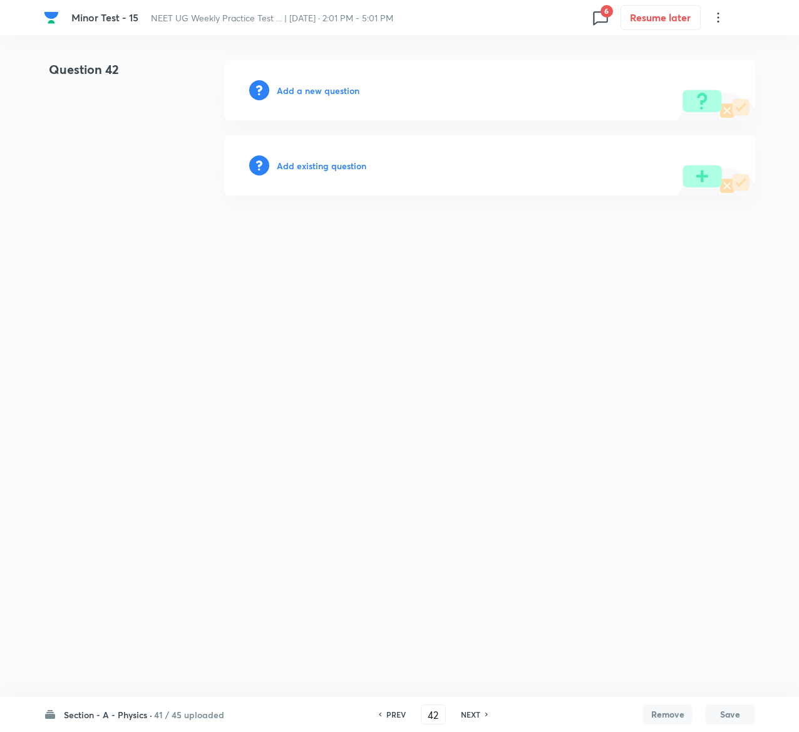
click at [342, 159] on h6 "Add existing question" at bounding box center [322, 165] width 90 height 13
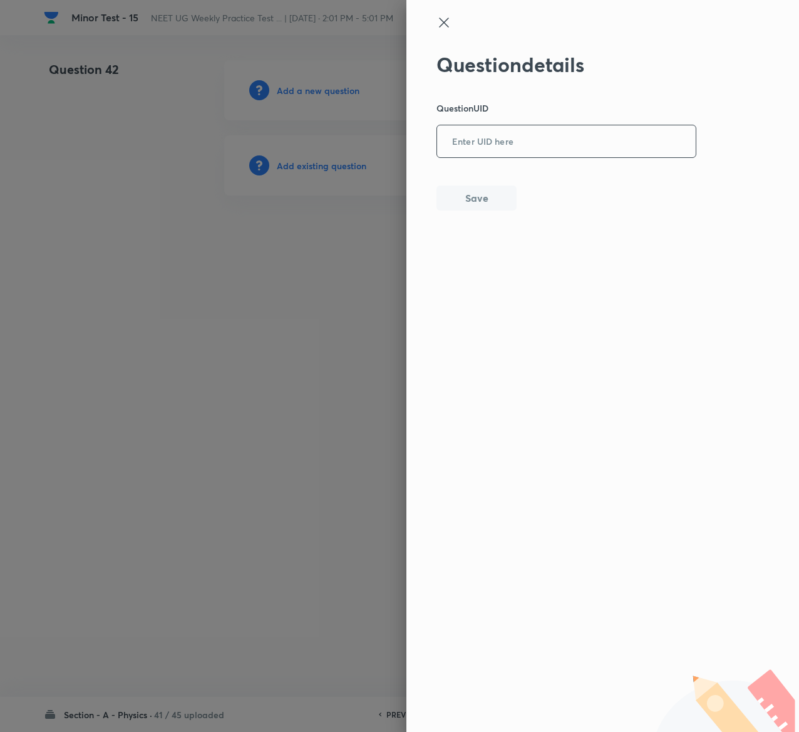
click at [541, 132] on input "text" at bounding box center [566, 142] width 259 height 31
paste input "BAPXK"
click at [460, 188] on button "Save" at bounding box center [477, 196] width 80 height 25
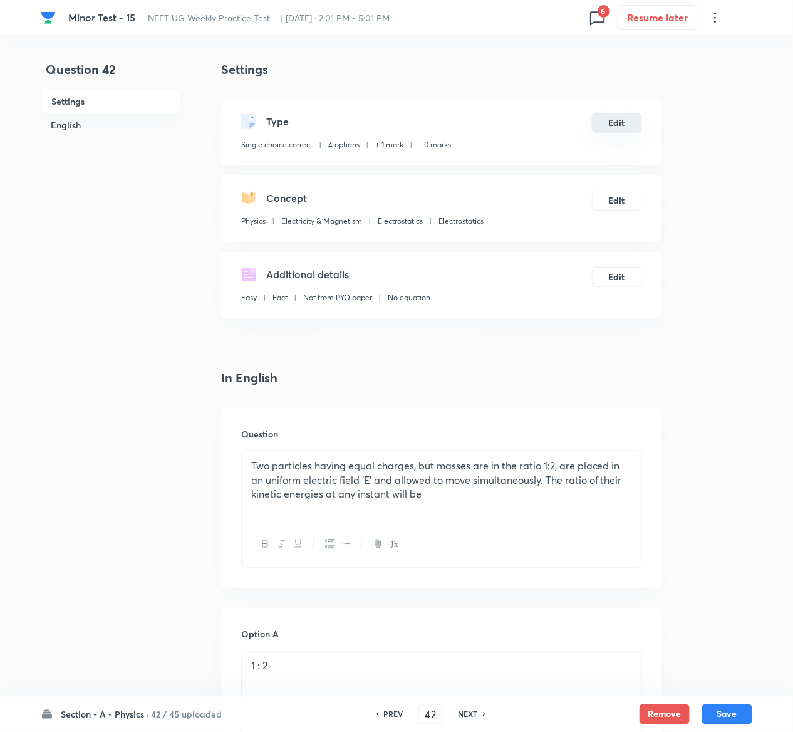
click at [628, 130] on button "Edit" at bounding box center [617, 123] width 50 height 20
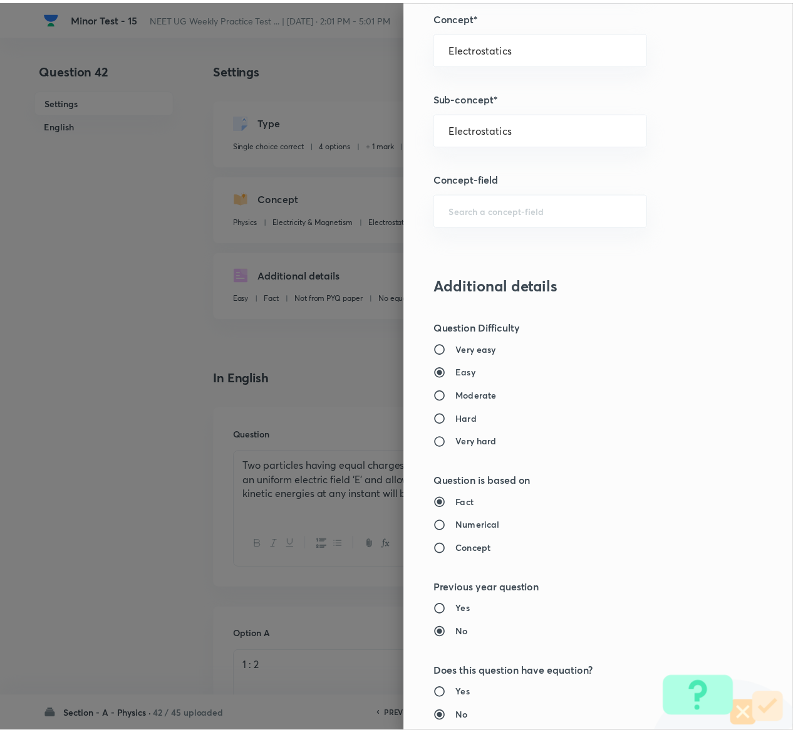
scroll to position [979, 0]
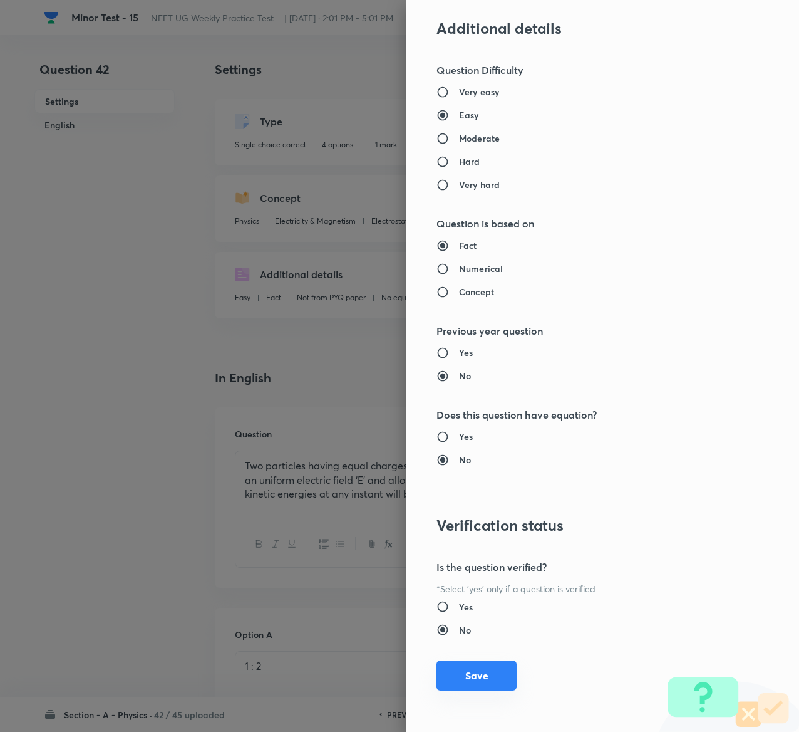
click at [456, 669] on button "Save" at bounding box center [477, 675] width 80 height 30
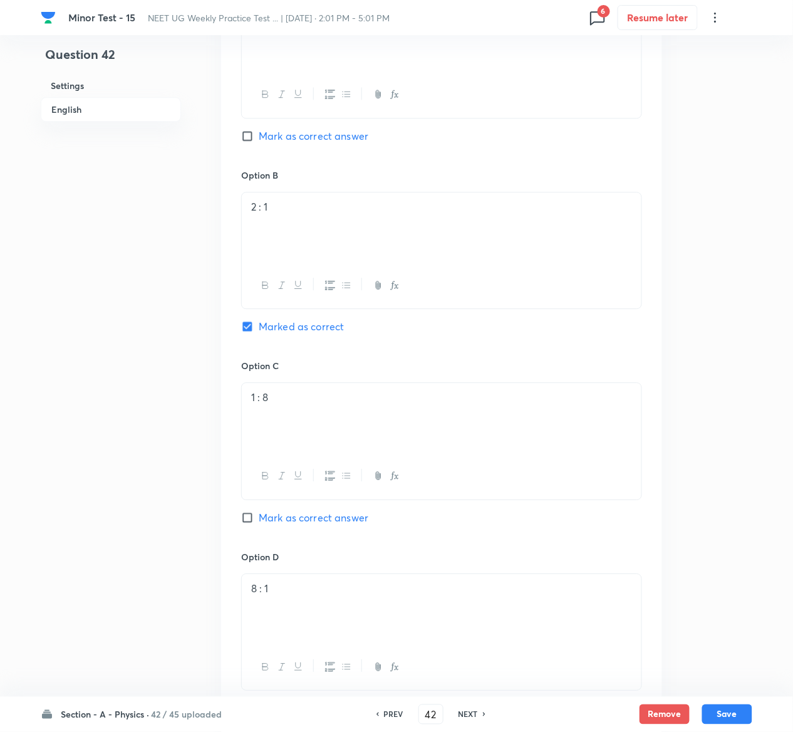
scroll to position [990, 0]
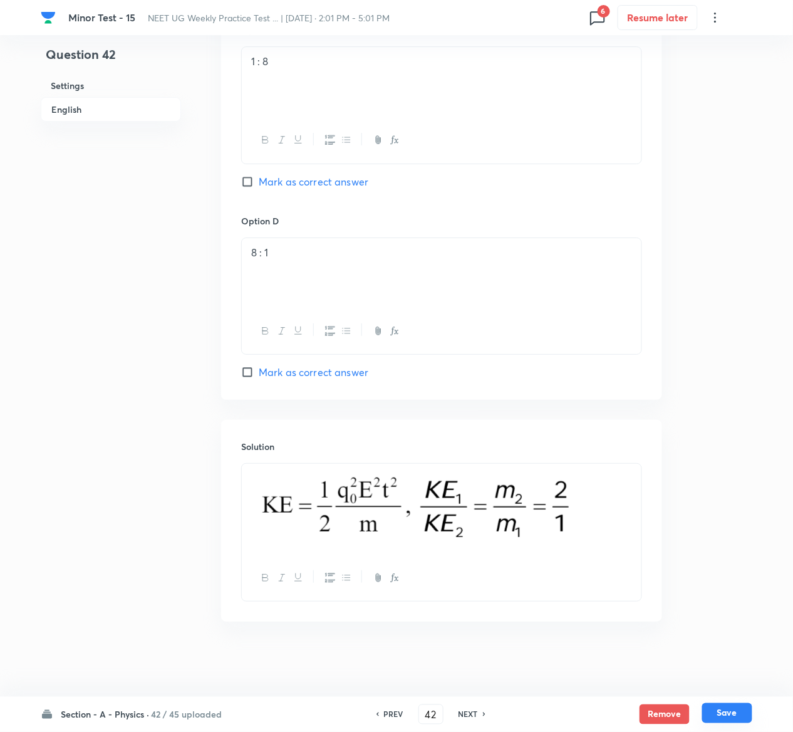
click at [746, 714] on button "Save" at bounding box center [727, 713] width 50 height 20
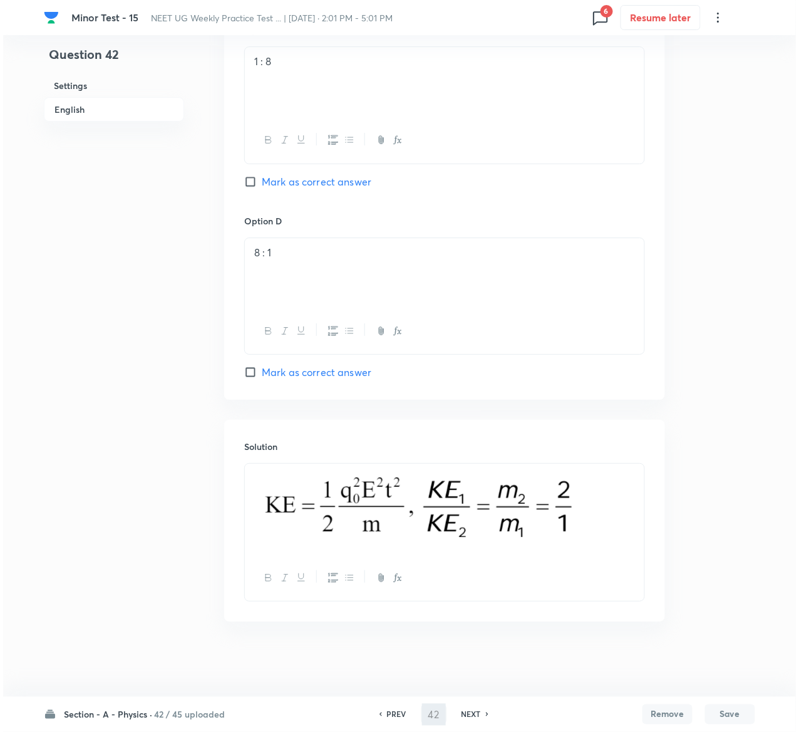
scroll to position [0, 0]
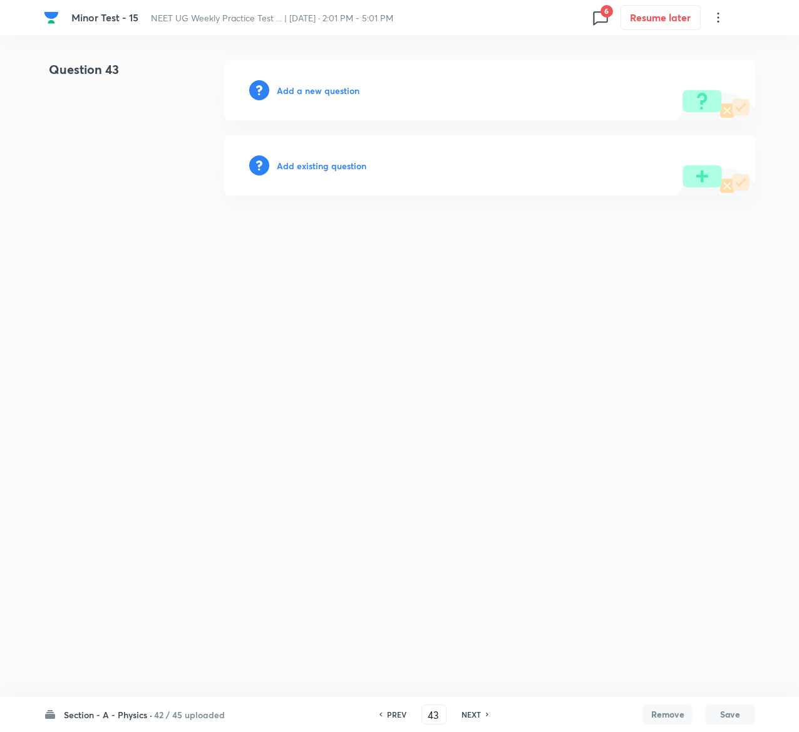
click at [329, 160] on h6 "Add existing question" at bounding box center [322, 165] width 90 height 13
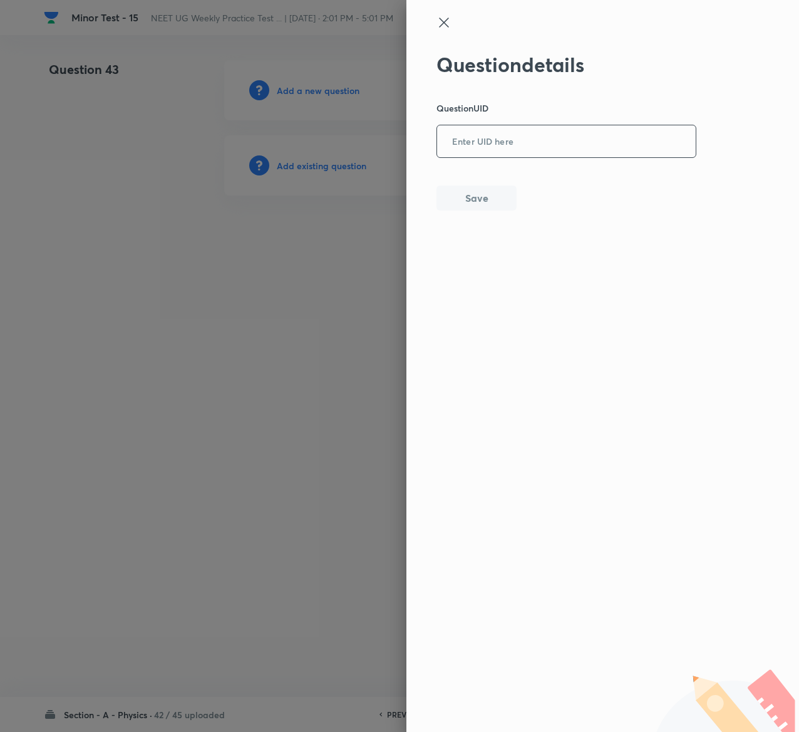
drag, startPoint x: 459, startPoint y: 165, endPoint x: 491, endPoint y: 142, distance: 39.5
click at [491, 142] on div "Question details Question UID ​ Save" at bounding box center [567, 132] width 261 height 158
click at [491, 142] on input "text" at bounding box center [566, 142] width 259 height 31
paste input "Y14M7"
click at [491, 203] on button "Save" at bounding box center [477, 196] width 80 height 25
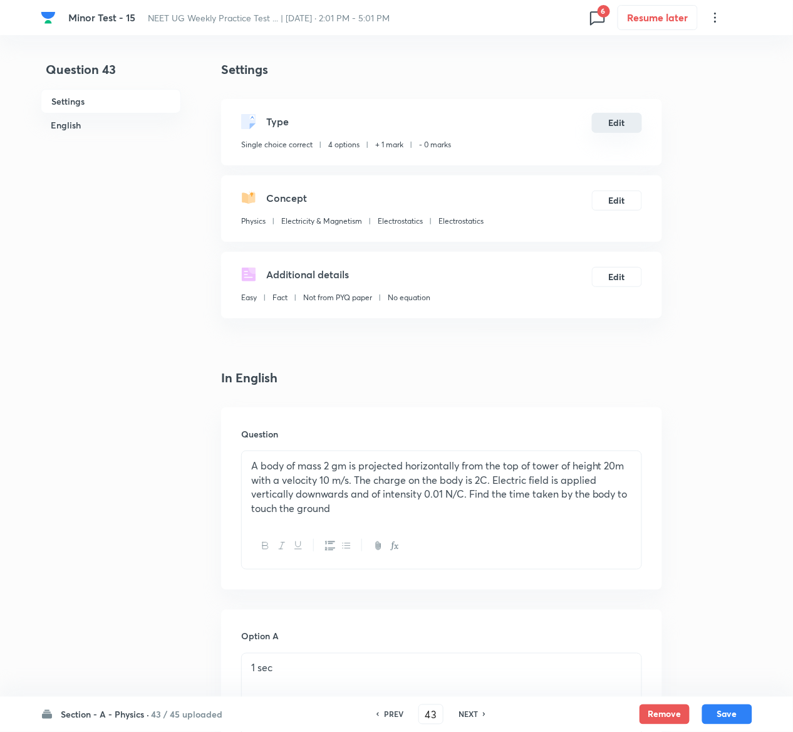
click at [622, 122] on button "Edit" at bounding box center [617, 123] width 50 height 20
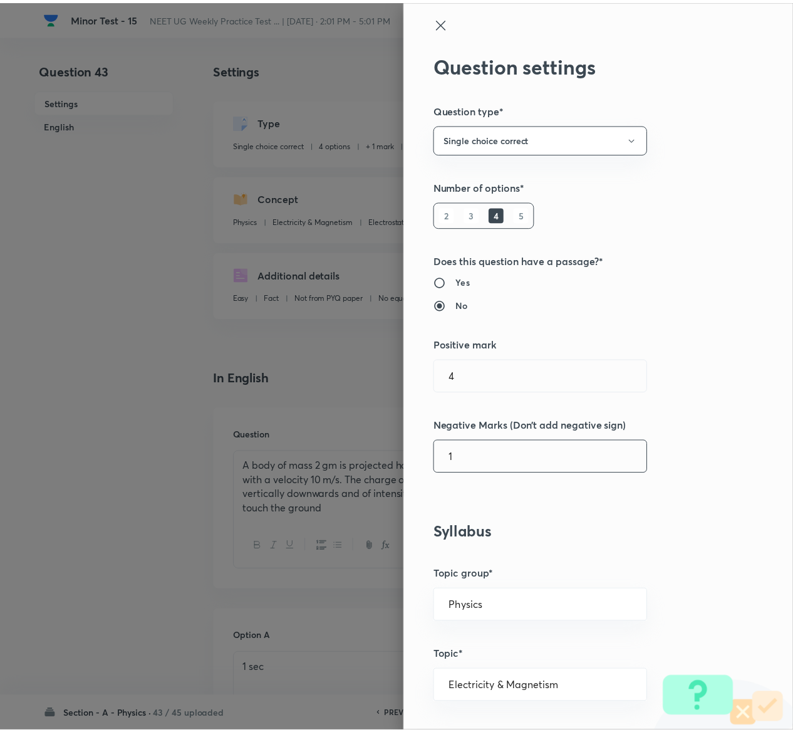
scroll to position [979, 0]
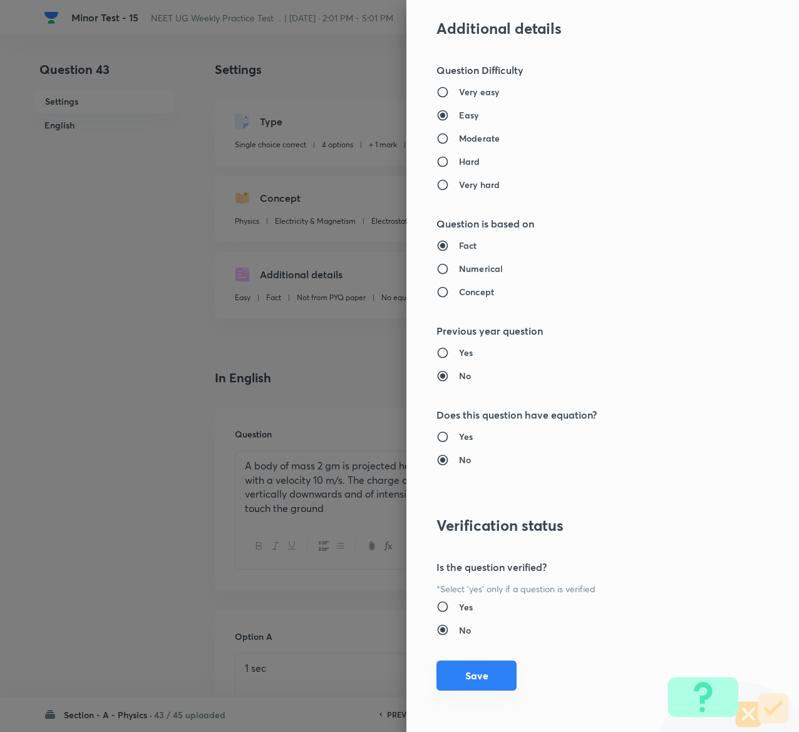
click at [477, 675] on button "Save" at bounding box center [477, 675] width 80 height 30
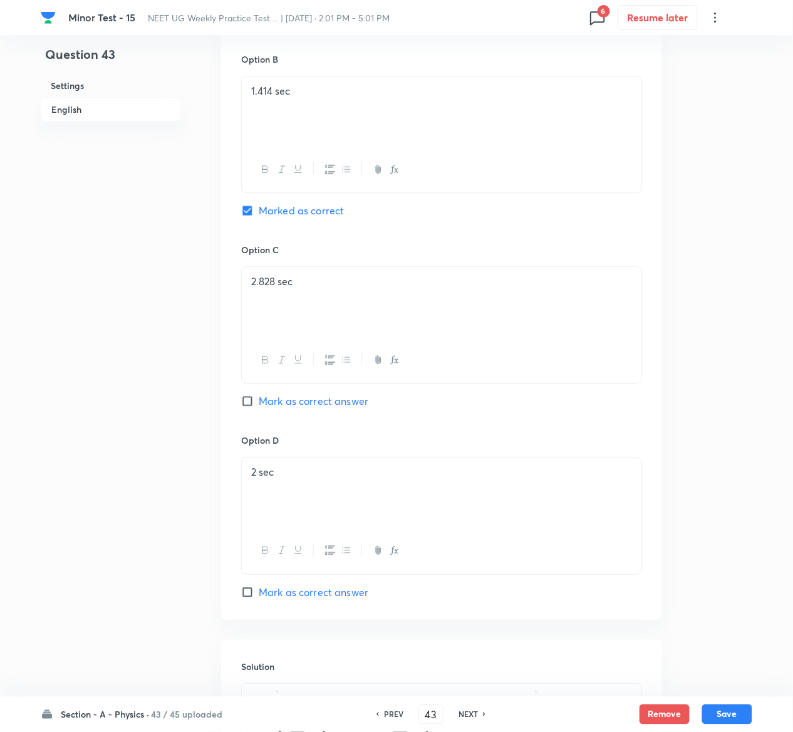
scroll to position [1162, 0]
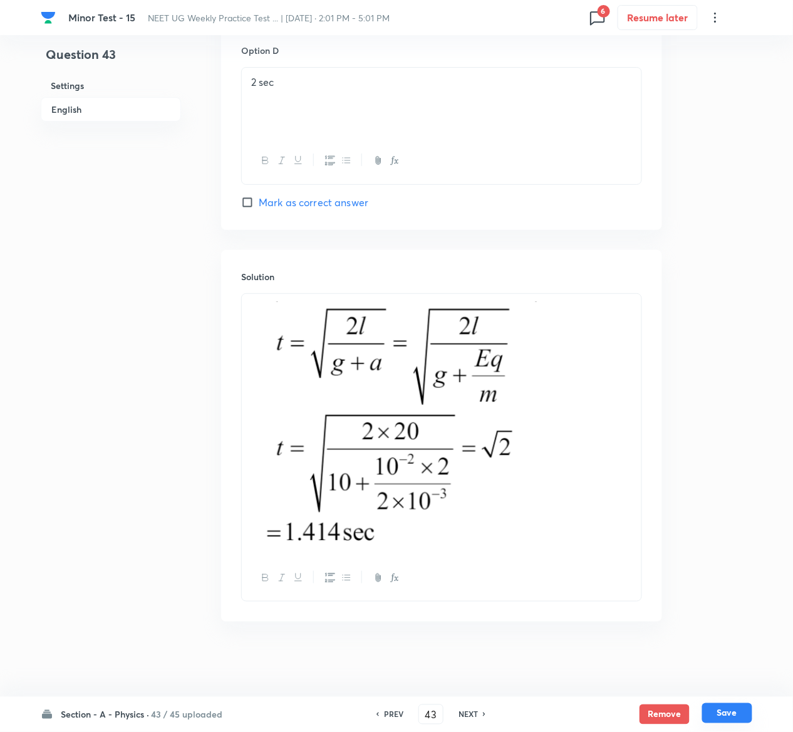
click at [740, 709] on button "Save" at bounding box center [727, 713] width 50 height 20
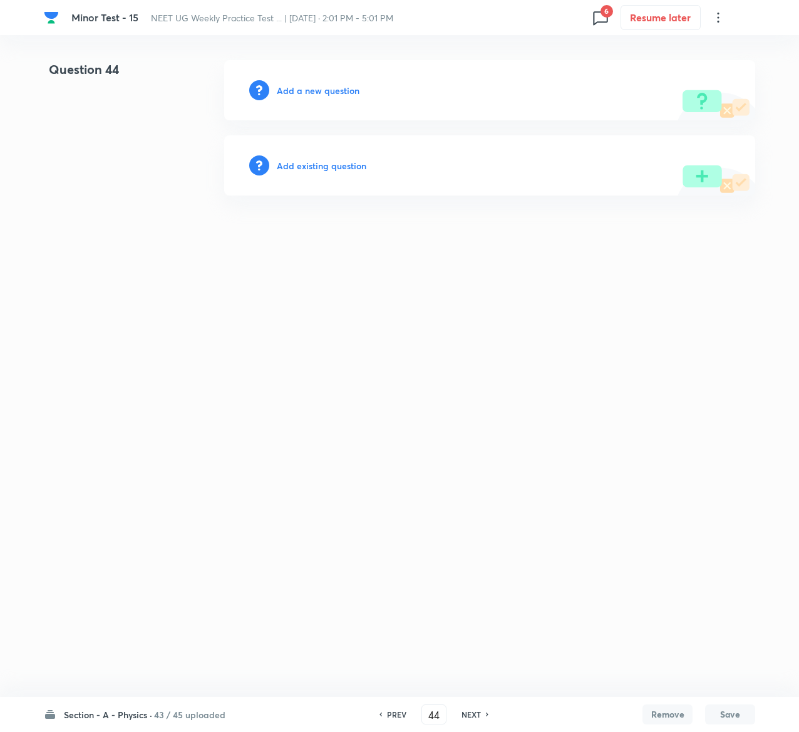
click at [346, 165] on h6 "Add existing question" at bounding box center [322, 165] width 90 height 13
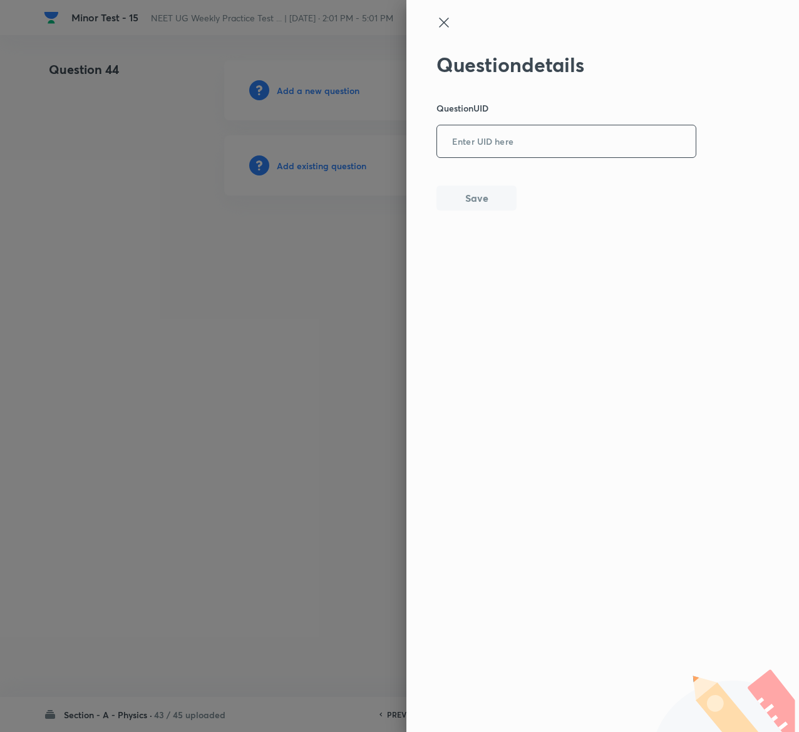
click at [579, 130] on input "text" at bounding box center [566, 142] width 259 height 31
paste input "R1UXB"
click at [481, 195] on button "Save" at bounding box center [477, 196] width 80 height 25
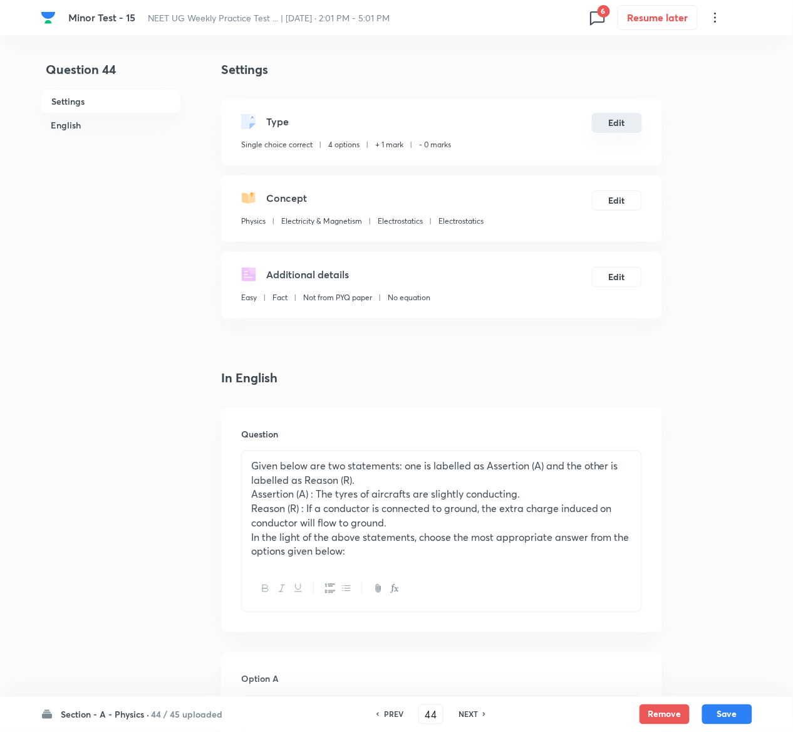
click at [628, 120] on button "Edit" at bounding box center [617, 123] width 50 height 20
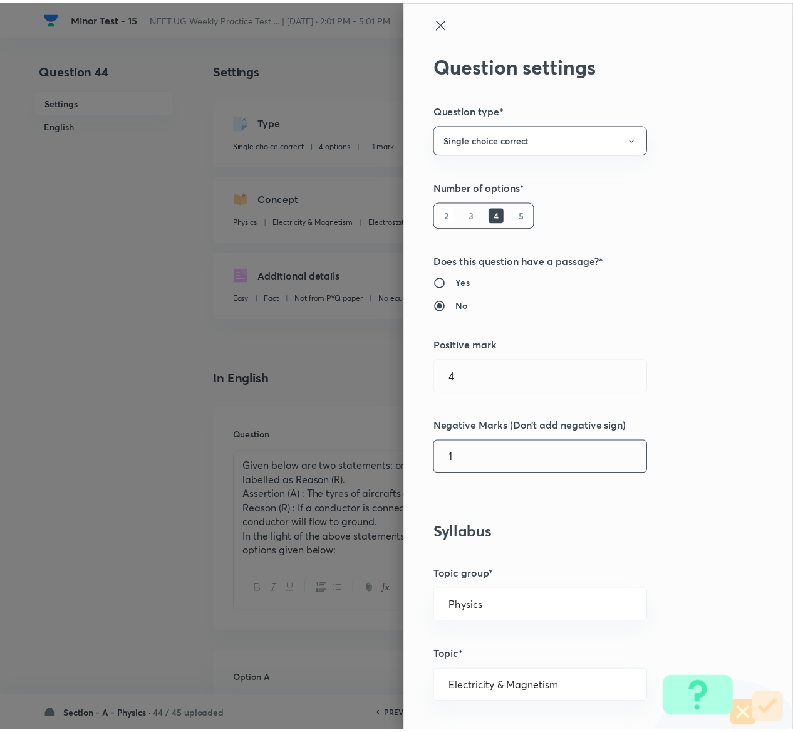
scroll to position [979, 0]
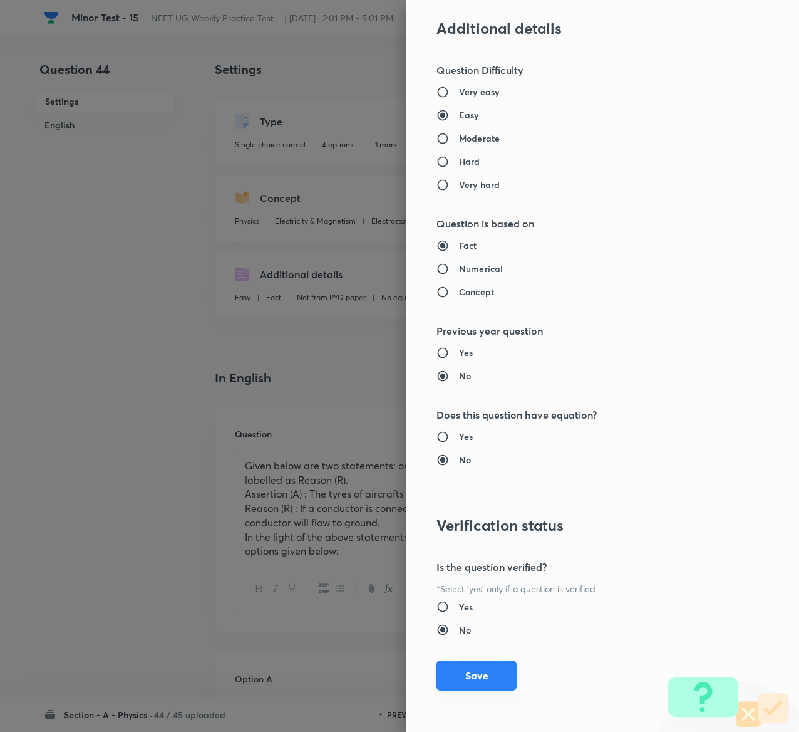
click at [442, 674] on button "Save" at bounding box center [477, 675] width 80 height 30
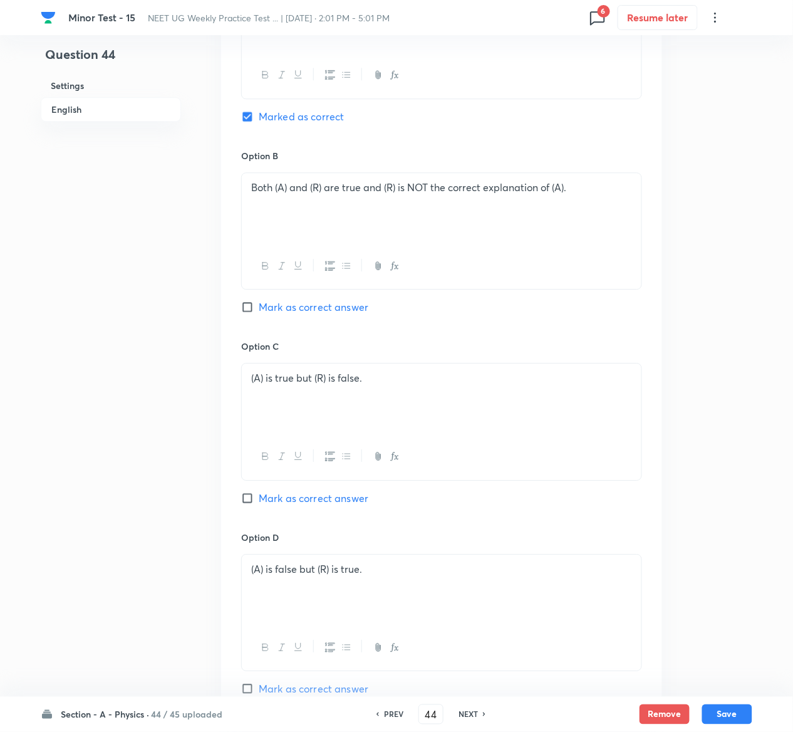
scroll to position [1013, 0]
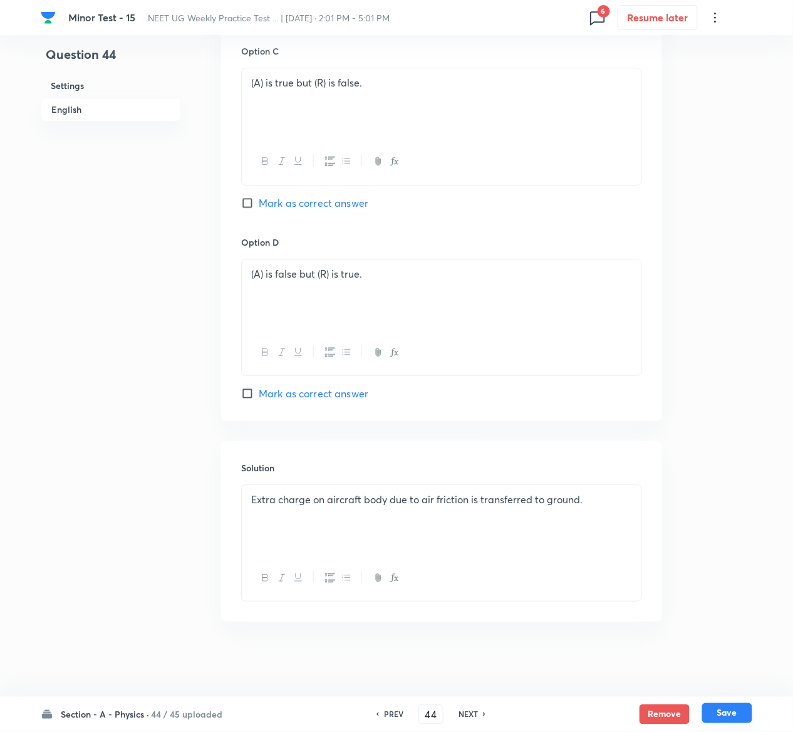
click at [747, 710] on button "Save" at bounding box center [727, 713] width 50 height 20
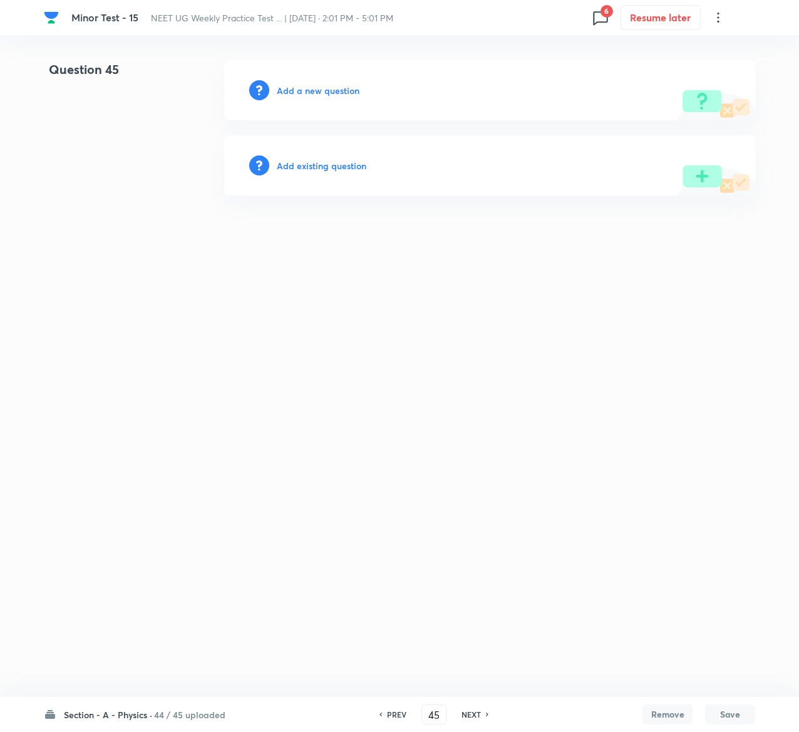
click at [321, 165] on h6 "Add existing question" at bounding box center [322, 165] width 90 height 13
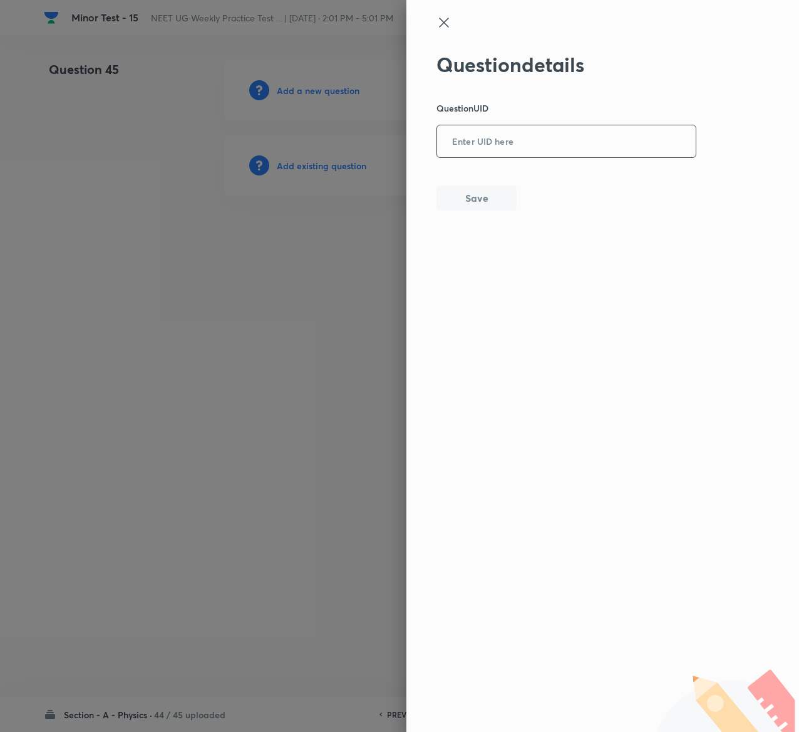
drag, startPoint x: 544, startPoint y: 110, endPoint x: 544, endPoint y: 130, distance: 20.7
click at [544, 130] on div "Question details Question UID ​ Save" at bounding box center [567, 132] width 261 height 158
click at [544, 130] on input "text" at bounding box center [566, 142] width 259 height 31
paste input "ZWO4C"
click at [481, 204] on button "Save" at bounding box center [477, 196] width 80 height 25
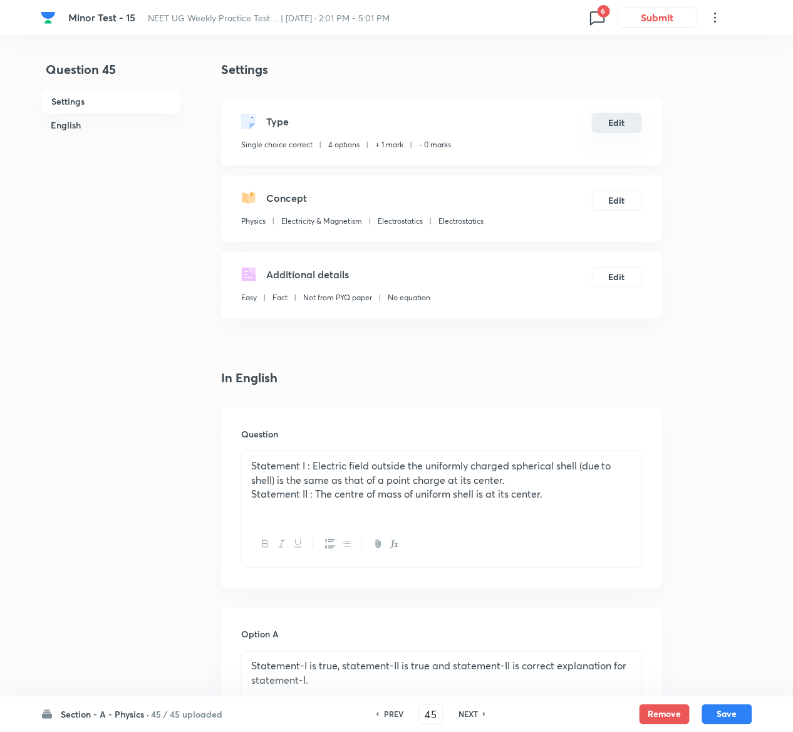
click at [628, 123] on button "Edit" at bounding box center [617, 123] width 50 height 20
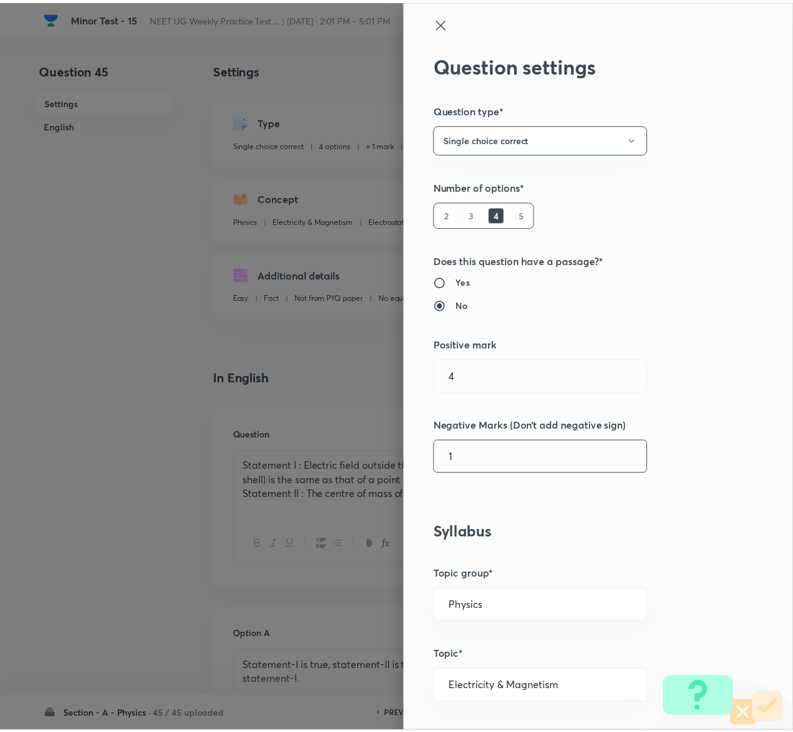
scroll to position [979, 0]
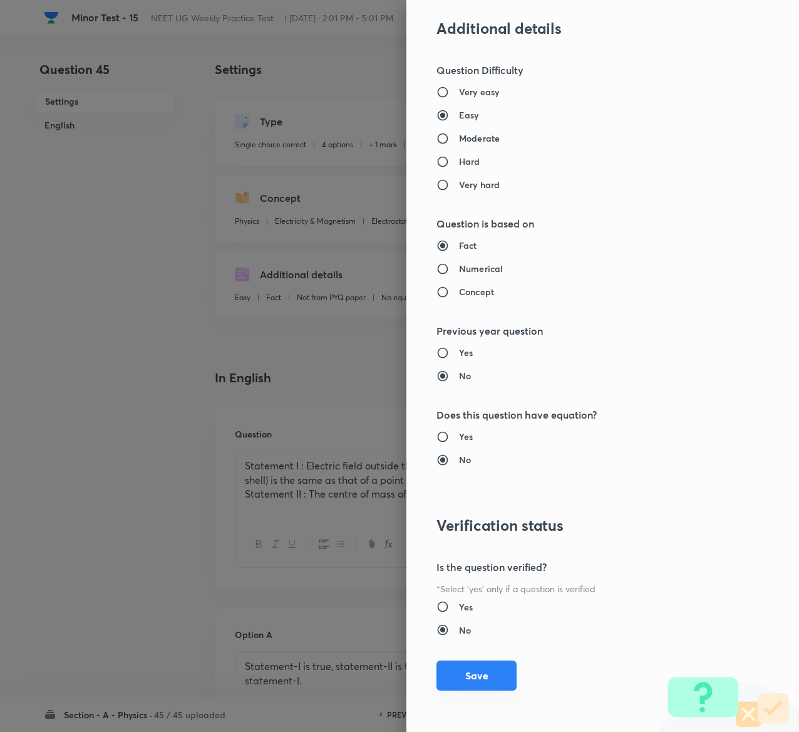
click at [479, 675] on button "Save" at bounding box center [477, 675] width 80 height 30
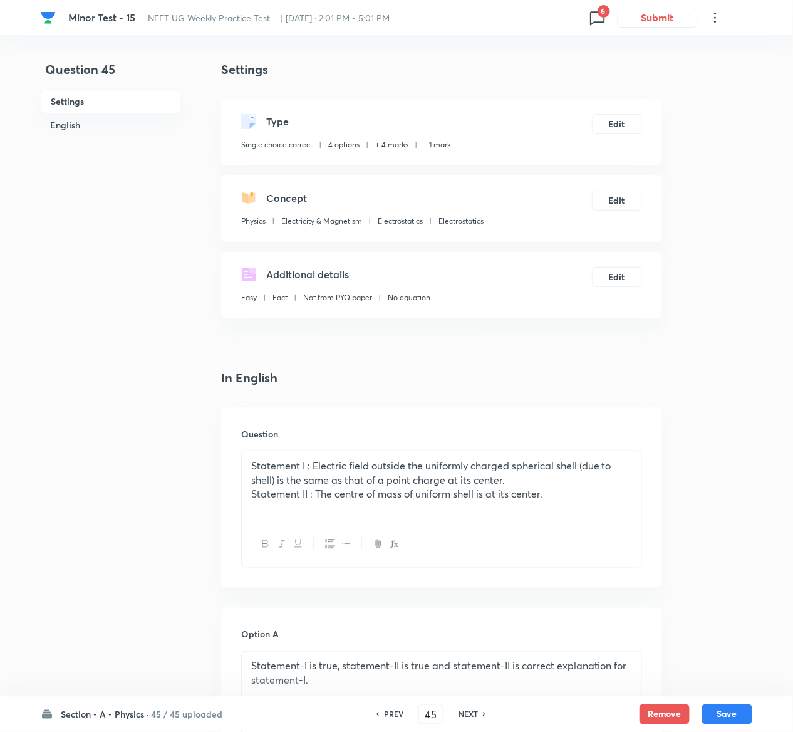
scroll to position [969, 0]
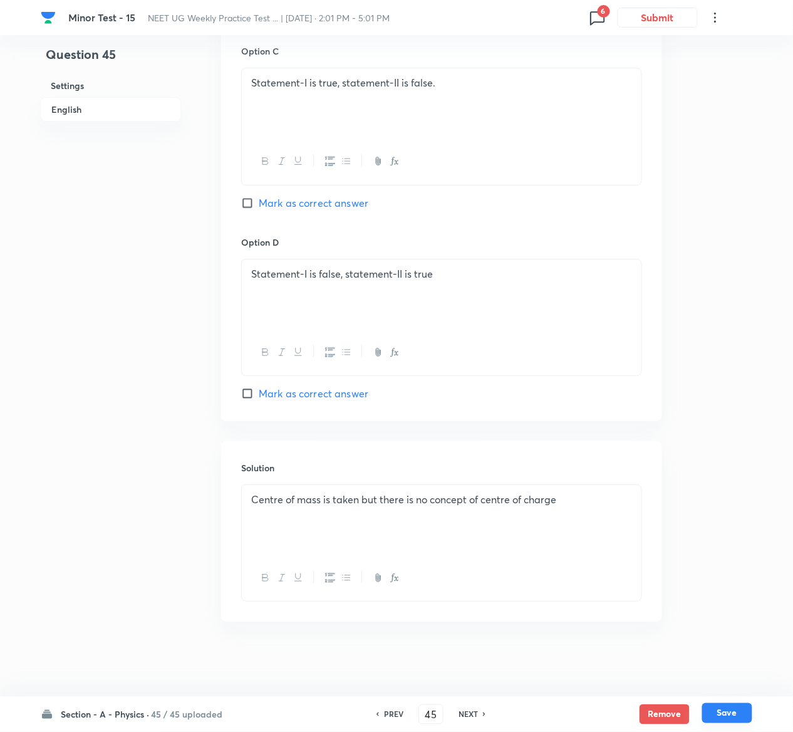
click at [745, 719] on button "Save" at bounding box center [727, 713] width 50 height 20
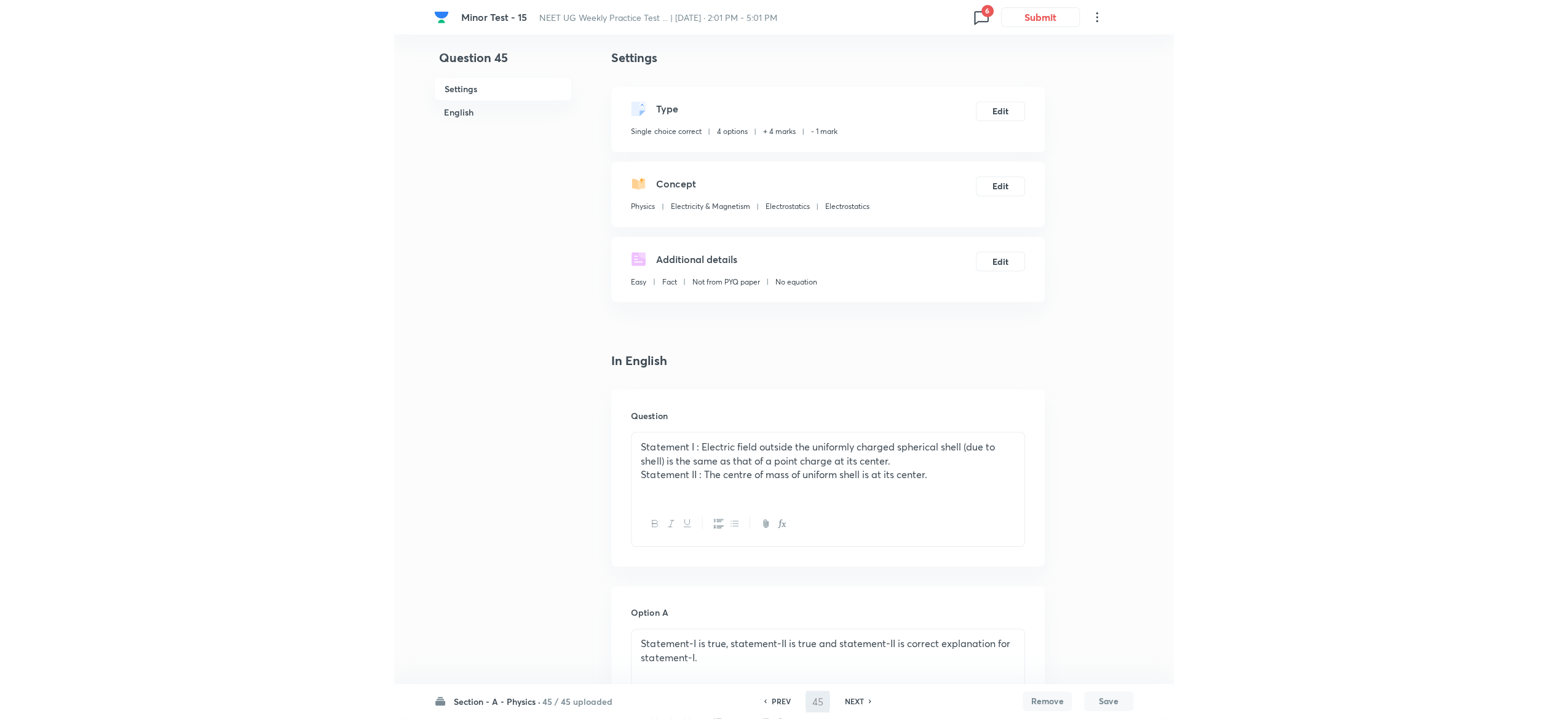
scroll to position [0, 0]
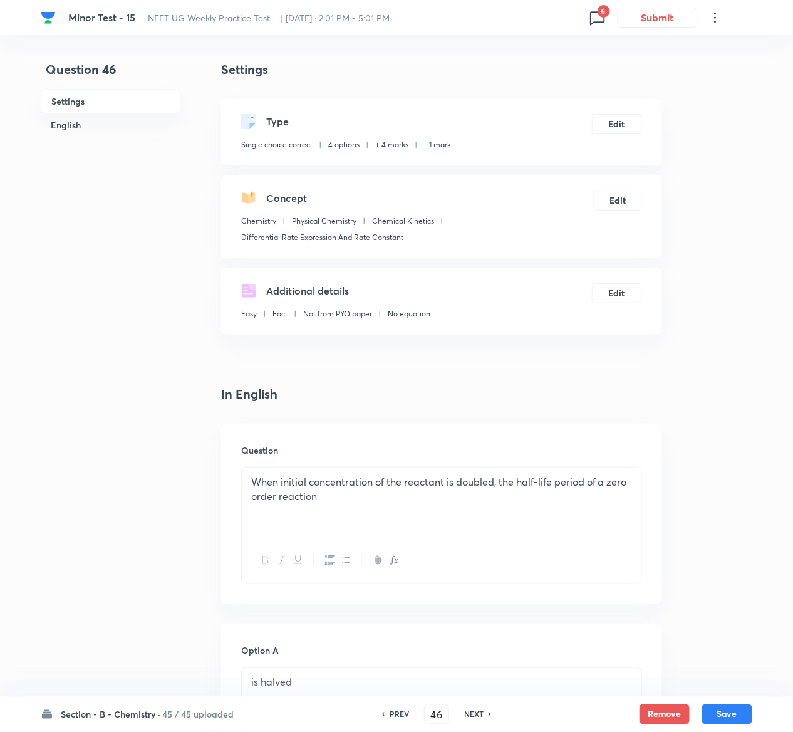
click at [201, 714] on h6 "45 / 45 uploaded" at bounding box center [197, 714] width 71 height 13
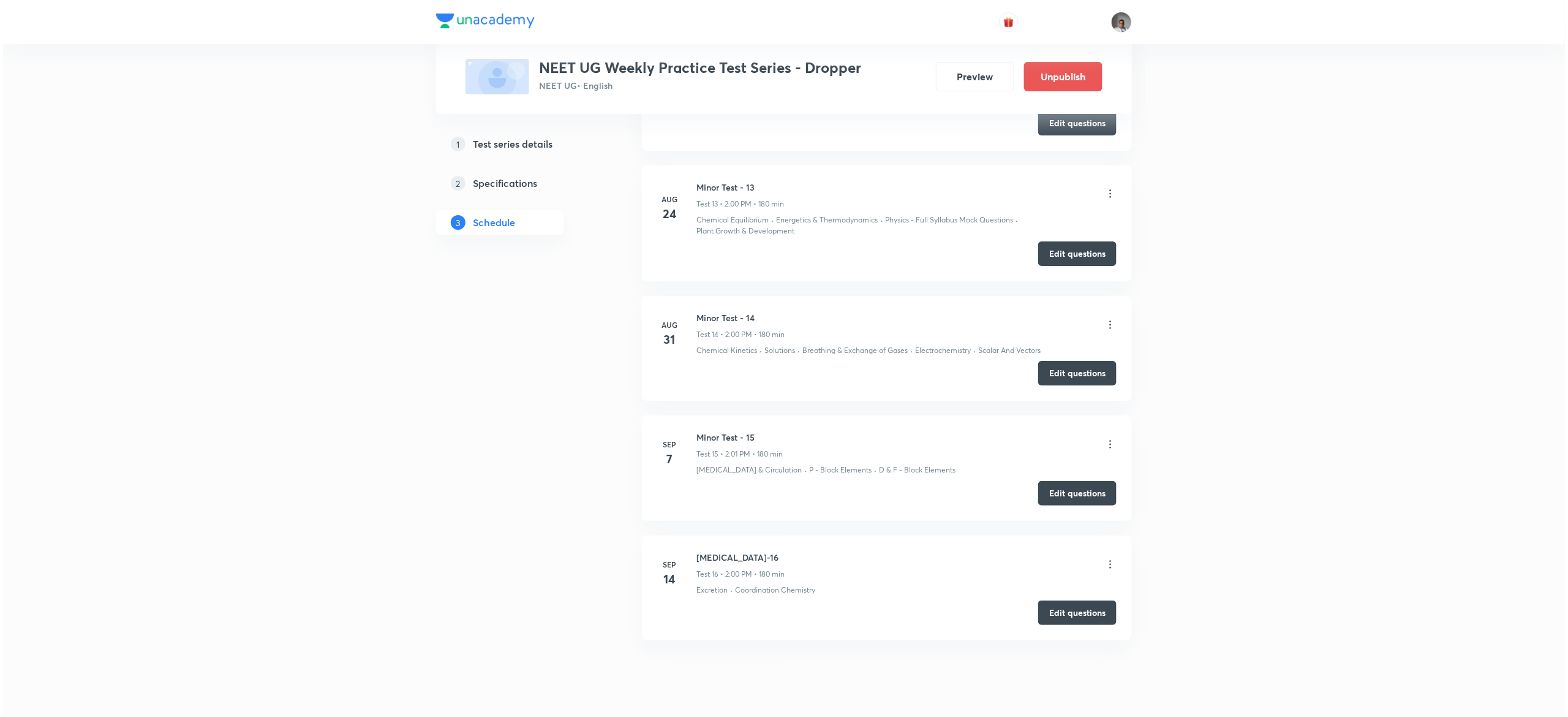
scroll to position [2210, 0]
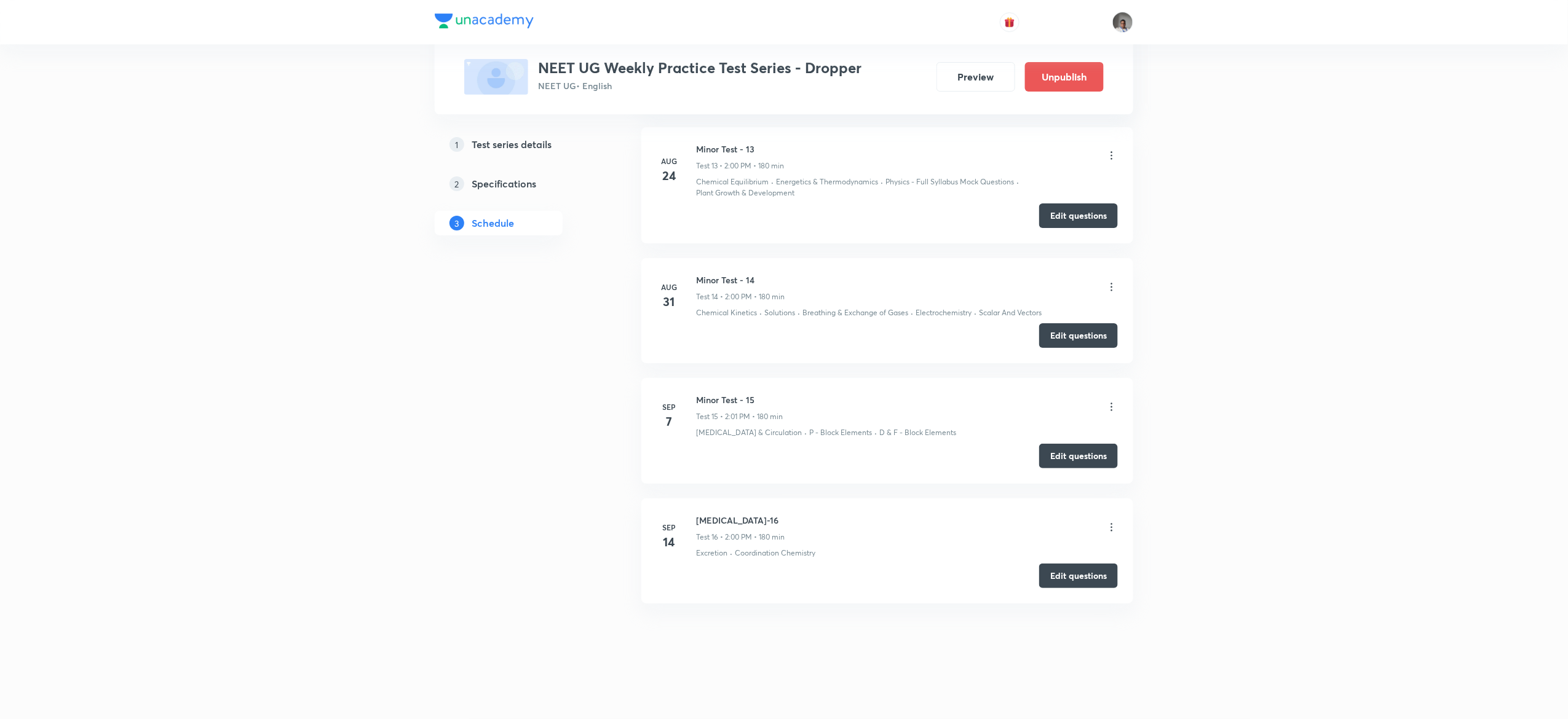
click at [1112, 406] on icon at bounding box center [1112, 407] width 2 height 8
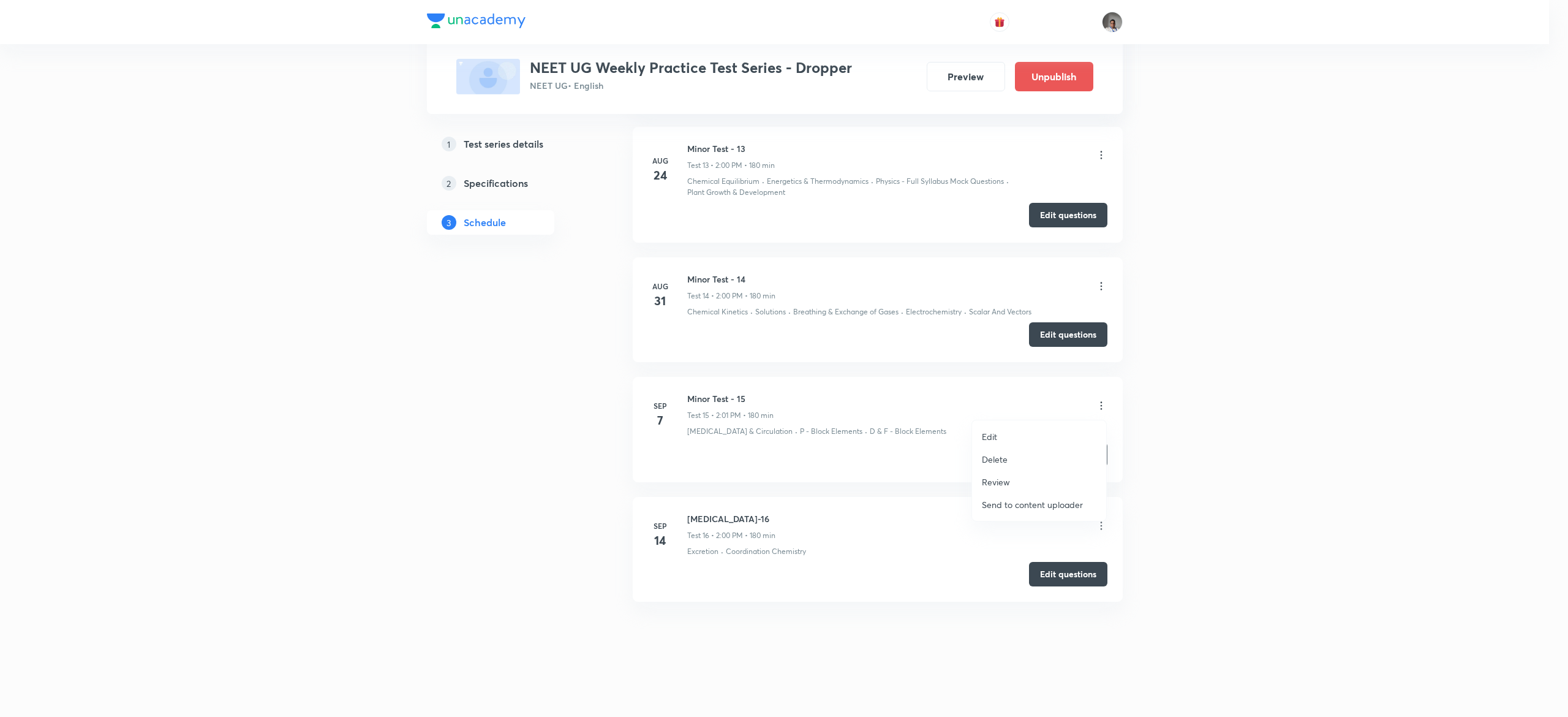
click at [989, 434] on p "Edit" at bounding box center [989, 436] width 16 height 13
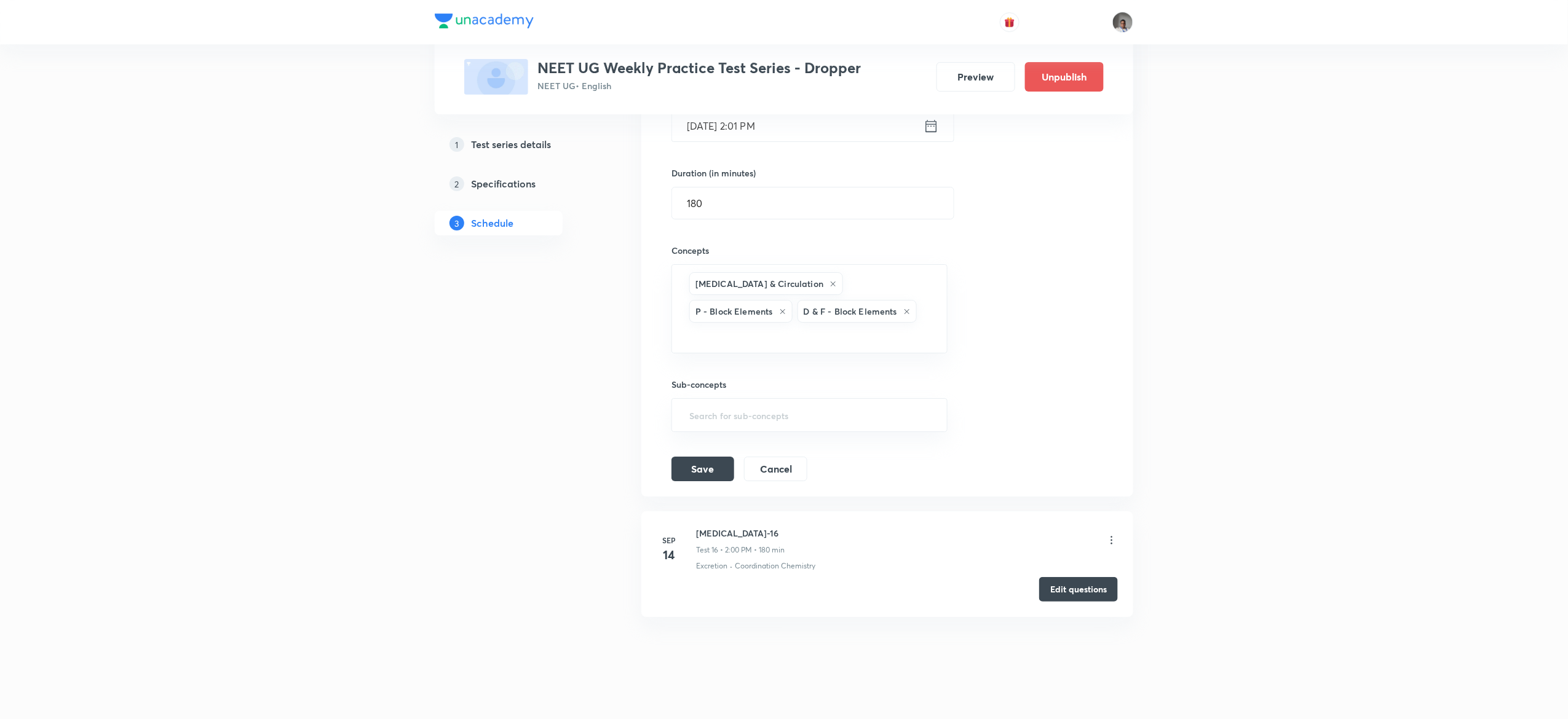
scroll to position [2054, 0]
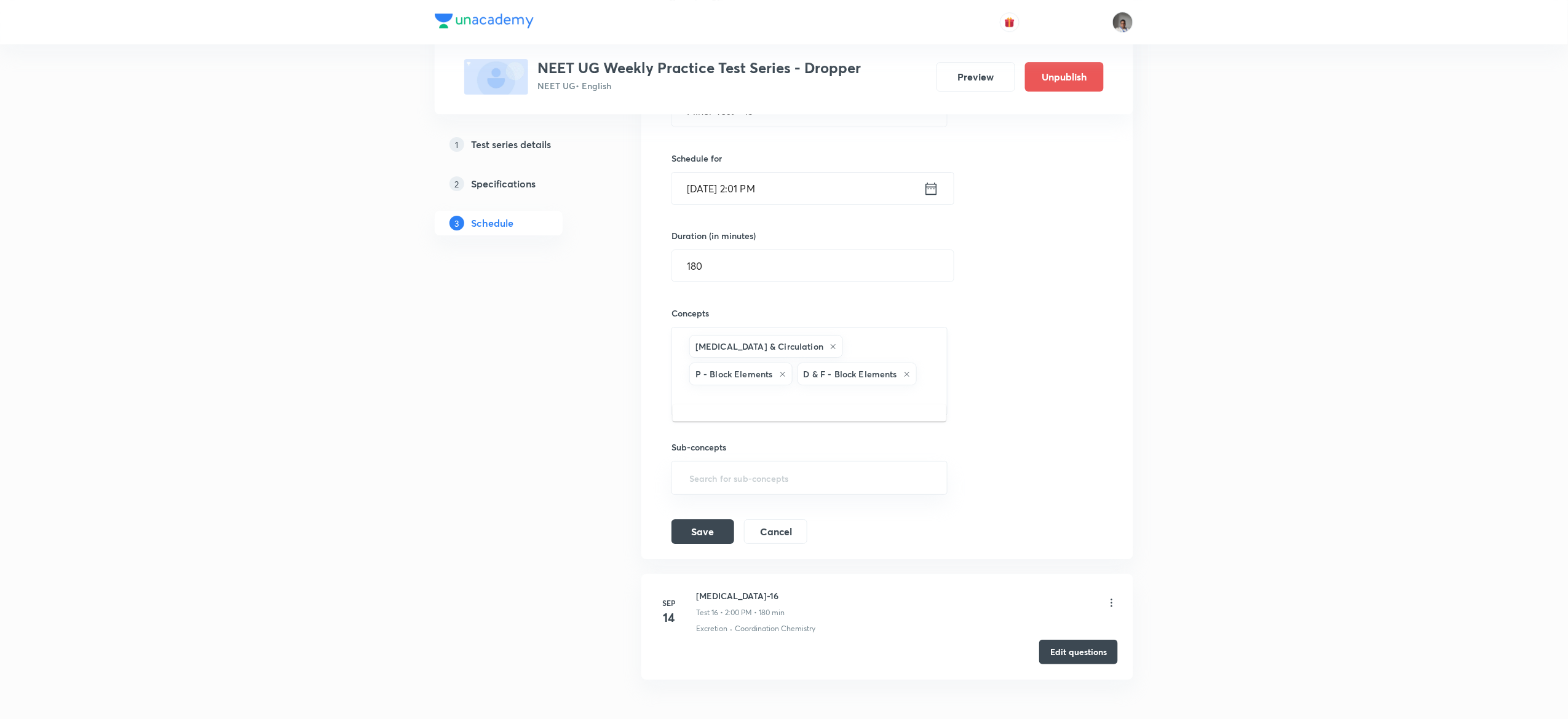
click at [885, 387] on input "text" at bounding box center [810, 398] width 245 height 23
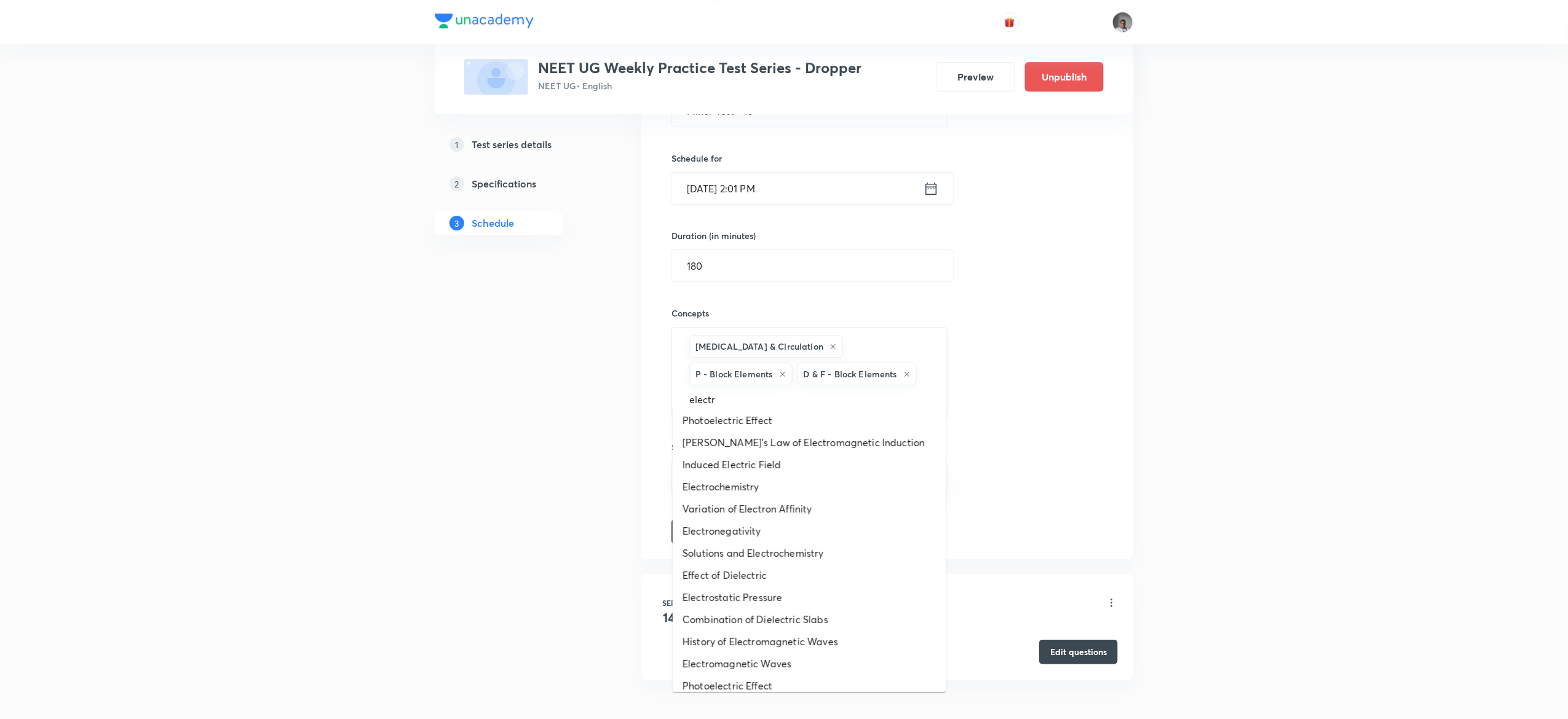
type input "electro"
click at [730, 636] on li "Electrostatics" at bounding box center [809, 642] width 274 height 23
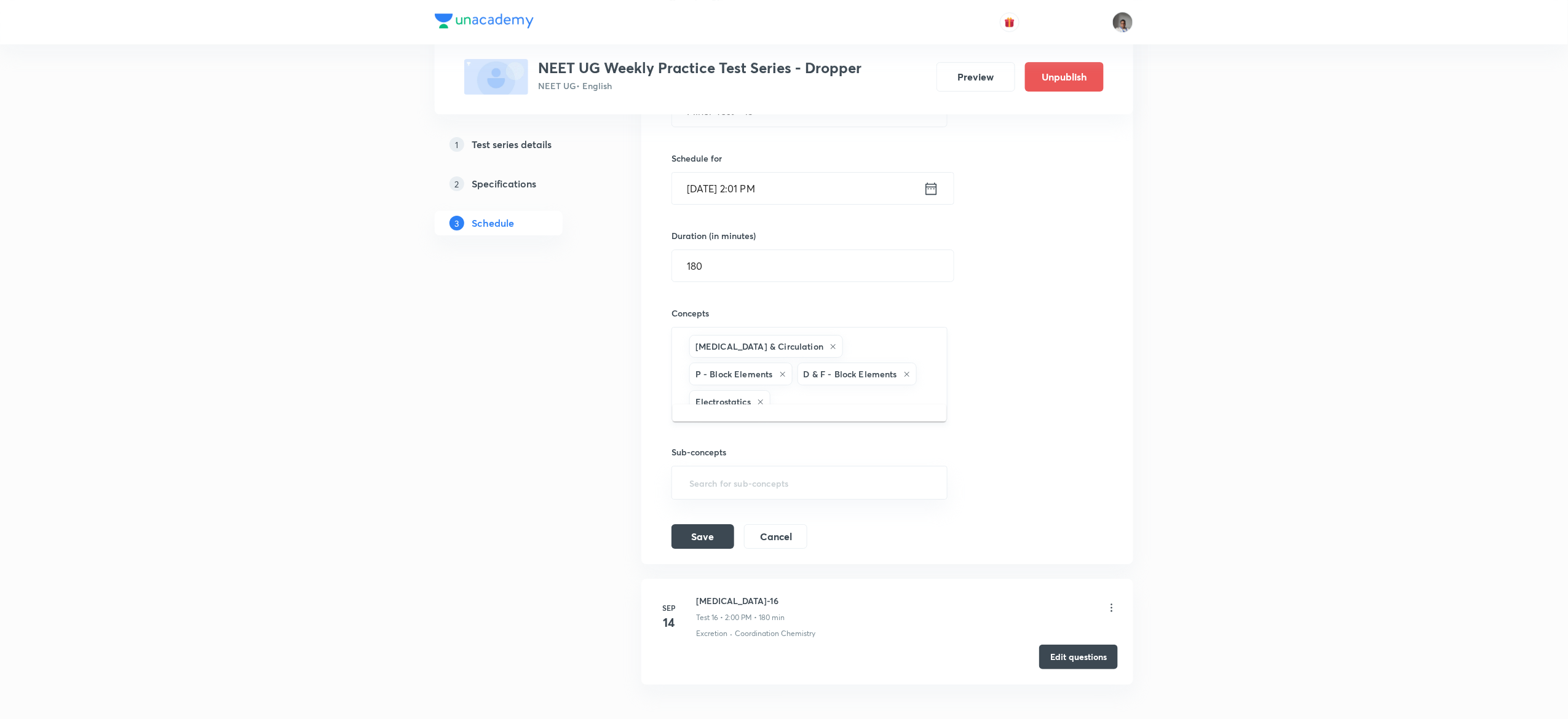
click at [912, 390] on input "text" at bounding box center [853, 401] width 159 height 23
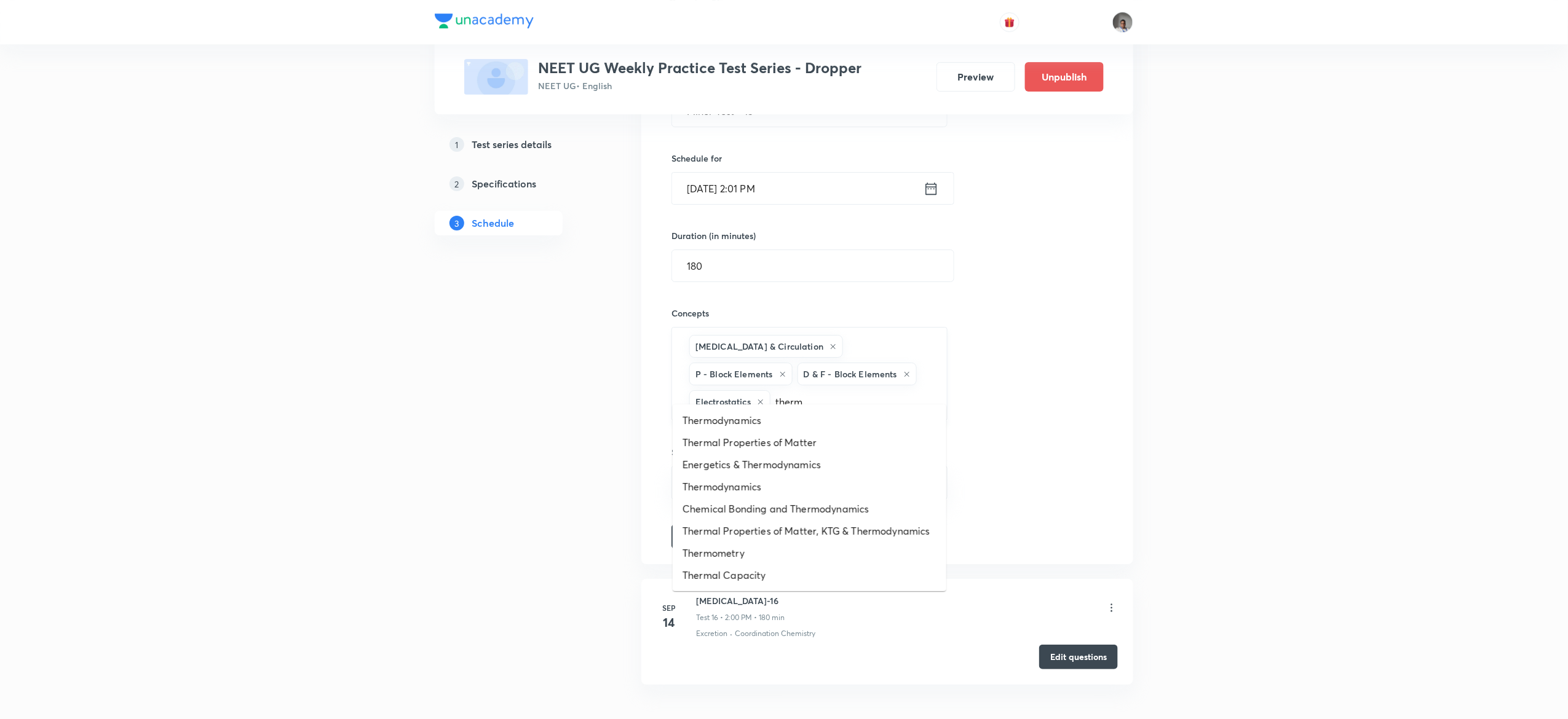
type input "therma"
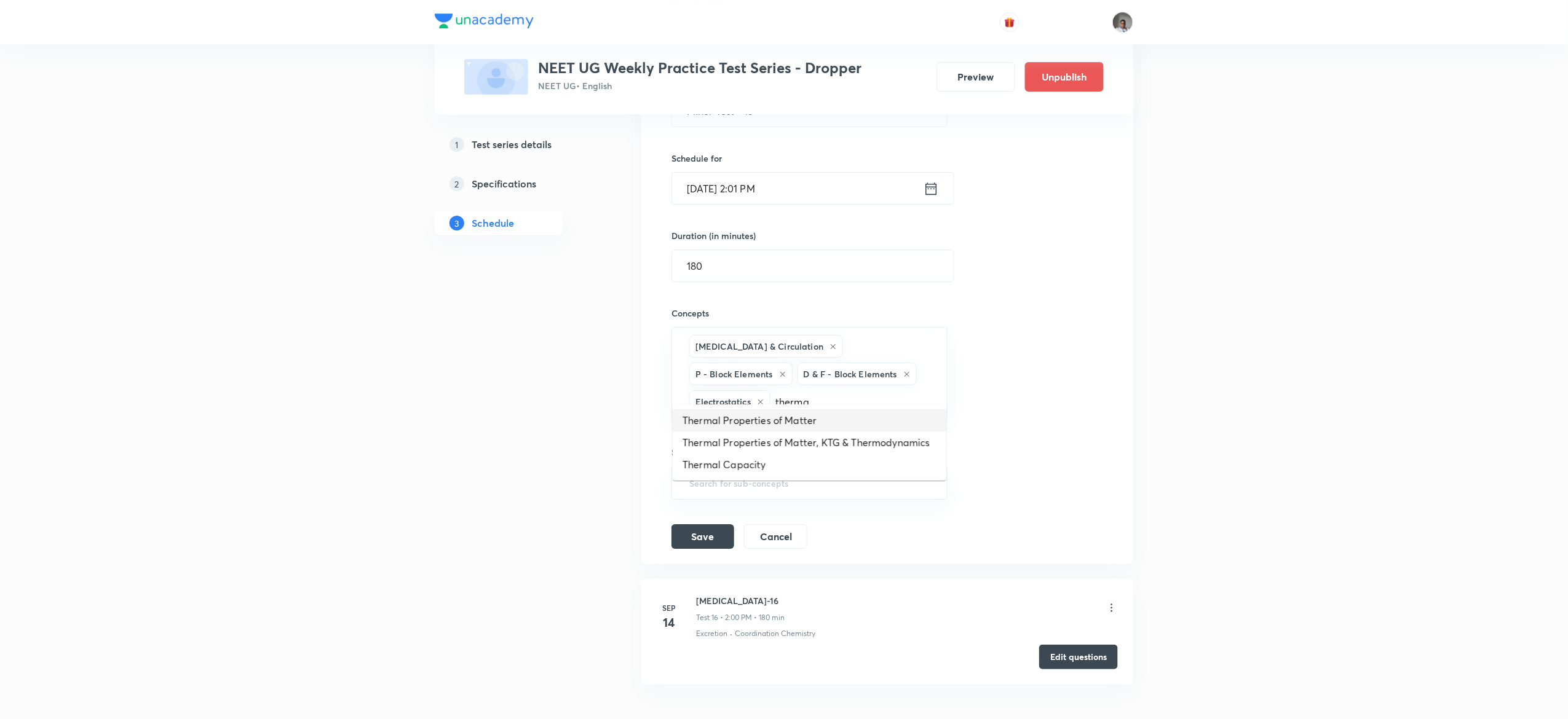
click at [873, 412] on li "Thermal Properties of Matter" at bounding box center [809, 420] width 274 height 23
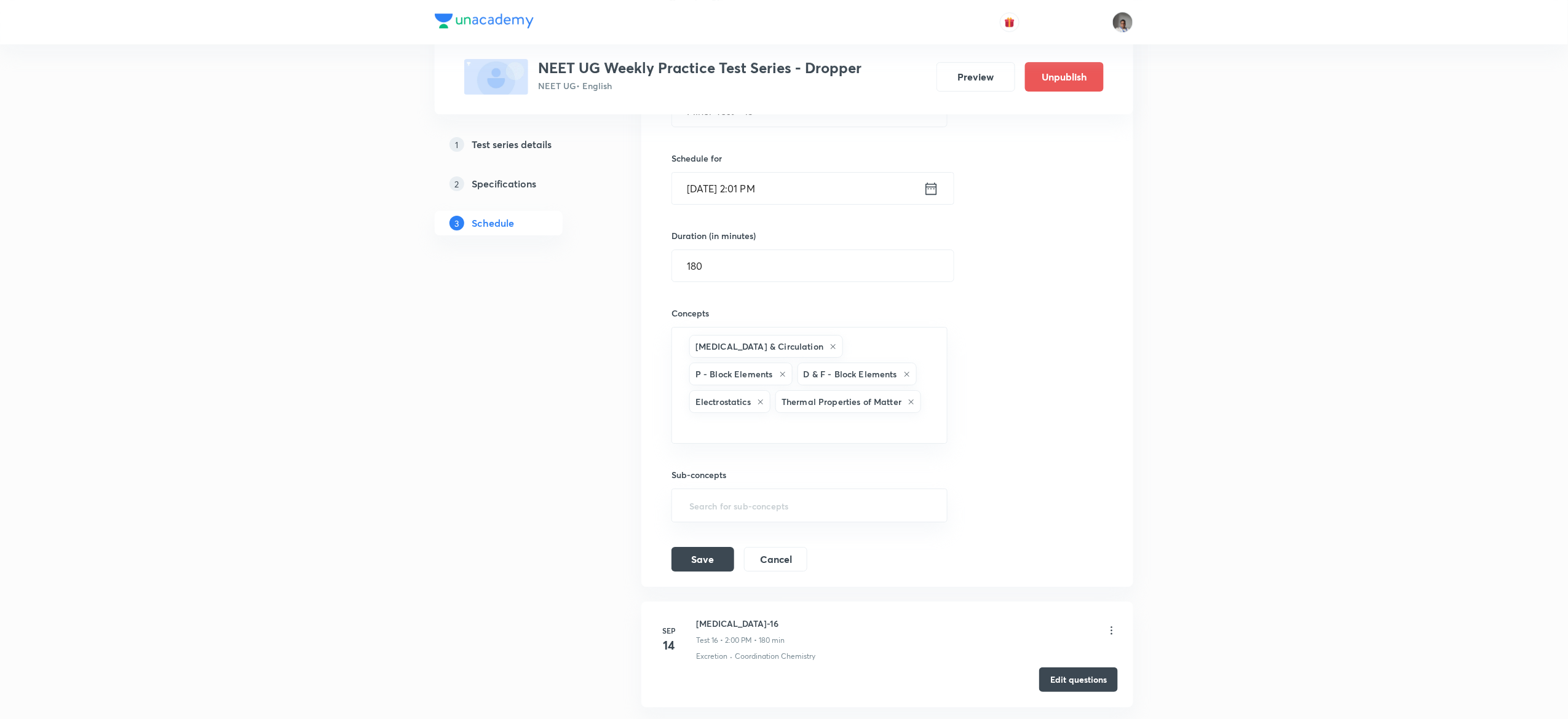
scroll to position [2144, 0]
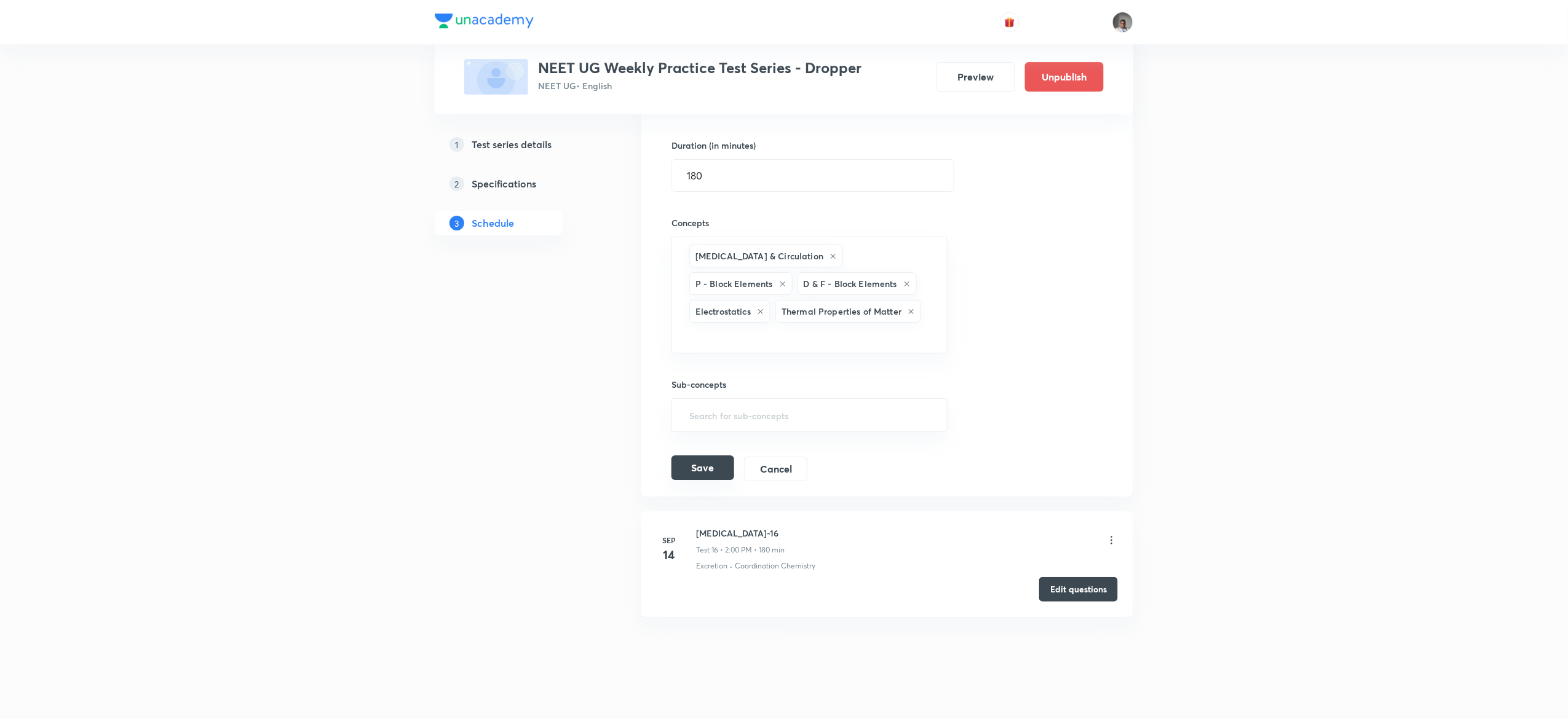
click at [680, 455] on button "Save" at bounding box center [703, 467] width 63 height 25
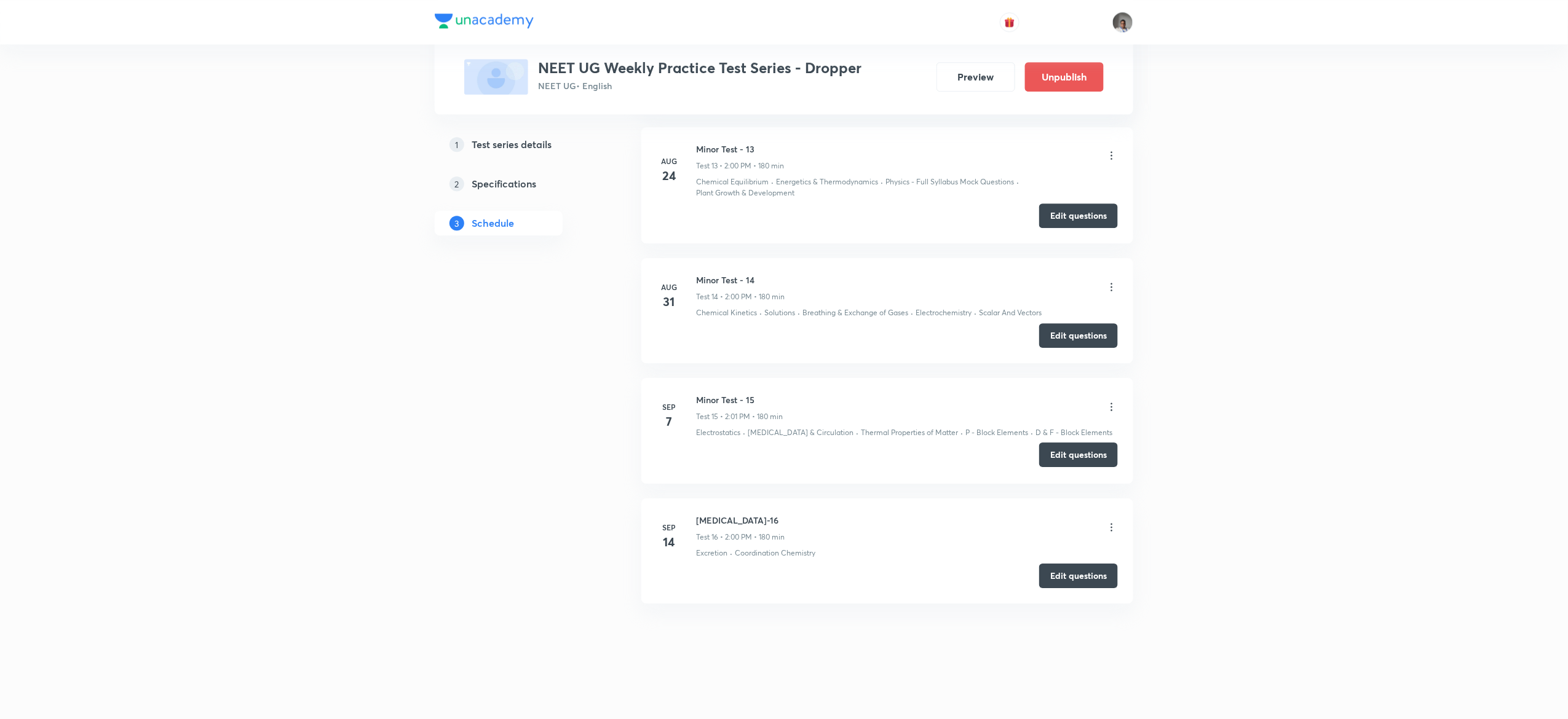
click at [1092, 457] on button "Edit questions" at bounding box center [1078, 454] width 78 height 25
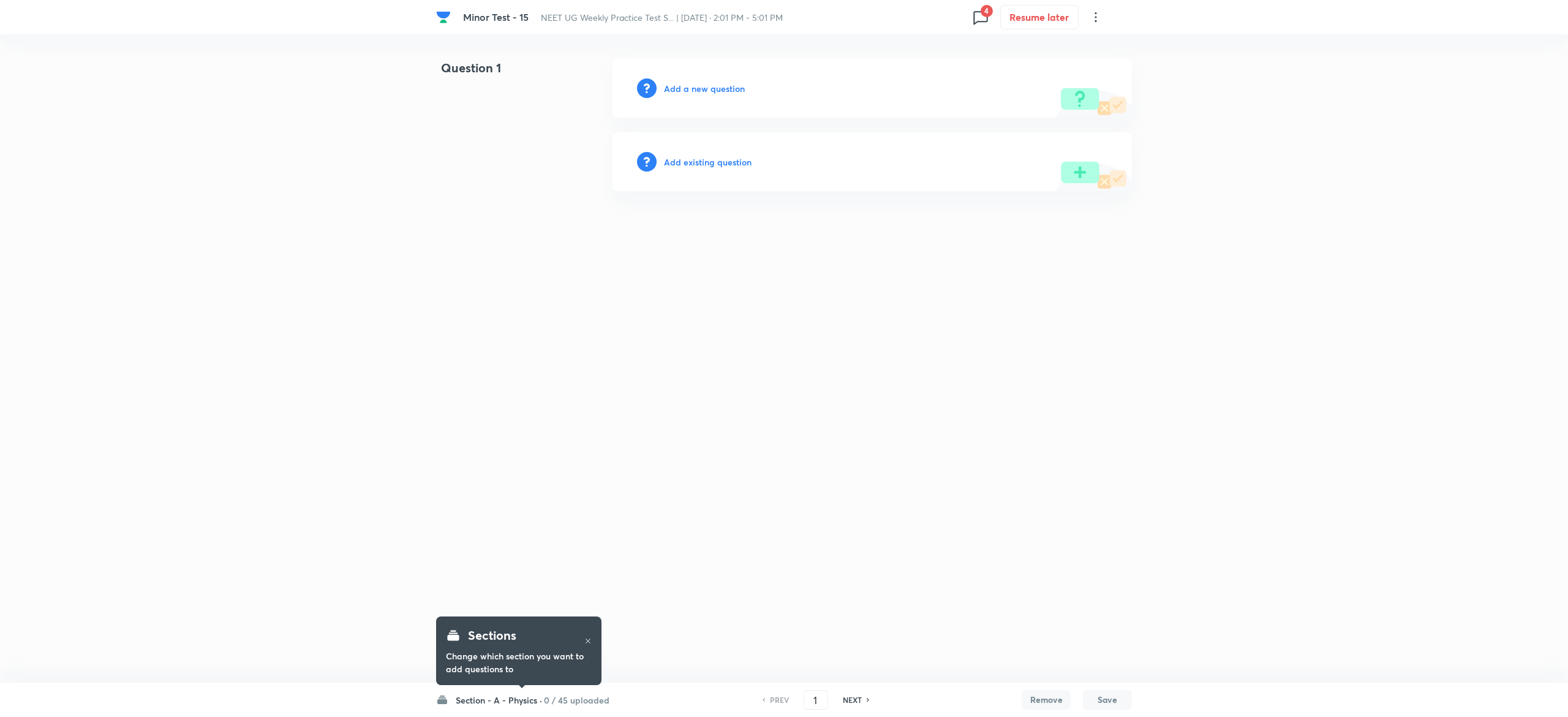
click at [980, 22] on icon at bounding box center [980, 18] width 14 height 14
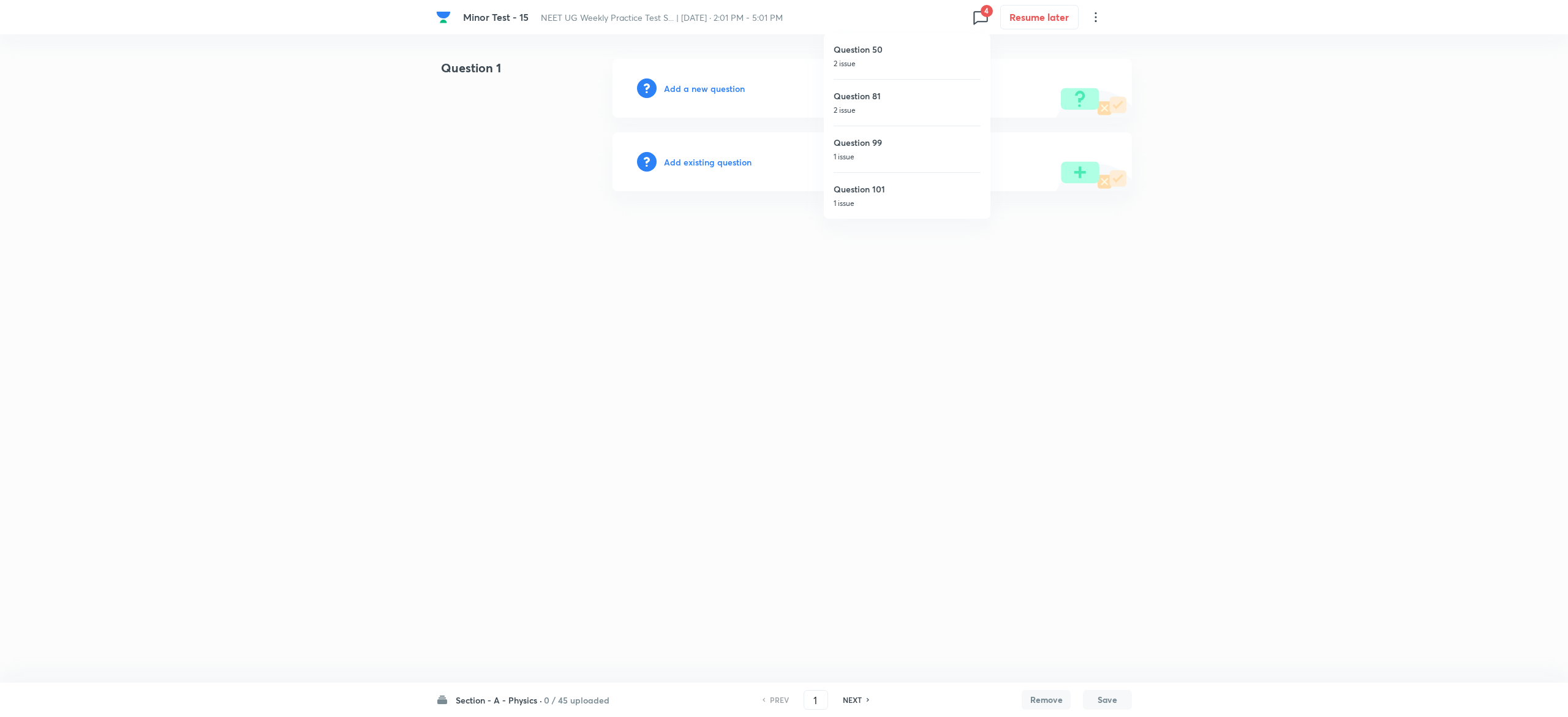
click at [895, 56] on div "Question 50 2 issue" at bounding box center [907, 56] width 147 height 46
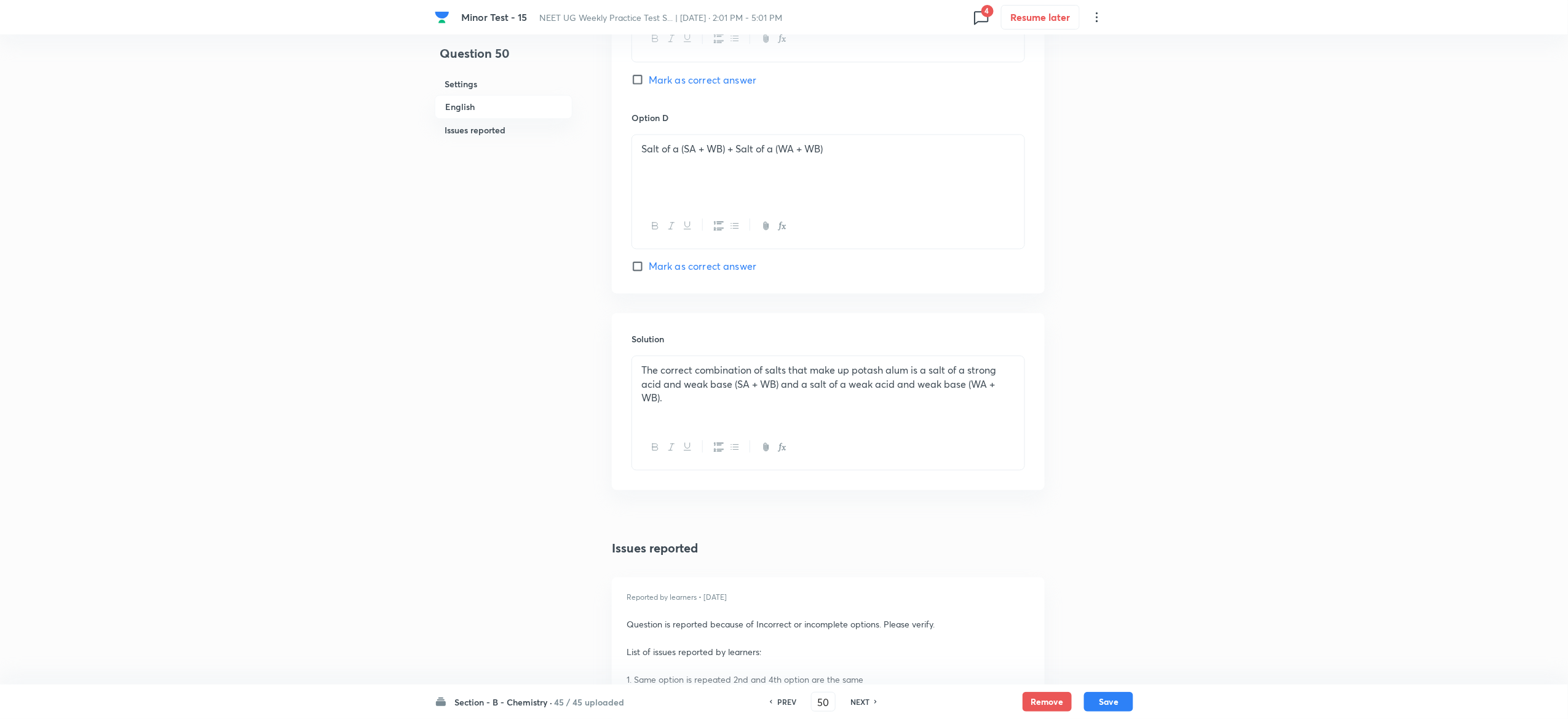
scroll to position [1343, 0]
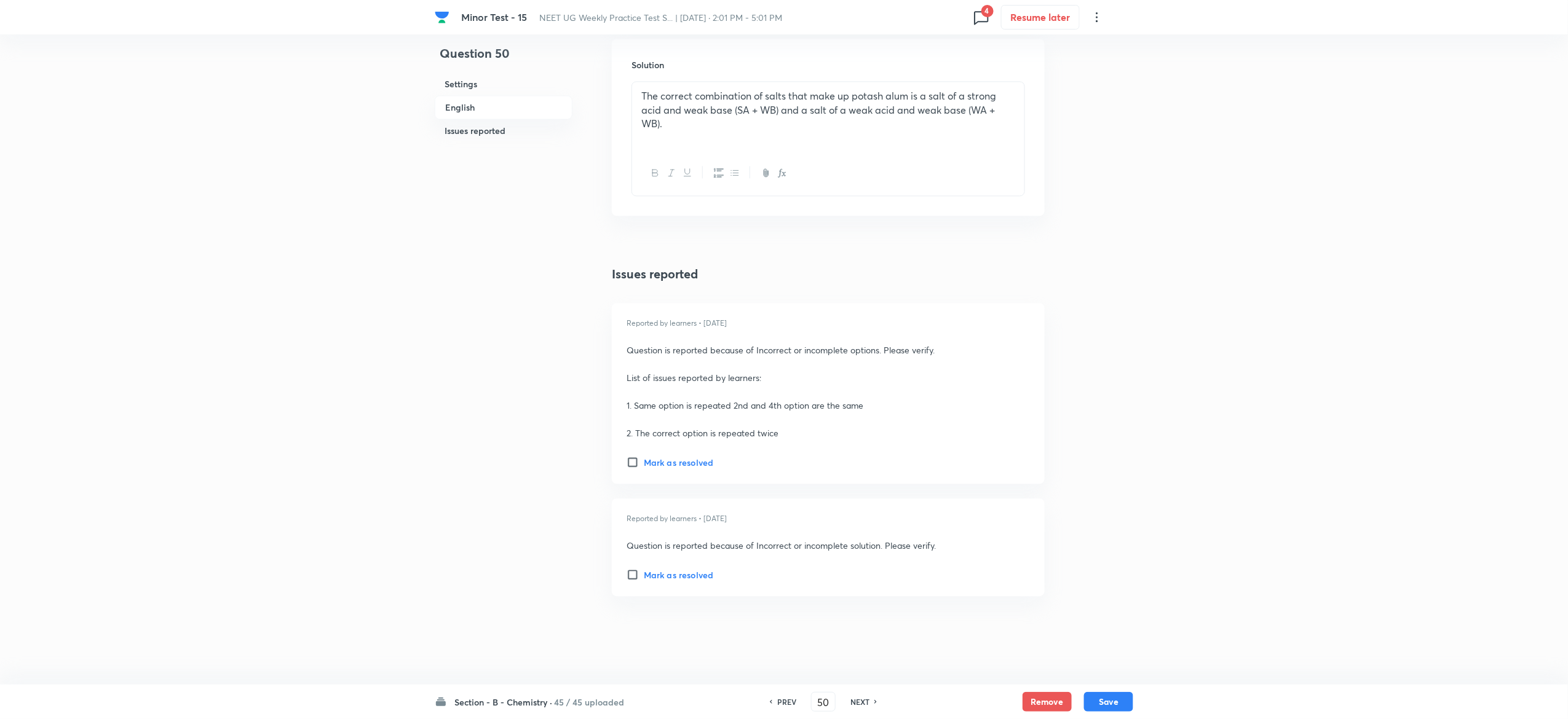
click at [594, 696] on h6 "45 / 45 uploaded" at bounding box center [589, 701] width 70 height 13
click at [504, 469] on div "Section - A - Physics 0 / 45 uploaded" at bounding box center [511, 467] width 112 height 26
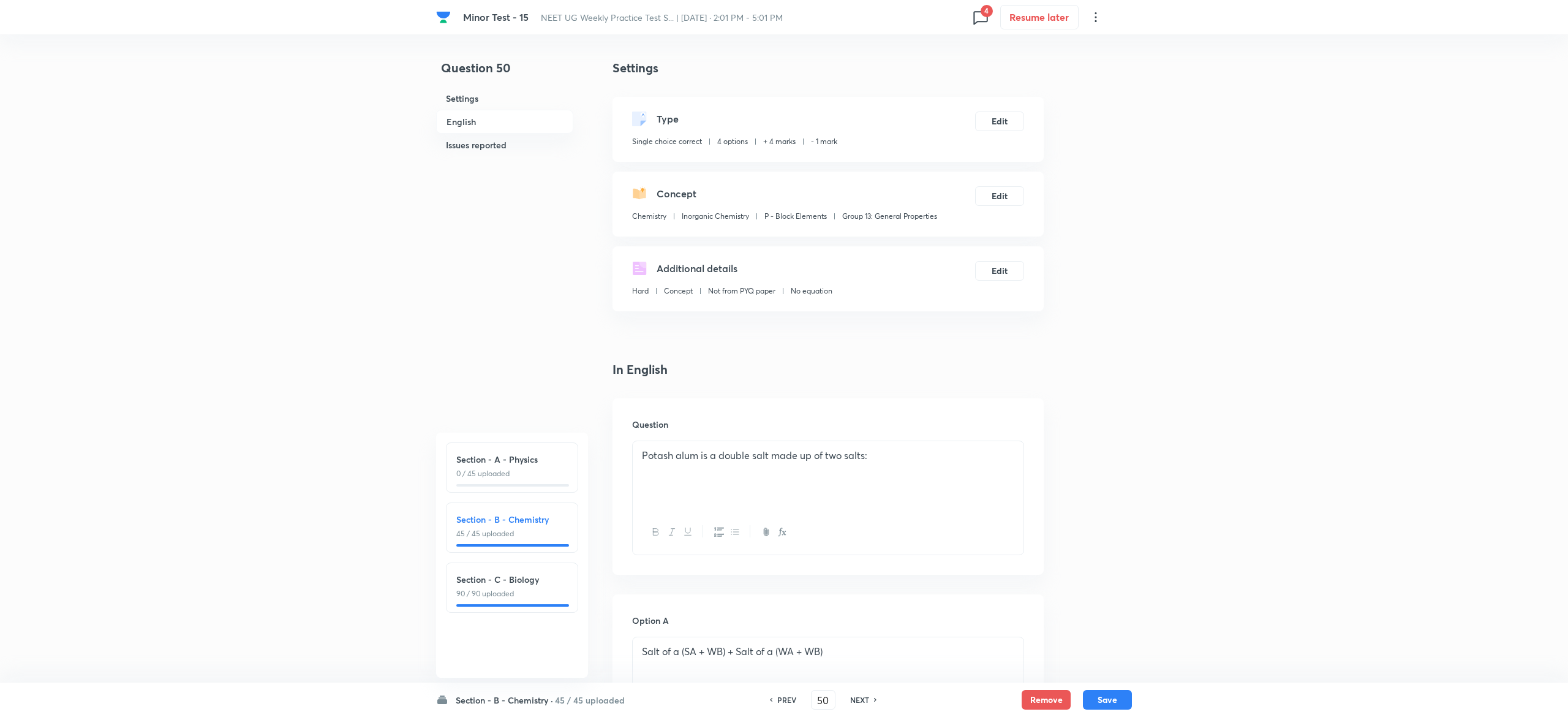
type input "1"
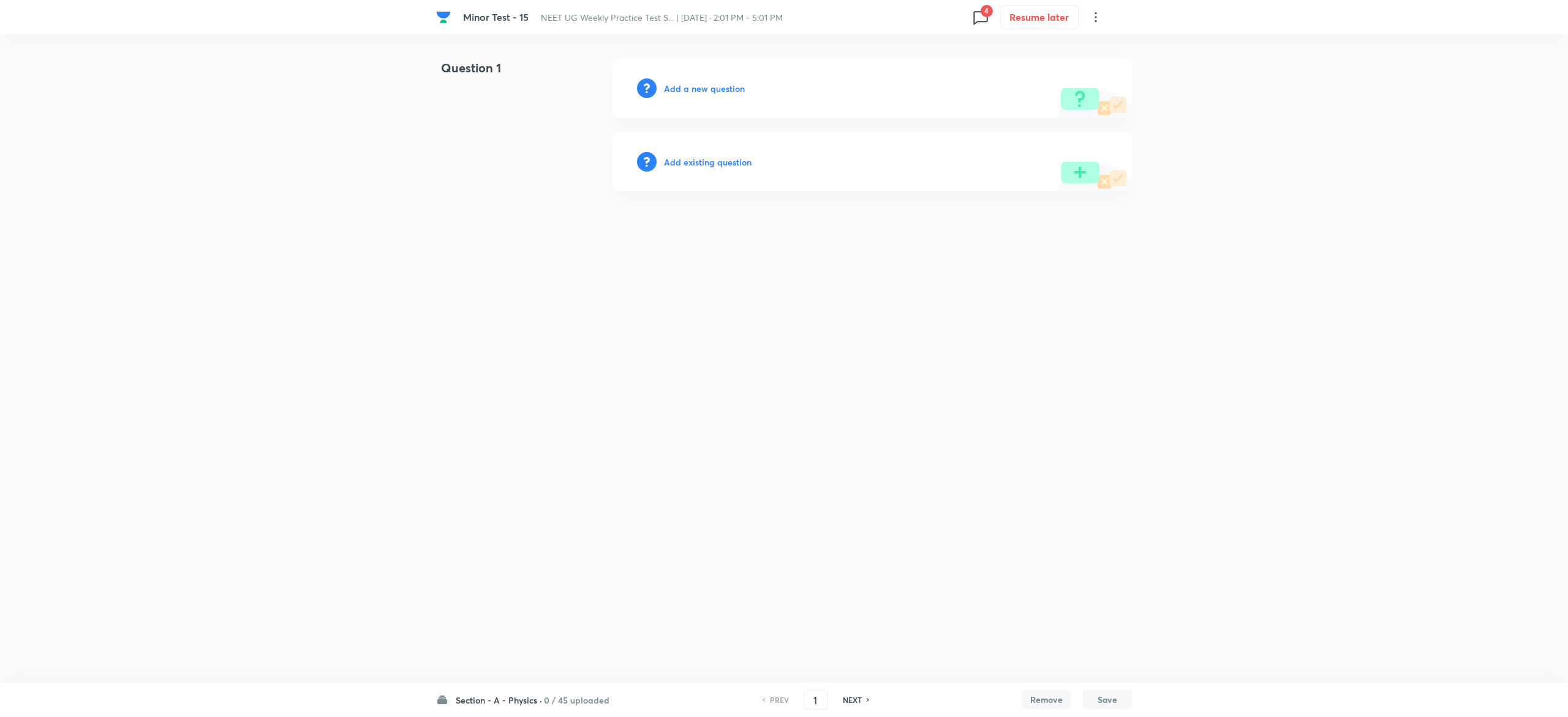
click at [716, 160] on h6 "Add existing question" at bounding box center [708, 161] width 88 height 13
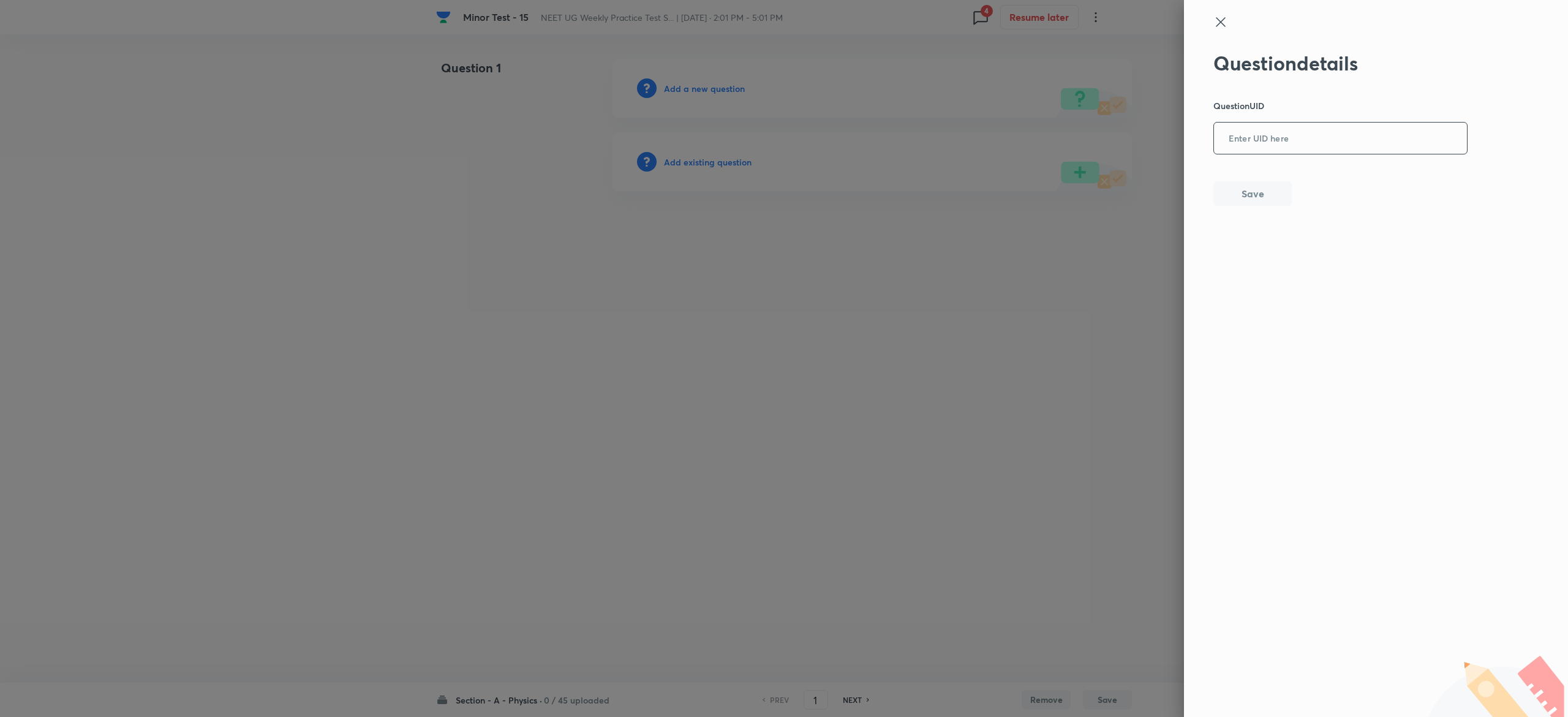
click at [1241, 147] on input "text" at bounding box center [1340, 139] width 253 height 30
paste input "PJSHG"
type input "PJSHG"
click at [734, 158] on div at bounding box center [784, 358] width 1568 height 717
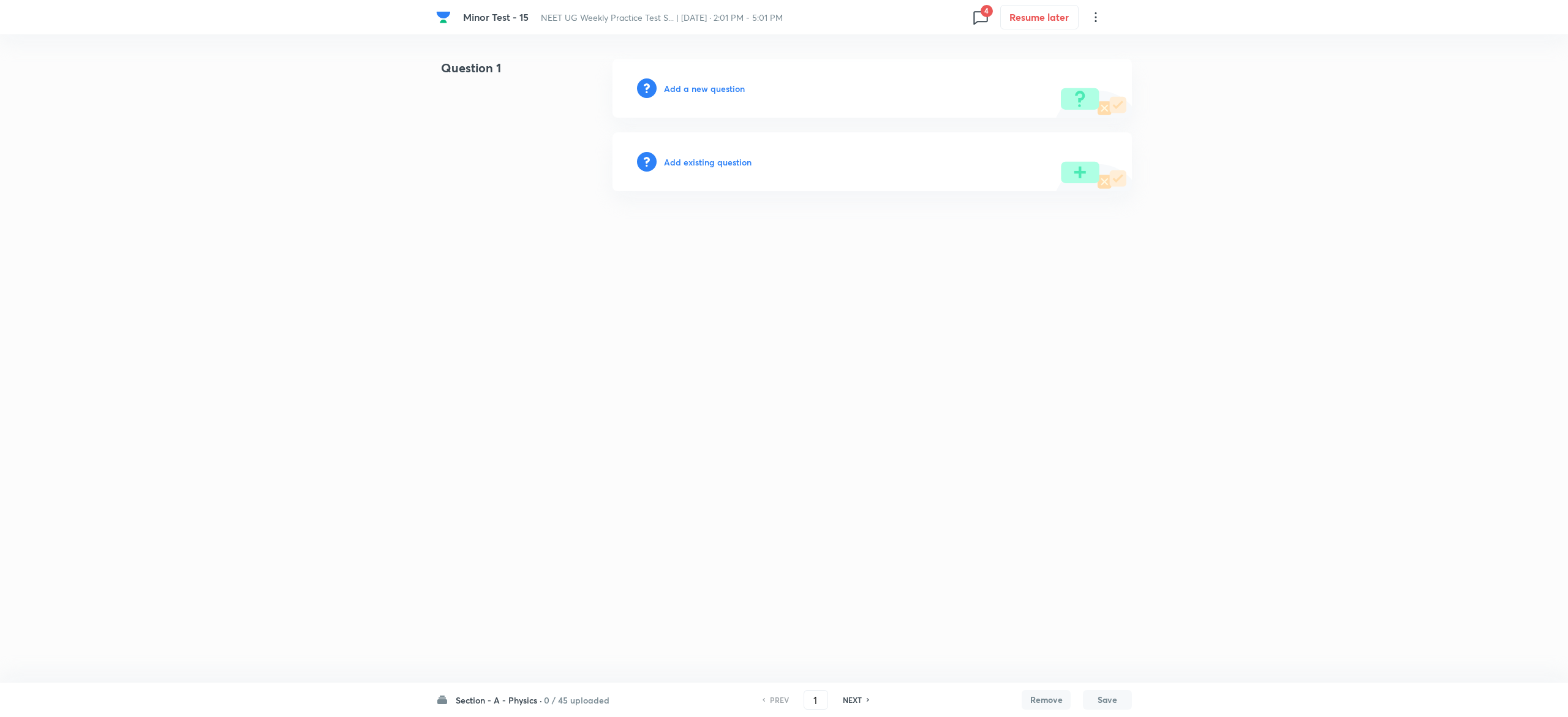
click at [734, 158] on h6 "Add existing question" at bounding box center [708, 161] width 88 height 13
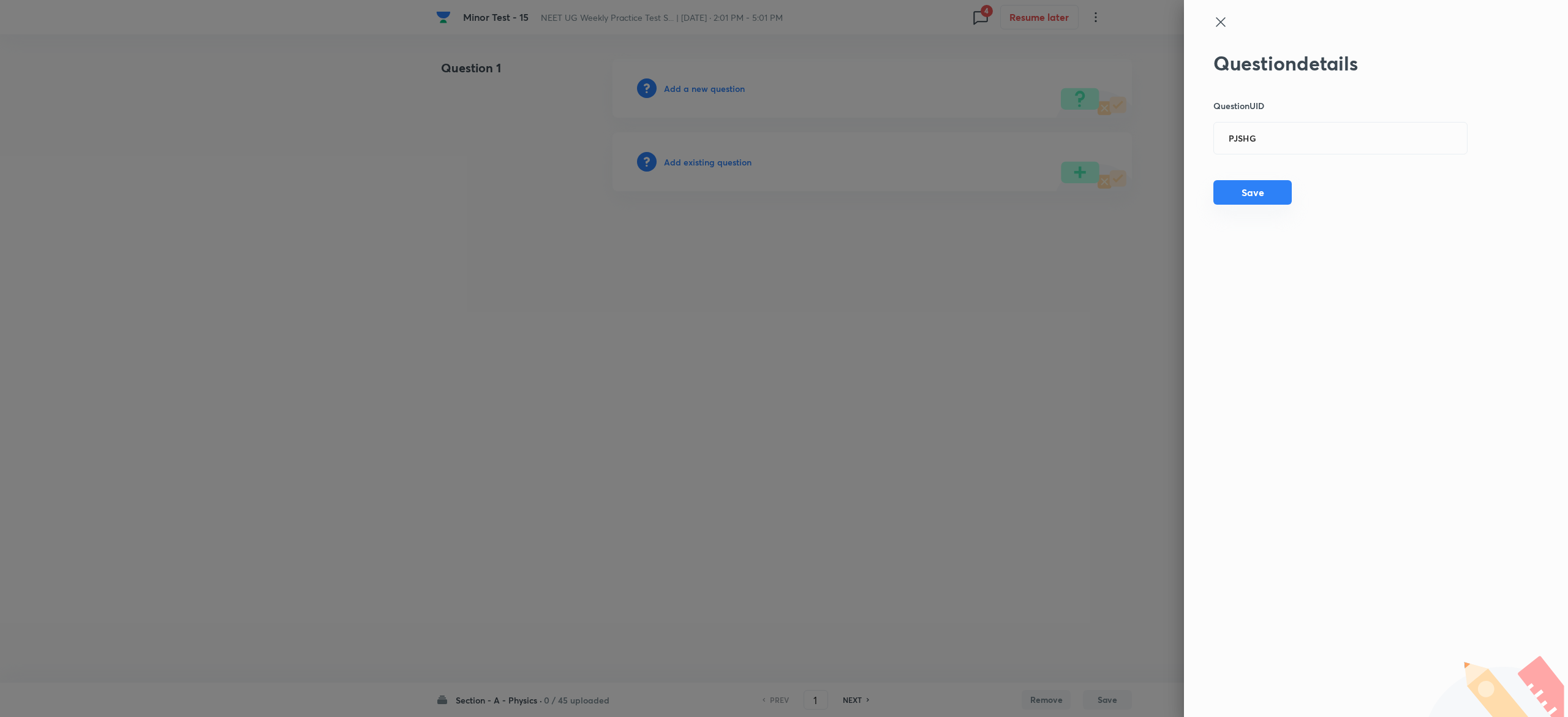
click at [1240, 202] on button "Save" at bounding box center [1252, 192] width 78 height 24
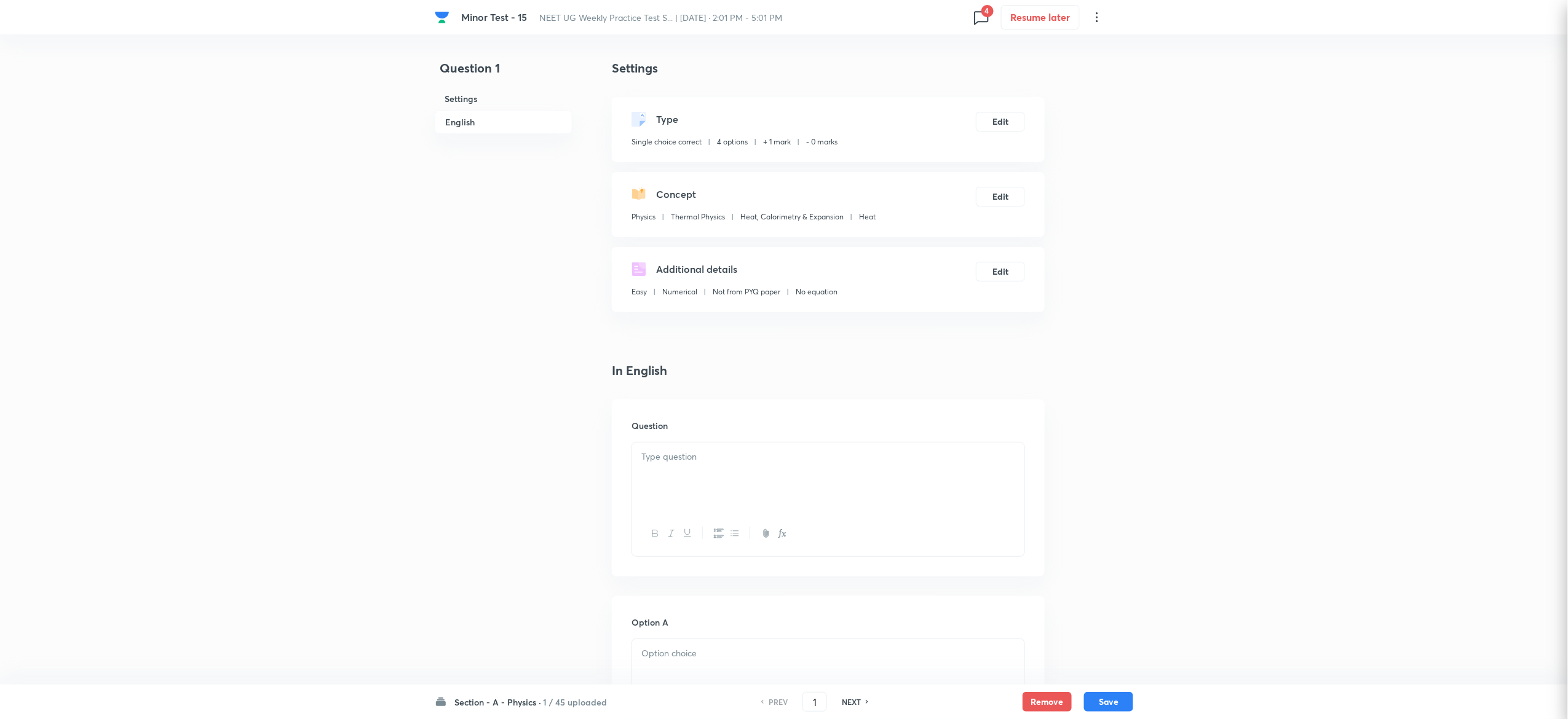
checkbox input "true"
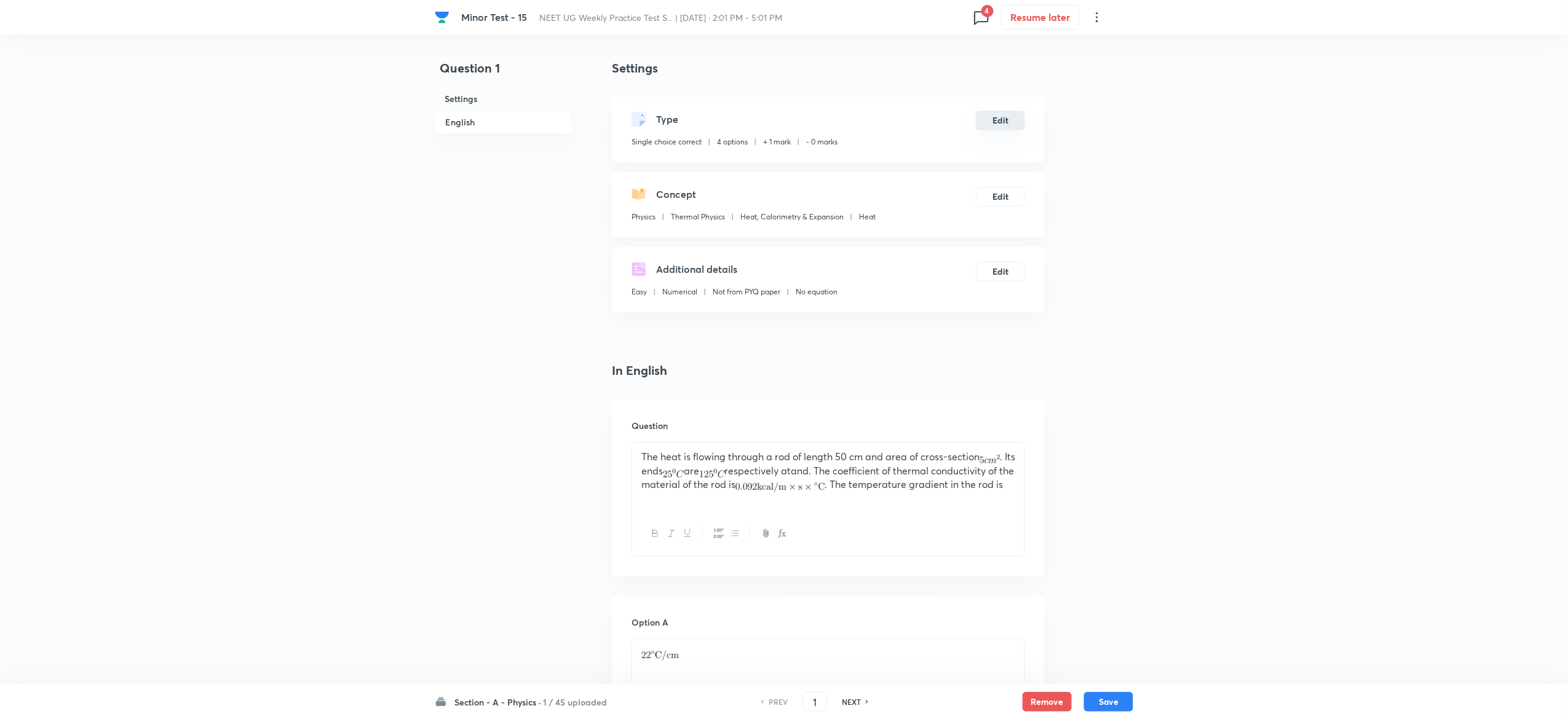
click at [992, 117] on button "Edit" at bounding box center [1000, 121] width 49 height 20
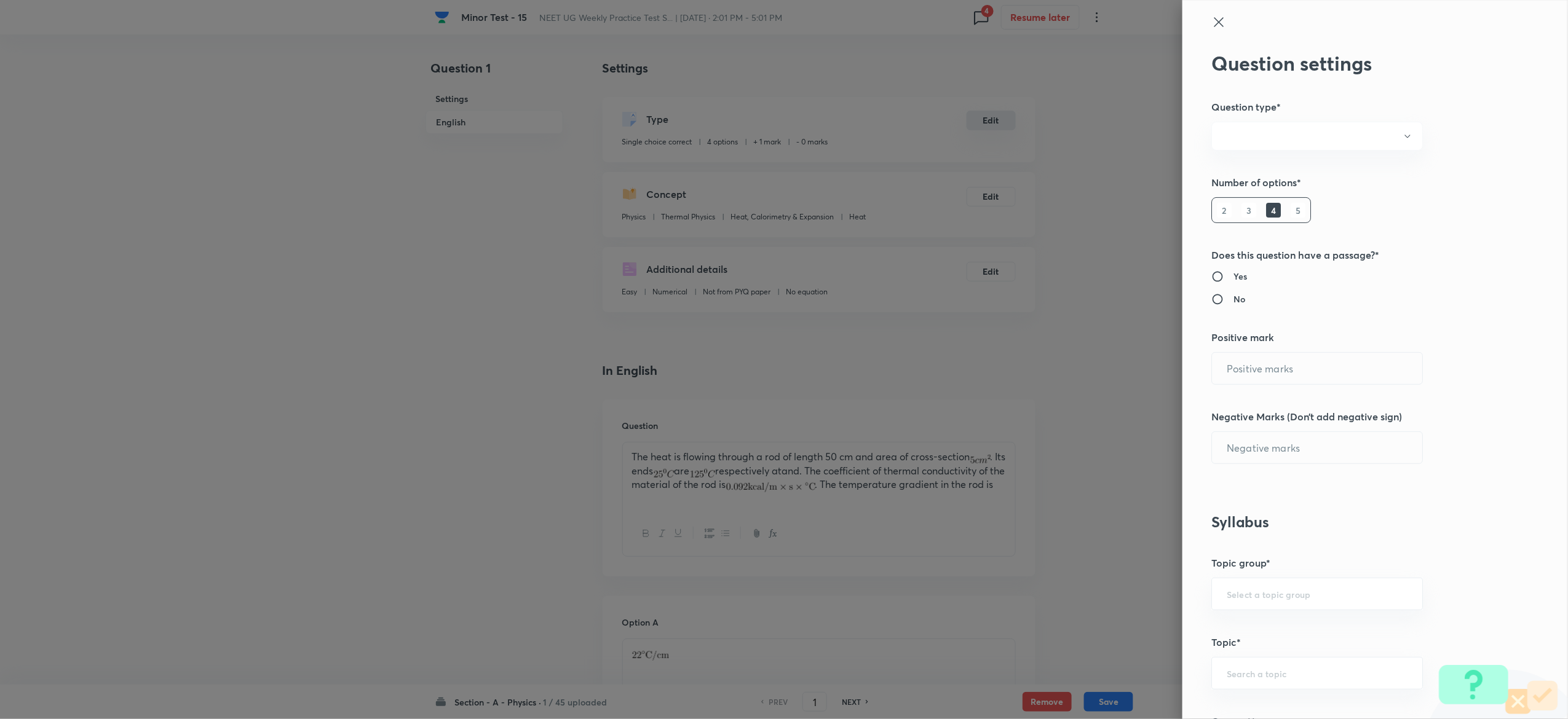
radio input "true"
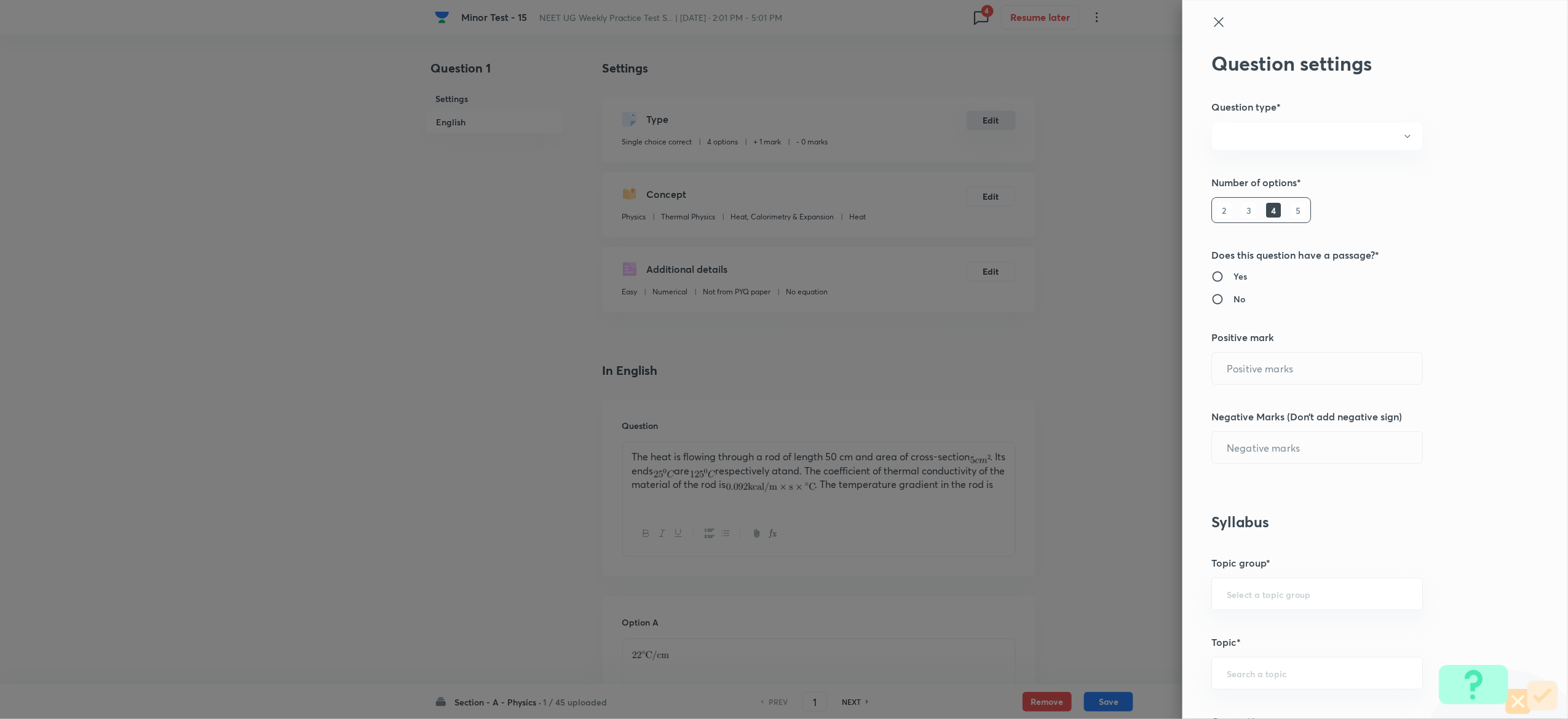
radio input "true"
type input "1"
type input "0"
type input "Physics"
type input "Thermal Physics"
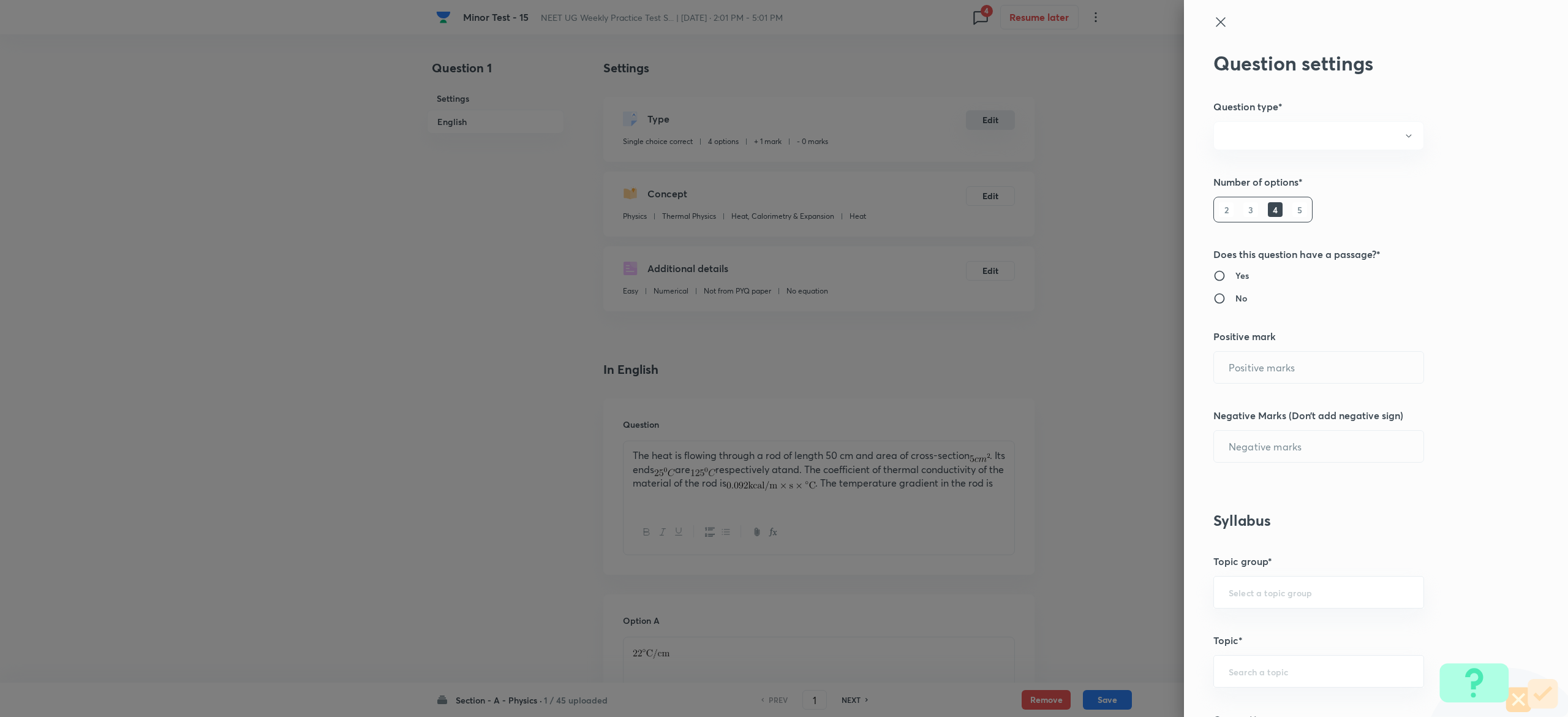
type input "Heat, Calorimetry & Expansion"
type input "Heat"
type input "4"
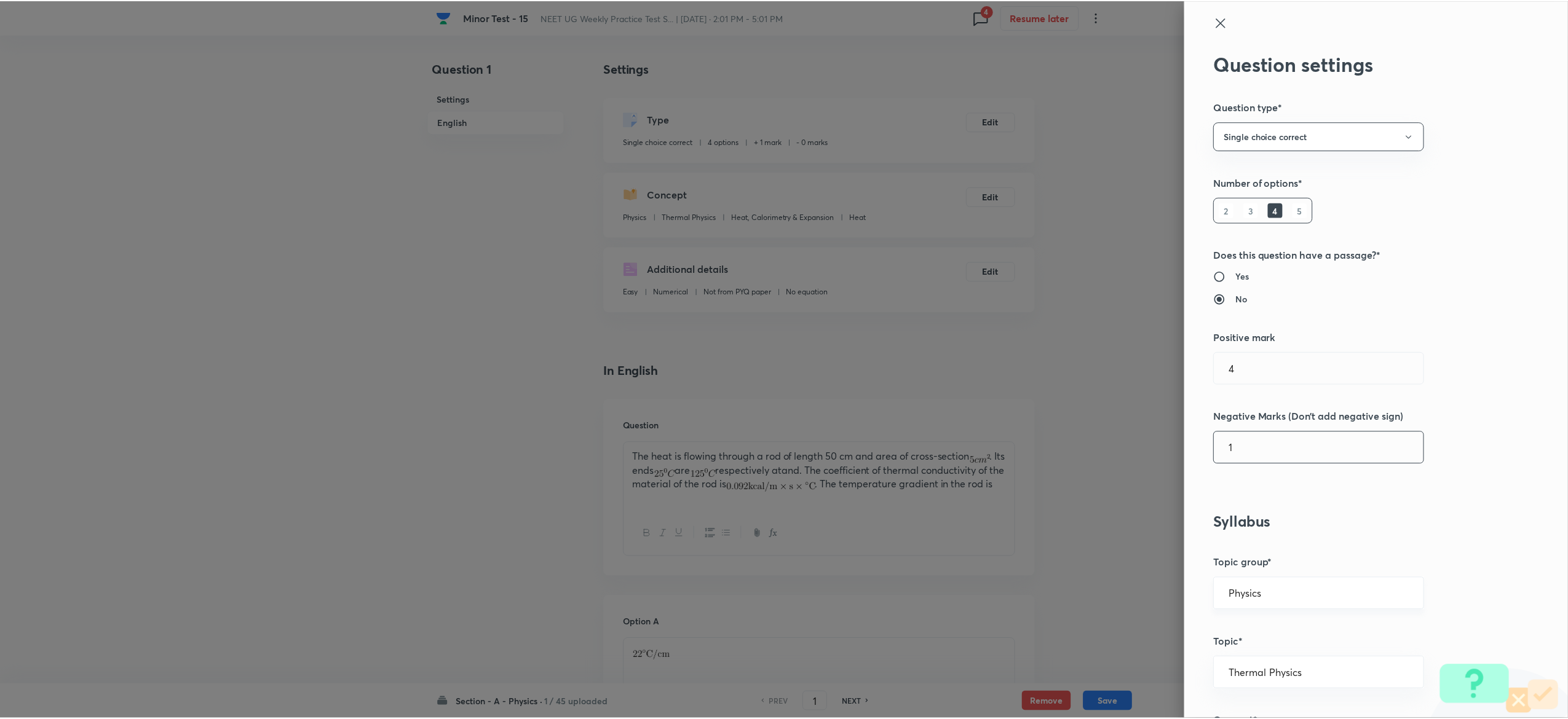
scroll to position [958, 0]
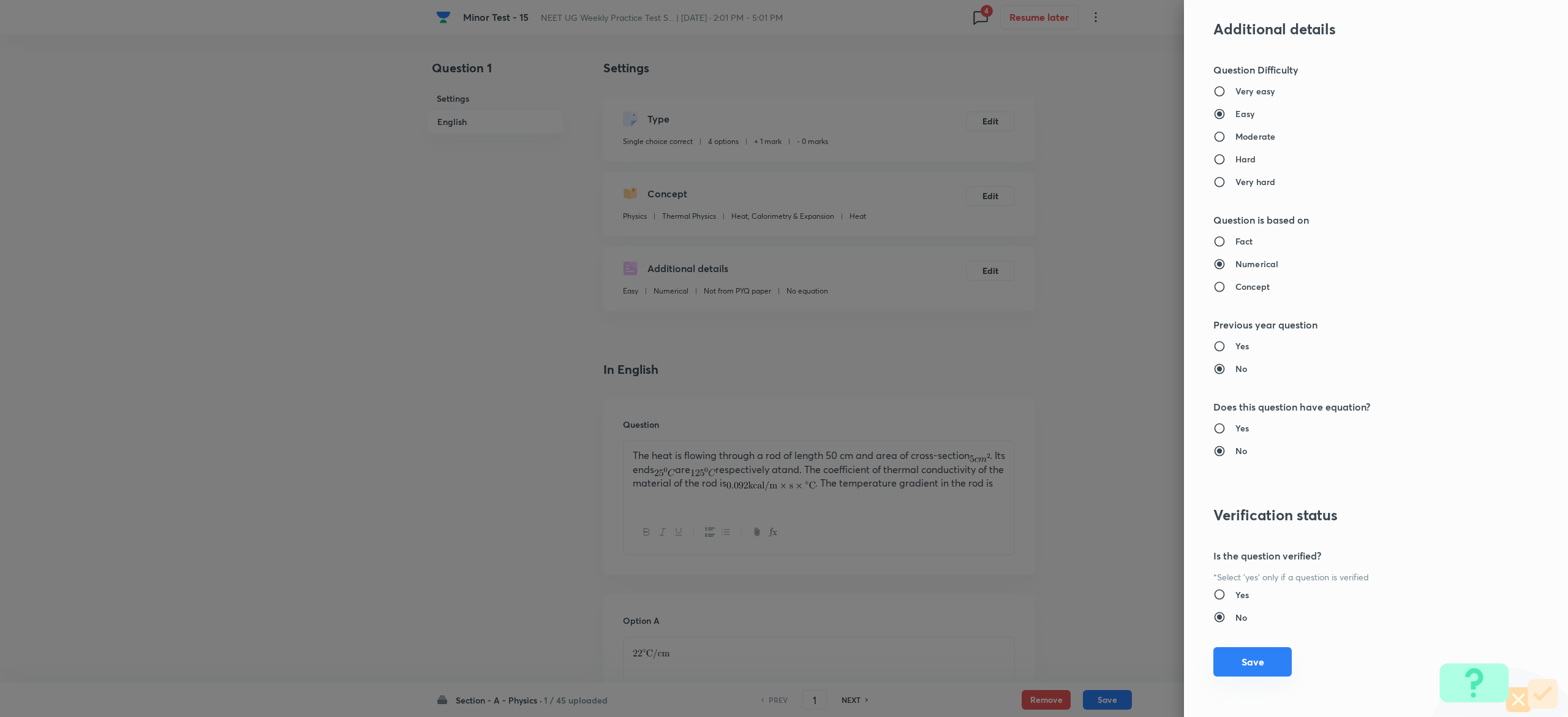
type input "1"
click at [1238, 664] on button "Save" at bounding box center [1252, 662] width 78 height 29
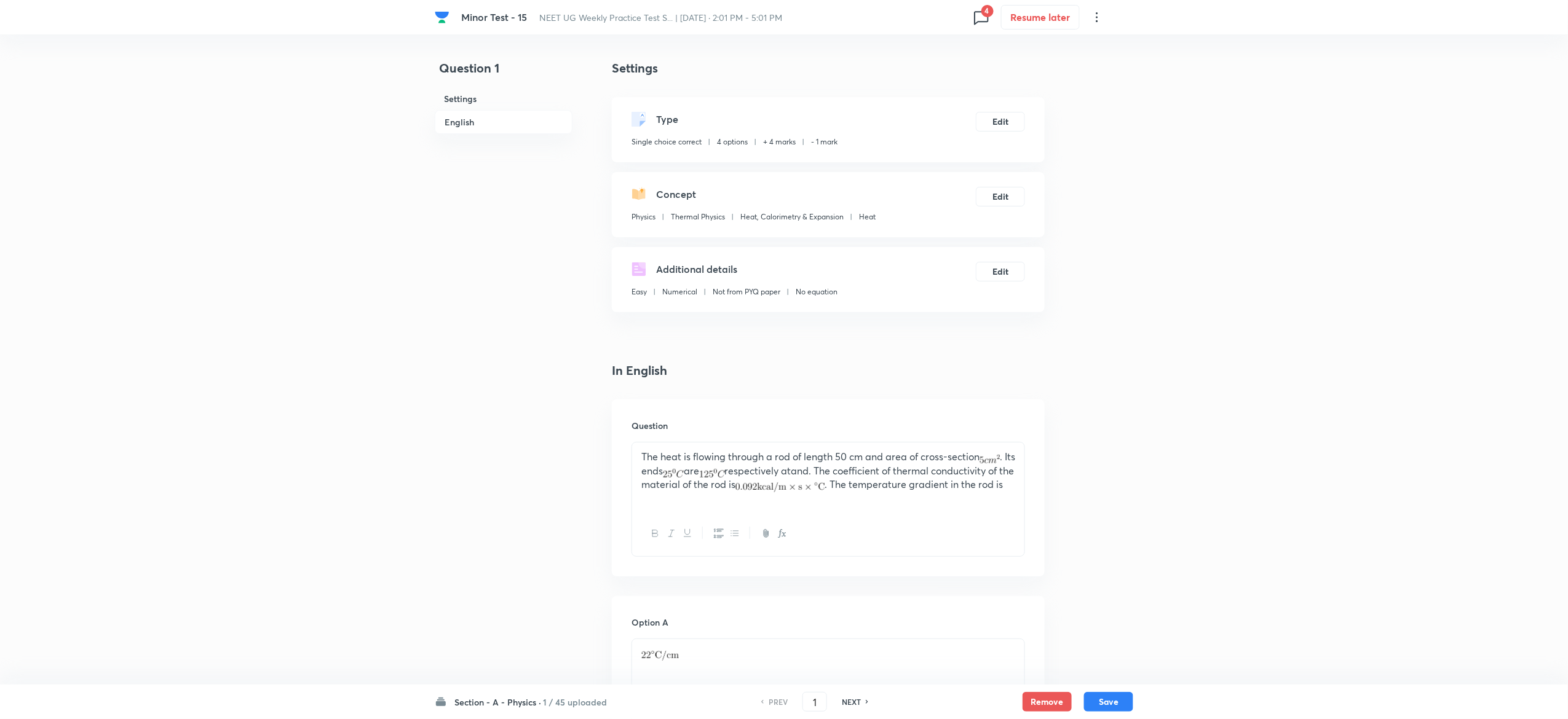
scroll to position [950, 0]
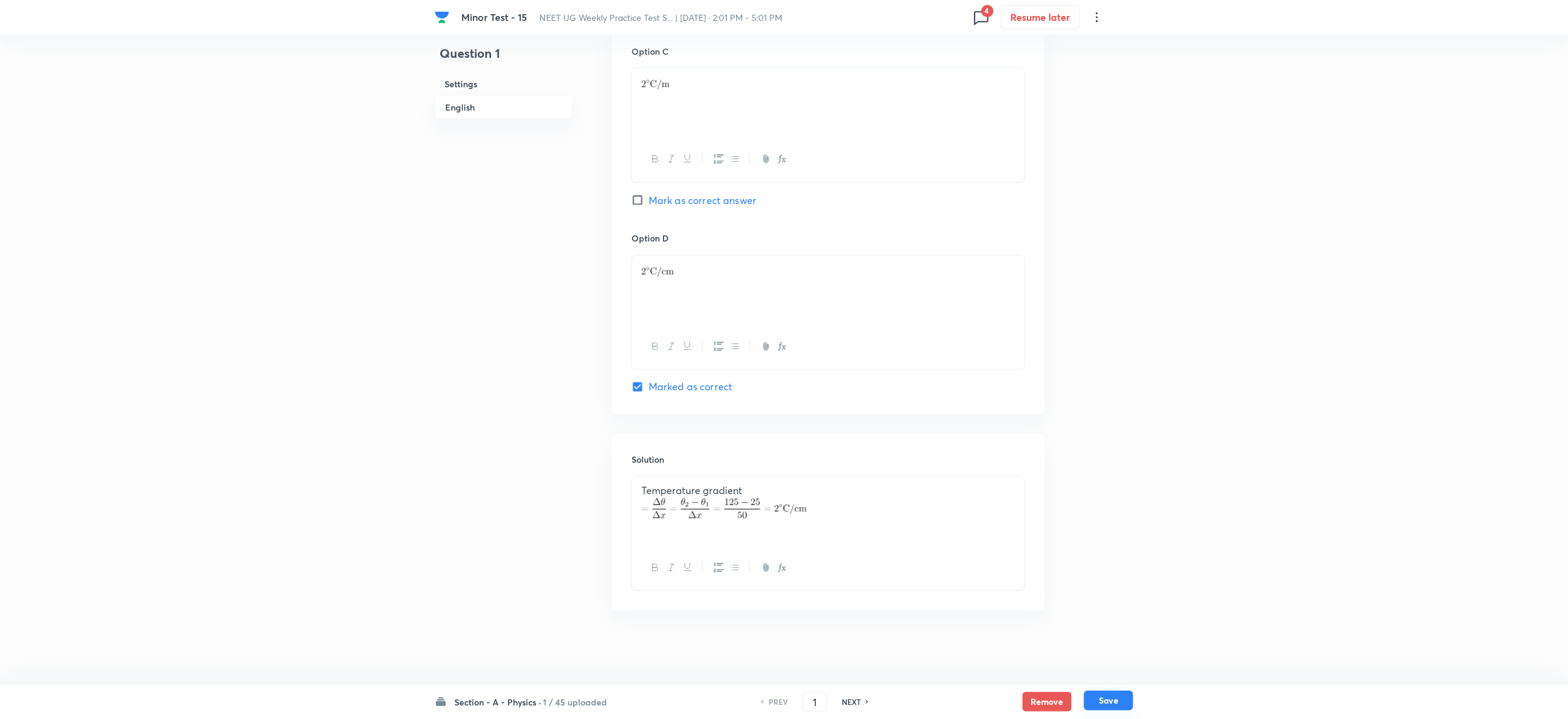
click at [1127, 701] on button "Save" at bounding box center [1109, 700] width 49 height 20
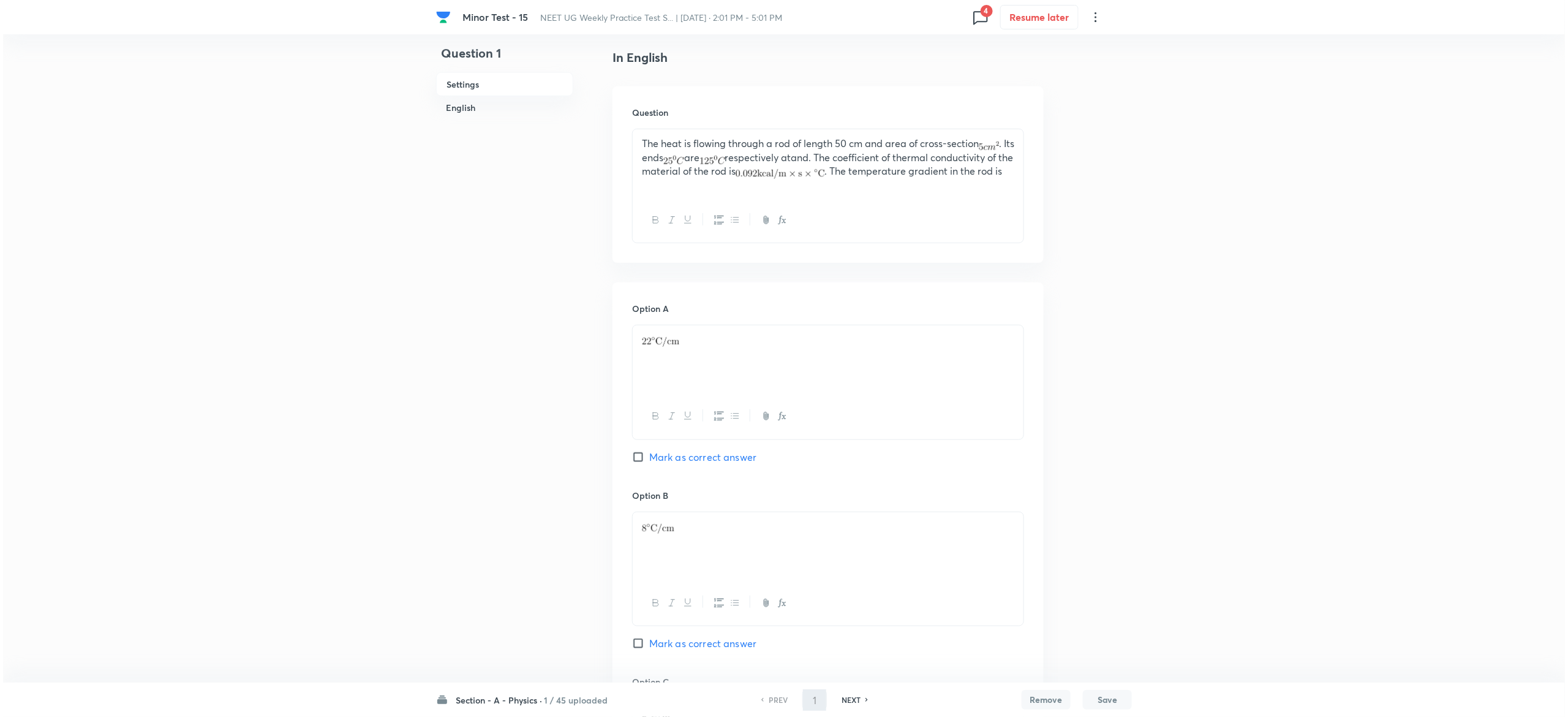
scroll to position [0, 0]
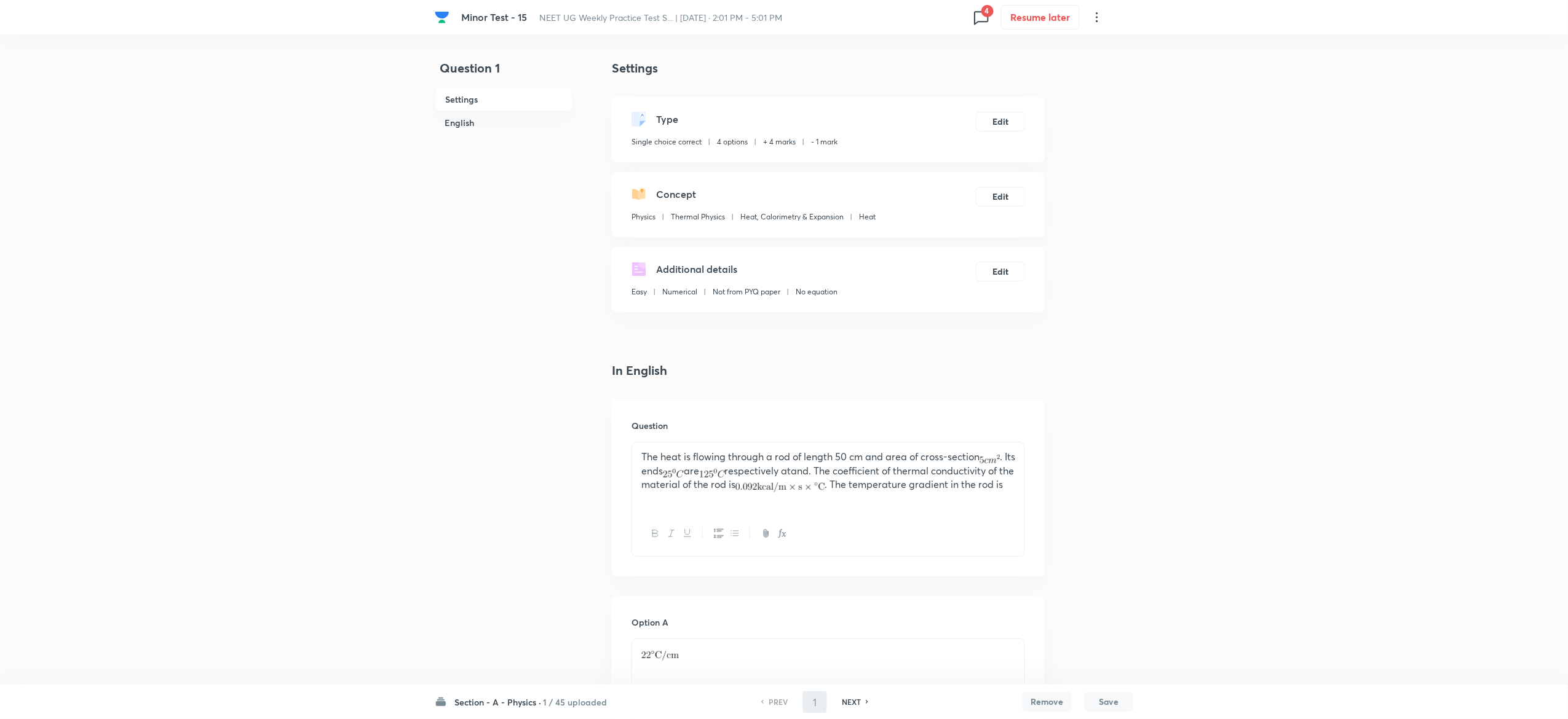
type input "2"
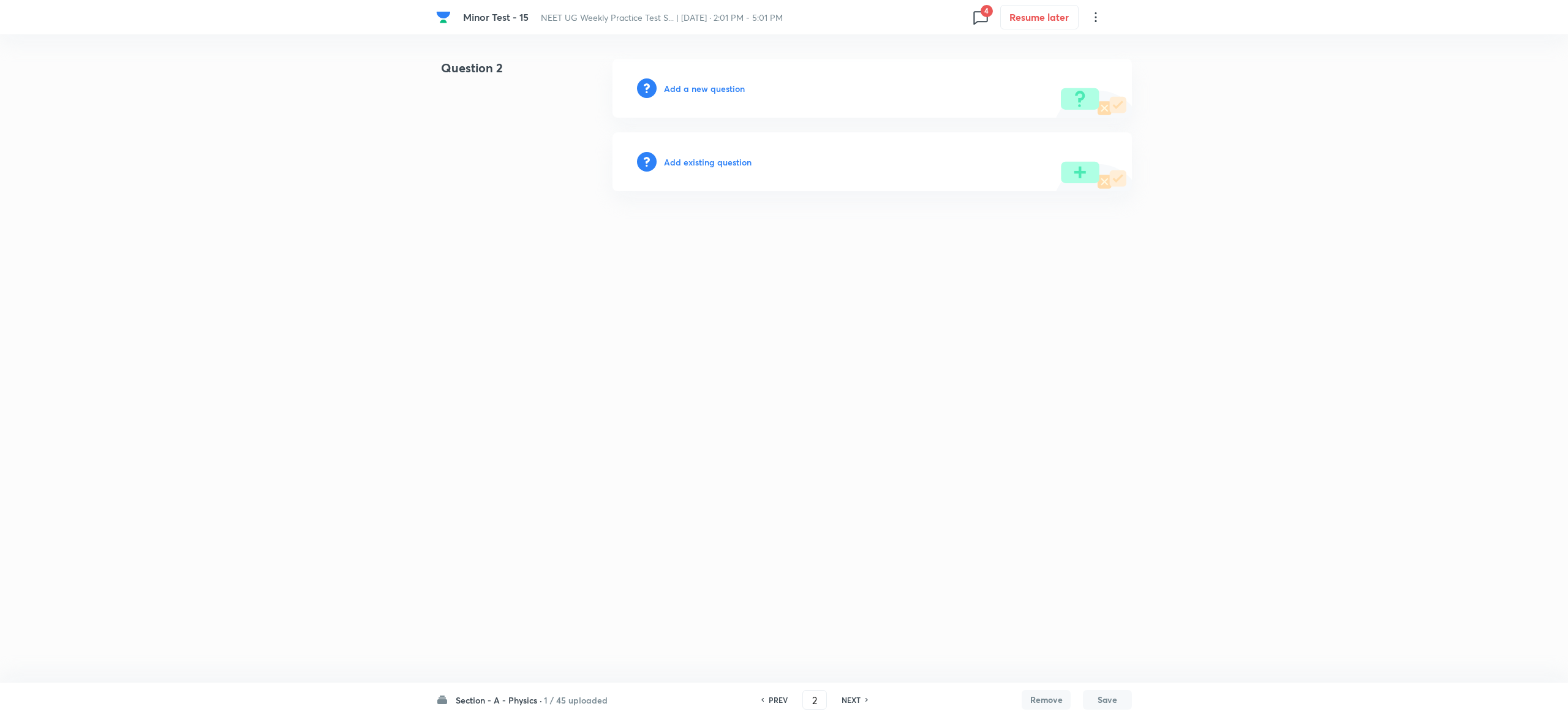
click at [733, 157] on h6 "Add existing question" at bounding box center [708, 161] width 88 height 13
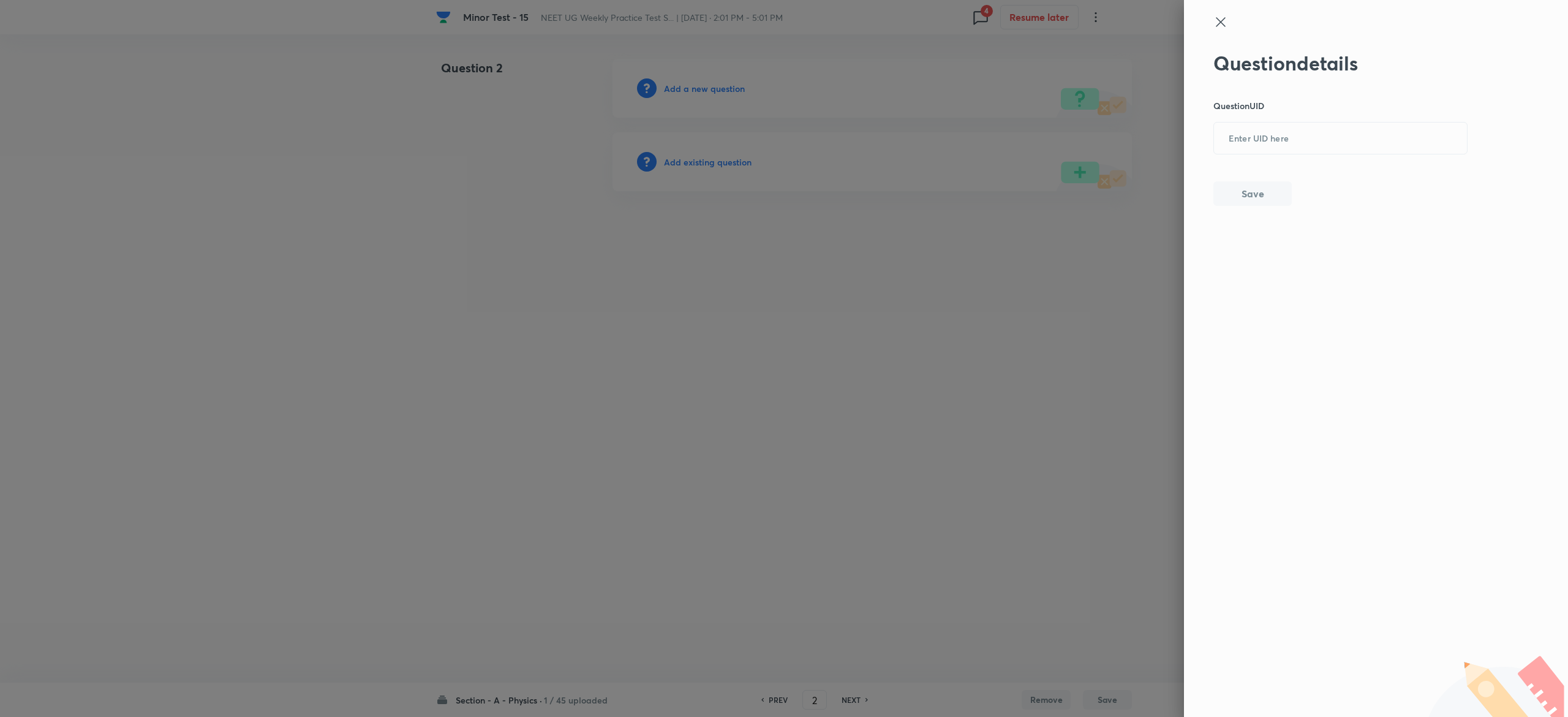
click at [1241, 158] on div "Question details Question UID ​ Save" at bounding box center [1340, 129] width 255 height 155
click at [1245, 142] on input "text" at bounding box center [1340, 139] width 253 height 30
paste input "M74TI"
type input "M74TI"
click at [713, 158] on div at bounding box center [784, 358] width 1568 height 717
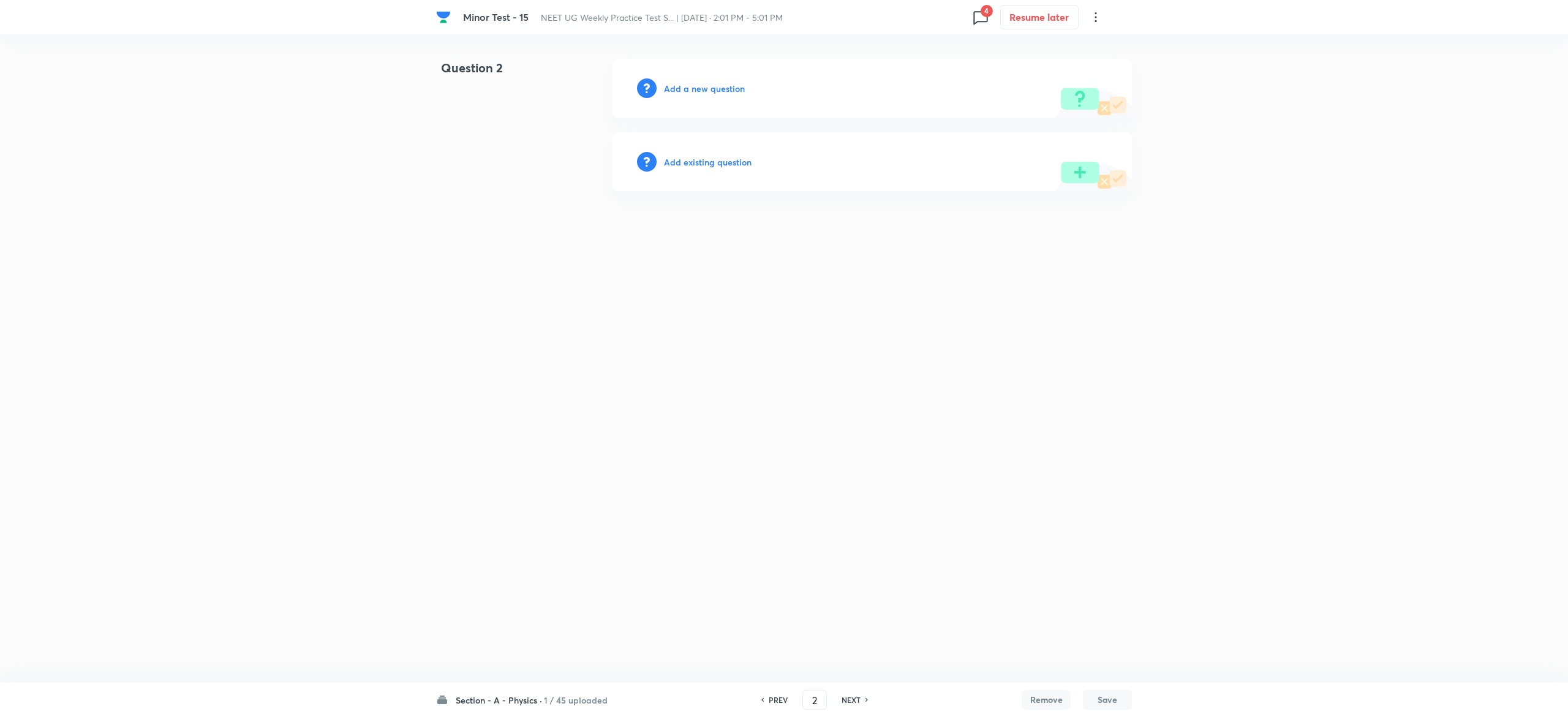
click at [713, 158] on h6 "Add existing question" at bounding box center [708, 161] width 88 height 13
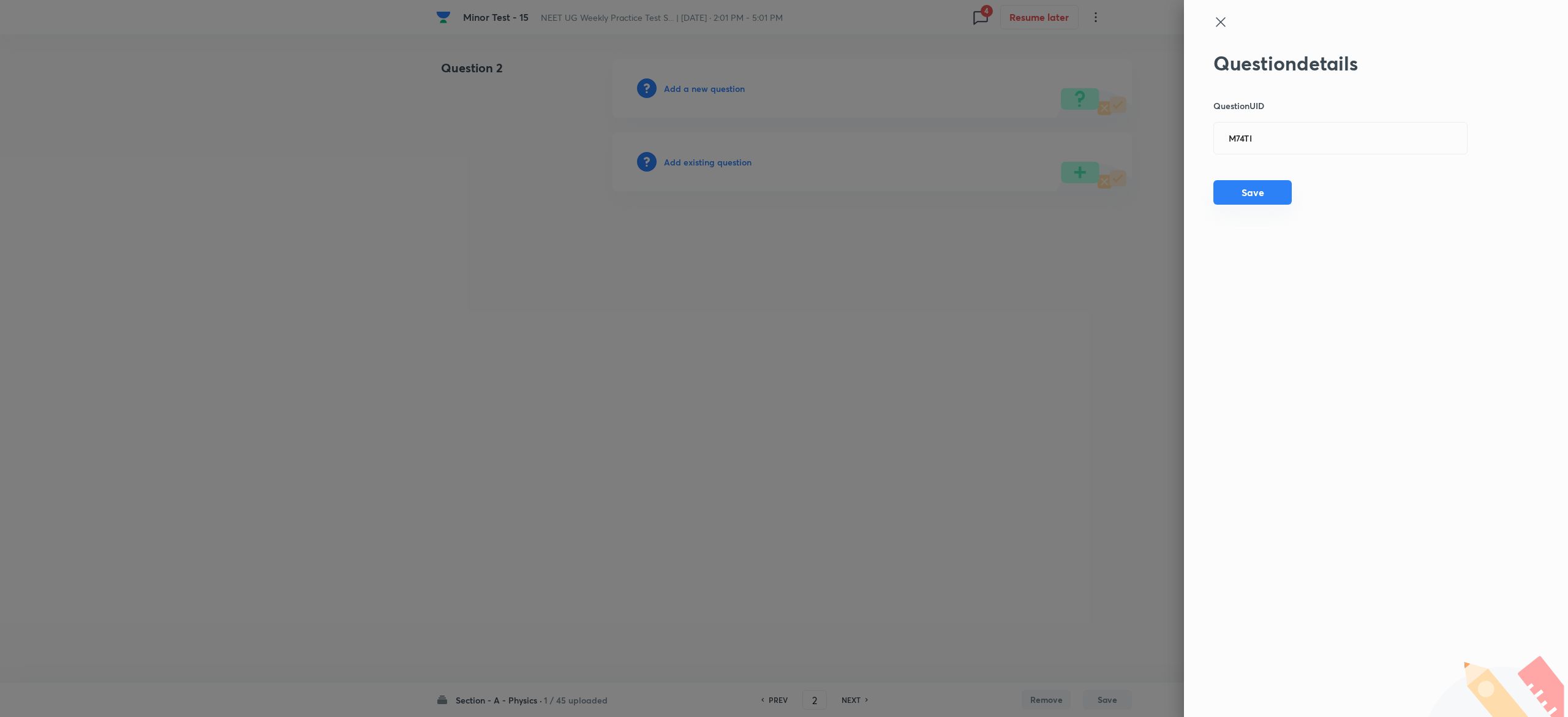
click at [1265, 196] on button "Save" at bounding box center [1252, 192] width 78 height 24
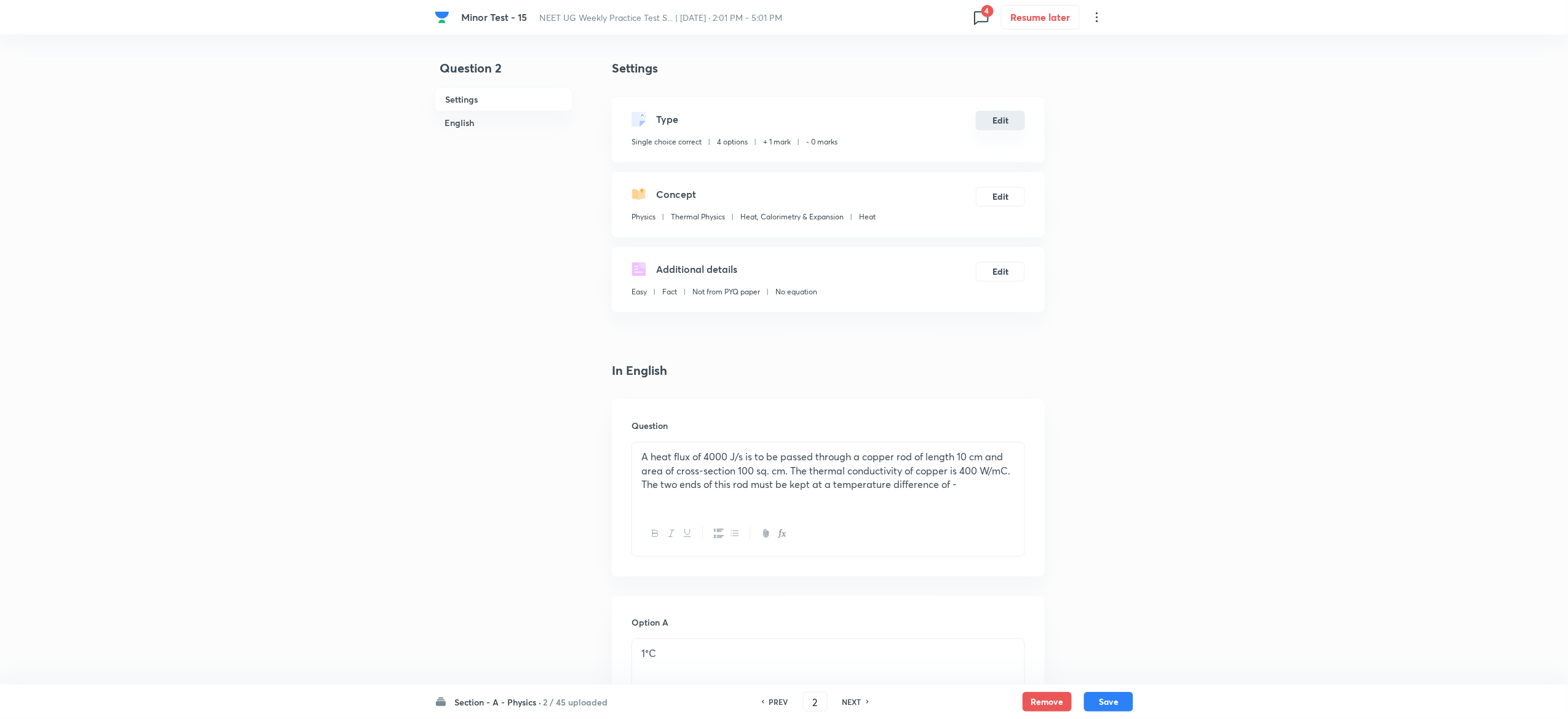
click at [1004, 120] on button "Edit" at bounding box center [1000, 121] width 49 height 20
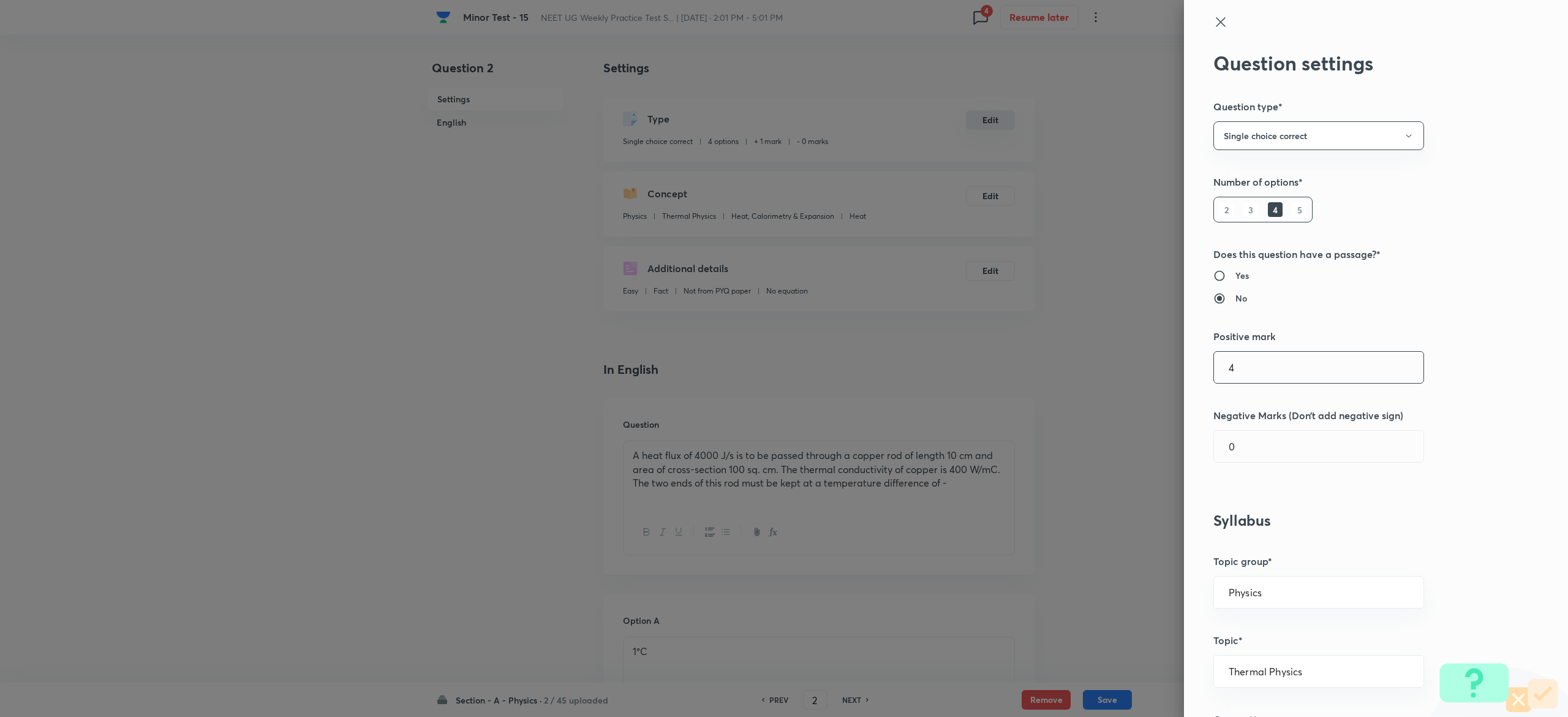
type input "4"
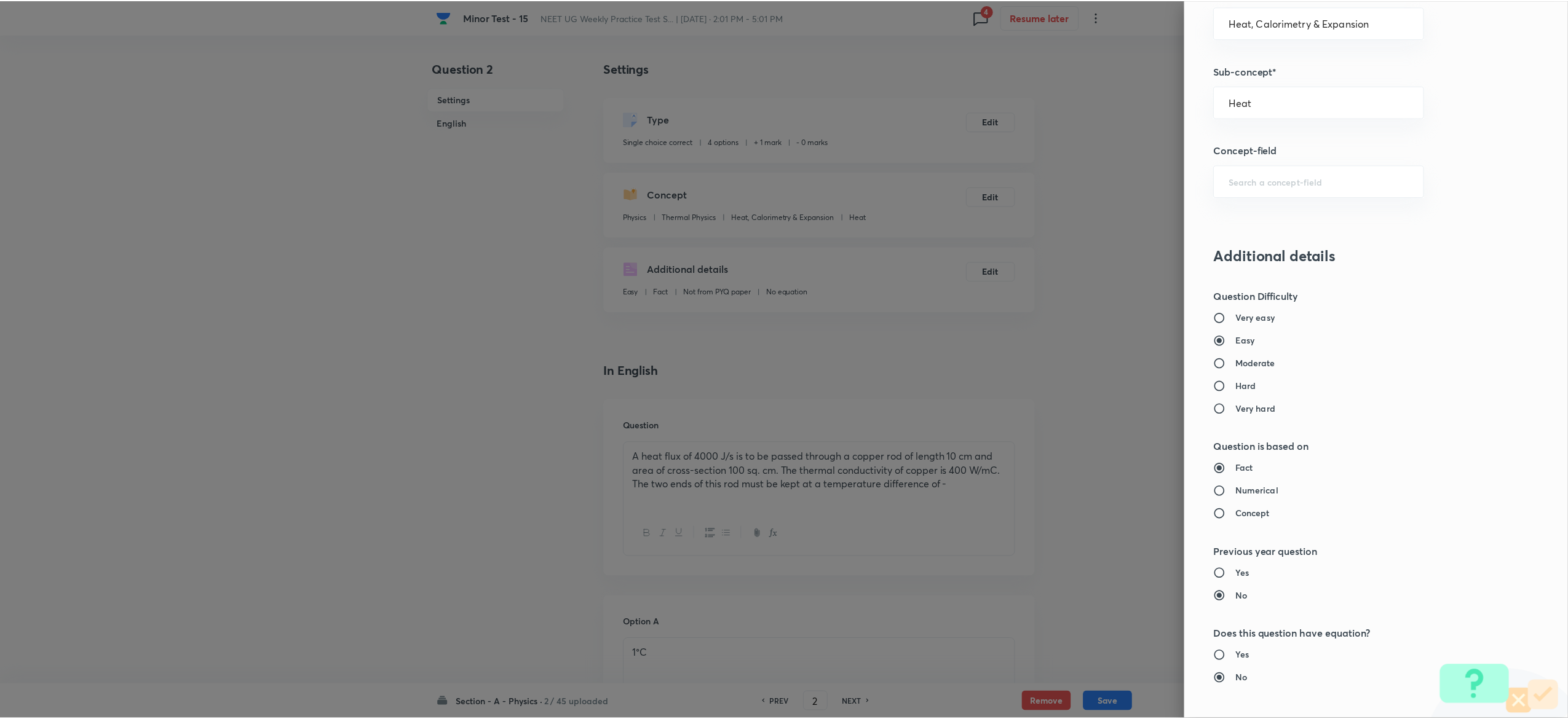
scroll to position [958, 0]
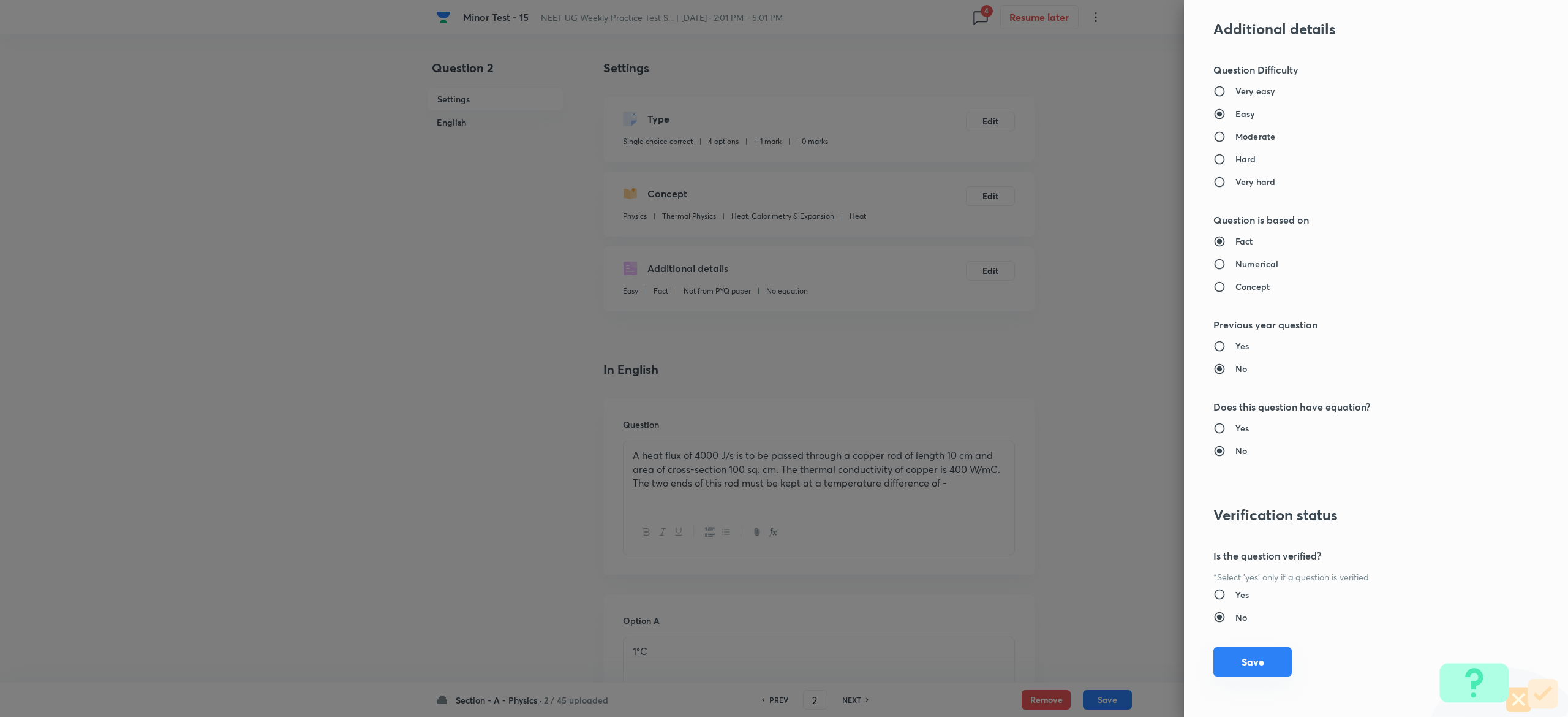
type input "1"
click at [1242, 664] on button "Save" at bounding box center [1252, 662] width 78 height 29
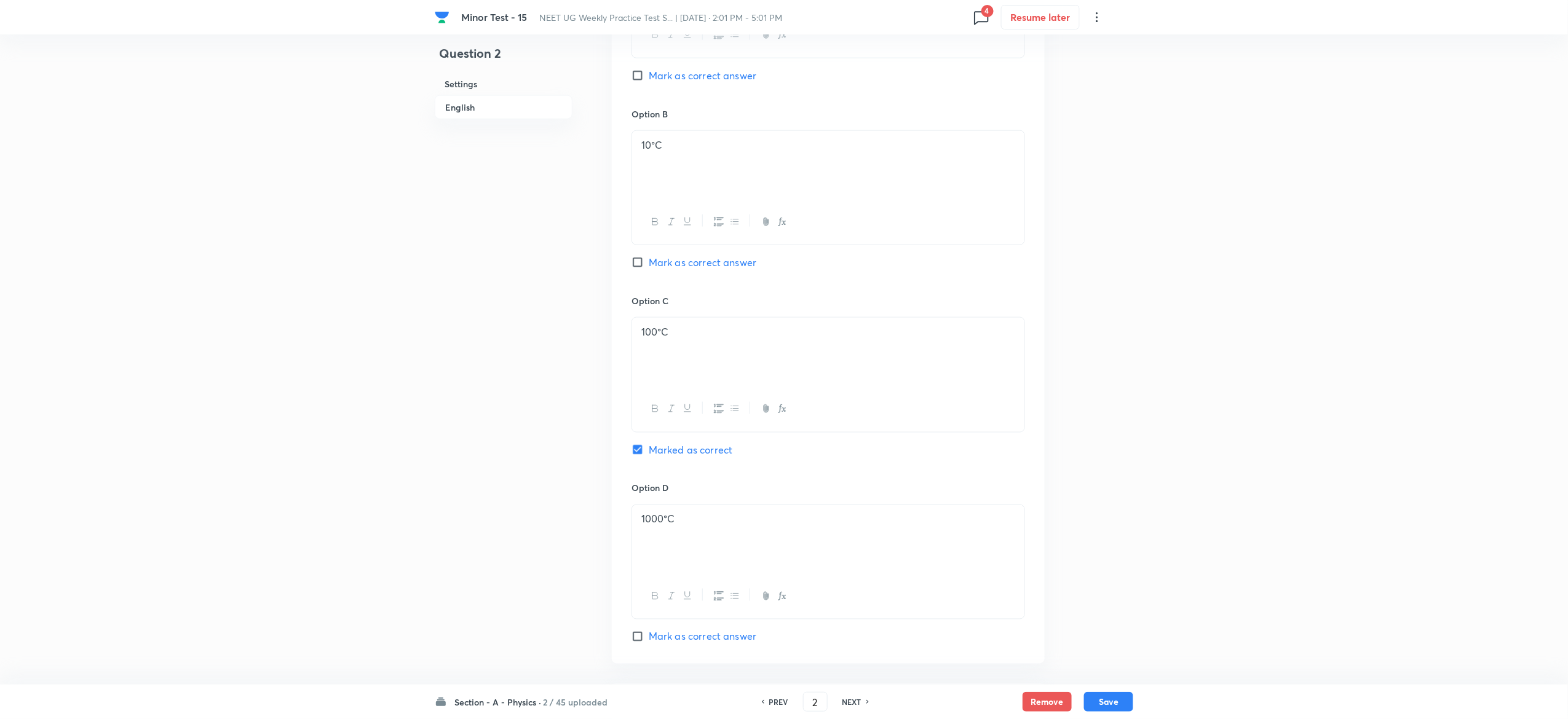
scroll to position [949, 0]
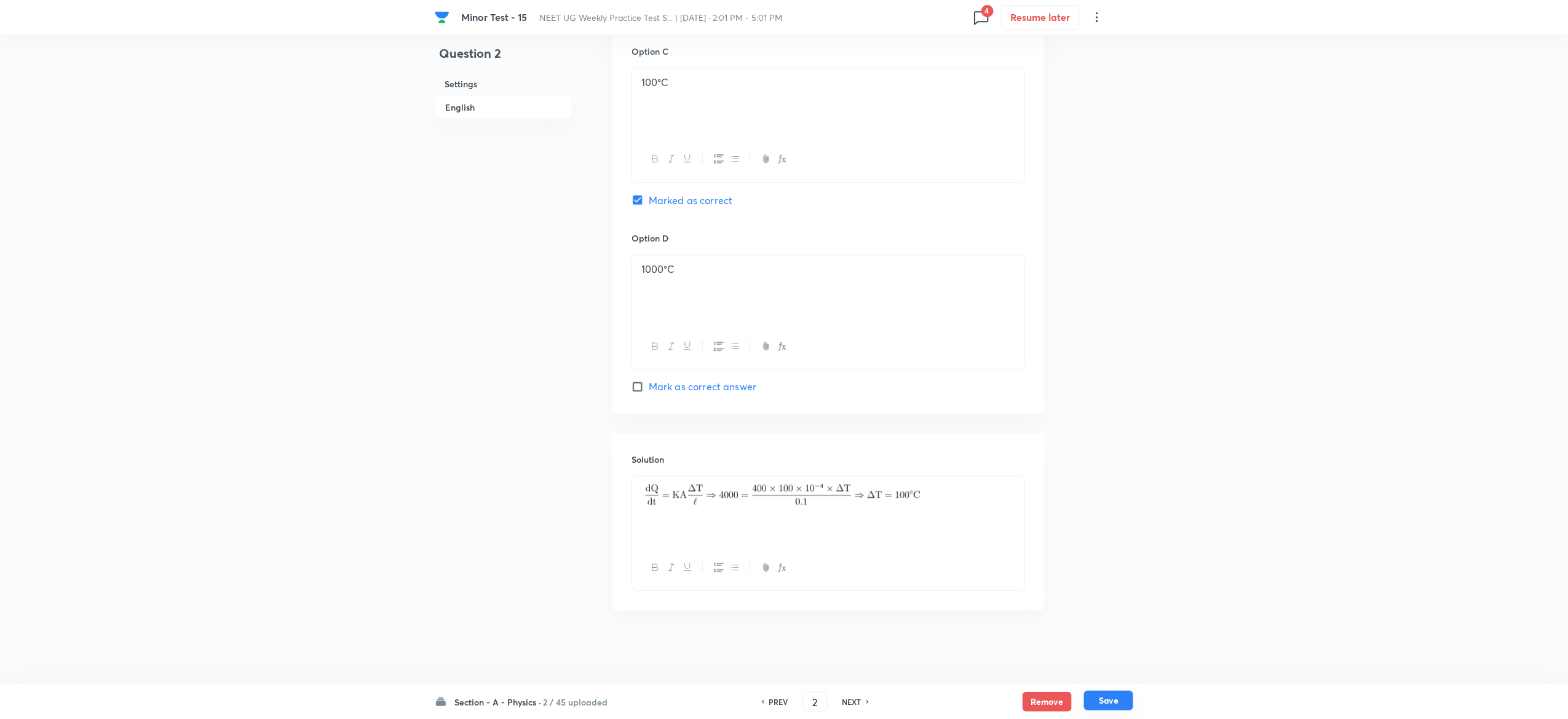
click at [1123, 695] on button "Save" at bounding box center [1109, 700] width 49 height 20
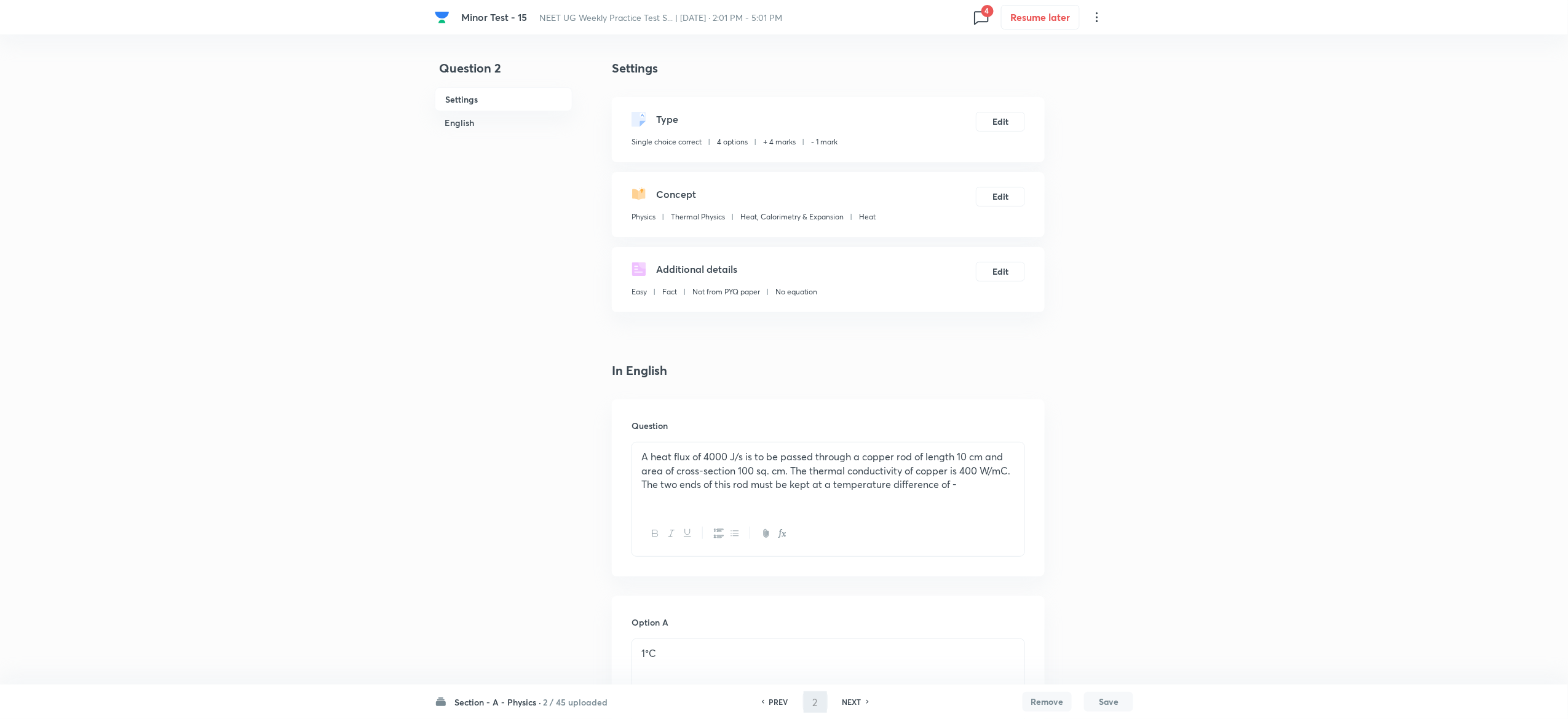
type input "3"
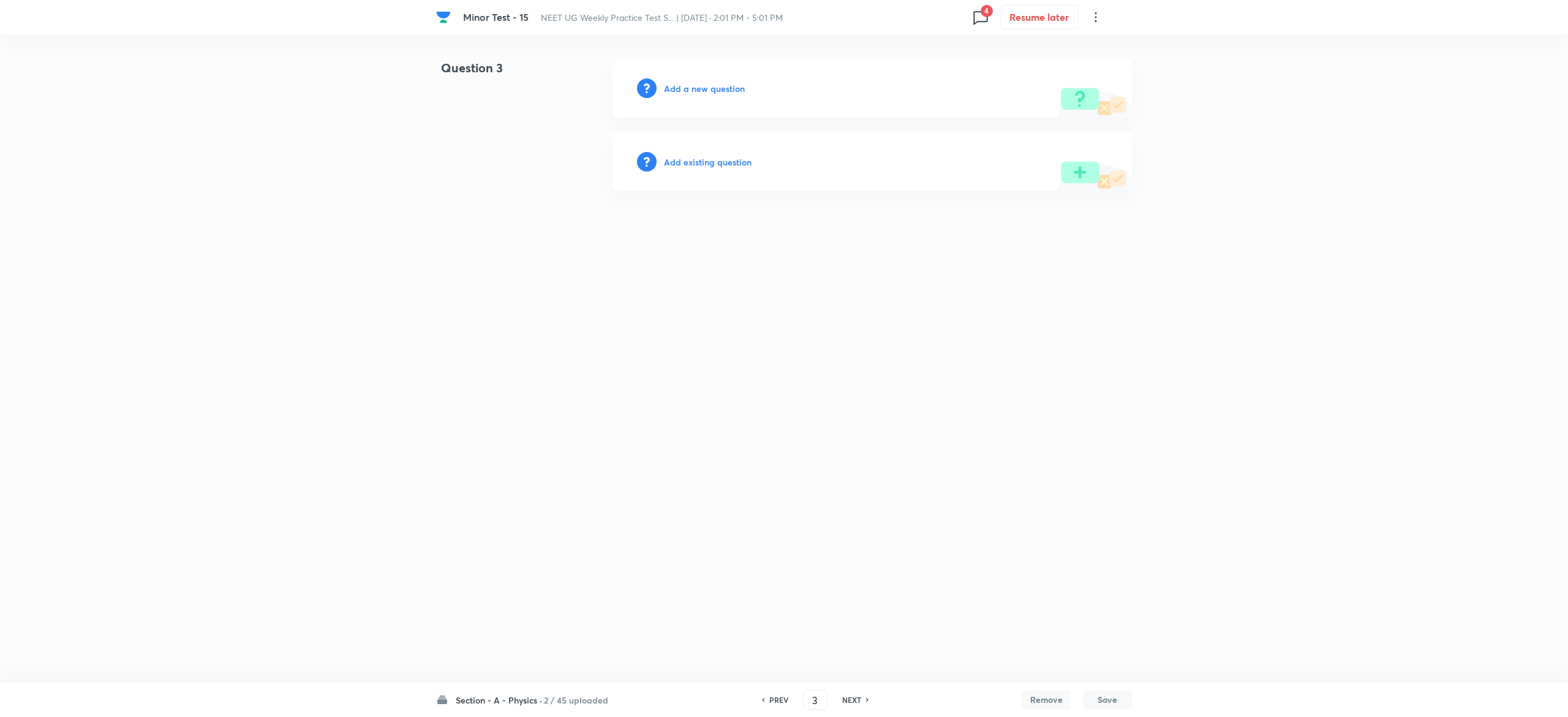
click at [707, 156] on h6 "Add existing question" at bounding box center [708, 161] width 88 height 13
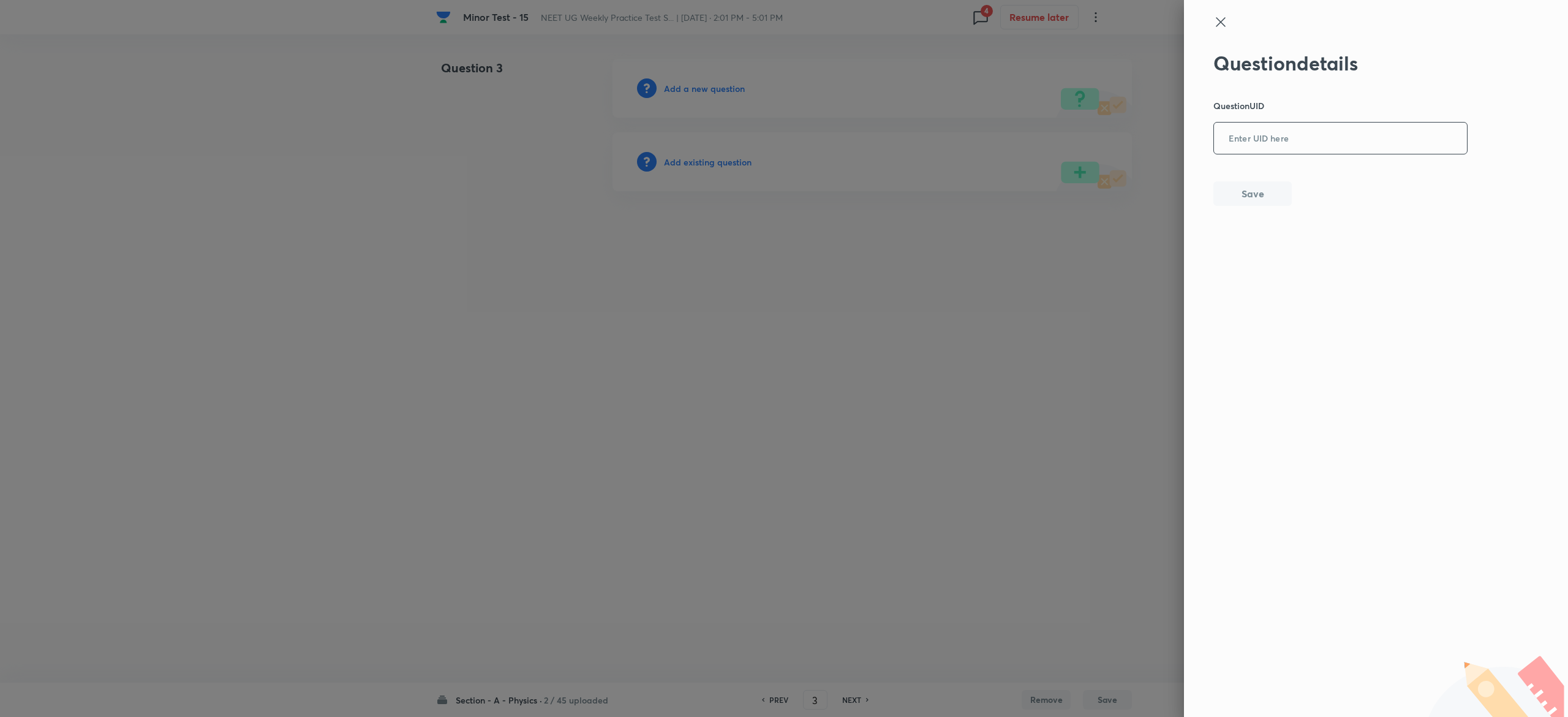
click at [1235, 124] on input "text" at bounding box center [1340, 139] width 253 height 30
paste input "0VP05"
type input "0VP05"
click at [697, 157] on div at bounding box center [784, 358] width 1568 height 717
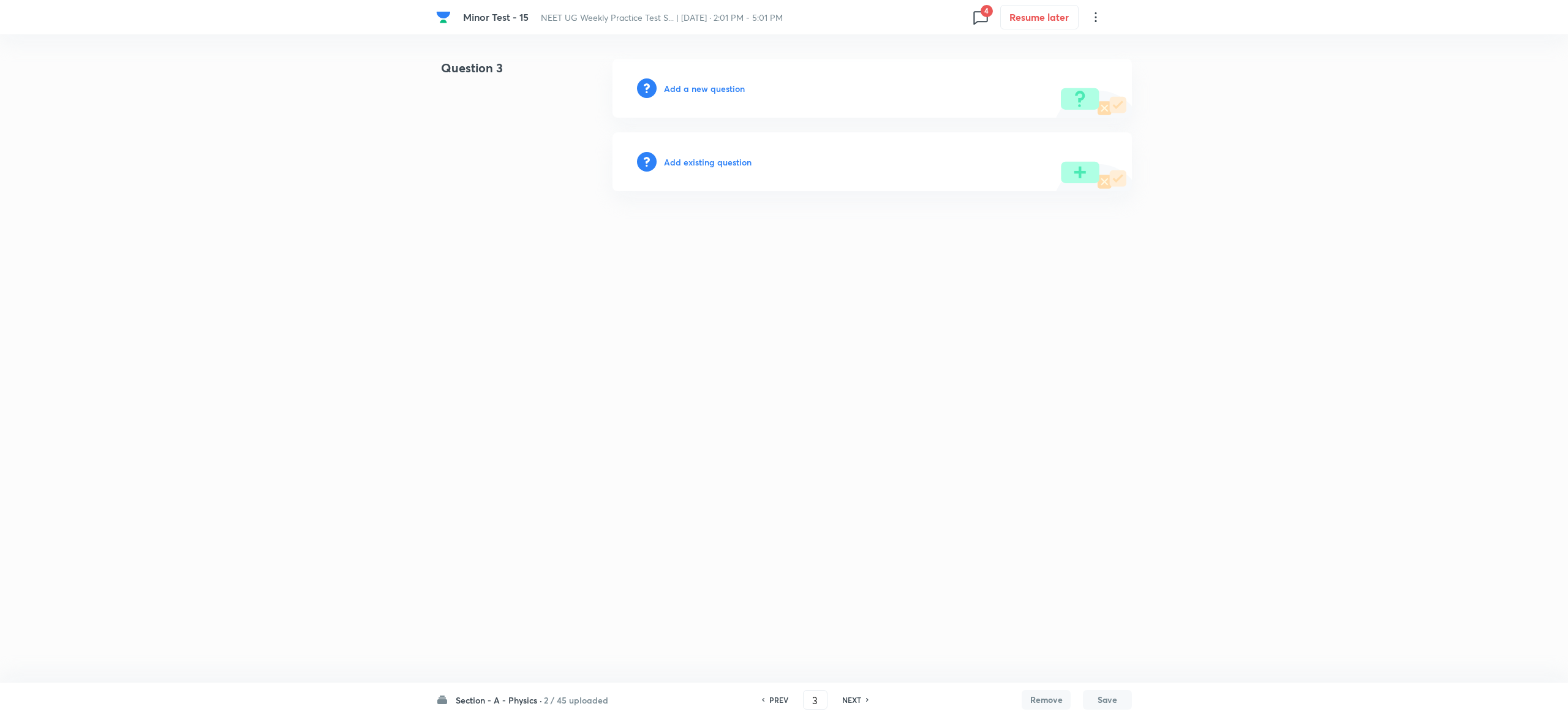
click at [697, 157] on h6 "Add existing question" at bounding box center [708, 161] width 88 height 13
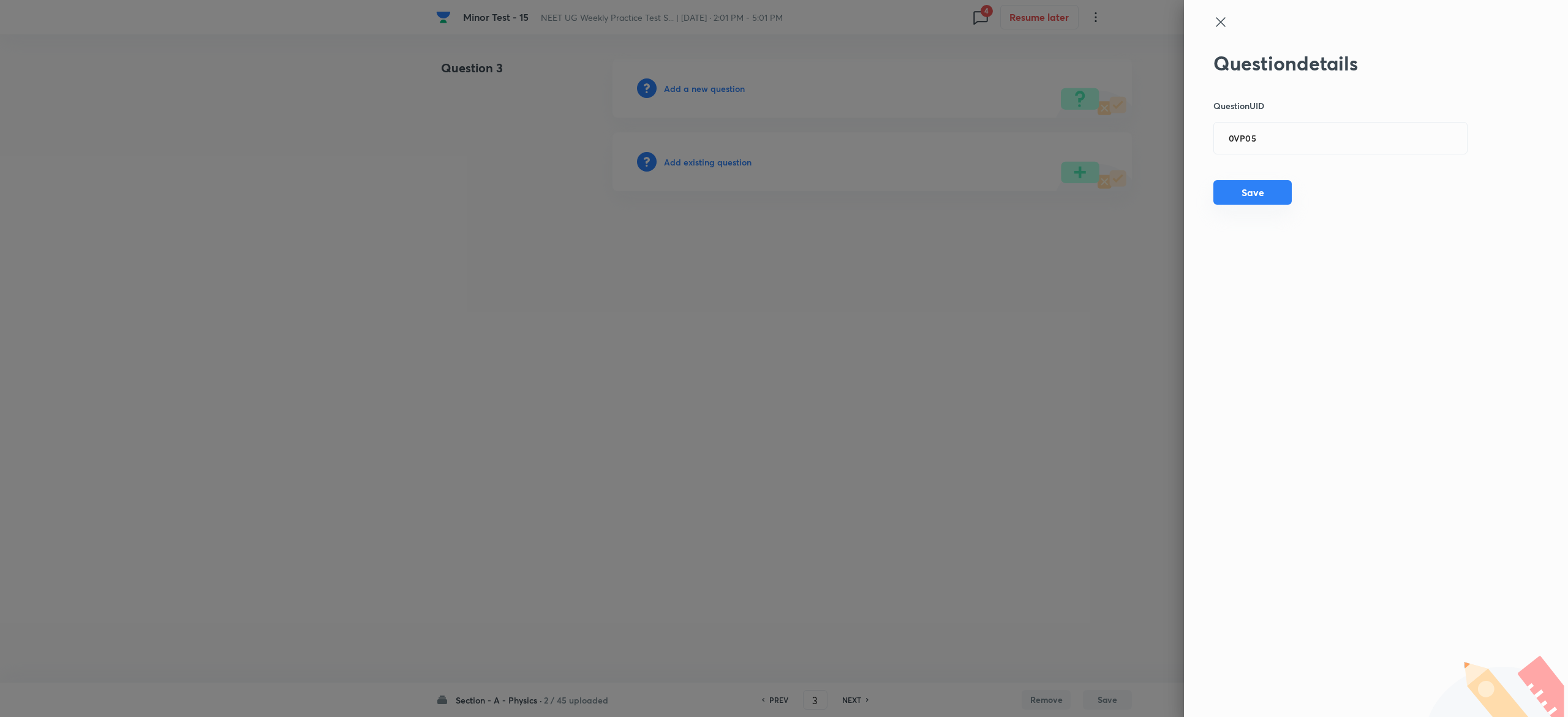
click at [1233, 190] on button "Save" at bounding box center [1252, 192] width 78 height 24
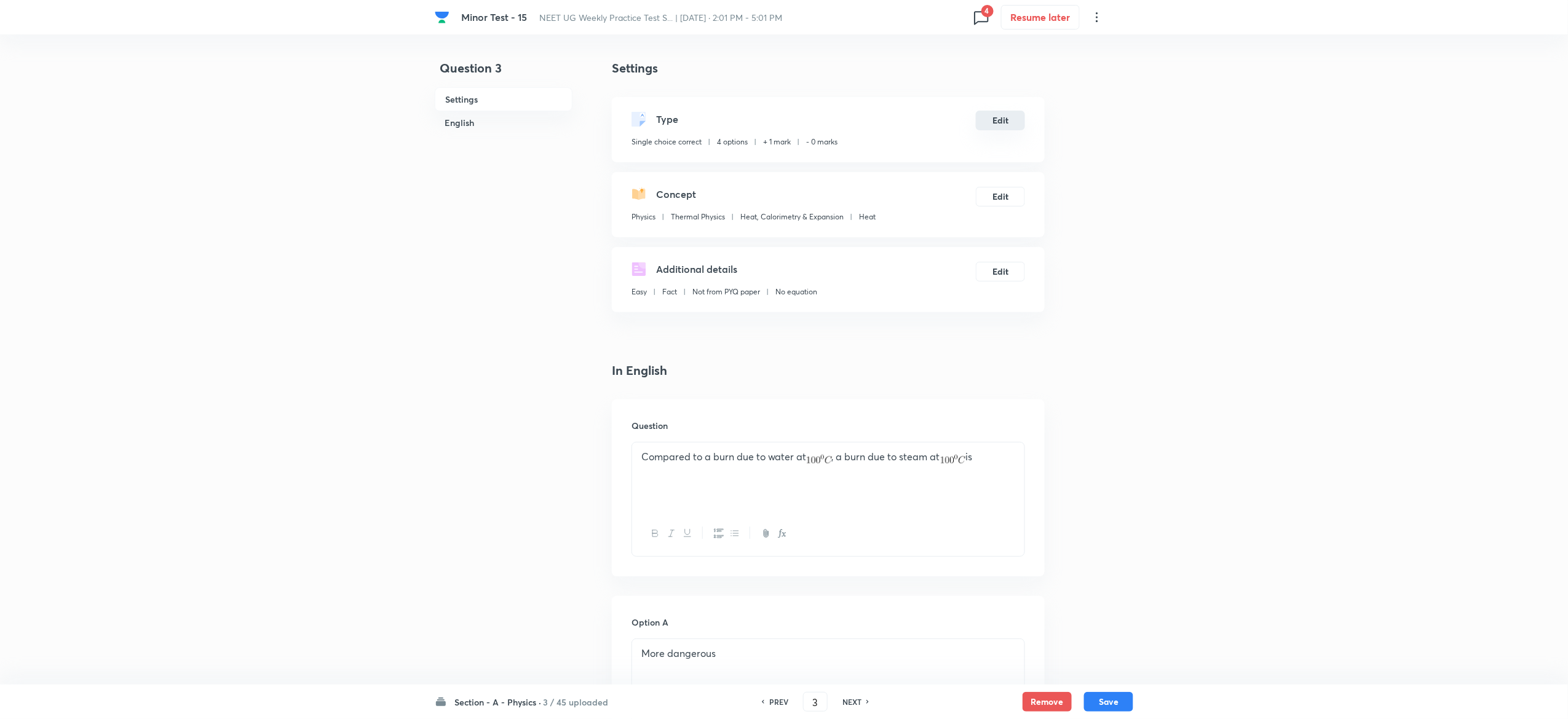
click at [988, 120] on button "Edit" at bounding box center [1000, 121] width 49 height 20
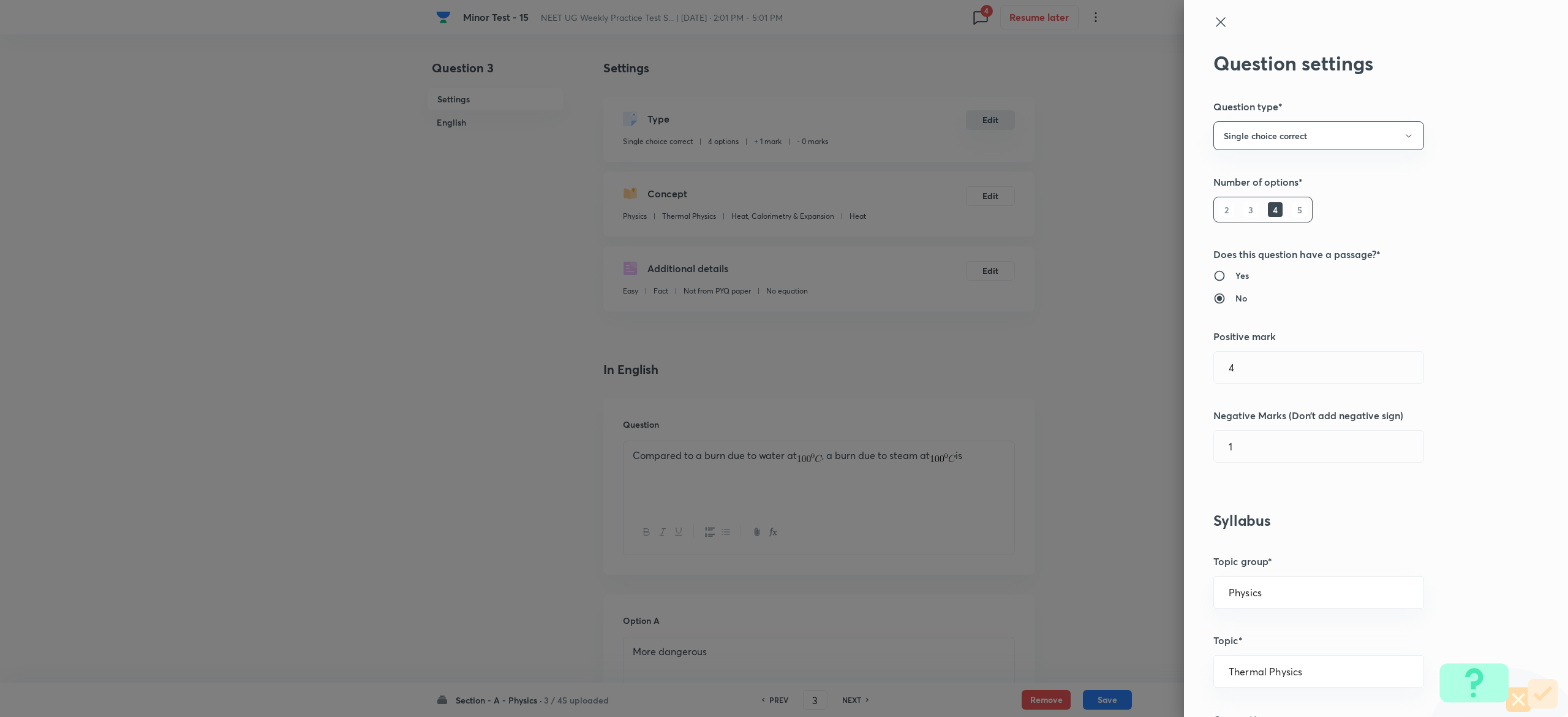
type input "1"
type input "0"
type input "4"
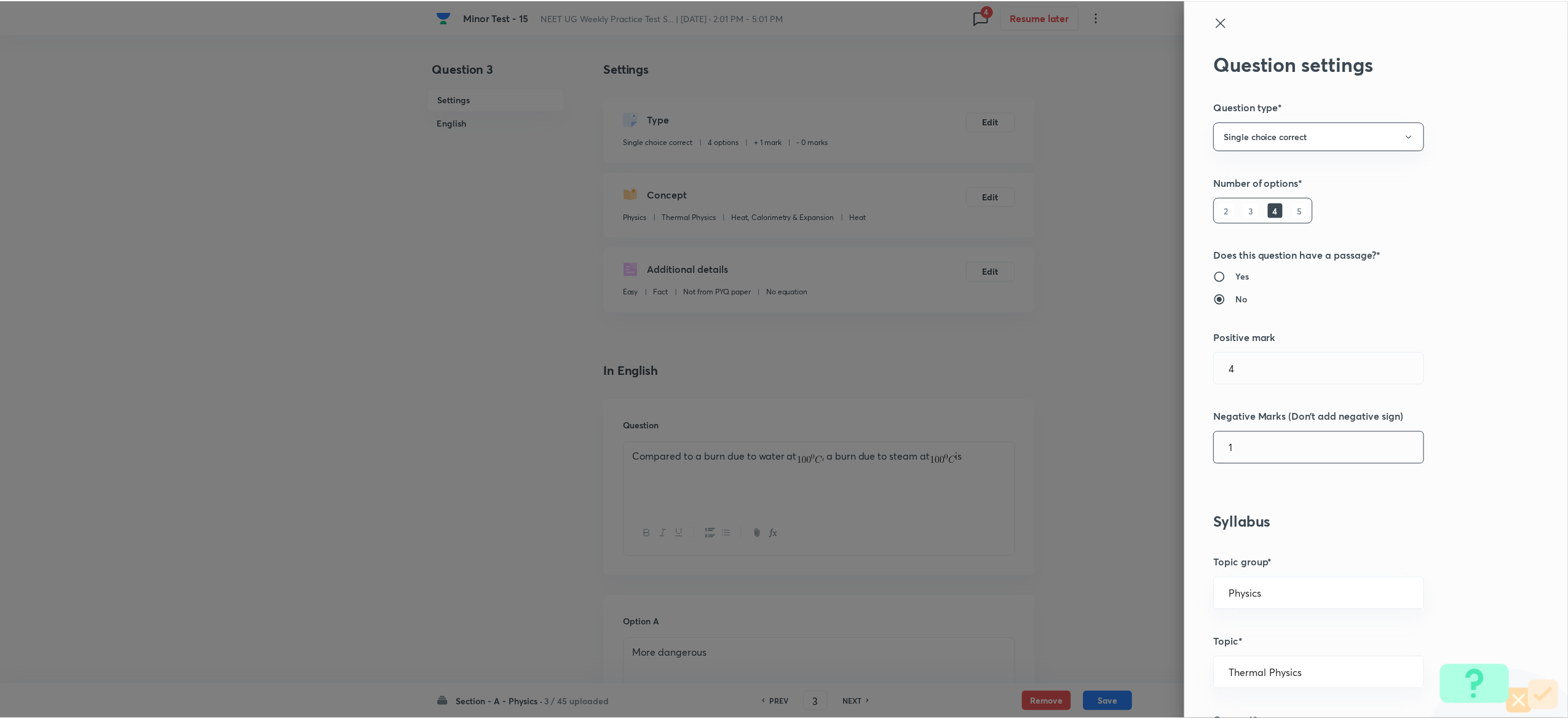
scroll to position [958, 0]
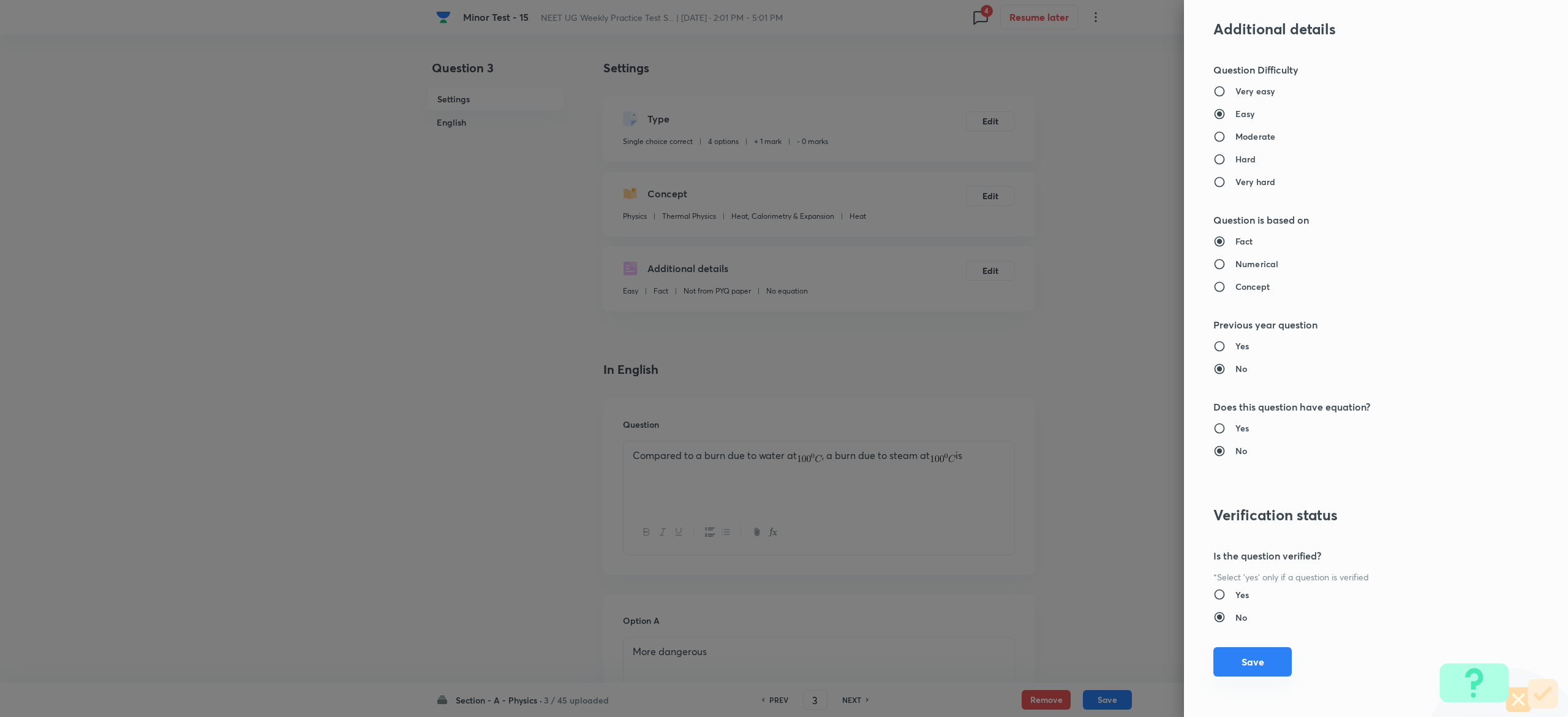
type input "1"
click at [1242, 659] on button "Save" at bounding box center [1252, 662] width 78 height 29
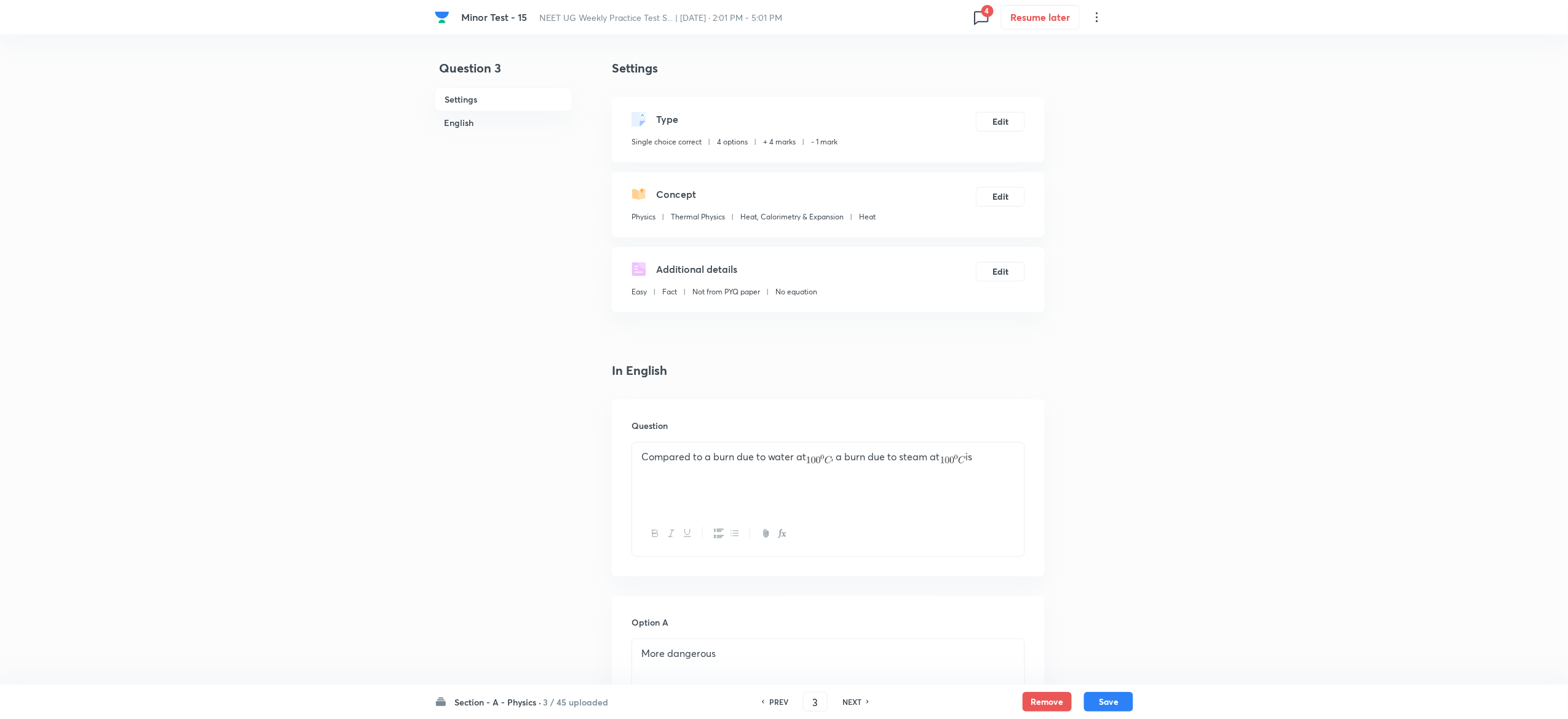
scroll to position [949, 0]
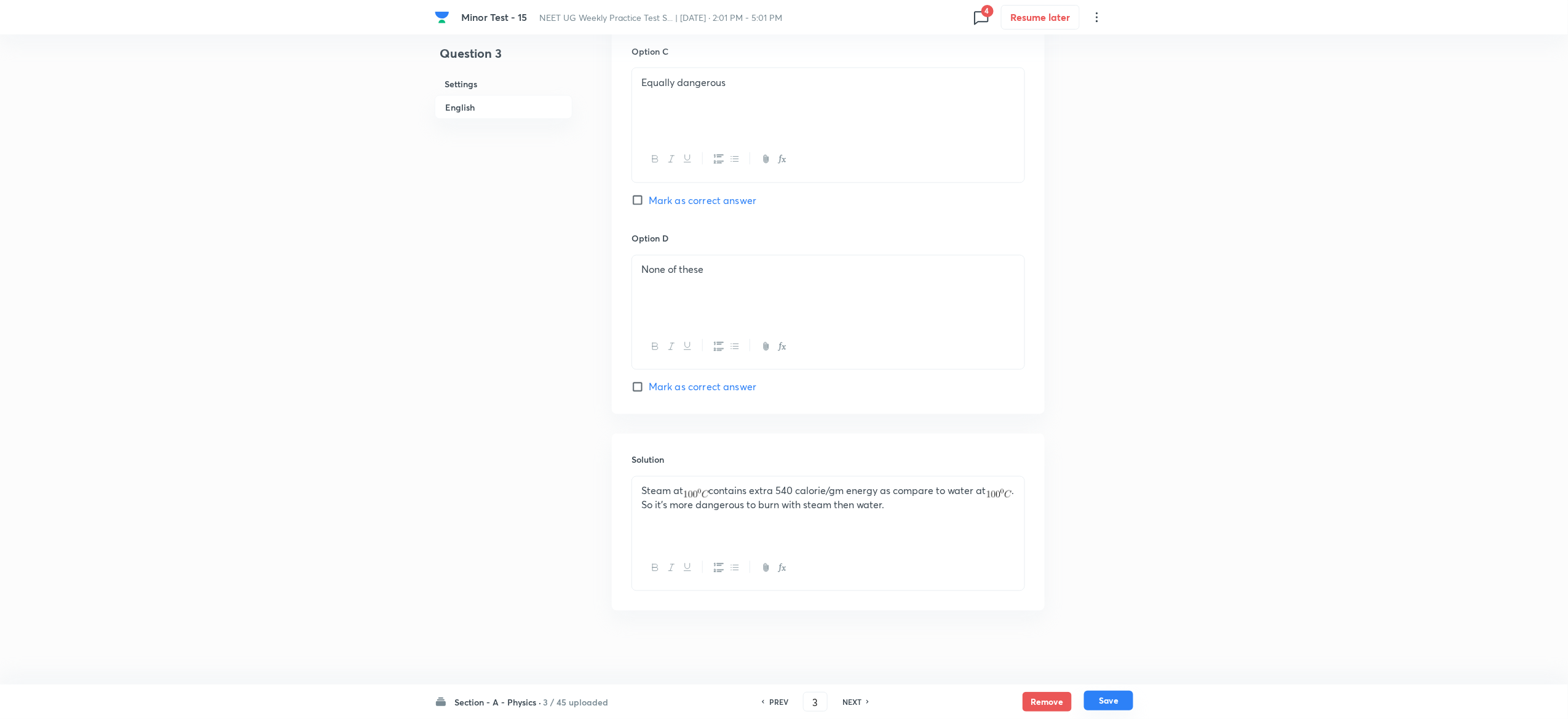
click at [1124, 700] on button "Save" at bounding box center [1109, 700] width 49 height 20
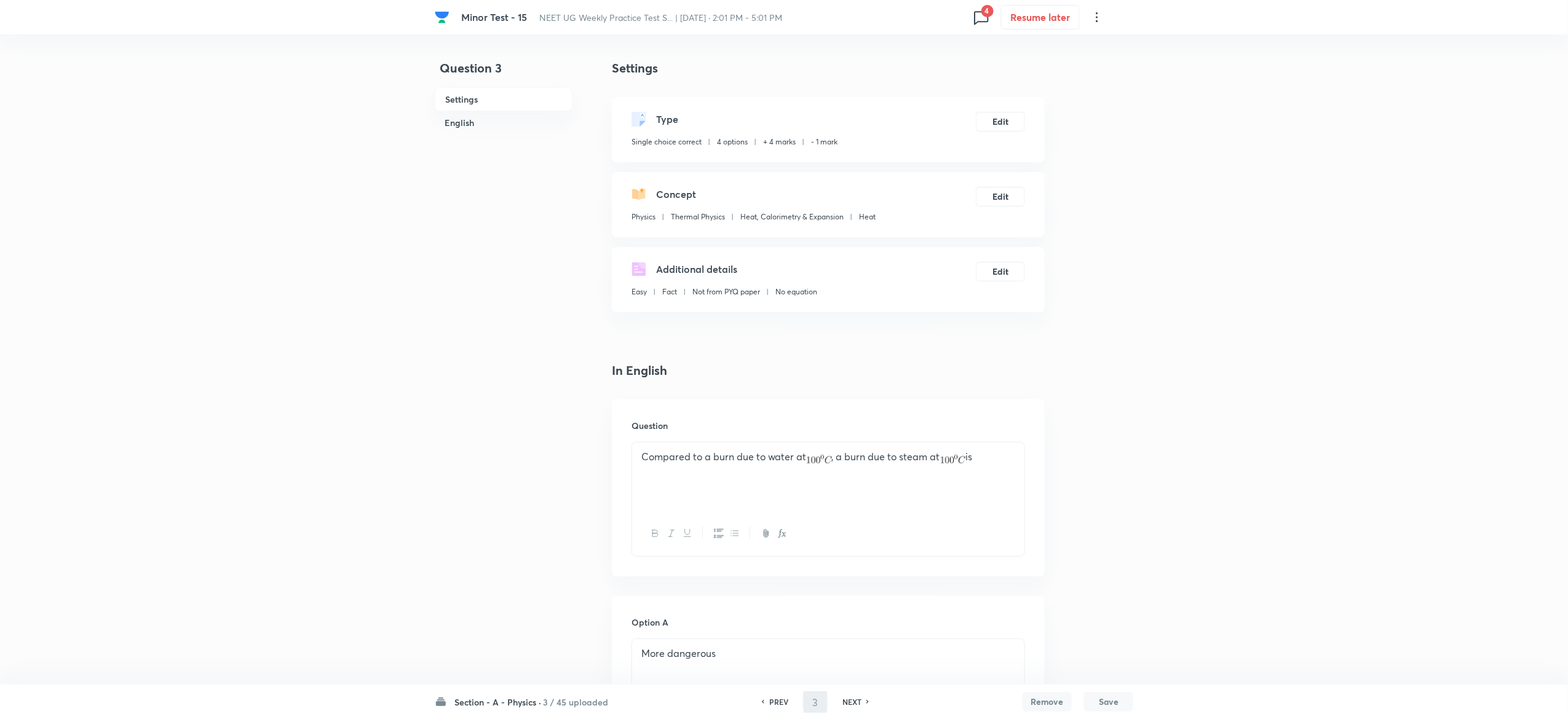
type input "4"
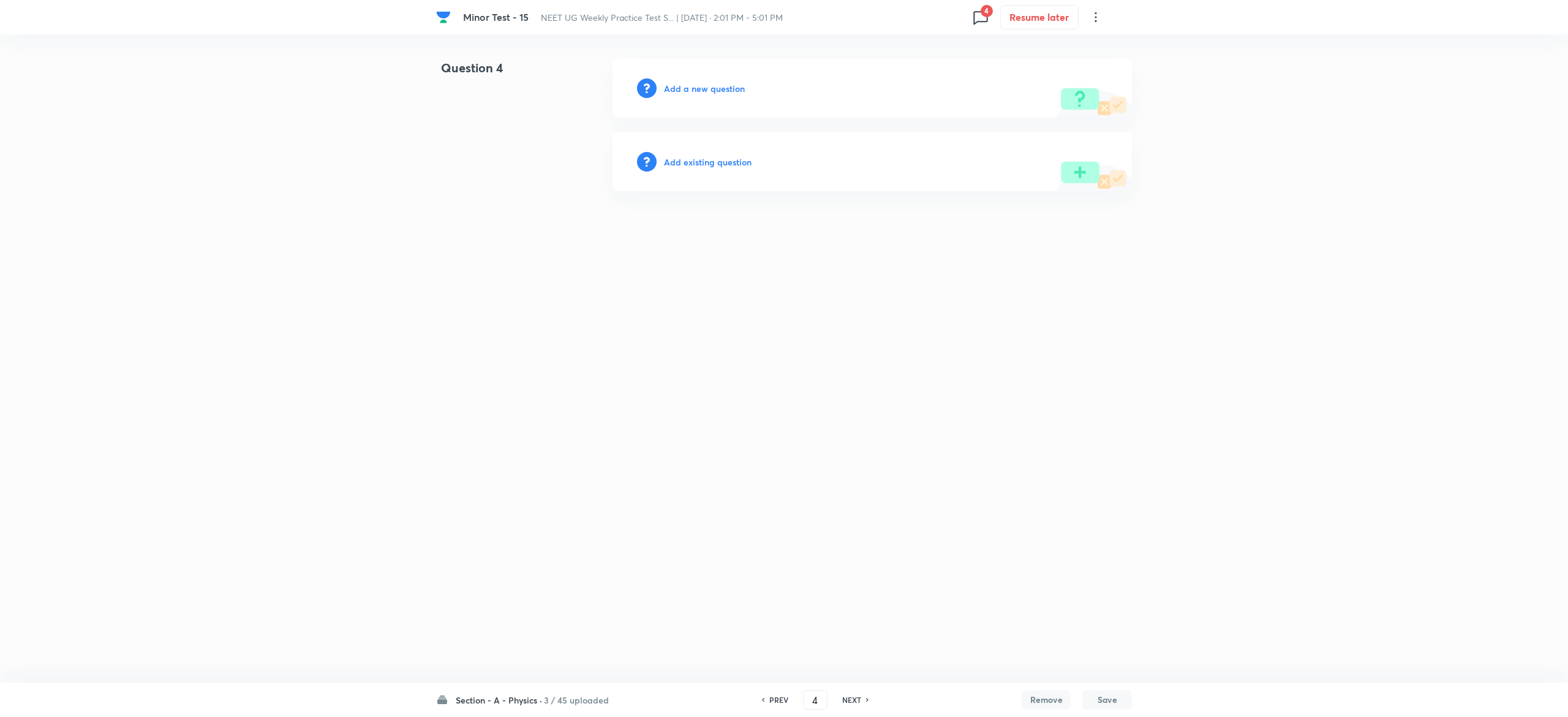
click at [717, 161] on h6 "Add existing question" at bounding box center [708, 161] width 88 height 13
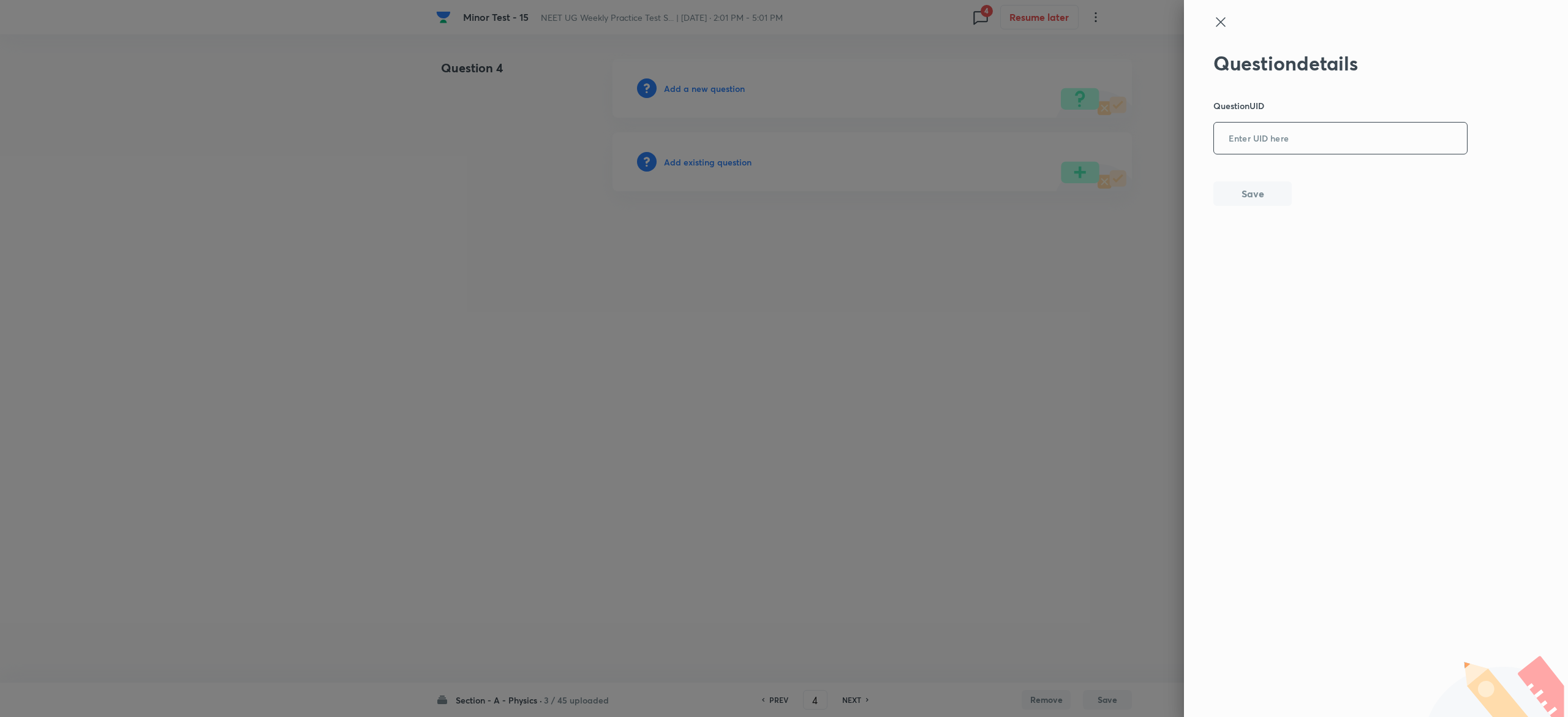
click at [1325, 124] on input "text" at bounding box center [1340, 139] width 253 height 30
paste input "44RLY"
type input "44RLY"
click at [707, 161] on div at bounding box center [784, 358] width 1568 height 717
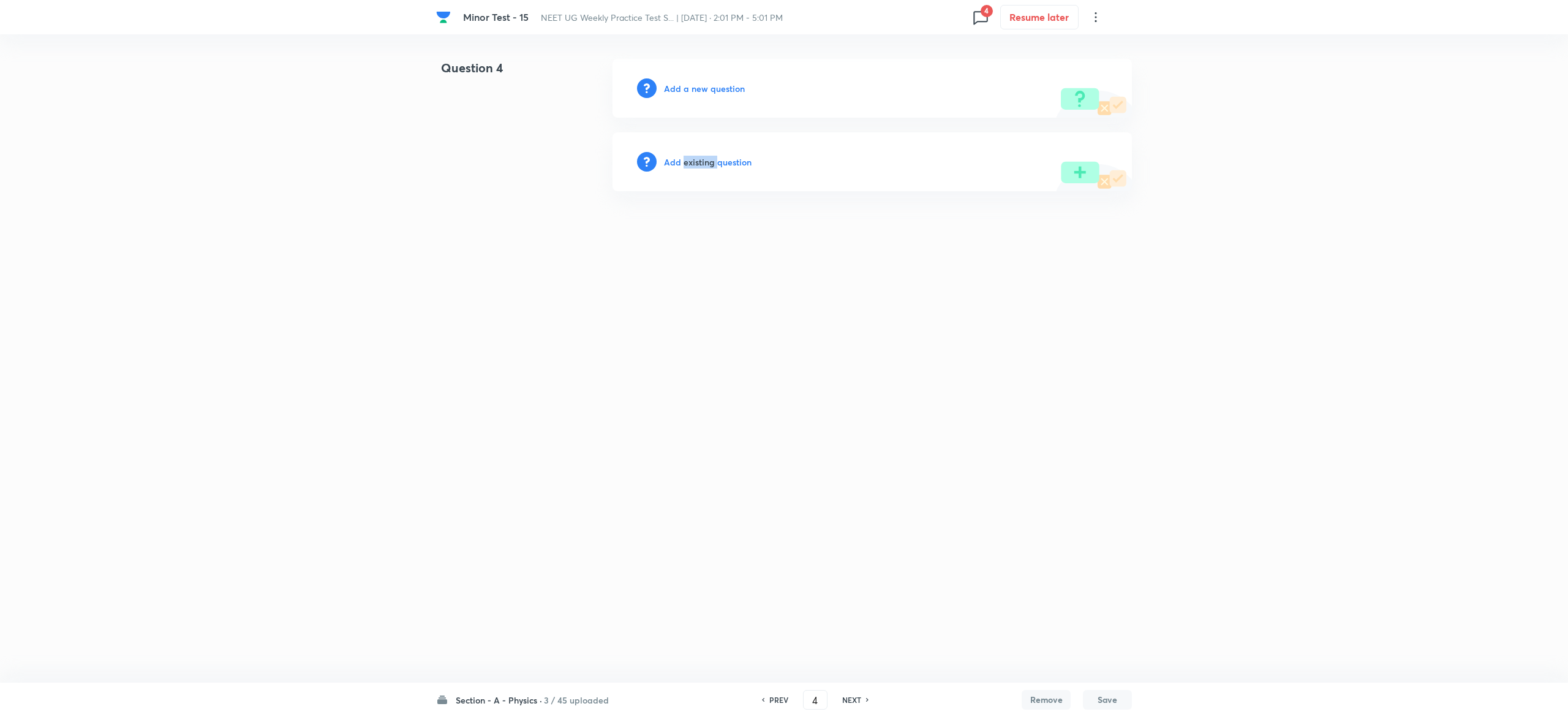
click at [707, 161] on h6 "Add existing question" at bounding box center [708, 161] width 88 height 13
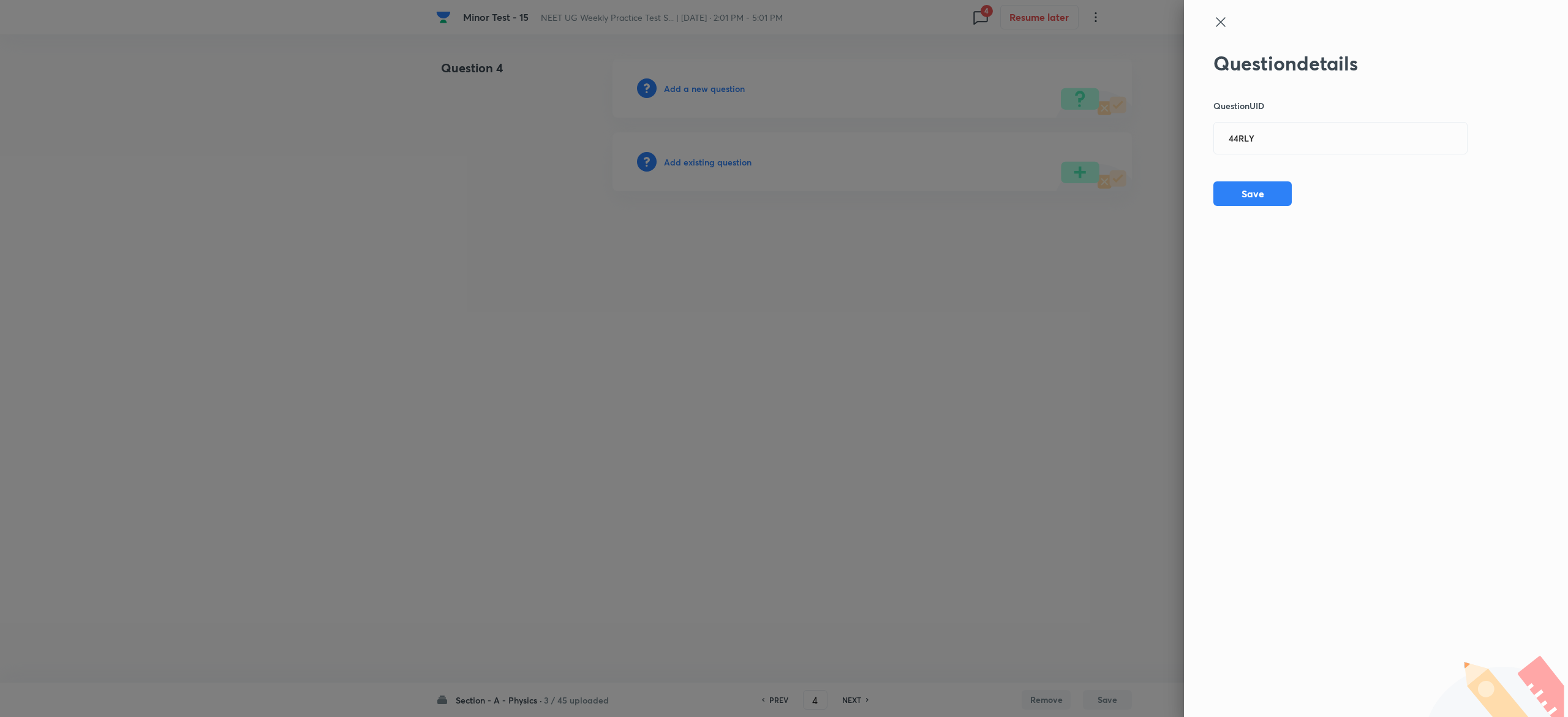
click at [1221, 180] on div "Question details Question UID 44RLY ​ Save" at bounding box center [1340, 129] width 255 height 155
click at [1226, 184] on button "Save" at bounding box center [1252, 192] width 78 height 24
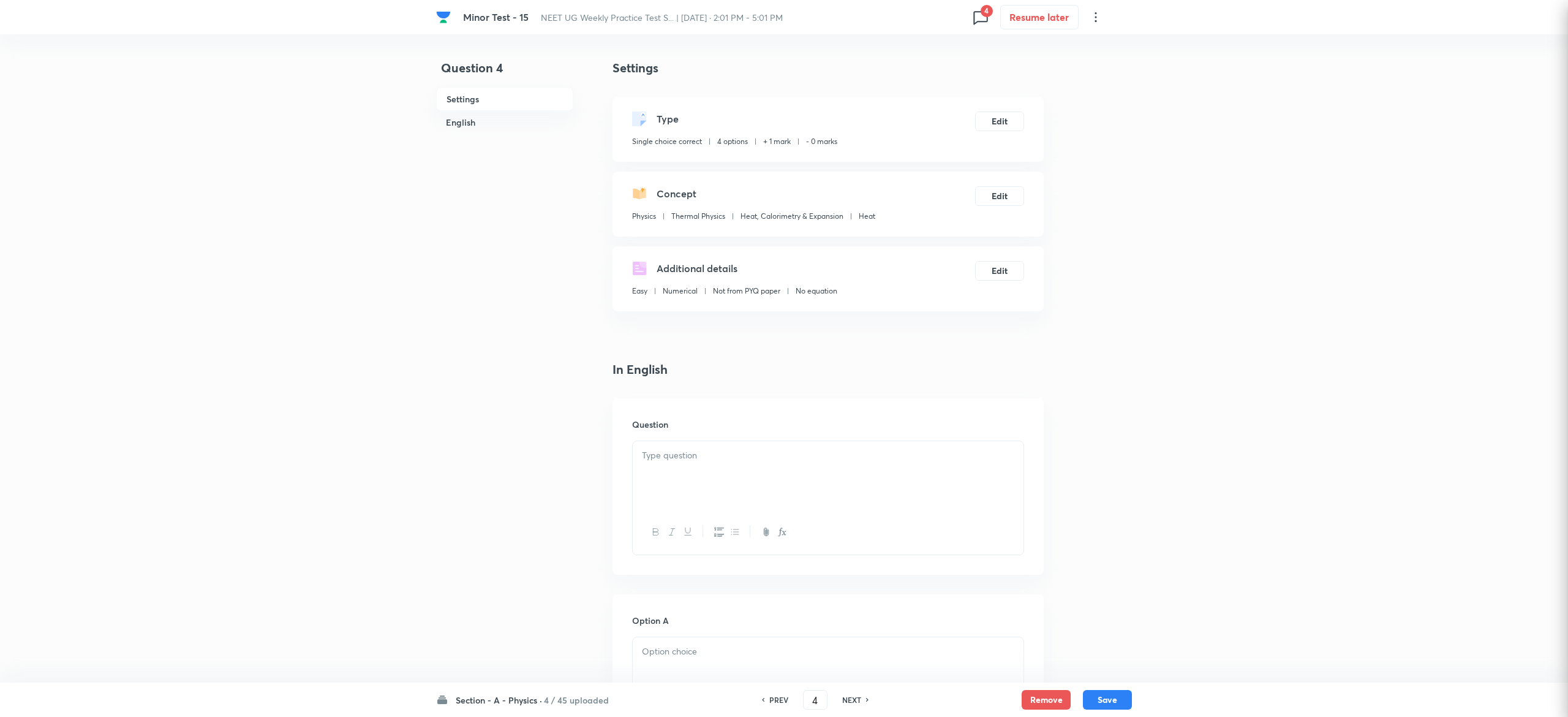
checkbox input "true"
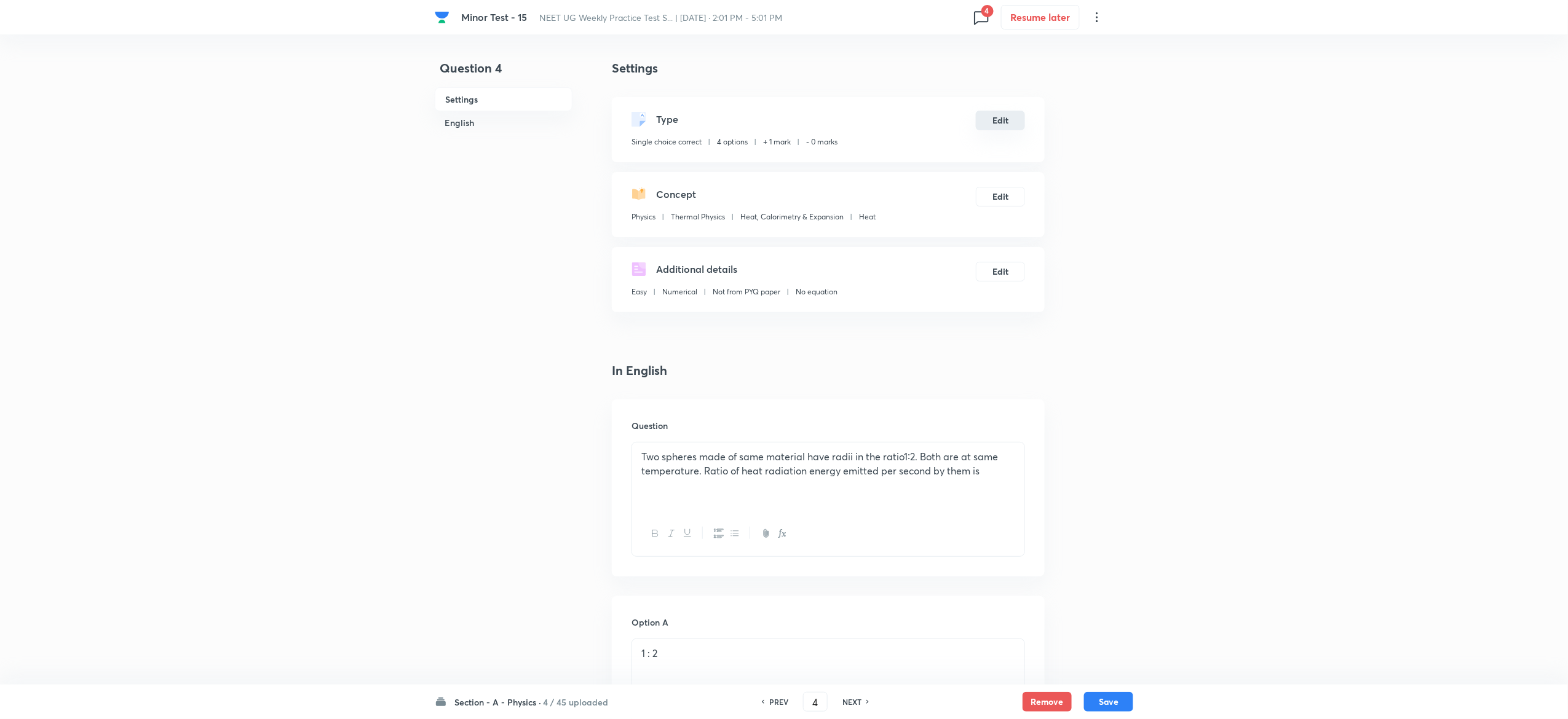
click at [1005, 120] on button "Edit" at bounding box center [1000, 121] width 49 height 20
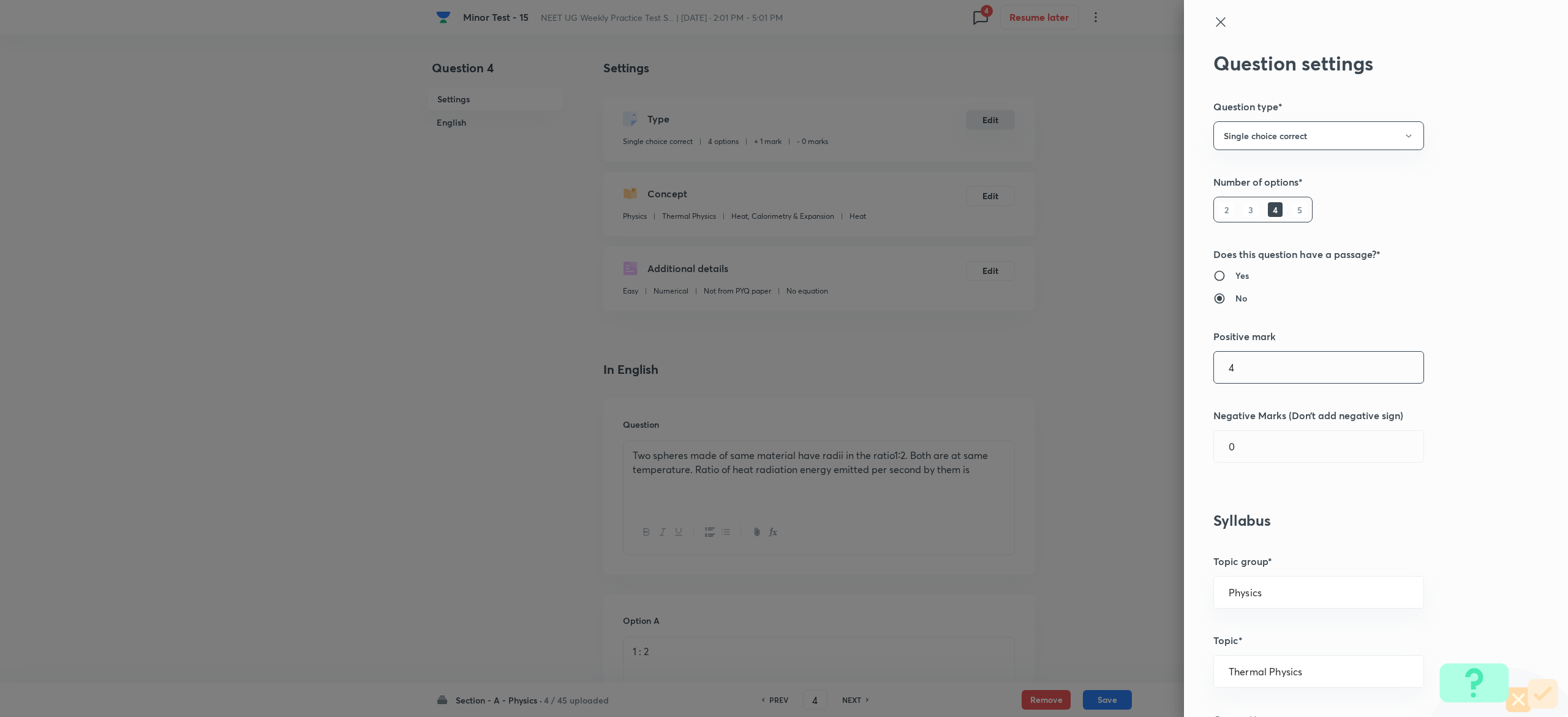
type input "4"
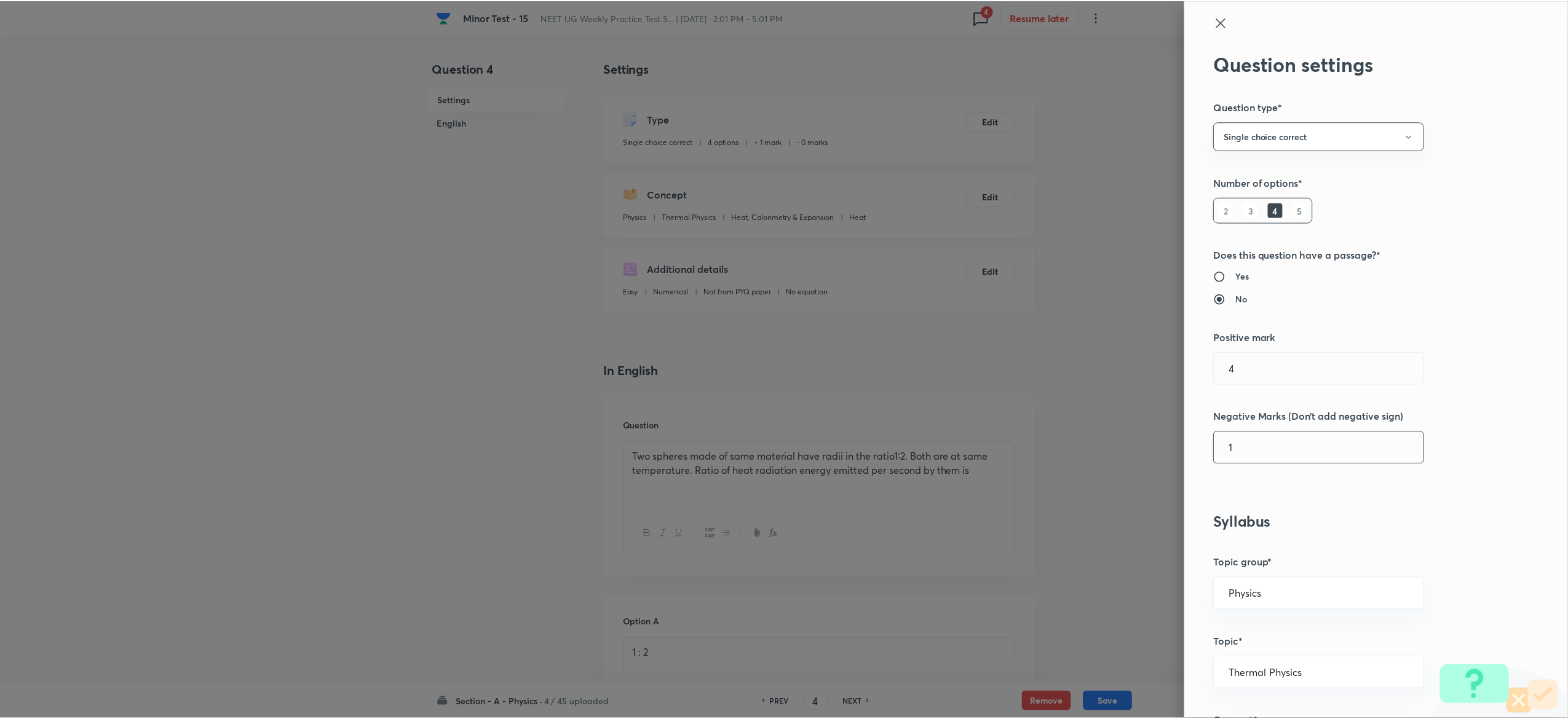
scroll to position [958, 0]
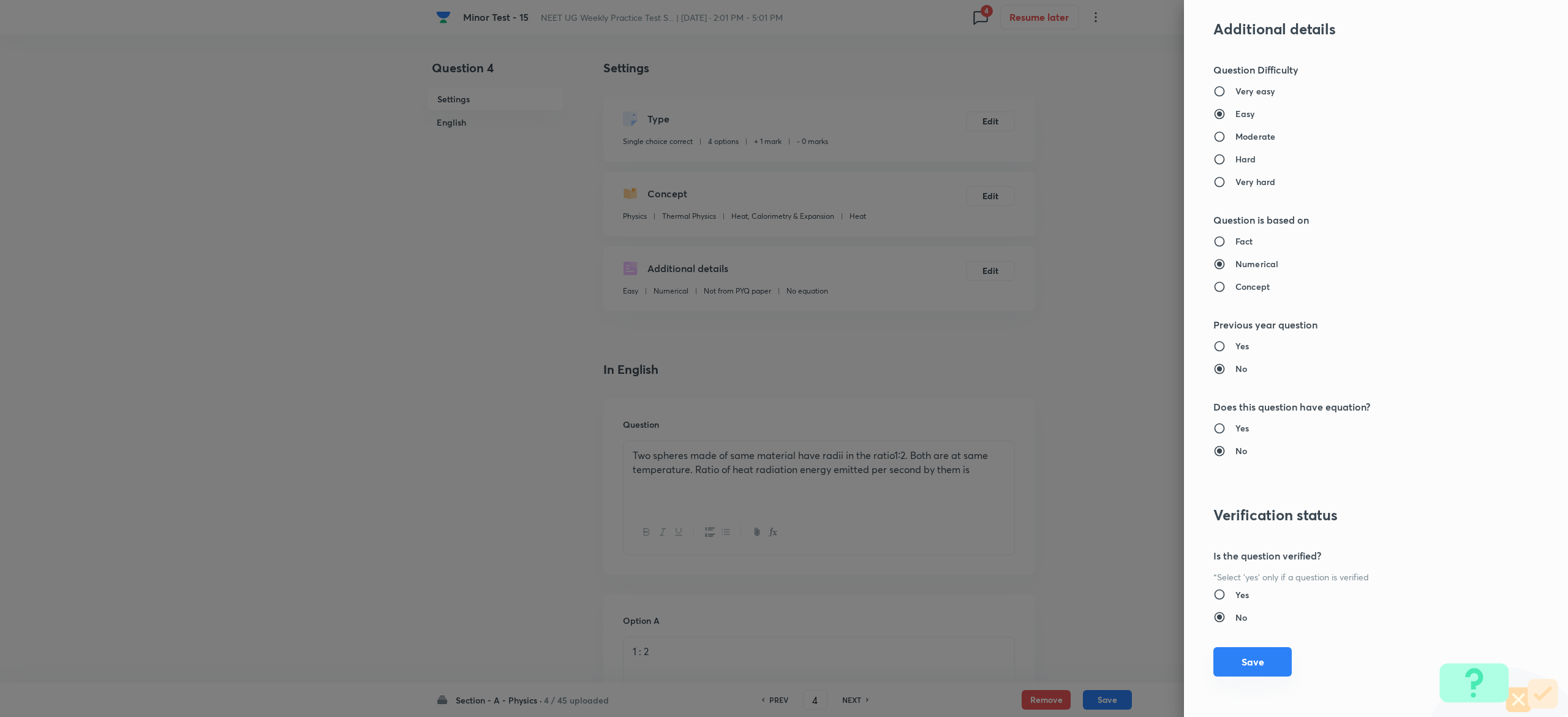
type input "1"
click at [1233, 669] on button "Save" at bounding box center [1252, 662] width 78 height 29
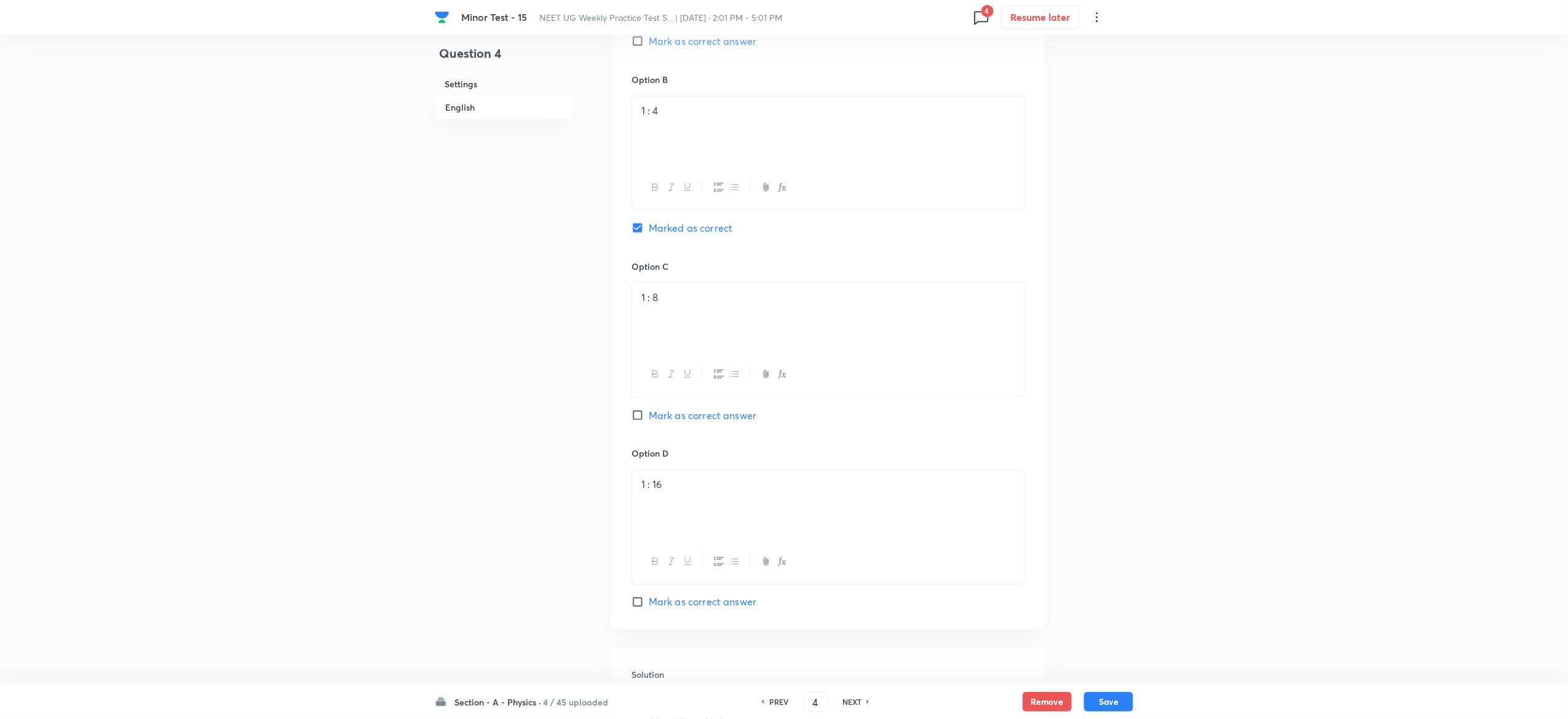
scroll to position [967, 0]
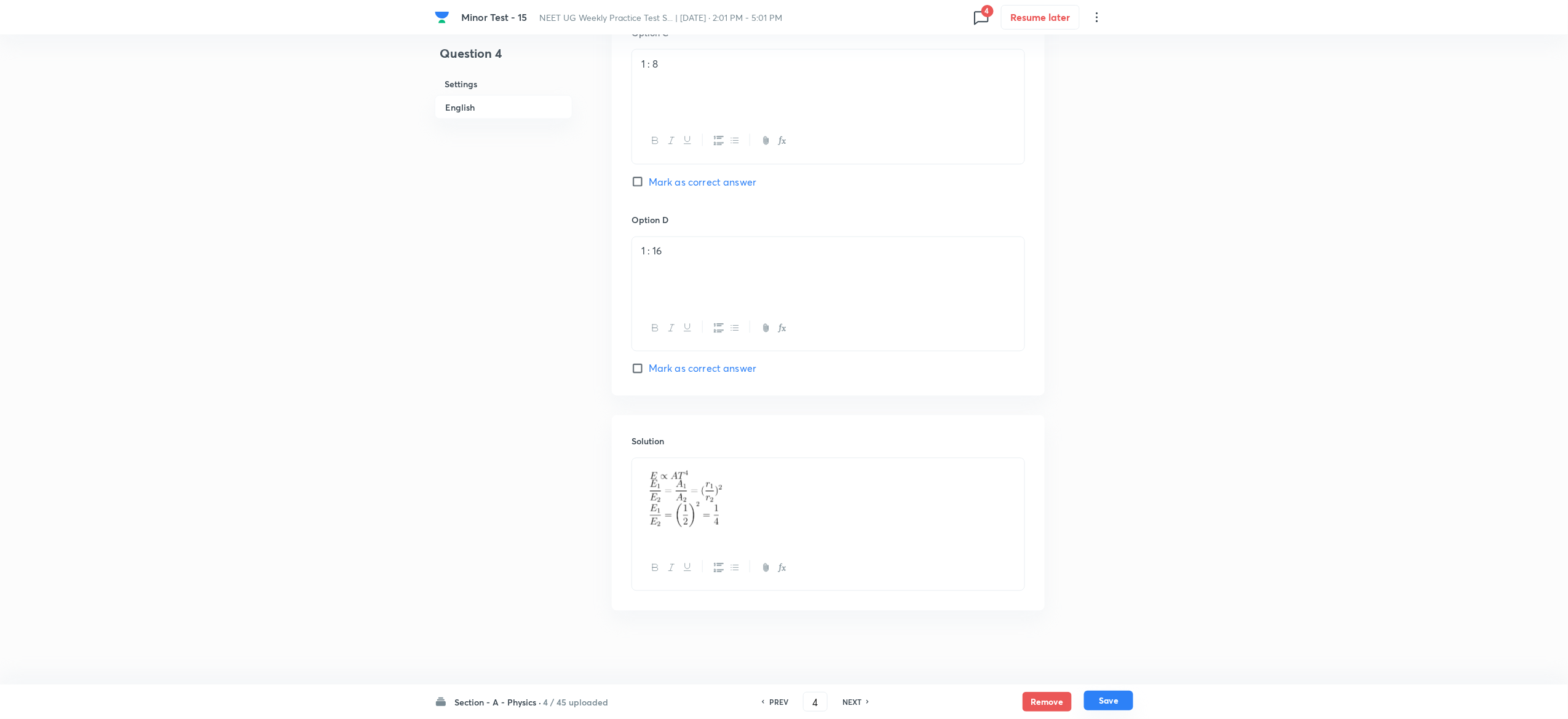
click at [1117, 699] on button "Save" at bounding box center [1109, 700] width 49 height 20
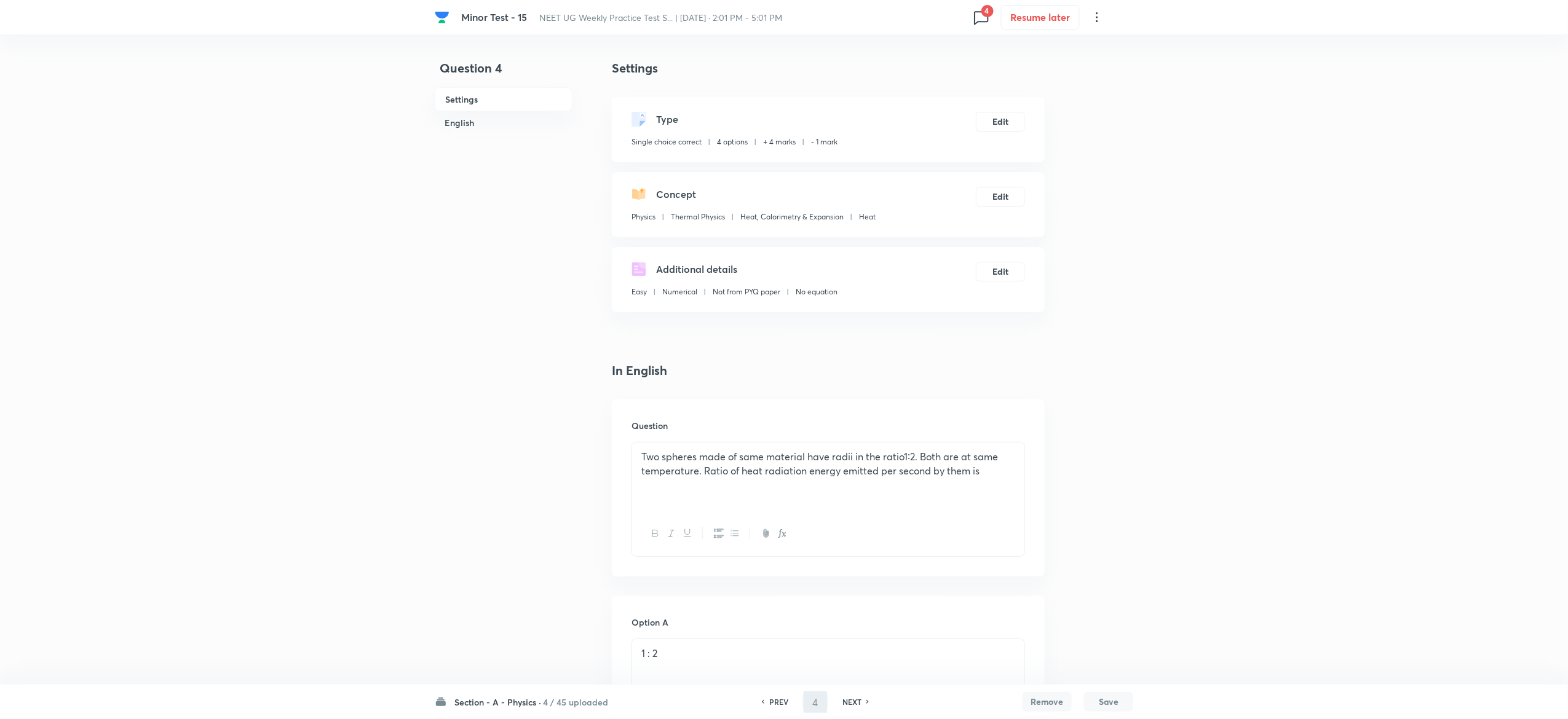
type input "5"
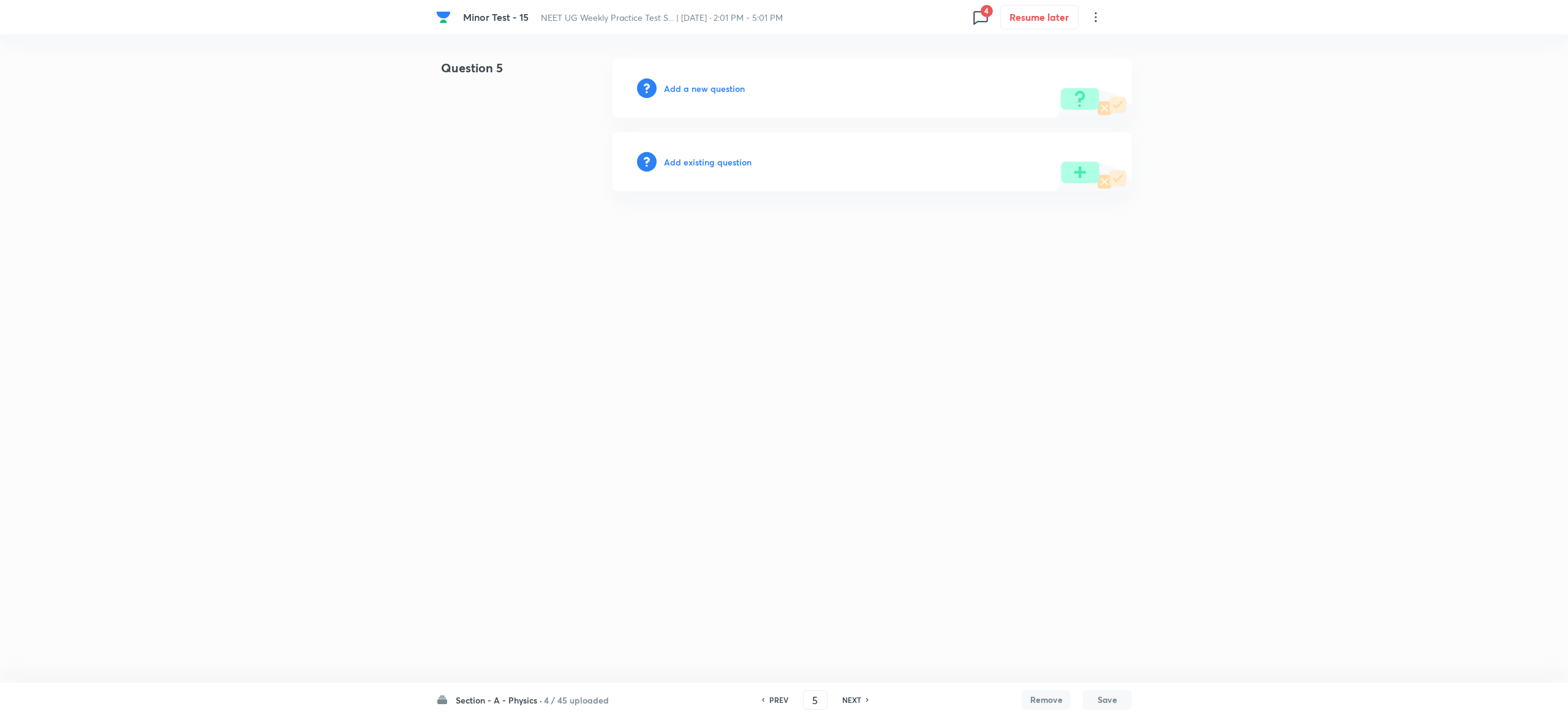
click at [706, 158] on h6 "Add existing question" at bounding box center [708, 161] width 88 height 13
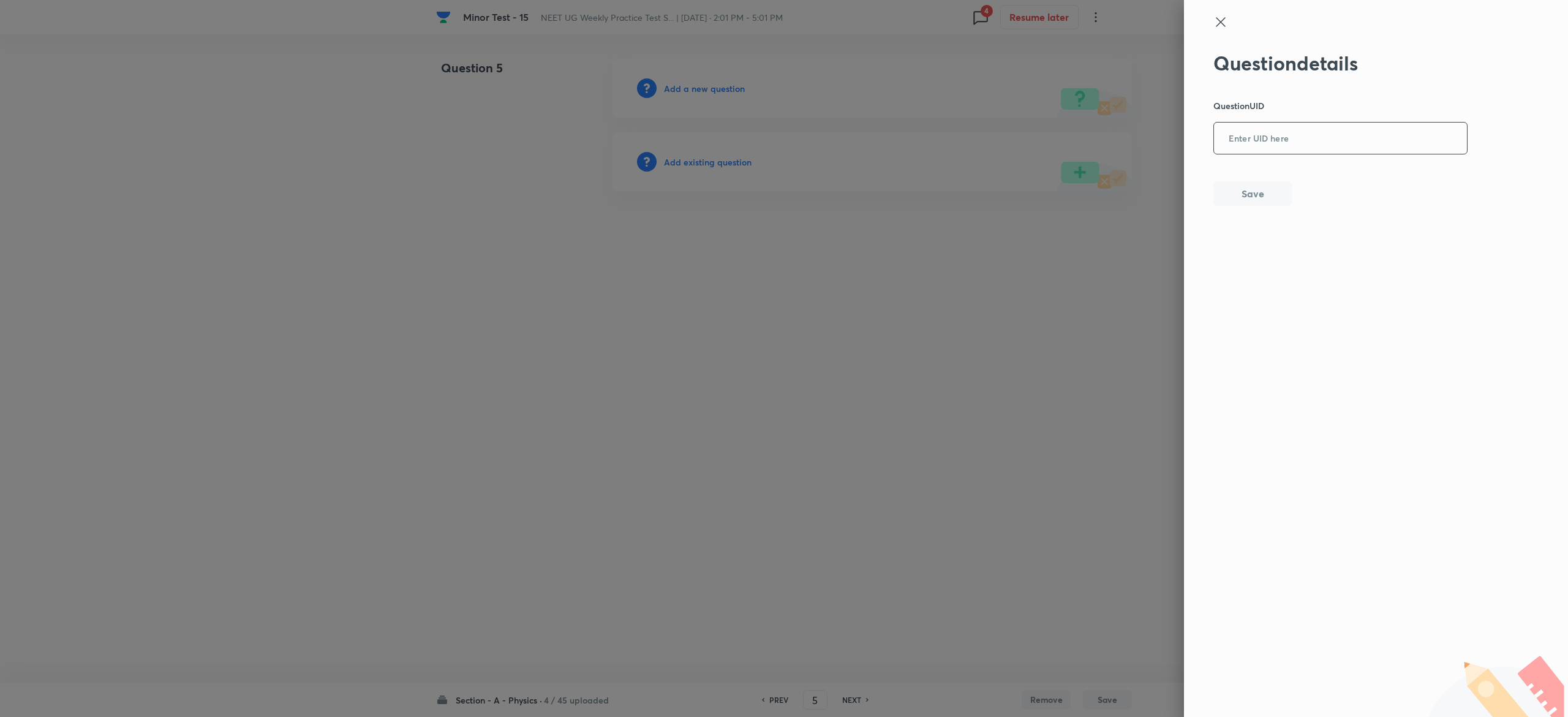
click at [1355, 149] on input "text" at bounding box center [1340, 139] width 253 height 30
paste input "UBCK4"
type input "UBCK4"
click at [714, 158] on div at bounding box center [784, 358] width 1568 height 717
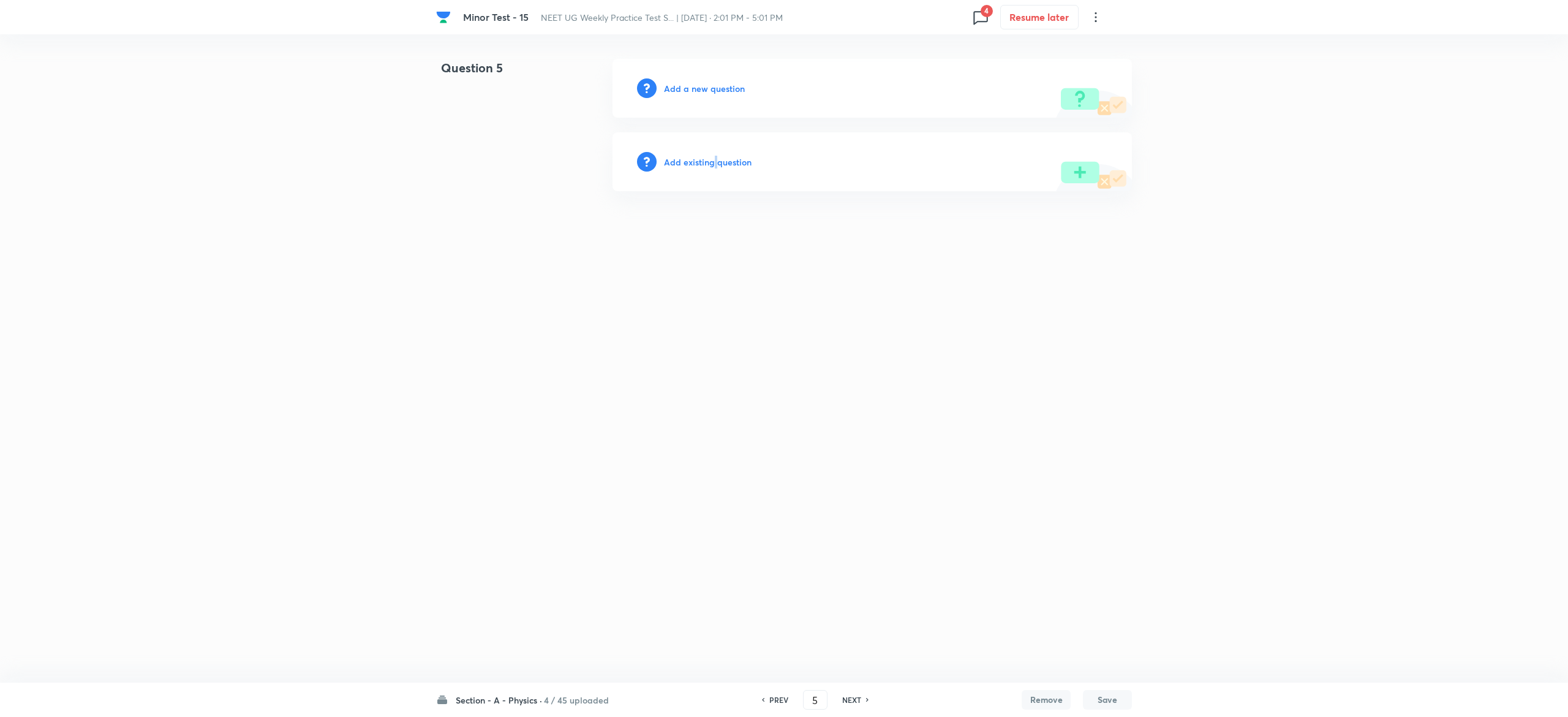
click at [714, 158] on h6 "Add existing question" at bounding box center [708, 161] width 88 height 13
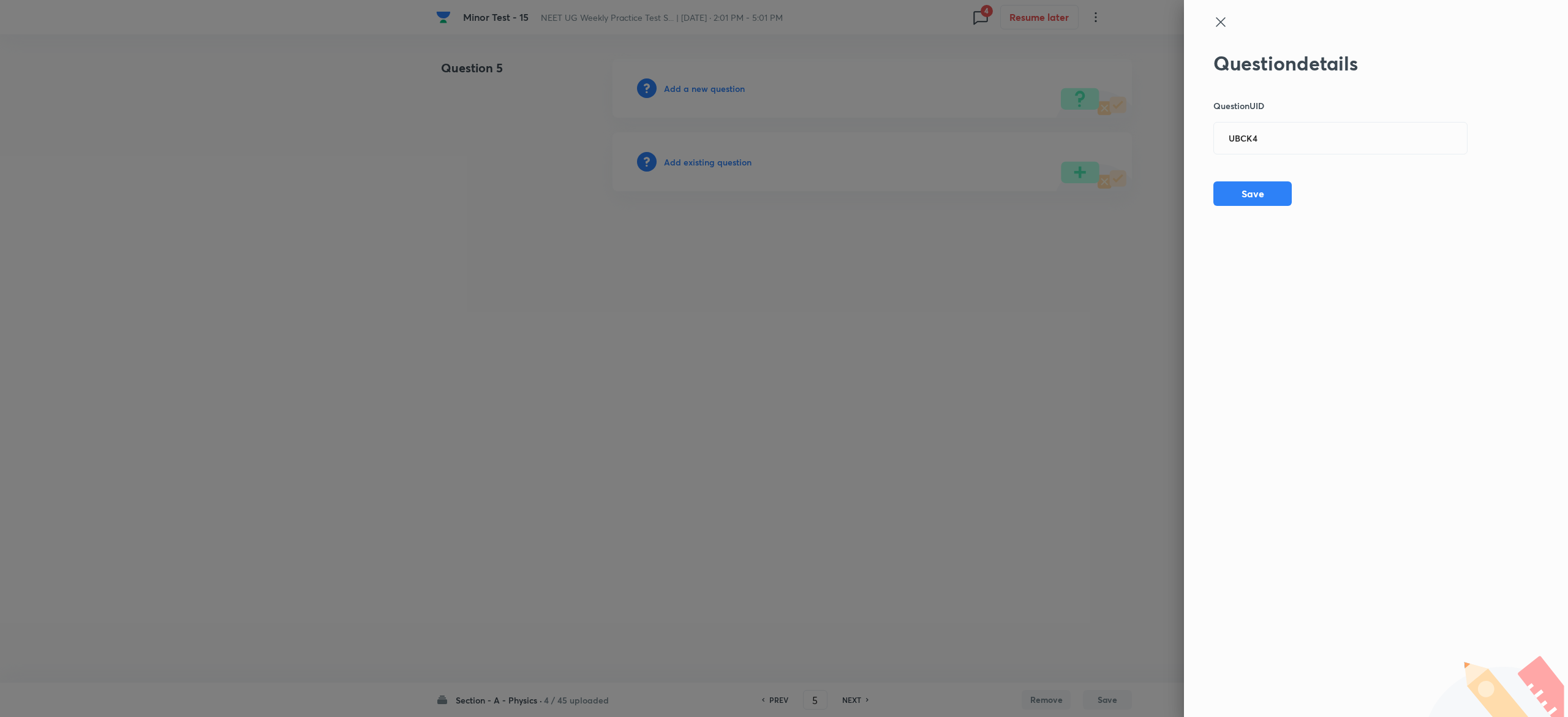
click at [1231, 179] on div "Question details Question UID UBCK4 ​ Save" at bounding box center [1340, 129] width 255 height 155
click at [1236, 193] on button "Save" at bounding box center [1252, 192] width 78 height 24
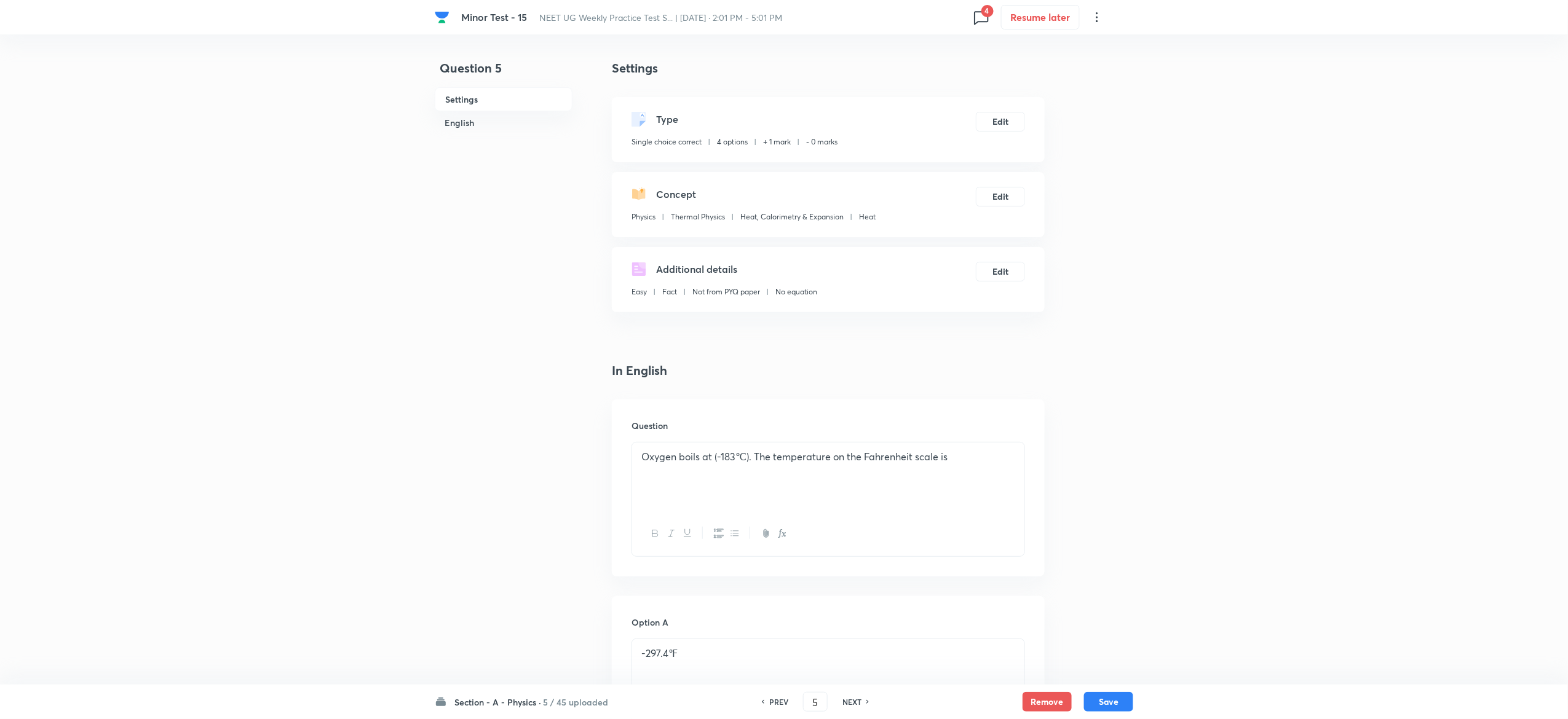
click at [1004, 108] on div "Type Single choice correct 4 options + 1 mark - 0 marks Edit" at bounding box center [827, 129] width 433 height 65
click at [1004, 117] on button "Edit" at bounding box center [1000, 121] width 49 height 20
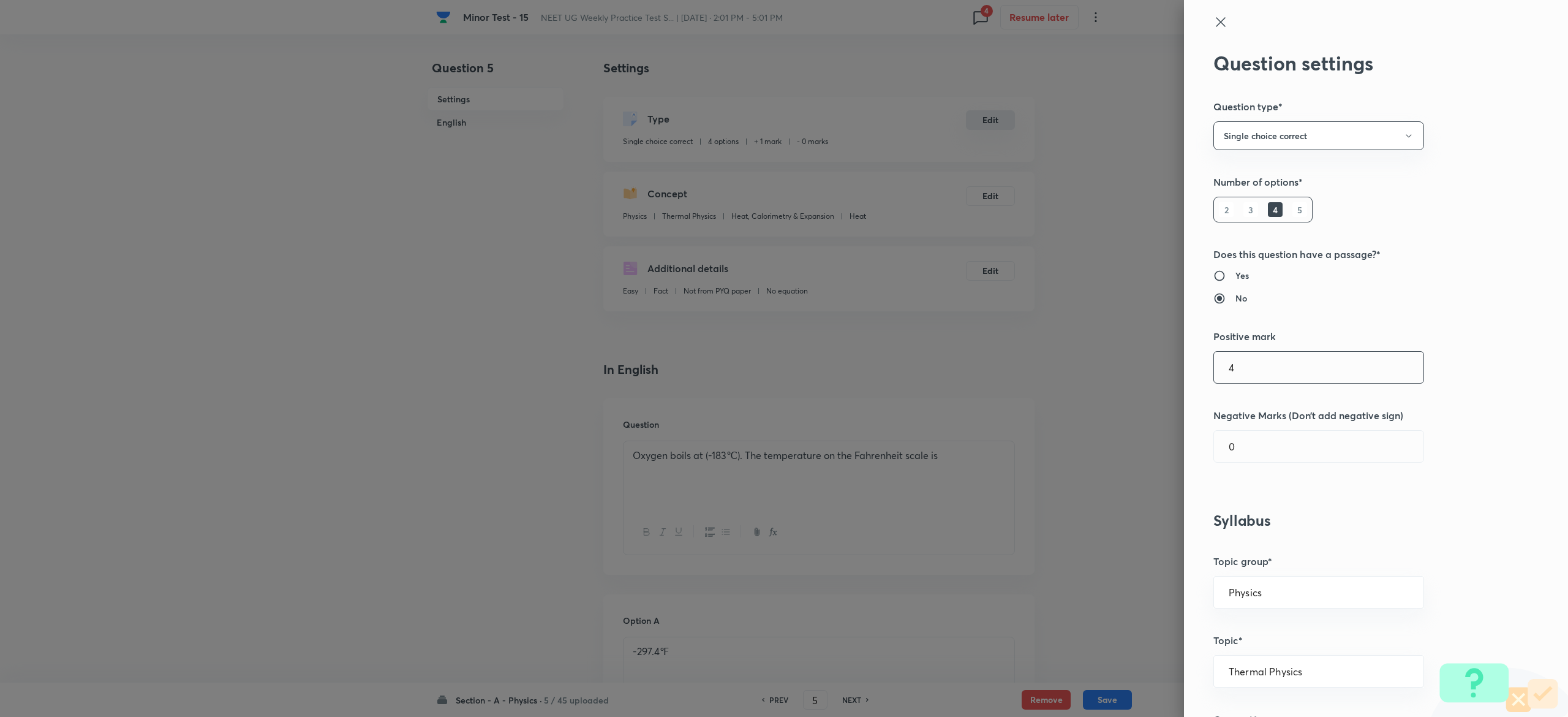
type input "4"
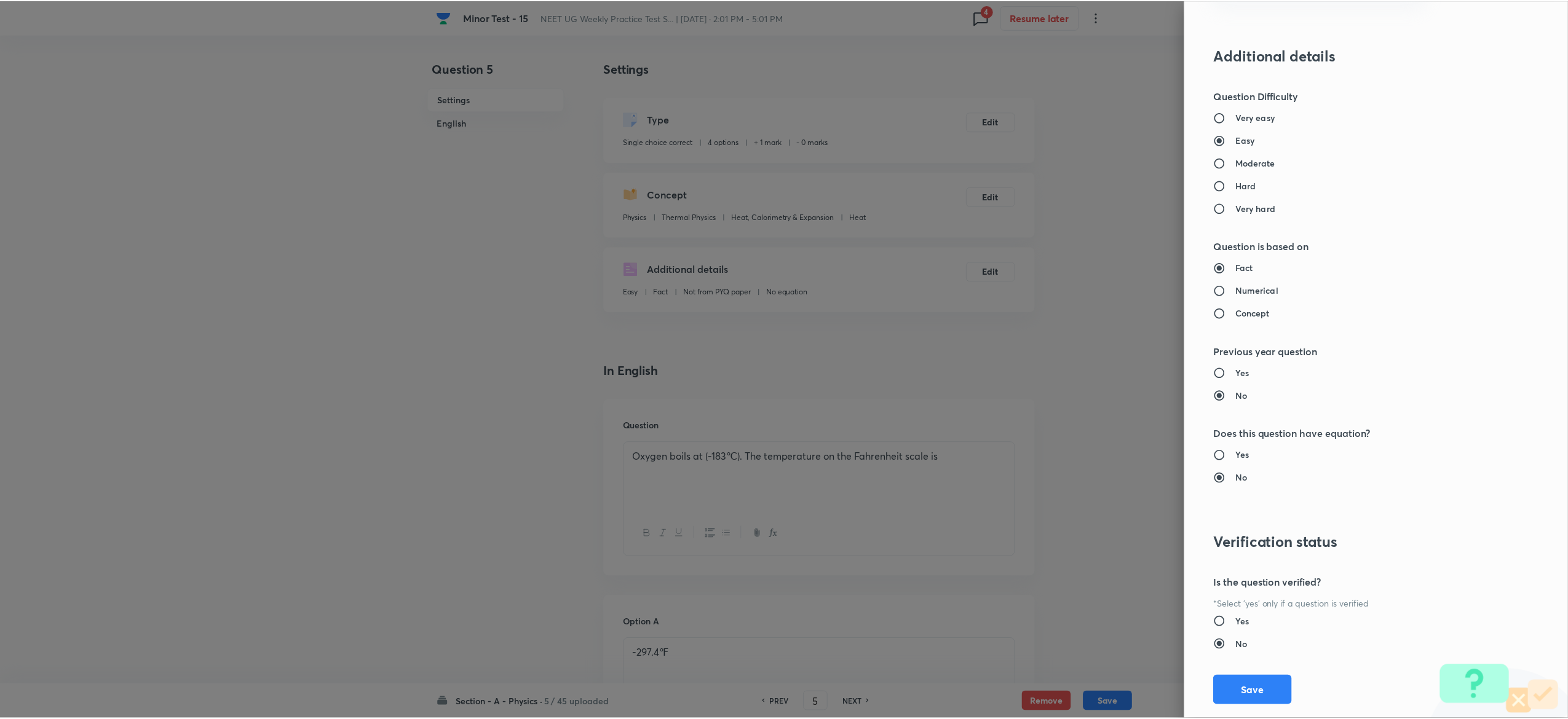
scroll to position [958, 0]
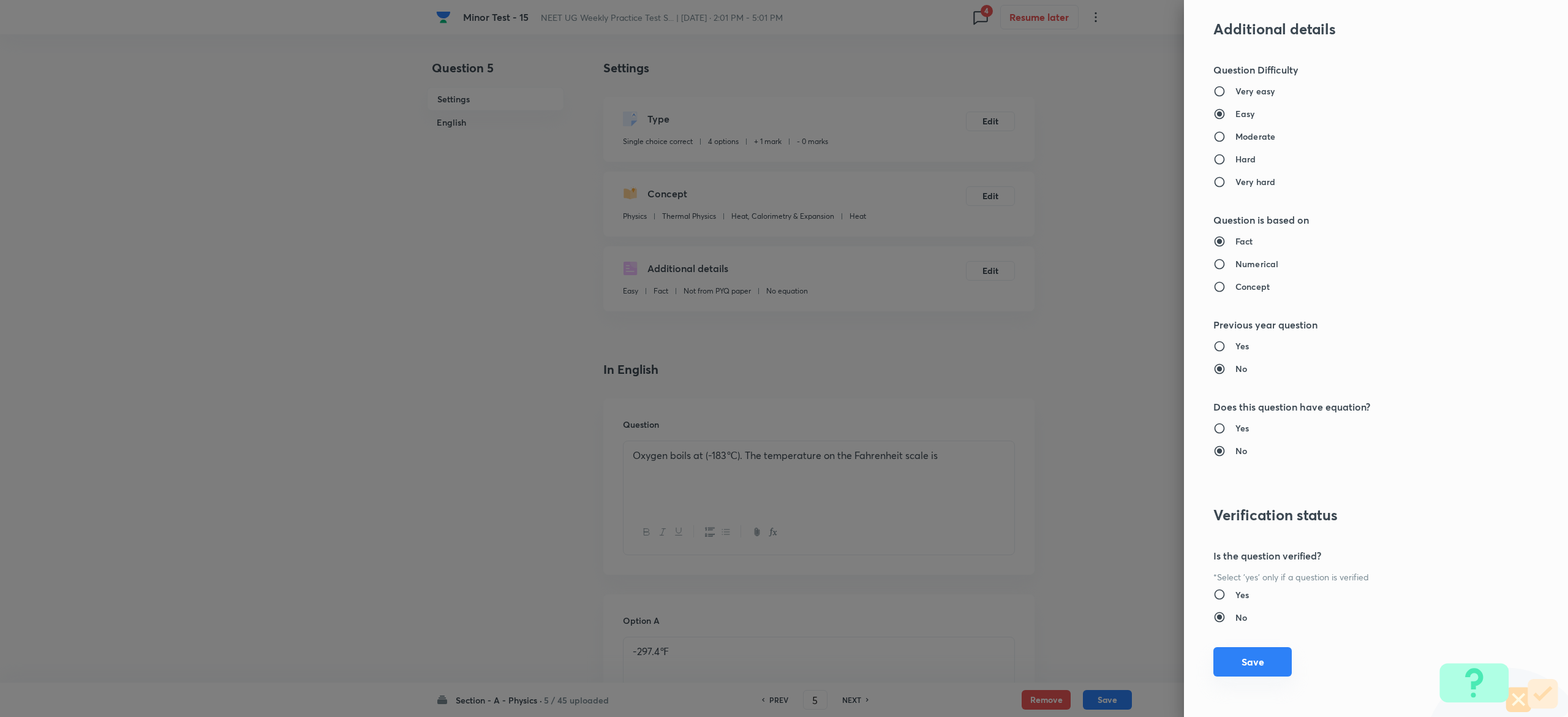
type input "1"
click at [1250, 664] on button "Save" at bounding box center [1252, 662] width 78 height 29
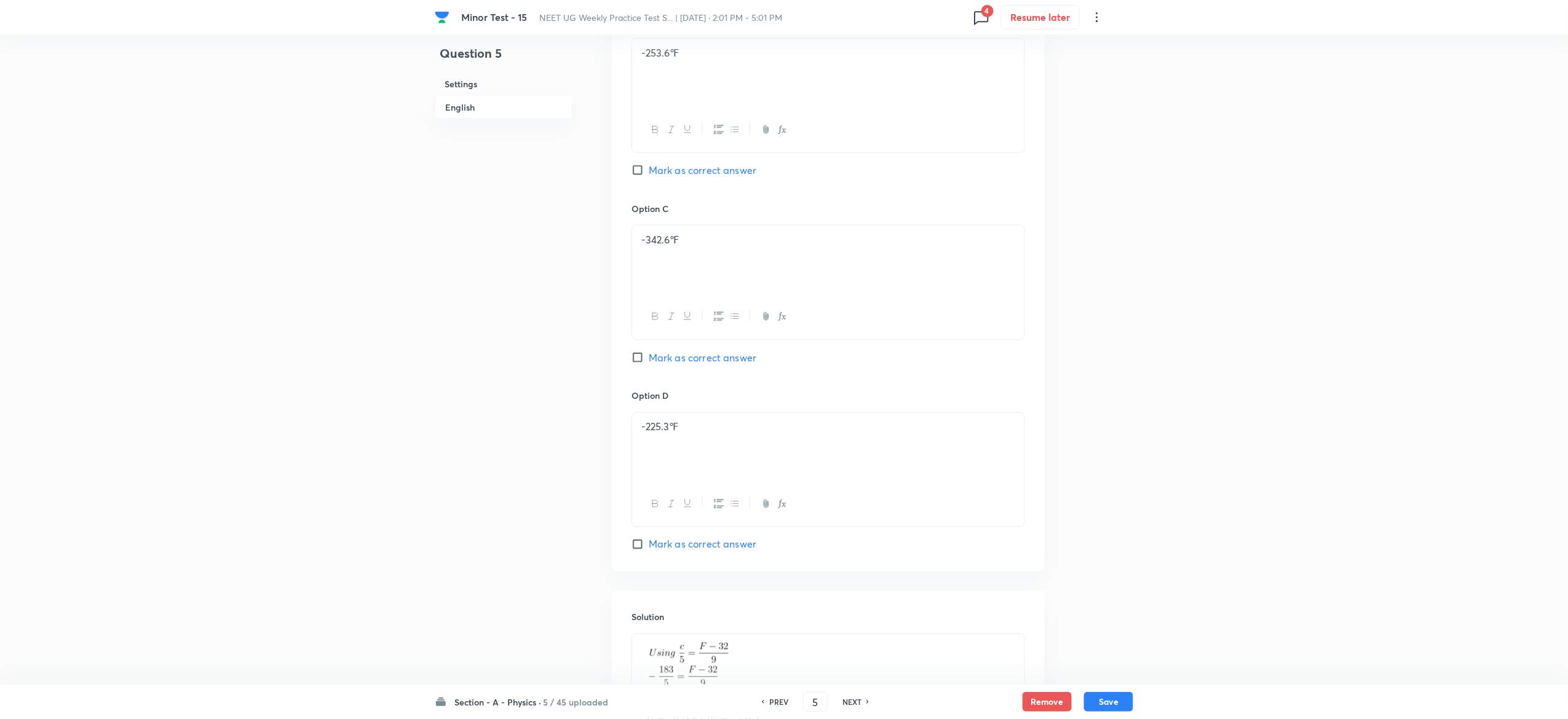
scroll to position [983, 0]
click at [1124, 702] on button "Save" at bounding box center [1109, 700] width 49 height 20
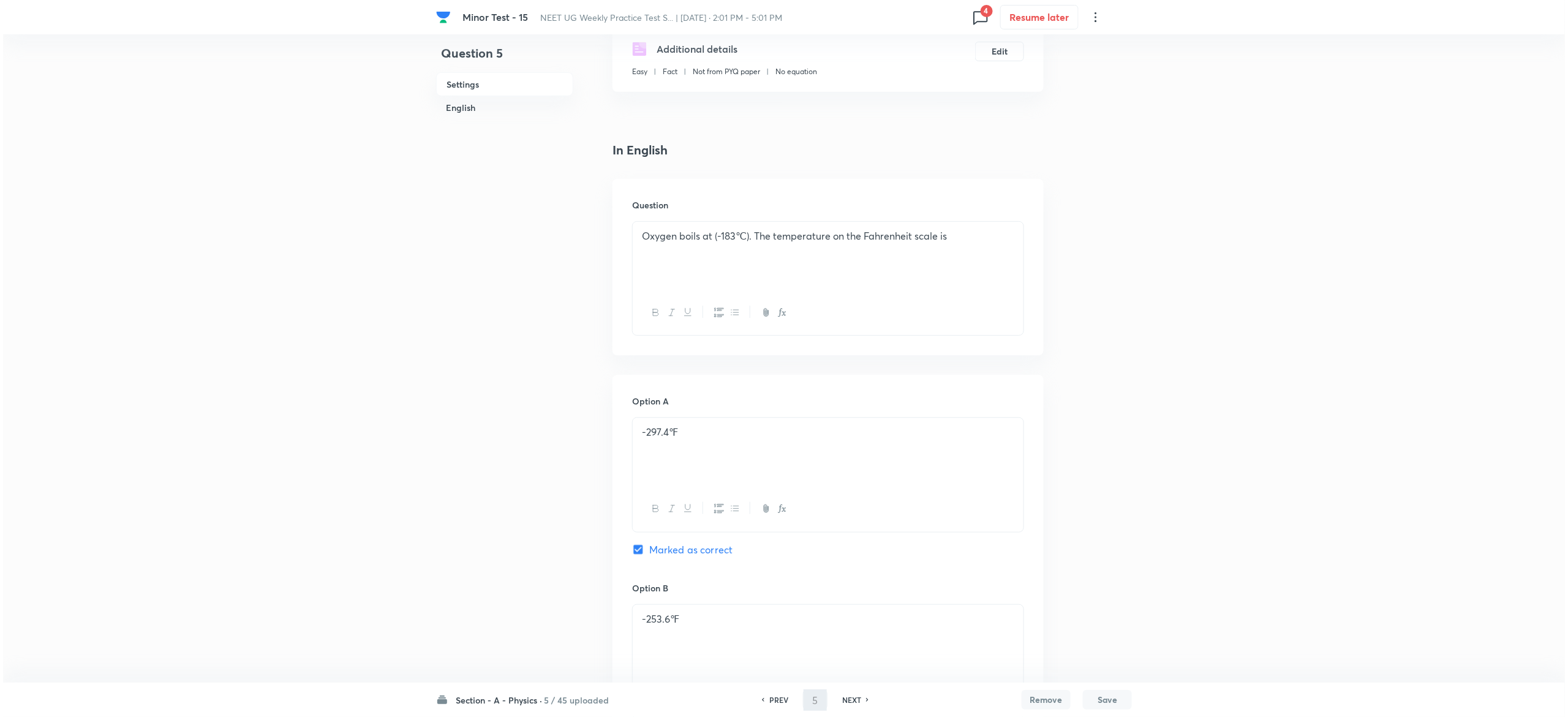
scroll to position [0, 0]
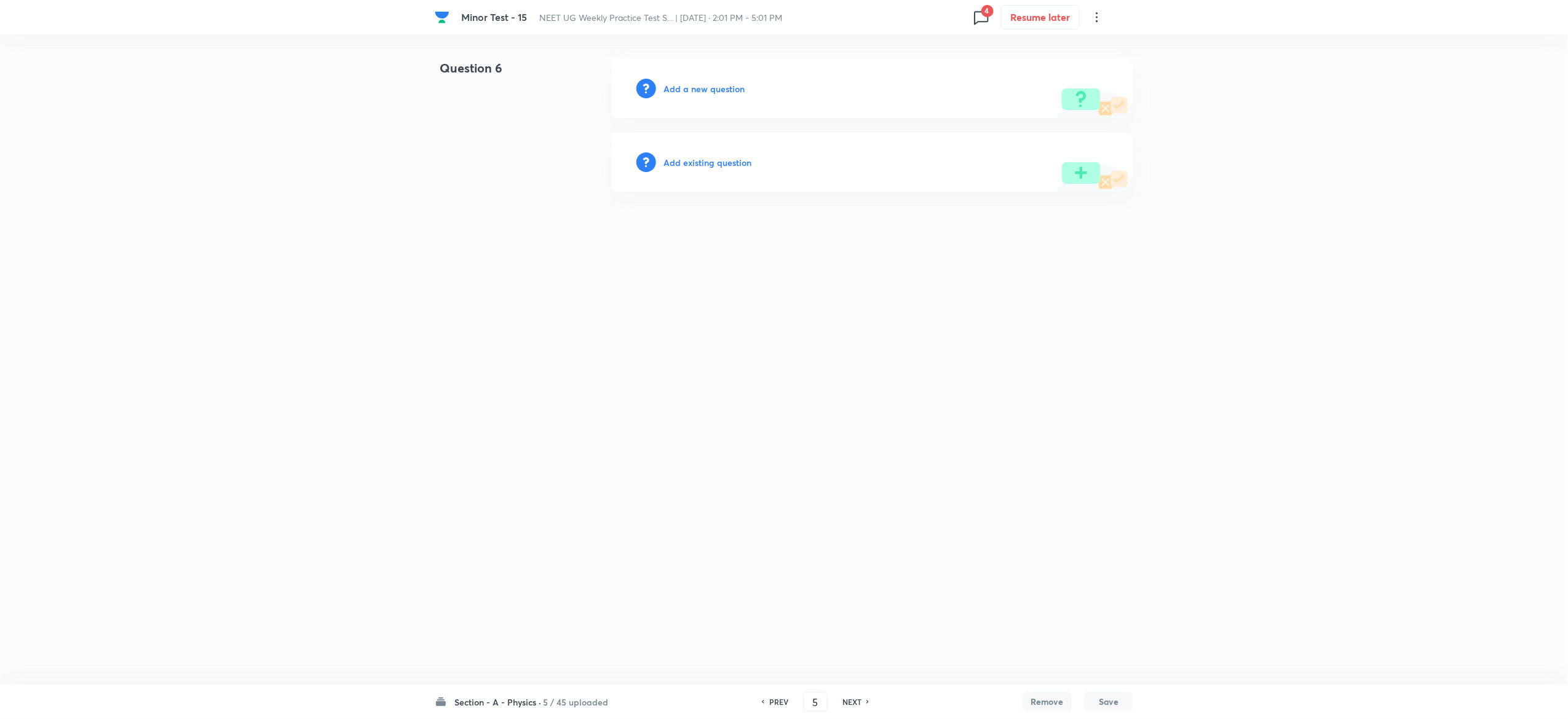
type input "6"
click at [738, 164] on h6 "Add existing question" at bounding box center [710, 162] width 88 height 13
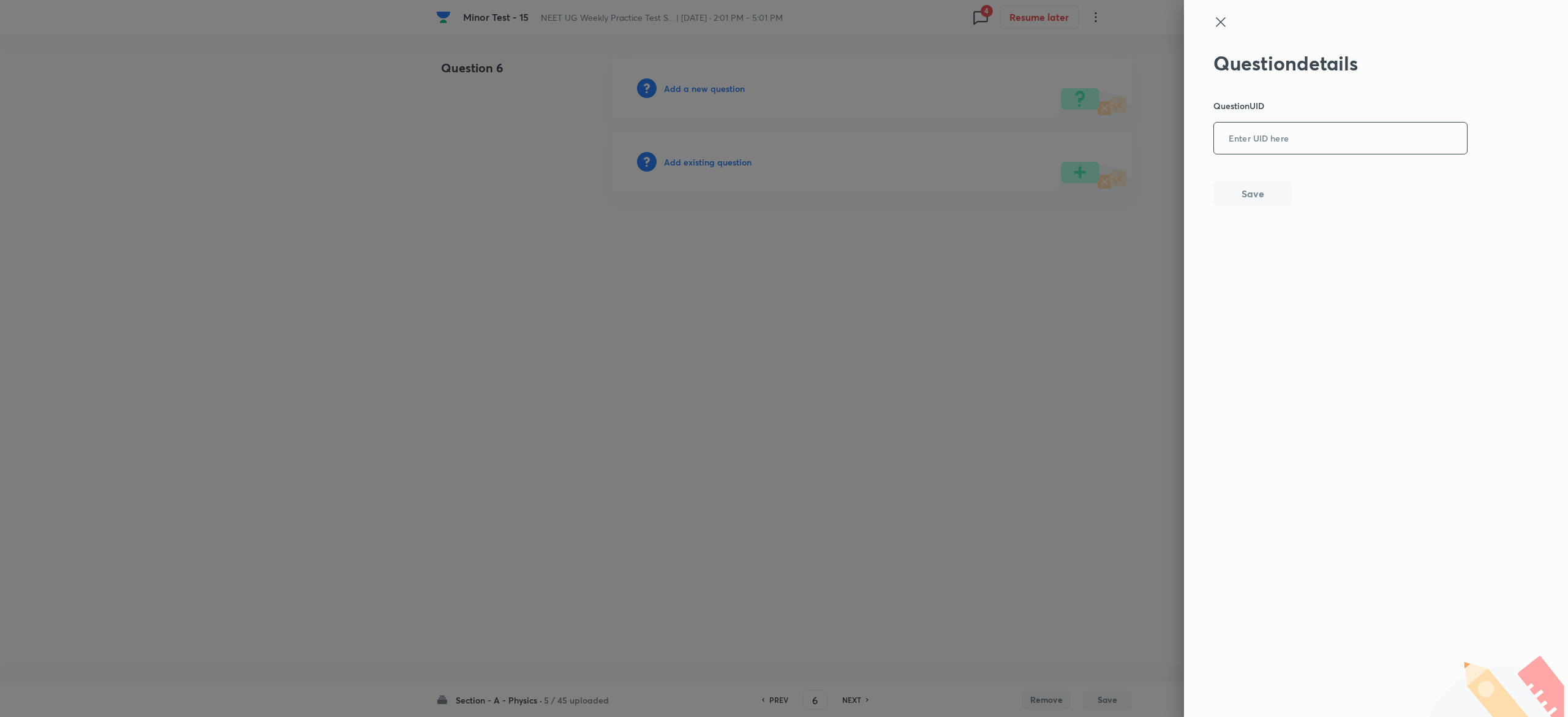
click at [1254, 122] on div "​" at bounding box center [1340, 138] width 254 height 32
paste input "N02PD"
type input "N02PD"
click at [699, 158] on div at bounding box center [784, 358] width 1568 height 717
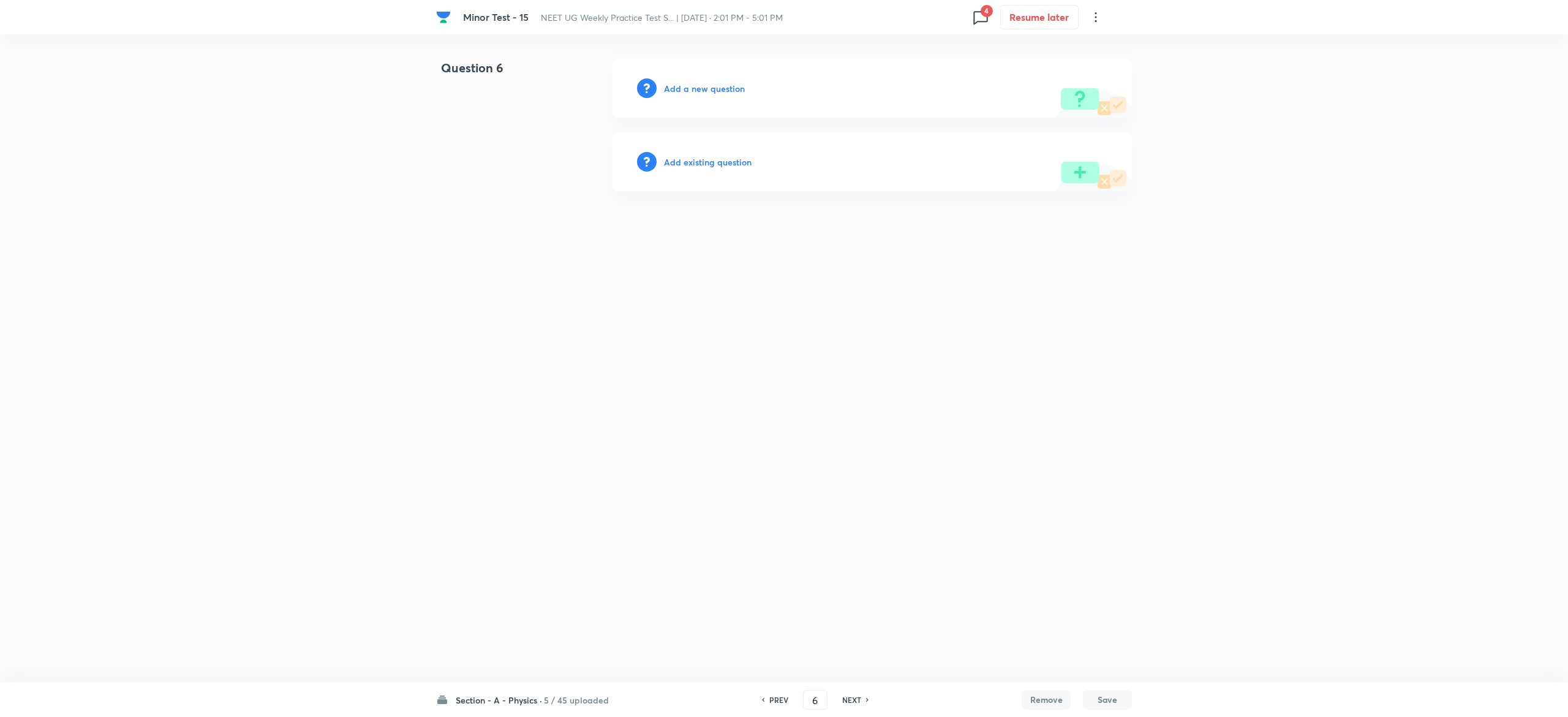
click at [699, 158] on h6 "Add existing question" at bounding box center [708, 161] width 88 height 13
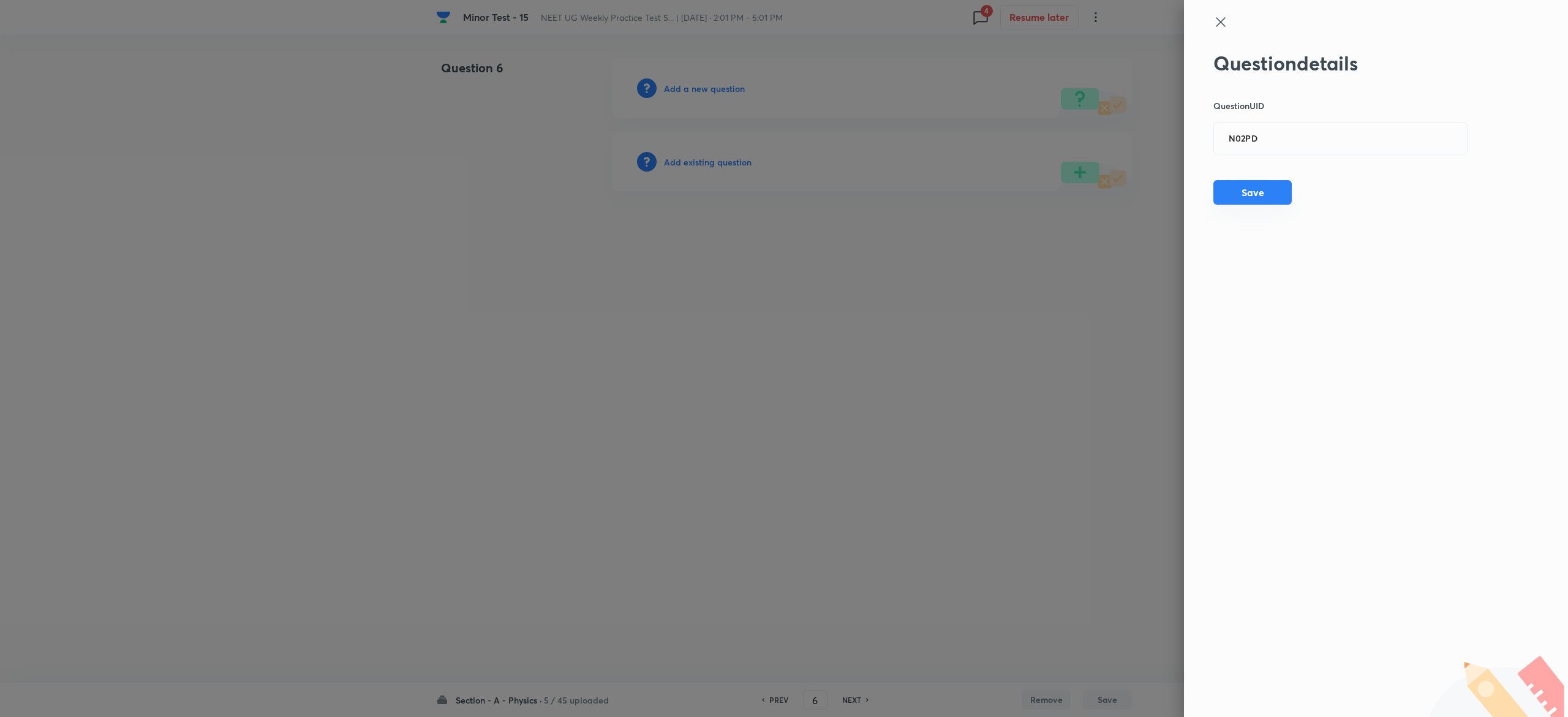
click at [1257, 198] on button "Save" at bounding box center [1252, 192] width 78 height 24
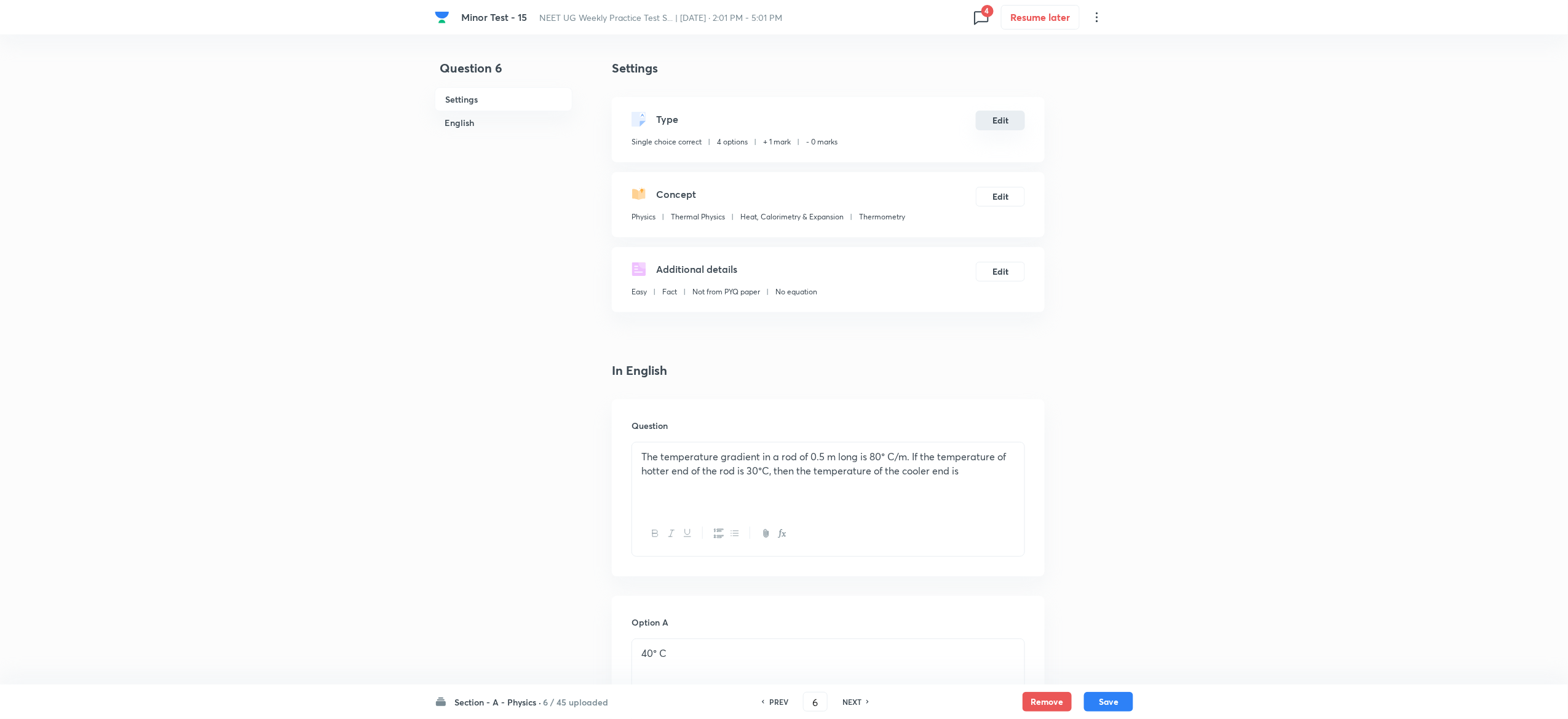
click at [992, 113] on button "Edit" at bounding box center [1000, 121] width 49 height 20
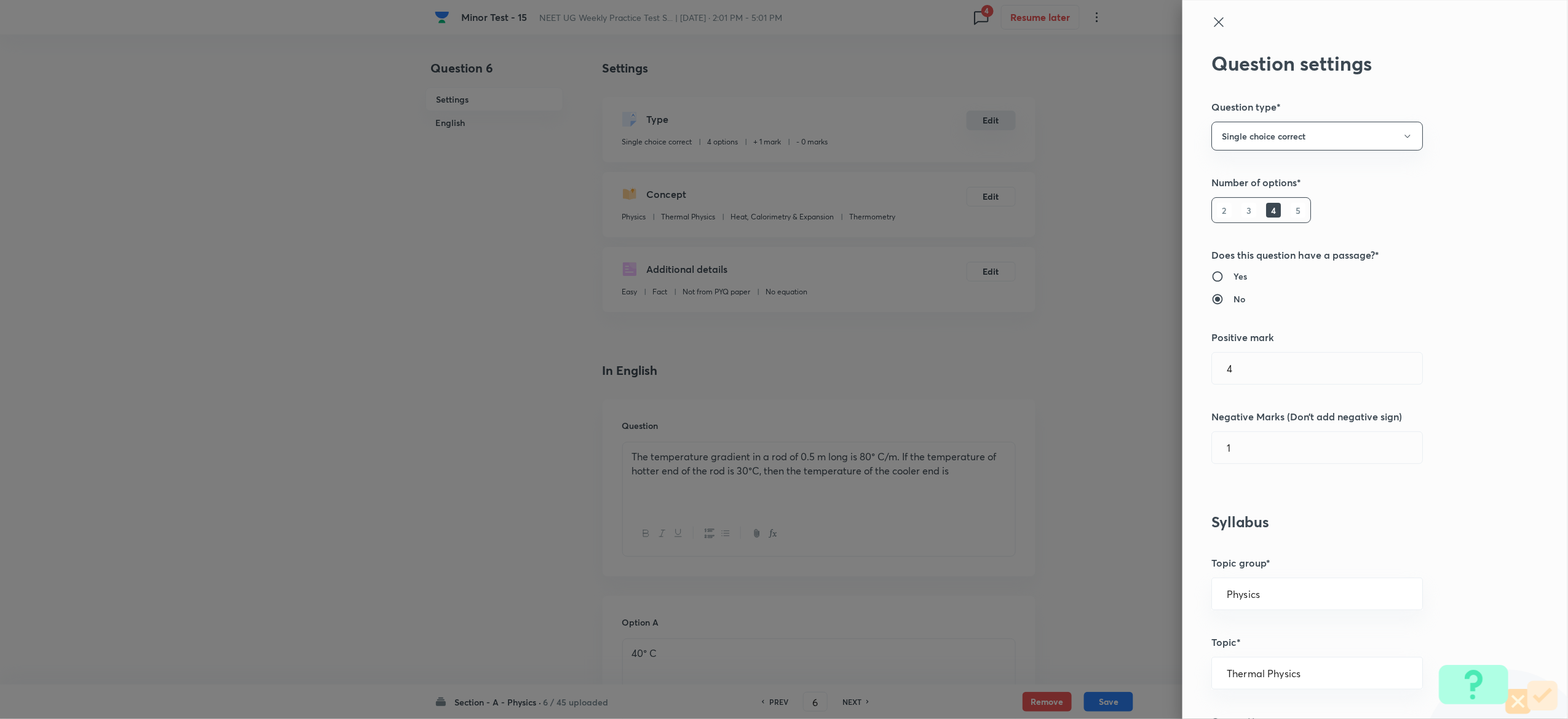
type input "1"
type input "0"
type input "Thermometry"
type input "4"
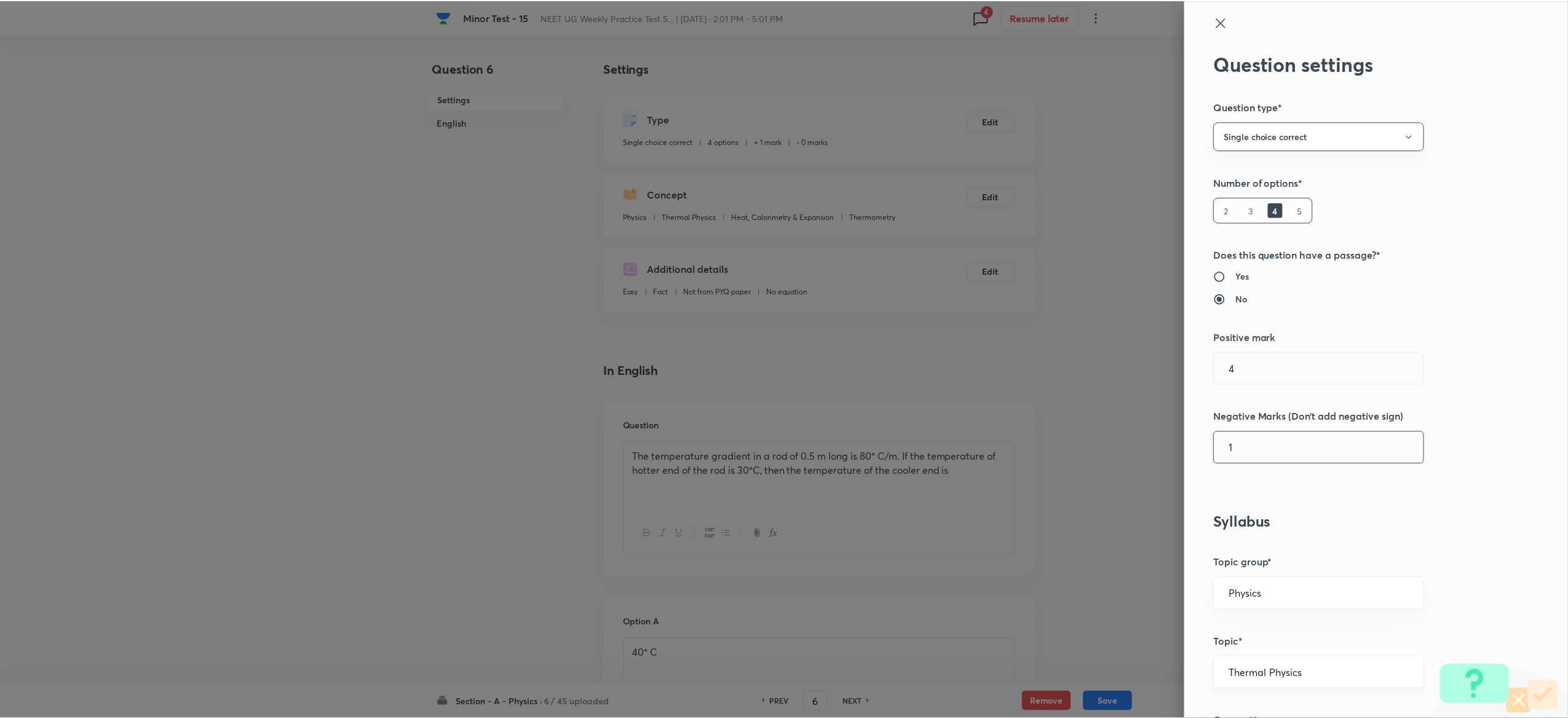
scroll to position [958, 0]
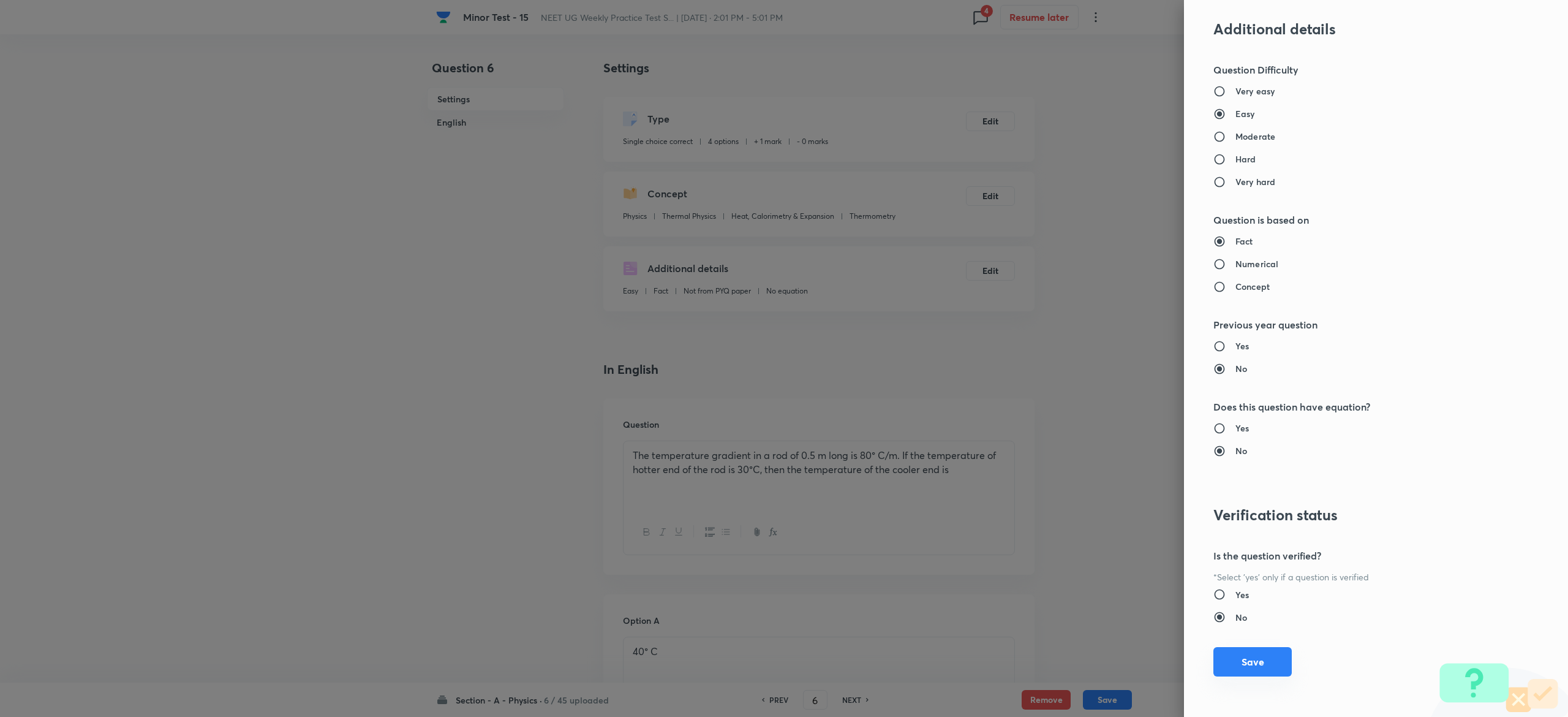
type input "1"
click at [1241, 669] on button "Save" at bounding box center [1252, 662] width 78 height 29
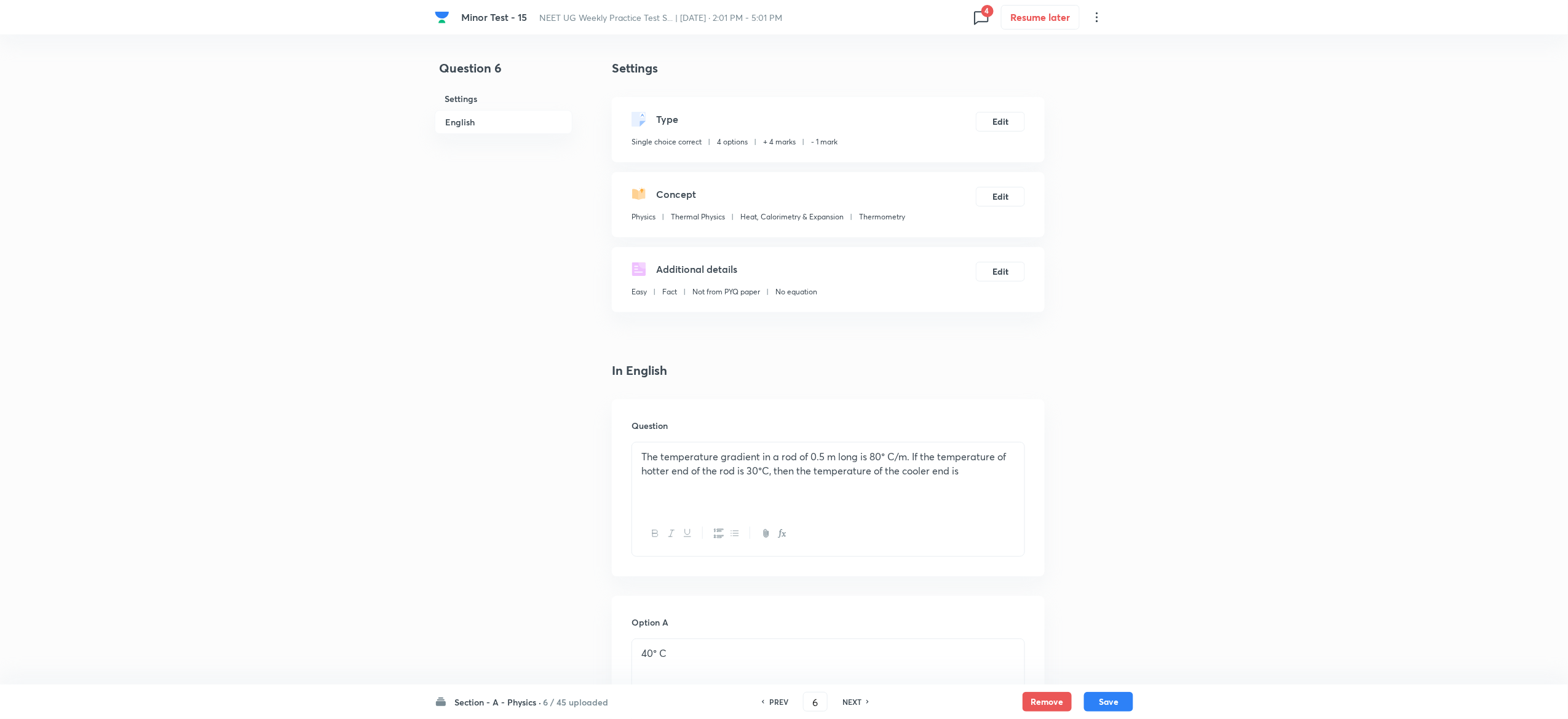
scroll to position [949, 0]
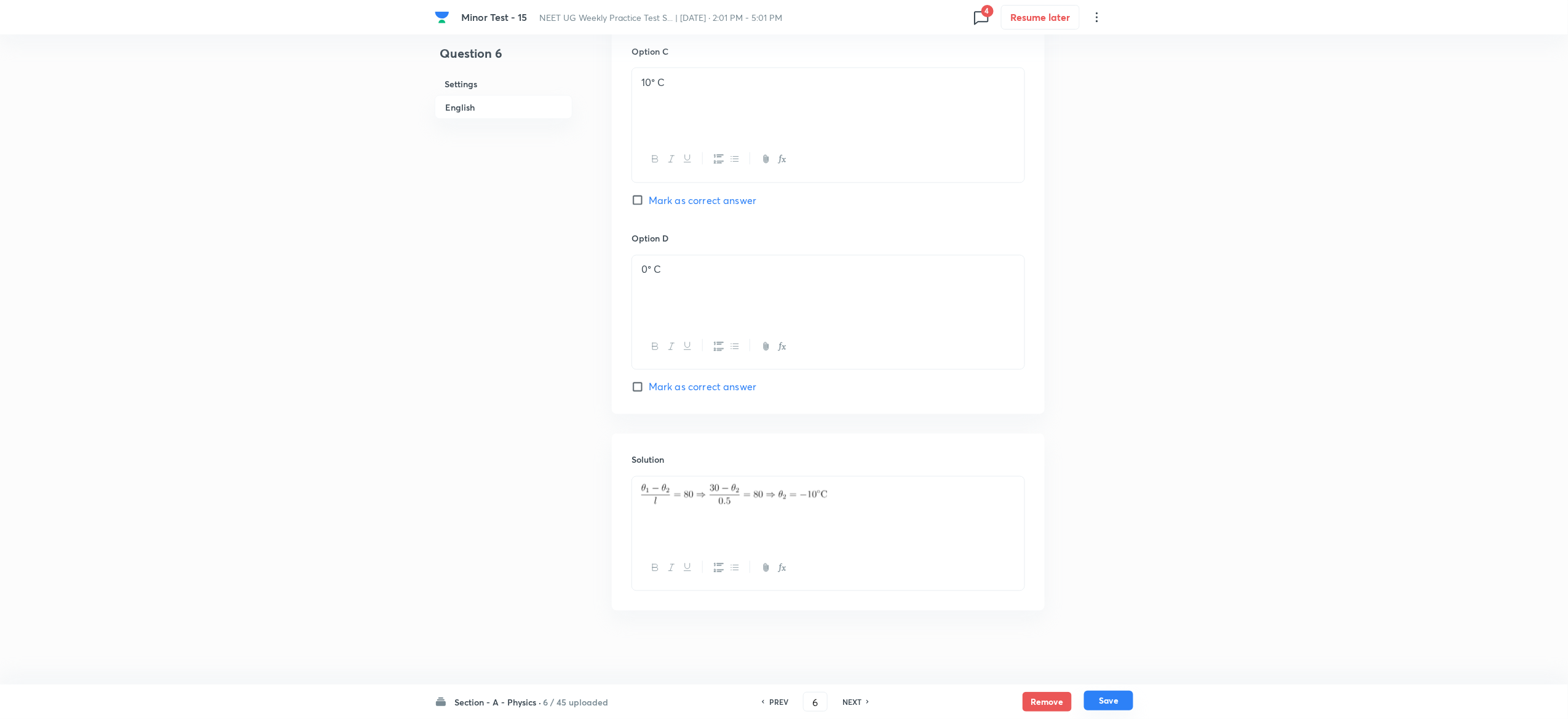
click at [1113, 694] on button "Save" at bounding box center [1109, 700] width 49 height 20
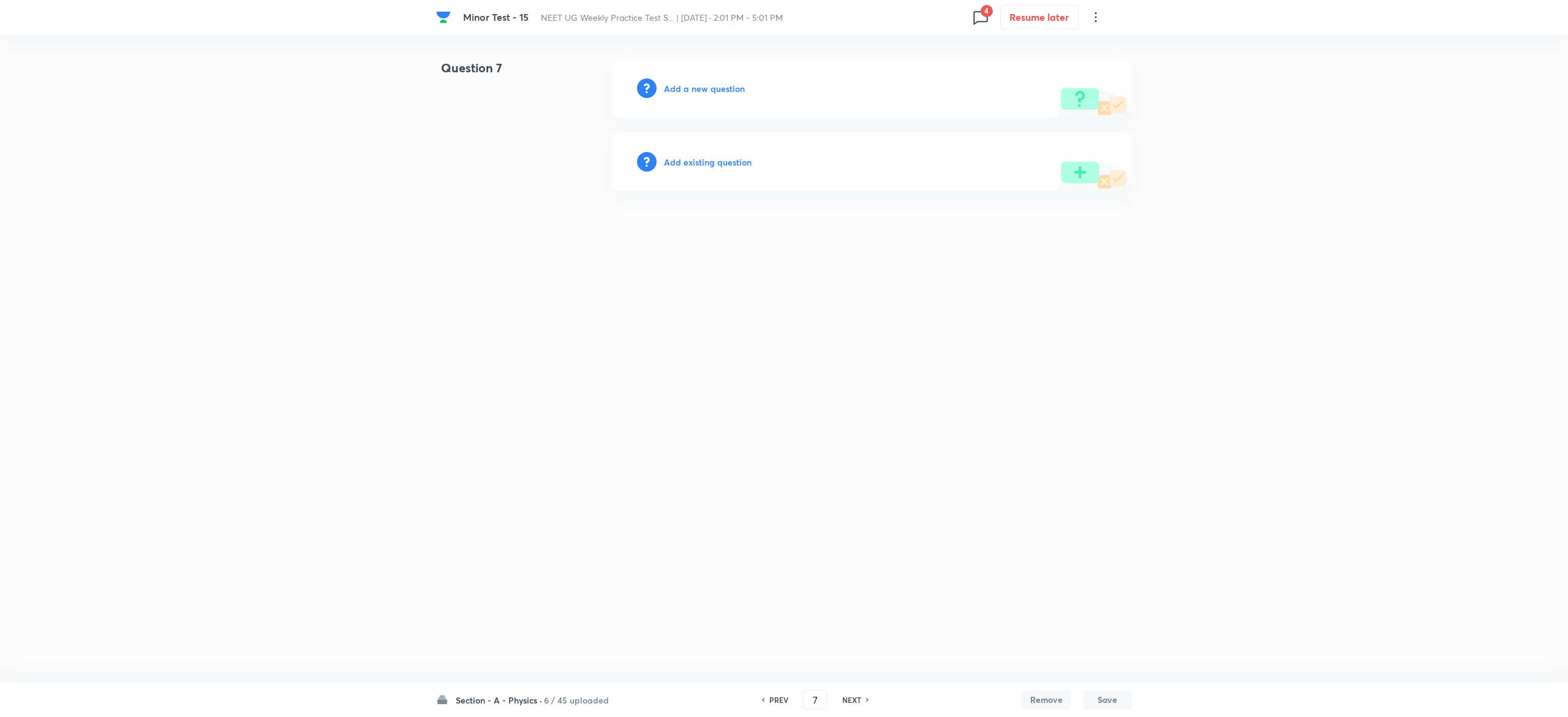
click at [771, 699] on h6 "PREV" at bounding box center [778, 699] width 19 height 11
type input "6"
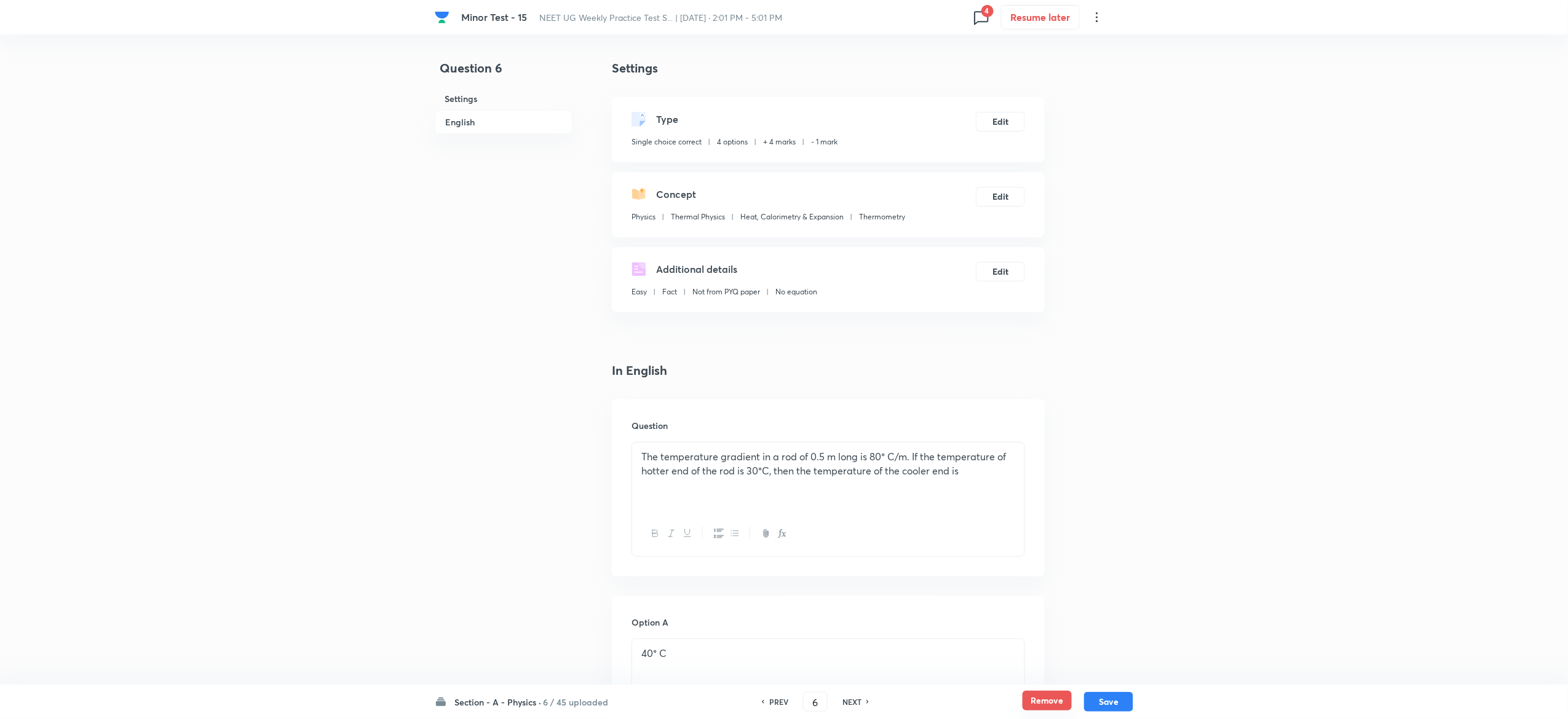
click at [1043, 694] on button "Remove" at bounding box center [1047, 700] width 49 height 20
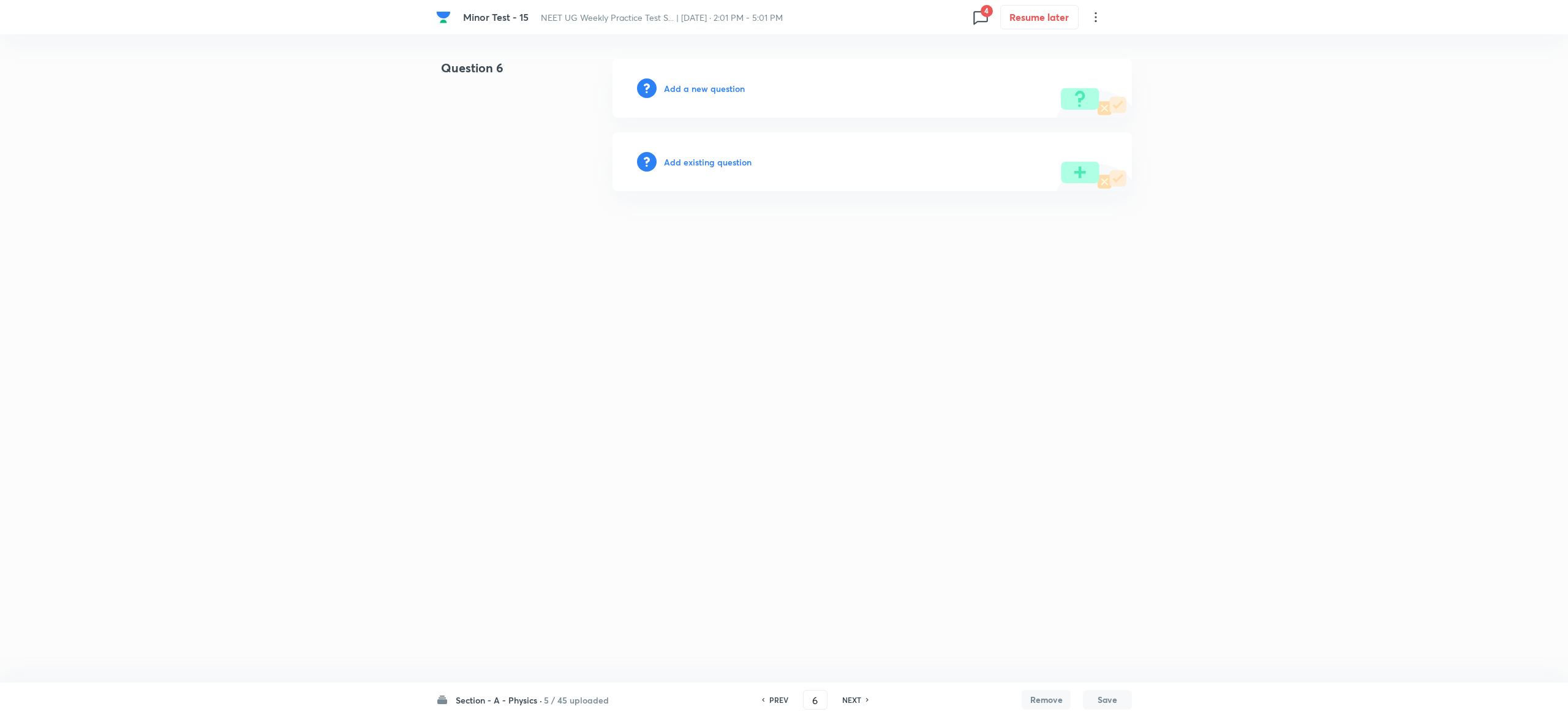
click at [717, 166] on h6 "Add existing question" at bounding box center [708, 161] width 88 height 13
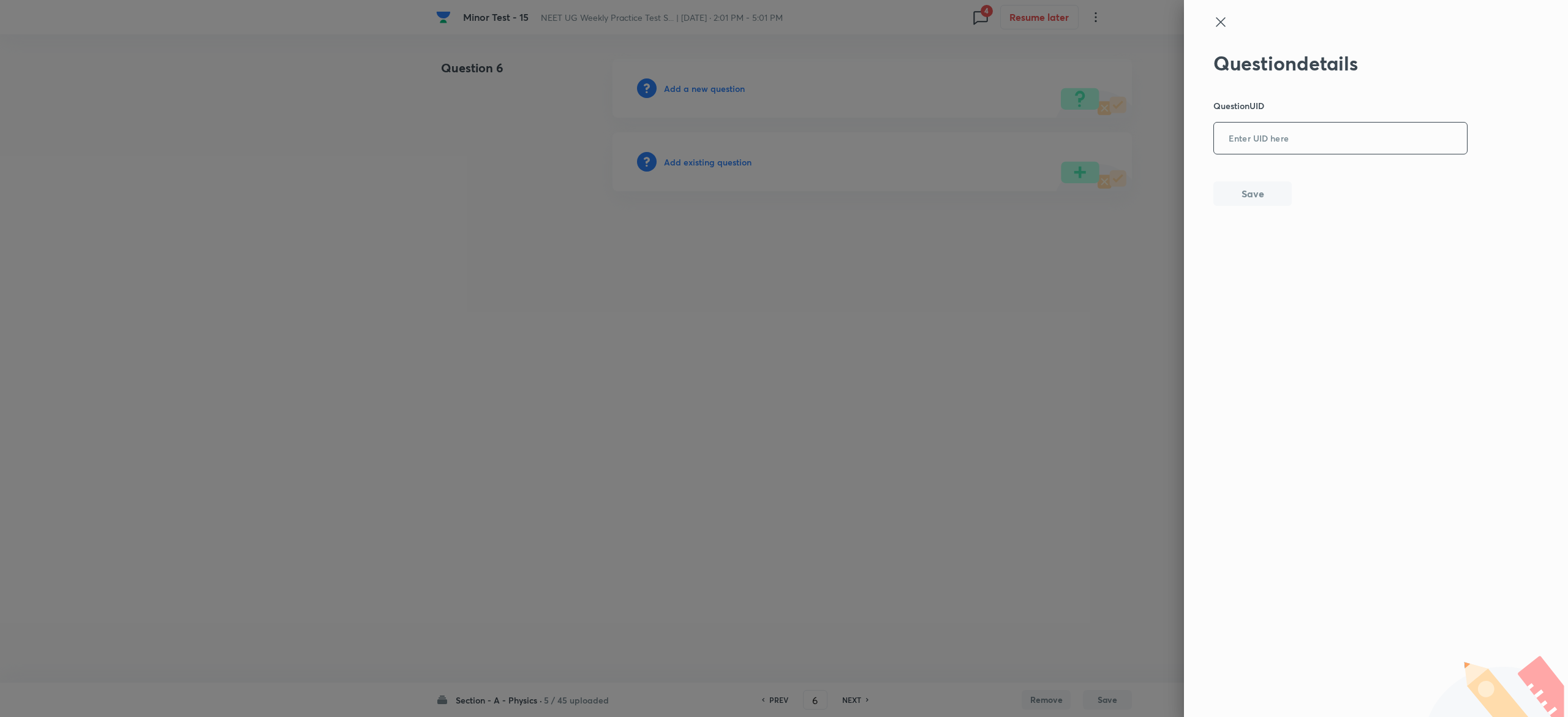
click at [1318, 132] on input "text" at bounding box center [1340, 139] width 253 height 30
paste input "ZQHZT"
type input "ZQHZT"
click at [1272, 191] on button "Save" at bounding box center [1252, 192] width 78 height 24
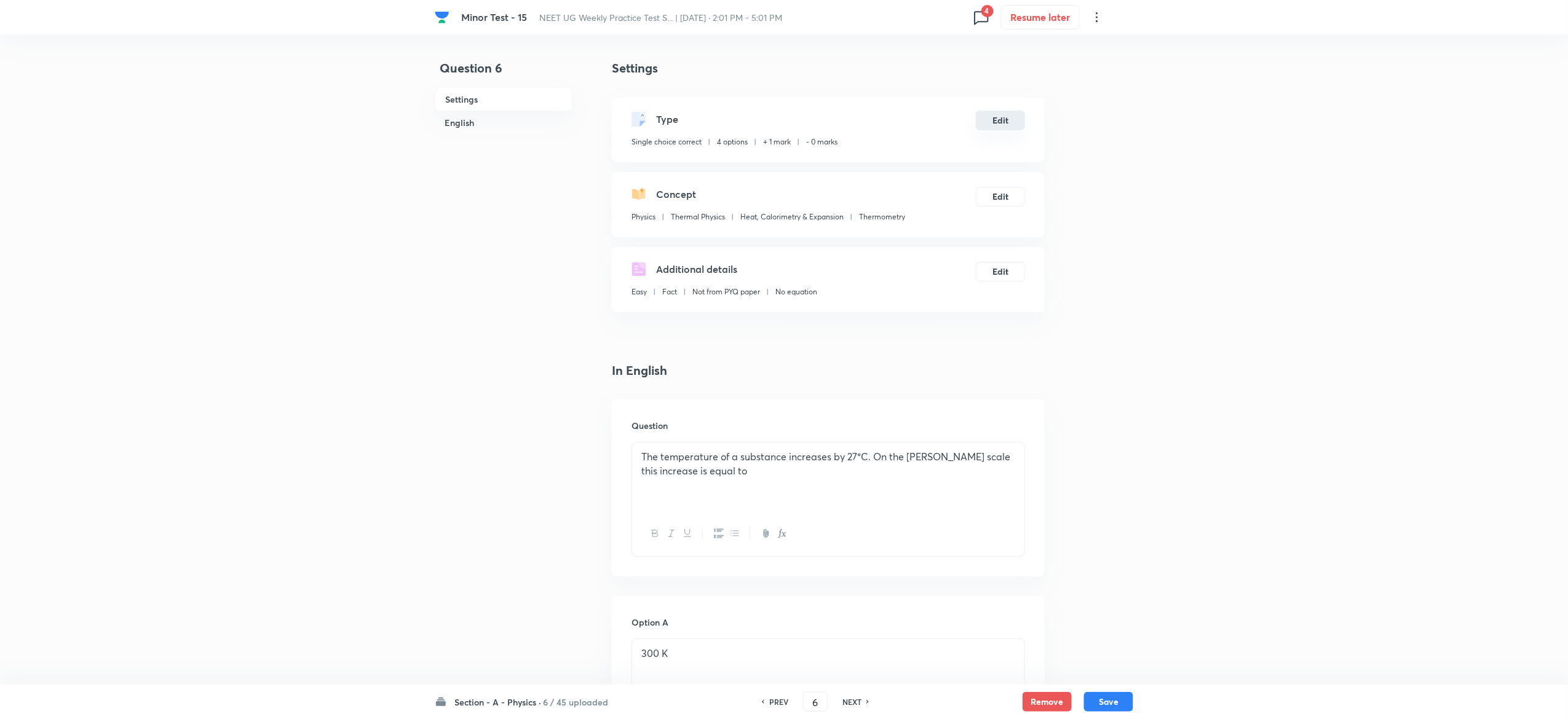
click at [997, 118] on button "Edit" at bounding box center [1000, 121] width 49 height 20
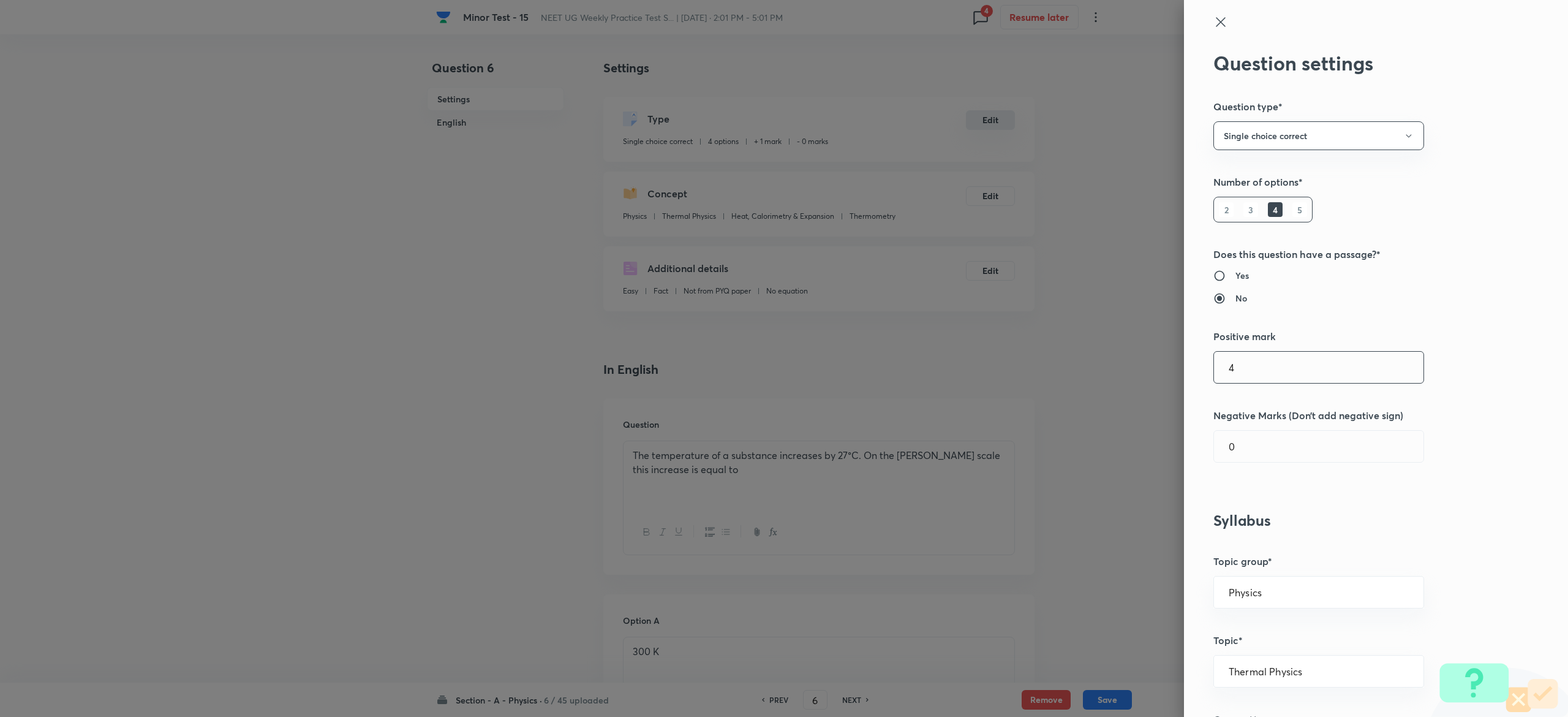
type input "4"
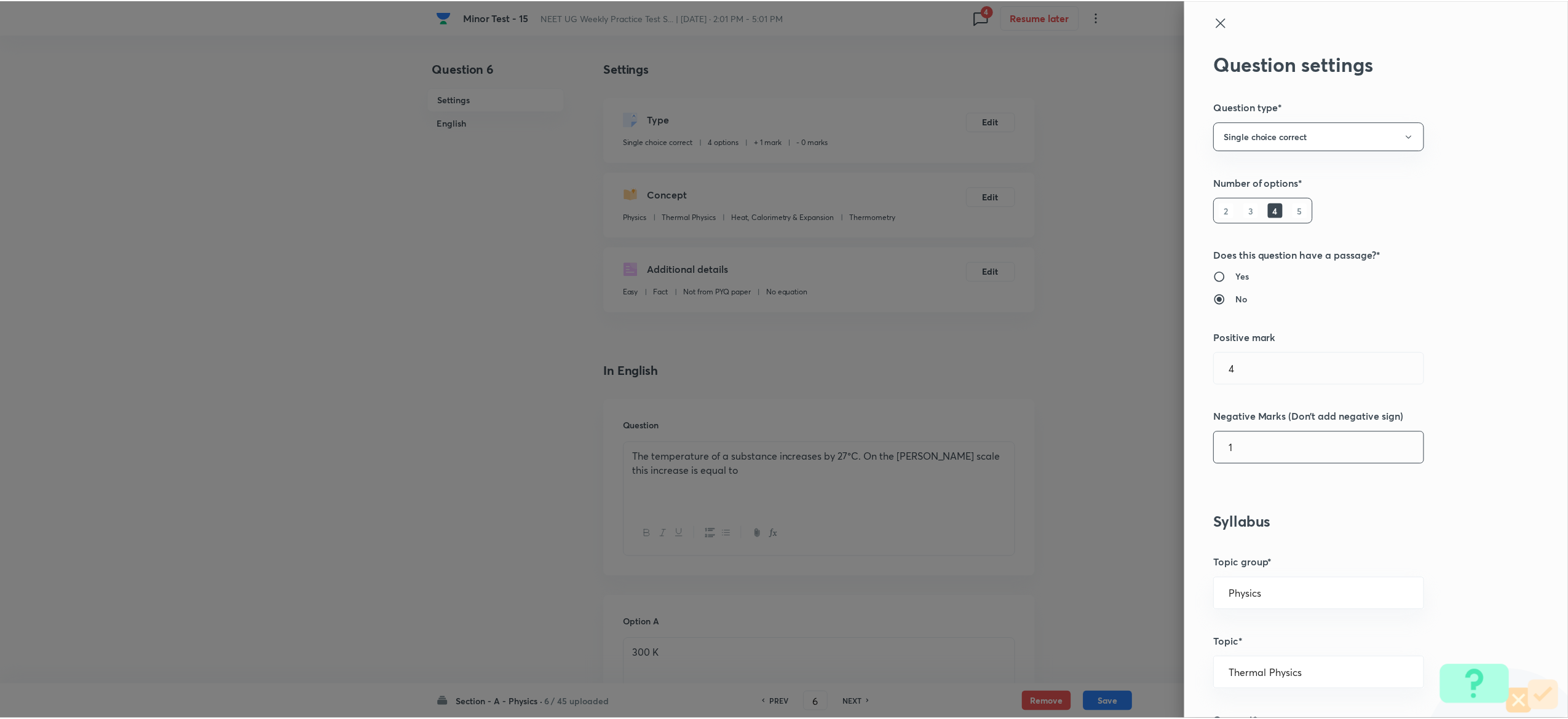
scroll to position [958, 0]
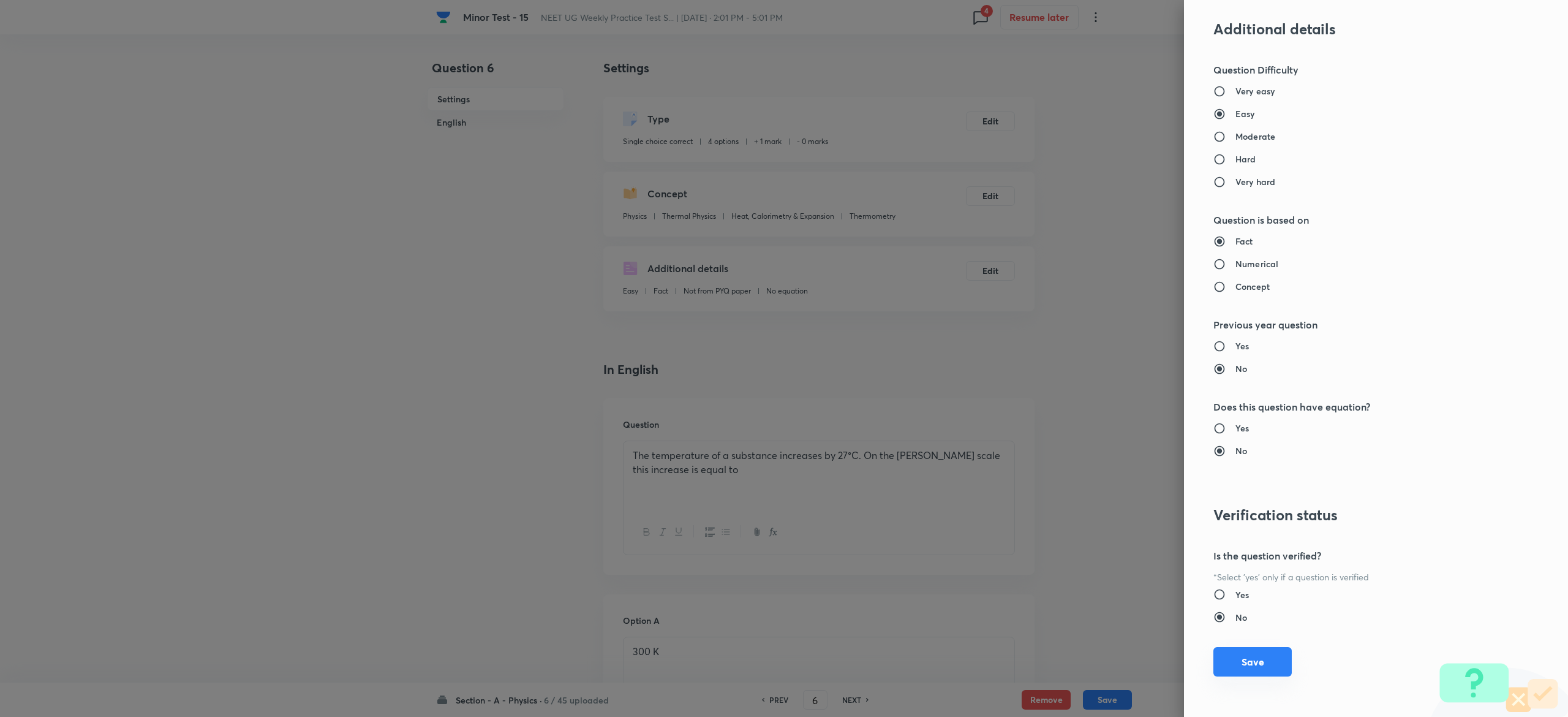
type input "1"
click at [1252, 658] on button "Save" at bounding box center [1252, 662] width 78 height 29
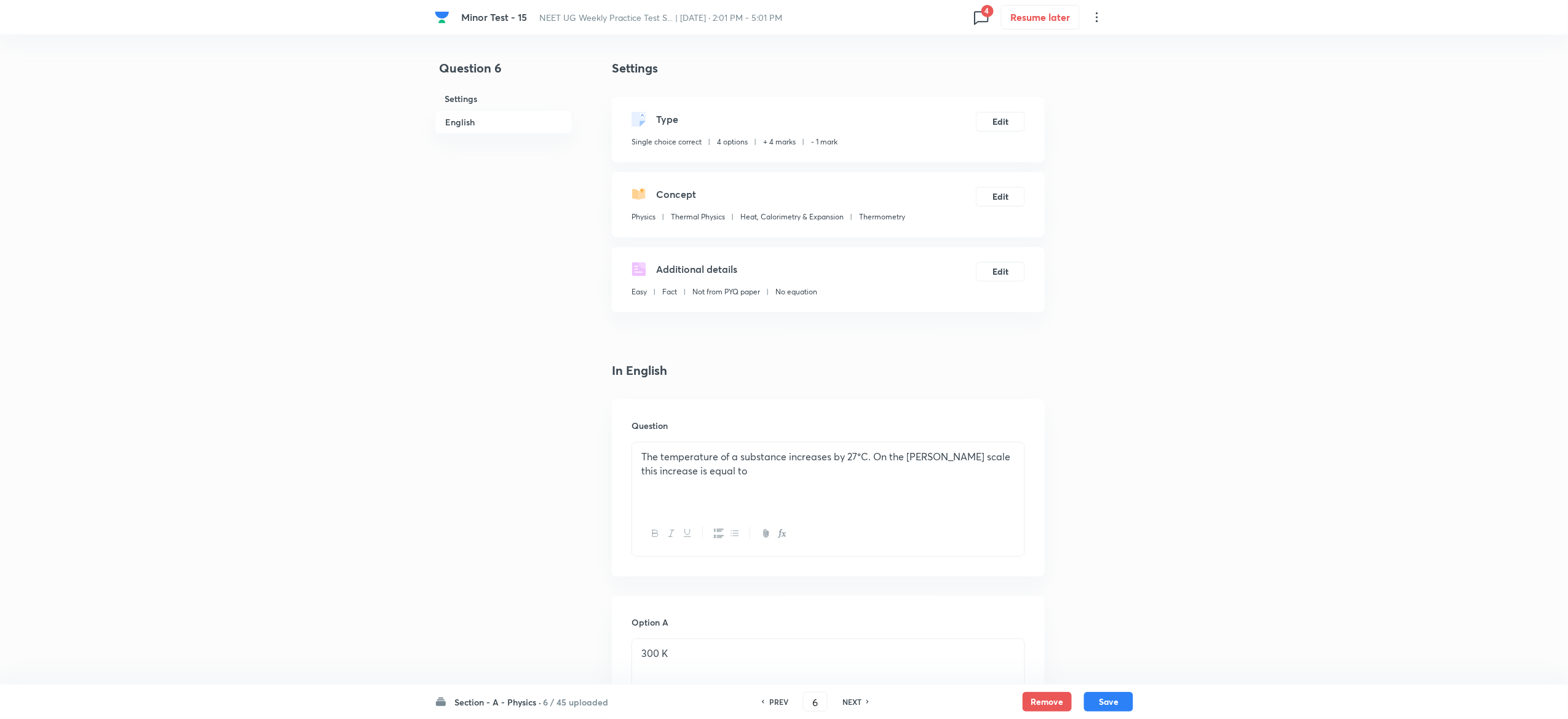
scroll to position [949, 0]
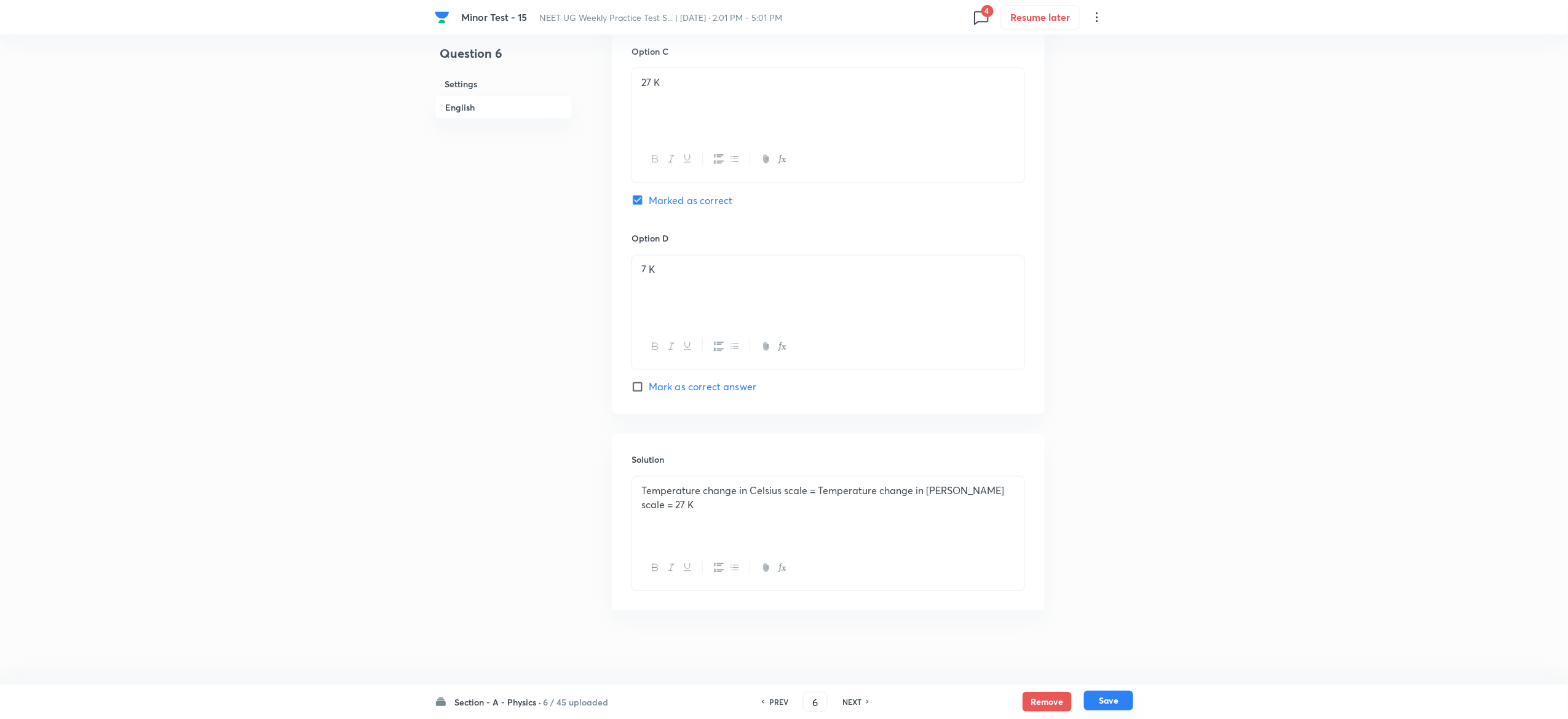
click at [1120, 698] on button "Save" at bounding box center [1109, 700] width 49 height 20
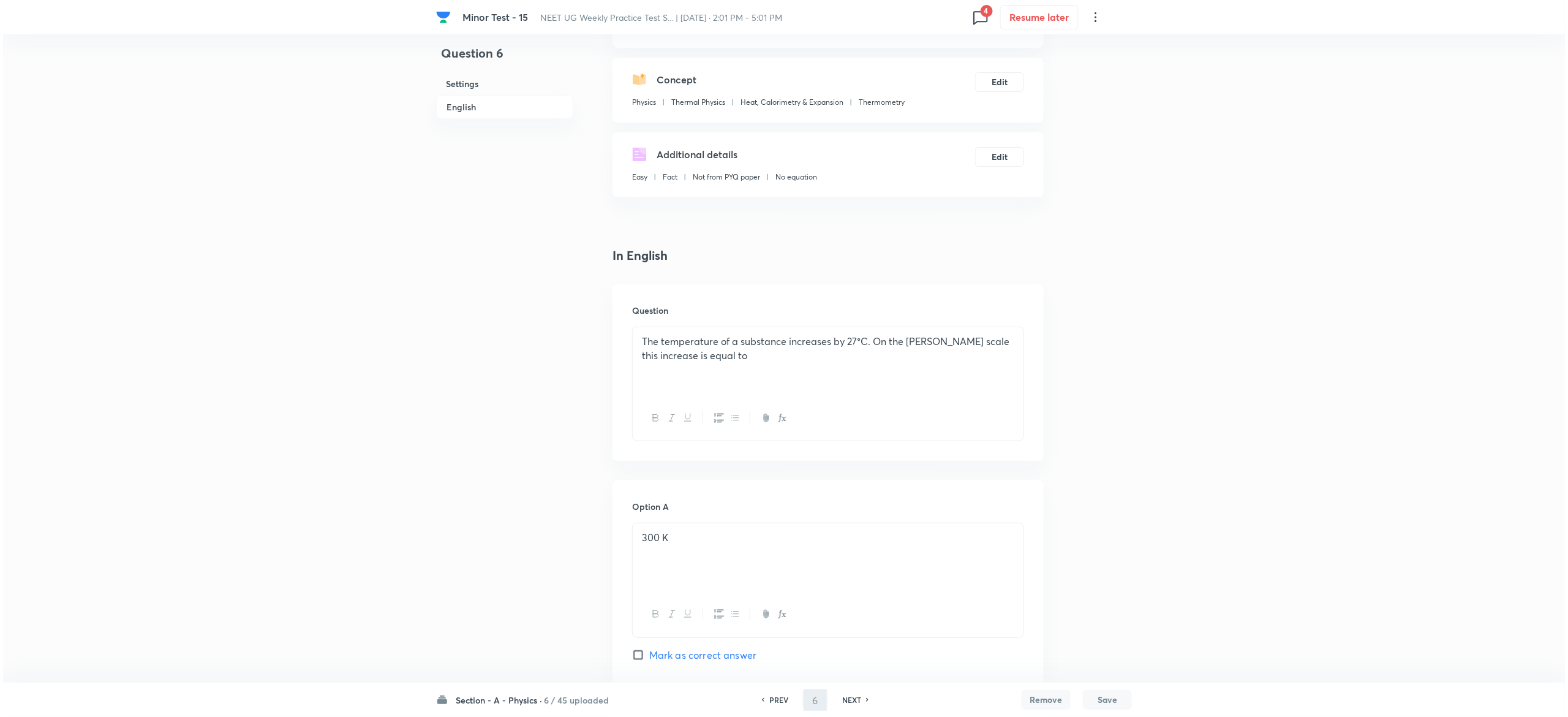
scroll to position [0, 0]
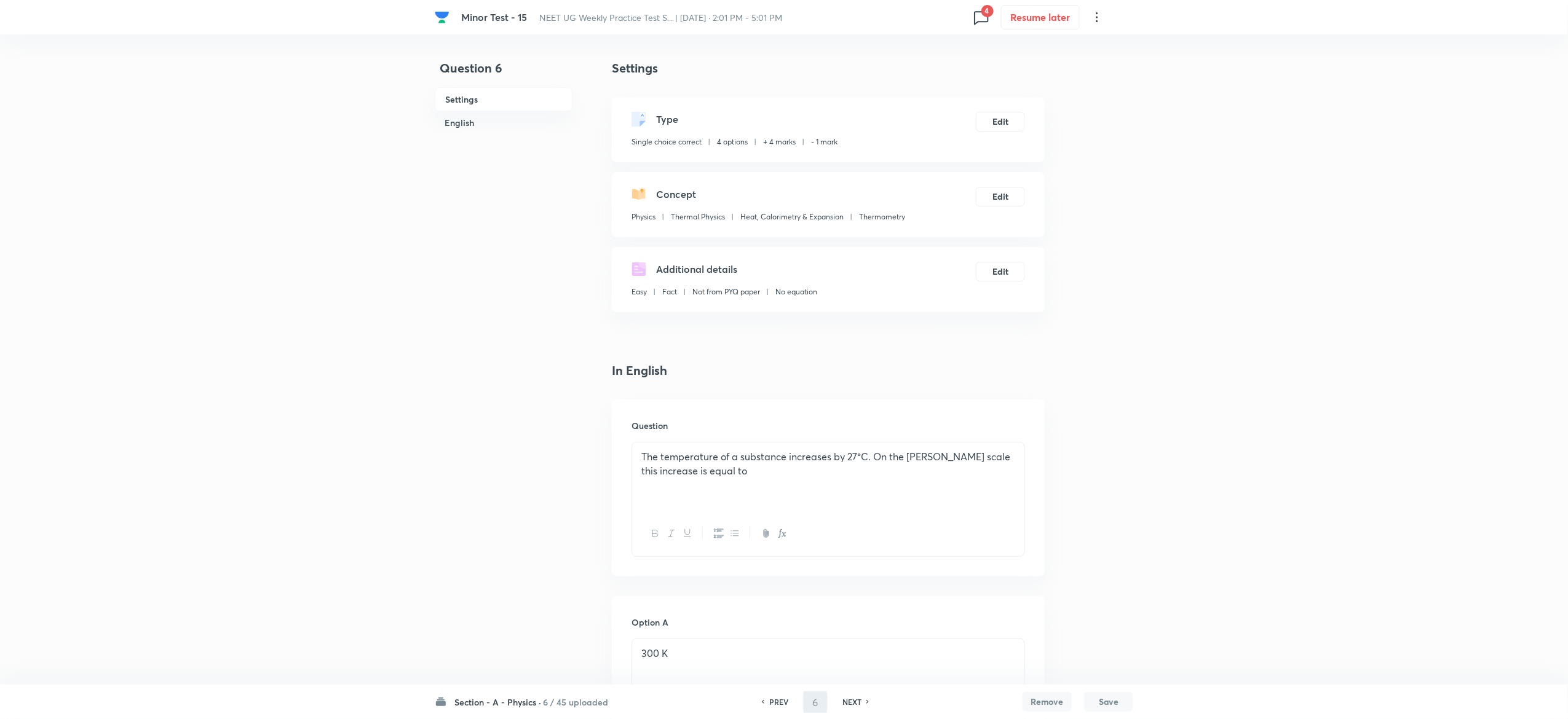
type input "7"
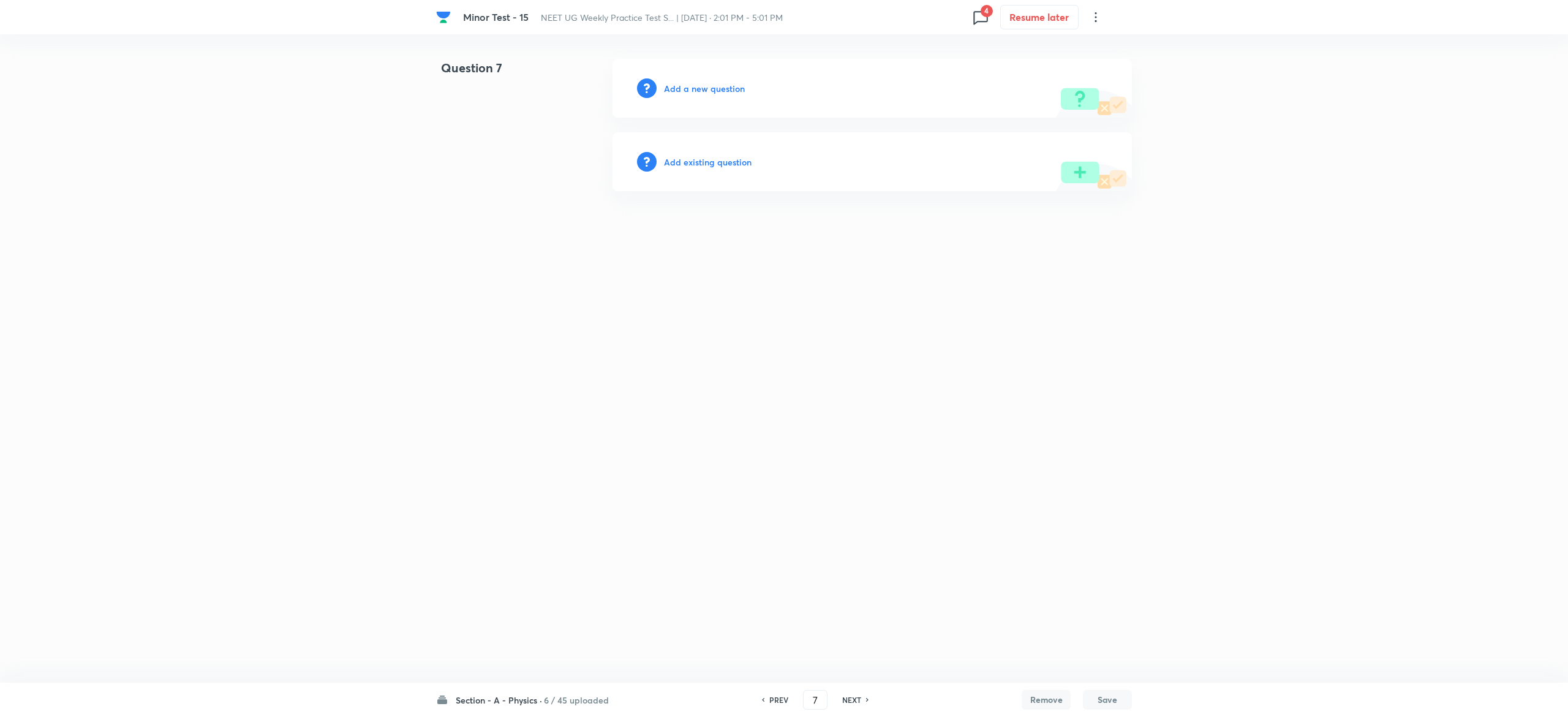
click at [730, 161] on h6 "Add existing question" at bounding box center [708, 161] width 88 height 13
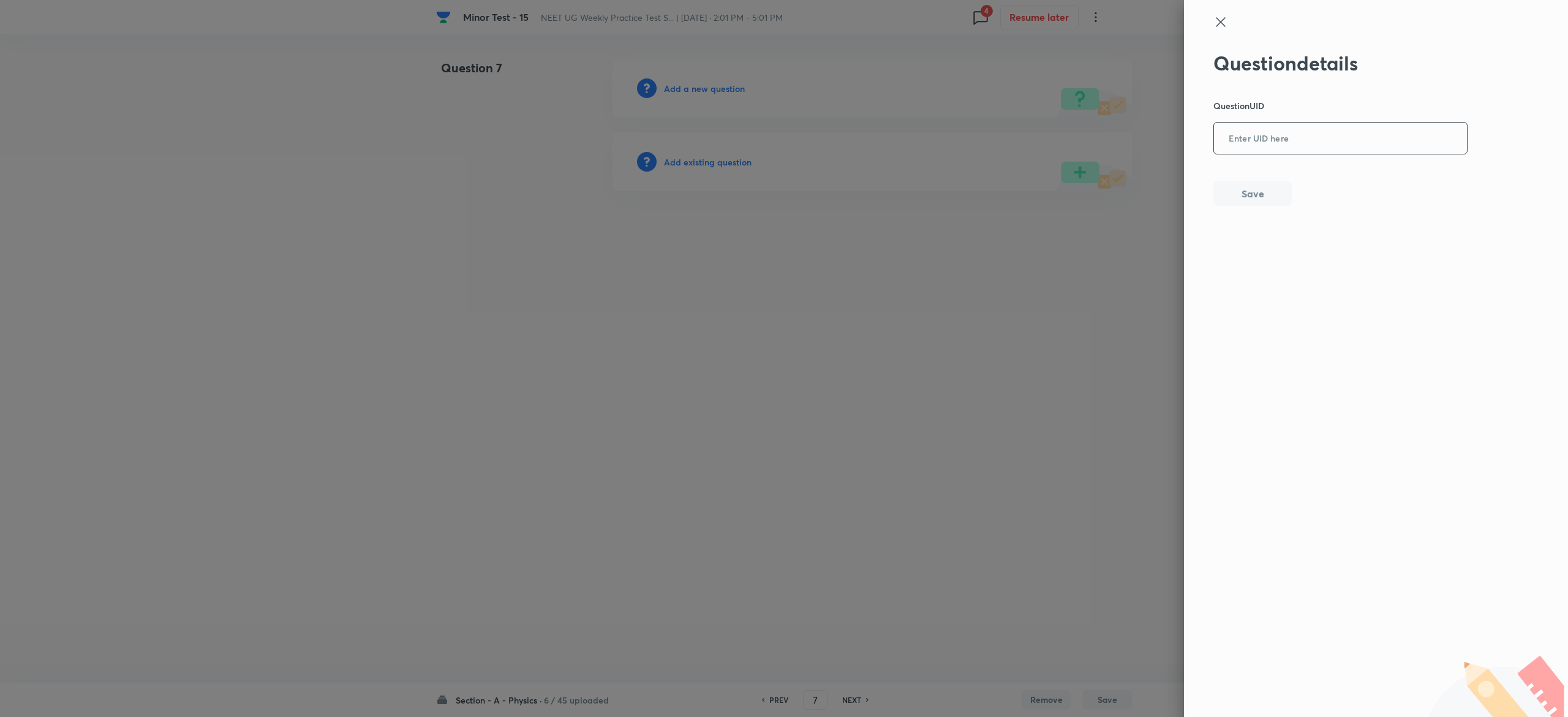
click at [1441, 134] on input "text" at bounding box center [1340, 139] width 253 height 30
paste input "CUWBH"
type input "CUWBH"
click at [724, 158] on div at bounding box center [784, 358] width 1568 height 717
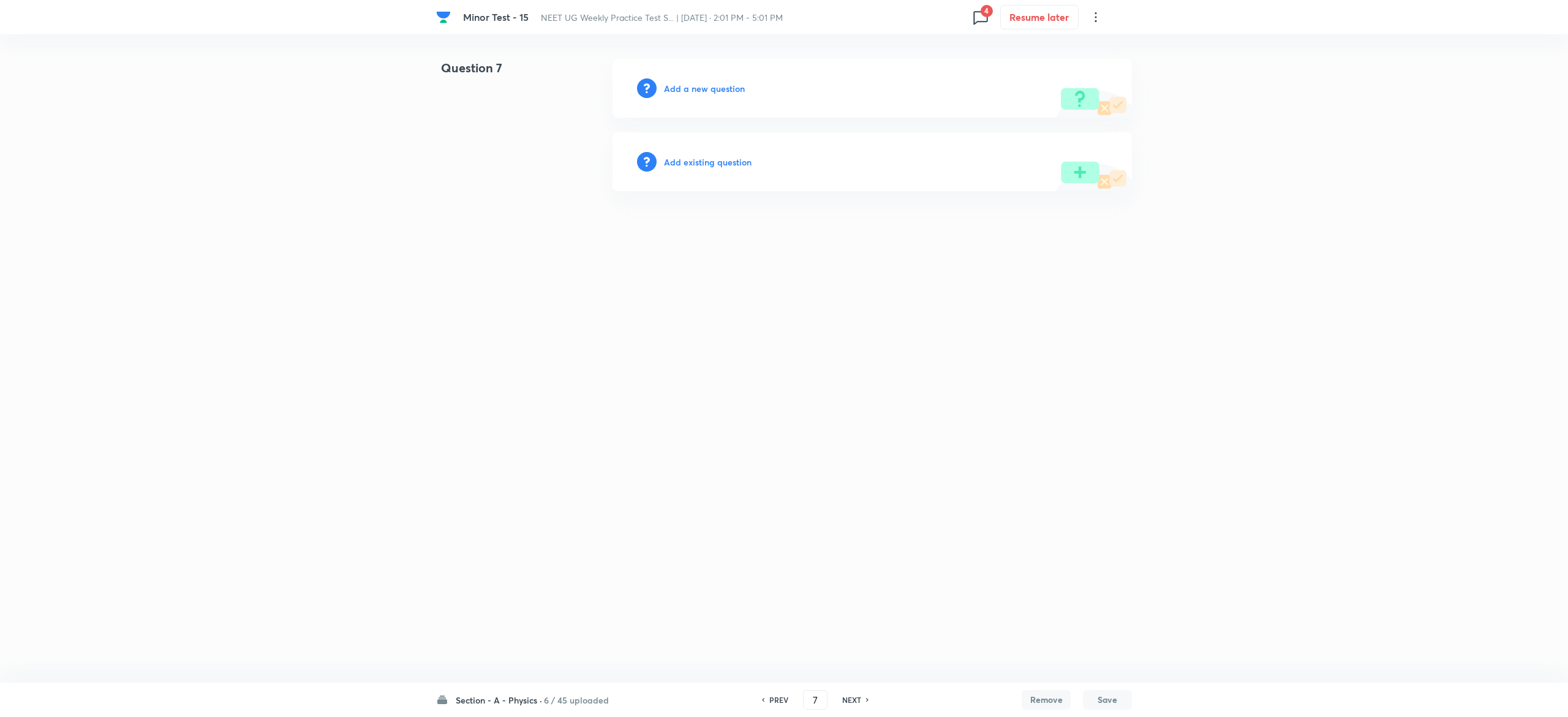
click at [724, 158] on h6 "Add existing question" at bounding box center [708, 161] width 88 height 13
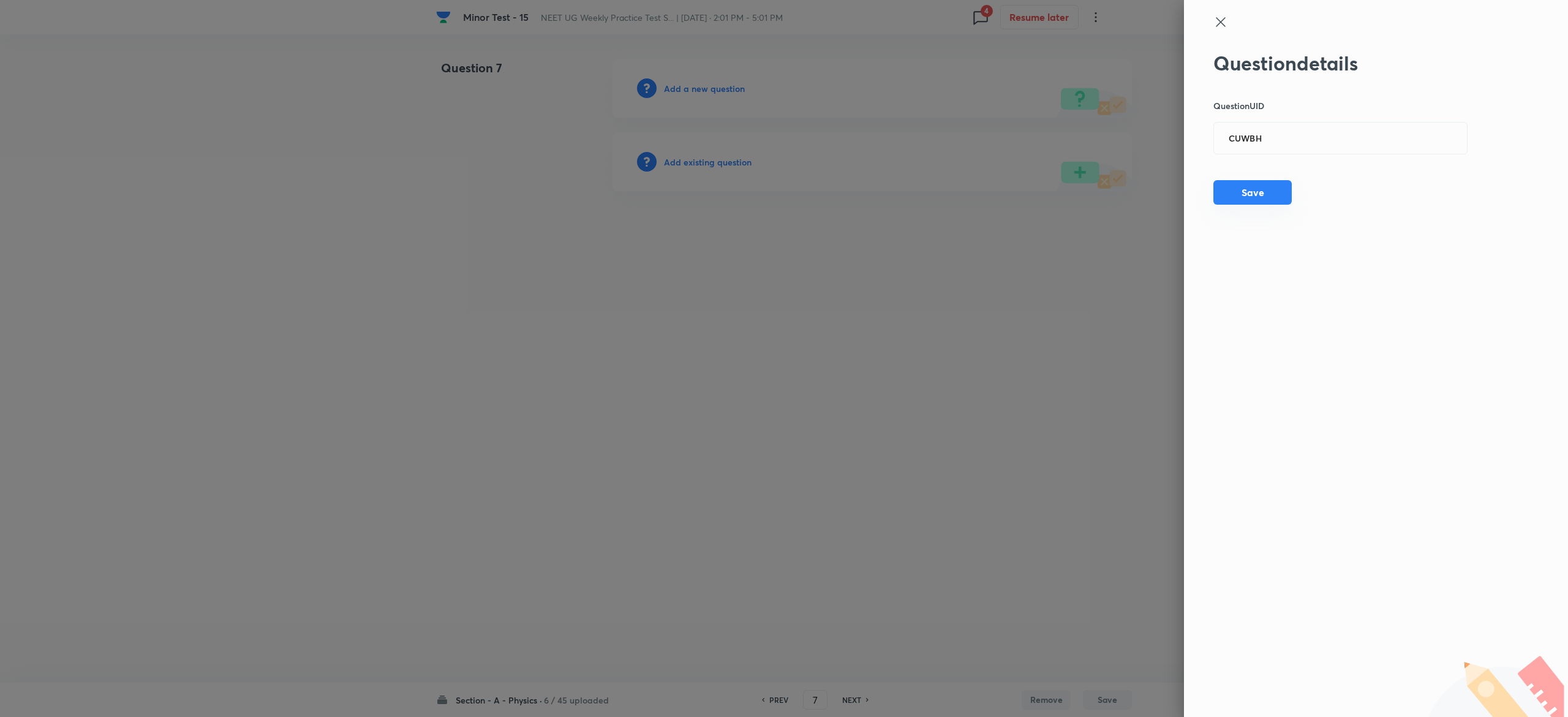
click at [1248, 193] on button "Save" at bounding box center [1252, 192] width 78 height 24
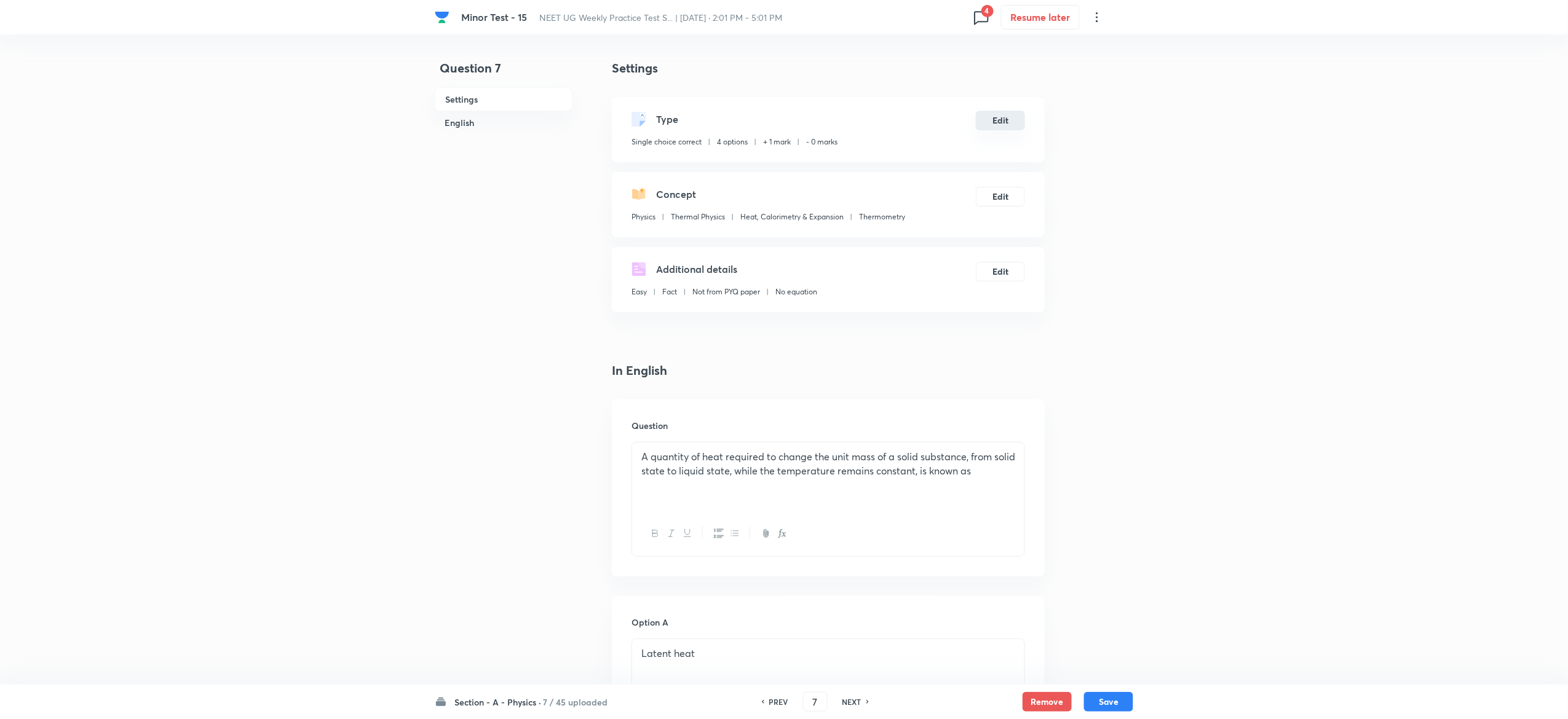
drag, startPoint x: 1021, startPoint y: 108, endPoint x: 1006, endPoint y: 118, distance: 18.0
click at [1006, 118] on div "Type Single choice correct 4 options + 1 mark - 0 marks Edit" at bounding box center [827, 129] width 433 height 65
click at [1006, 118] on button "Edit" at bounding box center [1000, 121] width 49 height 20
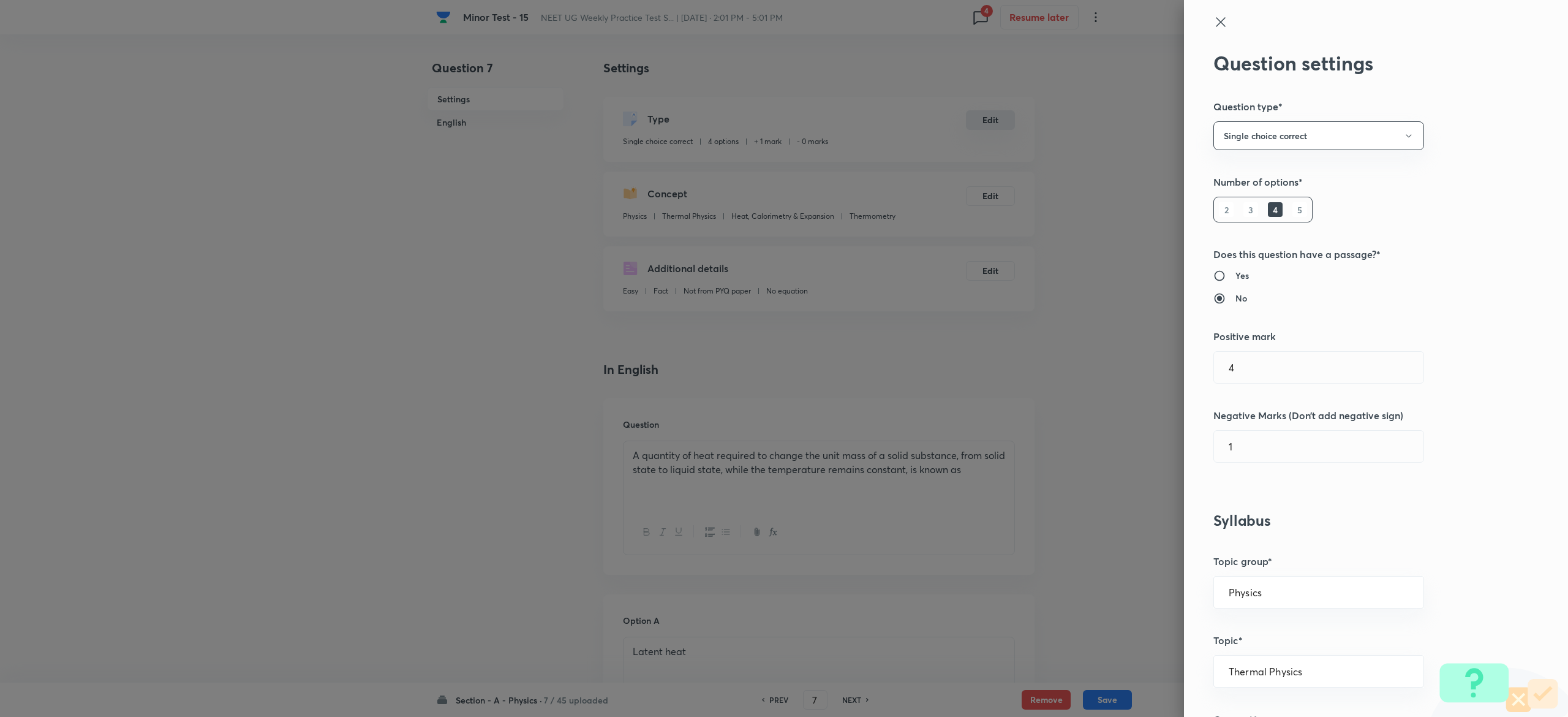
type input "1"
type input "0"
type input "4"
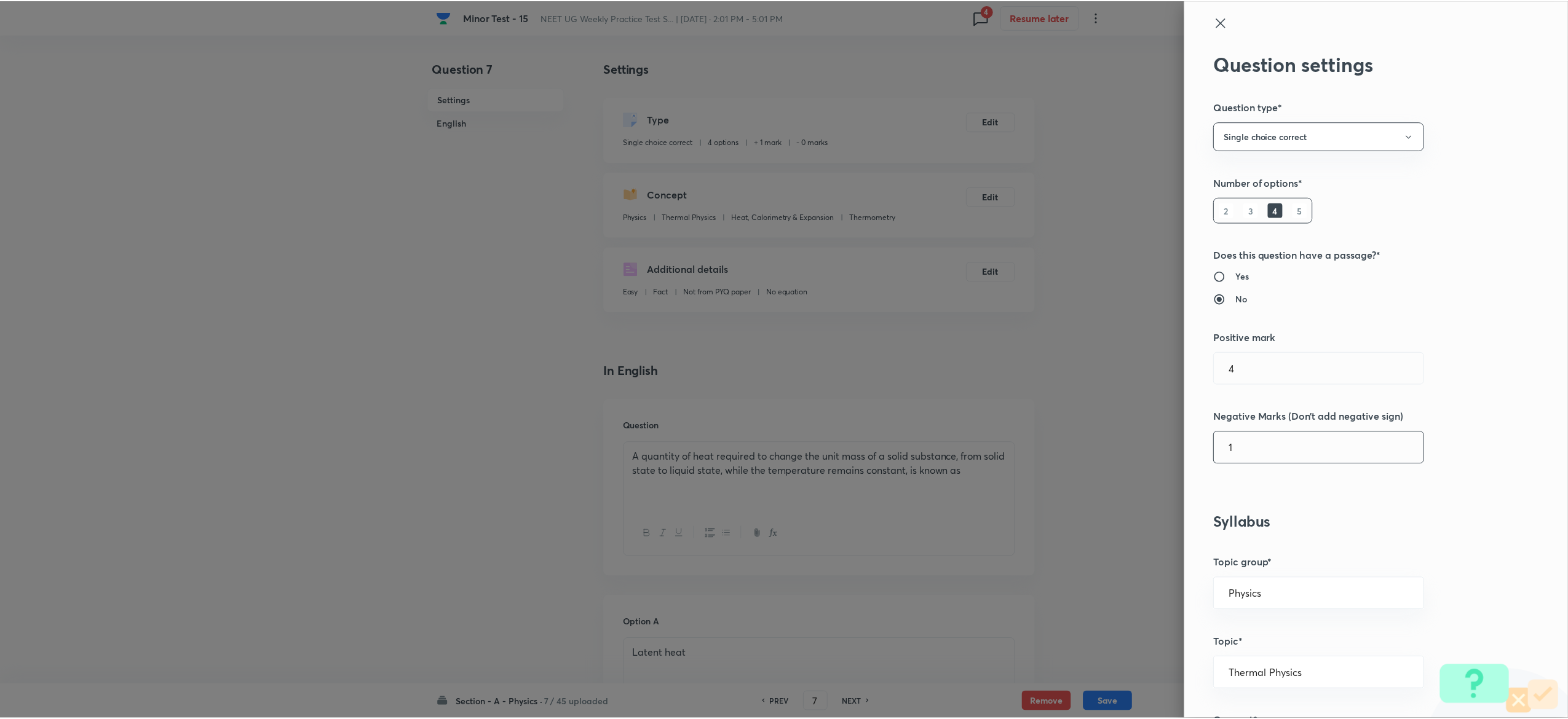
scroll to position [958, 0]
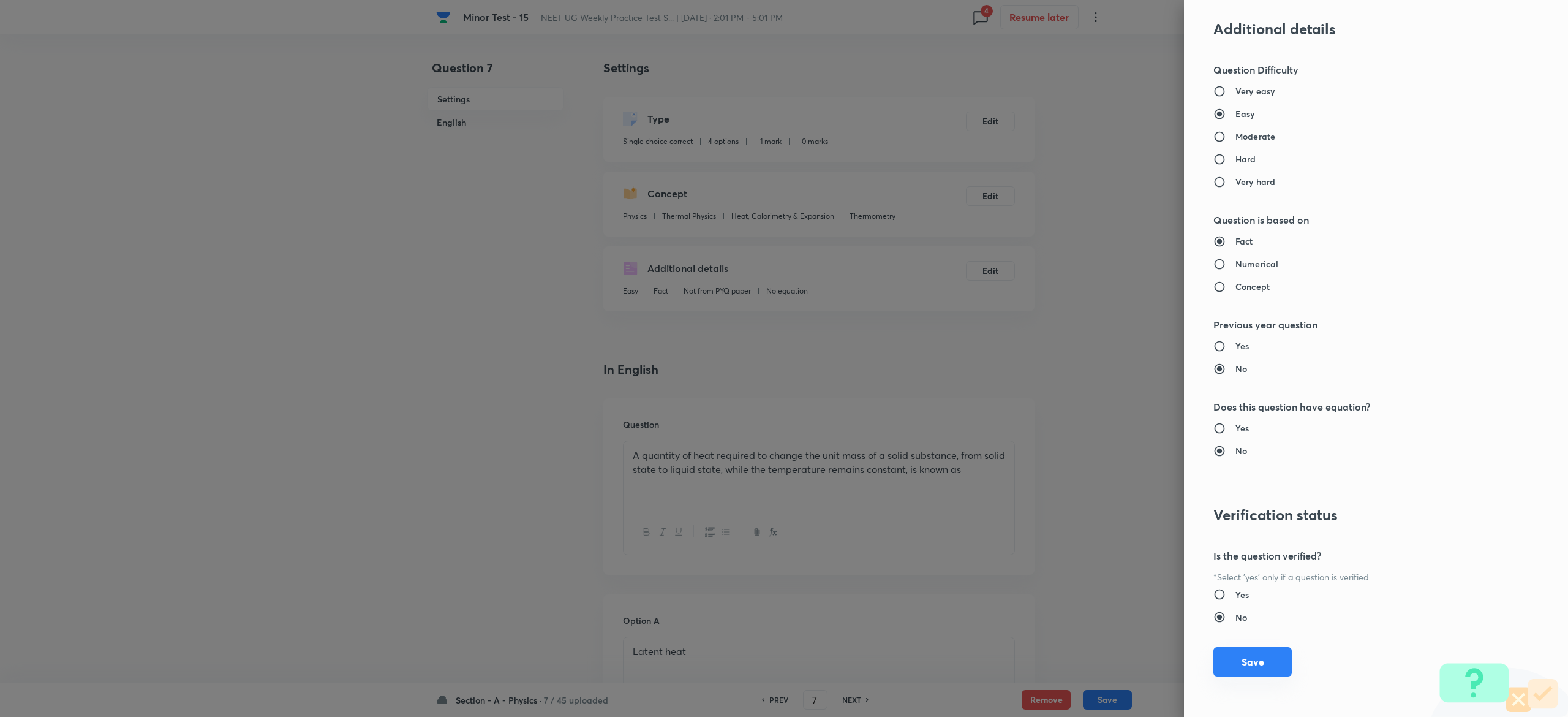
type input "1"
click at [1255, 663] on button "Save" at bounding box center [1252, 662] width 78 height 29
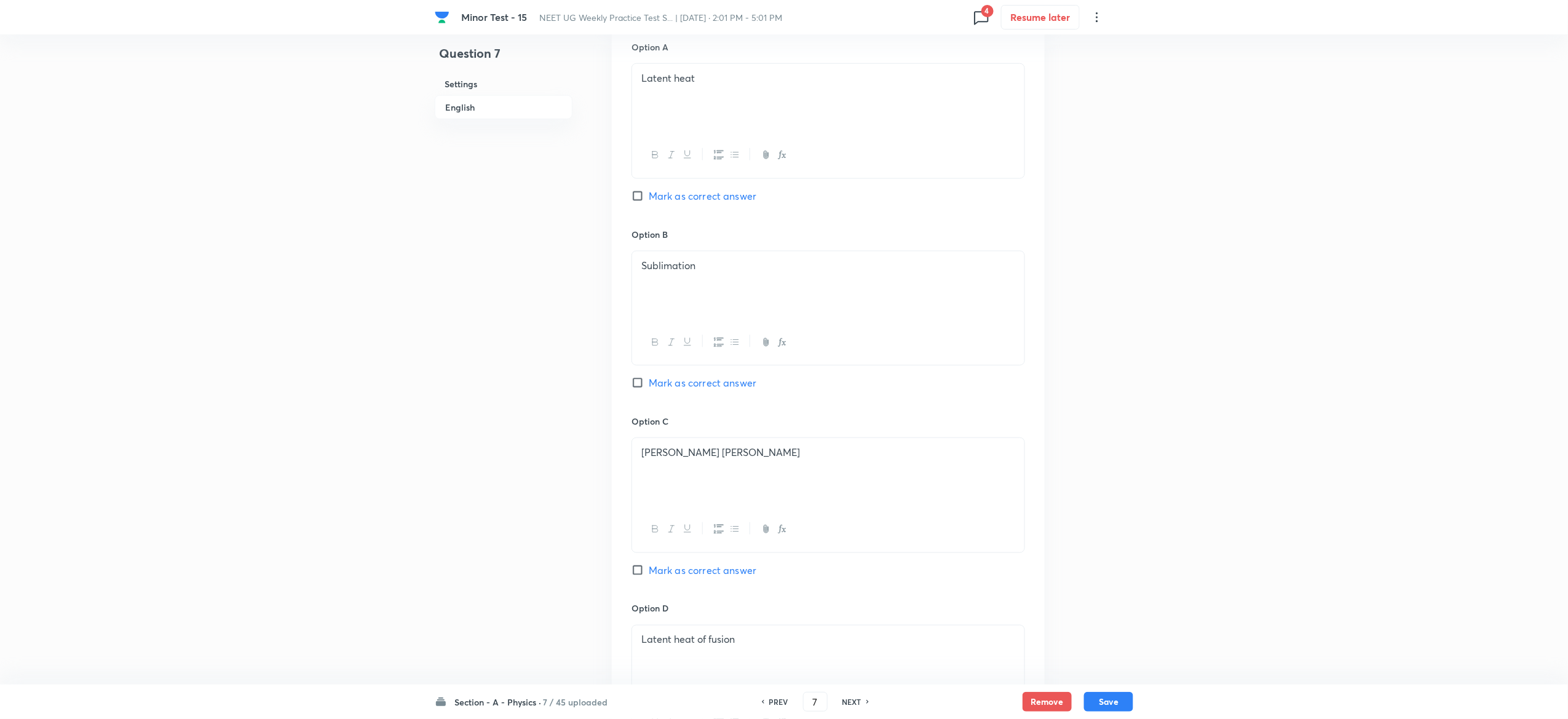
scroll to position [949, 0]
click at [1122, 708] on button "Save" at bounding box center [1109, 700] width 49 height 20
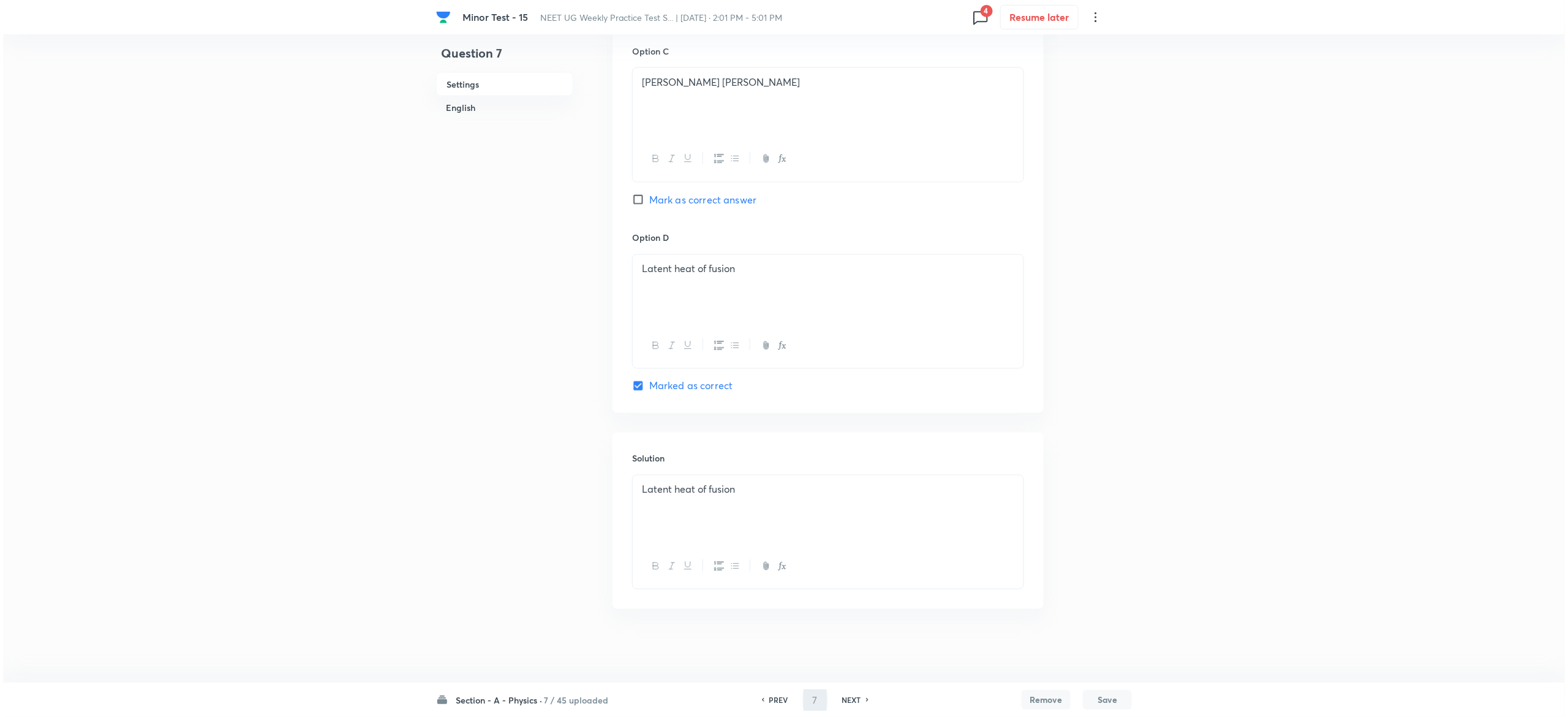
scroll to position [0, 0]
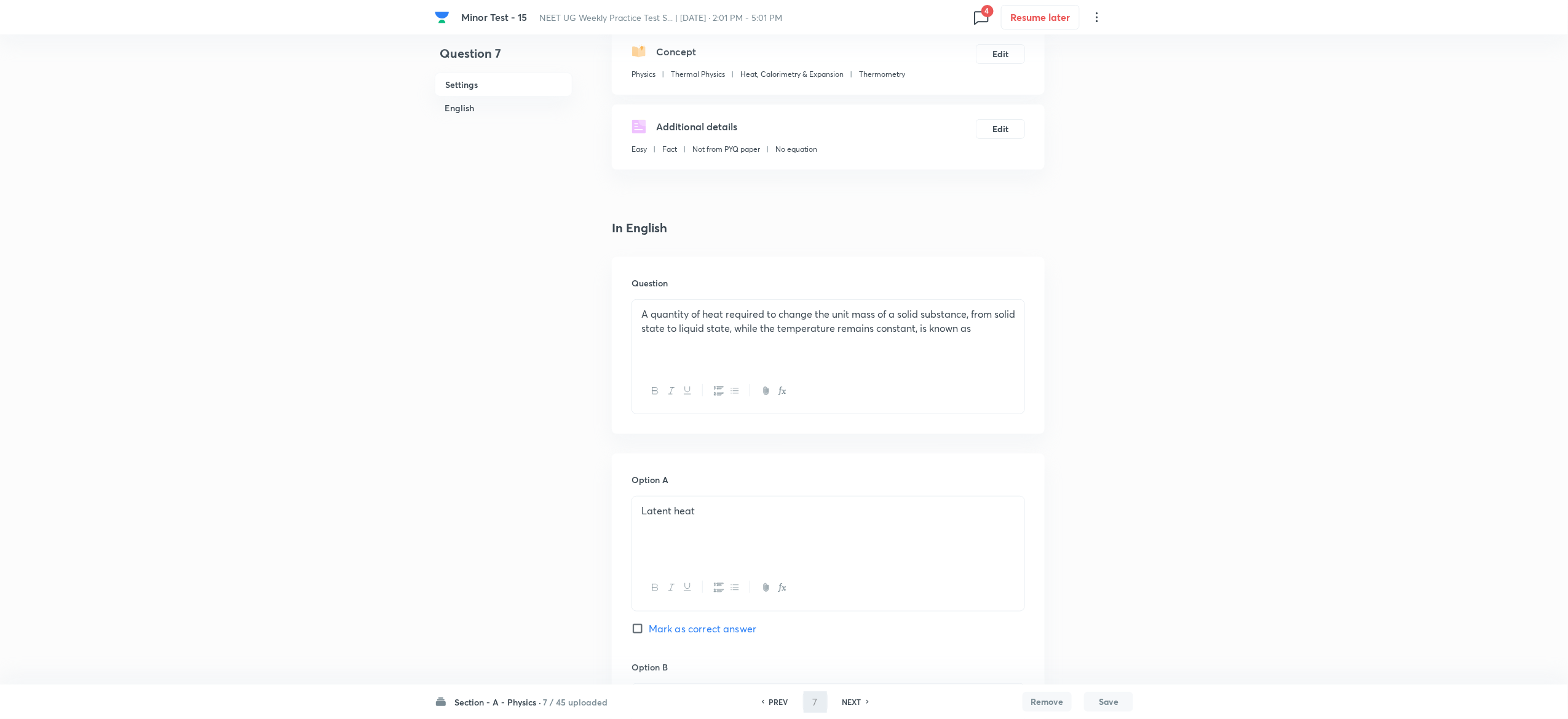
type input "8"
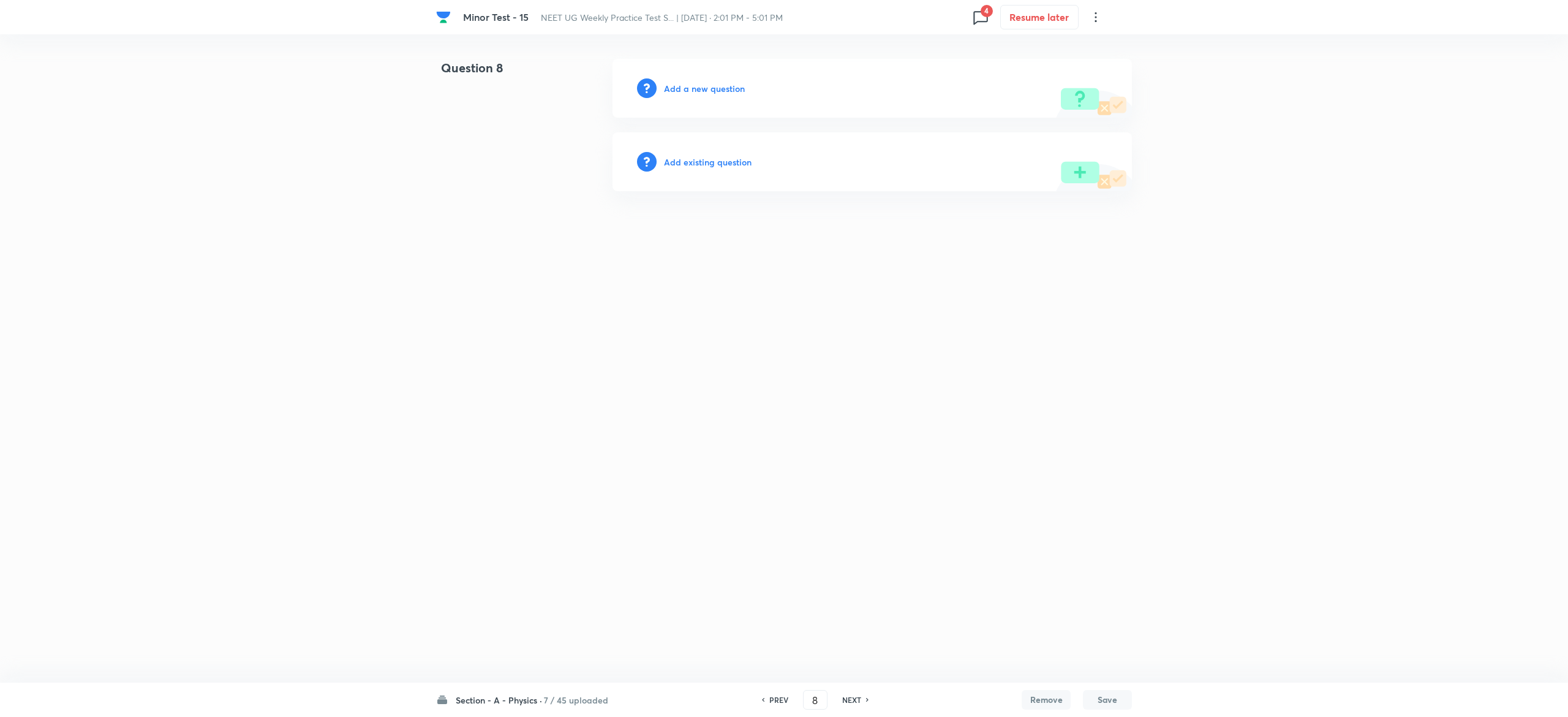
click at [726, 163] on h6 "Add existing question" at bounding box center [708, 161] width 88 height 13
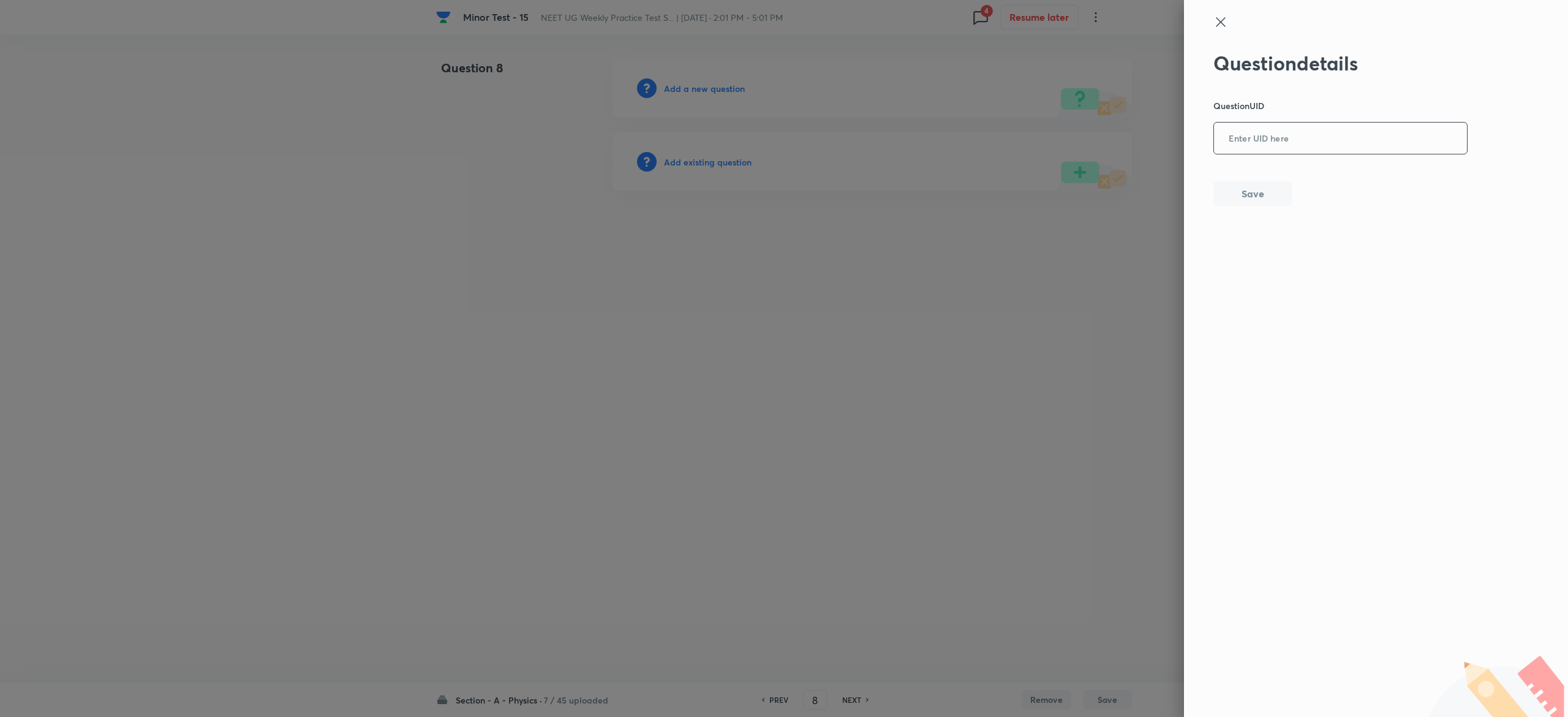
click at [1333, 127] on input "text" at bounding box center [1340, 139] width 253 height 30
paste input "TMZB6"
type input "TMZB6"
click at [730, 165] on div at bounding box center [784, 358] width 1568 height 717
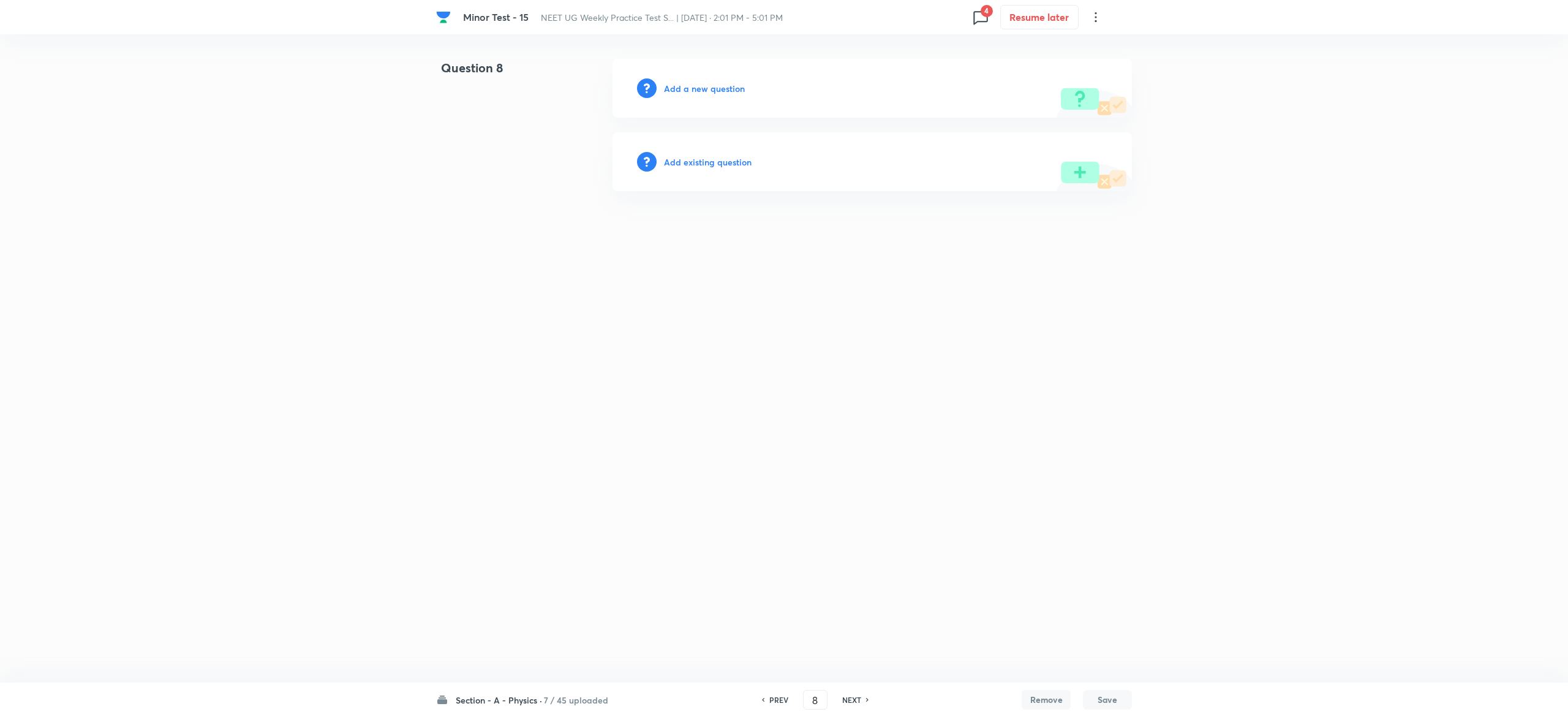
click at [730, 165] on h6 "Add existing question" at bounding box center [708, 161] width 88 height 13
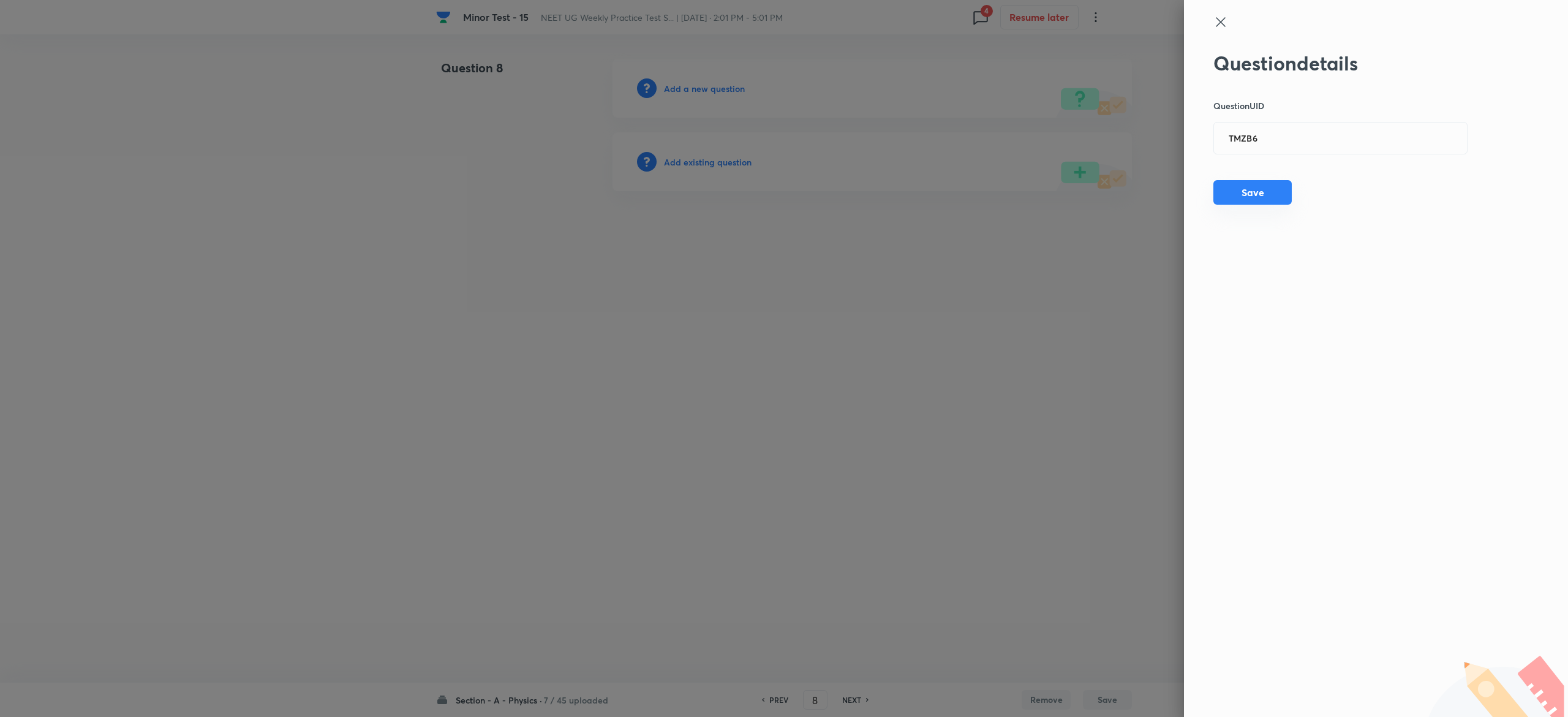
click at [1255, 189] on button "Save" at bounding box center [1252, 192] width 78 height 24
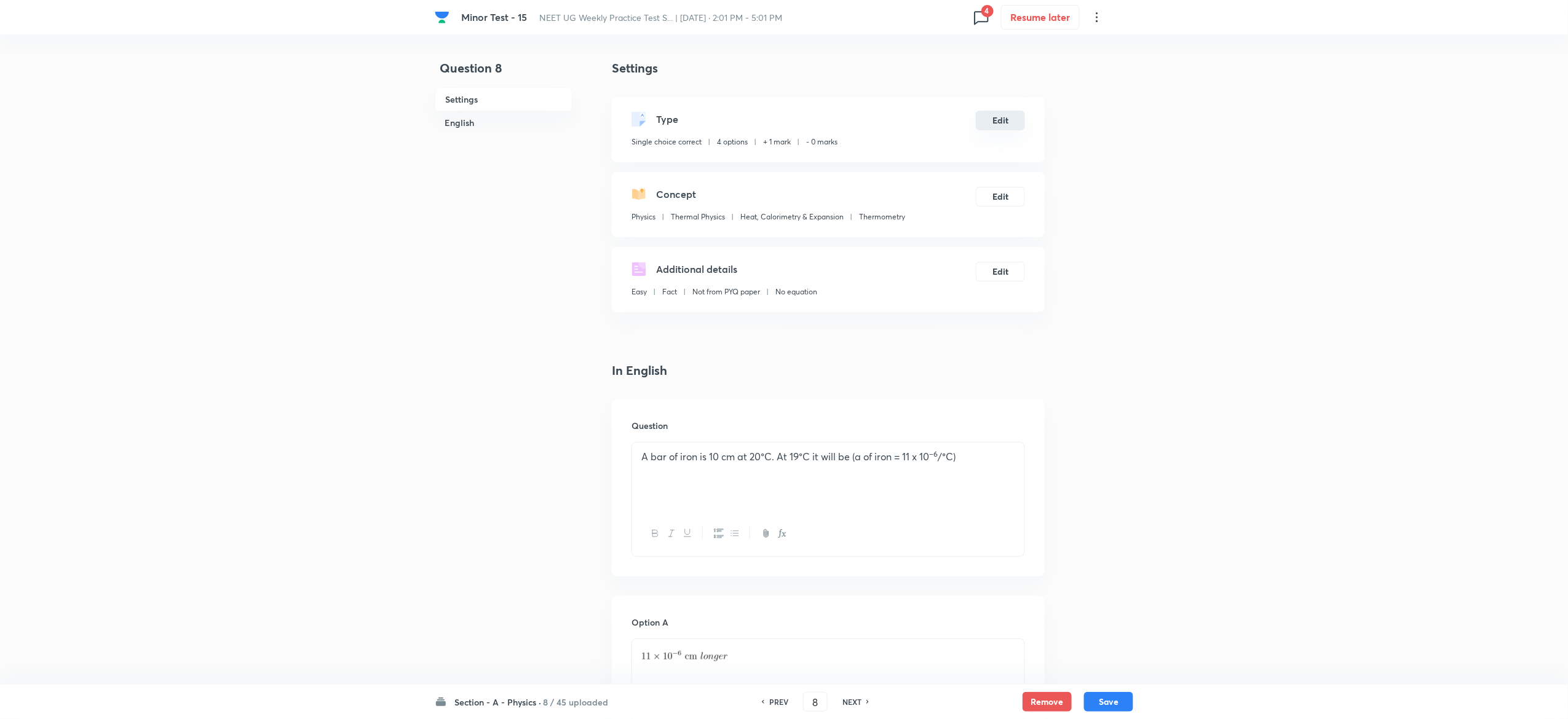
click at [1003, 120] on button "Edit" at bounding box center [1000, 121] width 49 height 20
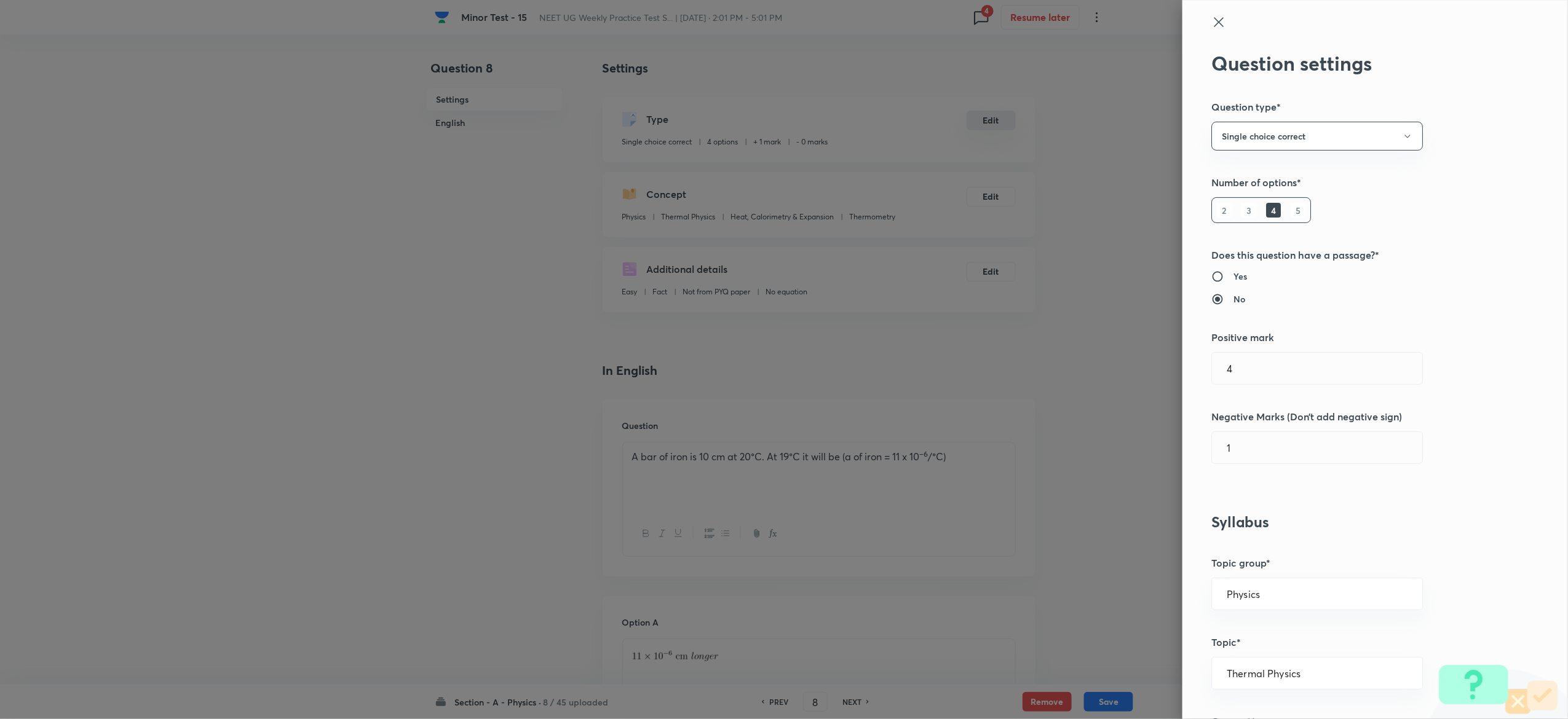
type input "1"
type input "0"
type input "4"
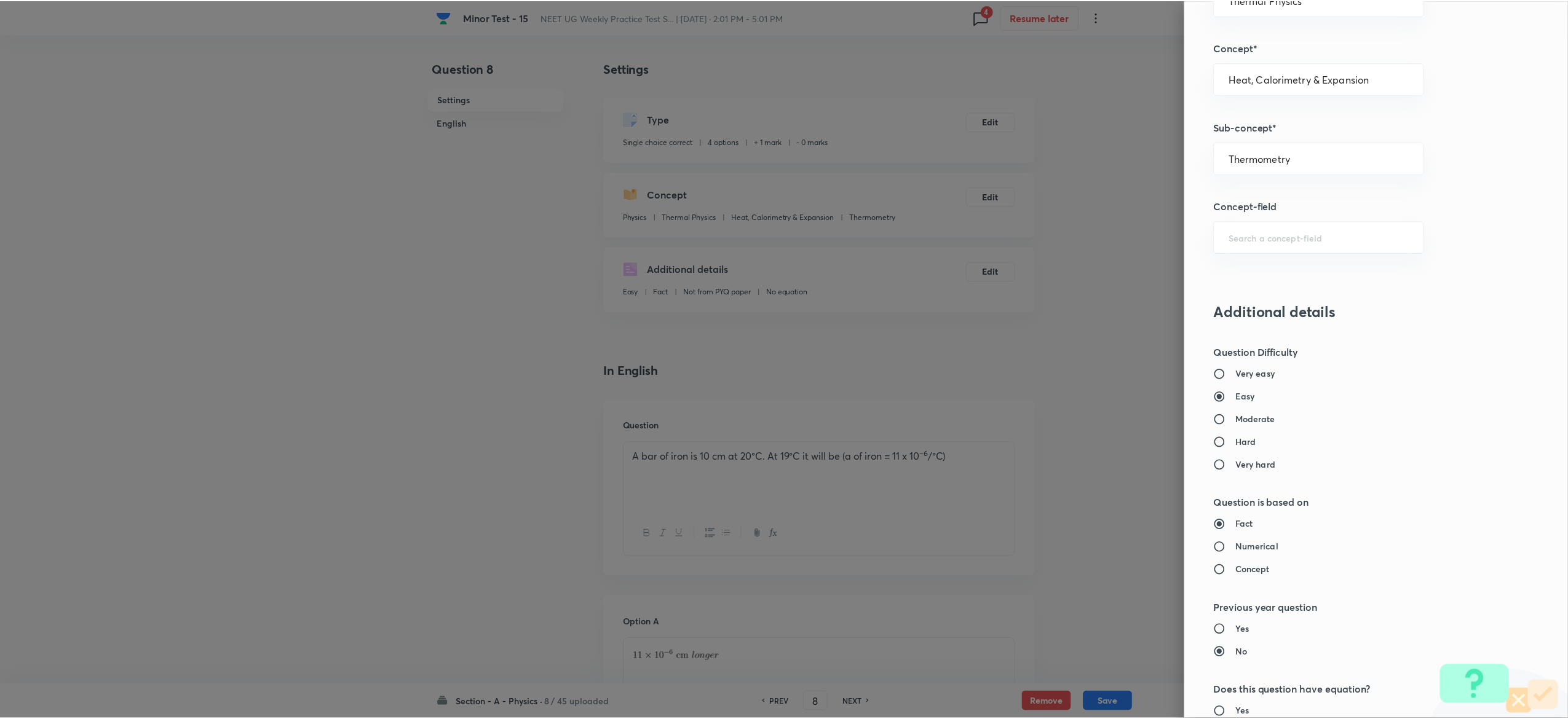
scroll to position [958, 0]
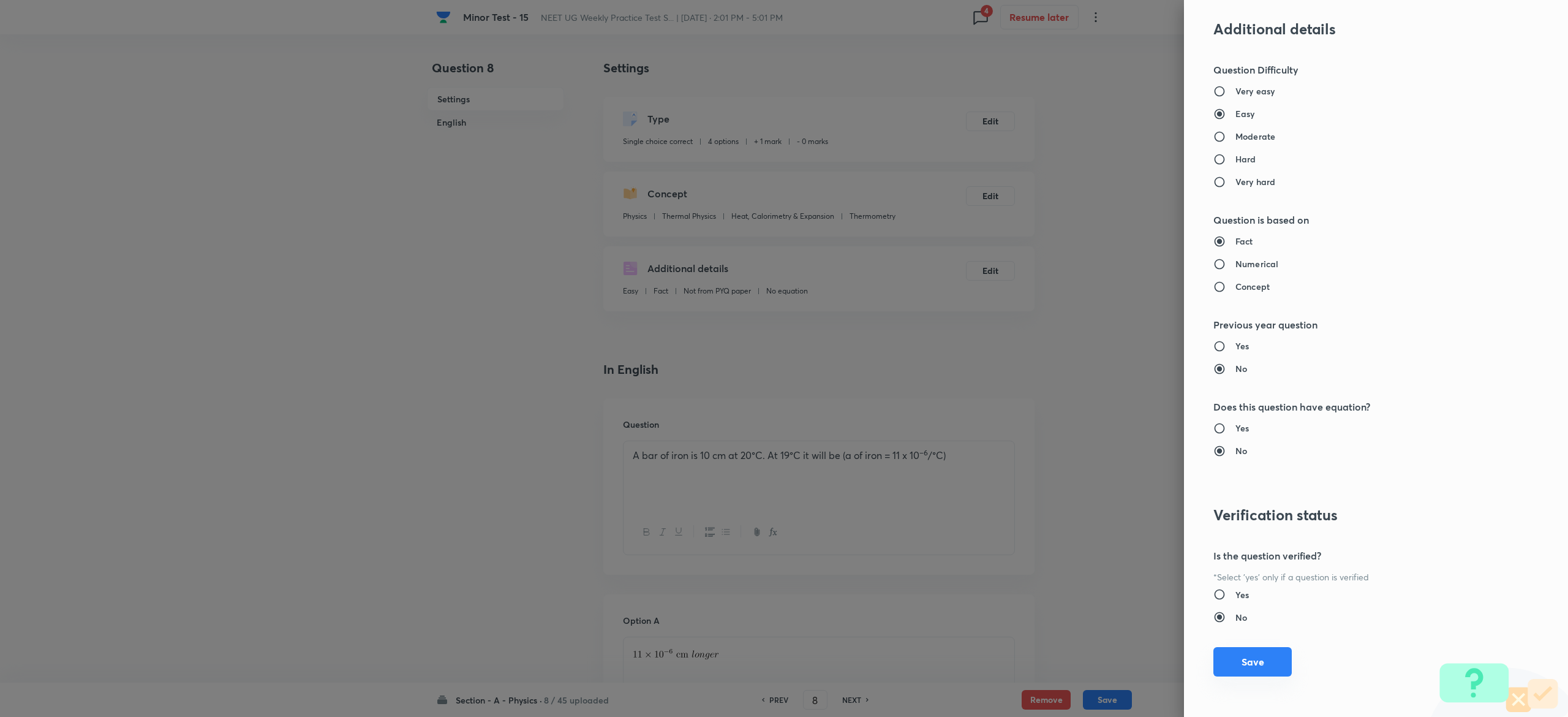
type input "1"
click at [1259, 653] on button "Save" at bounding box center [1252, 662] width 78 height 29
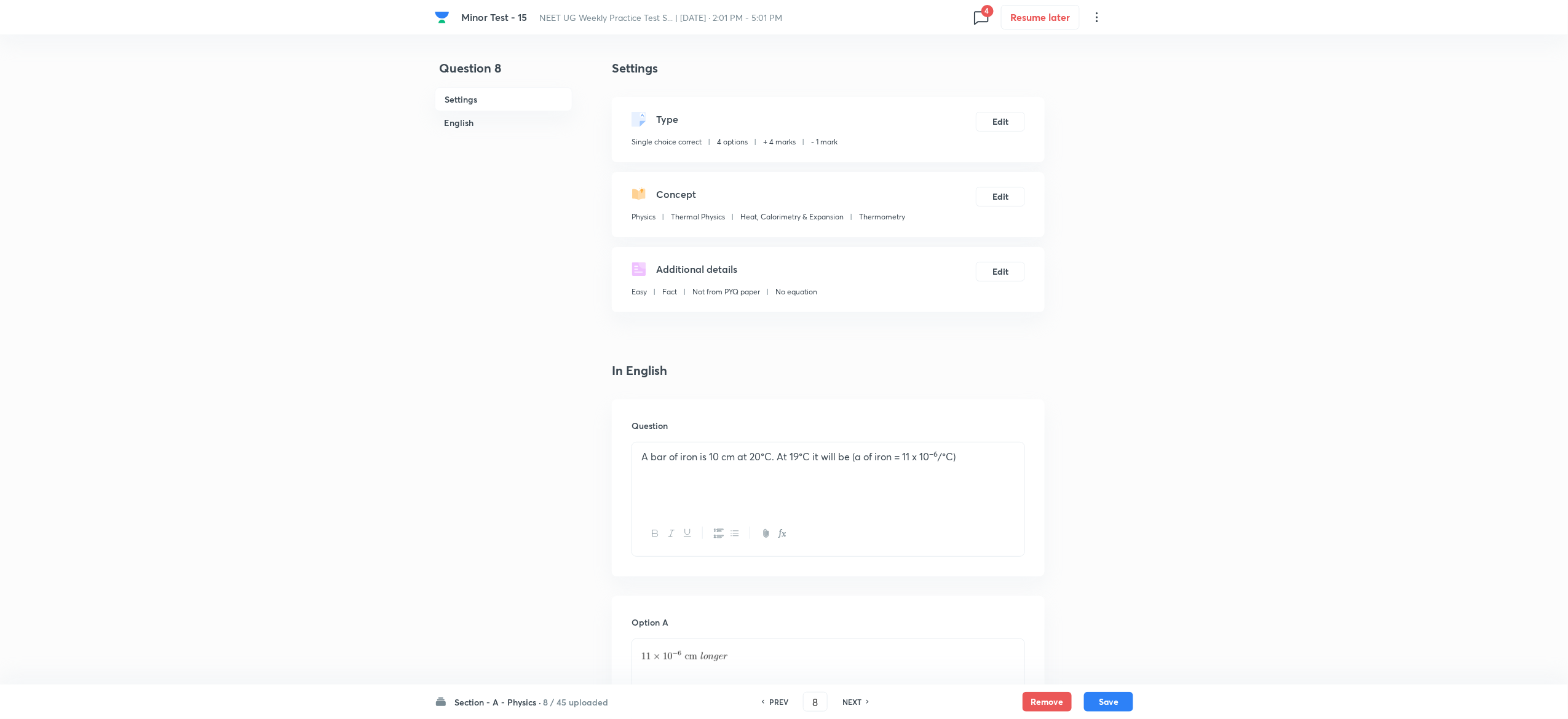
scroll to position [968, 0]
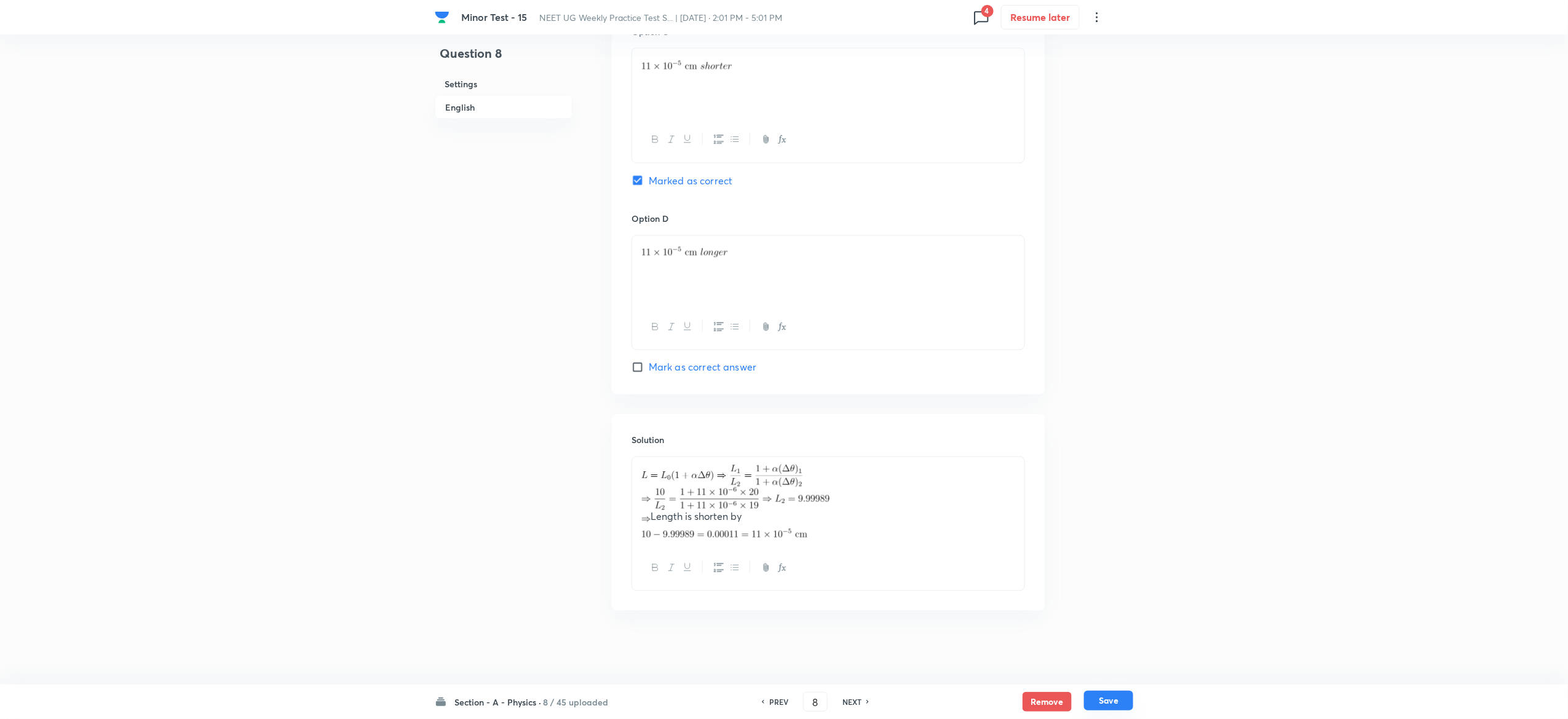
click at [1117, 697] on button "Save" at bounding box center [1109, 700] width 49 height 20
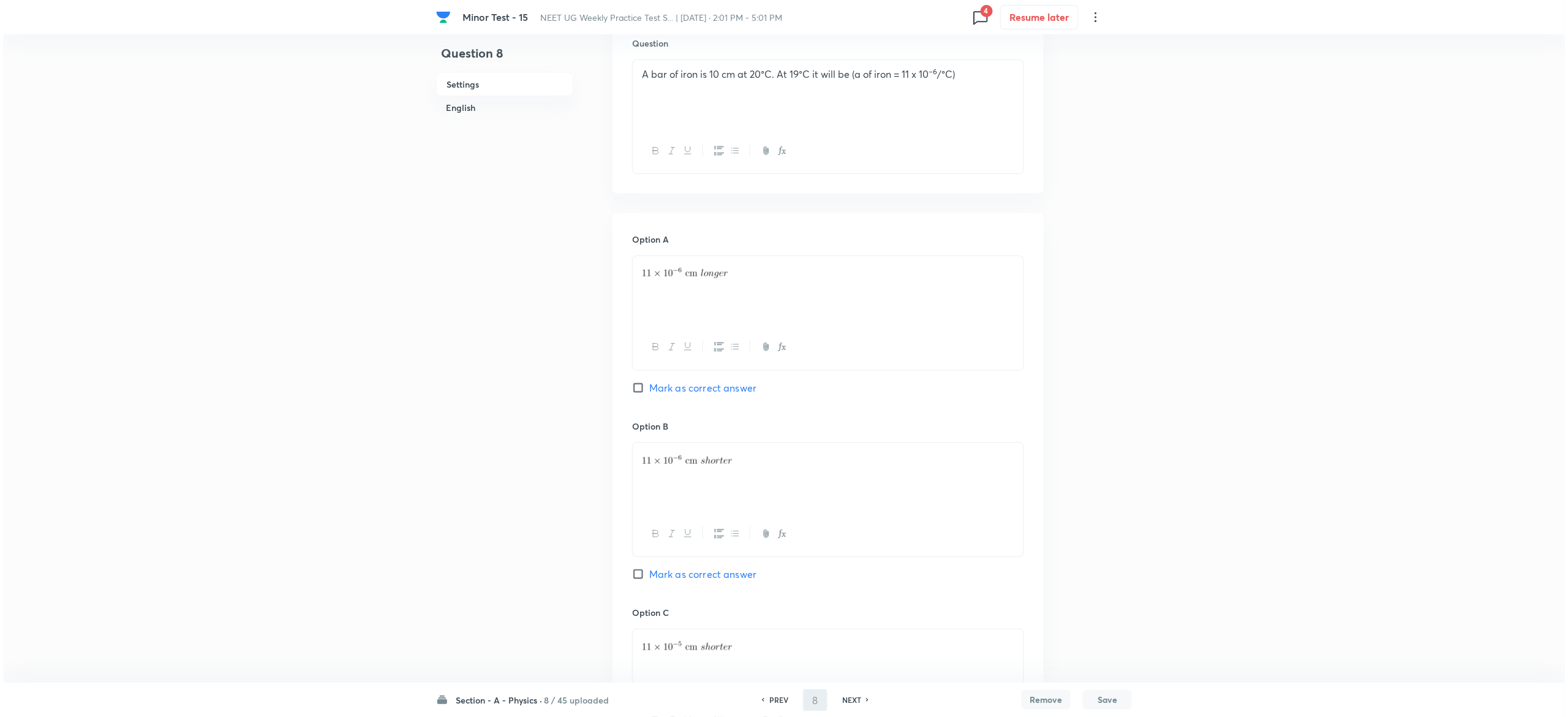
scroll to position [0, 0]
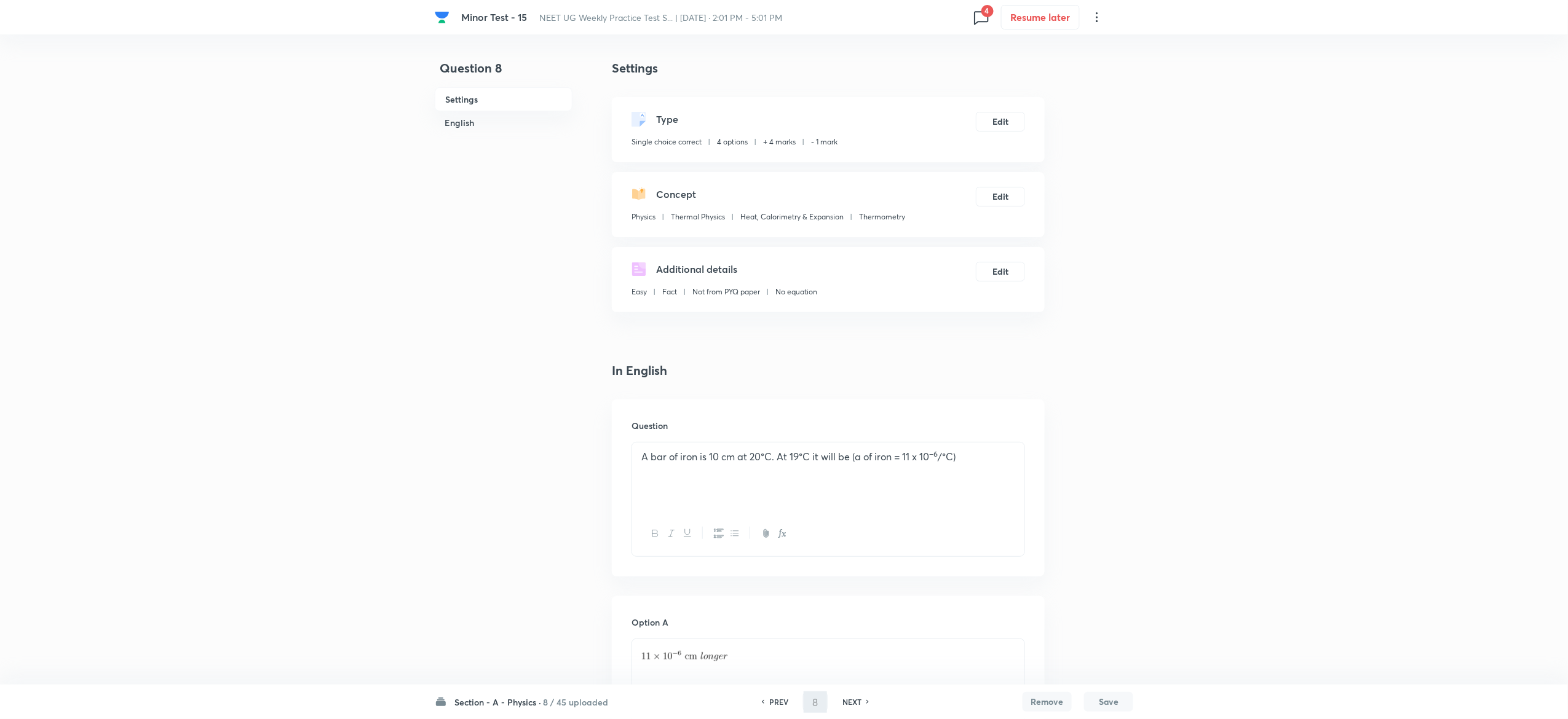
type input "9"
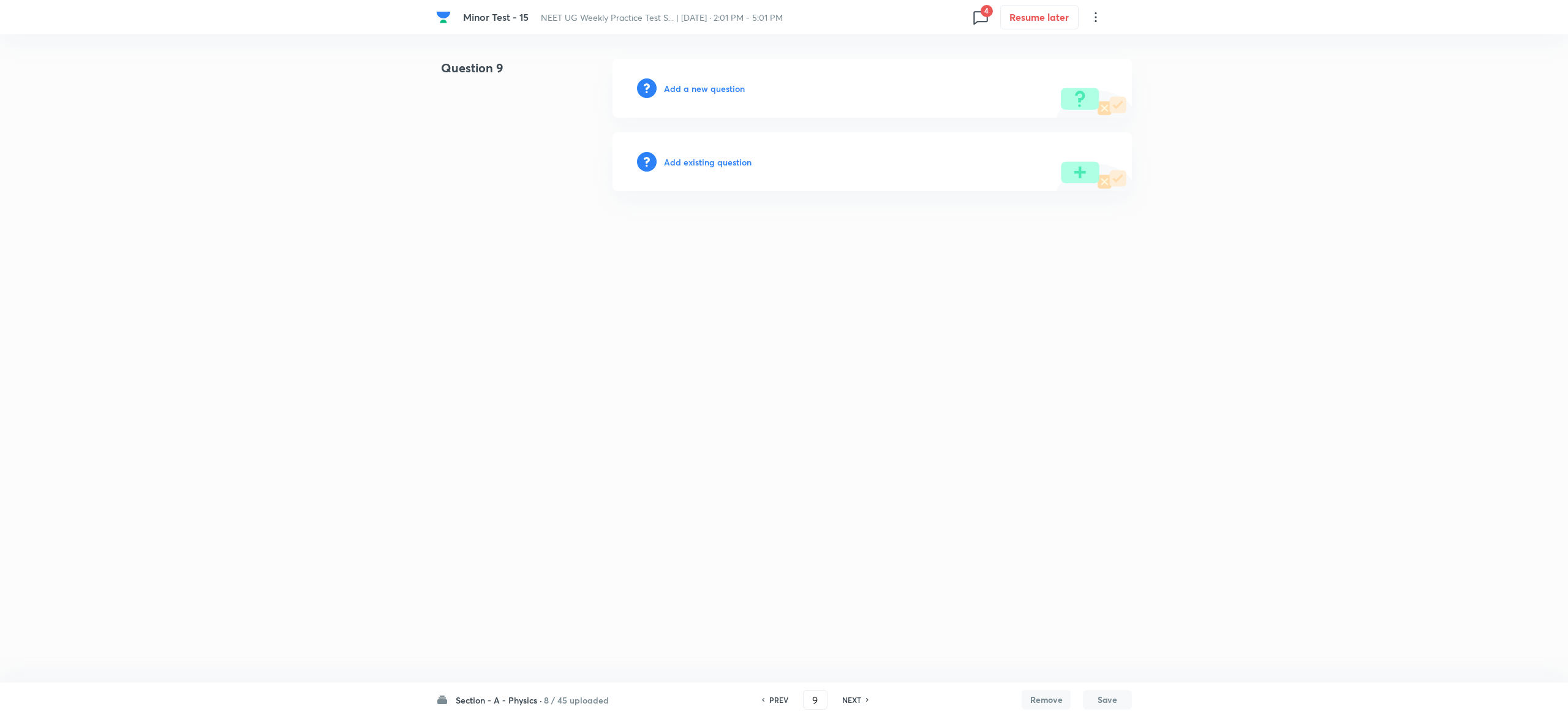
click at [719, 157] on h6 "Add existing question" at bounding box center [708, 161] width 88 height 13
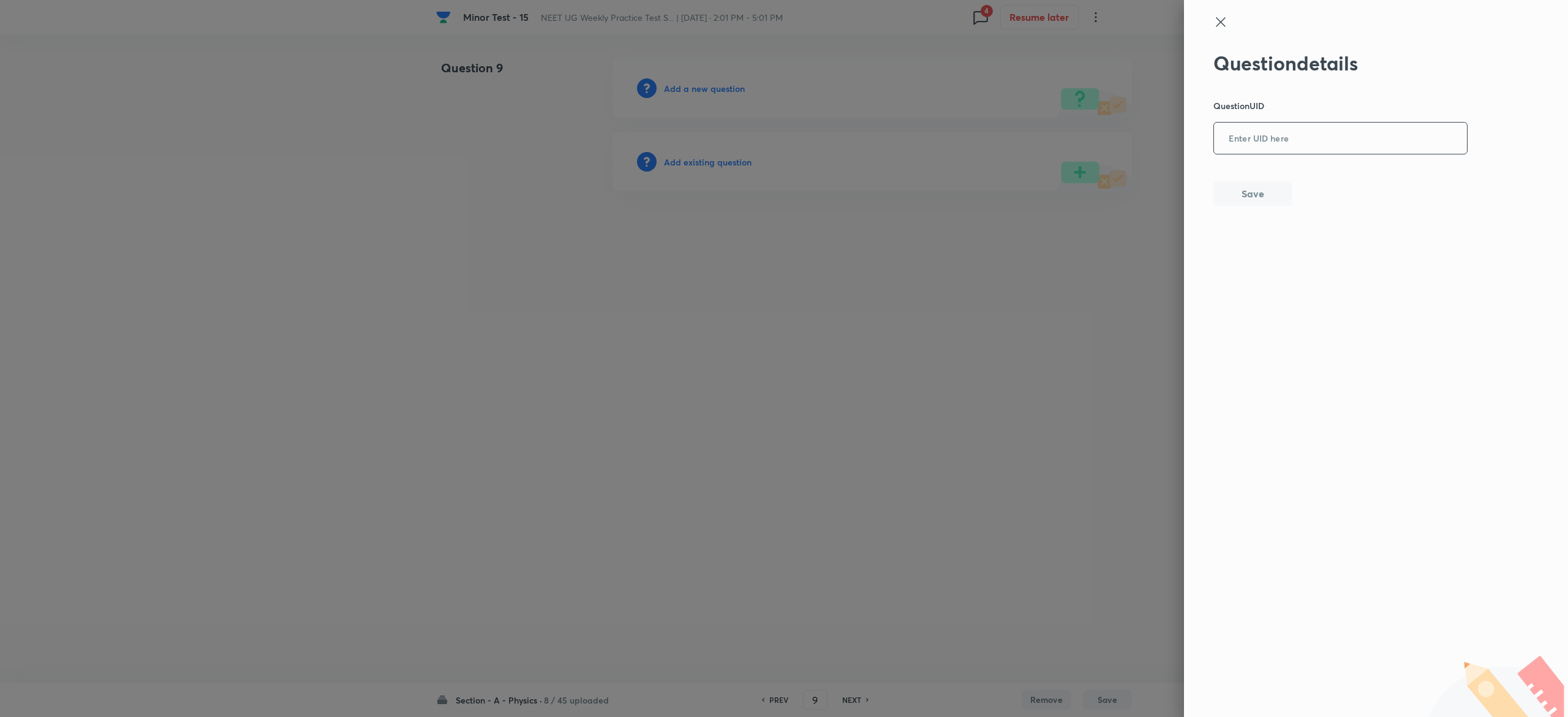
click at [1351, 141] on input "text" at bounding box center [1340, 139] width 253 height 30
paste input "3IJTC"
type input "3IJTC"
click at [705, 163] on div at bounding box center [784, 358] width 1568 height 717
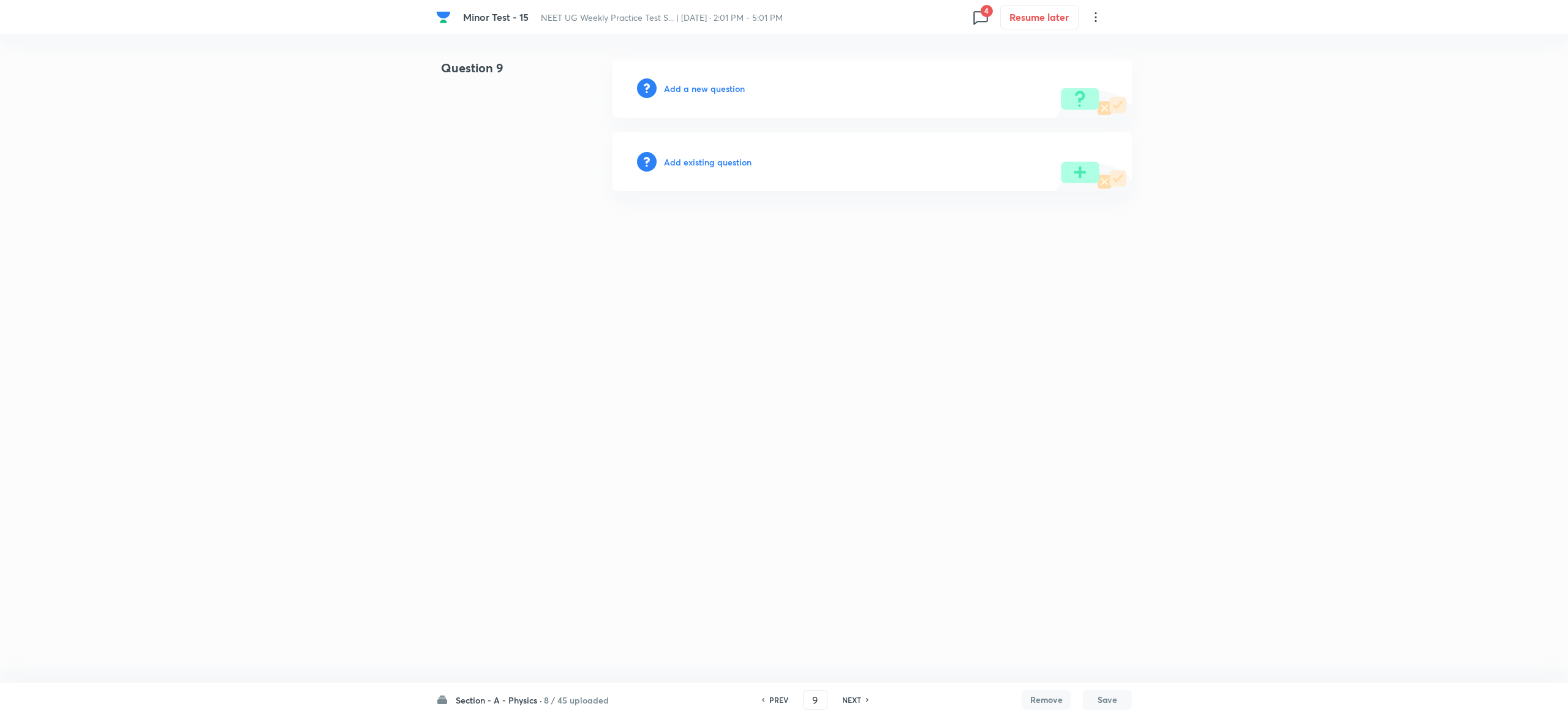
click at [705, 163] on h6 "Add existing question" at bounding box center [708, 161] width 88 height 13
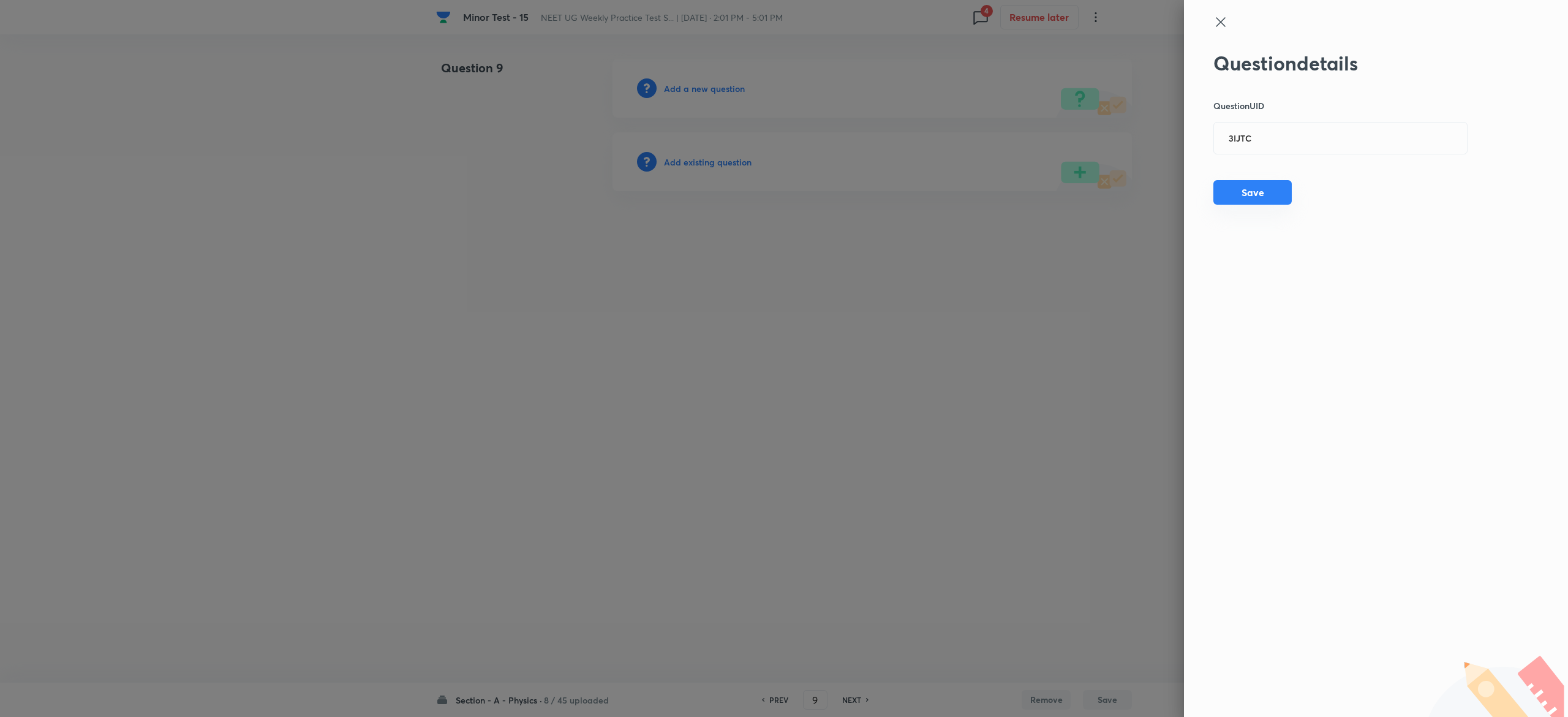
click at [1282, 188] on button "Save" at bounding box center [1252, 192] width 78 height 24
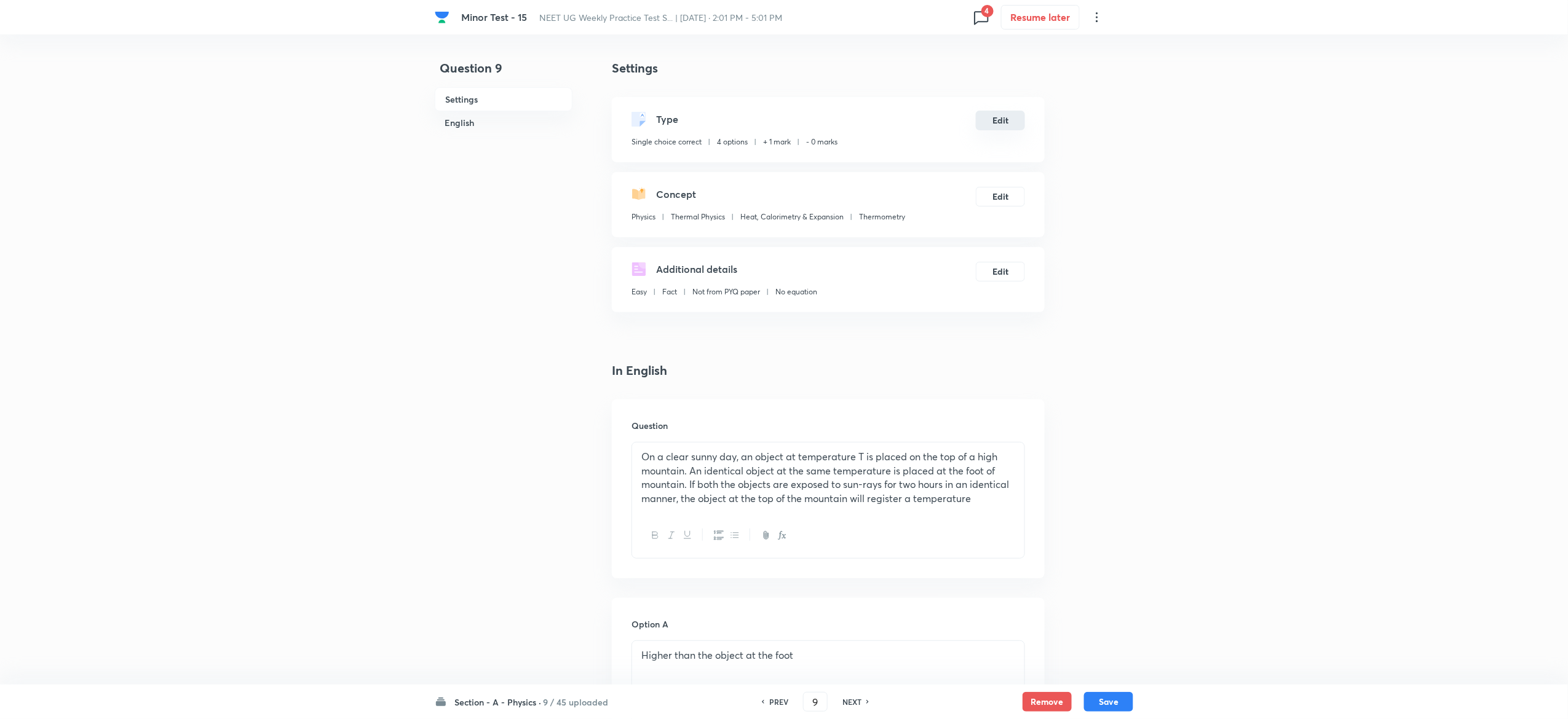
click at [979, 116] on button "Edit" at bounding box center [1000, 121] width 49 height 20
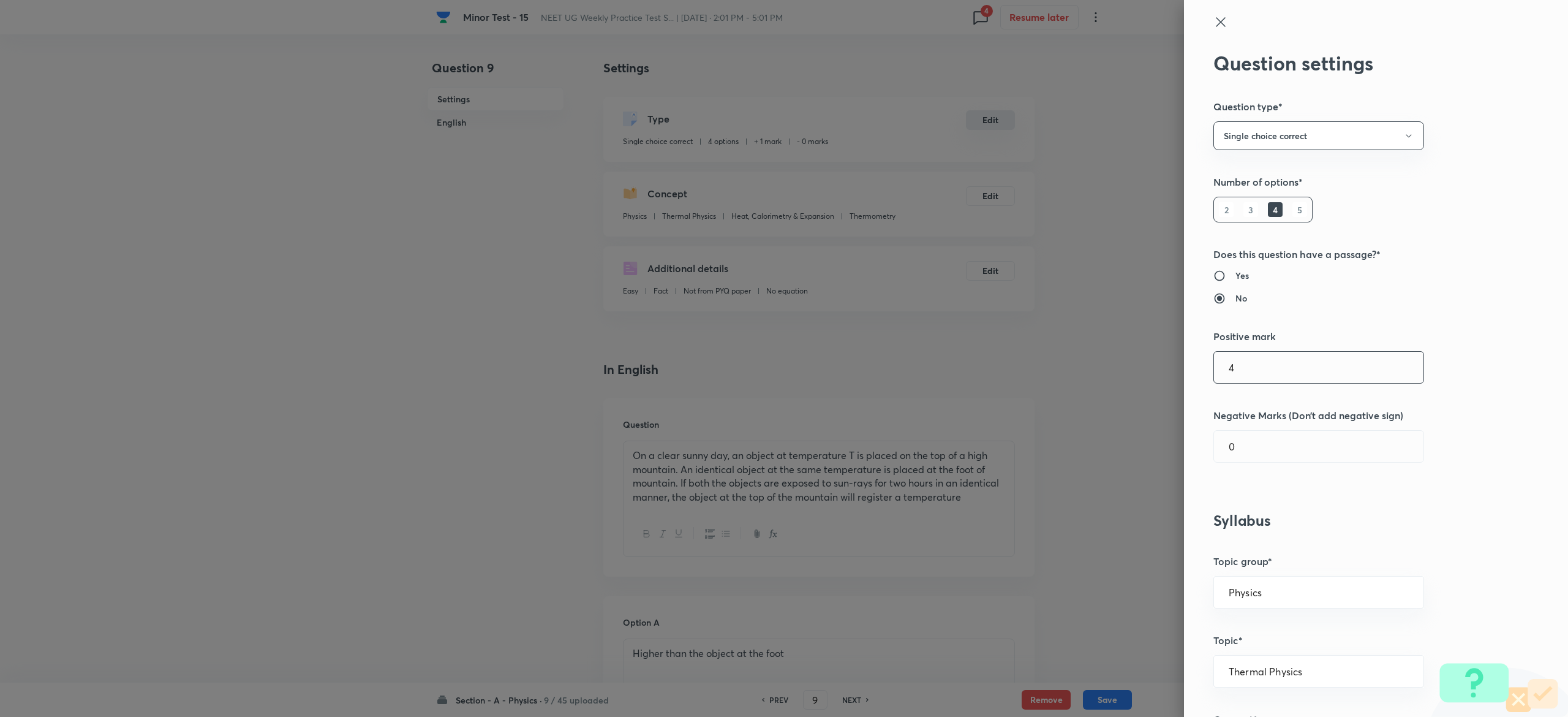
type input "4"
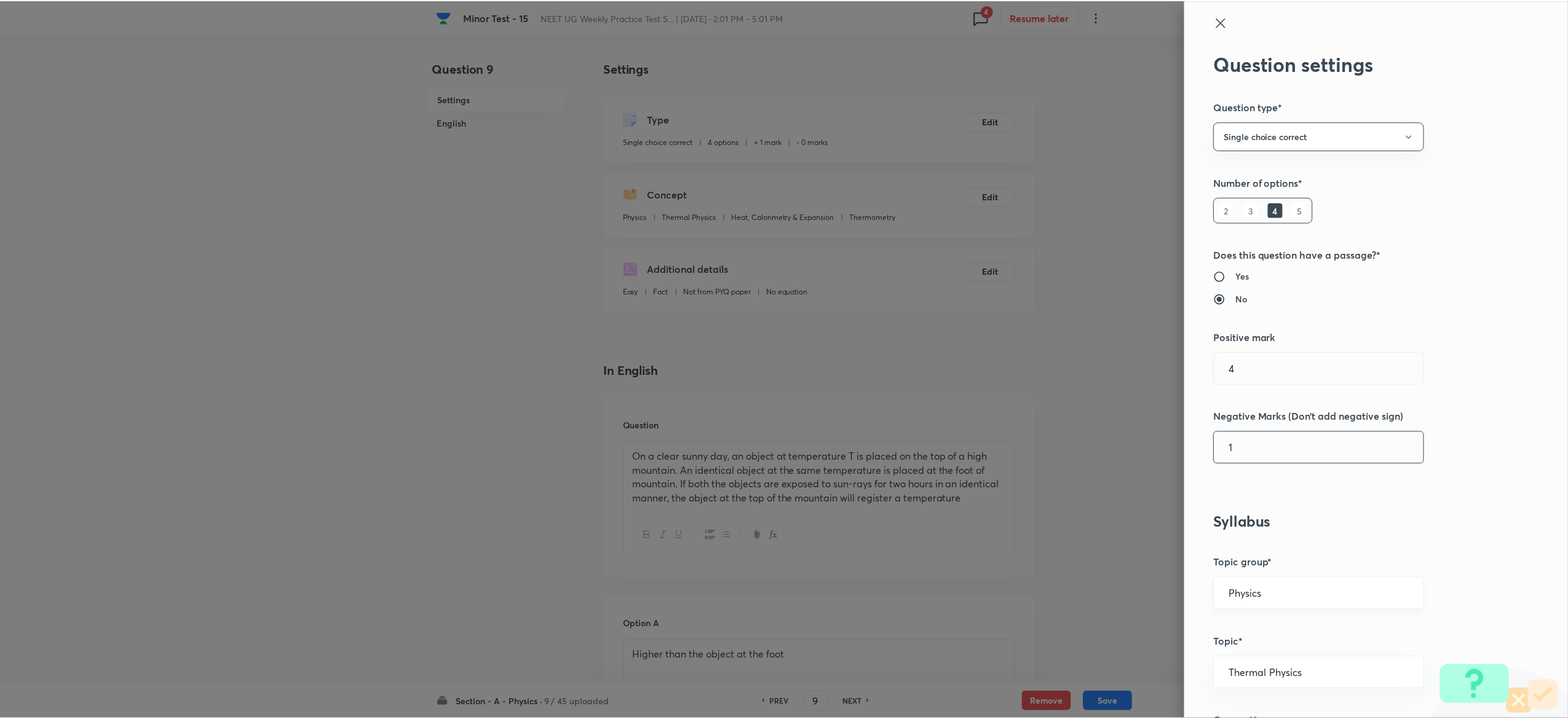
scroll to position [958, 0]
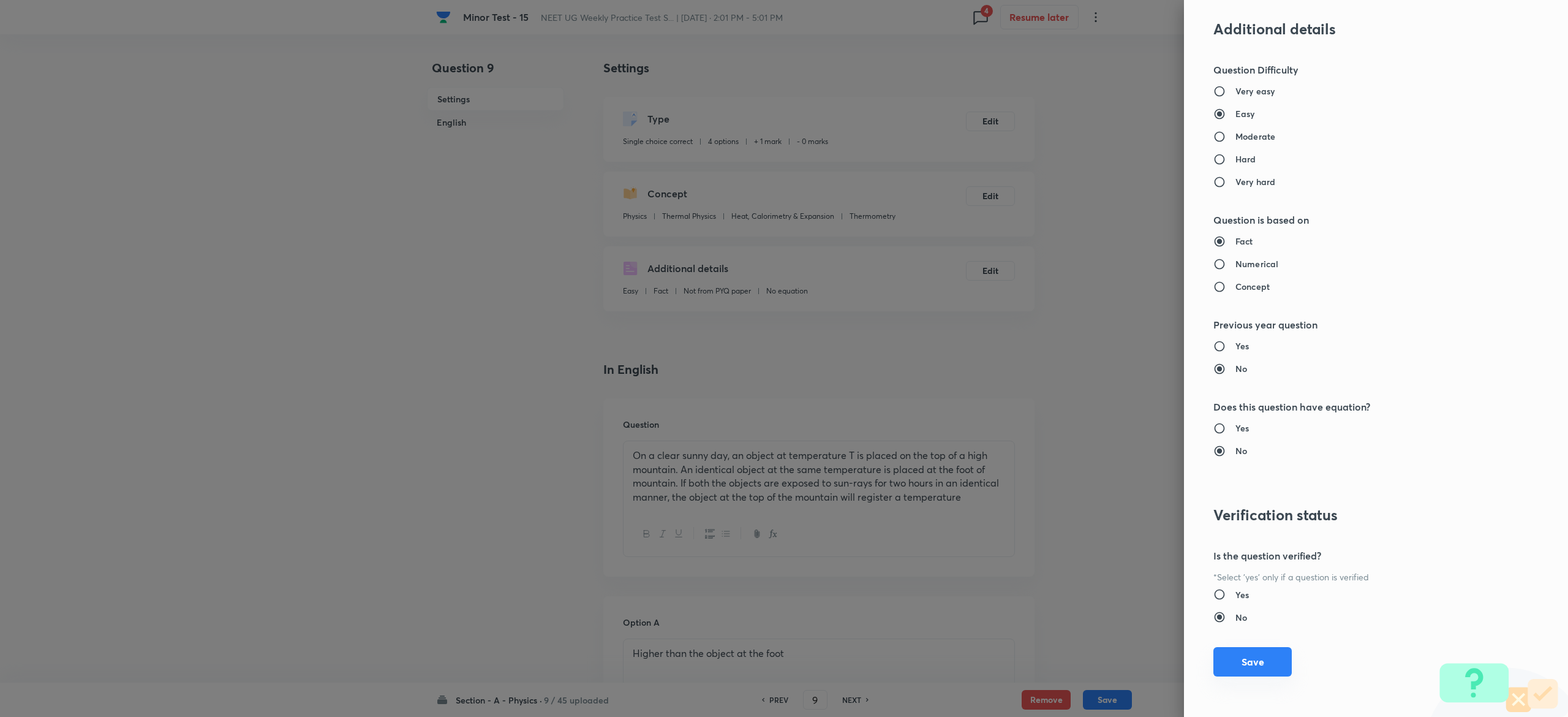
type input "1"
click at [1225, 659] on button "Save" at bounding box center [1252, 662] width 78 height 29
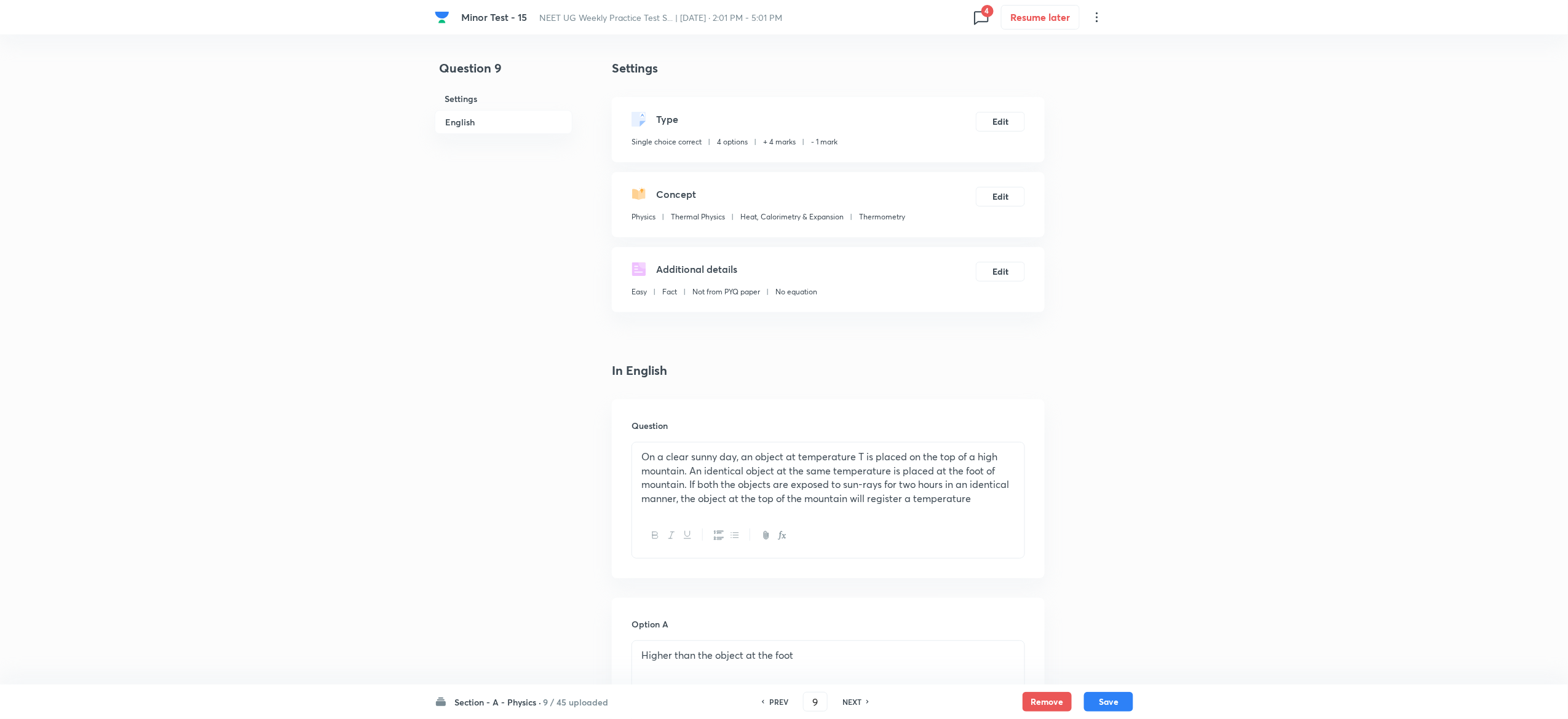
scroll to position [966, 0]
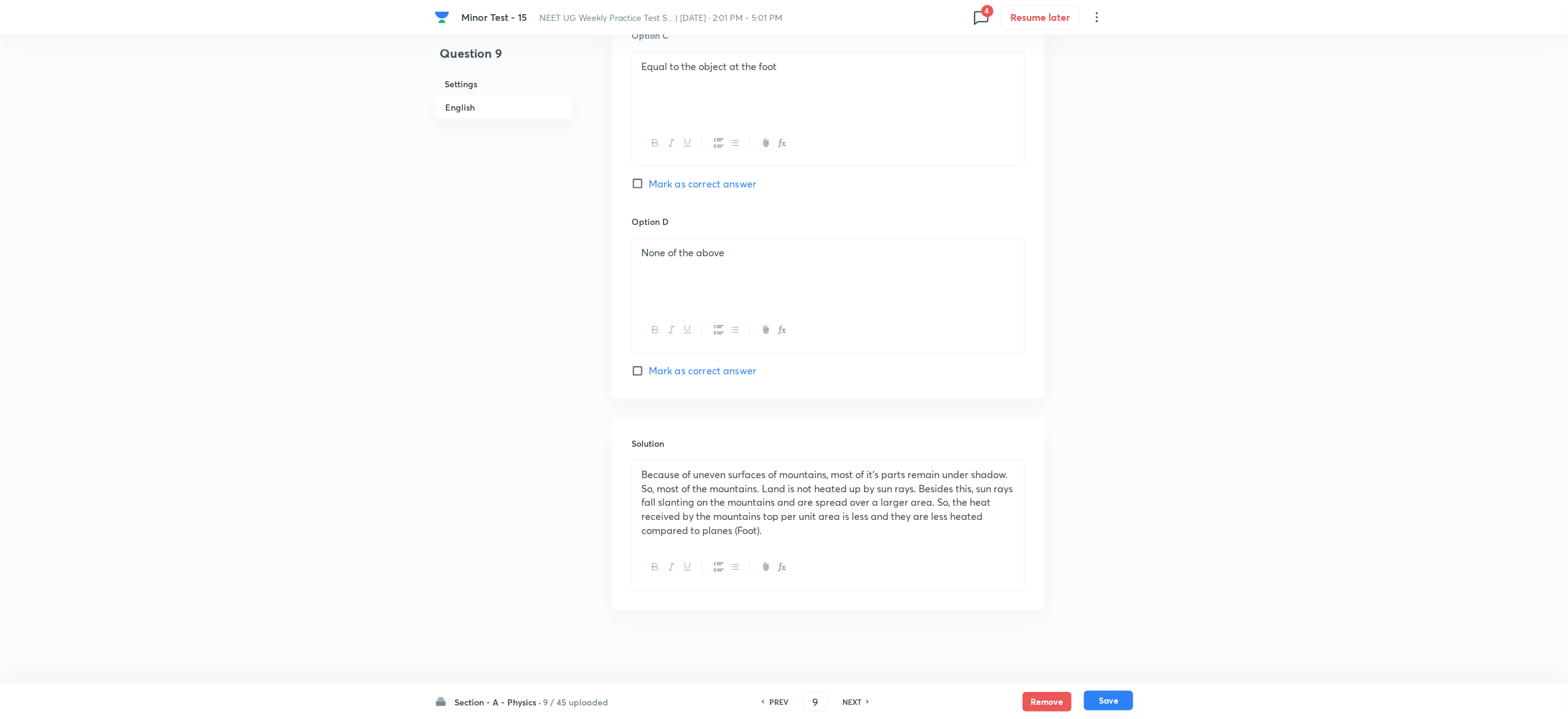
click at [1121, 692] on button "Save" at bounding box center [1109, 700] width 49 height 20
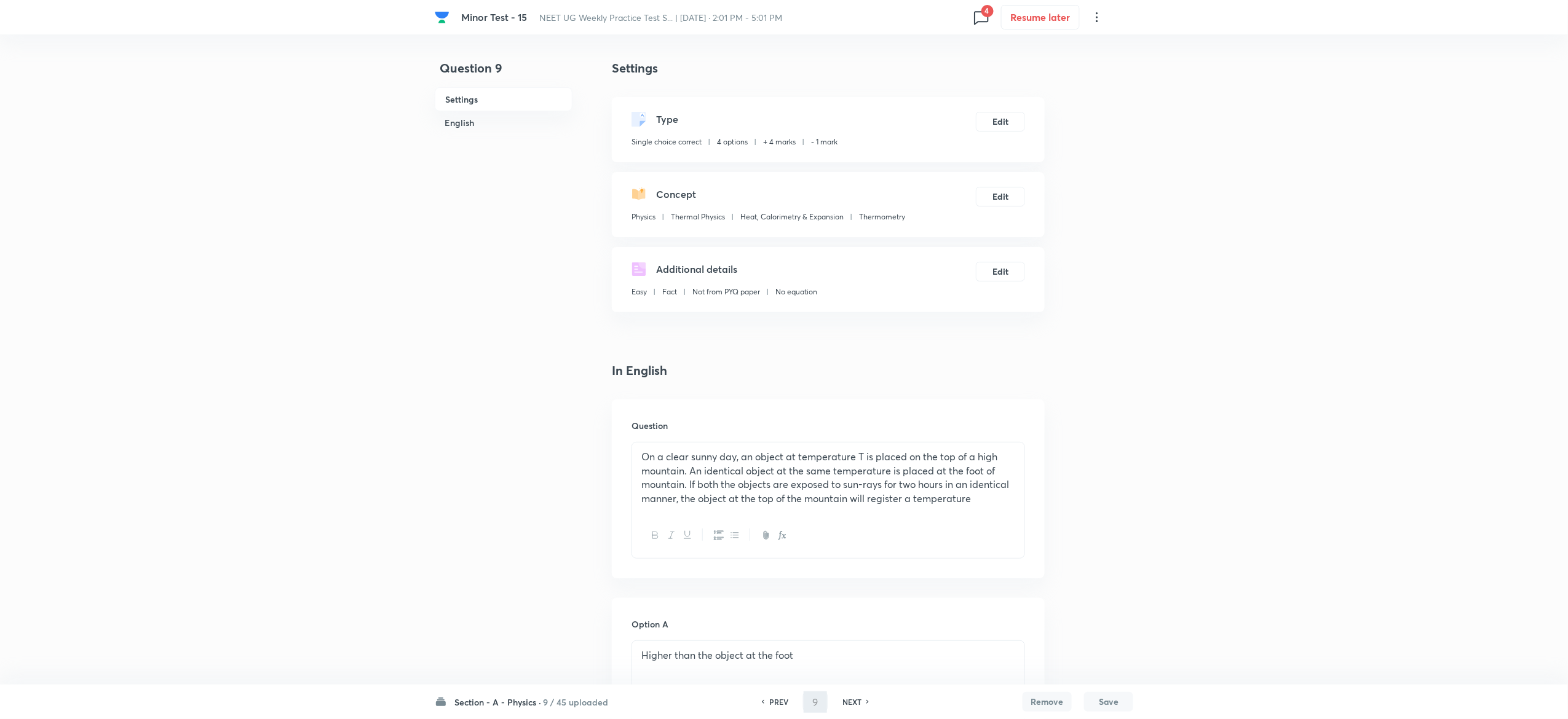
type input "10"
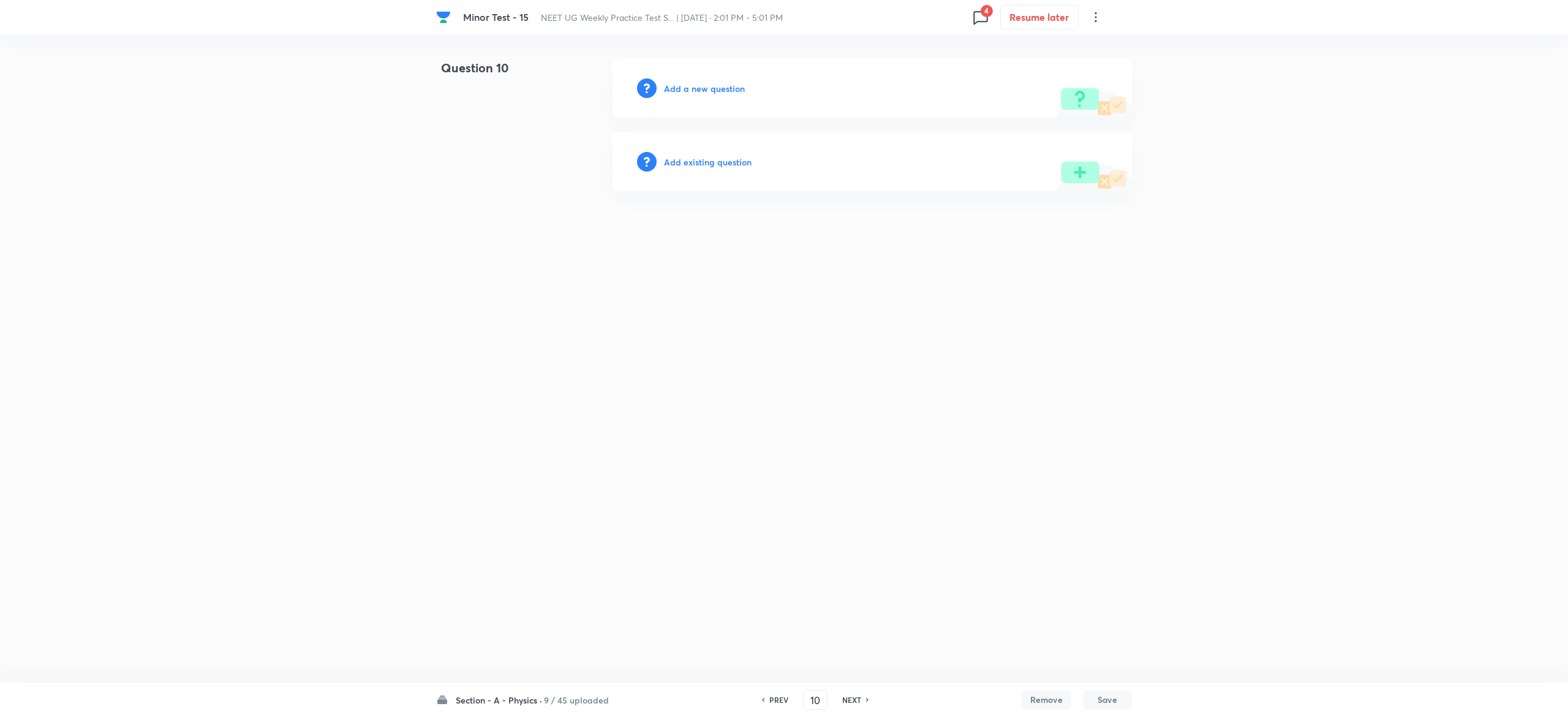
click at [727, 160] on h6 "Add existing question" at bounding box center [708, 161] width 88 height 13
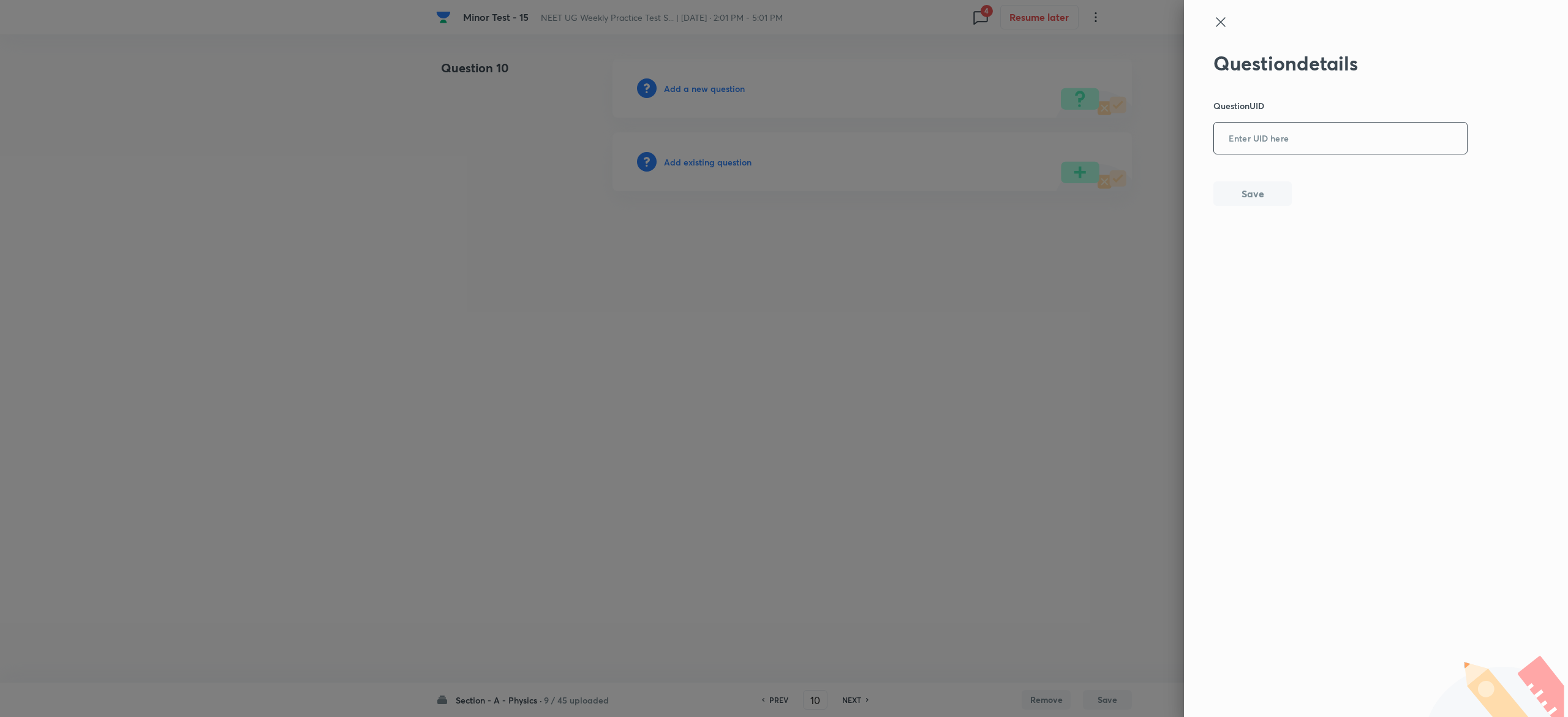
click at [1253, 144] on input "text" at bounding box center [1340, 139] width 253 height 30
paste input "VVXA5"
type input "VVXA5"
click at [733, 159] on div at bounding box center [784, 358] width 1568 height 717
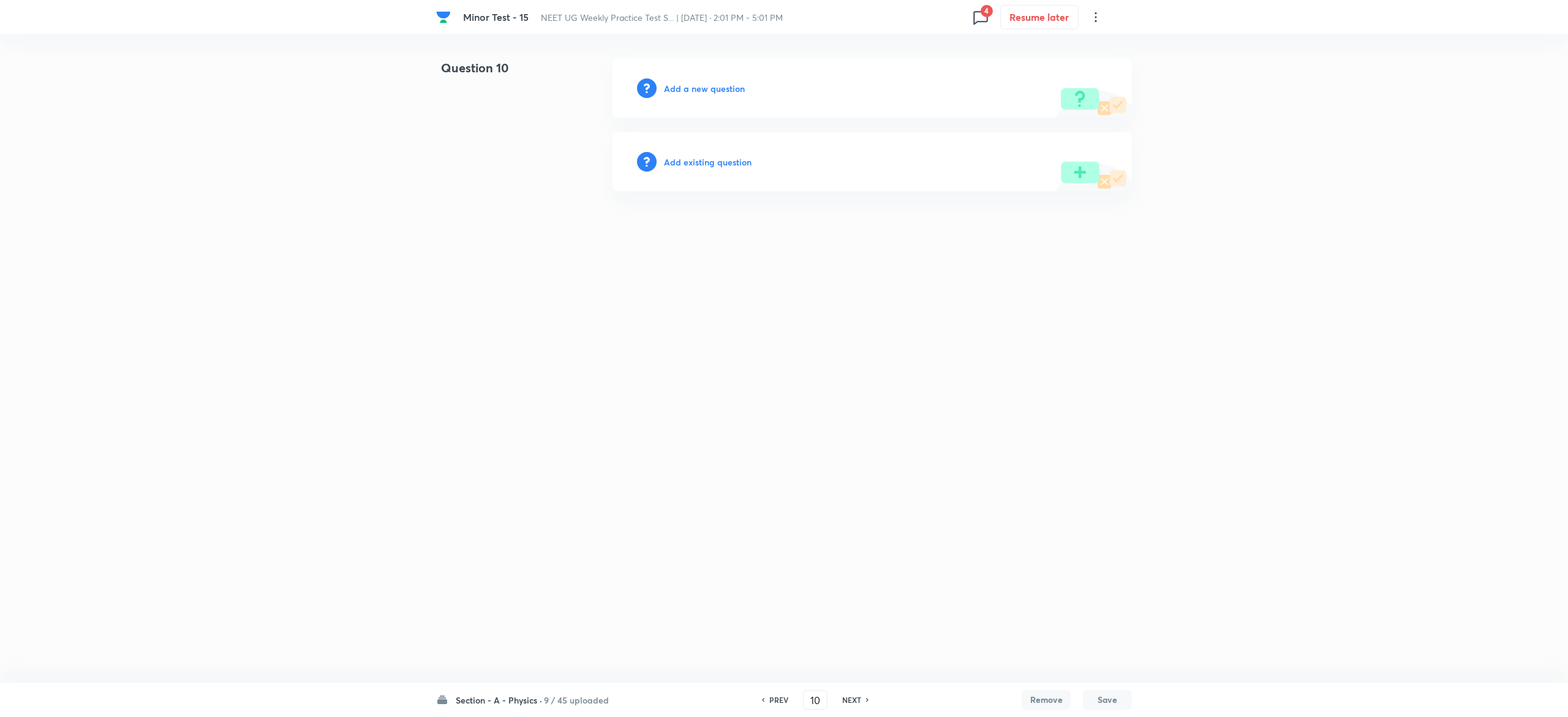
click at [733, 159] on h6 "Add existing question" at bounding box center [708, 161] width 88 height 13
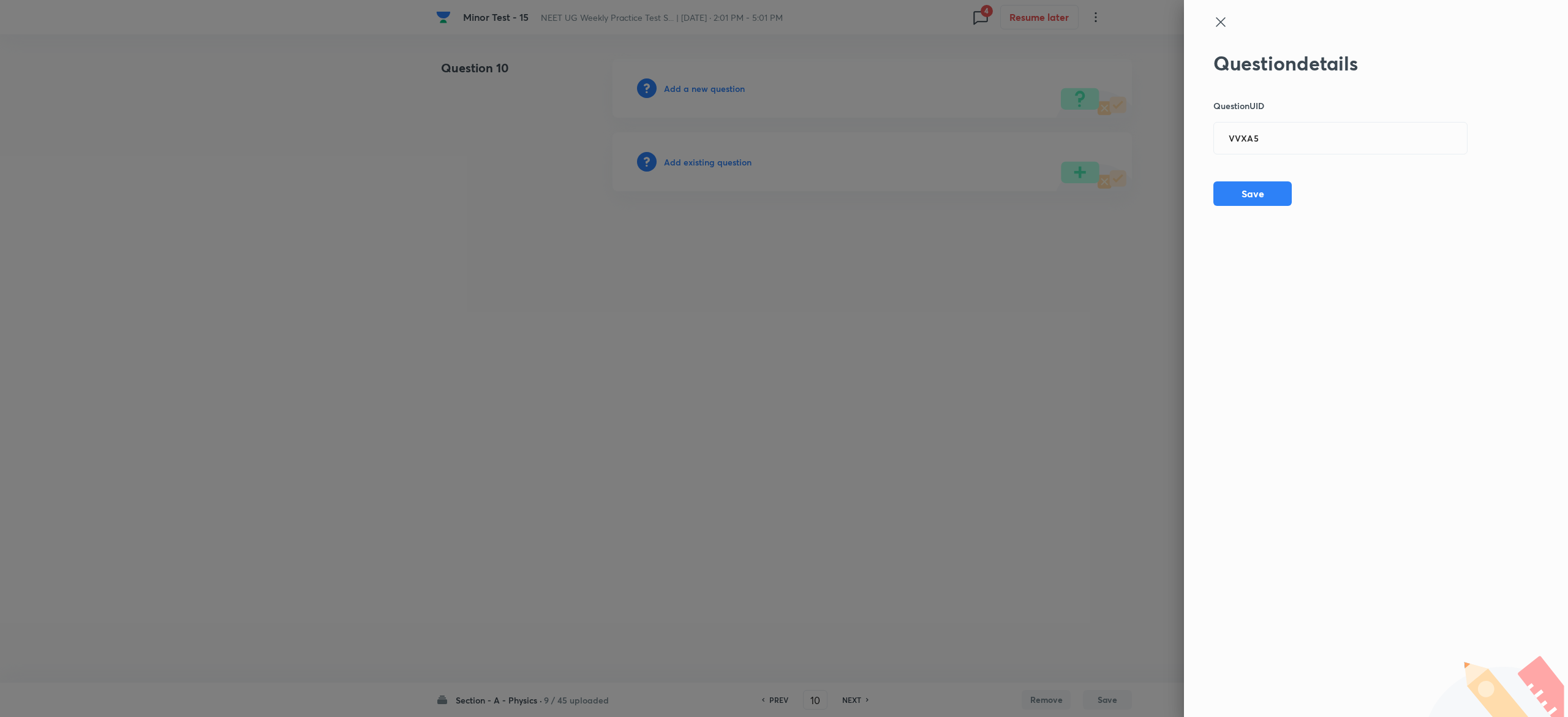
click at [1181, 163] on div at bounding box center [784, 358] width 1568 height 717
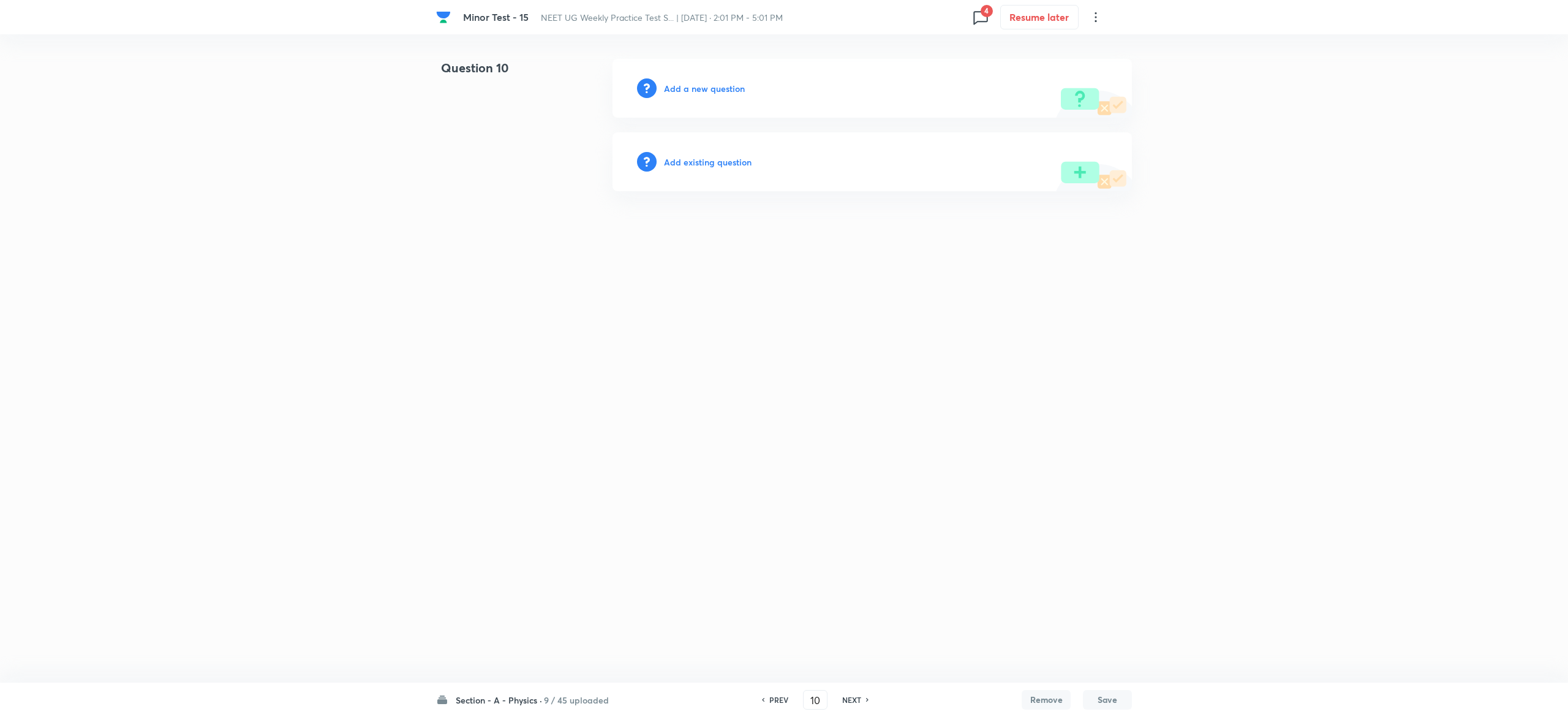
click at [726, 156] on h6 "Add existing question" at bounding box center [708, 161] width 88 height 13
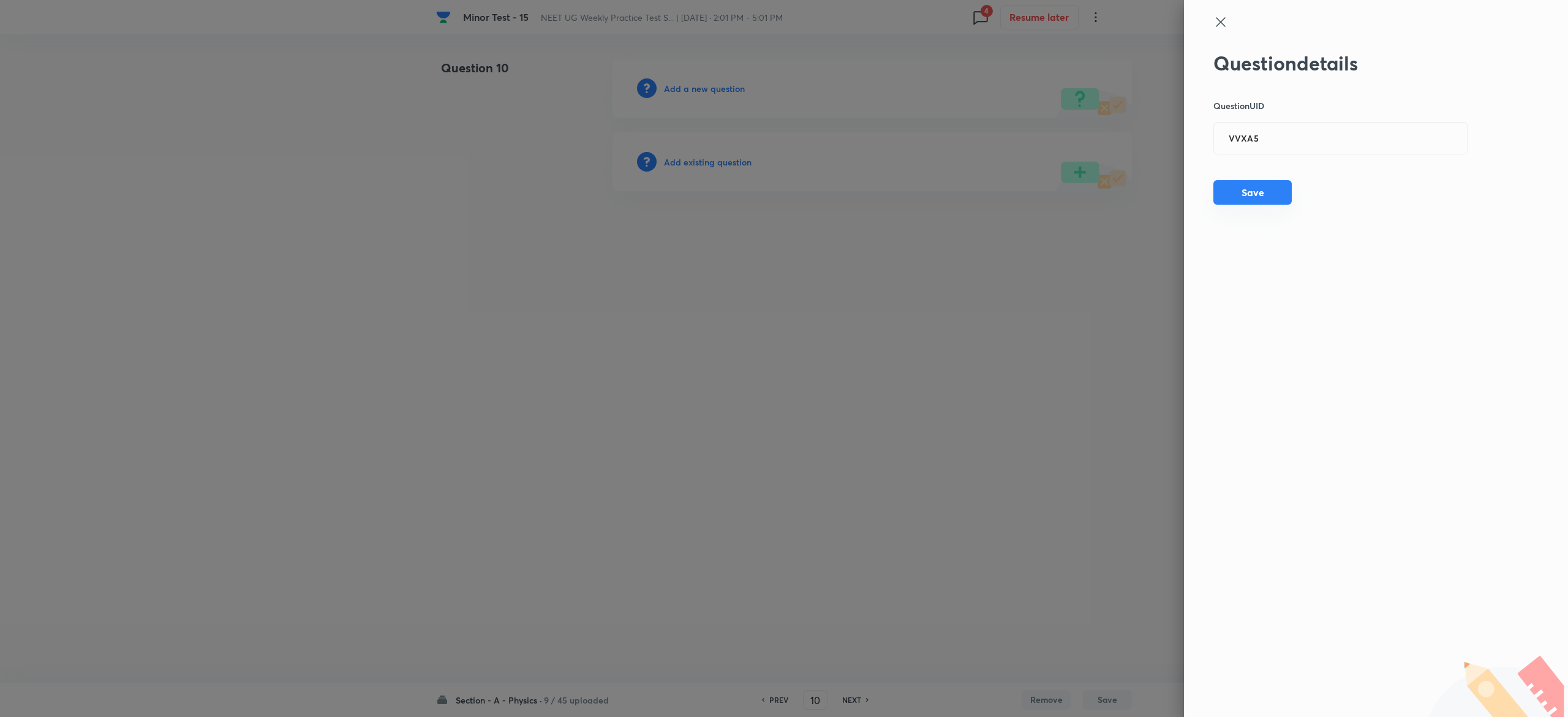
click at [1248, 189] on button "Save" at bounding box center [1252, 192] width 78 height 24
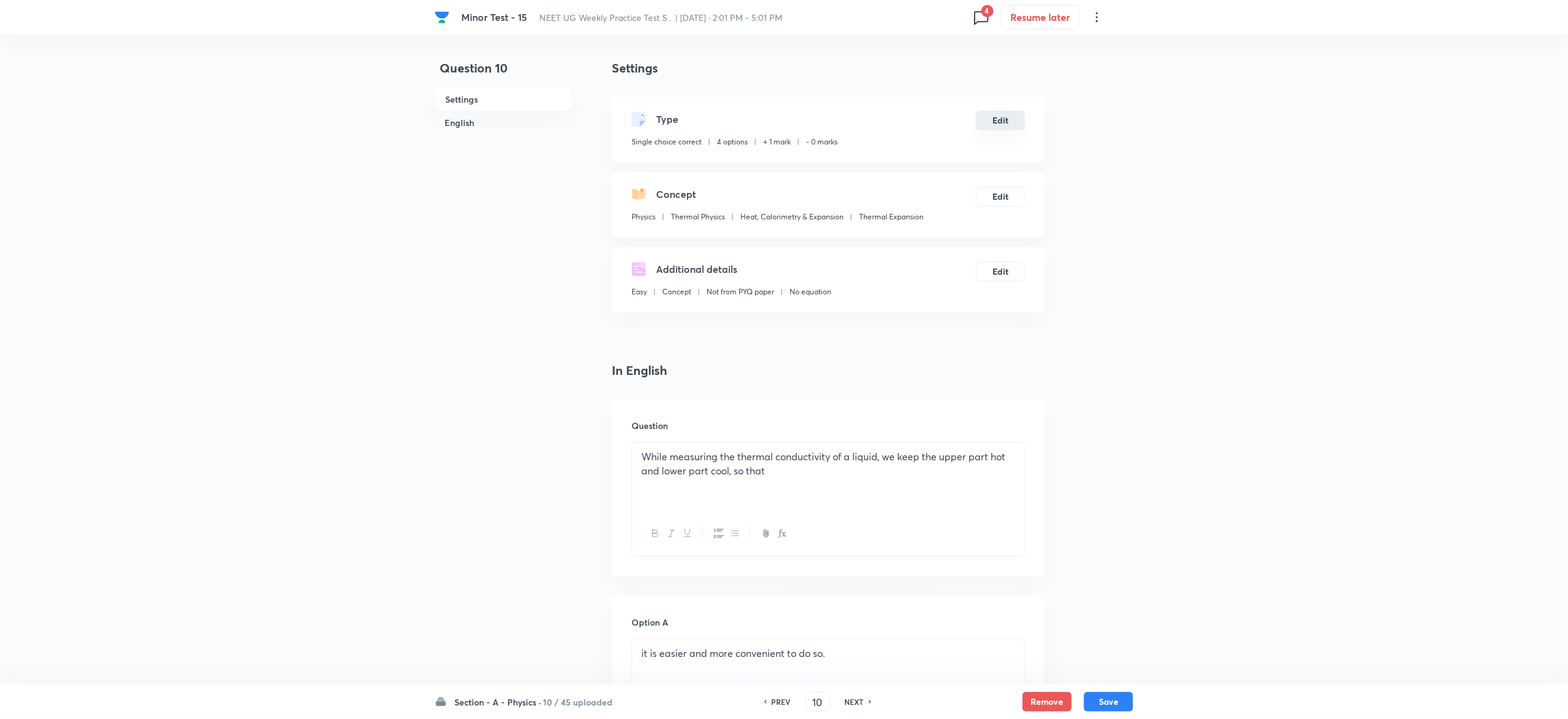
click at [1014, 126] on button "Edit" at bounding box center [1000, 121] width 49 height 20
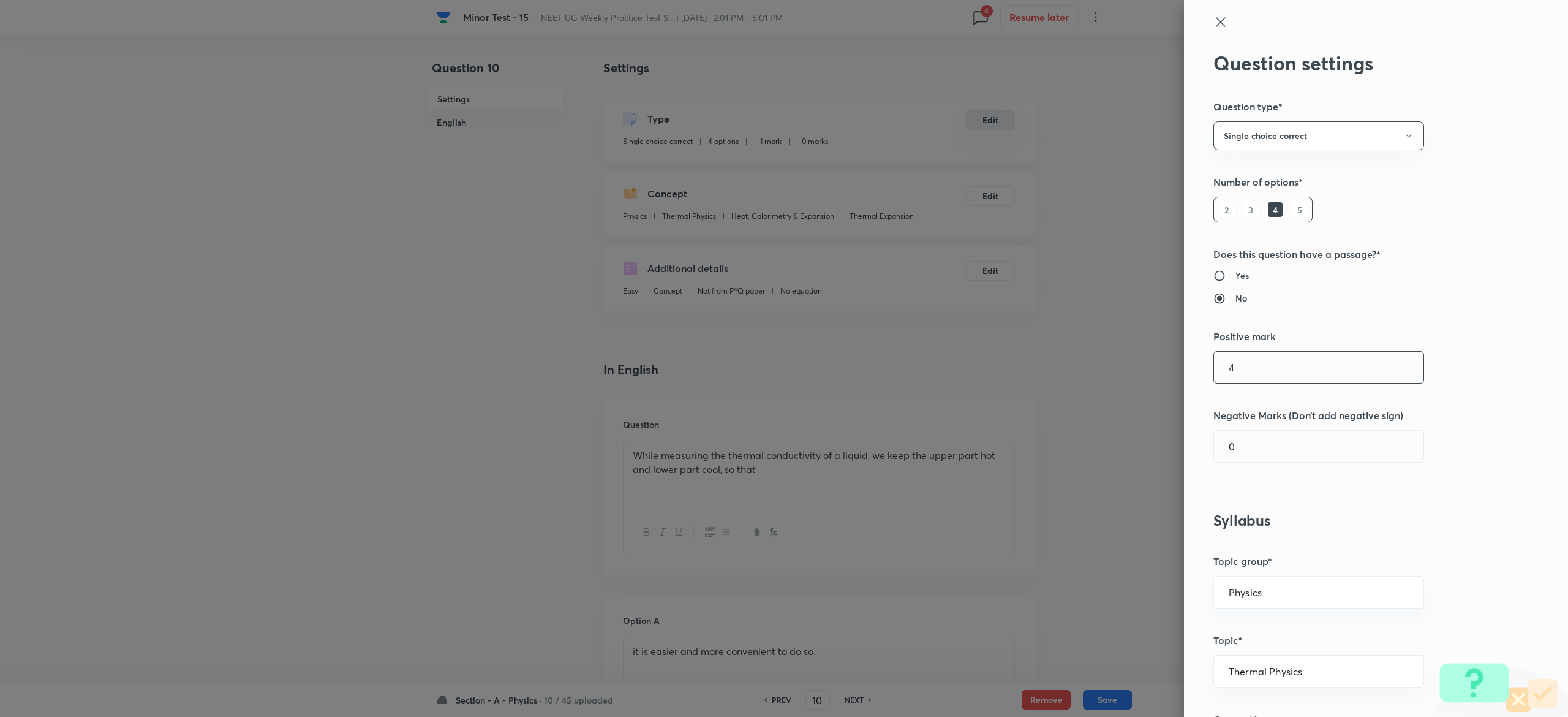
type input "4"
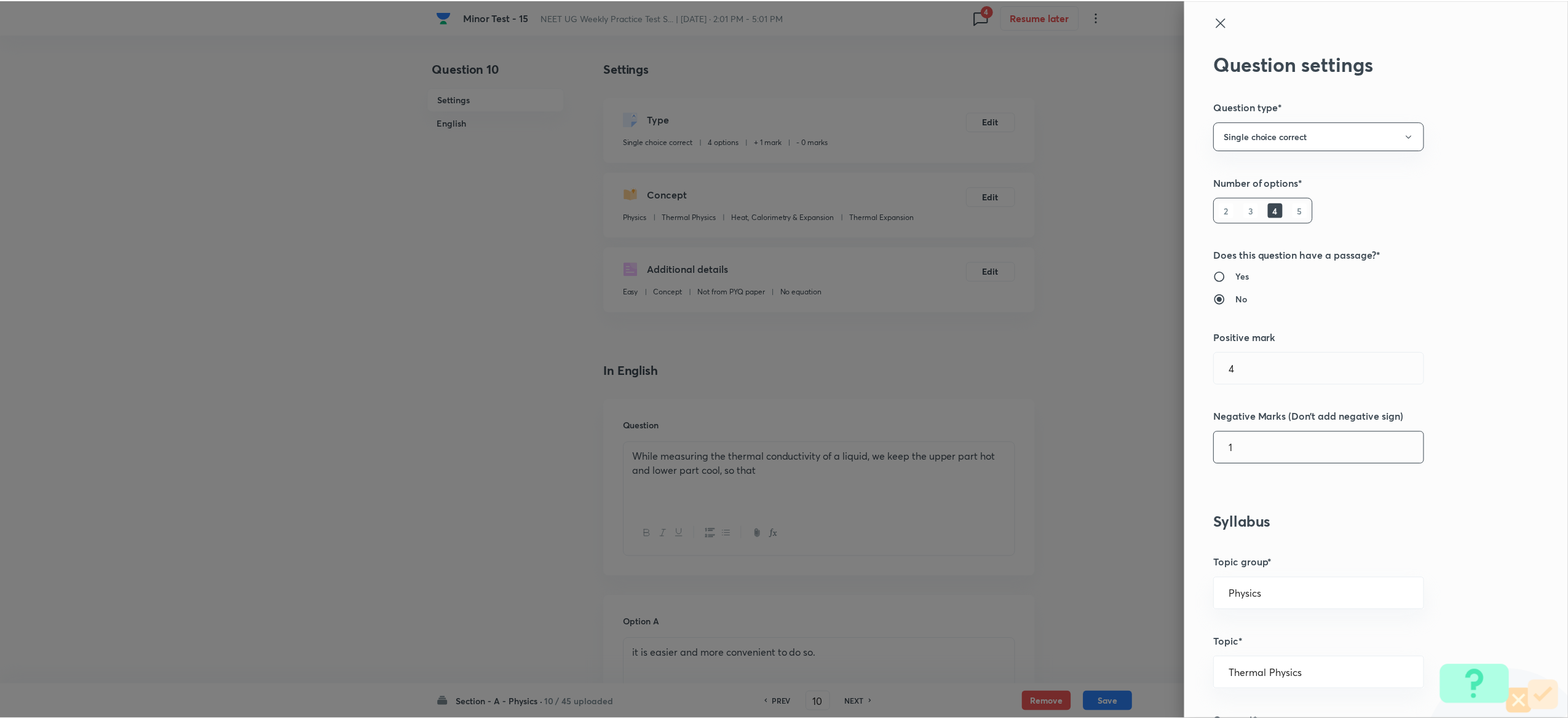
scroll to position [958, 0]
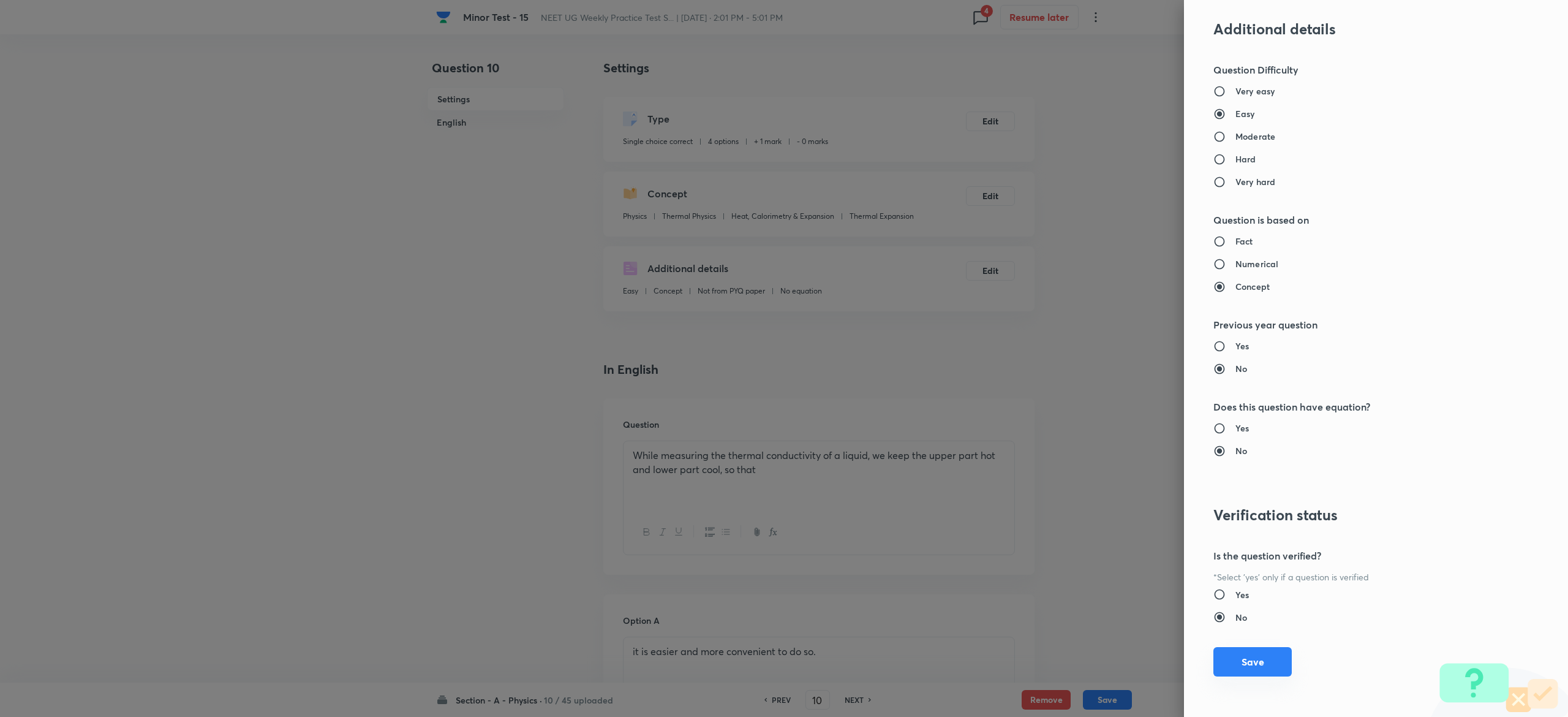
type input "1"
click at [1257, 666] on button "Save" at bounding box center [1252, 662] width 78 height 29
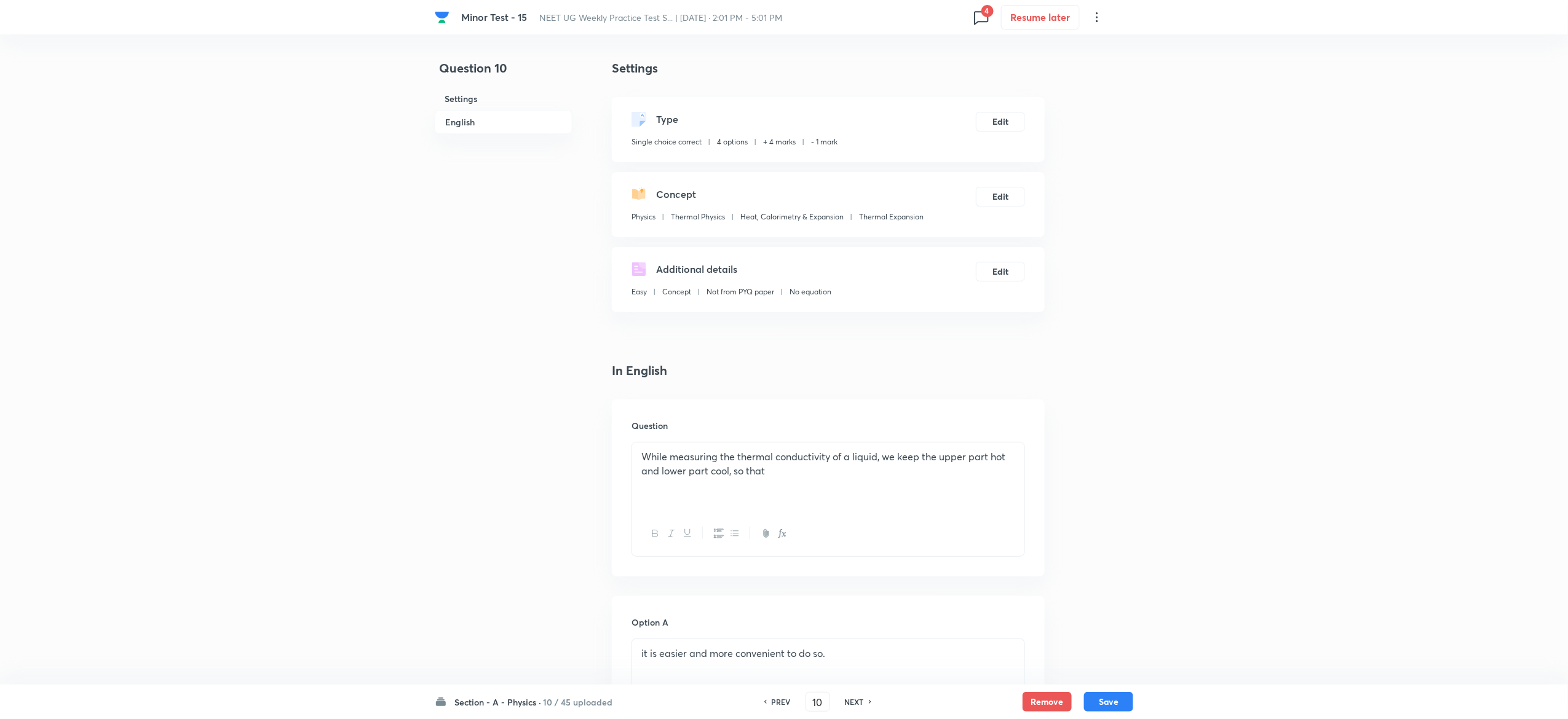
scroll to position [949, 0]
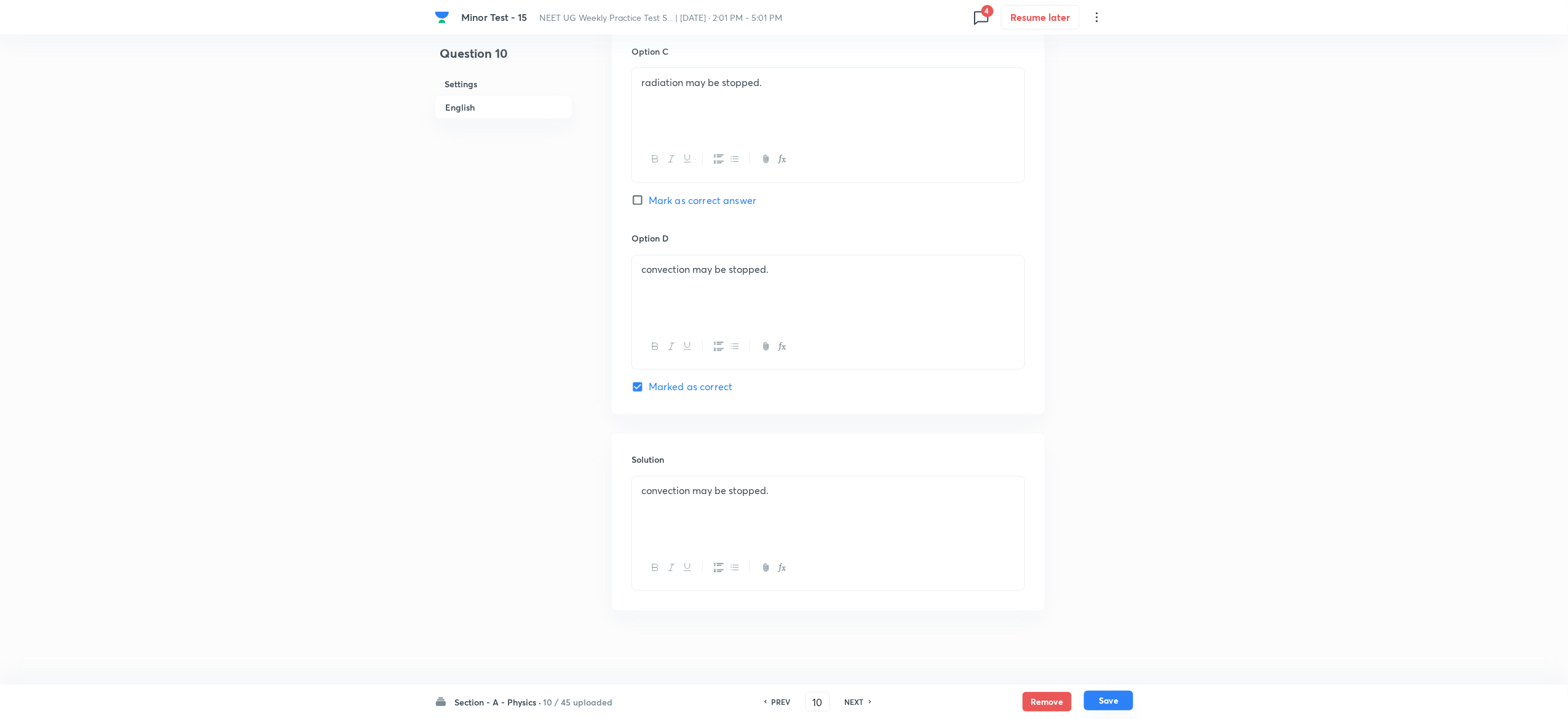
click at [1117, 708] on button "Save" at bounding box center [1109, 700] width 49 height 20
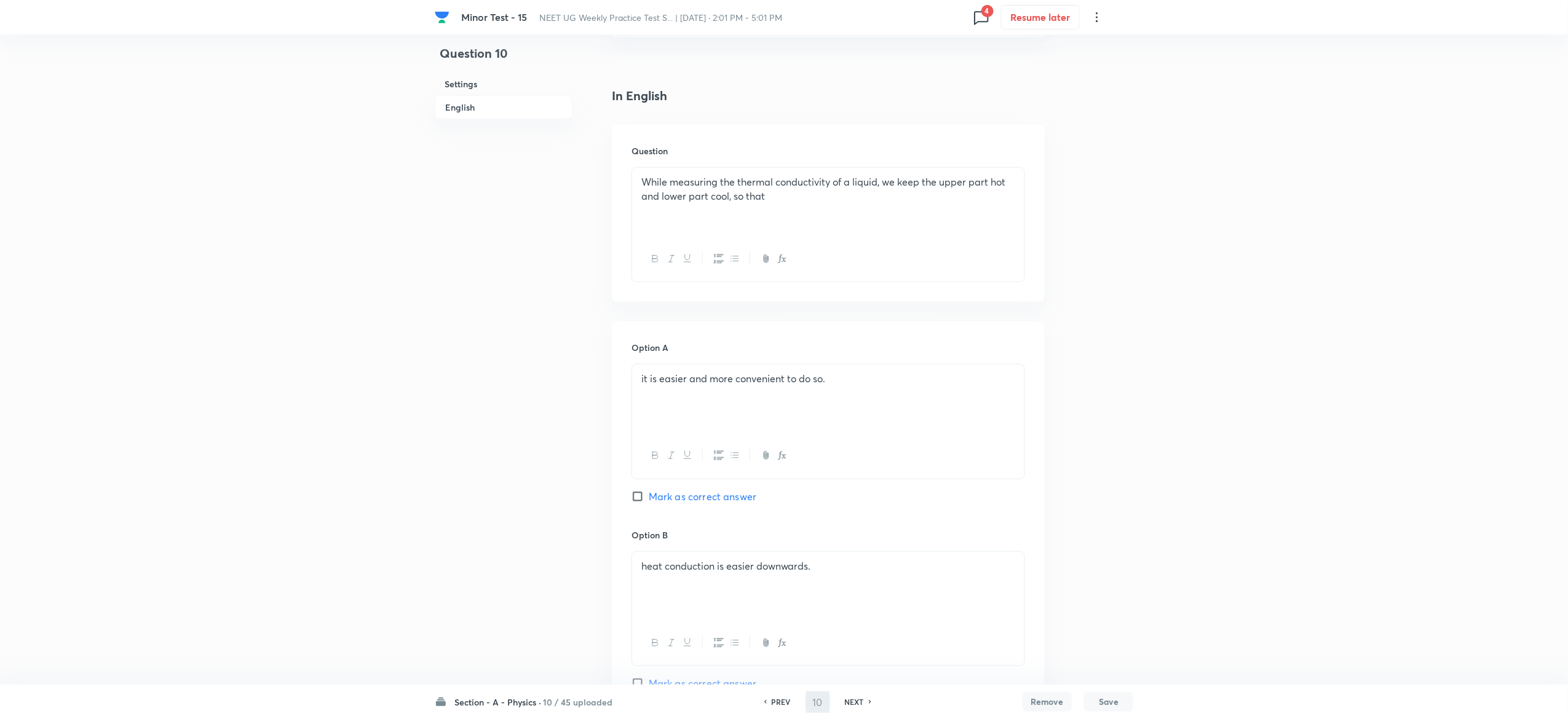
type input "11"
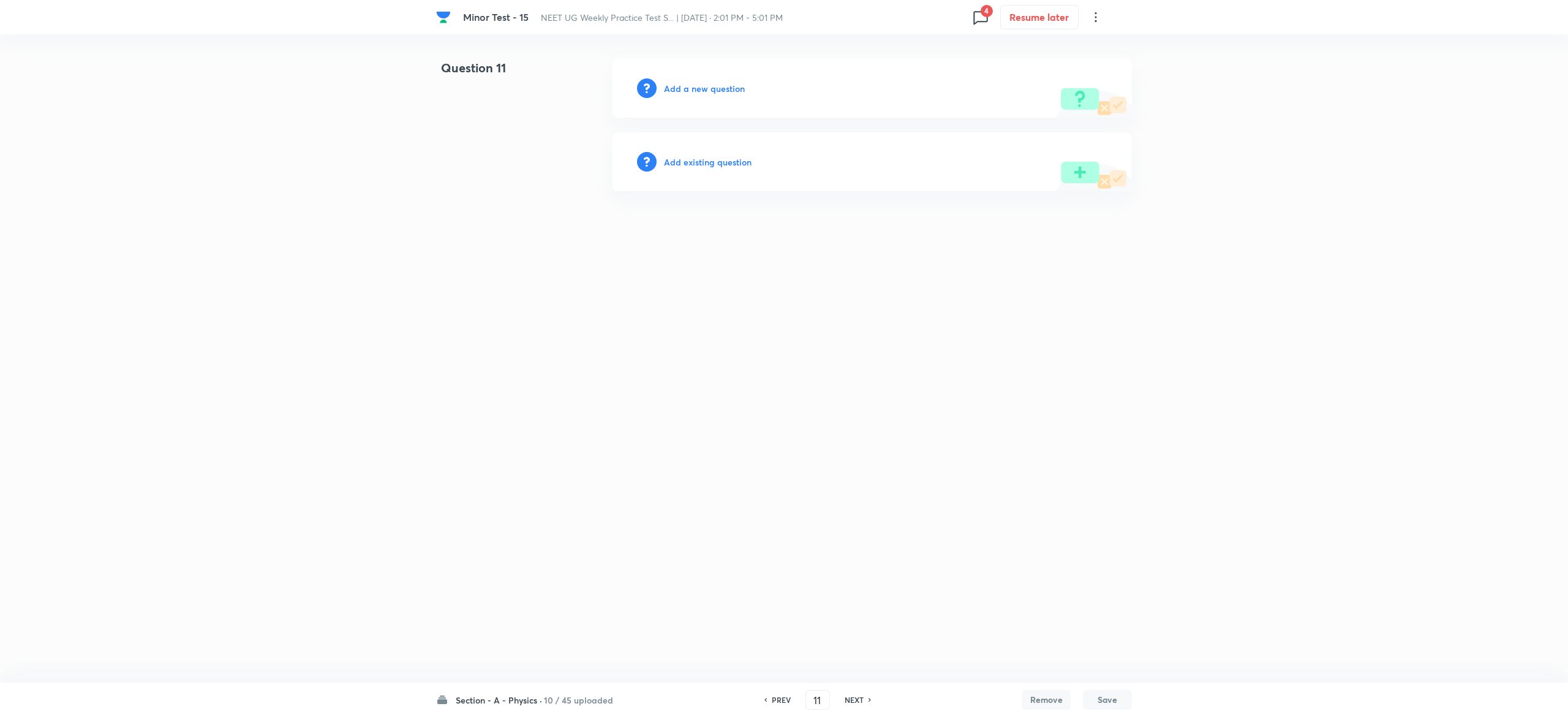
click at [728, 159] on h6 "Add existing question" at bounding box center [708, 161] width 88 height 13
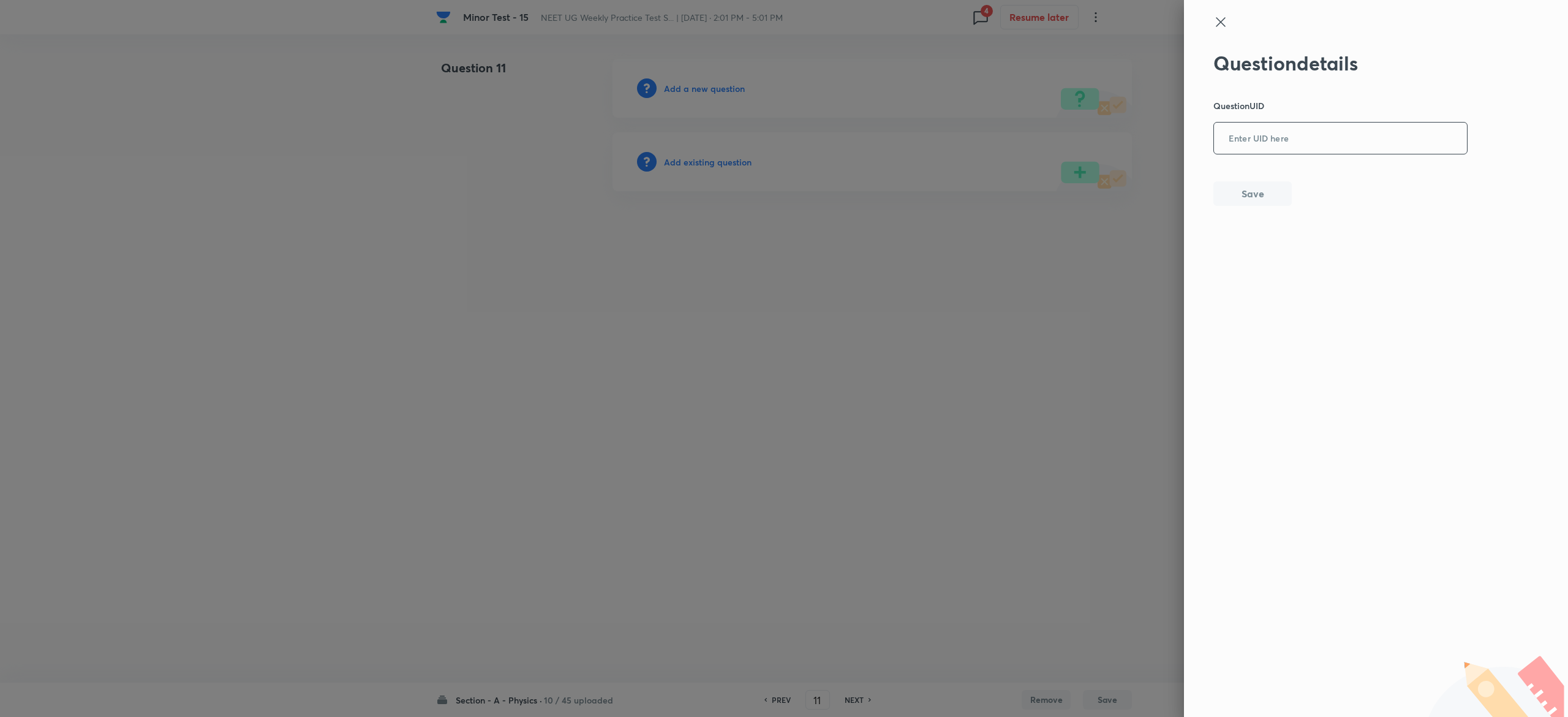
click at [1385, 139] on input "text" at bounding box center [1340, 139] width 253 height 30
paste input "BFHNC"
type input "BFHNC"
click at [706, 155] on div at bounding box center [784, 358] width 1568 height 717
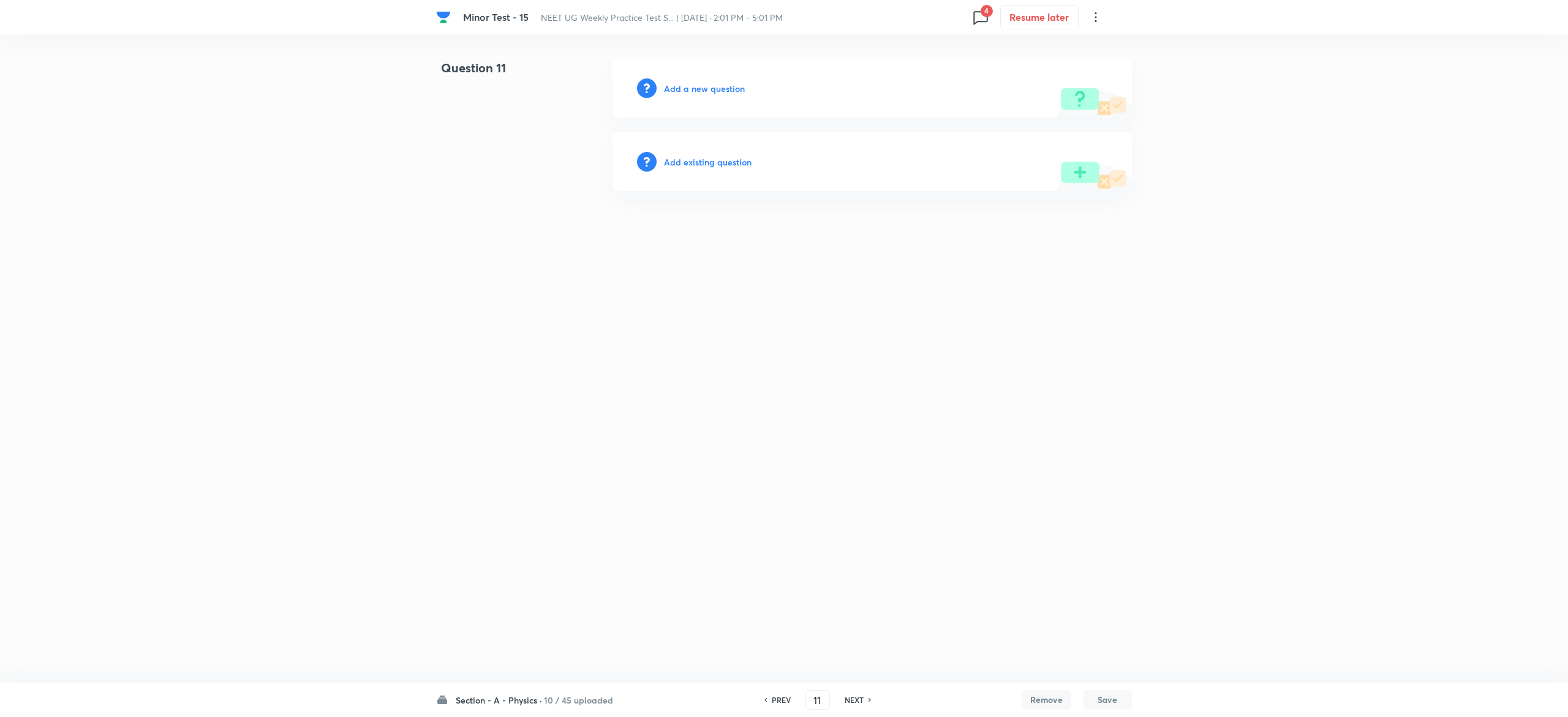
click at [706, 156] on h6 "Add existing question" at bounding box center [708, 161] width 88 height 13
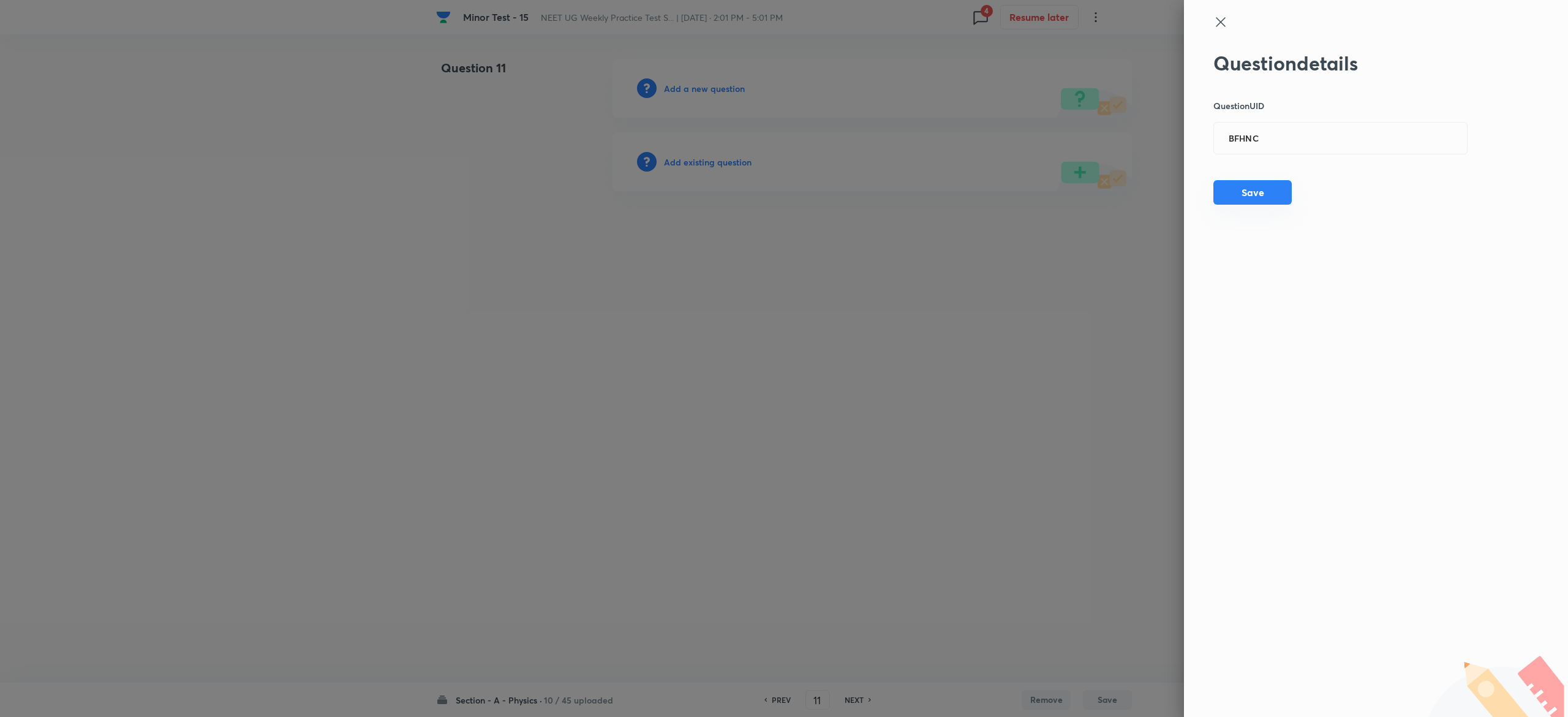
click at [1235, 191] on button "Save" at bounding box center [1252, 192] width 78 height 24
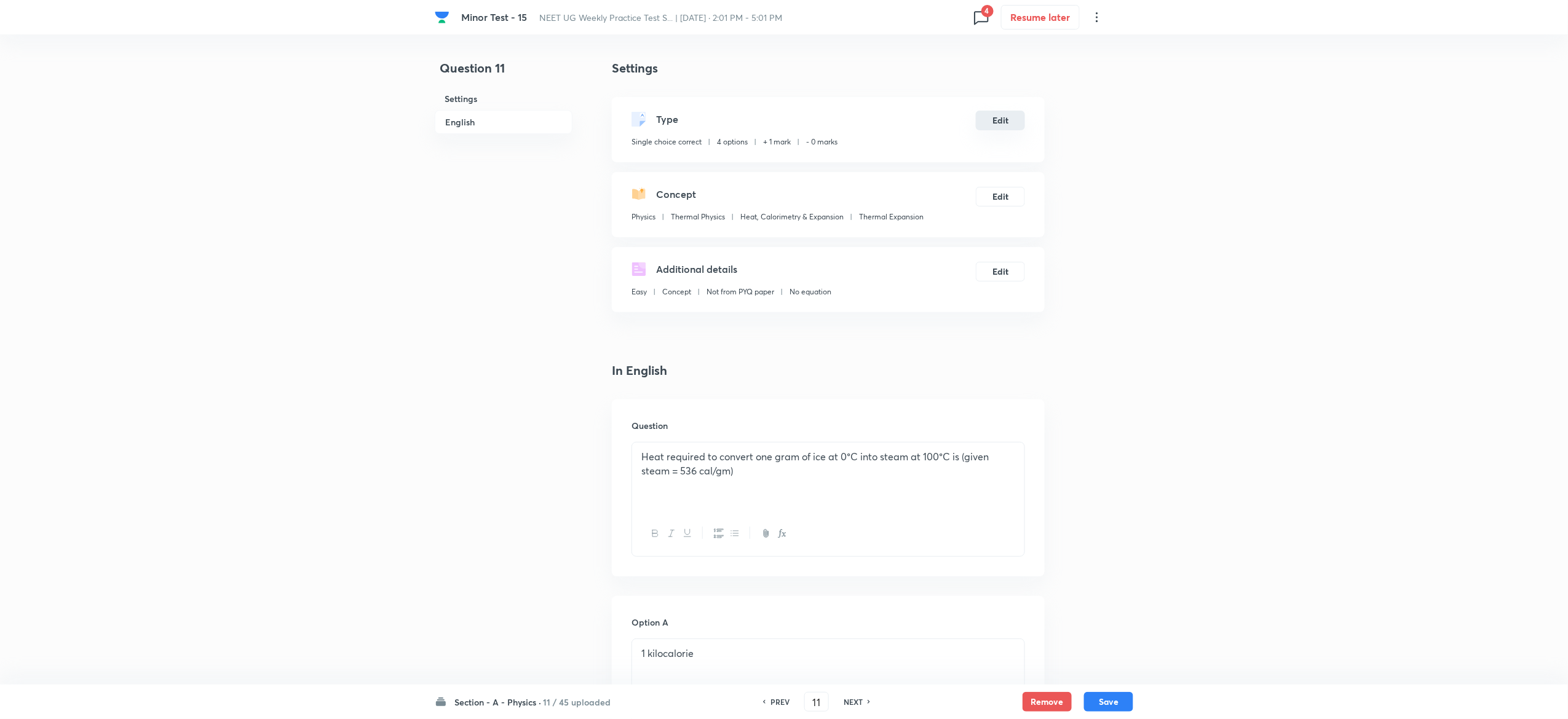
click at [996, 123] on button "Edit" at bounding box center [1000, 121] width 49 height 20
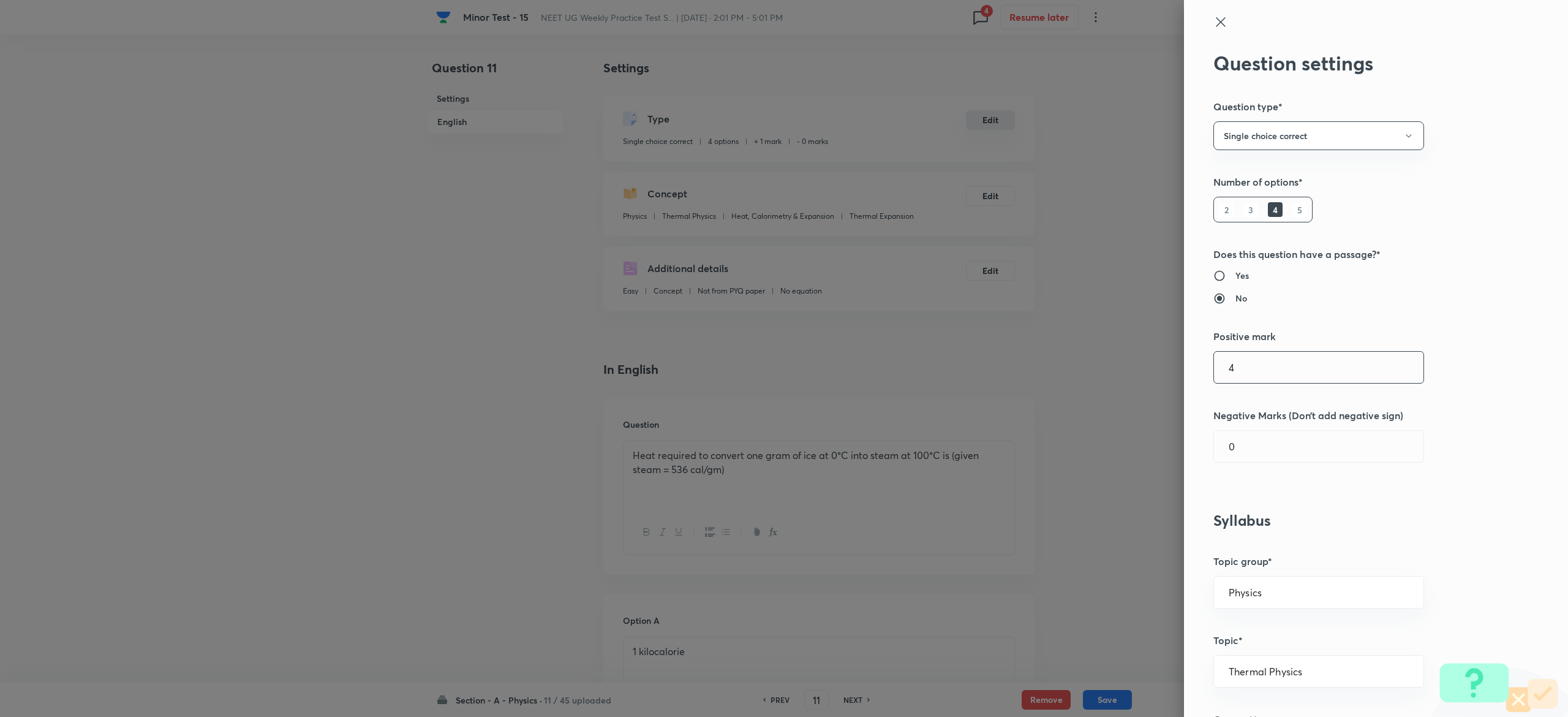
type input "4"
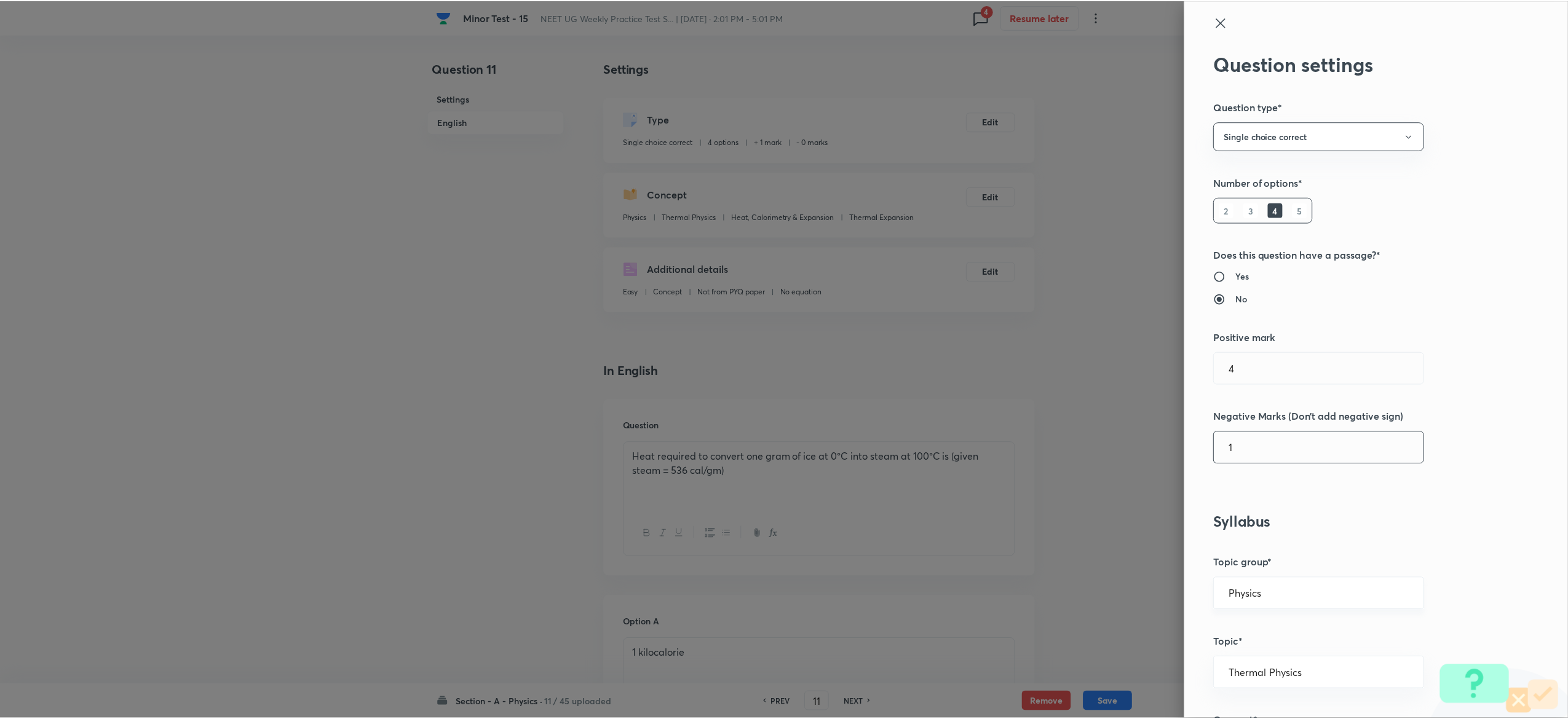
scroll to position [958, 0]
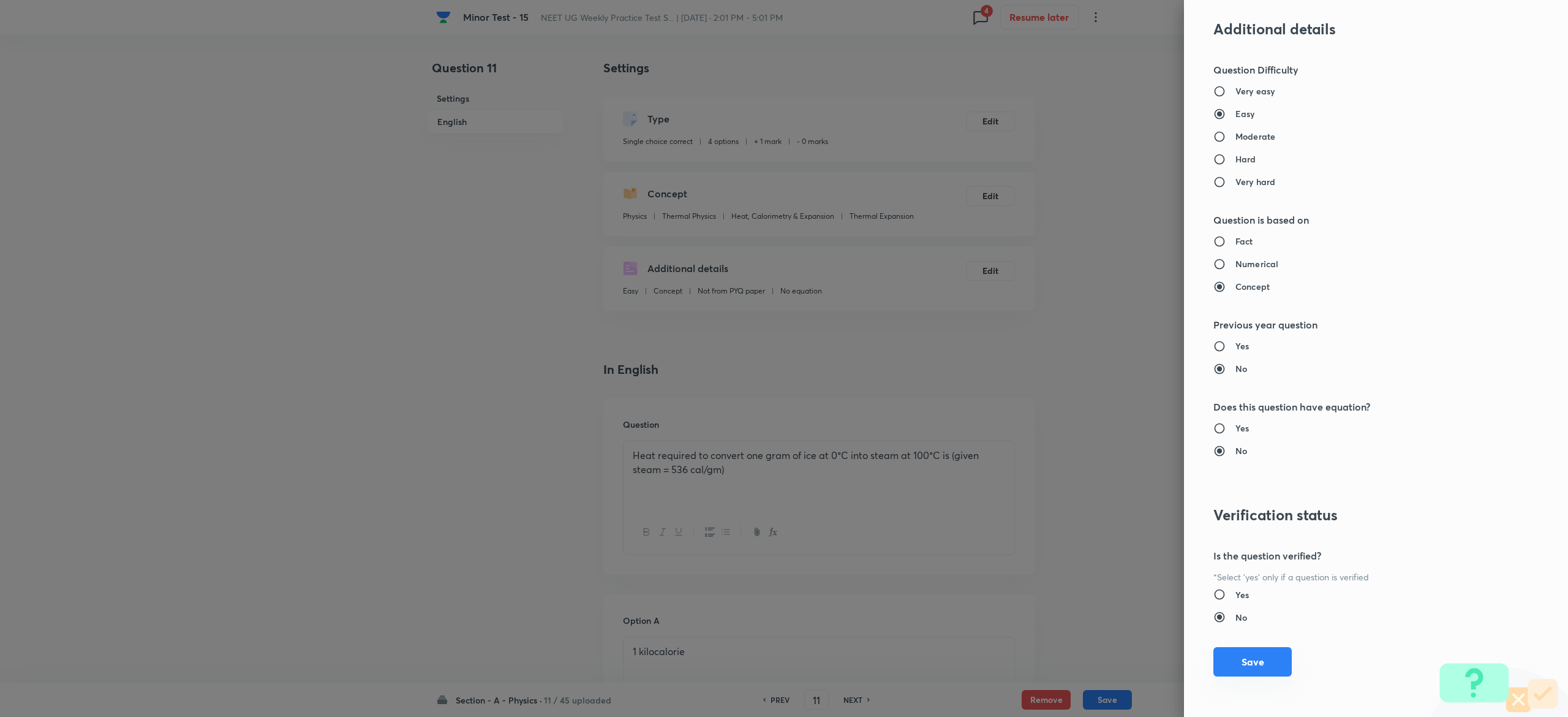
type input "1"
click at [1238, 662] on button "Save" at bounding box center [1252, 662] width 78 height 29
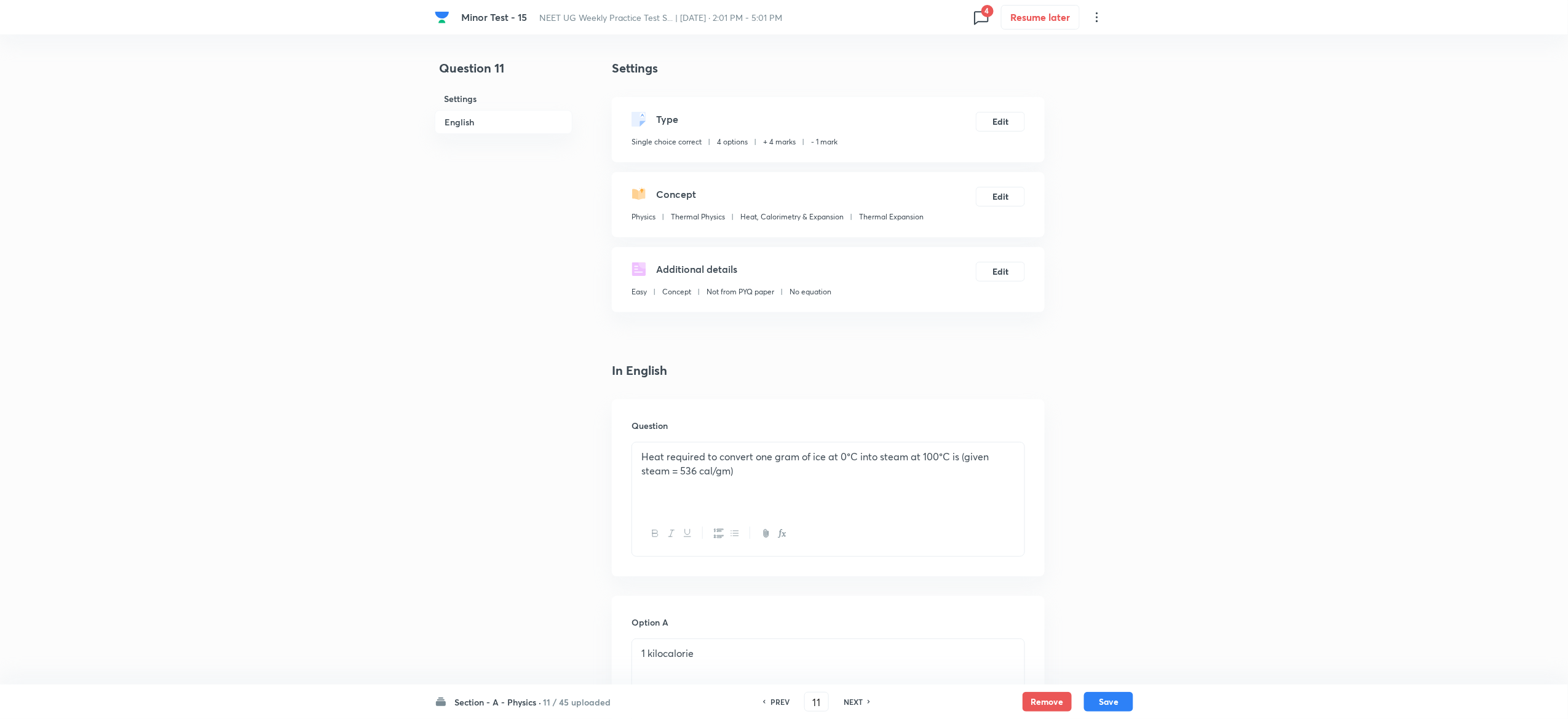
scroll to position [1053, 0]
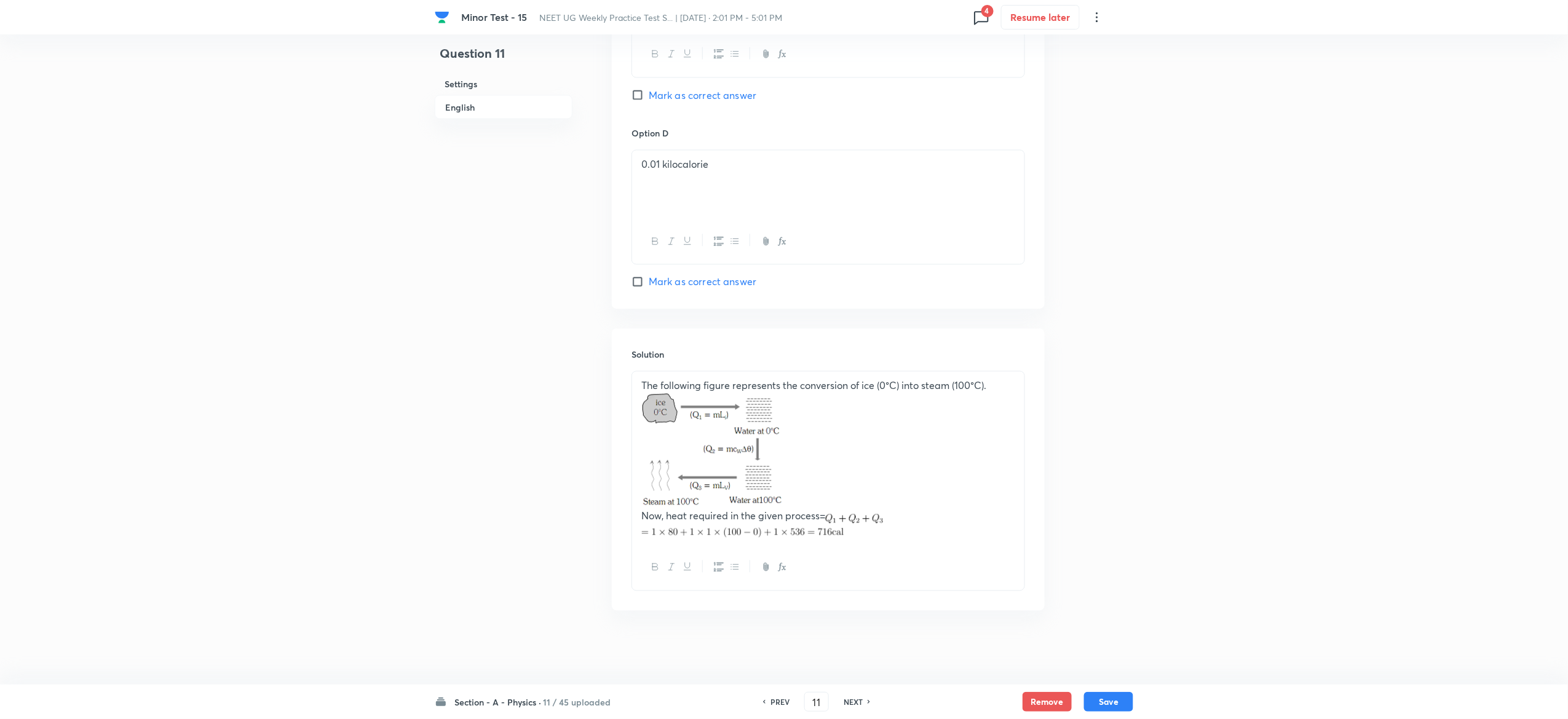
click at [1109, 690] on div "Section - A - Physics · 11 / 45 uploaded PREV 11 ​ NEXT Remove Save" at bounding box center [784, 701] width 699 height 34
click at [1110, 696] on button "Save" at bounding box center [1109, 700] width 49 height 20
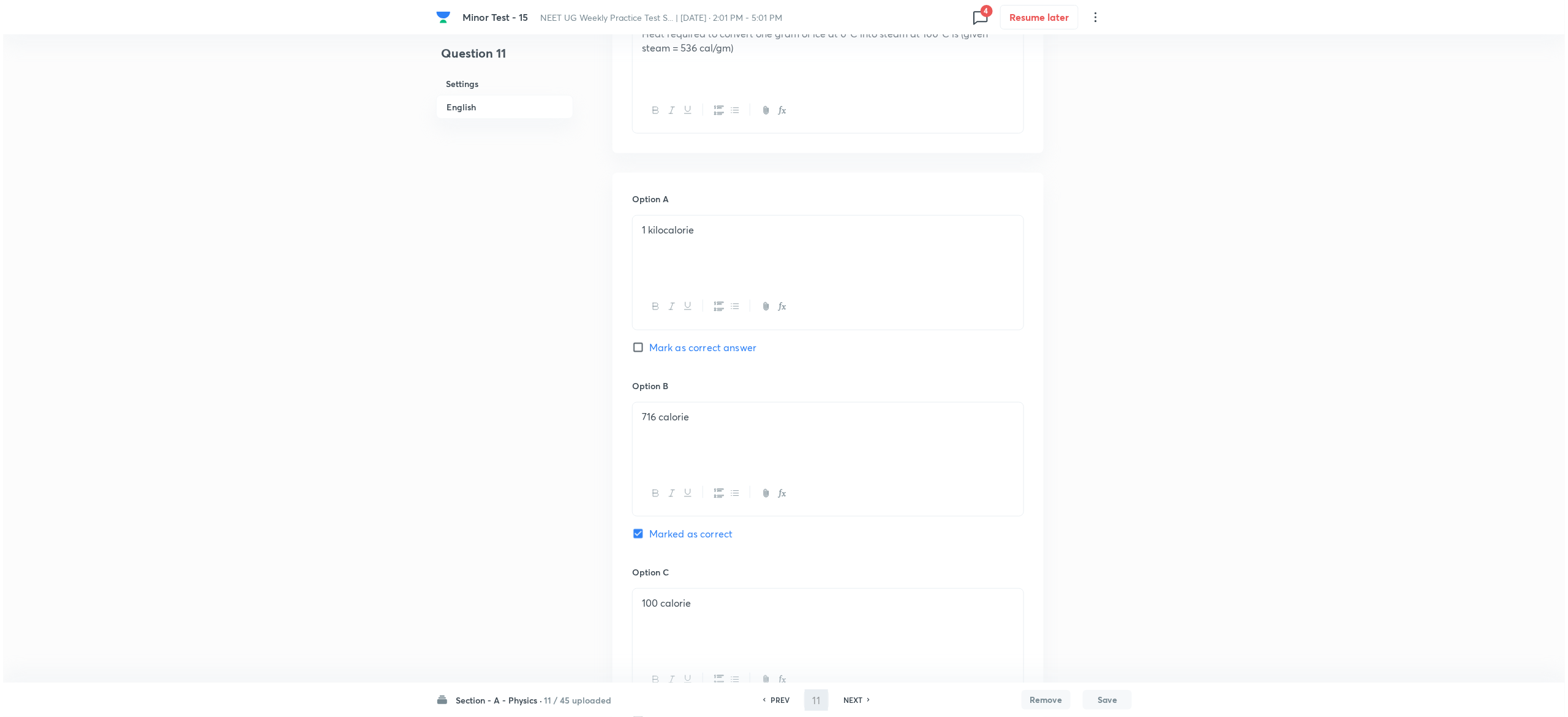
scroll to position [0, 0]
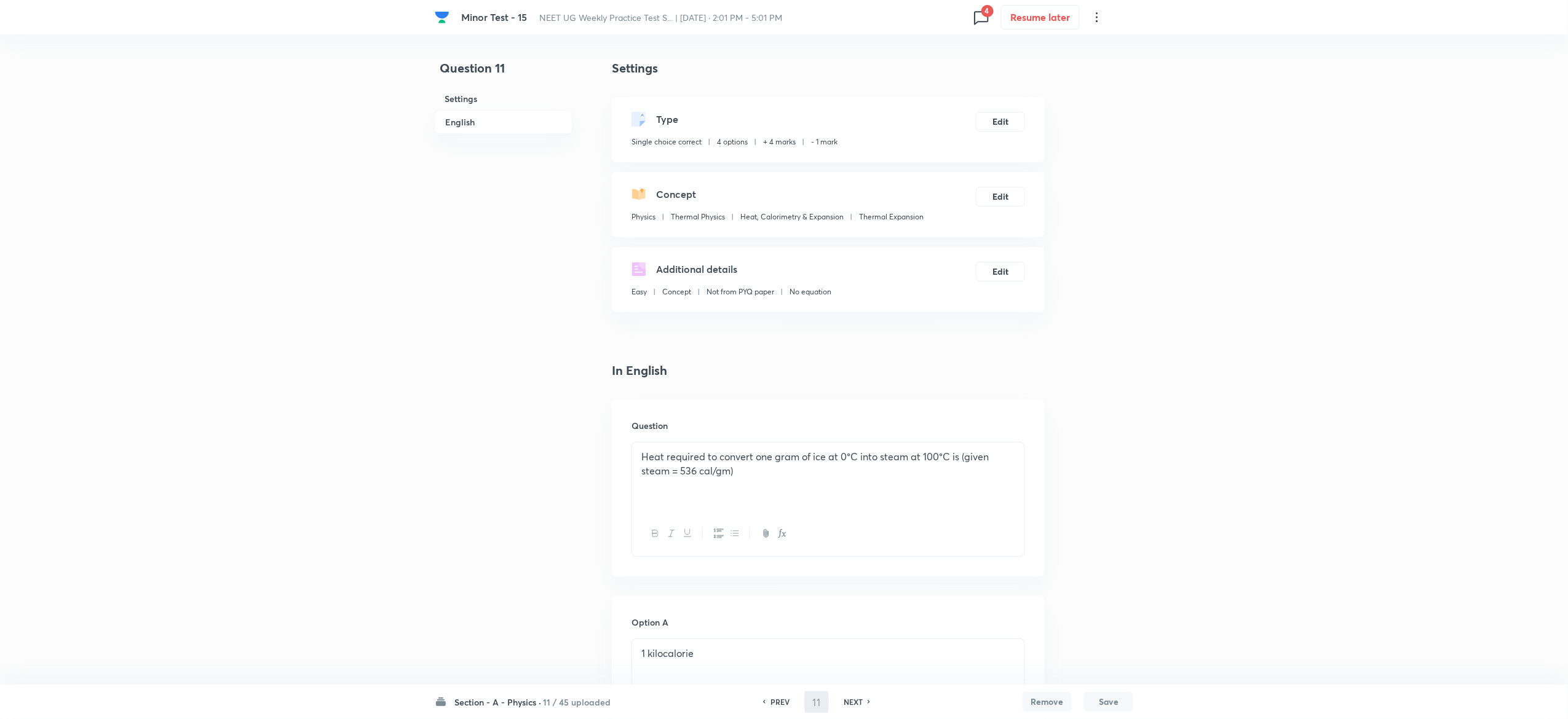
type input "12"
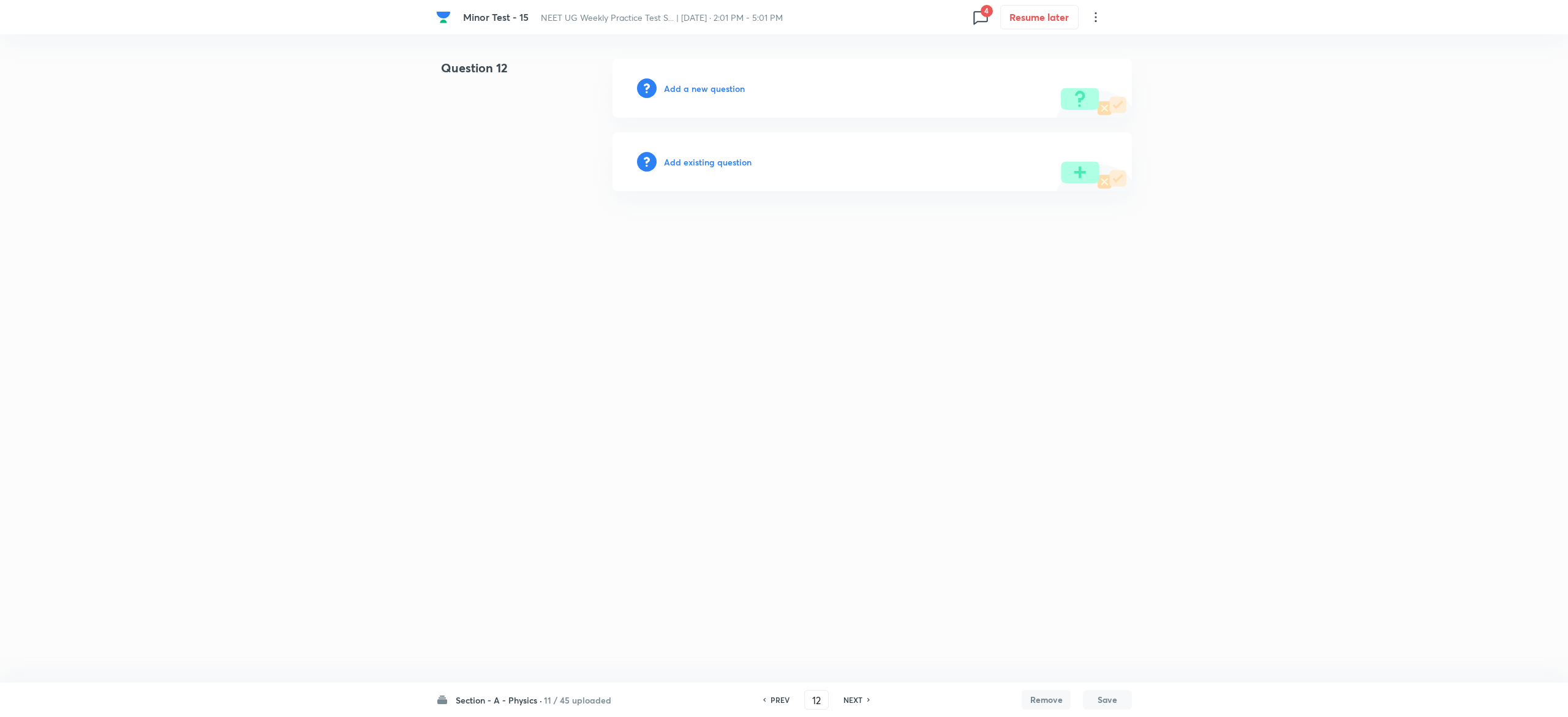
click at [736, 157] on h6 "Add existing question" at bounding box center [708, 161] width 88 height 13
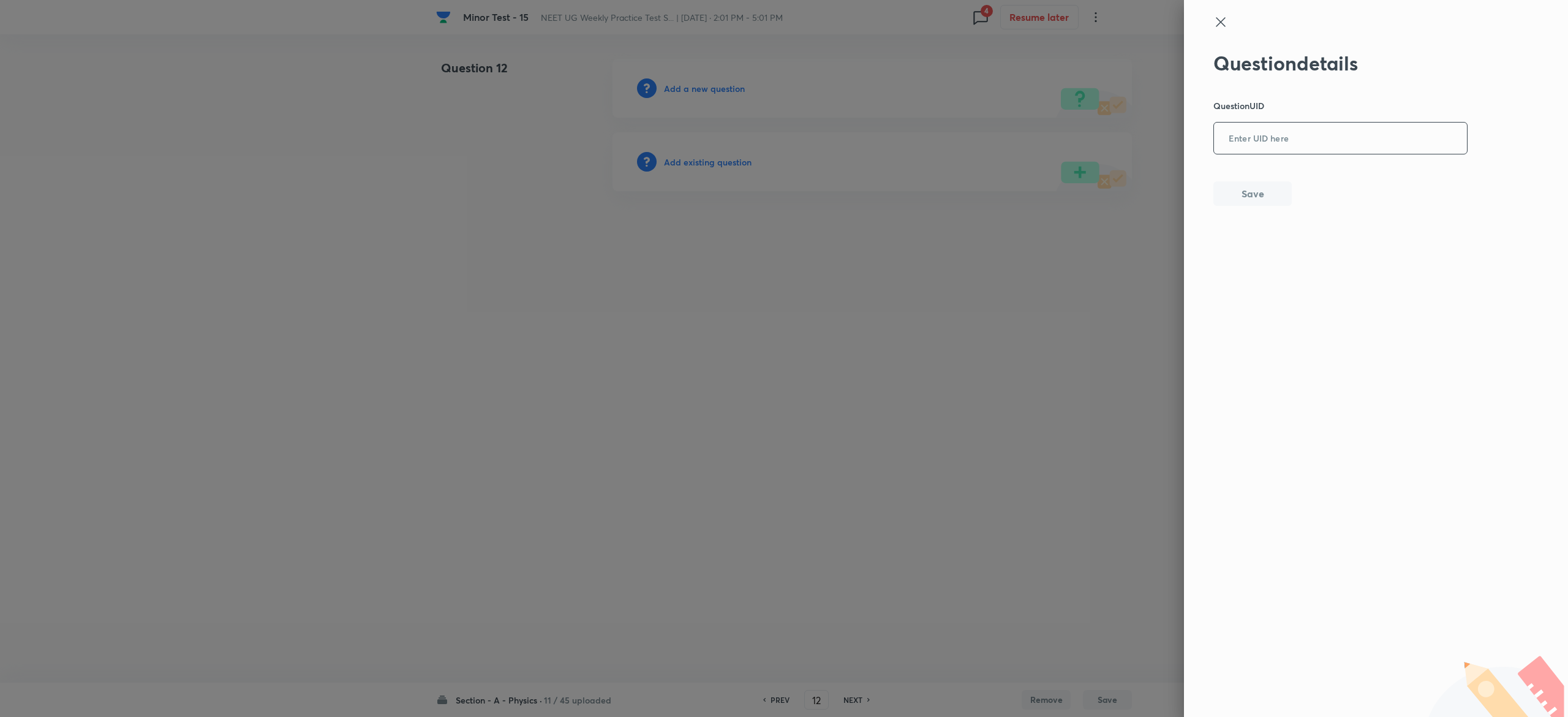
drag, startPoint x: 1326, startPoint y: 91, endPoint x: 1330, endPoint y: 129, distance: 38.2
click at [1330, 129] on div "Question details Question UID ​ Save" at bounding box center [1340, 129] width 255 height 155
click at [1330, 129] on input "text" at bounding box center [1340, 139] width 253 height 30
paste input "FIIJZ"
type input "FIIJZ"
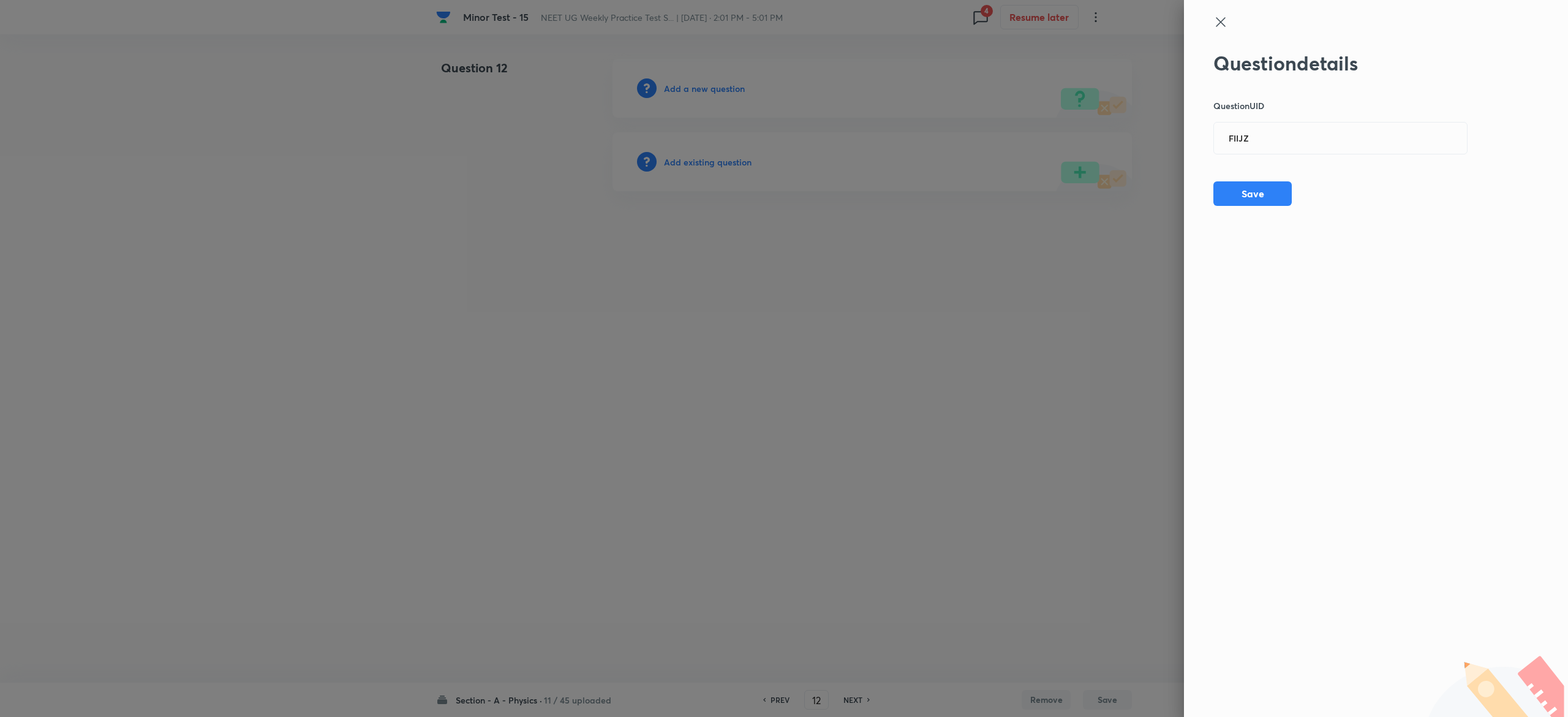
click at [708, 158] on div at bounding box center [784, 358] width 1568 height 717
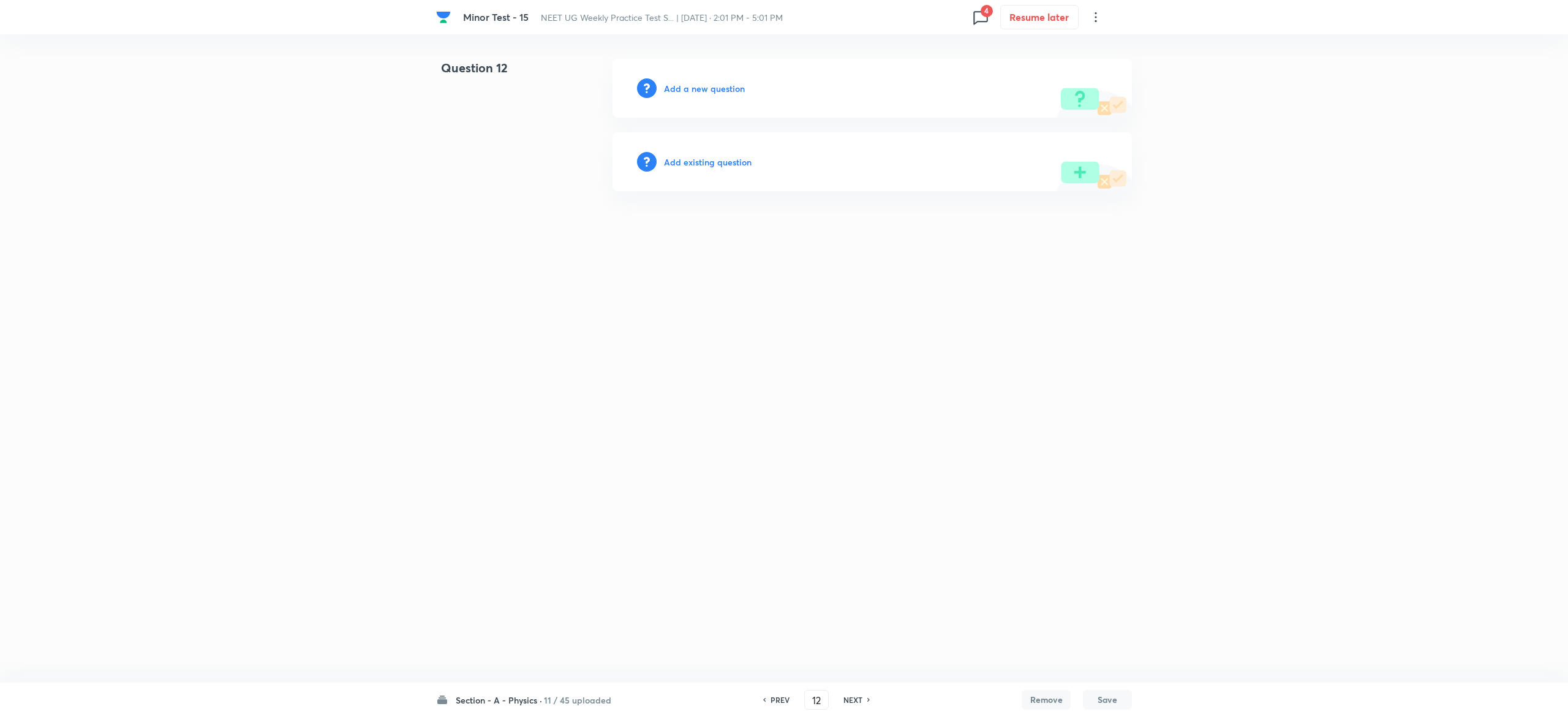
click at [708, 158] on h6 "Add existing question" at bounding box center [708, 161] width 88 height 13
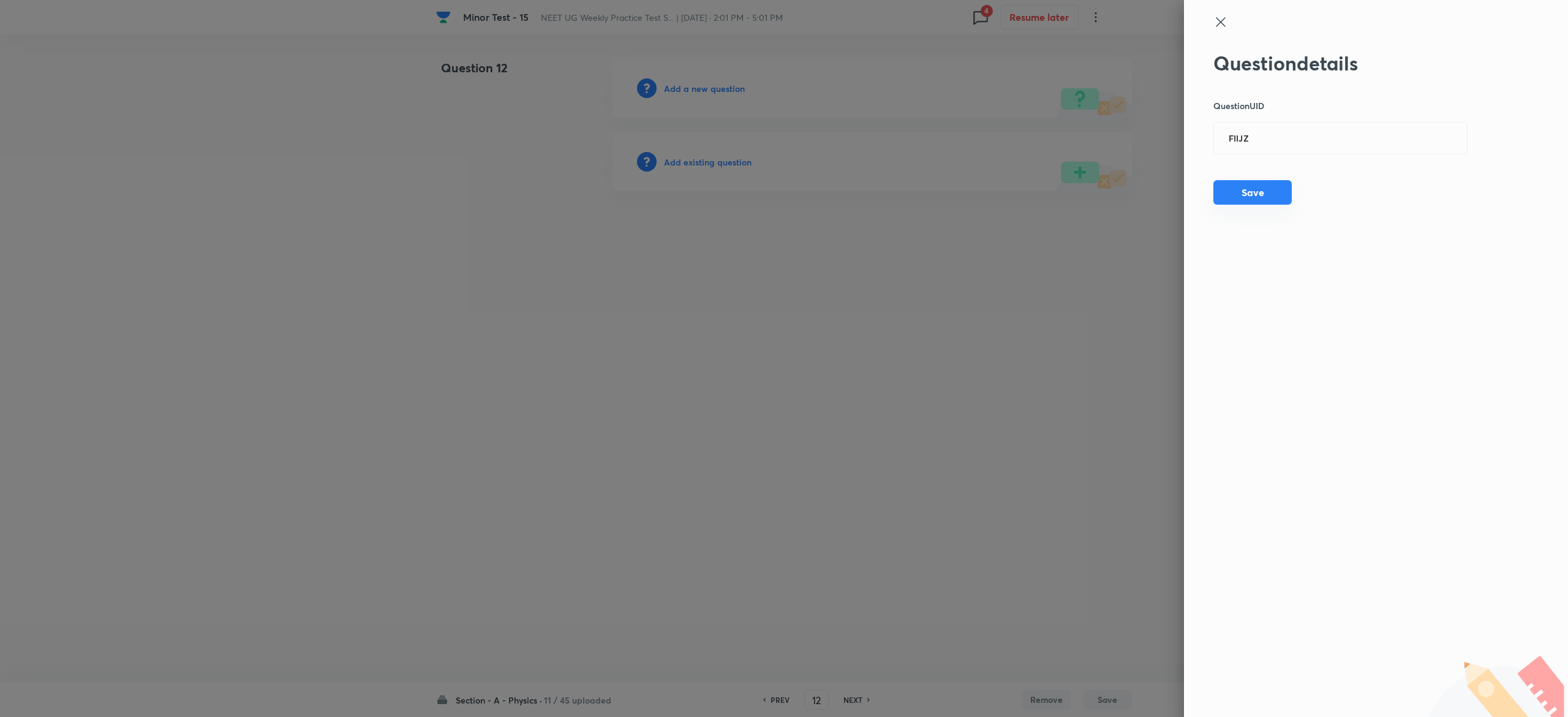
click at [1283, 190] on button "Save" at bounding box center [1252, 192] width 78 height 24
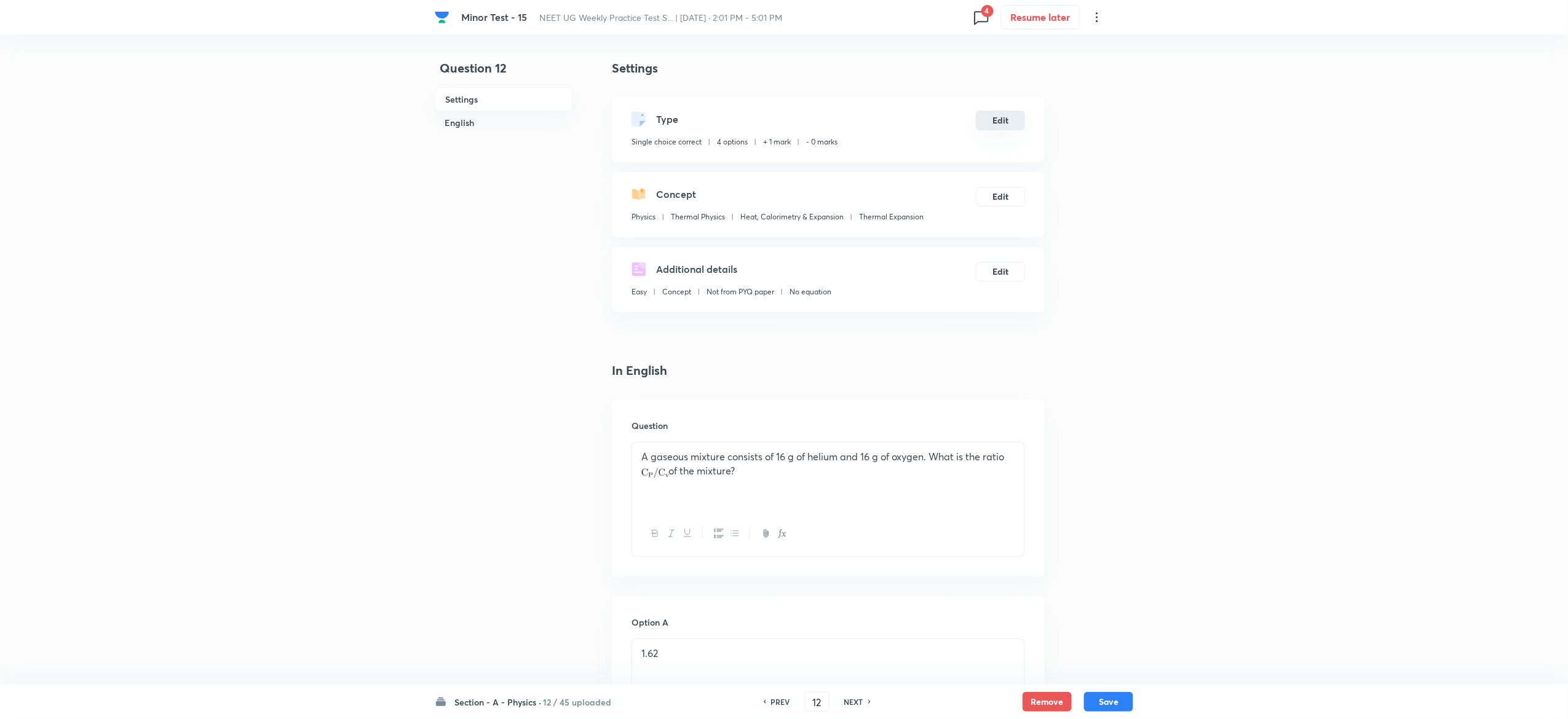
click at [982, 116] on button "Edit" at bounding box center [1000, 121] width 49 height 20
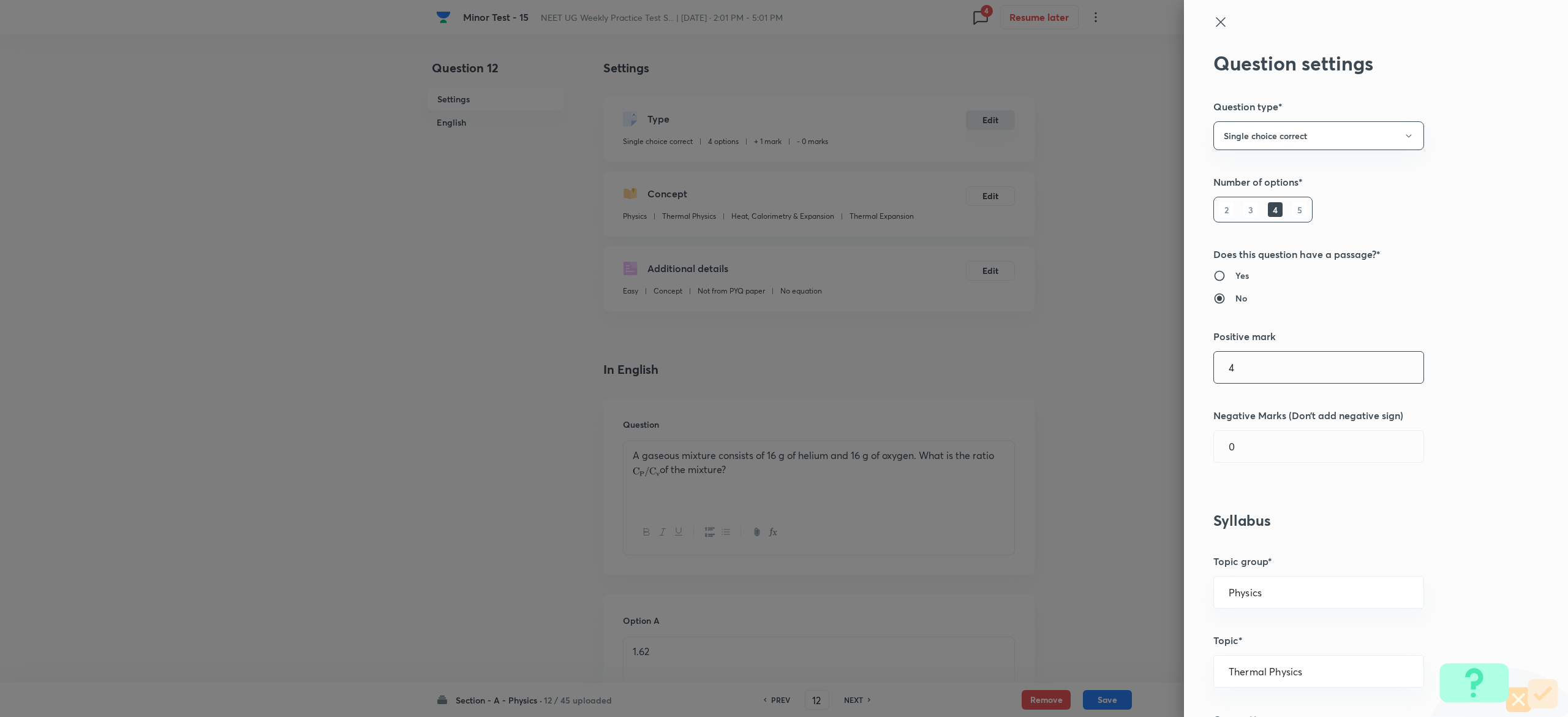
type input "4"
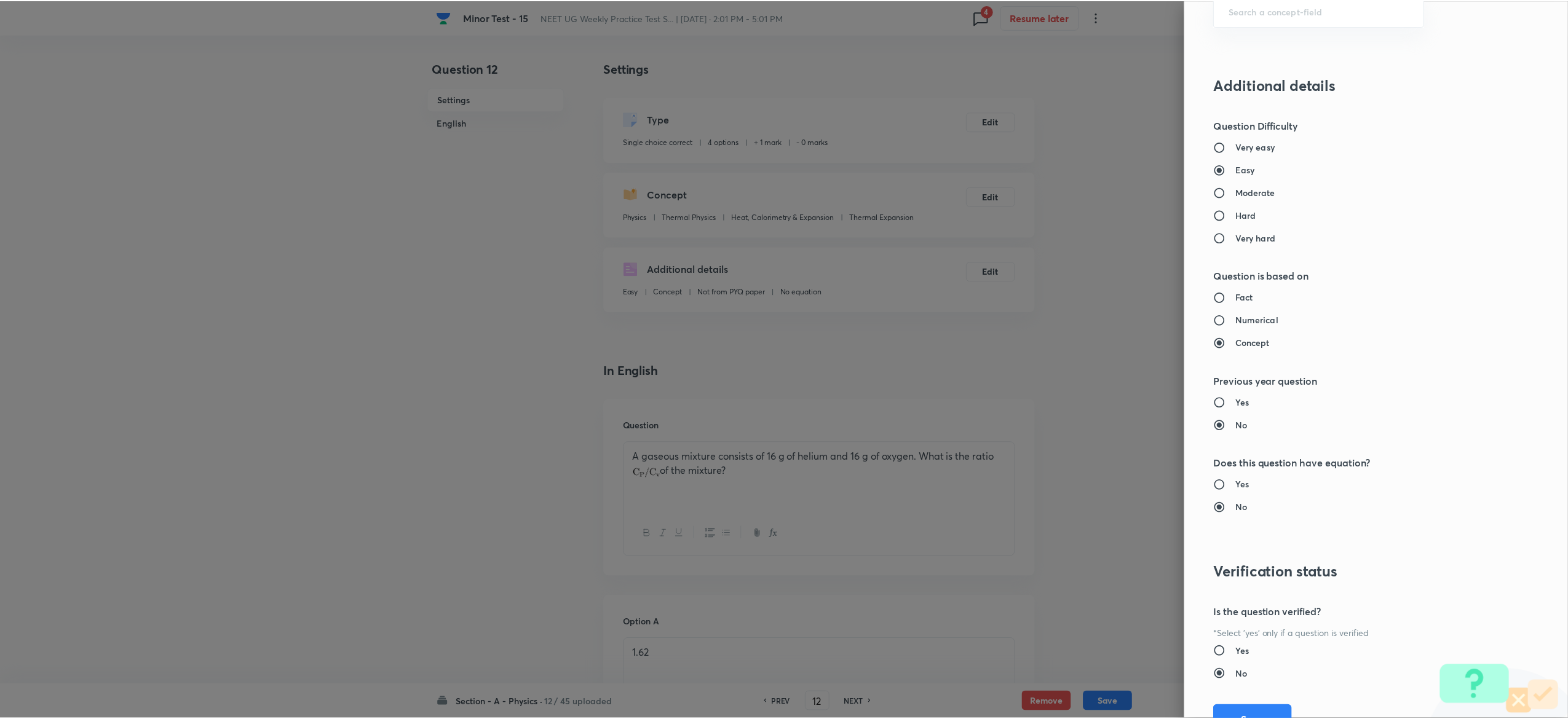
scroll to position [958, 0]
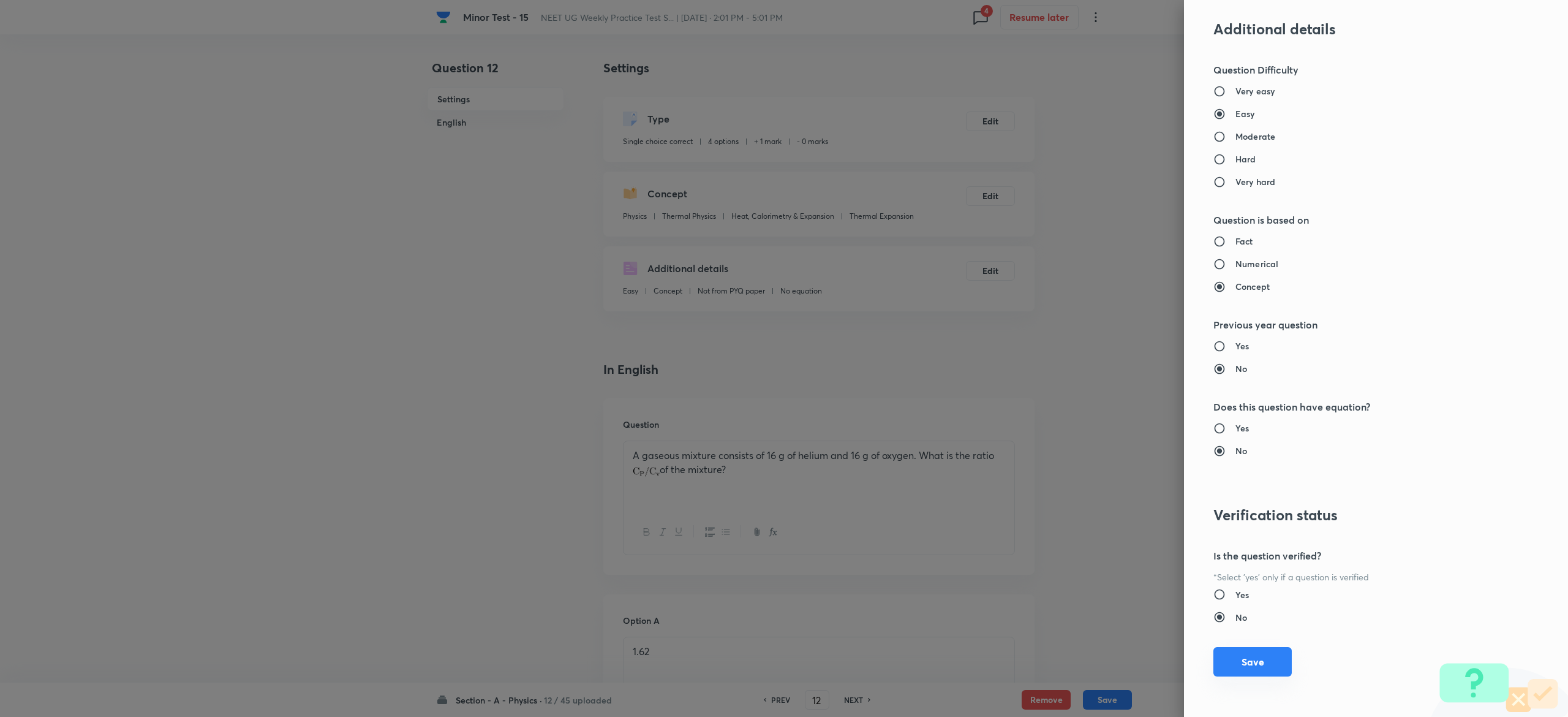
type input "1"
click at [1244, 656] on button "Save" at bounding box center [1252, 662] width 78 height 29
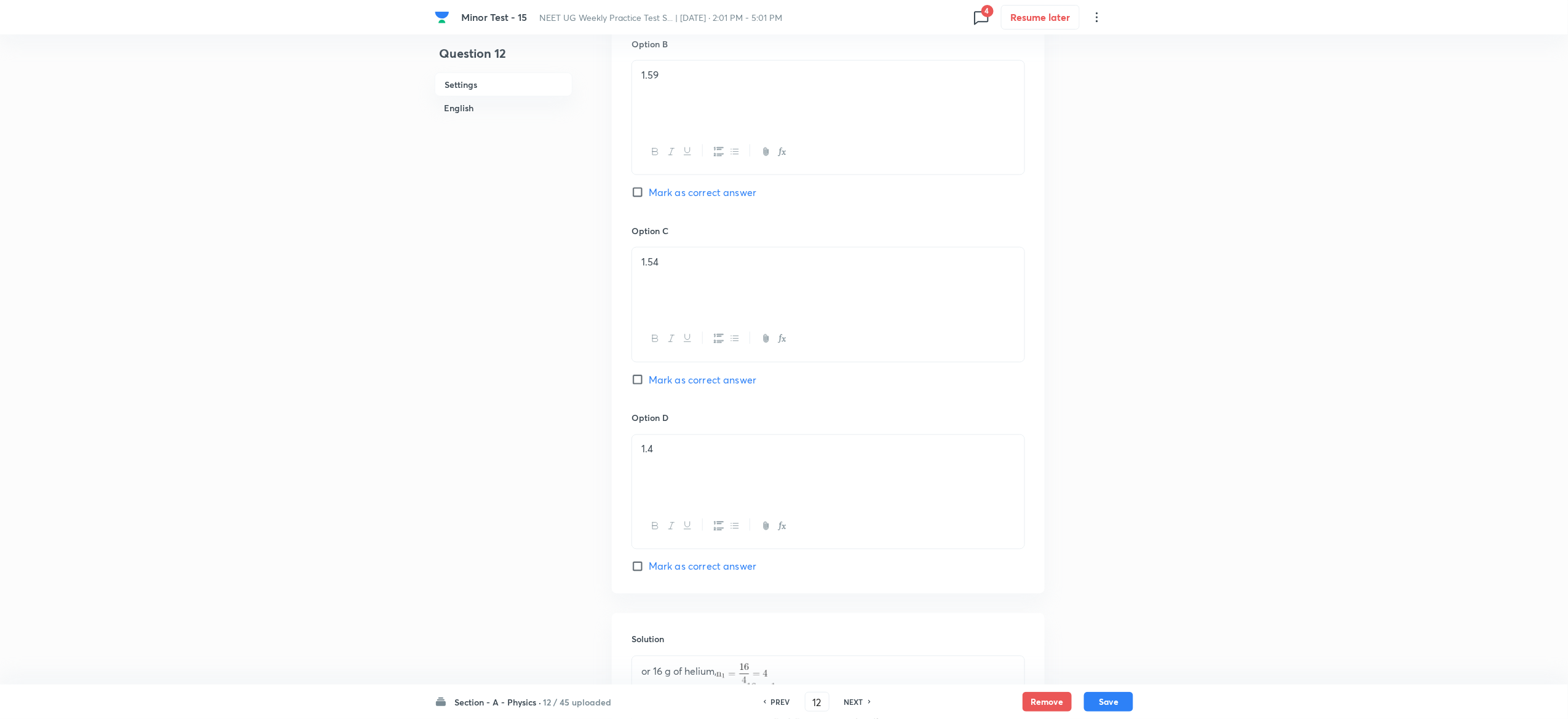
scroll to position [1040, 0]
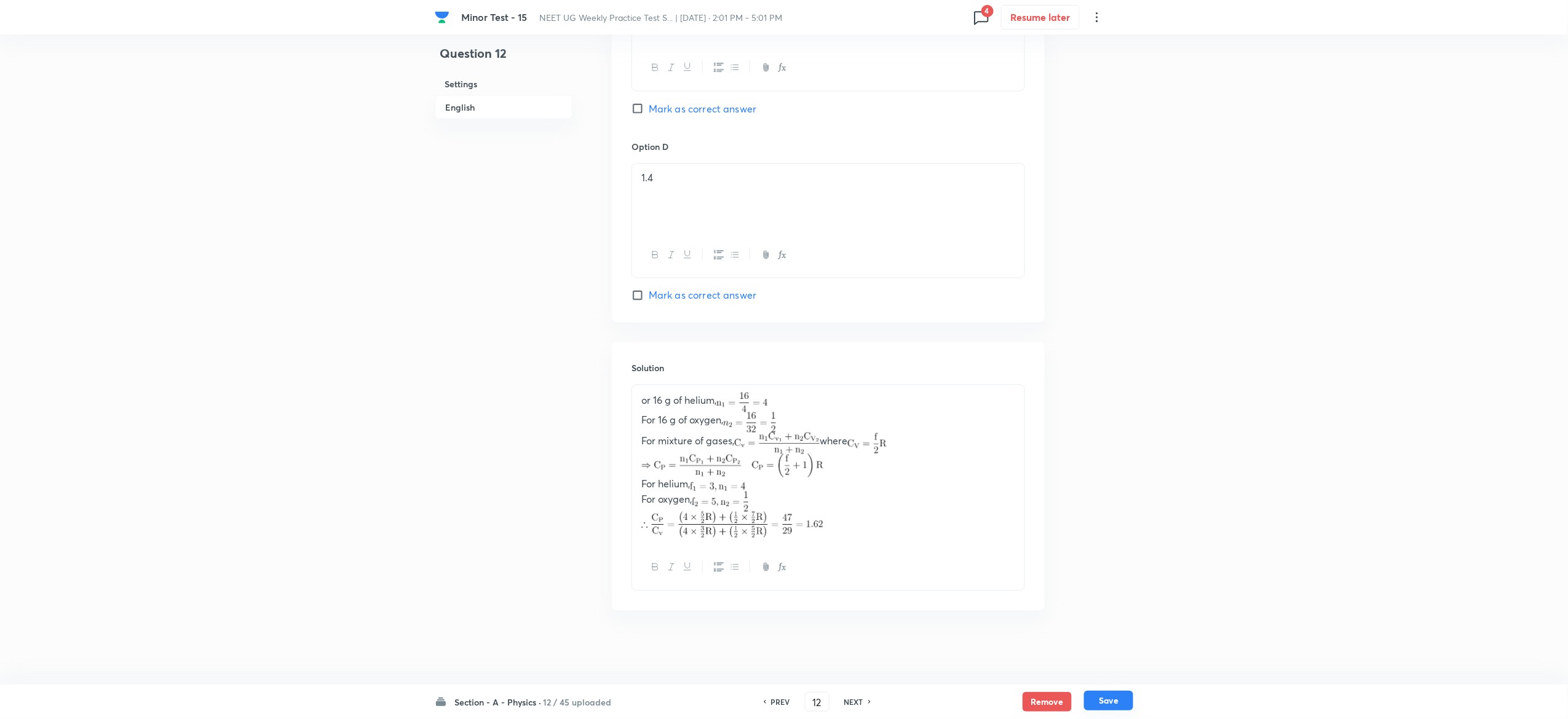
click at [1113, 695] on button "Save" at bounding box center [1109, 700] width 49 height 20
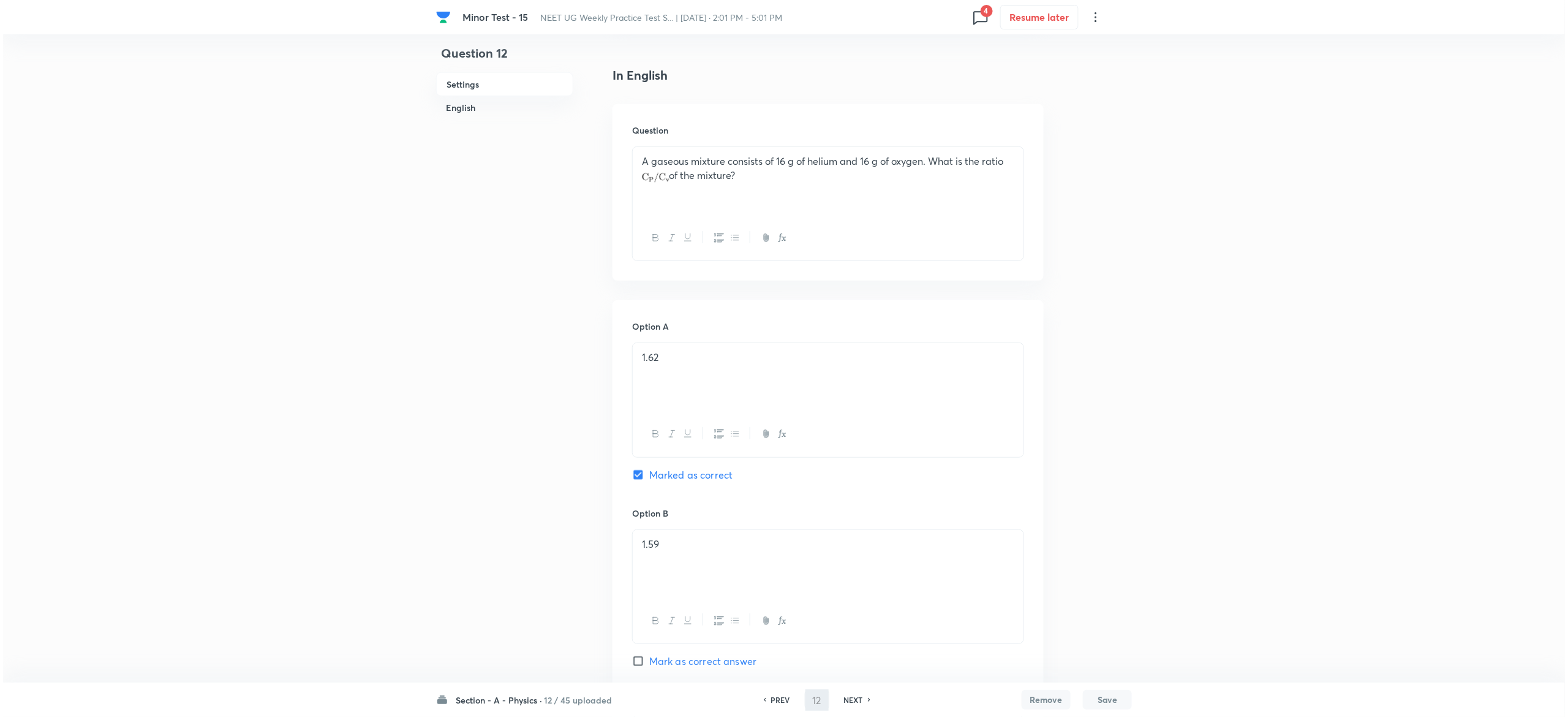
scroll to position [0, 0]
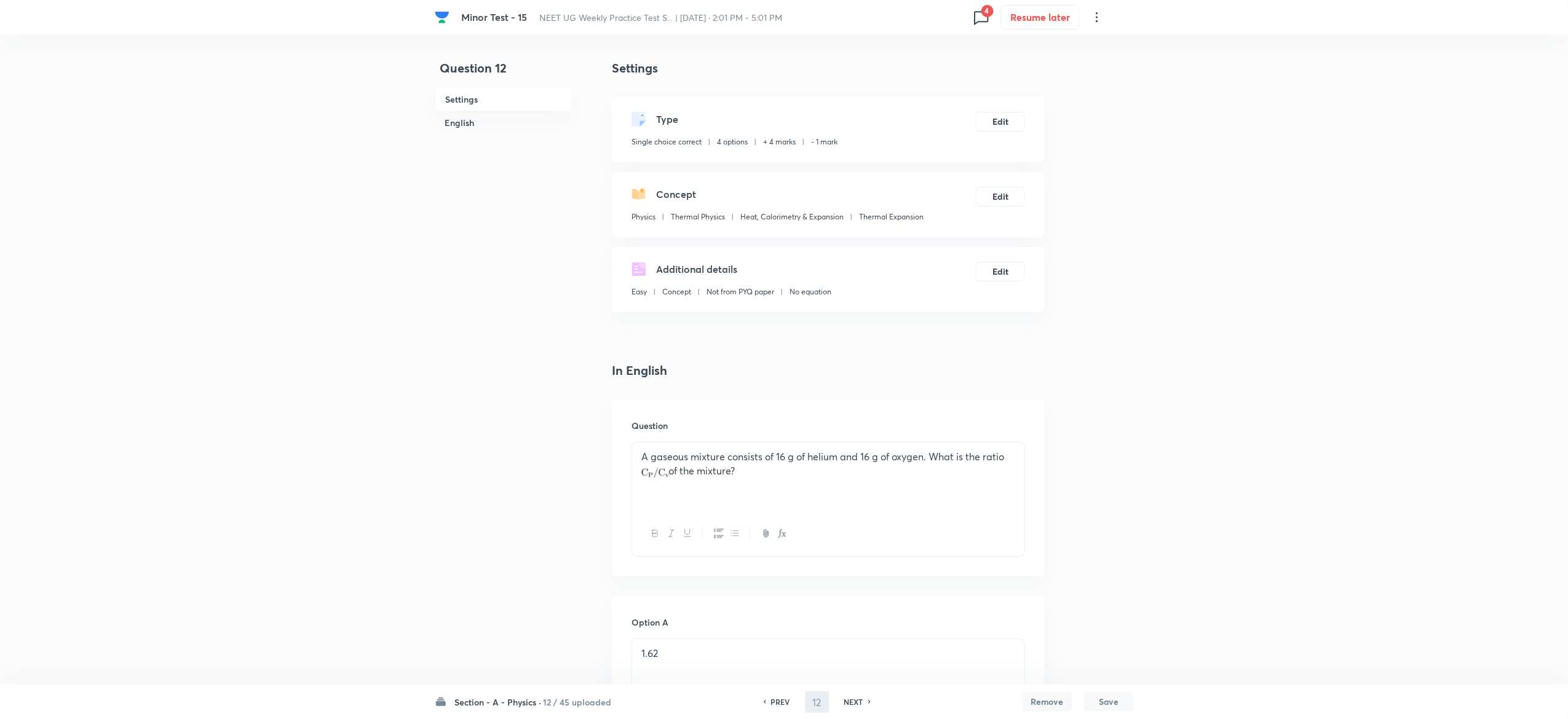
type input "13"
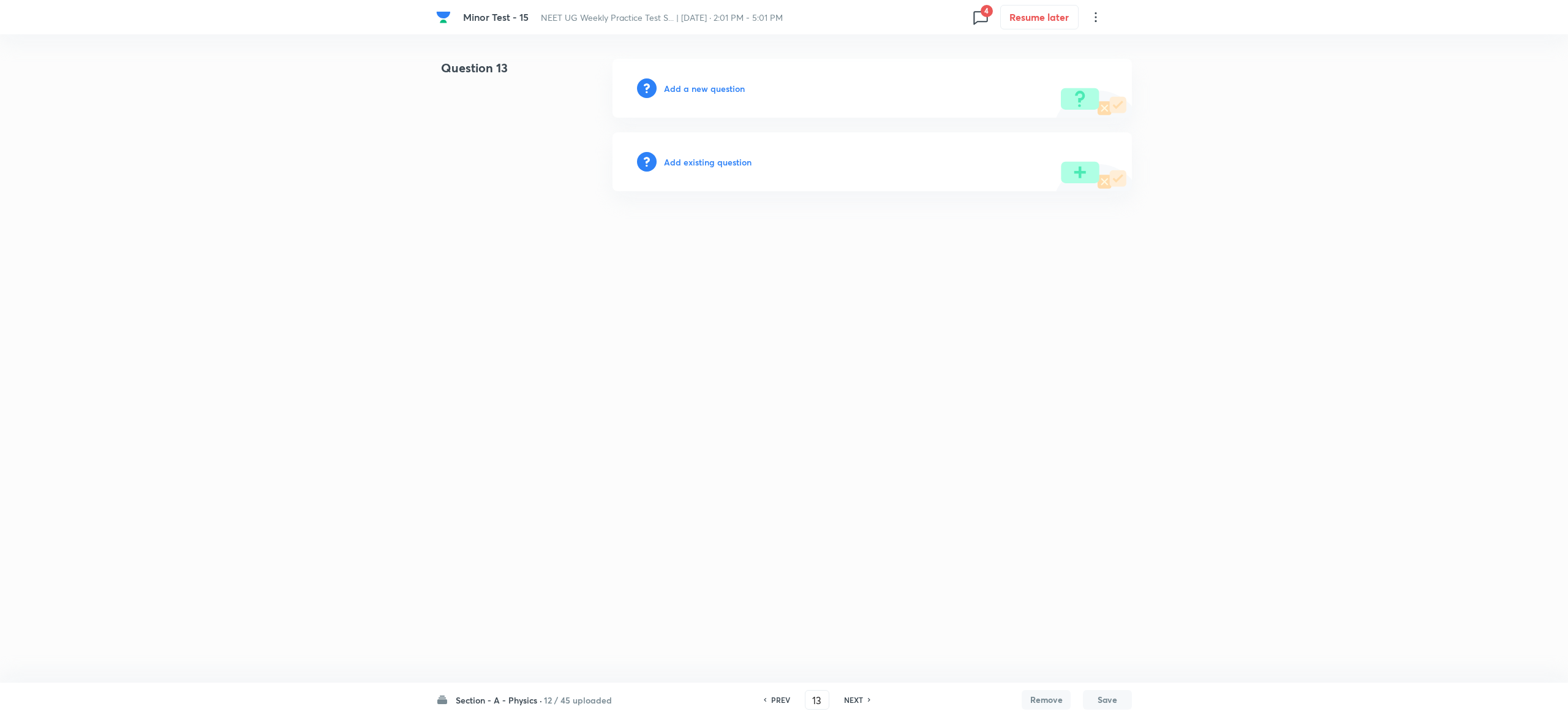
click at [738, 156] on h6 "Add existing question" at bounding box center [708, 161] width 88 height 13
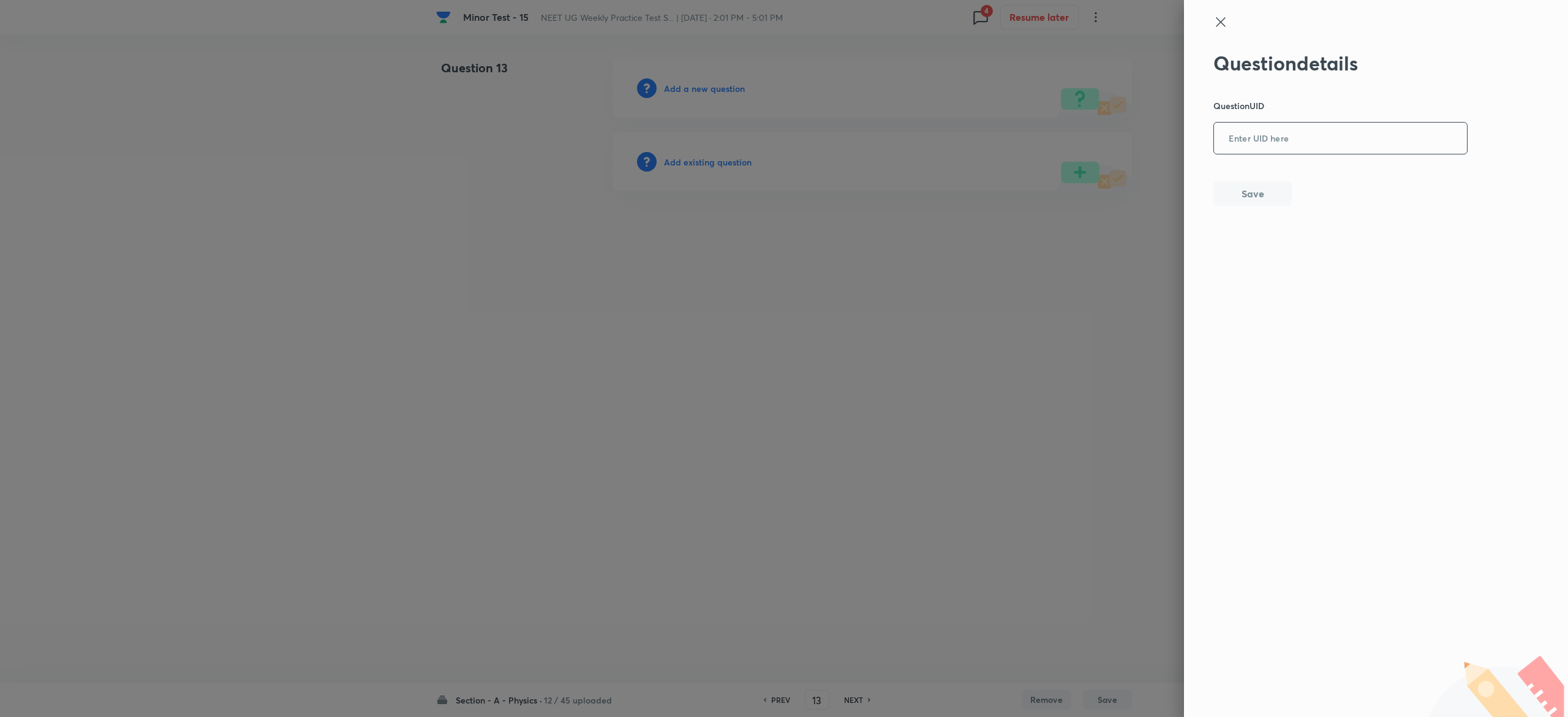
click at [1273, 134] on input "text" at bounding box center [1340, 139] width 253 height 30
paste input "ZZSL7"
type input "ZZSL7"
click at [711, 159] on div at bounding box center [784, 358] width 1568 height 717
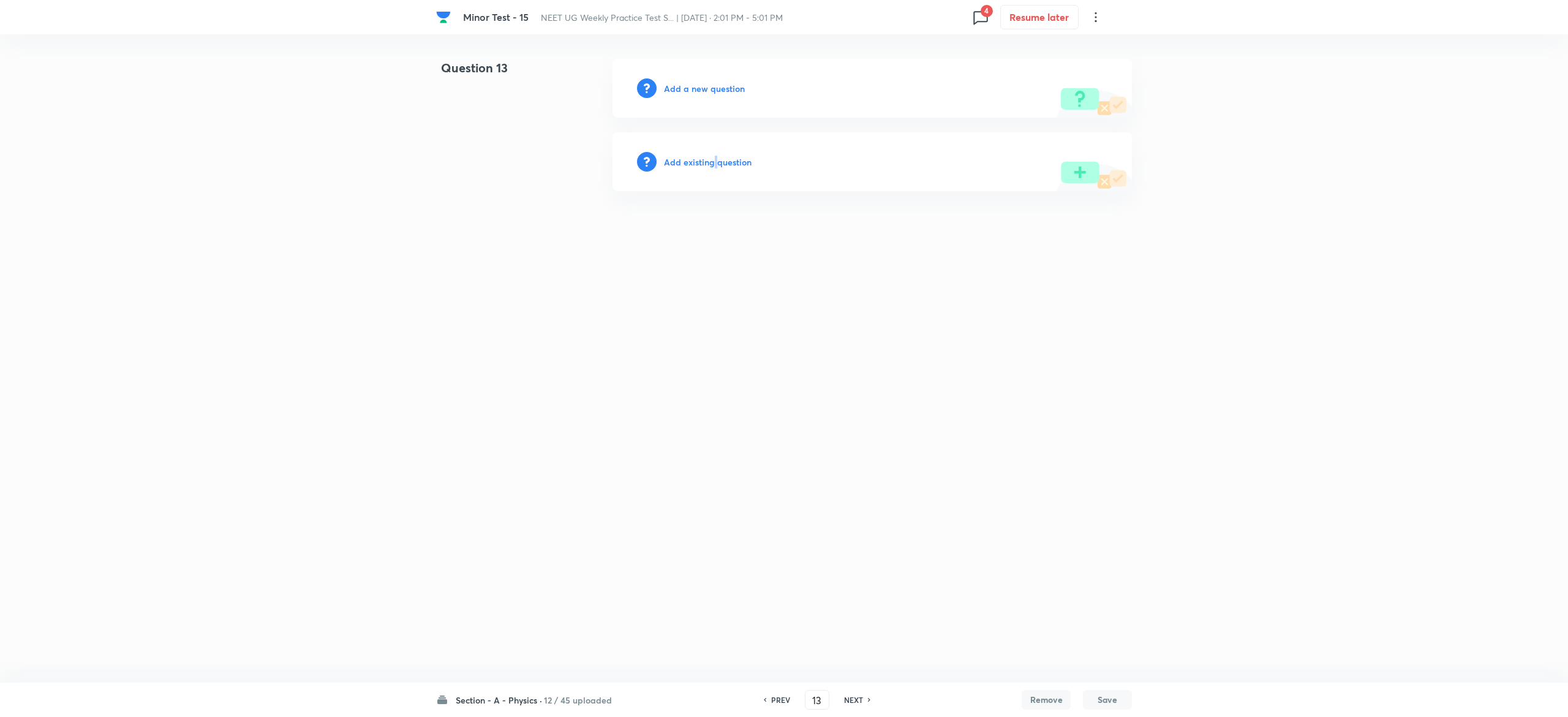
click at [711, 159] on h6 "Add existing question" at bounding box center [708, 161] width 88 height 13
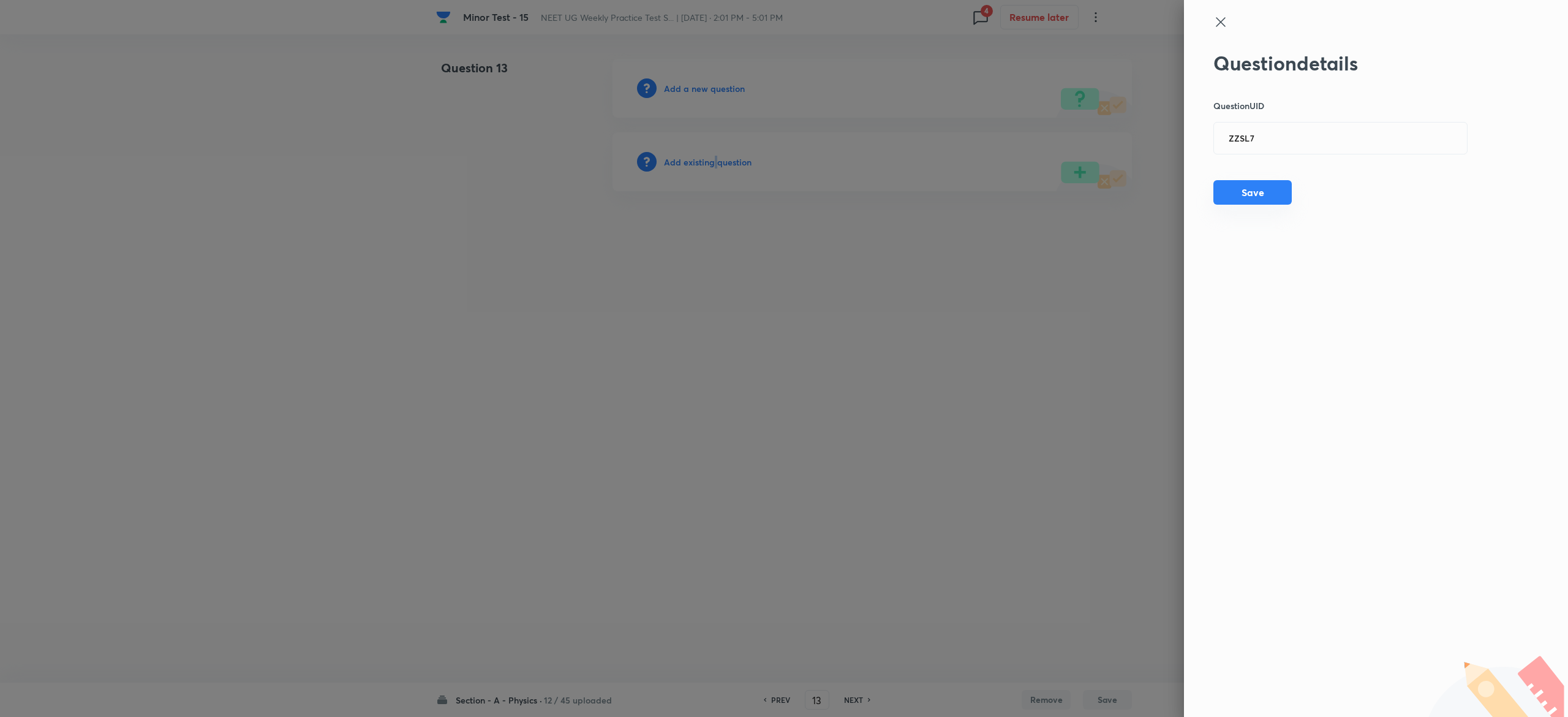
click at [1234, 194] on button "Save" at bounding box center [1252, 192] width 78 height 24
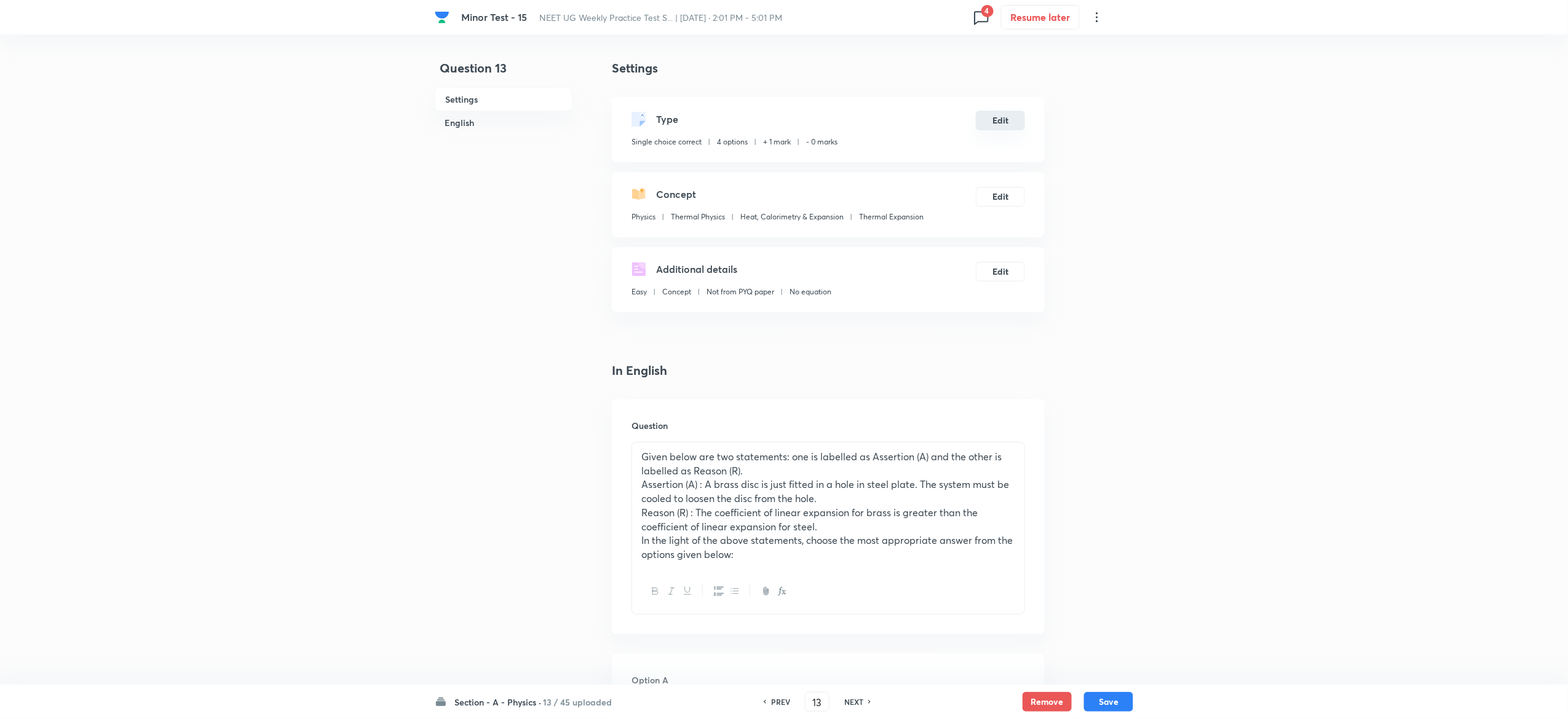
click at [1016, 115] on button "Edit" at bounding box center [1000, 121] width 49 height 20
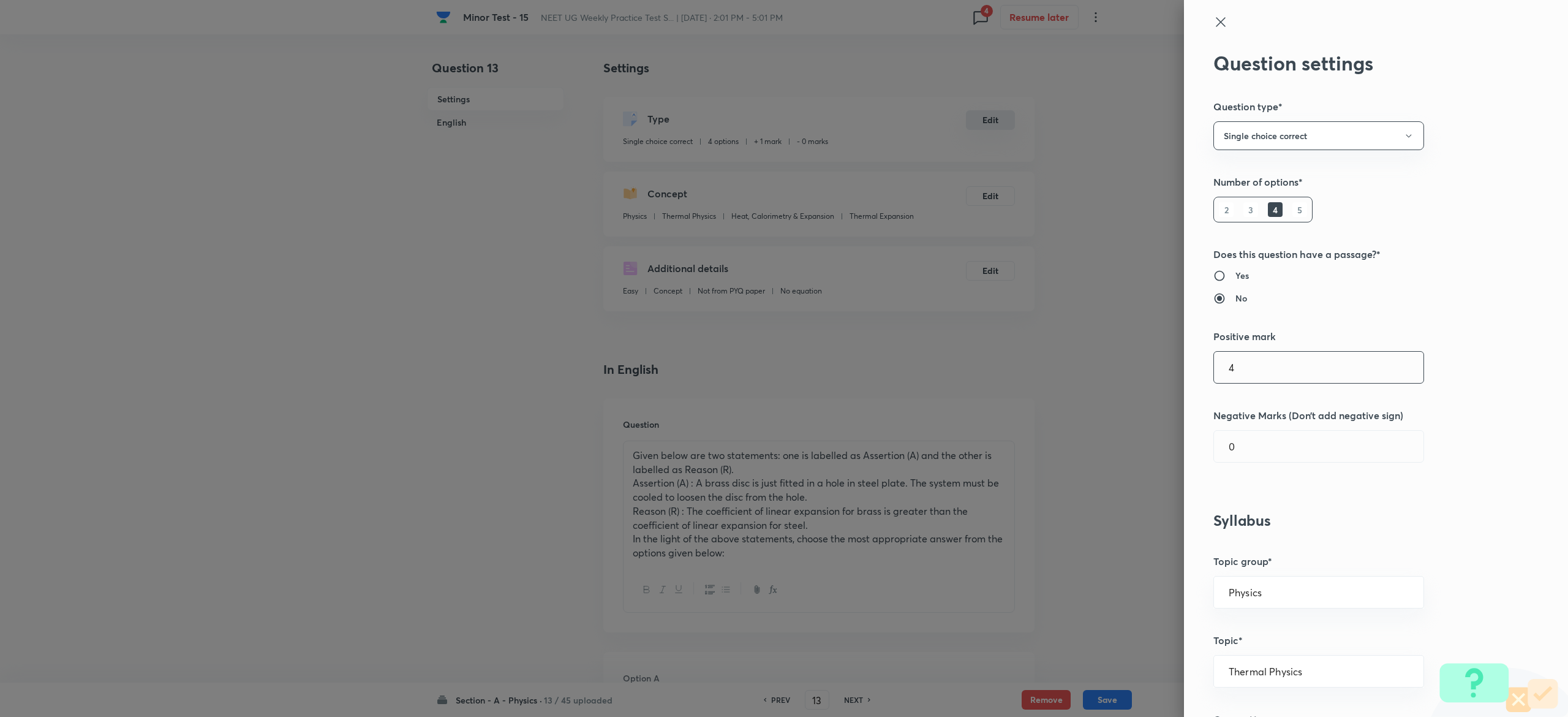
type input "4"
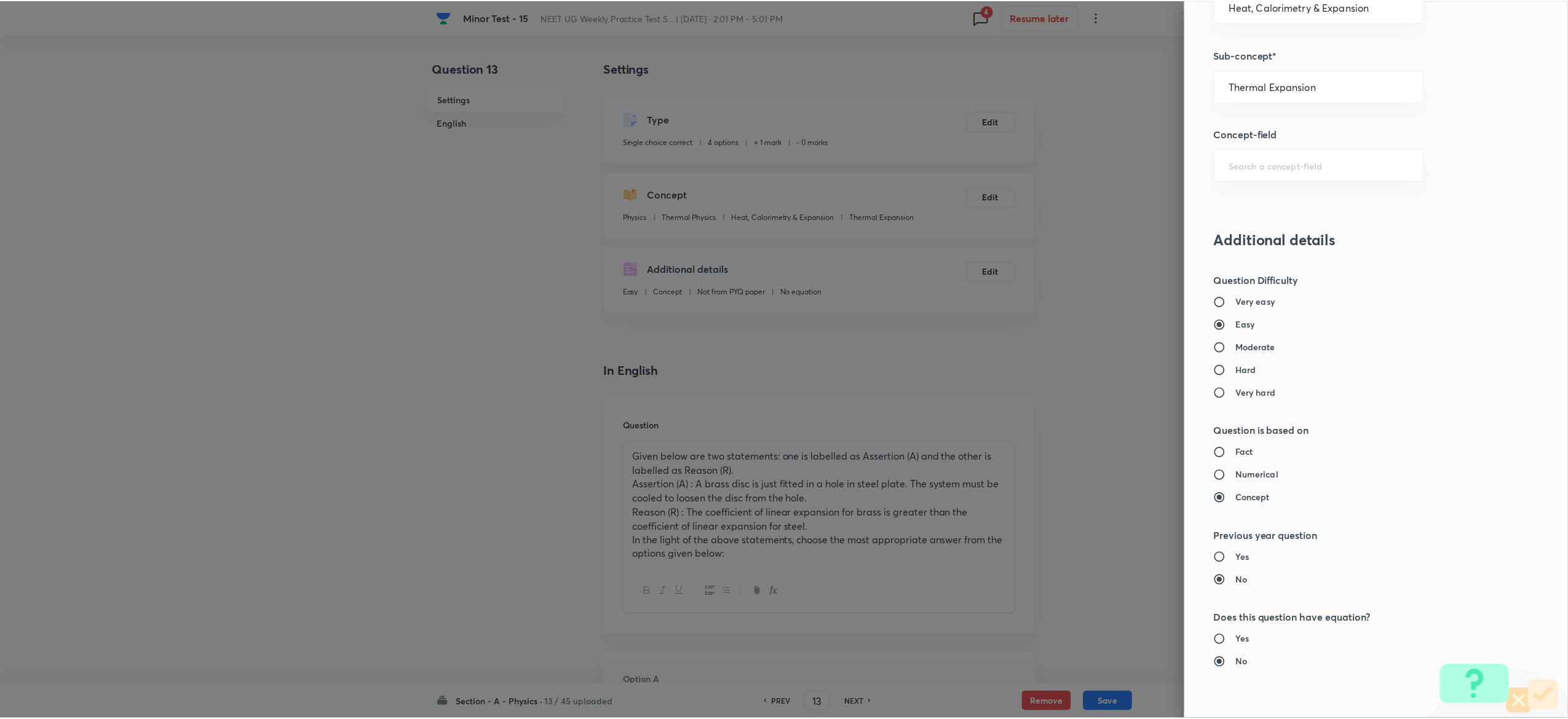
scroll to position [958, 0]
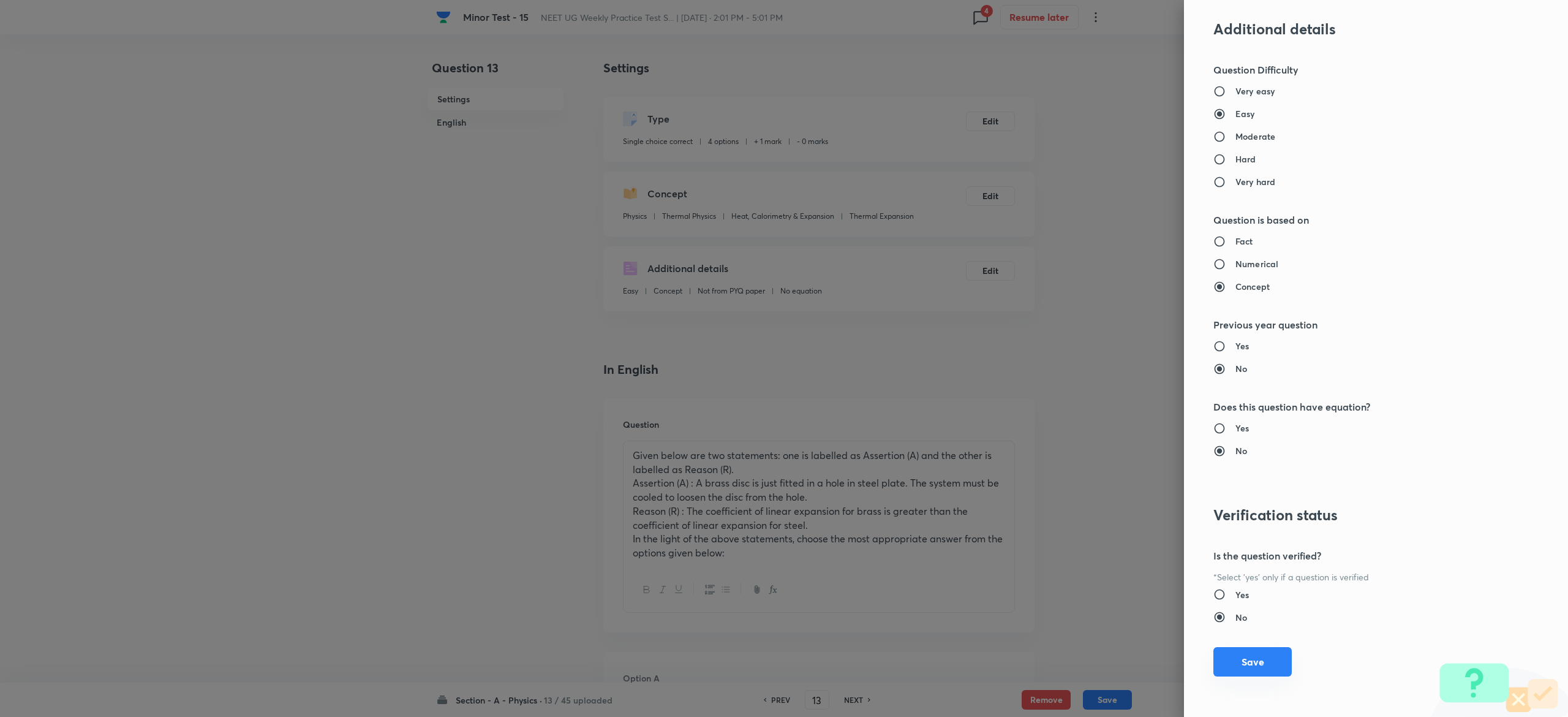
type input "1"
click at [1224, 659] on button "Save" at bounding box center [1252, 662] width 78 height 29
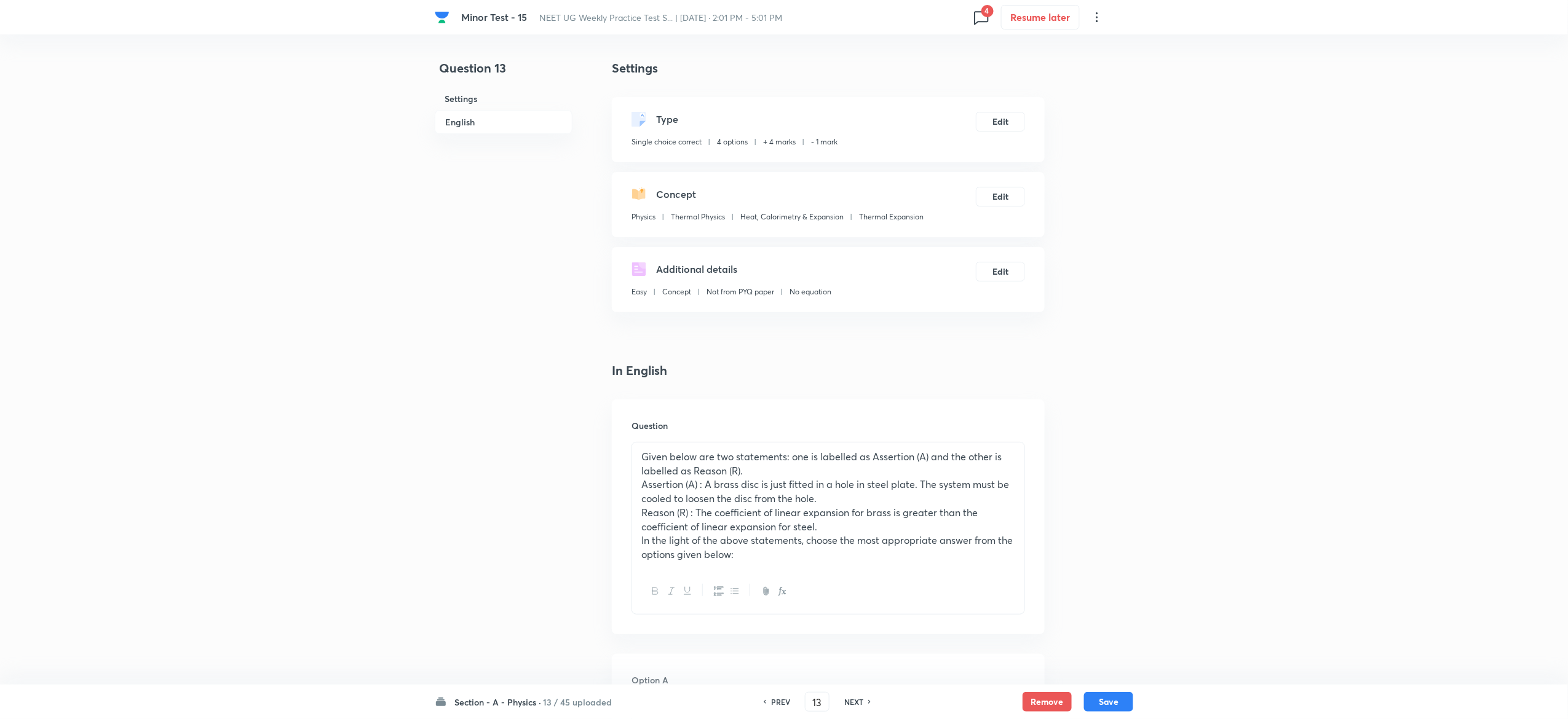
scroll to position [1006, 0]
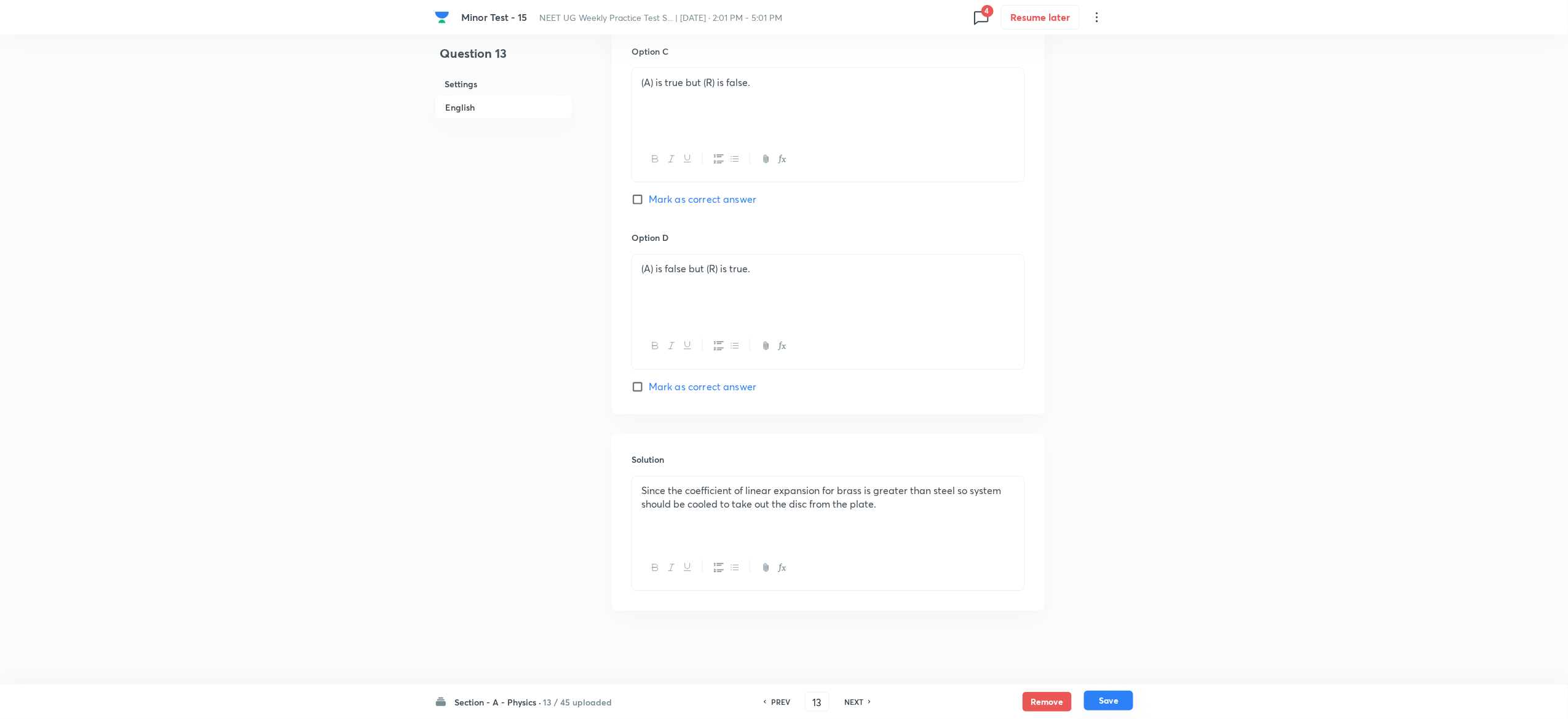
click at [1126, 696] on button "Save" at bounding box center [1109, 700] width 49 height 20
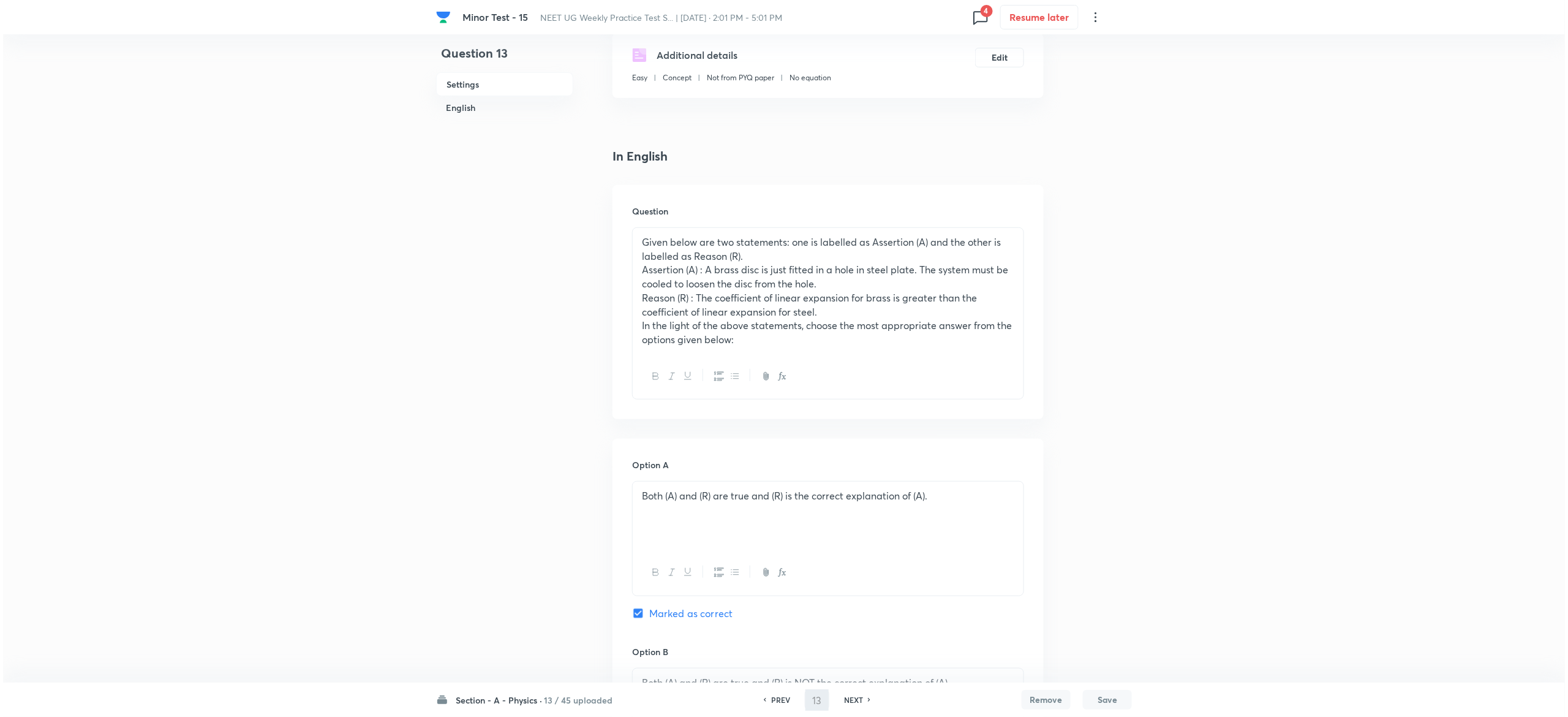
scroll to position [0, 0]
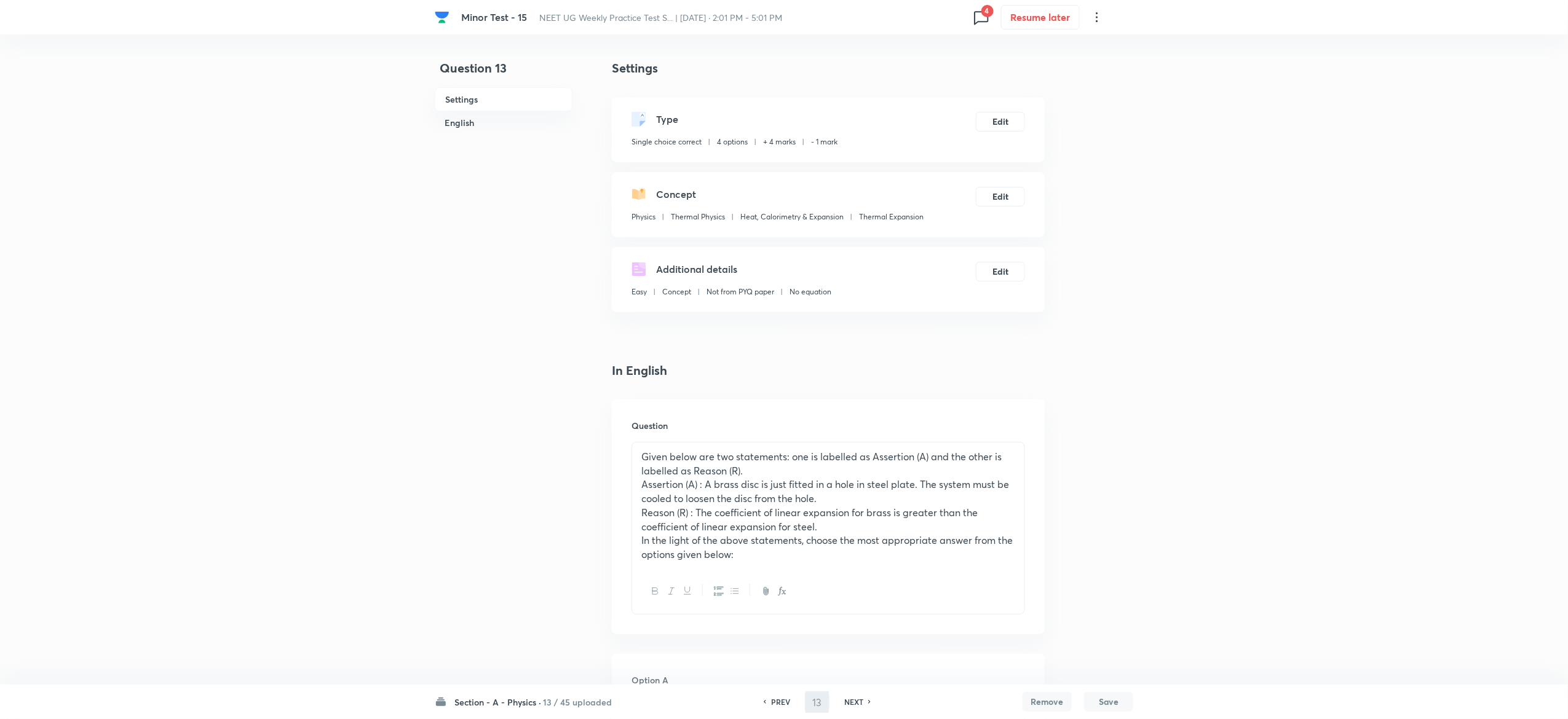
type input "14"
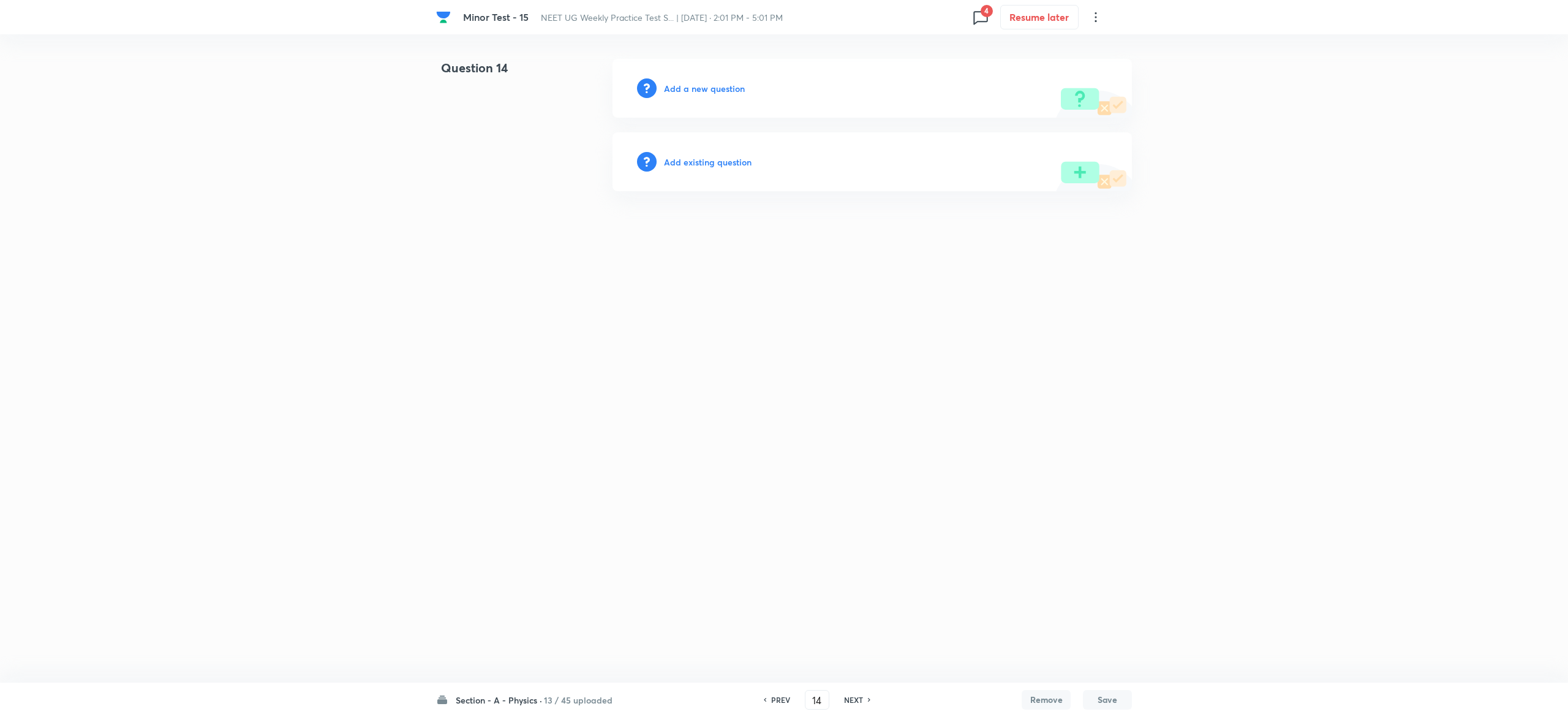
drag, startPoint x: 732, startPoint y: 151, endPoint x: 730, endPoint y: 157, distance: 6.3
click at [730, 157] on div "Add existing question" at bounding box center [872, 161] width 519 height 59
click at [730, 157] on h6 "Add existing question" at bounding box center [708, 161] width 88 height 13
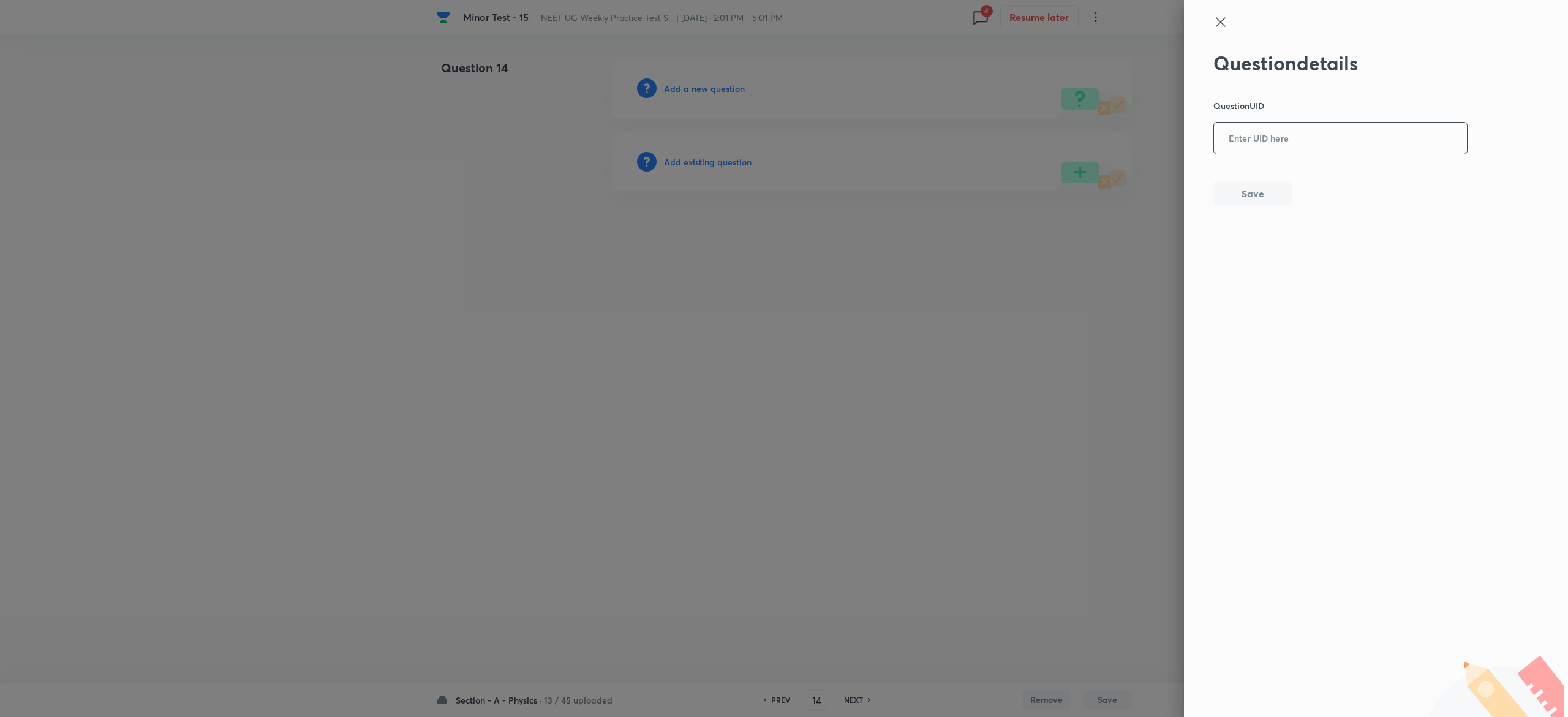
click at [1279, 124] on input "text" at bounding box center [1340, 139] width 253 height 30
paste input "ZXU9A"
type input "ZXU9A"
click at [1267, 194] on button "Save" at bounding box center [1252, 192] width 78 height 24
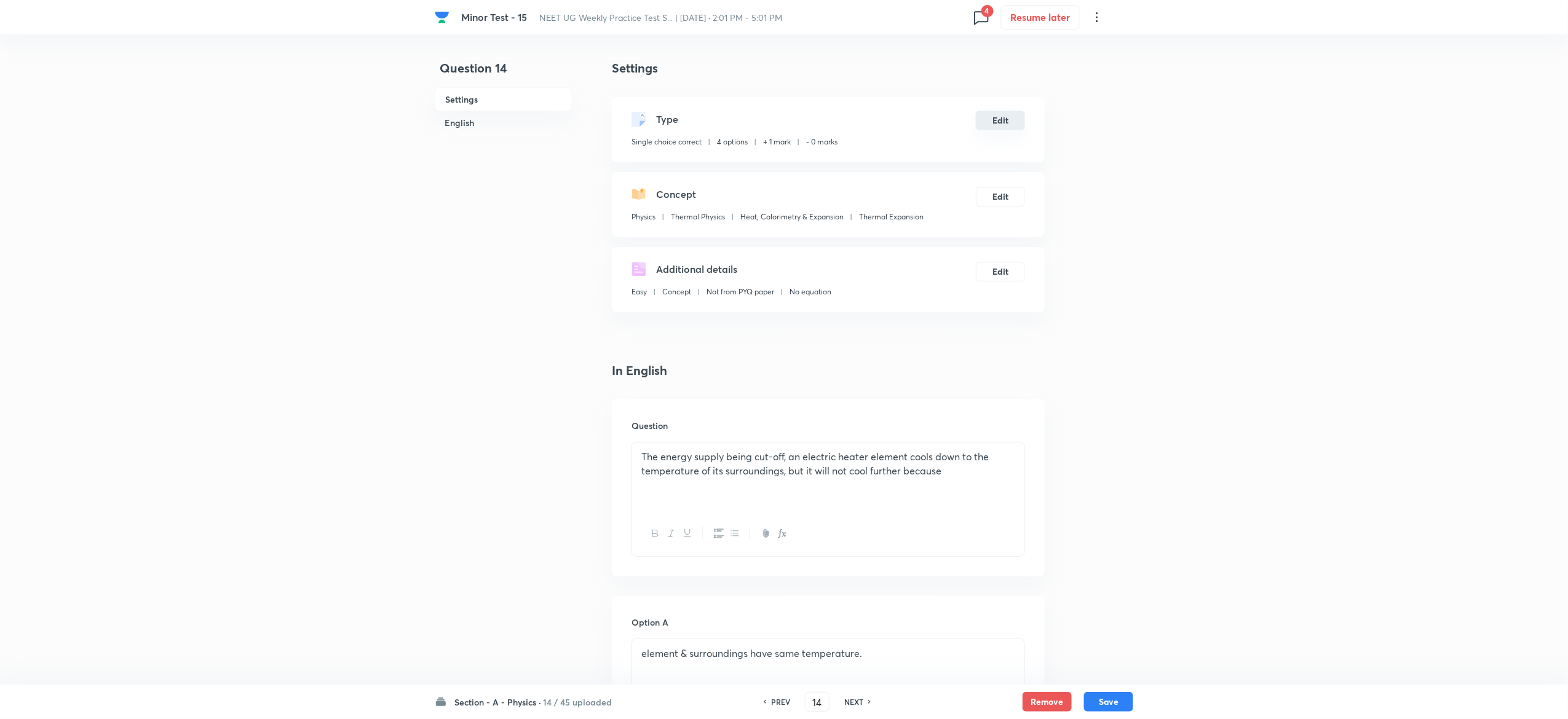
click at [1005, 120] on button "Edit" at bounding box center [1000, 121] width 49 height 20
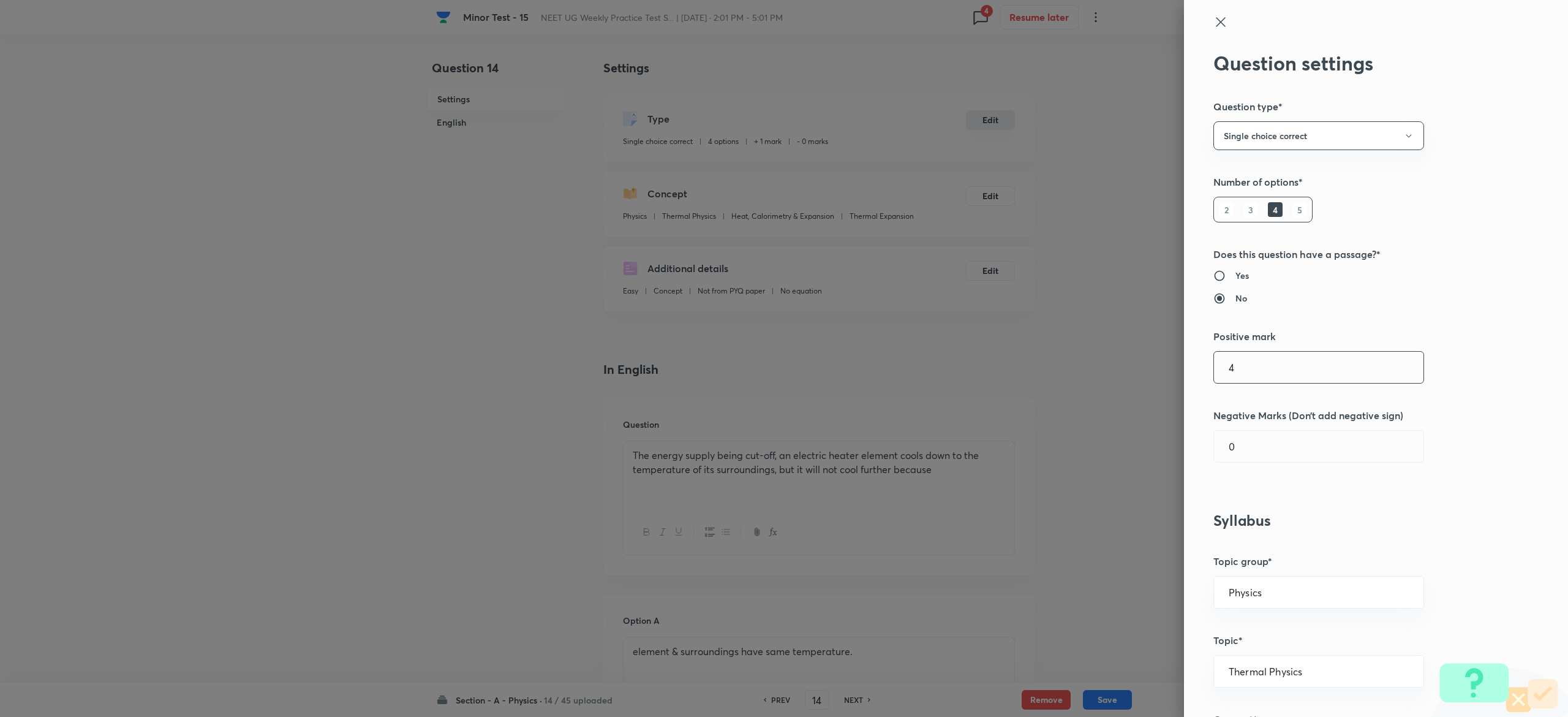
type input "4"
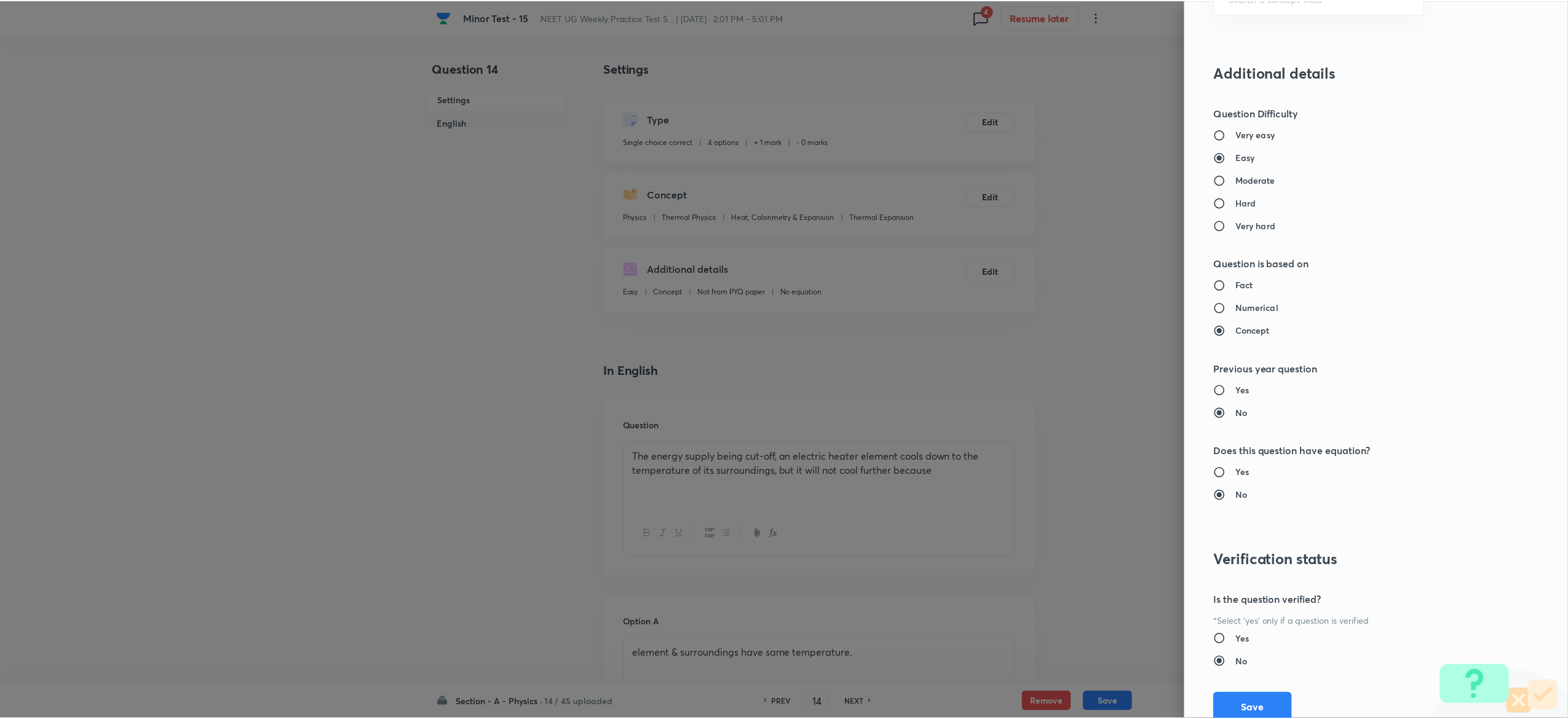
scroll to position [958, 0]
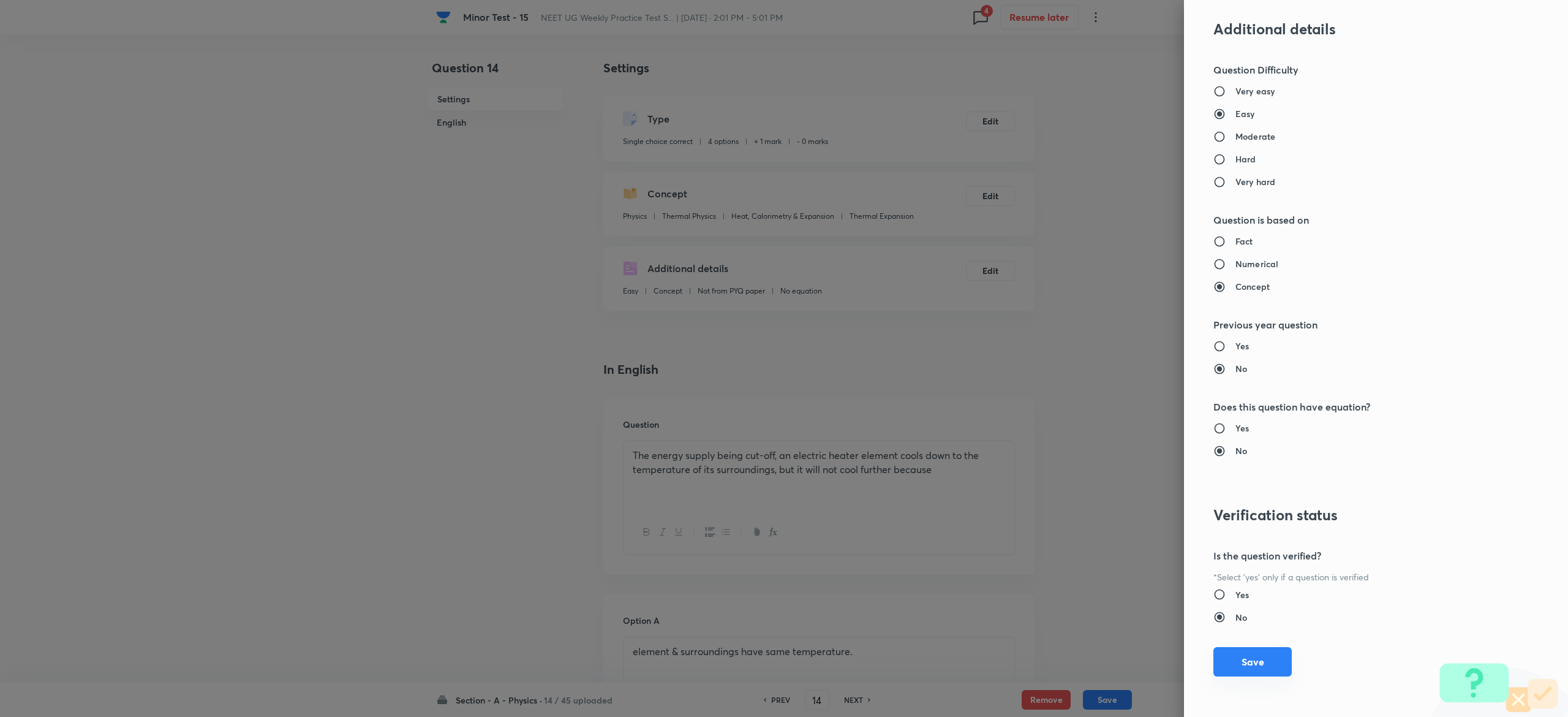
type input "1"
click at [1253, 662] on button "Save" at bounding box center [1252, 662] width 78 height 29
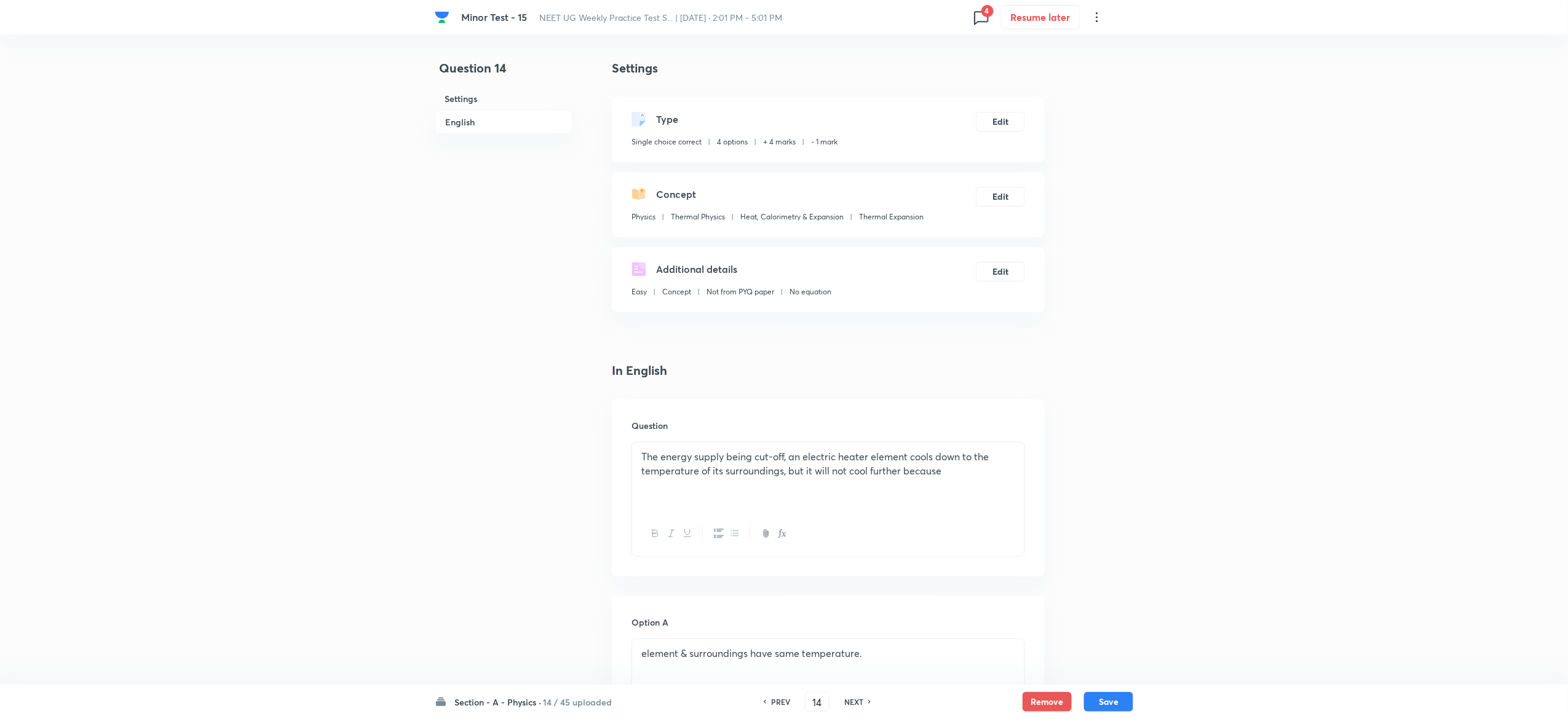
scroll to position [949, 0]
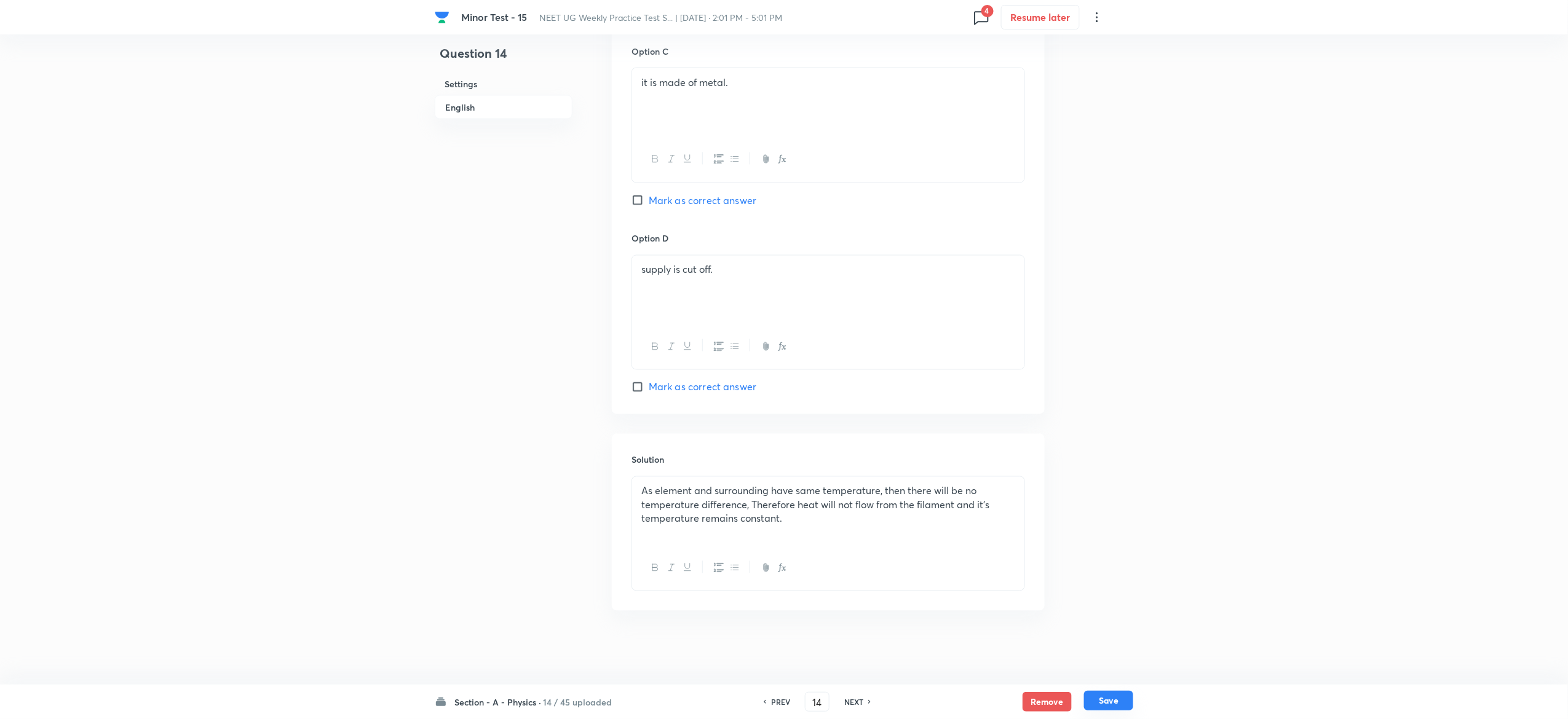
click at [1113, 696] on button "Save" at bounding box center [1109, 700] width 49 height 20
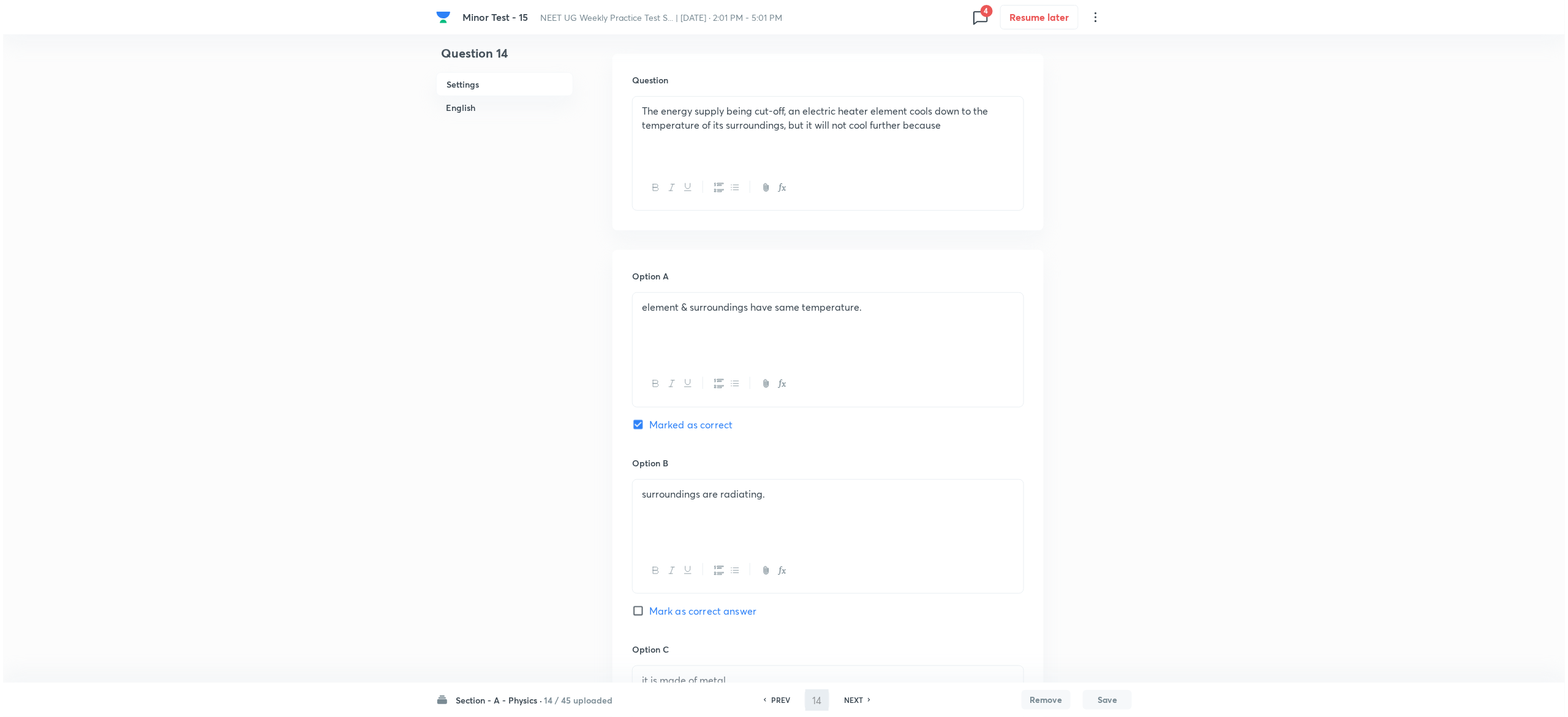
scroll to position [0, 0]
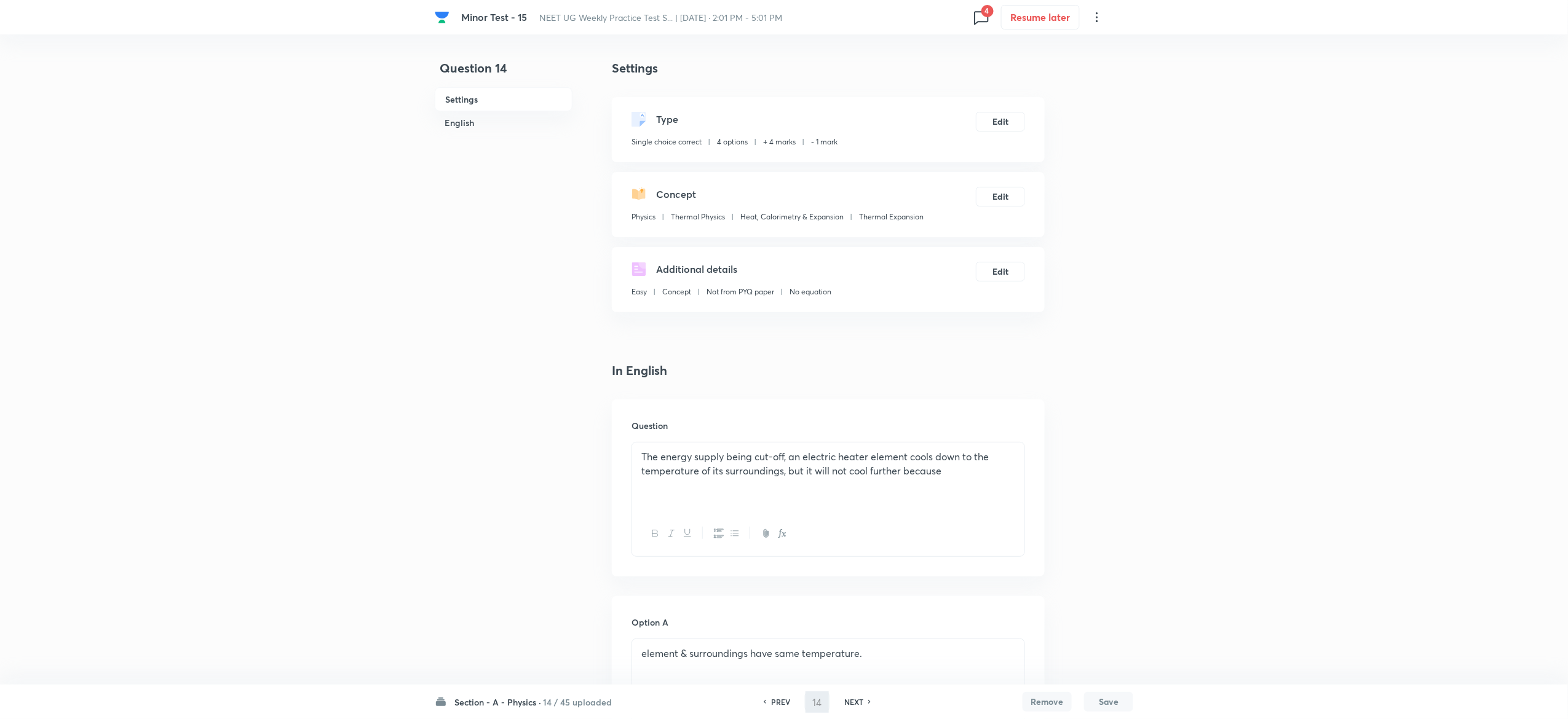
type input "15"
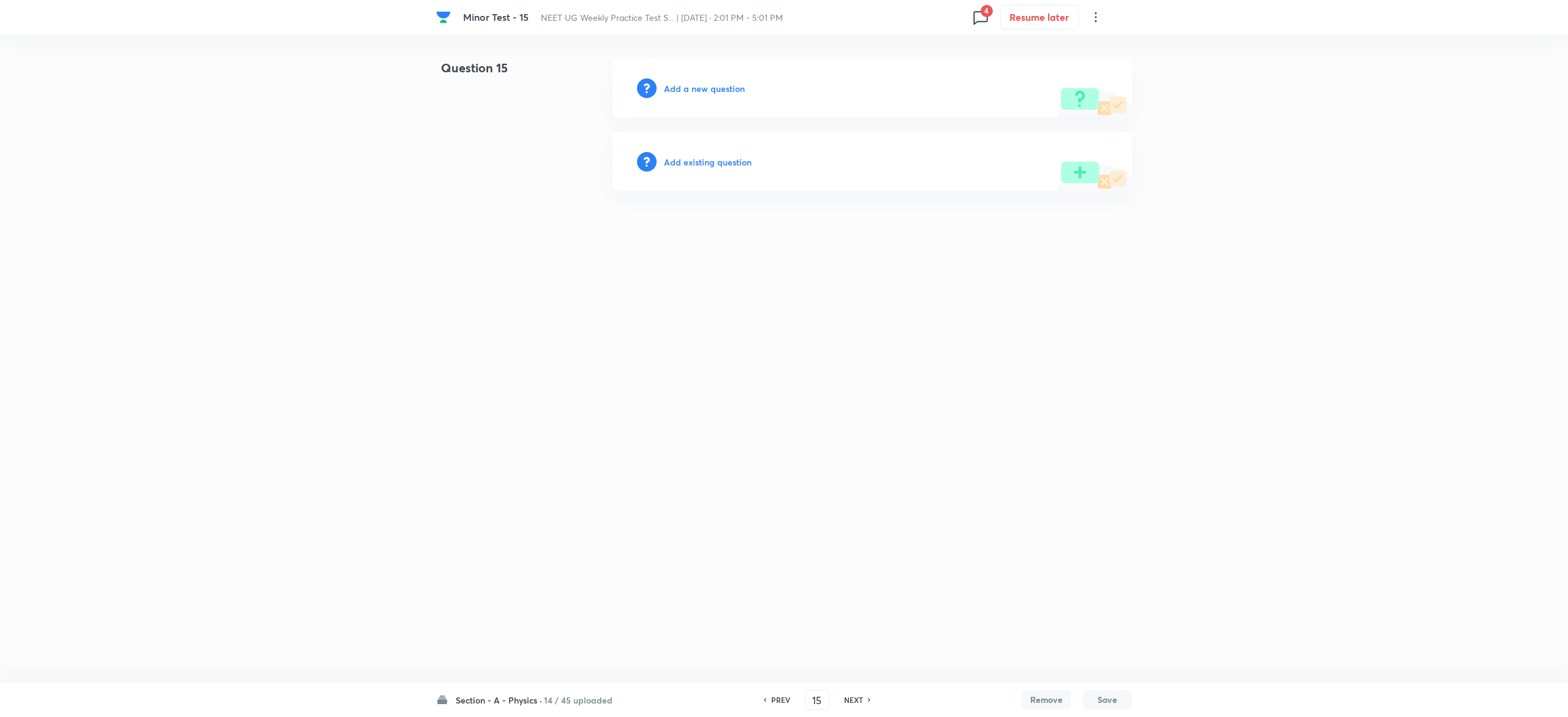
click at [743, 165] on h6 "Add existing question" at bounding box center [708, 161] width 88 height 13
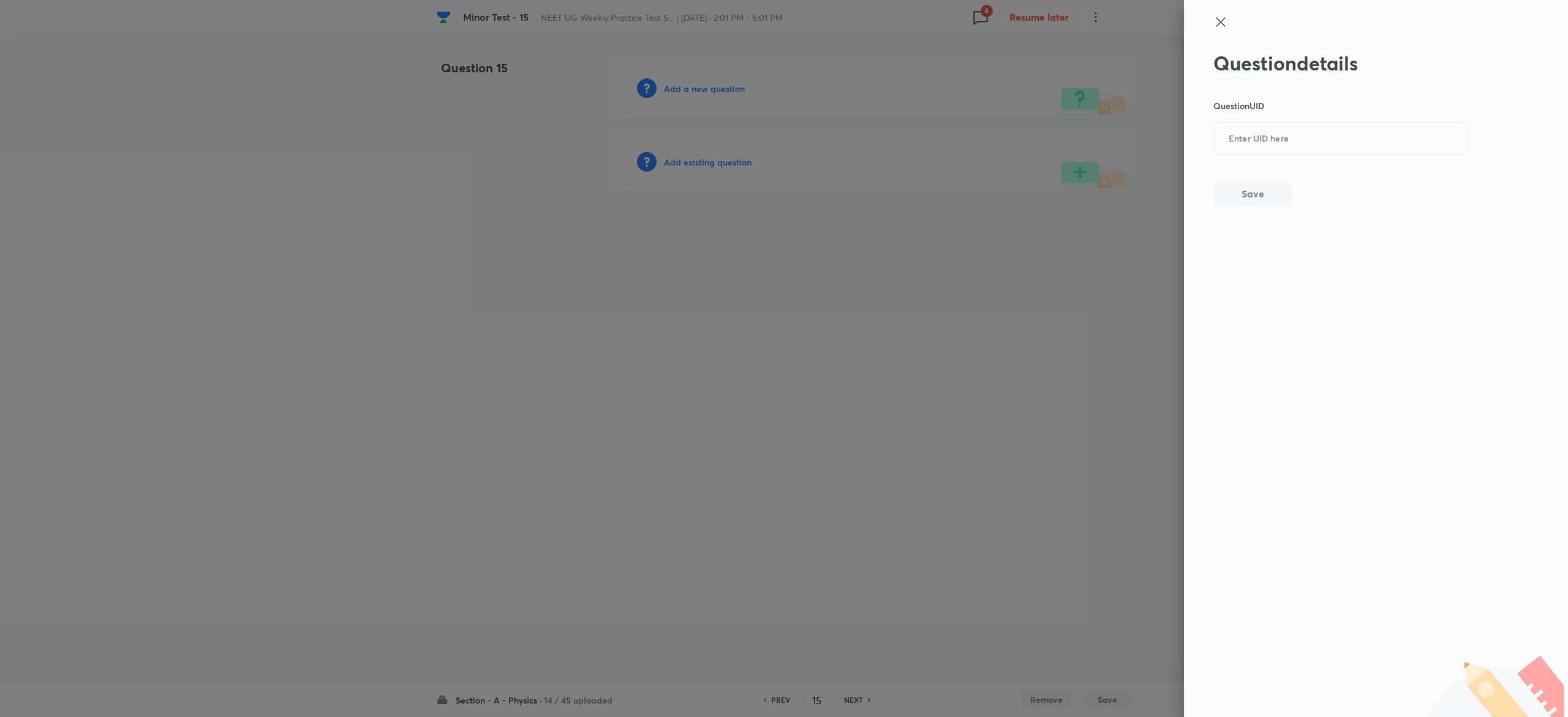
click at [1313, 158] on div "Question details Question UID ​ Save" at bounding box center [1340, 129] width 255 height 155
click at [1301, 144] on input "text" at bounding box center [1340, 139] width 253 height 30
paste input "YAZNJ"
type input "YAZNJ"
click at [1238, 193] on button "Save" at bounding box center [1252, 192] width 78 height 24
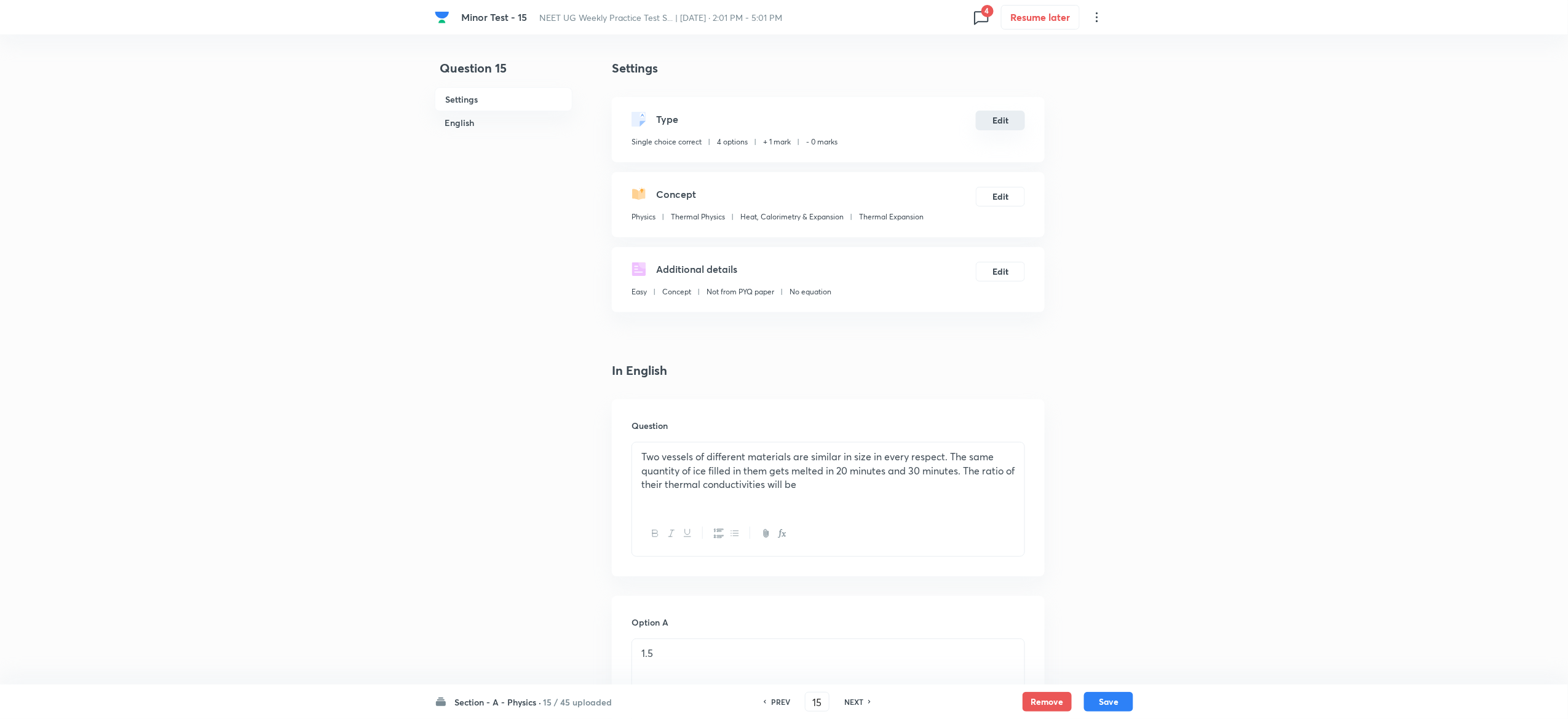
click at [1014, 120] on button "Edit" at bounding box center [1000, 121] width 49 height 20
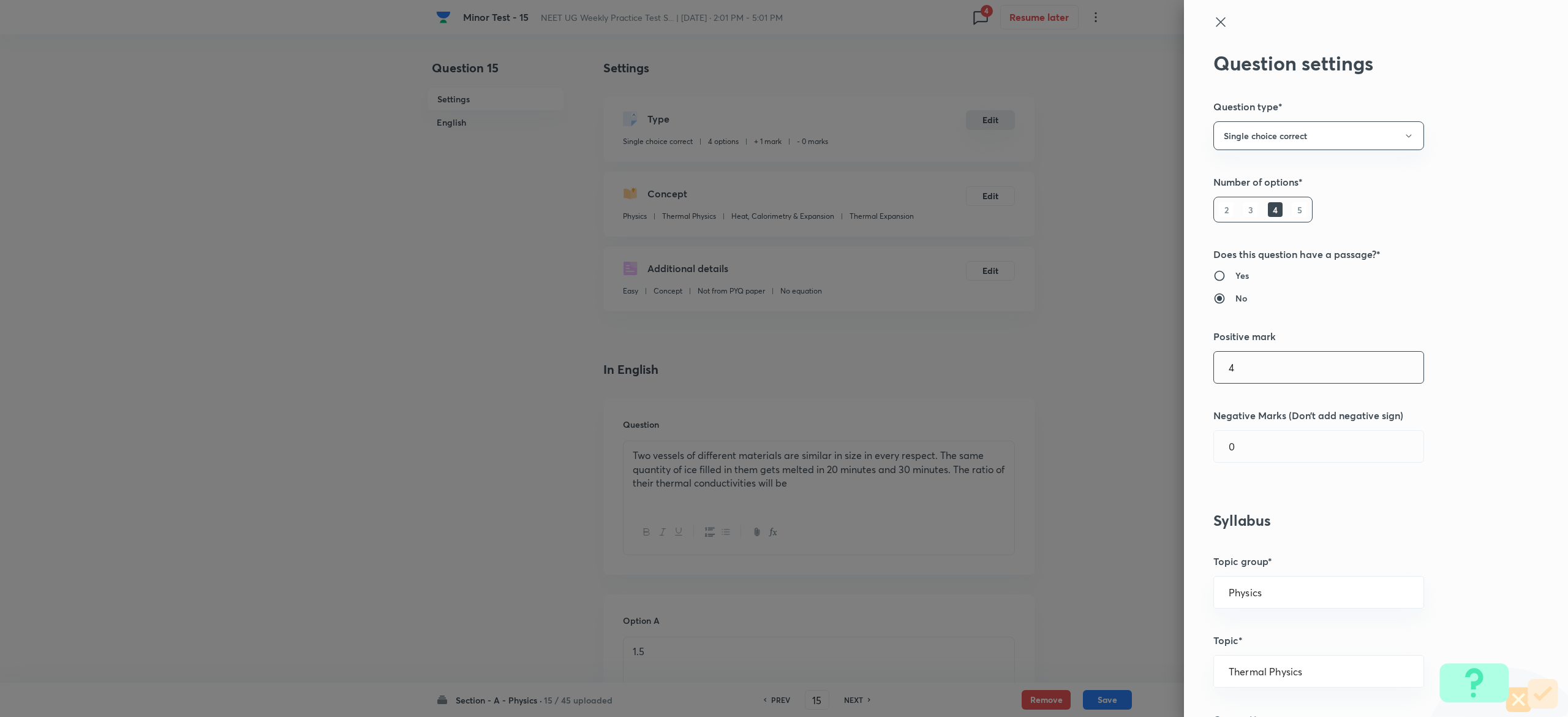
type input "4"
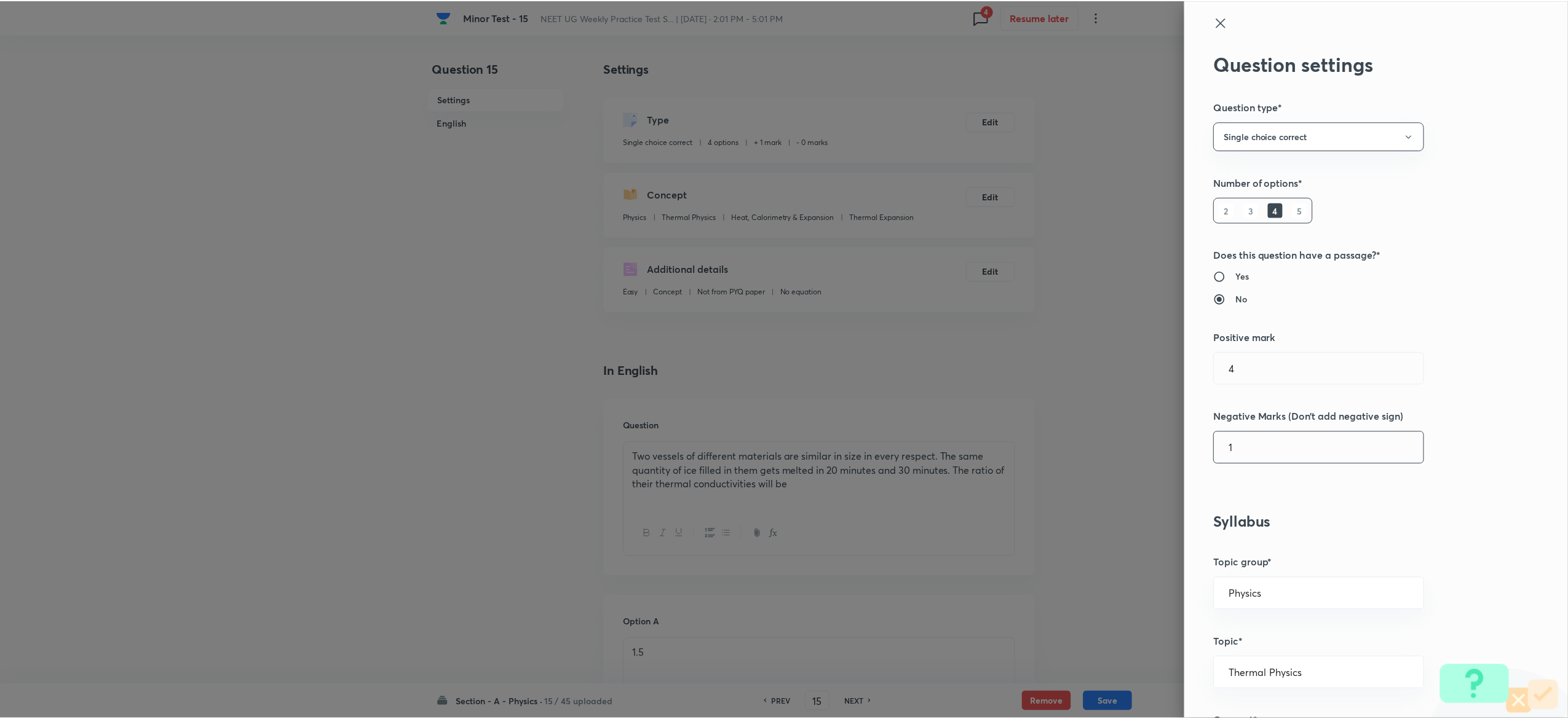
scroll to position [958, 0]
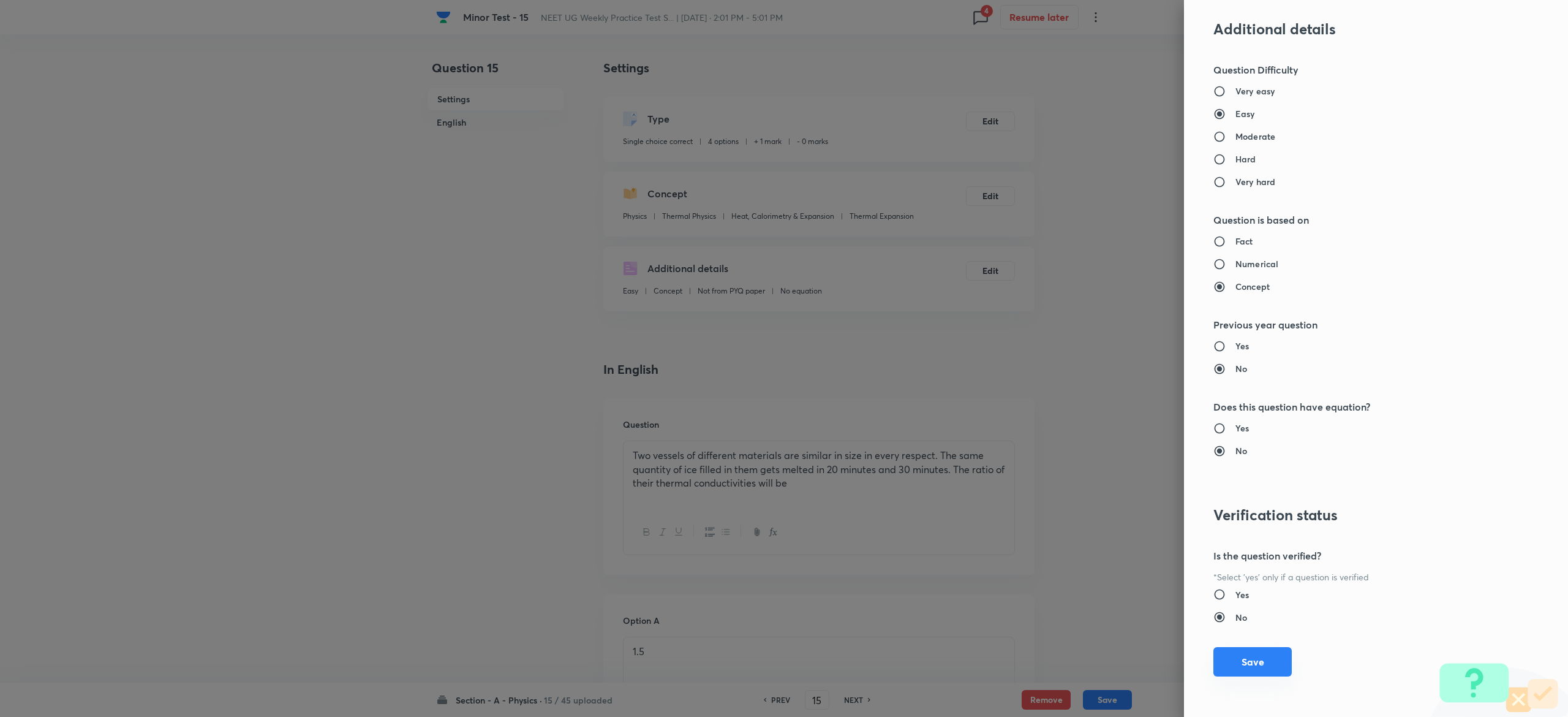
type input "1"
click at [1240, 663] on button "Save" at bounding box center [1252, 662] width 78 height 29
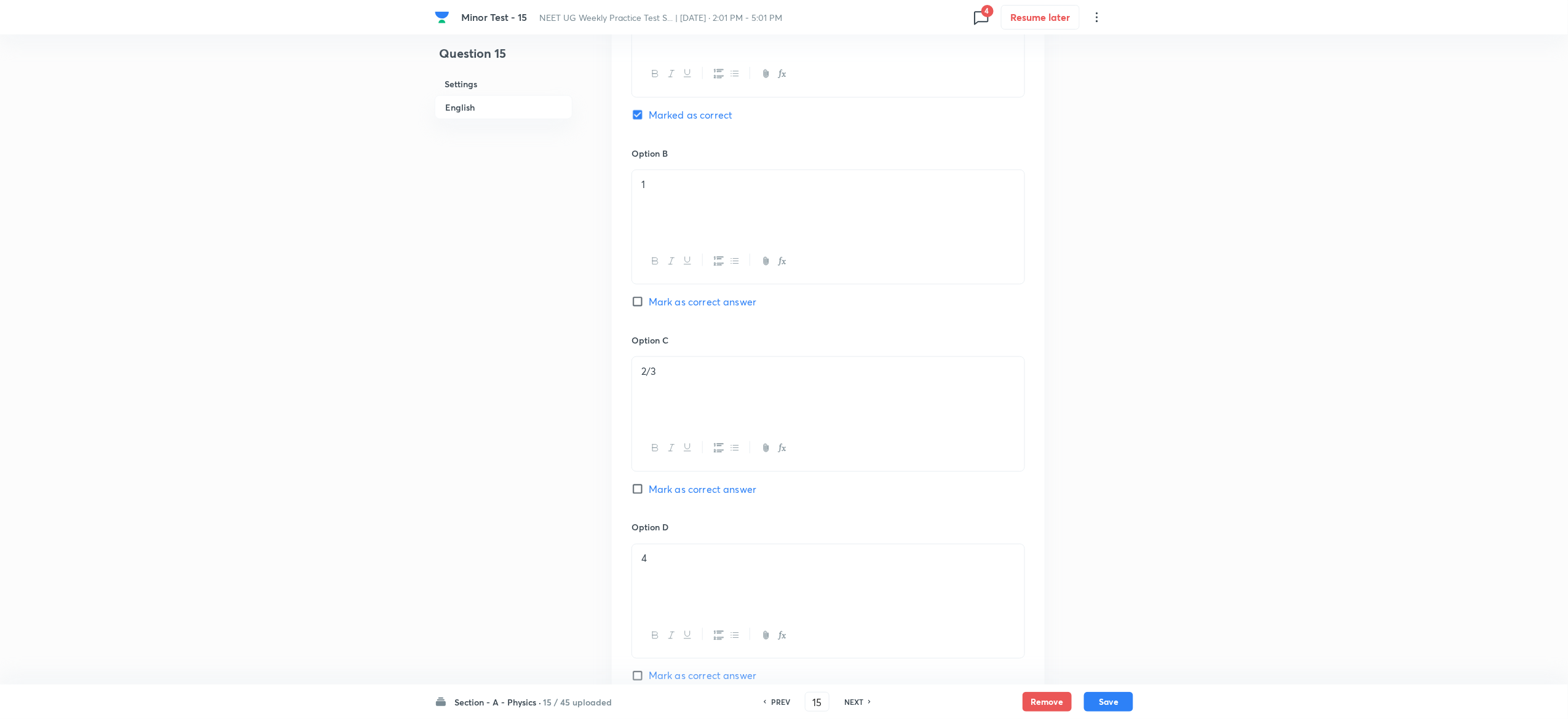
scroll to position [951, 0]
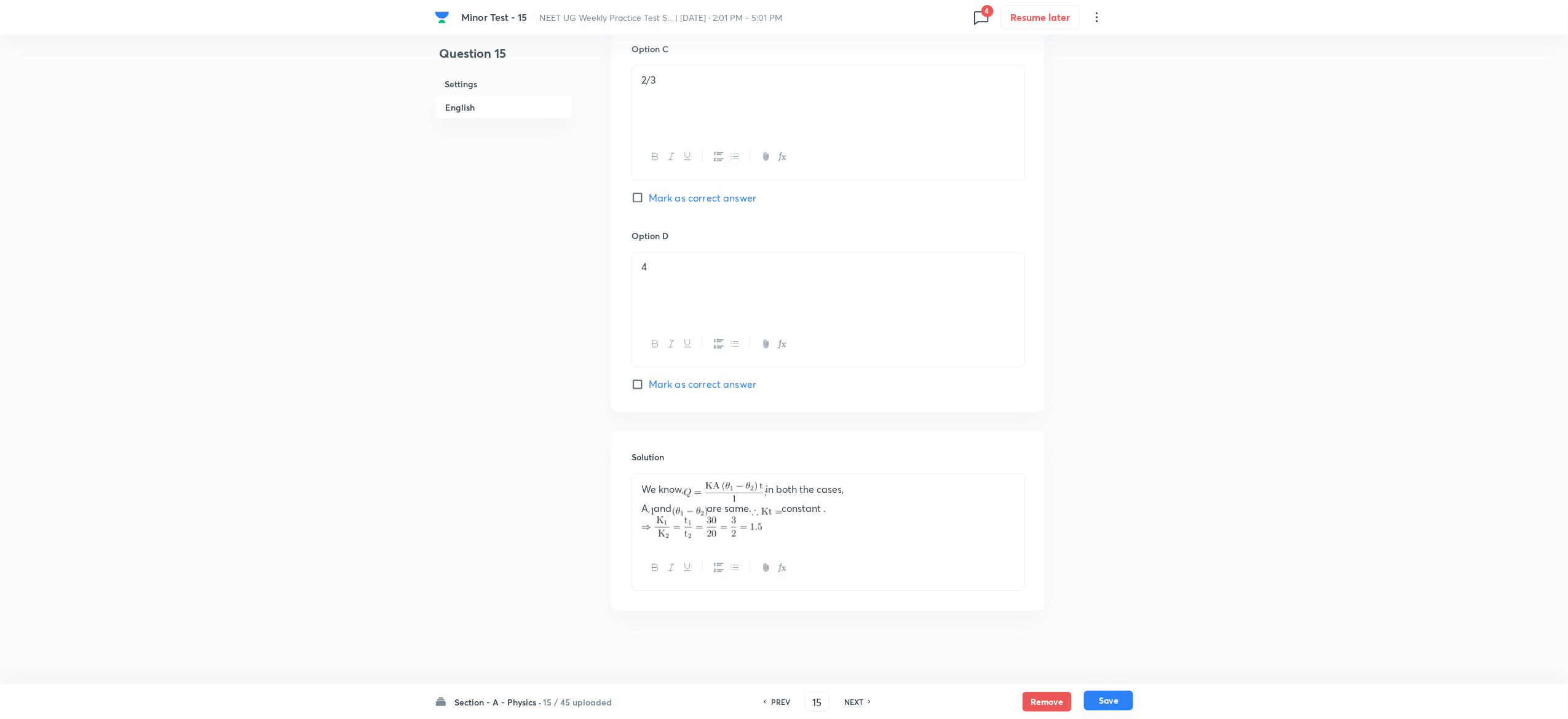
click at [1121, 695] on button "Save" at bounding box center [1109, 700] width 49 height 20
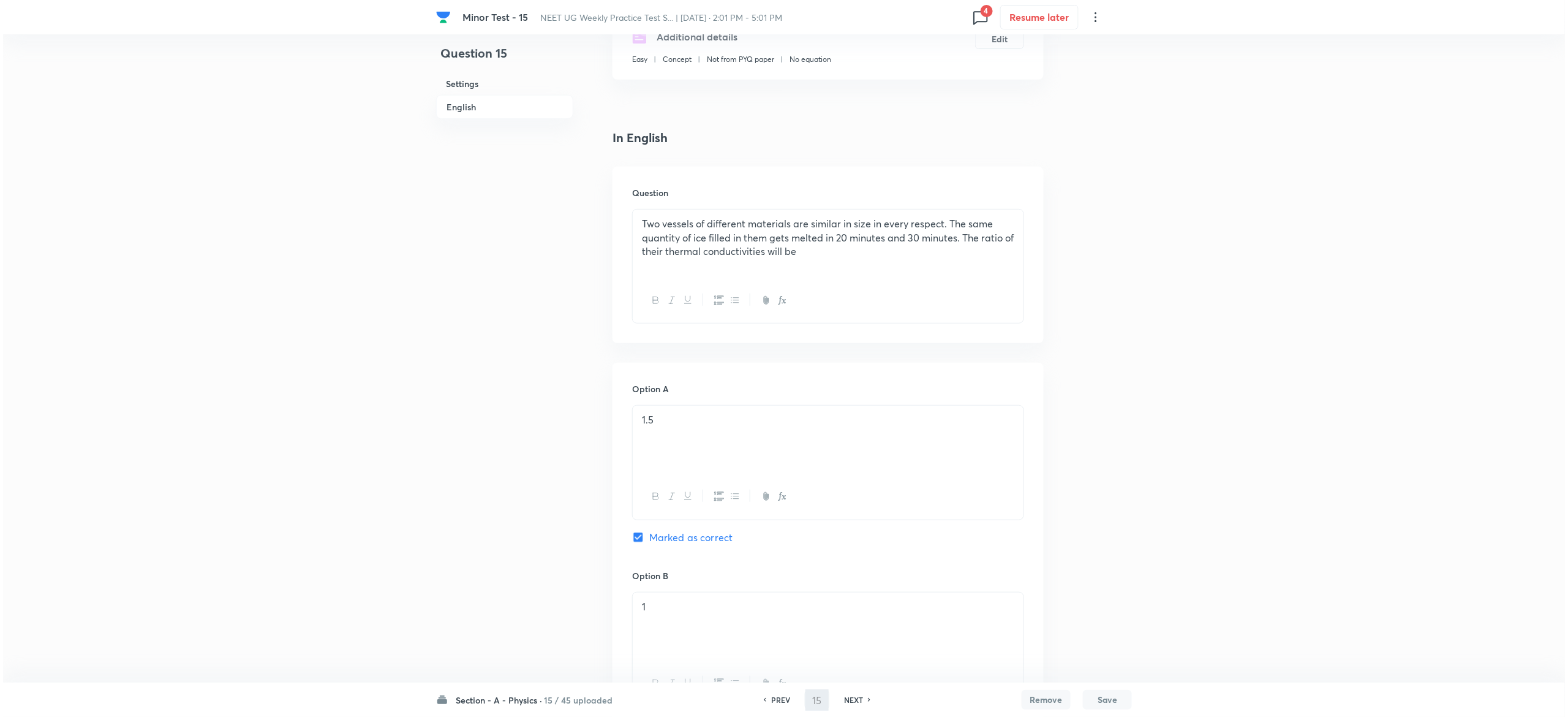
scroll to position [0, 0]
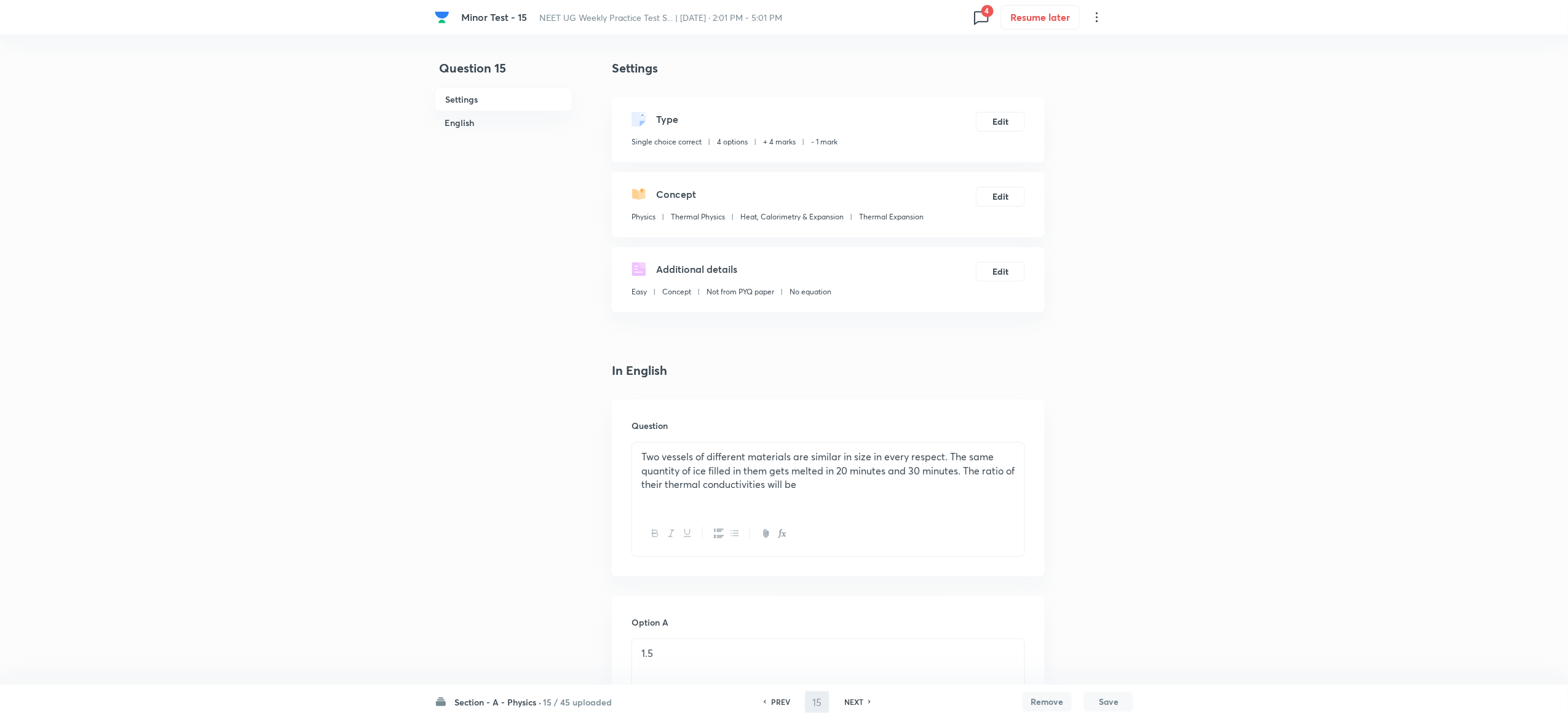
type input "16"
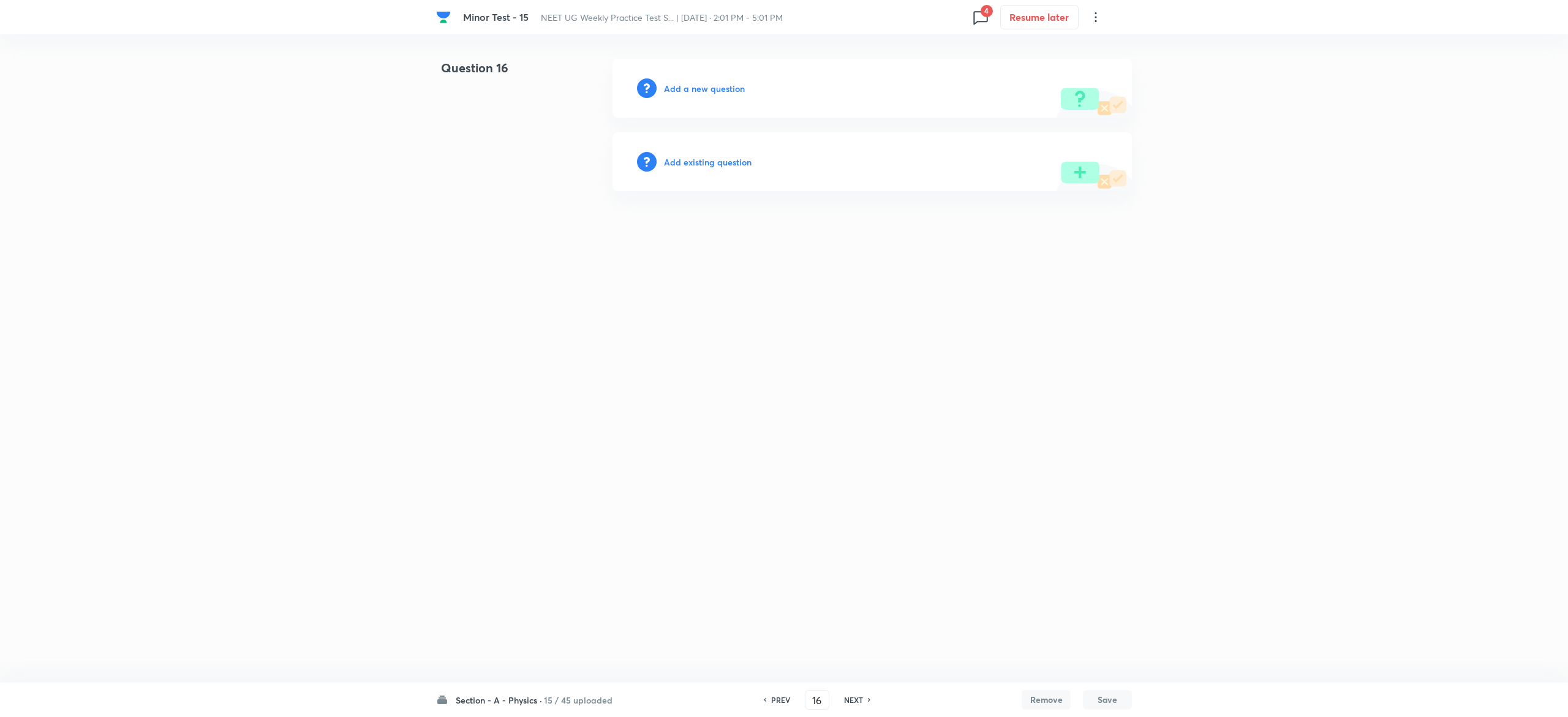
click at [703, 166] on h6 "Add existing question" at bounding box center [708, 161] width 88 height 13
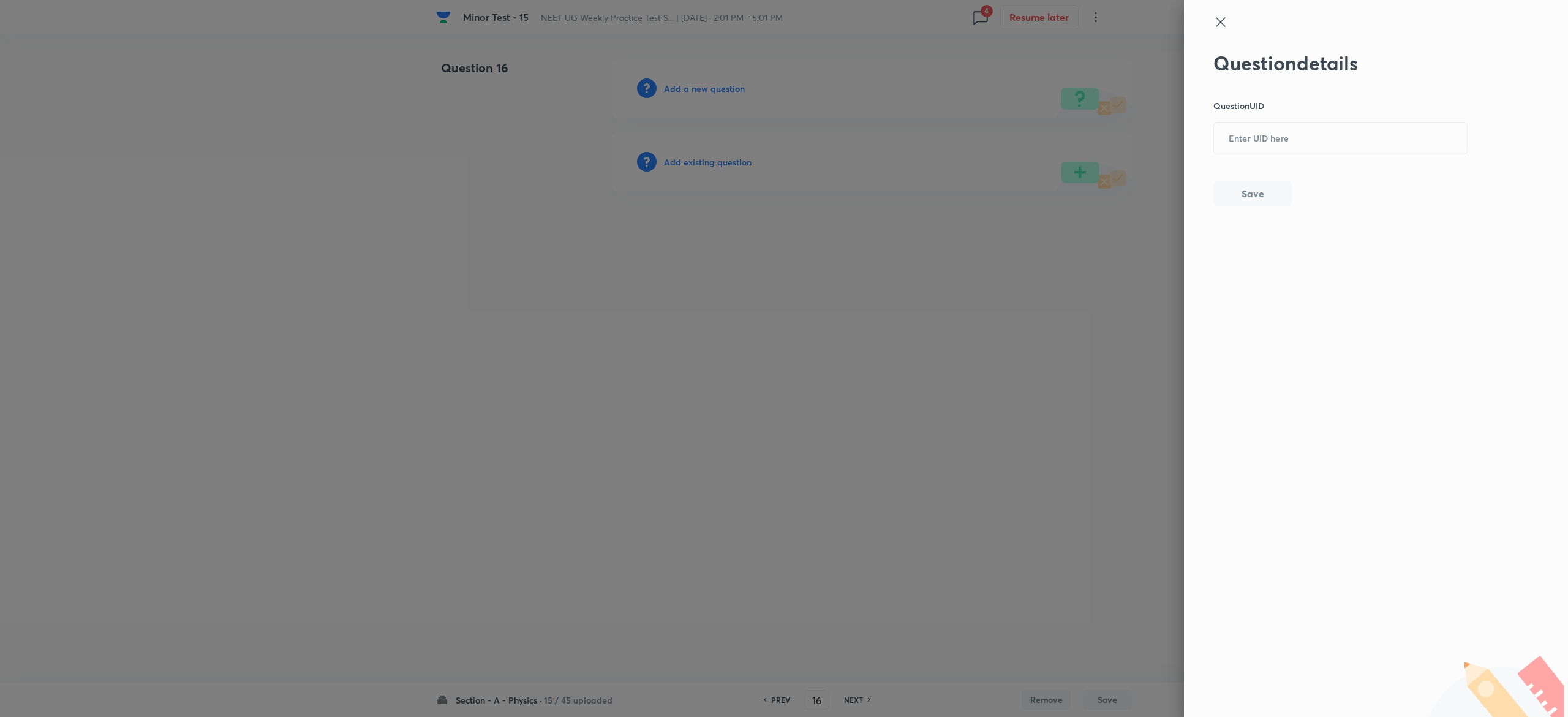
click at [703, 166] on div at bounding box center [784, 358] width 1568 height 717
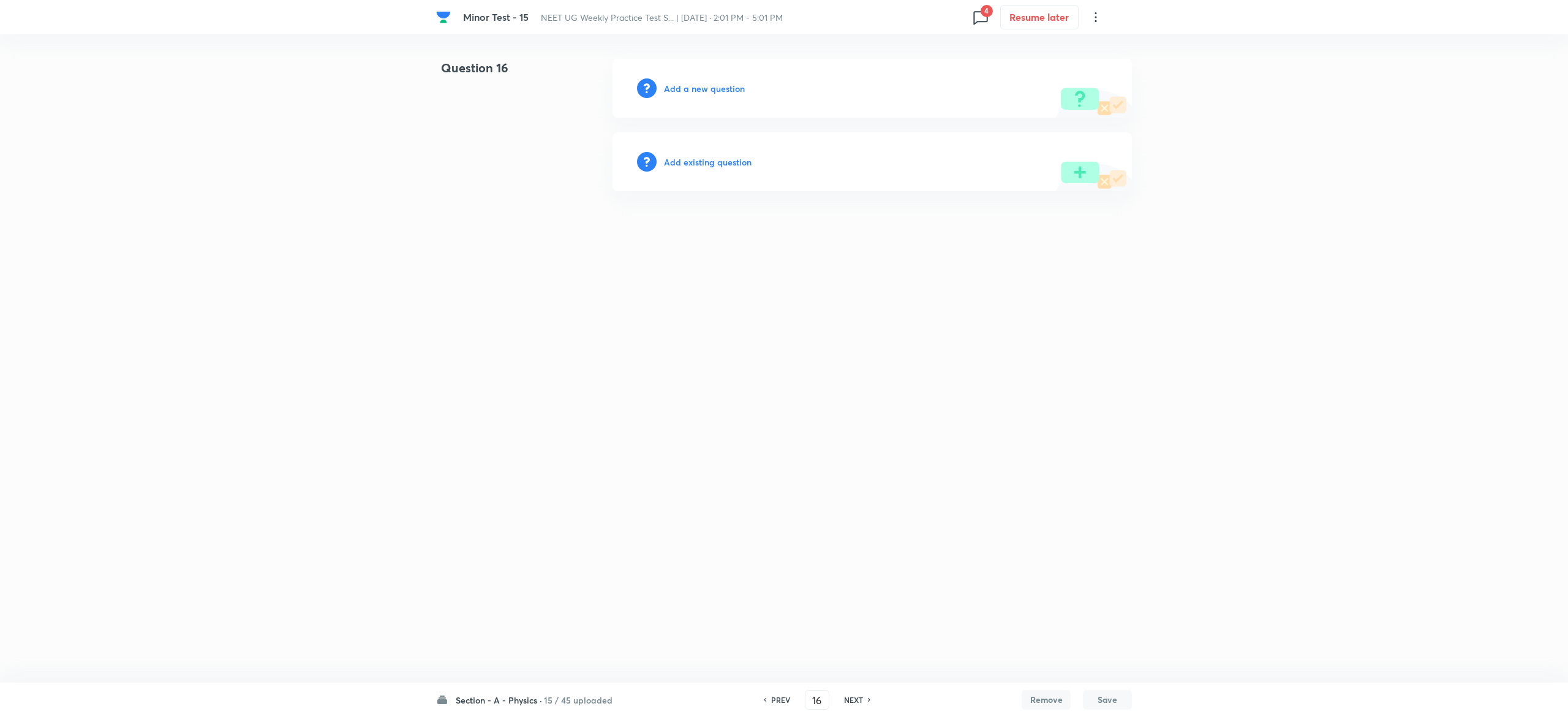
click at [712, 158] on h6 "Add existing question" at bounding box center [708, 161] width 88 height 13
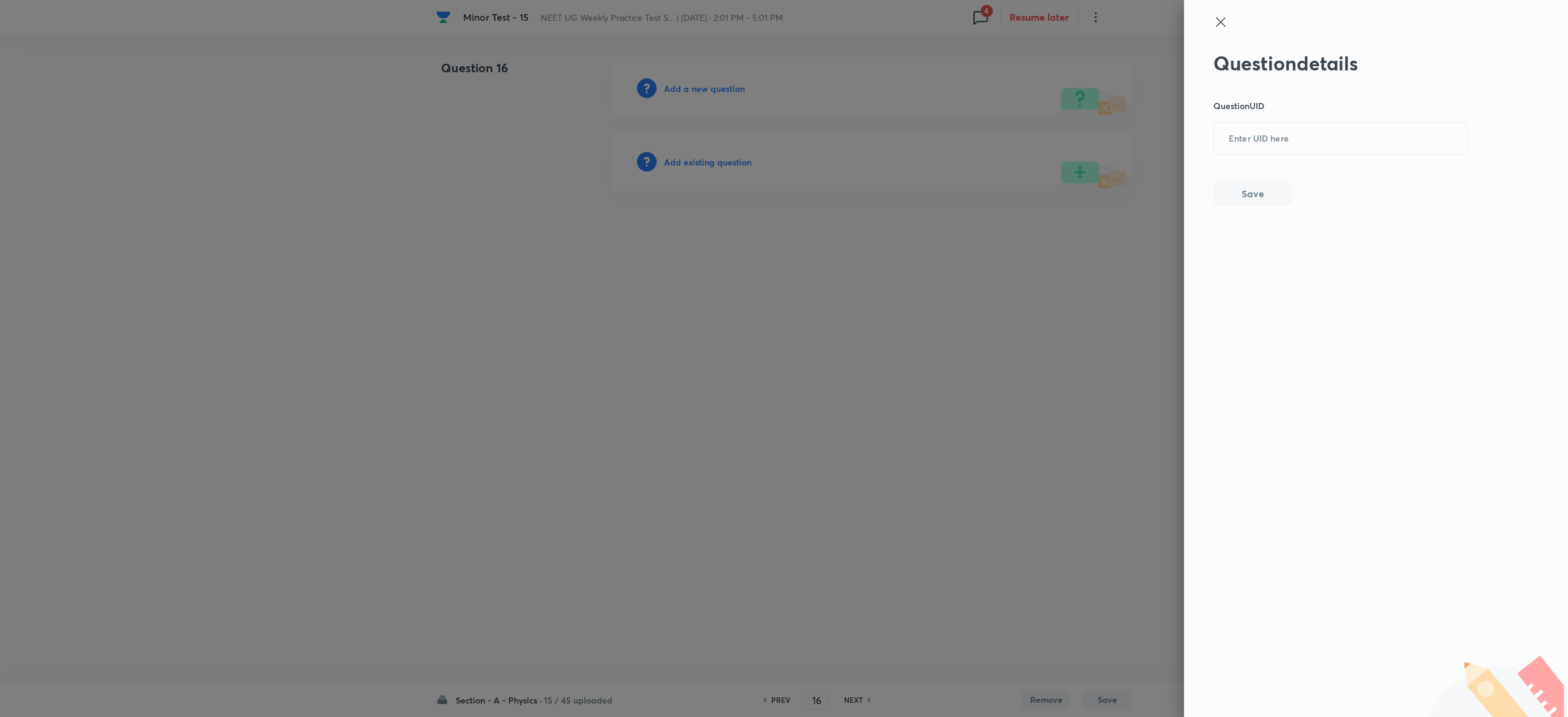
click at [1520, 124] on div "Question details Question UID ​ Save" at bounding box center [1375, 358] width 384 height 717
click at [1431, 122] on div "​" at bounding box center [1340, 138] width 254 height 32
paste input "YAZNJ"
type input "YAZNJ"
click at [1241, 184] on button "Save" at bounding box center [1252, 192] width 78 height 24
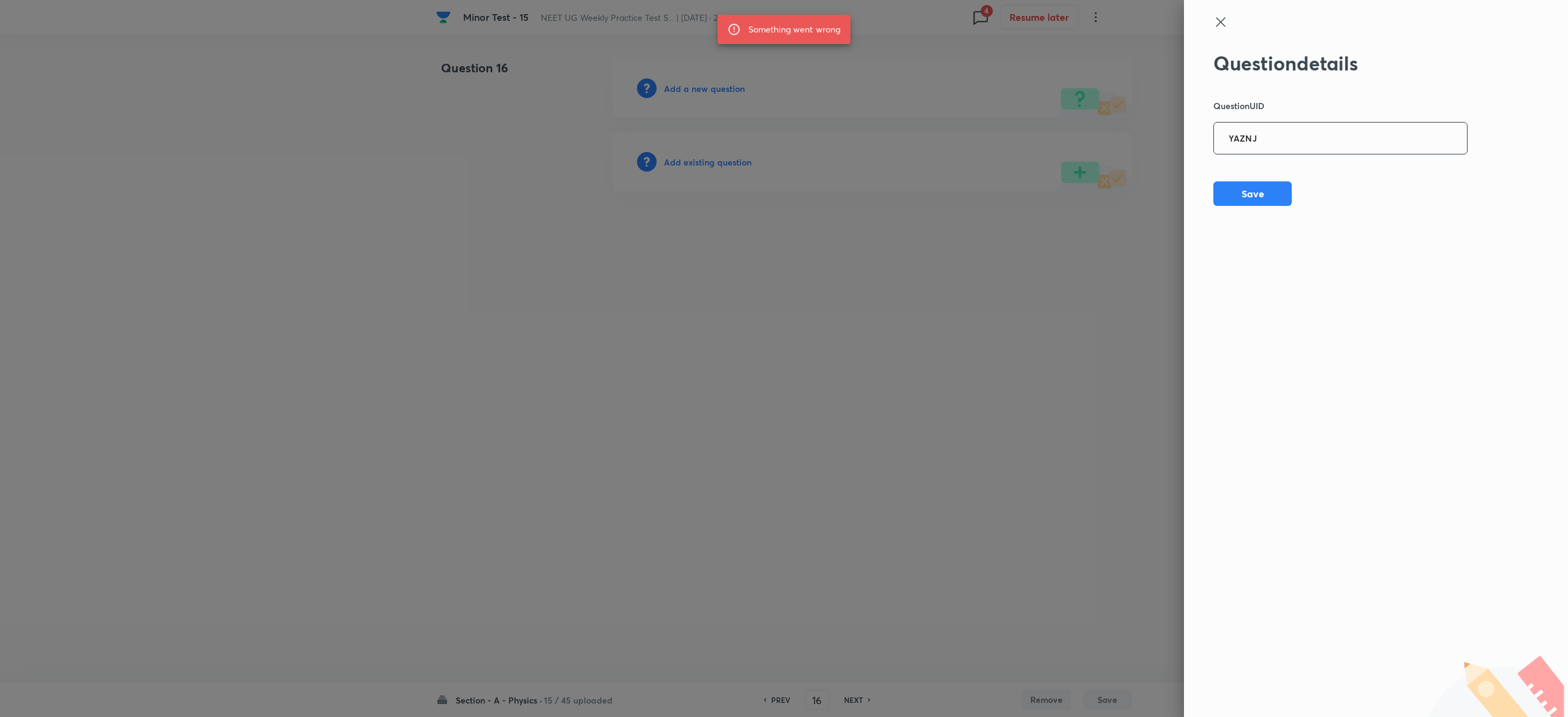
click at [1370, 122] on div "YAZNJ ​" at bounding box center [1340, 138] width 254 height 32
click at [1353, 141] on input "YAZNJ" at bounding box center [1340, 139] width 253 height 30
click at [734, 160] on div at bounding box center [784, 358] width 1568 height 717
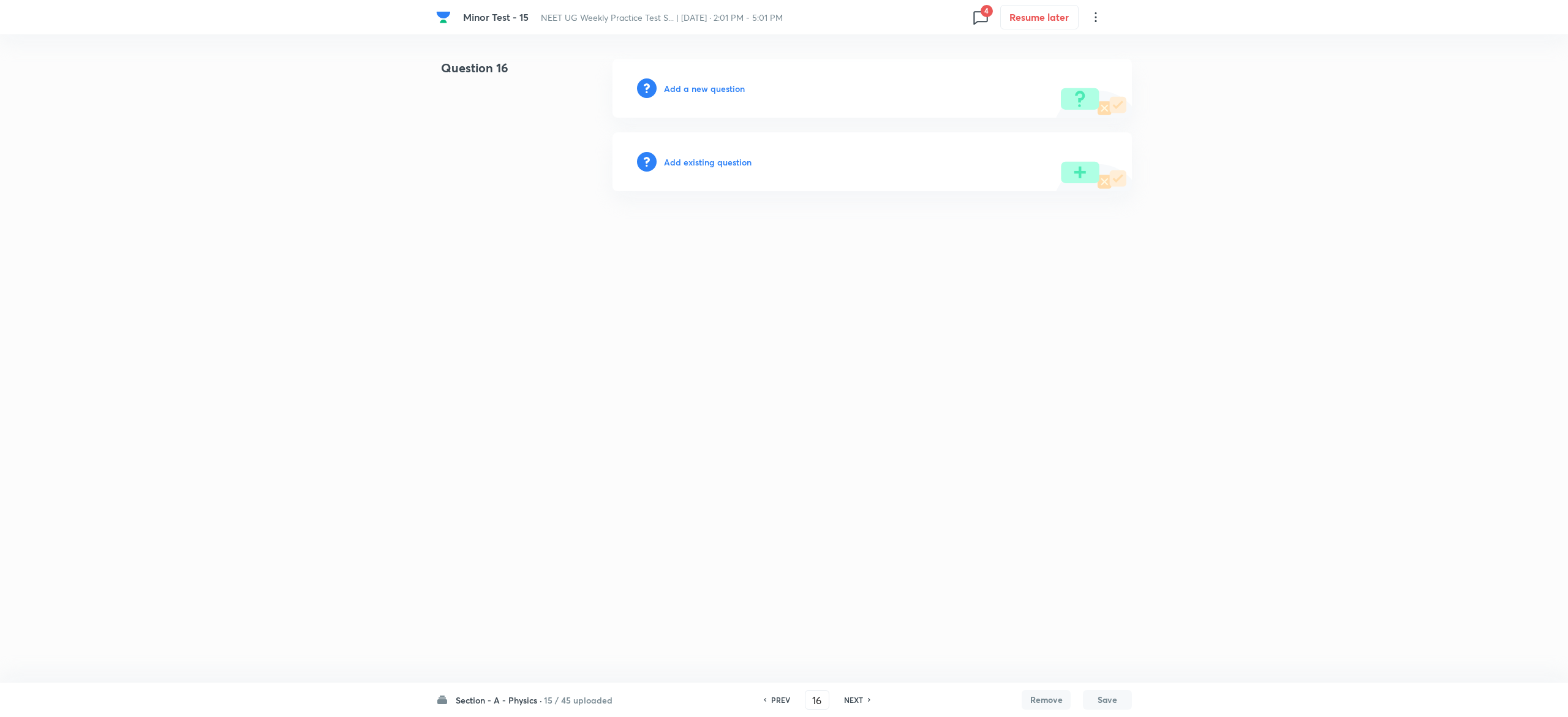
click at [734, 160] on h6 "Add existing question" at bounding box center [708, 161] width 88 height 13
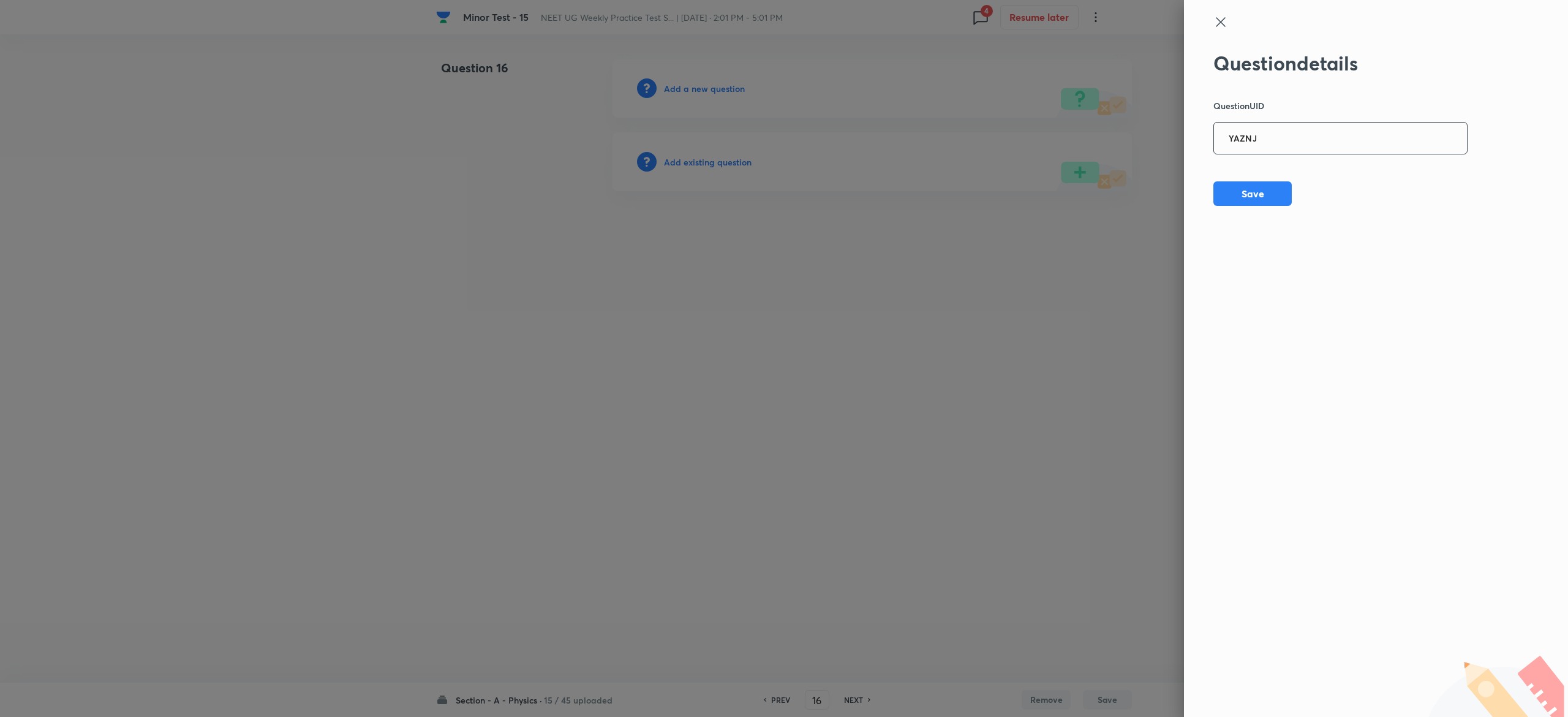
click at [1386, 137] on input "YAZNJ" at bounding box center [1340, 139] width 253 height 30
paste input "B6P5E"
type input "B6P5E"
click at [1257, 191] on button "Save" at bounding box center [1252, 192] width 78 height 24
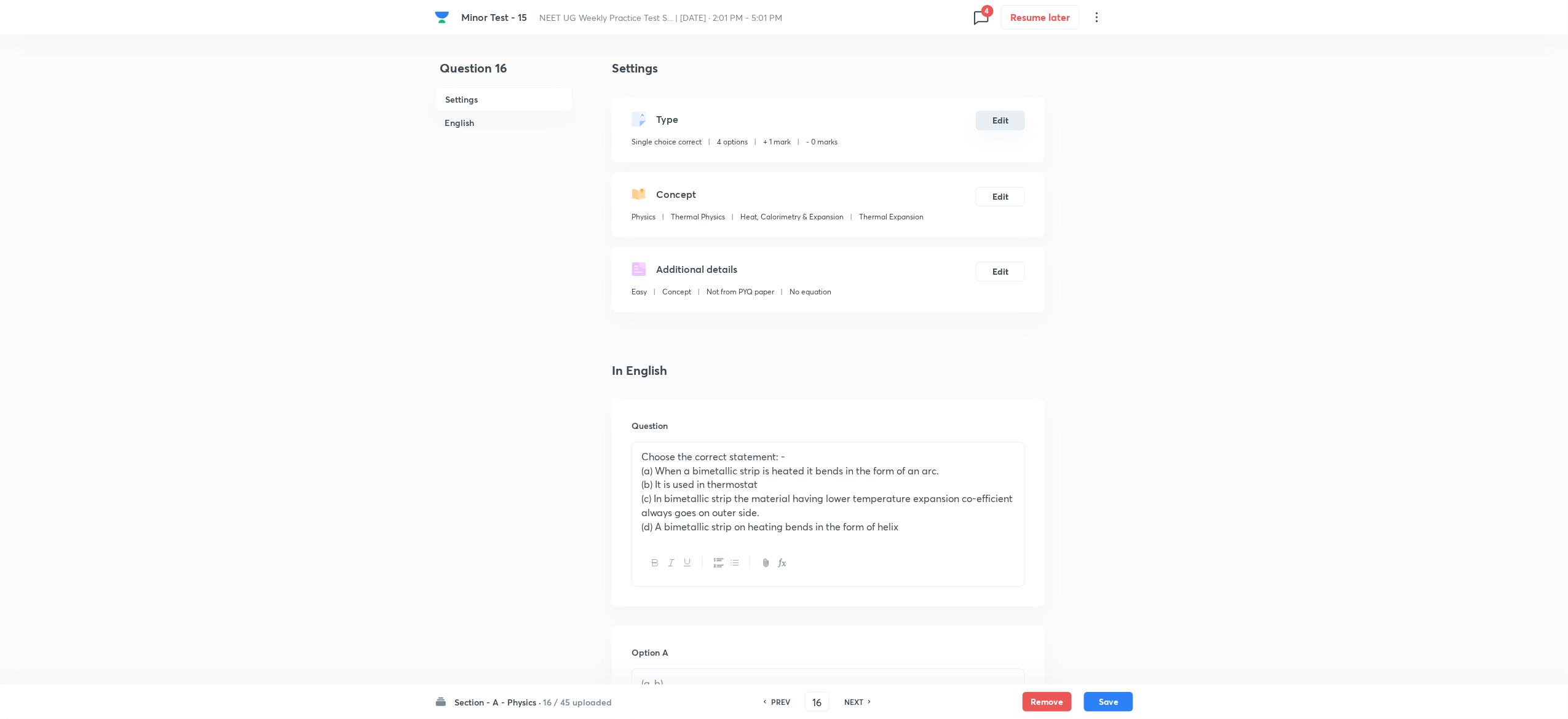
click at [992, 117] on button "Edit" at bounding box center [1000, 121] width 49 height 20
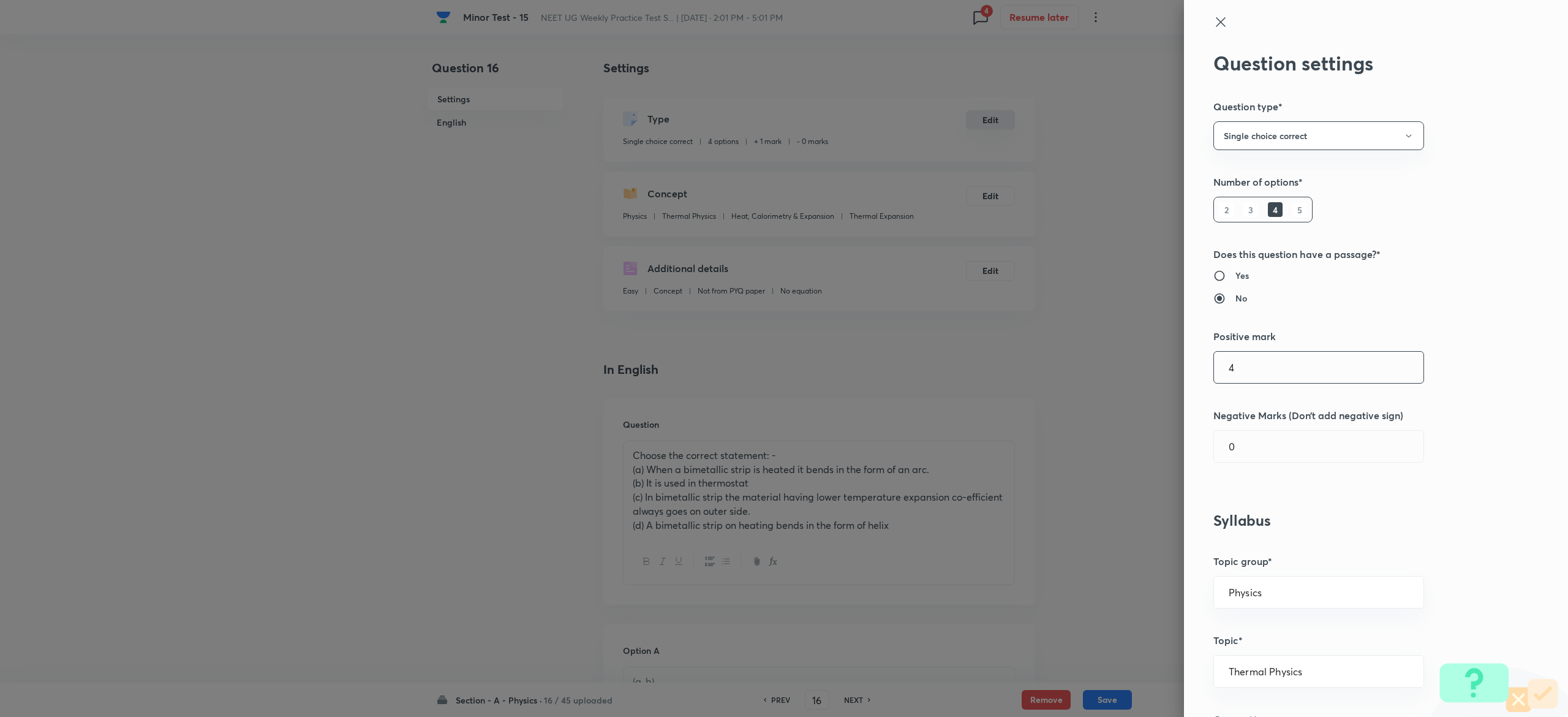
type input "4"
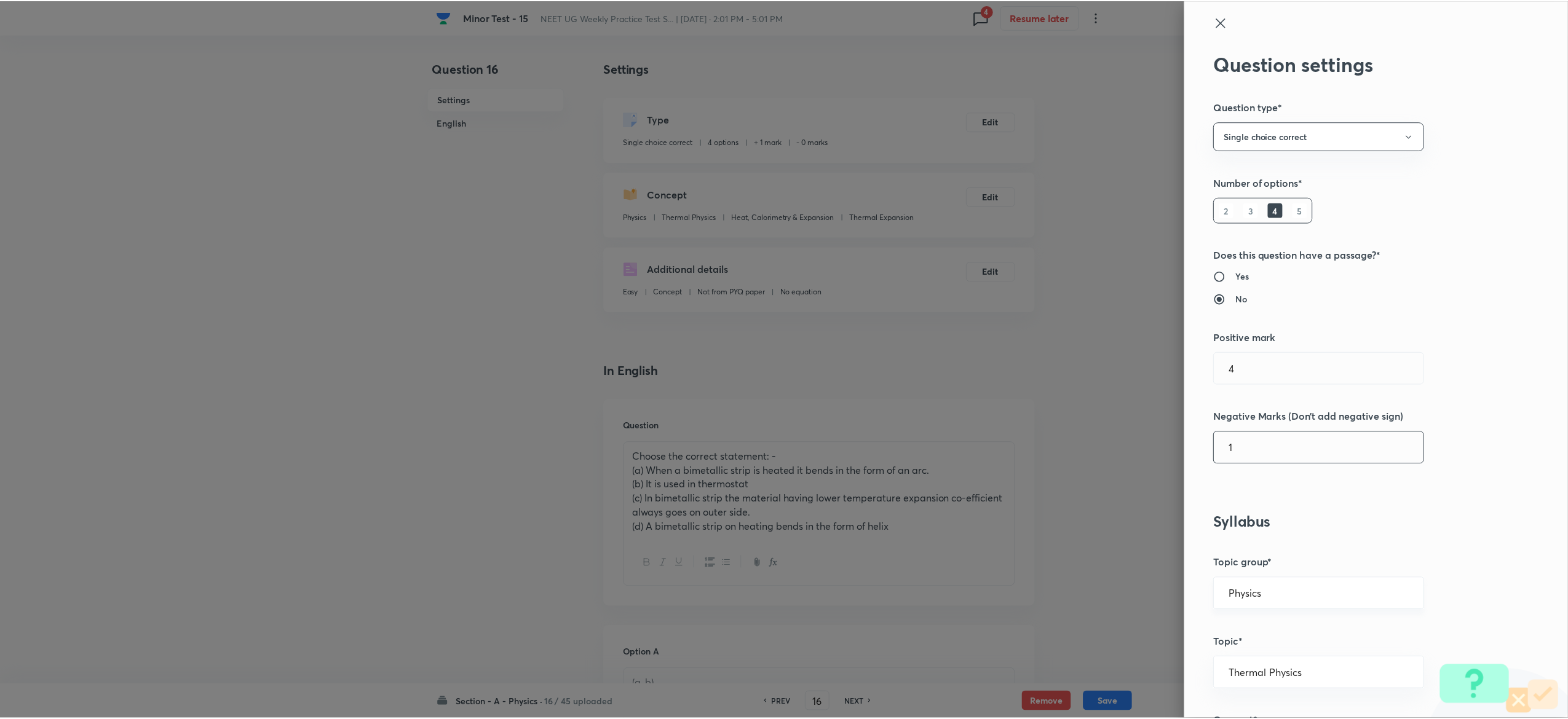
scroll to position [958, 0]
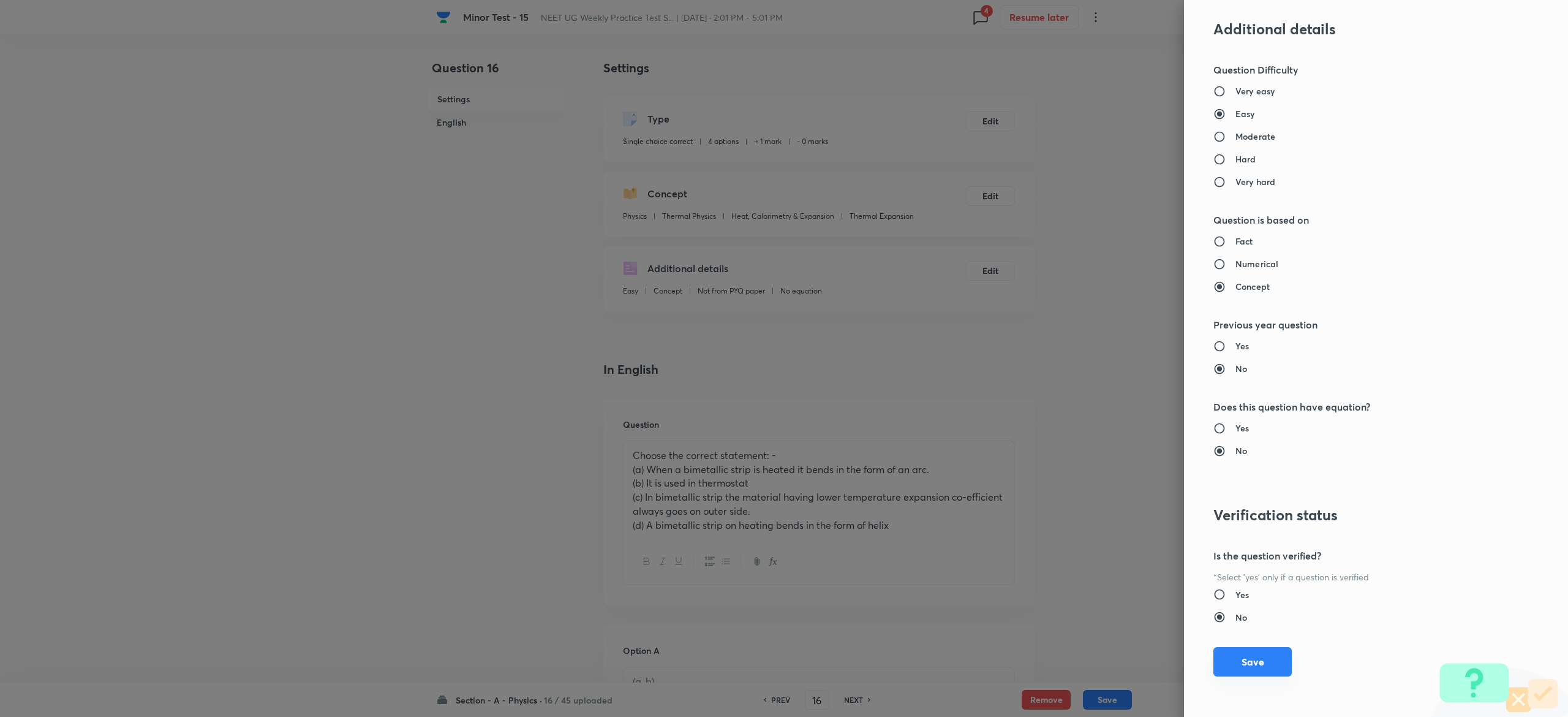
type input "1"
click at [1235, 660] on button "Save" at bounding box center [1252, 662] width 78 height 29
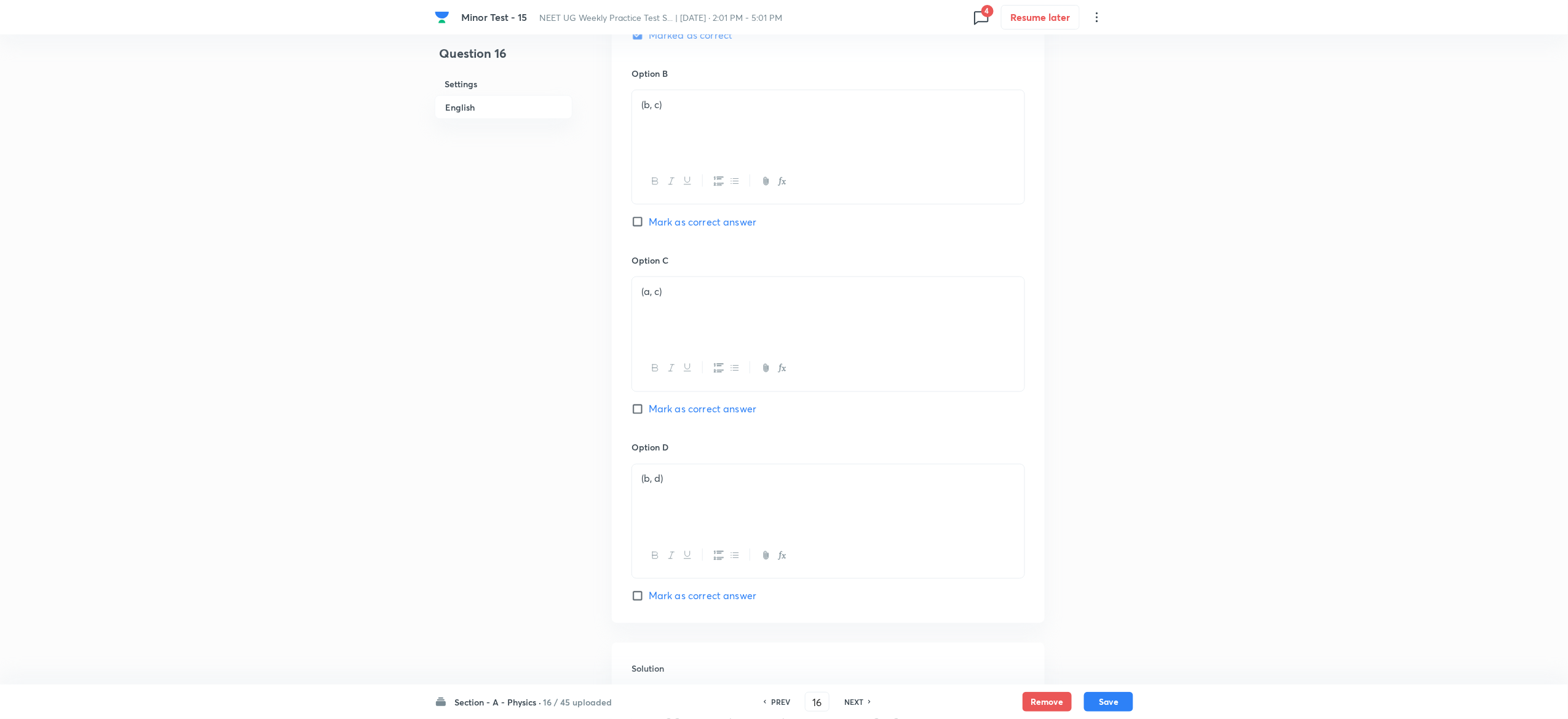
scroll to position [978, 0]
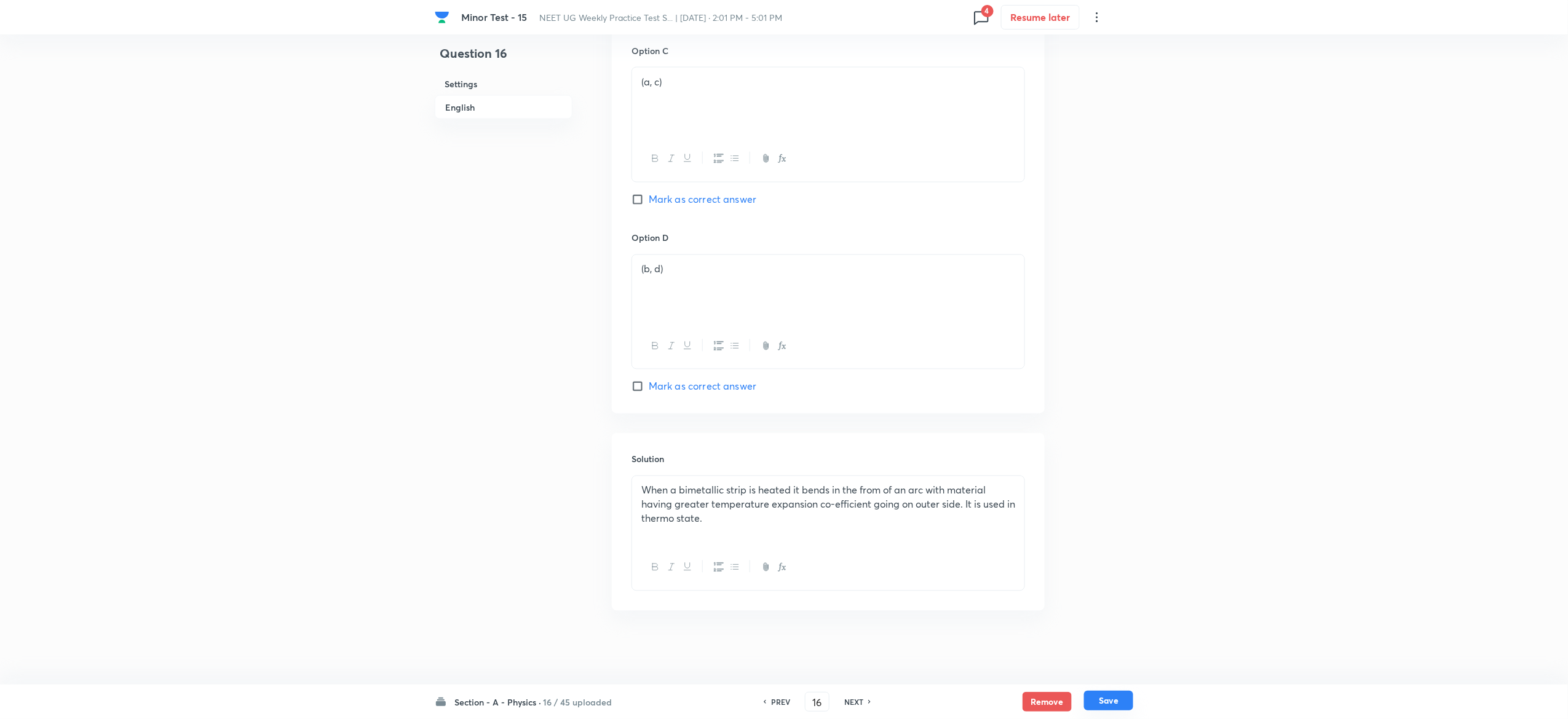
click at [1130, 693] on button "Save" at bounding box center [1109, 700] width 49 height 20
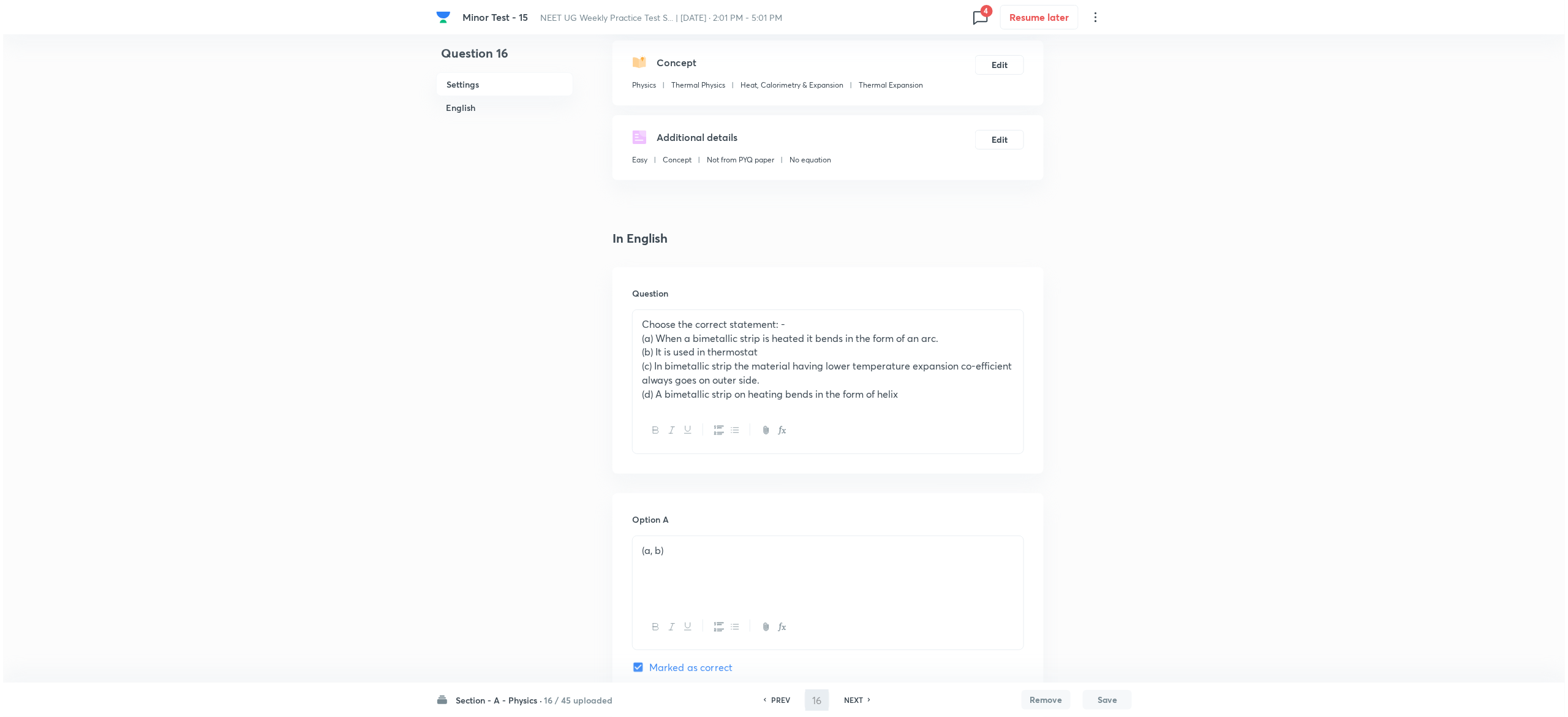
scroll to position [0, 0]
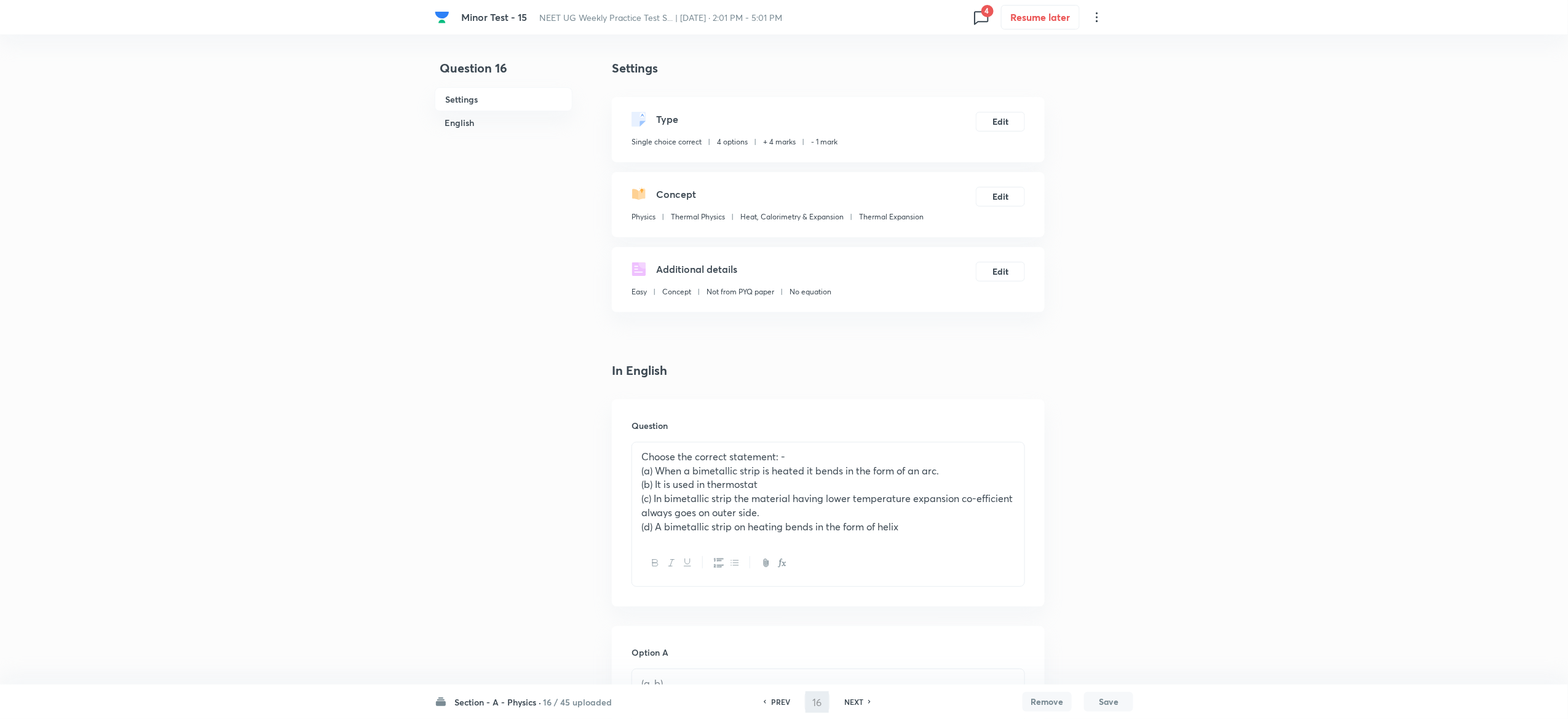
type input "17"
